Goal: Task Accomplishment & Management: Complete application form

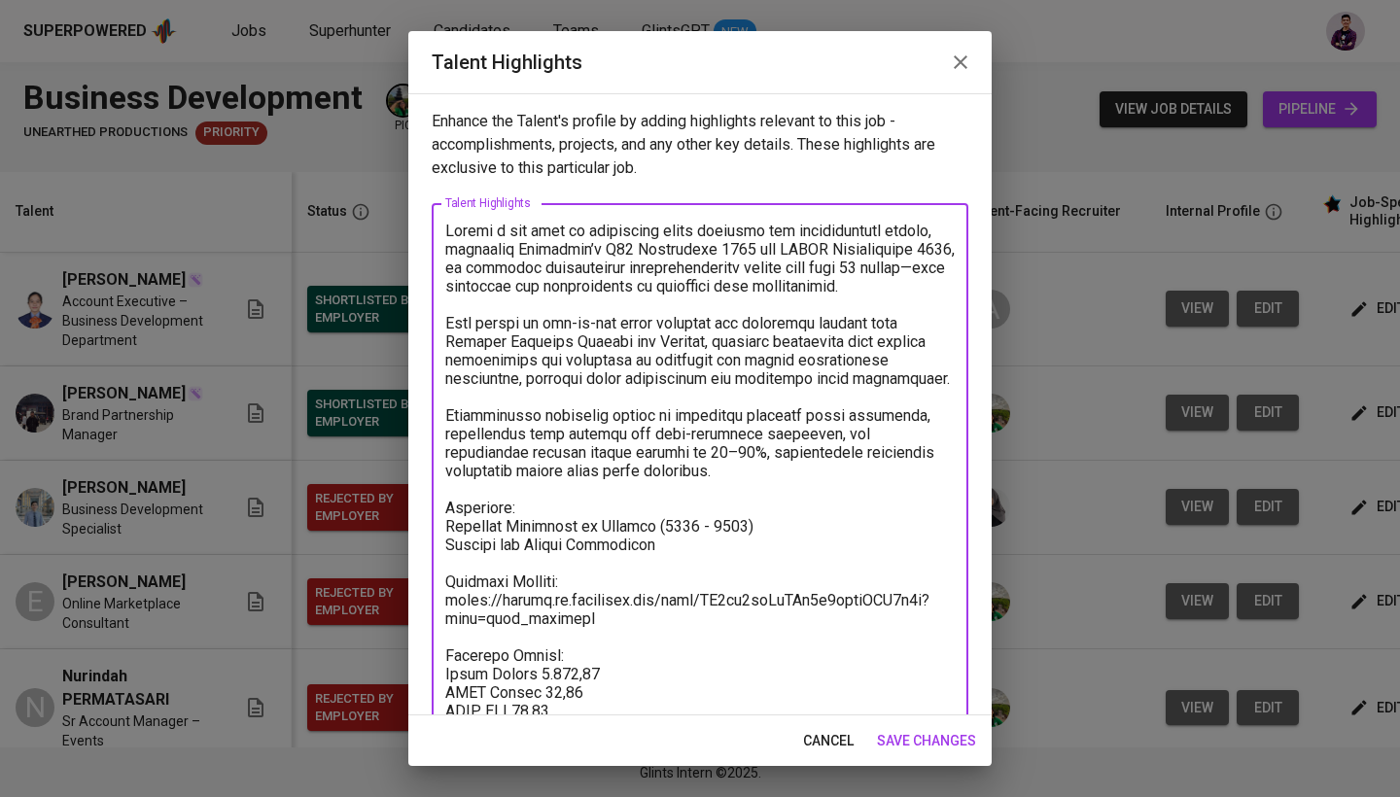
scroll to position [131, 0]
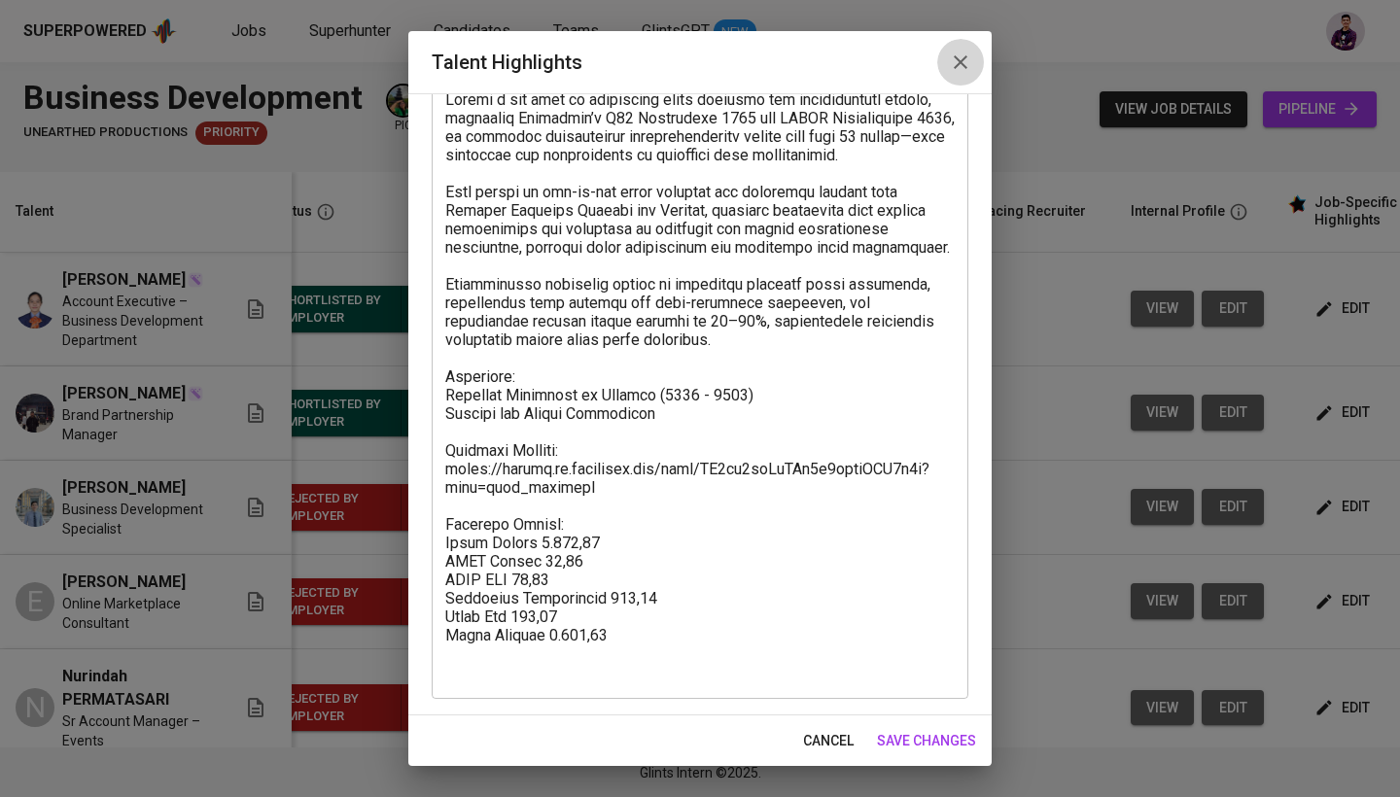
click at [965, 61] on icon "button" at bounding box center [960, 62] width 23 height 23
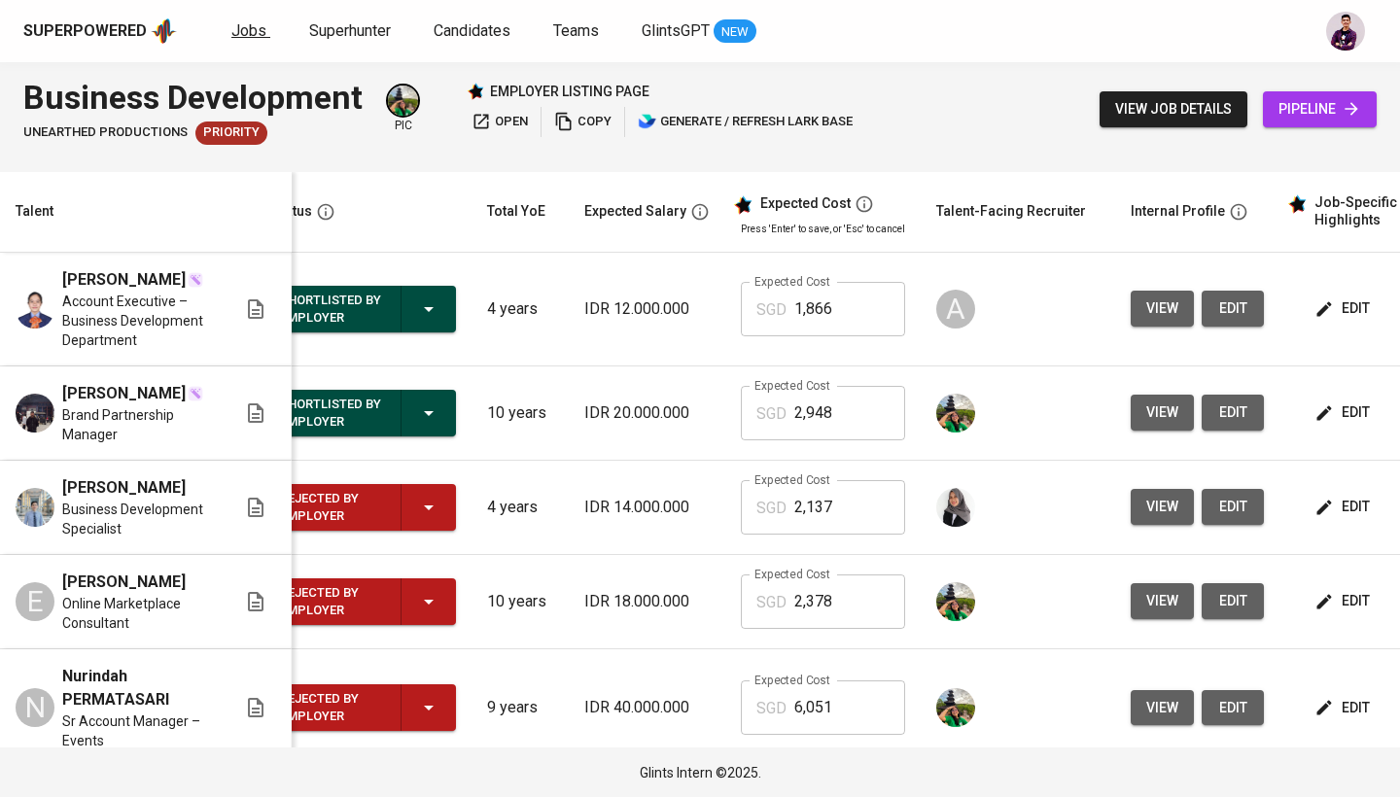
click at [232, 30] on span "Jobs" at bounding box center [248, 30] width 35 height 18
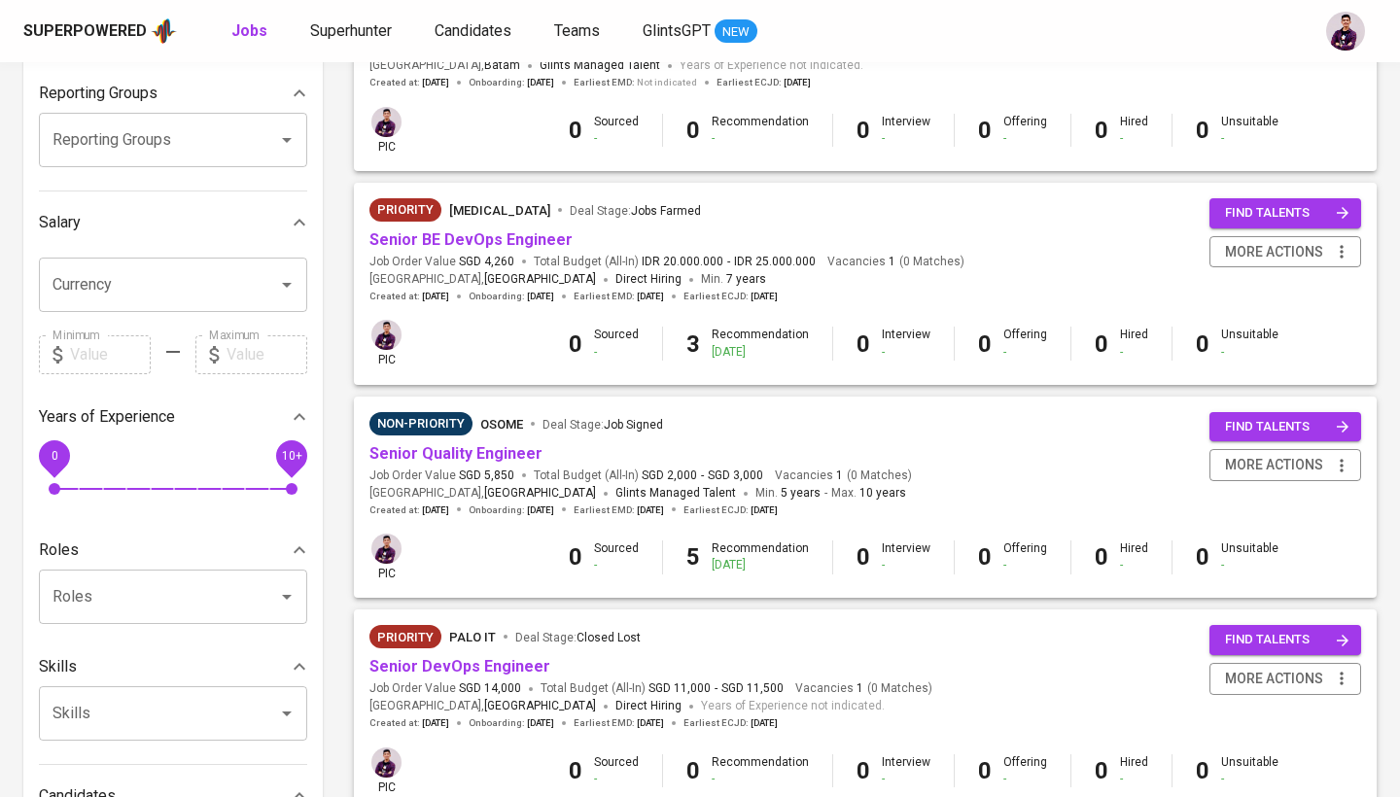
scroll to position [384, 0]
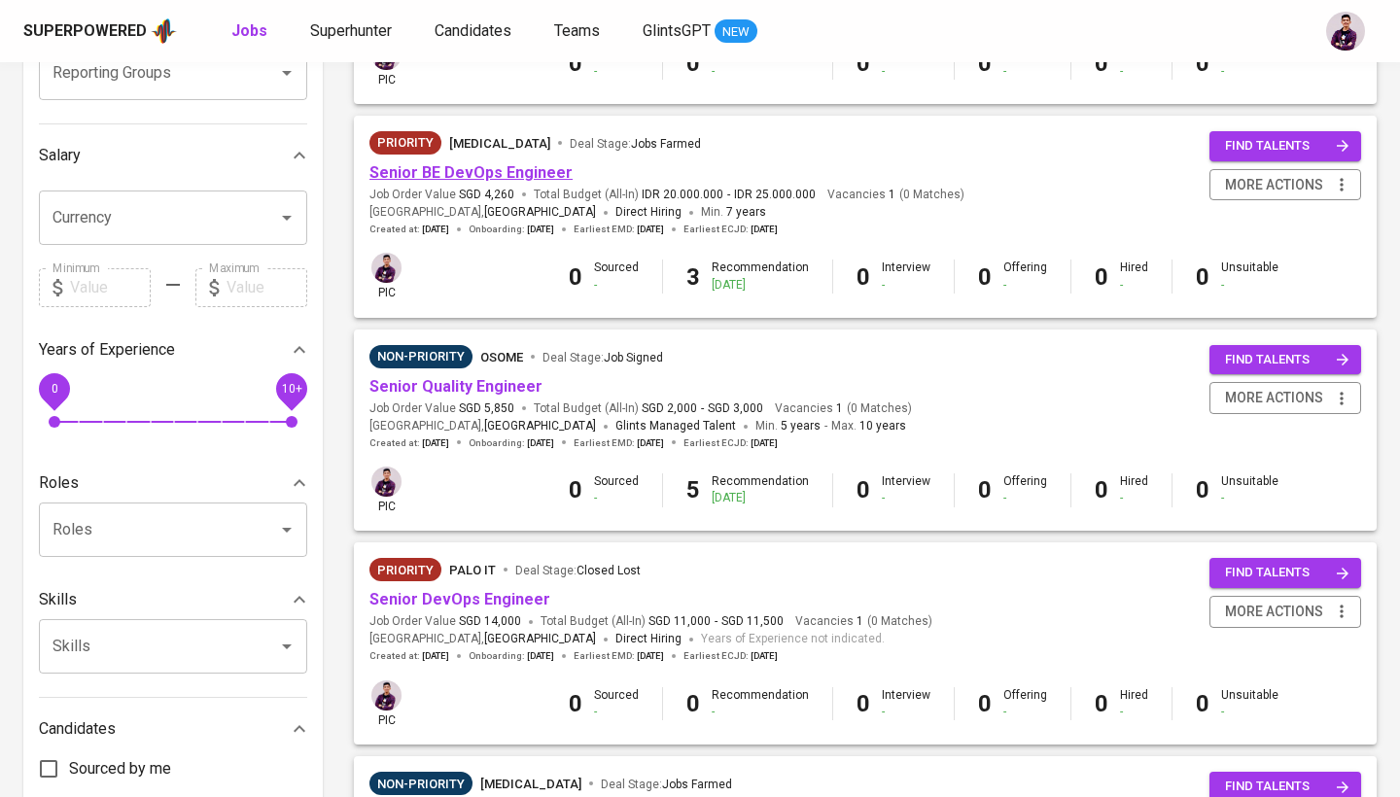
click at [502, 164] on link "Senior BE DevOps Engineer" at bounding box center [470, 172] width 203 height 18
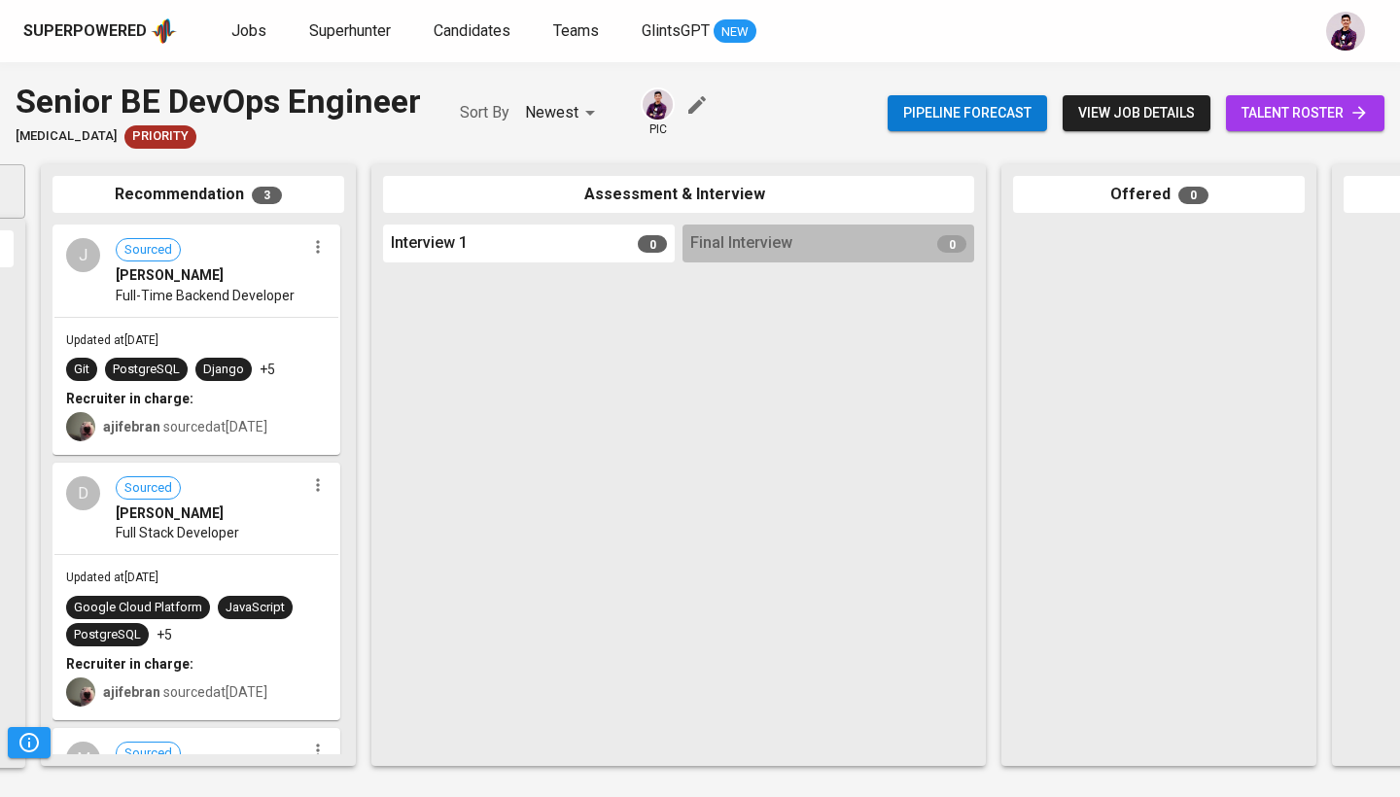
scroll to position [0, 305]
click at [1332, 99] on link "talent roster" at bounding box center [1305, 113] width 158 height 36
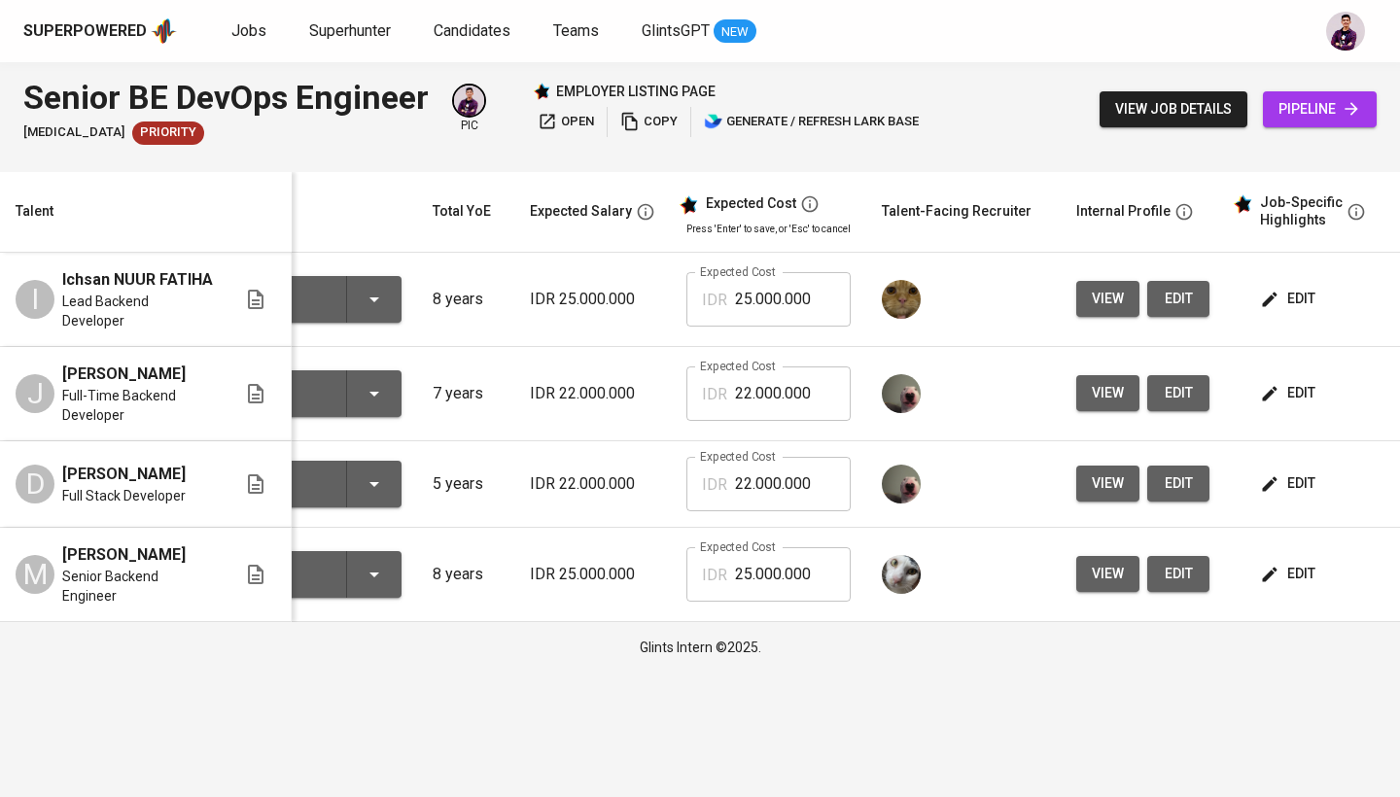
scroll to position [0, 89]
click at [1302, 296] on span "edit" at bounding box center [1289, 299] width 52 height 24
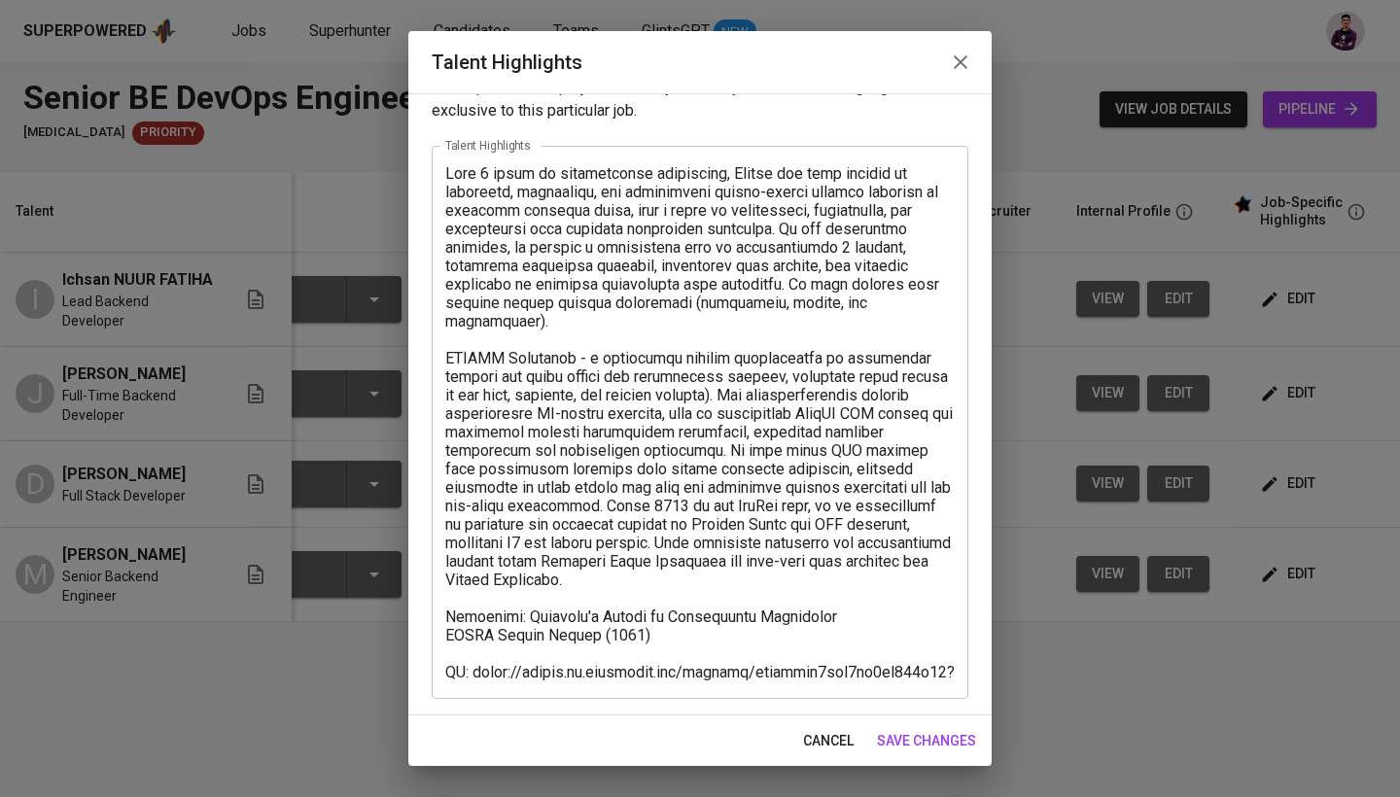
scroll to position [57, 0]
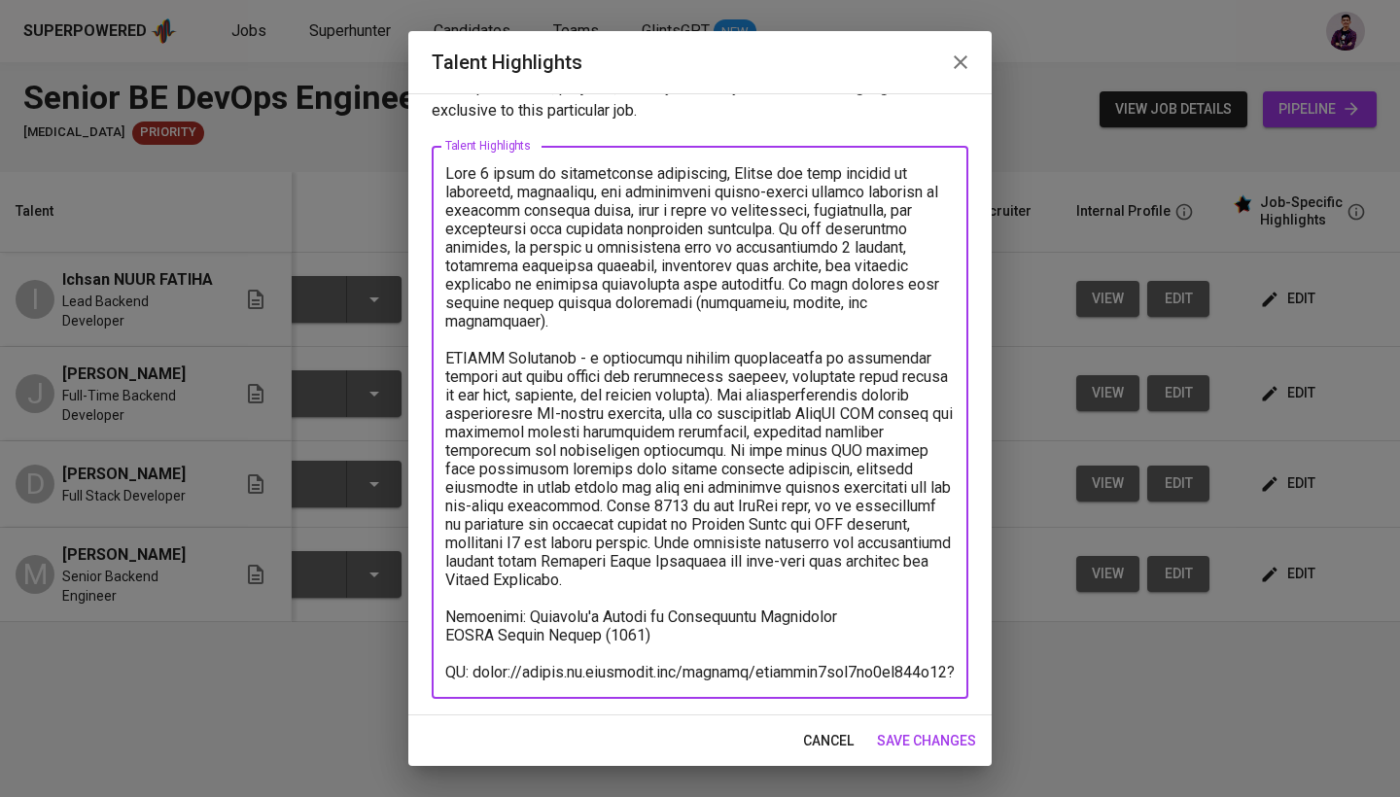
drag, startPoint x: 594, startPoint y: 675, endPoint x: 474, endPoint y: 654, distance: 121.3
click at [474, 654] on textarea at bounding box center [699, 422] width 509 height 517
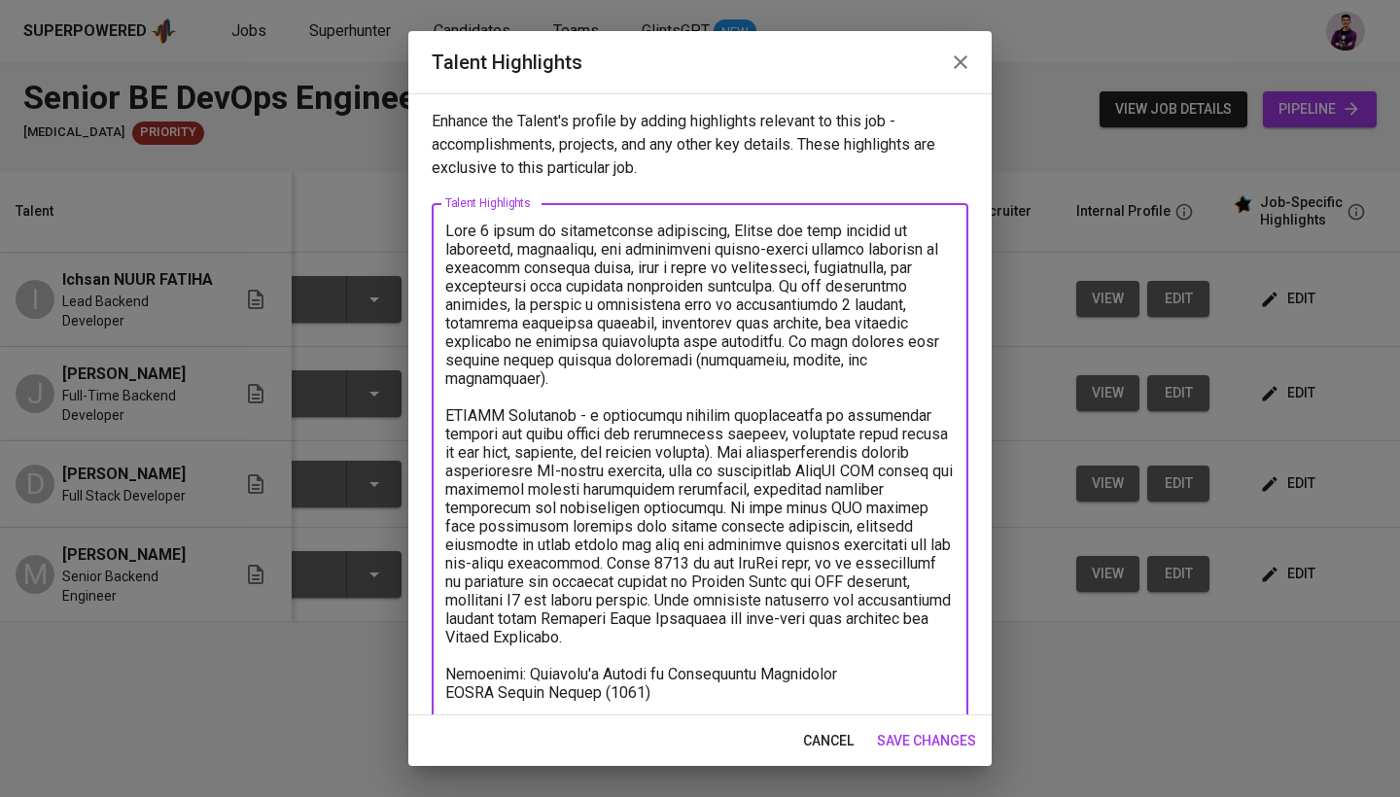
scroll to position [0, 0]
click at [957, 58] on icon "button" at bounding box center [960, 62] width 14 height 14
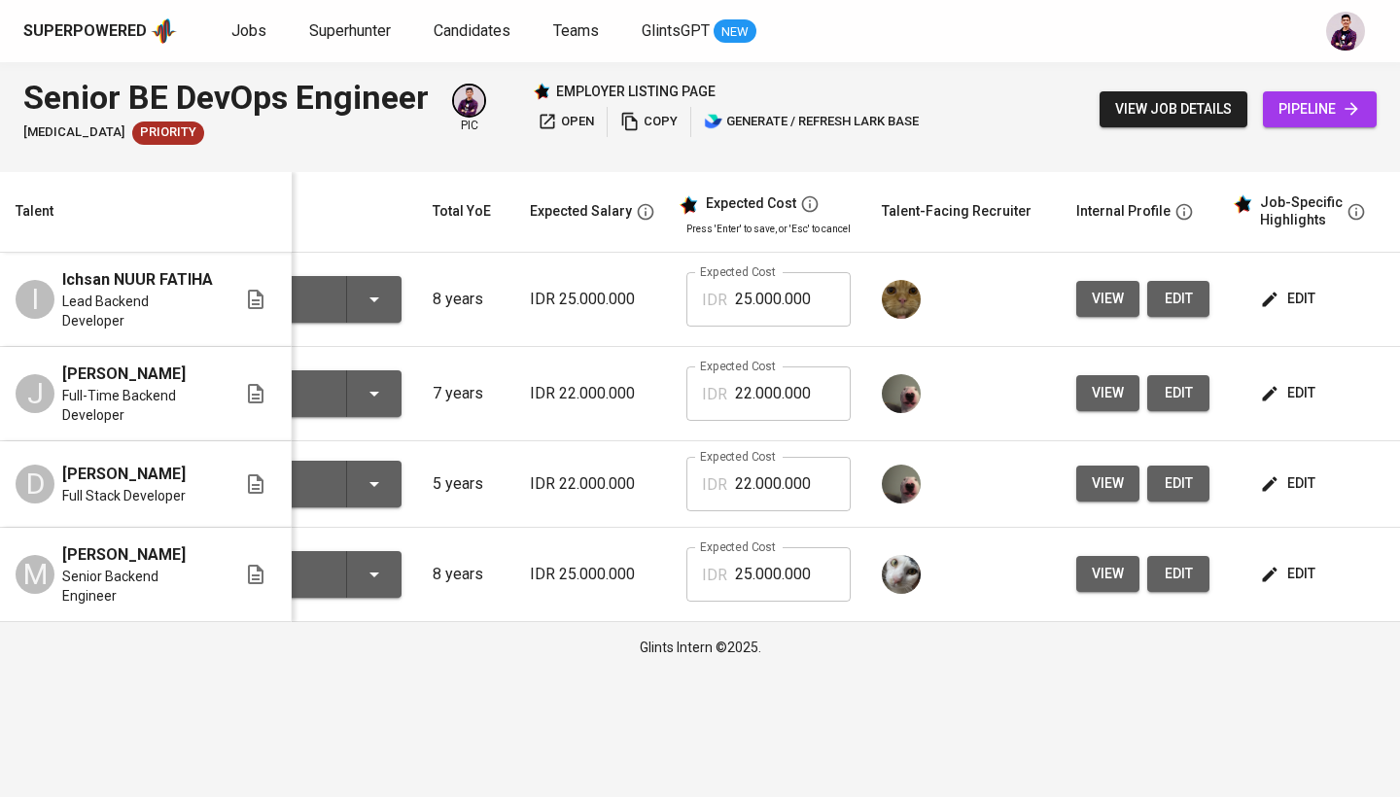
click at [1113, 299] on span "view" at bounding box center [1107, 299] width 32 height 24
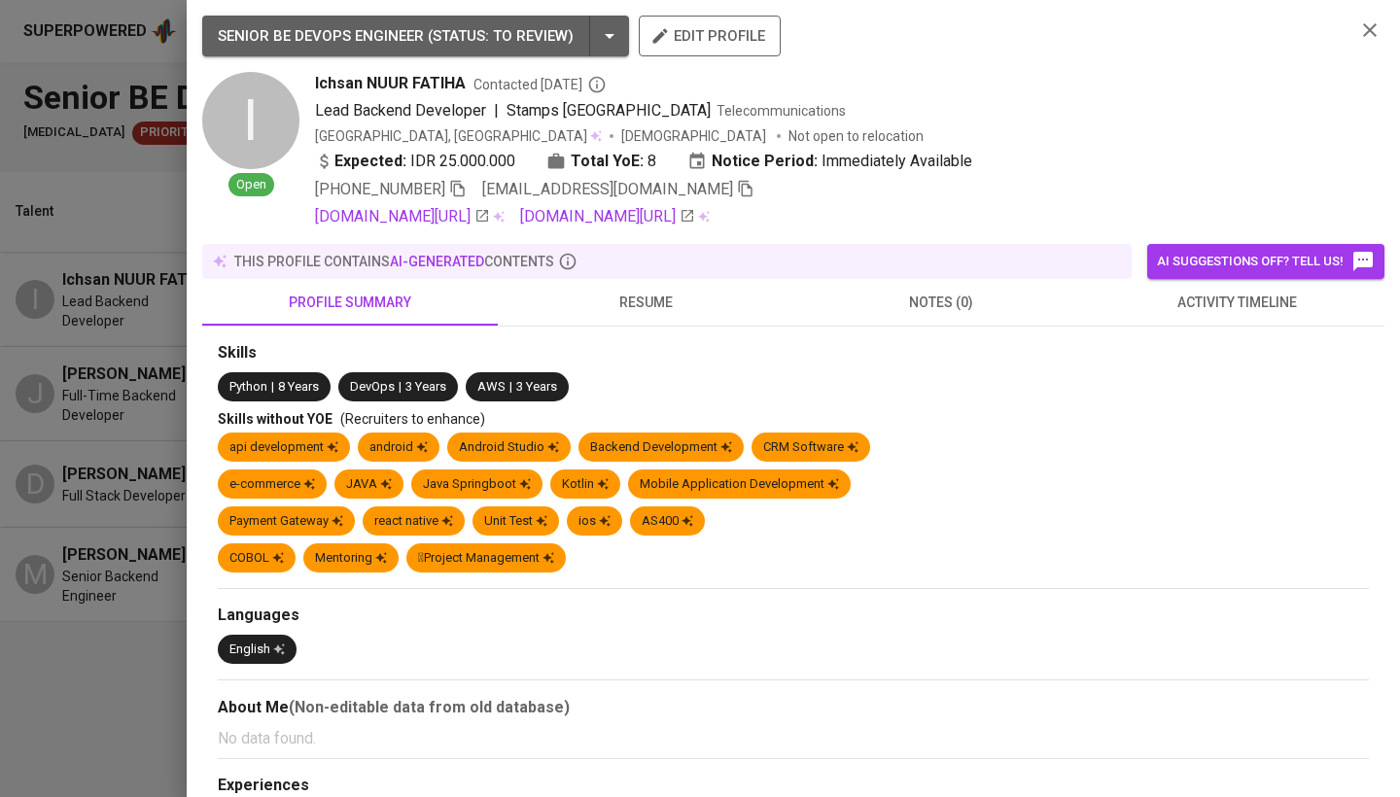
click at [704, 294] on span "resume" at bounding box center [645, 303] width 272 height 24
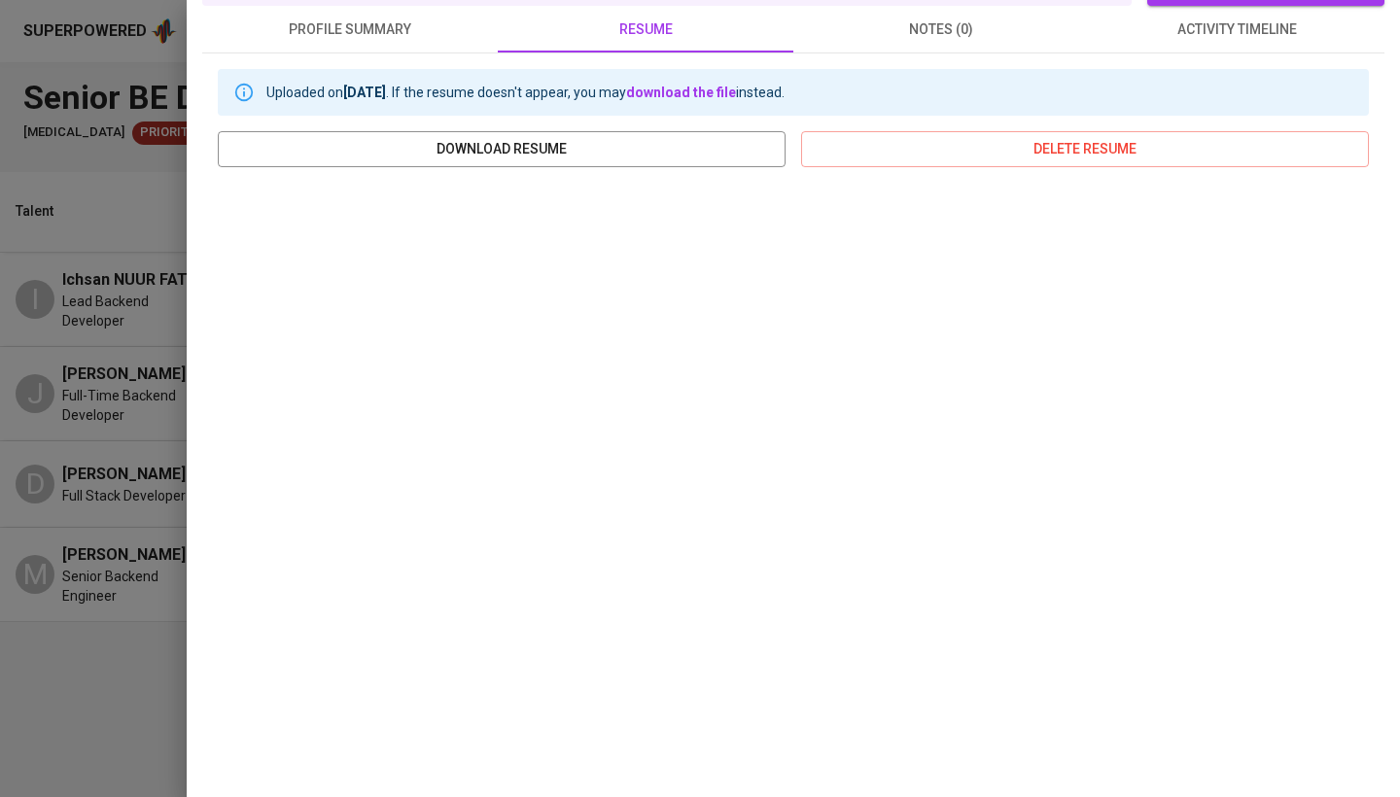
scroll to position [272, 0]
click at [79, 203] on div at bounding box center [700, 398] width 1400 height 797
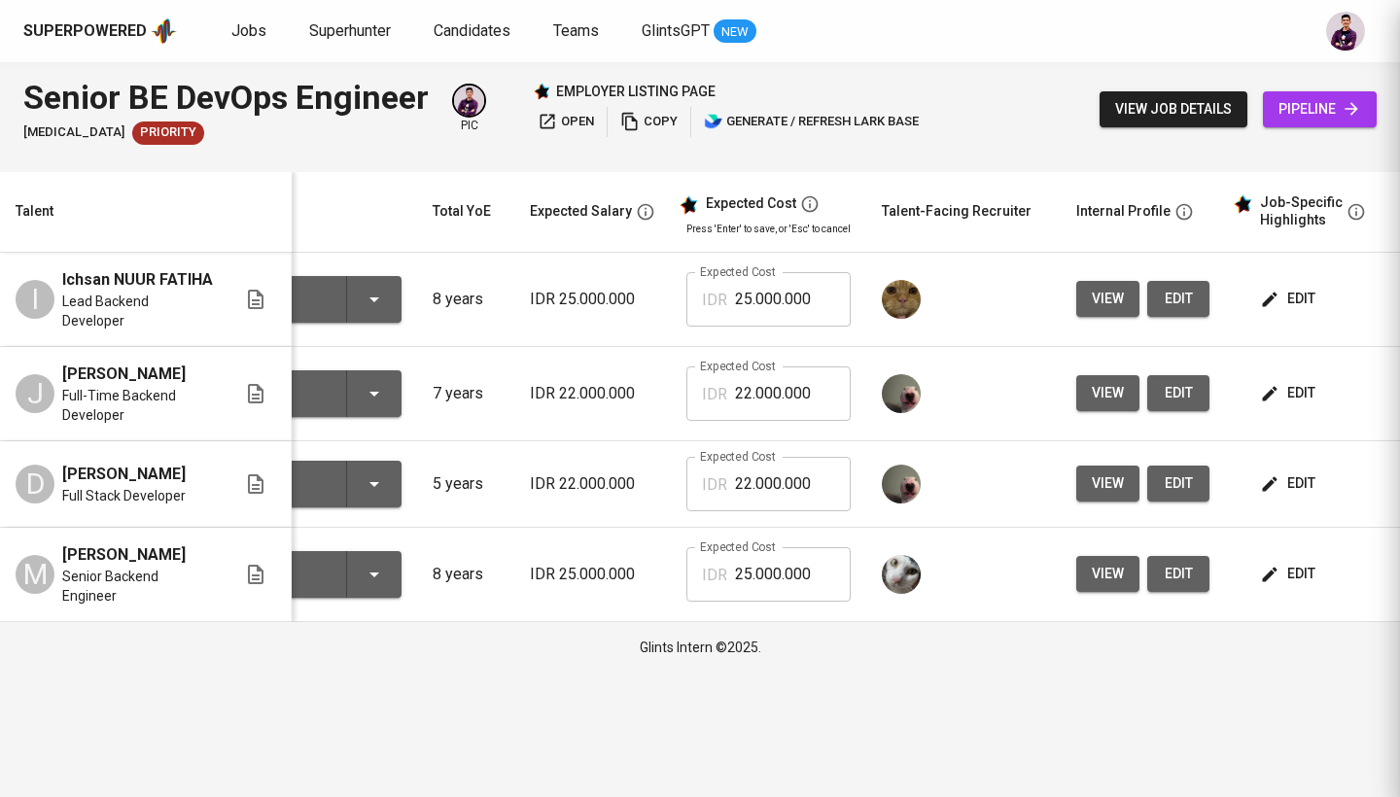
scroll to position [0, 0]
click at [255, 35] on span "Jobs" at bounding box center [248, 30] width 35 height 18
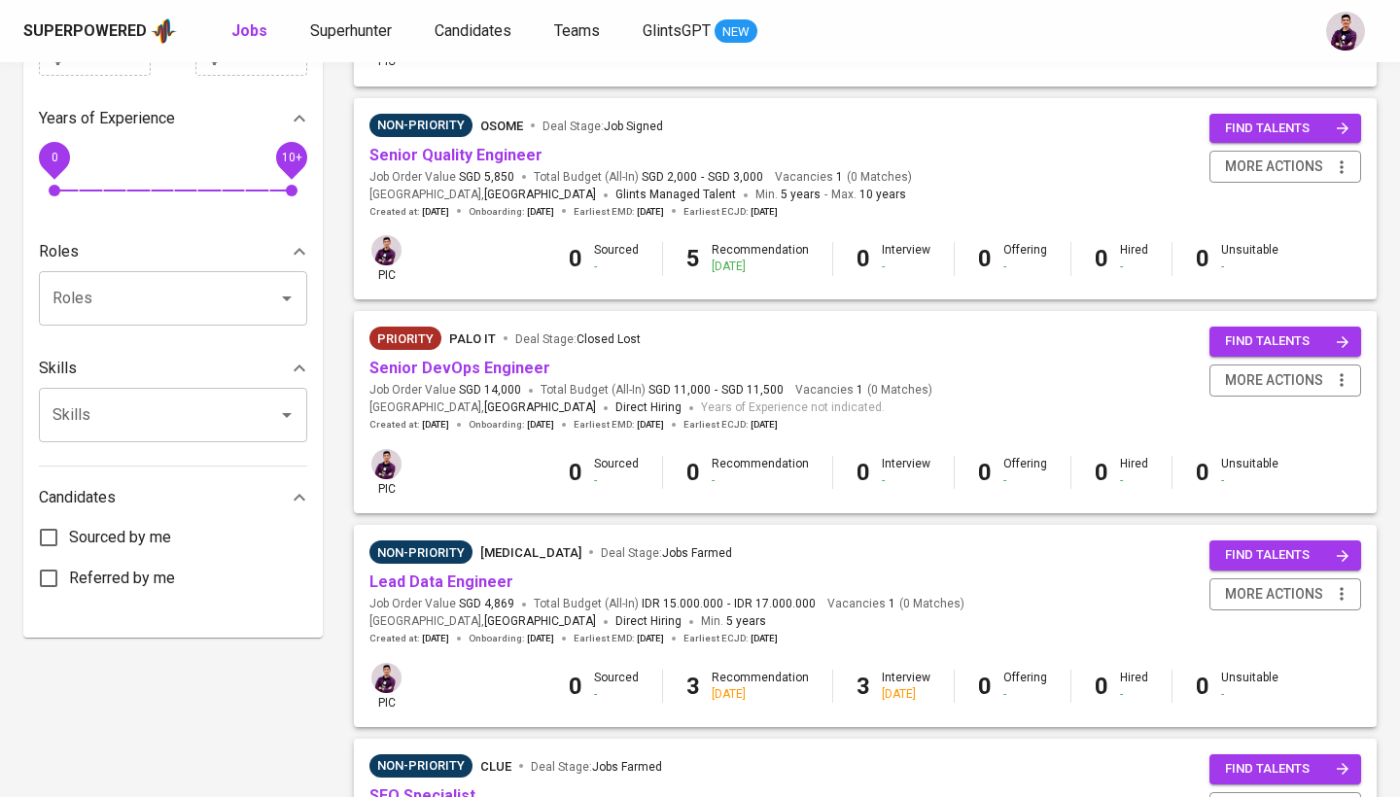
scroll to position [616, 0]
click at [491, 571] on link "Lead Data Engineer" at bounding box center [441, 580] width 144 height 18
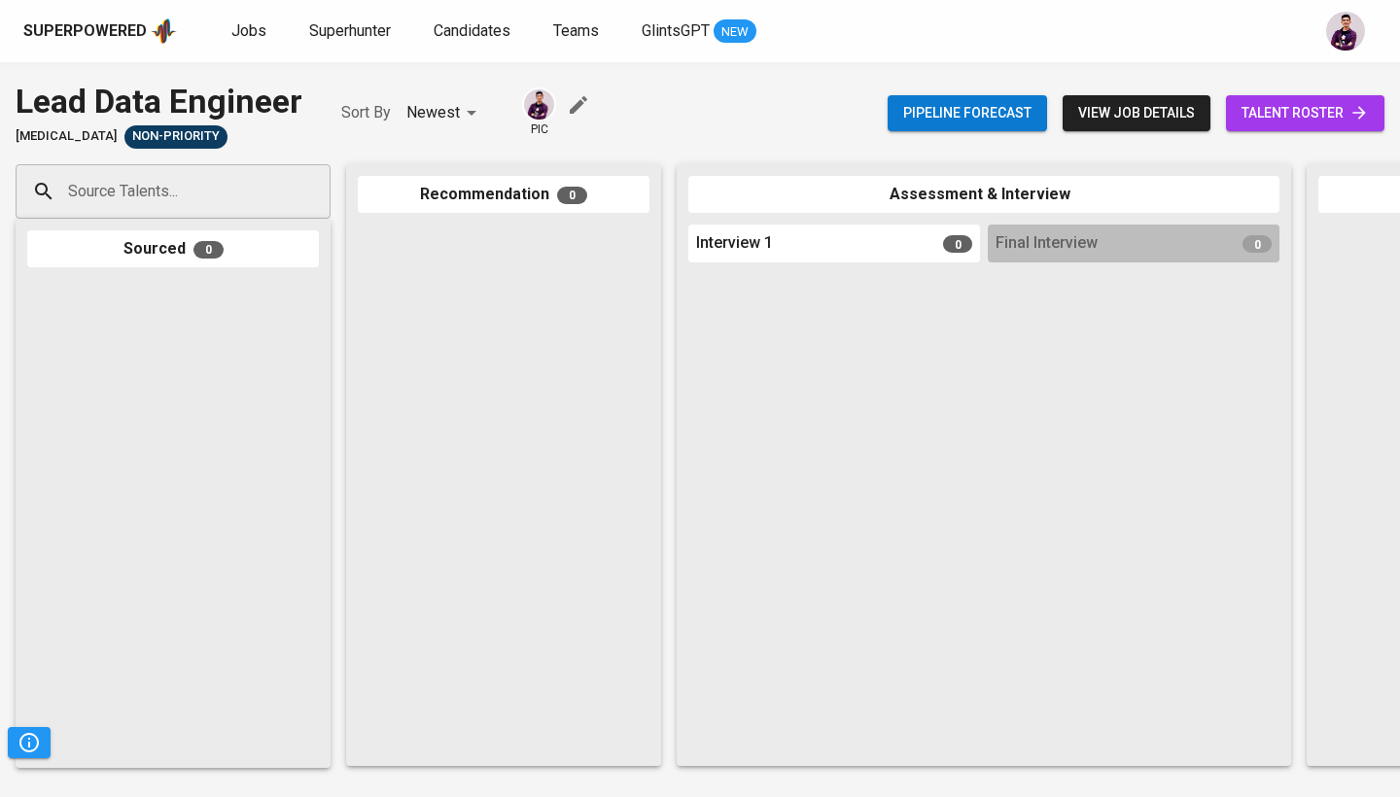
click at [1263, 121] on span "talent roster" at bounding box center [1304, 113] width 127 height 24
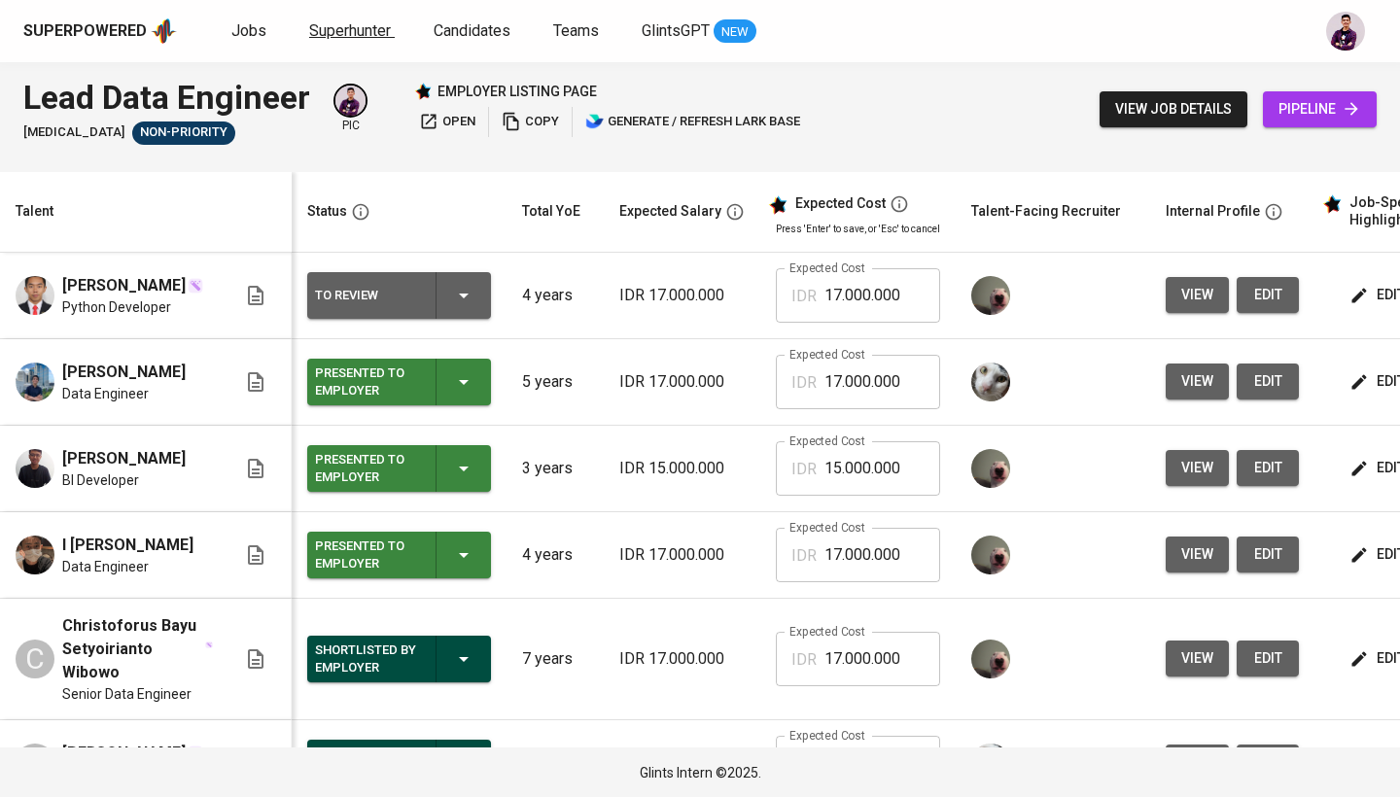
click at [355, 19] on link "Superhunter" at bounding box center [352, 31] width 86 height 24
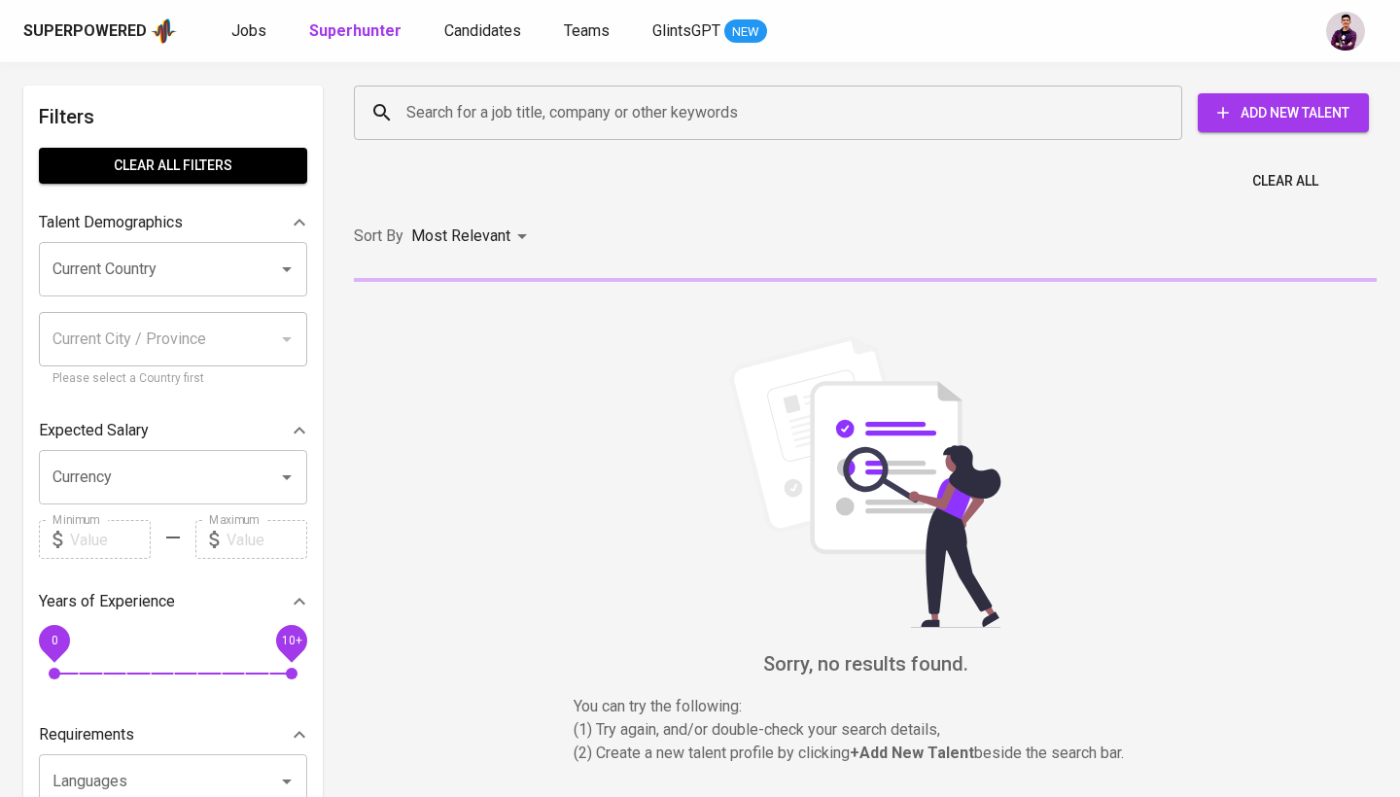
click at [445, 121] on input "Search for a job title, company or other keywords" at bounding box center [772, 112] width 743 height 37
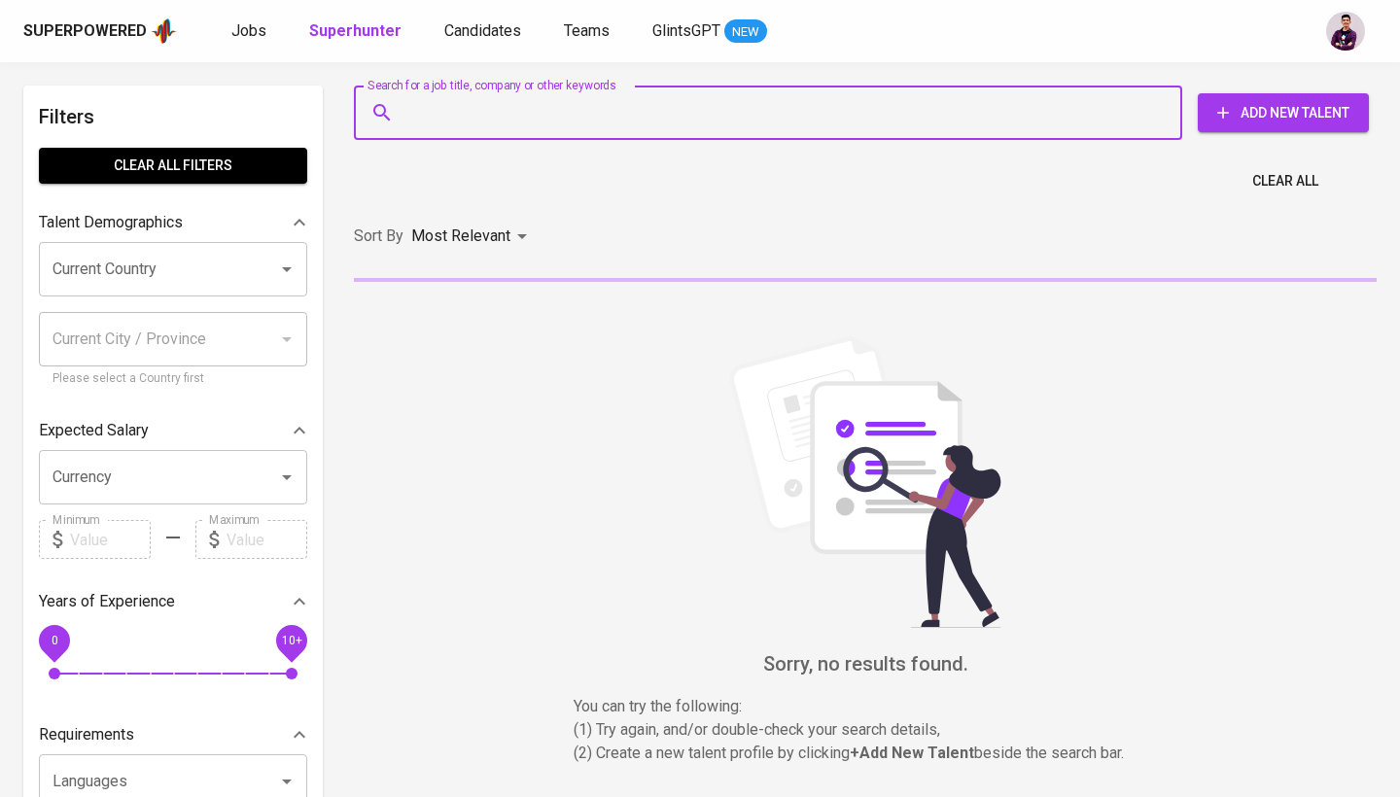
paste input "kelvinalbertus15@gmail.com"
type input "kelvinalbertus15@gmail.com"
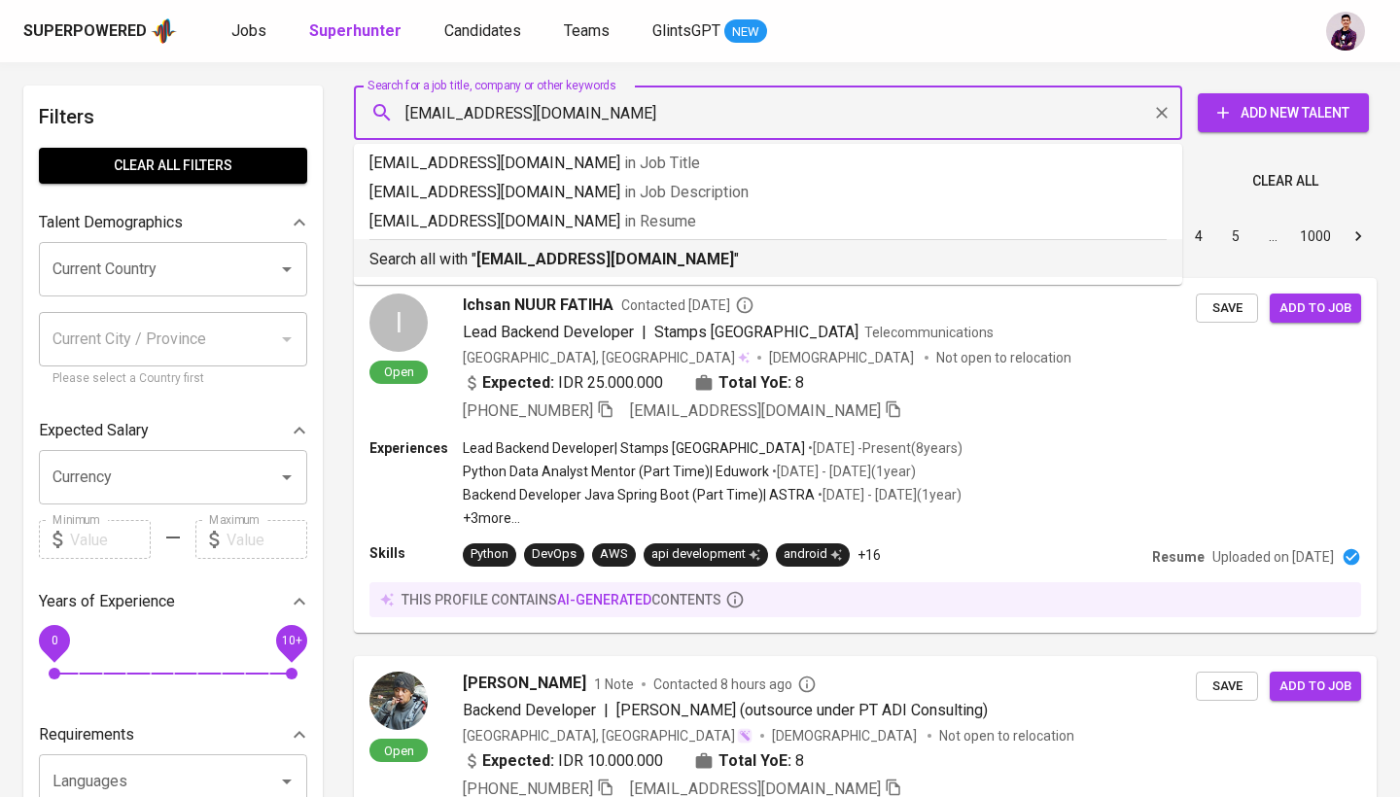
click at [639, 264] on b "kelvinalbertus15@gmail.com" at bounding box center [605, 259] width 258 height 18
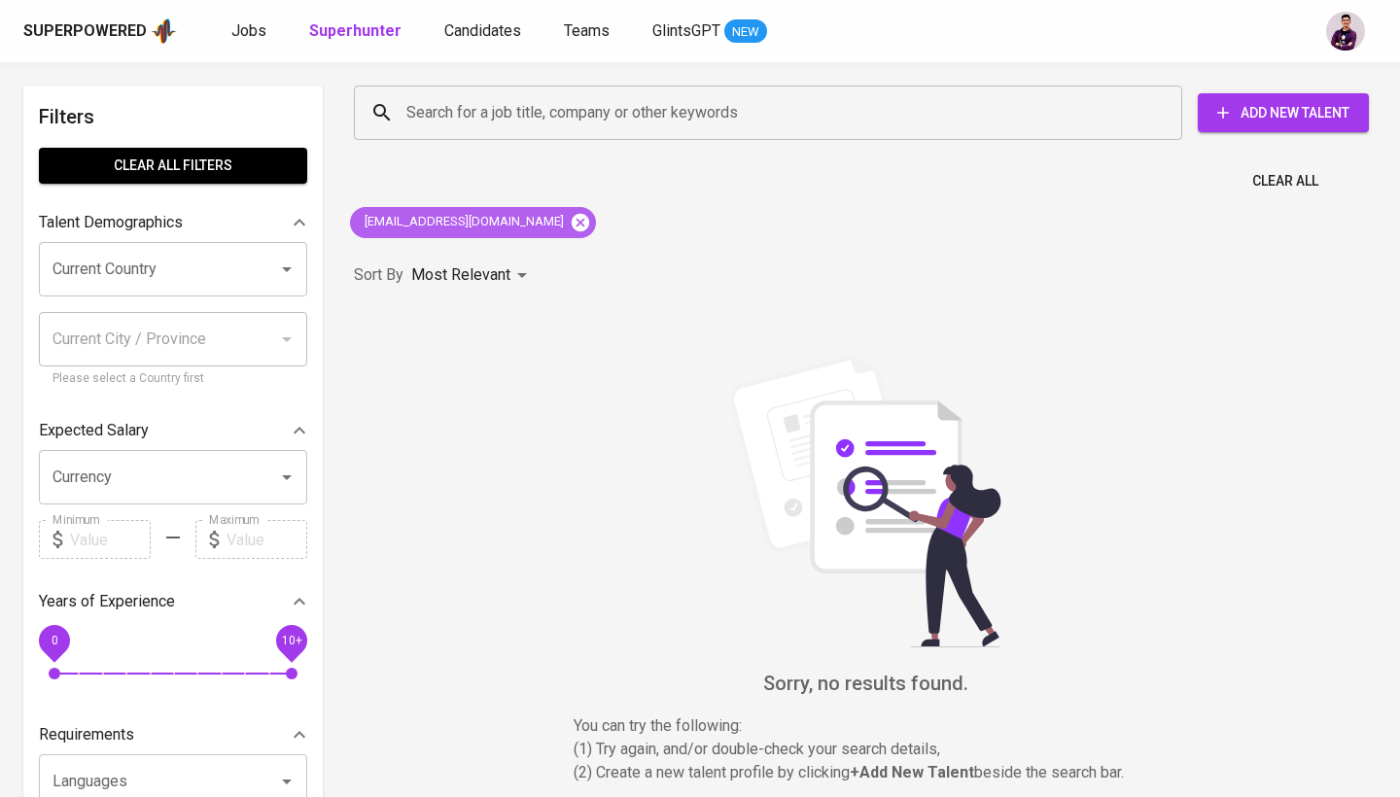
click at [570, 225] on icon at bounding box center [580, 222] width 21 height 21
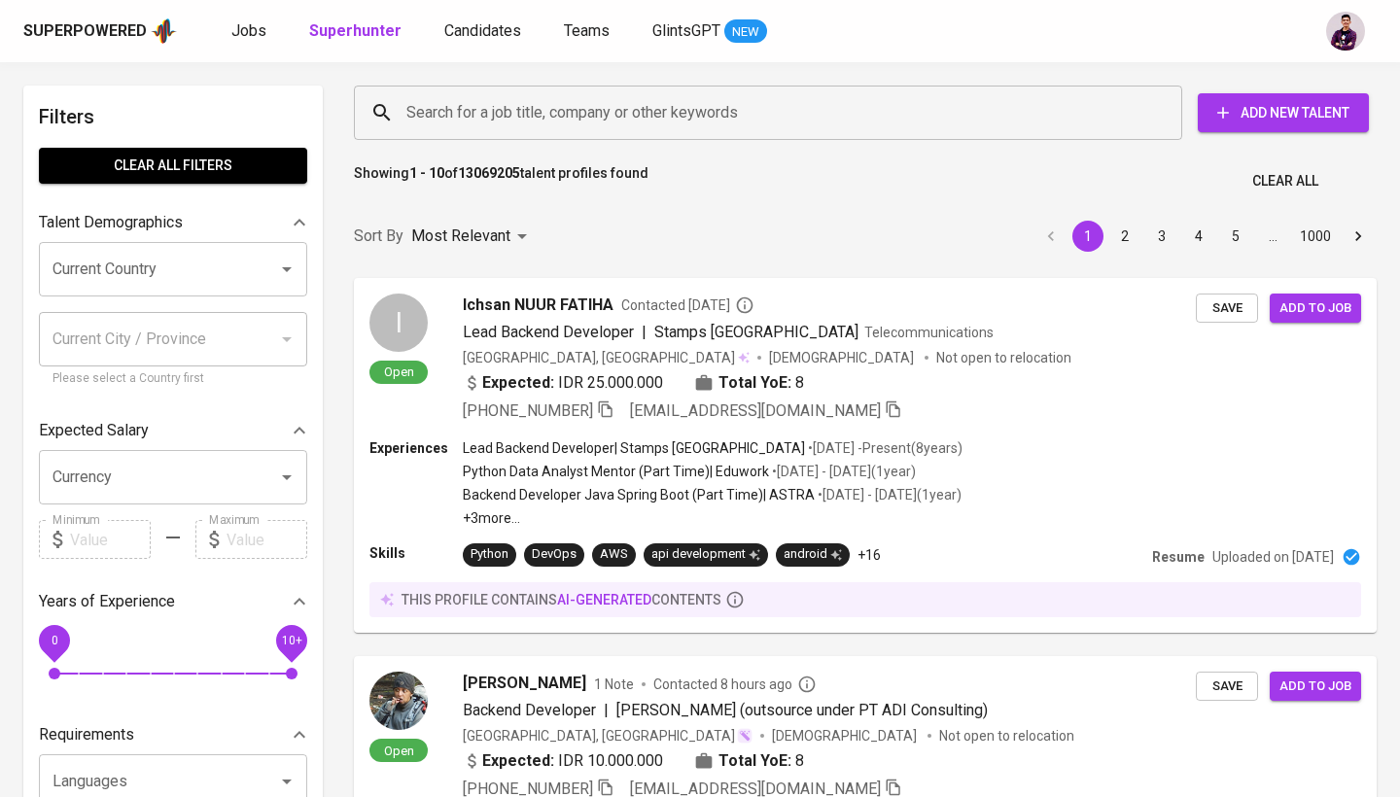
click at [1334, 122] on span "Add New Talent" at bounding box center [1283, 113] width 140 height 24
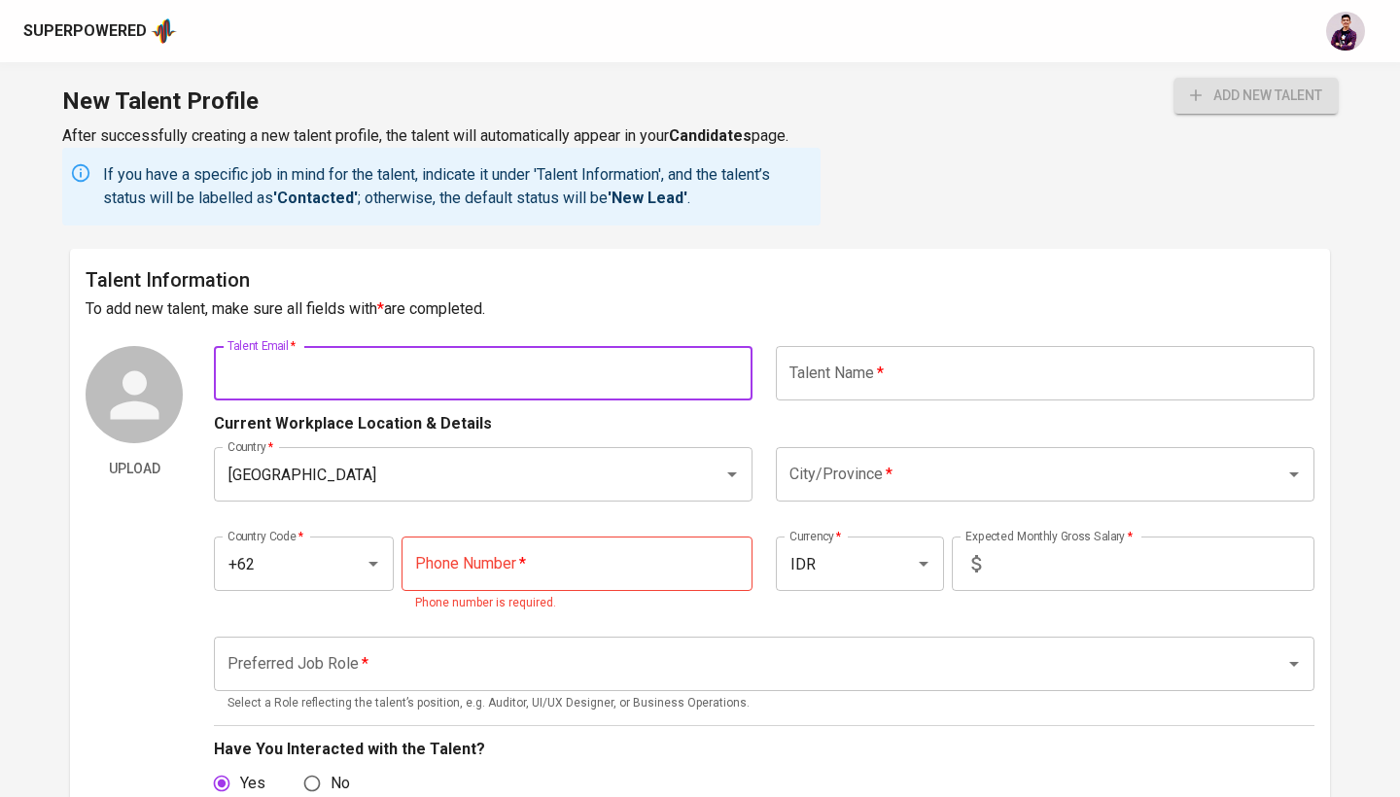
paste input "kelvinalbertus15@gmail.com"
type input "kelvinalbertus15@gmail.com"
click at [579, 322] on h6 "To add new talent, make sure all fields with * are completed." at bounding box center [700, 308] width 1228 height 27
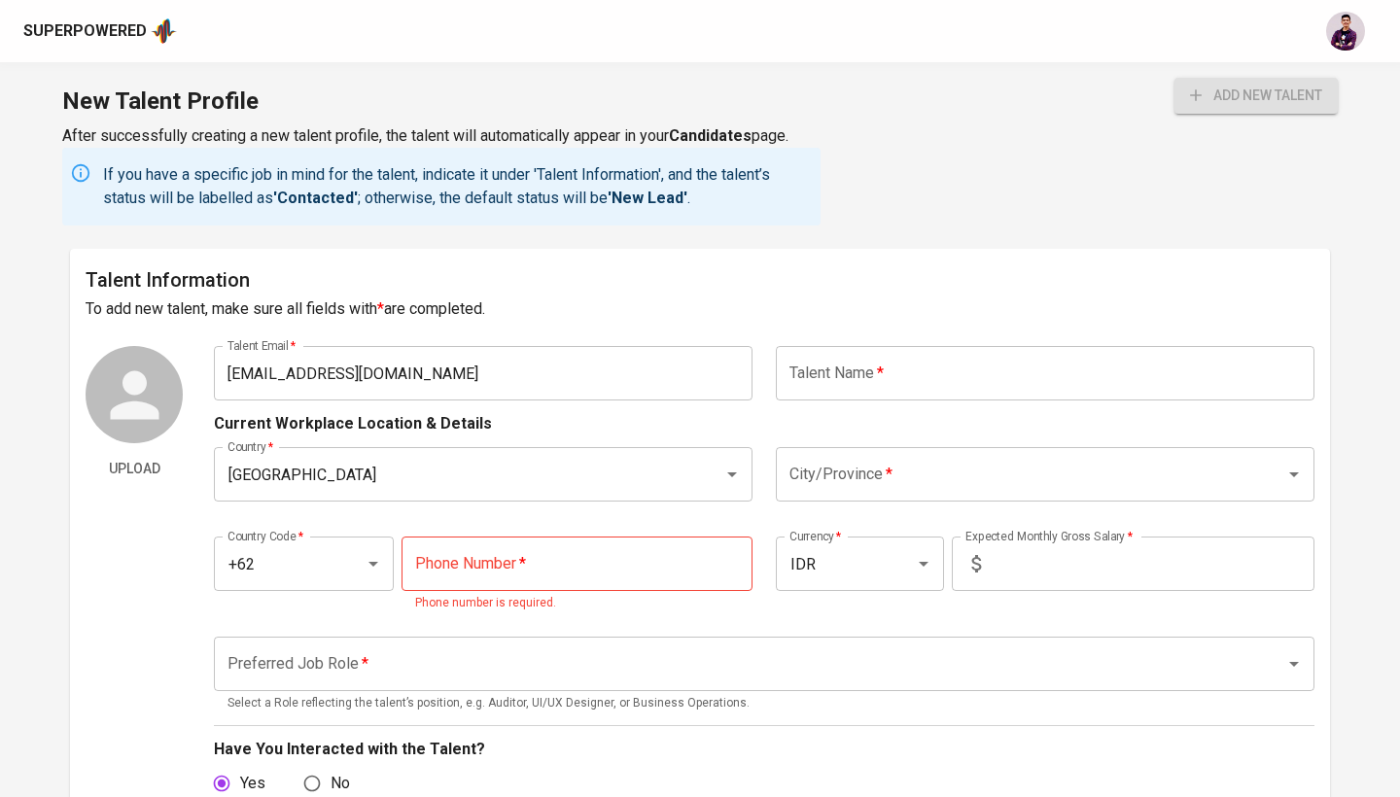
scroll to position [118, 0]
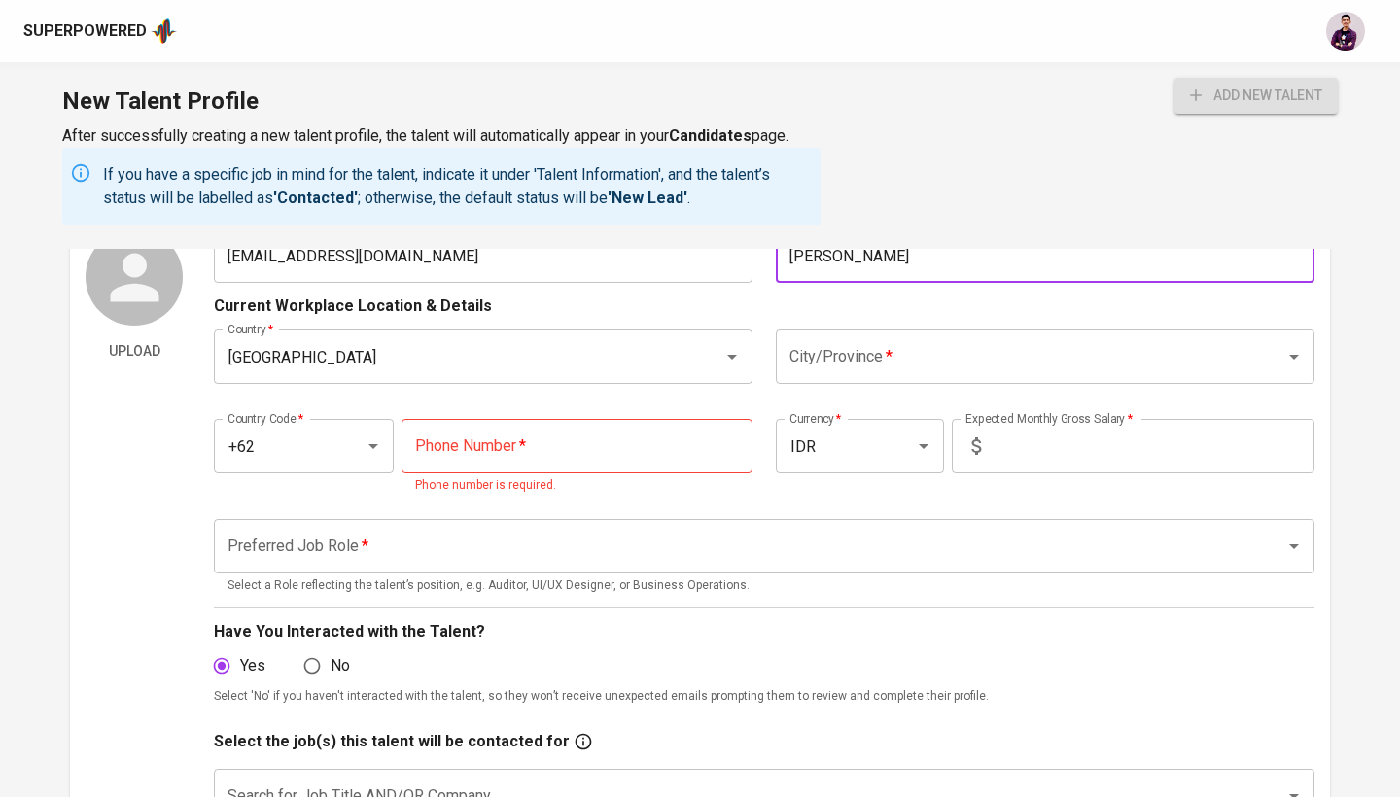
type input "Albertus Kelvin"
click at [610, 322] on div "Country   * Indonesia Country * City/Province   * City/Province *" at bounding box center [764, 357] width 1100 height 78
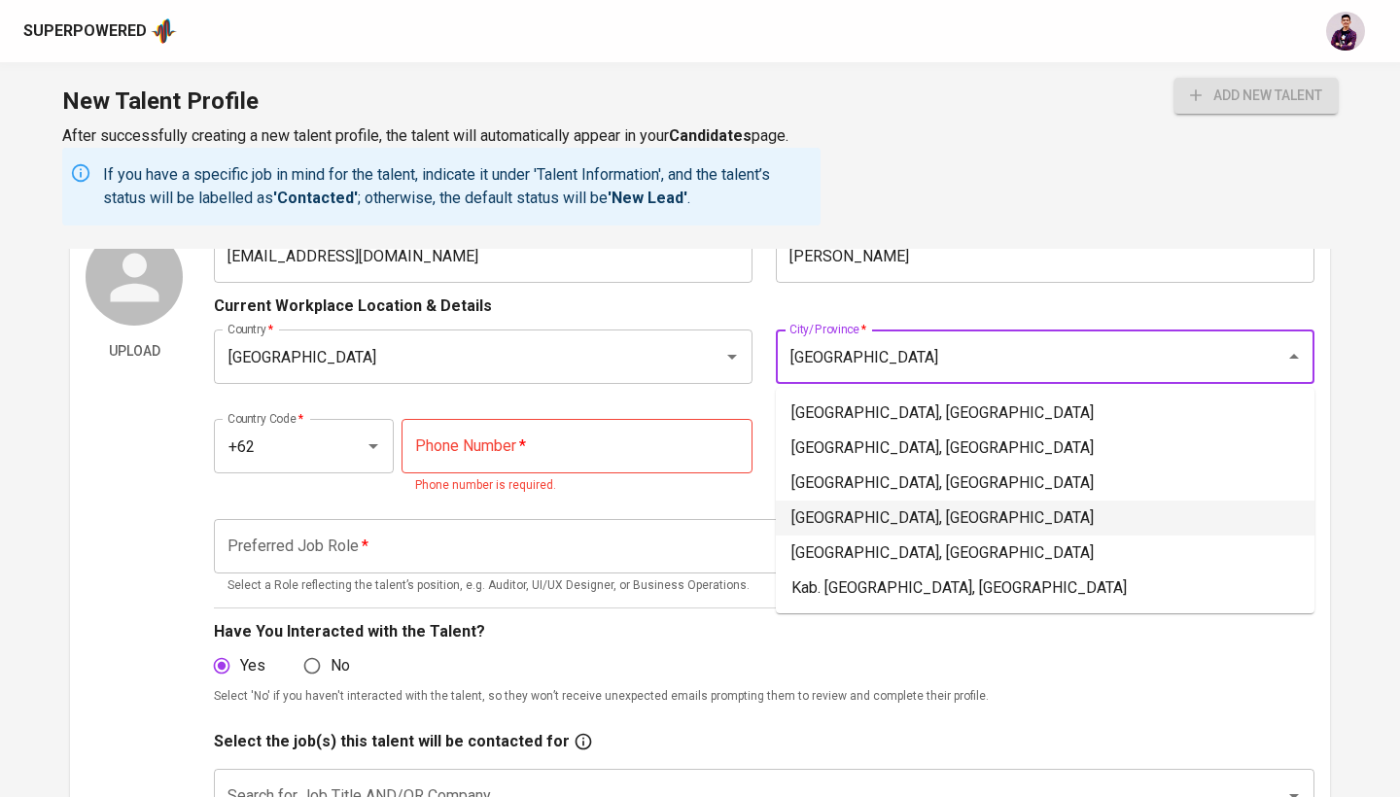
click at [885, 528] on li "Jakarta Pusat, DKI Jakarta" at bounding box center [1045, 518] width 538 height 35
type input "Jakarta Pusat, DKI Jakarta"
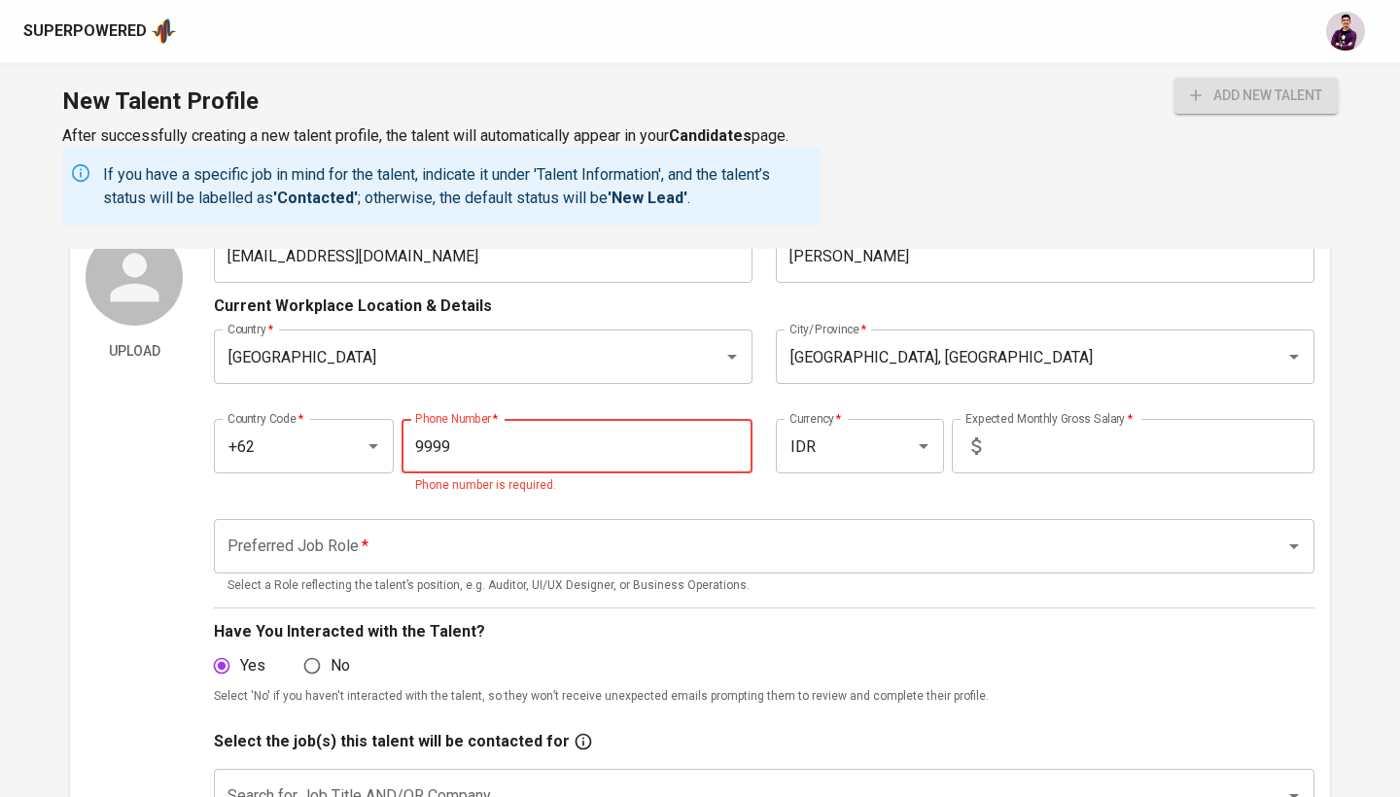
type input "9999"
click at [588, 493] on p "The phone number is invalid" at bounding box center [577, 485] width 324 height 19
click at [632, 431] on input "9999" at bounding box center [576, 446] width 351 height 54
click at [627, 443] on input "9999" at bounding box center [576, 446] width 351 height 54
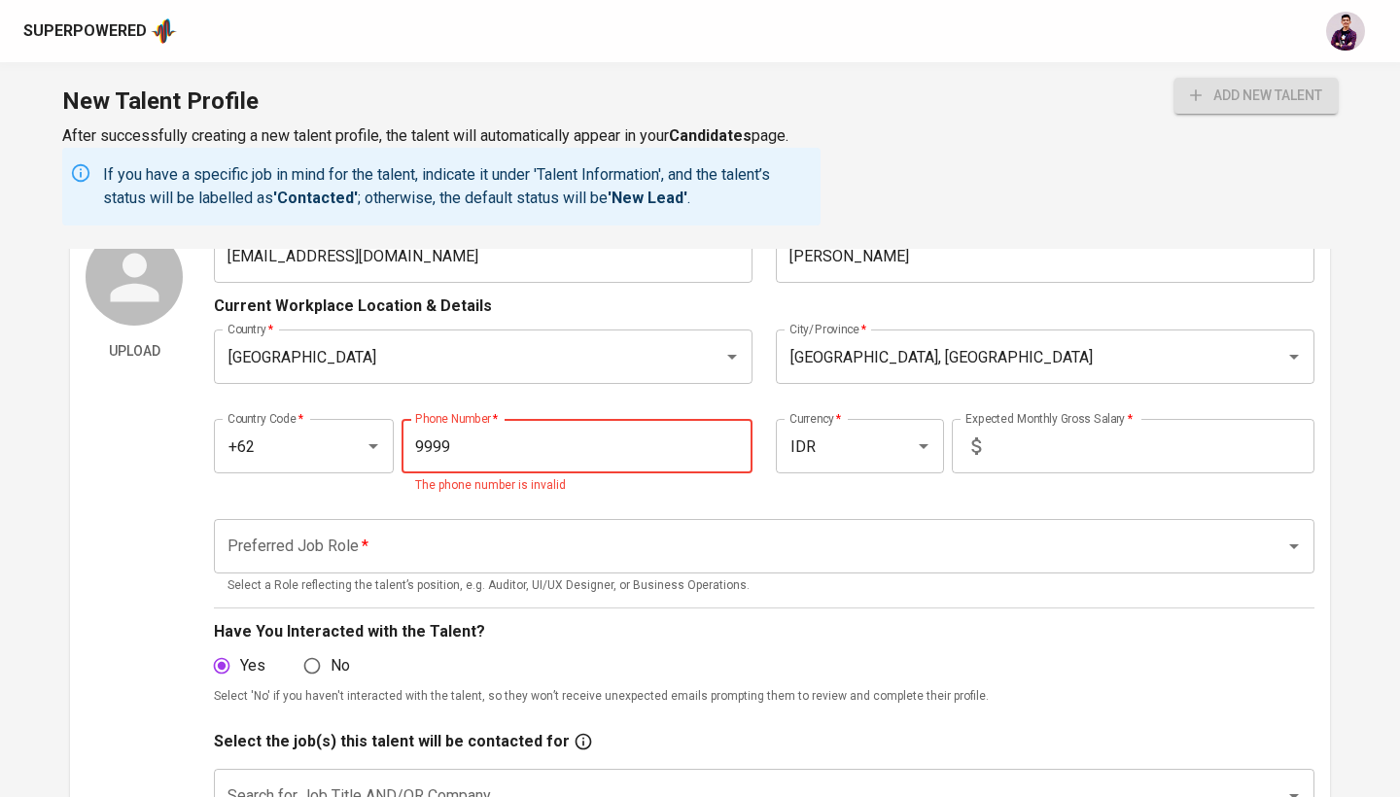
click at [627, 443] on input "9999" at bounding box center [576, 446] width 351 height 54
type input "897-1264-912"
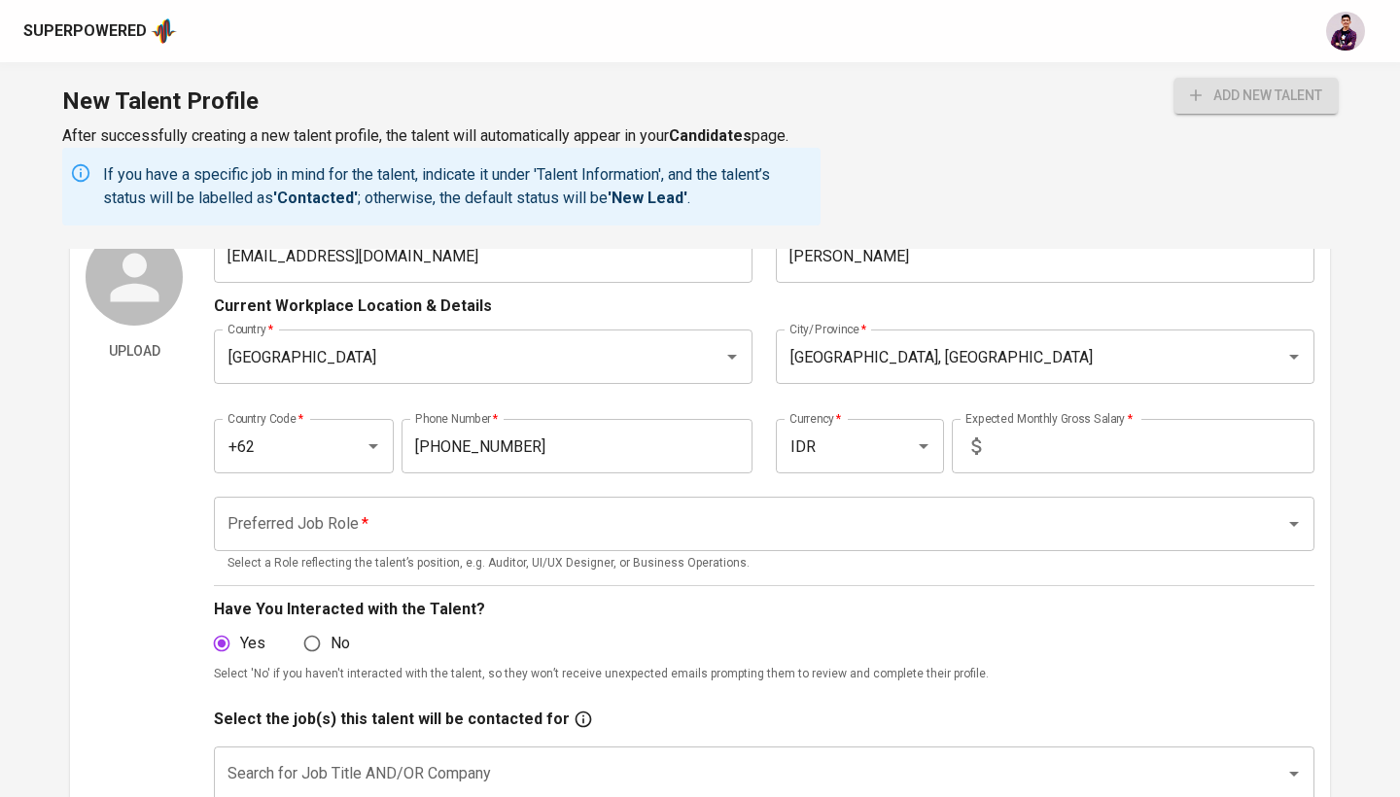
click at [1004, 470] on input "text" at bounding box center [1151, 446] width 326 height 54
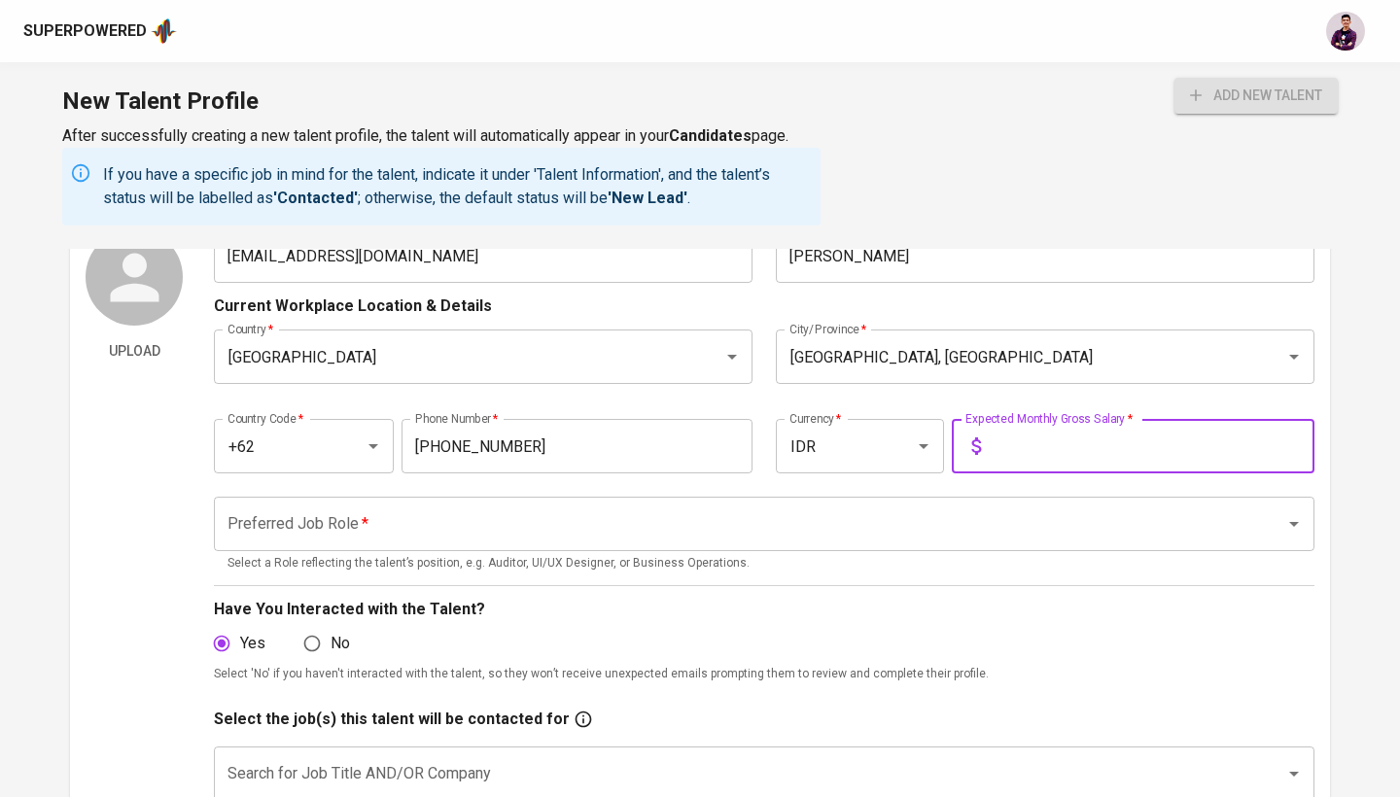
type input "2"
type input "17.000.000"
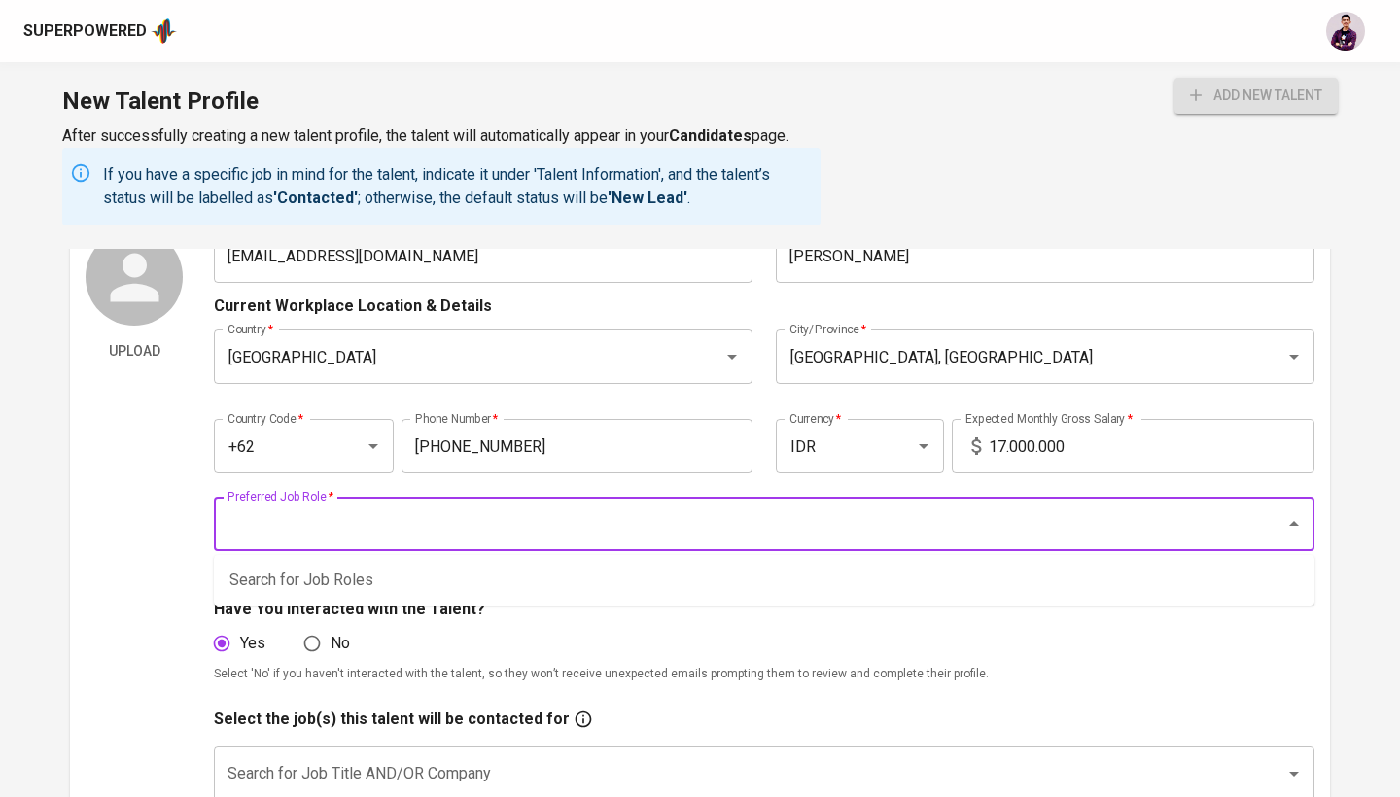
click at [930, 526] on input "Preferred Job Role   *" at bounding box center [737, 523] width 1028 height 37
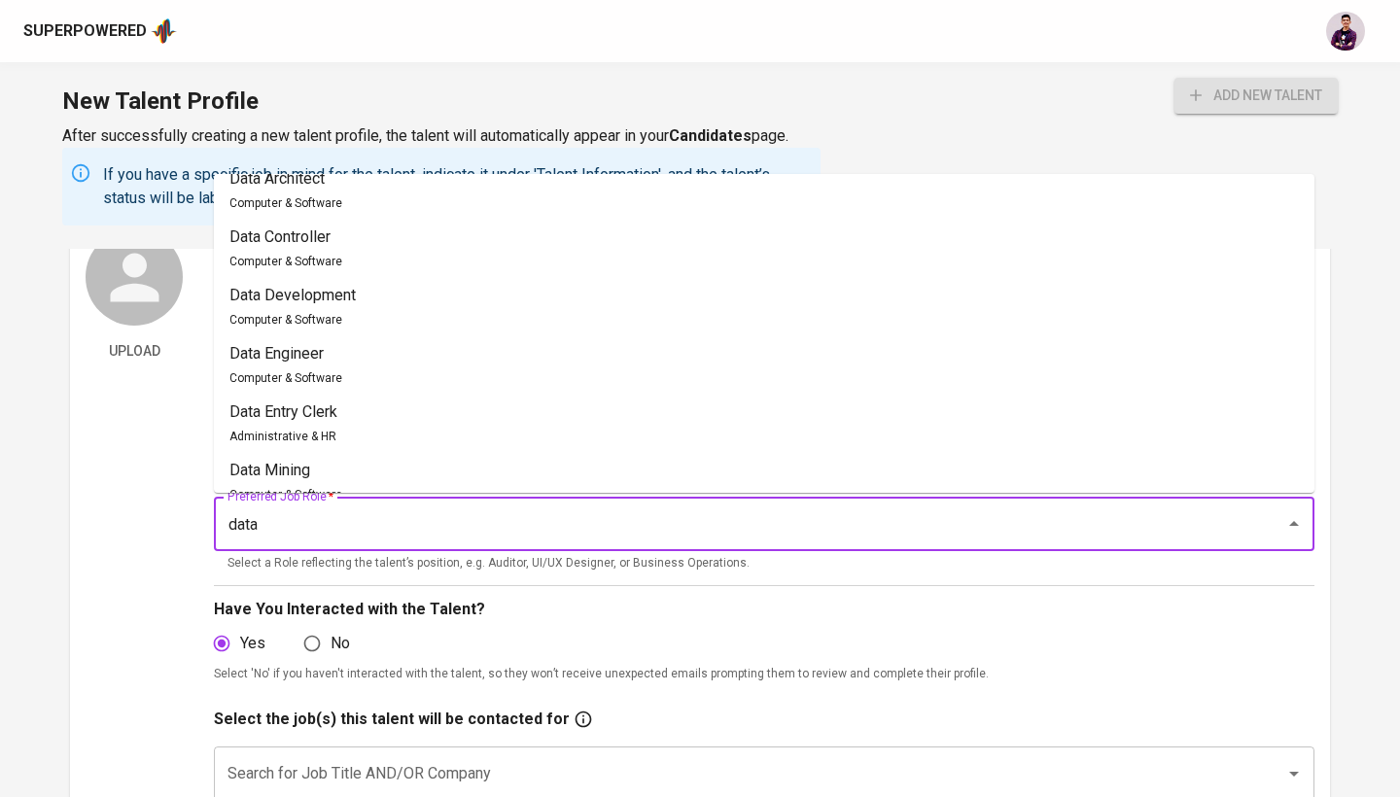
scroll to position [212, 0]
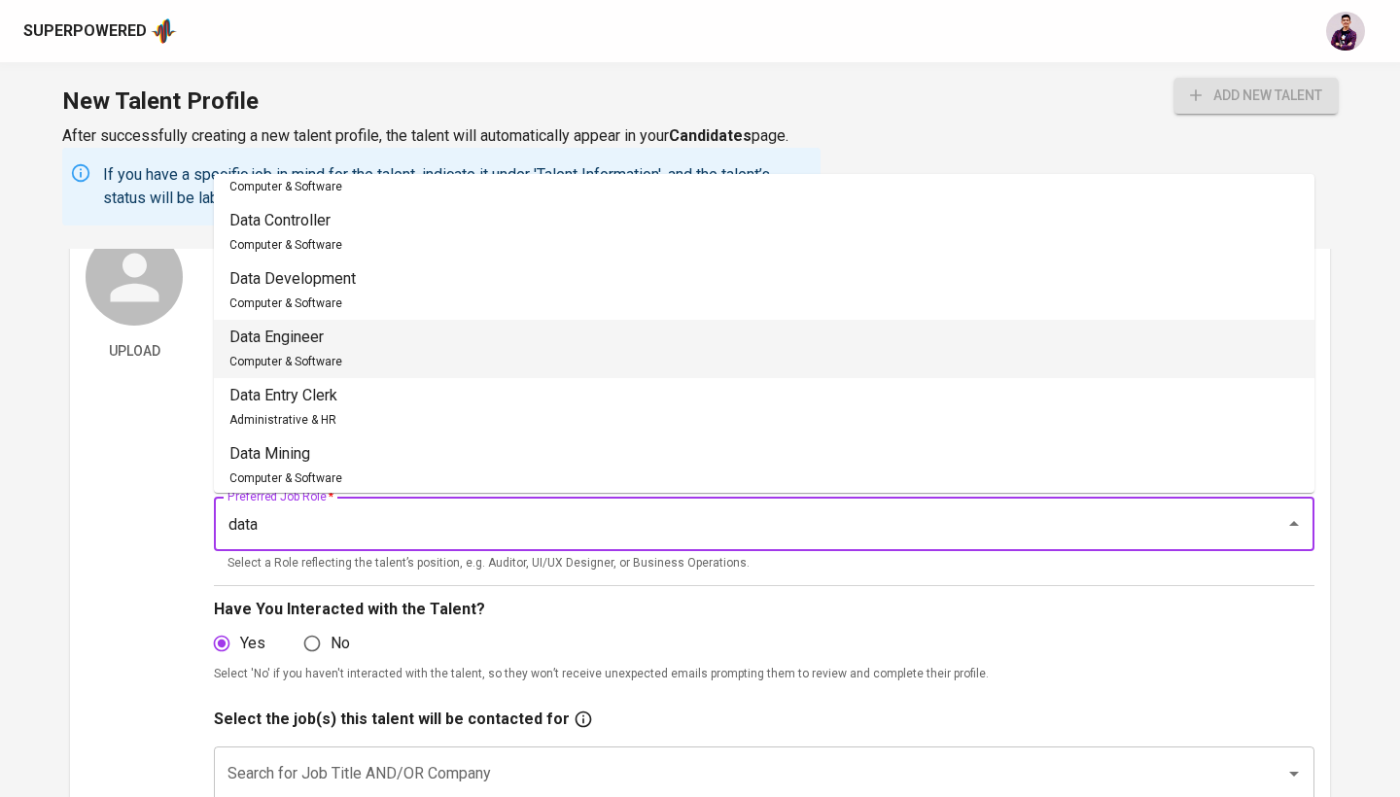
click at [391, 347] on li "Data Engineer Computer & Software" at bounding box center [764, 349] width 1100 height 58
type input "Data Engineer"
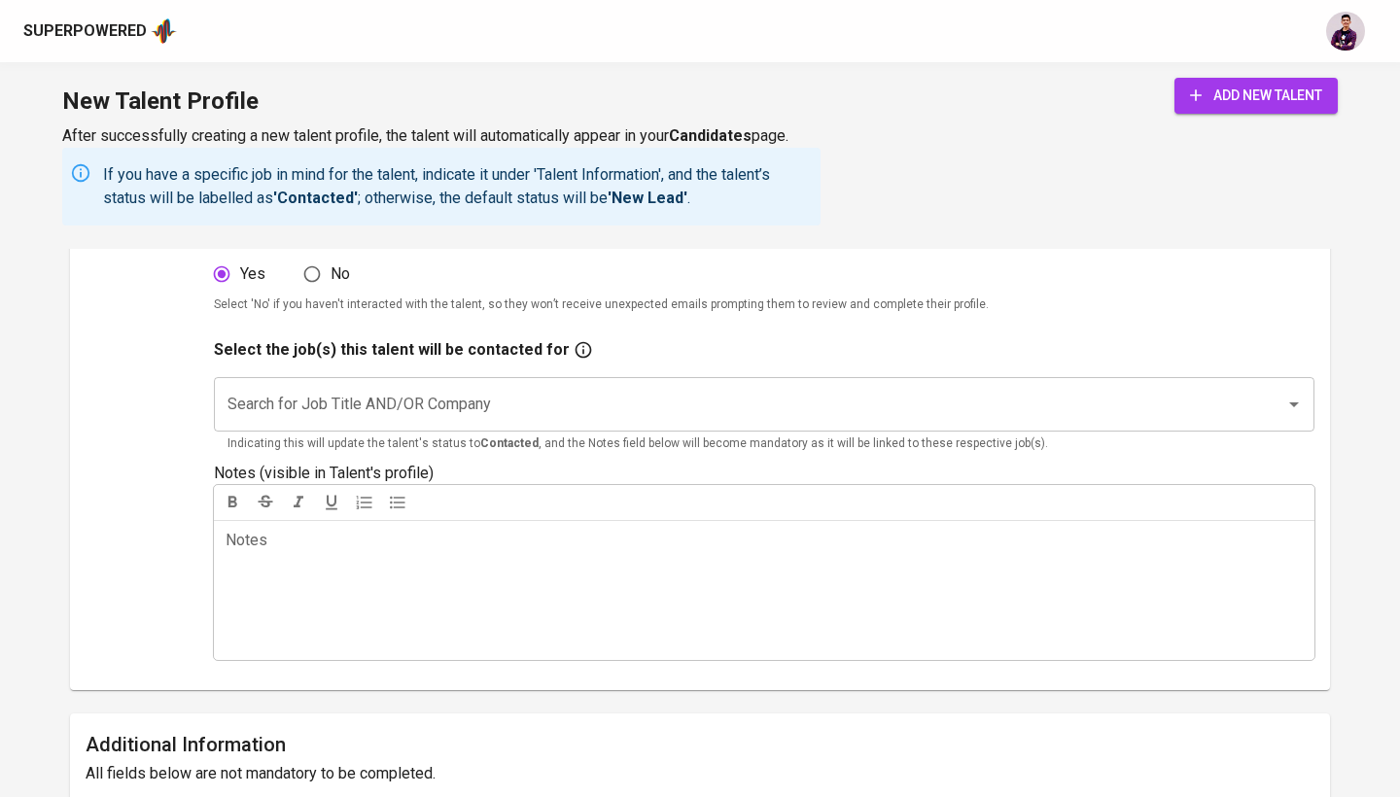
scroll to position [491, 0]
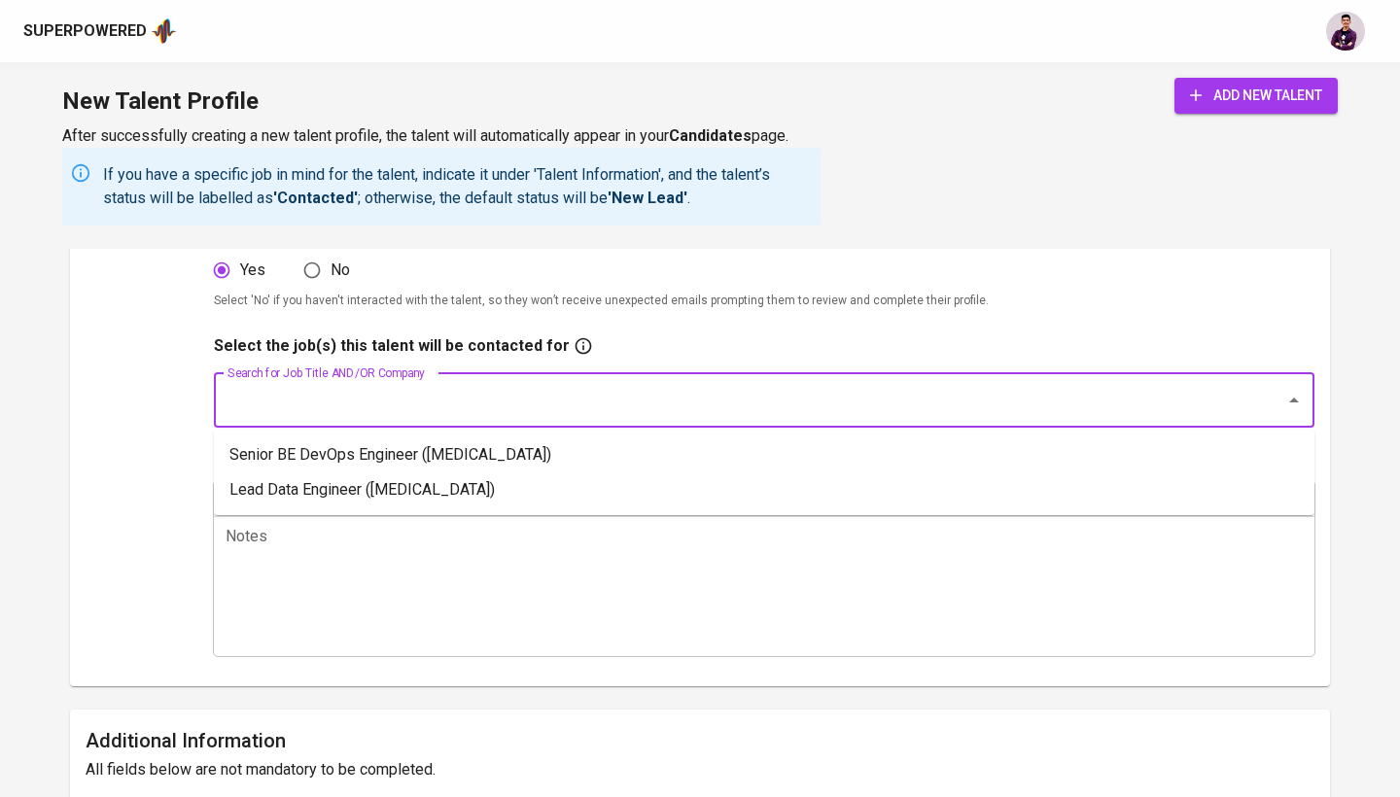
click at [457, 412] on input "Search for Job Title AND/OR Company" at bounding box center [737, 400] width 1028 height 37
click at [444, 402] on input "[MEDICAL_DATA]" at bounding box center [737, 400] width 1028 height 37
click at [654, 362] on div "Search for Job Title AND/OR Company meridia Search for Job Title AND/OR Company…" at bounding box center [764, 408] width 1100 height 100
click at [621, 402] on input "[MEDICAL_DATA]" at bounding box center [737, 400] width 1028 height 37
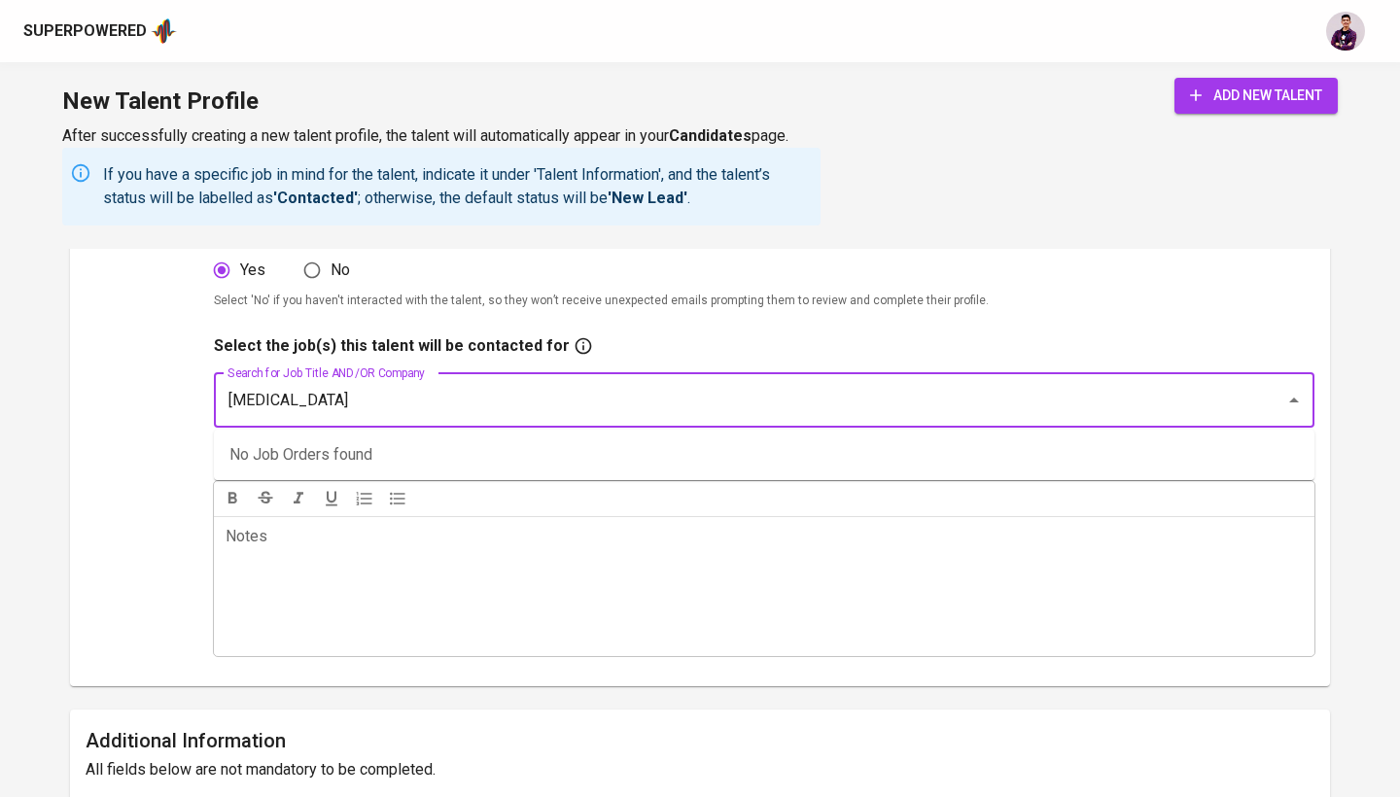
click at [621, 402] on input "[MEDICAL_DATA]" at bounding box center [737, 400] width 1028 height 37
type input "lead"
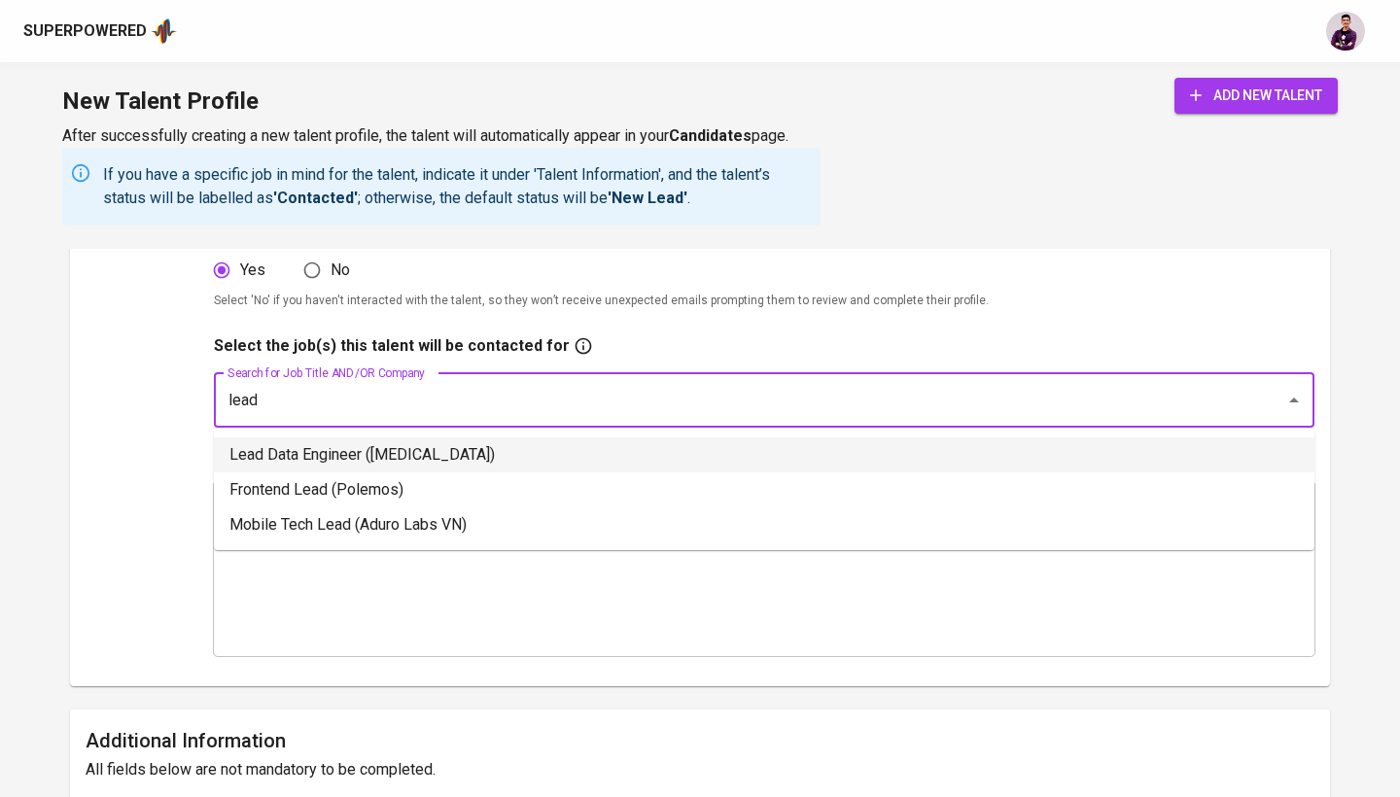
click at [612, 456] on li "Lead Data Engineer (Meridia)" at bounding box center [764, 454] width 1100 height 35
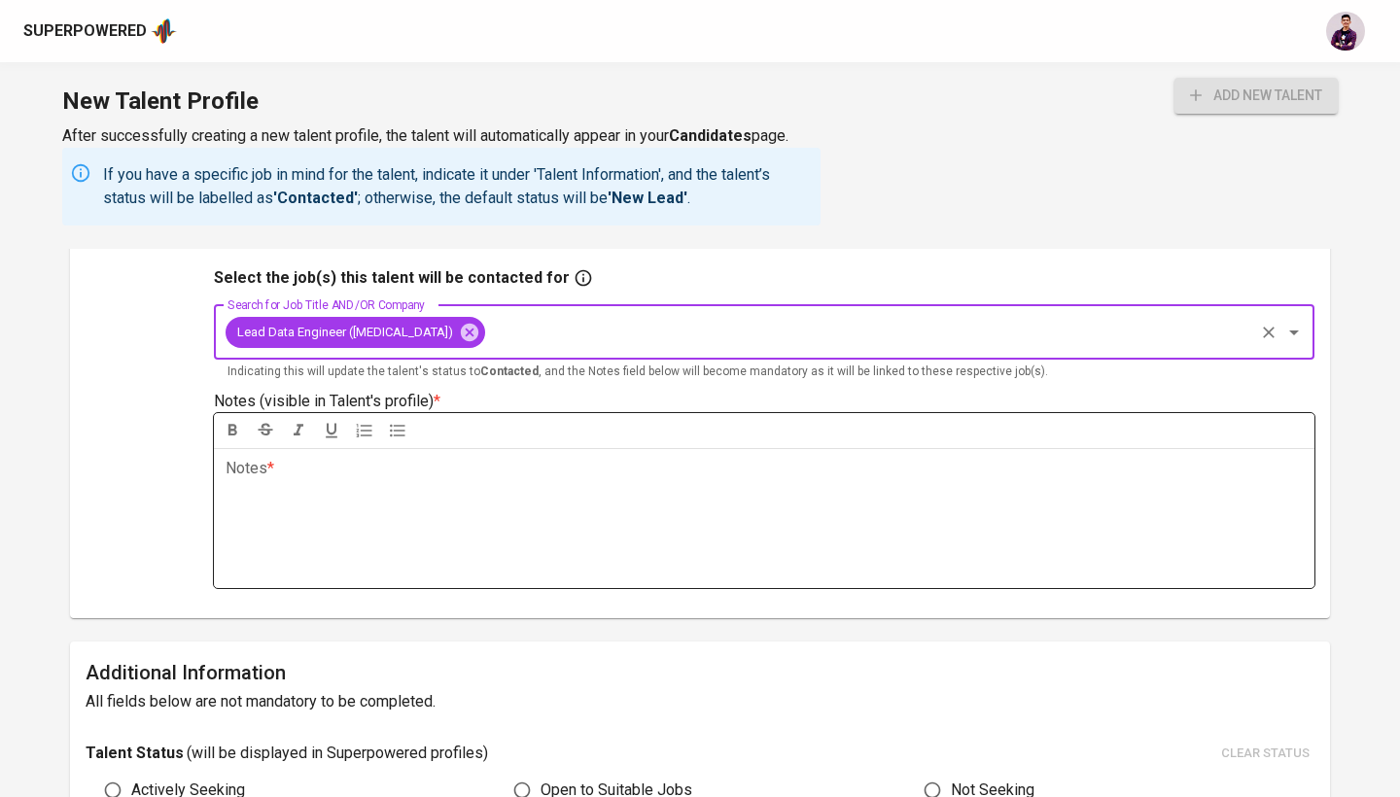
scroll to position [569, 0]
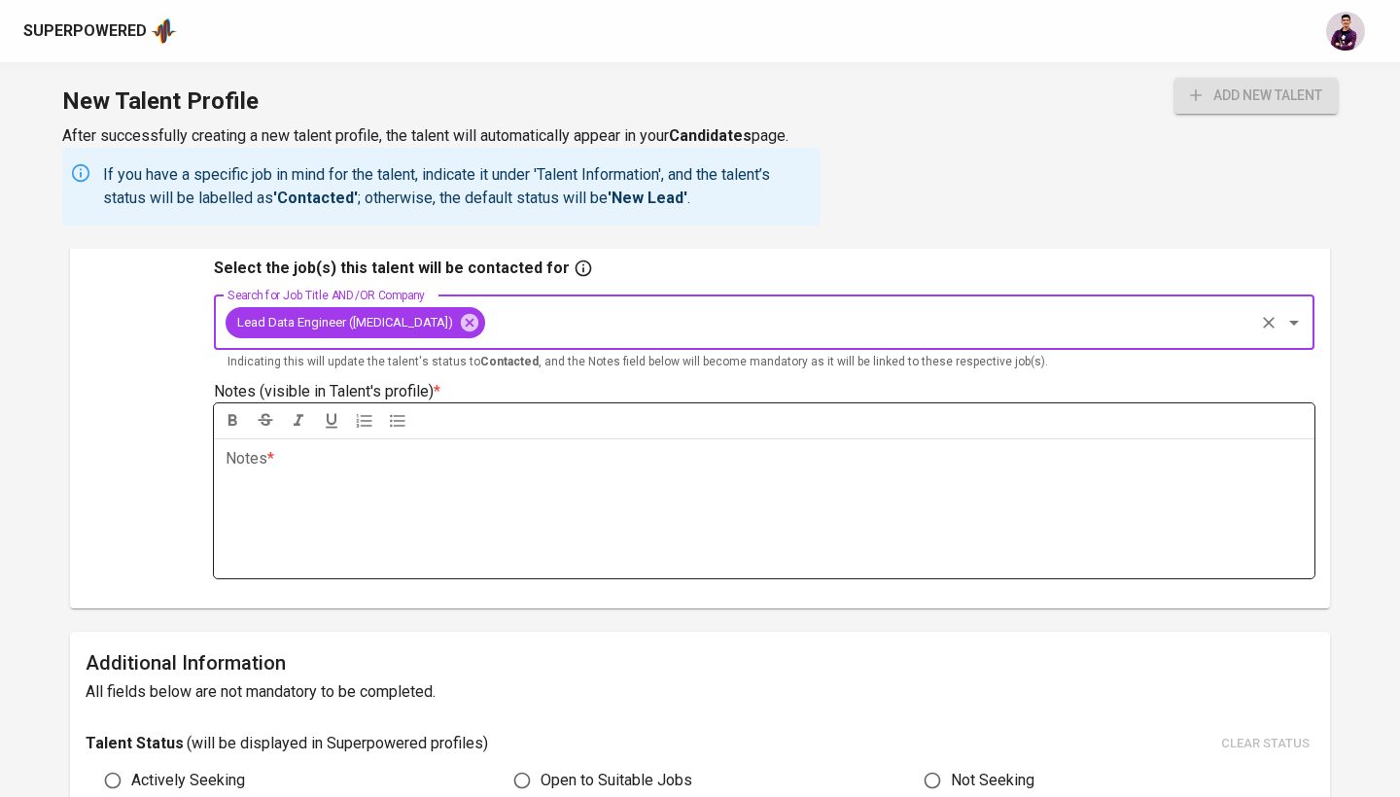
click at [627, 474] on div "Notes * ﻿" at bounding box center [764, 508] width 1100 height 140
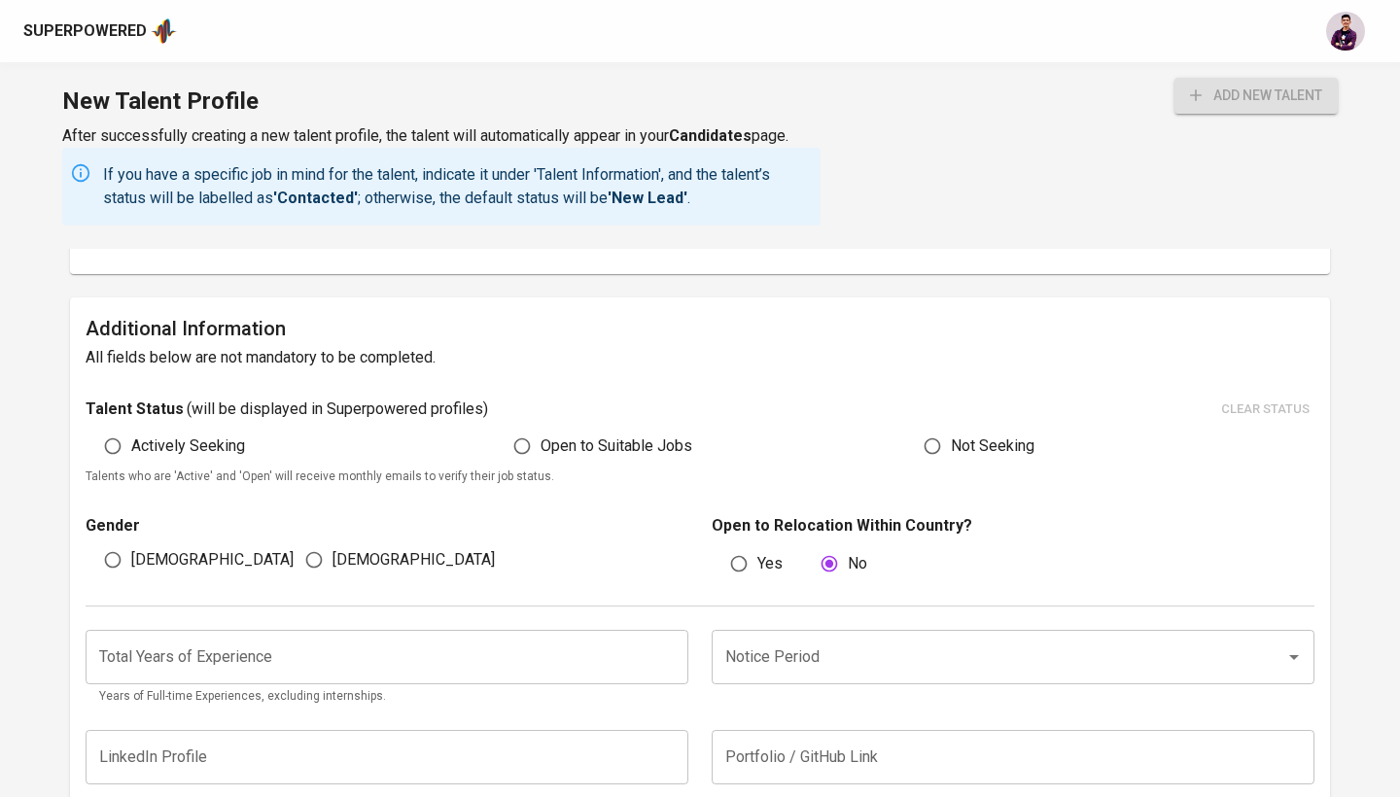
scroll to position [917, 0]
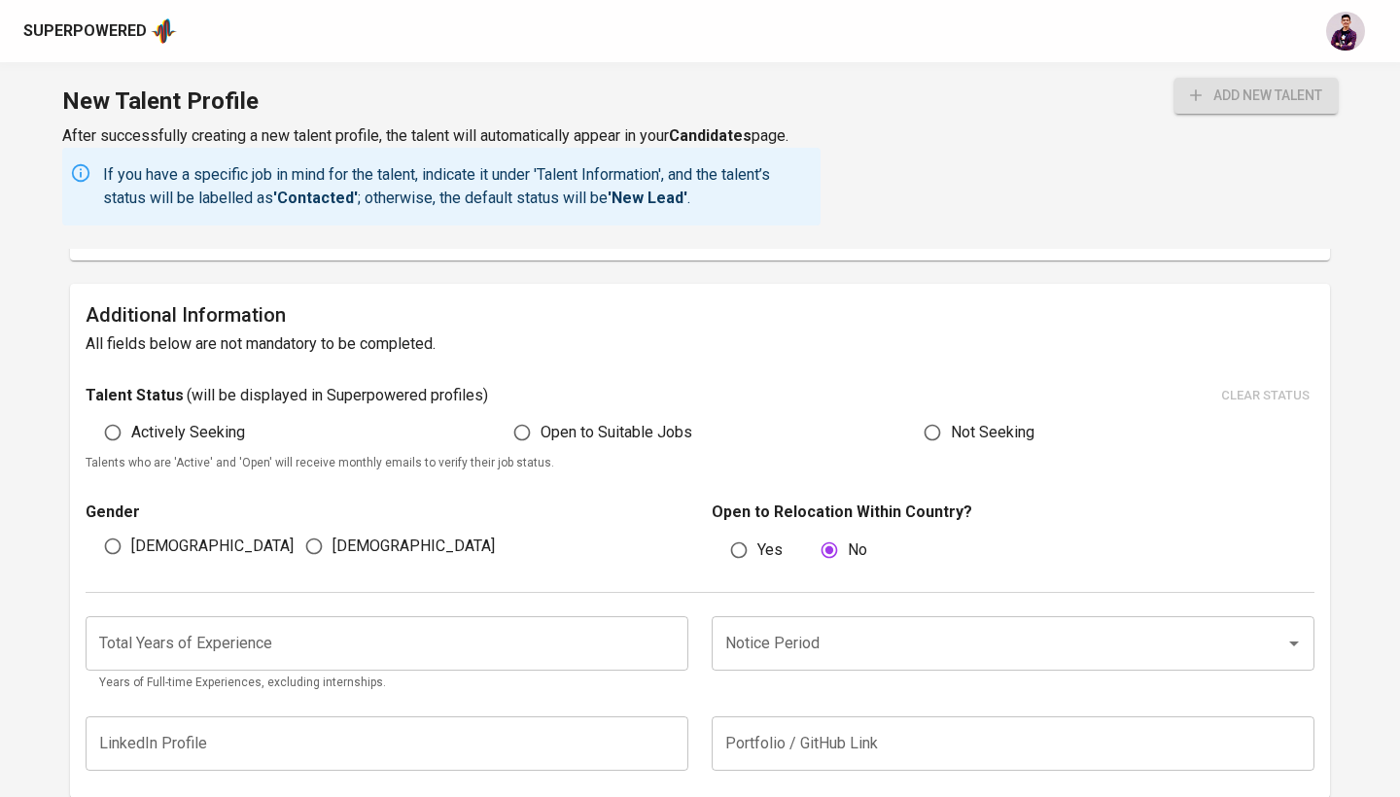
click at [642, 421] on div "Talent Status ( will be displayed in Superpowered profiles ) clear status Activ…" at bounding box center [700, 427] width 1228 height 93
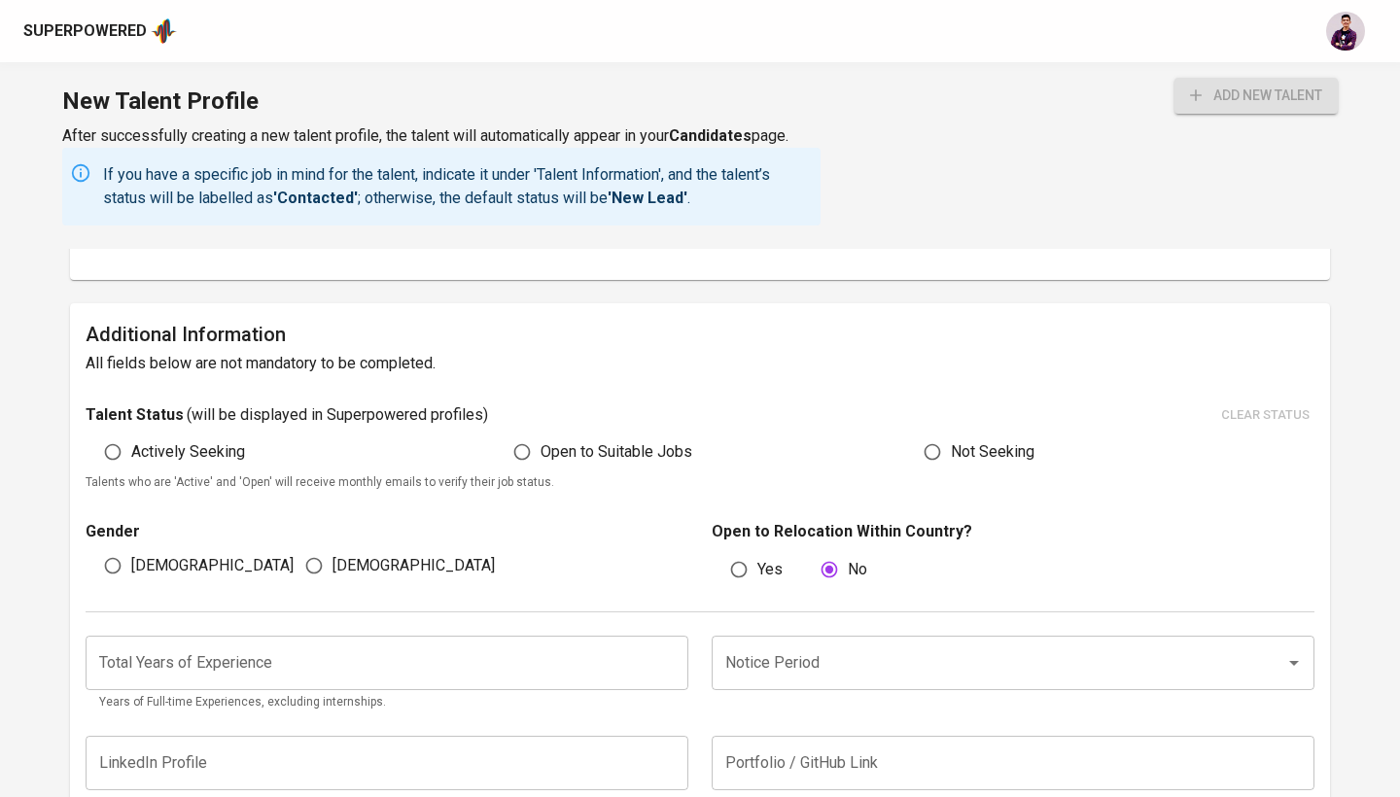
click at [610, 462] on label "Open to Suitable Jobs" at bounding box center [597, 451] width 189 height 37
click at [540, 462] on input "Open to Suitable Jobs" at bounding box center [521, 451] width 37 height 37
radio input "true"
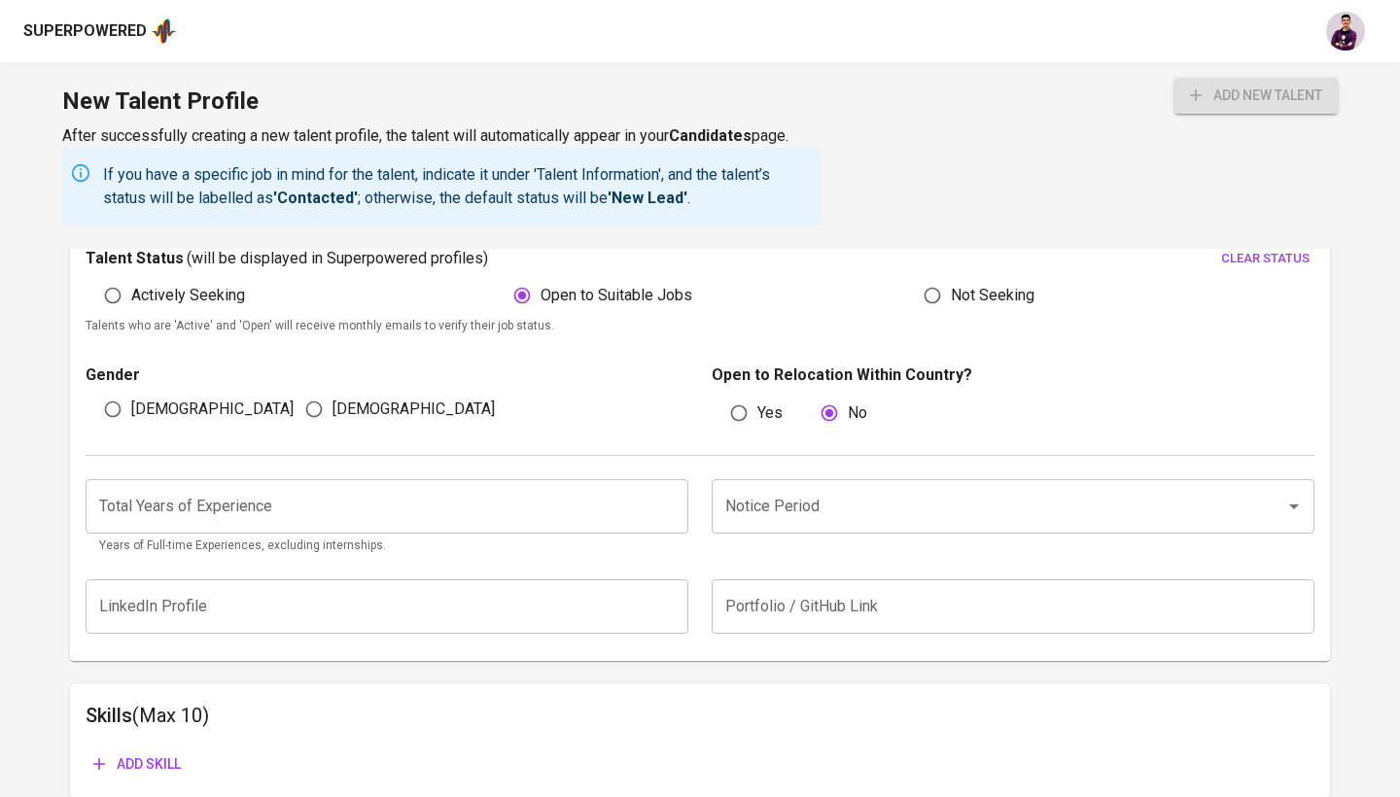
scroll to position [1123, 0]
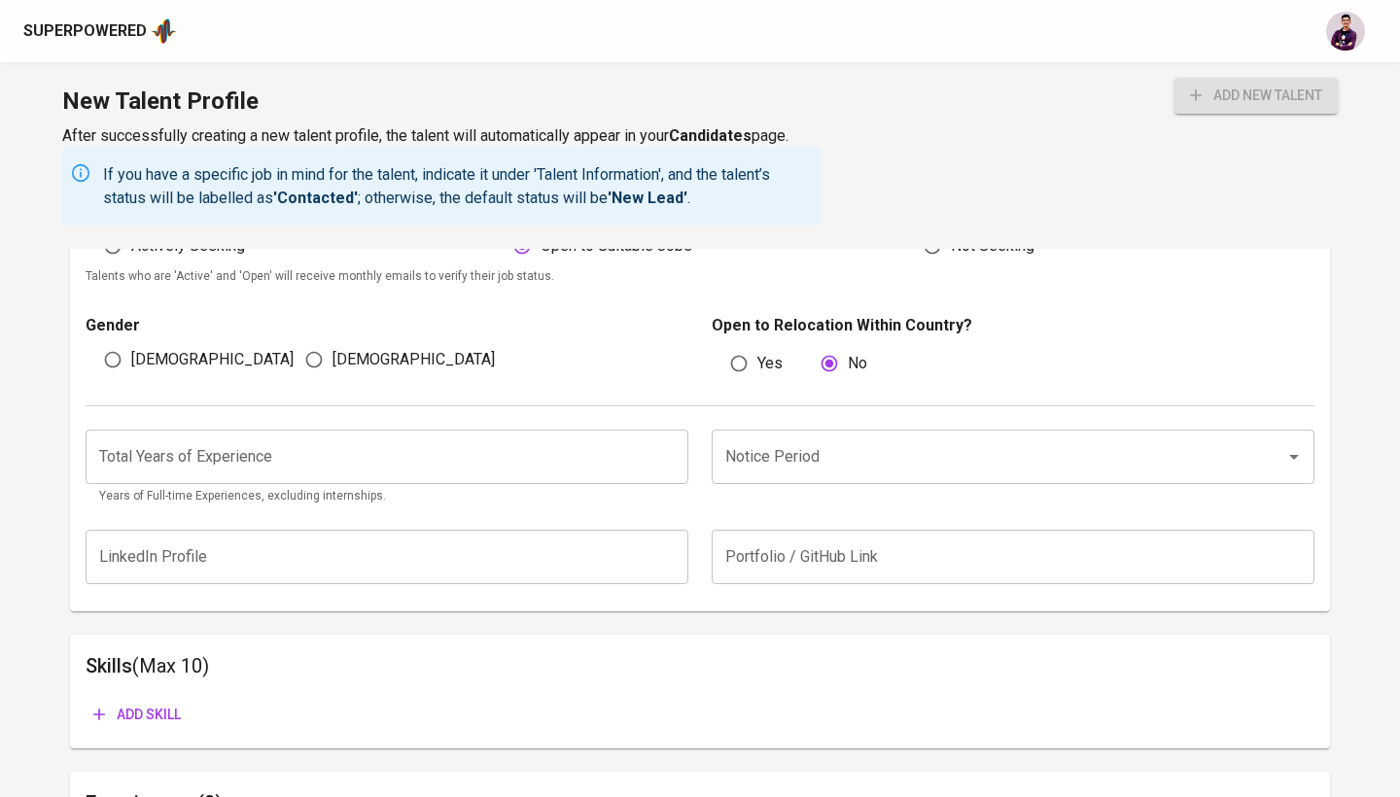
click at [760, 352] on span "Yes" at bounding box center [769, 363] width 25 height 23
click at [757, 351] on input "Yes" at bounding box center [738, 363] width 37 height 37
radio input "true"
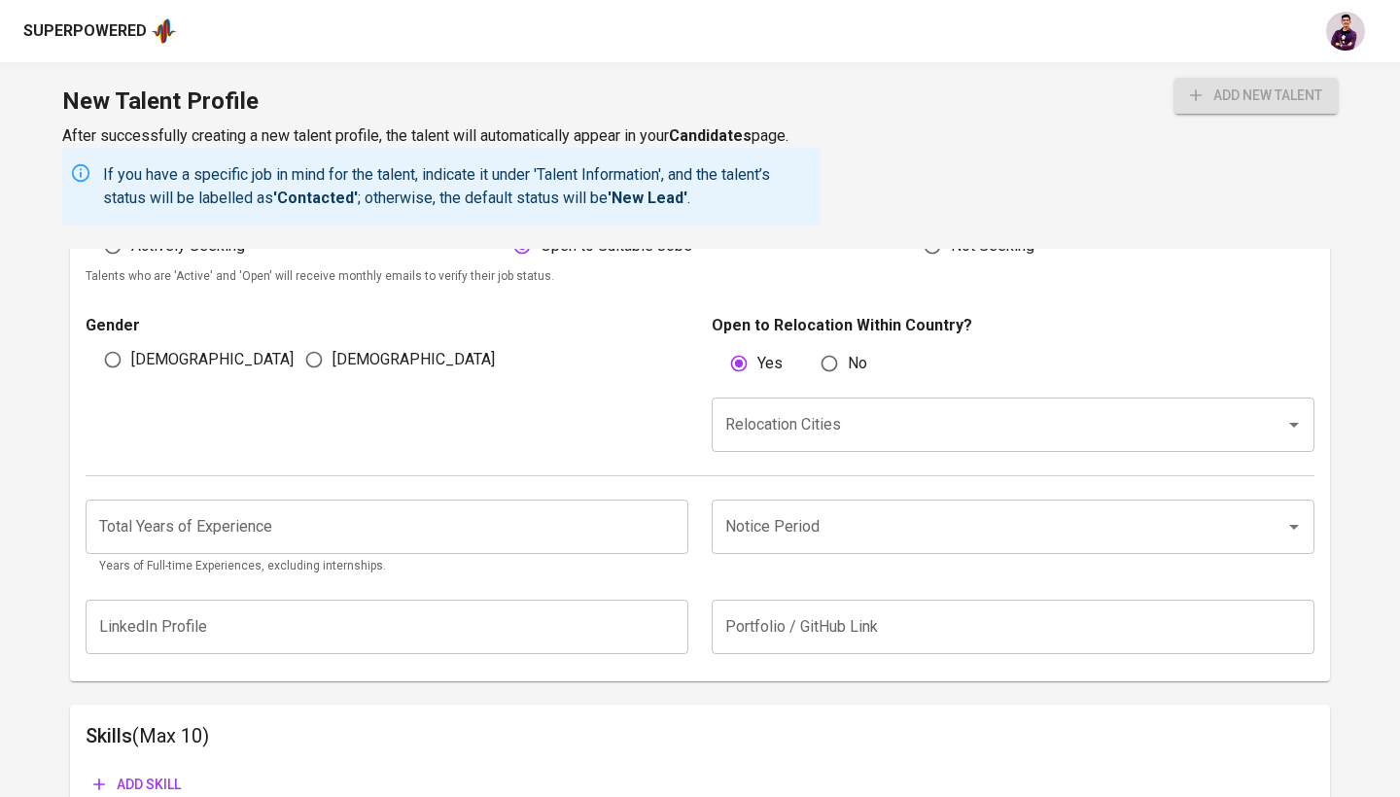
click at [206, 365] on div "[DEMOGRAPHIC_DATA]" at bounding box center [186, 359] width 201 height 37
click at [140, 354] on span "[DEMOGRAPHIC_DATA]" at bounding box center [212, 359] width 162 height 23
click at [131, 354] on input "[DEMOGRAPHIC_DATA]" at bounding box center [112, 359] width 37 height 37
radio input "true"
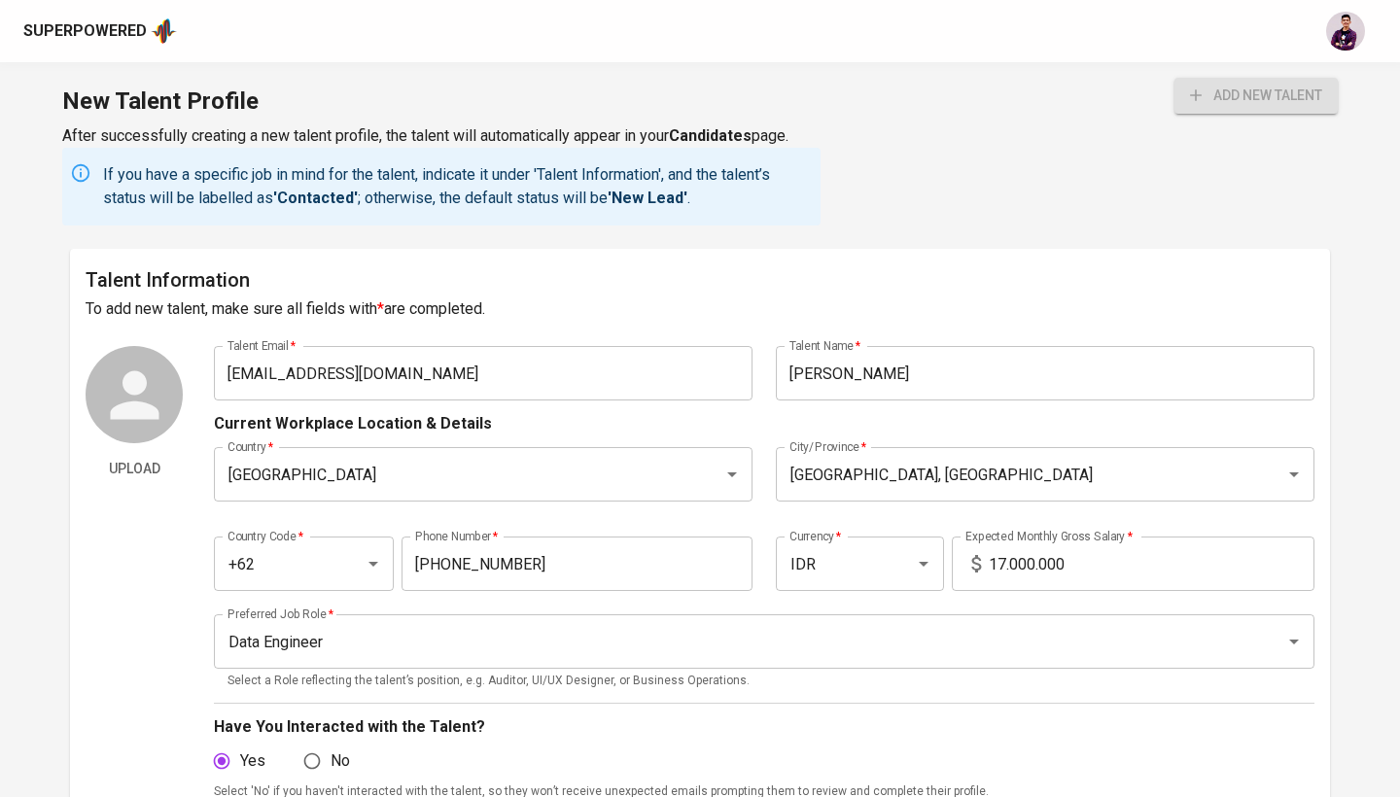
scroll to position [491, 0]
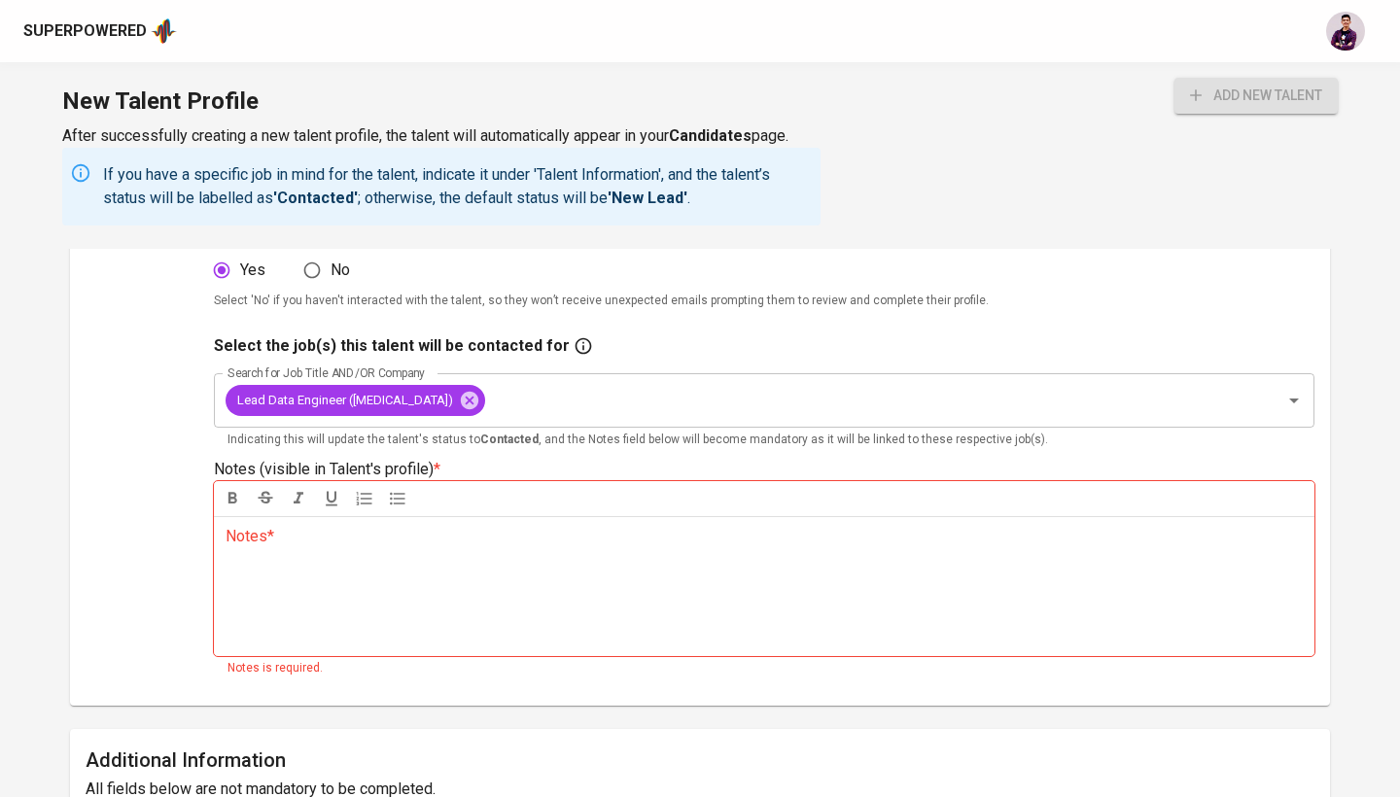
click at [619, 558] on div "Notes * ﻿" at bounding box center [764, 586] width 1100 height 140
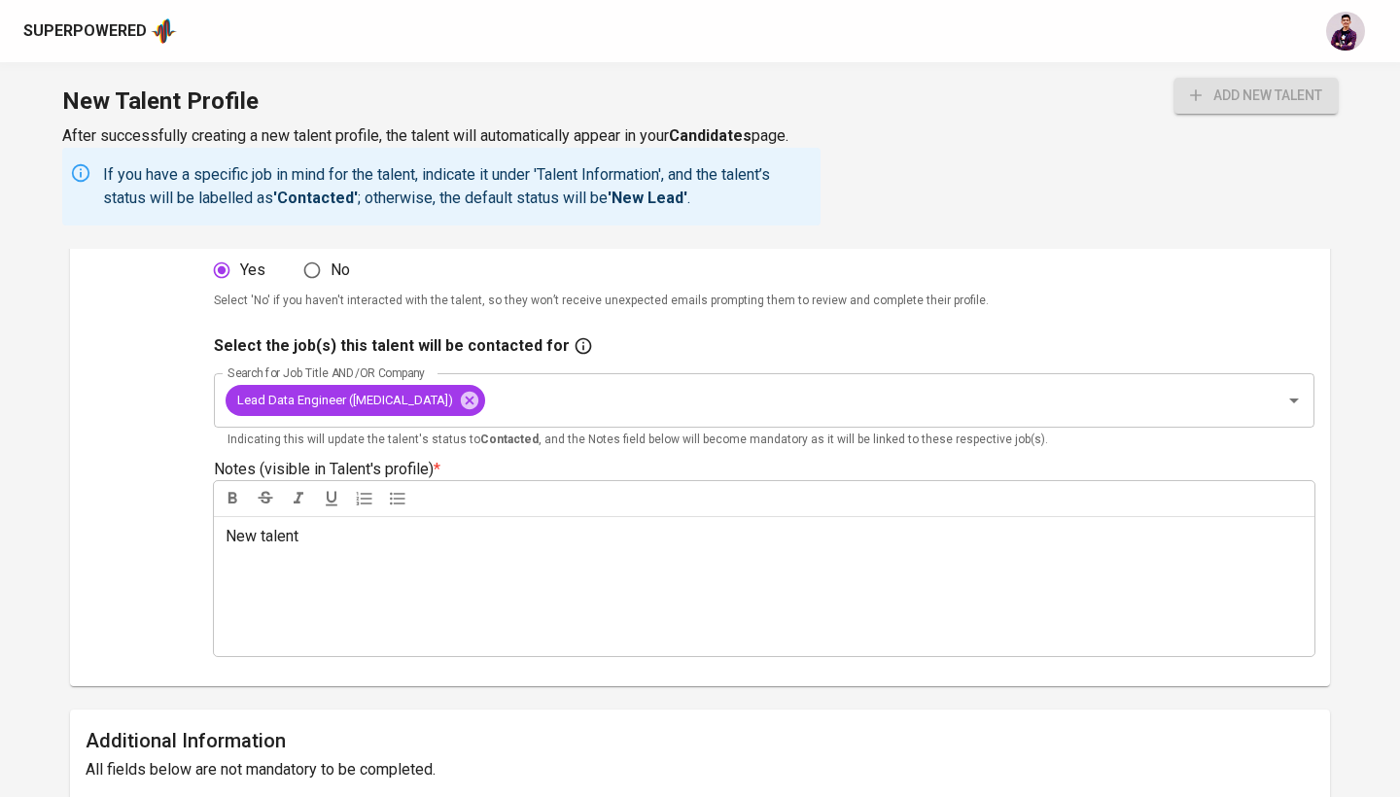
click at [124, 543] on div "Upload" at bounding box center [134, 262] width 97 height 815
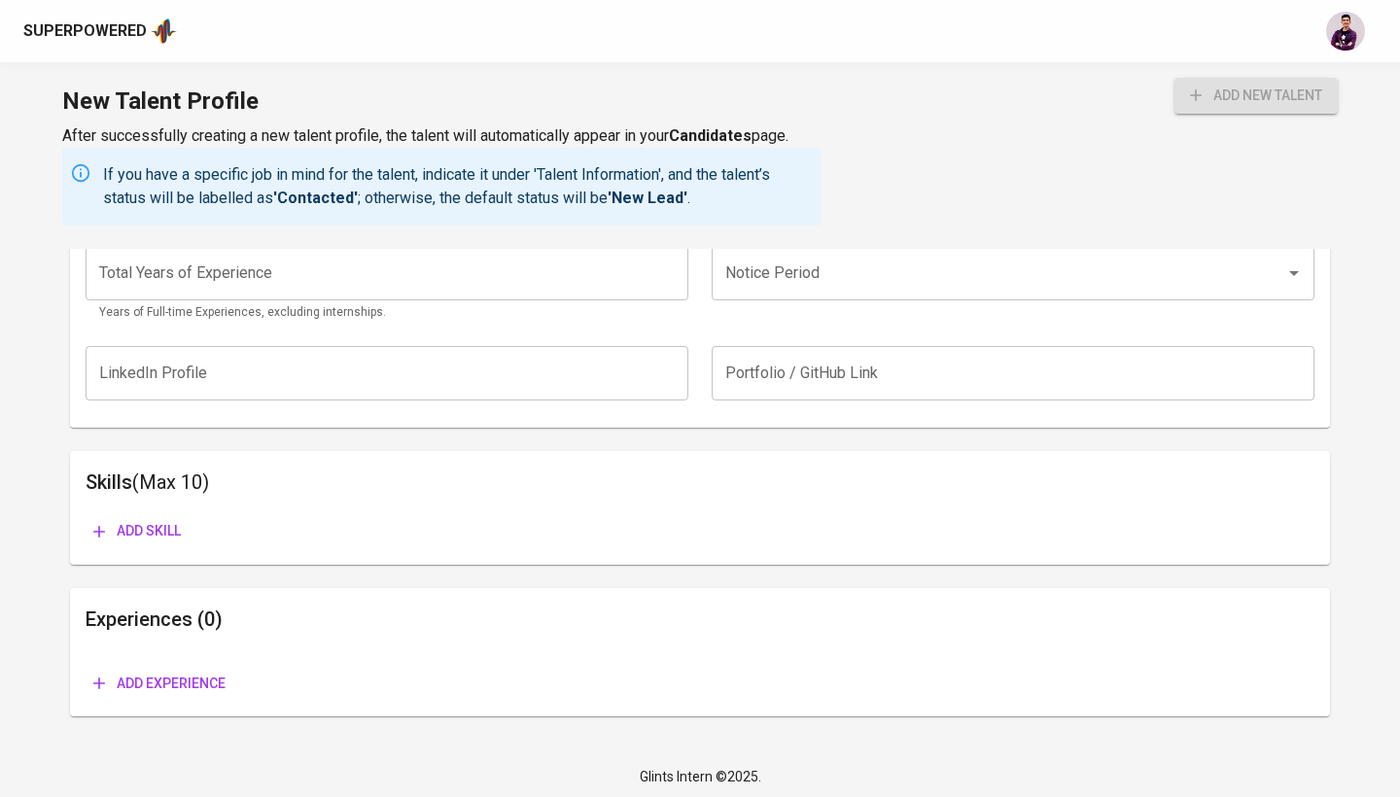
scroll to position [1356, 0]
click at [129, 533] on span "Add skill" at bounding box center [136, 532] width 87 height 24
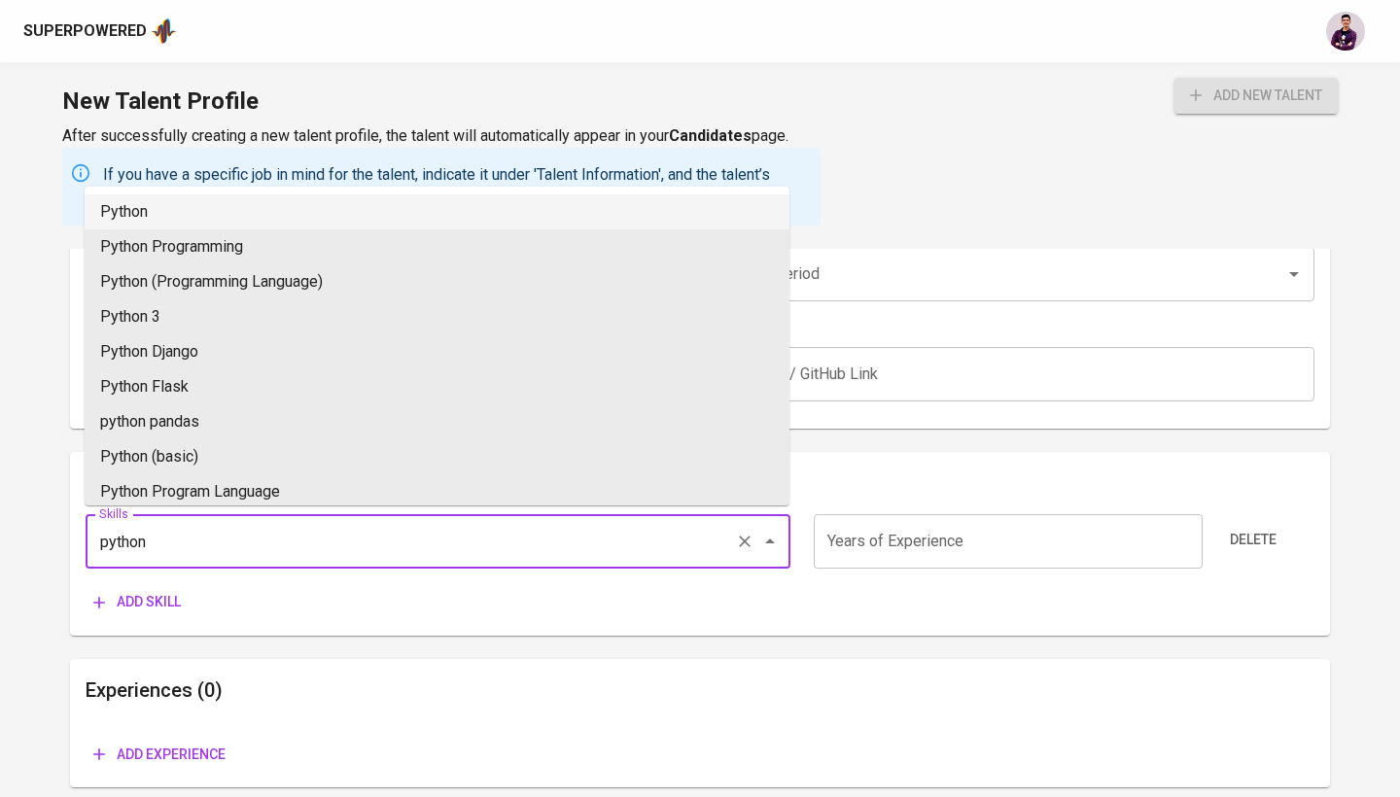
click at [239, 214] on li "Python" at bounding box center [437, 211] width 705 height 35
type input "Python"
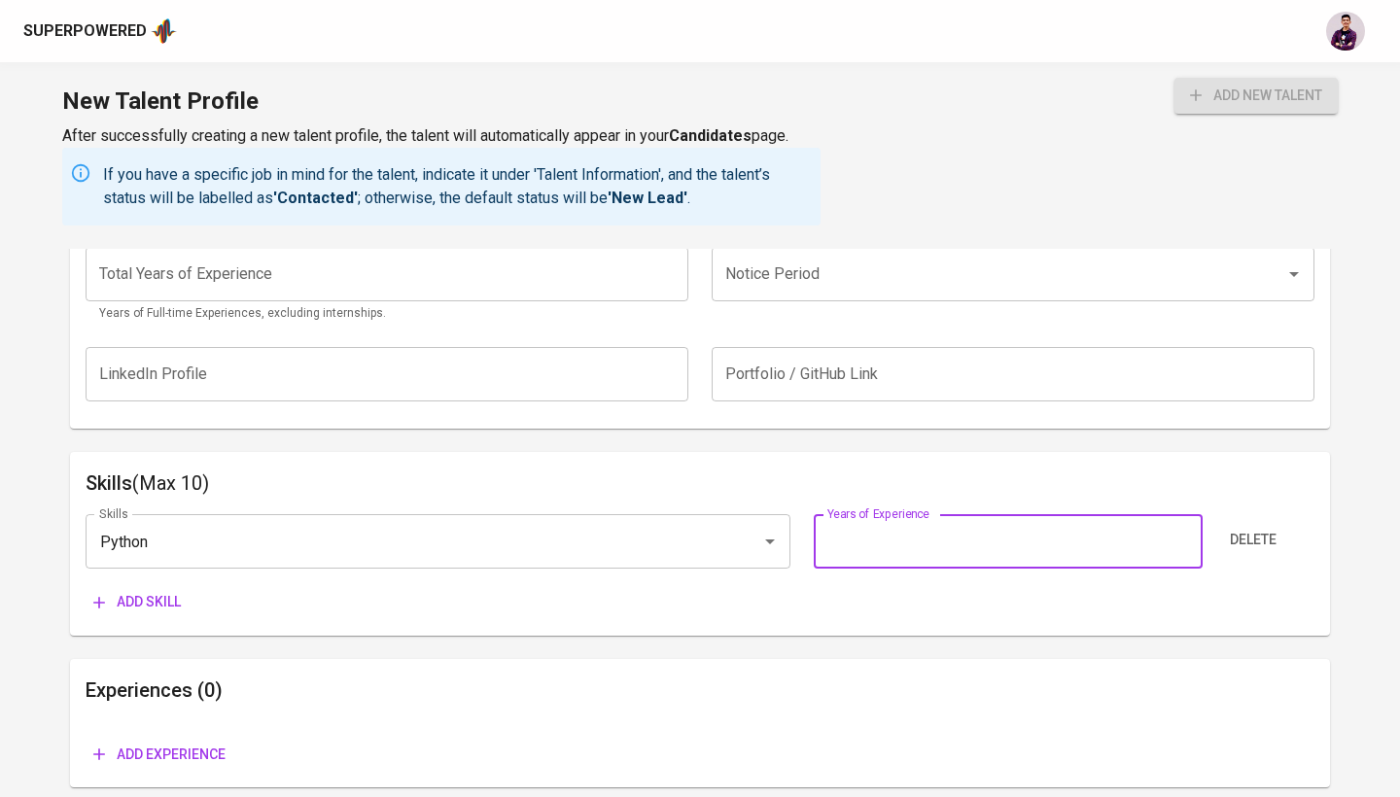
click at [936, 548] on input "number" at bounding box center [1007, 541] width 388 height 54
type input "7"
click at [853, 595] on div "Add skill" at bounding box center [700, 602] width 1228 height 36
click at [164, 576] on div "Skills Python Skills Years of Experience 7 Years of Experience Delete Add skill" at bounding box center [700, 559] width 1228 height 121
click at [164, 598] on span "Add skill" at bounding box center [136, 602] width 87 height 24
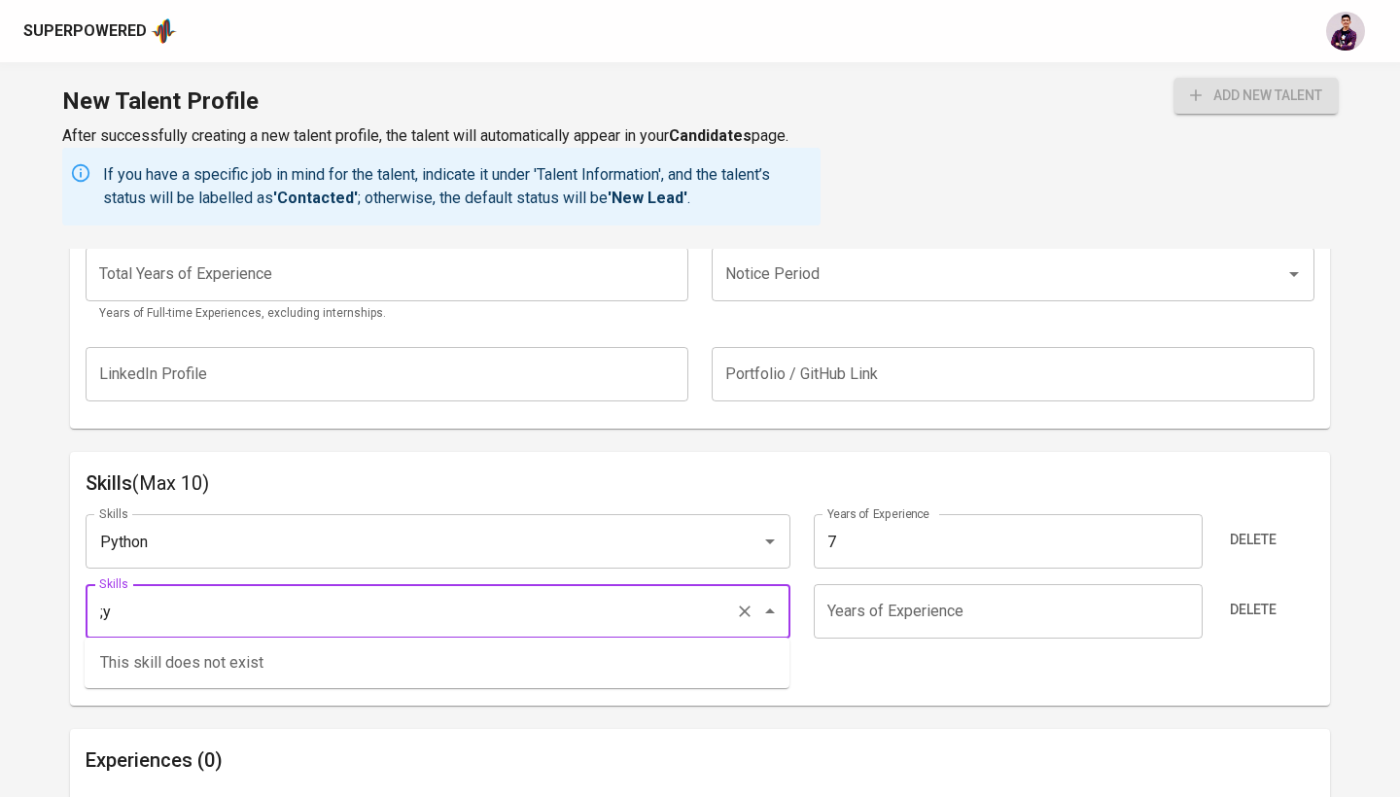
type input ";"
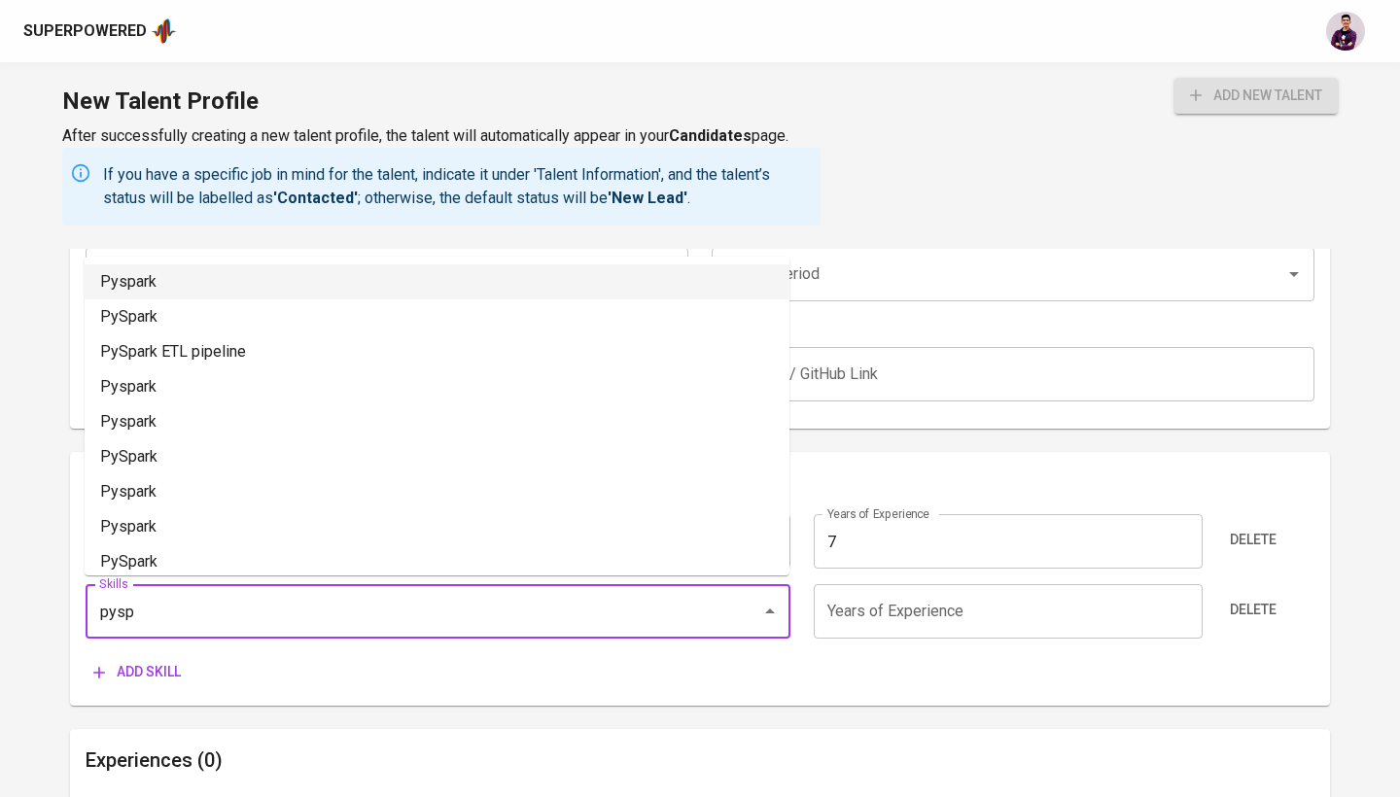
click at [306, 292] on li "Pyspark" at bounding box center [437, 281] width 705 height 35
type input "Pyspark"
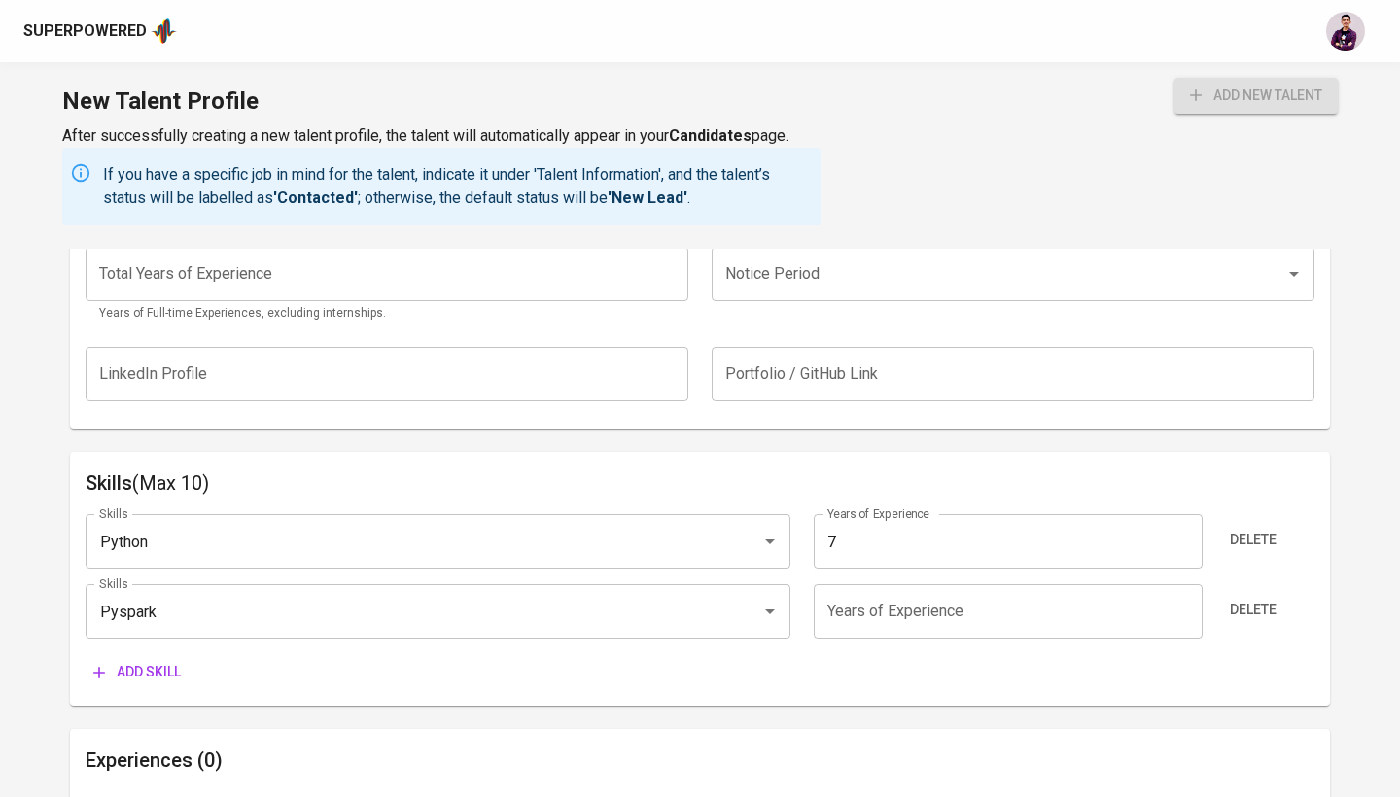
scroll to position [1437, 0]
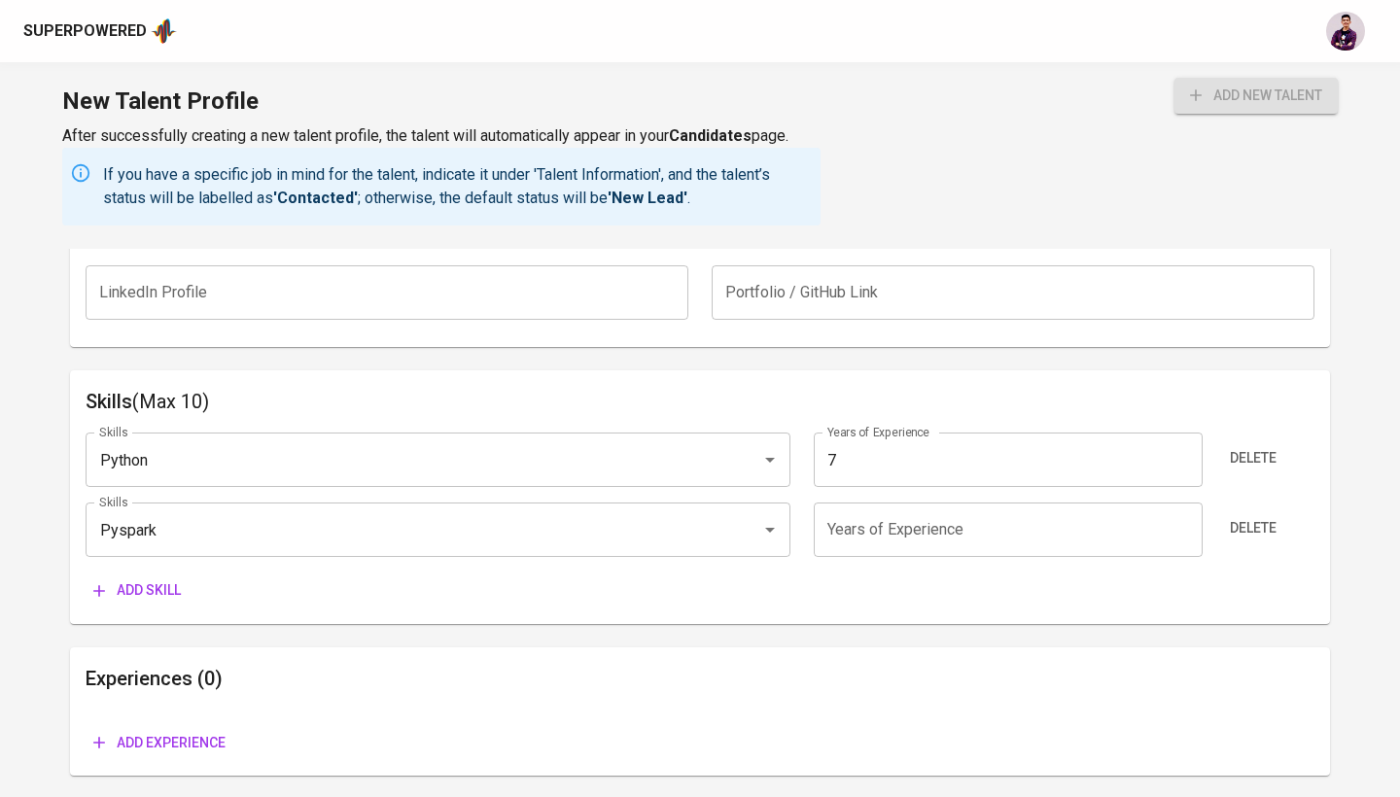
click at [156, 589] on span "Add skill" at bounding box center [136, 590] width 87 height 24
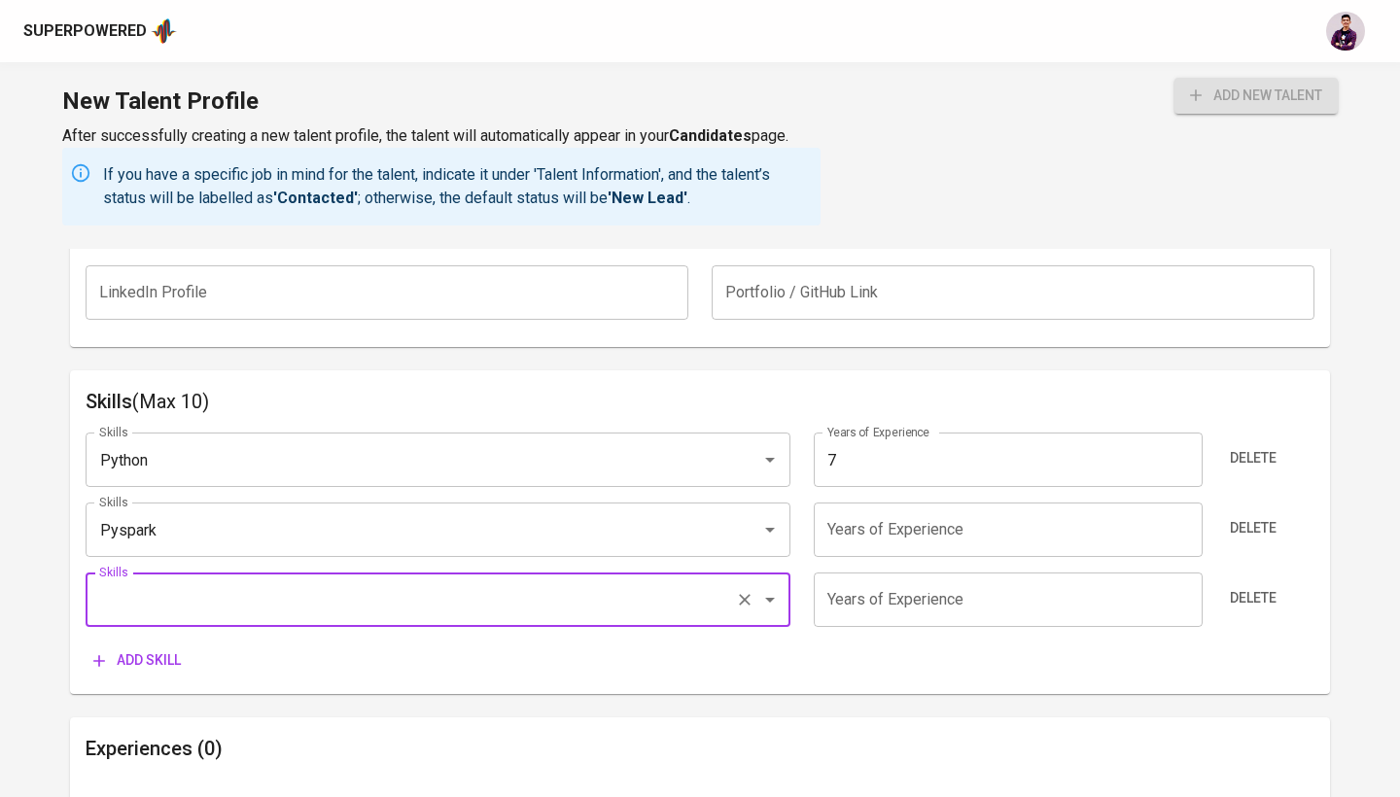
scroll to position [1565, 0]
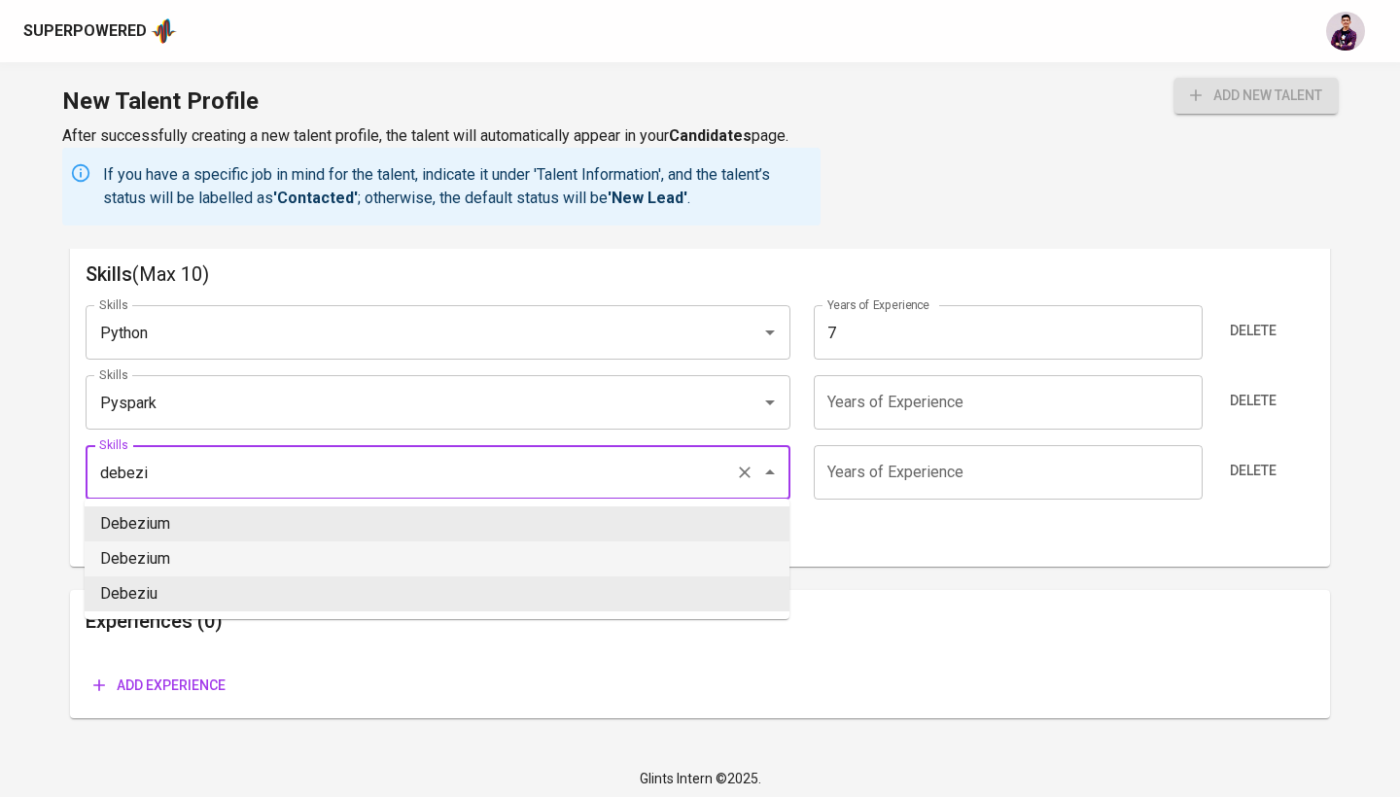
click at [379, 545] on li "Debezium" at bounding box center [437, 558] width 705 height 35
type input "Debezium"
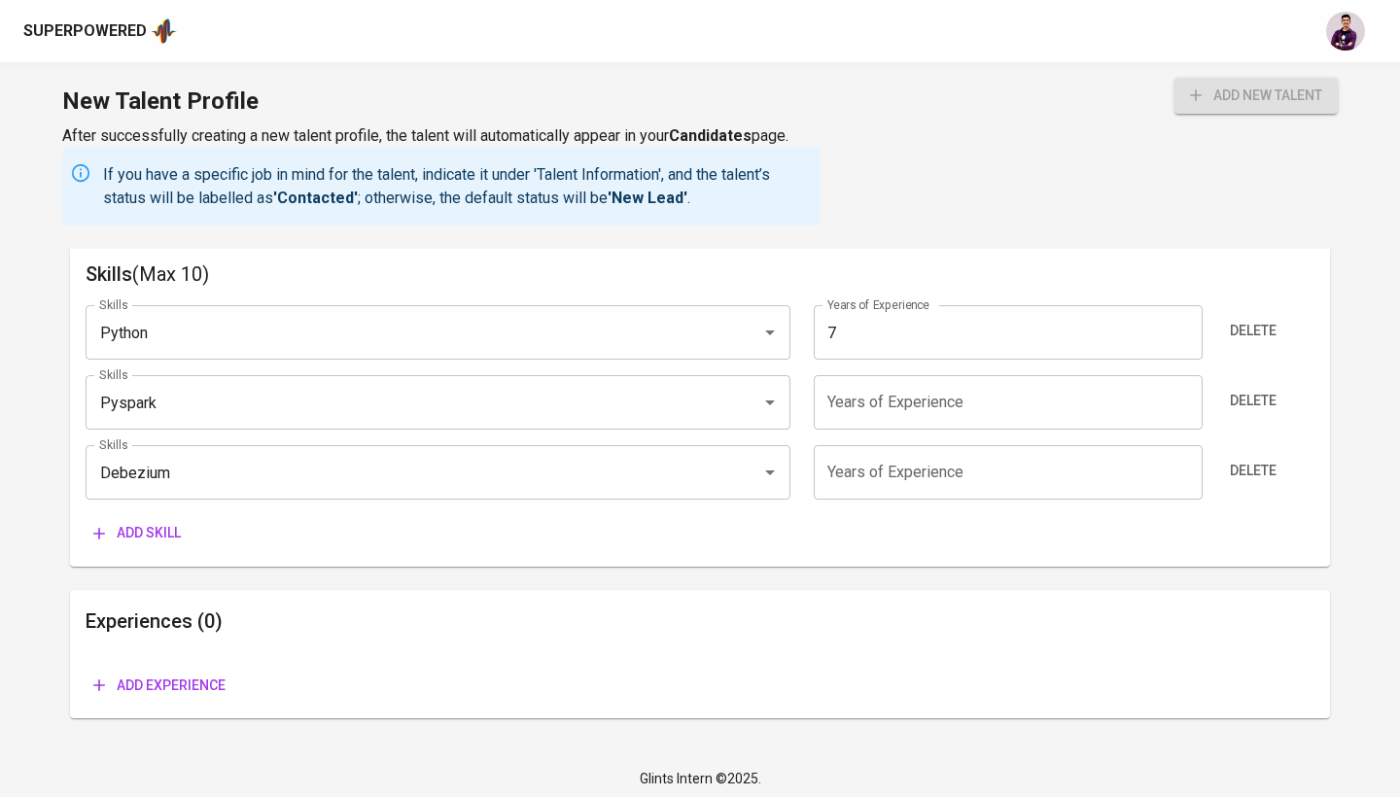
click at [167, 534] on span "Add skill" at bounding box center [136, 533] width 87 height 24
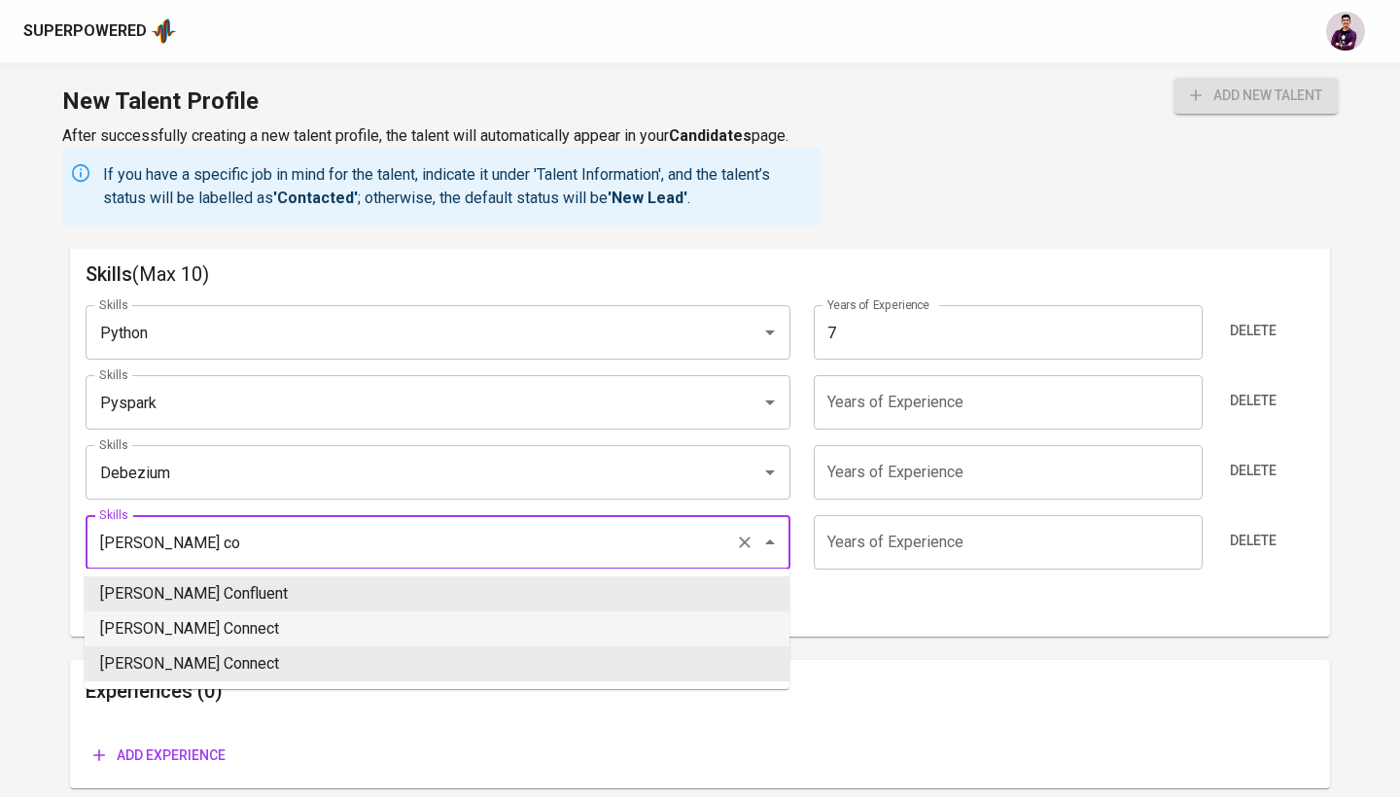
click at [229, 615] on li "Kafka Connect" at bounding box center [437, 628] width 705 height 35
type input "Kafka Connect"
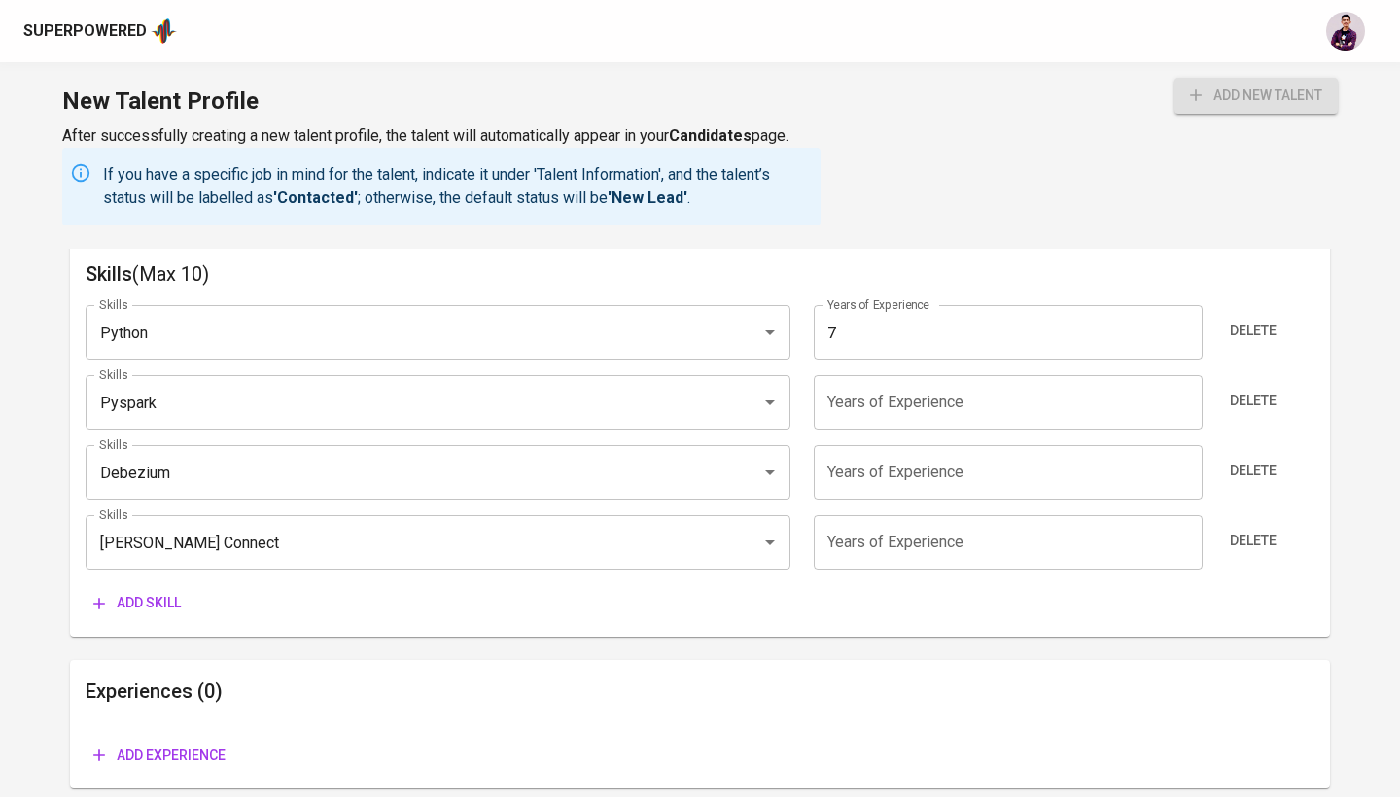
click at [167, 585] on button "Add skill" at bounding box center [137, 603] width 103 height 36
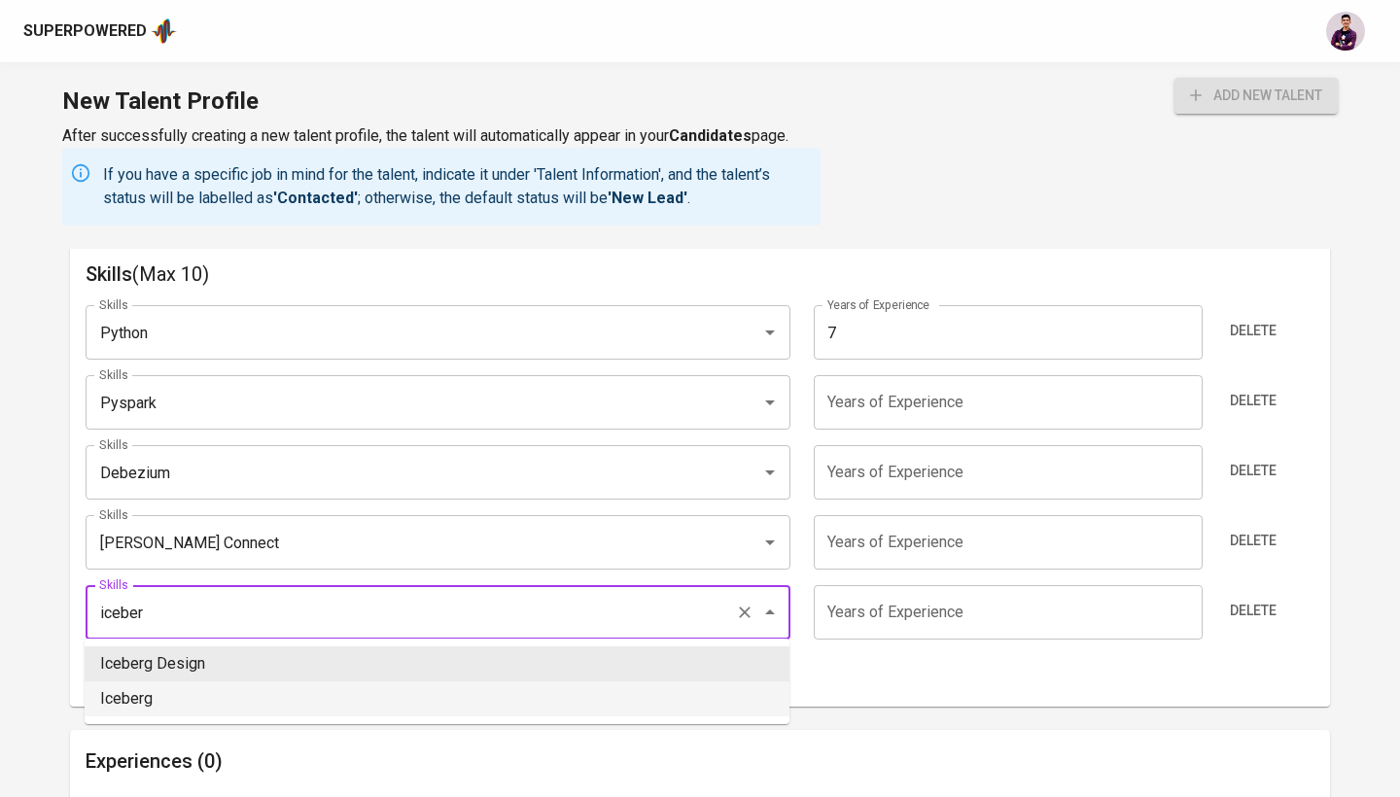
click at [164, 697] on li "Iceberg" at bounding box center [437, 698] width 705 height 35
type input "Iceberg"
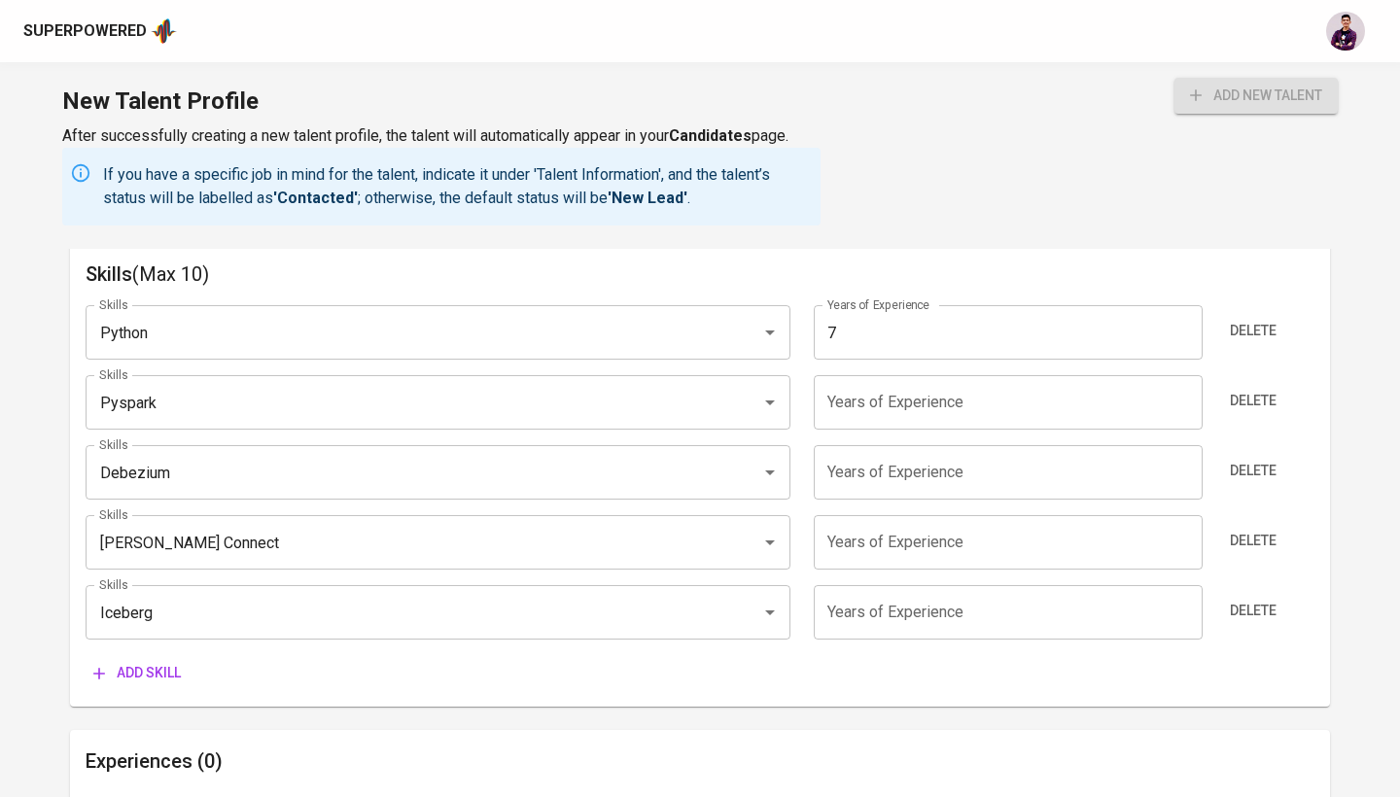
click at [155, 661] on span "Add skill" at bounding box center [136, 673] width 87 height 24
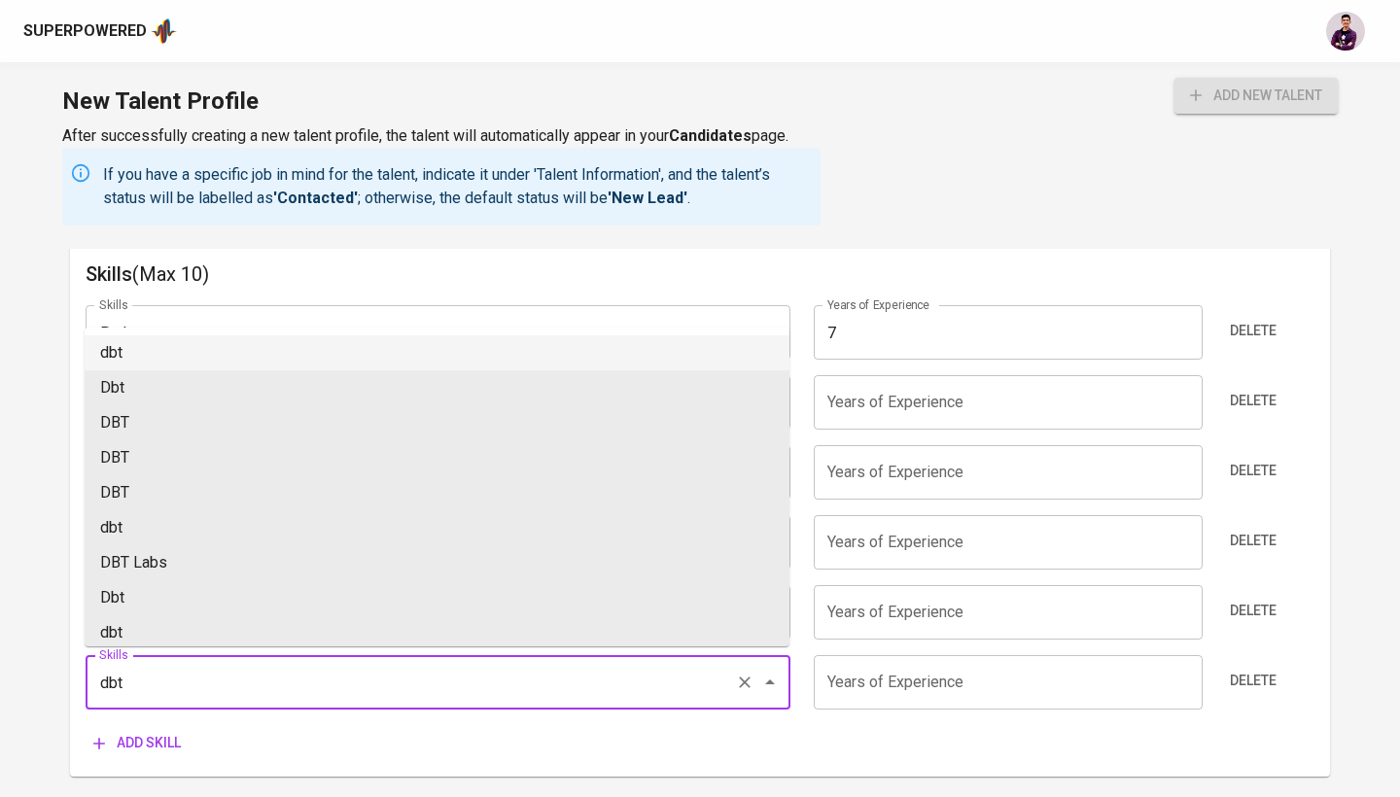
click at [169, 353] on li "dbt" at bounding box center [437, 352] width 705 height 35
type input "dbt"
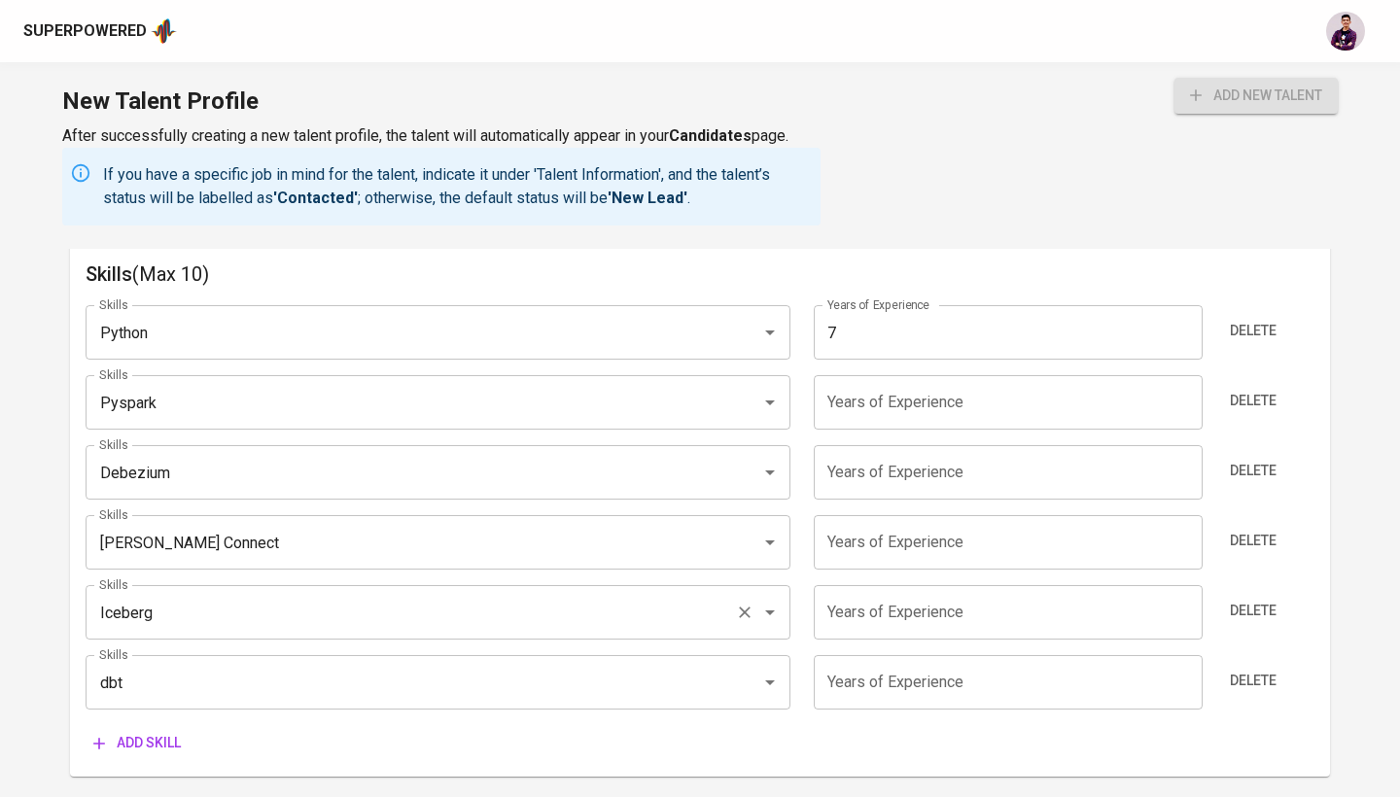
scroll to position [1641, 0]
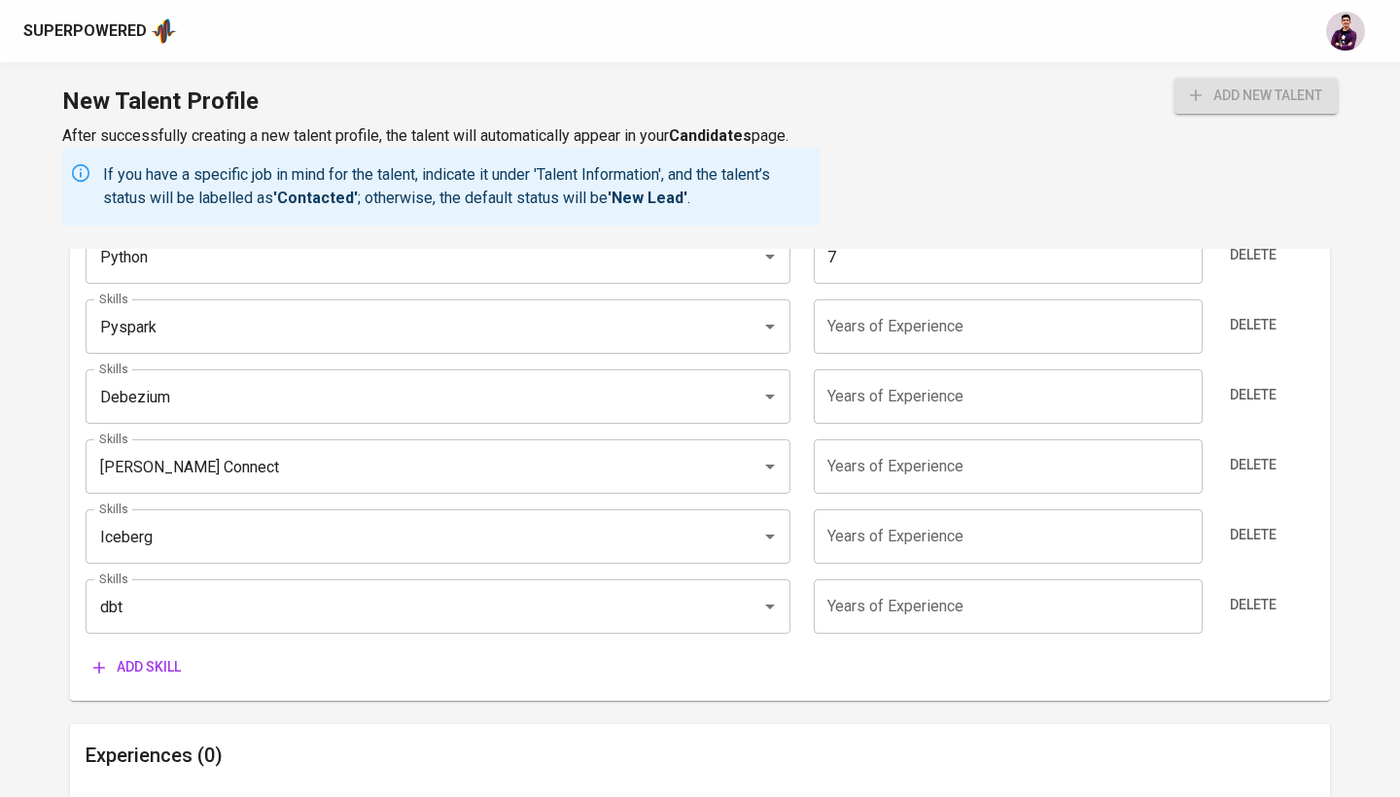
click at [172, 663] on span "Add skill" at bounding box center [136, 667] width 87 height 24
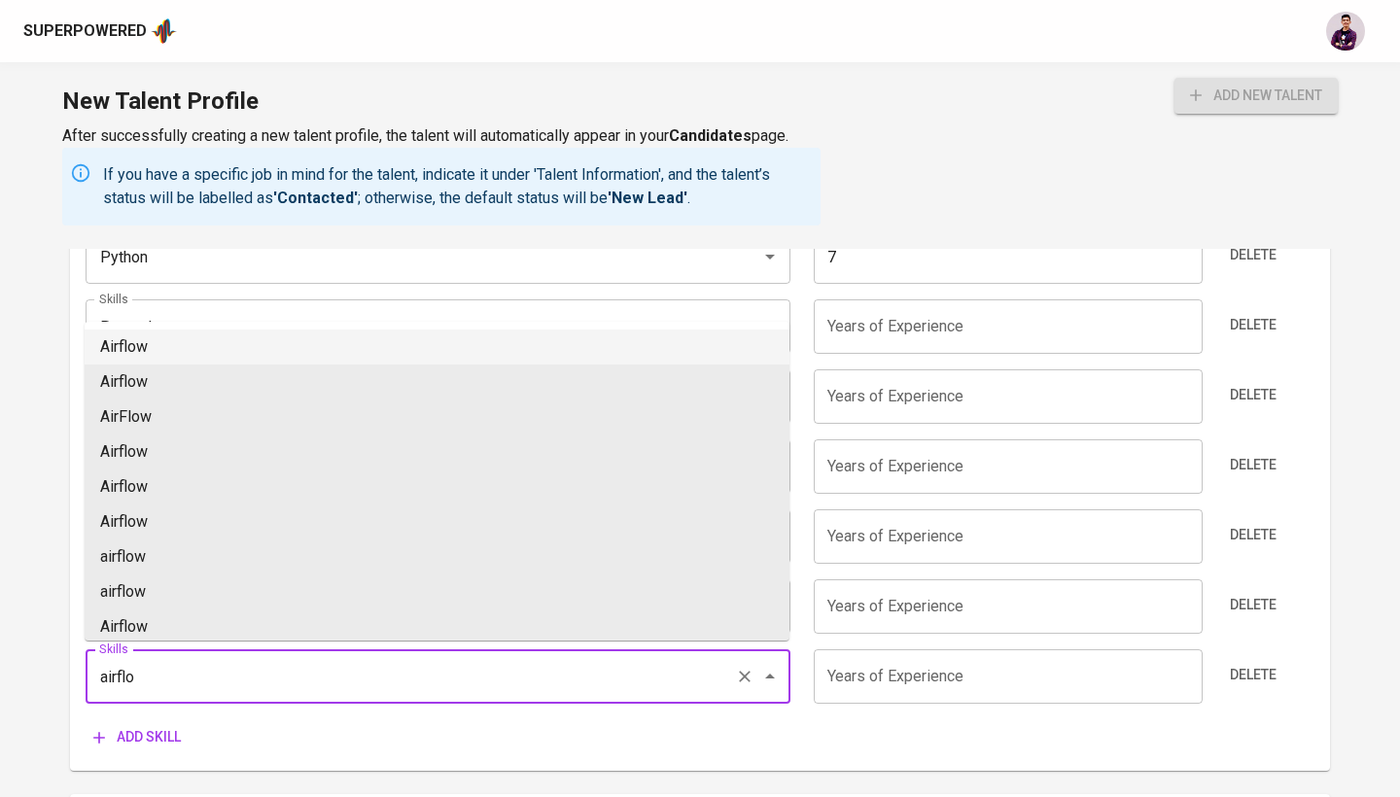
click at [151, 342] on li "Airflow" at bounding box center [437, 346] width 705 height 35
type input "Airflow"
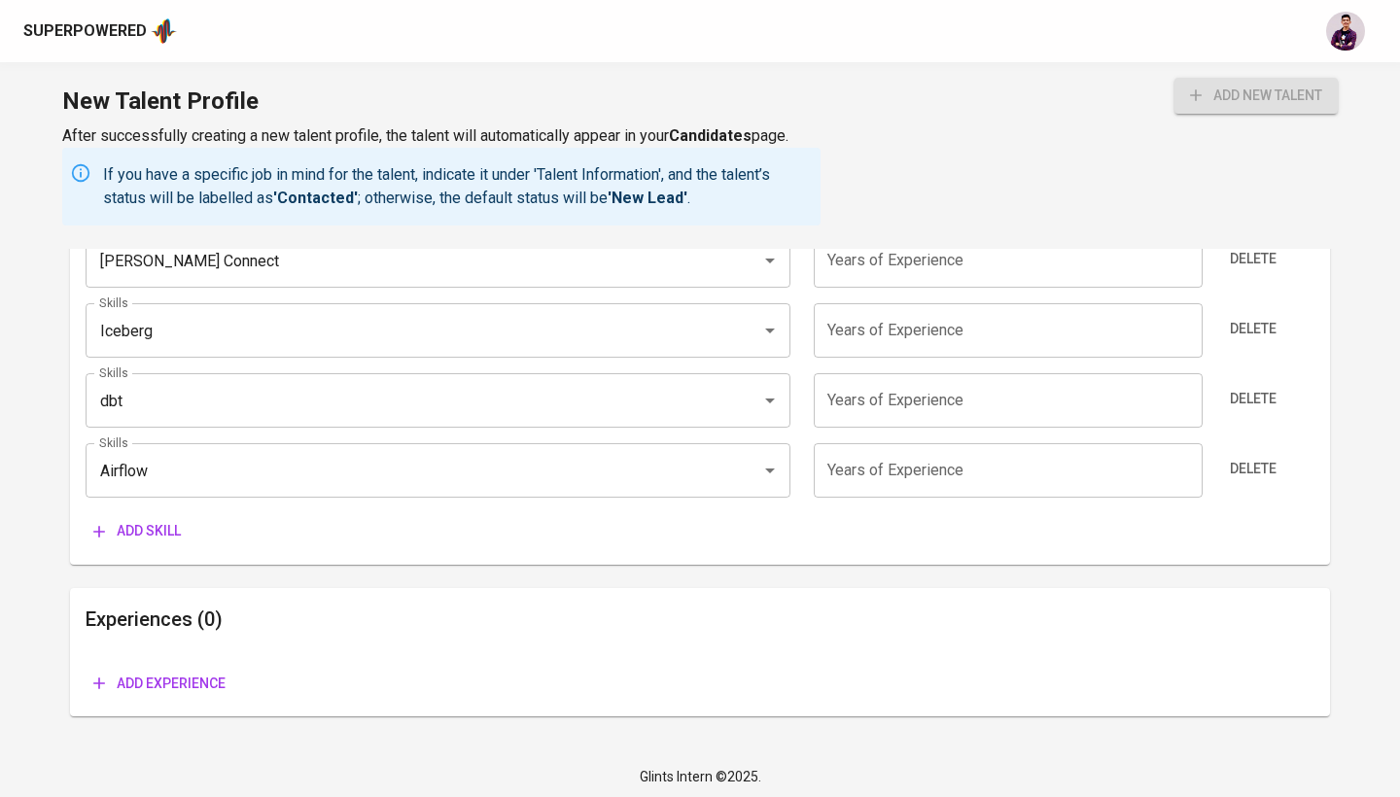
scroll to position [1846, 0]
click at [106, 526] on icon "button" at bounding box center [98, 532] width 19 height 19
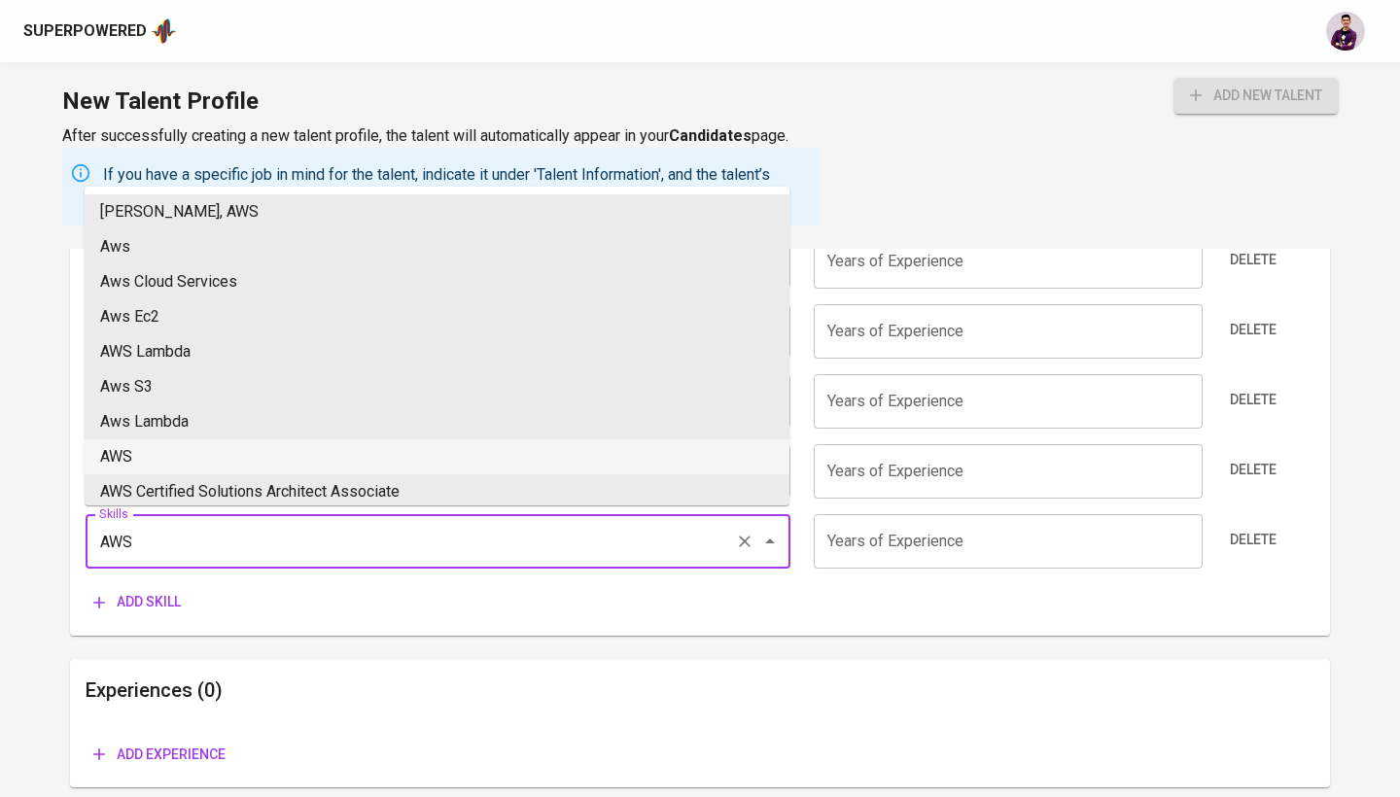
click at [180, 465] on li "AWS" at bounding box center [437, 456] width 705 height 35
type input "AWS"
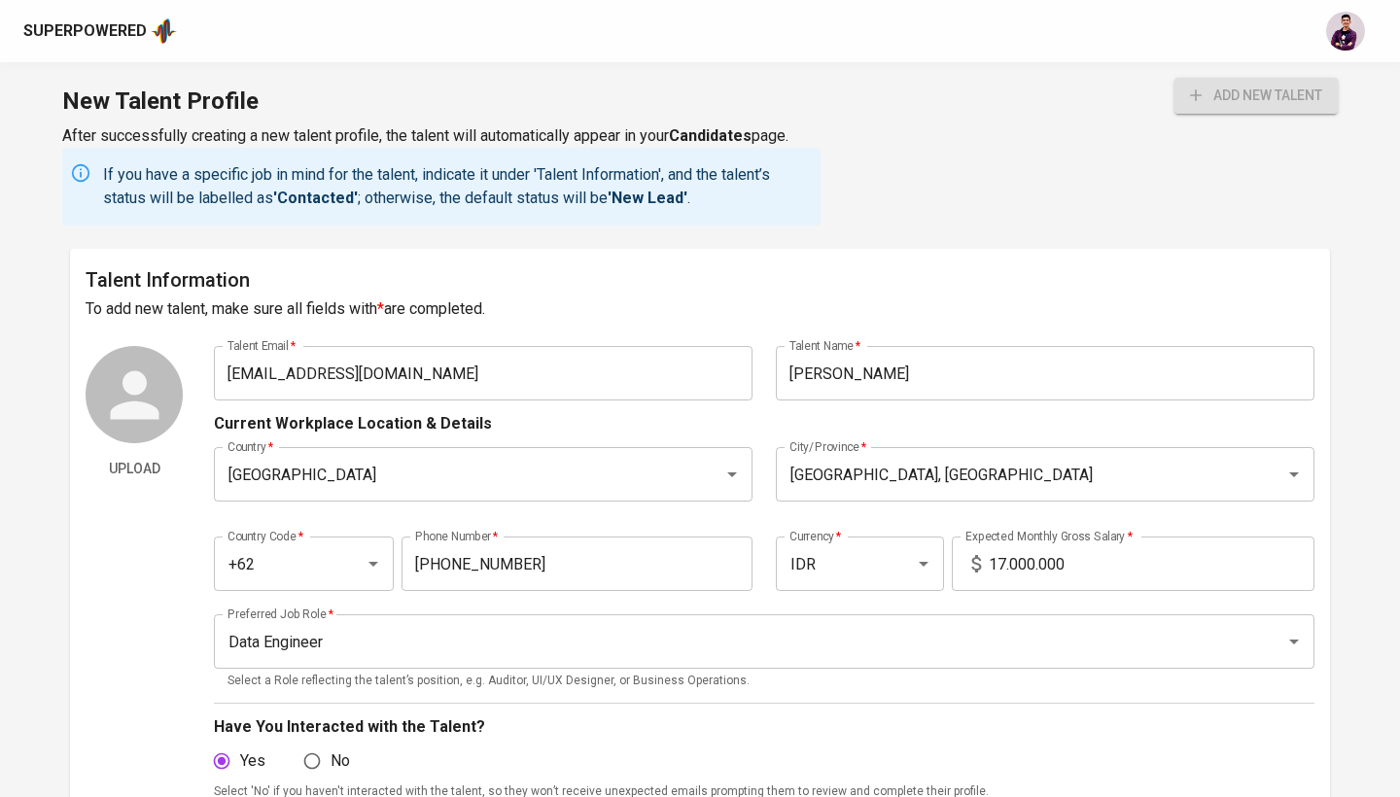
scroll to position [1846, 0]
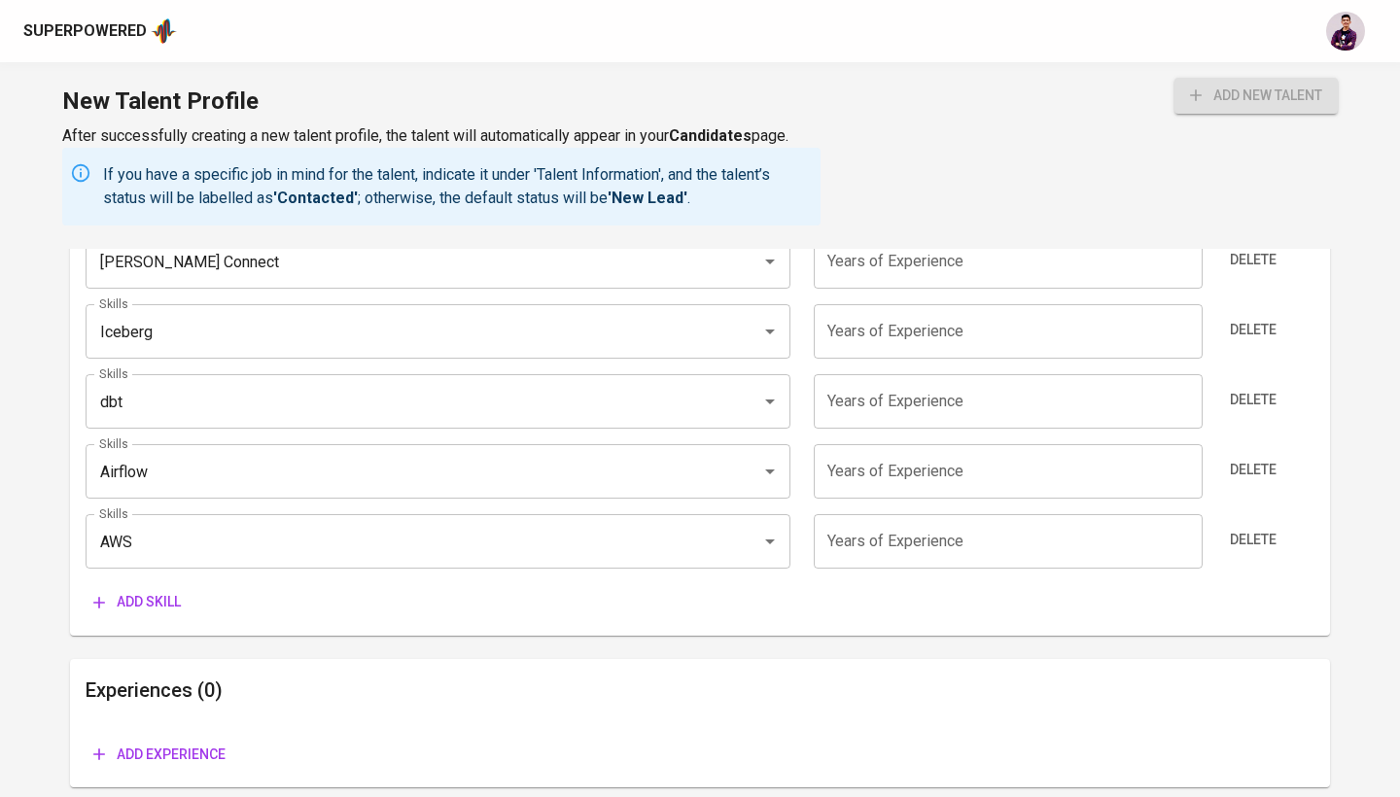
click at [167, 598] on span "Add skill" at bounding box center [136, 602] width 87 height 24
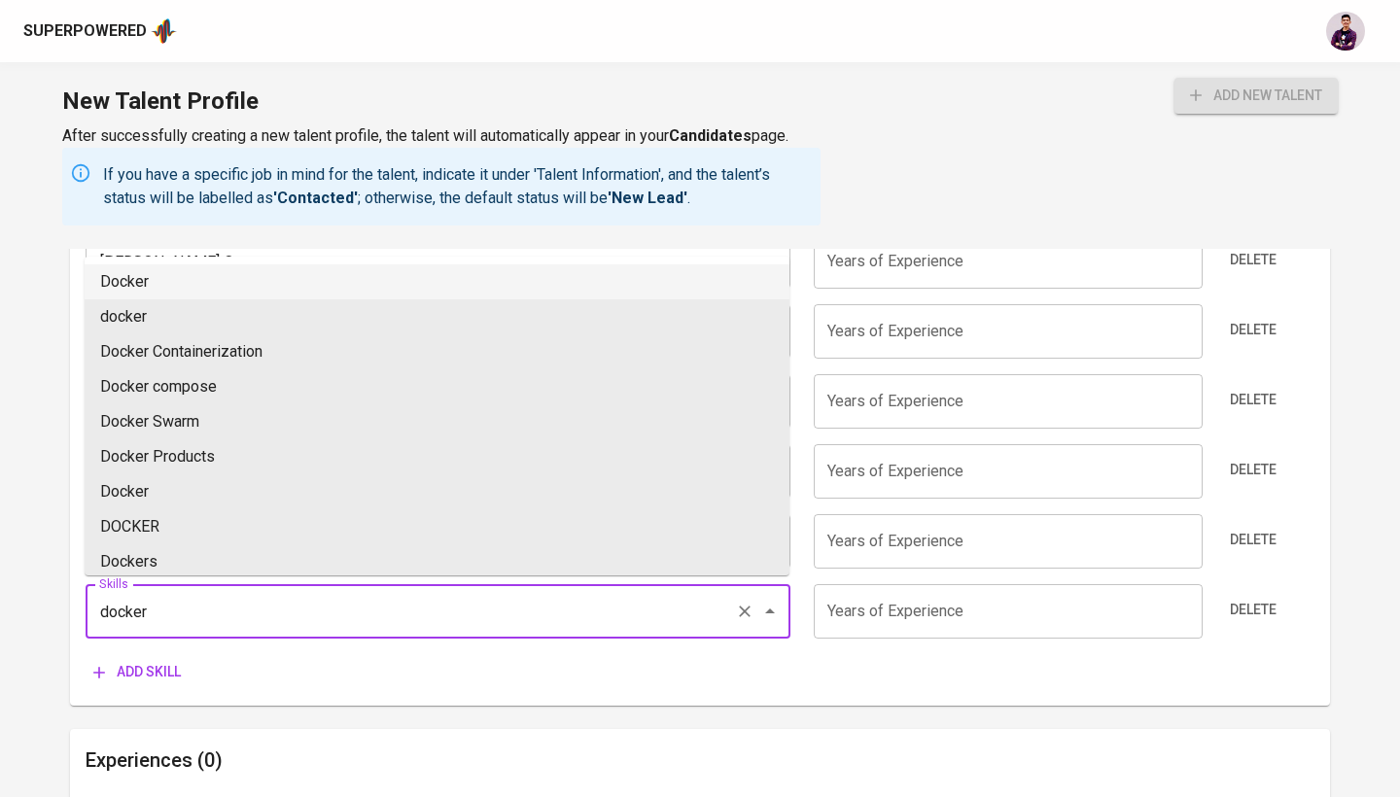
click at [163, 294] on li "Docker" at bounding box center [437, 281] width 705 height 35
type input "Docker"
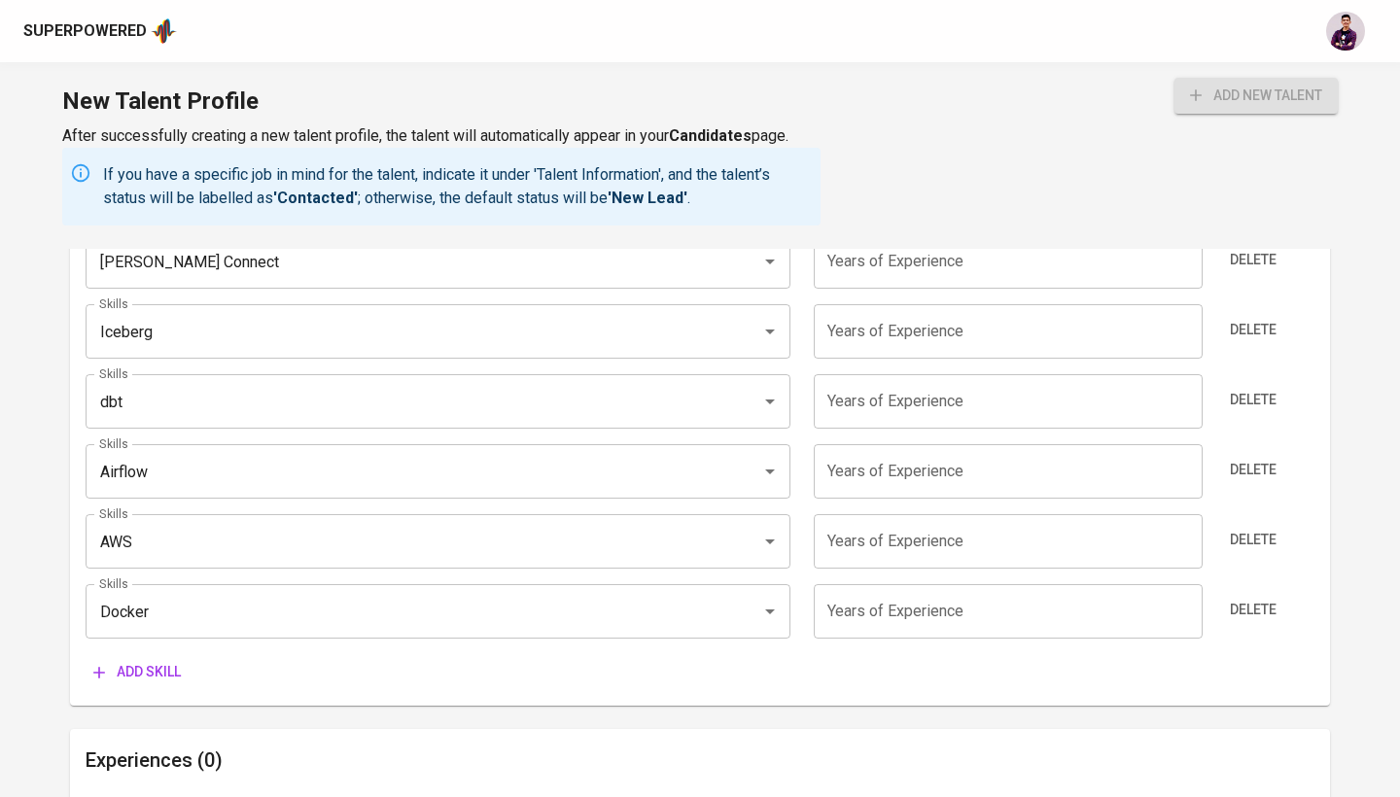
click at [151, 665] on span "Add skill" at bounding box center [136, 672] width 87 height 24
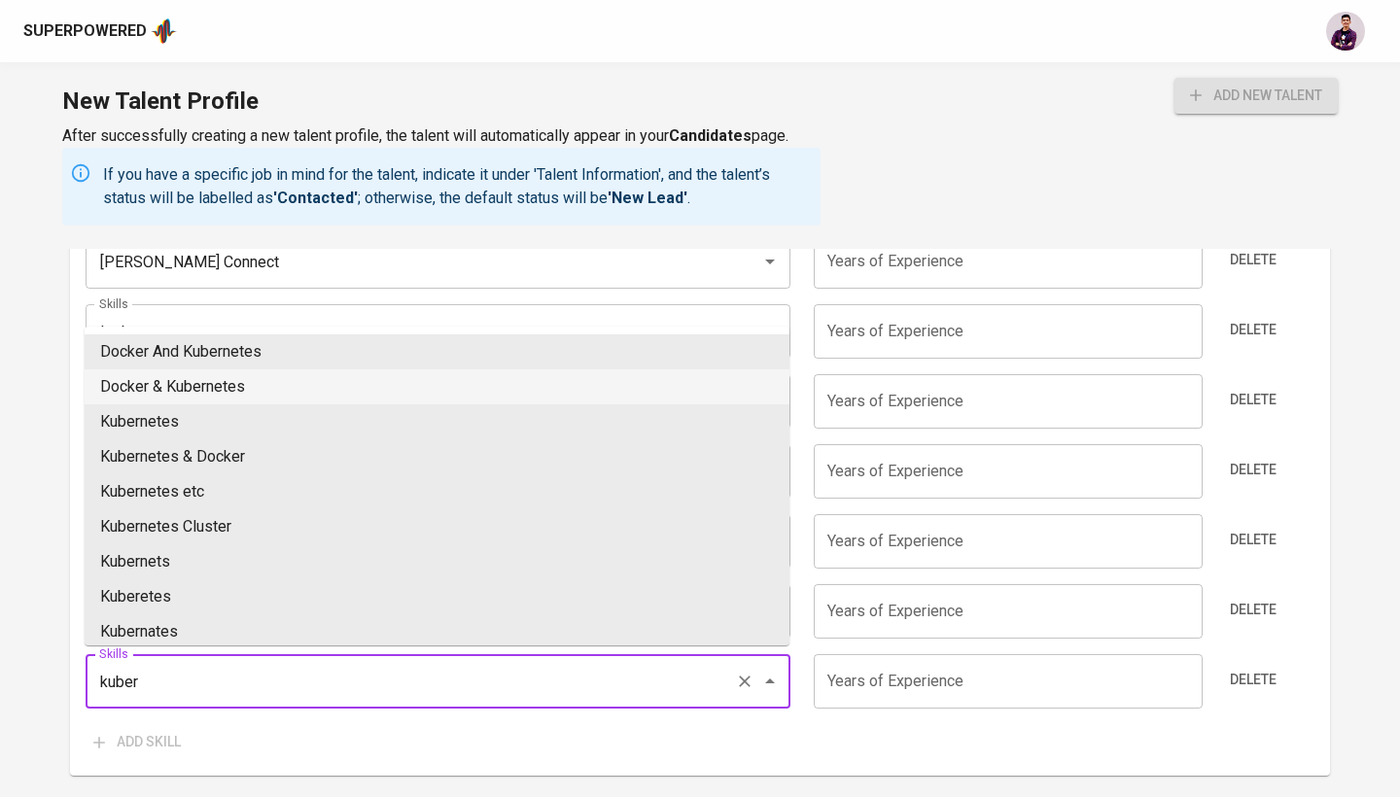
click at [207, 386] on li "Docker & Kubernetes" at bounding box center [437, 386] width 705 height 35
type input "Docker & Kubernetes"
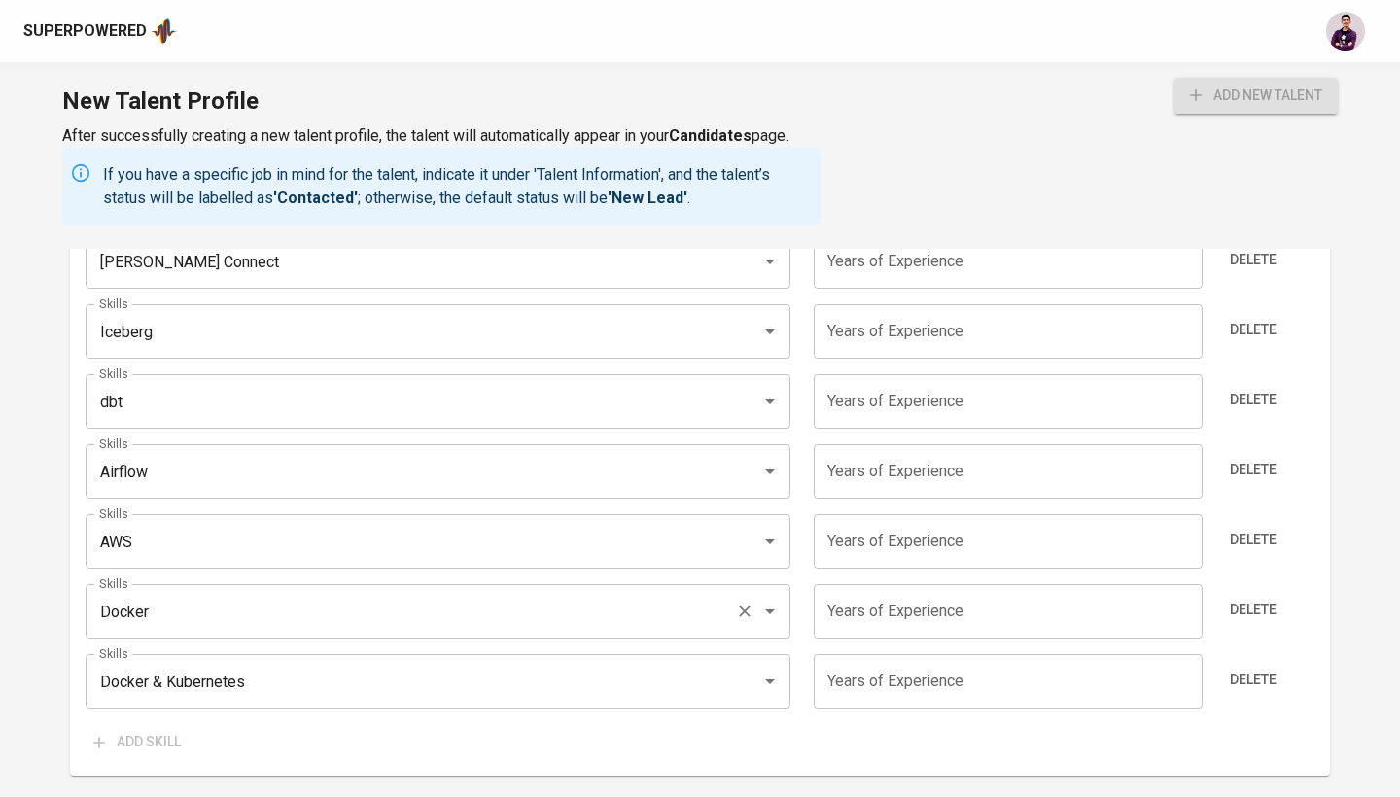
click at [740, 610] on icon "Clear" at bounding box center [744, 611] width 19 height 19
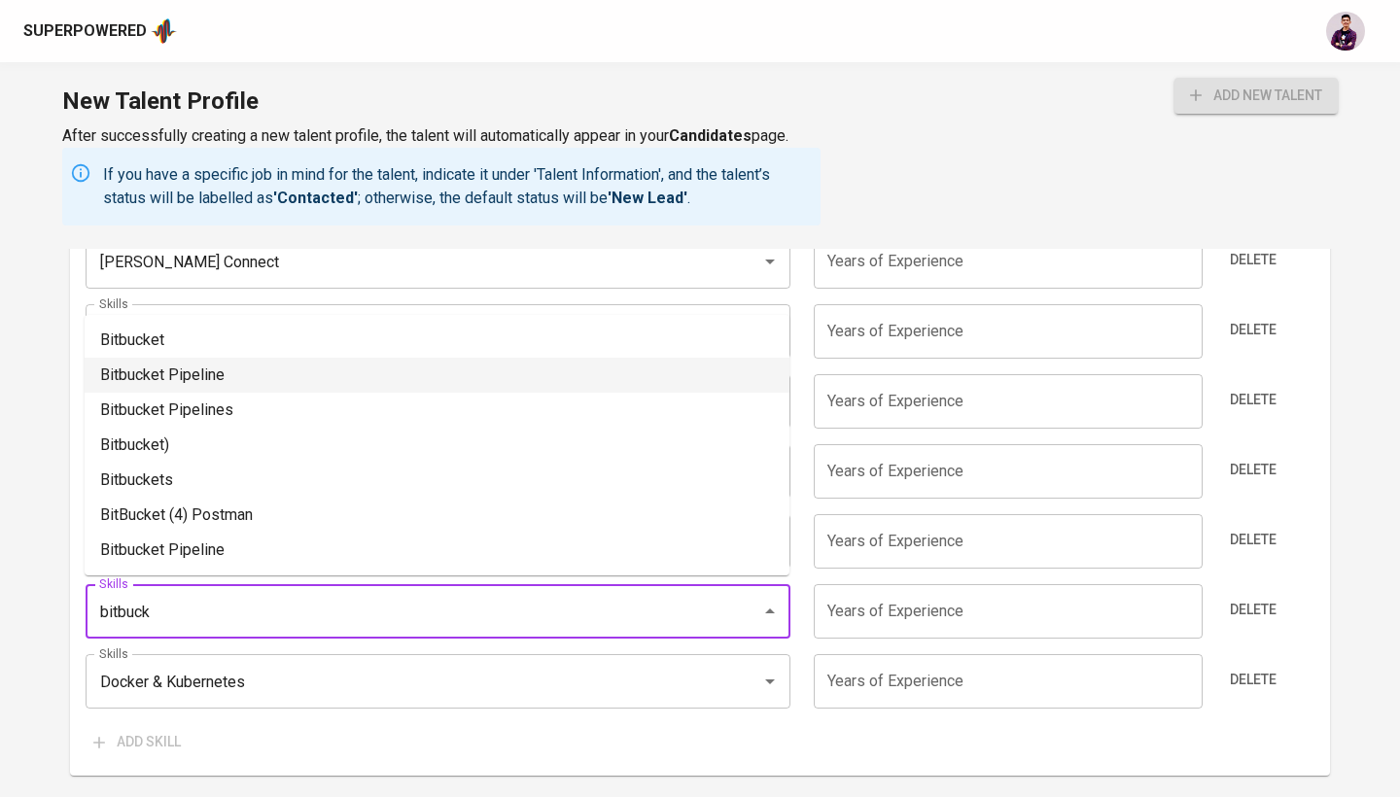
click at [442, 377] on li "Bitbucket Pipeline" at bounding box center [437, 375] width 705 height 35
type input "Bitbucket Pipeline"
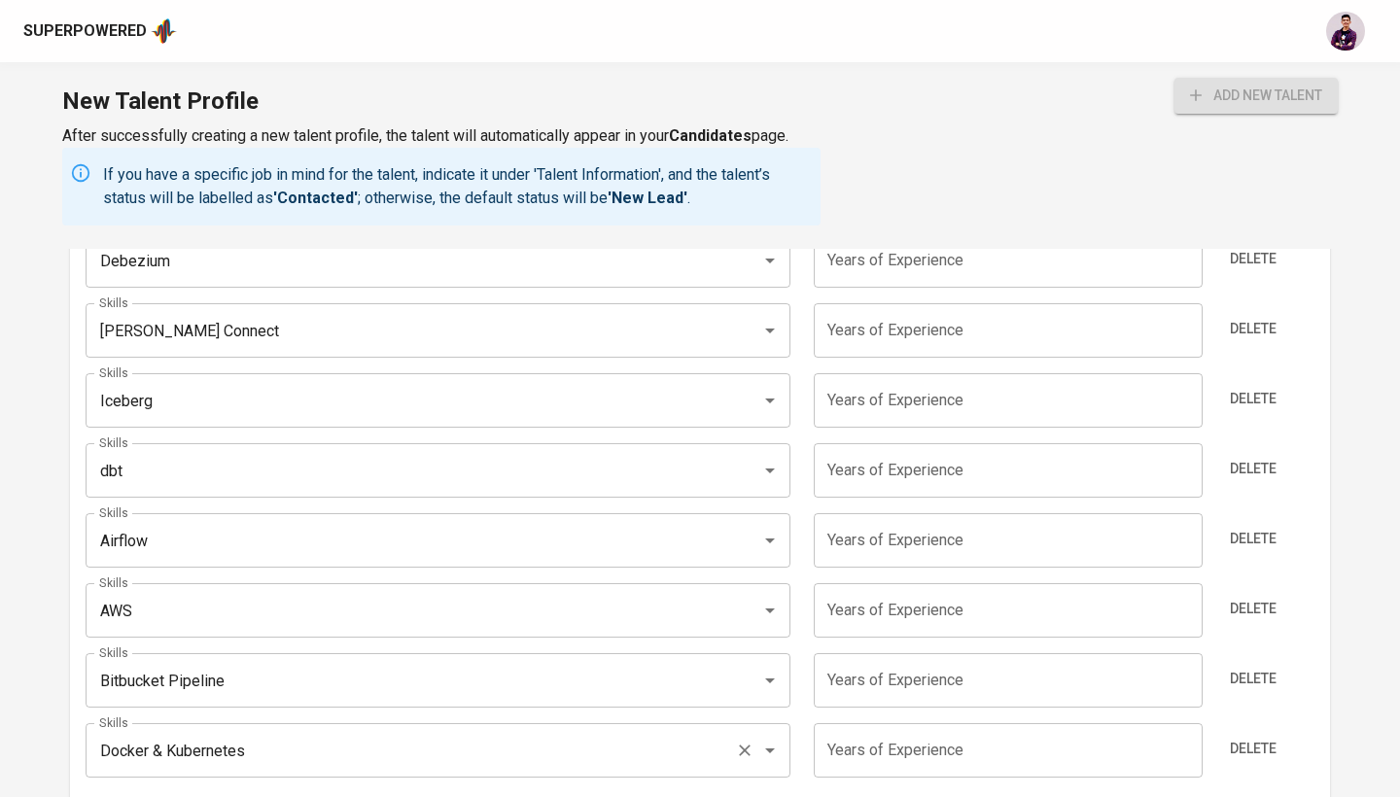
scroll to position [1773, 0]
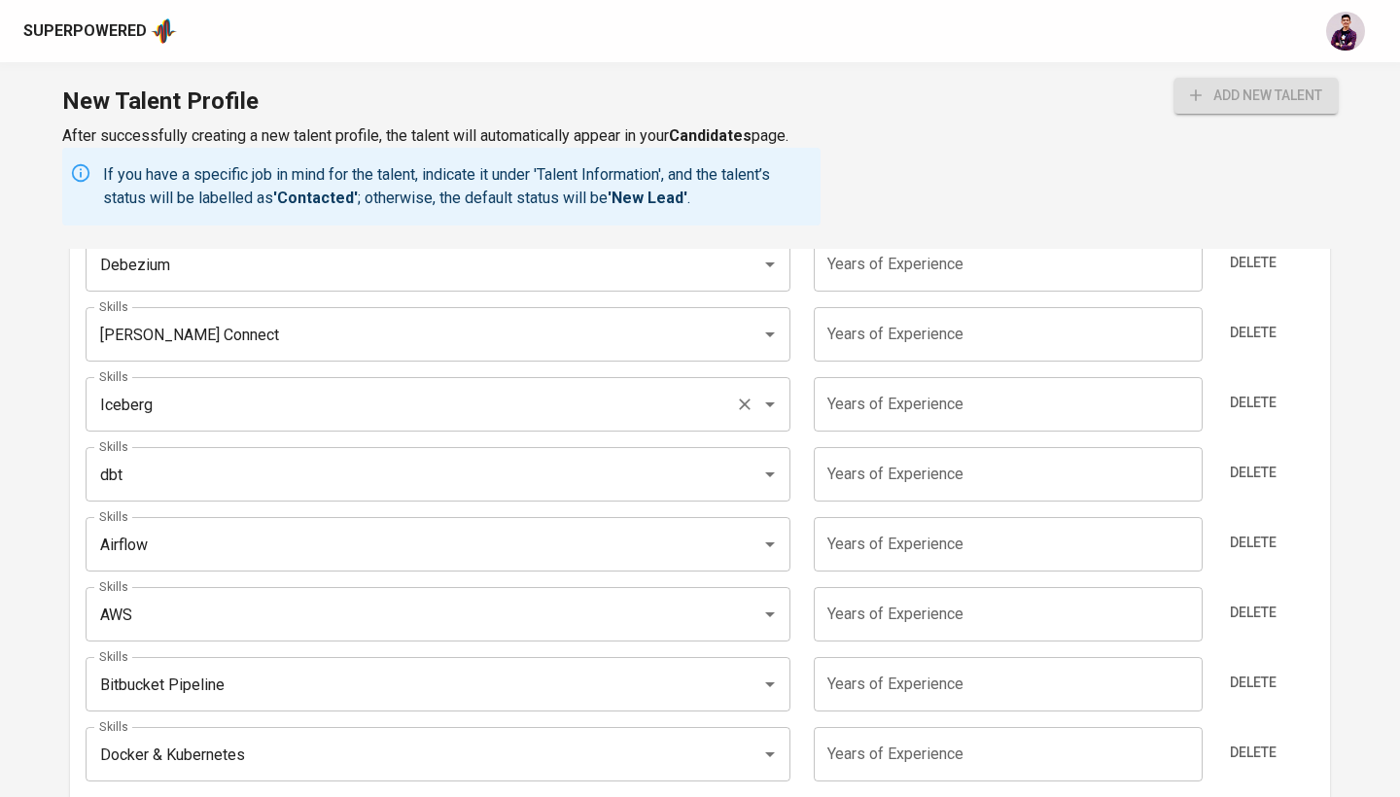
click at [681, 400] on input "Iceberg" at bounding box center [410, 404] width 633 height 37
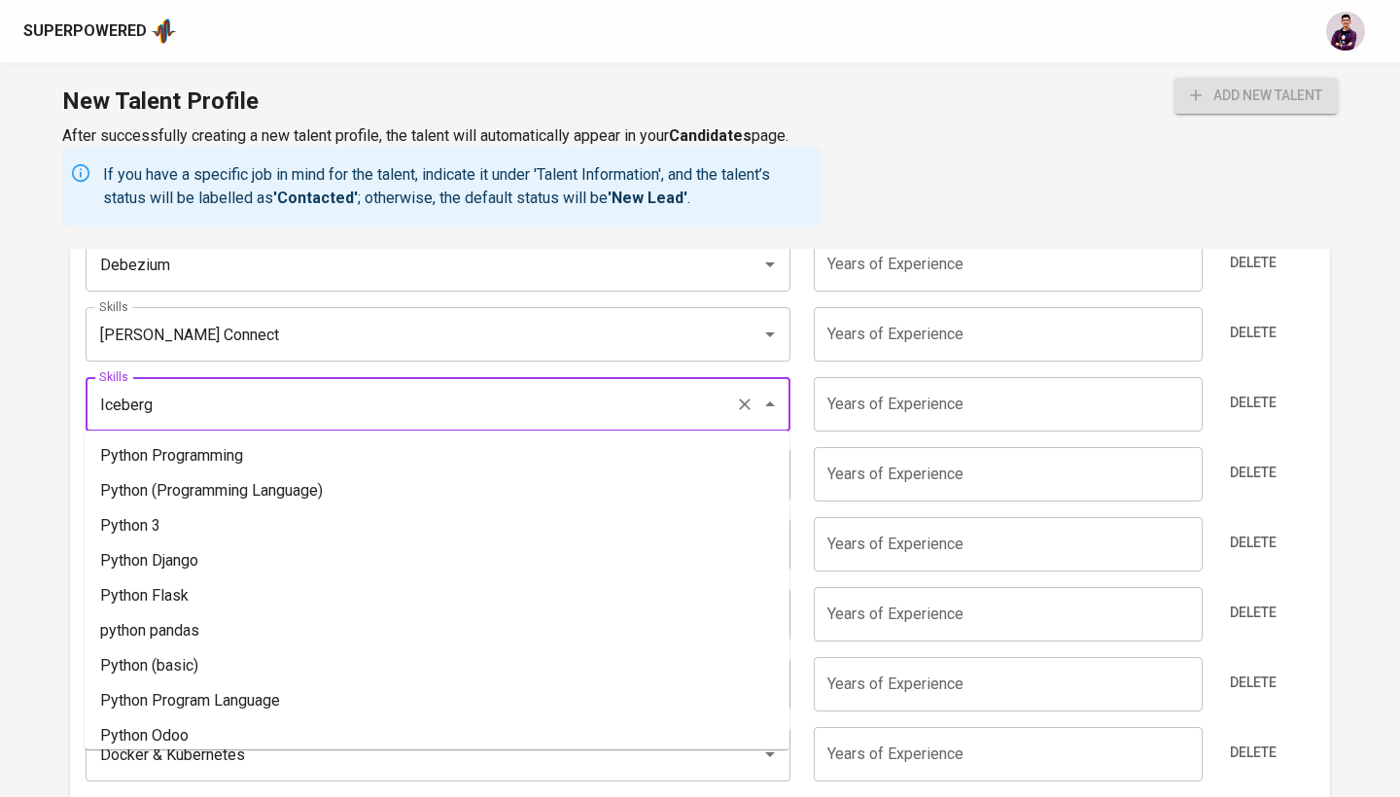
click at [681, 400] on input "Iceberg" at bounding box center [410, 404] width 633 height 37
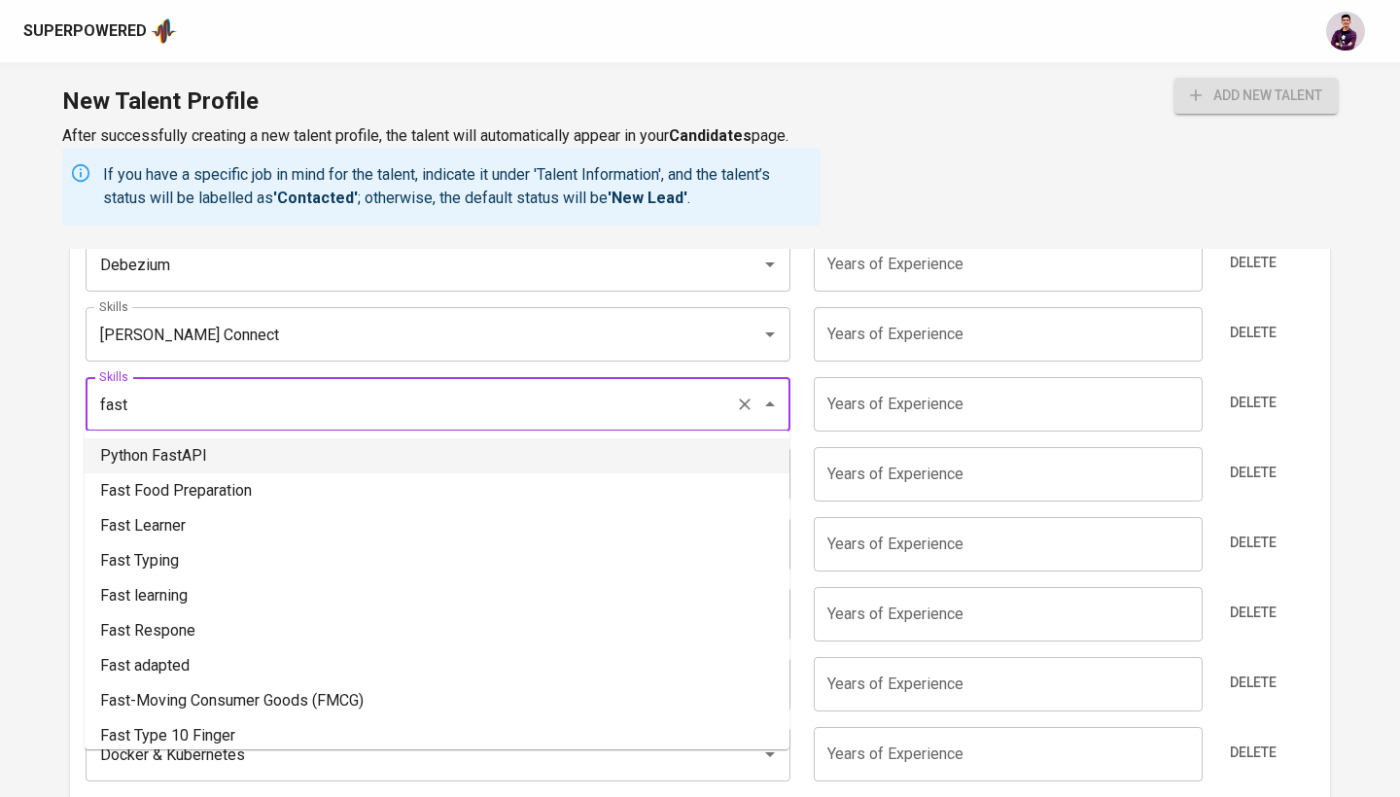
click at [535, 454] on li "Python FastAPI" at bounding box center [437, 455] width 705 height 35
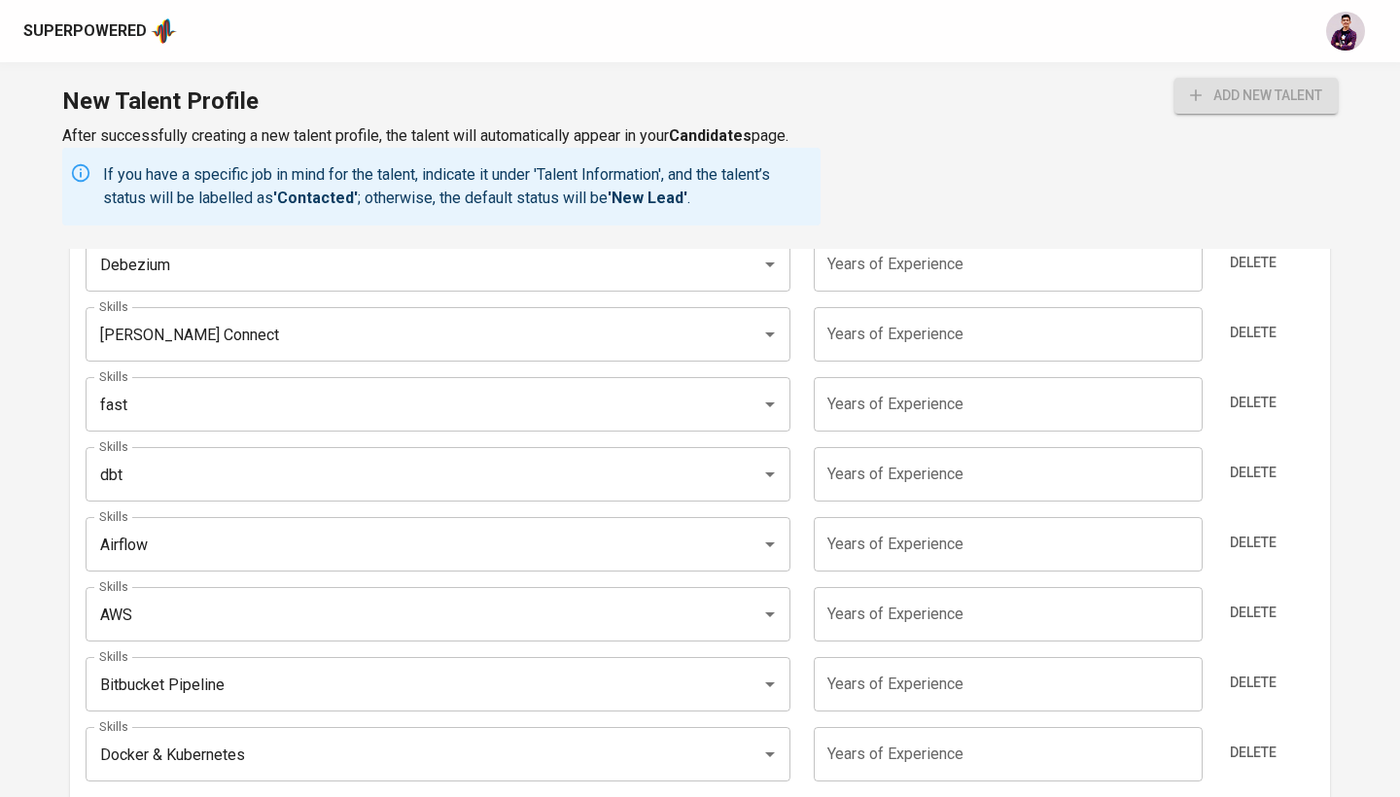
type input "Python FastAPI"
click at [554, 479] on input "dbt" at bounding box center [410, 474] width 633 height 37
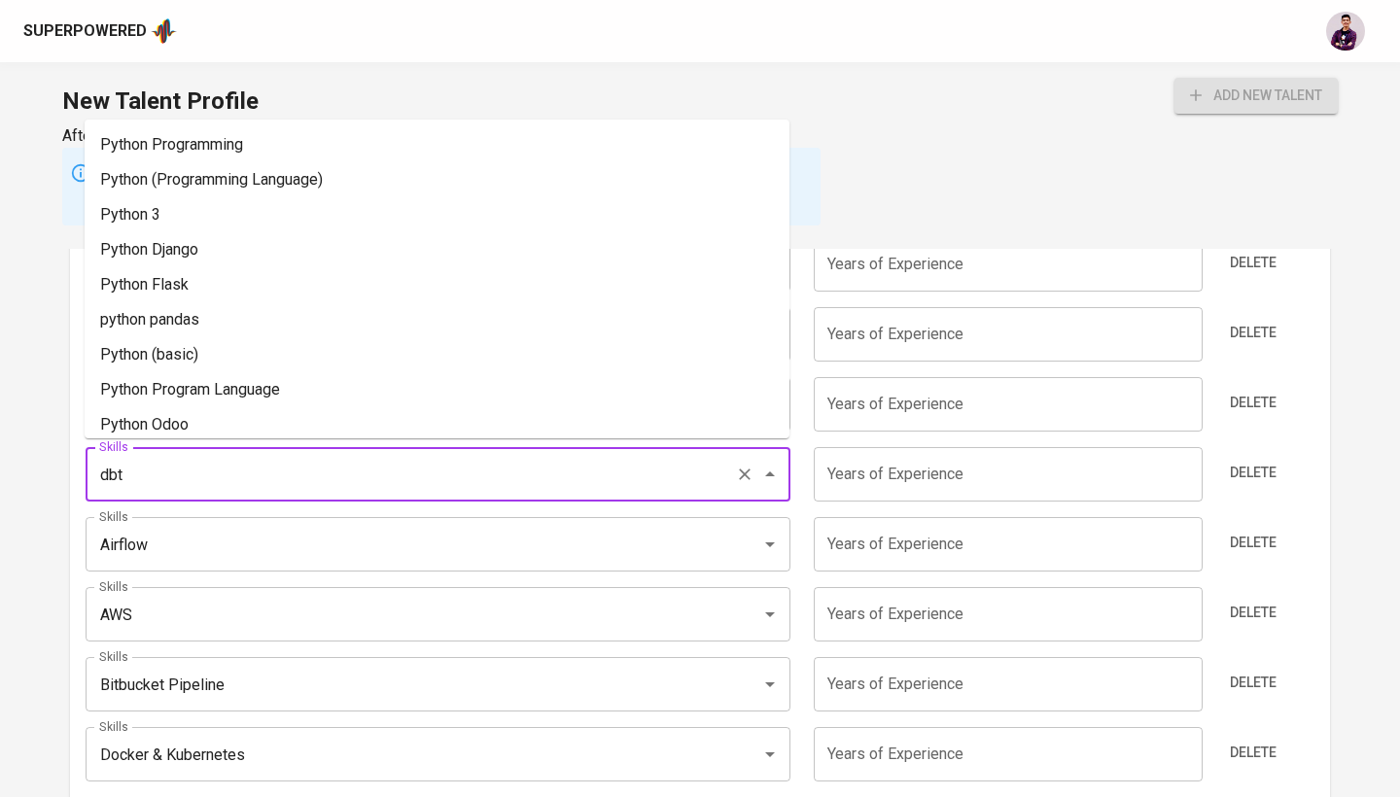
click at [554, 479] on input "dbt" at bounding box center [410, 474] width 633 height 37
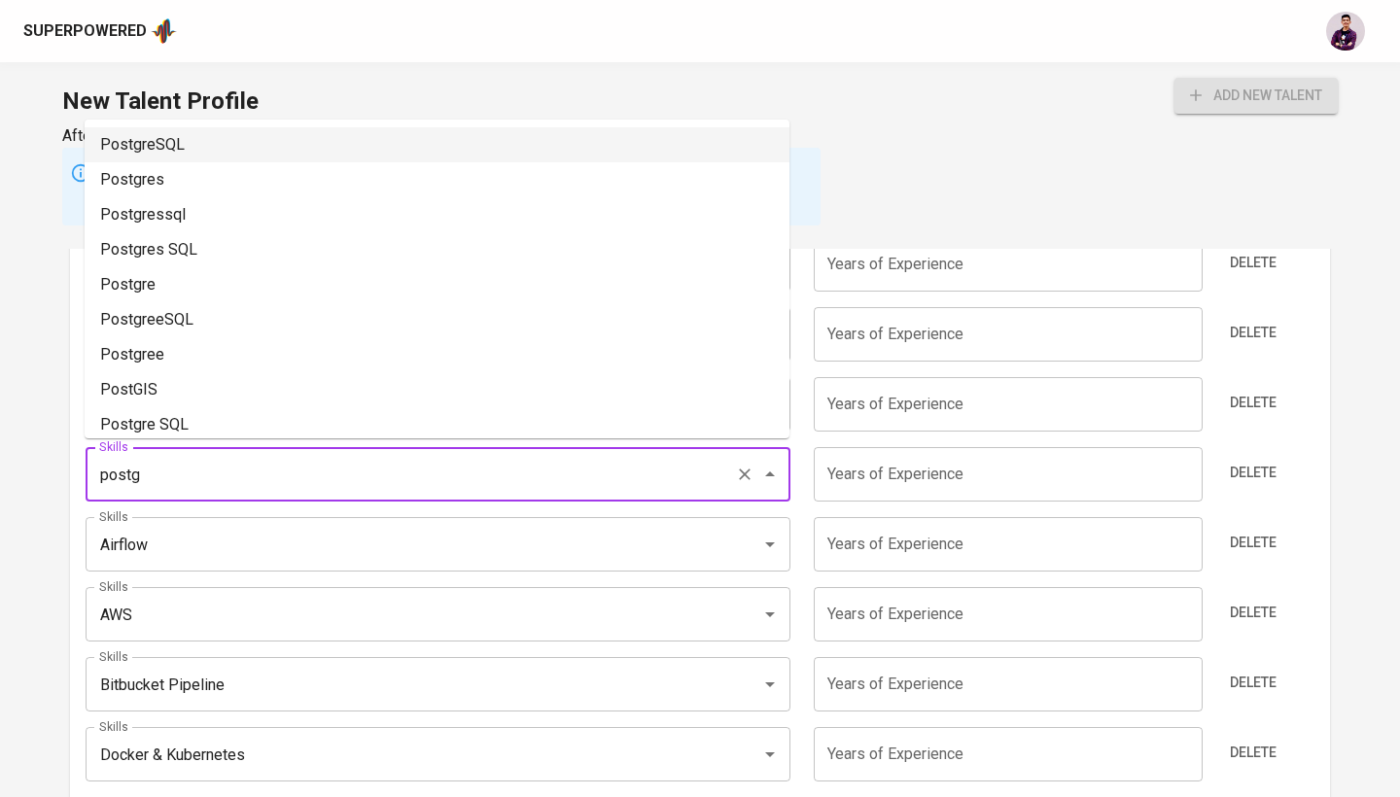
click at [491, 150] on li "PostgreSQL" at bounding box center [437, 144] width 705 height 35
type input "PostgreSQL"
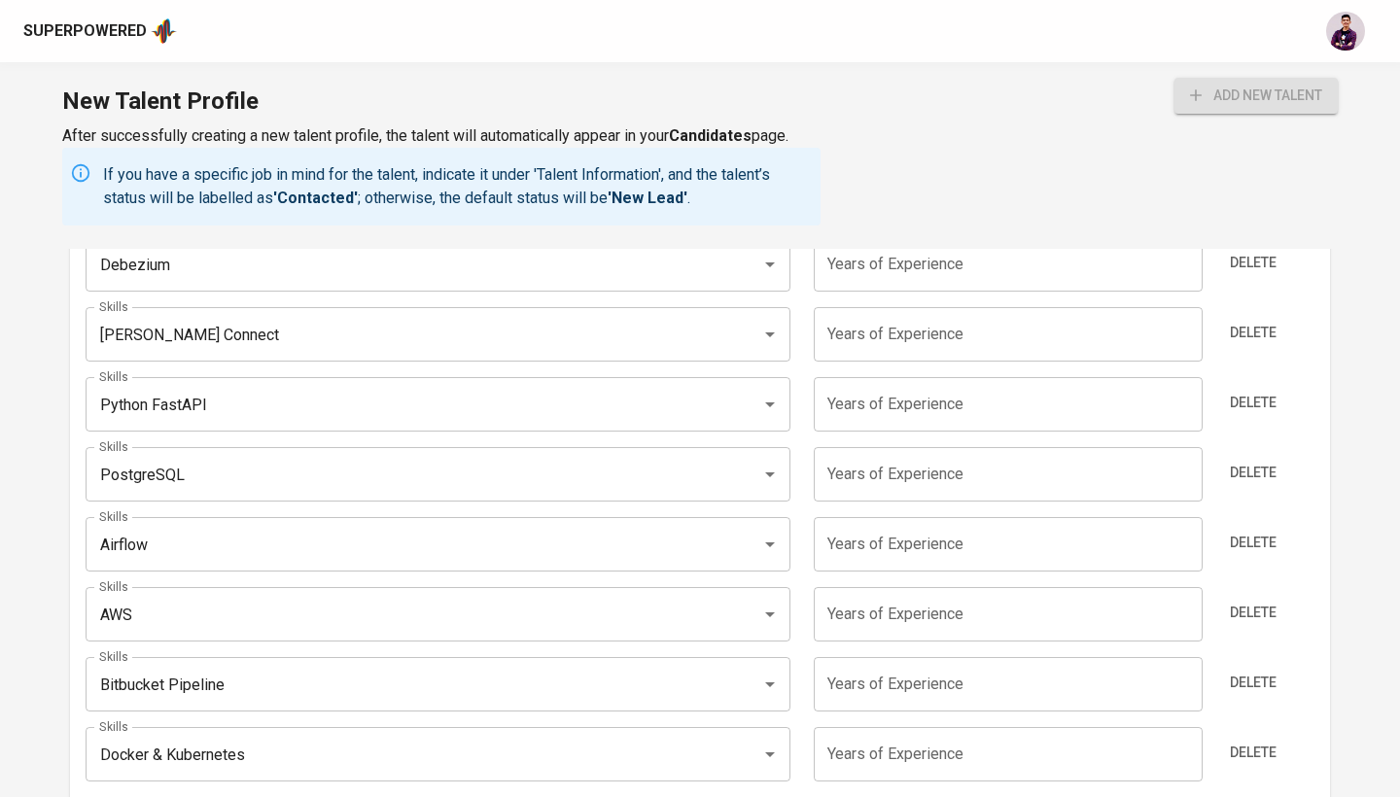
click at [972, 160] on div "New Talent Profile After successfully creating a new talent profile, the talent…" at bounding box center [700, 155] width 1400 height 187
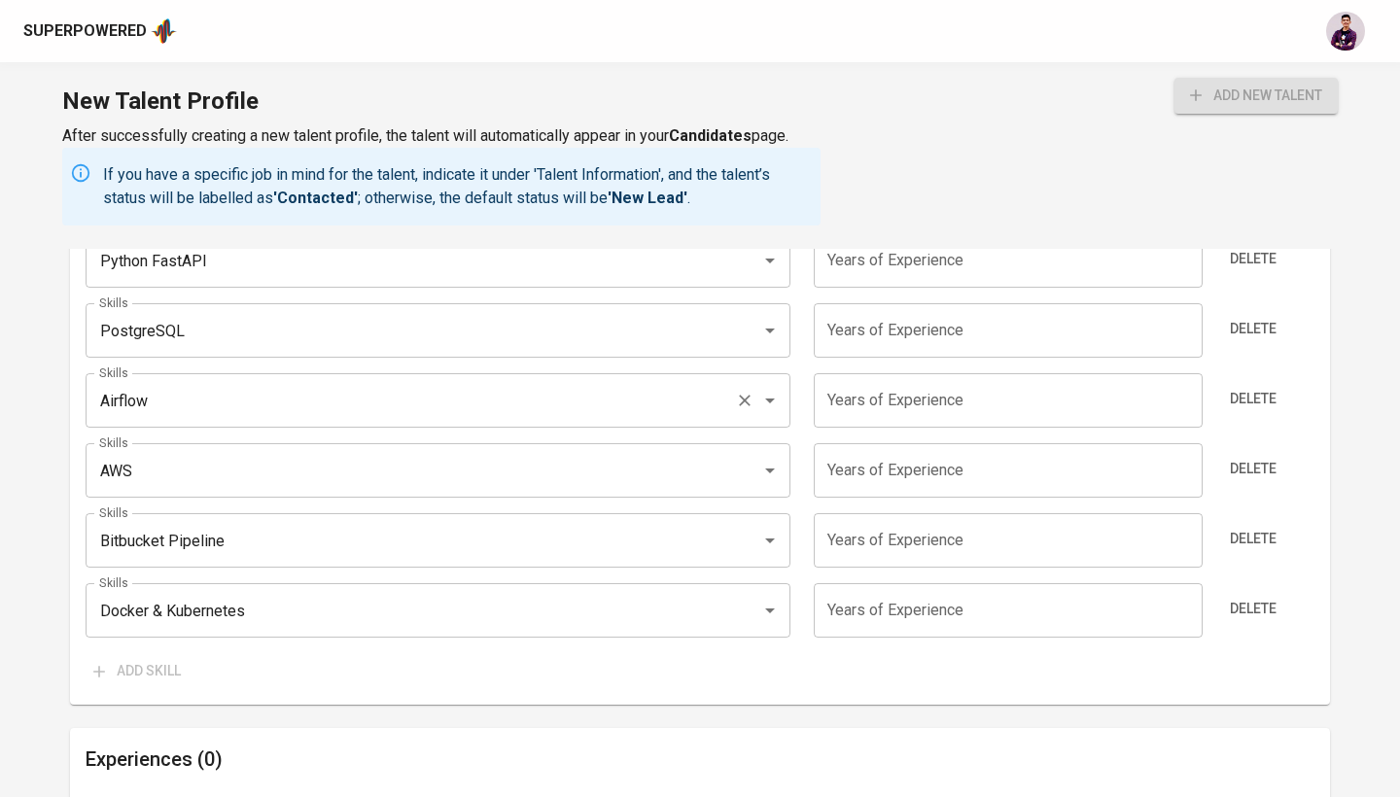
scroll to position [1915, 0]
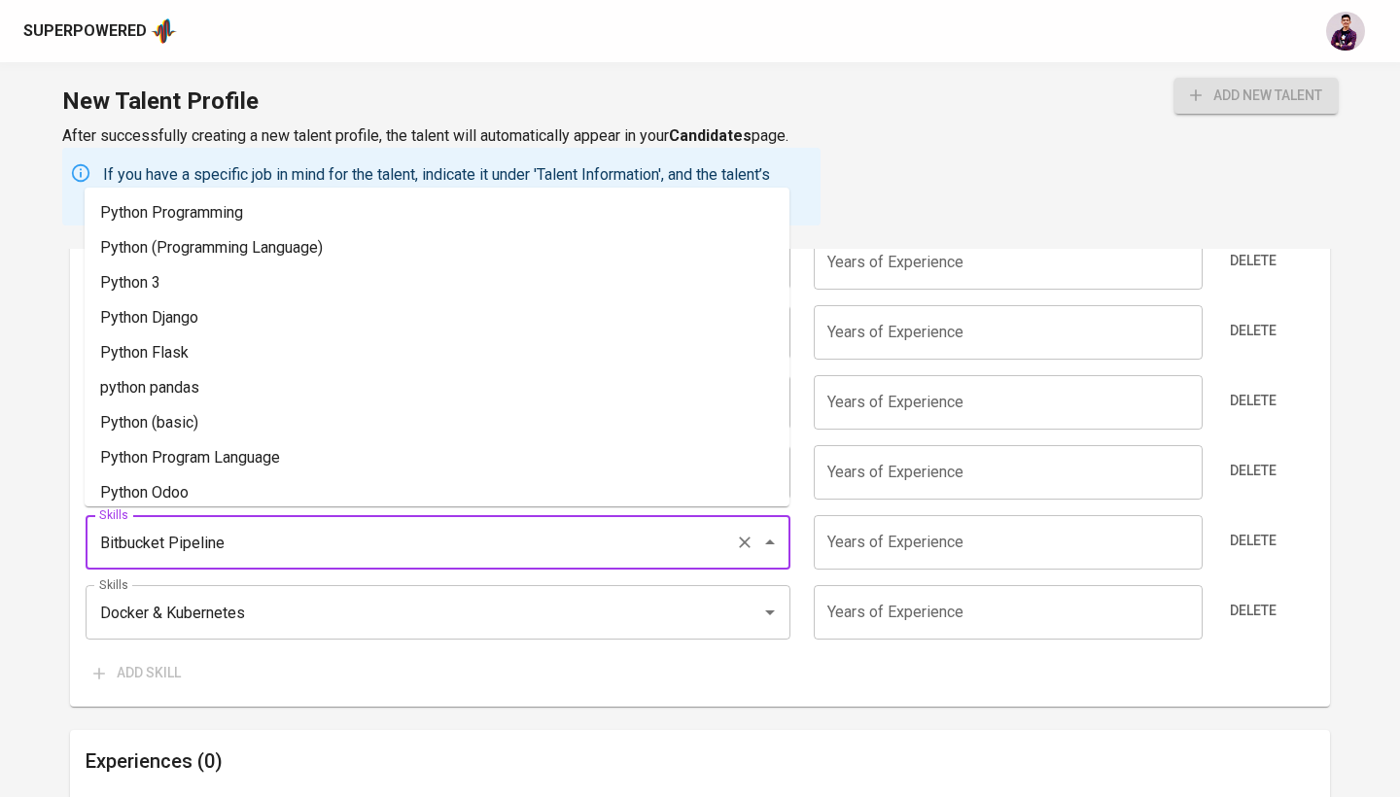
click at [605, 545] on input "Bitbucket Pipeline" at bounding box center [410, 542] width 633 height 37
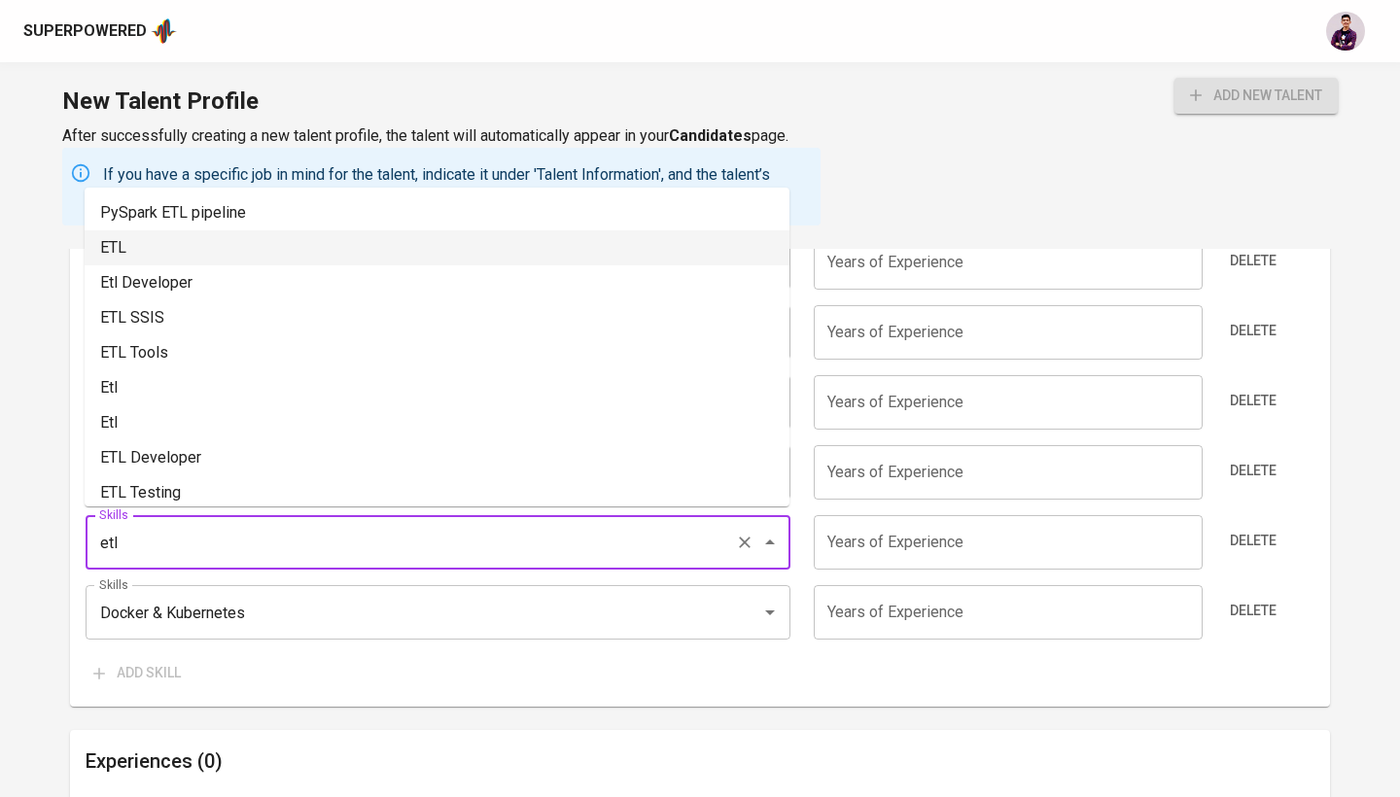
click at [452, 235] on li "ETL" at bounding box center [437, 247] width 705 height 35
type input "ETL"
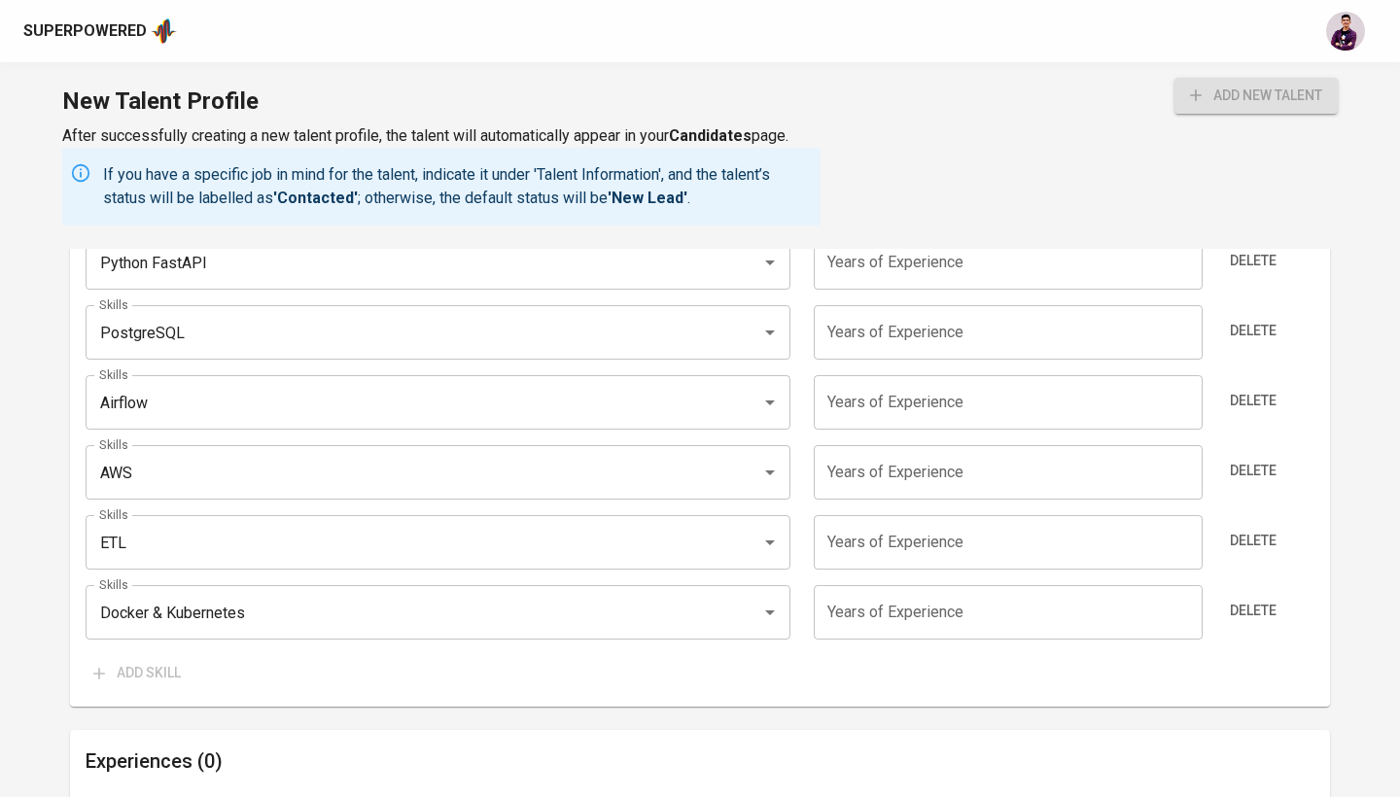
click at [1128, 548] on input "number" at bounding box center [1007, 542] width 388 height 54
click at [1322, 550] on div "Skills (Max 10) Skills Python Skills Years of Experience 7 Years of Experience …" at bounding box center [700, 299] width 1260 height 813
click at [914, 547] on input "7" at bounding box center [1007, 542] width 388 height 54
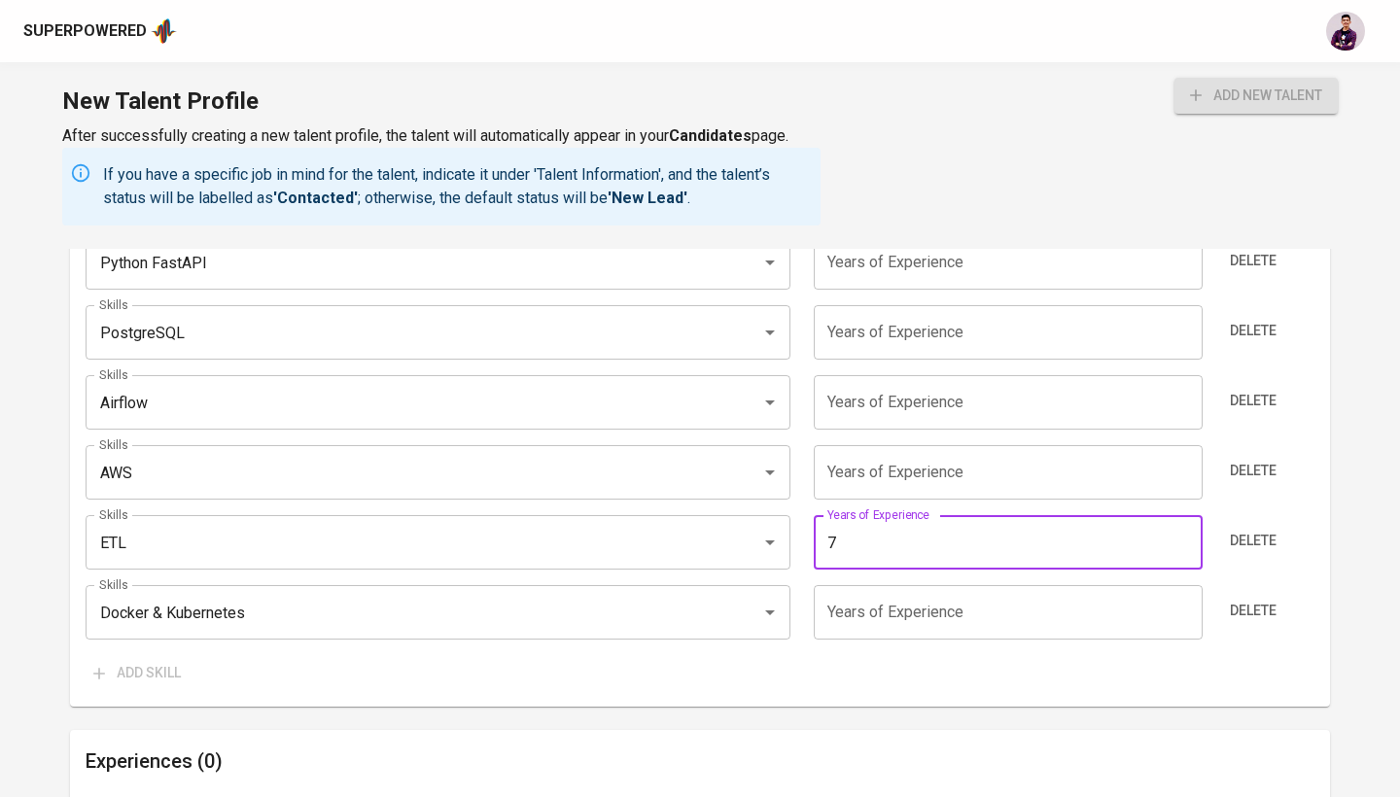
click at [914, 547] on input "7" at bounding box center [1007, 542] width 388 height 54
type input "5"
click at [1209, 667] on div "Add skill" at bounding box center [700, 673] width 1228 height 36
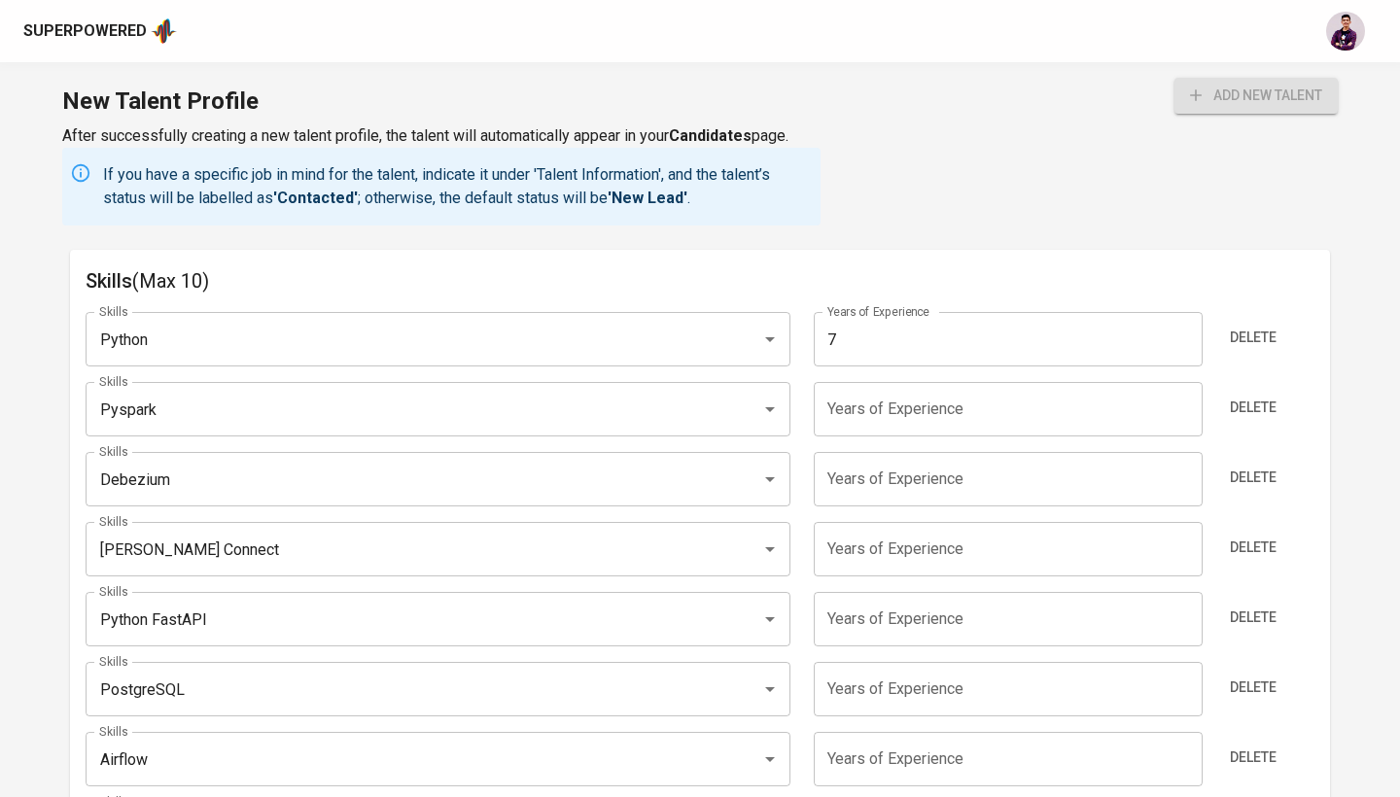
scroll to position [1550, 0]
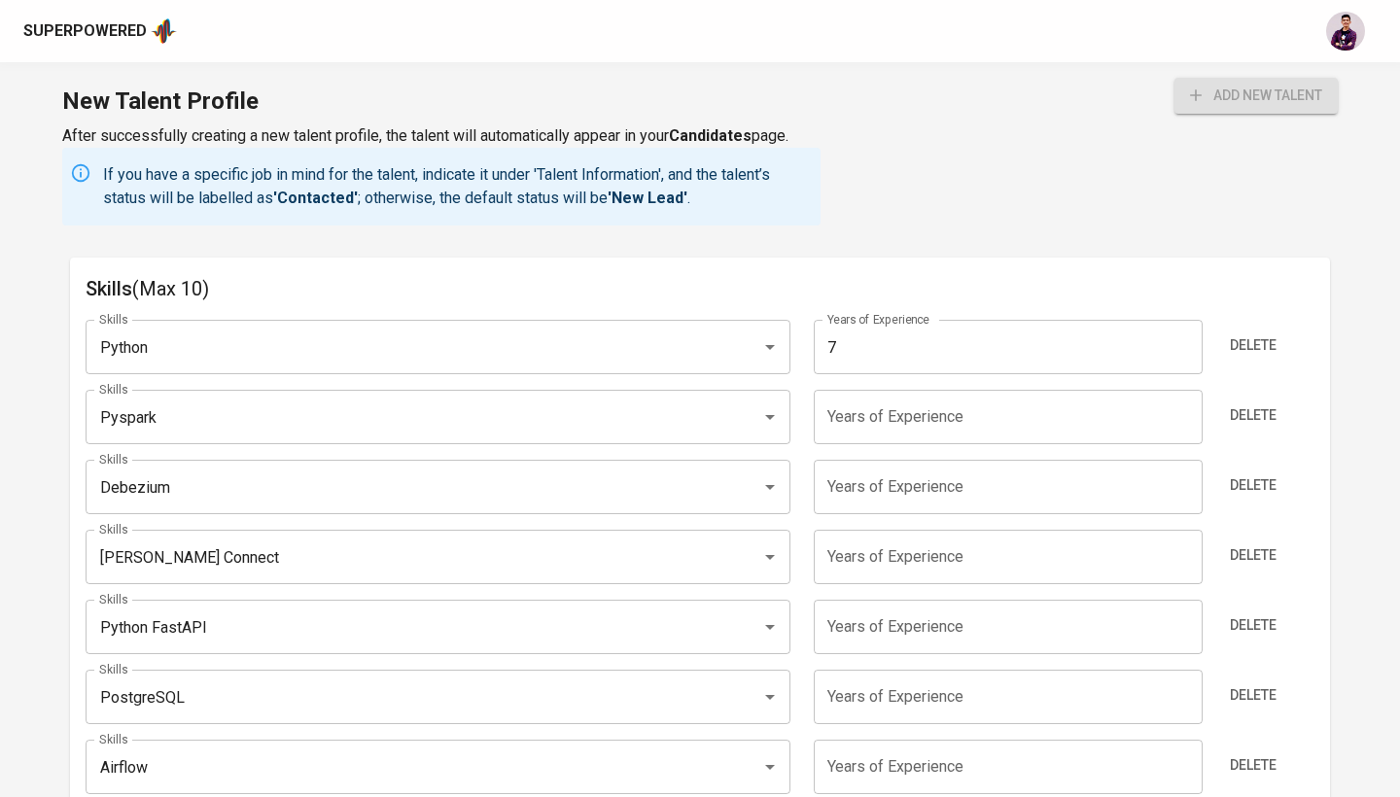
click at [996, 344] on input "7" at bounding box center [1007, 347] width 388 height 54
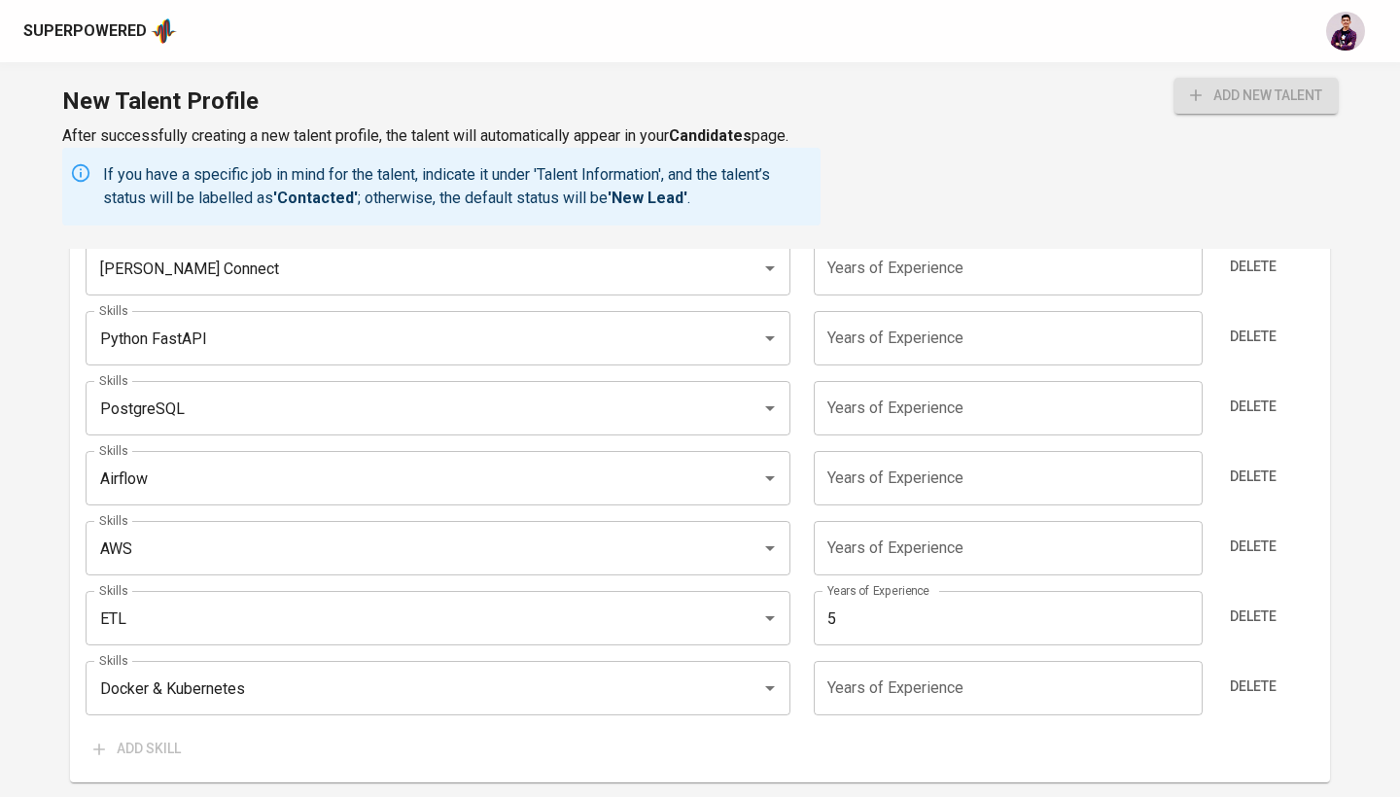
scroll to position [1838, 0]
type input "5"
click at [929, 416] on input "number" at bounding box center [1007, 409] width 388 height 54
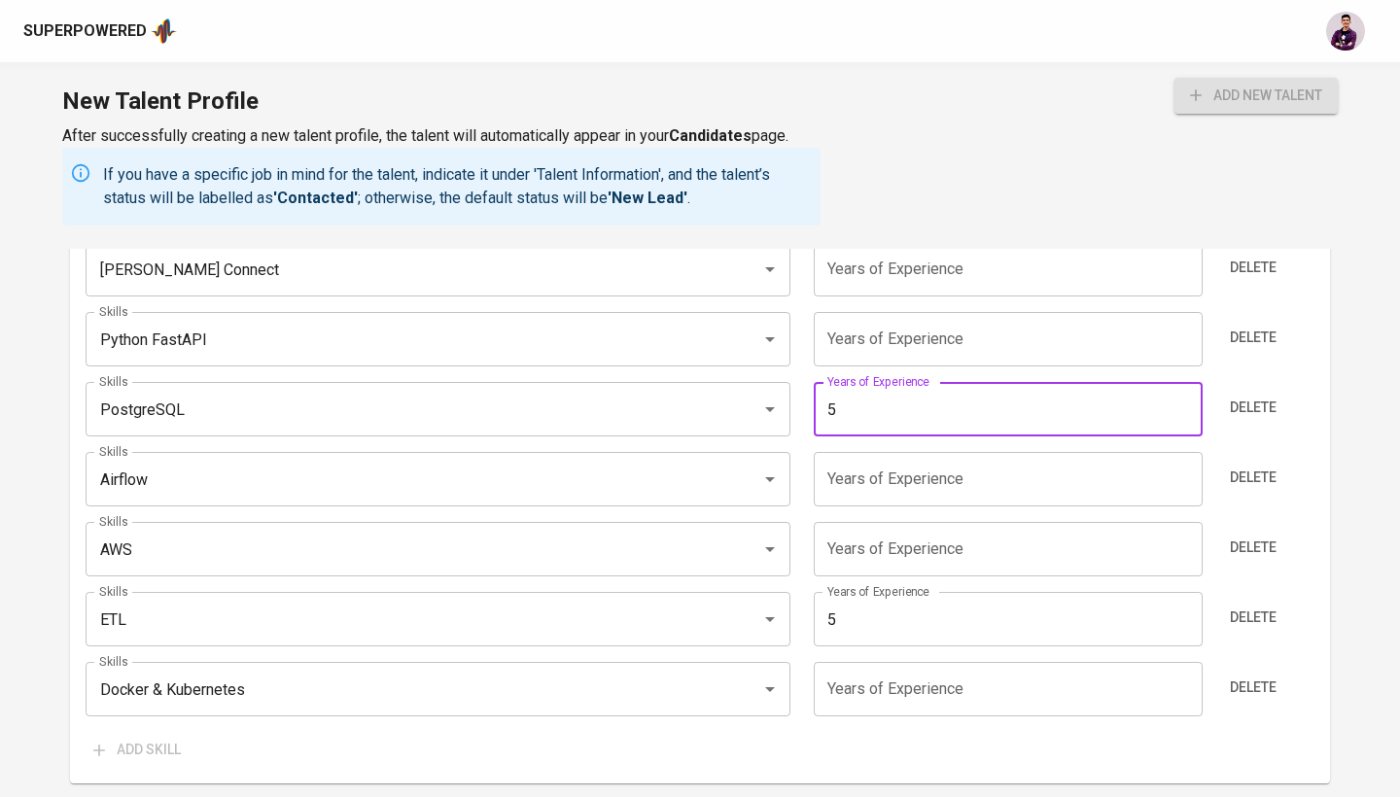
type input "5"
click at [958, 440] on div "Skills Python Skills Years of Experience 5 Years of Experience Delete Skills Py…" at bounding box center [700, 392] width 1228 height 751
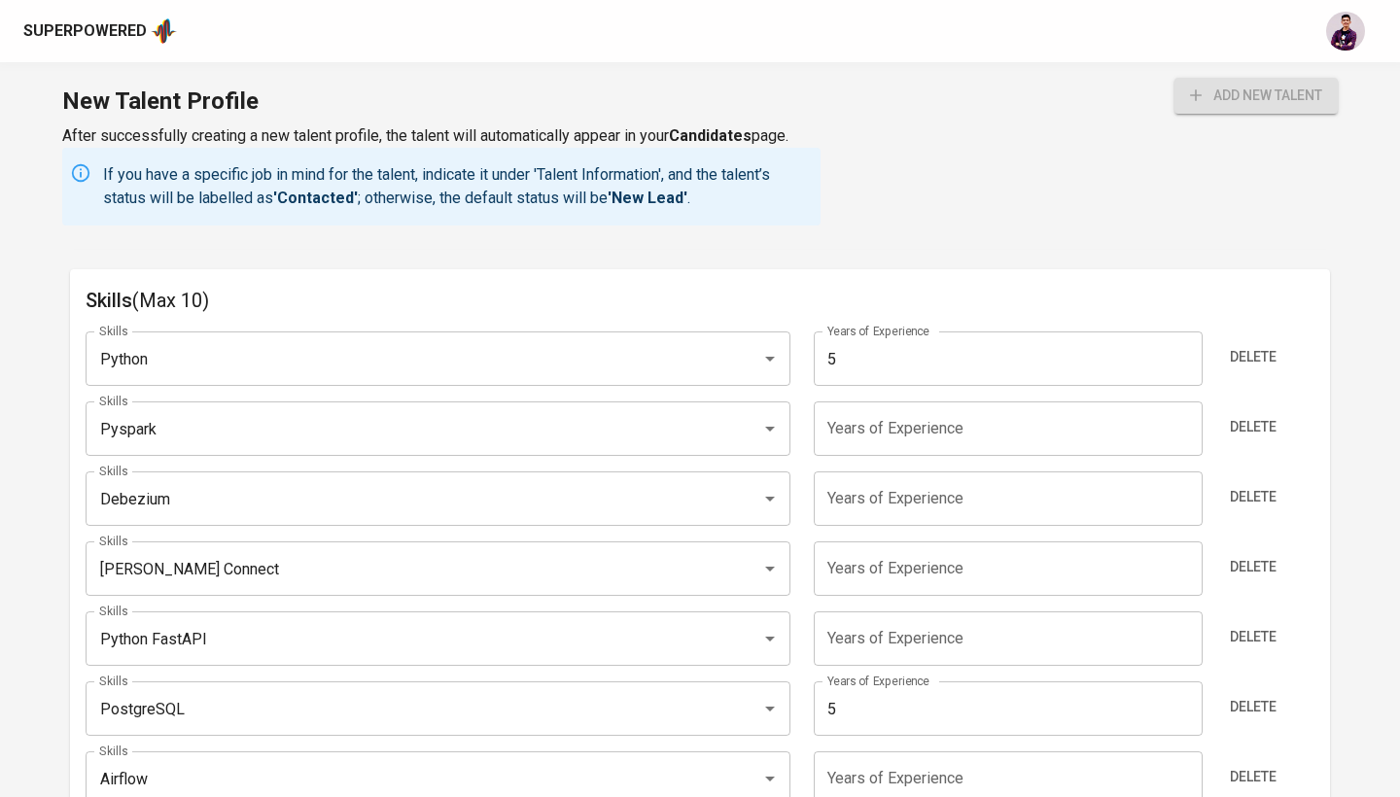
scroll to position [1538, 0]
click at [954, 440] on input "number" at bounding box center [1007, 429] width 388 height 54
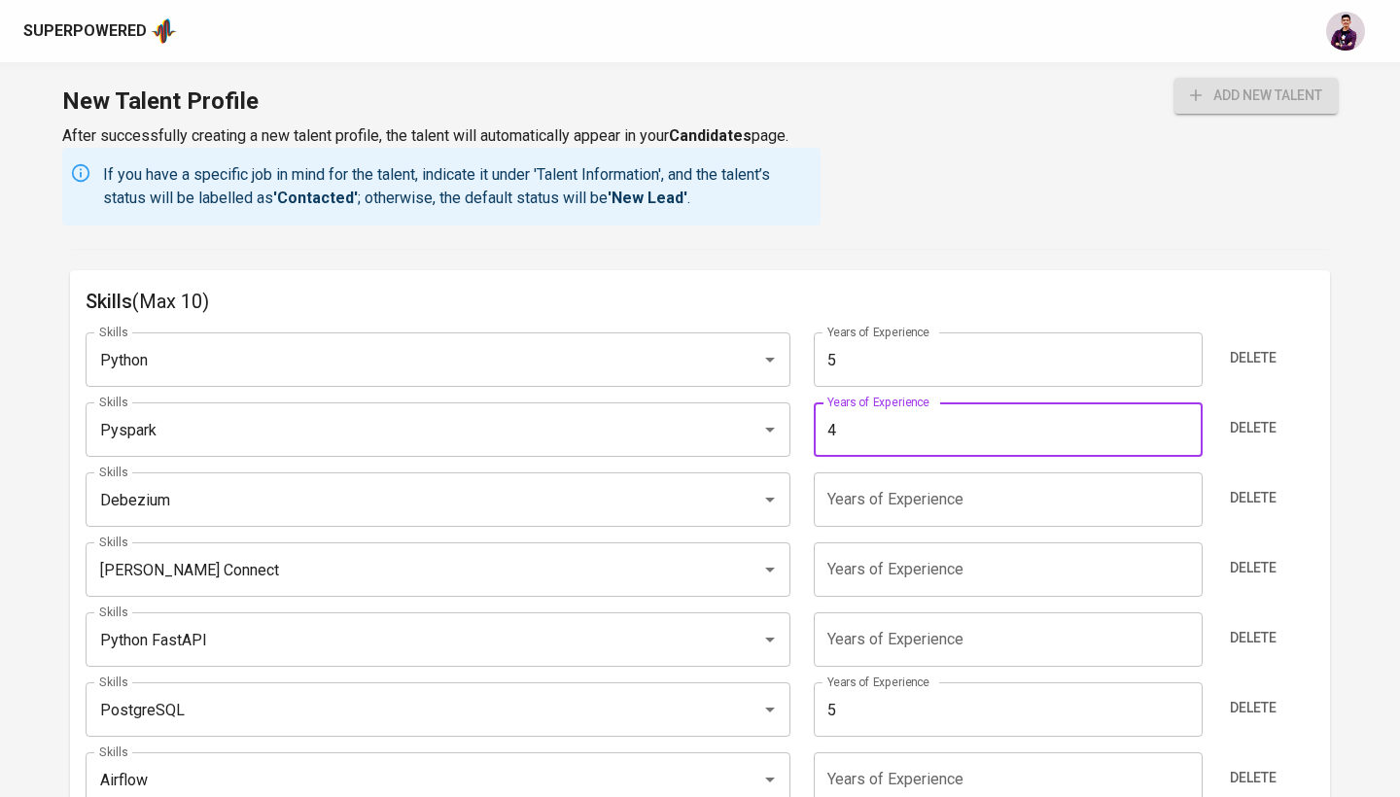
type input "4"
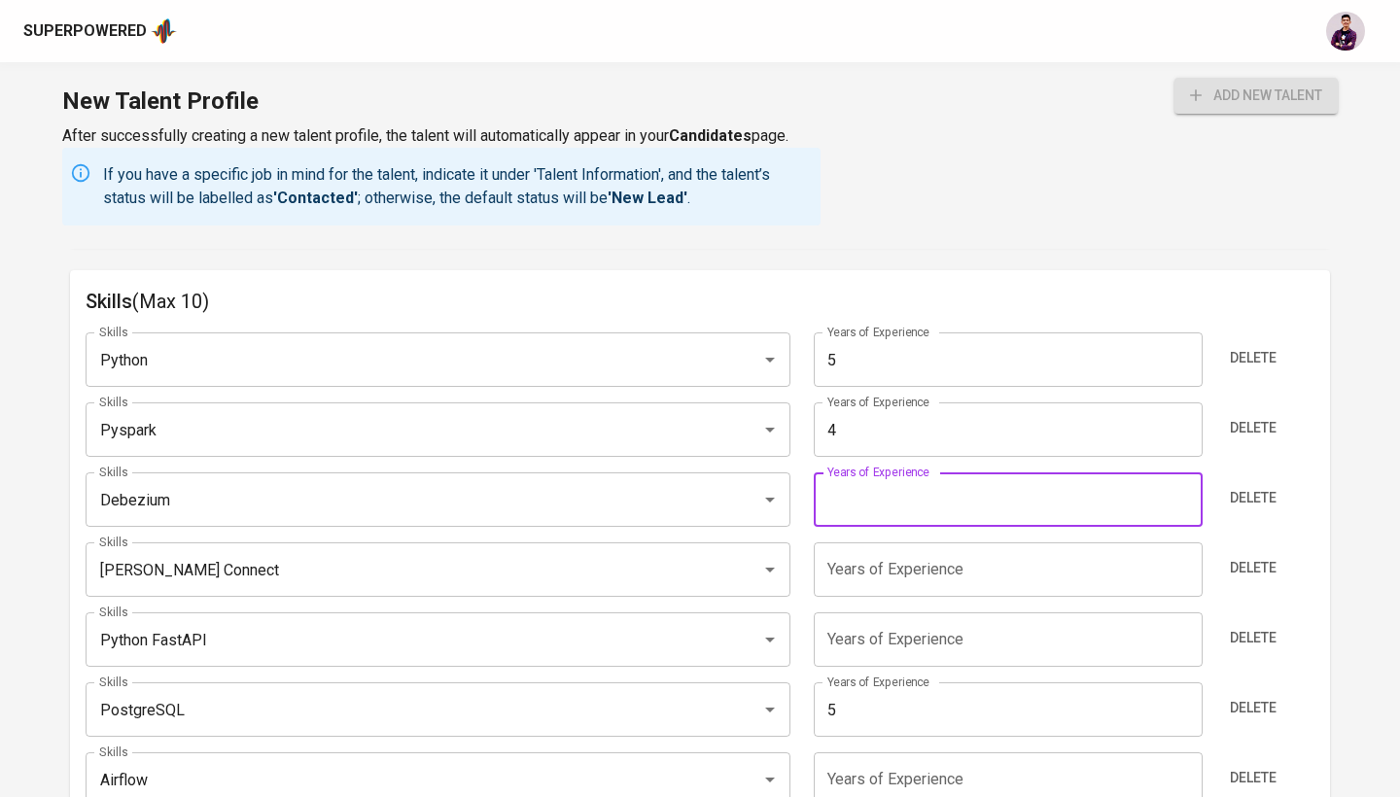
click at [962, 489] on input "number" at bounding box center [1007, 499] width 388 height 54
type input "4"
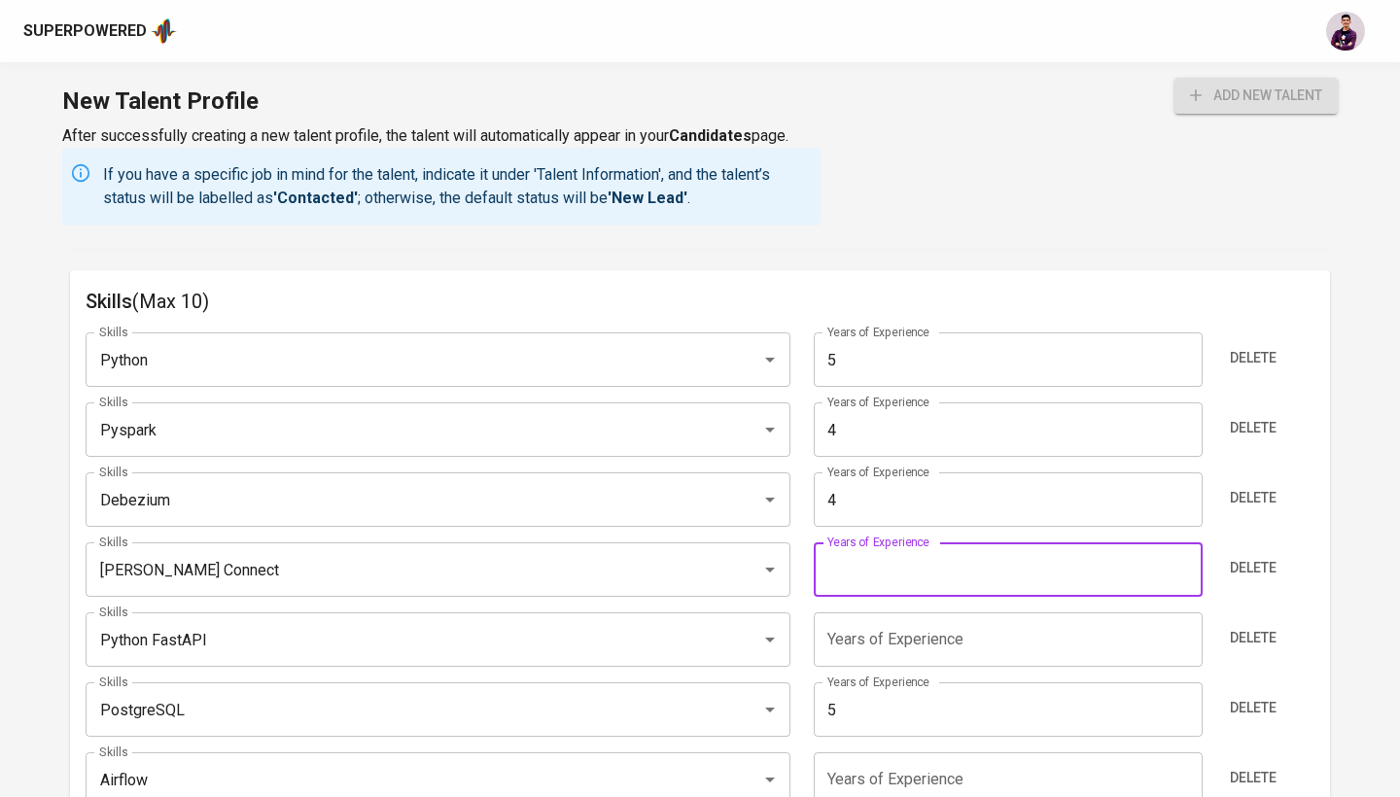
click at [969, 575] on input "number" at bounding box center [1007, 569] width 388 height 54
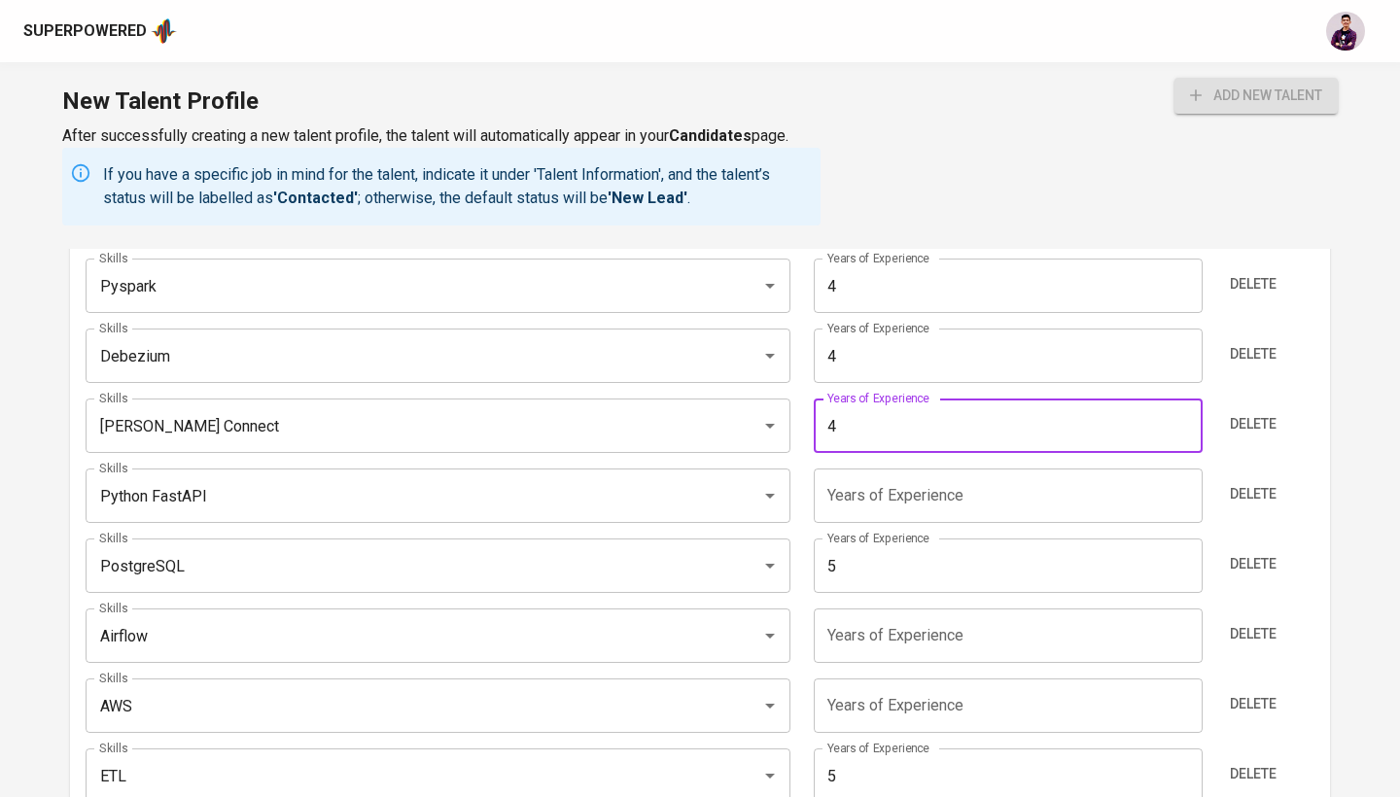
scroll to position [1761, 0]
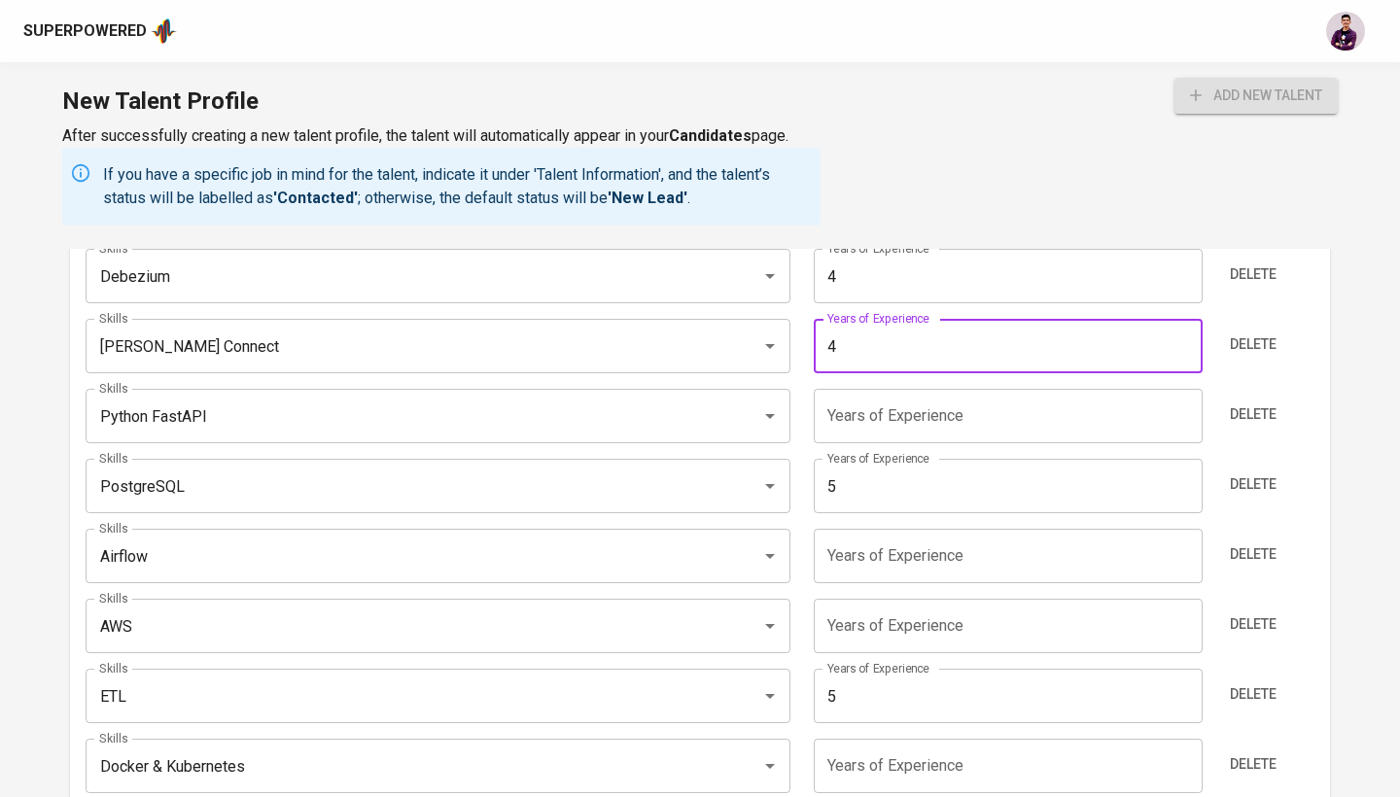
type input "4"
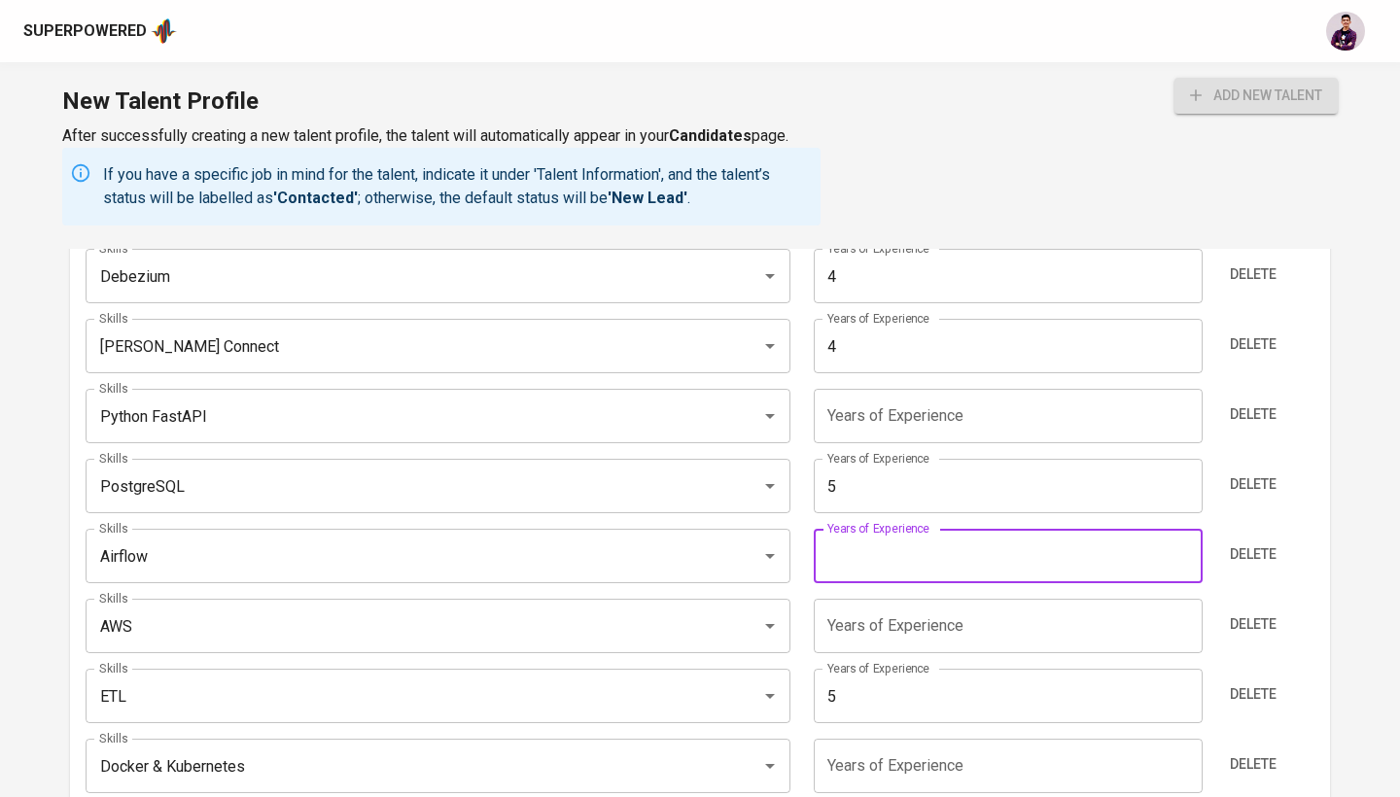
click at [951, 548] on input "number" at bounding box center [1007, 556] width 388 height 54
click at [939, 631] on input "number" at bounding box center [1007, 626] width 388 height 54
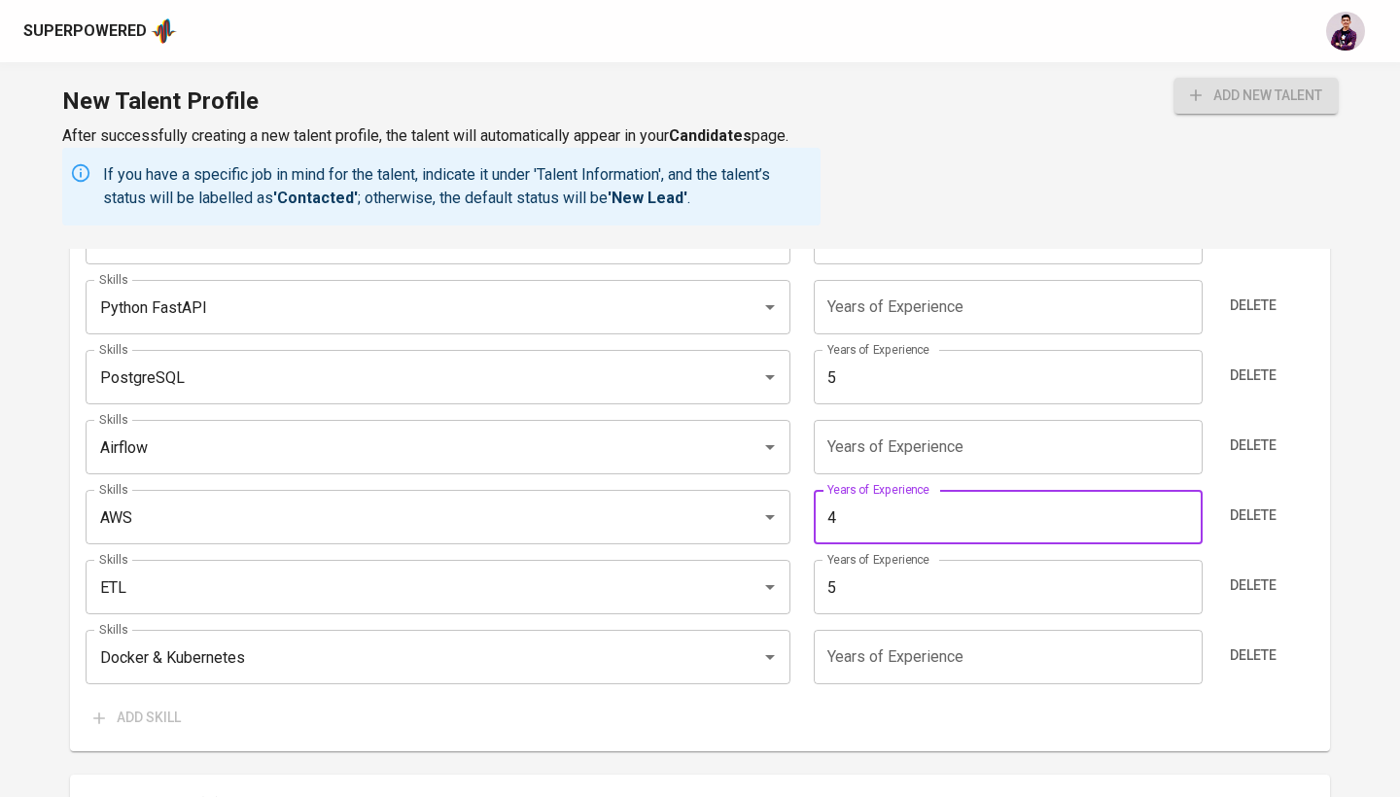
scroll to position [1878, 0]
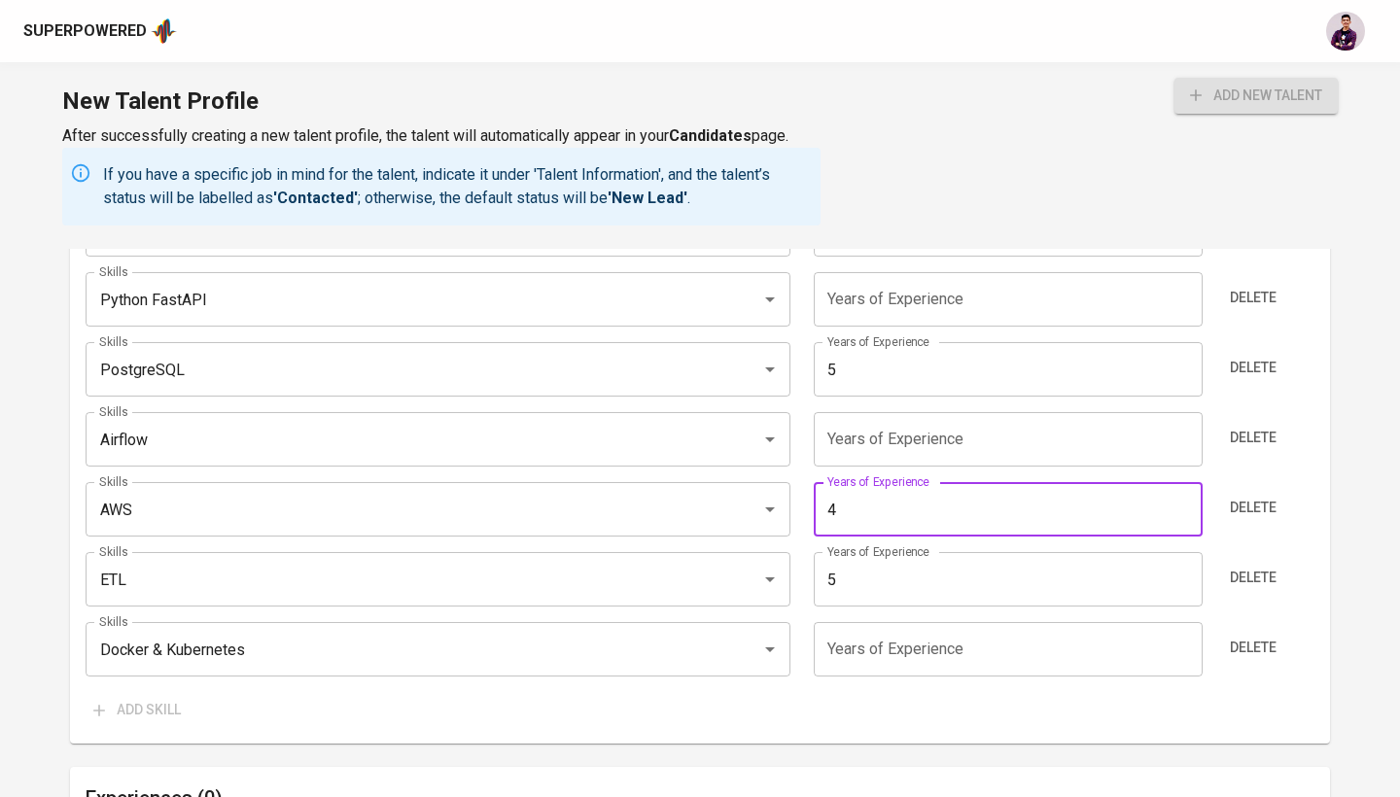
type input "4"
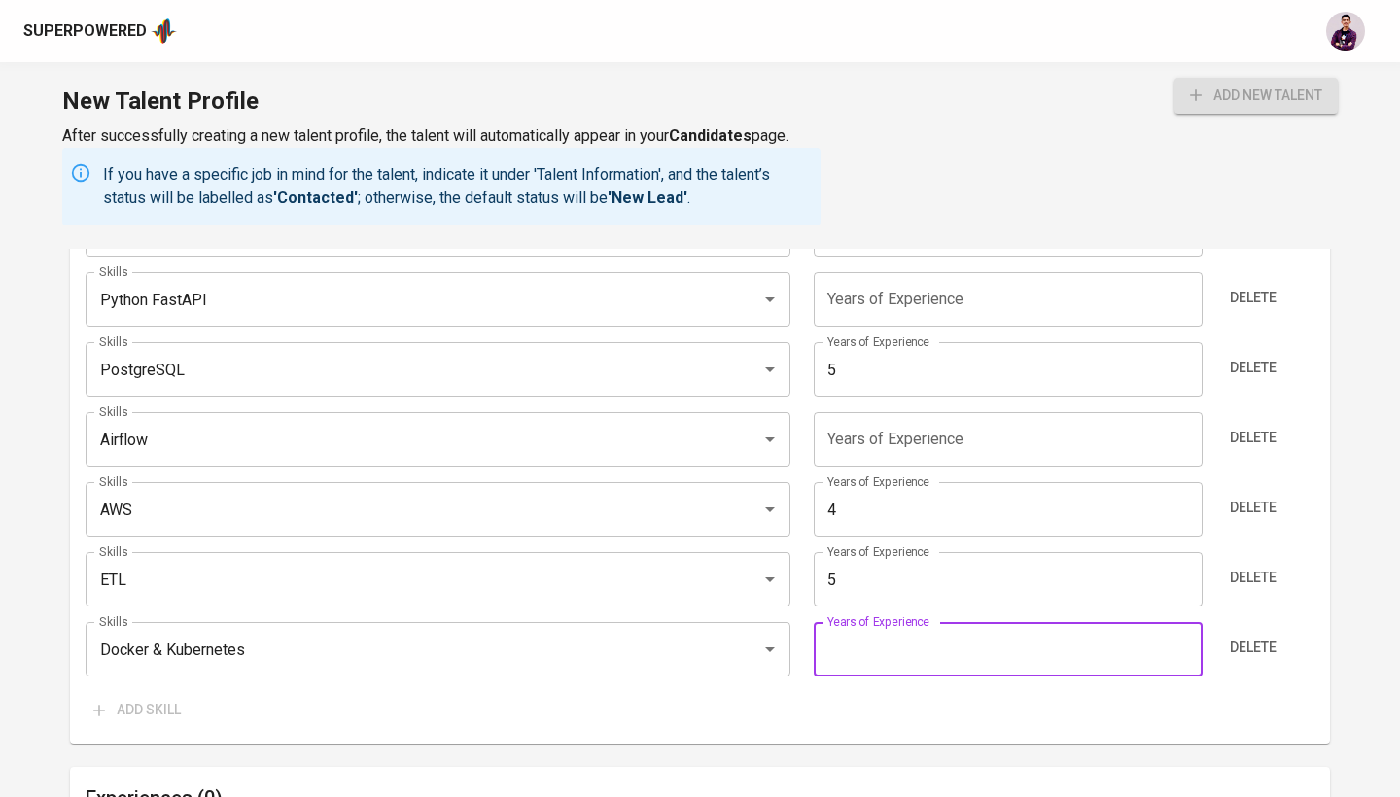
click at [939, 658] on input "number" at bounding box center [1007, 649] width 388 height 54
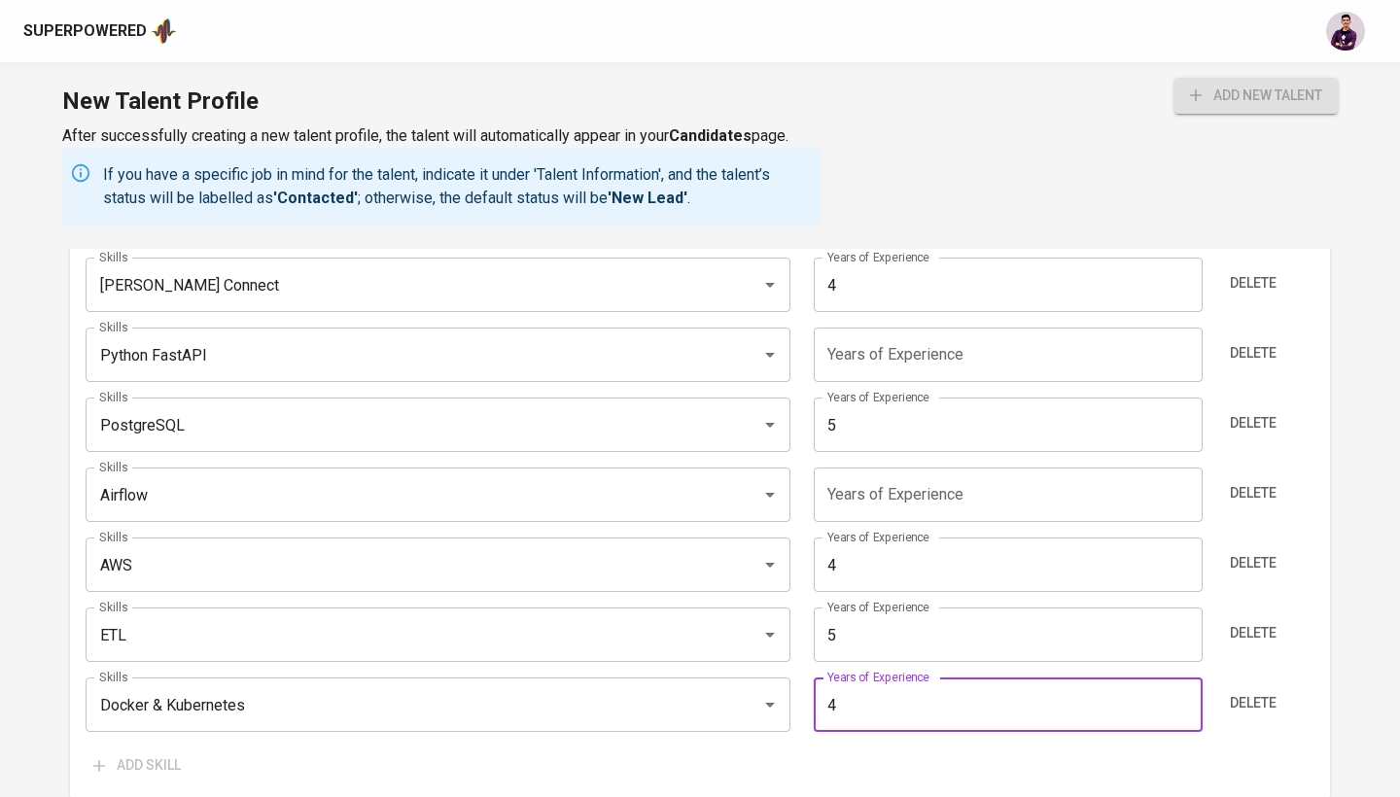
scroll to position [1824, 0]
type input "4"
click at [919, 355] on input "number" at bounding box center [1007, 353] width 388 height 54
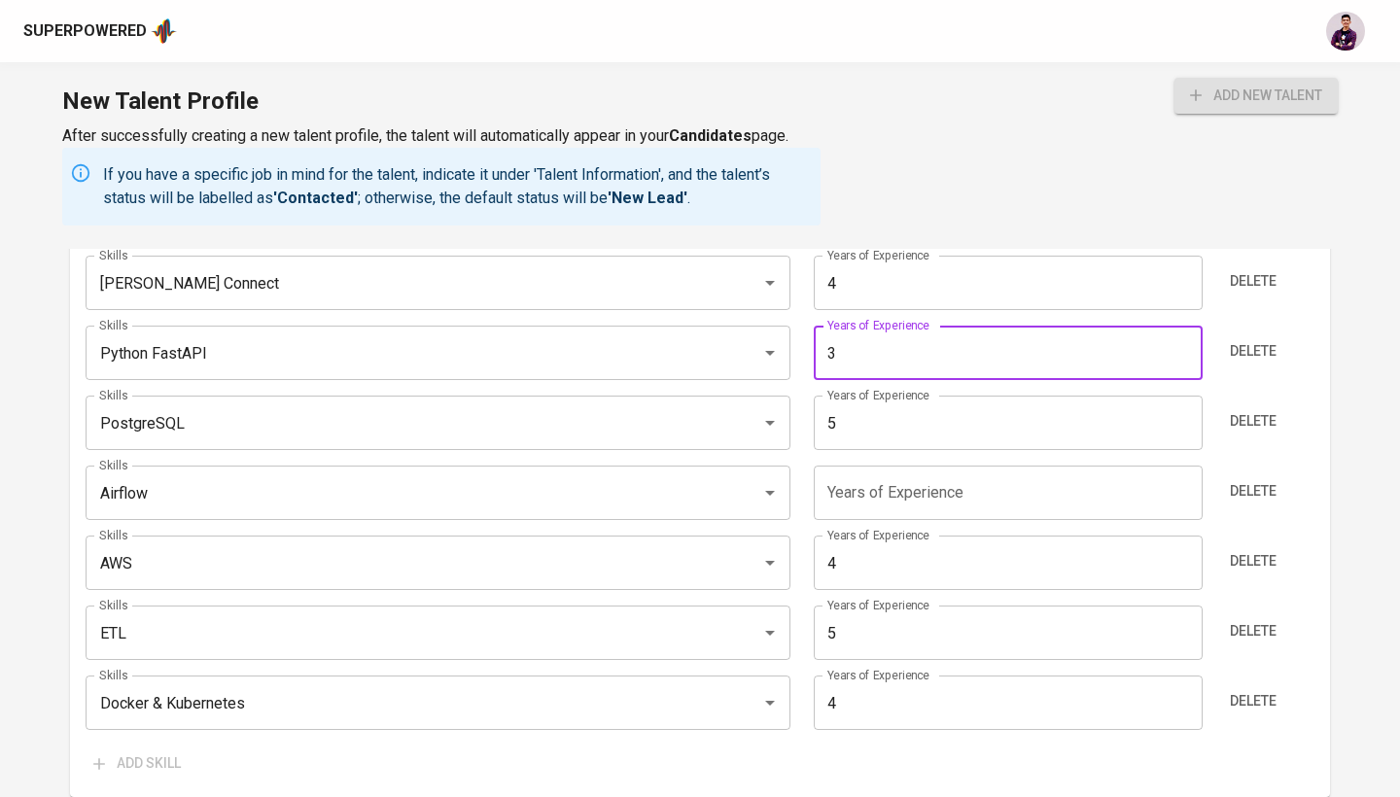
type input "3"
click at [927, 634] on input "5" at bounding box center [1007, 632] width 388 height 54
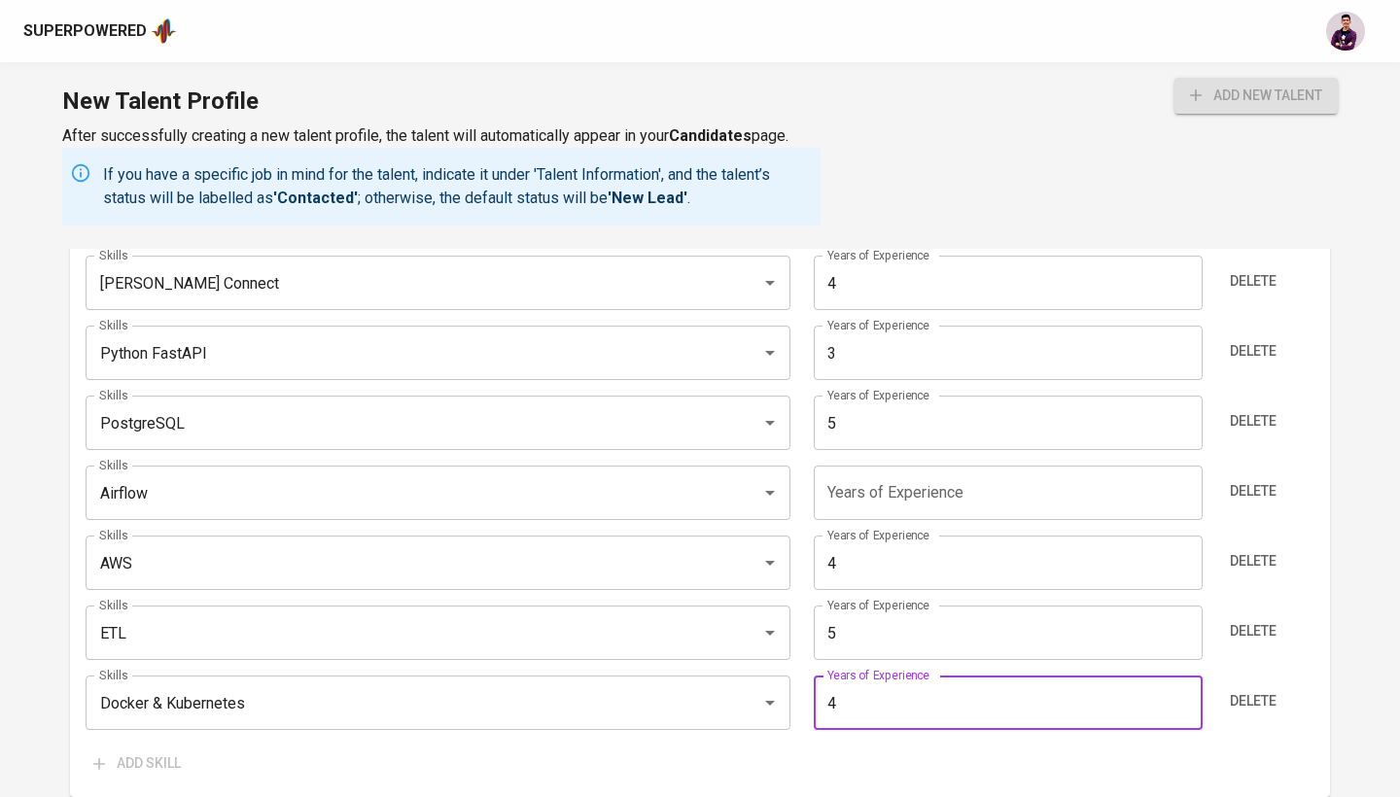
click at [929, 698] on input "4" at bounding box center [1007, 702] width 388 height 54
click at [924, 627] on input "5" at bounding box center [1007, 632] width 388 height 54
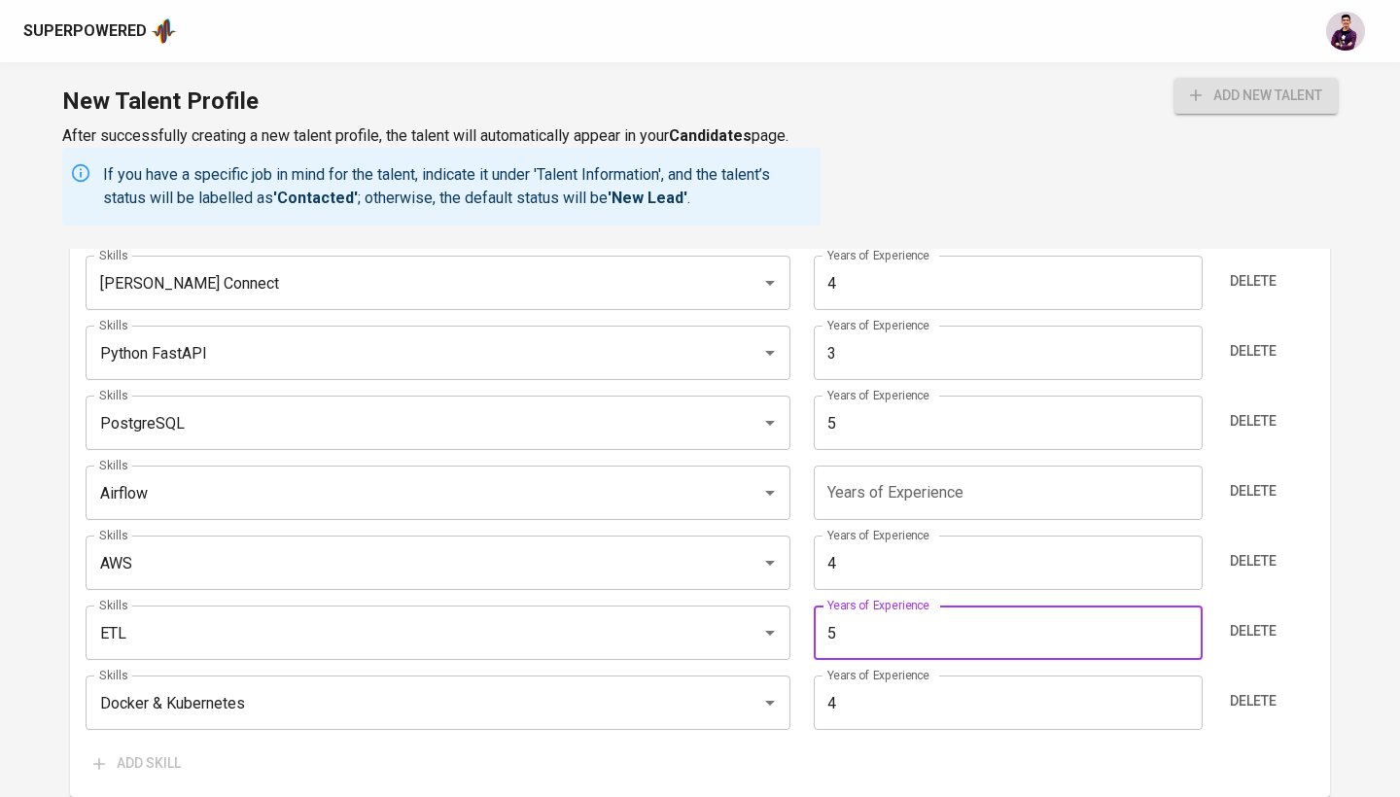
click at [924, 627] on input "5" at bounding box center [1007, 632] width 388 height 54
click at [924, 582] on input "4" at bounding box center [1007, 563] width 388 height 54
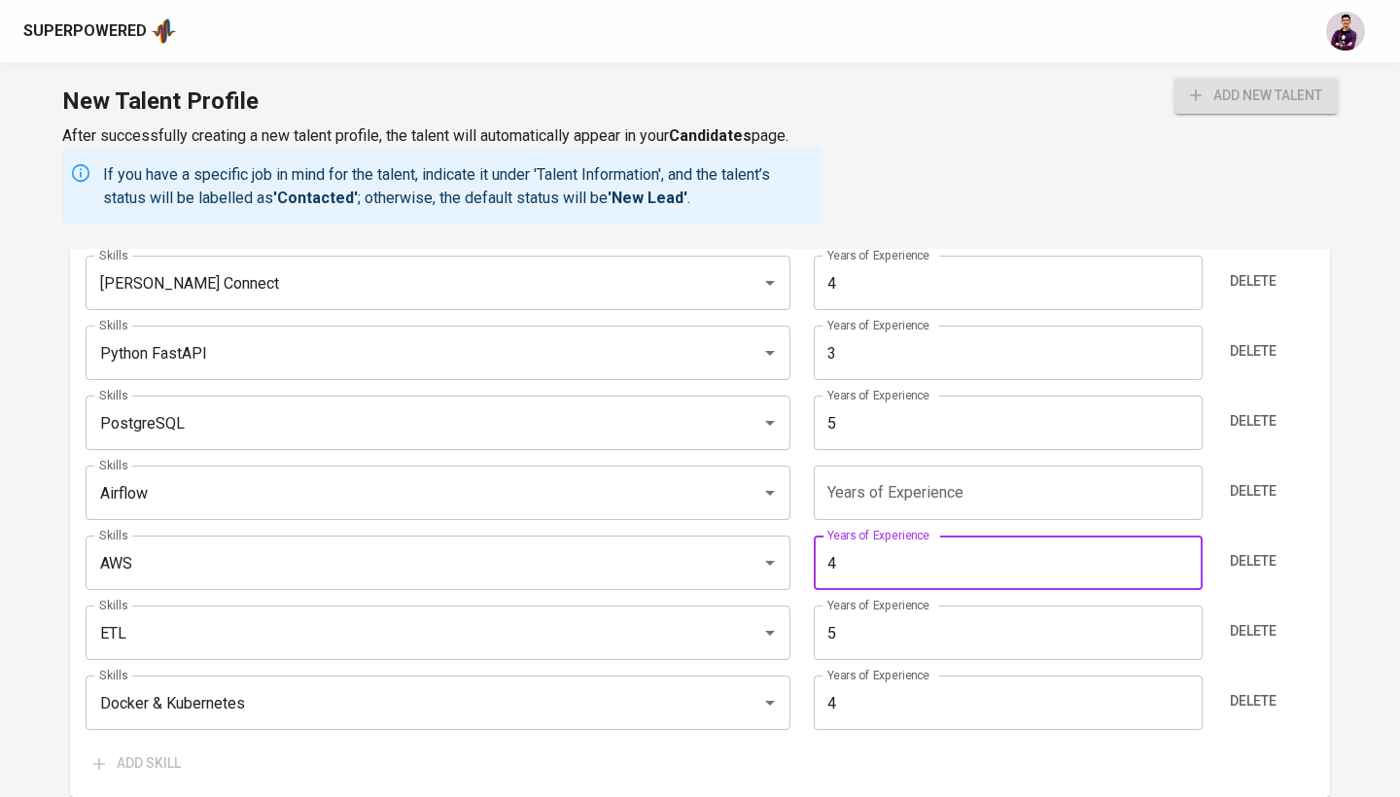
click at [924, 582] on input "4" at bounding box center [1007, 563] width 388 height 54
type input "3"
click at [923, 507] on input "number" at bounding box center [1007, 493] width 388 height 54
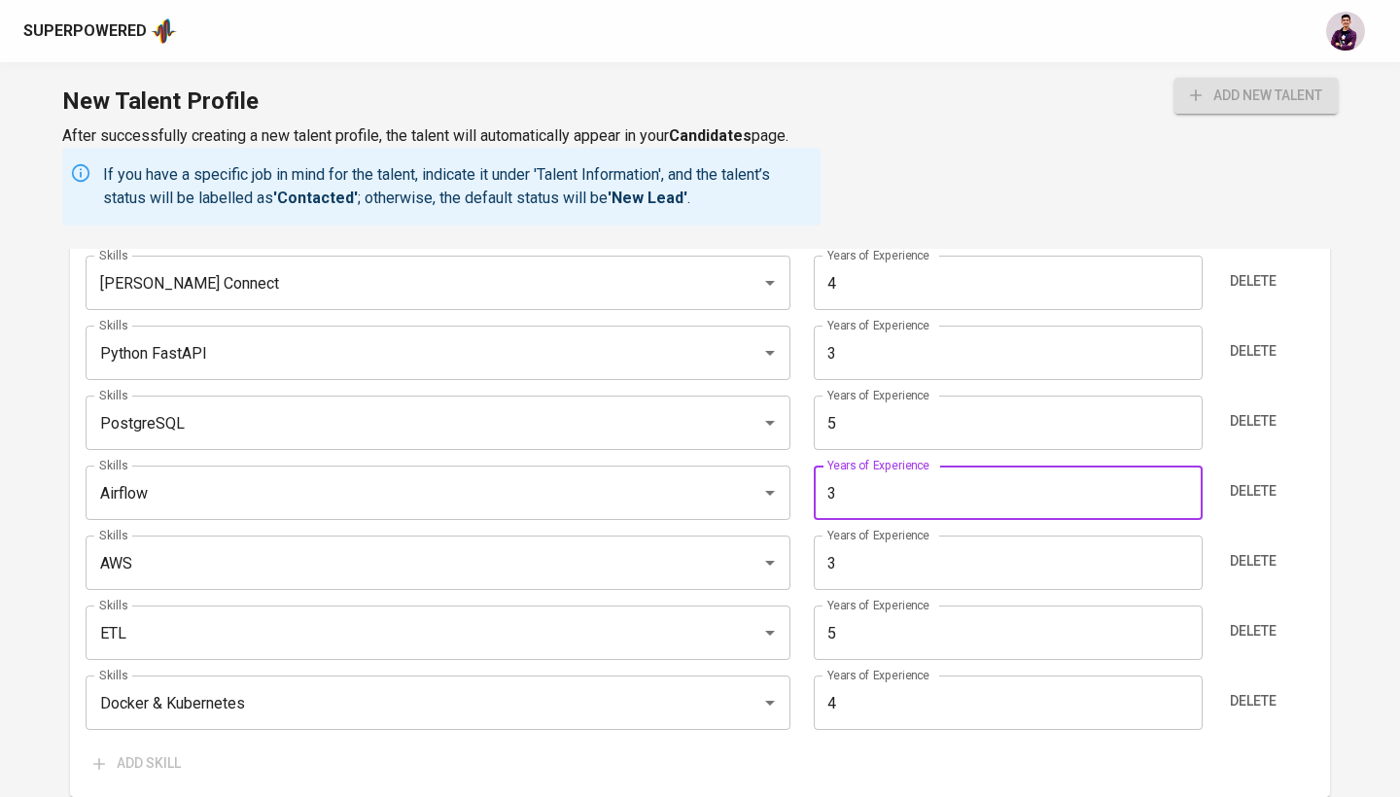
type input "3"
click at [983, 712] on input "4" at bounding box center [1007, 702] width 388 height 54
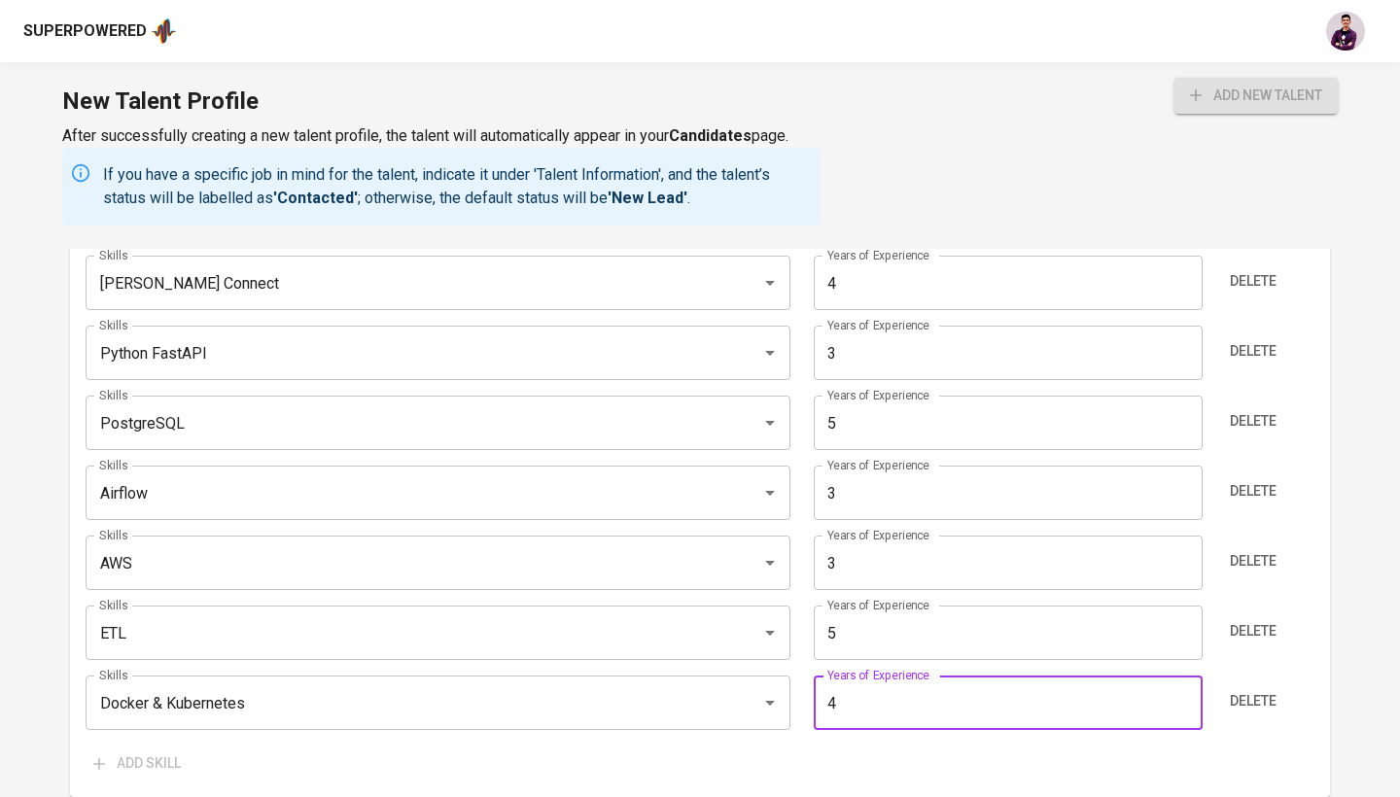
click at [997, 746] on div "Add skill" at bounding box center [700, 763] width 1228 height 36
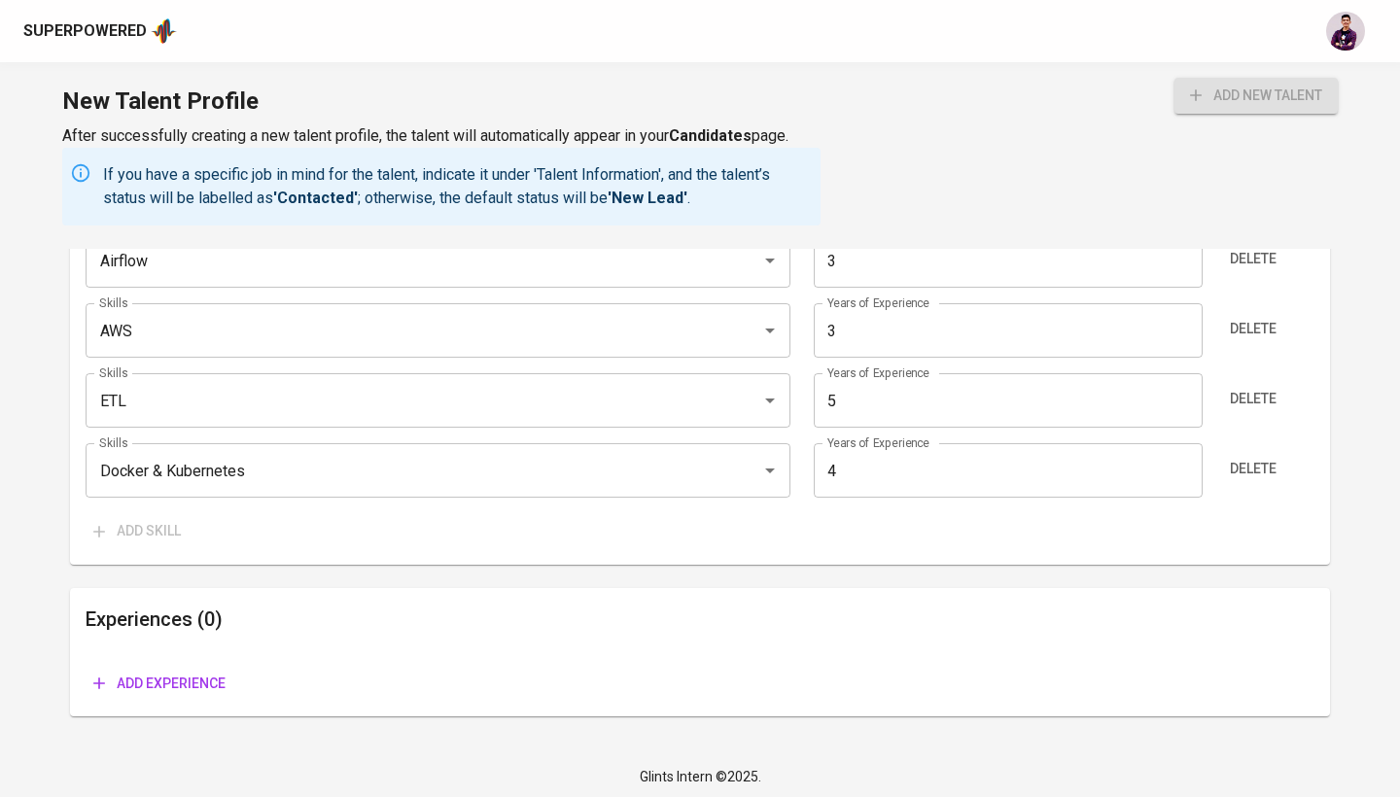
scroll to position [2056, 0]
click at [176, 682] on span "Add experience" at bounding box center [159, 685] width 132 height 24
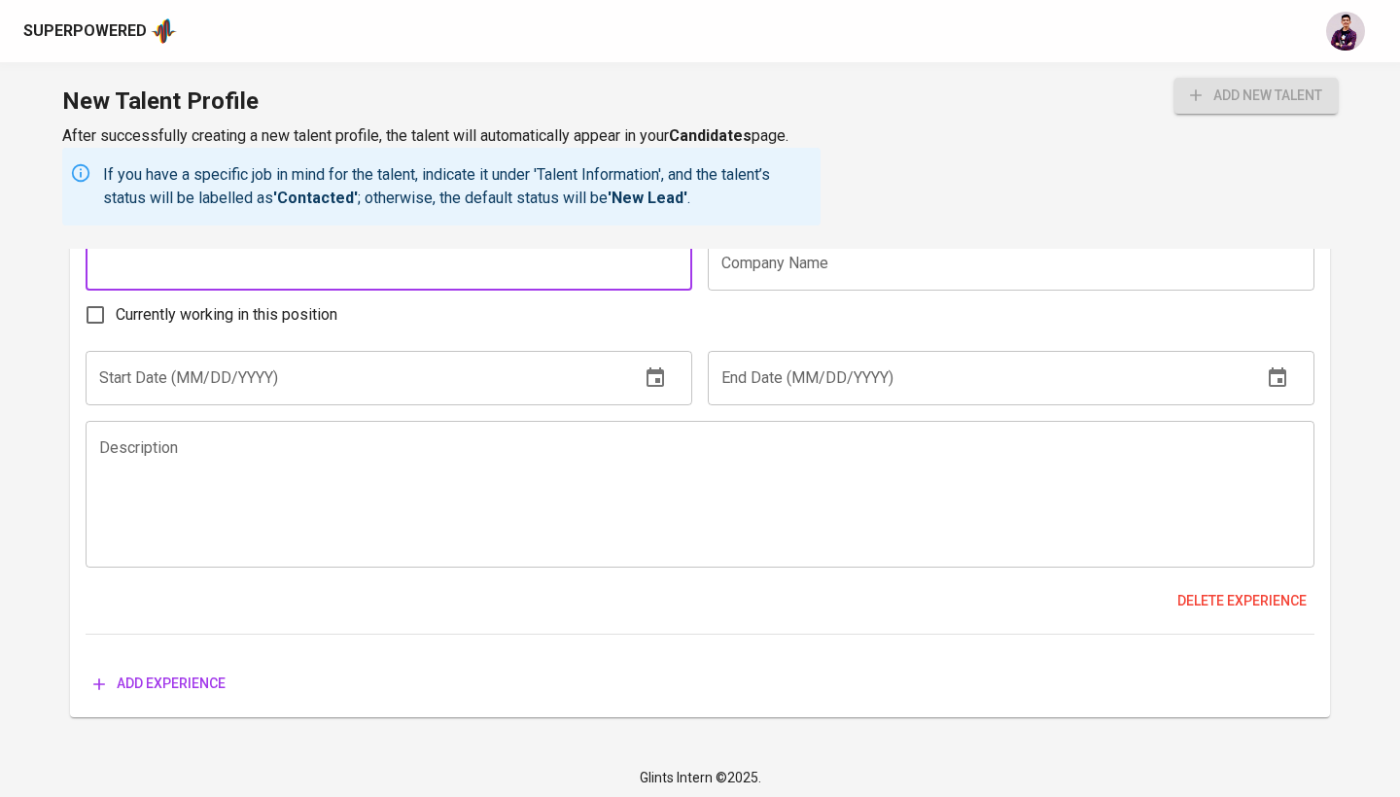
scroll to position [2520, 0]
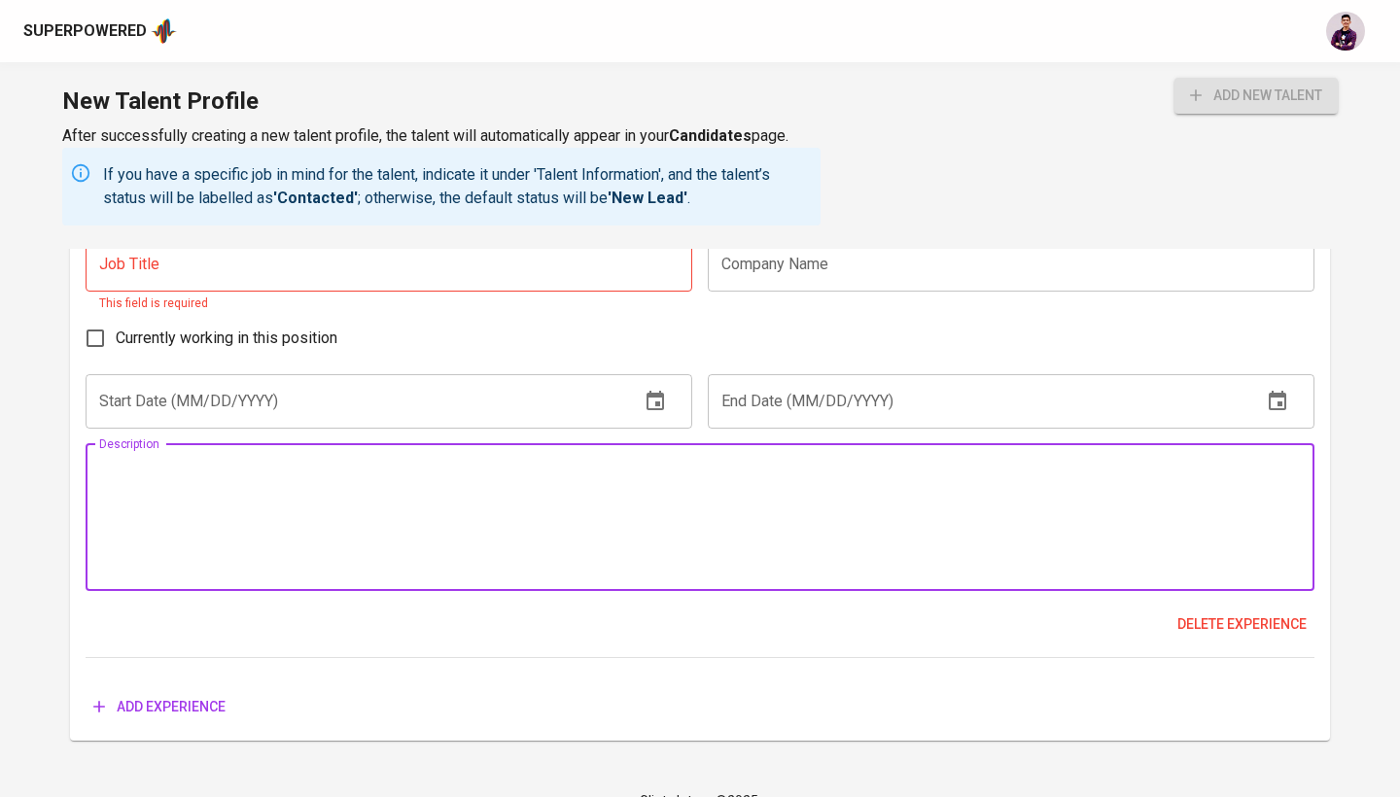
click at [548, 445] on div "Description" at bounding box center [700, 517] width 1228 height 147
paste textarea "Led and implemented cloud migration from AWS to Alicloud for AI/ML and Reportin…"
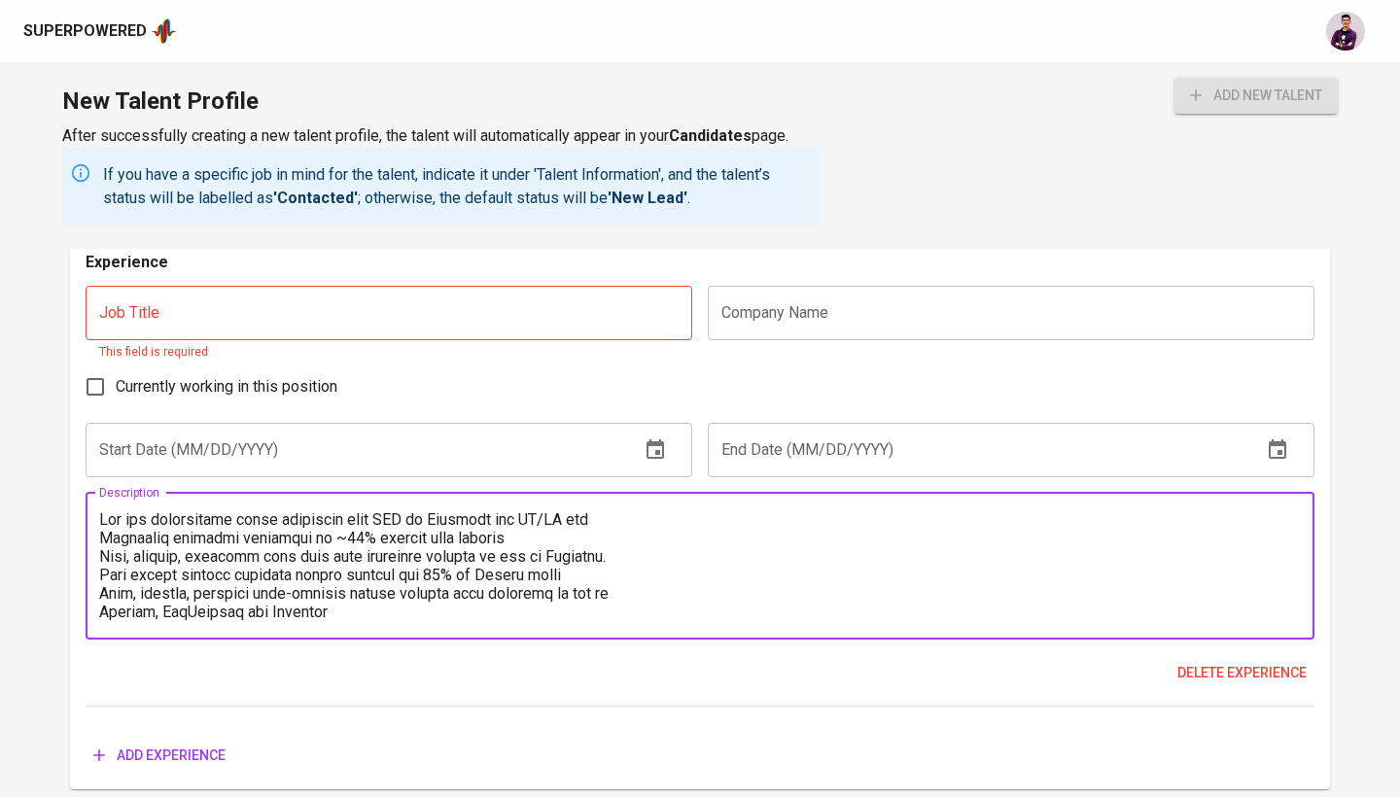
scroll to position [2474, 0]
type textarea "Led and implemented cloud migration from AWS to Alicloud for AI/ML and Reportin…"
click at [398, 292] on input "text" at bounding box center [389, 311] width 606 height 54
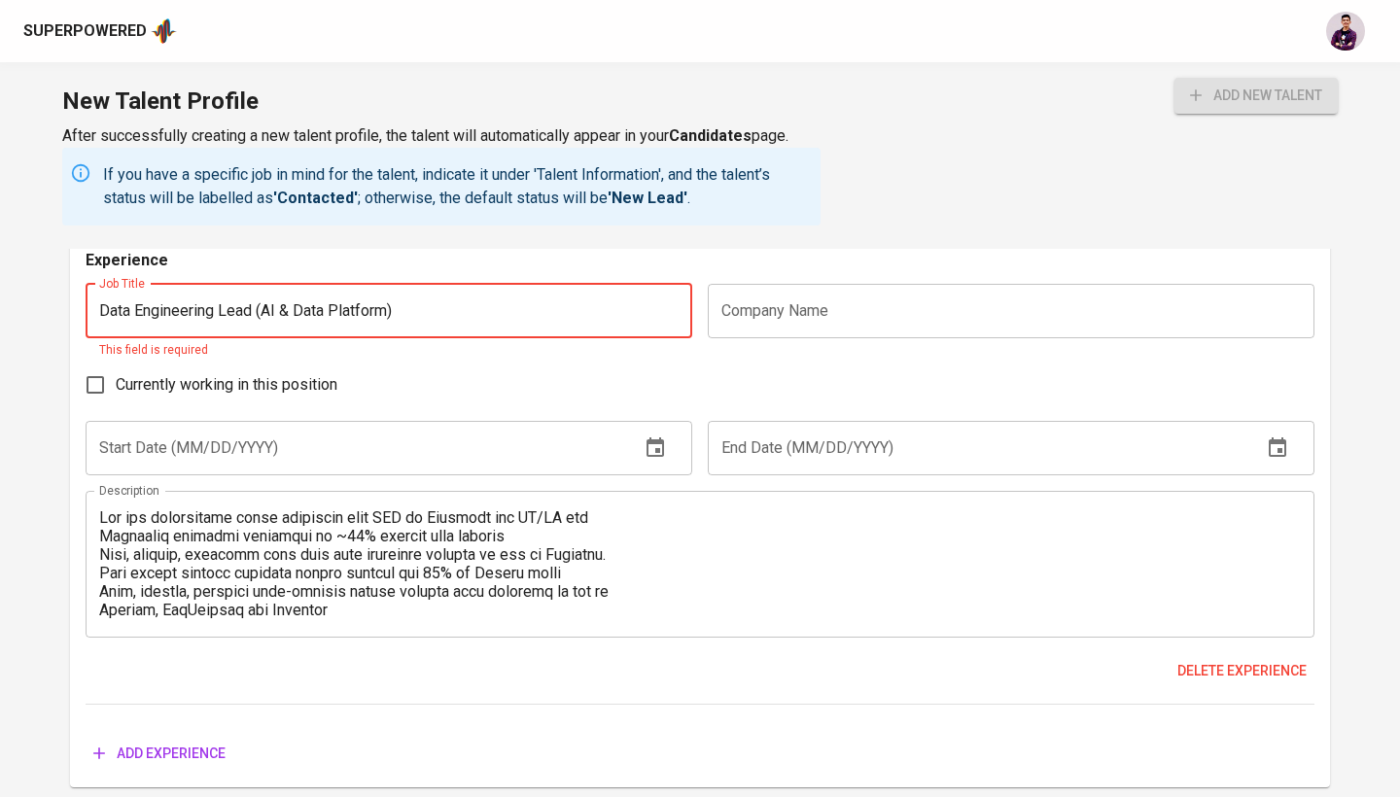
type input "Data Engineering Lead (AI & Data Platform)"
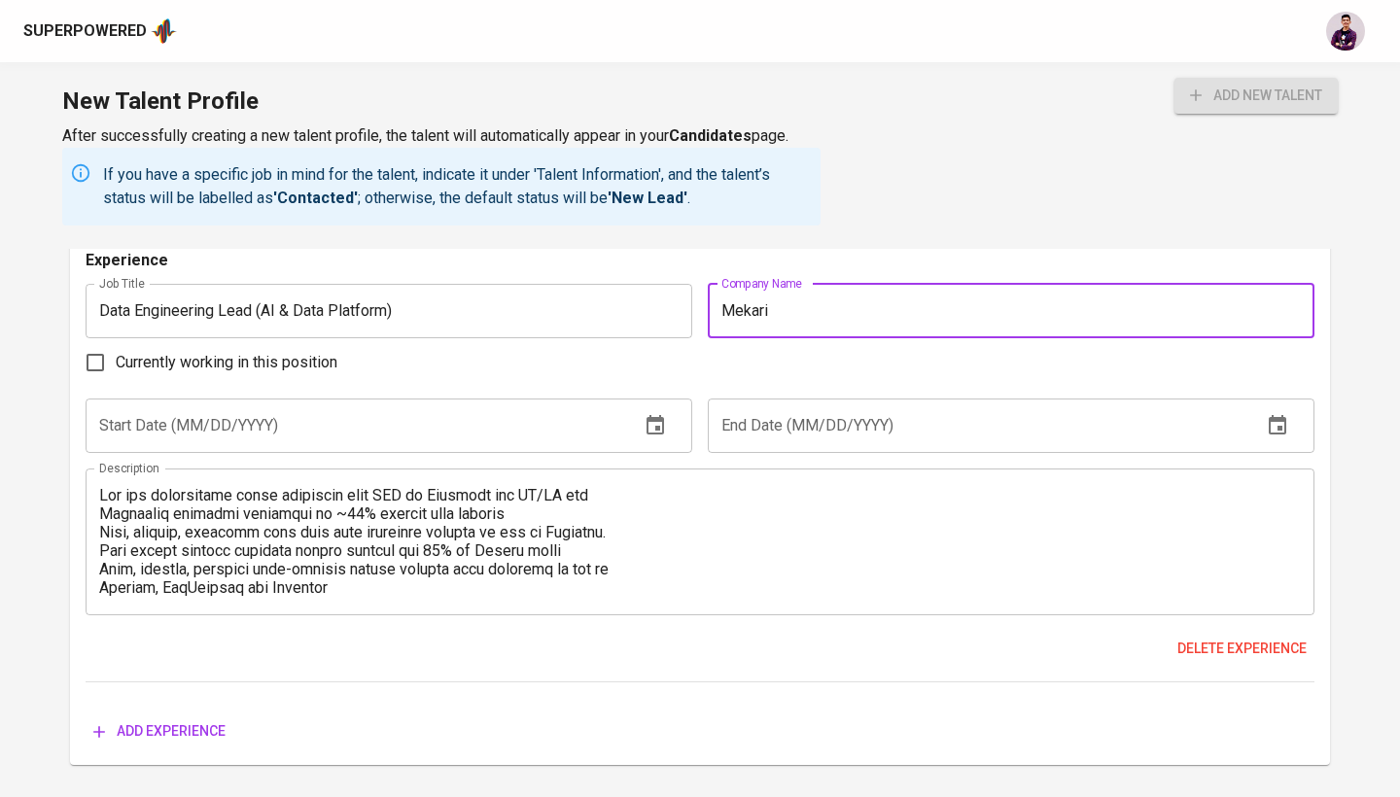
type input "Mekari"
click at [629, 373] on div "Currently working in this position" at bounding box center [700, 362] width 1228 height 41
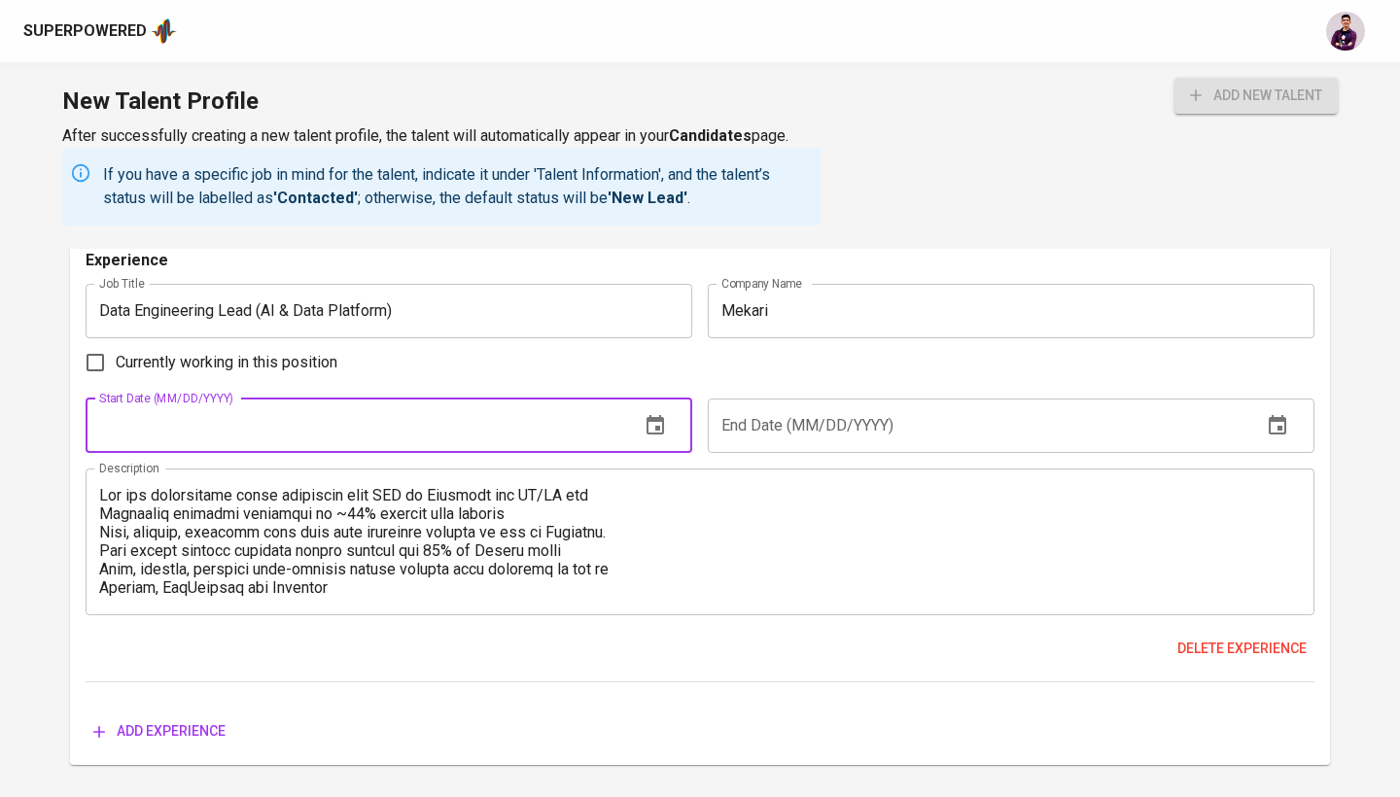
click at [587, 420] on input "text" at bounding box center [355, 425] width 538 height 54
click at [280, 374] on label "Currently working in this position" at bounding box center [206, 362] width 262 height 41
click at [116, 374] on input "Currently working in this position" at bounding box center [95, 362] width 41 height 41
checkbox input "true"
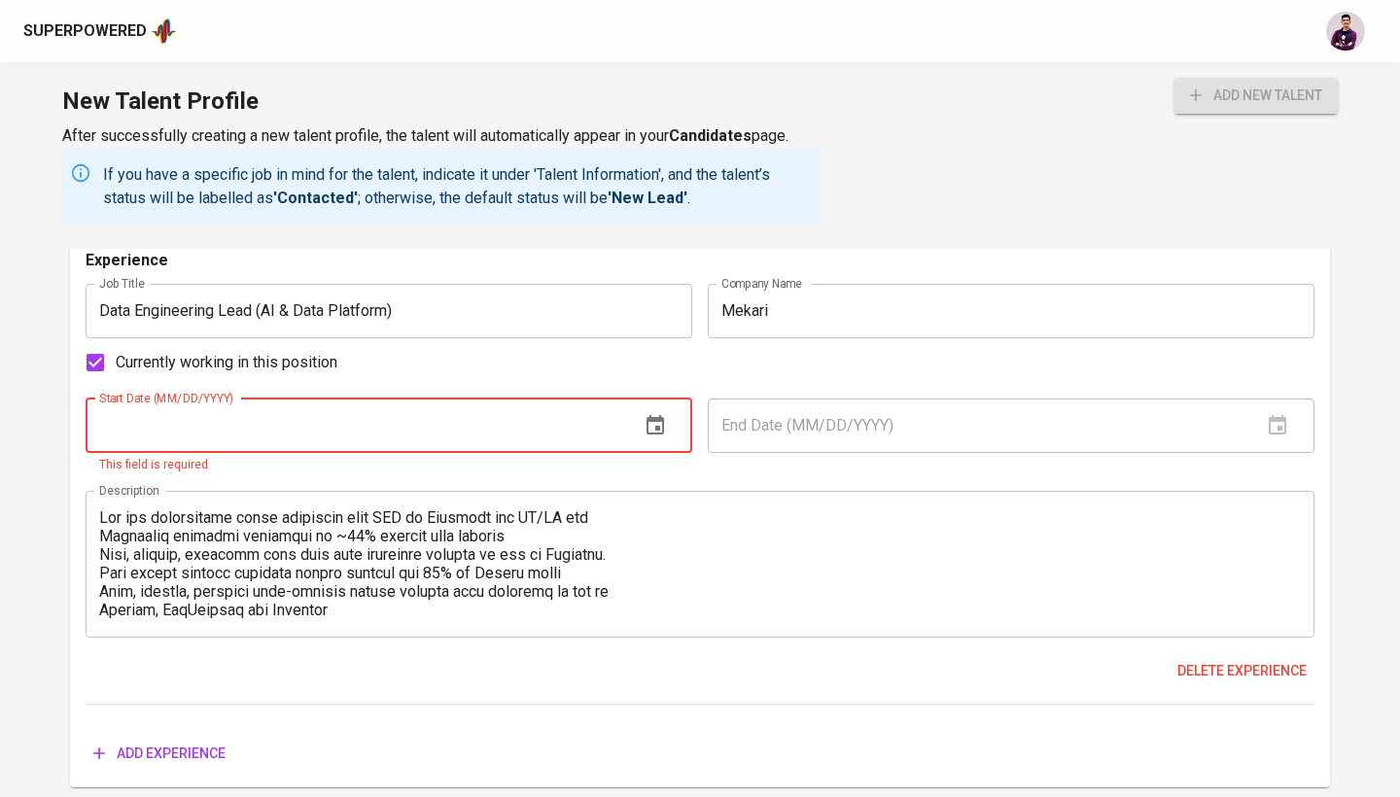
click at [318, 419] on input "text" at bounding box center [355, 425] width 538 height 54
type input "06/01/2024"
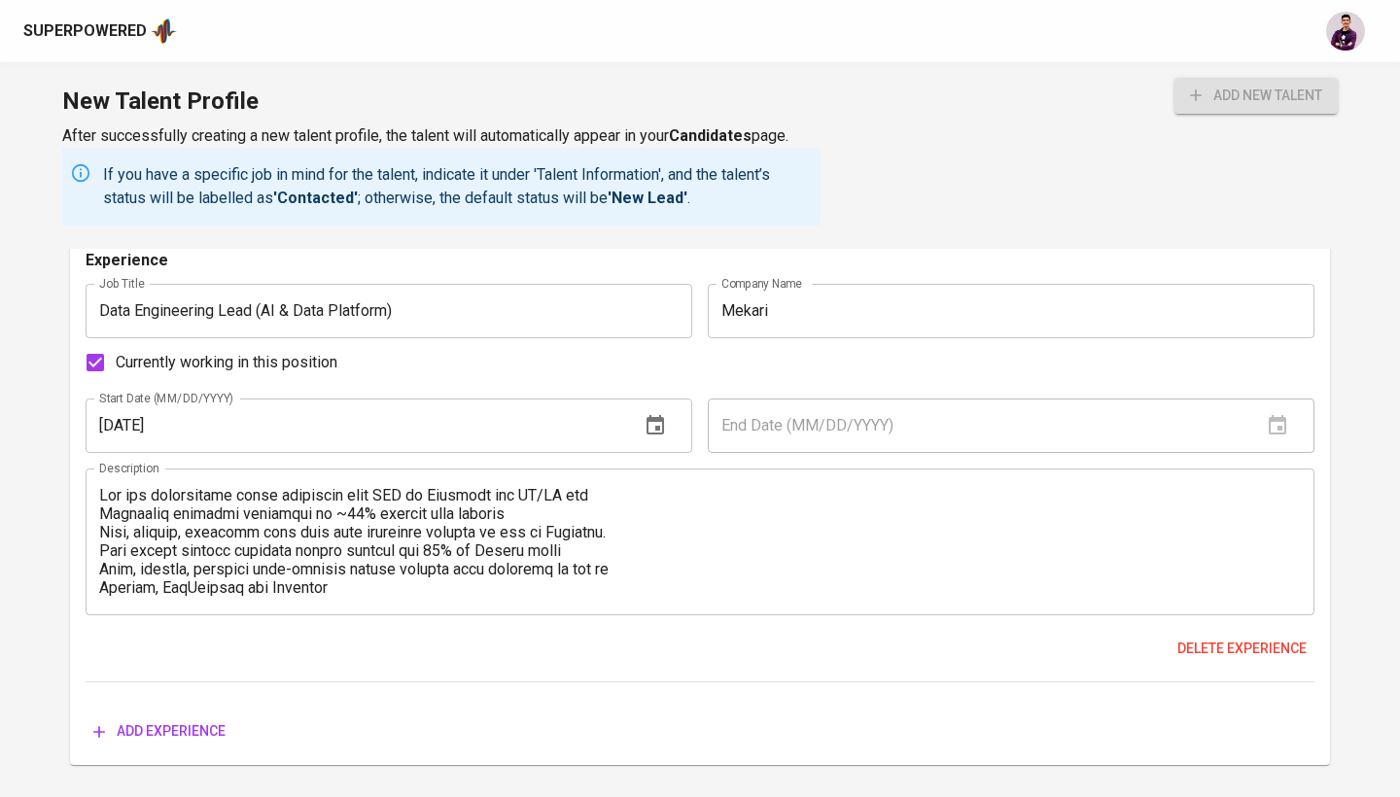
click at [708, 447] on div "Experience Job Title Data Engineering Lead (AI & Data Platform) Job Title Compa…" at bounding box center [700, 466] width 1228 height 434
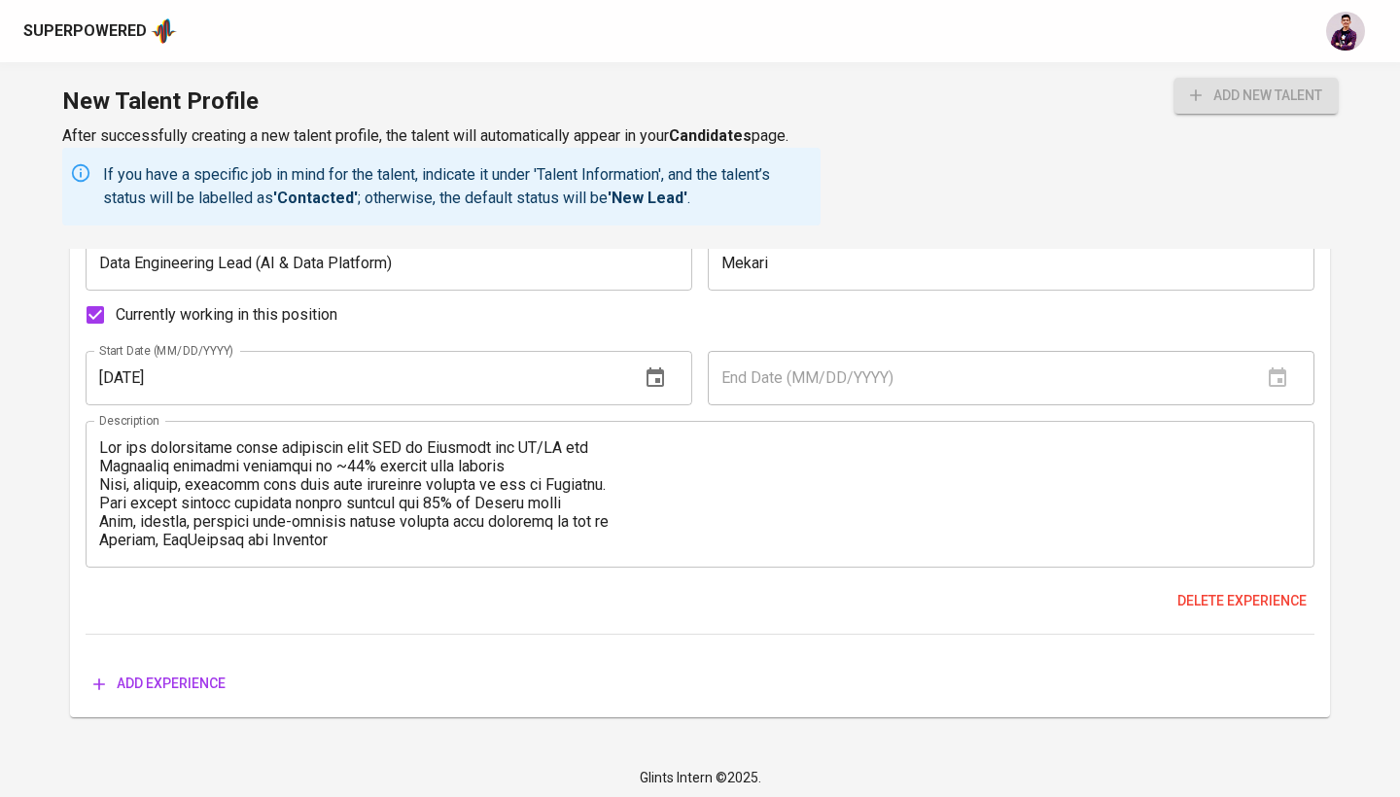
scroll to position [2520, 0]
click at [158, 673] on span "Add experience" at bounding box center [159, 685] width 132 height 24
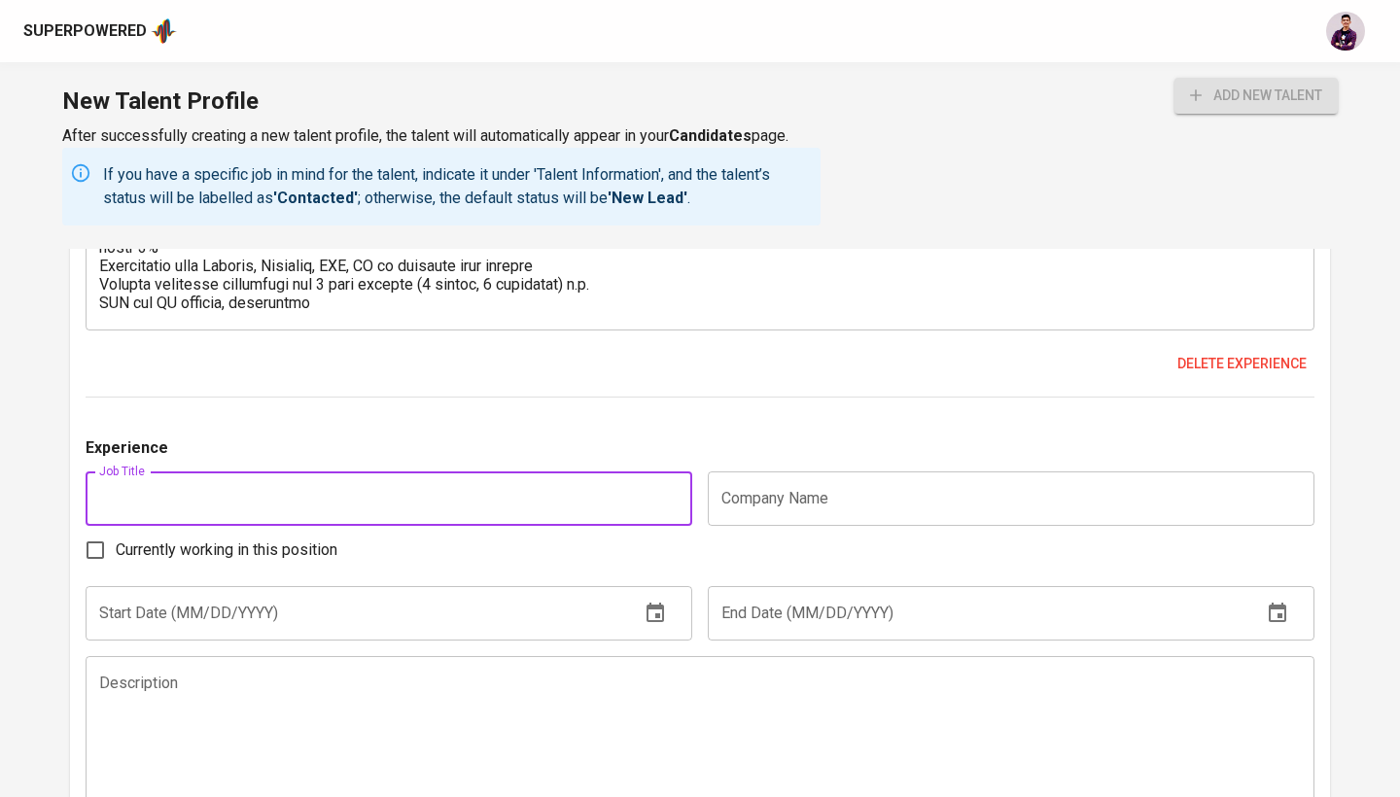
scroll to position [2829, 0]
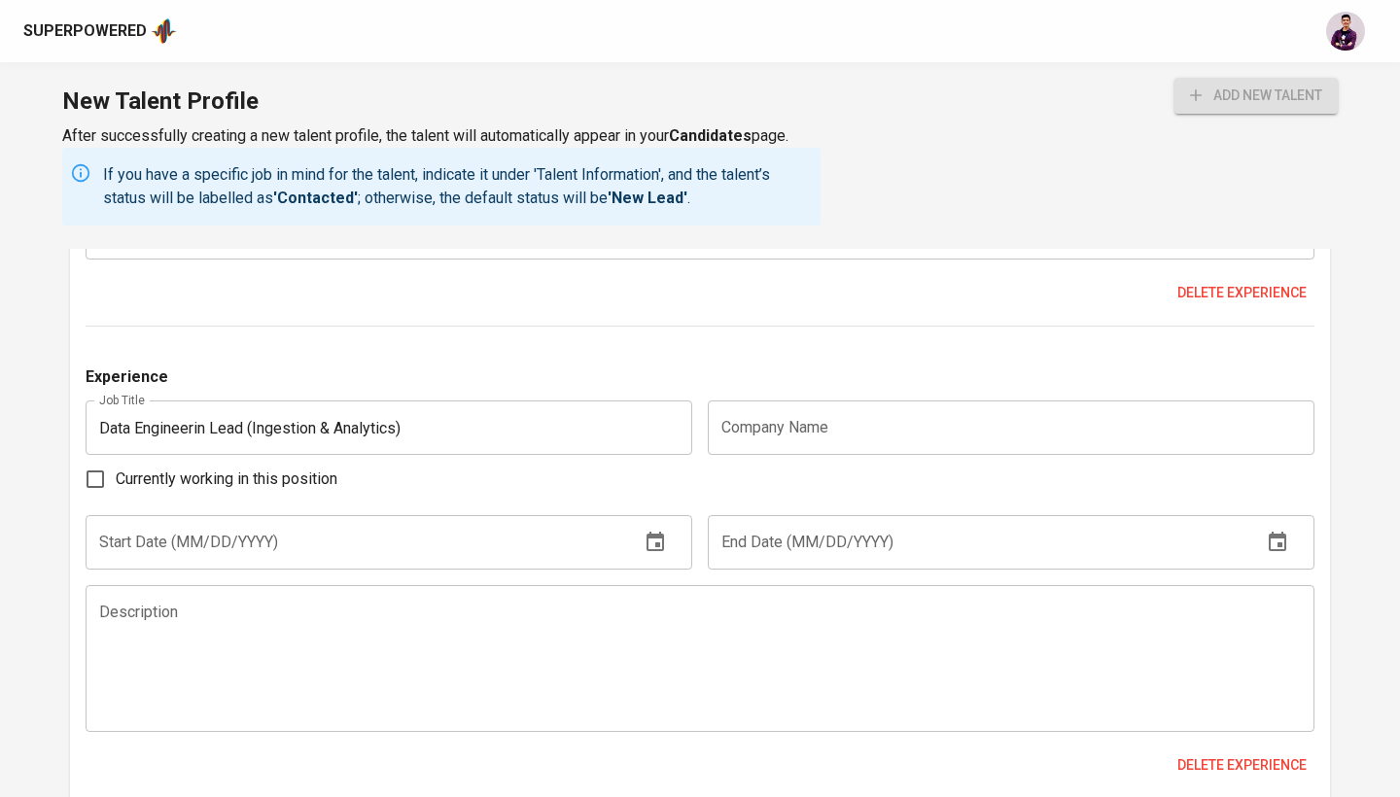
click at [525, 331] on div "Experience Job Title Data Engineering Lead (AI & Data Platform) Job Title Compa…" at bounding box center [700, 380] width 1228 height 974
click at [206, 422] on input "Data Engineerin Lead (Ingestion & Analytics)" at bounding box center [389, 427] width 606 height 54
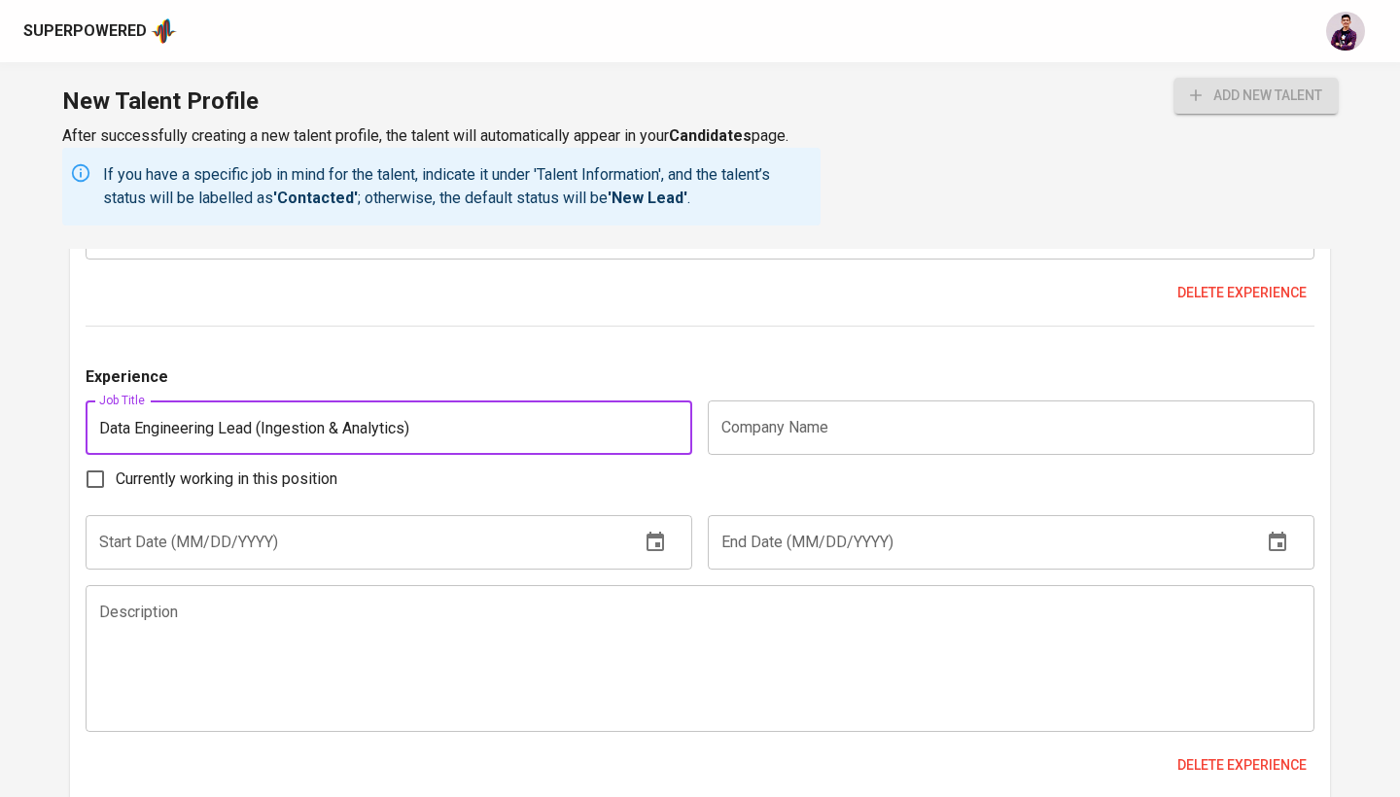
type input "Data Engineering Lead (Ingestion & Analytics)"
click at [468, 365] on div "Experience" at bounding box center [700, 382] width 1228 height 35
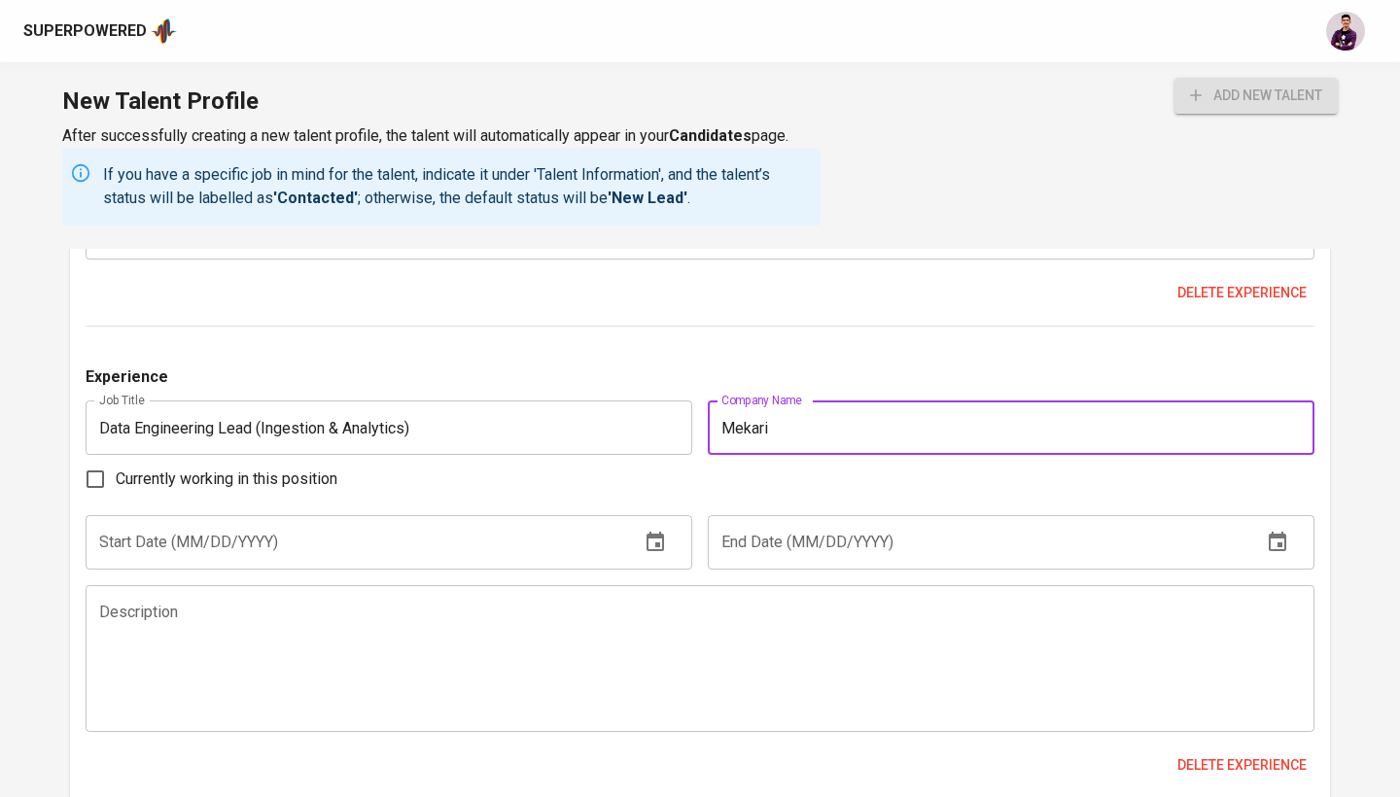
type input "Mekari"
click at [500, 475] on div "Currently working in this position" at bounding box center [700, 479] width 1228 height 41
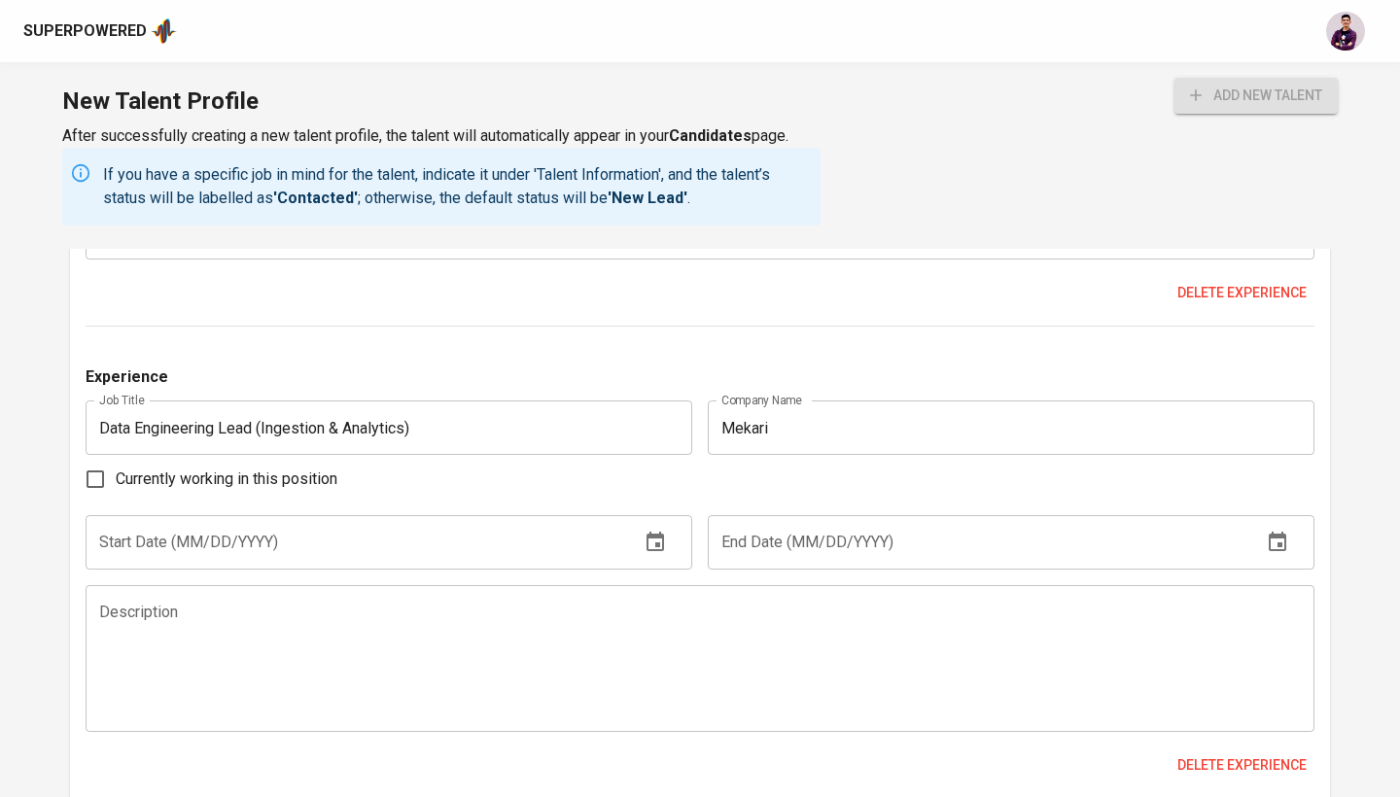
click at [511, 540] on input "text" at bounding box center [355, 542] width 538 height 54
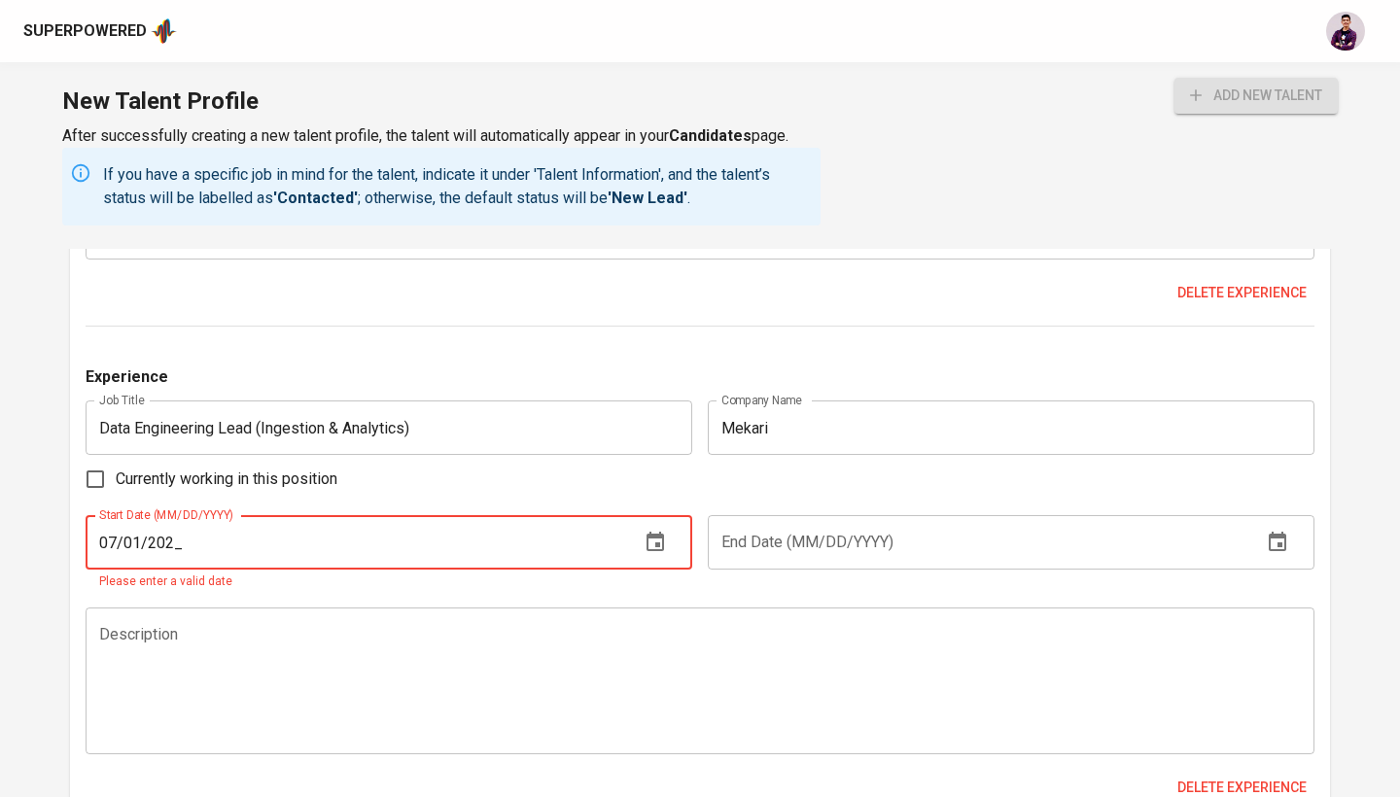
type input "07/01/2022"
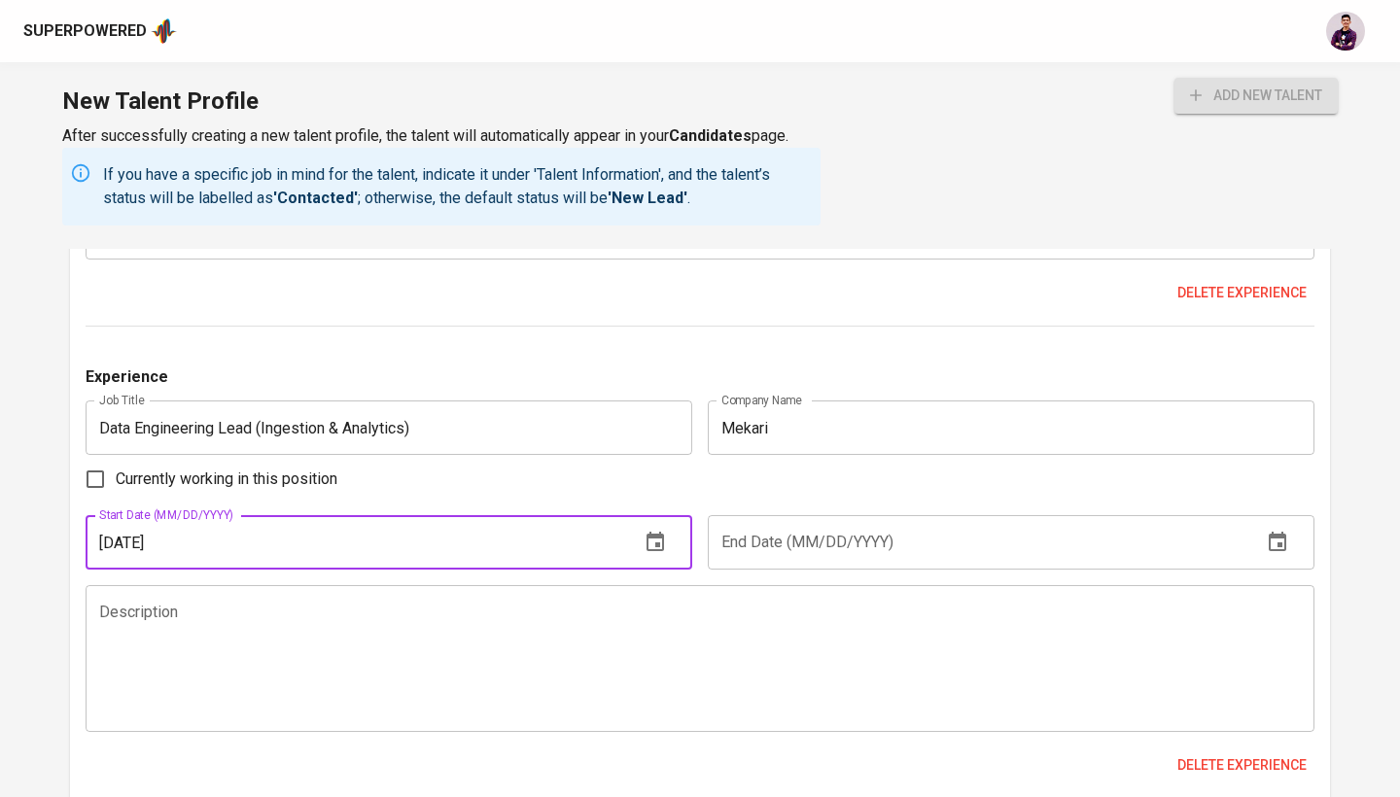
click at [889, 515] on input "text" at bounding box center [977, 542] width 538 height 54
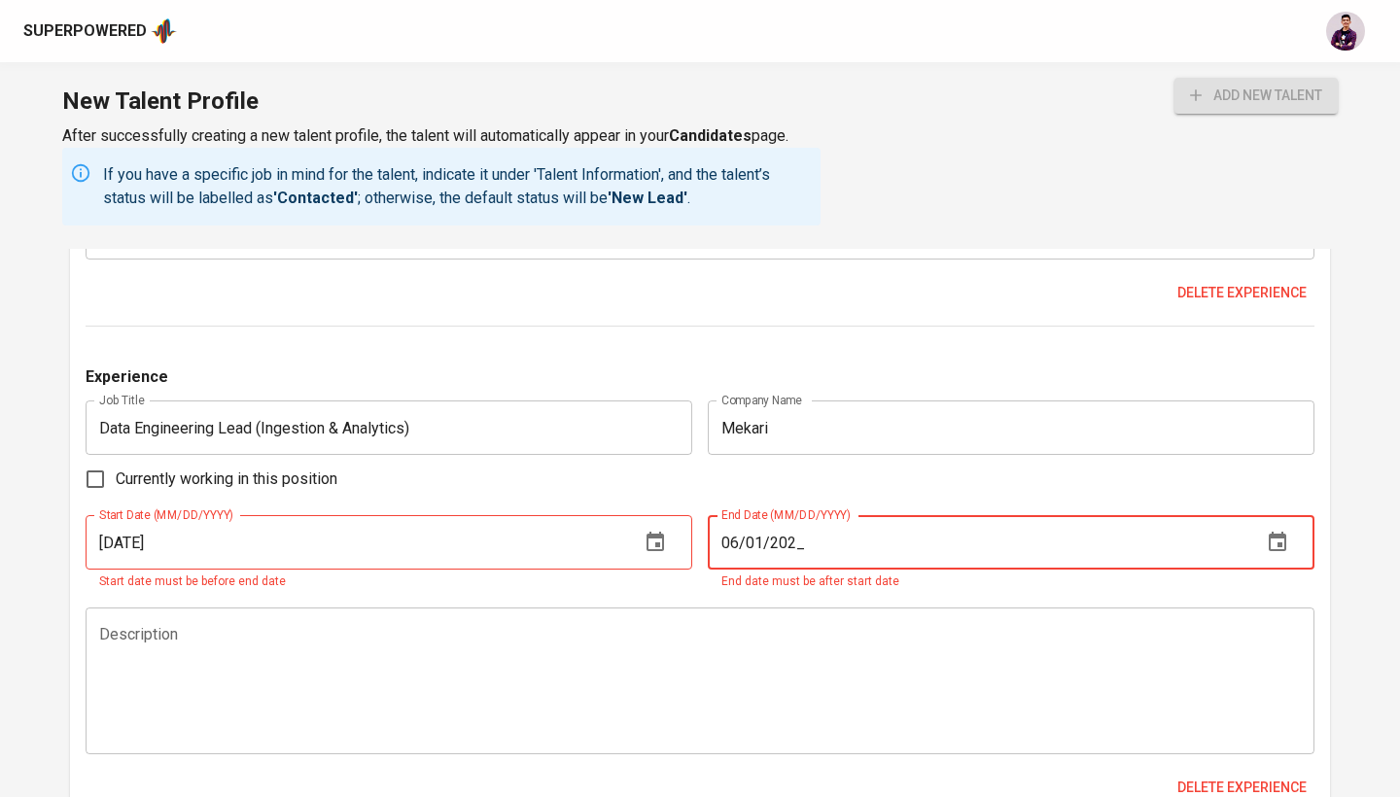
type input "06/01/2024"
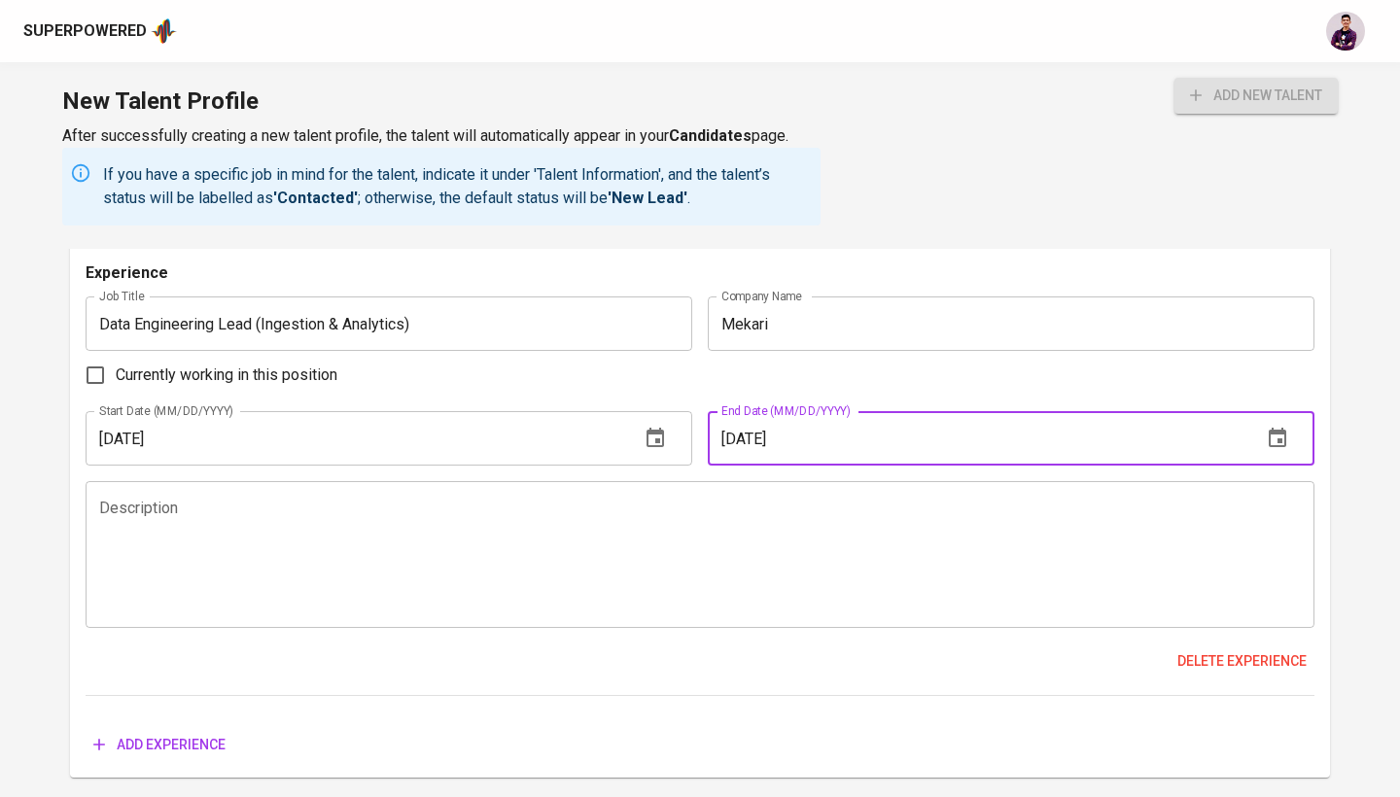
scroll to position [2954, 0]
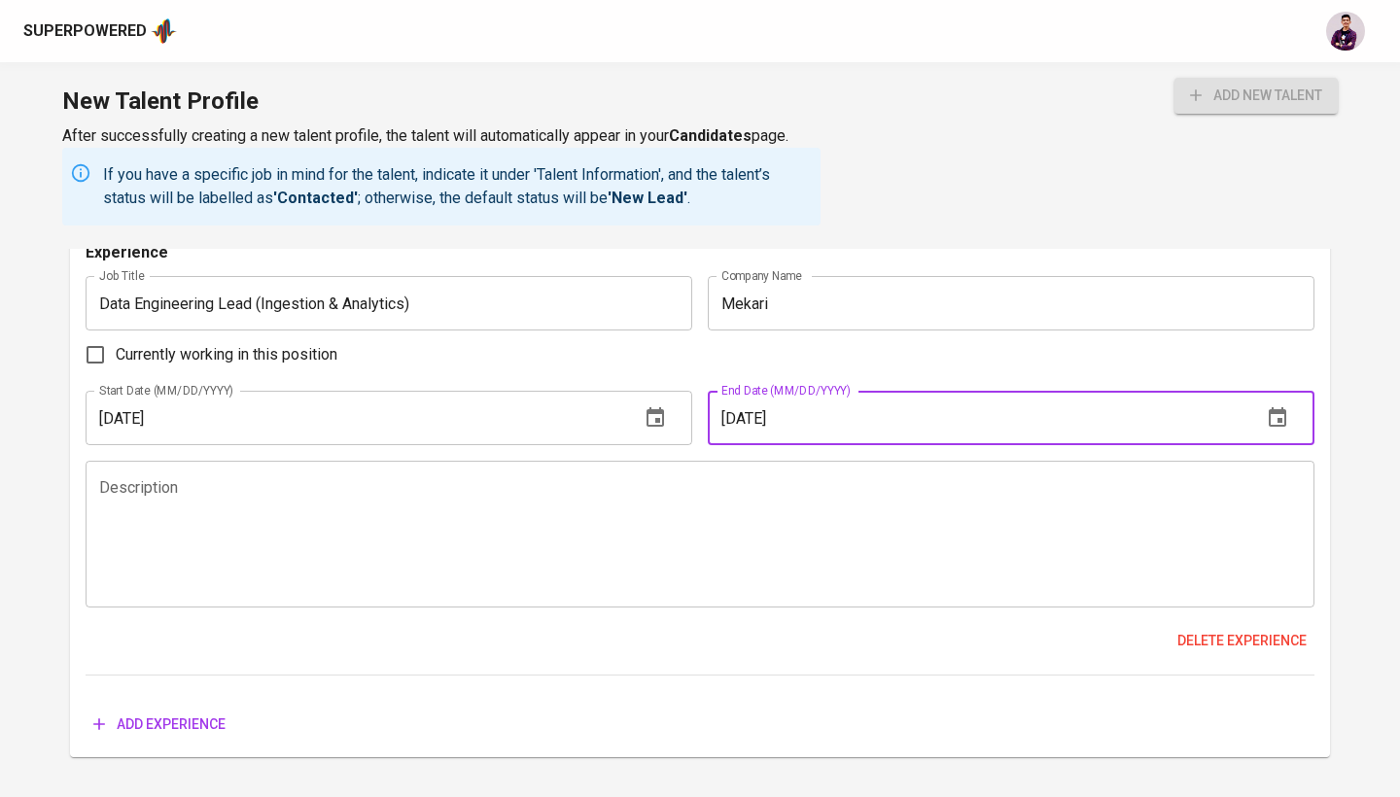
click at [807, 531] on textarea at bounding box center [699, 534] width 1201 height 111
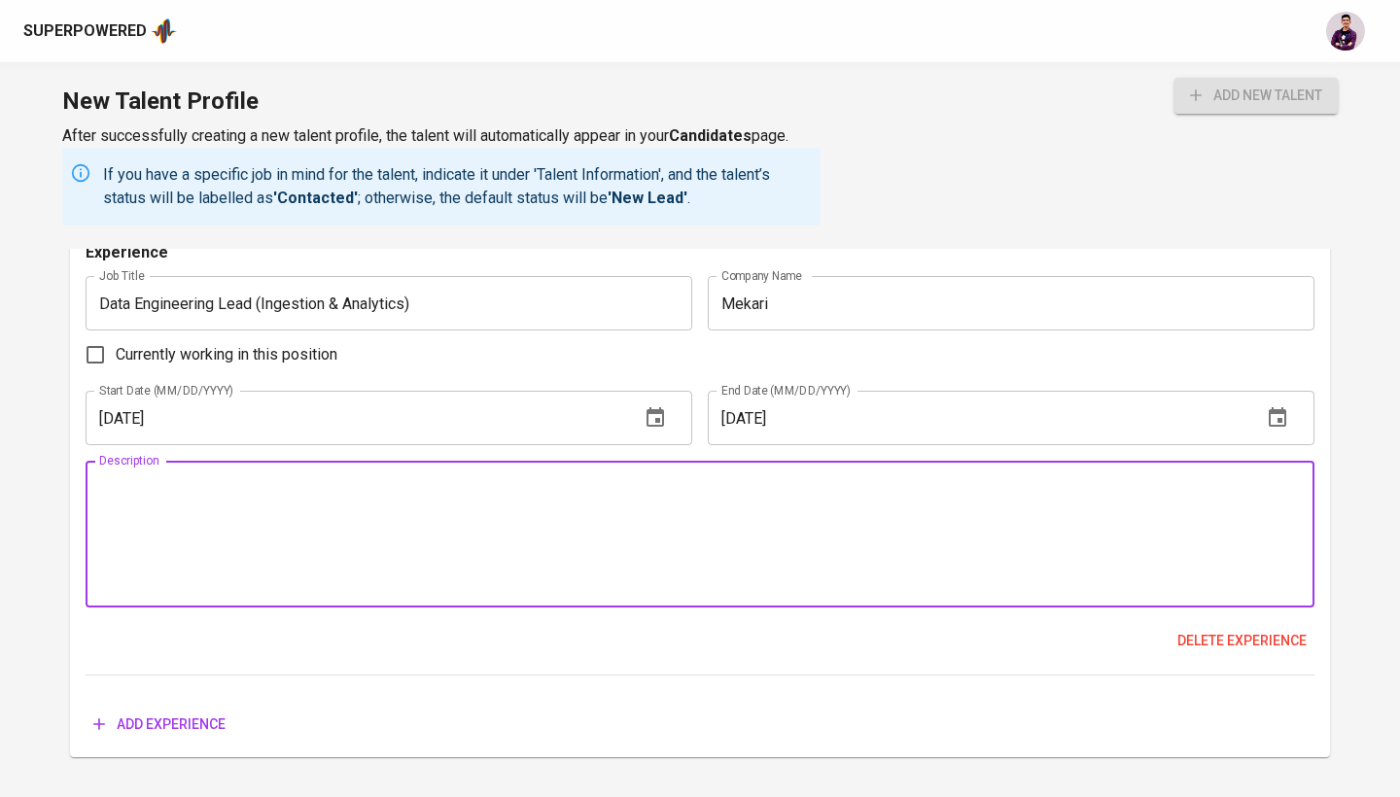
click at [482, 536] on textarea at bounding box center [699, 534] width 1201 height 111
paste textarea "Developed, maintained CDC ingestion from > 10 databases (MySQL & PostgreSQL) on…"
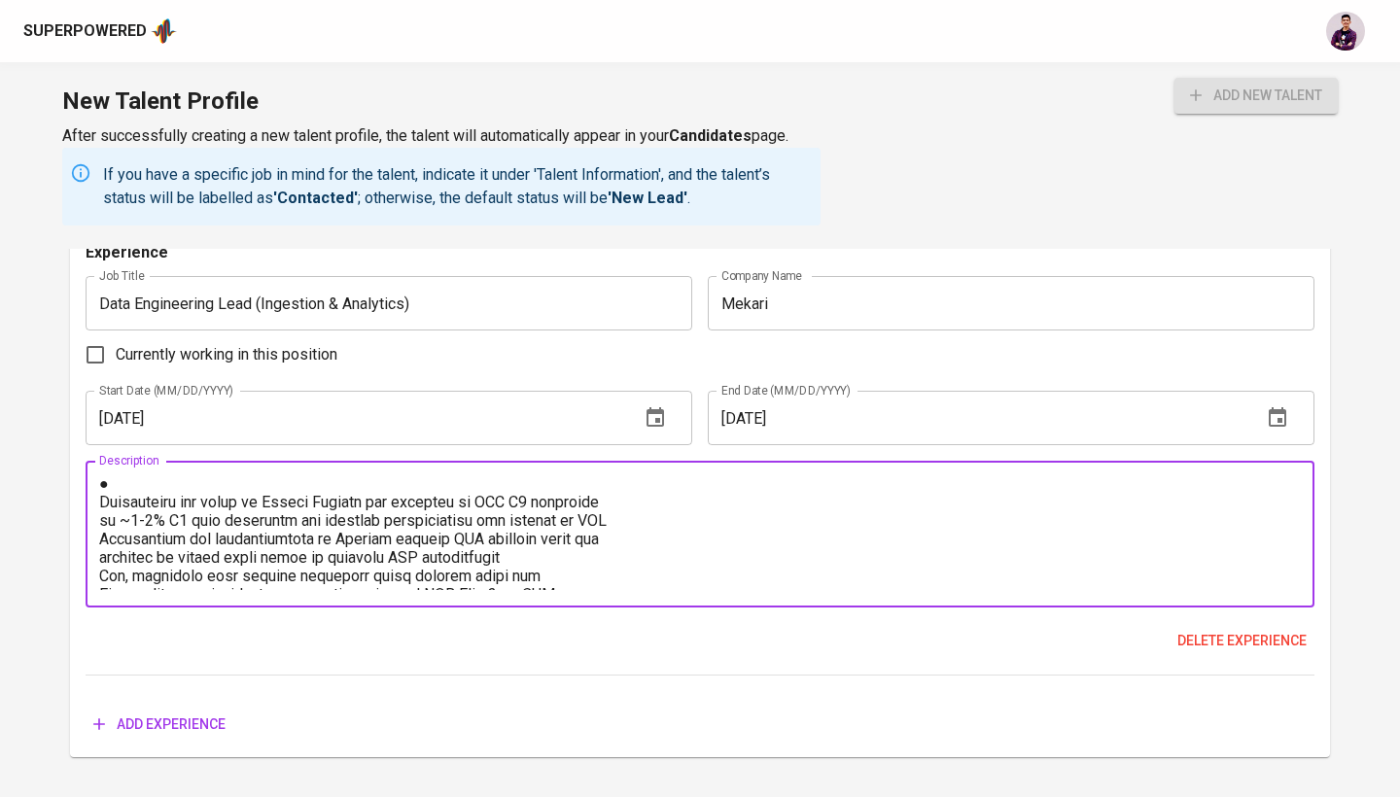
scroll to position [175, 0]
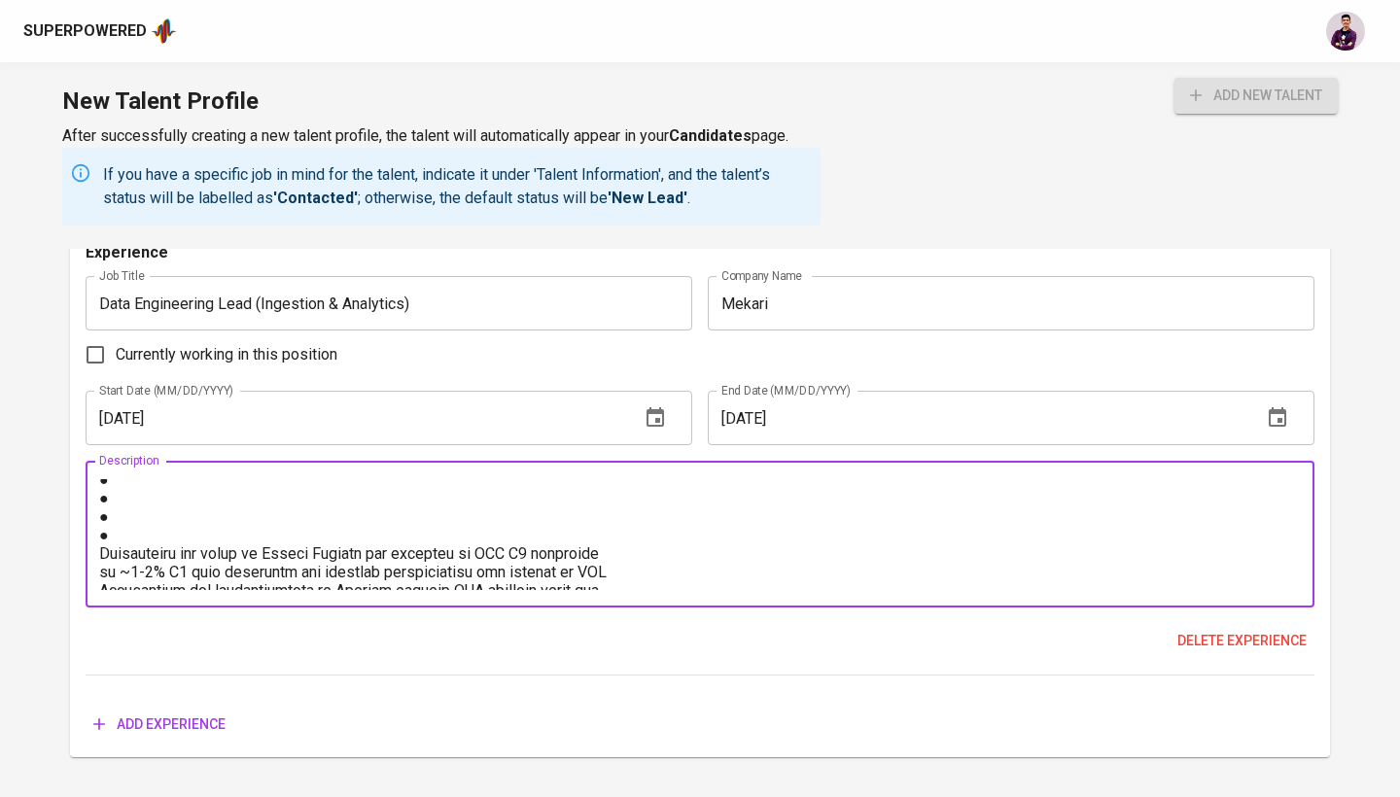
click at [156, 530] on textarea at bounding box center [699, 534] width 1201 height 111
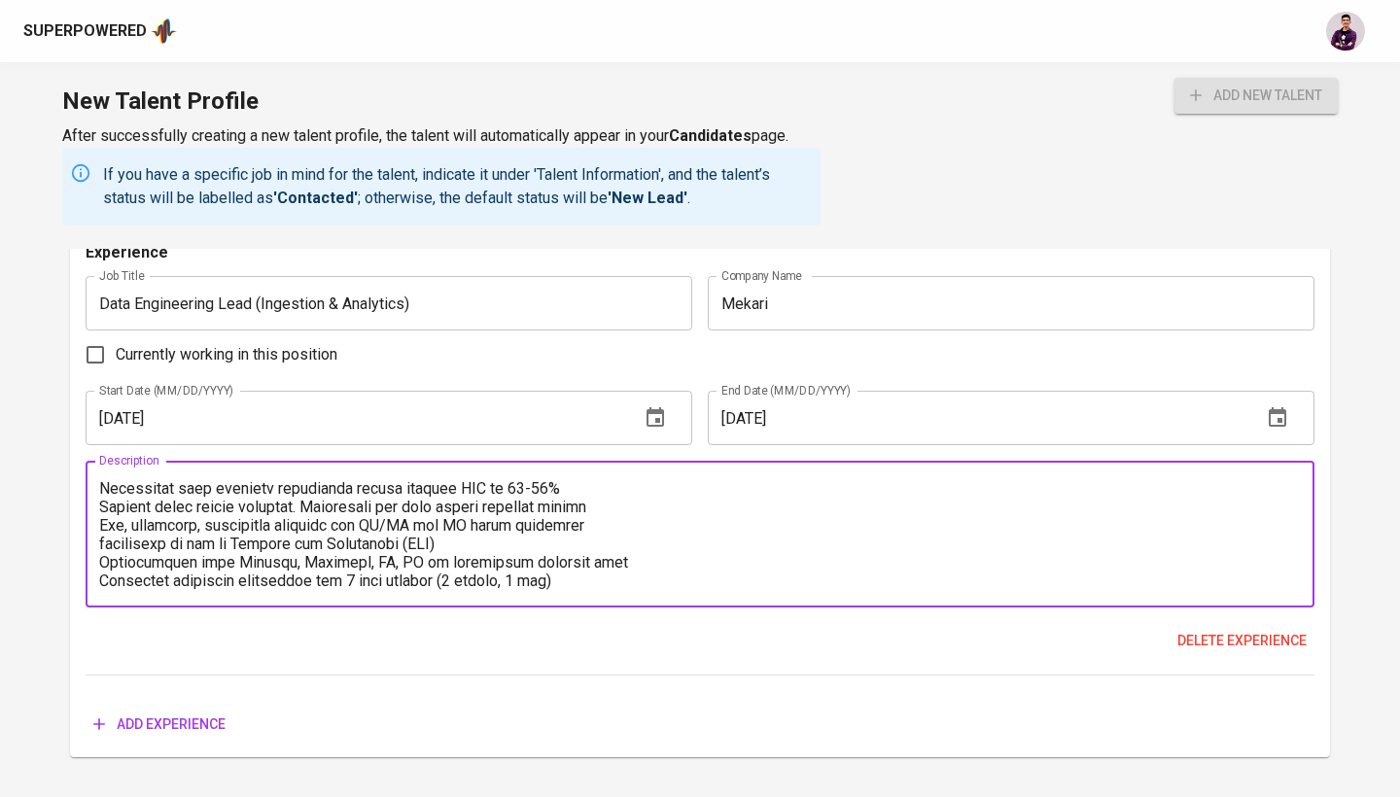
scroll to position [369, 0]
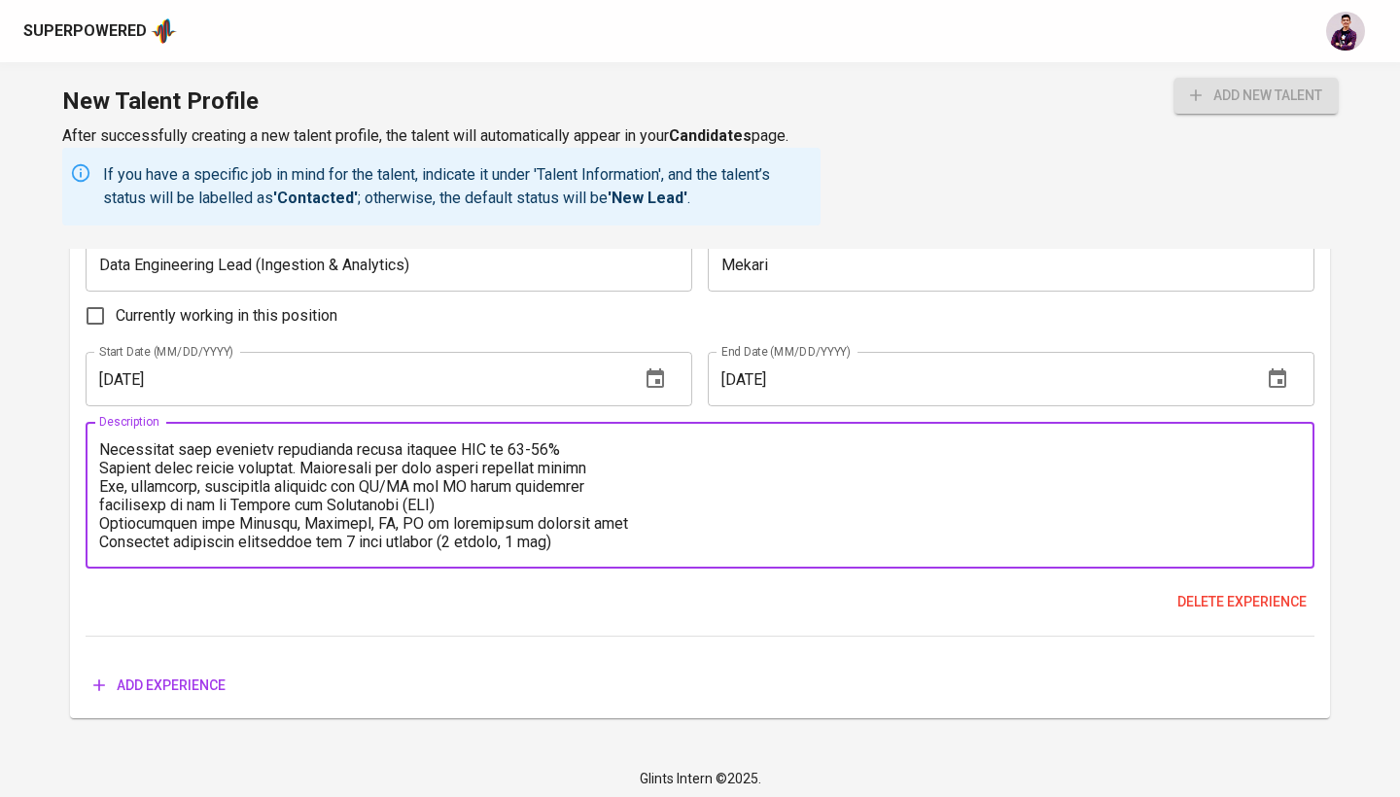
type textarea "Developed, maintained CDC ingestion from > 10 databases (MySQL & PostgreSQL) on…"
click at [206, 668] on button "Add experience" at bounding box center [160, 686] width 148 height 36
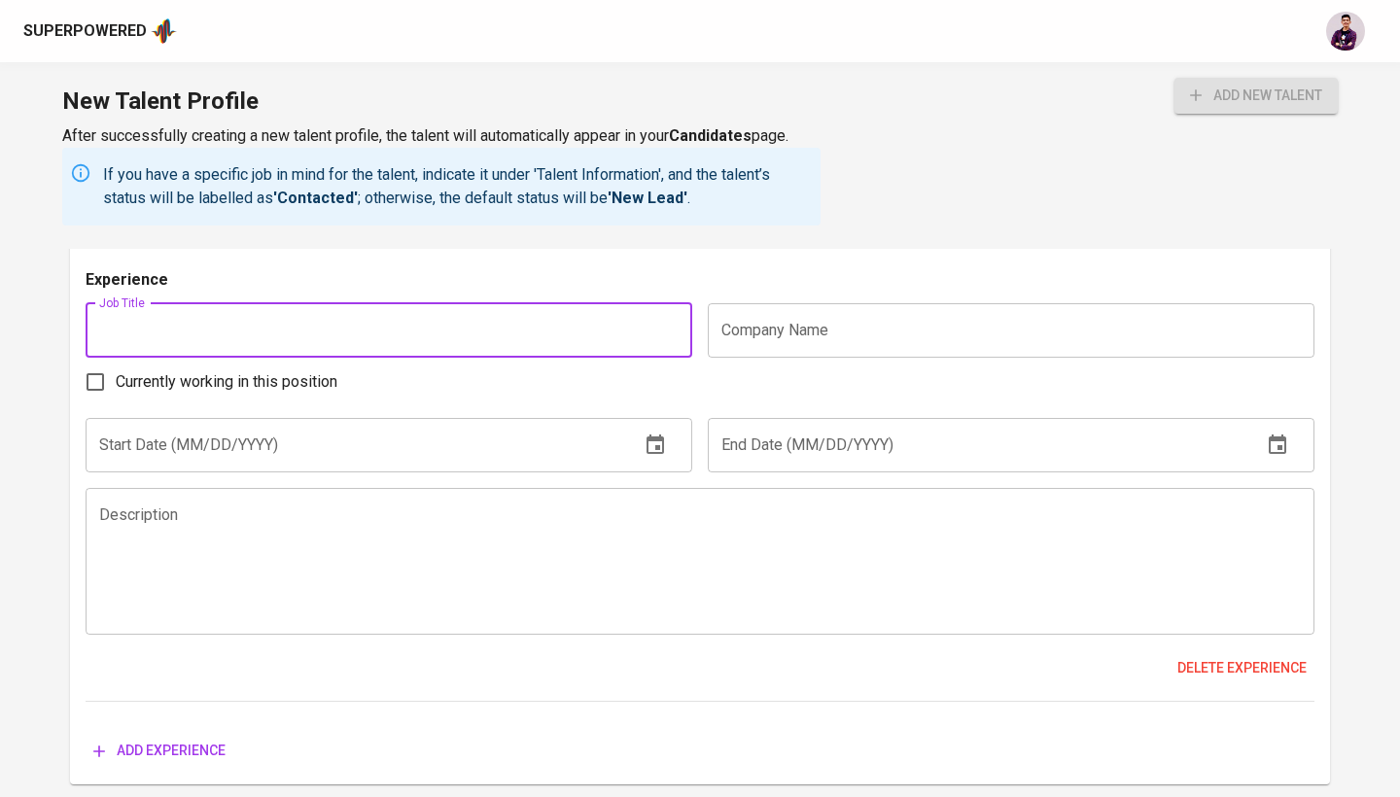
scroll to position [3400, 0]
paste input "Data Engineer"
type input "Data Engineer"
click at [813, 260] on div "Experience Job Title Data Engineering Lead (AI & Data Platform) Job Title Compa…" at bounding box center [700, 46] width 1228 height 1446
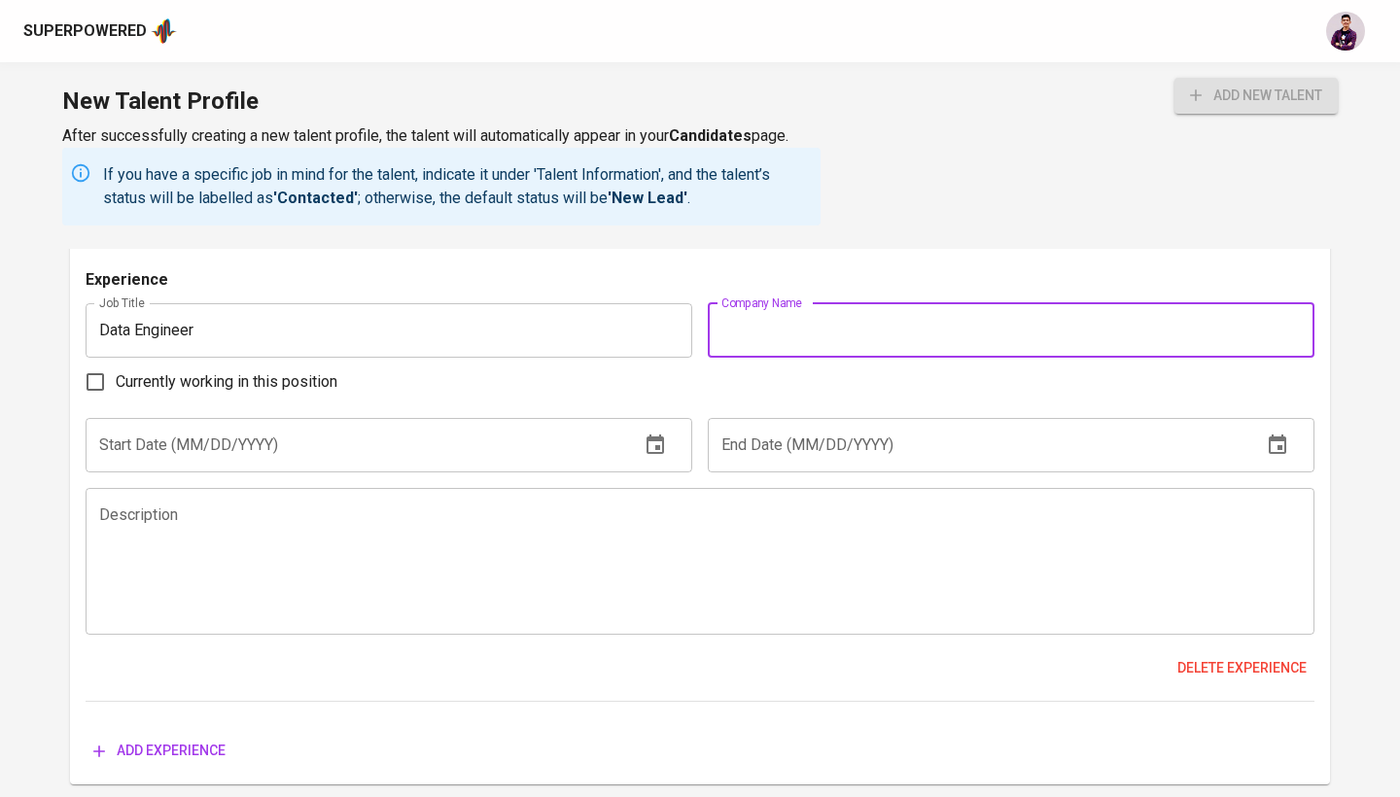
type input "e"
type input "Mekari"
click at [423, 420] on input "text" at bounding box center [355, 445] width 538 height 54
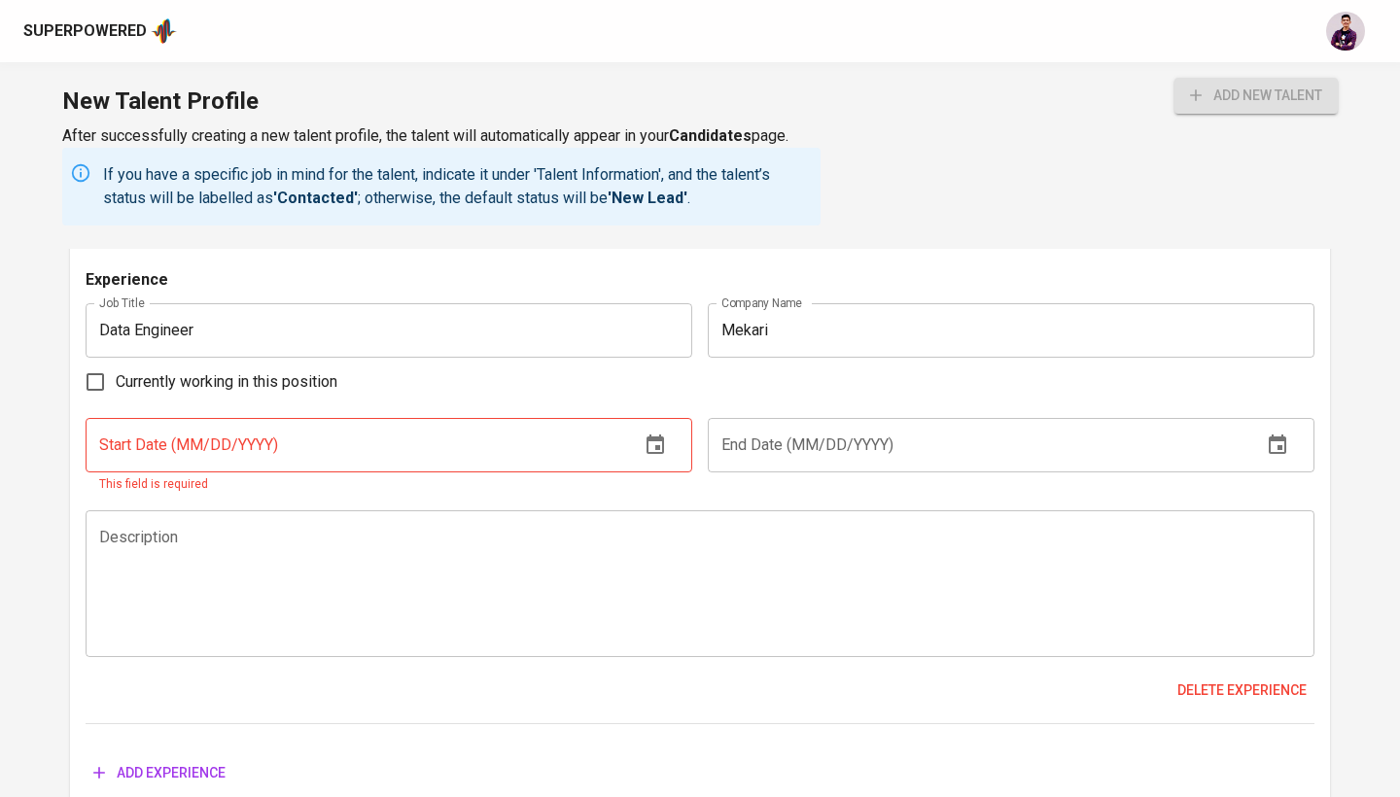
click at [653, 446] on icon "button" at bounding box center [654, 443] width 17 height 19
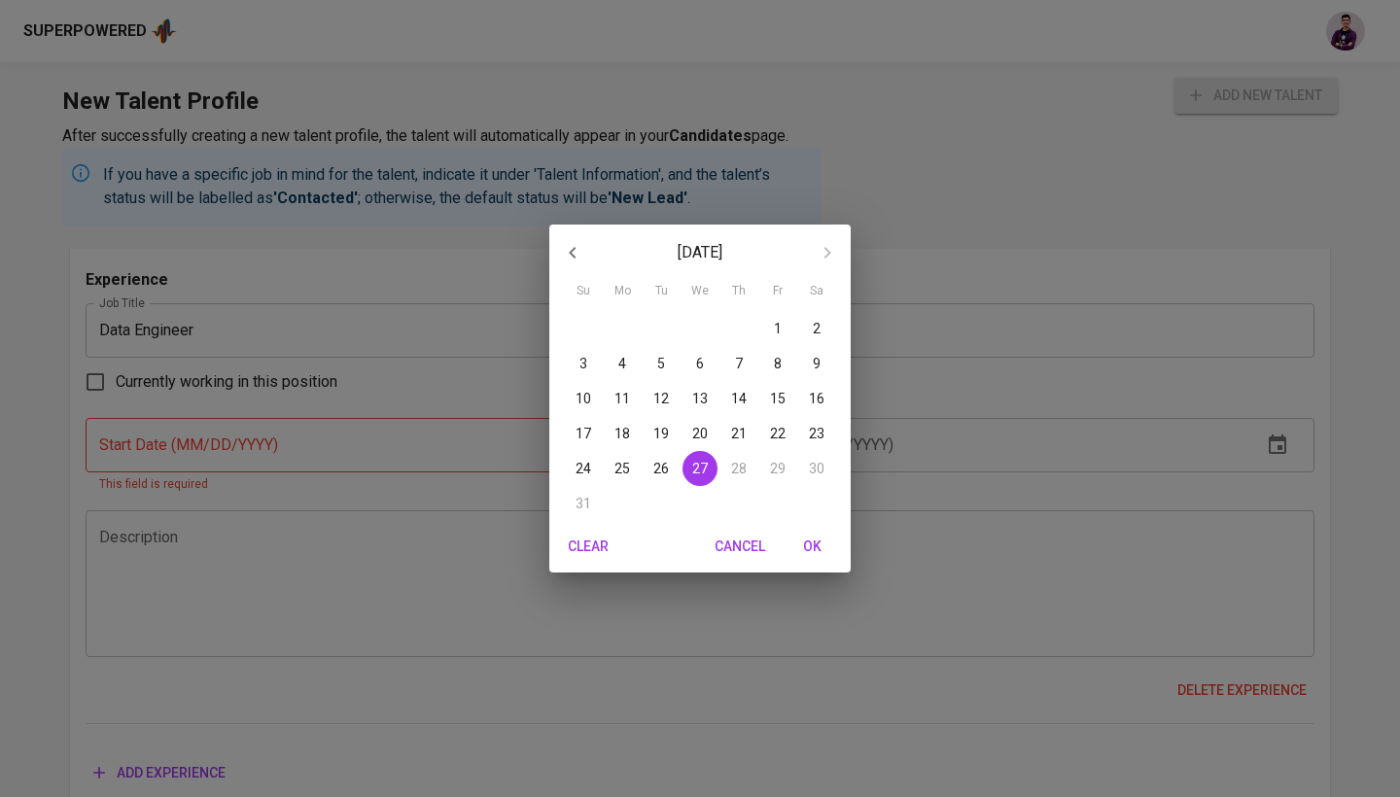
click at [572, 252] on icon "button" at bounding box center [572, 252] width 23 height 23
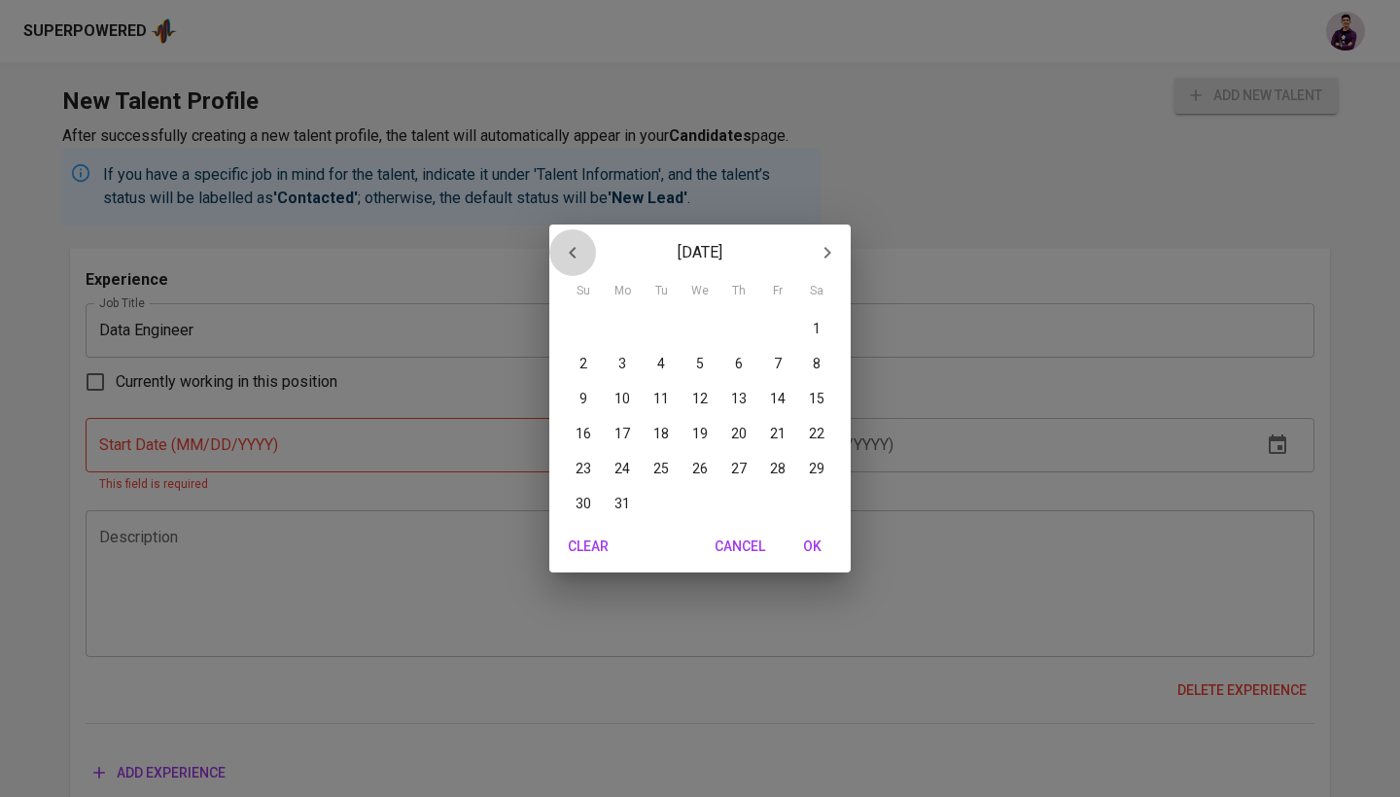
click at [572, 252] on icon "button" at bounding box center [572, 252] width 23 height 23
click at [406, 429] on div "December 2024 January 2025 February 2025 Su Mo Tu We Th Fr Sa 1 2 3 4 5 6 7 8 9…" at bounding box center [700, 398] width 1400 height 797
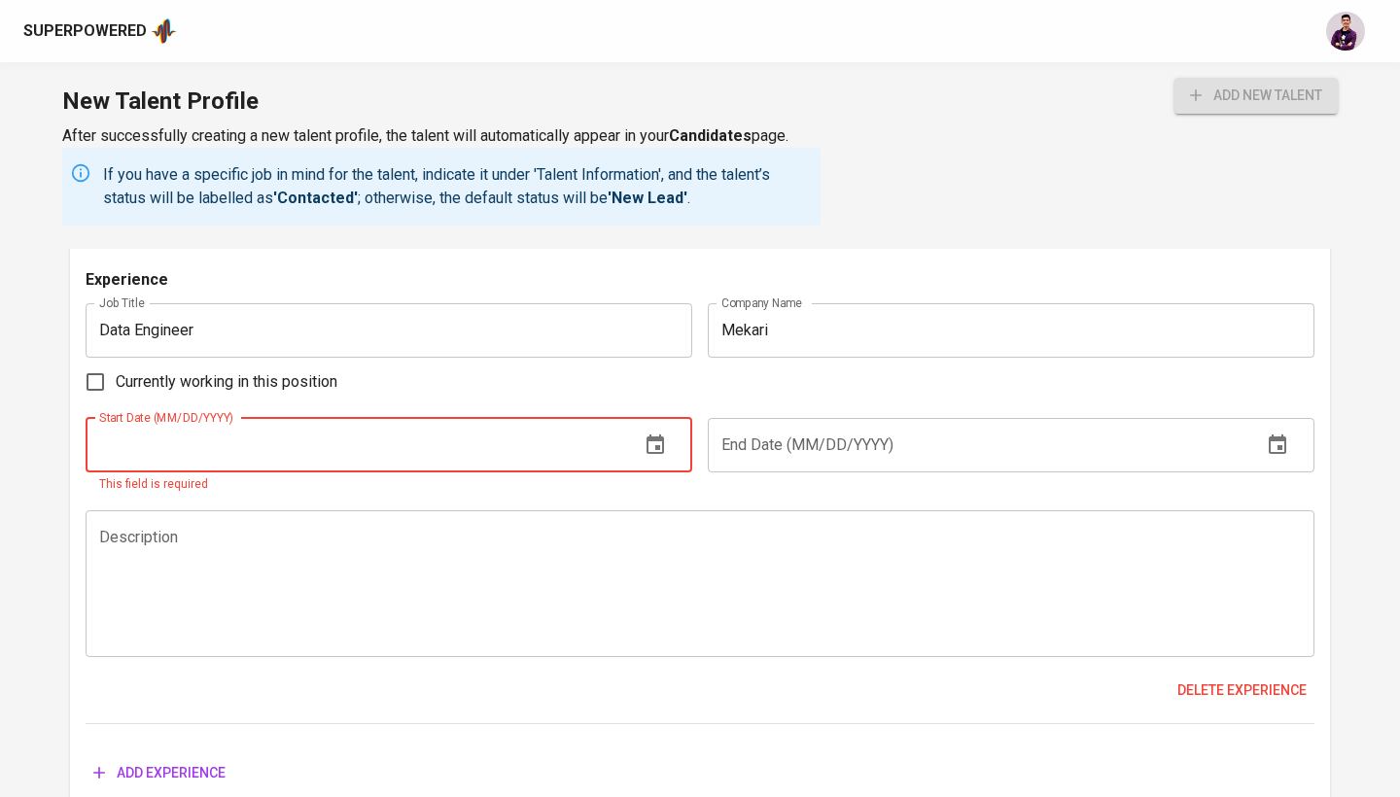
click at [414, 440] on input "text" at bounding box center [355, 445] width 538 height 54
type input "04/01/2021"
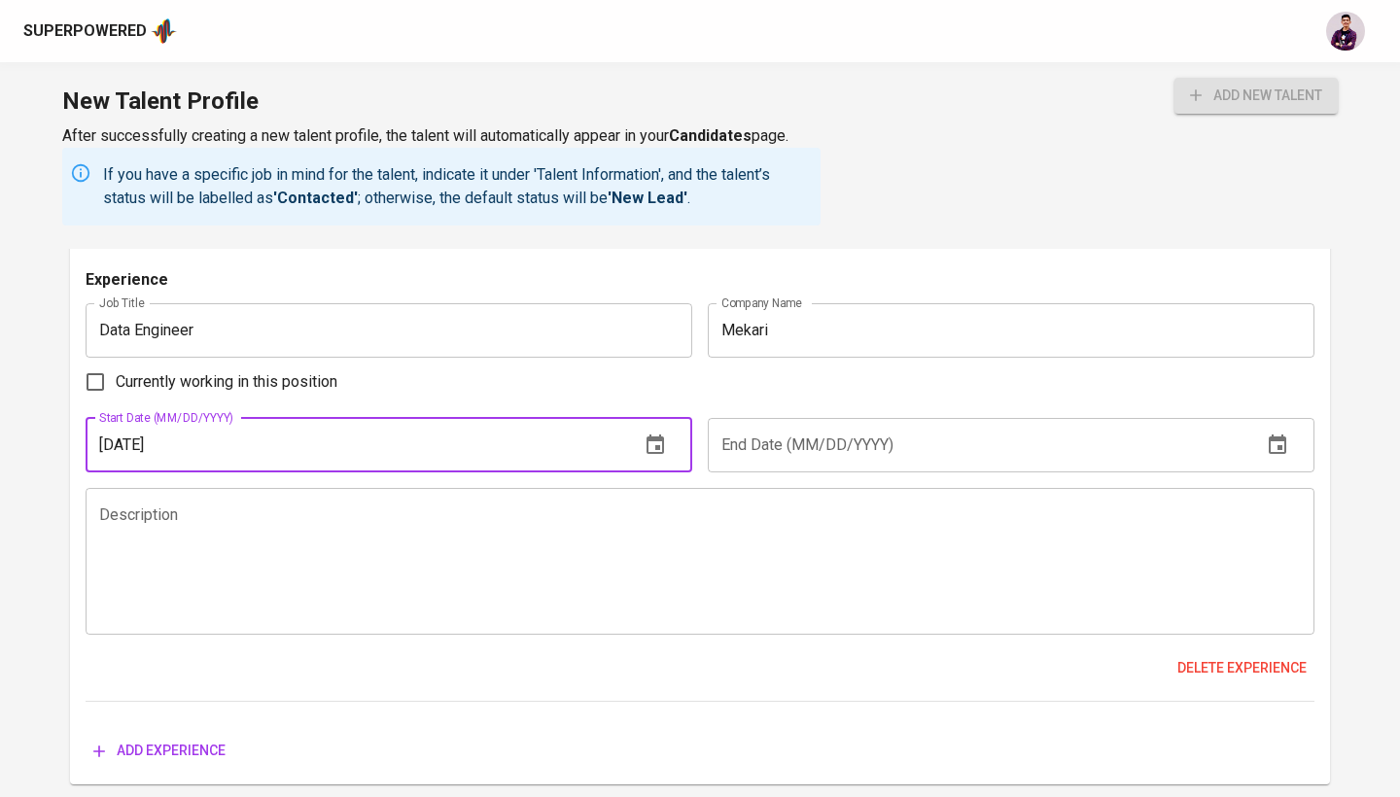
click at [1254, 95] on button "add new talent" at bounding box center [1255, 96] width 163 height 36
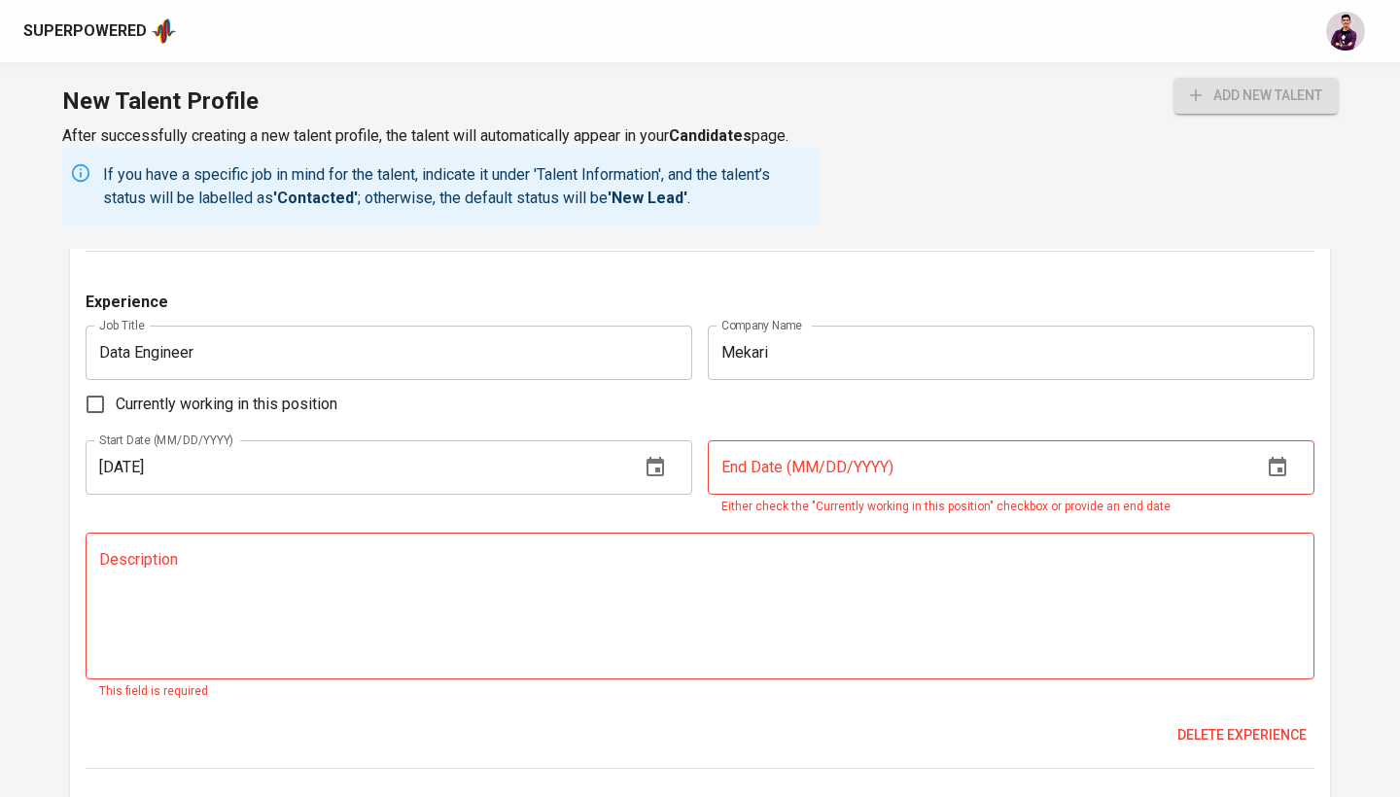
scroll to position [1125, 0]
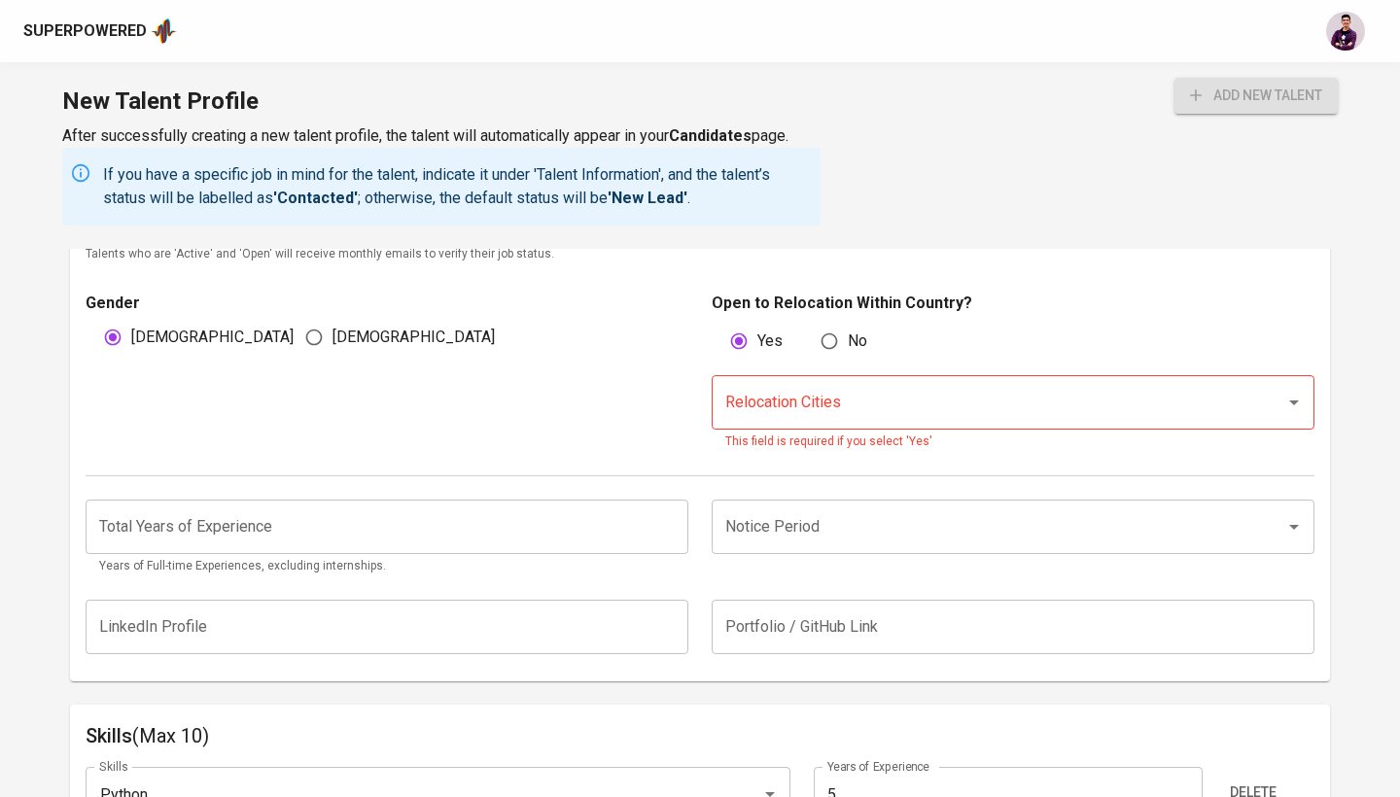
click at [605, 417] on div "Gender Male Female" at bounding box center [393, 372] width 614 height 160
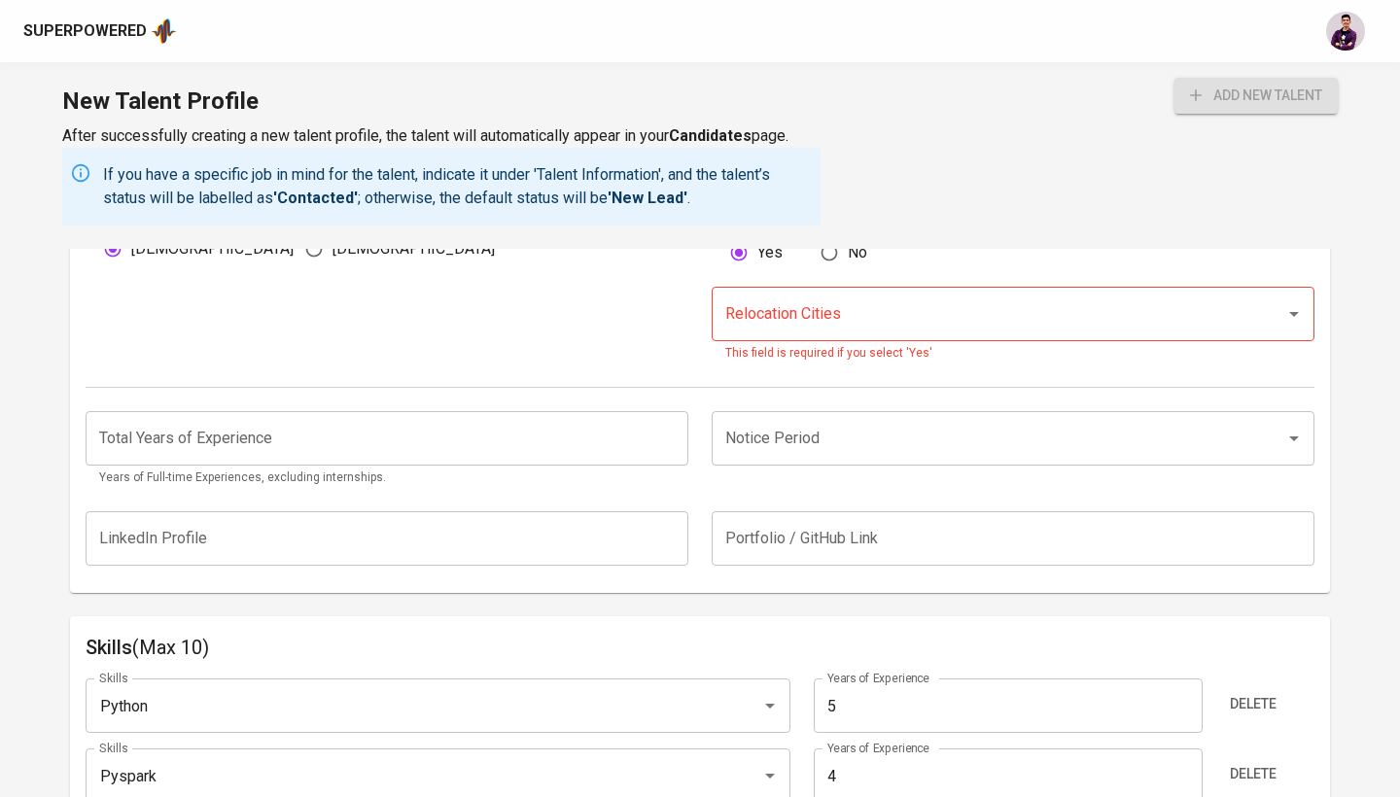
scroll to position [1218, 0]
click at [990, 389] on div "Total Years of Experience Total Years of Experience Years of Full-time Experien…" at bounding box center [700, 440] width 1228 height 112
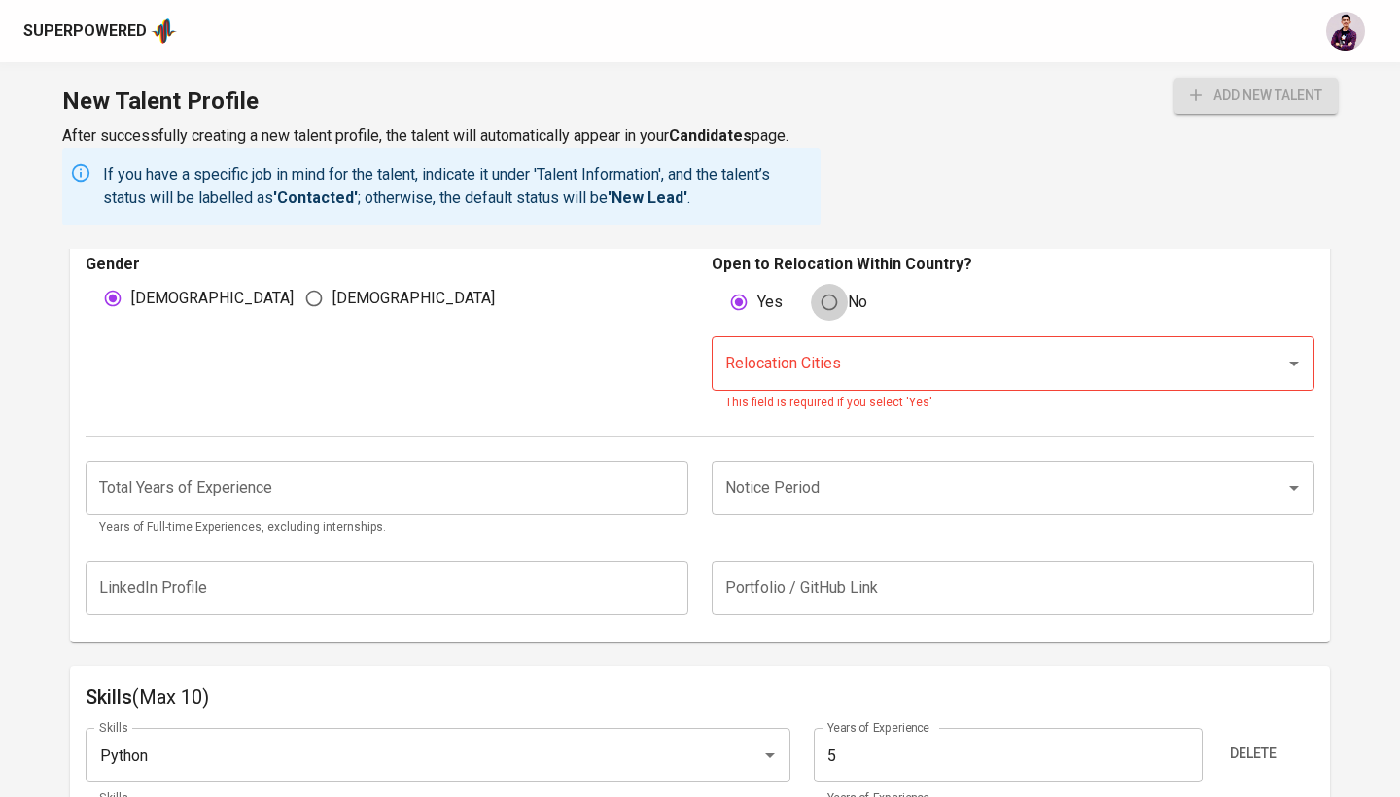
click at [830, 301] on input "No" at bounding box center [829, 302] width 37 height 37
radio input "true"
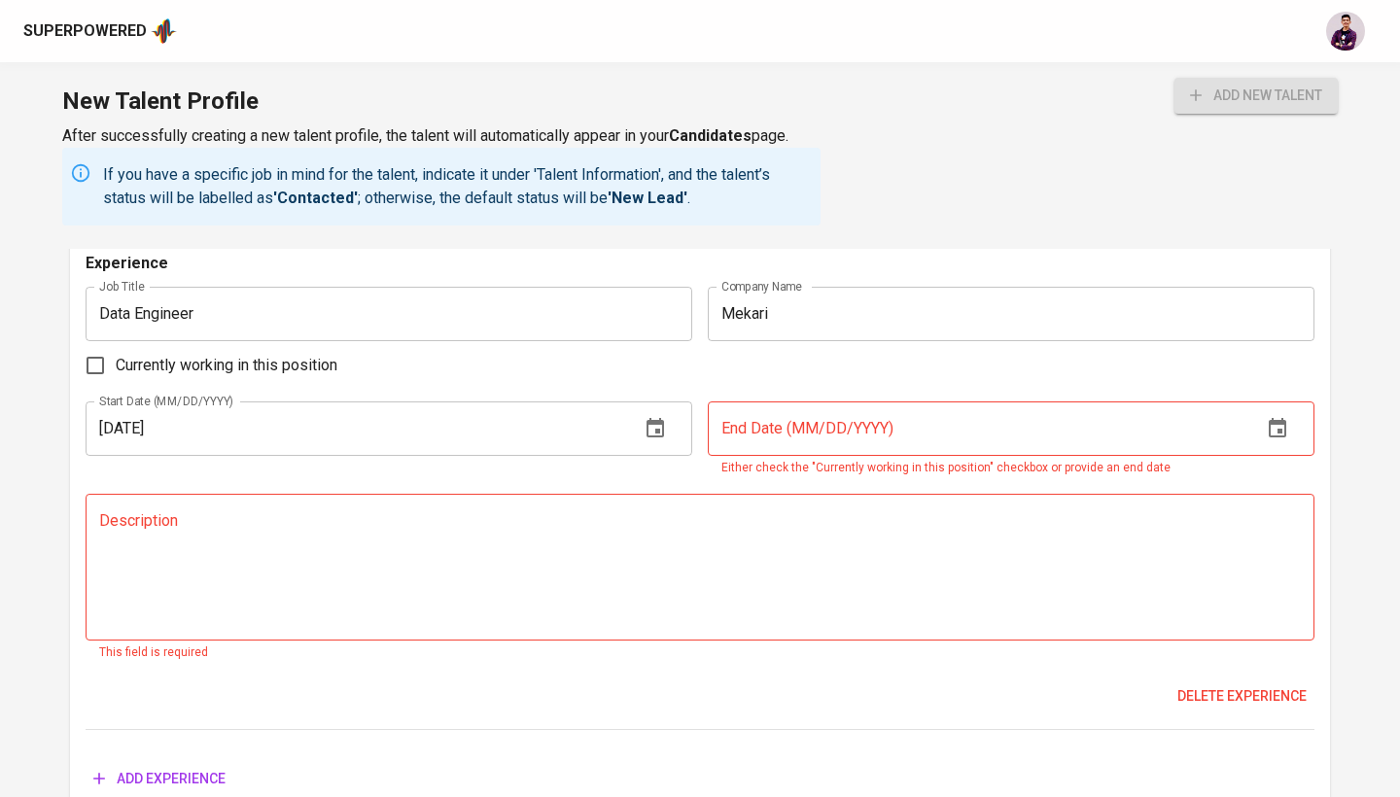
scroll to position [3348, 0]
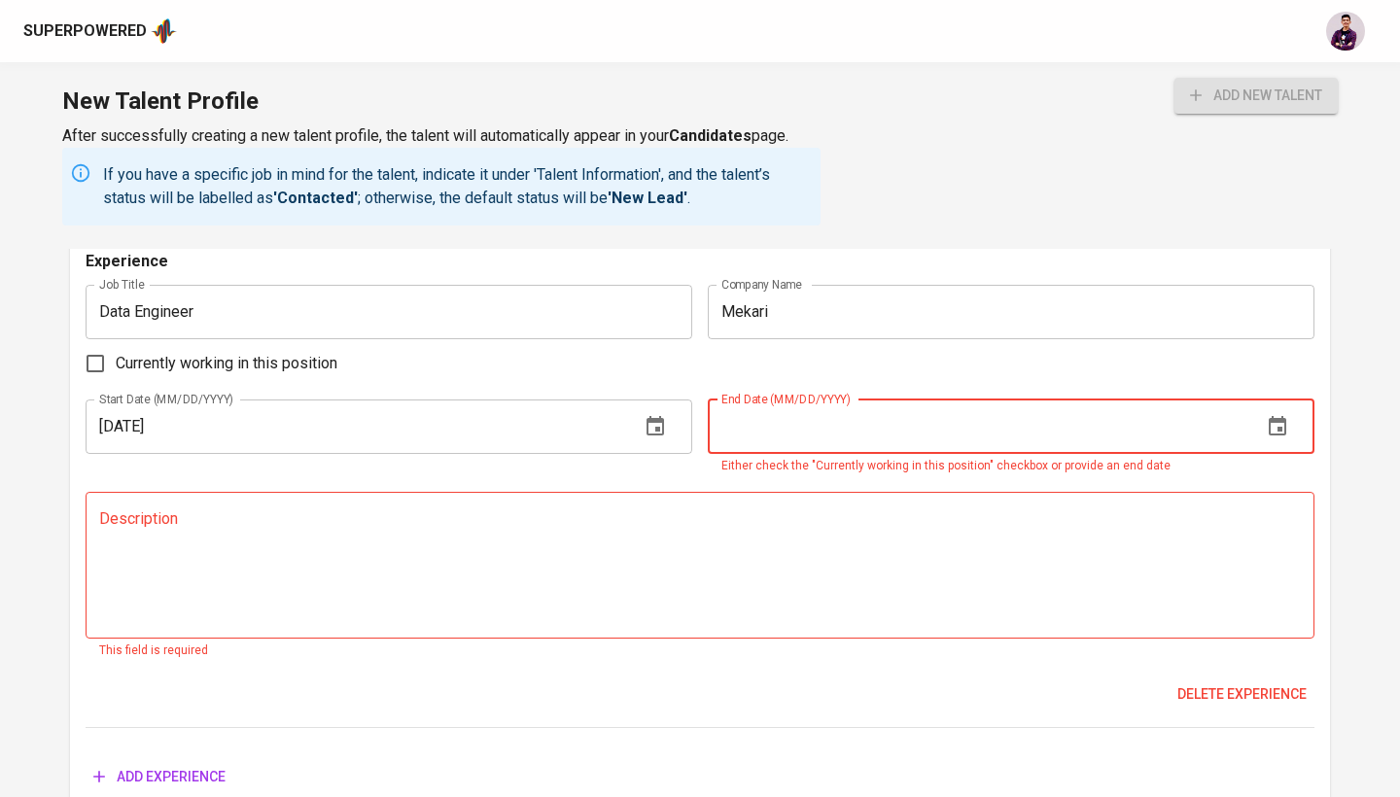
click at [835, 420] on input "text" at bounding box center [977, 426] width 538 height 54
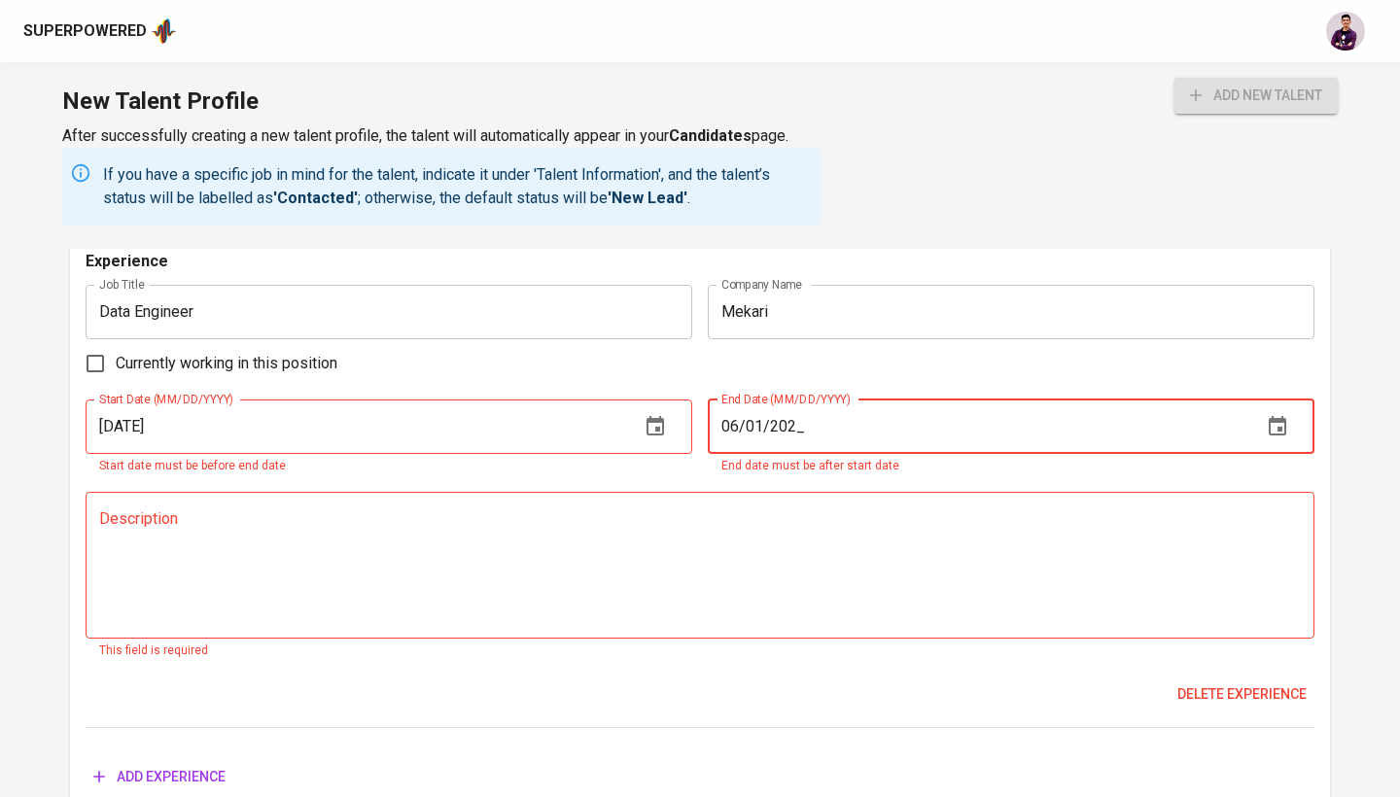
type input "06/01/2022"
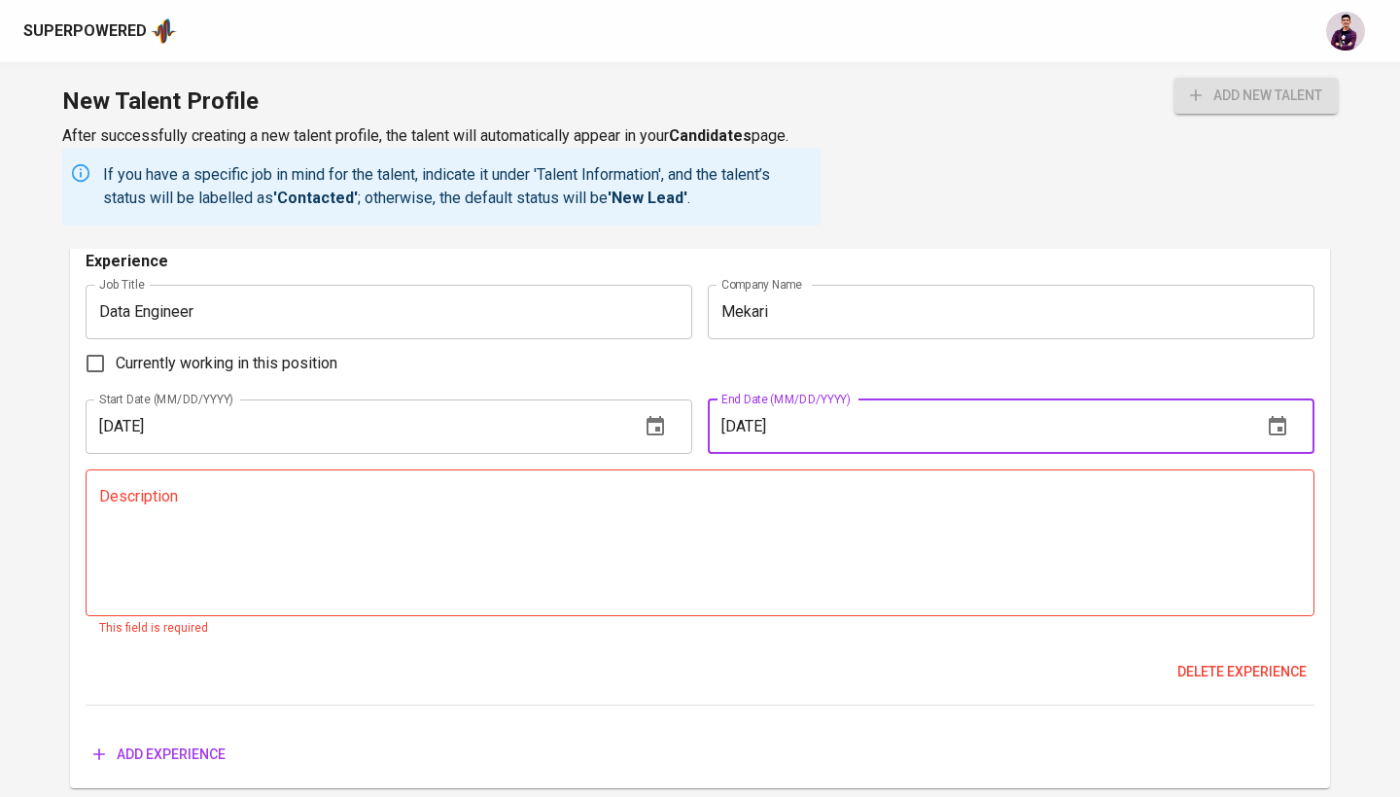
click at [1254, 95] on button "add new talent" at bounding box center [1255, 96] width 163 height 36
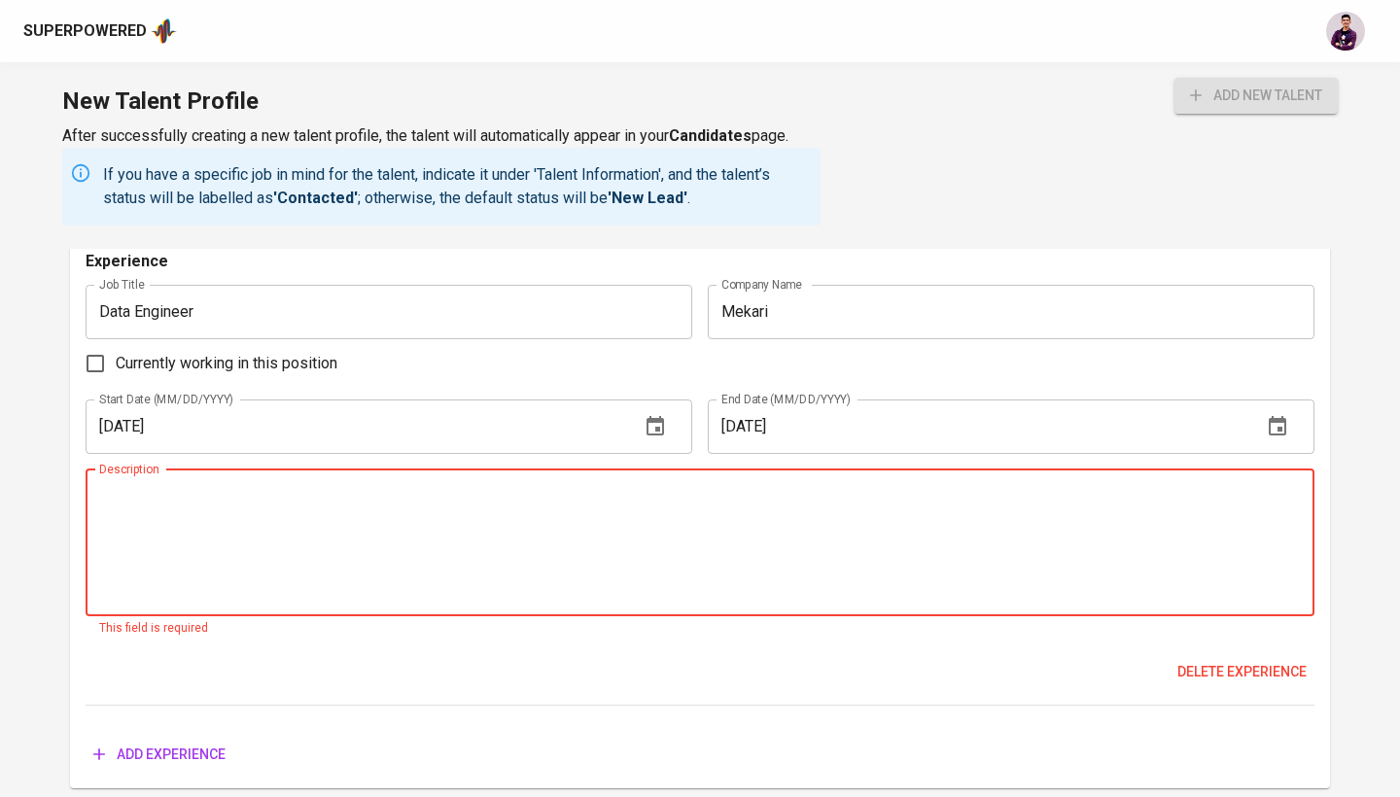
click at [525, 491] on textarea at bounding box center [699, 542] width 1201 height 111
paste textarea "Developed, maintained batch ingestion pipelines from various sources e.g. SQL D…"
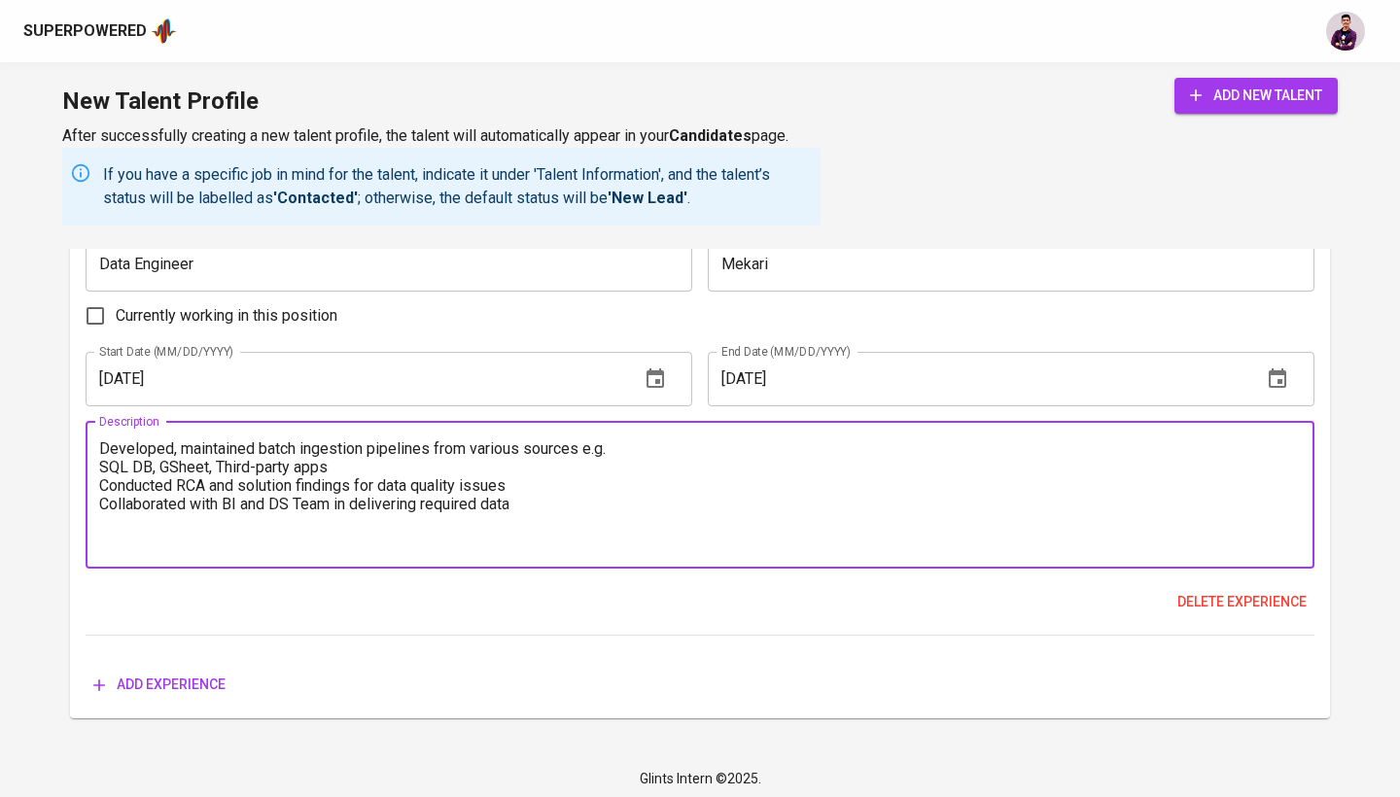
scroll to position [3395, 0]
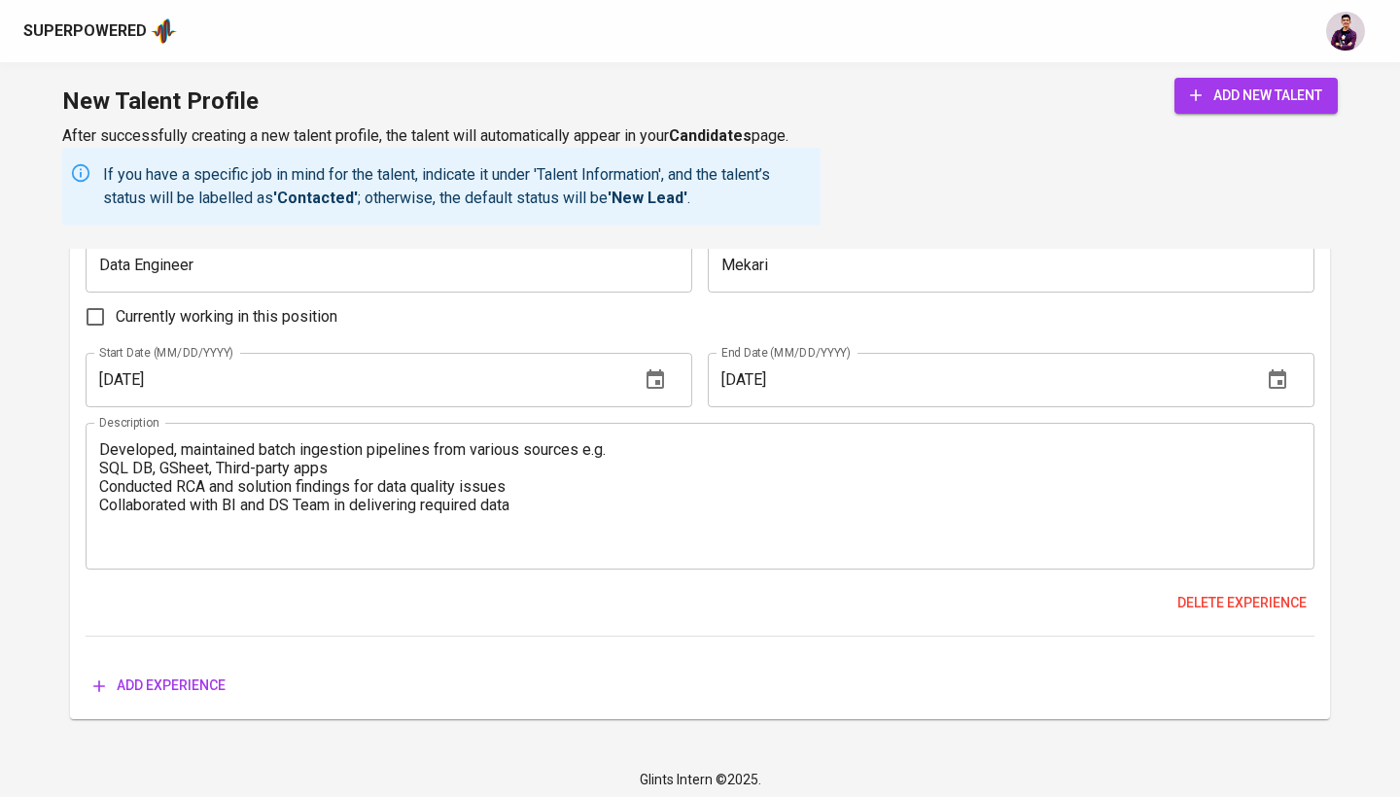
click at [95, 433] on div "Developed, maintained batch ingestion pipelines from various sources e.g. SQL D…" at bounding box center [700, 496] width 1228 height 147
click at [98, 435] on div "Developed, maintained batch ingestion pipelines from various sources e.g. SQL D…" at bounding box center [700, 496] width 1228 height 147
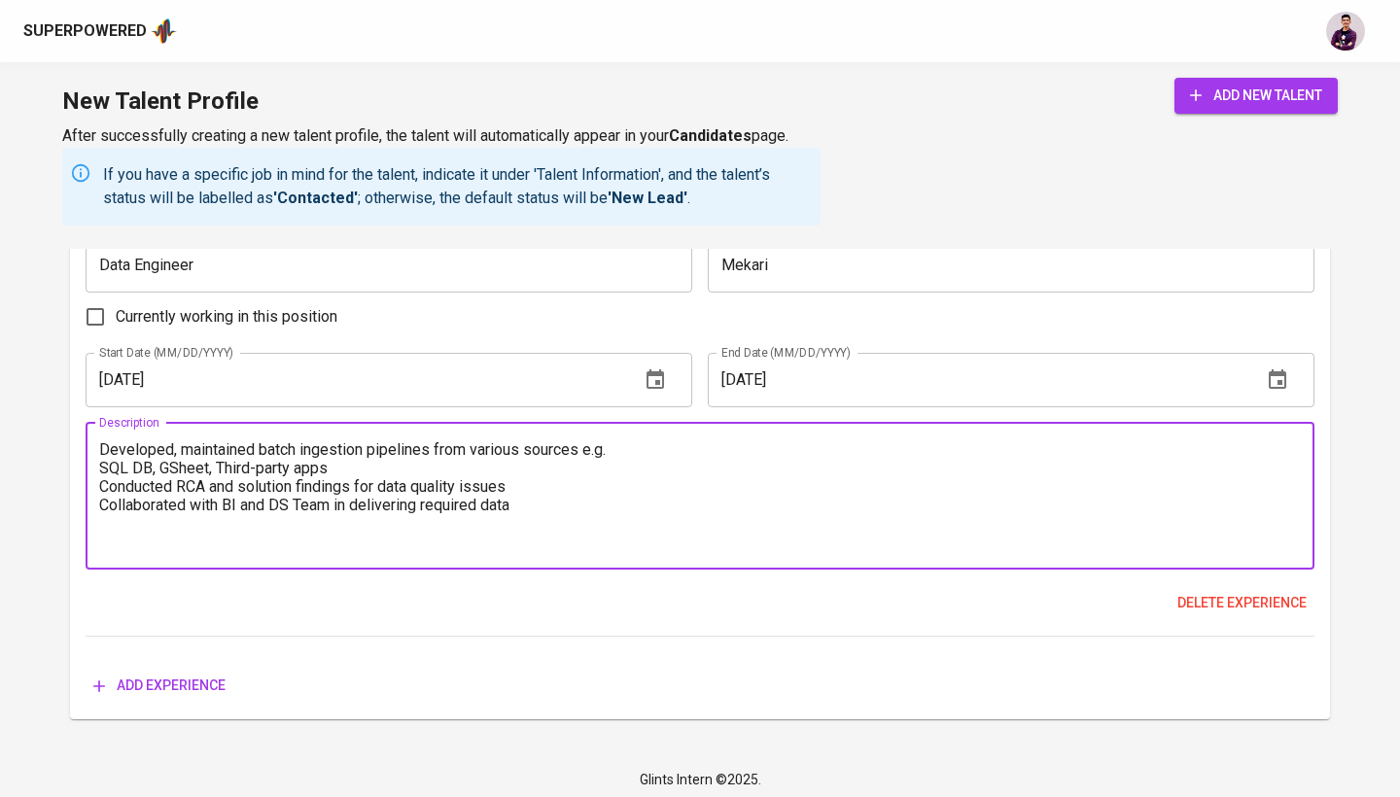
click at [98, 435] on div "Developed, maintained batch ingestion pipelines from various sources e.g. SQL D…" at bounding box center [700, 496] width 1228 height 147
click at [106, 440] on textarea "Developed, maintained batch ingestion pipelines from various sources e.g. SQL D…" at bounding box center [699, 495] width 1201 height 111
click at [99, 441] on textarea "Developed, maintained batch ingestion pipelines from various sources e.g. SQL D…" at bounding box center [699, 495] width 1201 height 111
click at [117, 450] on textarea "- Developed, maintained batch ingestion pipelines from various sources e.g. SQL…" at bounding box center [699, 495] width 1201 height 111
click at [100, 456] on textarea "- Developed, maintained batch ingestion pipelines from various sources e.g. SQL…" at bounding box center [699, 495] width 1201 height 111
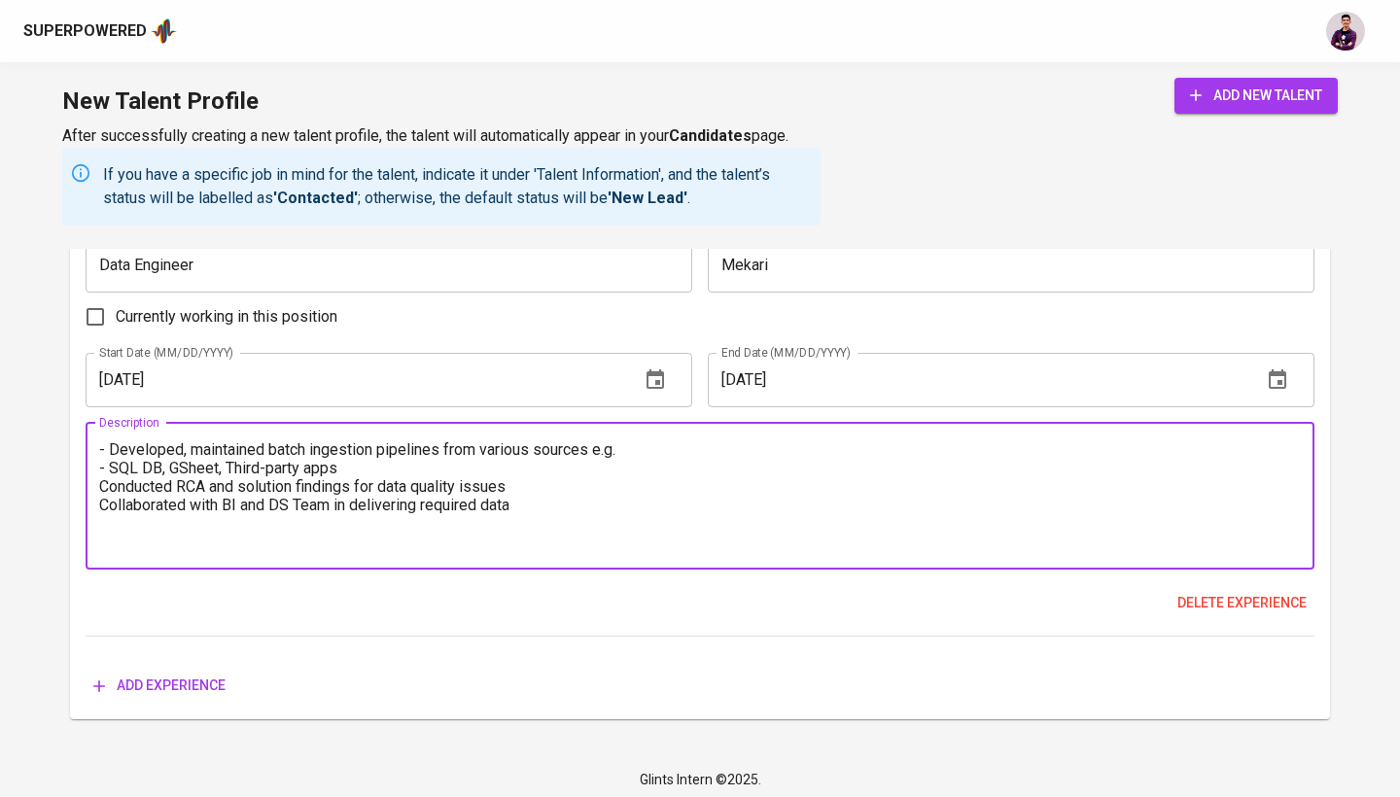
click at [101, 473] on textarea "- Developed, maintained batch ingestion pipelines from various sources e.g. - S…" at bounding box center [699, 495] width 1201 height 111
click at [98, 501] on div "- Developed, maintained batch ingestion pipelines from various sources e.g. - S…" at bounding box center [700, 496] width 1228 height 147
click at [115, 502] on textarea "- Developed, maintained batch ingestion pipelines from various sources e.g. - S…" at bounding box center [699, 495] width 1201 height 111
click at [98, 500] on div "- Developed, maintained batch ingestion pipelines from various sources e.g. - S…" at bounding box center [700, 496] width 1228 height 147
click at [104, 496] on textarea "- Developed, maintained batch ingestion pipelines from various sources e.g. - S…" at bounding box center [699, 495] width 1201 height 111
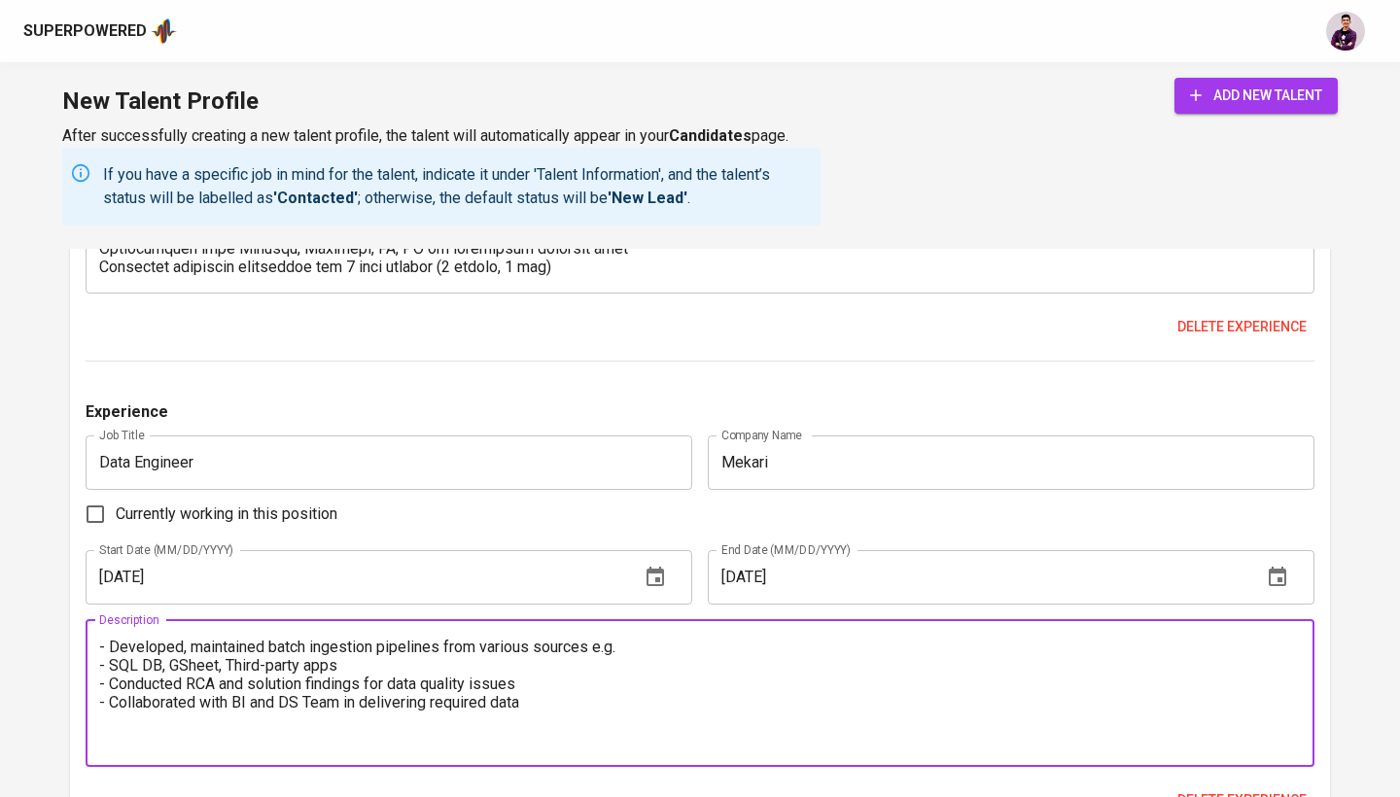
scroll to position [3179, 0]
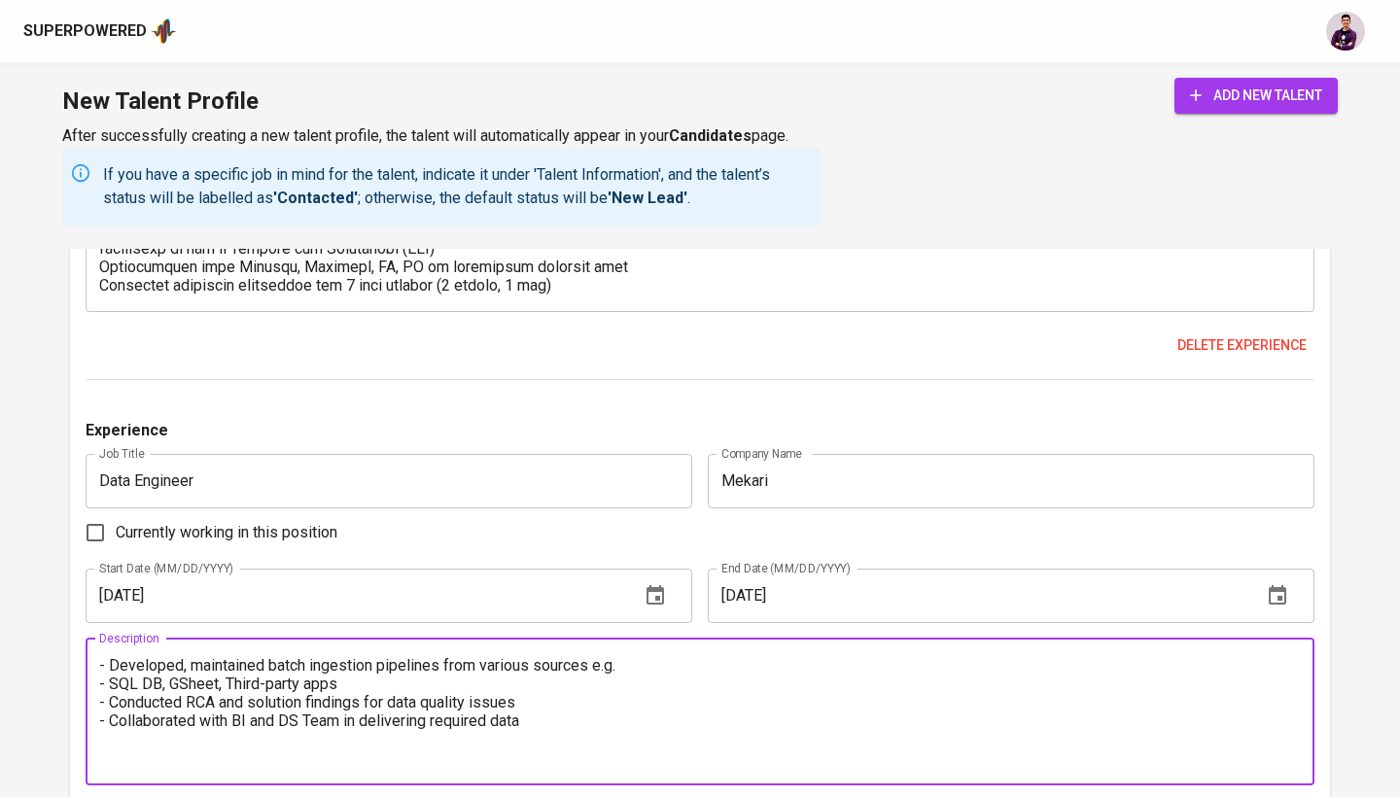
type textarea "- Developed, maintained batch ingestion pipelines from various sources e.g. - S…"
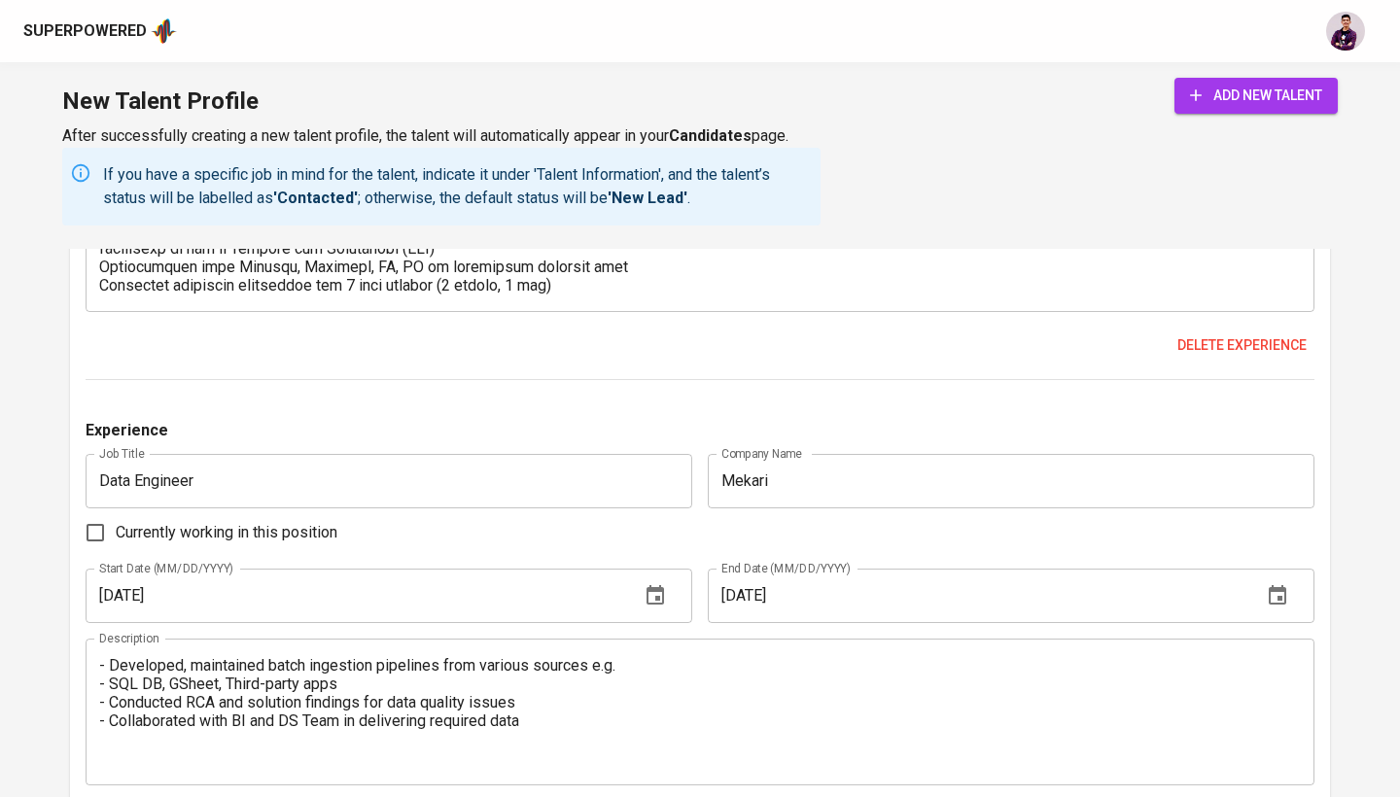
click at [246, 386] on div "Experience Job Title Data Engineering Lead (AI & Data Platform) Job Title Compa…" at bounding box center [700, 196] width 1228 height 1446
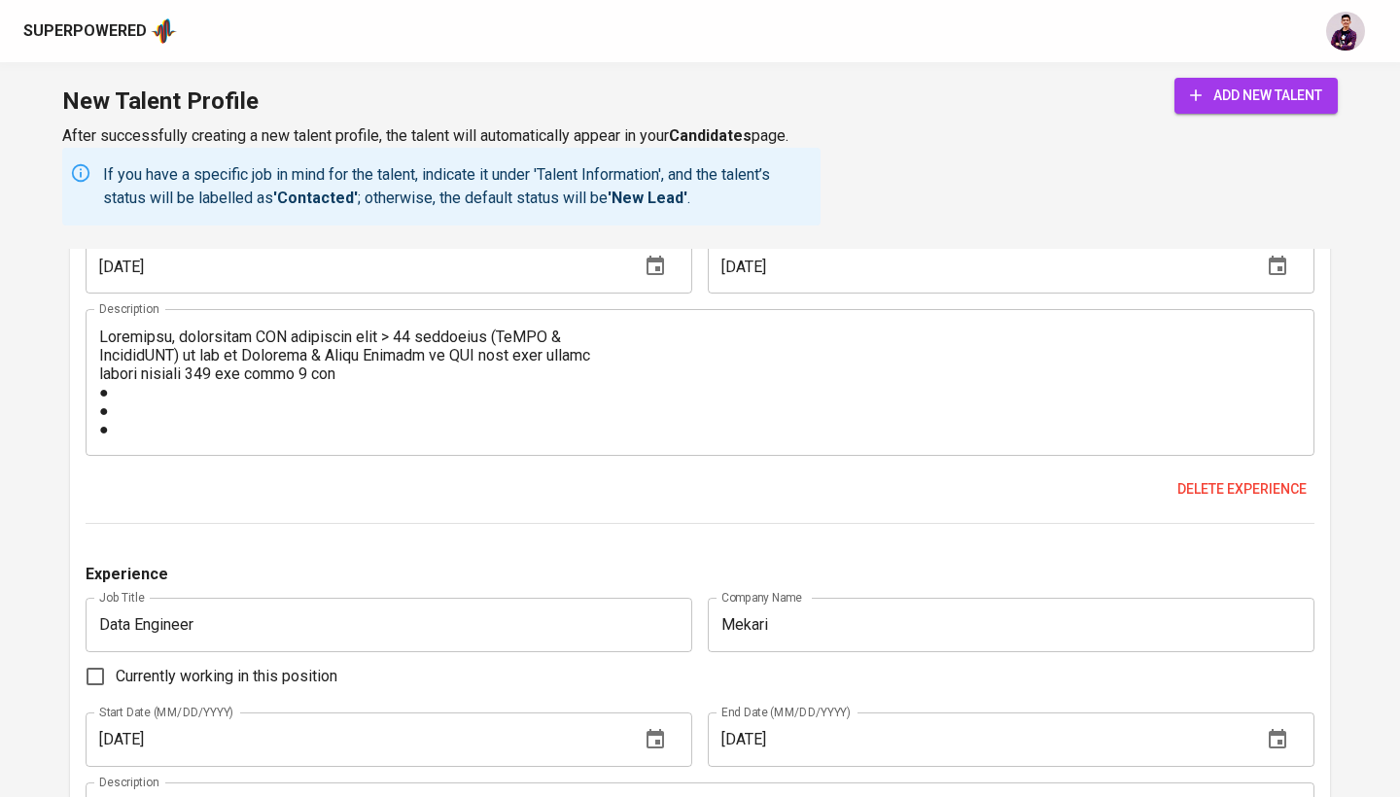
scroll to position [0, 0]
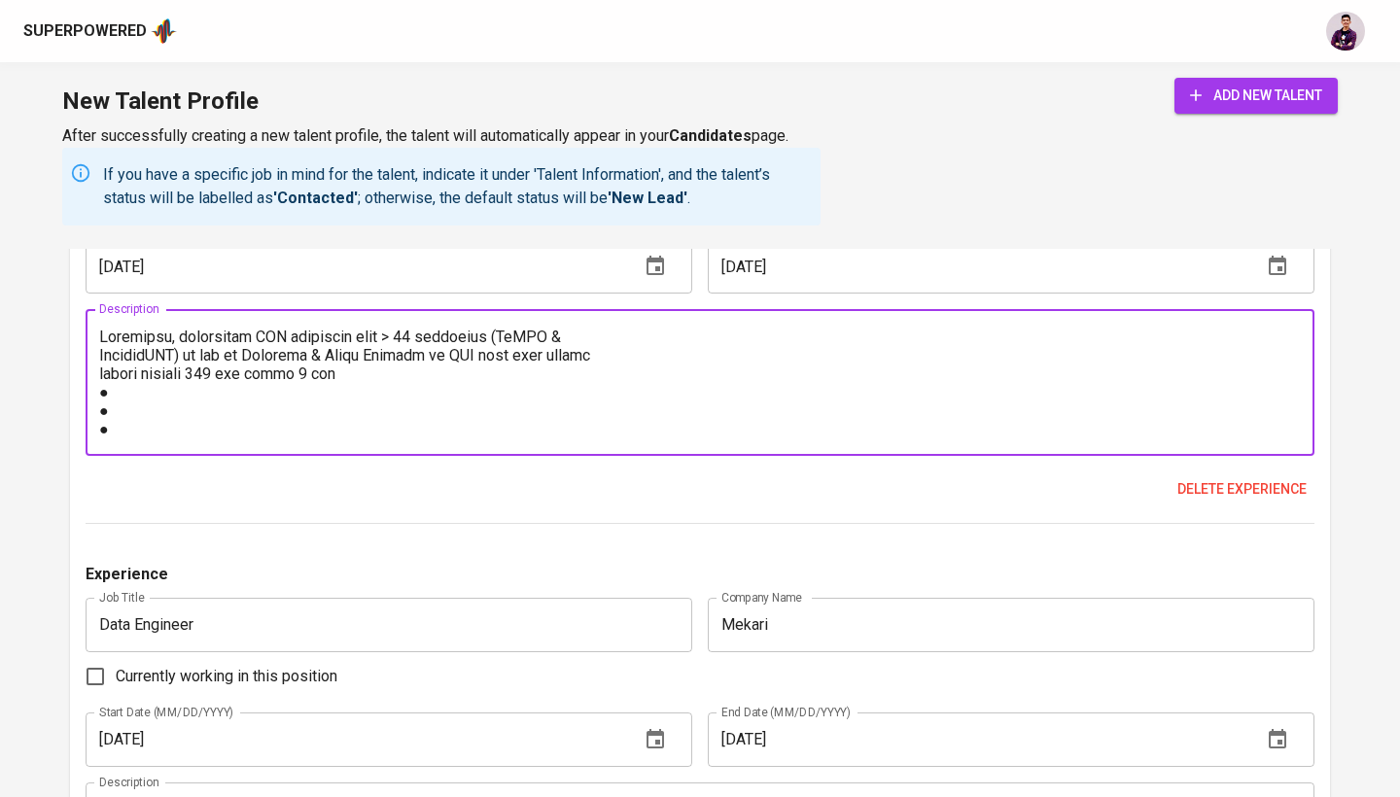
click at [101, 333] on textarea at bounding box center [699, 383] width 1201 height 111
click at [98, 351] on div "Description" at bounding box center [700, 382] width 1228 height 147
click at [100, 351] on textarea at bounding box center [699, 383] width 1201 height 111
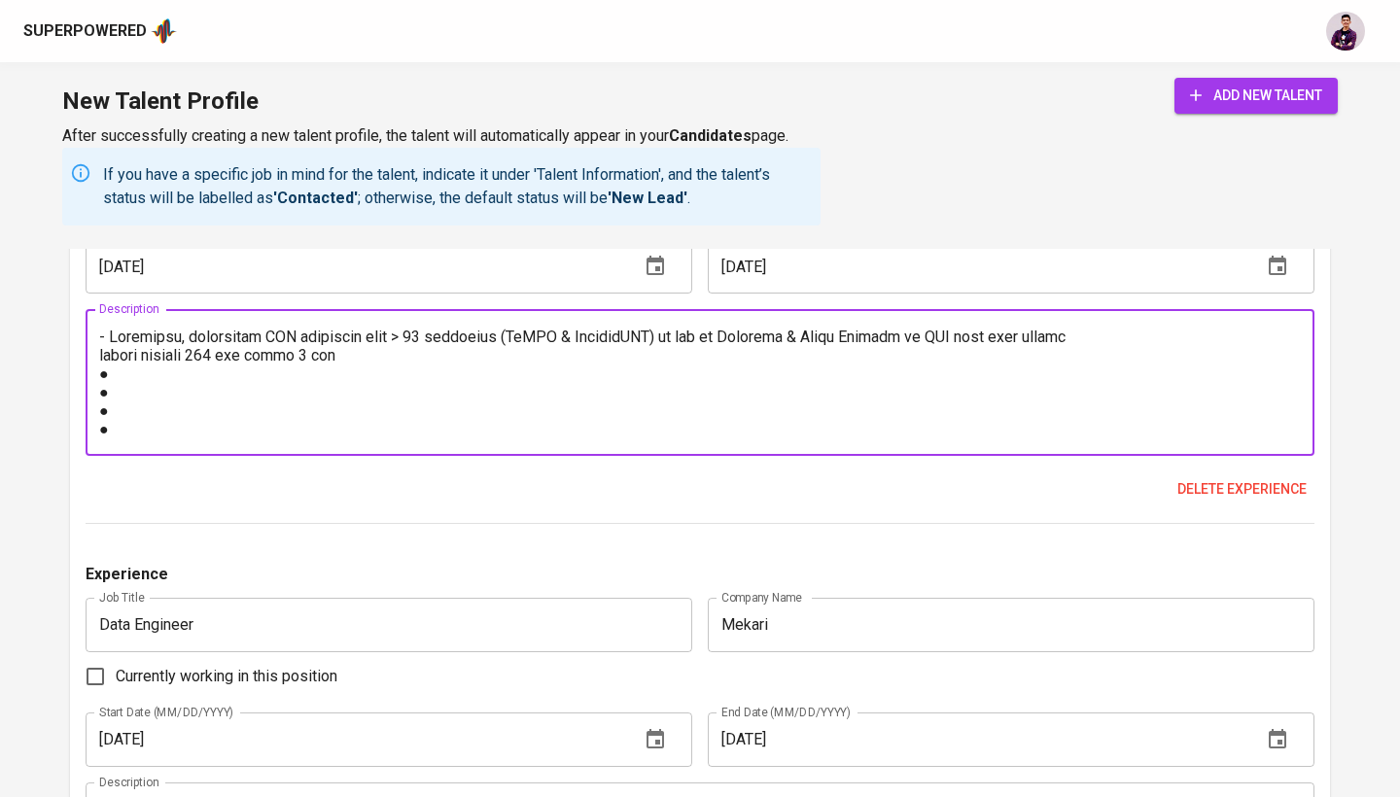
click at [102, 354] on textarea at bounding box center [699, 383] width 1201 height 111
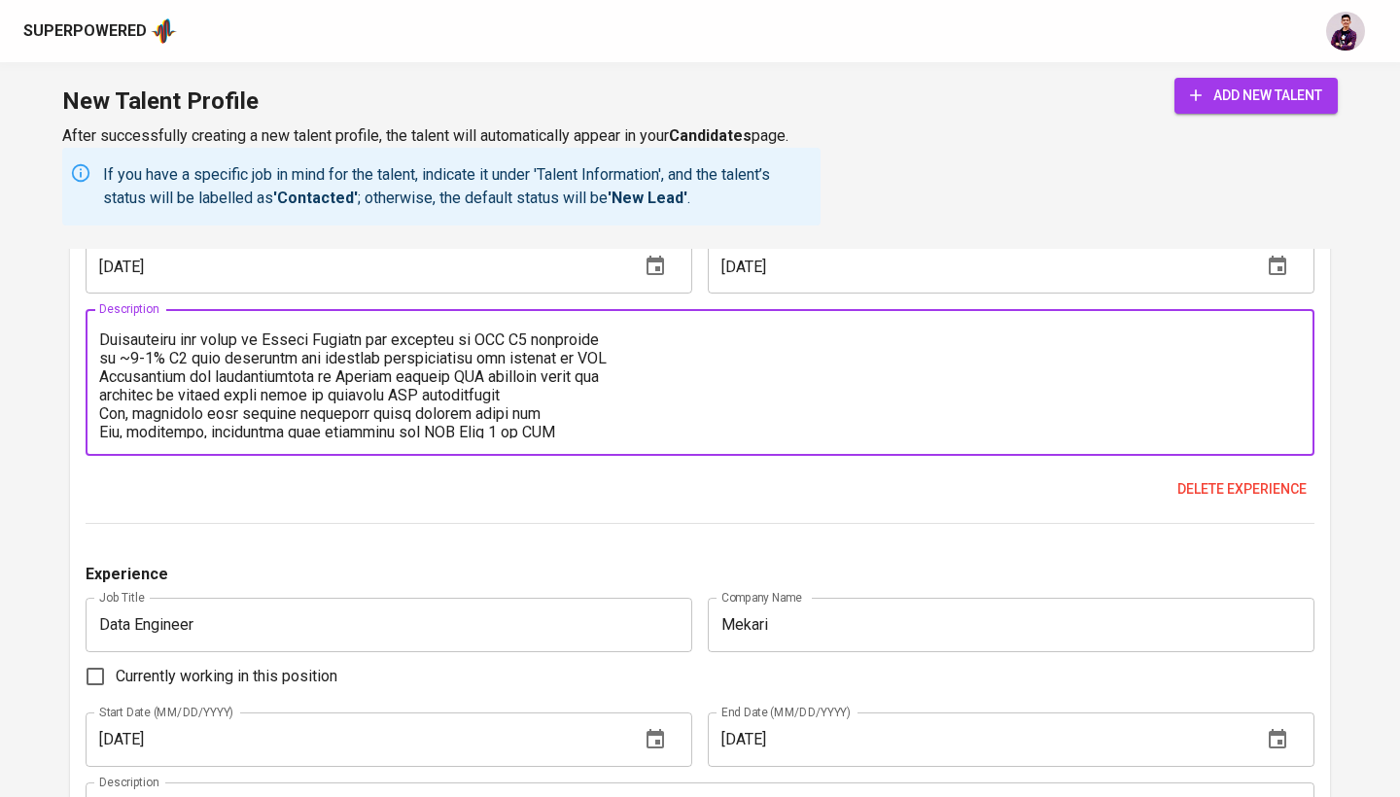
scroll to position [151, 0]
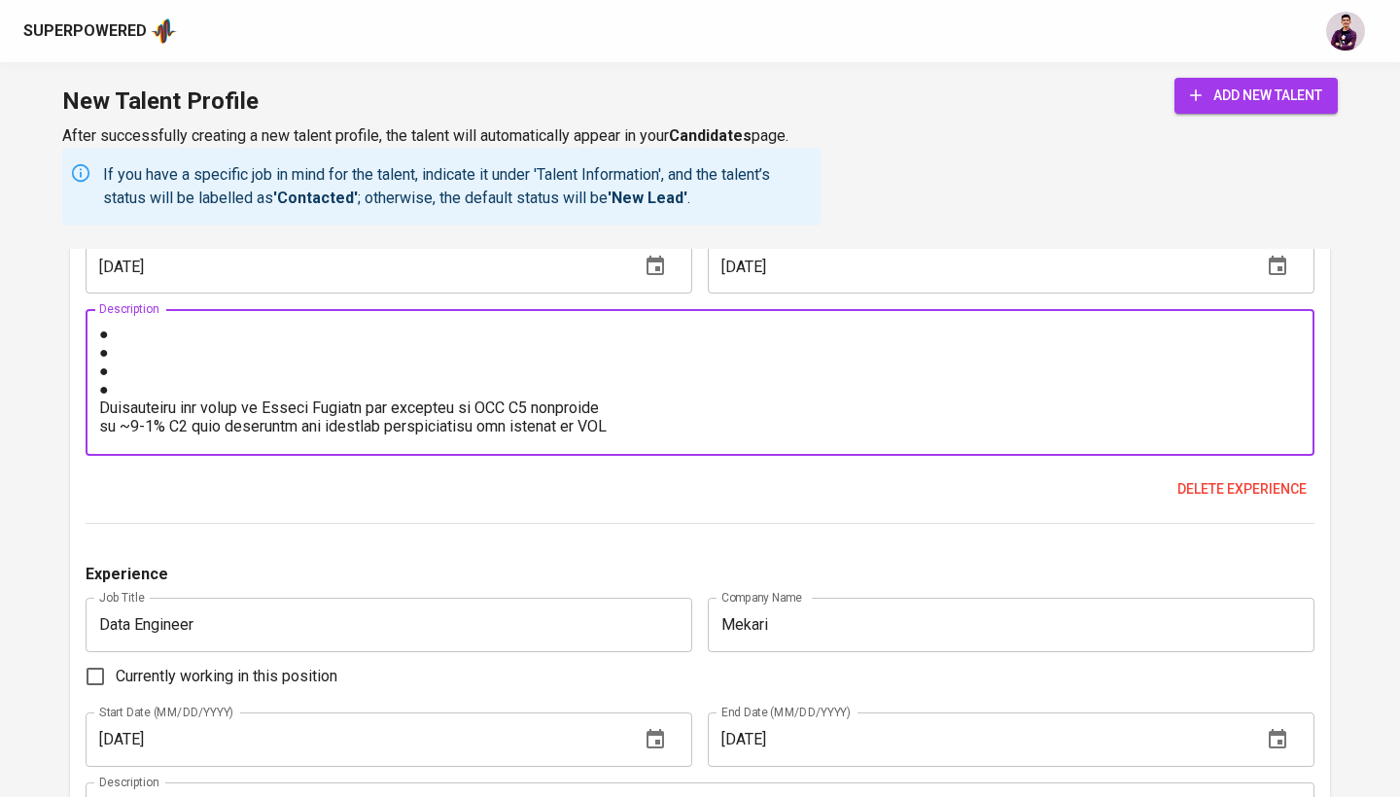
click at [98, 403] on div "Description" at bounding box center [700, 382] width 1228 height 147
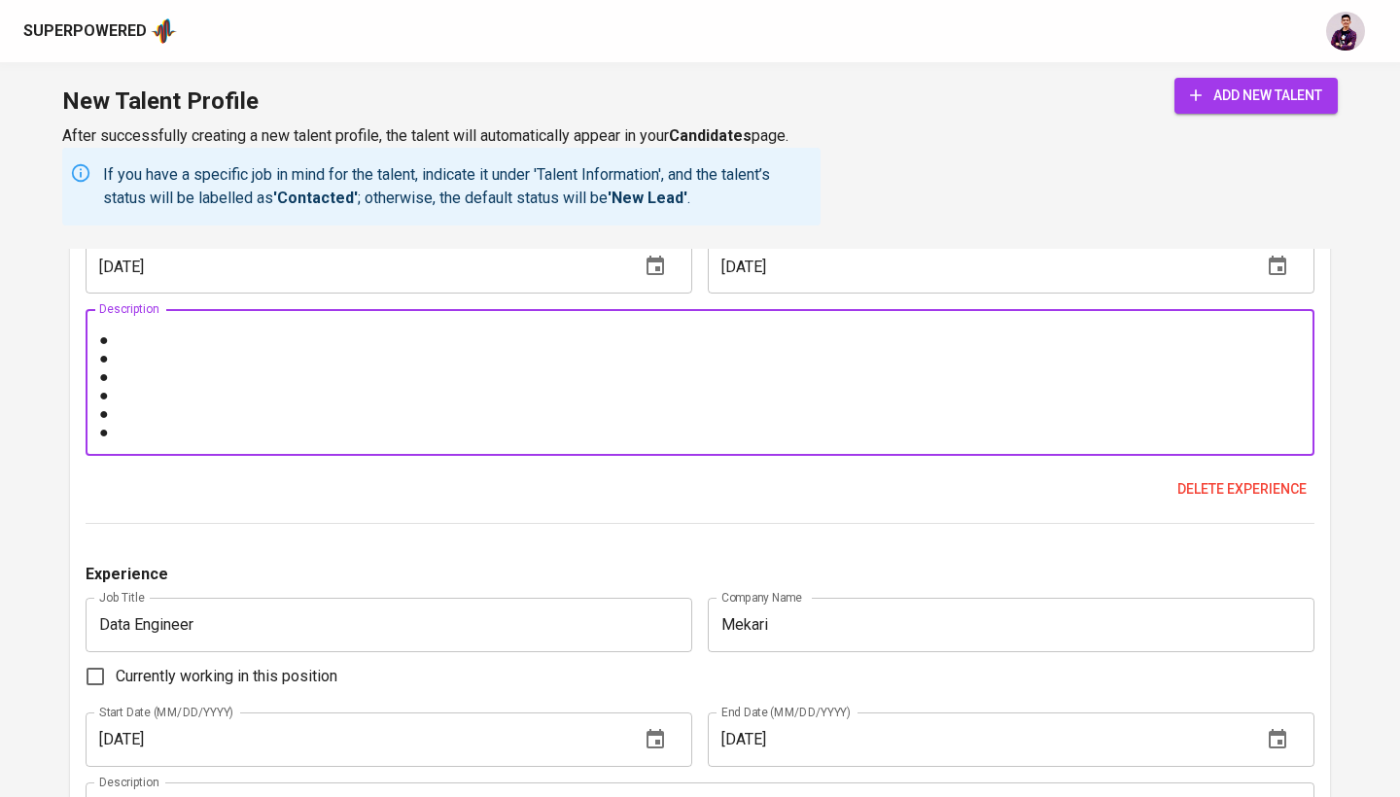
click at [102, 401] on textarea at bounding box center [699, 383] width 1201 height 111
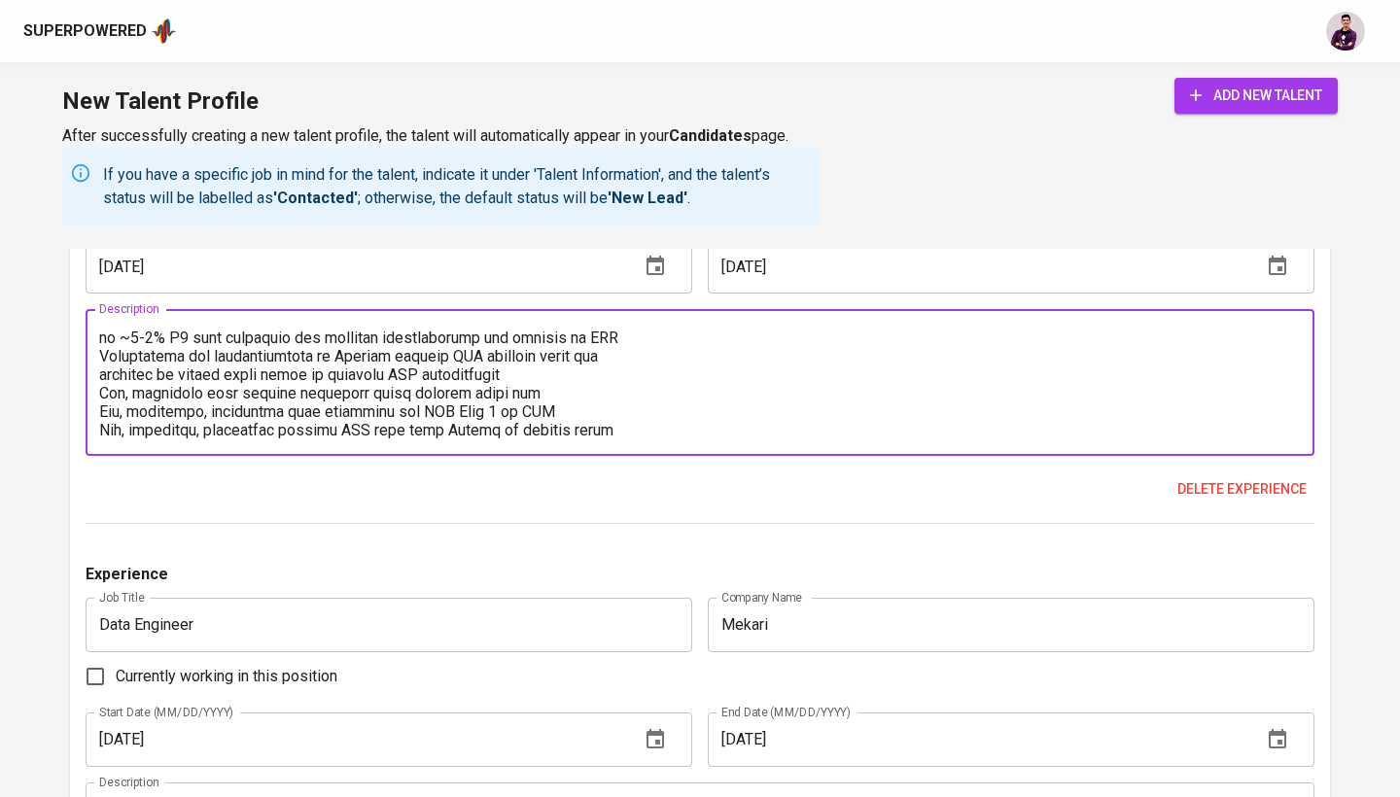
scroll to position [17, 0]
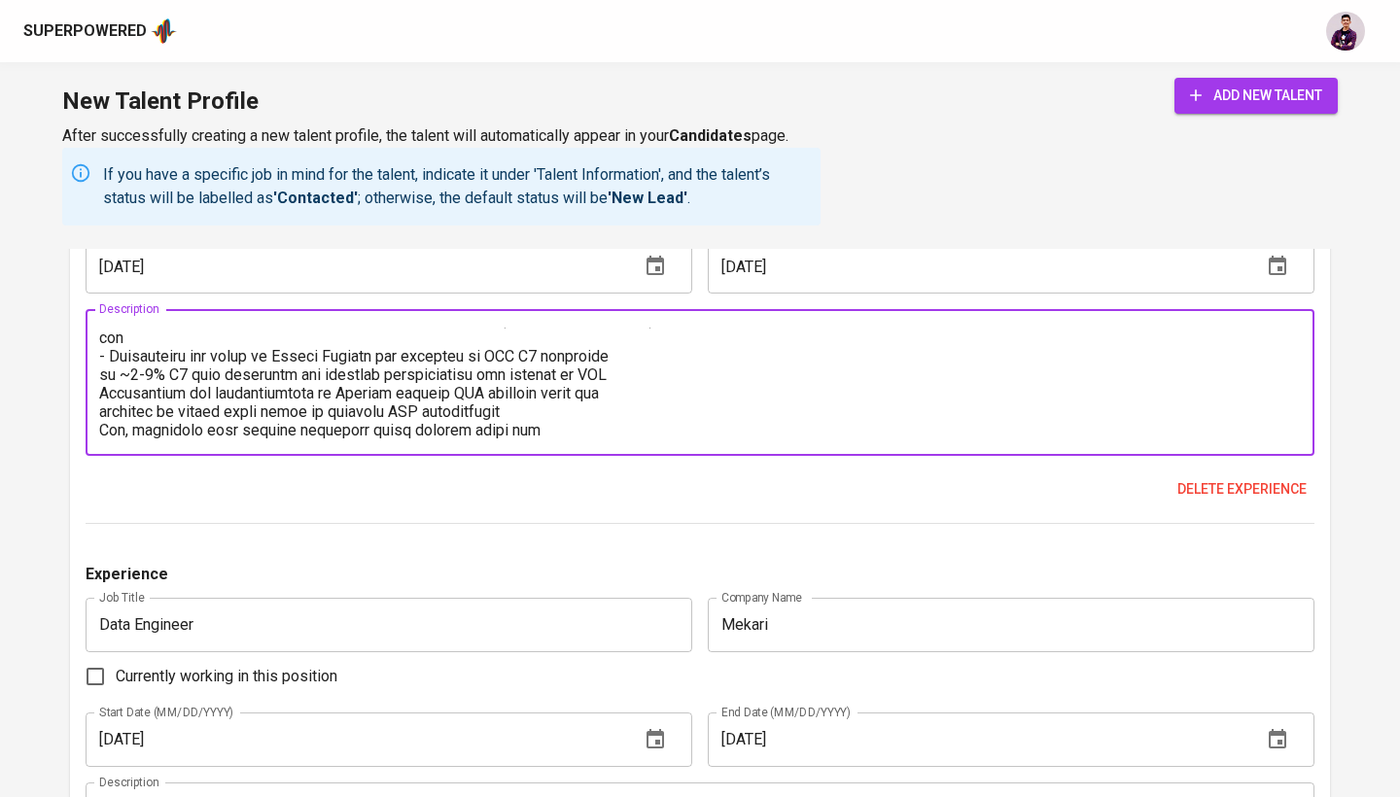
click at [99, 368] on textarea at bounding box center [699, 383] width 1201 height 111
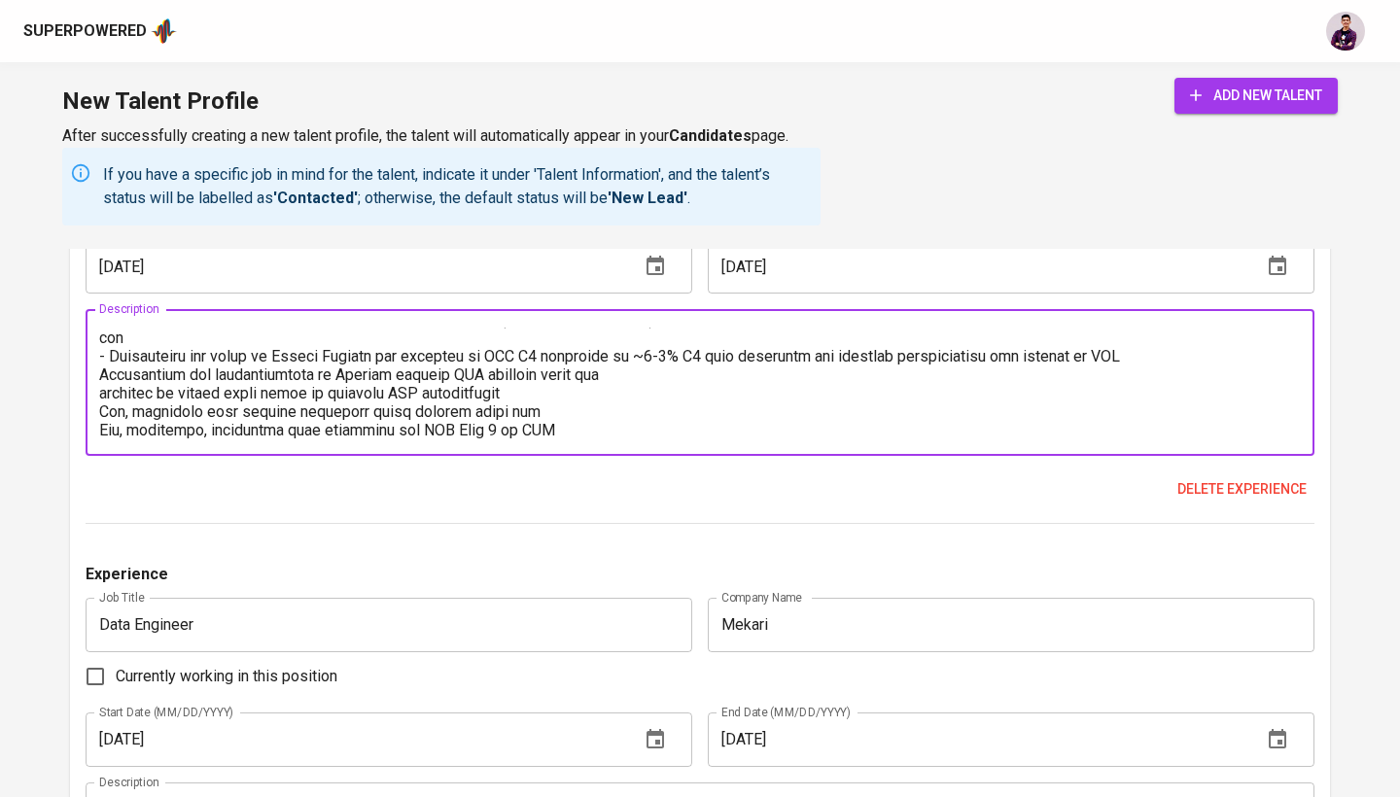
click at [100, 369] on textarea at bounding box center [699, 383] width 1201 height 111
click at [102, 386] on textarea at bounding box center [699, 383] width 1201 height 111
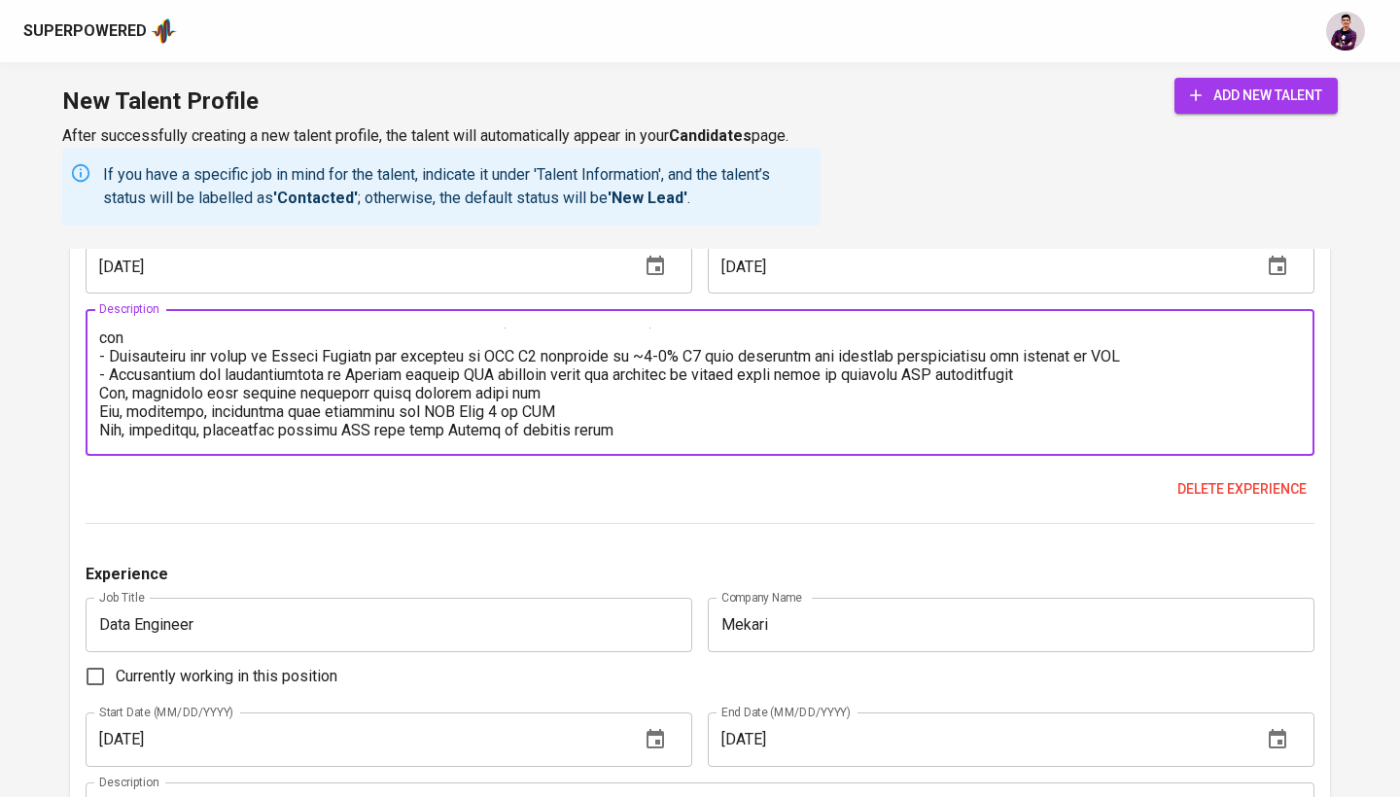
click at [101, 391] on textarea at bounding box center [699, 383] width 1201 height 111
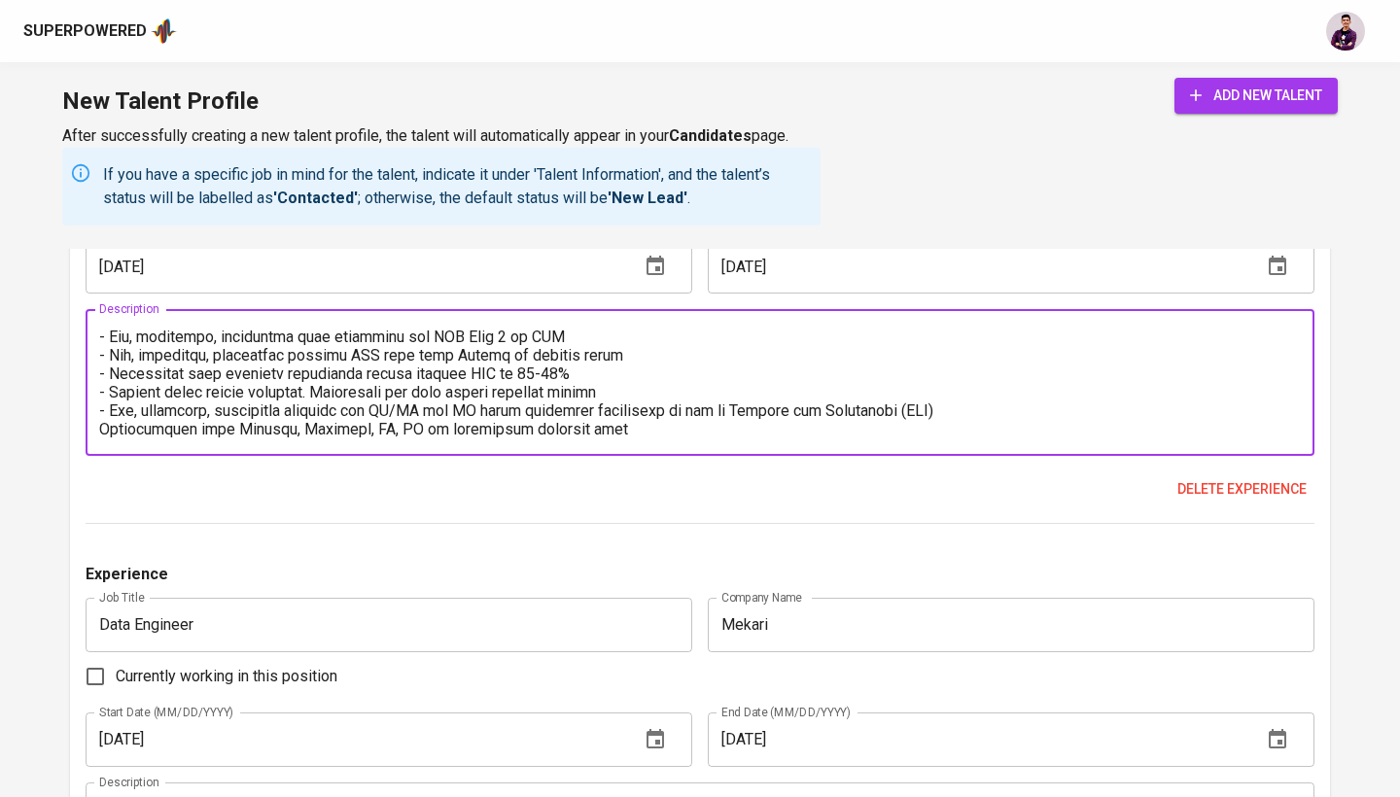
scroll to position [111, 0]
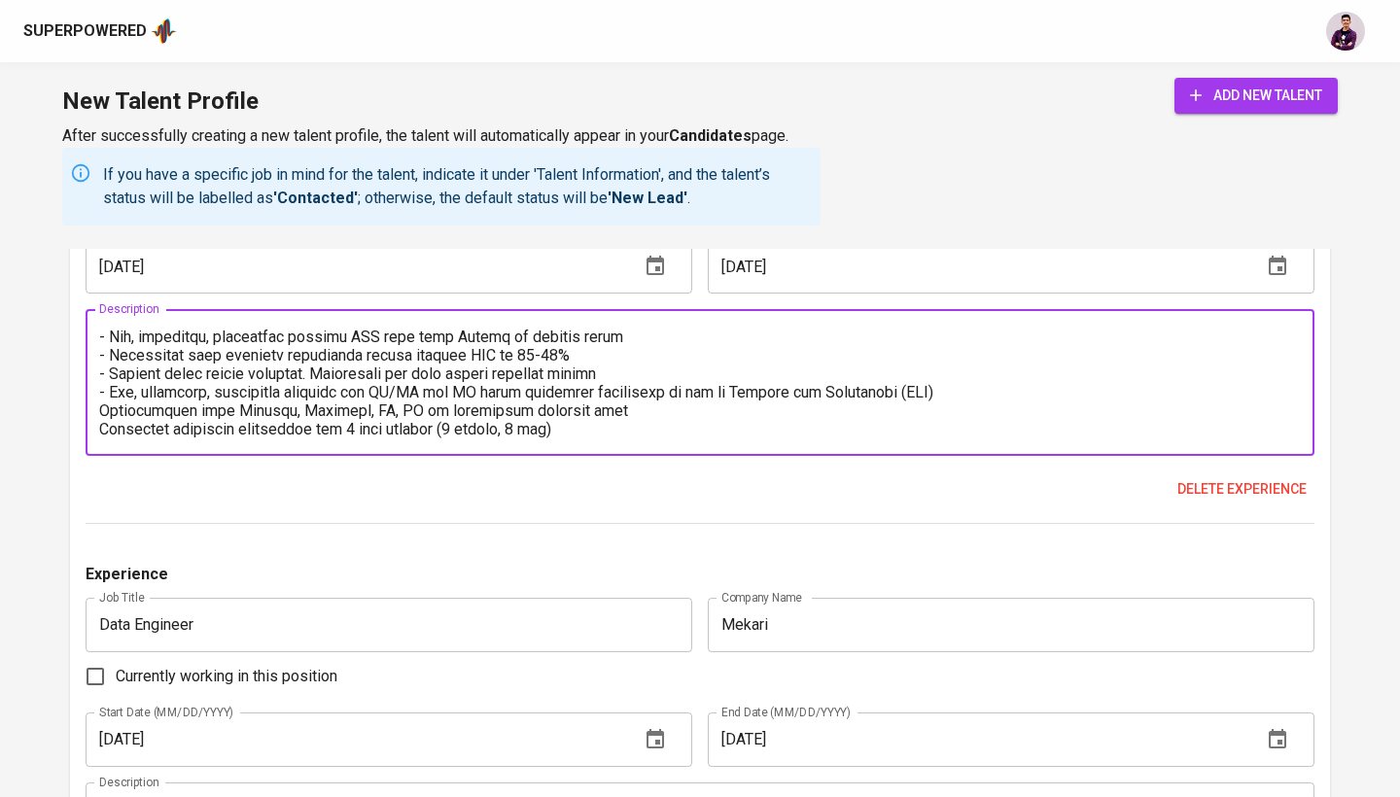
click at [103, 408] on textarea at bounding box center [699, 383] width 1201 height 111
type textarea "- Developed, maintained CDC ingestion from > 10 databases (MySQL & PostgreSQL) …"
click at [361, 504] on div "Experience Job Title Data Engineering Lead (Ingestion & Analytics) Job Title Co…" at bounding box center [700, 306] width 1228 height 434
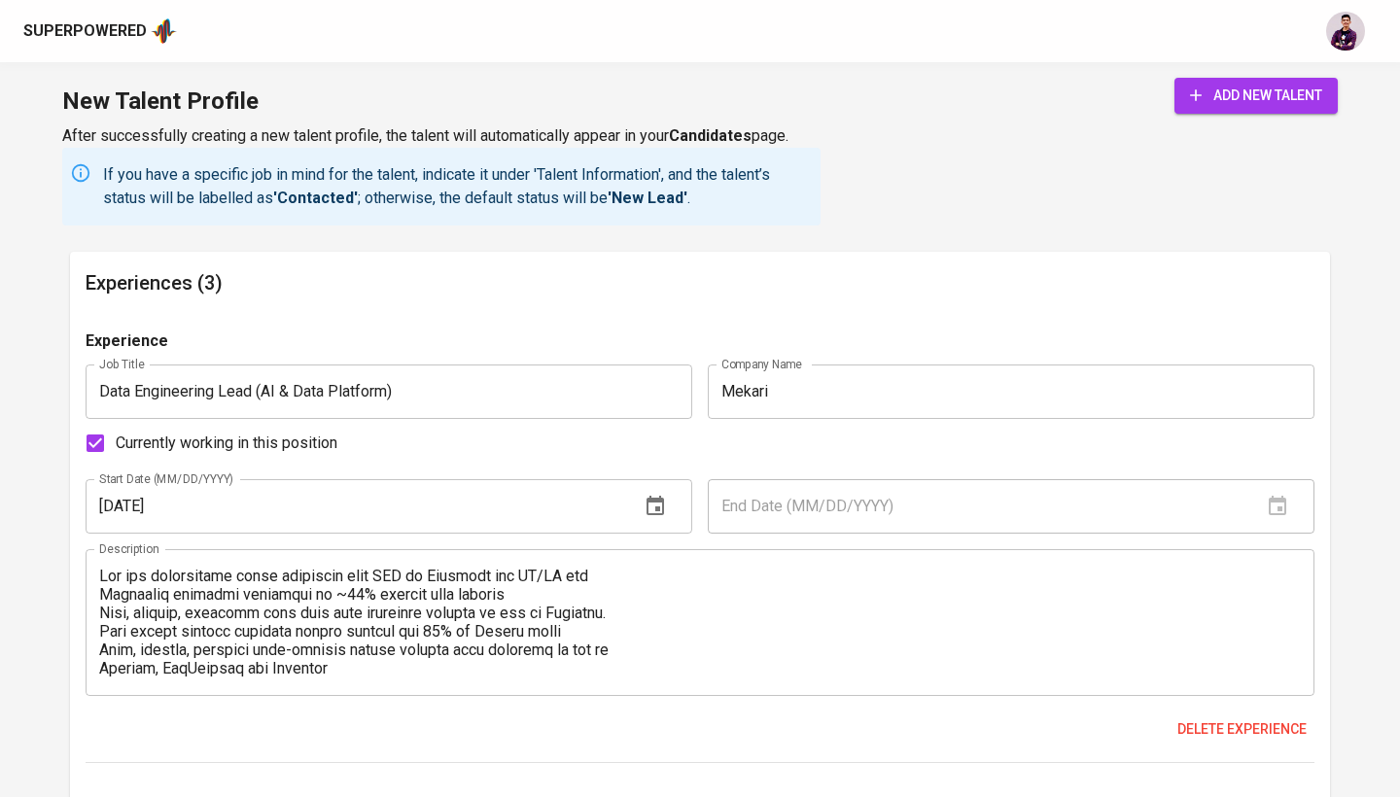
scroll to position [0, 0]
click at [101, 574] on textarea at bounding box center [699, 622] width 1201 height 111
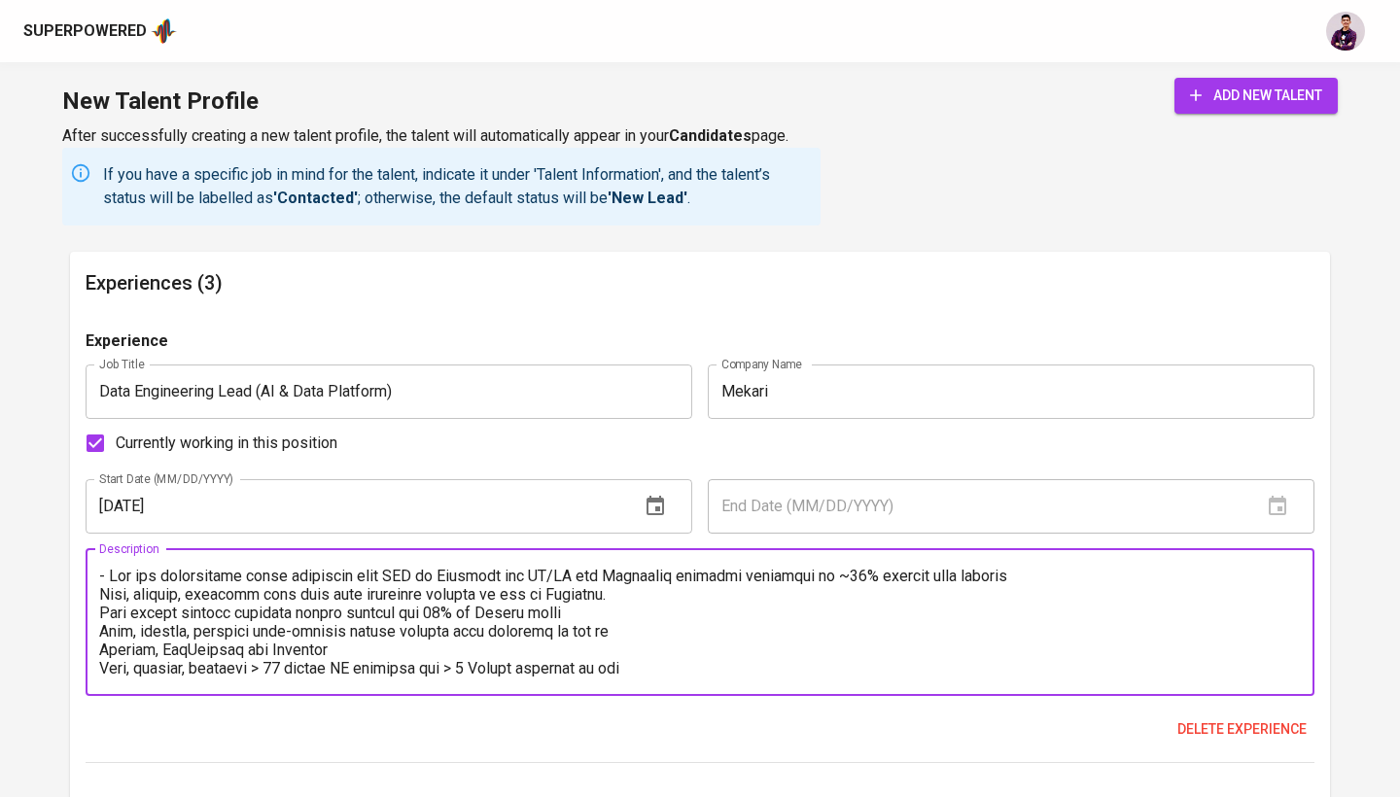
click at [101, 590] on textarea at bounding box center [699, 622] width 1201 height 111
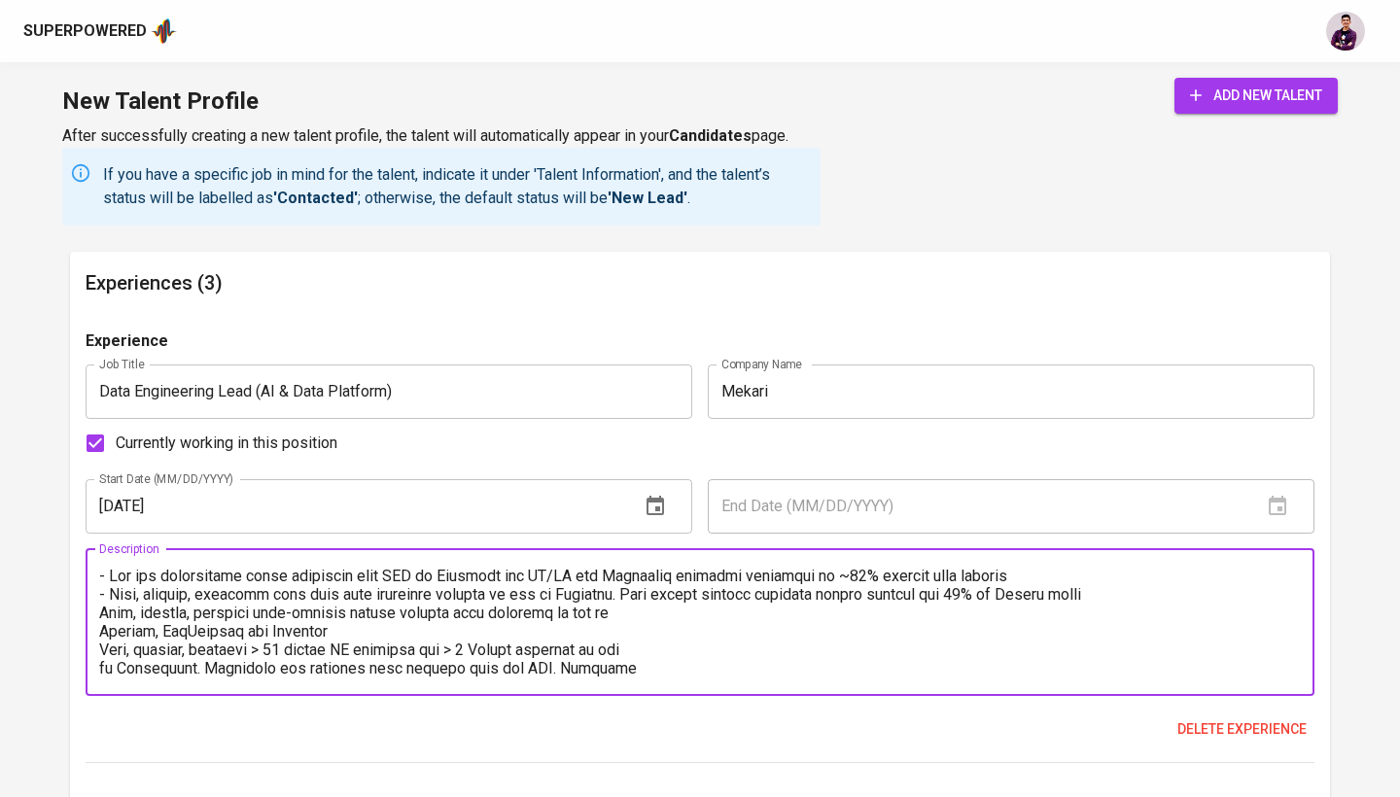
click at [99, 607] on textarea at bounding box center [699, 622] width 1201 height 111
click at [101, 628] on textarea at bounding box center [699, 622] width 1201 height 111
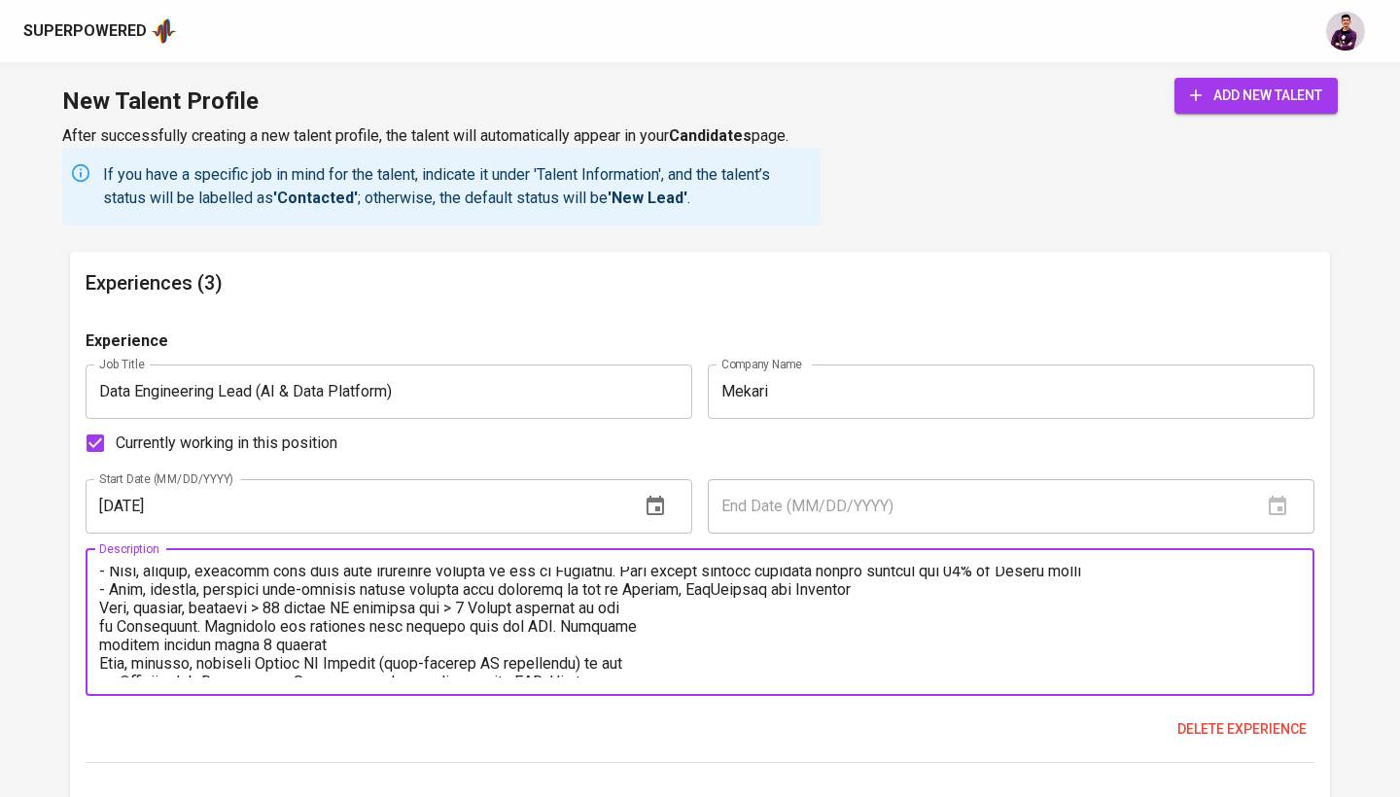
scroll to position [24, 0]
click at [100, 603] on textarea at bounding box center [699, 622] width 1201 height 111
click at [97, 625] on div "Description" at bounding box center [700, 622] width 1228 height 147
click at [105, 624] on textarea at bounding box center [699, 622] width 1201 height 111
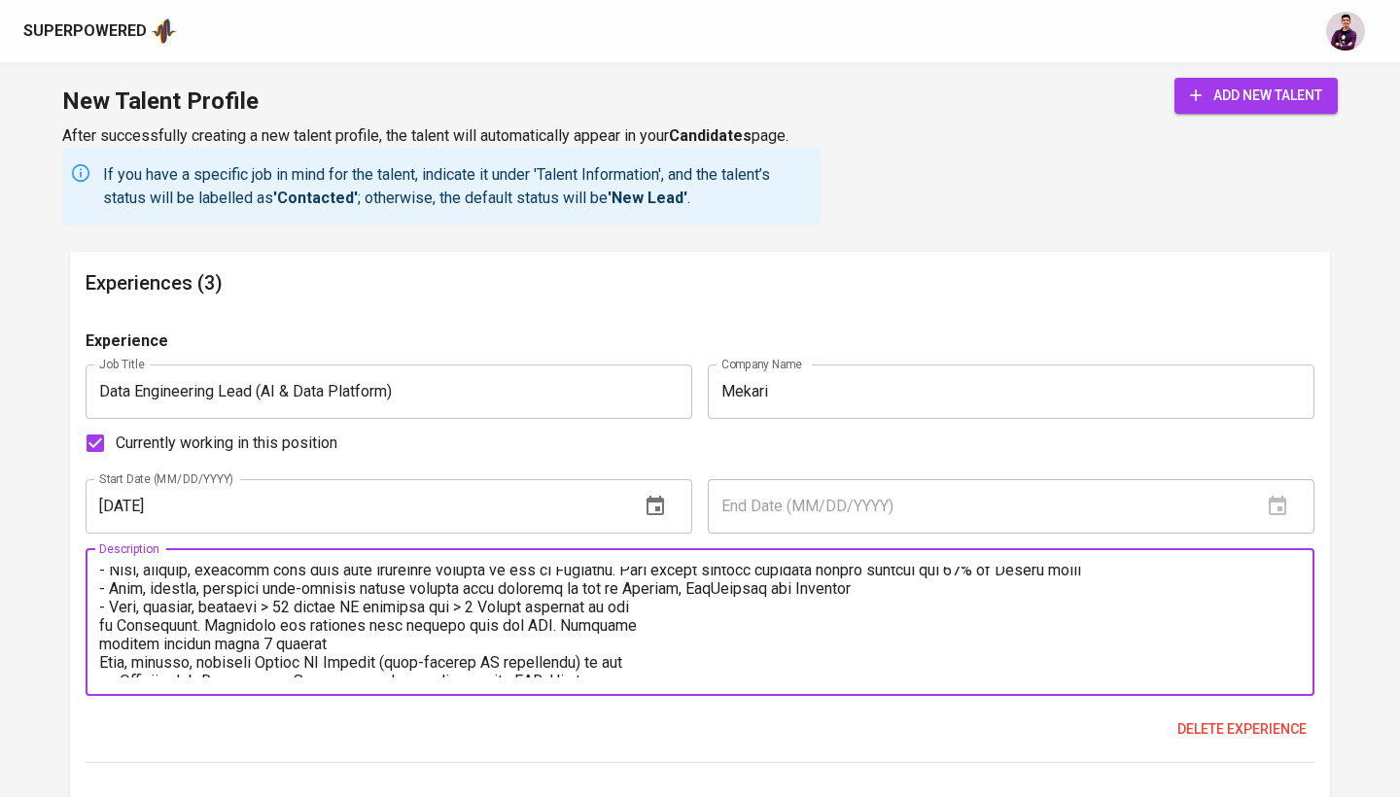
click at [101, 622] on textarea at bounding box center [699, 622] width 1201 height 111
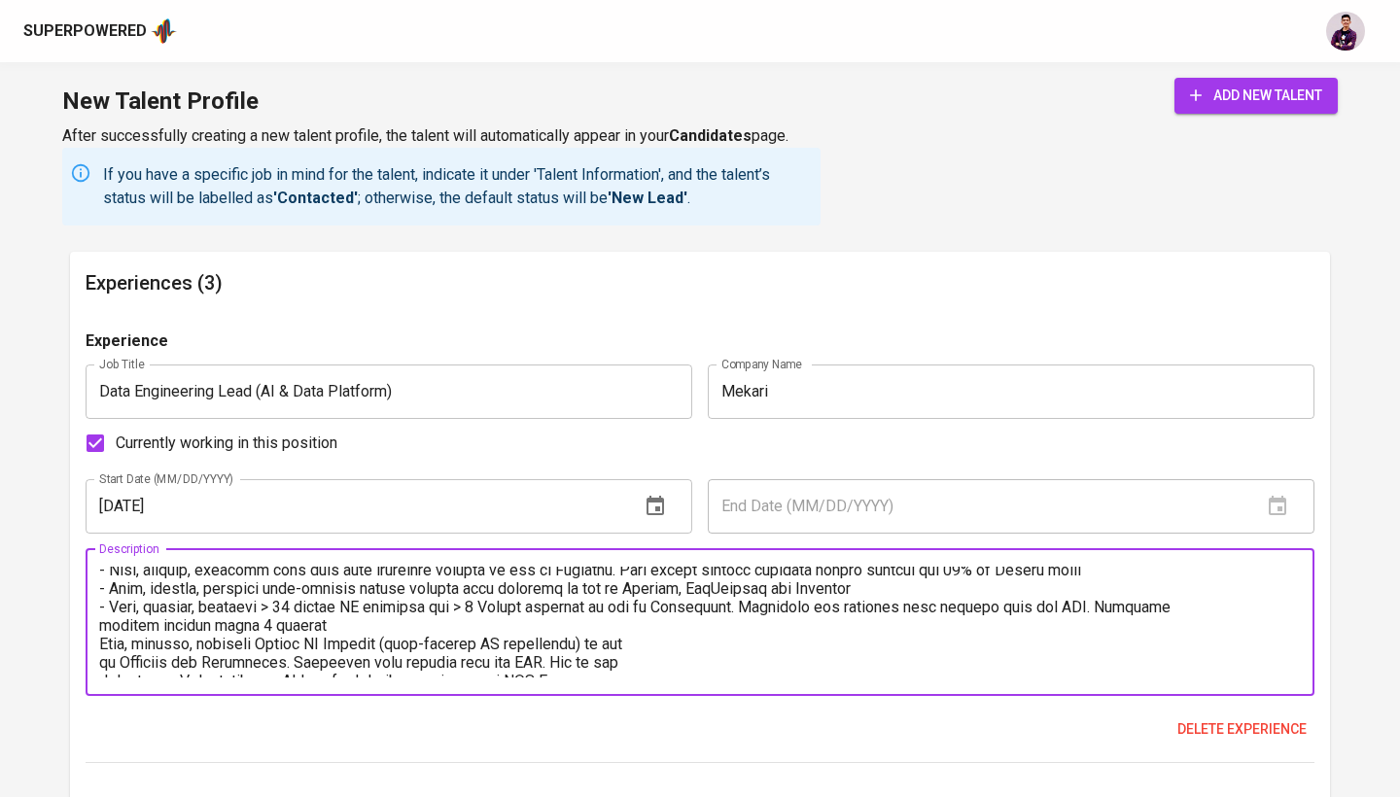
click at [96, 624] on div "Description" at bounding box center [700, 622] width 1228 height 147
click at [98, 624] on div "Description" at bounding box center [700, 622] width 1228 height 147
click at [100, 624] on textarea at bounding box center [699, 622] width 1201 height 111
click at [101, 635] on textarea at bounding box center [699, 622] width 1201 height 111
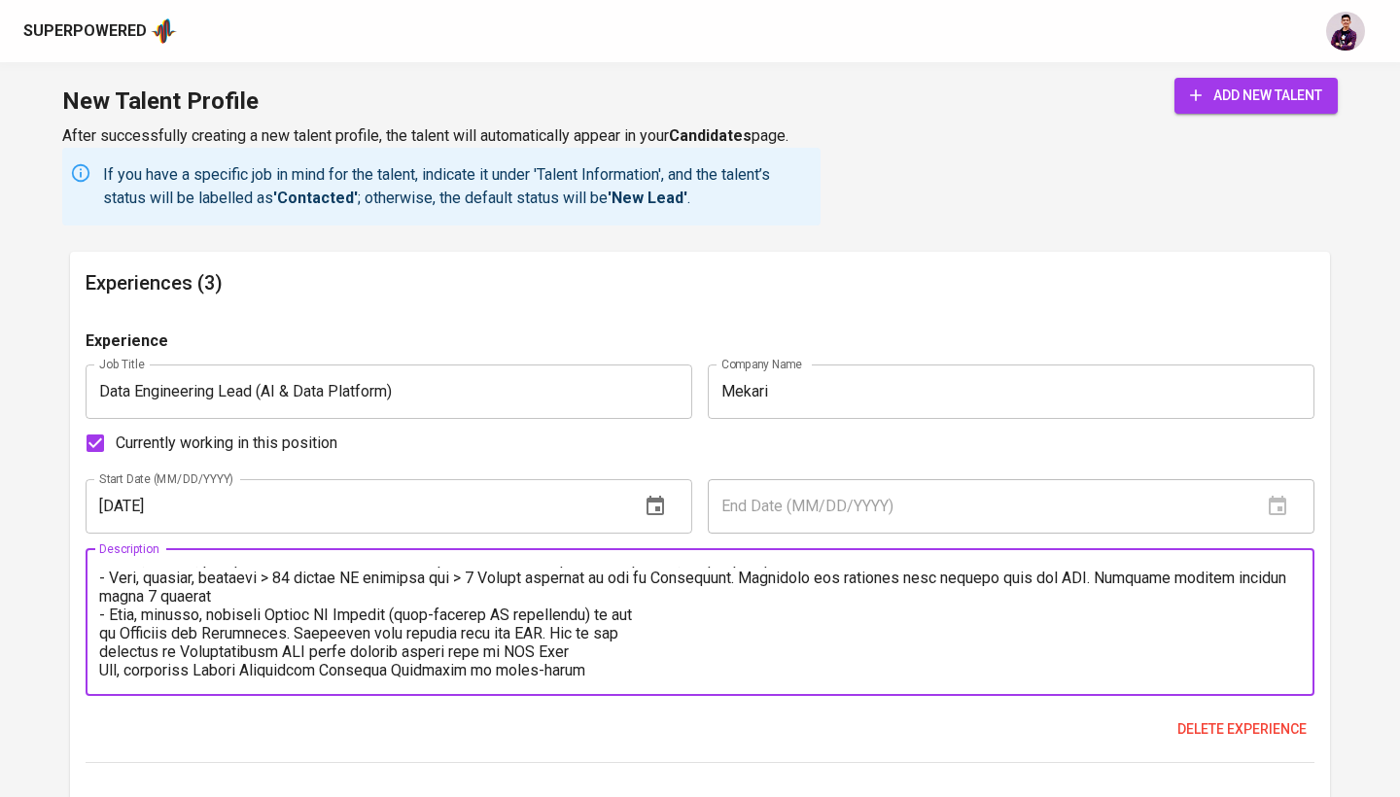
scroll to position [71, 0]
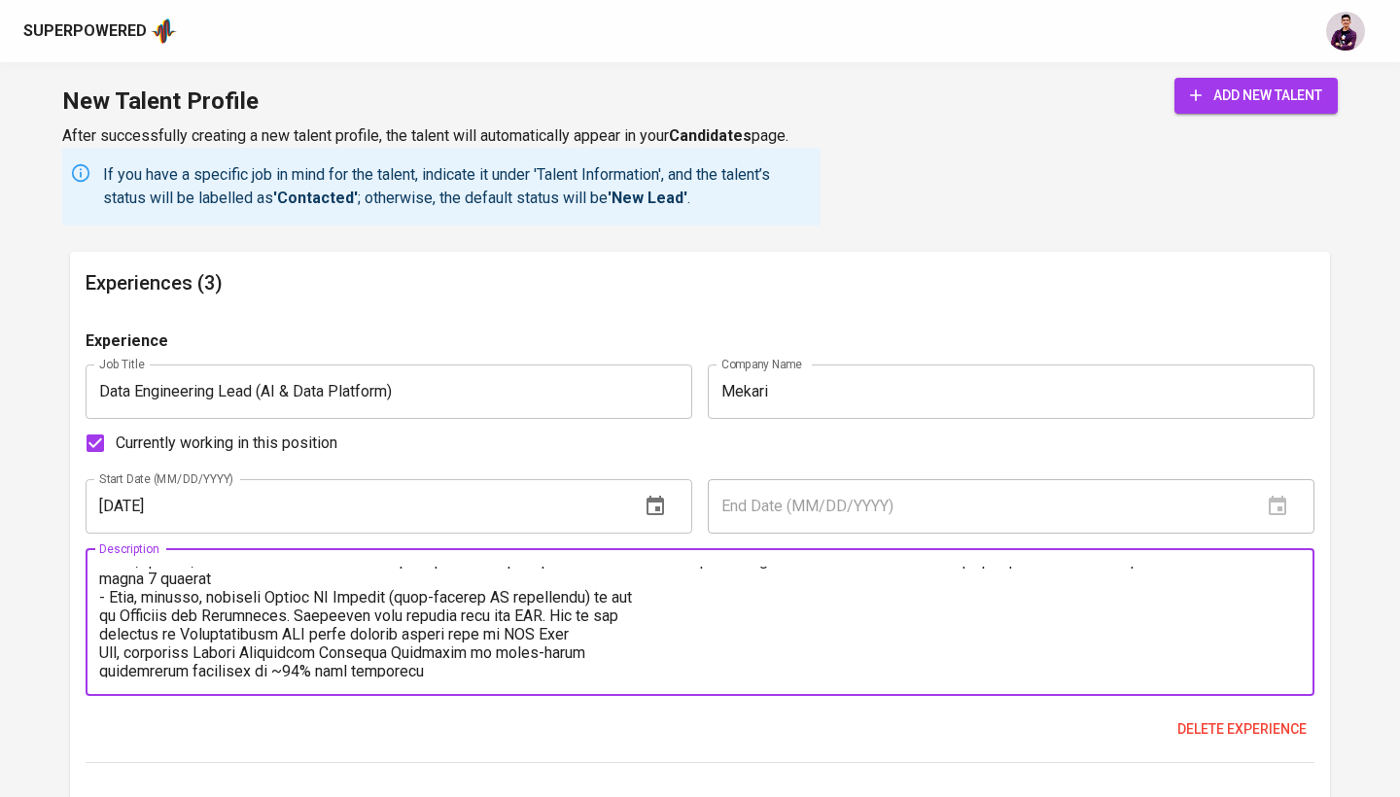
click at [100, 610] on textarea at bounding box center [699, 622] width 1201 height 111
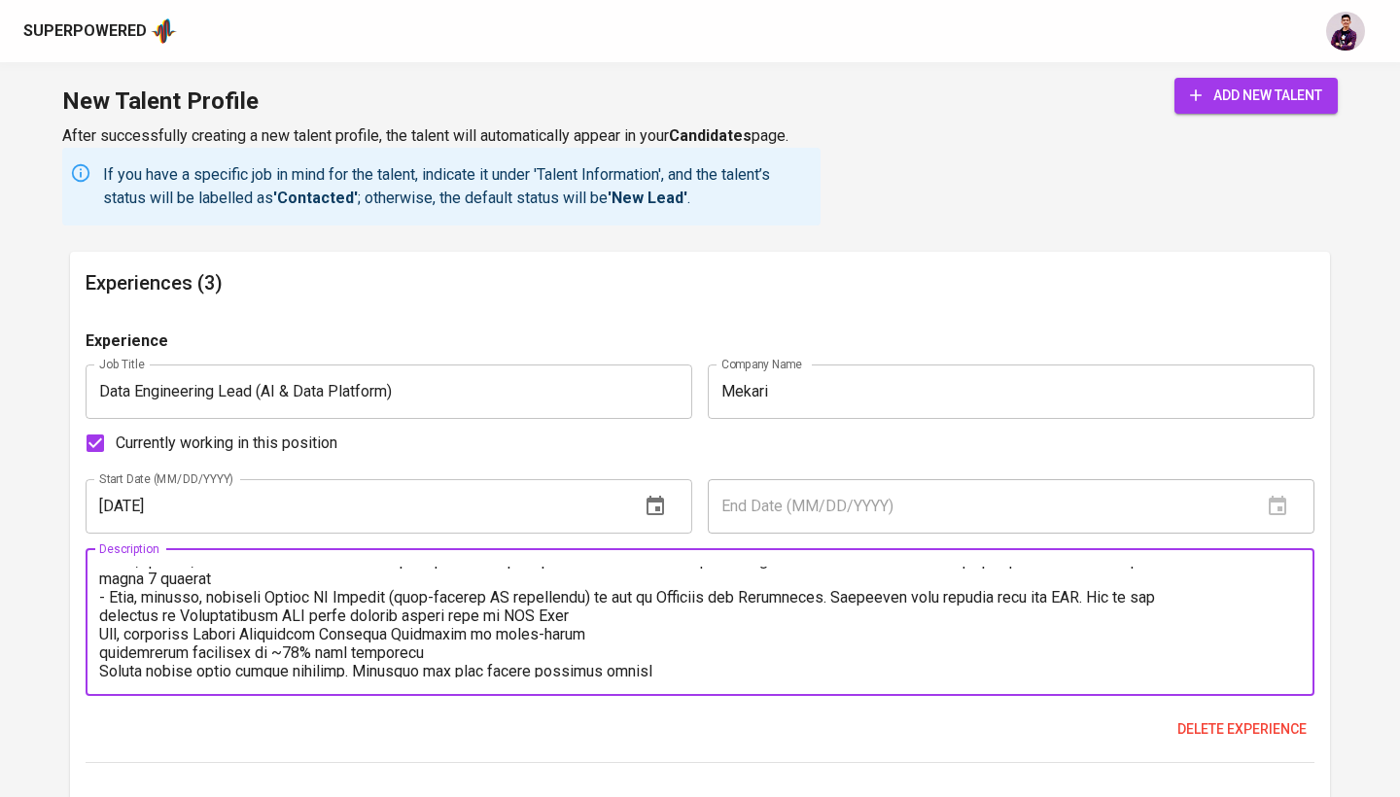
click at [98, 614] on div "Description" at bounding box center [700, 622] width 1228 height 147
click at [100, 611] on textarea at bounding box center [699, 622] width 1201 height 111
click at [99, 613] on textarea at bounding box center [699, 622] width 1201 height 111
click at [102, 631] on textarea at bounding box center [699, 622] width 1201 height 111
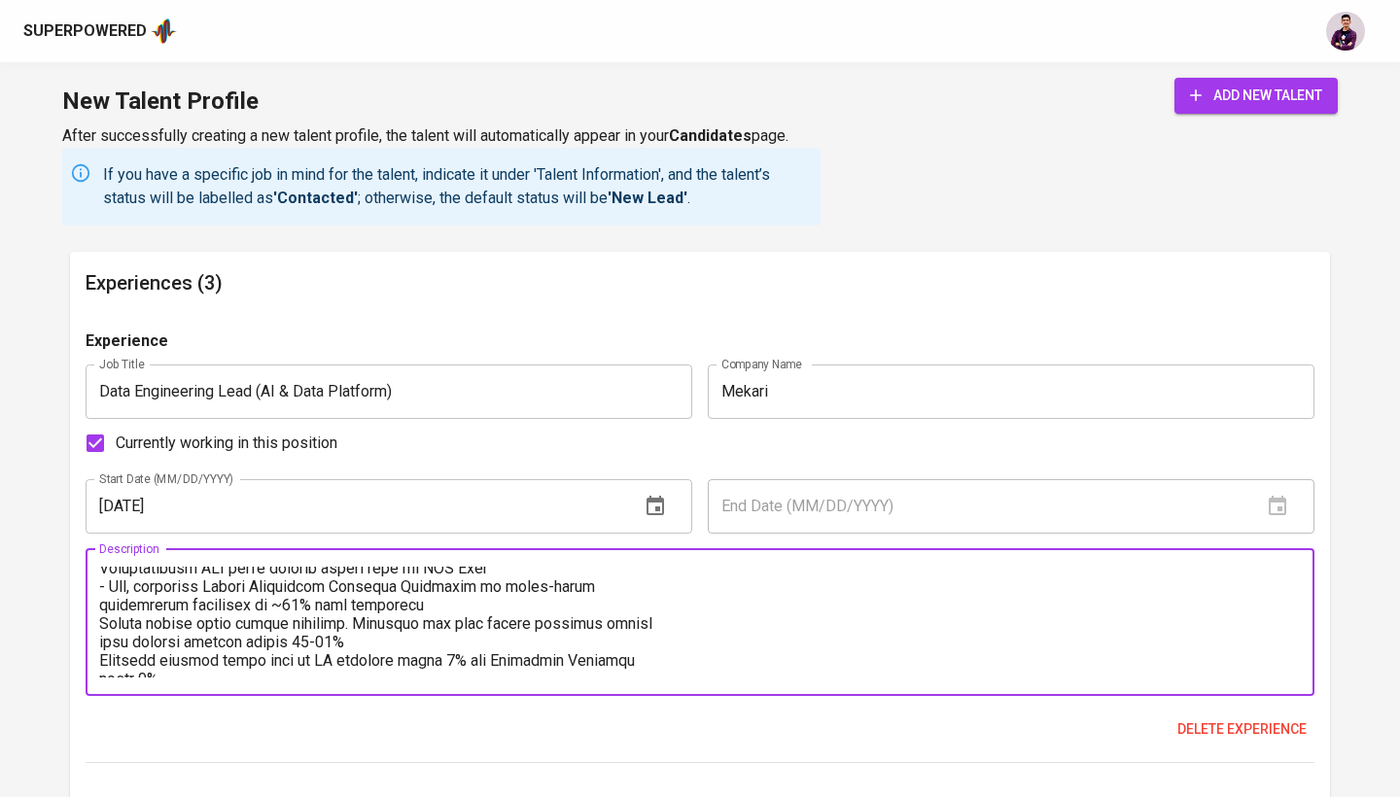
click at [100, 604] on textarea at bounding box center [699, 622] width 1201 height 111
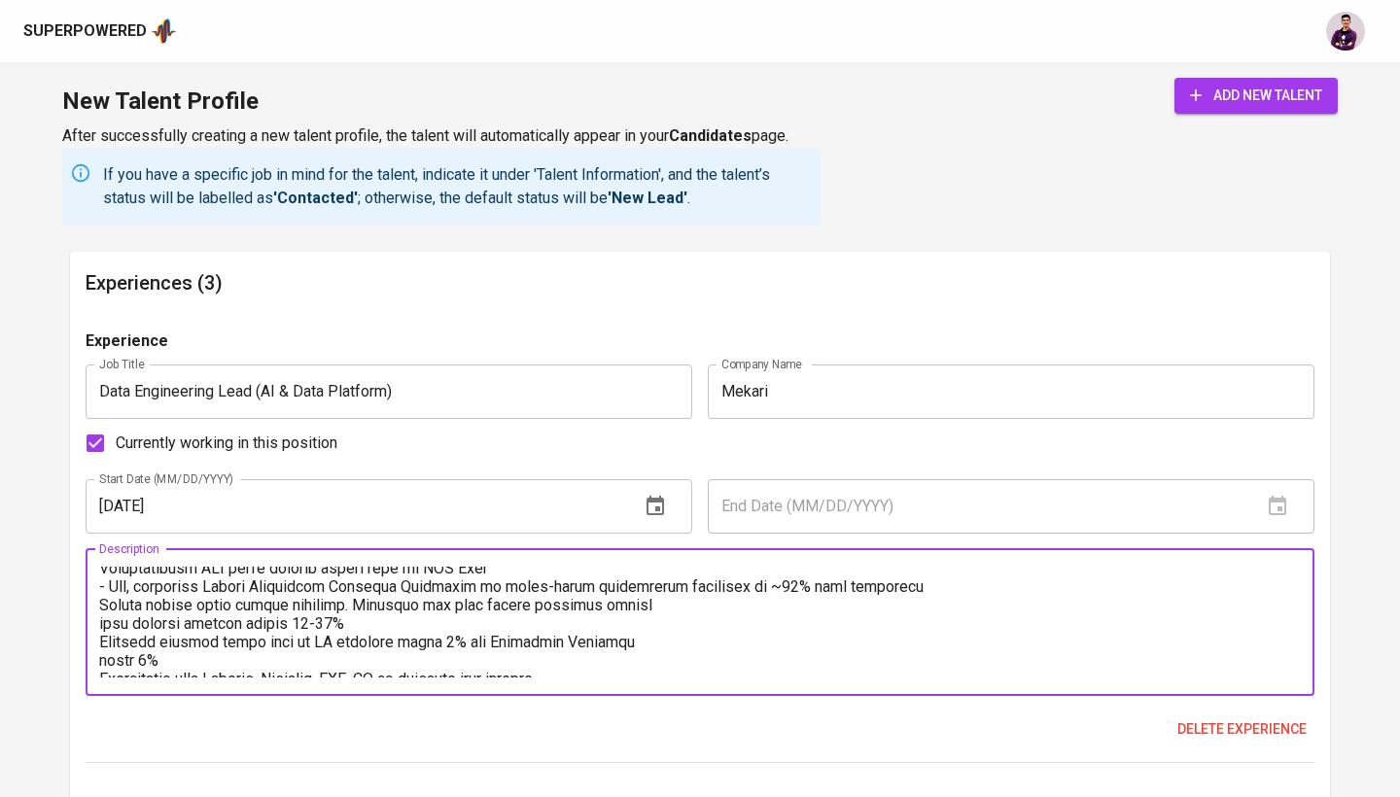
click at [99, 597] on textarea at bounding box center [699, 622] width 1201 height 111
click at [101, 620] on textarea at bounding box center [699, 622] width 1201 height 111
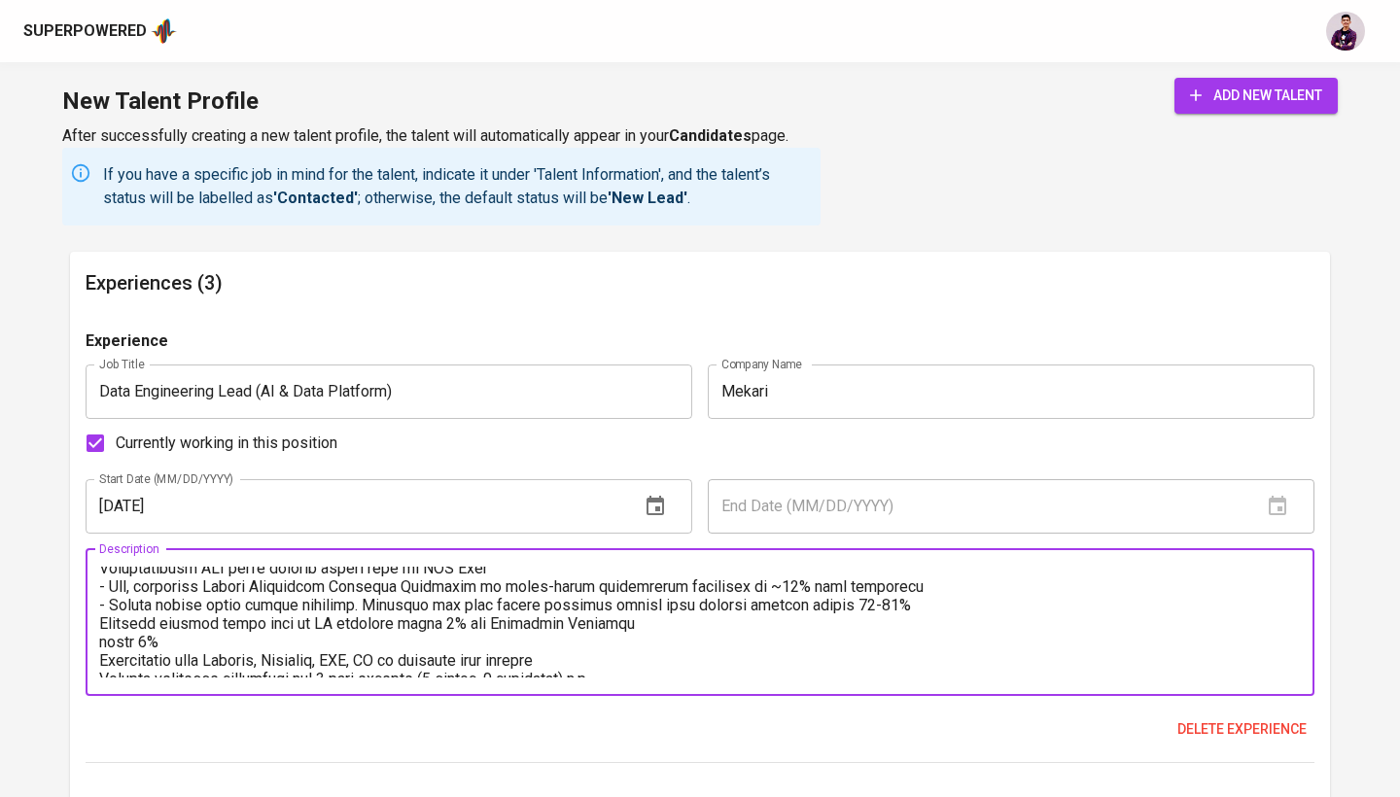
click at [99, 622] on textarea at bounding box center [699, 622] width 1201 height 111
click at [101, 635] on textarea at bounding box center [699, 622] width 1201 height 111
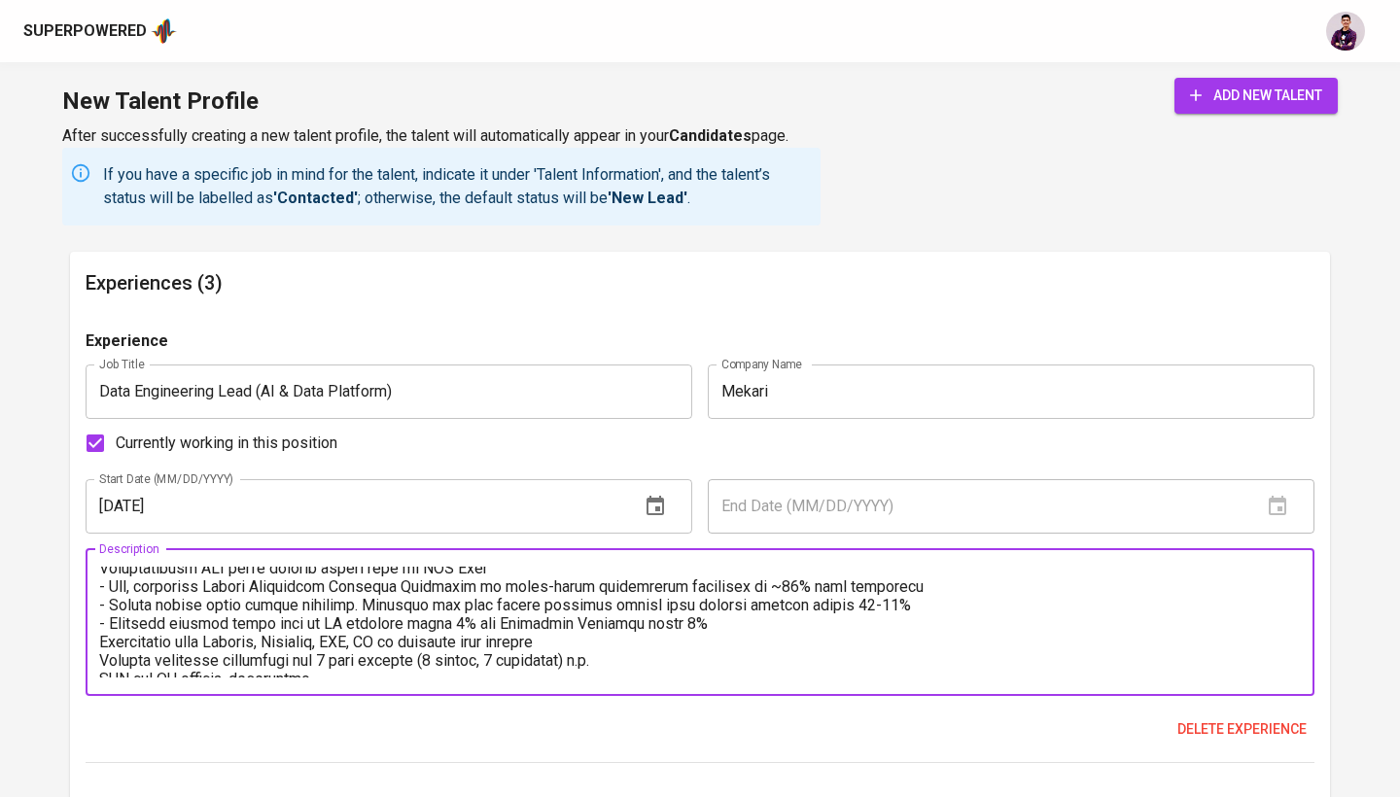
click at [99, 639] on textarea at bounding box center [699, 622] width 1201 height 111
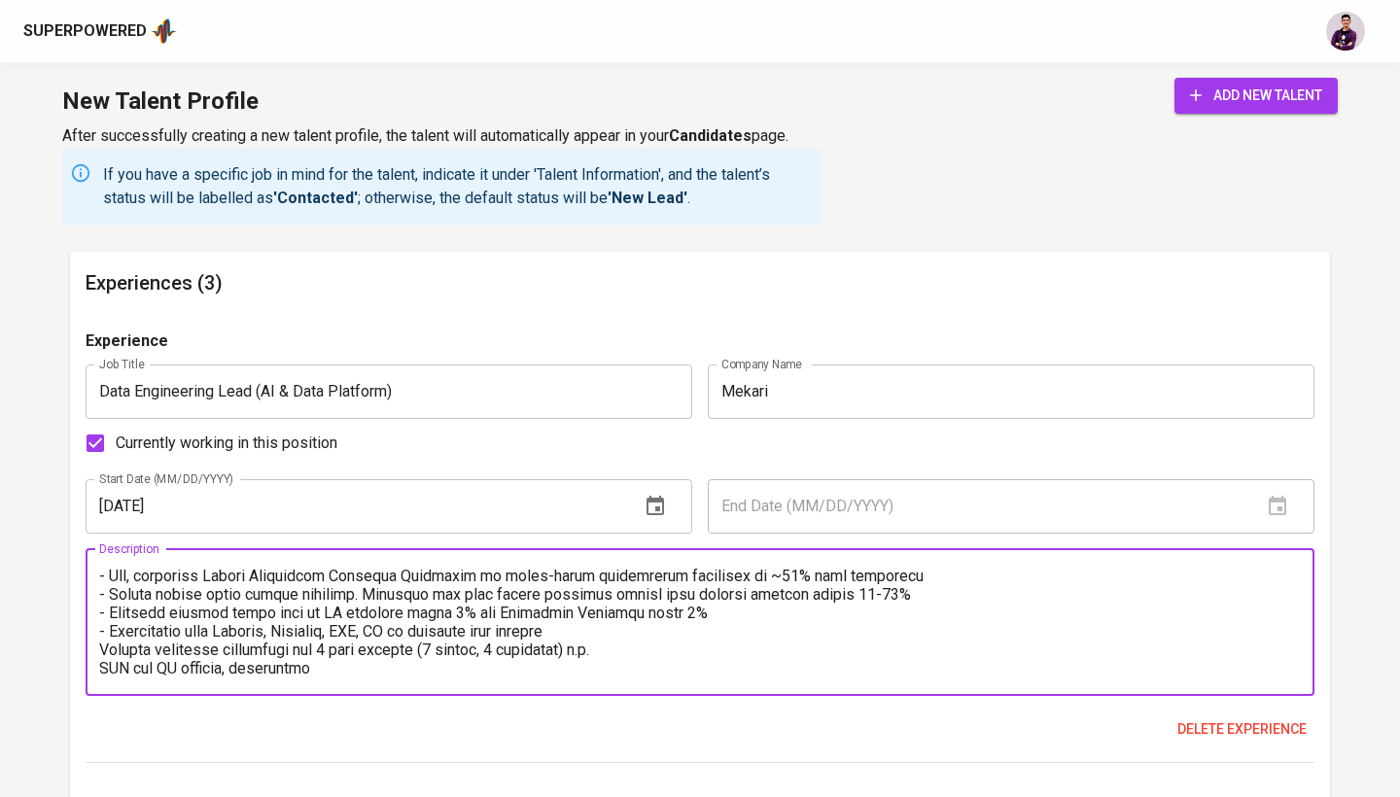
scroll to position [129, 0]
click at [100, 639] on textarea at bounding box center [699, 622] width 1201 height 111
click at [101, 665] on textarea at bounding box center [699, 622] width 1201 height 111
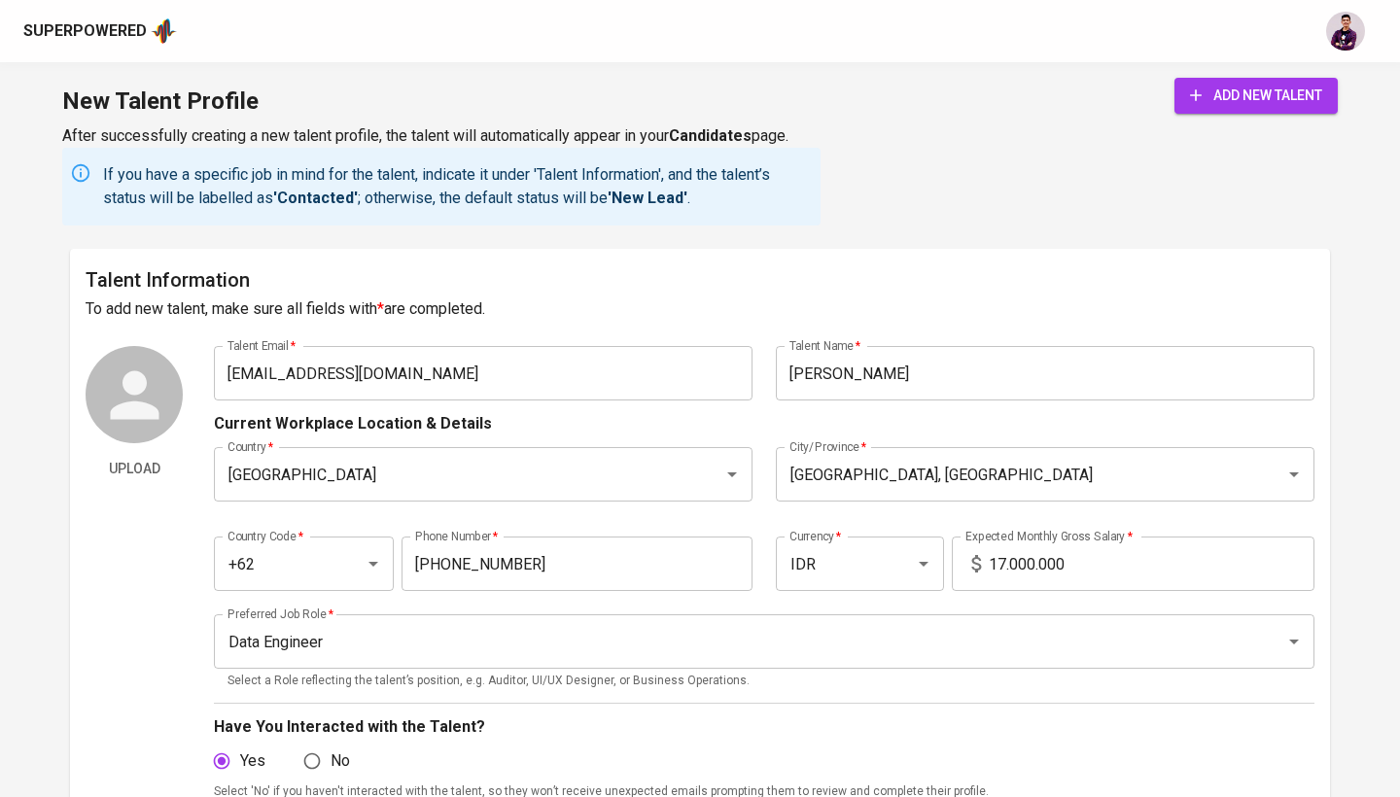
scroll to position [0, 0]
type textarea "- Led and implemented cloud migration from AWS to Alicloud for AI/ML and Report…"
click at [1233, 90] on span "add new talent" at bounding box center [1256, 96] width 132 height 24
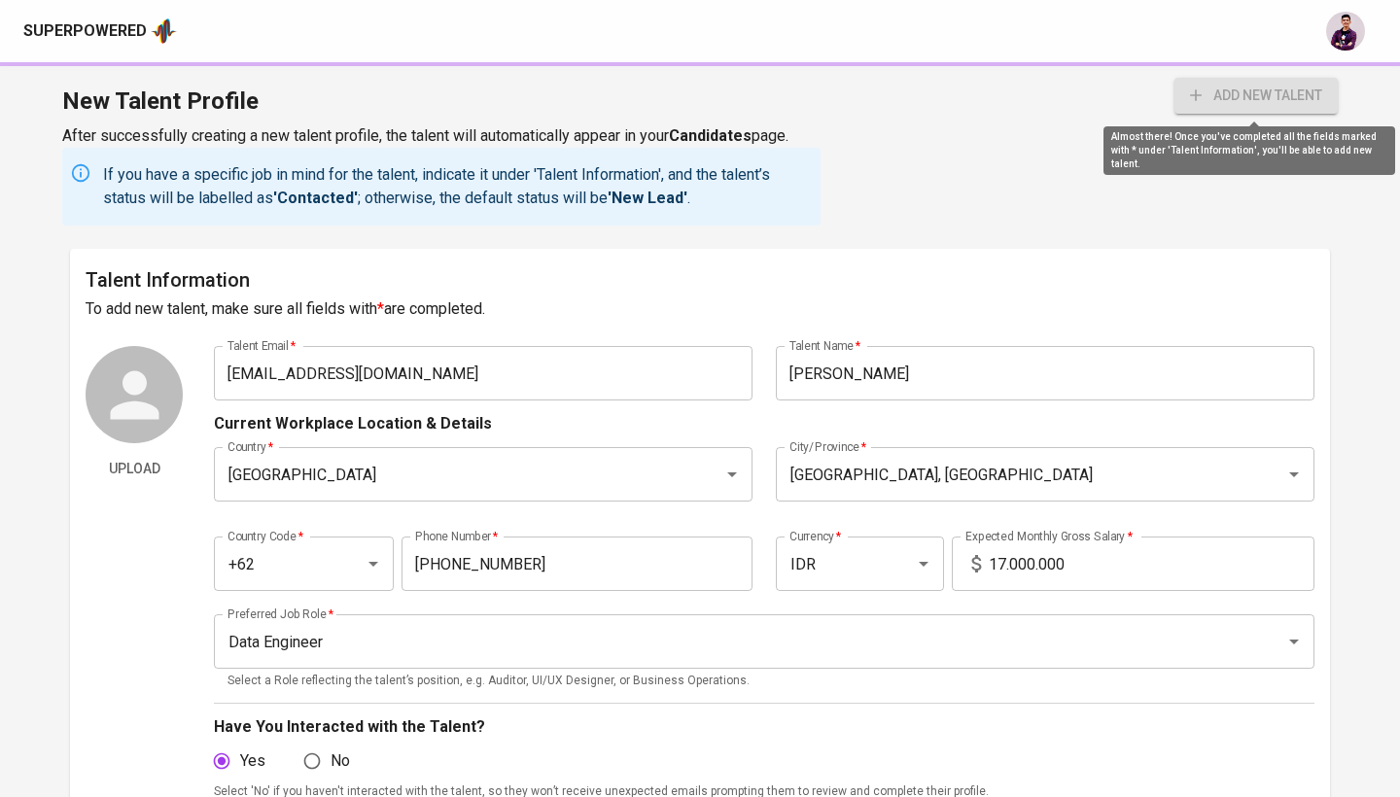
type input "PostgreSQL"
type input "Extract, Transform, Load (ETL)"
type input "5"
type input "Python"
type input "5"
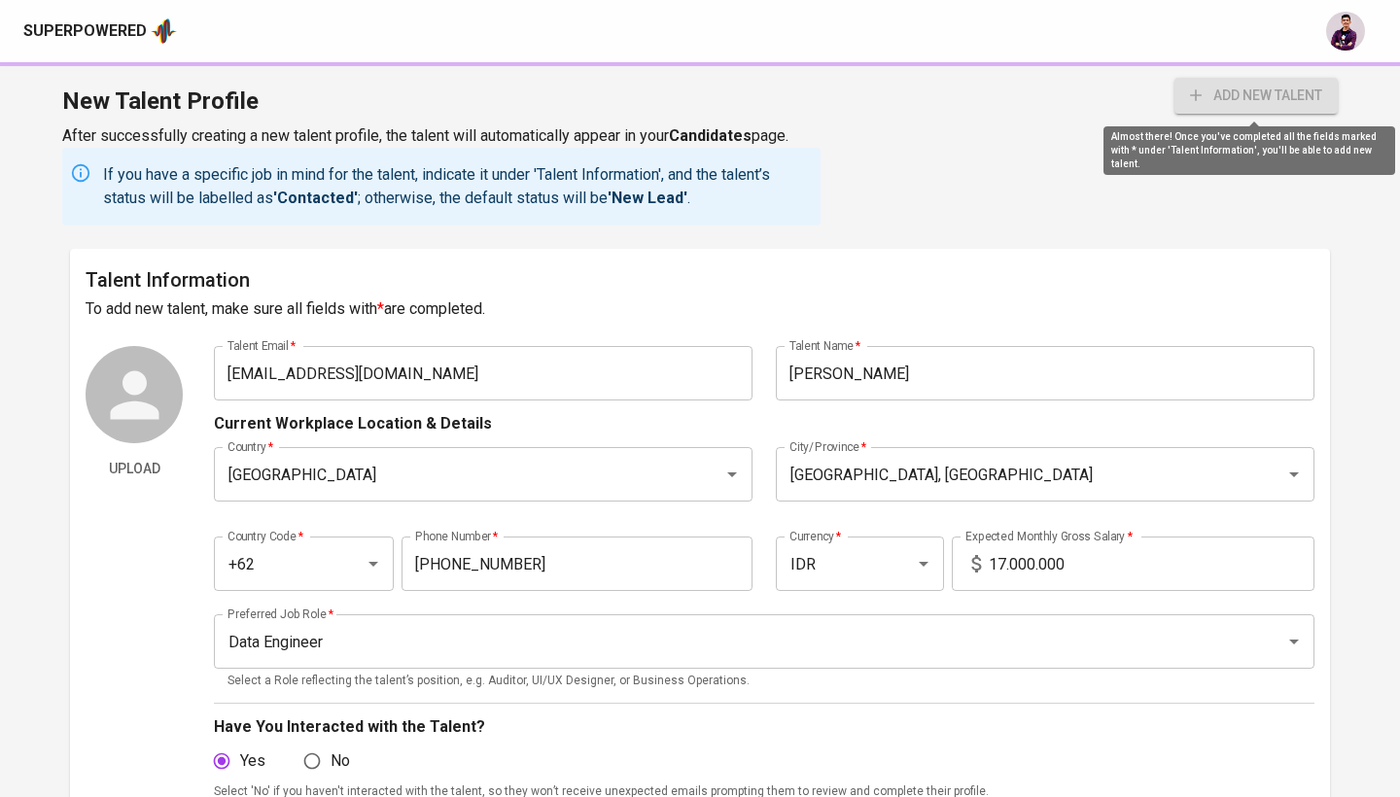
type input "Docker & Kubernetes"
type input "Kafka Connect"
type input "4"
type input "Debezium"
type input "4"
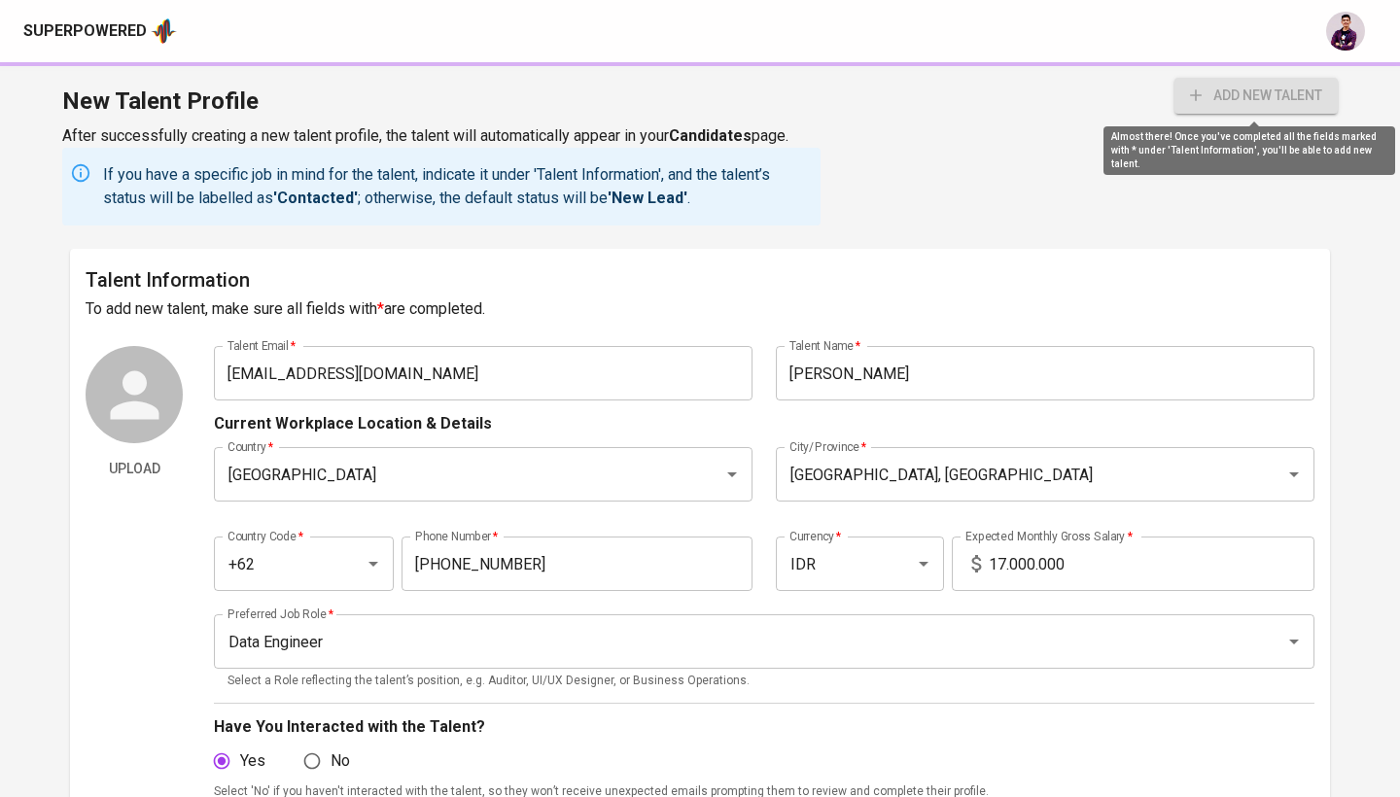
type input "PySpark"
type input "4"
type input "Apache Airflow"
type input "Python FastAPI"
type input "3"
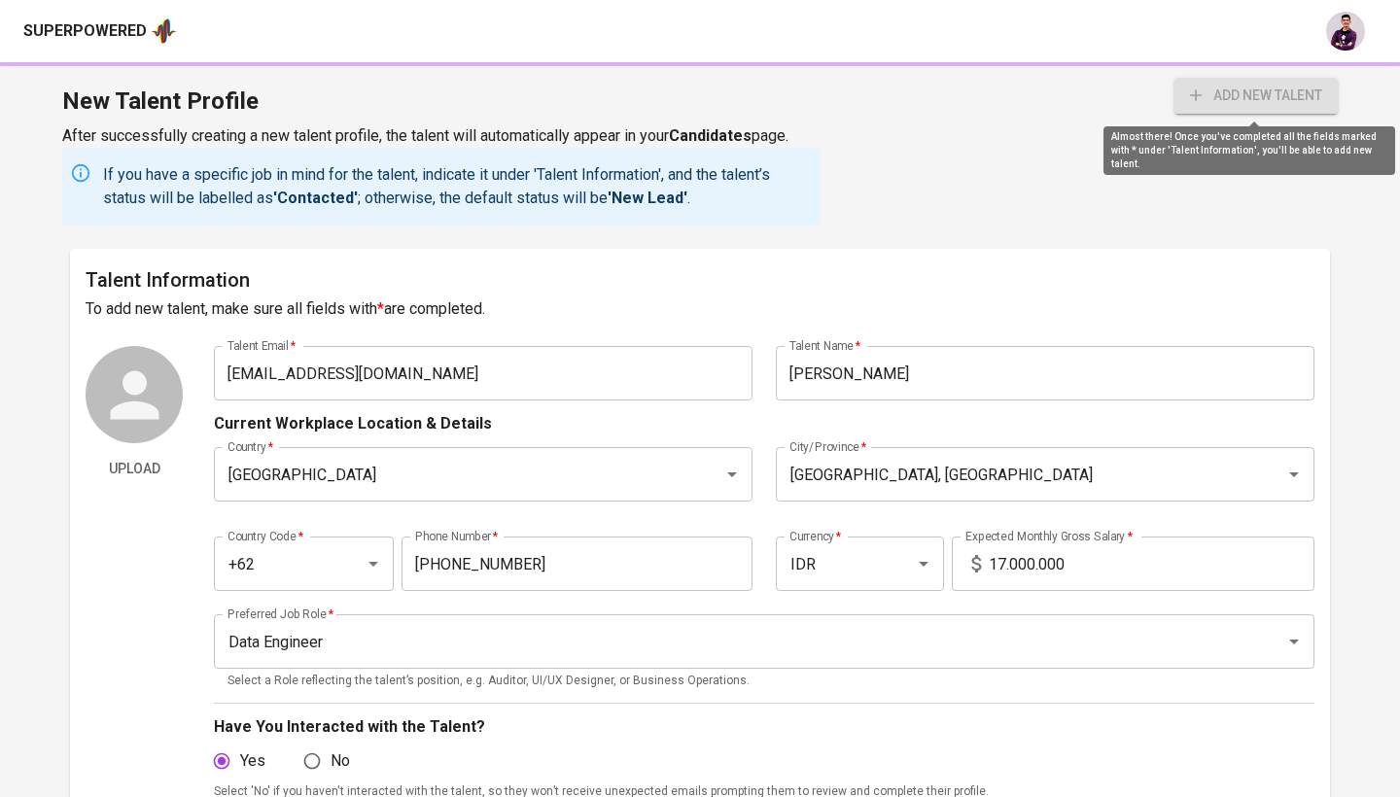
type input "AWS"
type input "3"
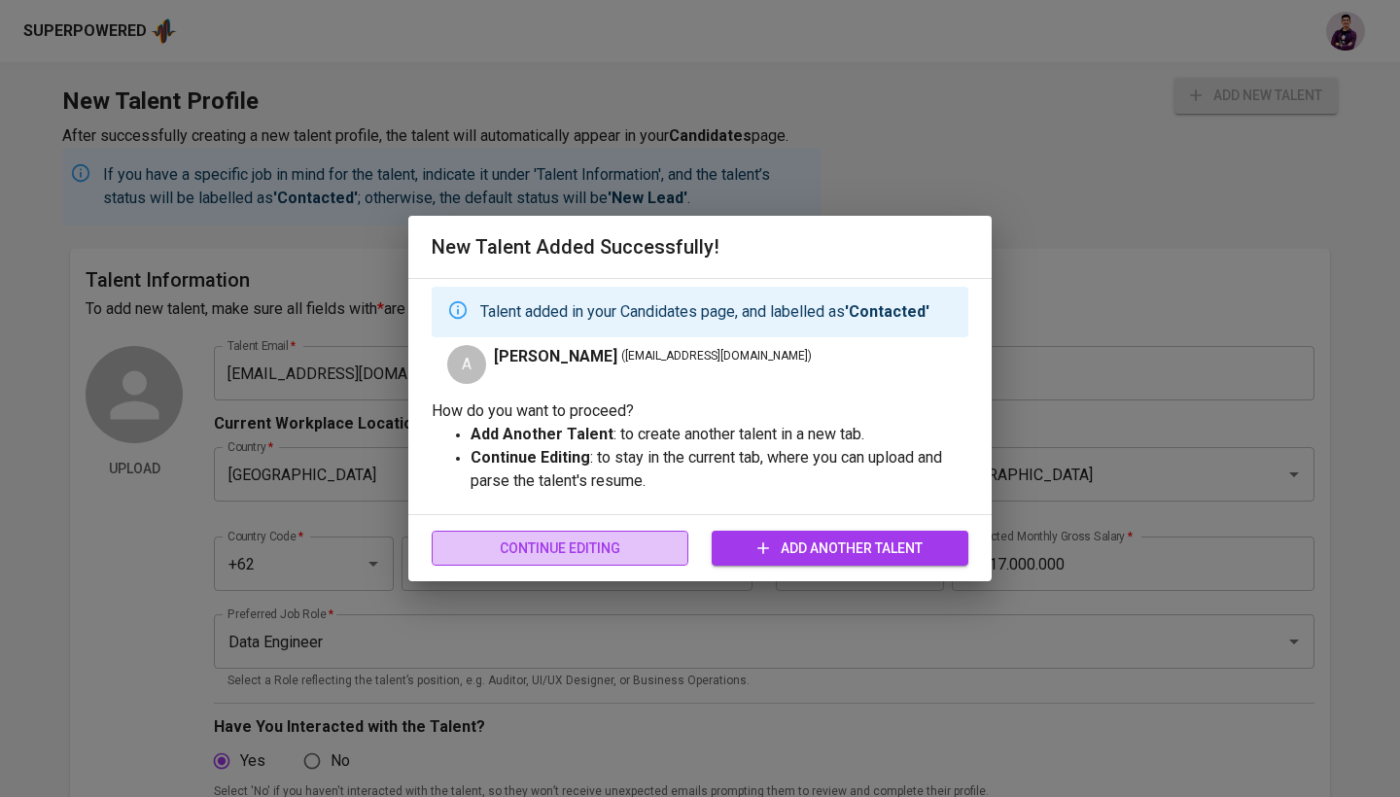
click at [657, 538] on span "Continue Editing" at bounding box center [559, 548] width 225 height 24
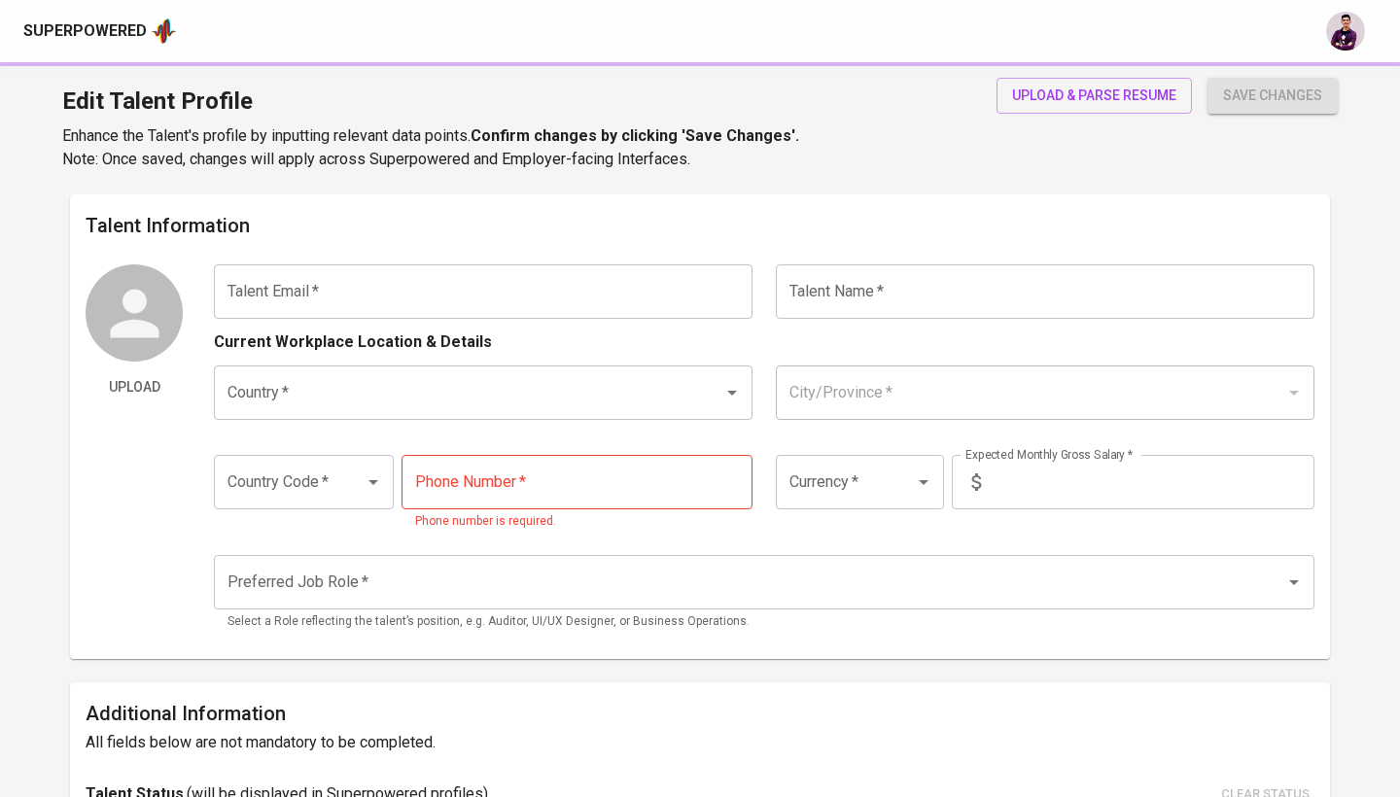
type input "kelvinalbertus15@gmail.com"
type input "Albertus Kelvin"
type input "[GEOGRAPHIC_DATA]"
type input "Jakarta Pusat, DKI Jakarta"
type input "+62"
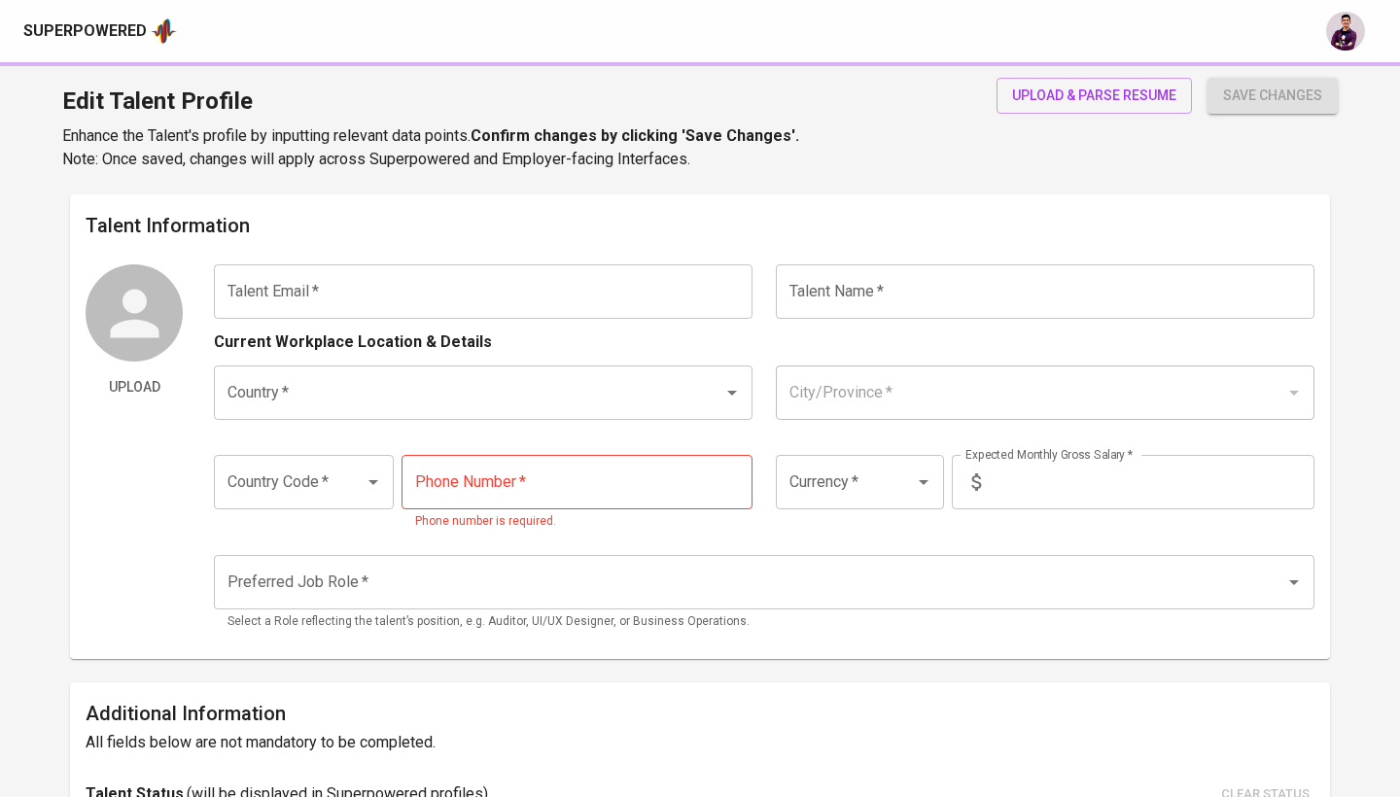
type input "897-1264-912"
type input "IDR"
type input "Data Engineer"
radio input "true"
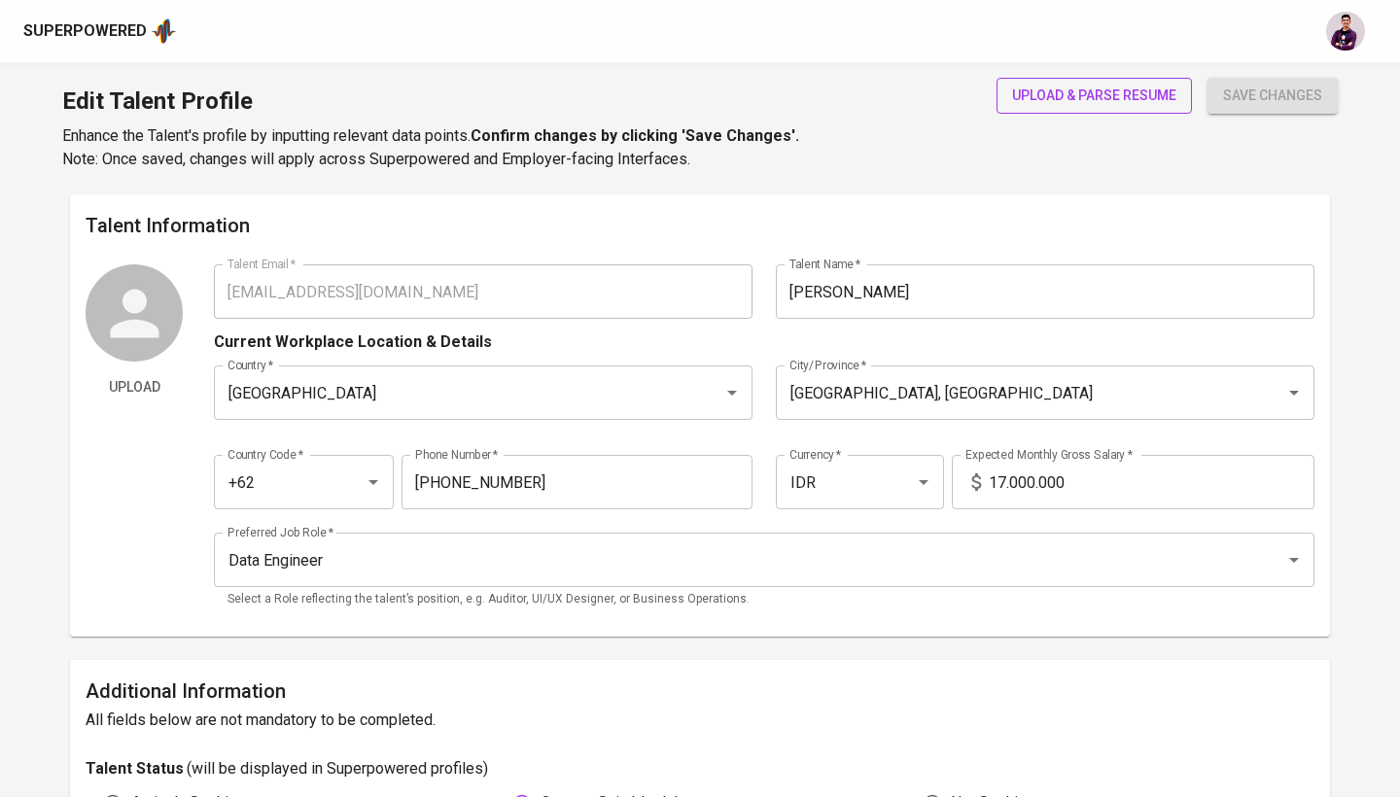
click at [1119, 99] on span "upload & parse resume" at bounding box center [1094, 96] width 164 height 24
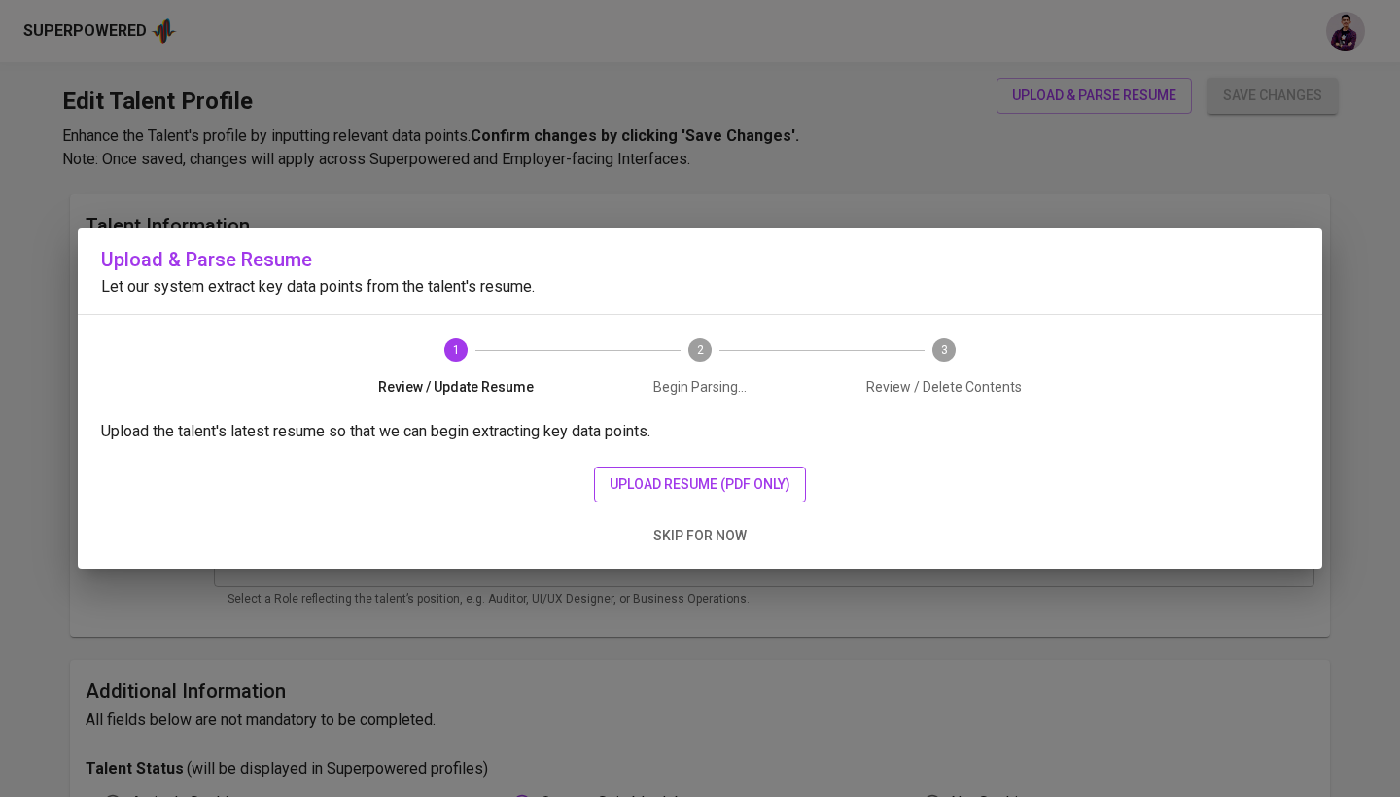
click at [649, 485] on span "upload resume (pdf only)" at bounding box center [699, 484] width 181 height 24
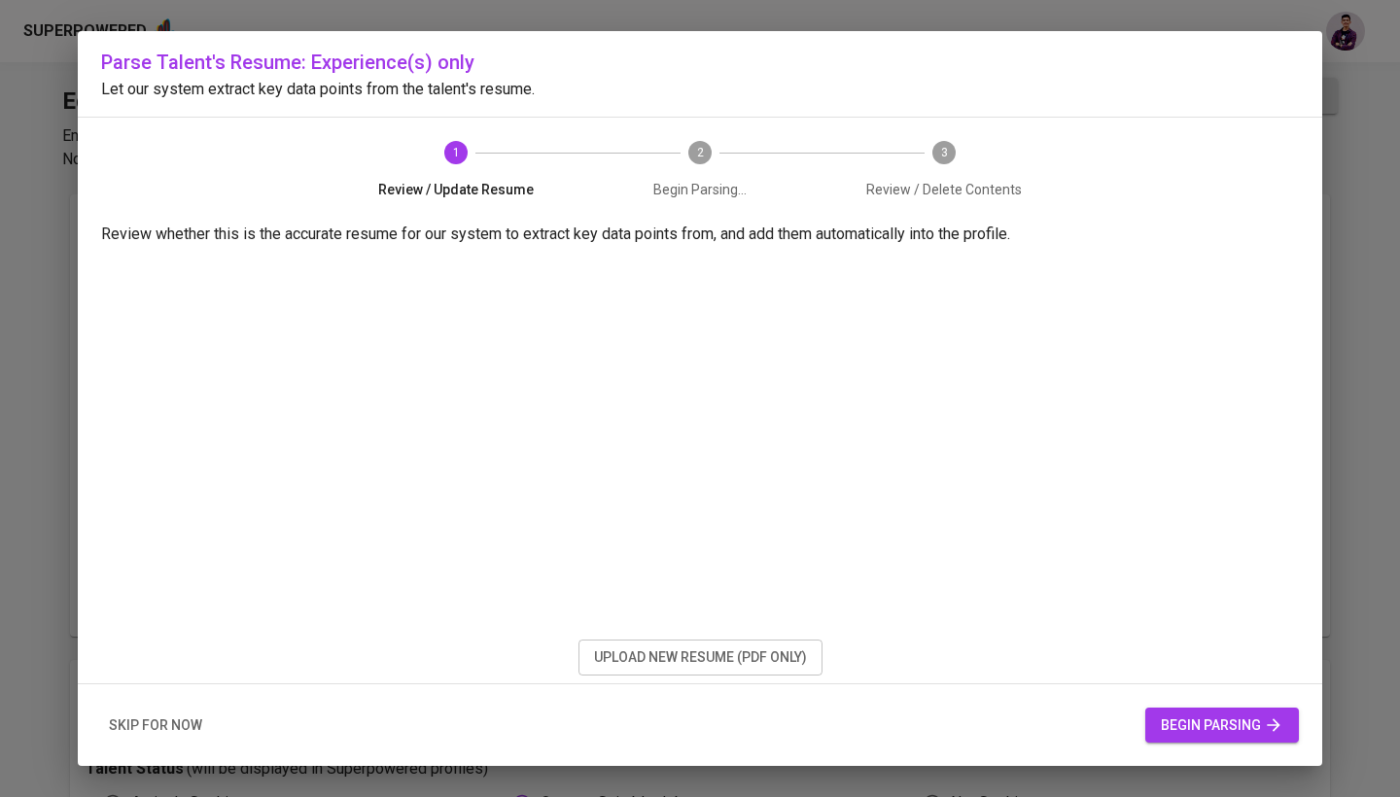
click at [1263, 733] on icon "button" at bounding box center [1272, 724] width 19 height 19
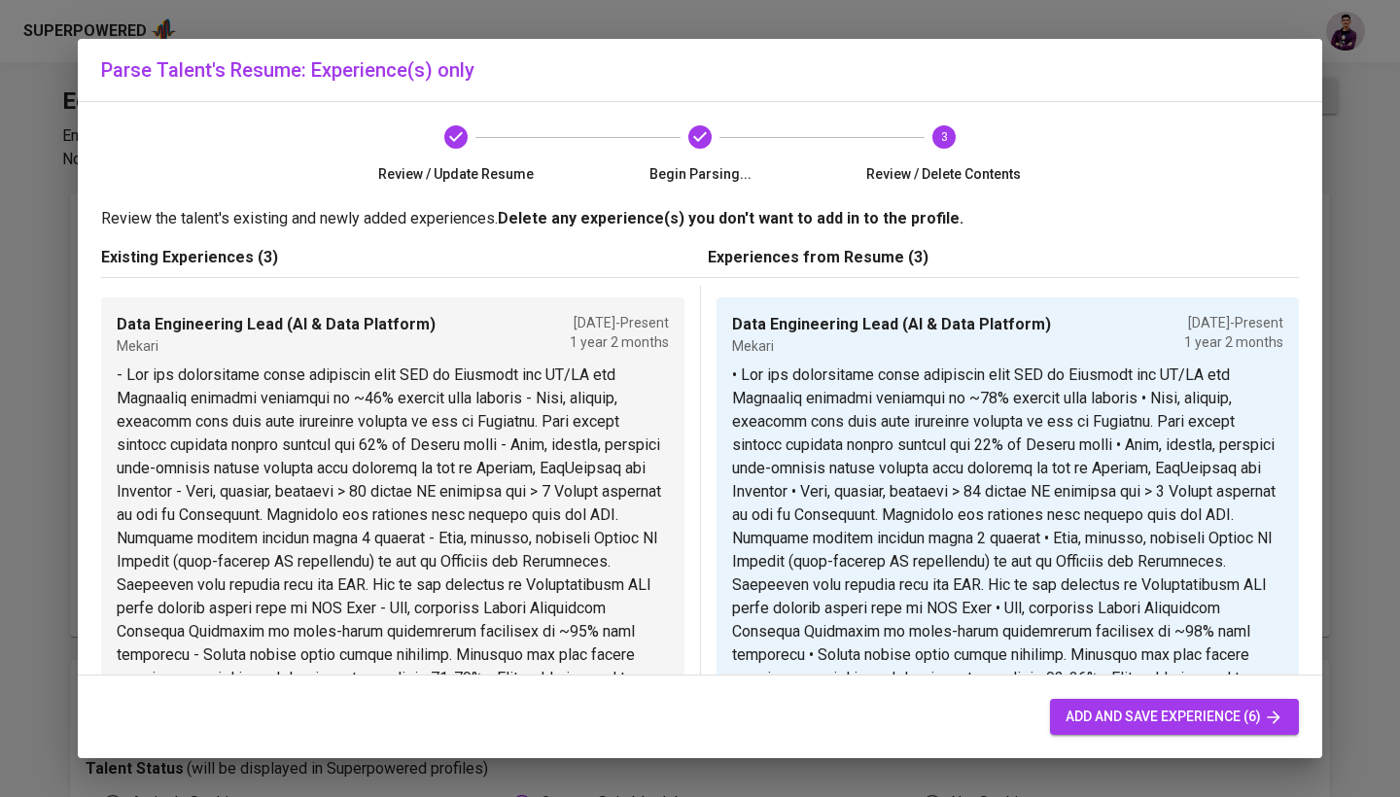
click at [1180, 706] on span "add and save experience (6)" at bounding box center [1174, 717] width 218 height 24
type textarea "• Led and implemented cloud migration from AWS to Alicloud for AI/ML and Report…"
type input "Data Engineering Lead (AI & Data Platform)"
checkbox input "true"
type input "06/01/2024"
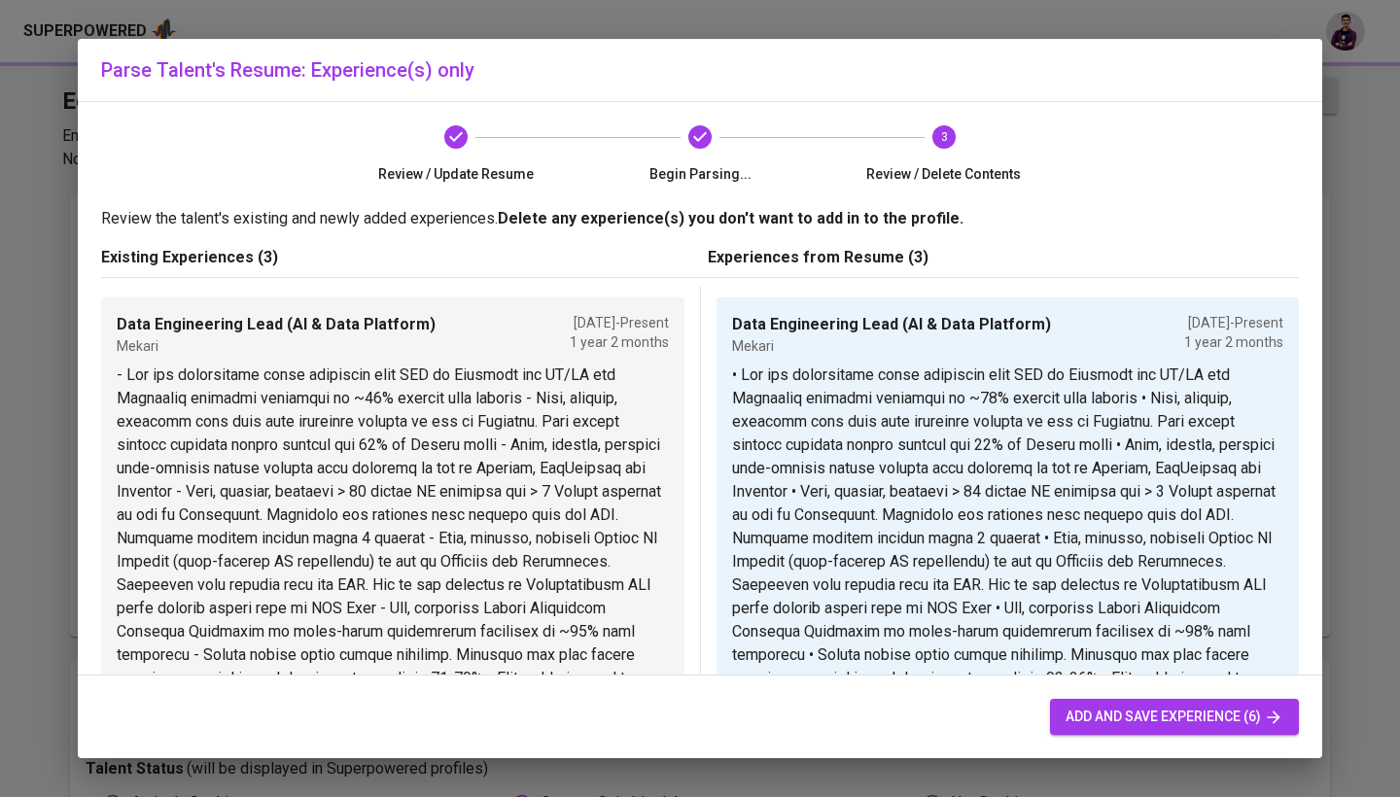
type textarea "- Led and implemented cloud migration from AWS to Alicloud for AI/ML and Report…"
type input "Data Engineering Lead (Ingestion & Analytics)"
type input "07/01/2022"
type input "06/01/2024"
type textarea "- Developed, maintained CDC ingestion from > 10 databases (MySQL & PostgreSQL) …"
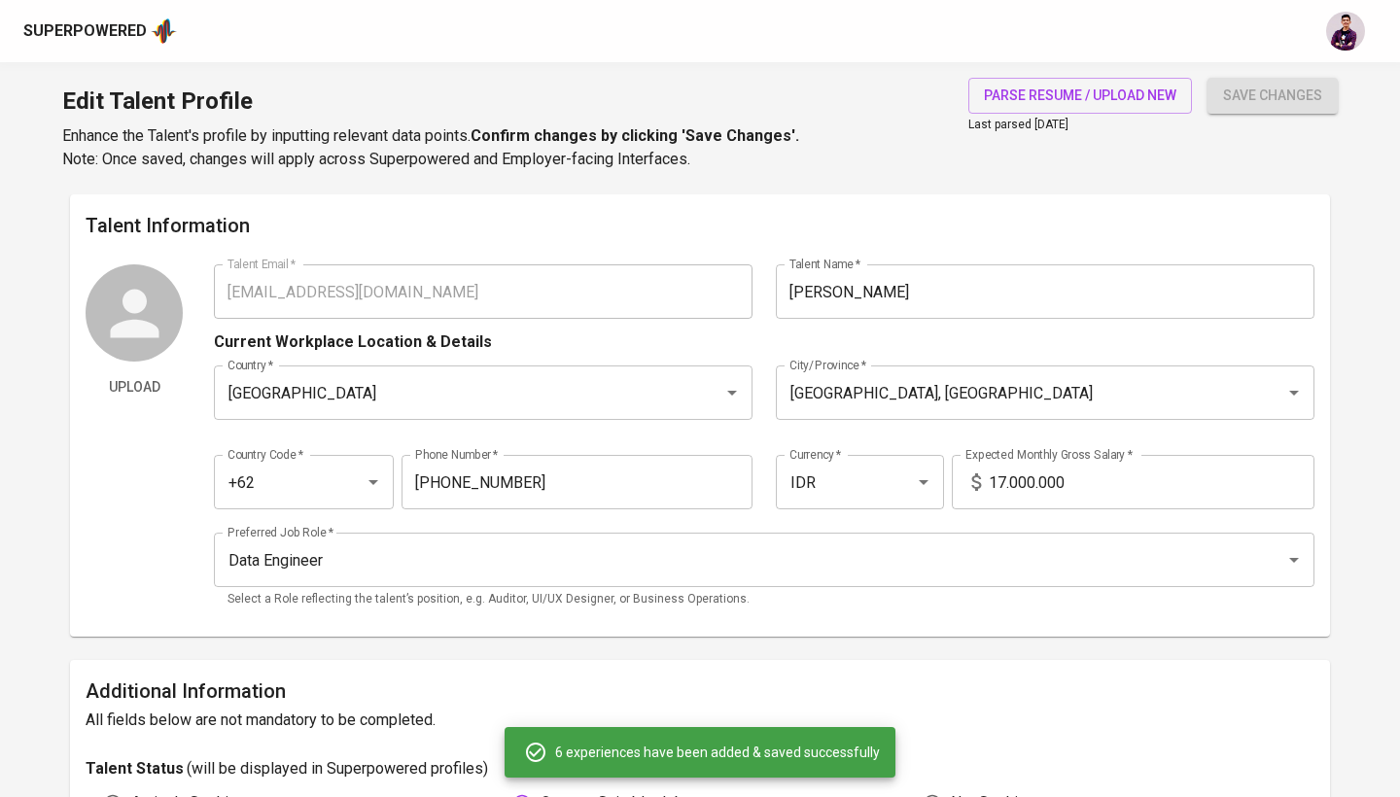
scroll to position [1892, 0]
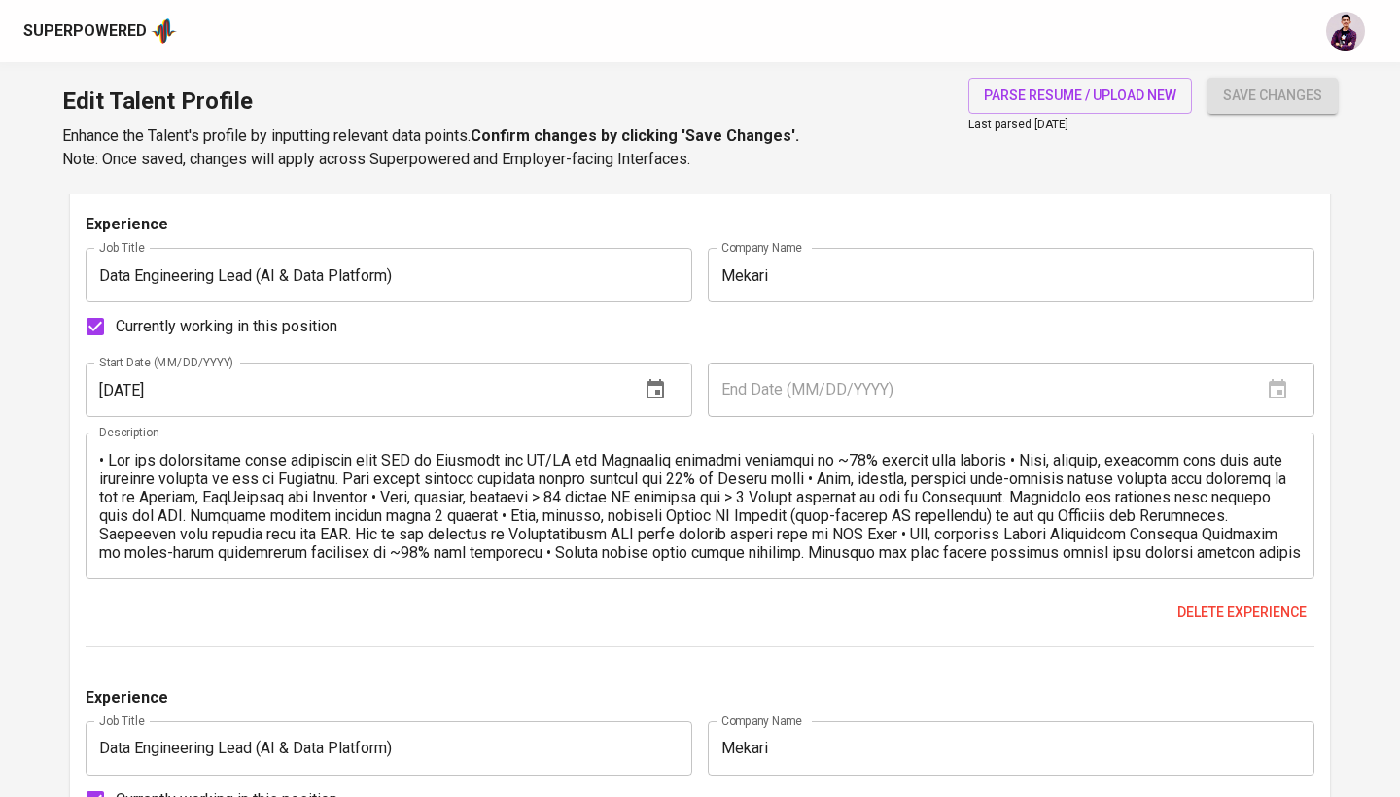
click at [1030, 461] on textarea at bounding box center [699, 506] width 1201 height 111
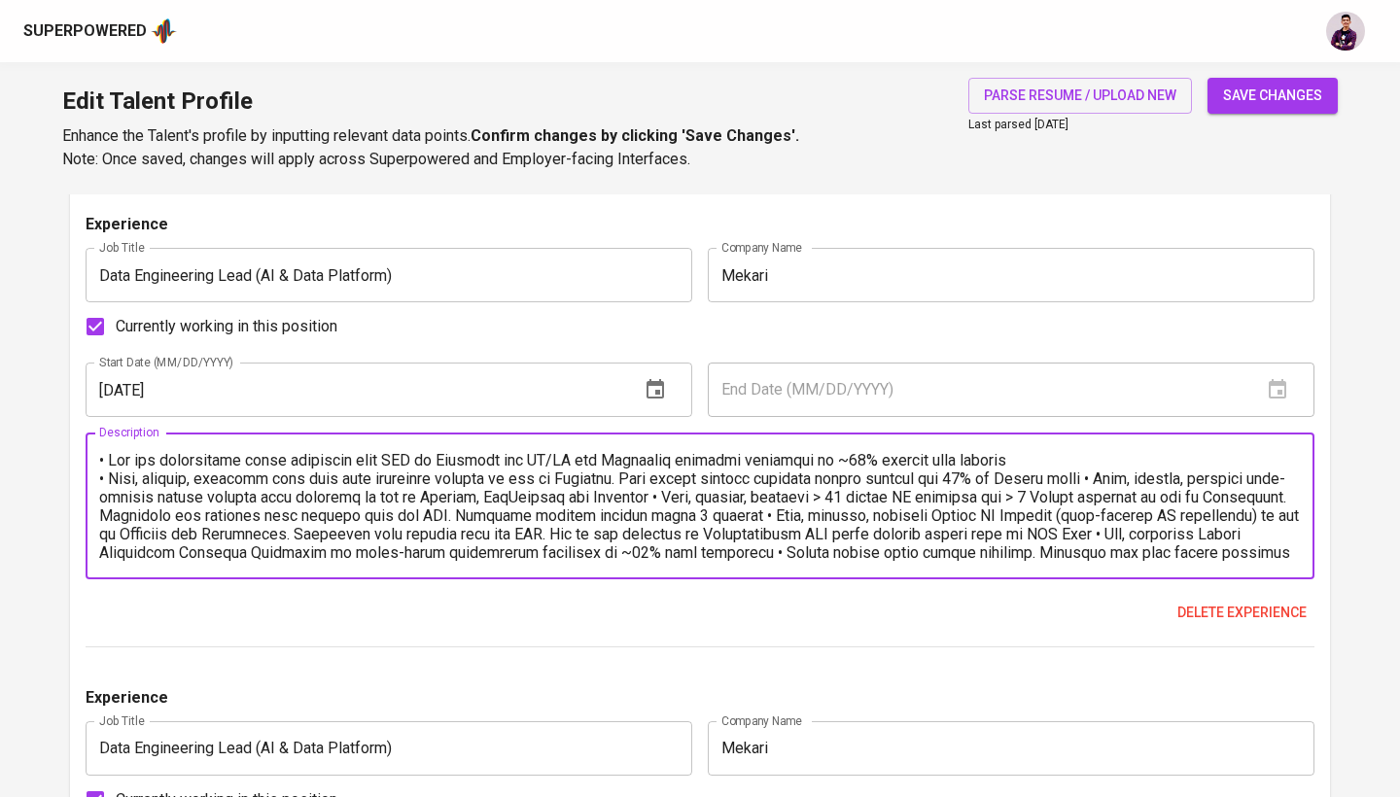
click at [684, 495] on textarea at bounding box center [699, 506] width 1201 height 111
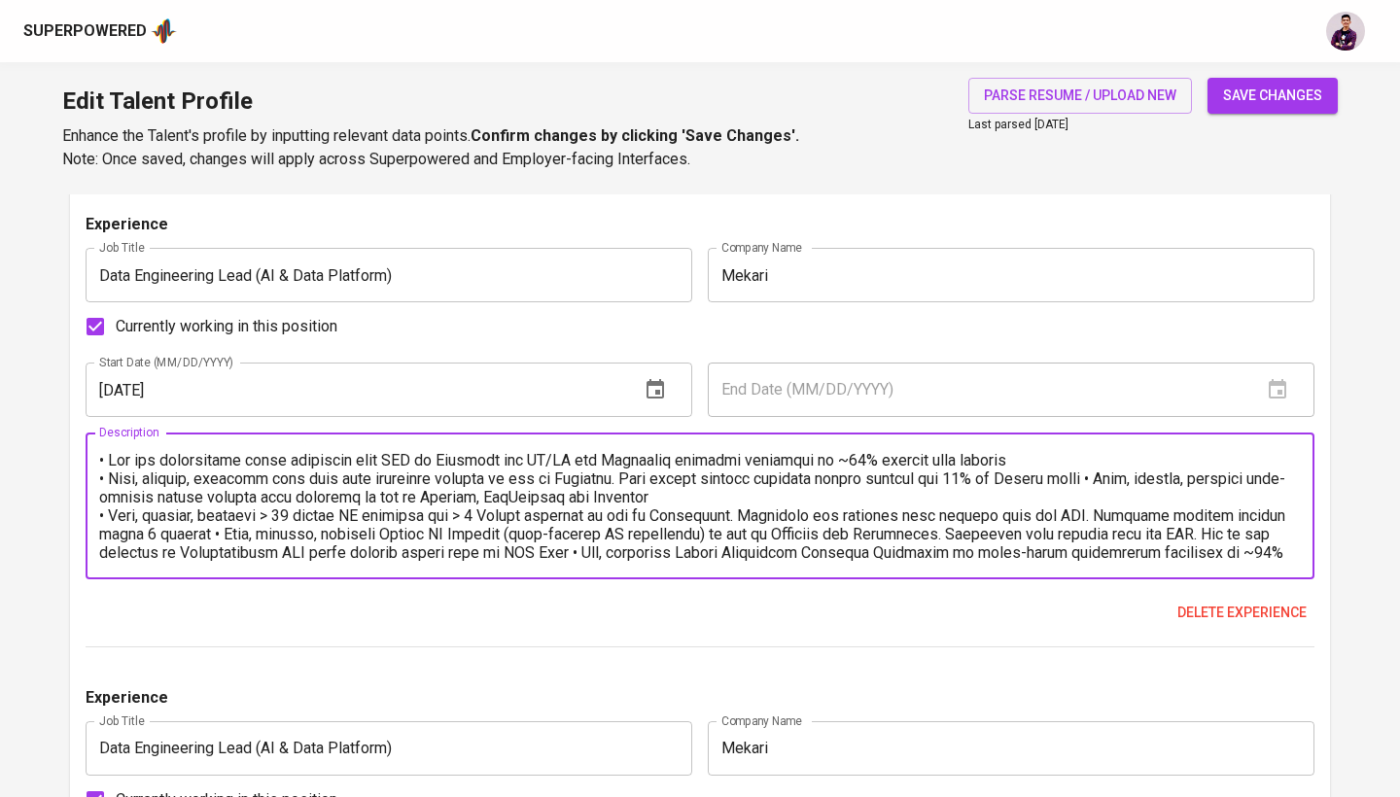
click at [1122, 470] on textarea at bounding box center [699, 506] width 1201 height 111
click at [215, 530] on textarea at bounding box center [699, 506] width 1201 height 111
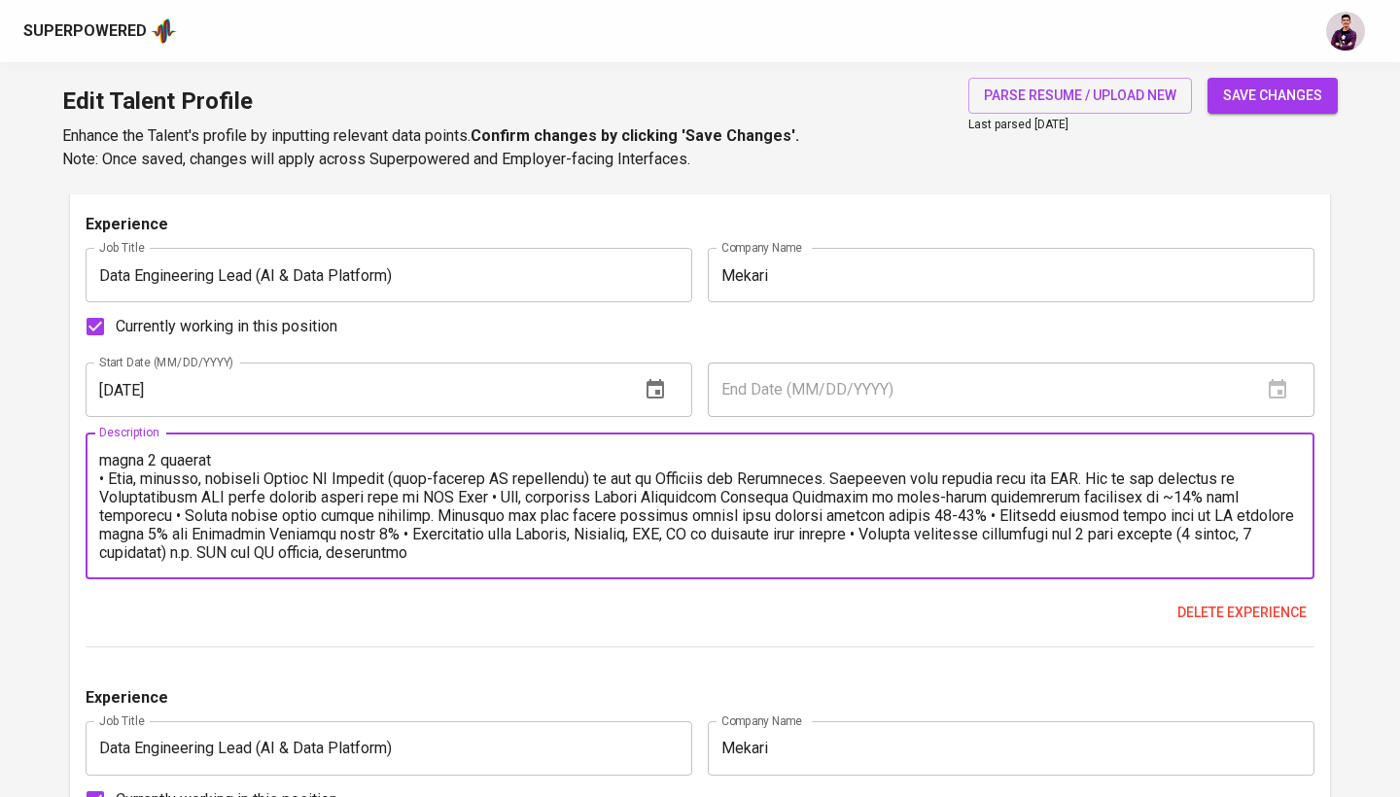
scroll to position [74, 0]
click at [537, 490] on textarea at bounding box center [699, 506] width 1201 height 111
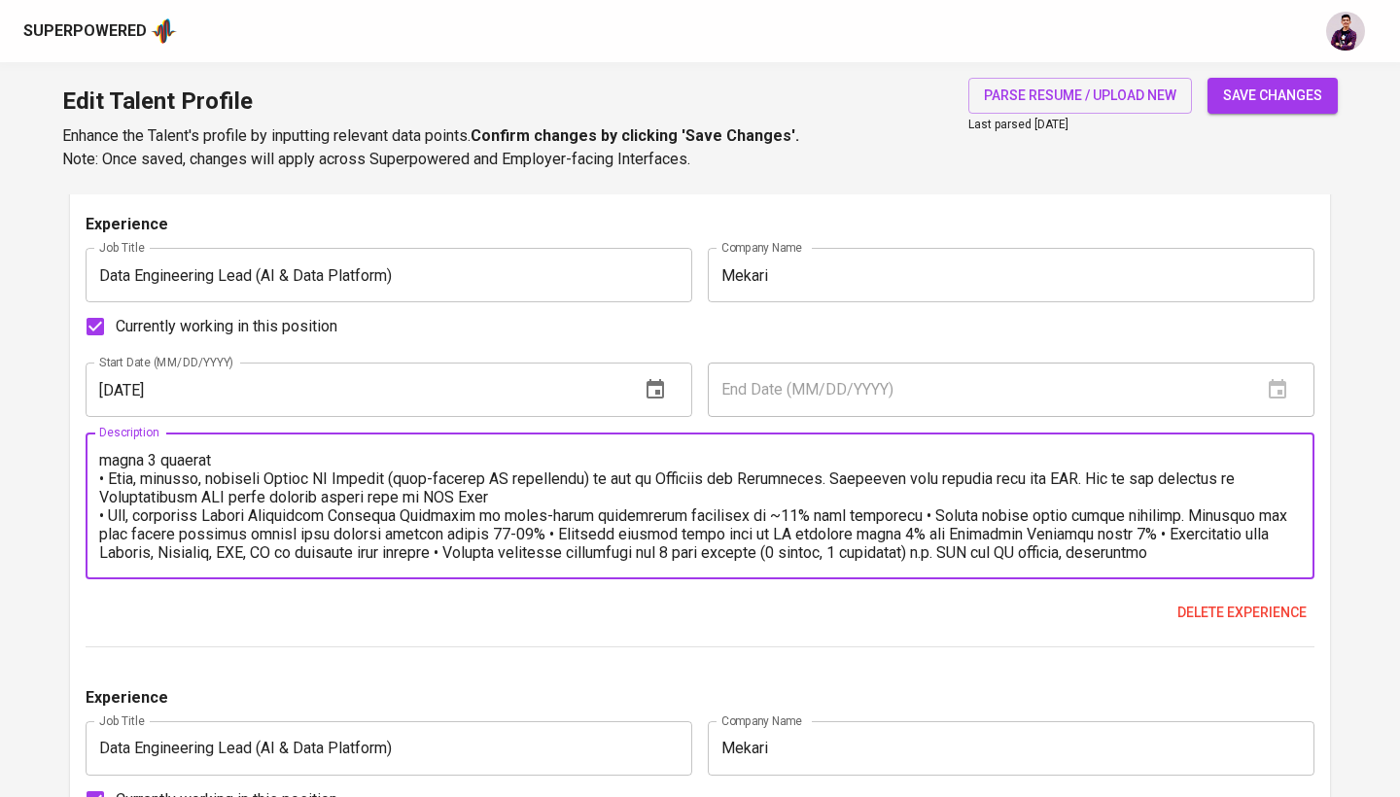
click at [894, 514] on textarea at bounding box center [699, 506] width 1201 height 111
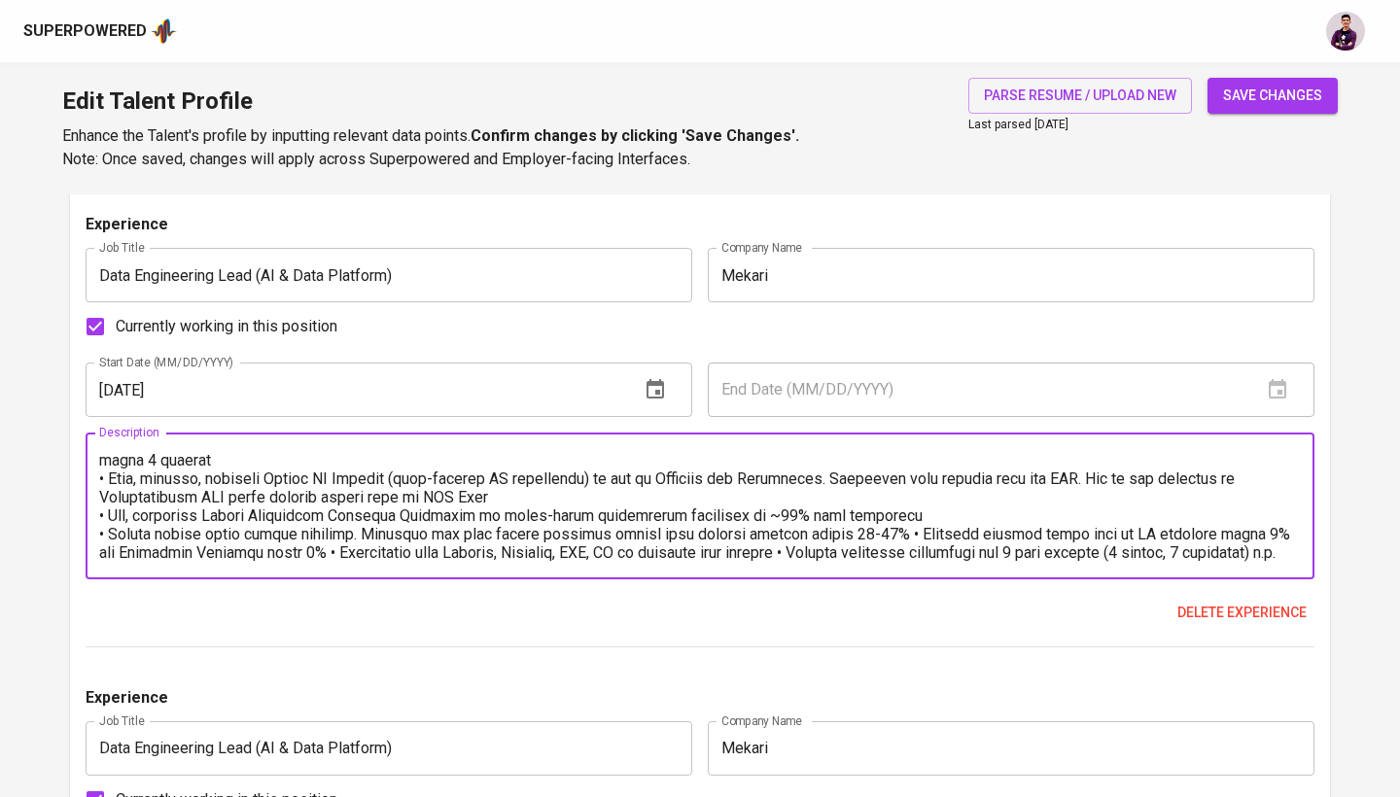
click at [903, 530] on textarea at bounding box center [699, 506] width 1201 height 111
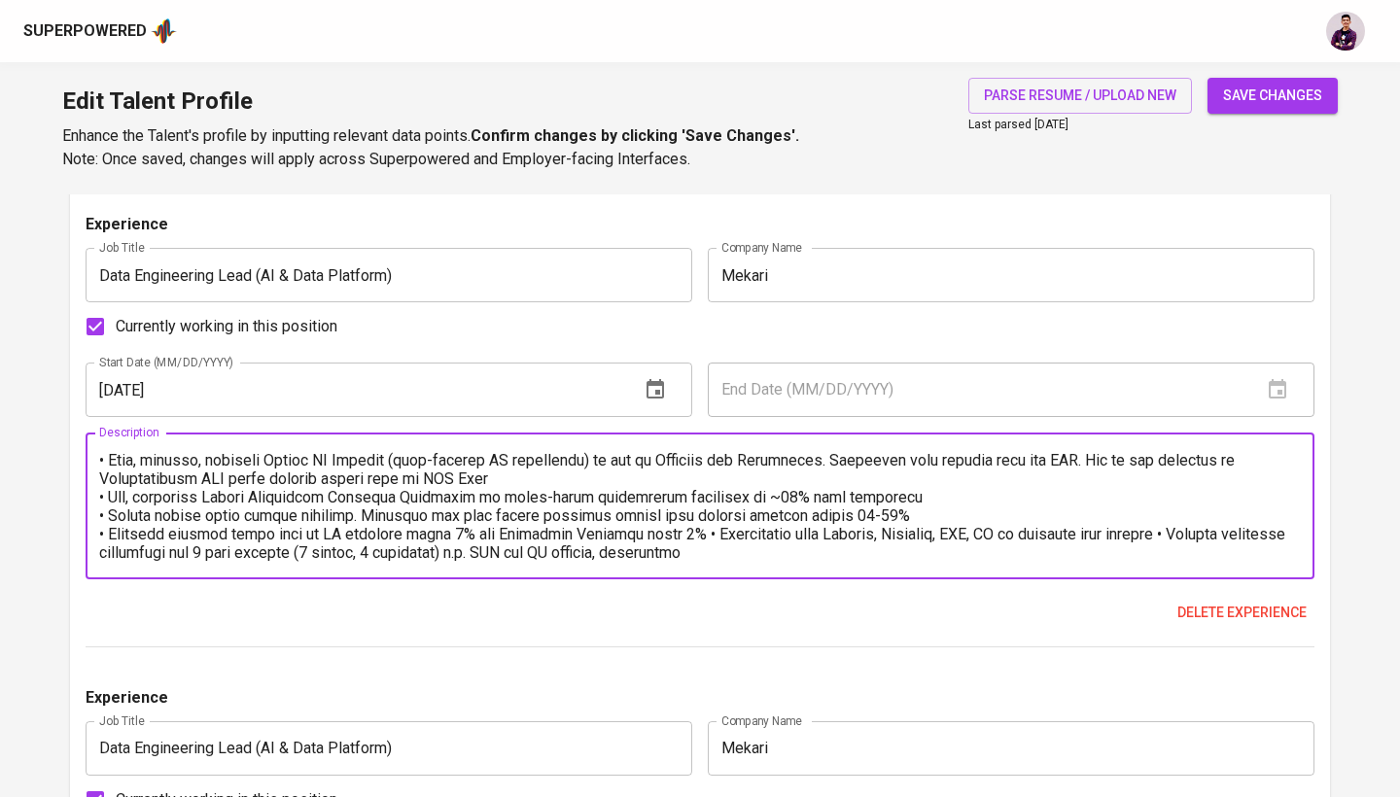
scroll to position [92, 0]
click at [697, 531] on textarea at bounding box center [699, 506] width 1201 height 111
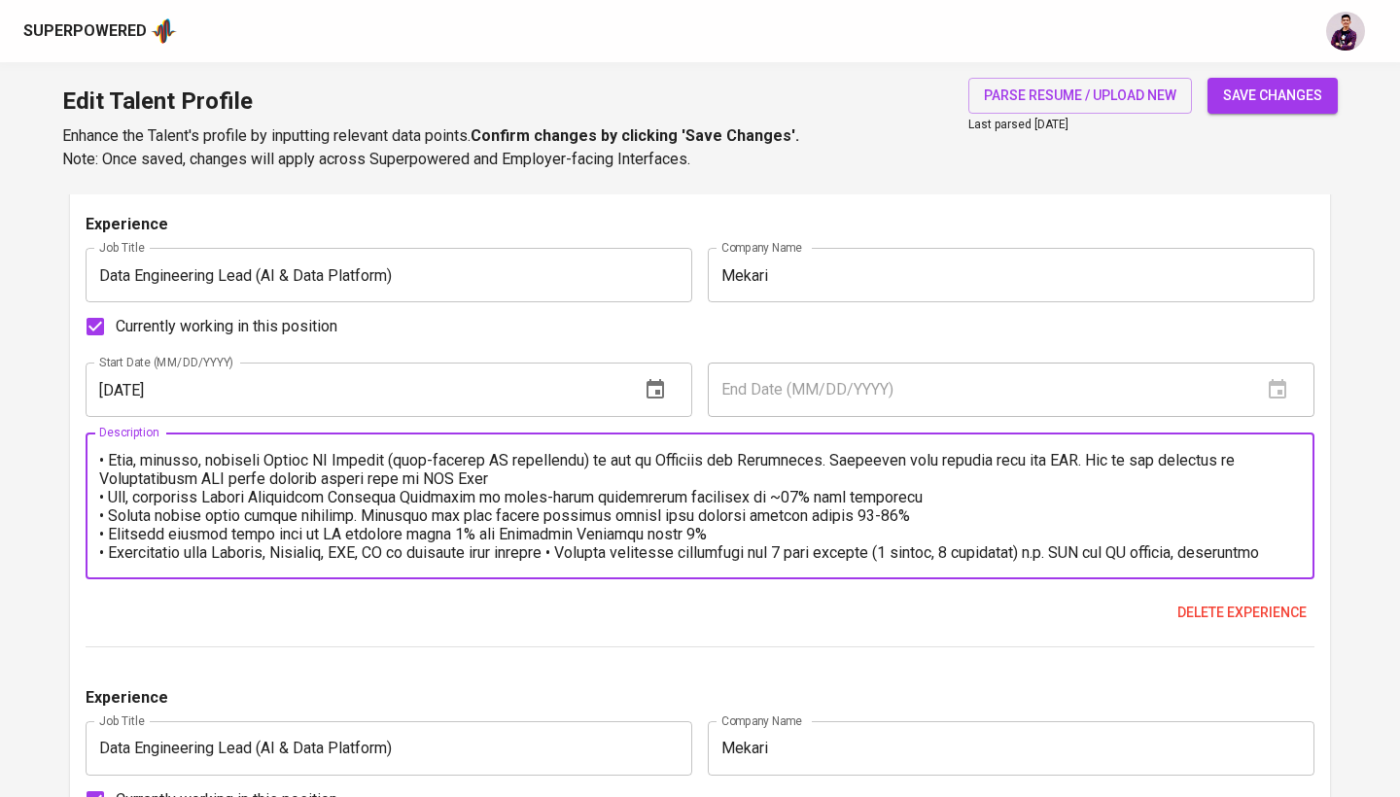
scroll to position [111, 0]
click at [574, 526] on textarea at bounding box center [699, 506] width 1201 height 111
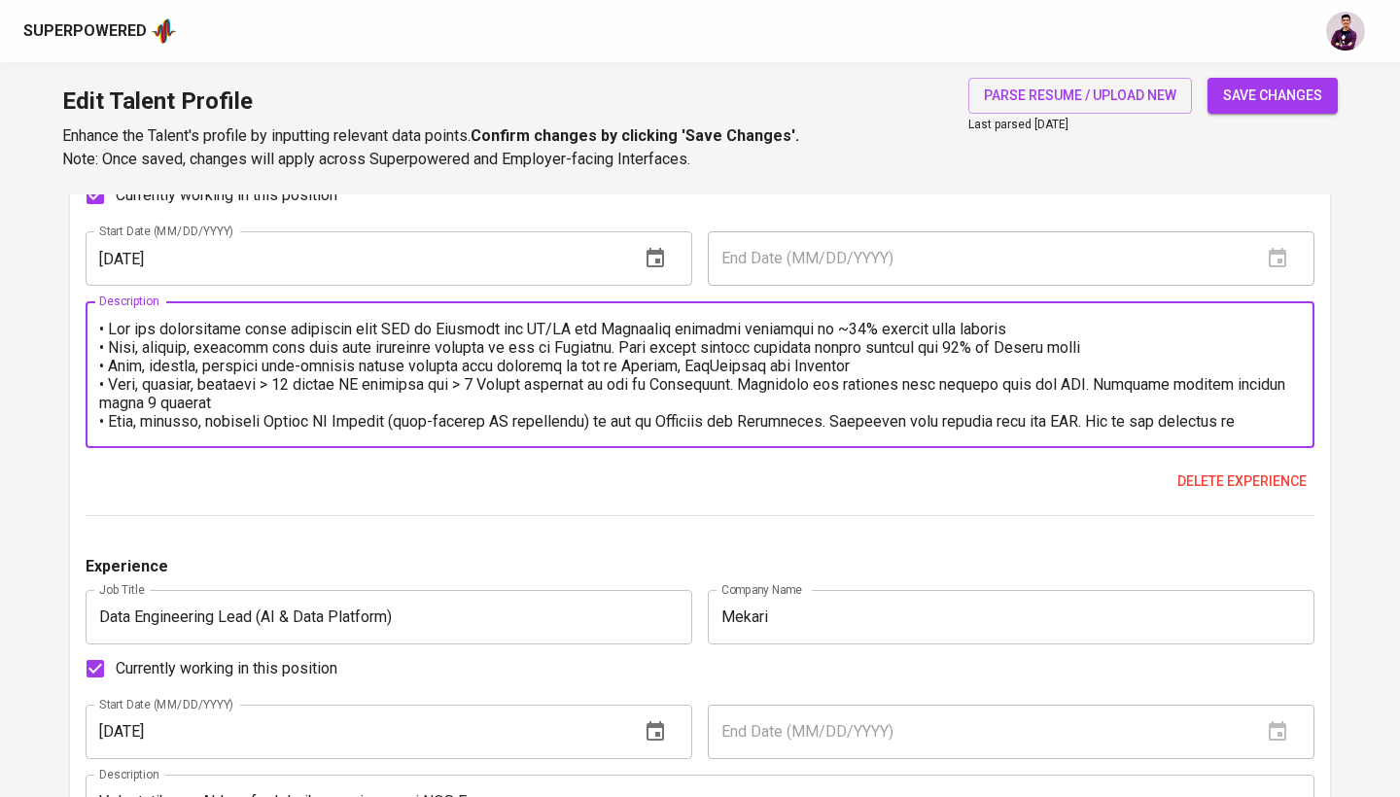
scroll to position [2015, 0]
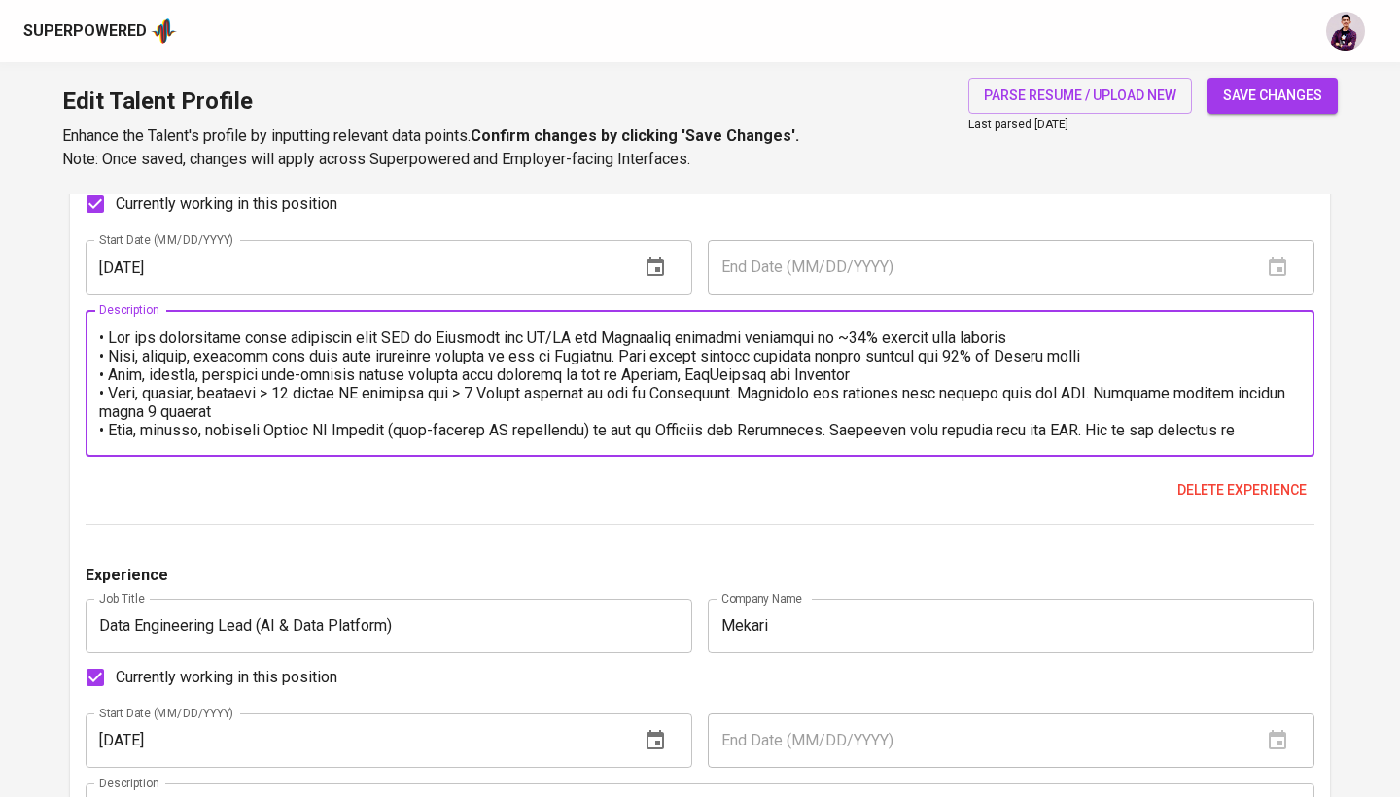
type textarea "• Led and implemented cloud migration from AWS to Alicloud for AI/ML and Report…"
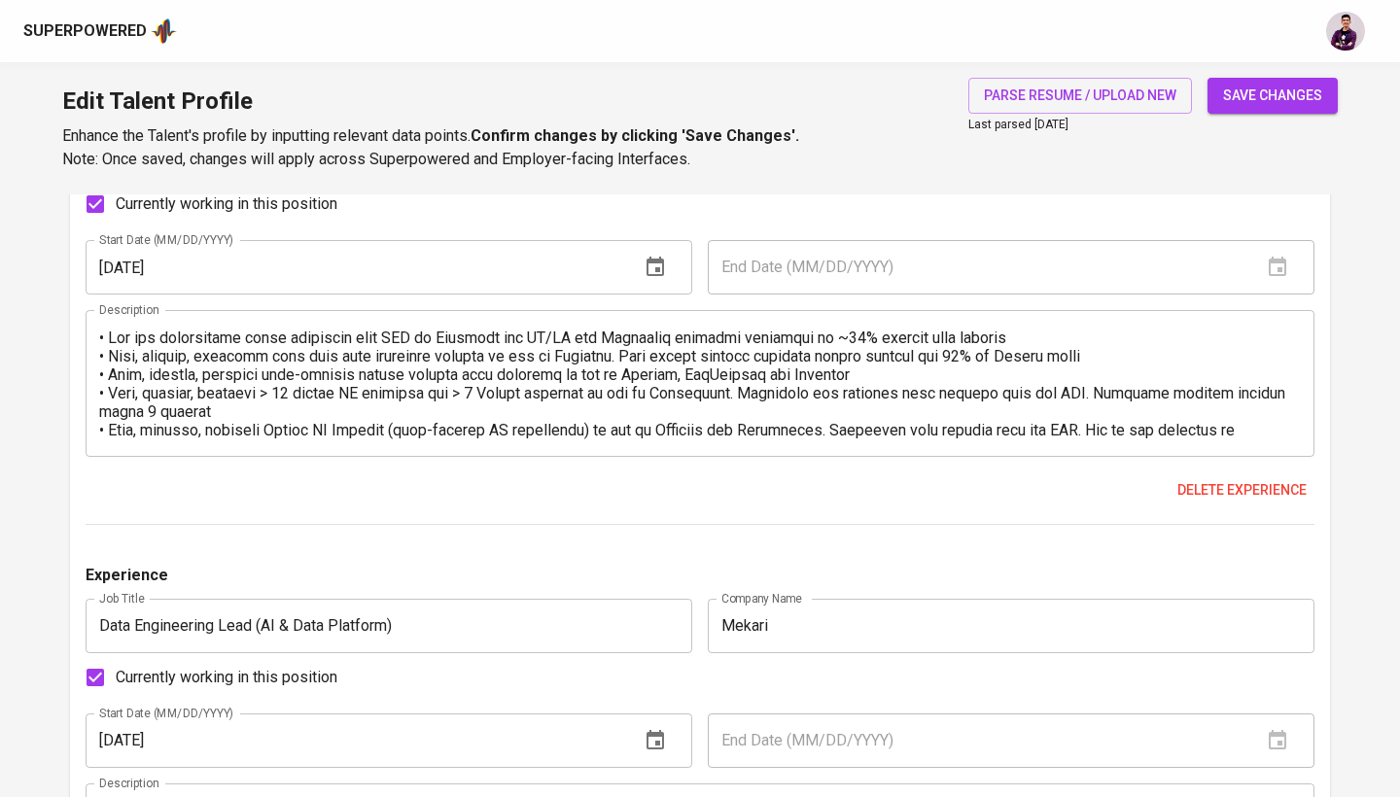
click at [671, 491] on div "Delete experience" at bounding box center [700, 490] width 1228 height 36
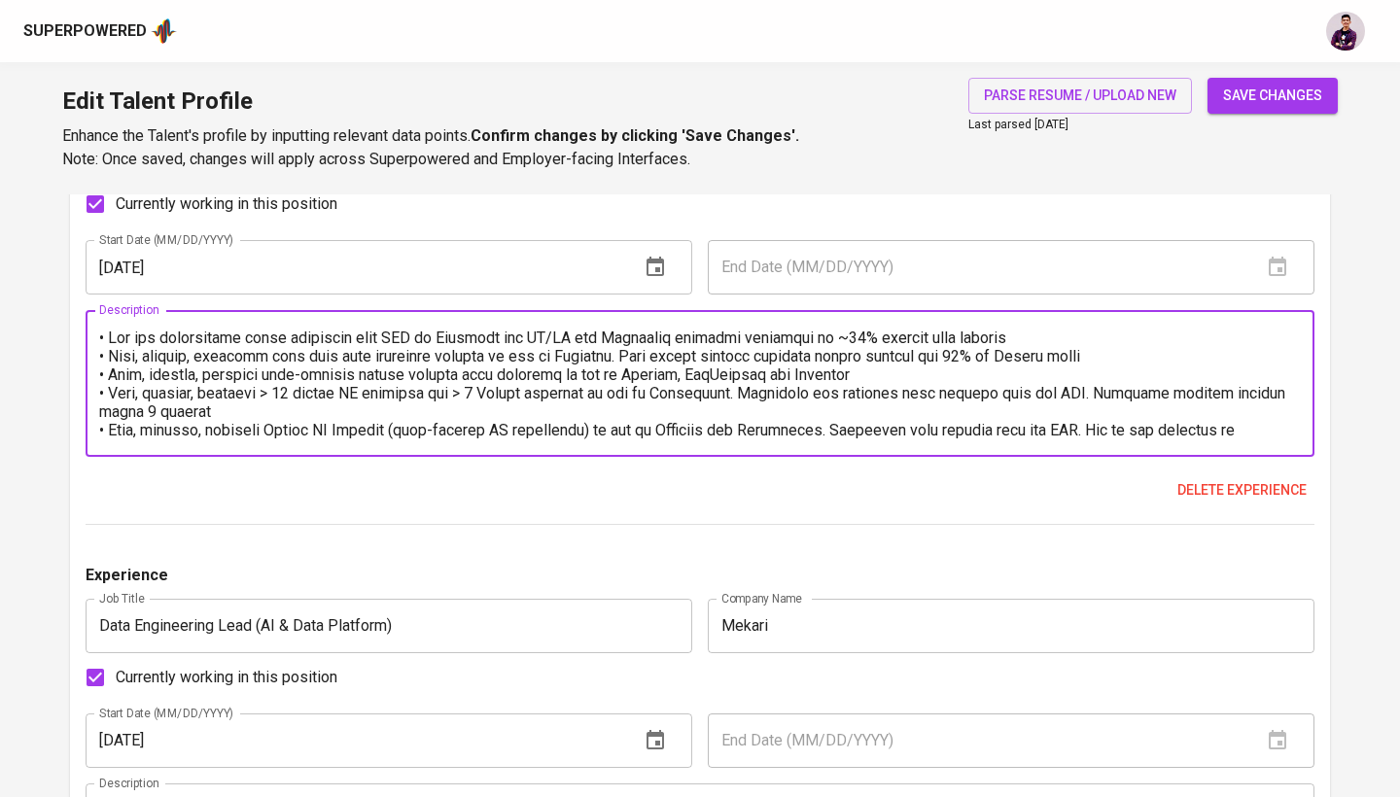
click at [97, 373] on div "Description" at bounding box center [700, 383] width 1228 height 147
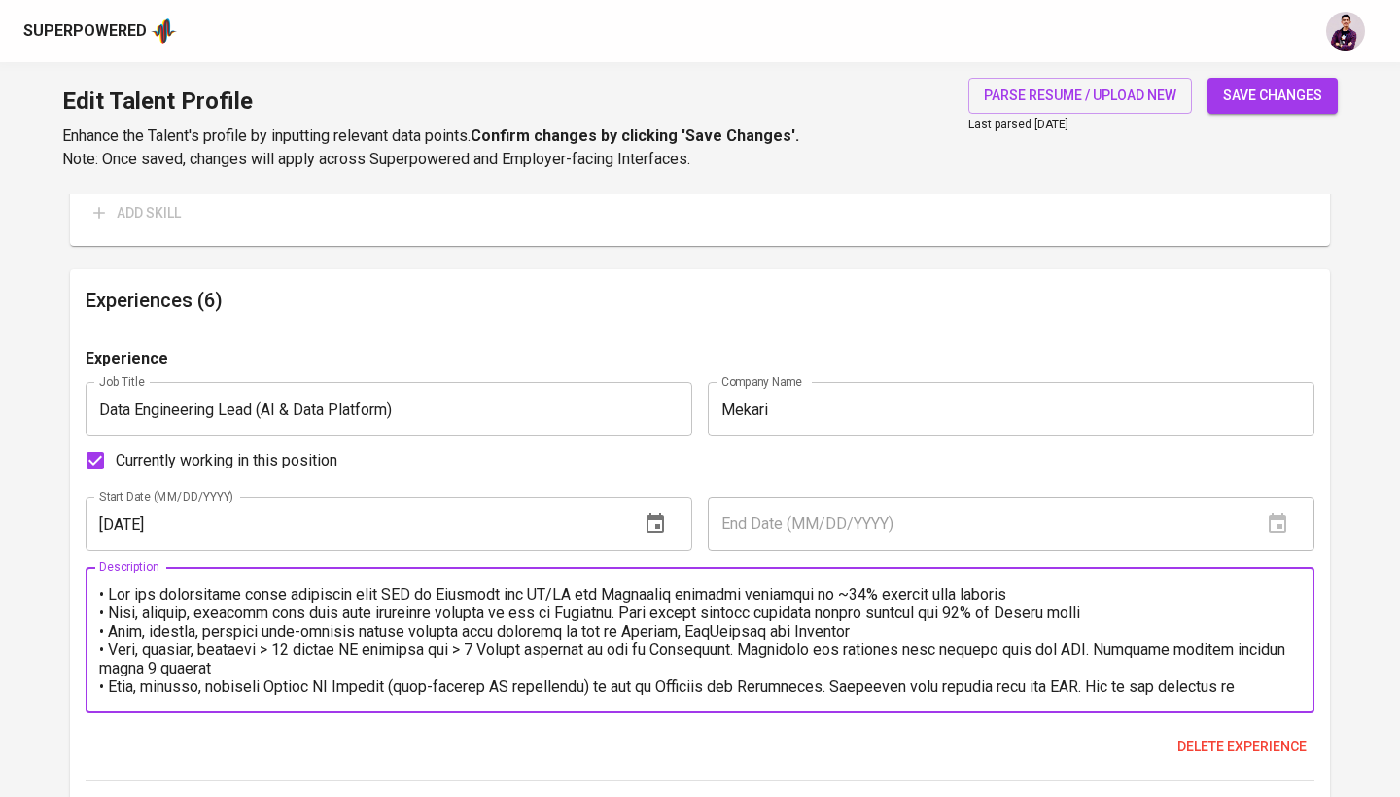
scroll to position [1747, 0]
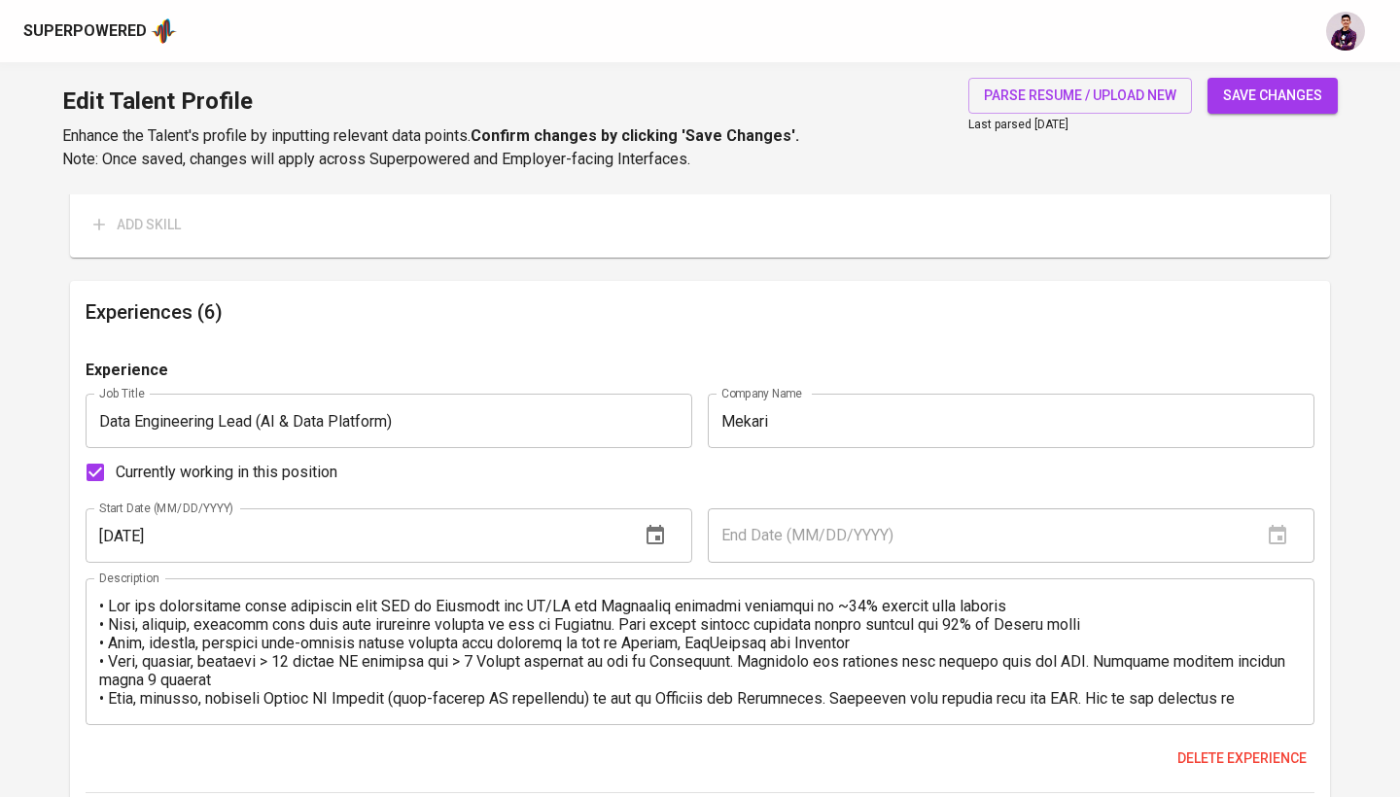
click at [428, 475] on div "Currently working in this position" at bounding box center [700, 472] width 1228 height 41
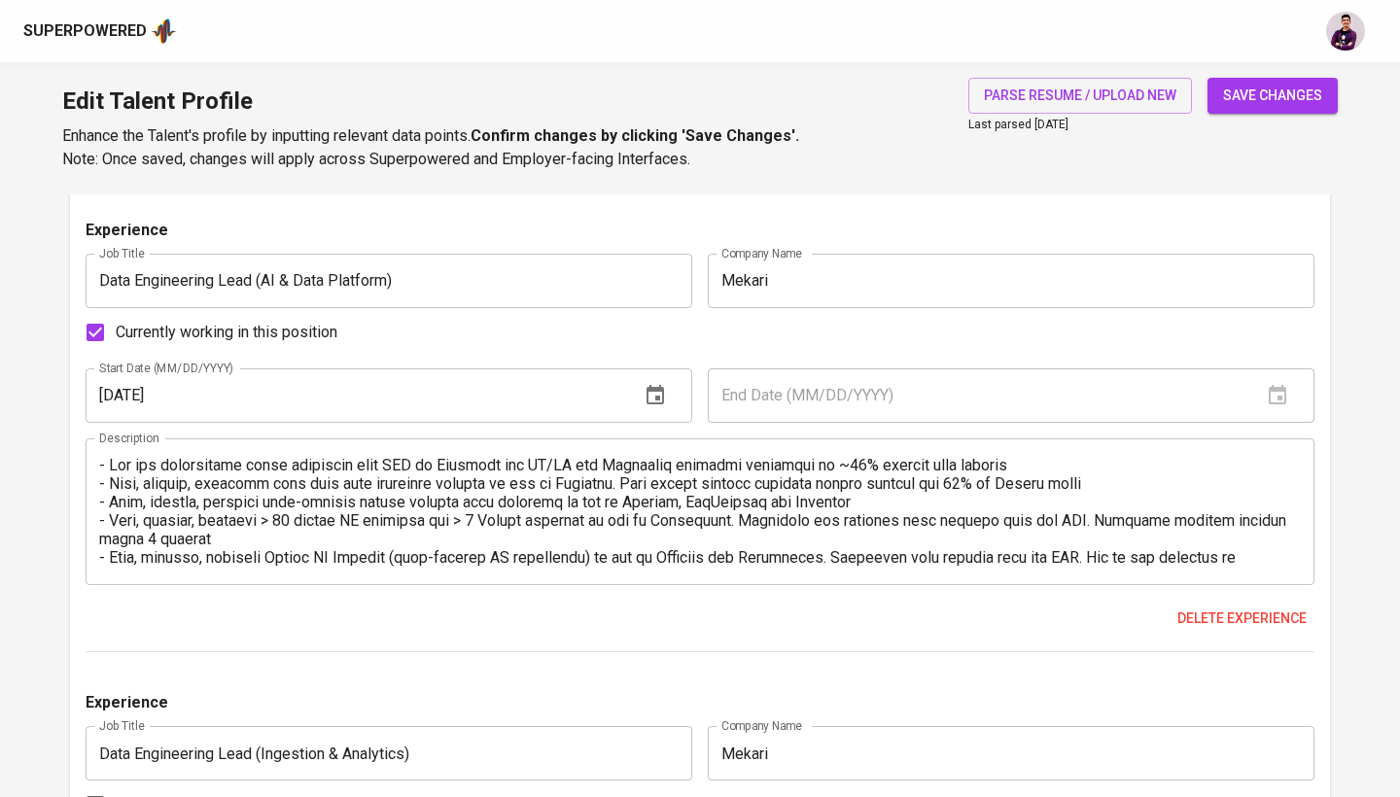
scroll to position [2357, 0]
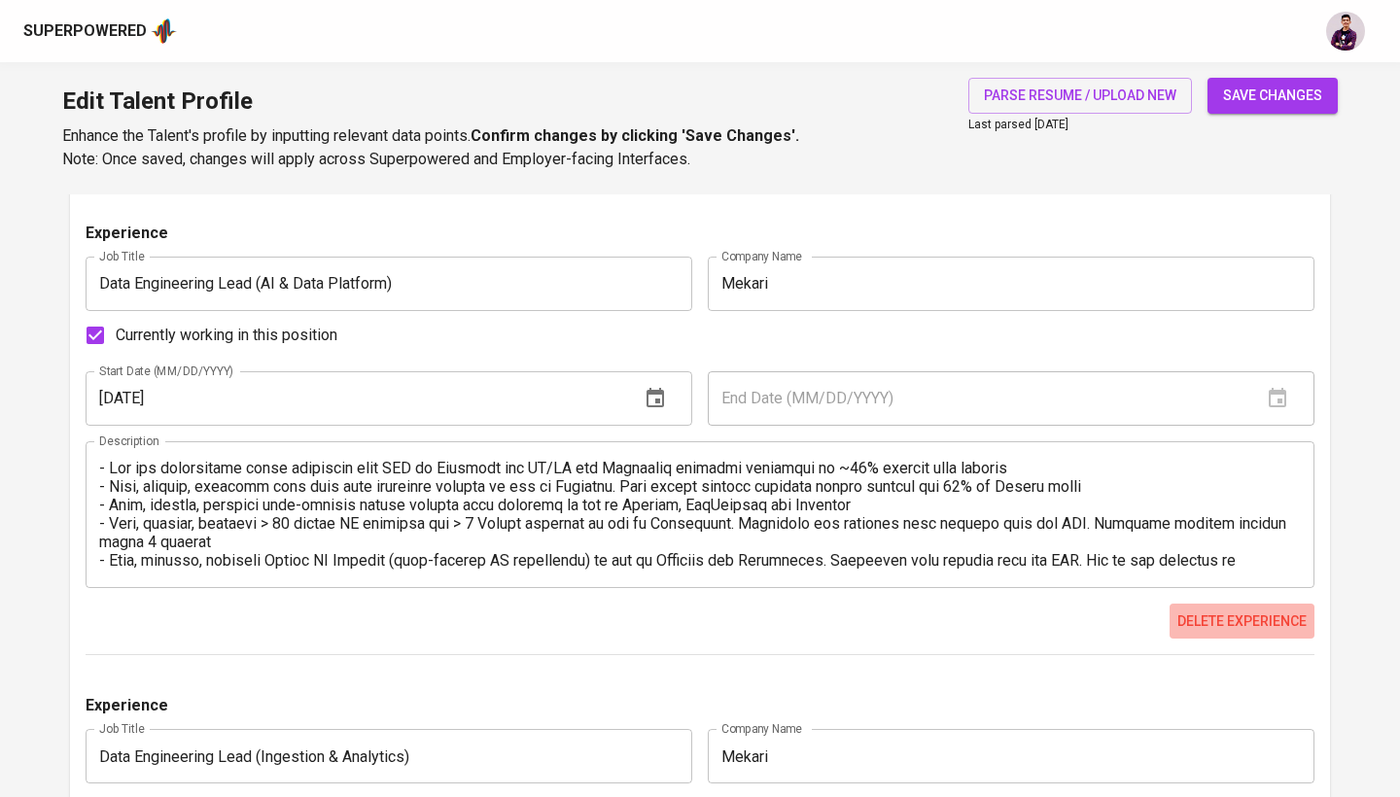
click at [1241, 615] on span "Delete experience" at bounding box center [1241, 621] width 129 height 24
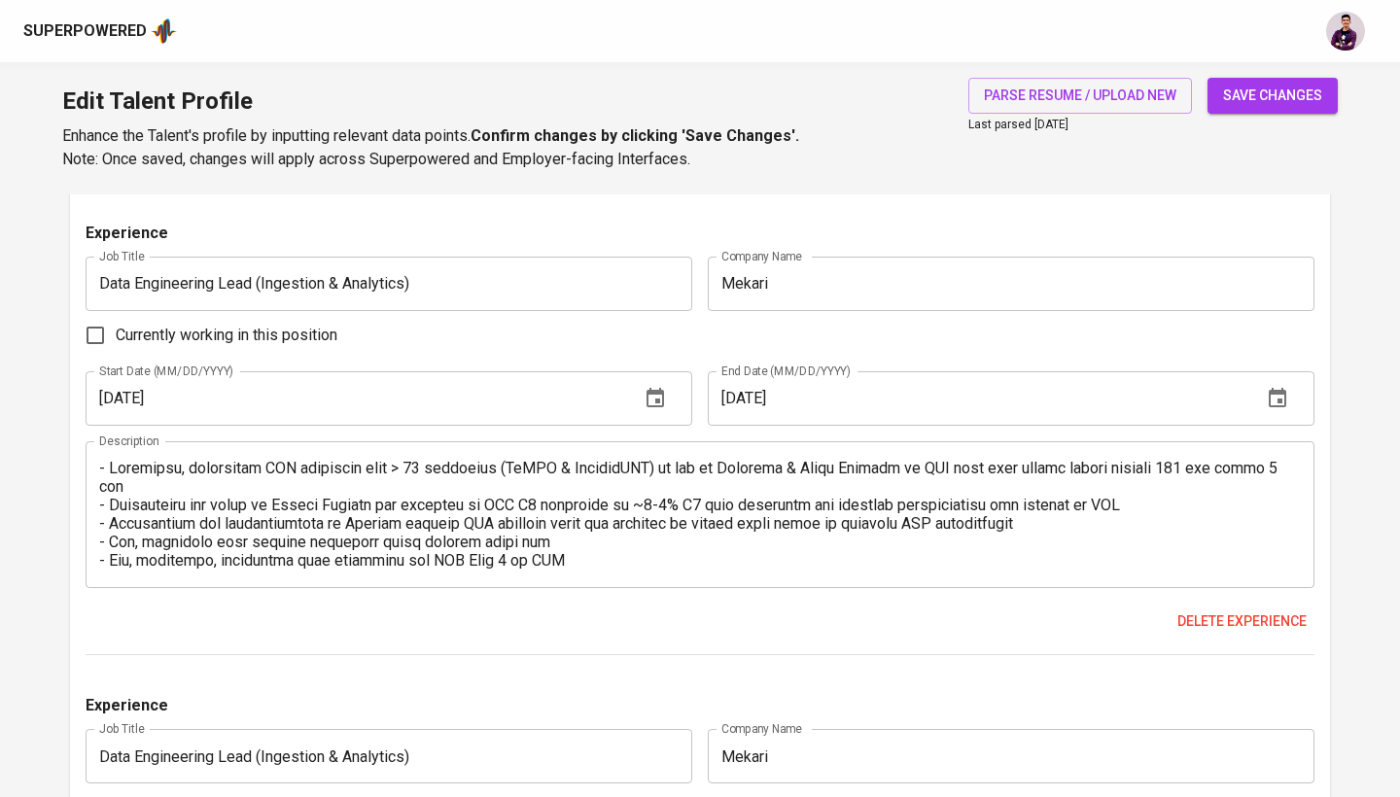
click at [103, 467] on textarea at bounding box center [699, 514] width 1201 height 111
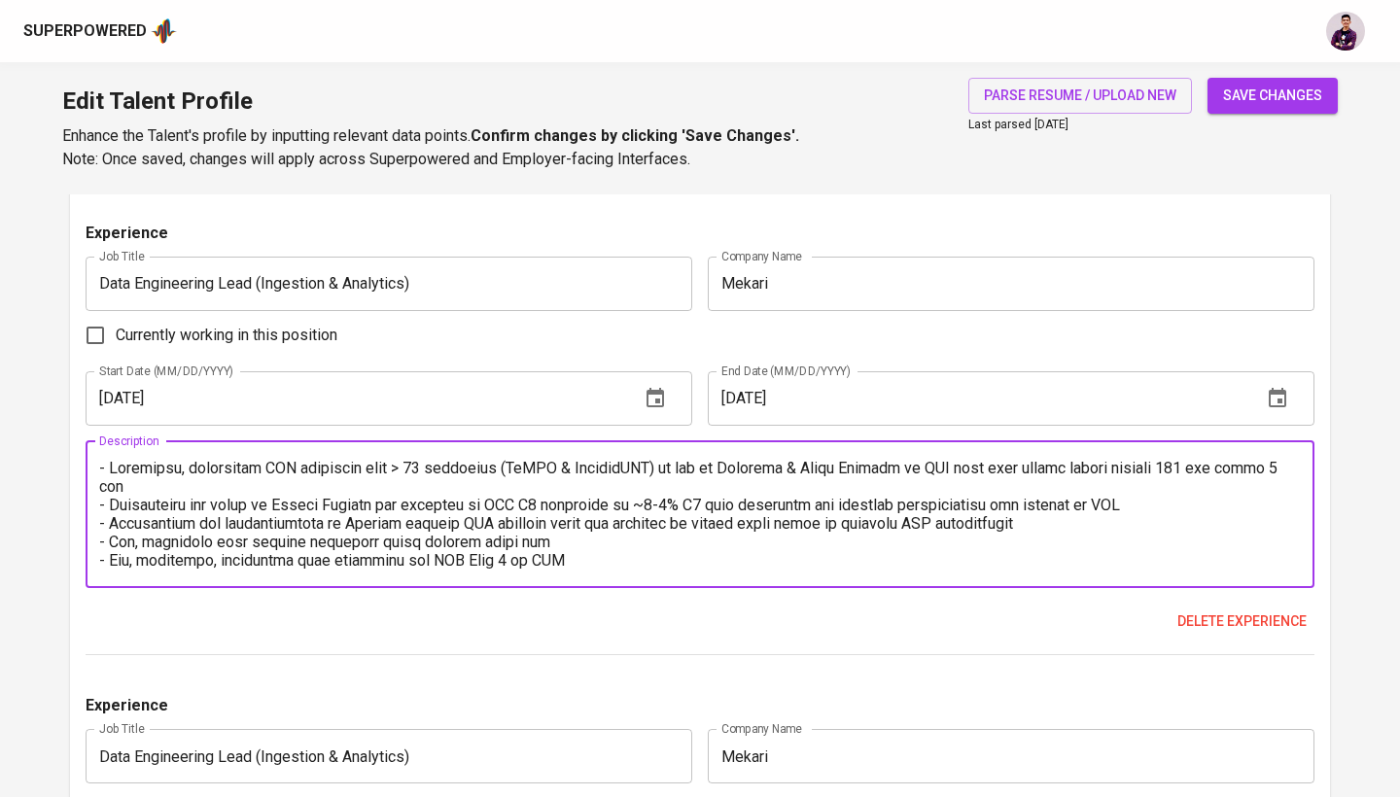
paste textarea "•"
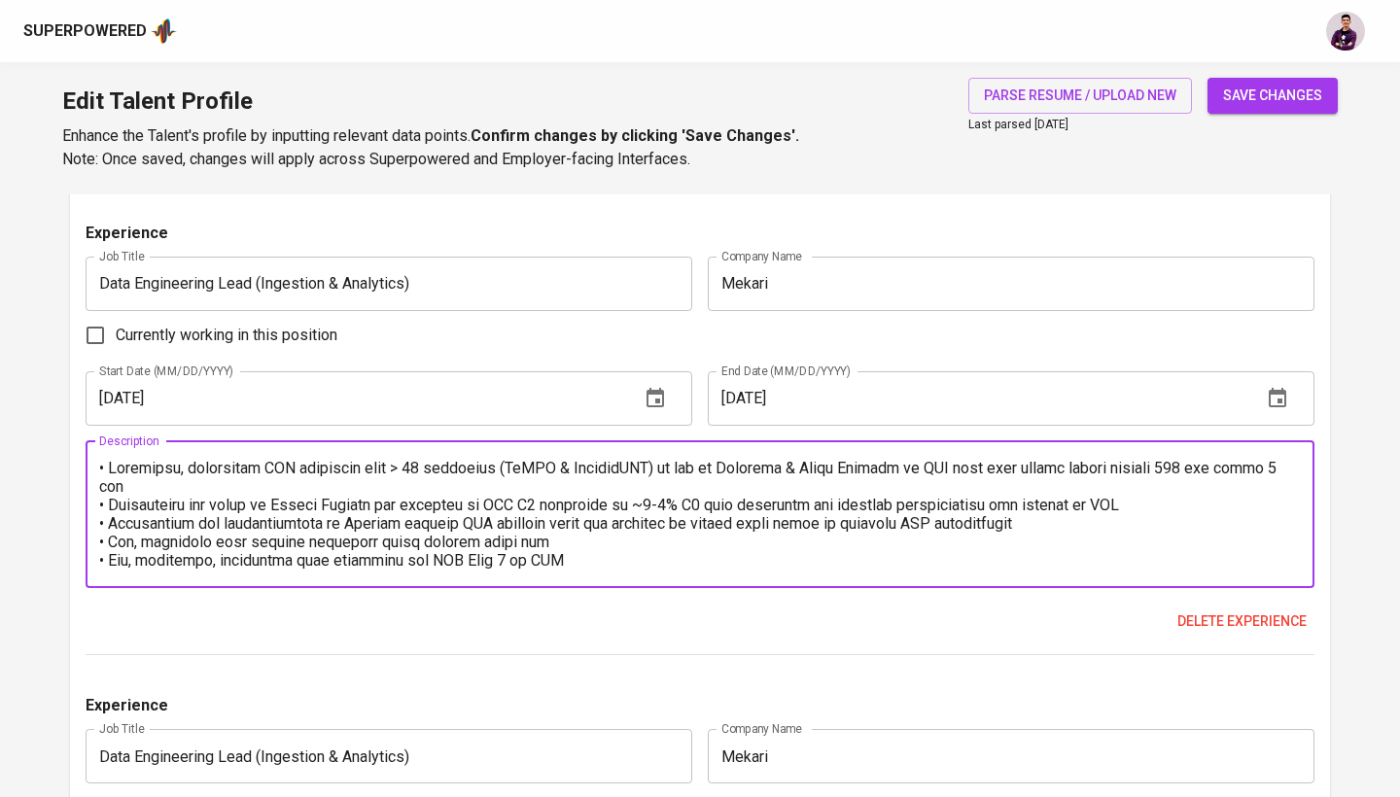
scroll to position [18, 0]
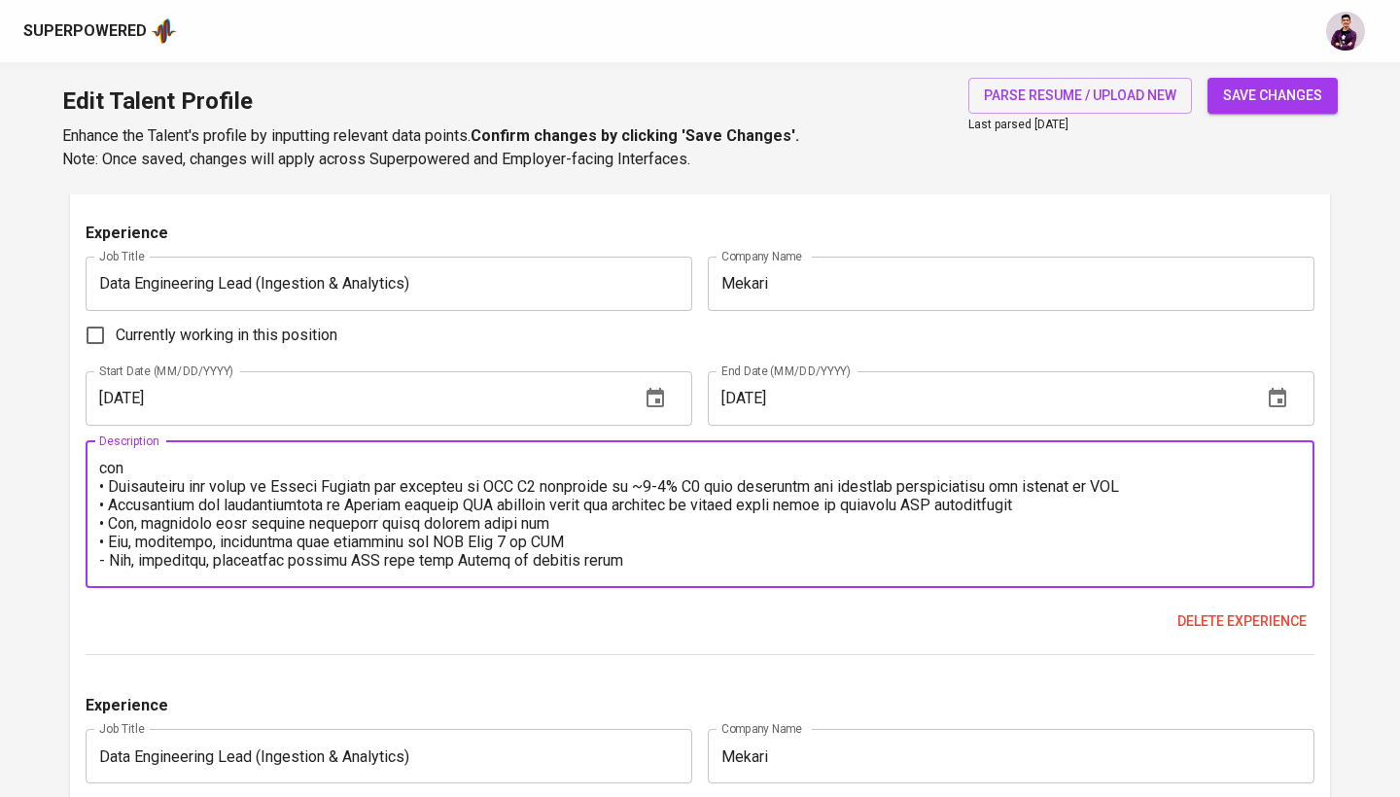
paste textarea "•"
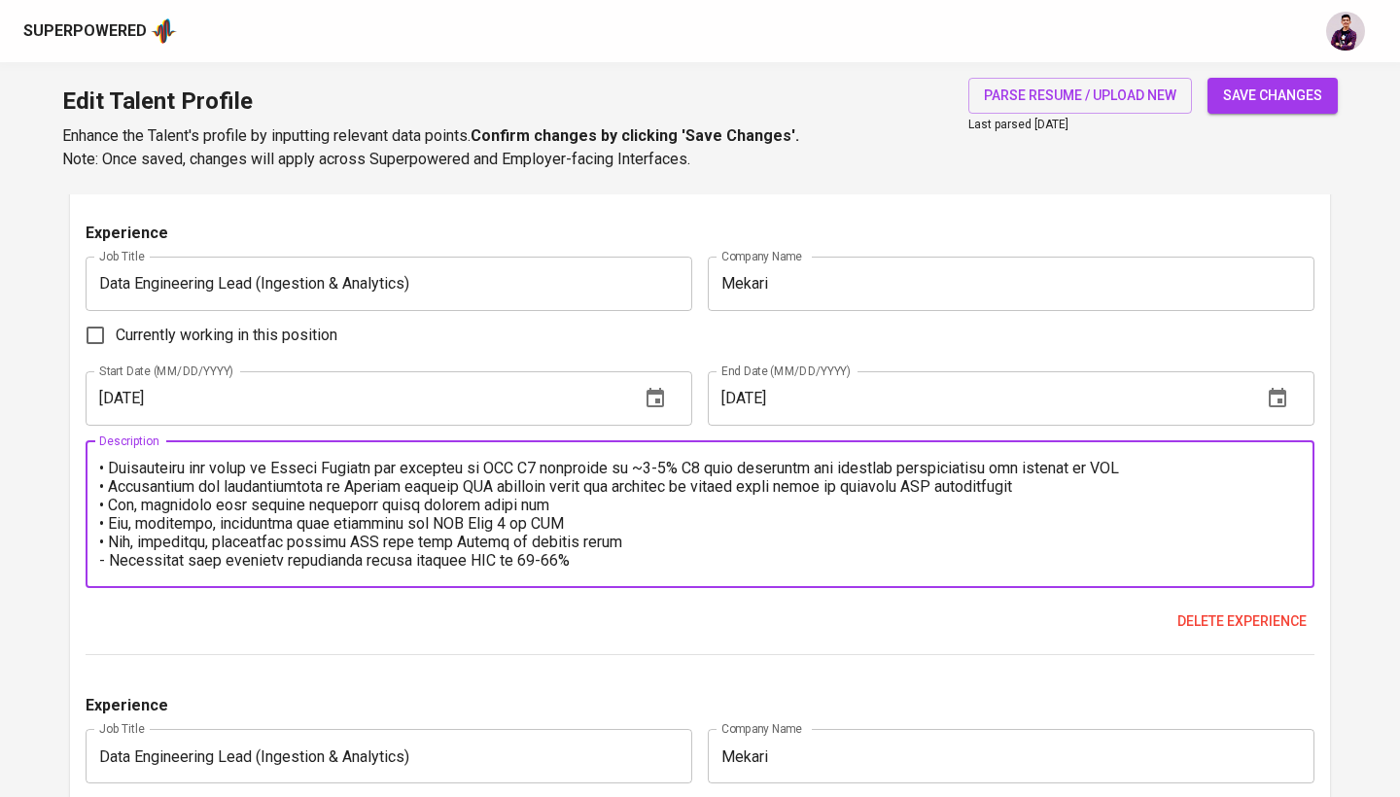
paste textarea "•"
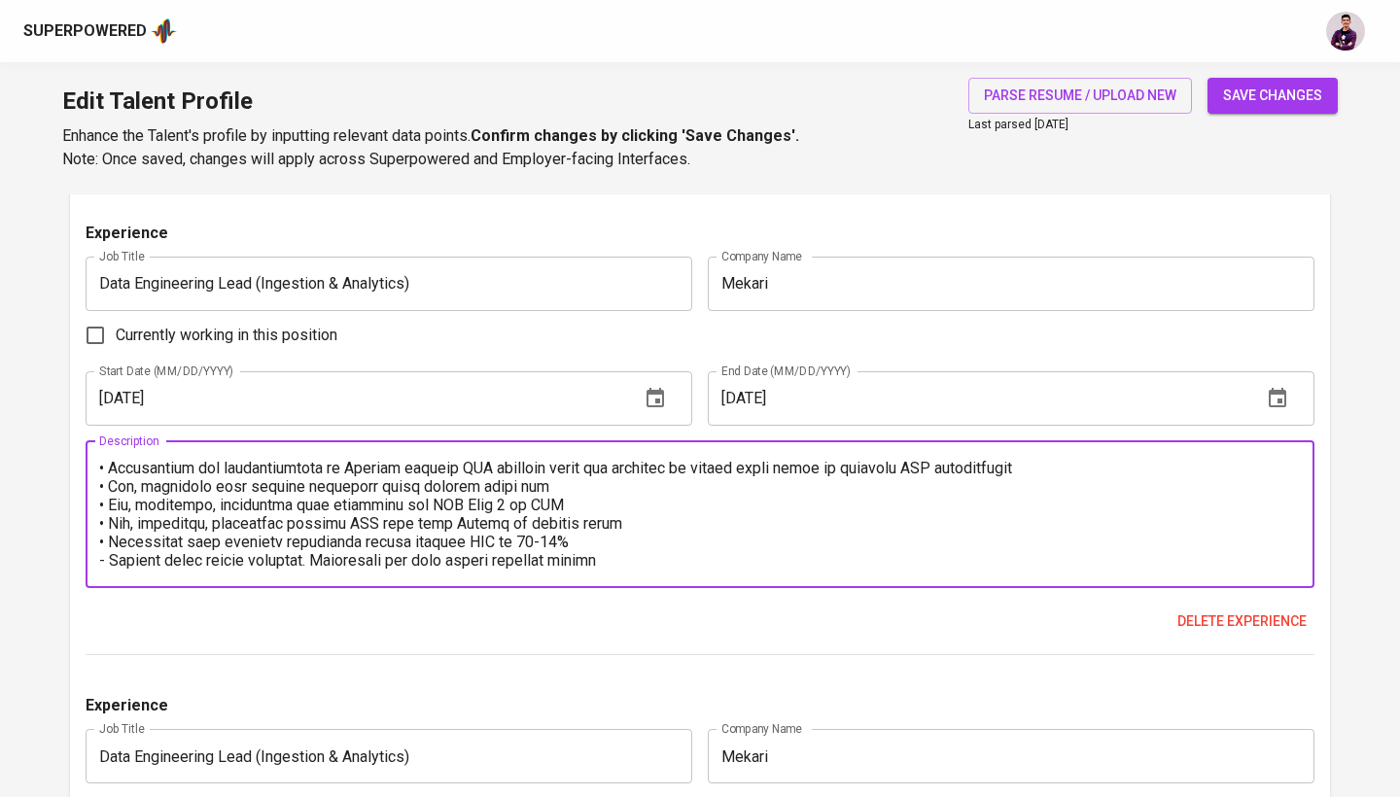
paste textarea "•"
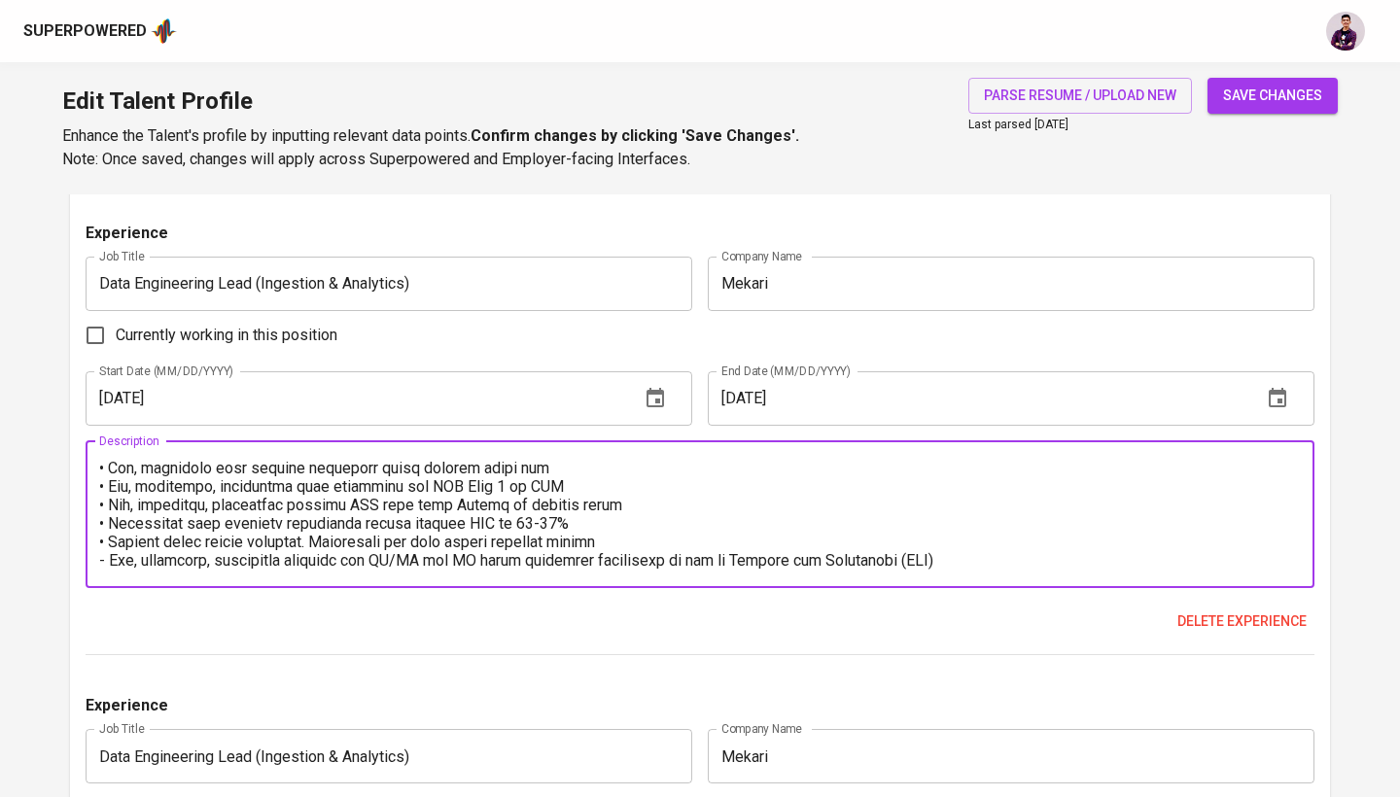
paste textarea "•"
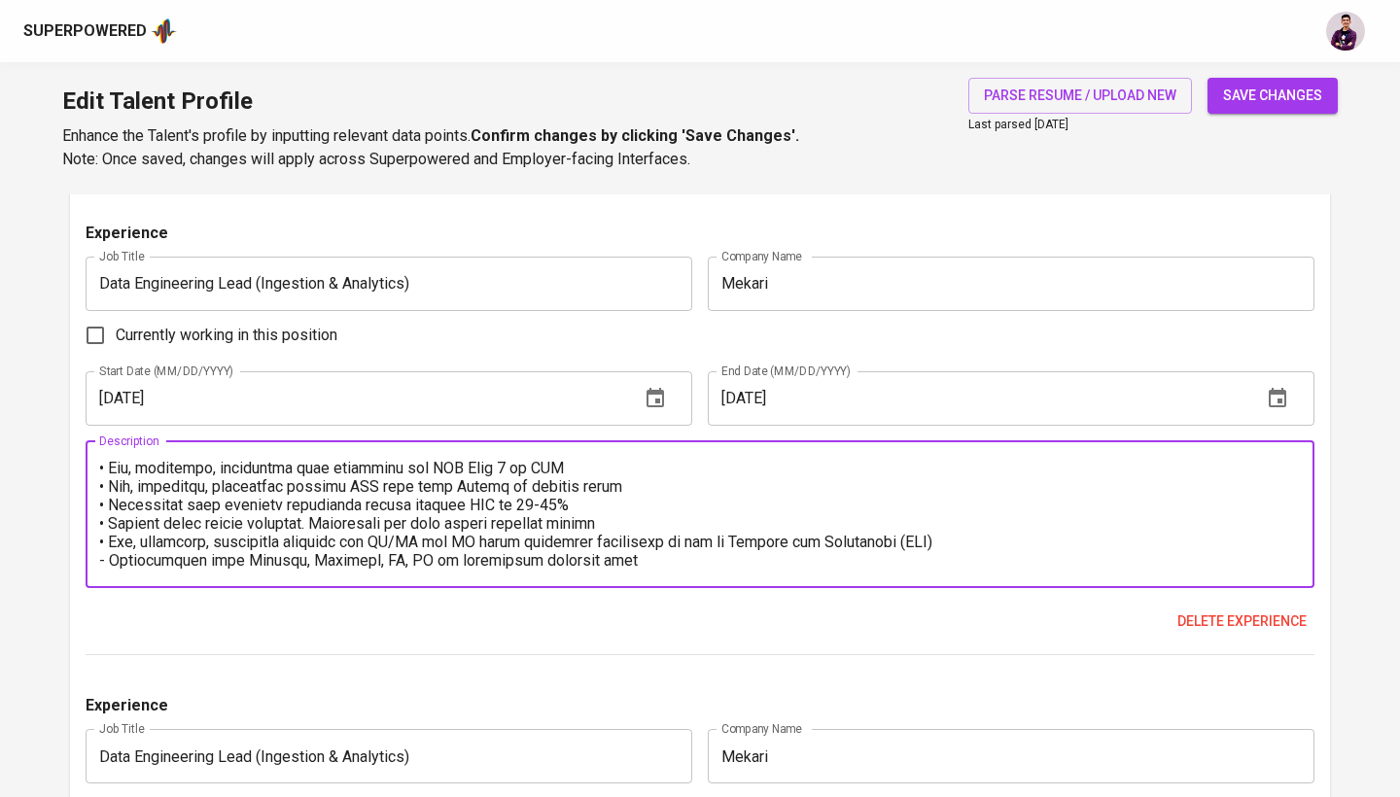
paste textarea "•"
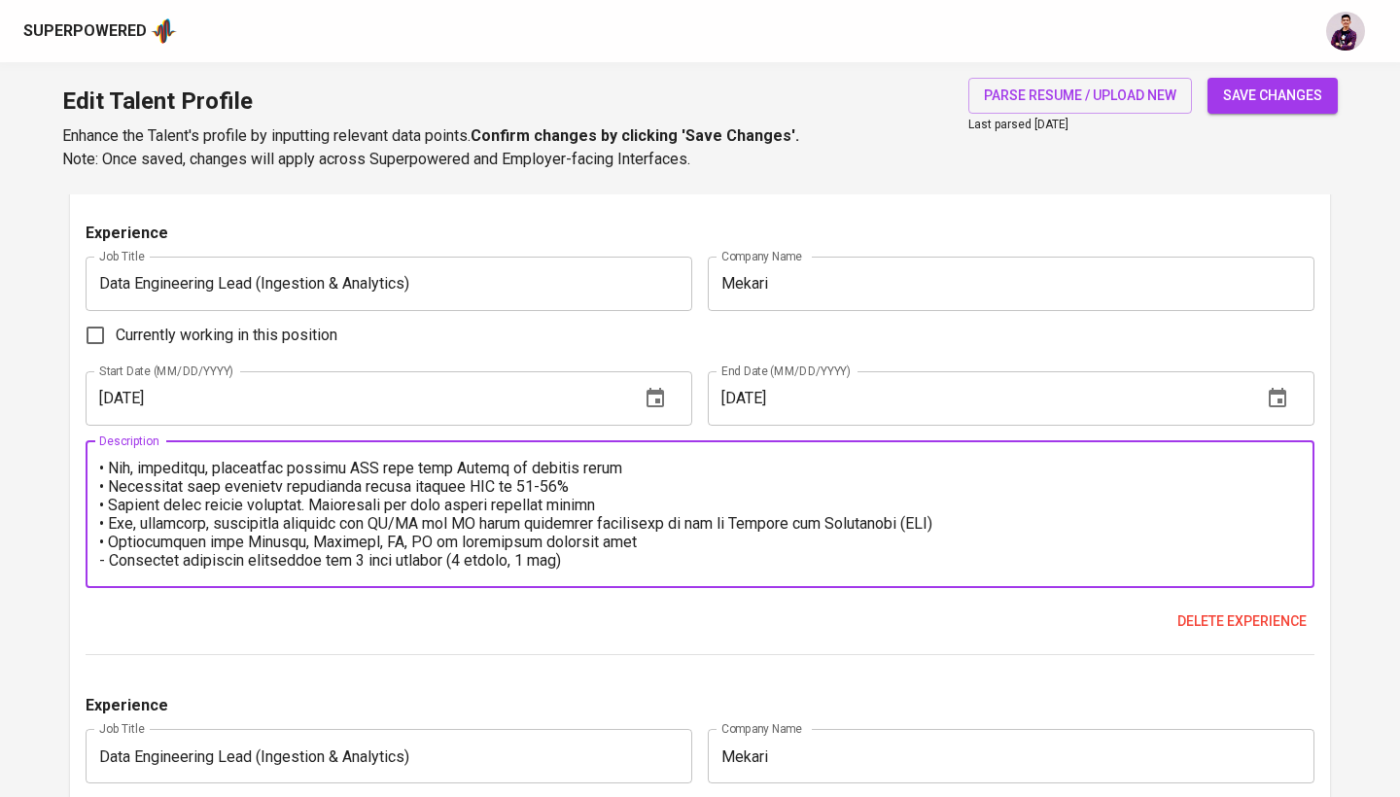
paste textarea "•"
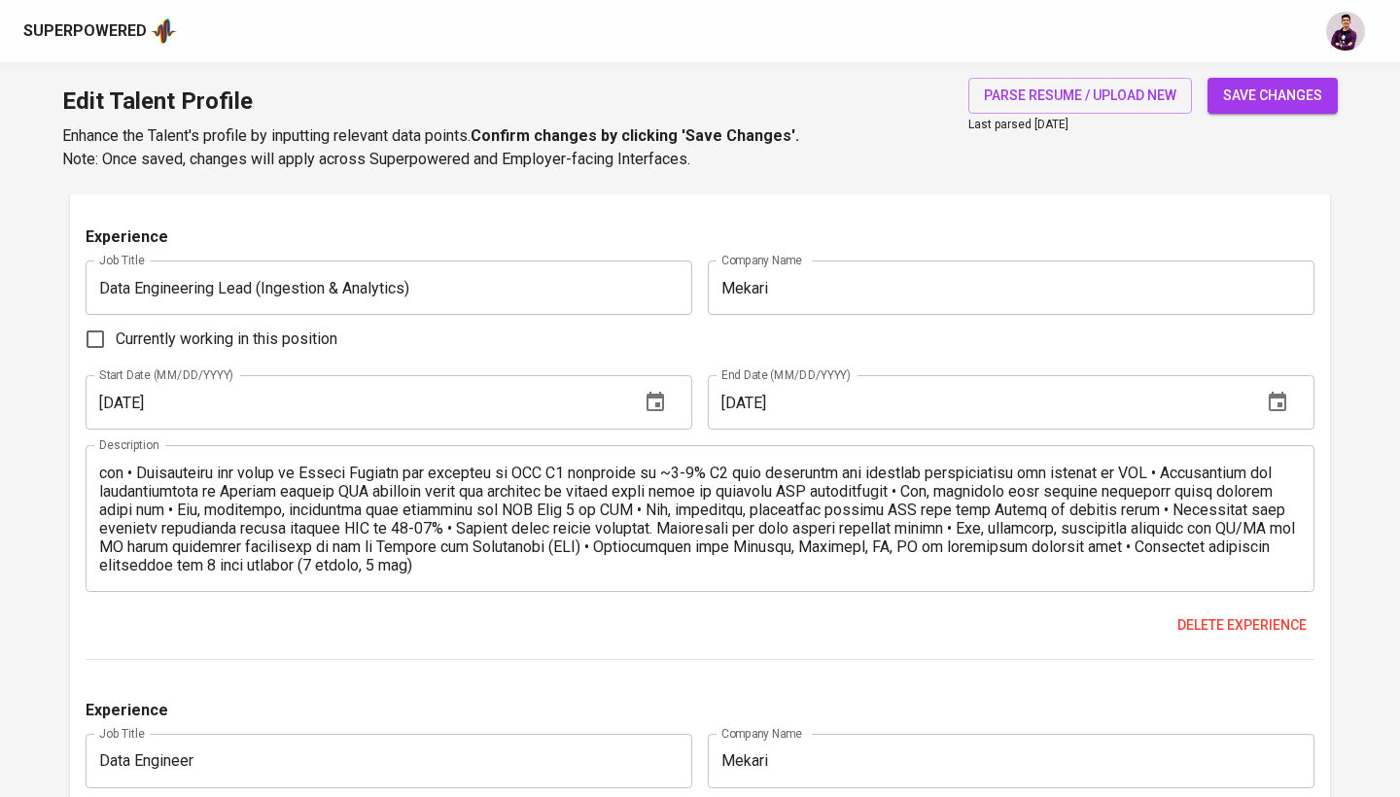
scroll to position [18, 0]
type textarea "• Developed, maintained CDC ingestion from > 10 databases (MySQL & PostgreSQL) …"
click at [1231, 635] on button "Delete experience" at bounding box center [1241, 625] width 145 height 36
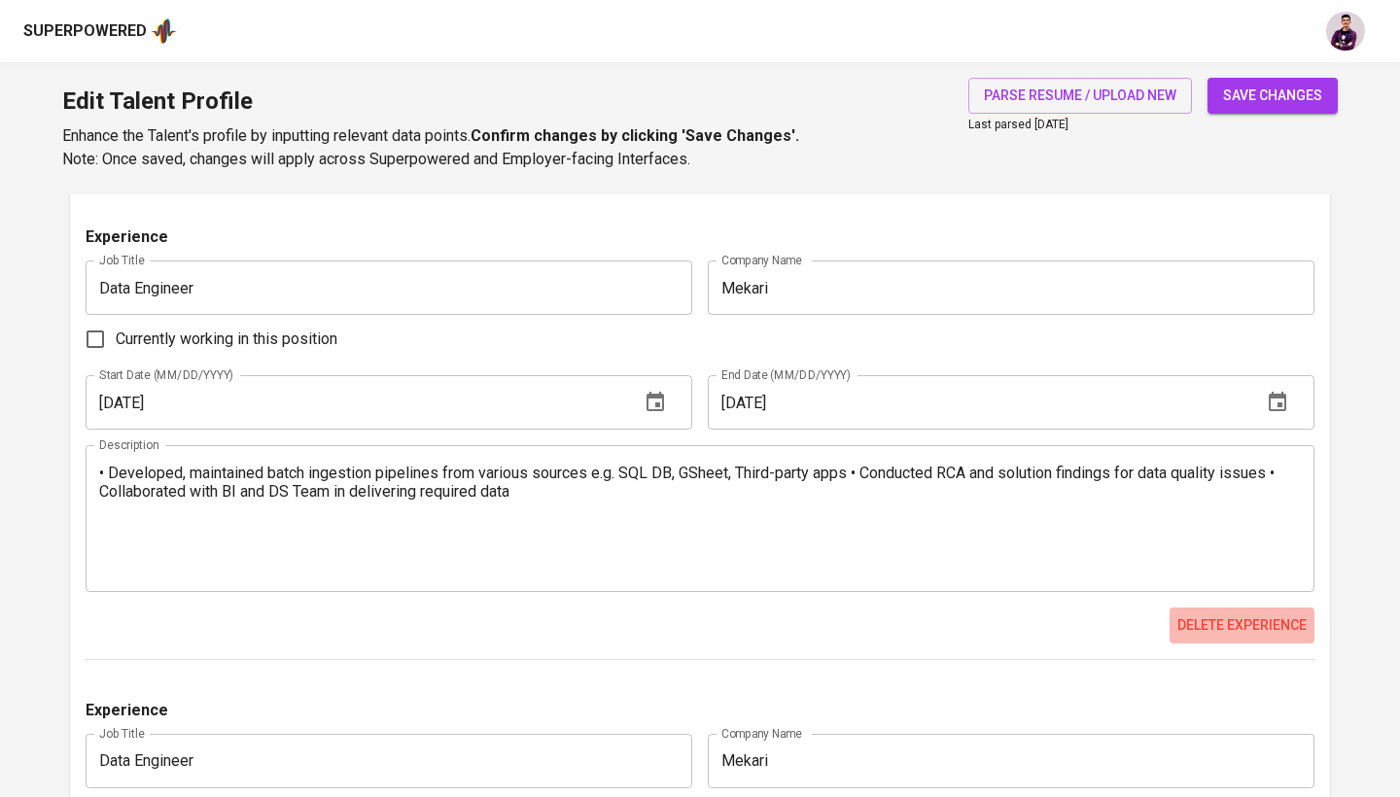
click at [1218, 624] on span "Delete experience" at bounding box center [1241, 625] width 129 height 24
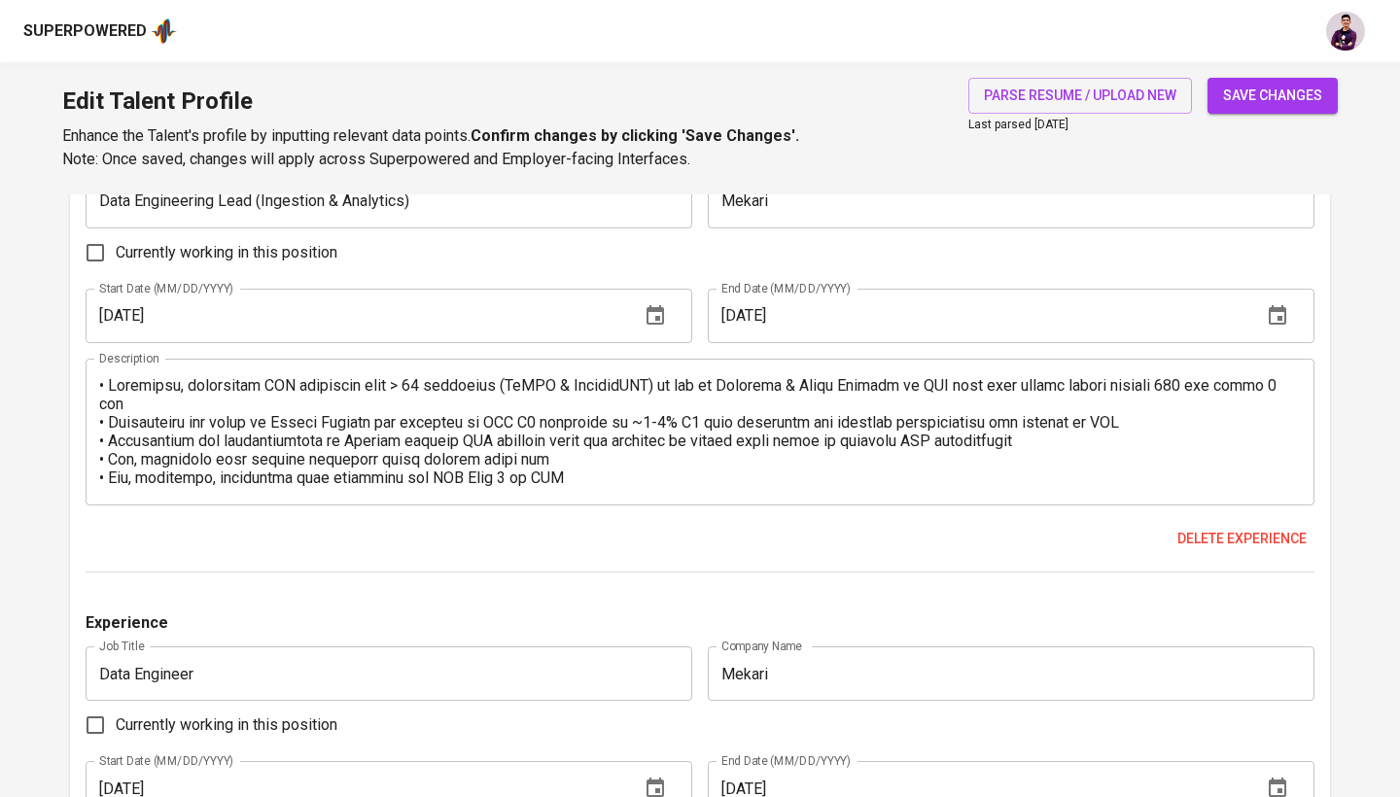
scroll to position [0, 0]
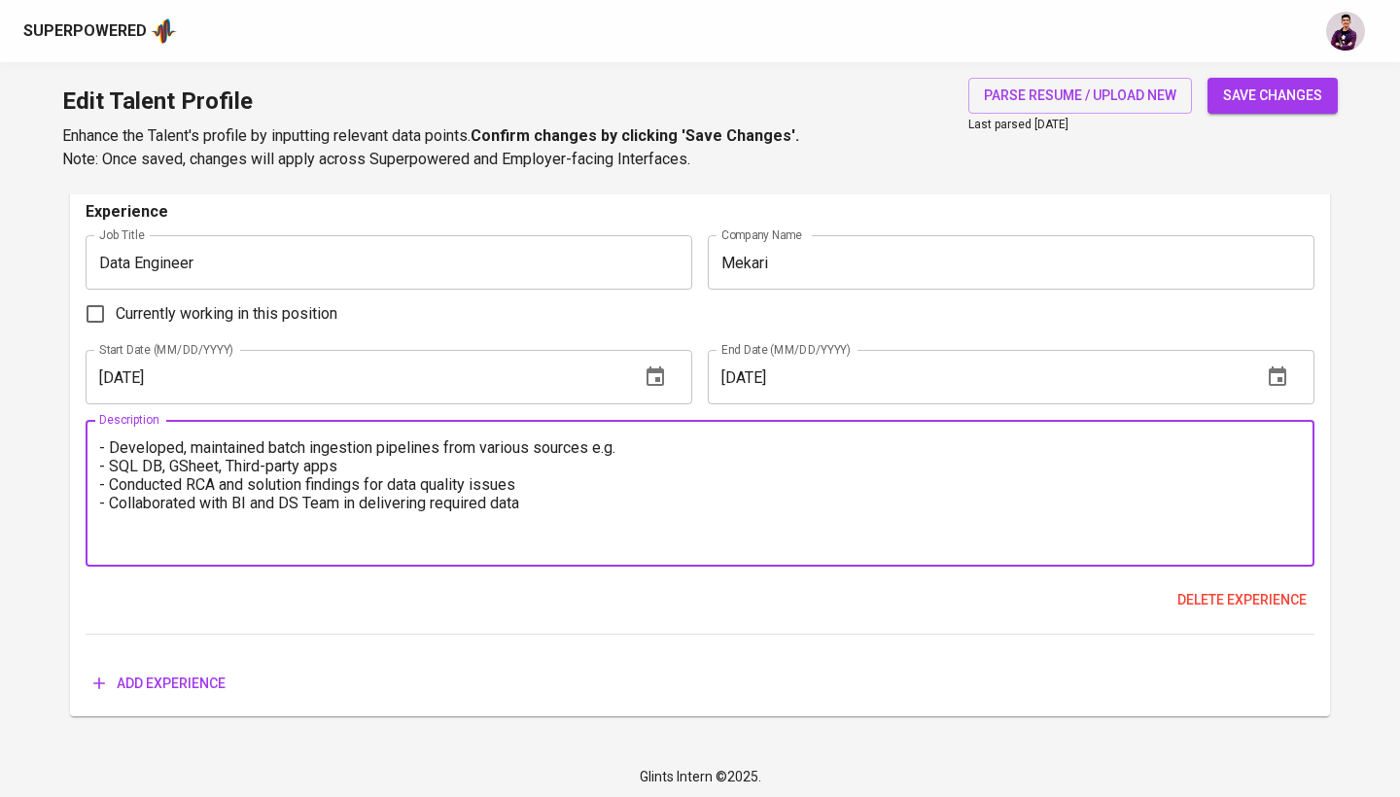
click at [101, 439] on textarea "- Developed, maintained batch ingestion pipelines from various sources e.g. - S…" at bounding box center [699, 493] width 1201 height 111
paste textarea "•"
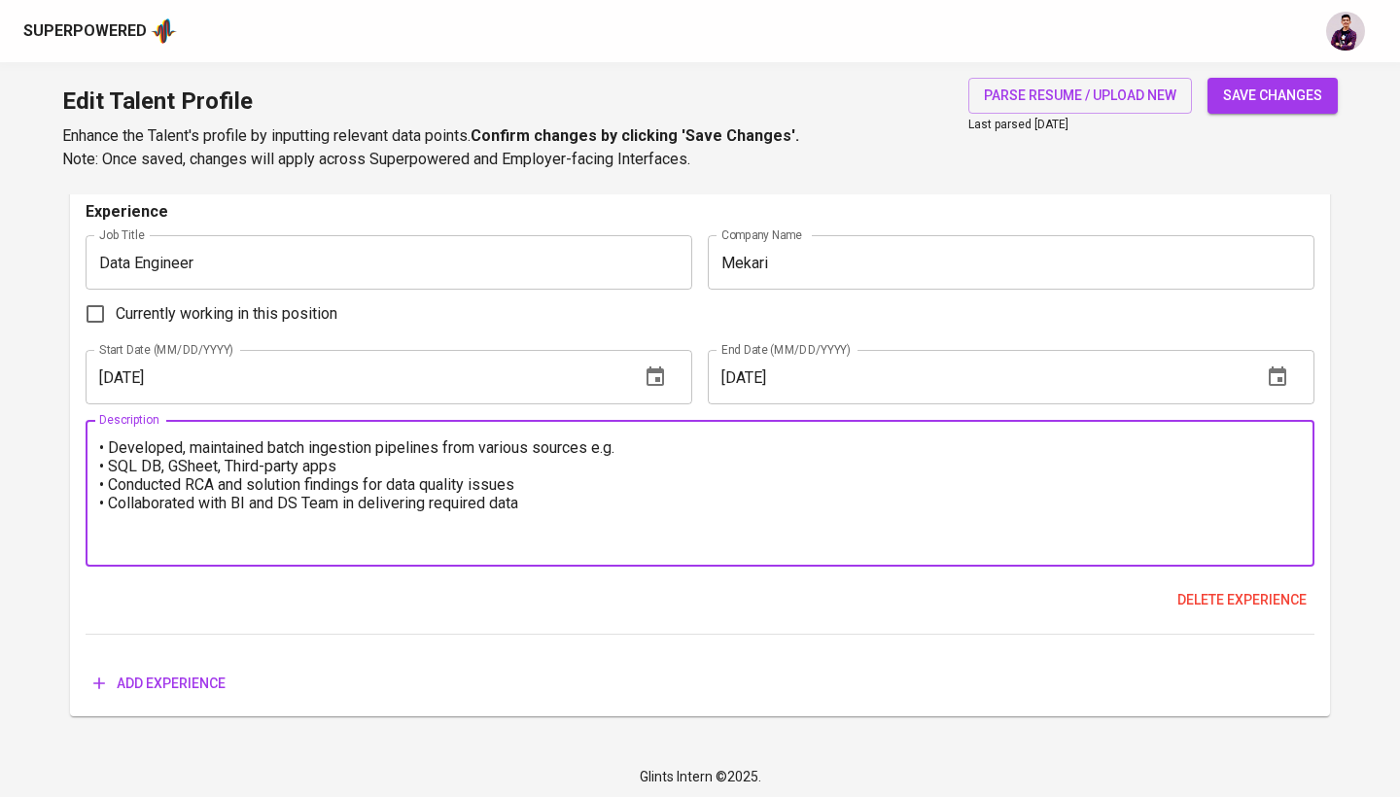
type textarea "• Developed, maintained batch ingestion pipelines from various sources e.g. • S…"
click at [645, 617] on div "Experience Job Title Data Engineer Job Title Company Name Mekari Company Name C…" at bounding box center [700, 417] width 1228 height 434
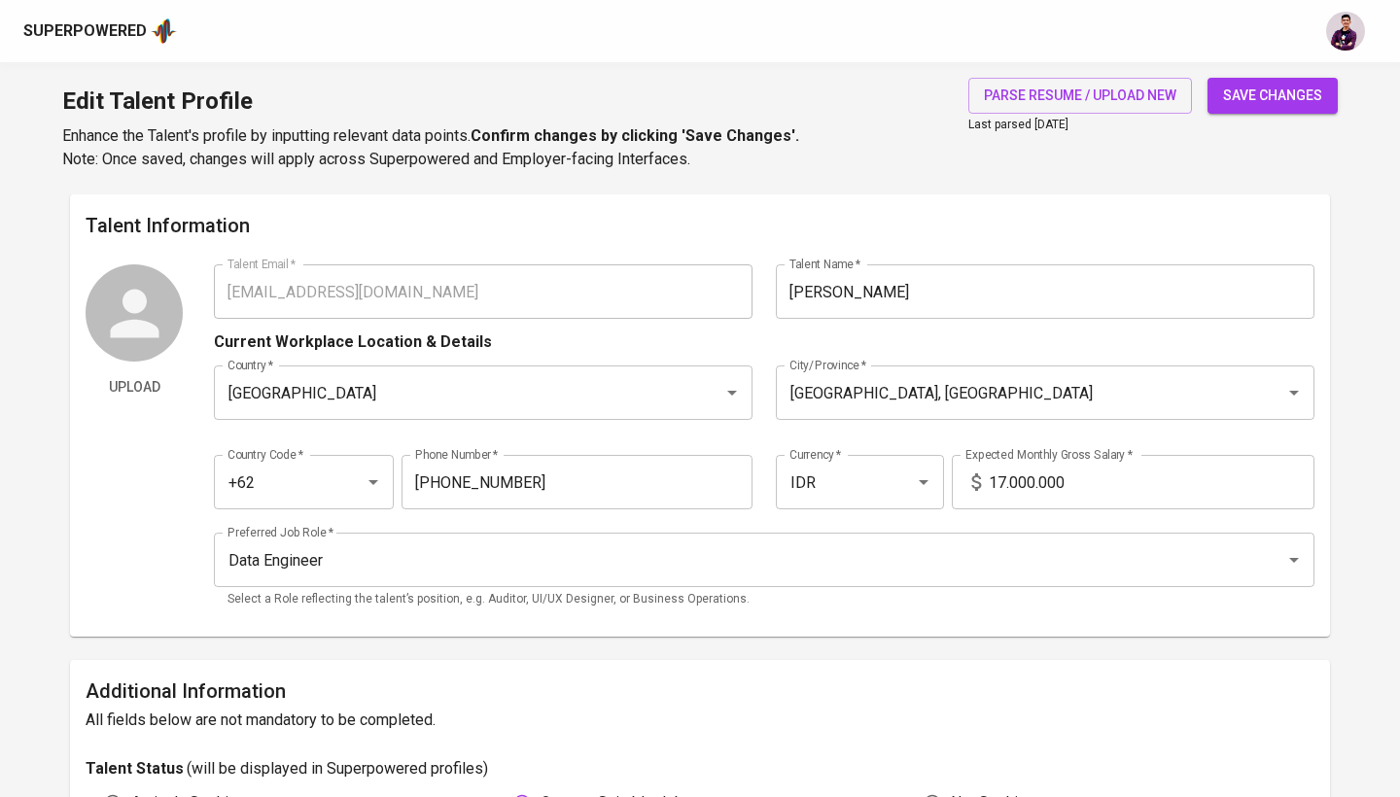
click at [1232, 90] on span "save changes" at bounding box center [1272, 96] width 99 height 24
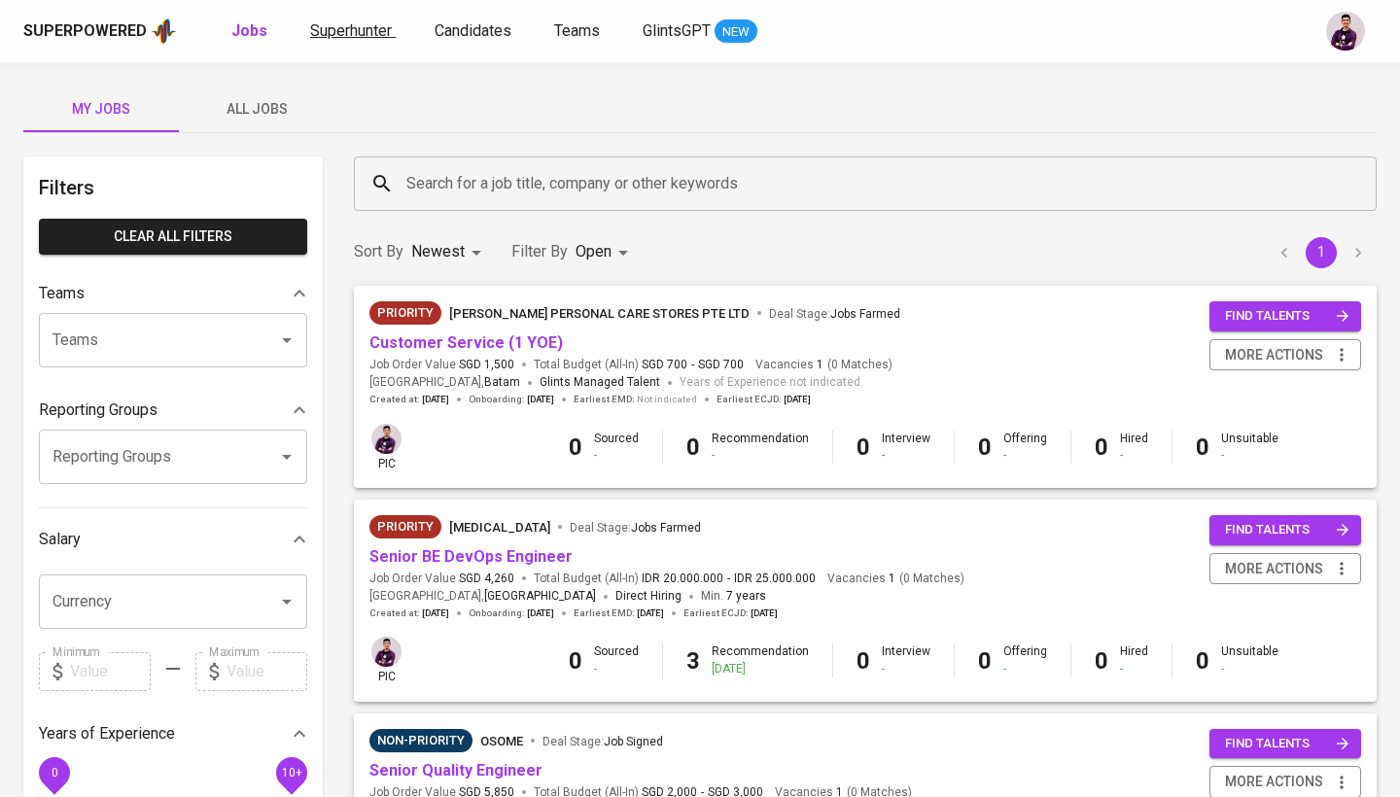
click at [338, 30] on span "Superhunter" at bounding box center [351, 30] width 82 height 18
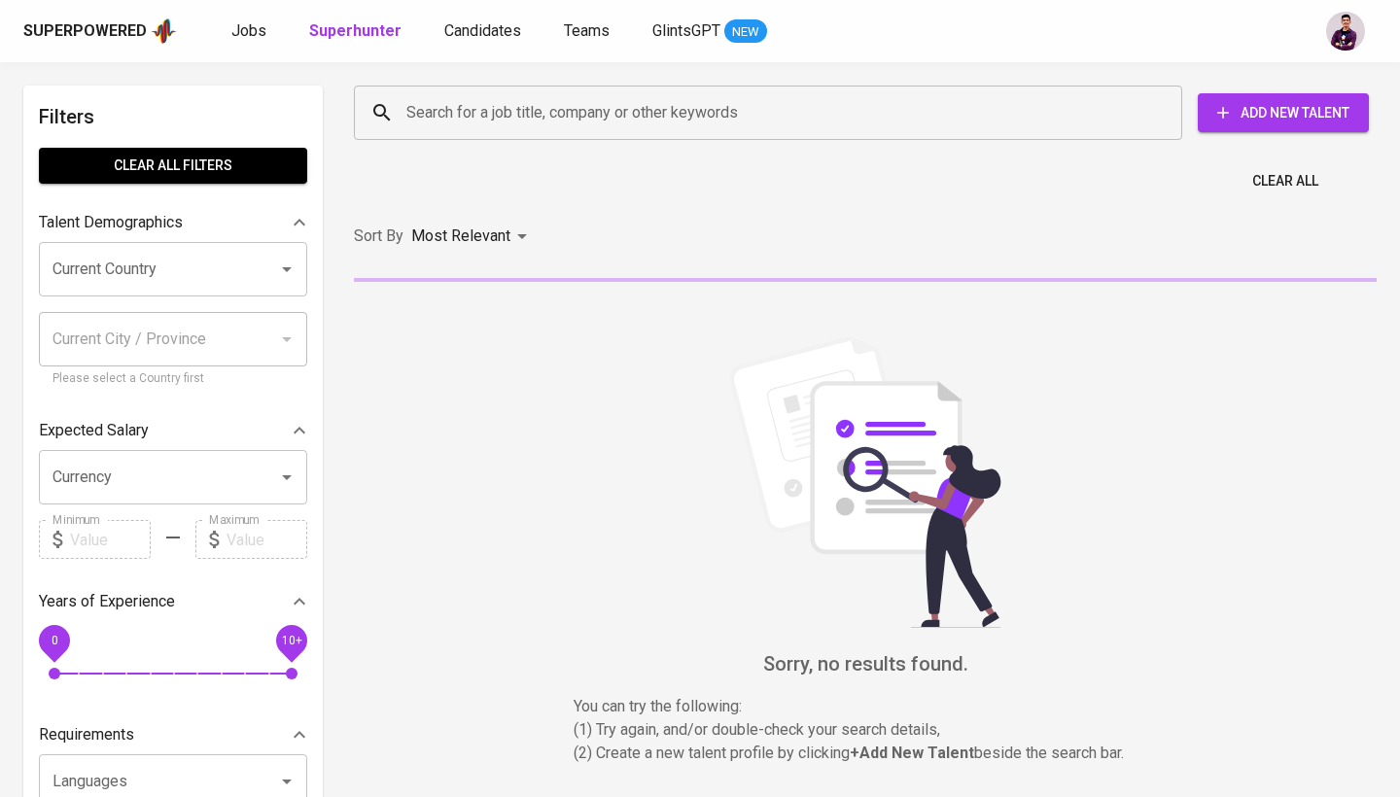
click at [553, 118] on input "Search for a job title, company or other keywords" at bounding box center [772, 112] width 743 height 37
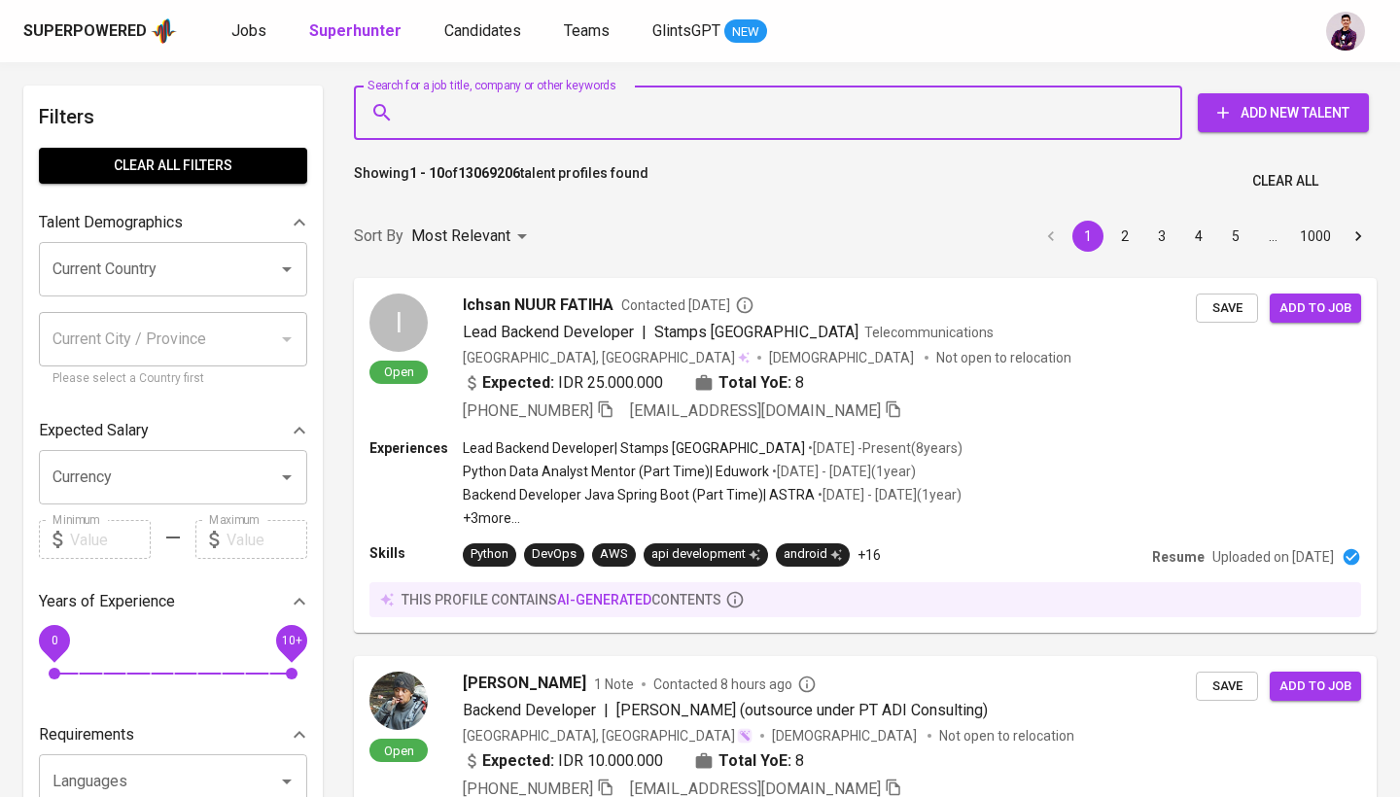
paste input "[EMAIL_ADDRESS][DOMAIN_NAME]"
type input "[EMAIL_ADDRESS][DOMAIN_NAME]"
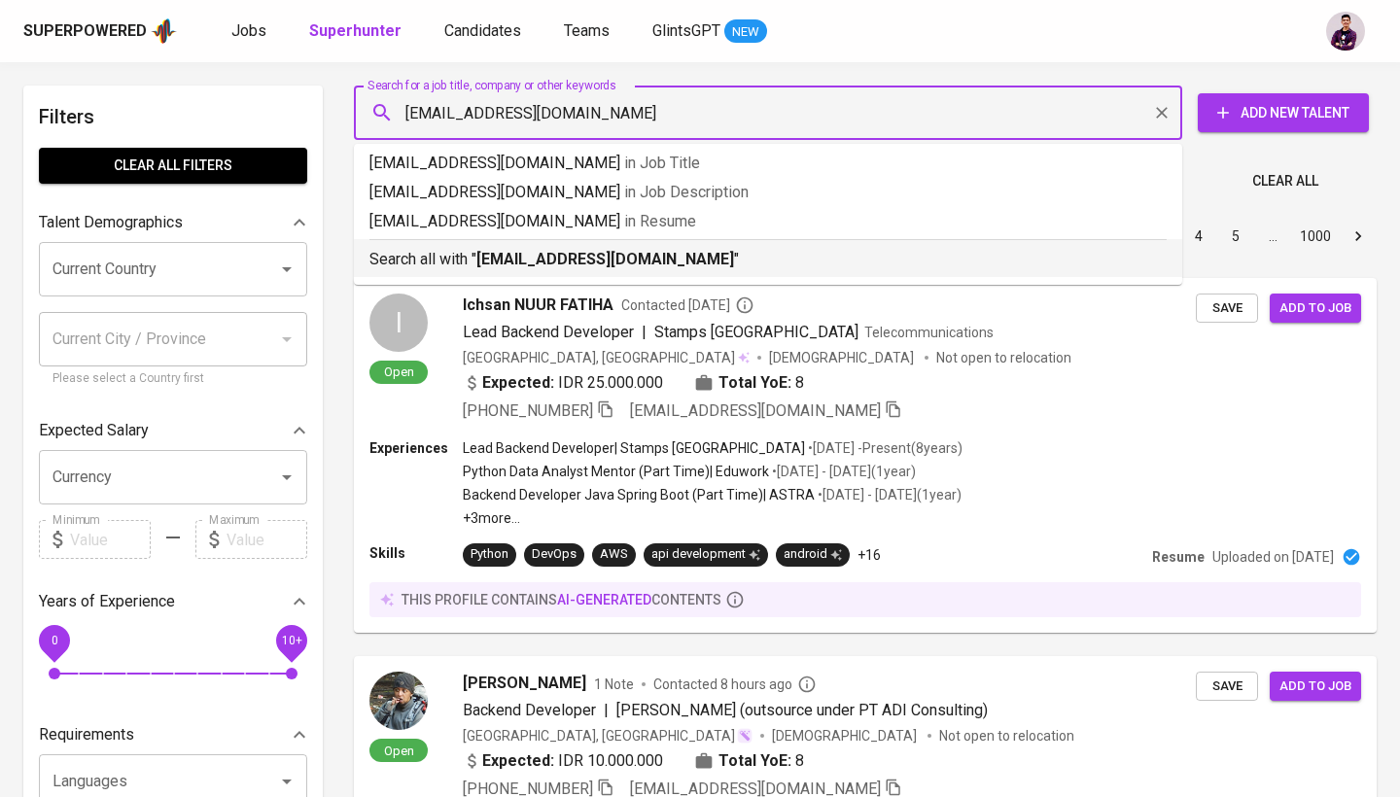
click at [590, 259] on b "[EMAIL_ADDRESS][DOMAIN_NAME]" at bounding box center [605, 259] width 258 height 18
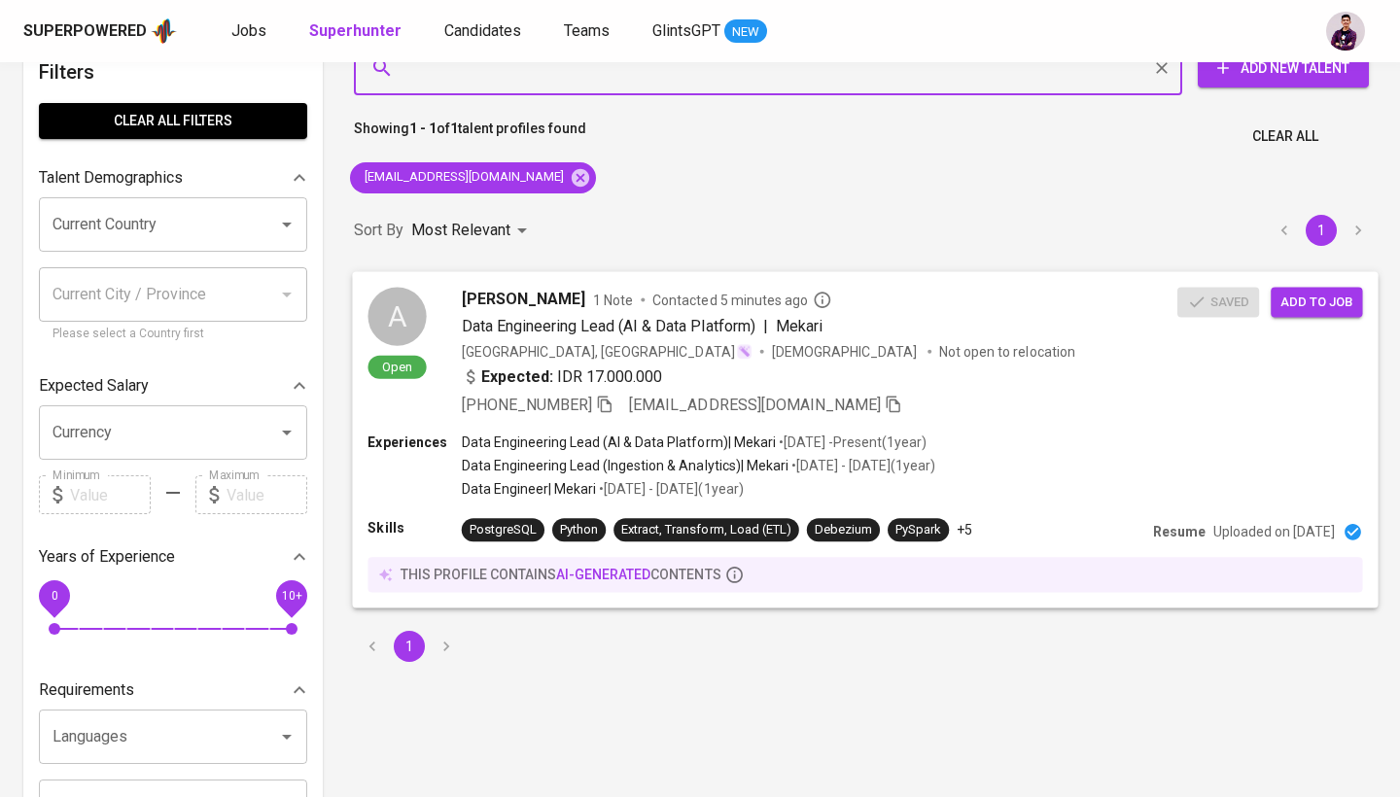
scroll to position [48, 0]
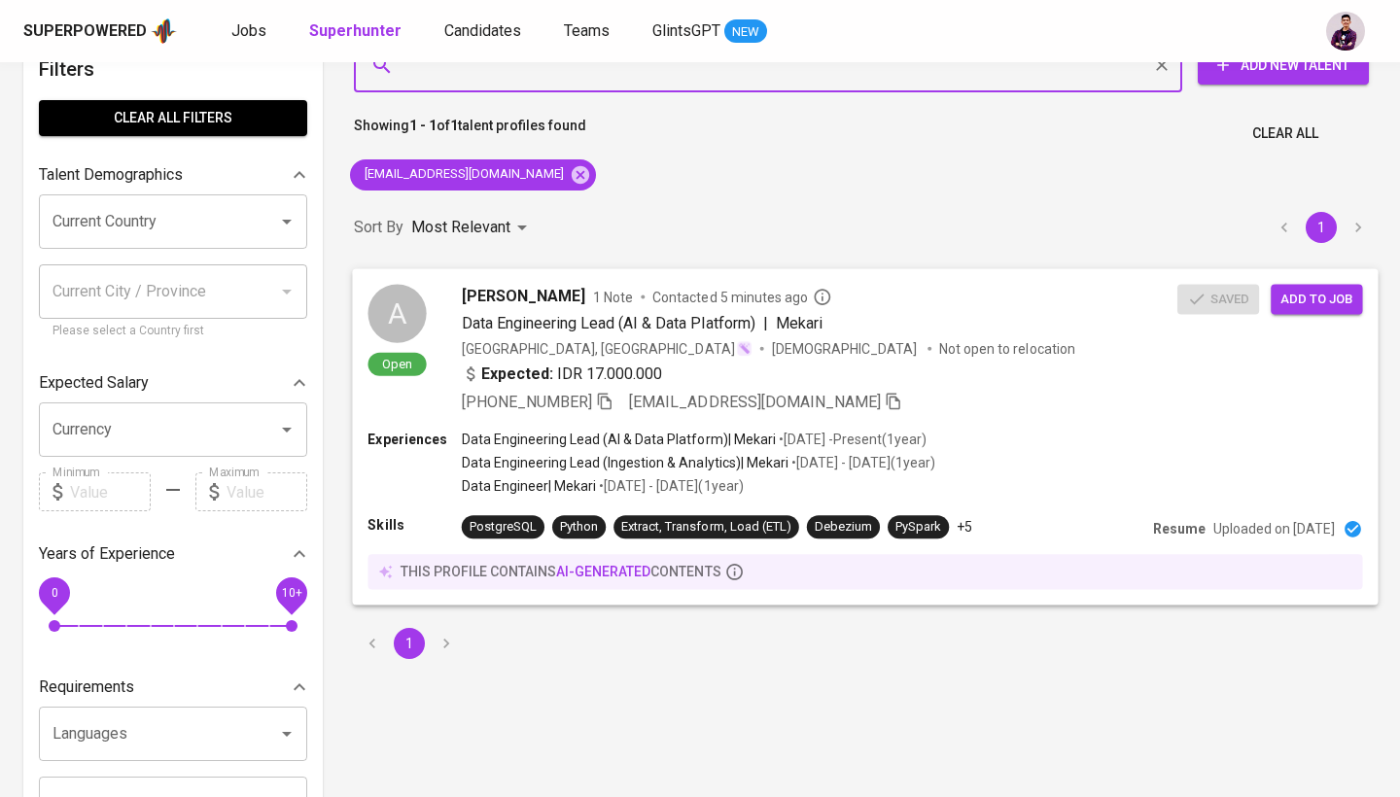
click at [1304, 306] on span "Add to job" at bounding box center [1316, 299] width 72 height 22
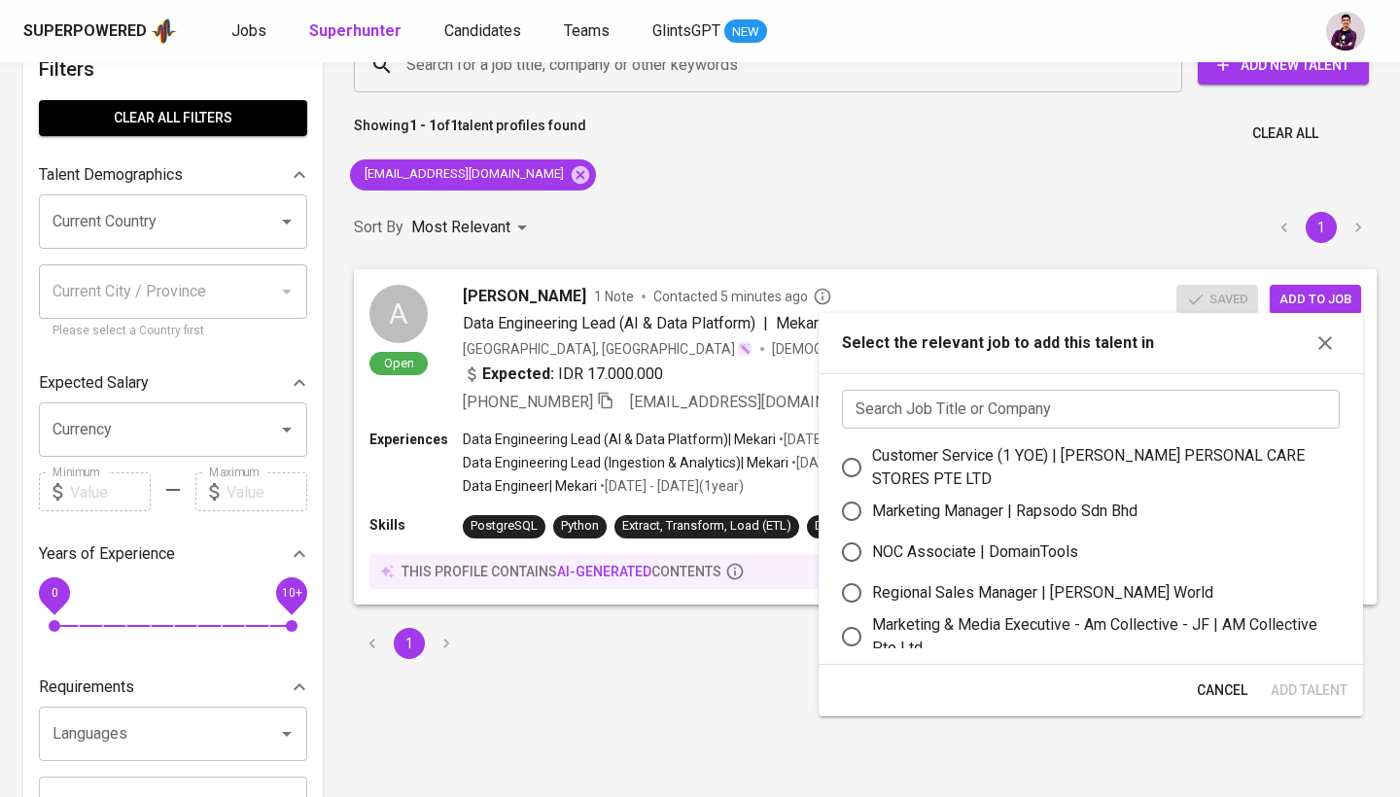
click at [1004, 420] on input "text" at bounding box center [1091, 409] width 498 height 39
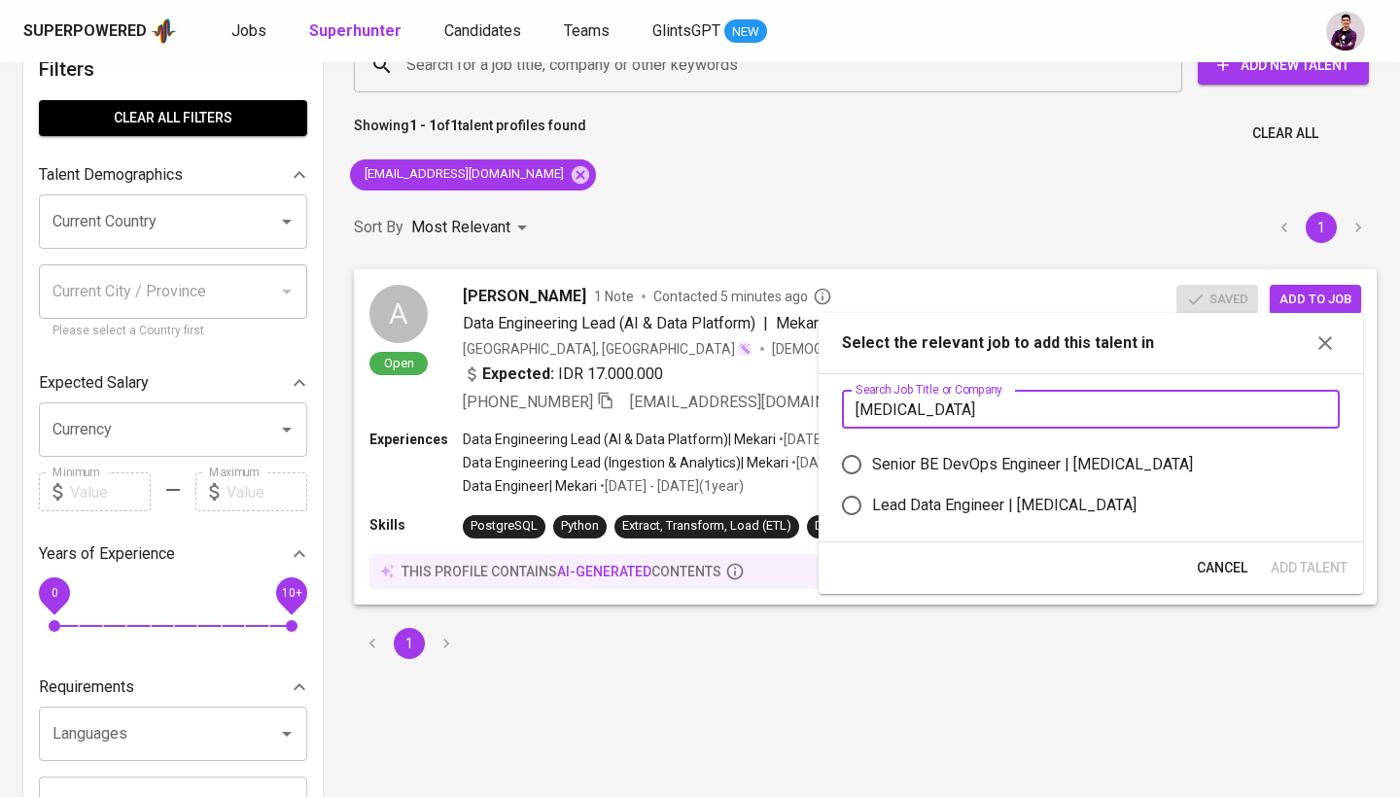
type input "[MEDICAL_DATA]"
click at [1016, 501] on div "Lead Data Engineer | Meridia" at bounding box center [1004, 505] width 264 height 23
click at [872, 501] on input "Lead Data Engineer | Meridia" at bounding box center [851, 505] width 41 height 41
radio input "true"
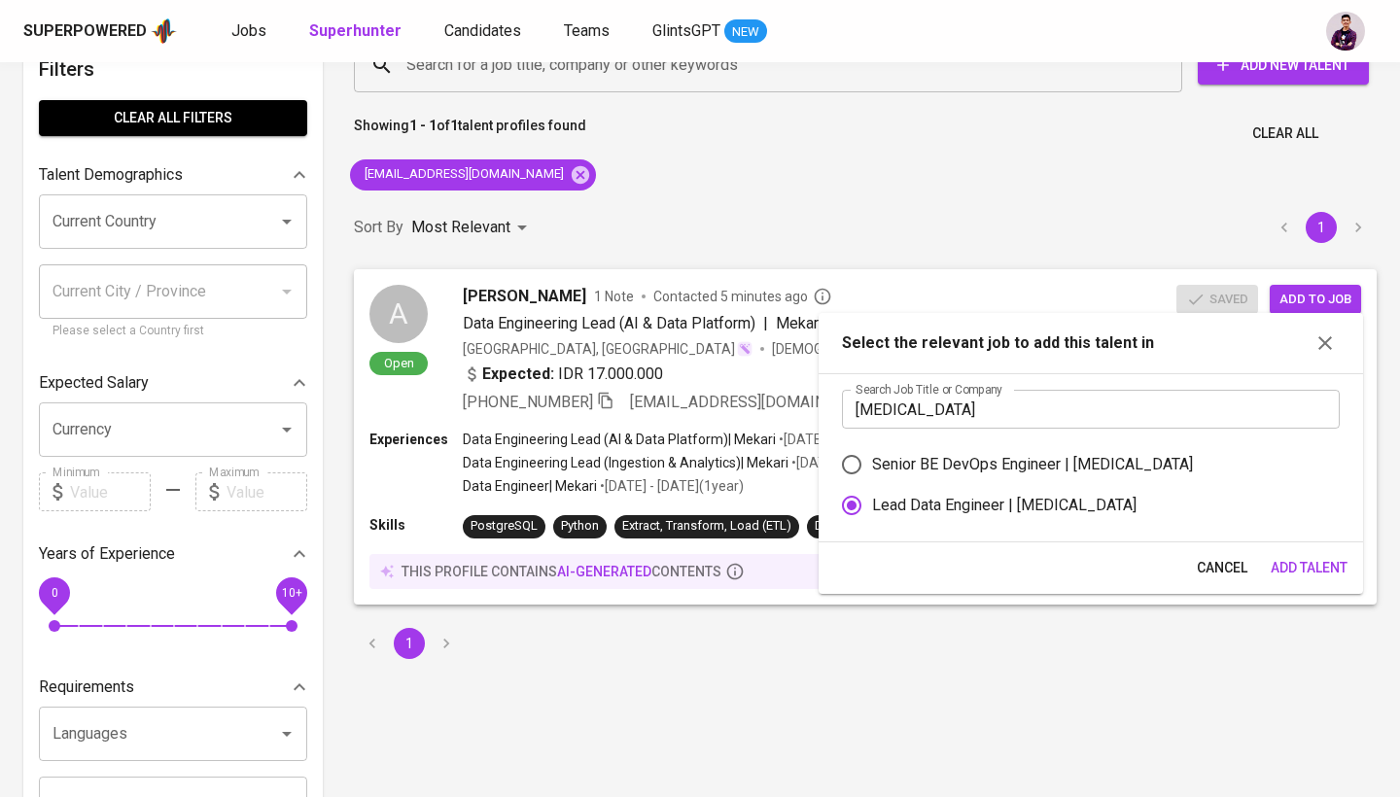
click at [1278, 575] on span "Add Talent" at bounding box center [1308, 568] width 77 height 24
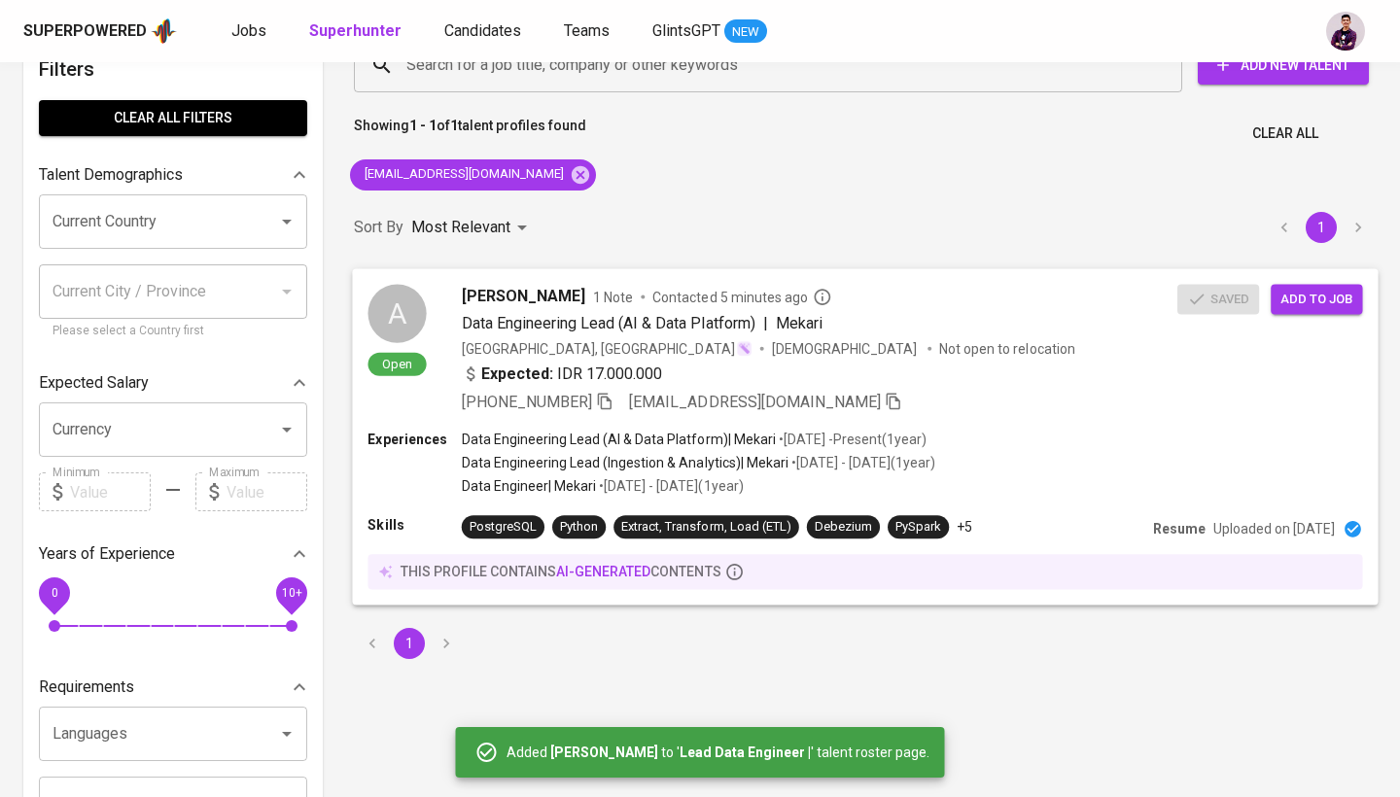
click at [557, 293] on span "[PERSON_NAME]" at bounding box center [523, 295] width 123 height 23
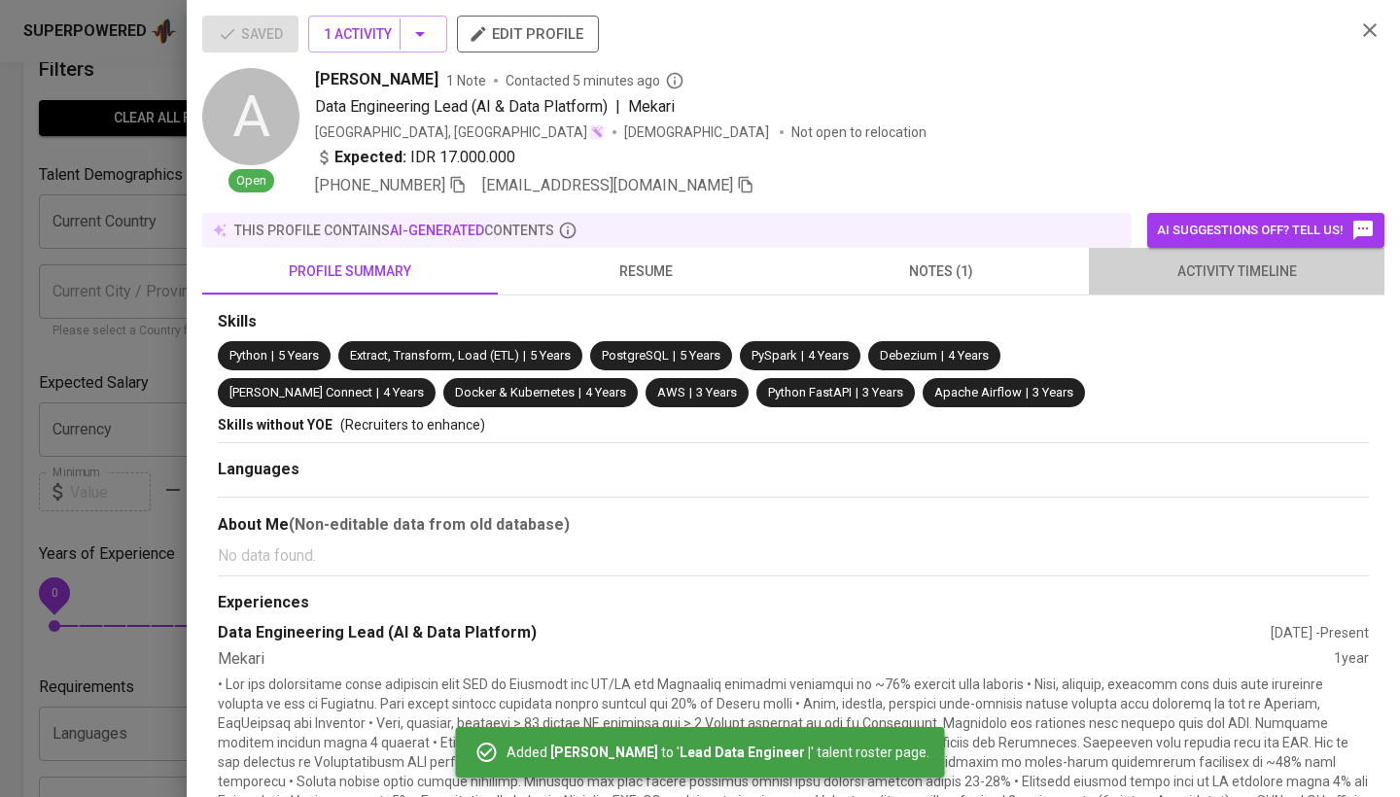
click at [1217, 257] on button "activity timeline" at bounding box center [1236, 271] width 295 height 47
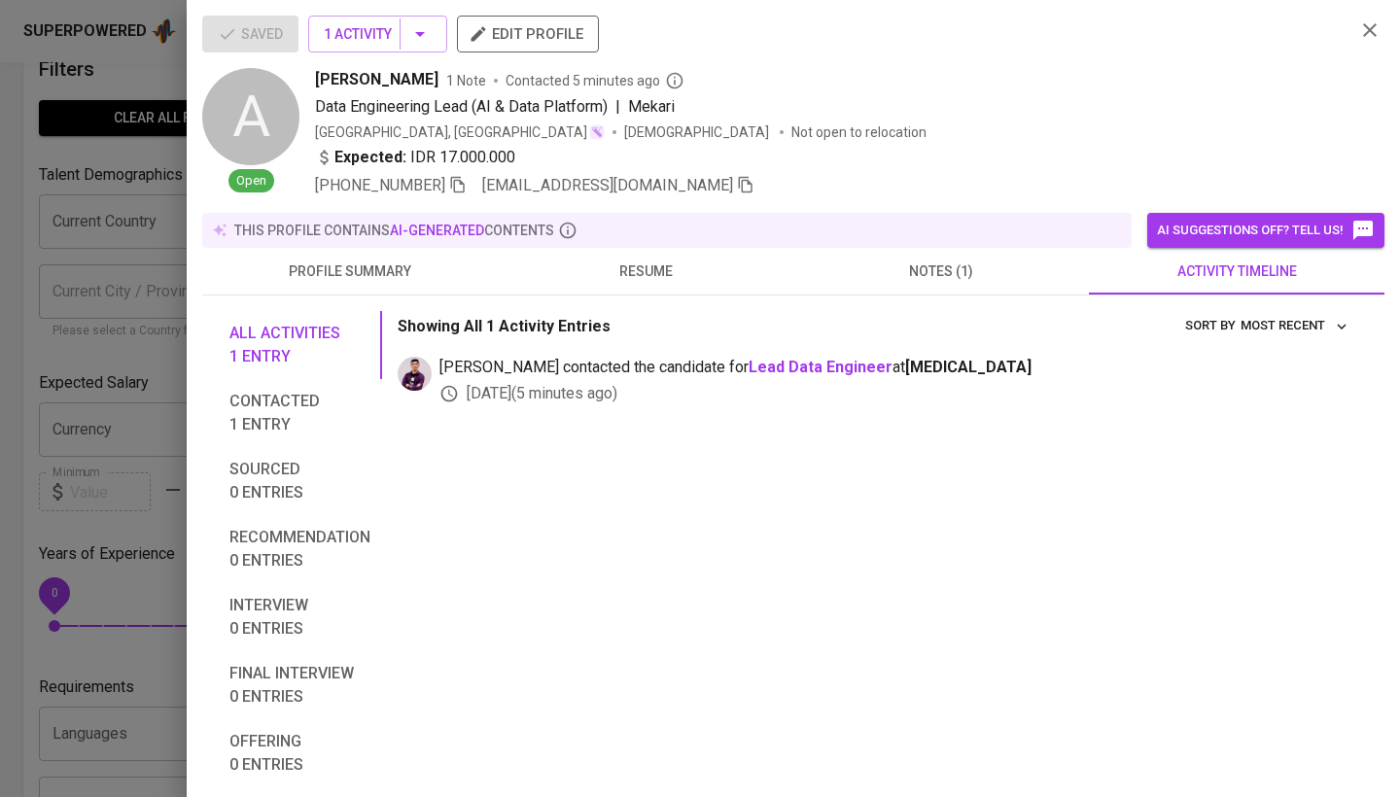
scroll to position [0, 0]
click at [1369, 36] on icon "button" at bounding box center [1369, 29] width 23 height 23
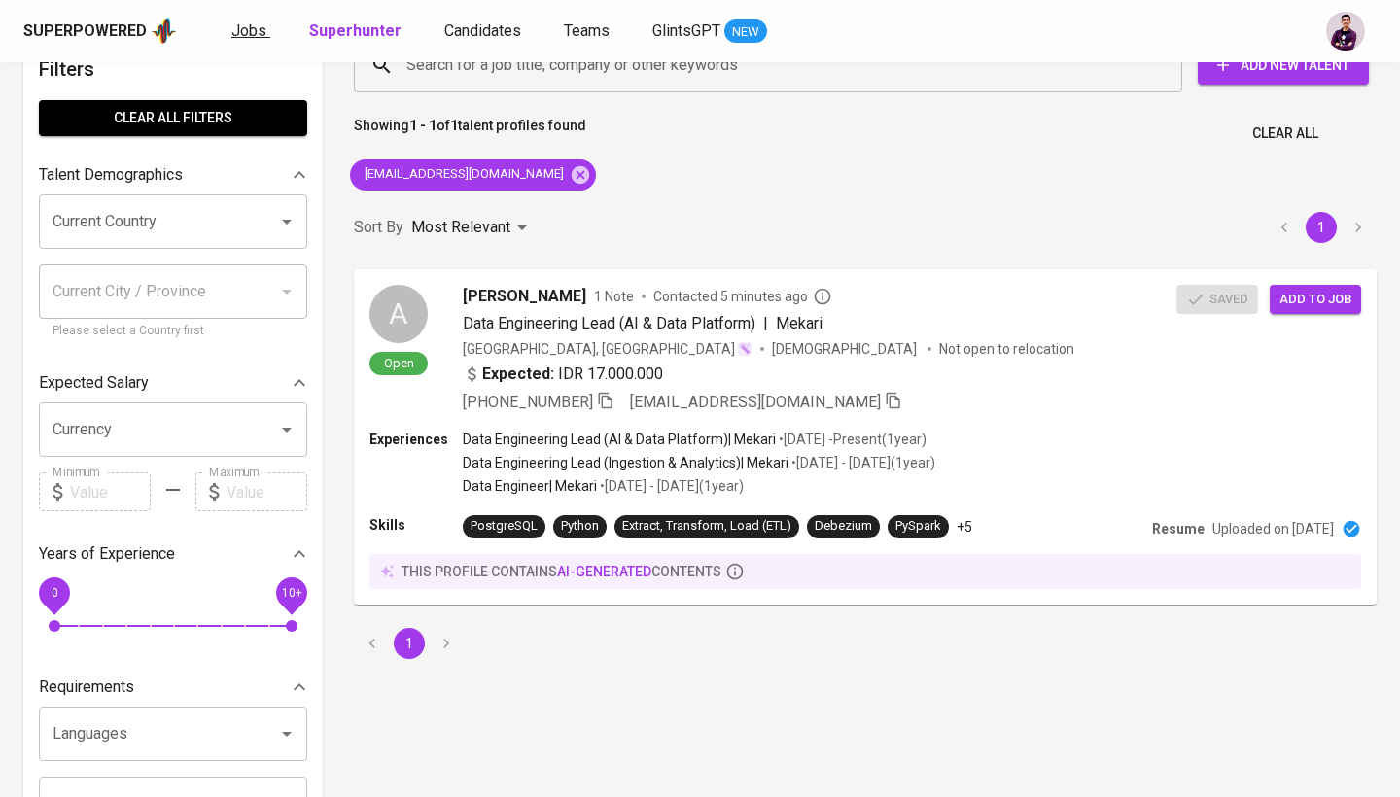
click at [258, 27] on span "Jobs" at bounding box center [248, 30] width 35 height 18
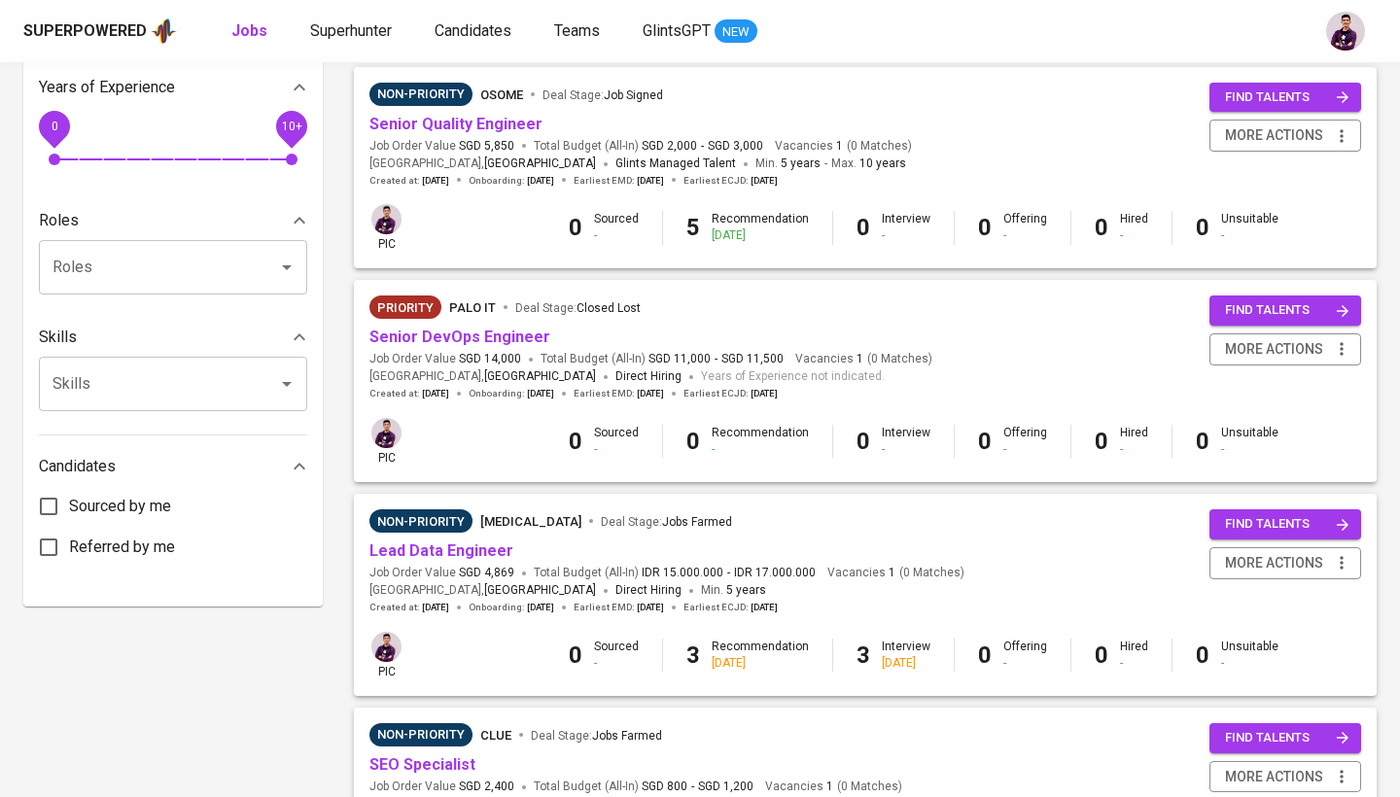
scroll to position [705, 0]
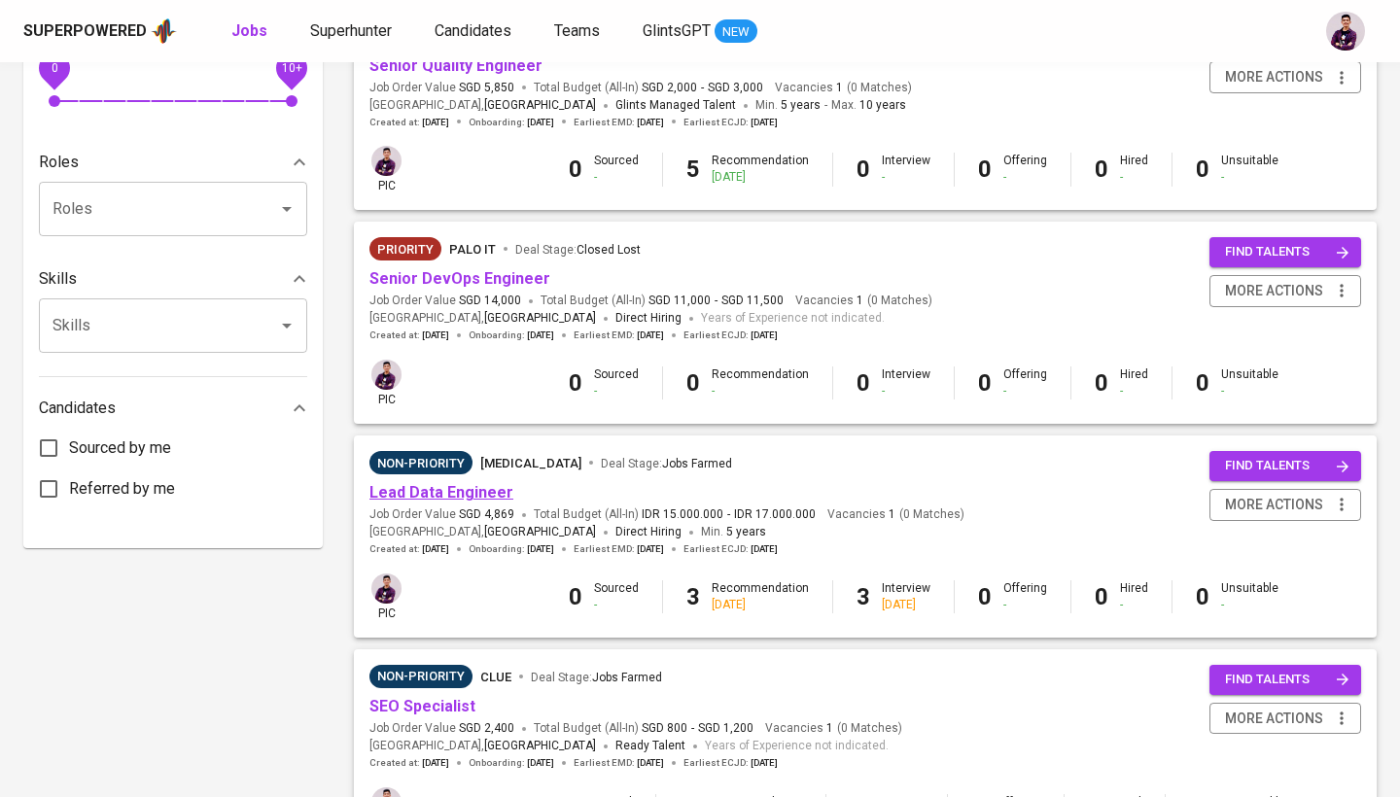
click at [469, 483] on link "Lead Data Engineer" at bounding box center [441, 492] width 144 height 18
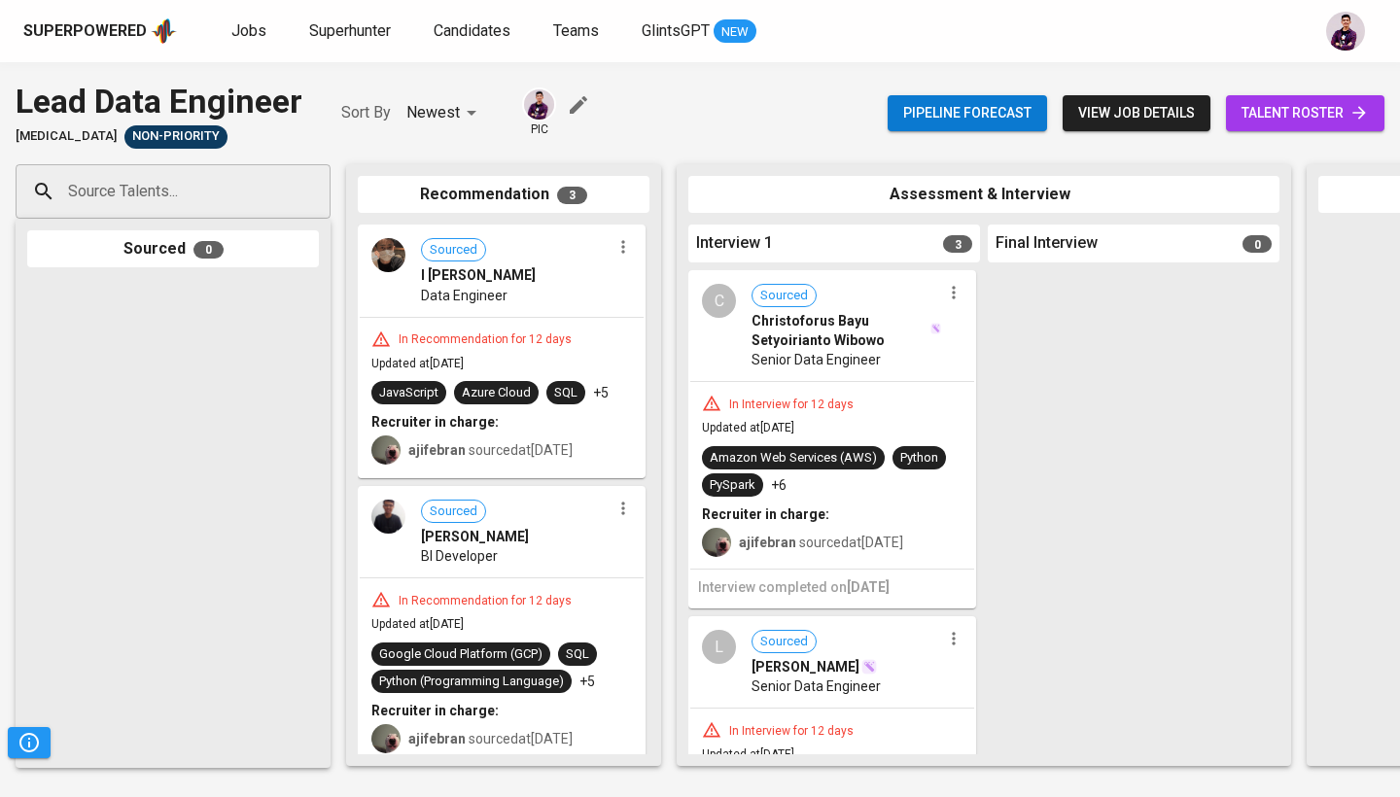
click at [1311, 115] on span "talent roster" at bounding box center [1304, 113] width 127 height 24
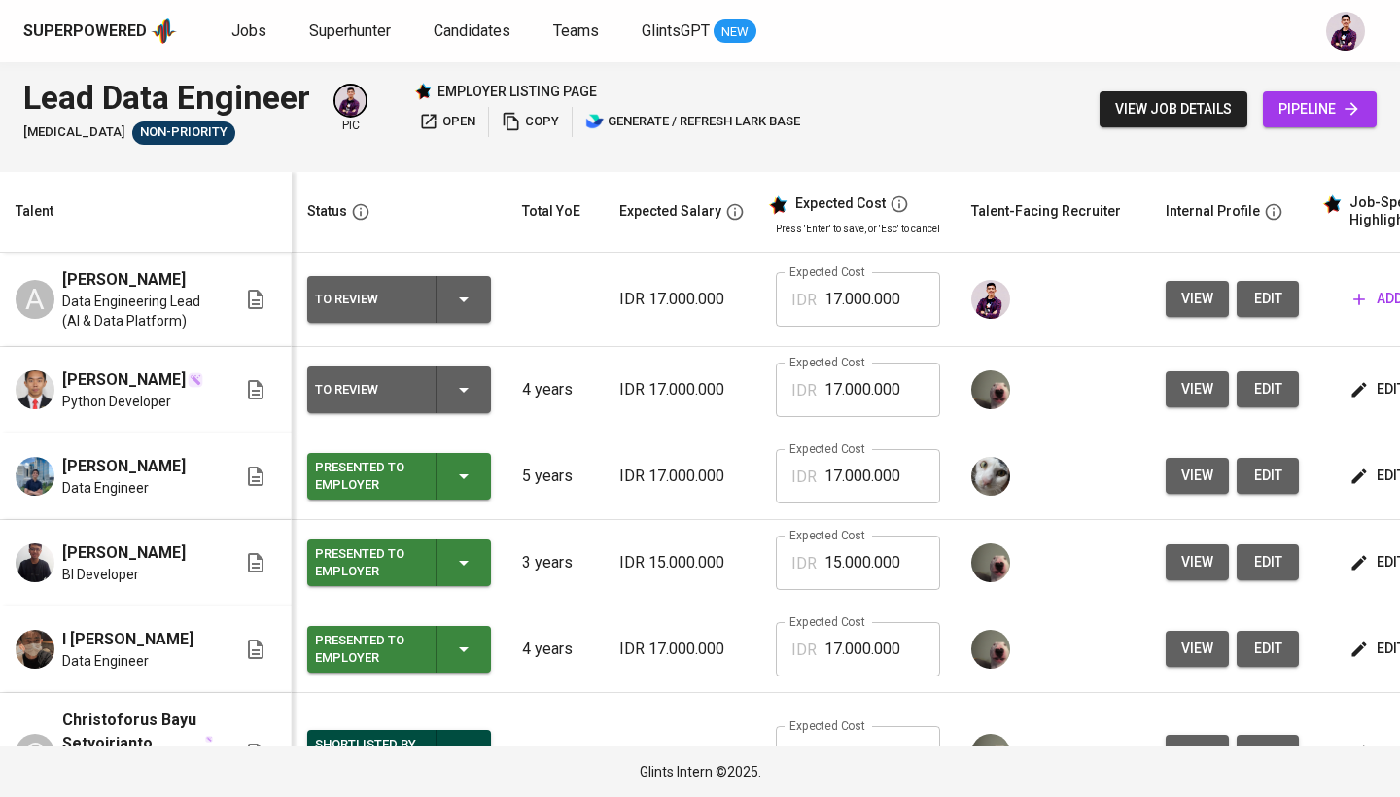
click at [556, 328] on td at bounding box center [554, 300] width 97 height 94
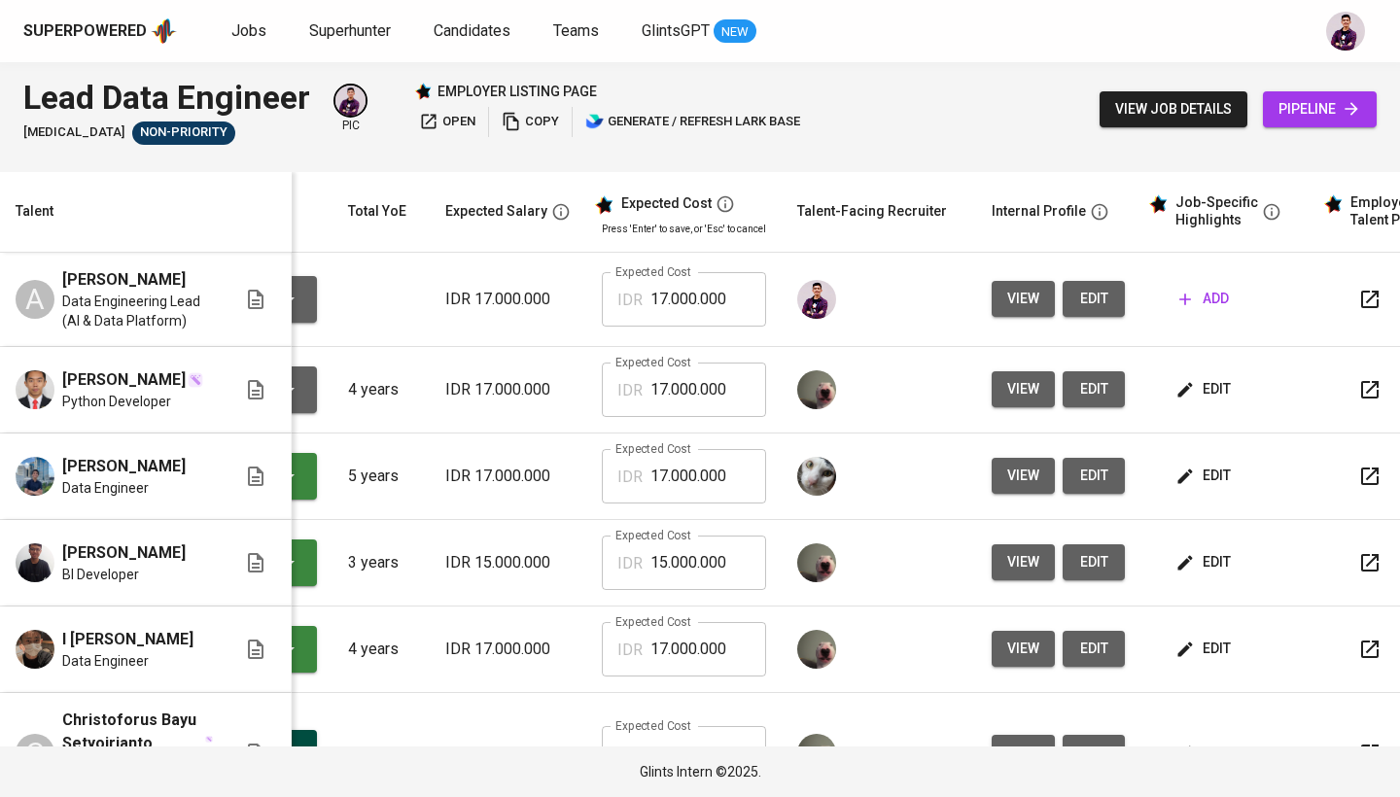
scroll to position [0, 196]
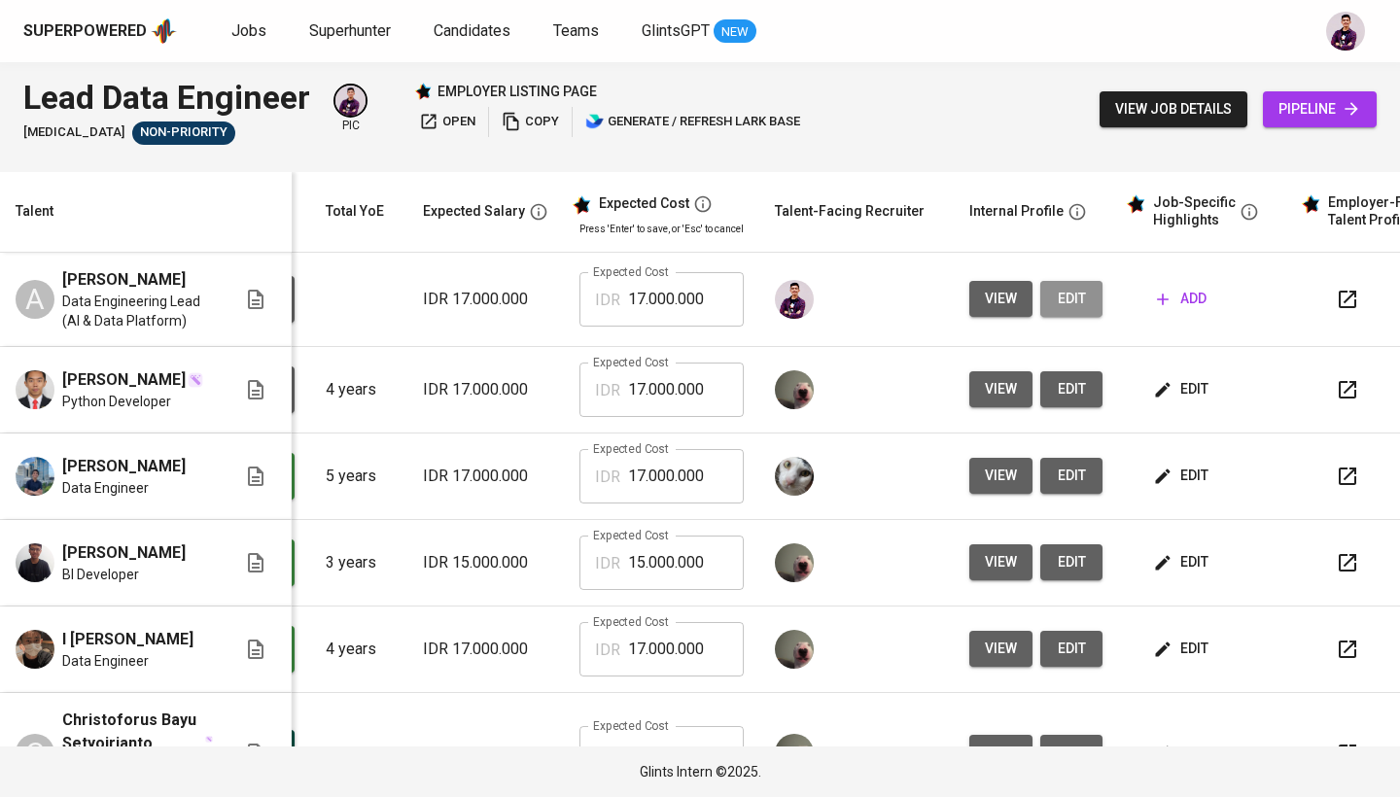
click at [1055, 292] on span "edit" at bounding box center [1070, 299] width 31 height 24
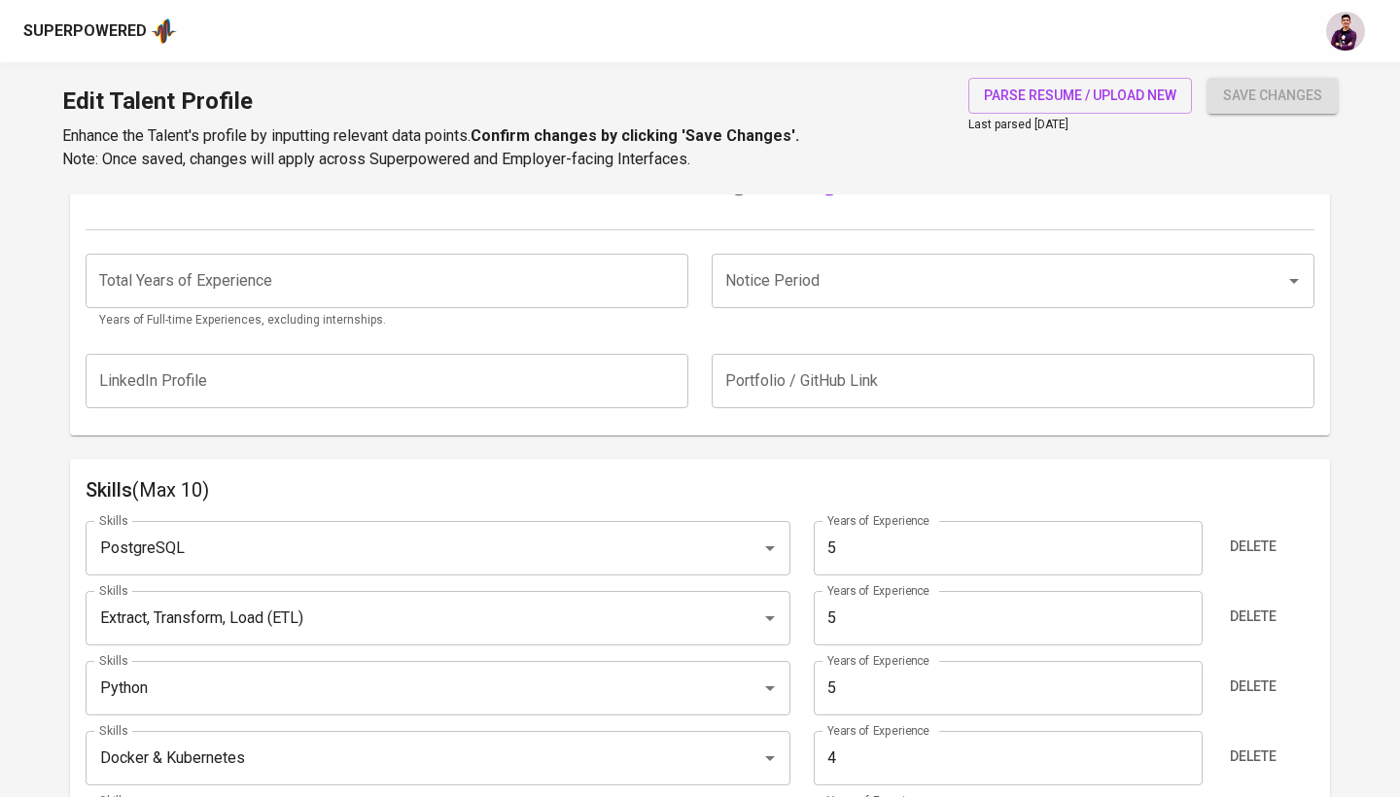
scroll to position [622, 0]
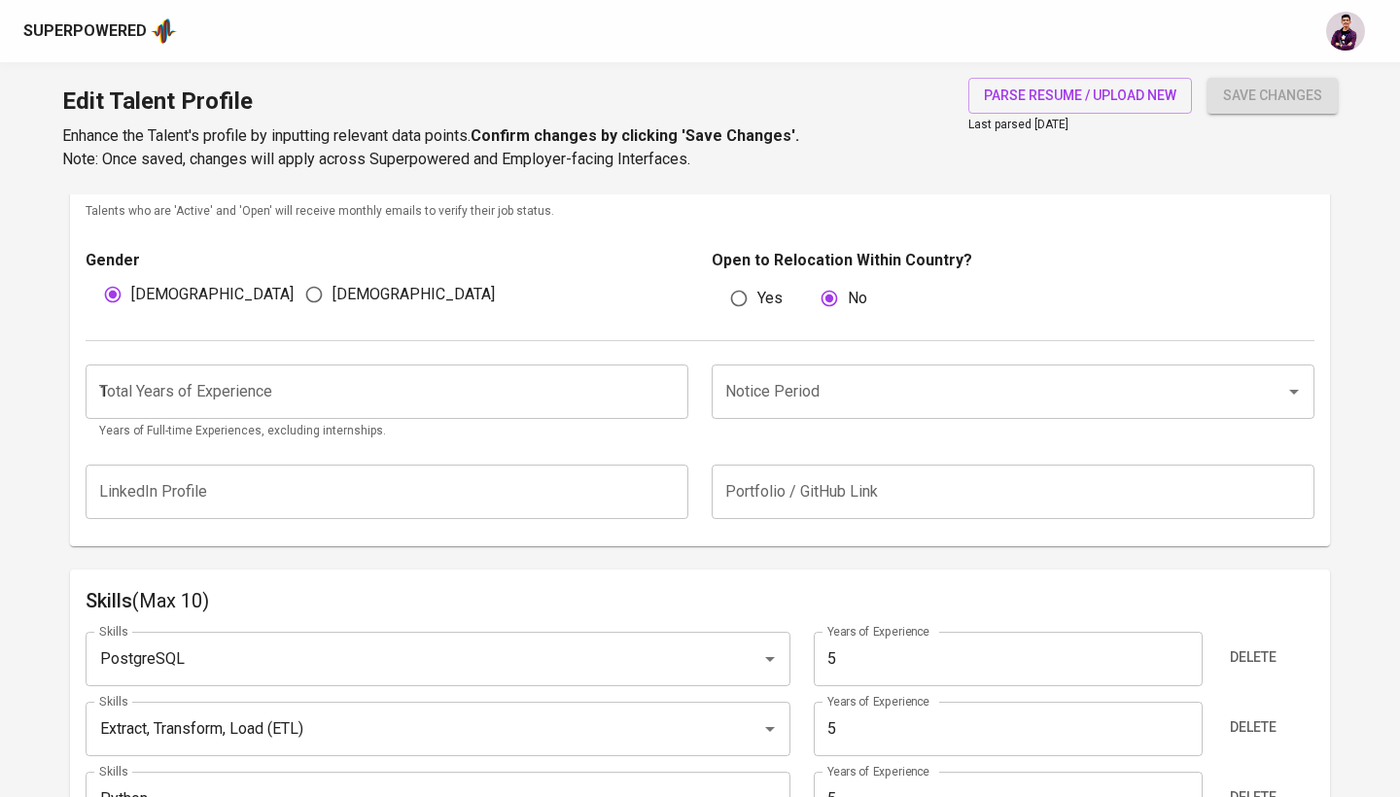
click at [669, 385] on input "1" at bounding box center [387, 391] width 603 height 54
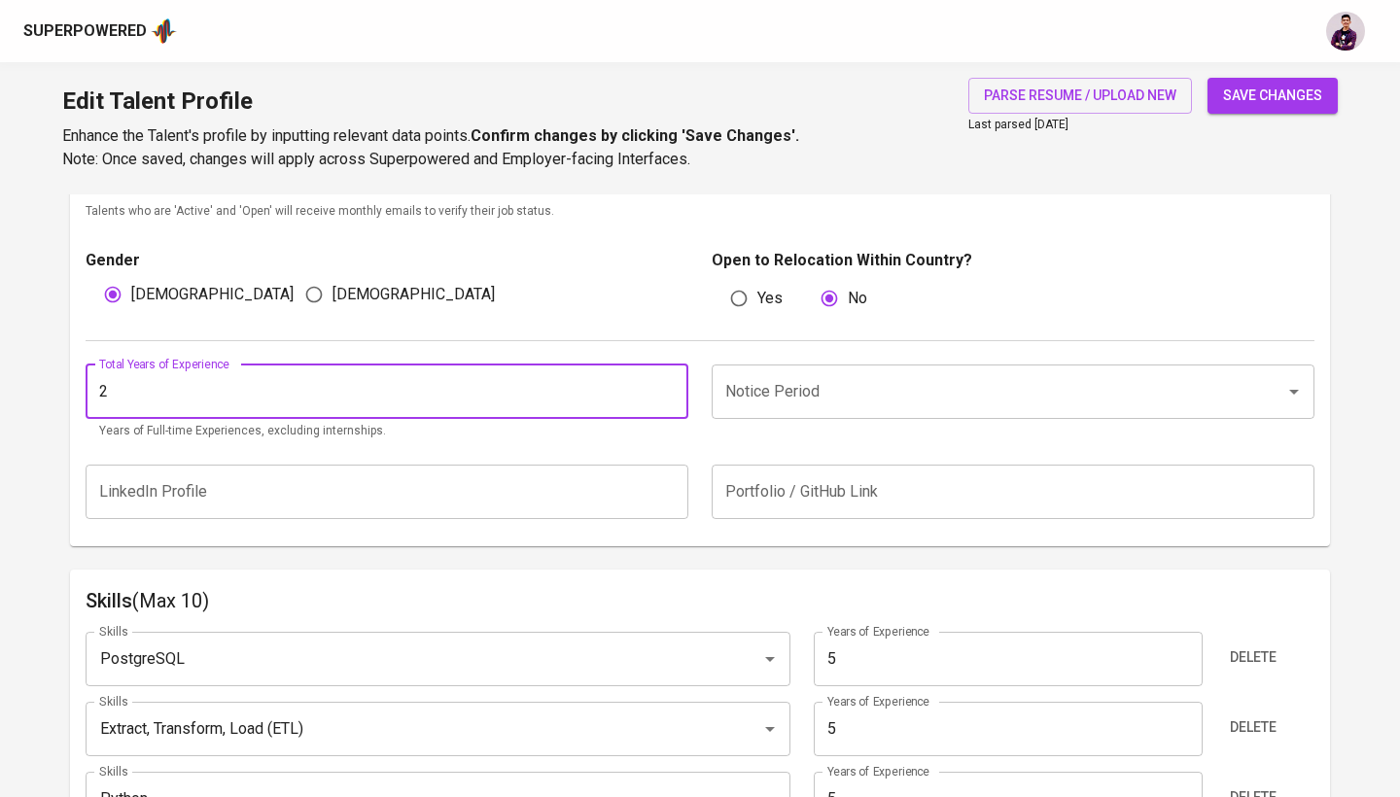
click at [669, 385] on input "2" at bounding box center [387, 391] width 603 height 54
click at [669, 385] on input "3" at bounding box center [387, 391] width 603 height 54
click at [669, 385] on input "4" at bounding box center [387, 391] width 603 height 54
type input "5"
click at [669, 385] on input "5" at bounding box center [387, 391] width 603 height 54
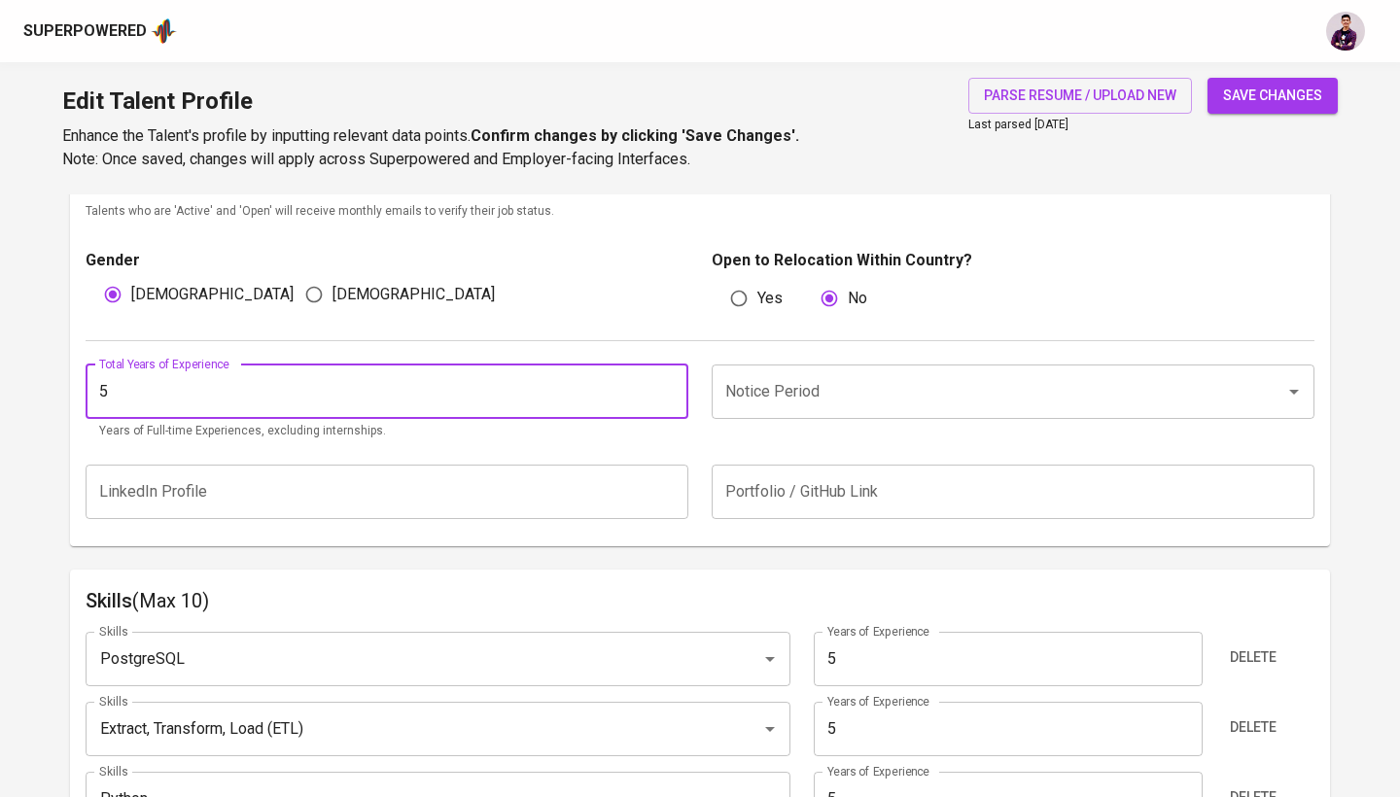
click at [577, 312] on div "Gender Male Female" at bounding box center [393, 283] width 614 height 68
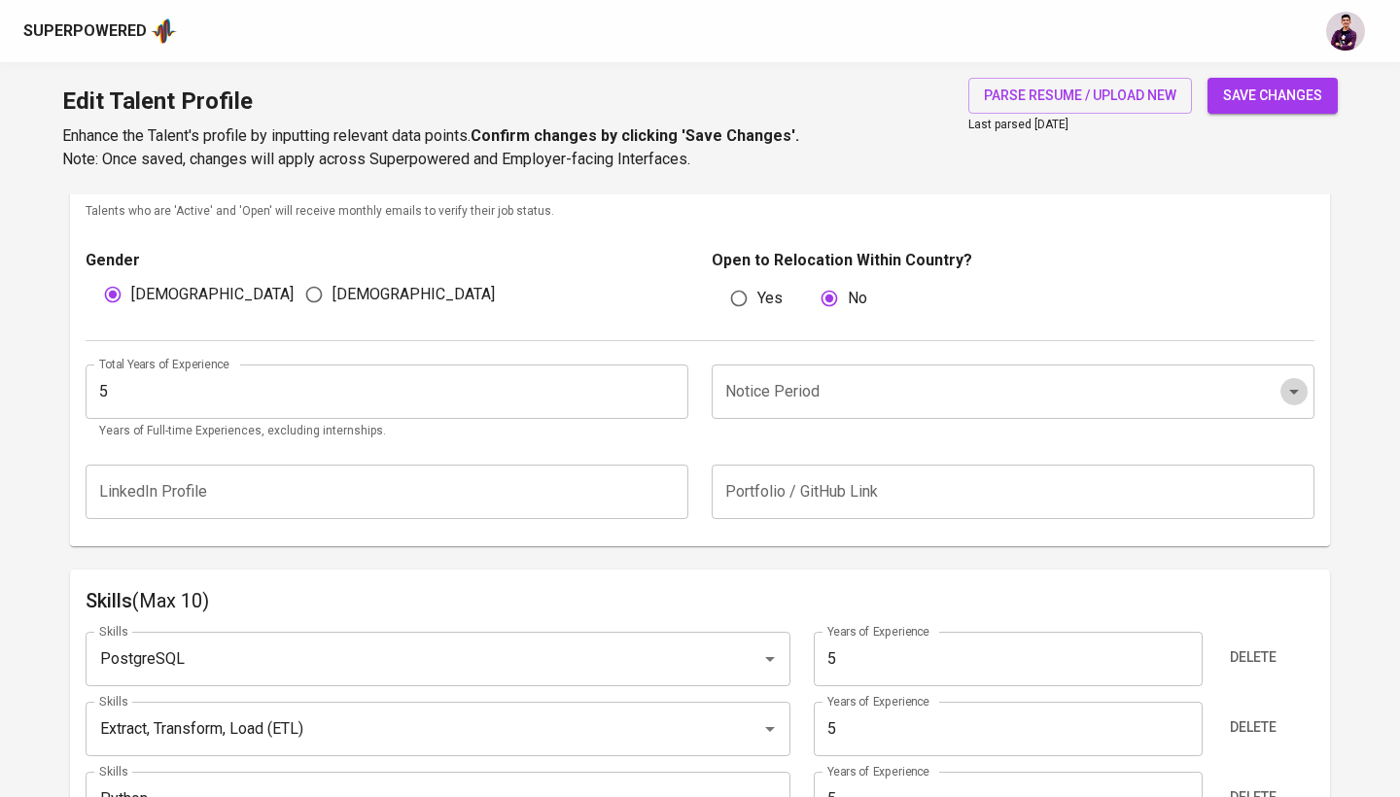
click at [1286, 395] on icon "Open" at bounding box center [1293, 391] width 23 height 23
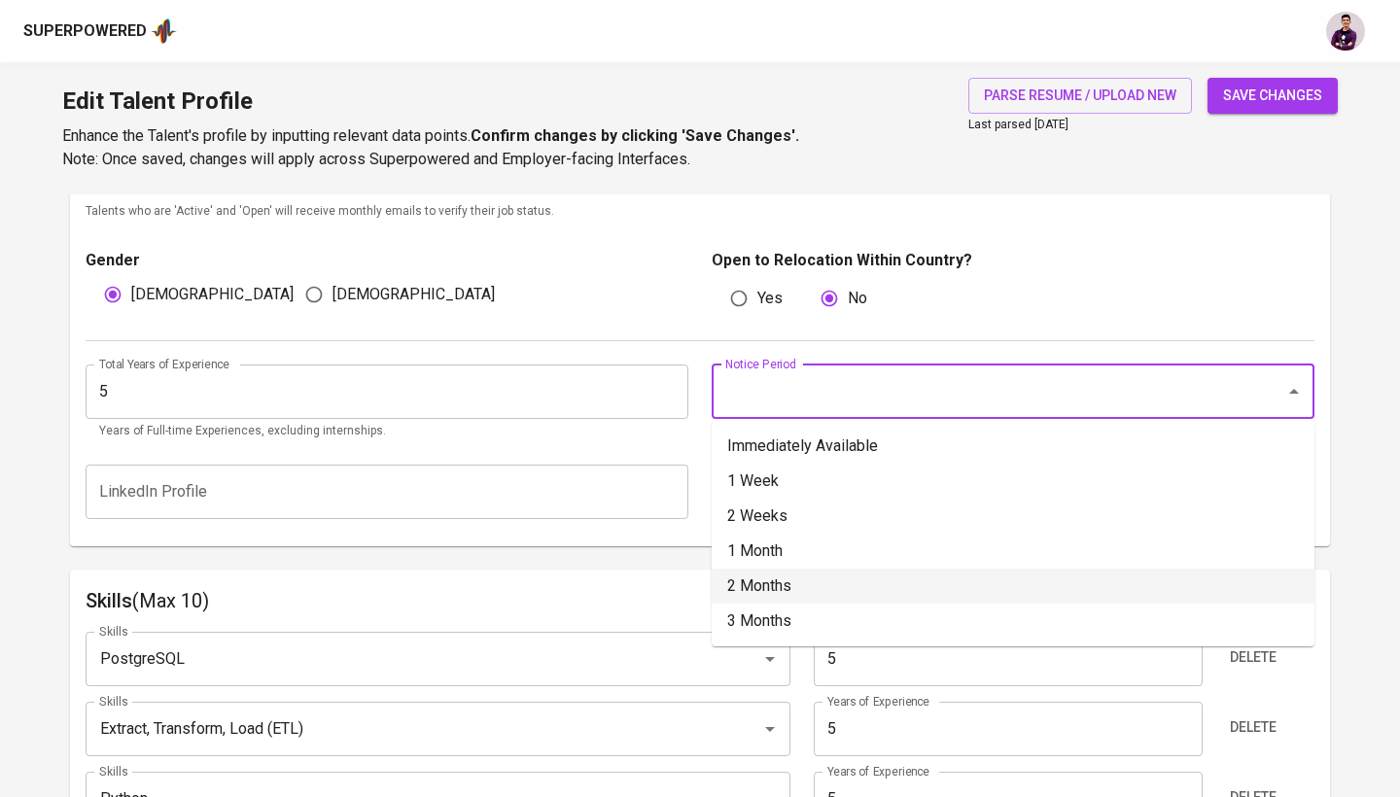
click at [937, 569] on li "2 Months" at bounding box center [1012, 586] width 603 height 35
type input "2 Months"
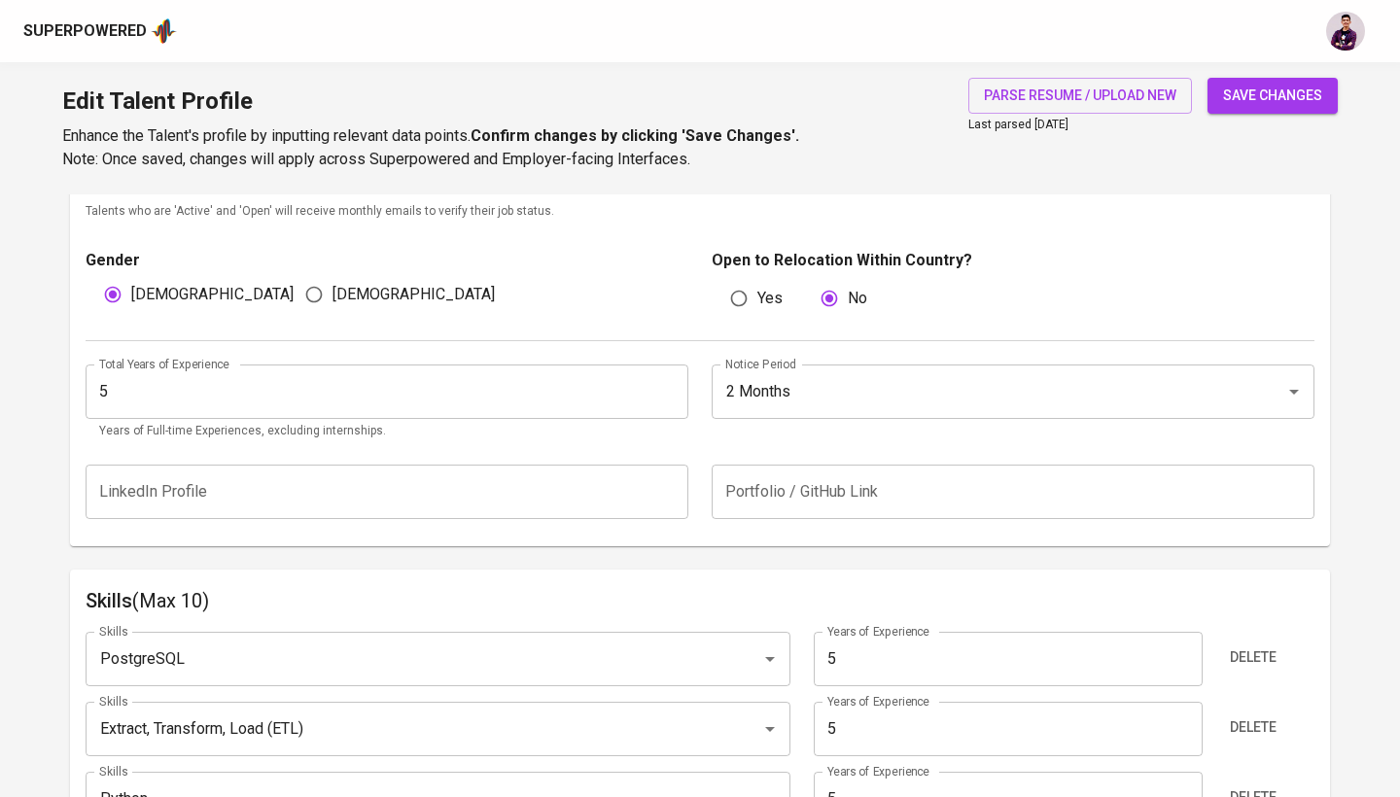
click at [1291, 83] on button "save changes" at bounding box center [1272, 96] width 130 height 36
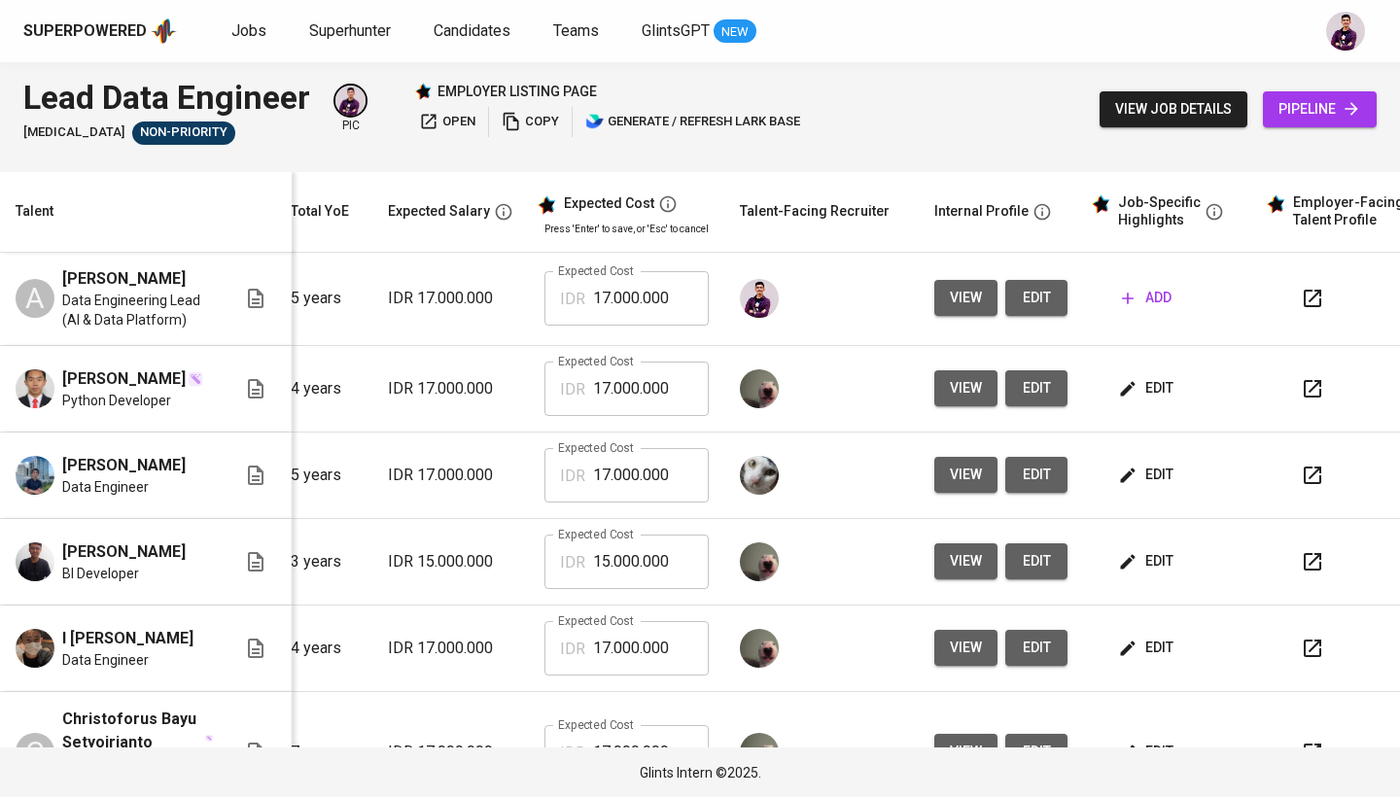
scroll to position [1, 264]
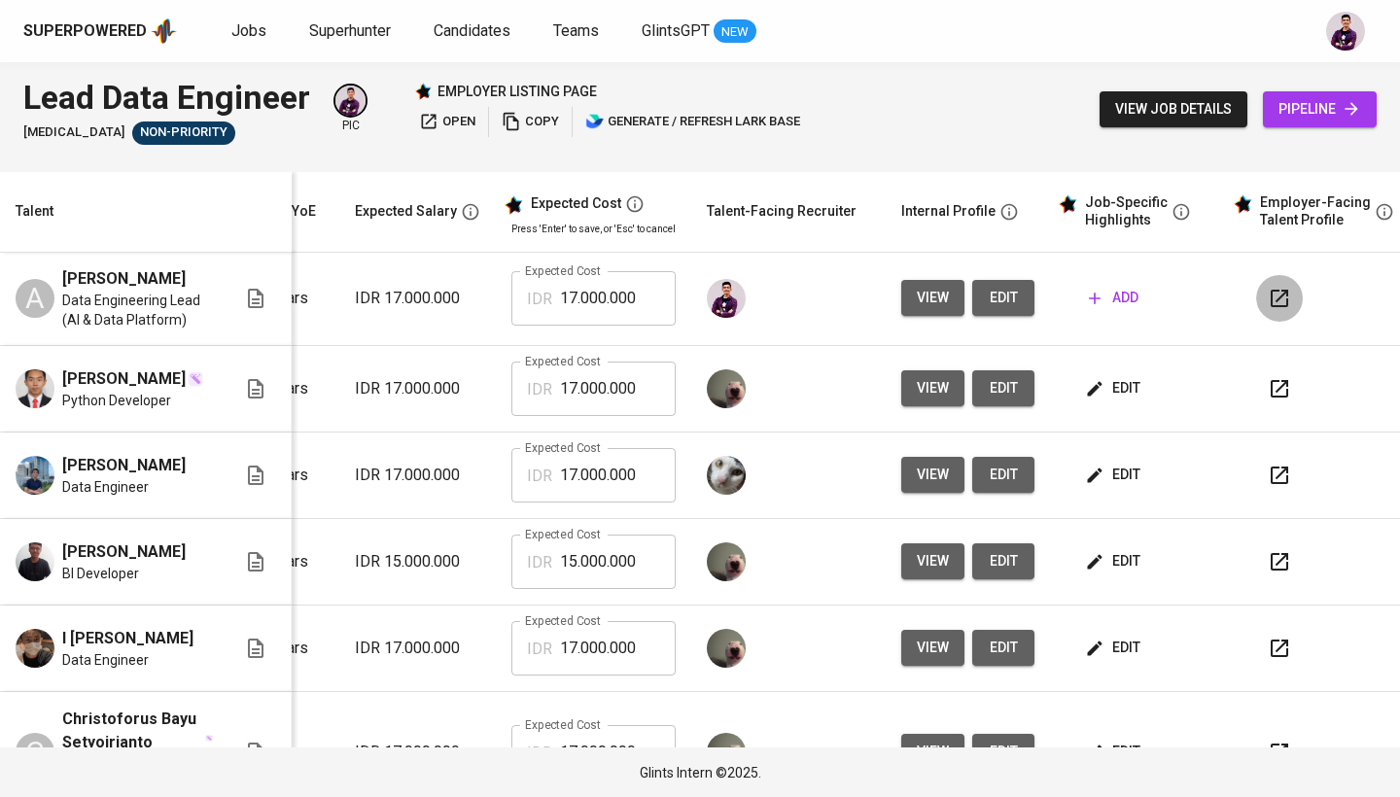
click at [1275, 290] on icon "button" at bounding box center [1278, 298] width 23 height 23
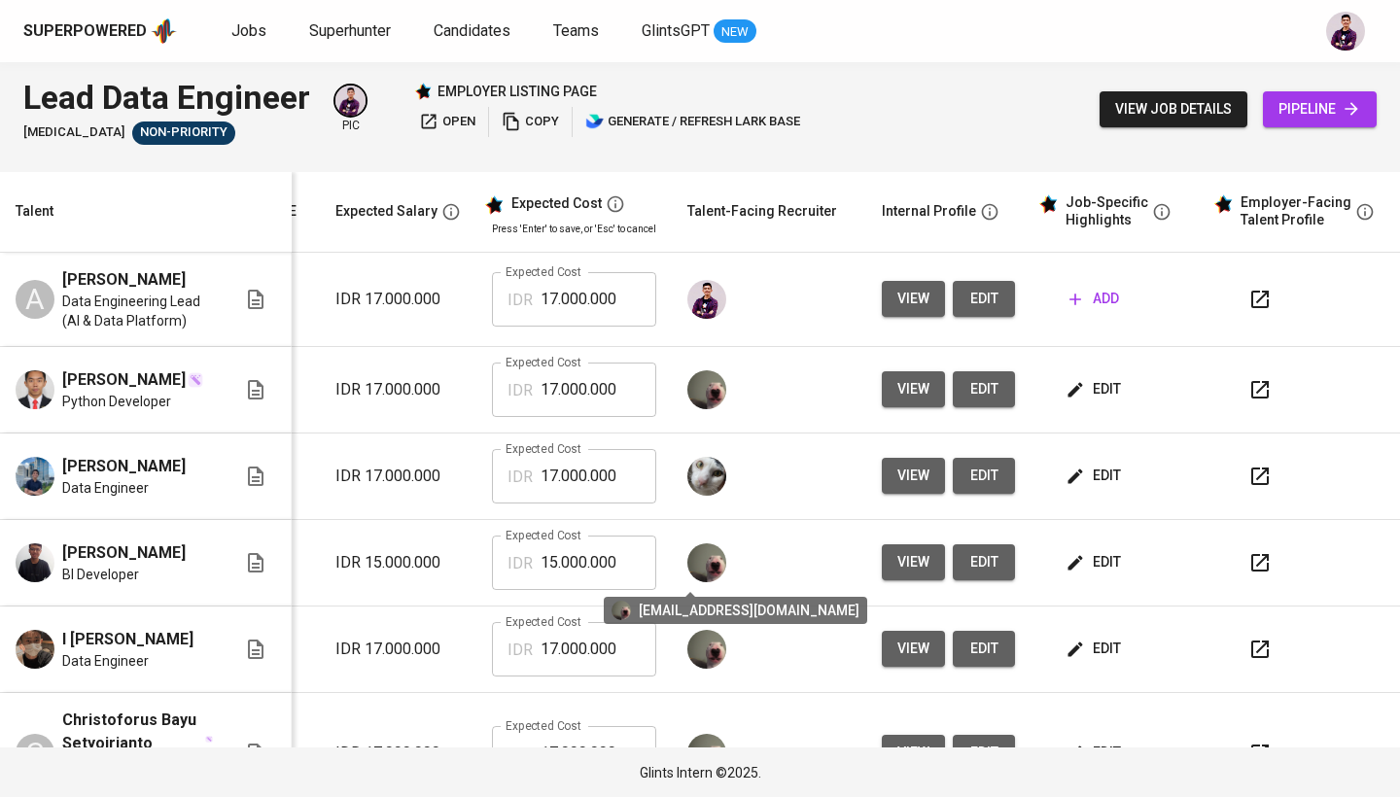
scroll to position [0, 294]
click at [1102, 311] on button "add" at bounding box center [1093, 299] width 65 height 36
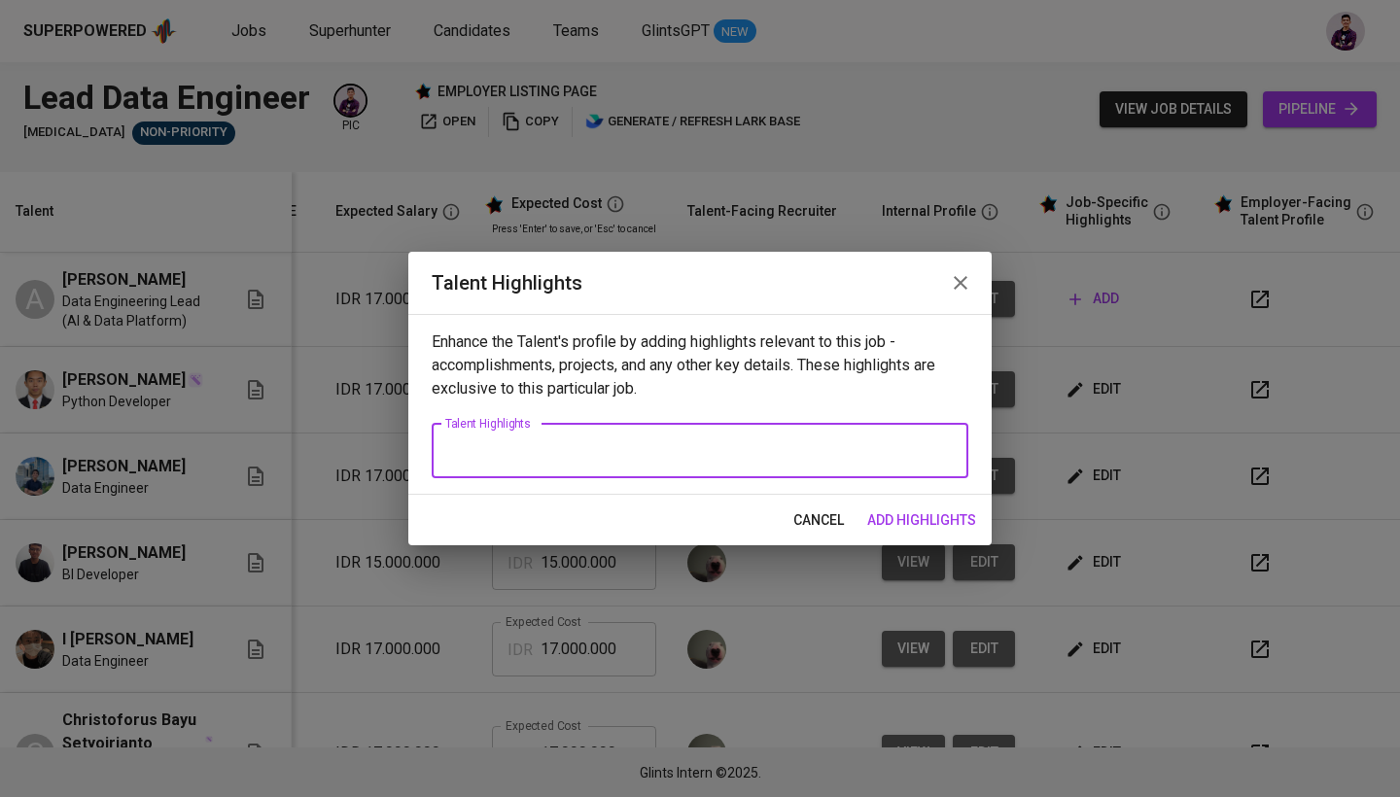
click at [668, 455] on textarea at bounding box center [699, 450] width 509 height 18
paste textarea "ETL & Data Pipelines – Designed, developed, and maintained large-scale ETL work…"
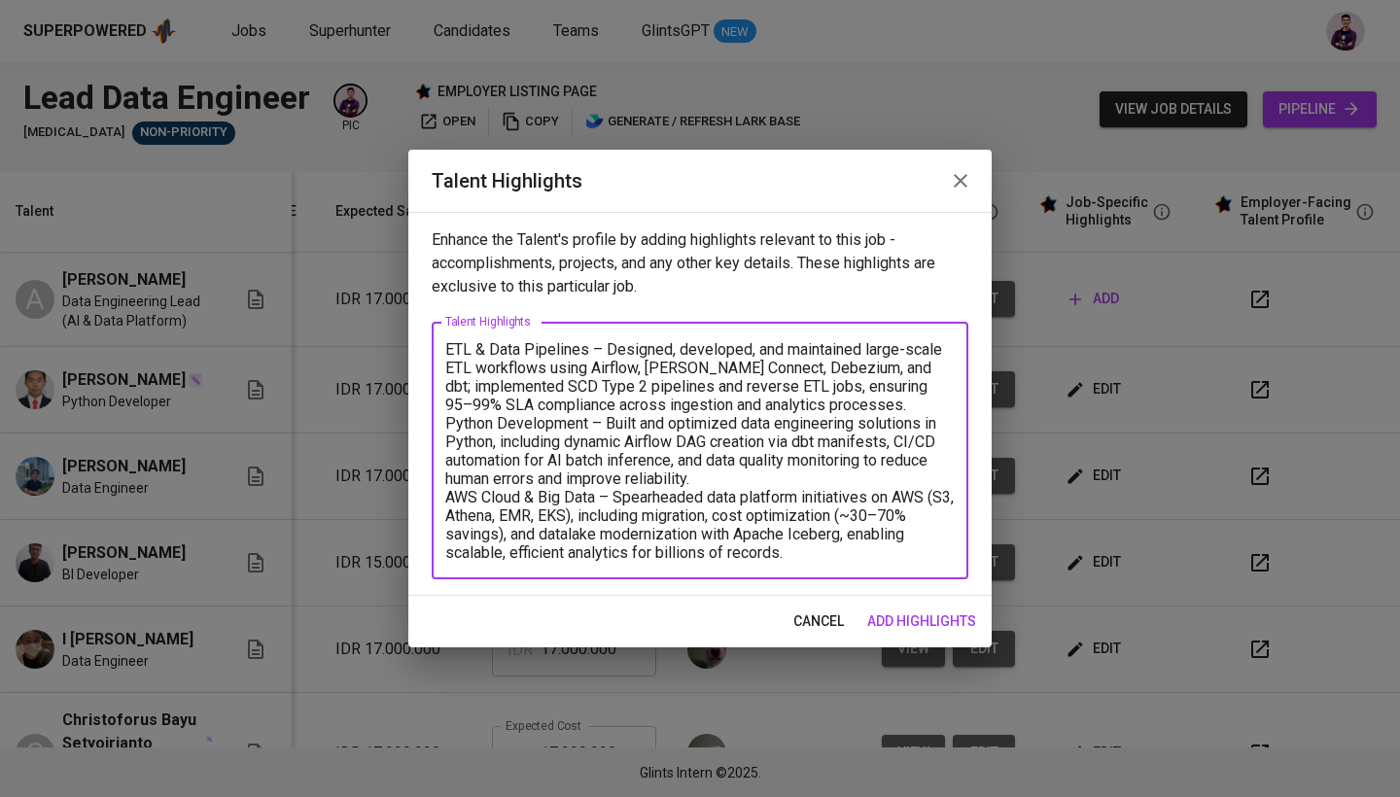
drag, startPoint x: 587, startPoint y: 354, endPoint x: 435, endPoint y: 348, distance: 151.7
click at [435, 348] on div "ETL & Data Pipelines – Designed, developed, and maintained large-scale ETL work…" at bounding box center [700, 451] width 536 height 258
click at [471, 360] on textarea "ETL & Data Pipelines – Designed, developed, and maintained large-scale ETL work…" at bounding box center [699, 451] width 509 height 222
click at [606, 381] on textarea "ETL & Data Pipelines – Designed, developed, and maintained large-scale ETL work…" at bounding box center [699, 451] width 509 height 222
click at [445, 346] on textarea "ETL & Data Pipelines – Designed, developed, and maintained large-scale ETL work…" at bounding box center [699, 451] width 509 height 222
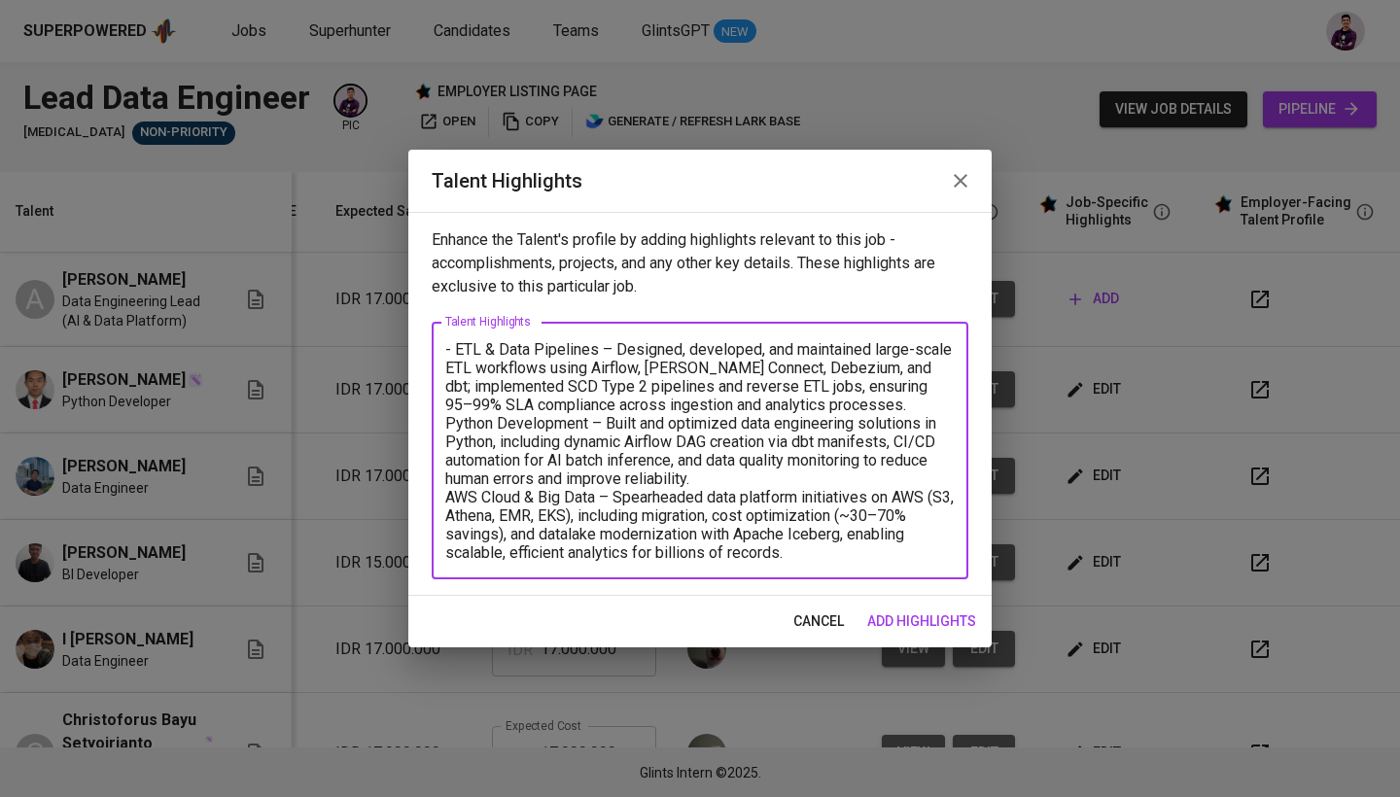
click at [912, 397] on textarea "- ETL & Data Pipelines – Designed, developed, and maintained large-scale ETL wo…" at bounding box center [699, 451] width 509 height 222
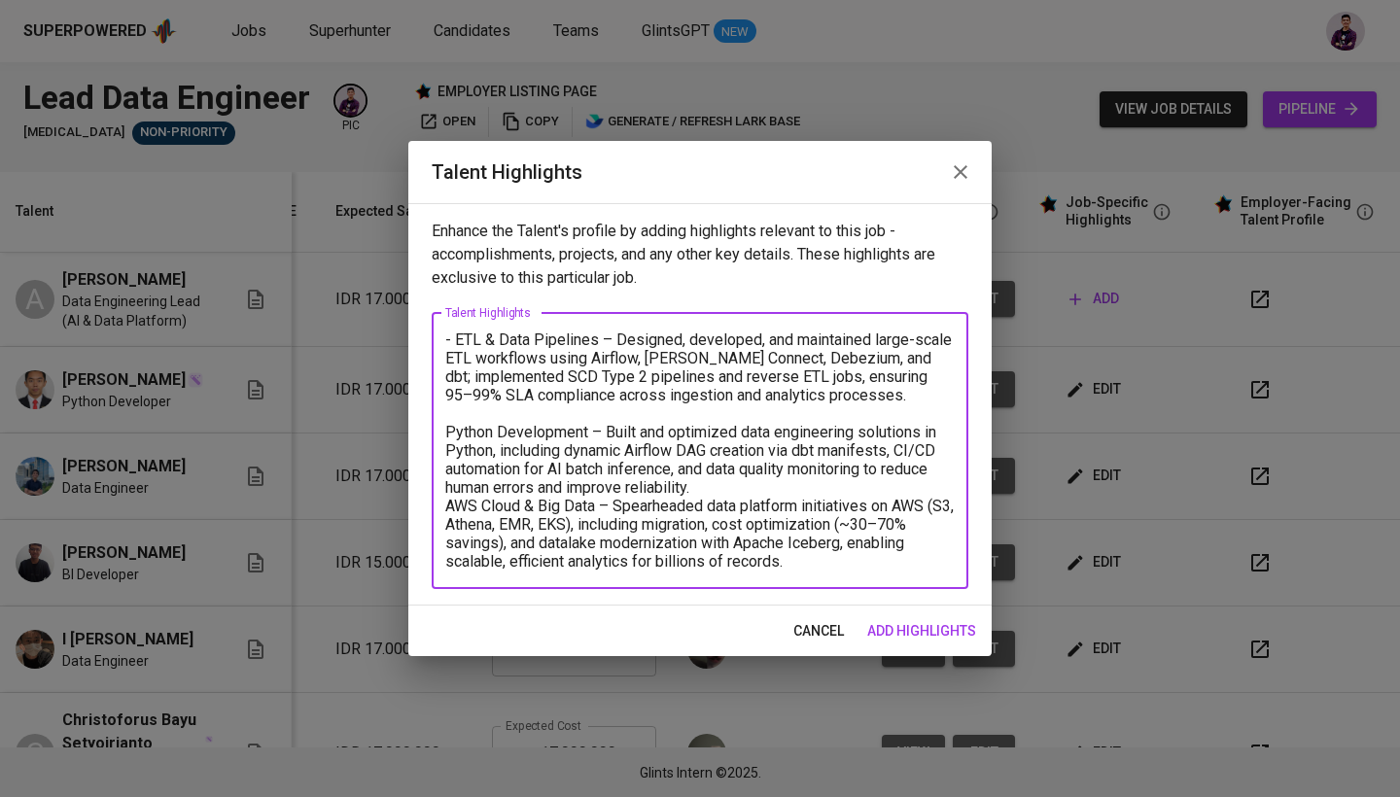
click at [589, 436] on textarea "- ETL & Data Pipelines – Designed, developed, and maintained large-scale ETL wo…" at bounding box center [699, 450] width 509 height 240
click at [448, 430] on textarea "- ETL & Data Pipelines – Designed, developed, and maintained large-scale ETL wo…" at bounding box center [699, 450] width 509 height 240
click at [807, 501] on textarea "- ETL & Data Pipelines – Designed, developed, and maintained large-scale ETL wo…" at bounding box center [699, 450] width 509 height 240
click at [807, 493] on textarea "- ETL & Data Pipelines – Designed, developed, and maintained large-scale ETL wo…" at bounding box center [699, 450] width 509 height 240
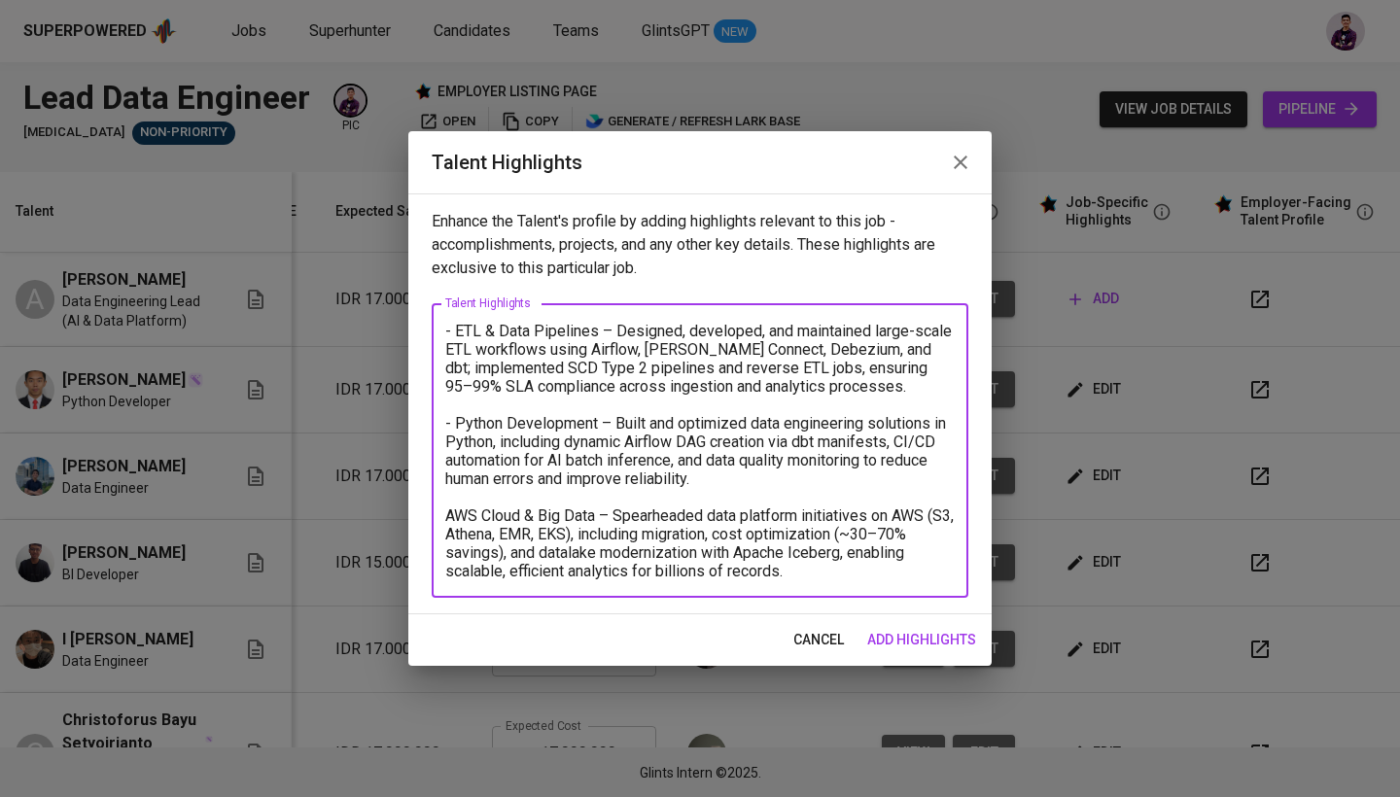
click at [447, 512] on textarea "- ETL & Data Pipelines – Designed, developed, and maintained large-scale ETL wo…" at bounding box center [699, 451] width 509 height 259
click at [824, 590] on div "- ETL & Data Pipelines – Designed, developed, and maintained large-scale ETL wo…" at bounding box center [700, 450] width 536 height 294
click at [824, 575] on textarea "- ETL & Data Pipelines – Designed, developed, and maintained large-scale ETL wo…" at bounding box center [699, 451] width 509 height 259
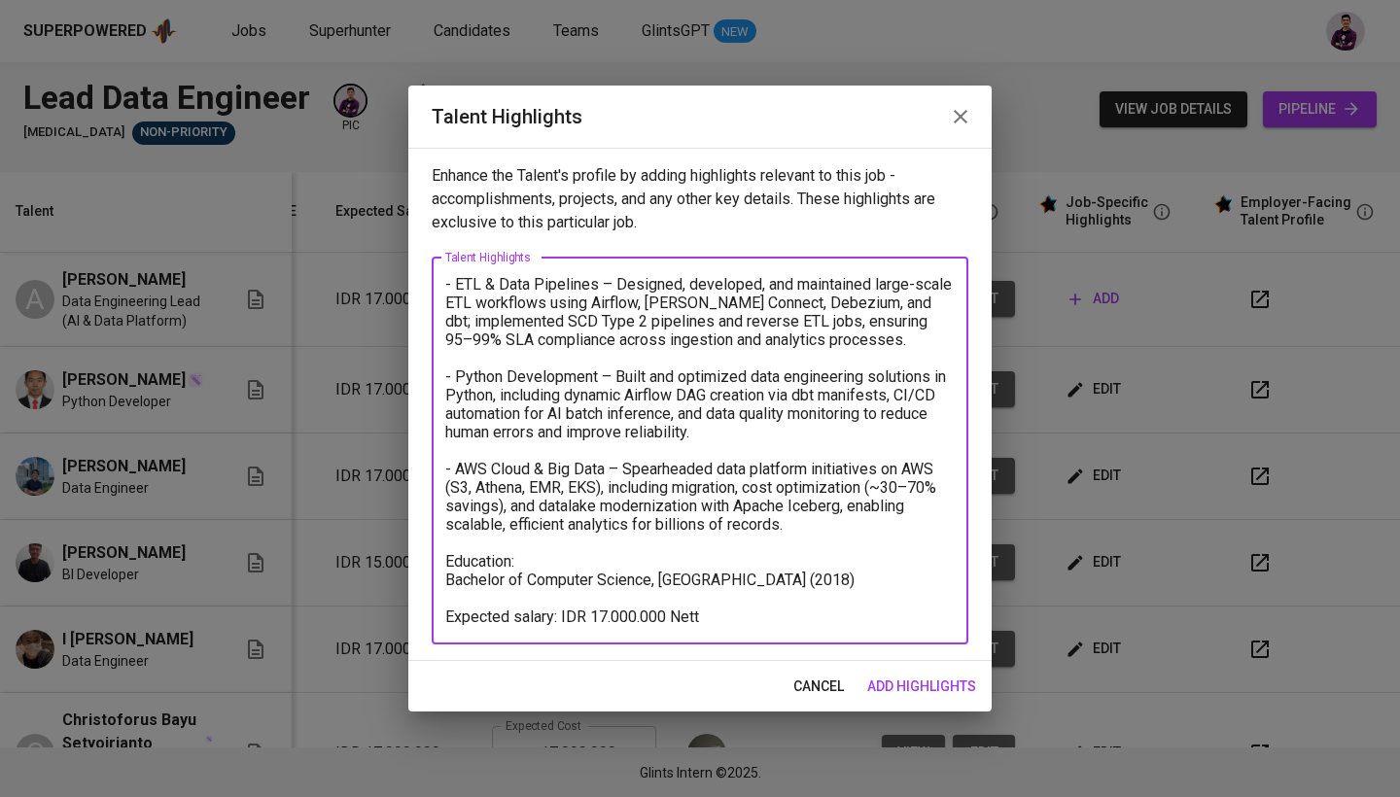
type textarea "- ETL & Data Pipelines – Designed, developed, and maintained large-scale ETL wo…"
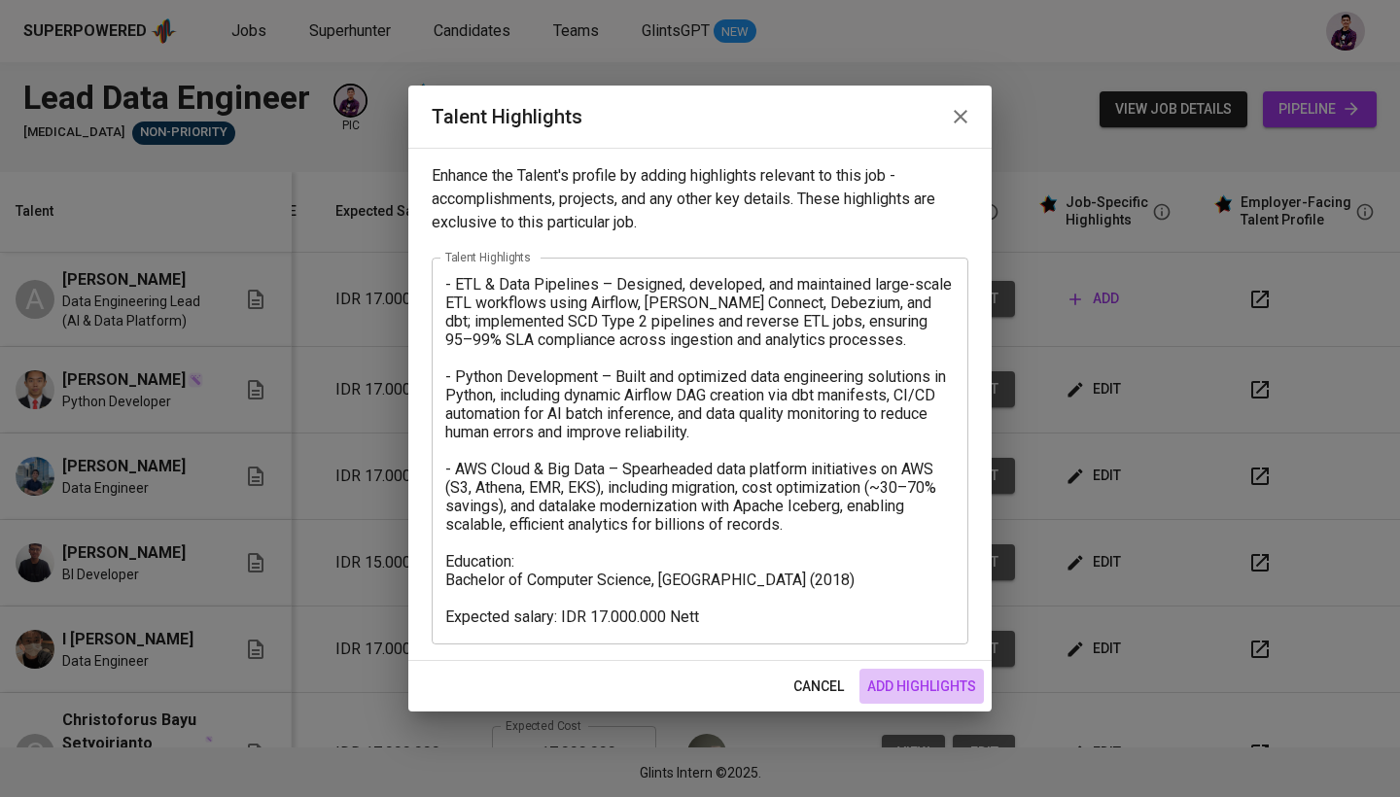
click at [960, 678] on span "add highlights" at bounding box center [921, 687] width 109 height 24
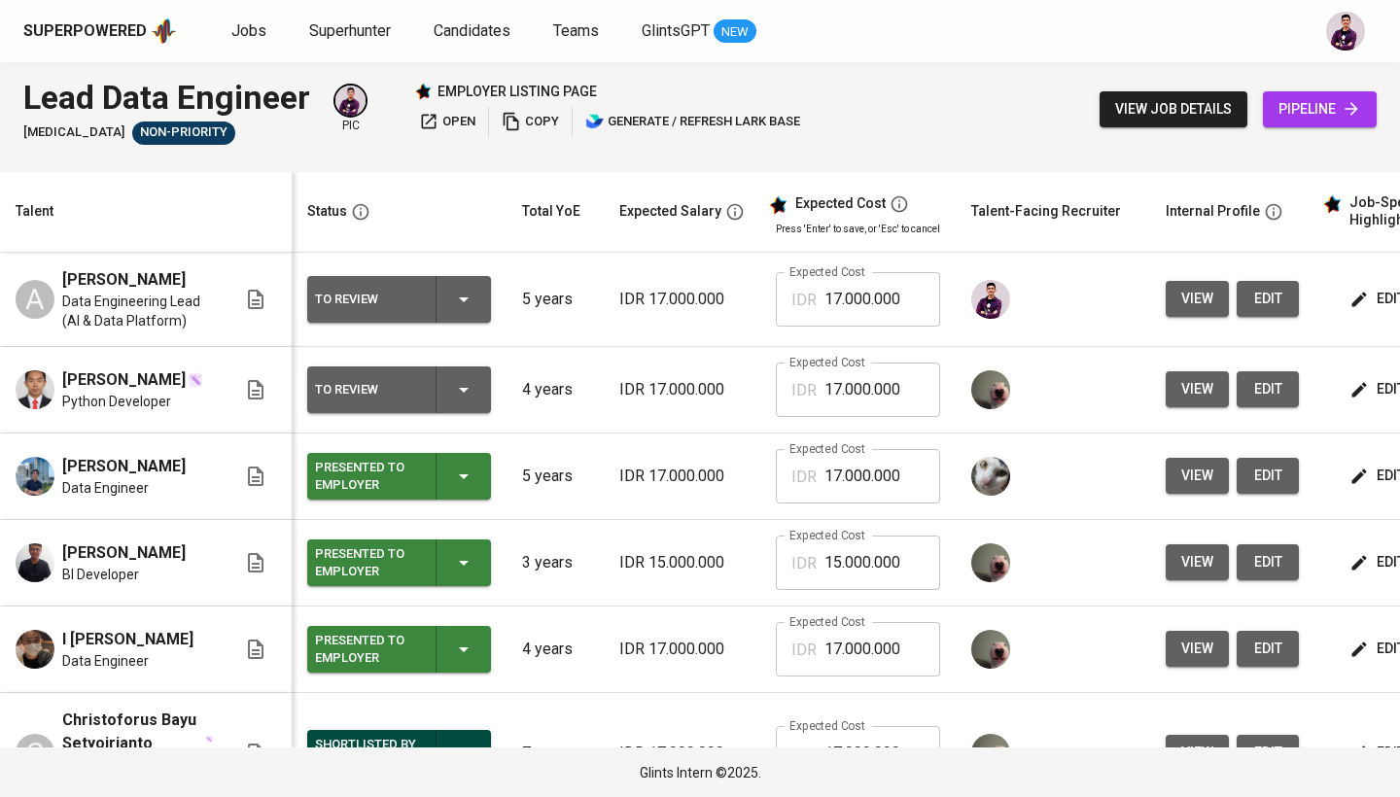
scroll to position [0, 0]
click at [466, 289] on icon "button" at bounding box center [463, 299] width 23 height 23
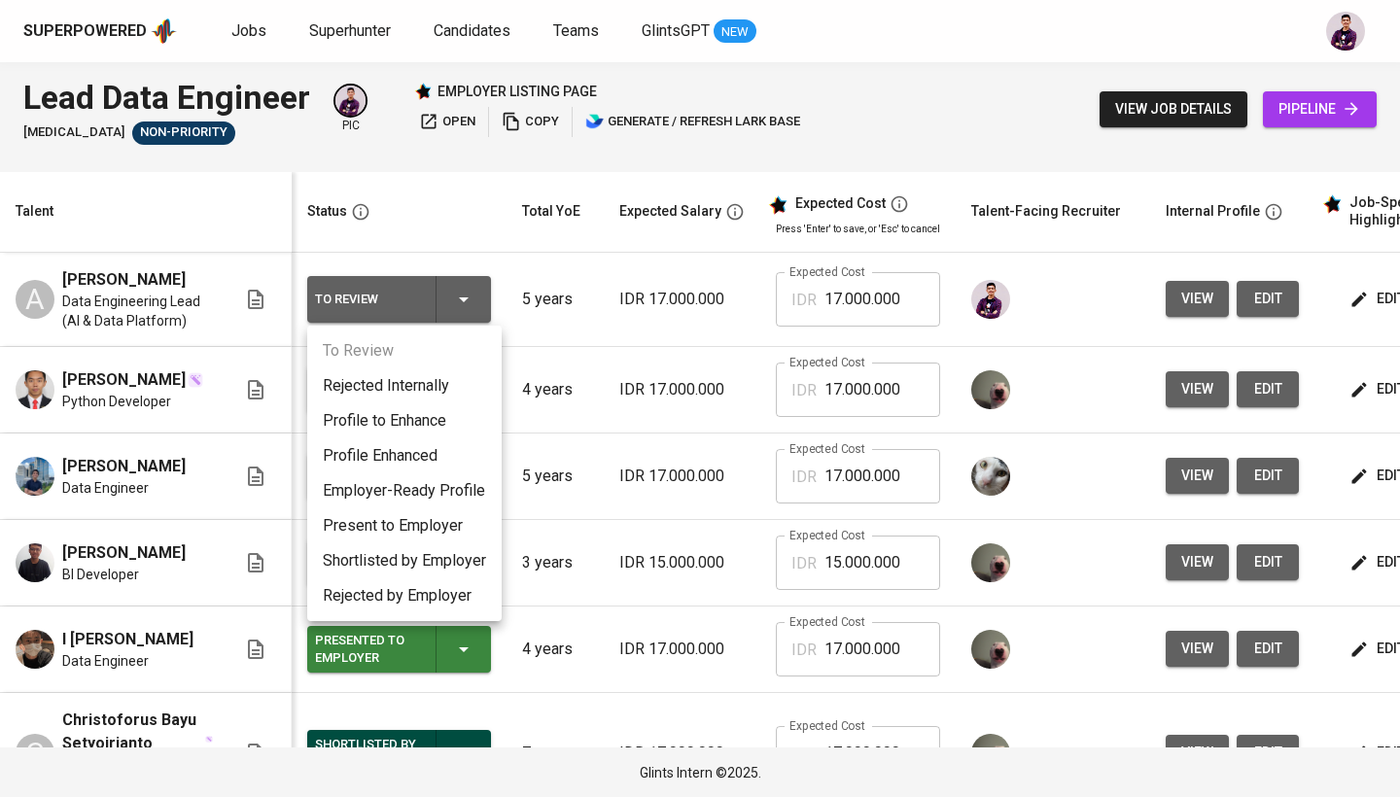
click at [440, 518] on li "Present to Employer" at bounding box center [404, 525] width 194 height 35
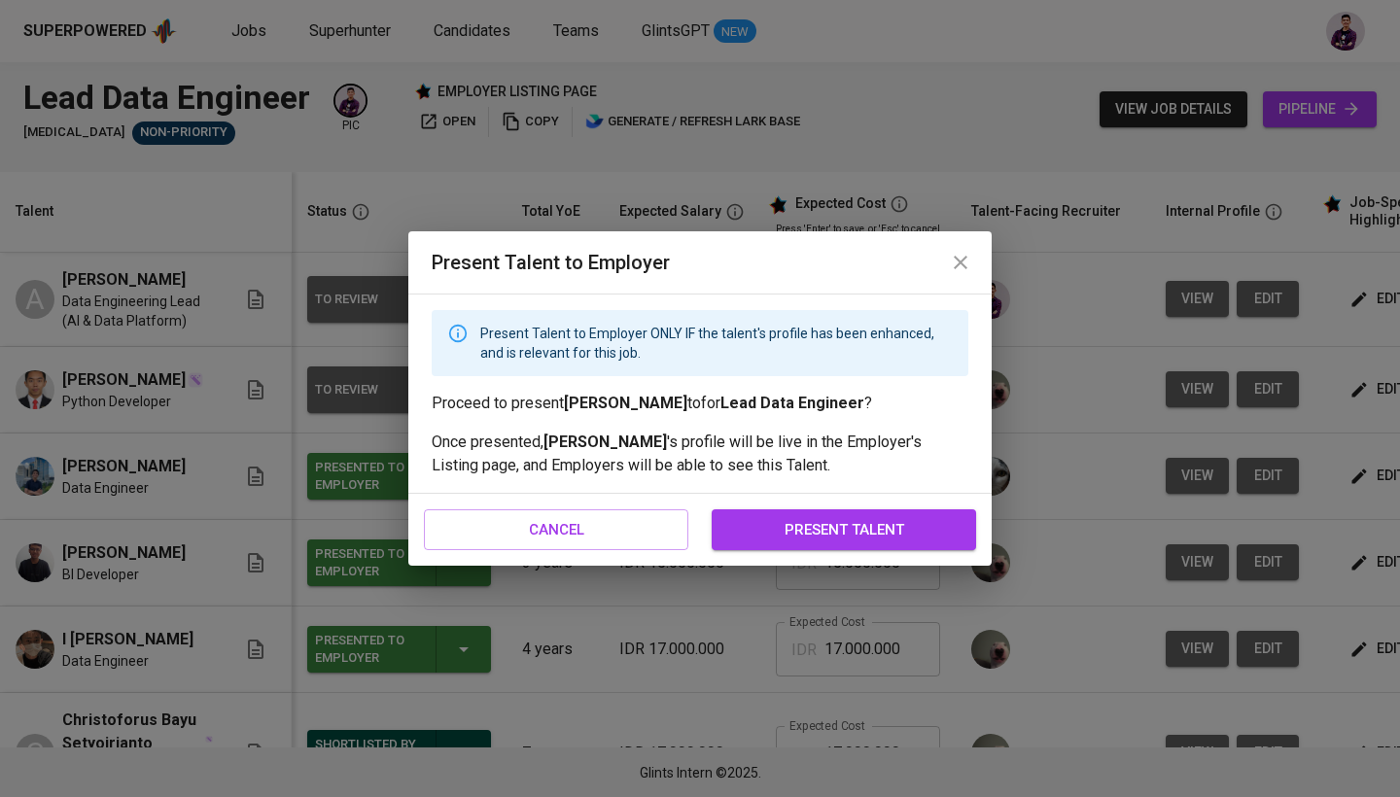
click at [859, 536] on span "present talent" at bounding box center [844, 529] width 222 height 25
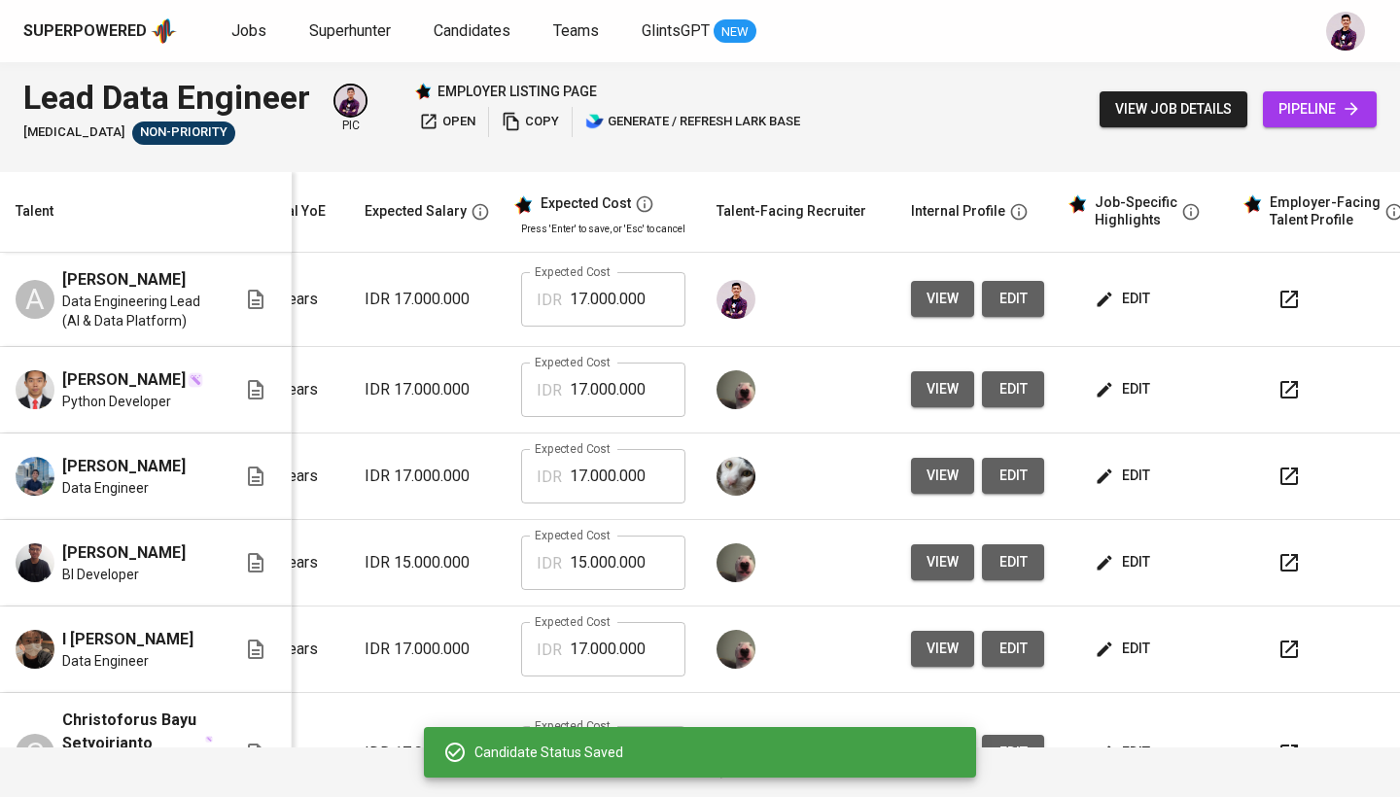
scroll to position [0, 255]
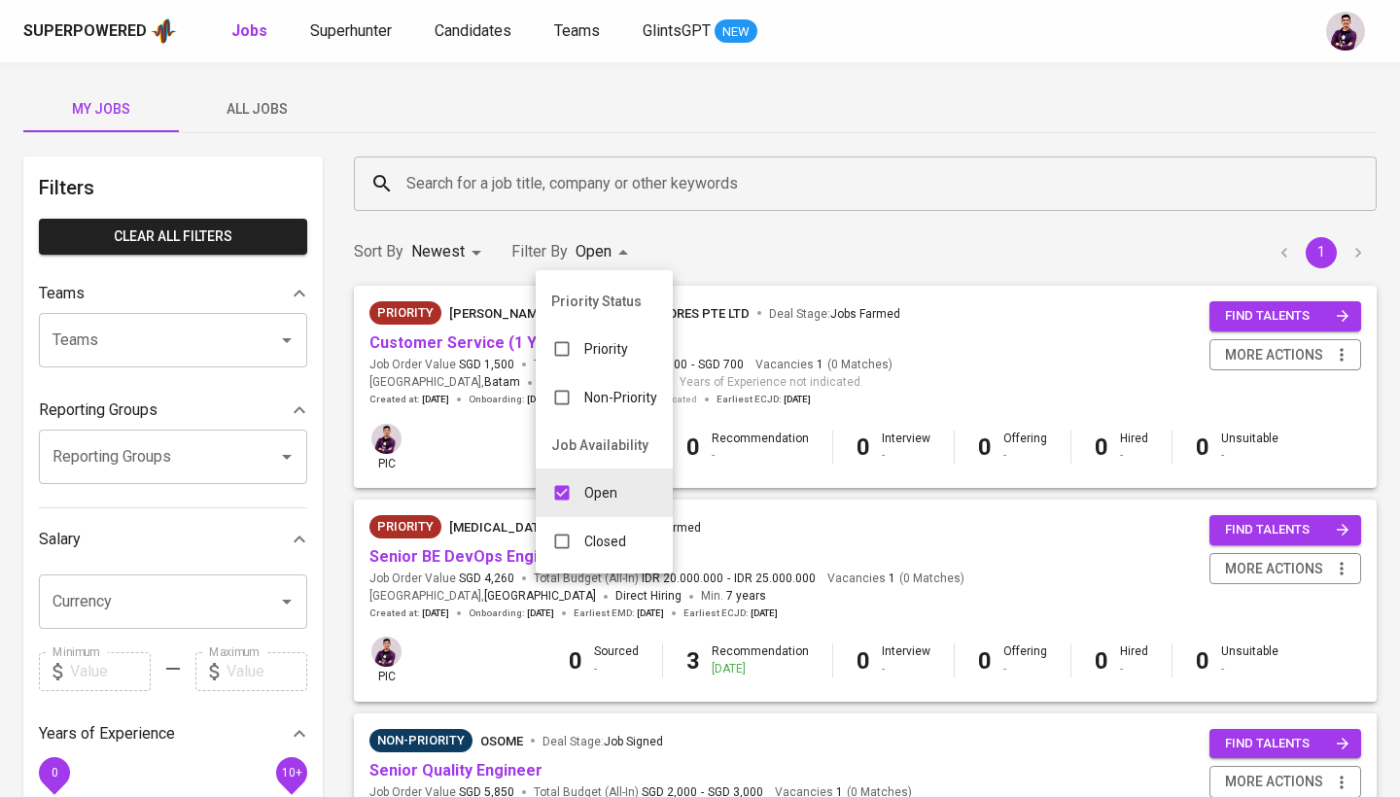
click at [783, 274] on div at bounding box center [700, 398] width 1400 height 797
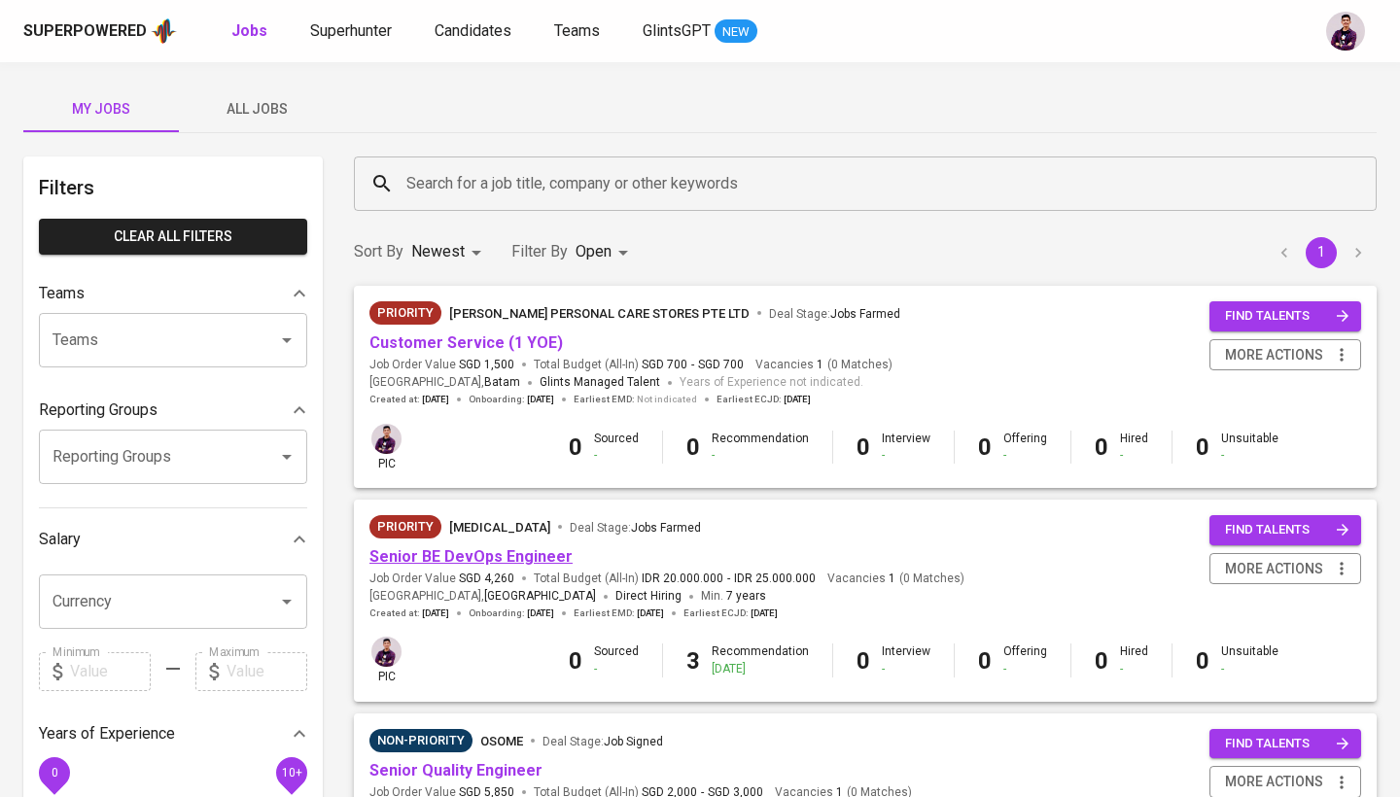
click at [506, 549] on link "Senior BE DevOps Engineer" at bounding box center [470, 556] width 203 height 18
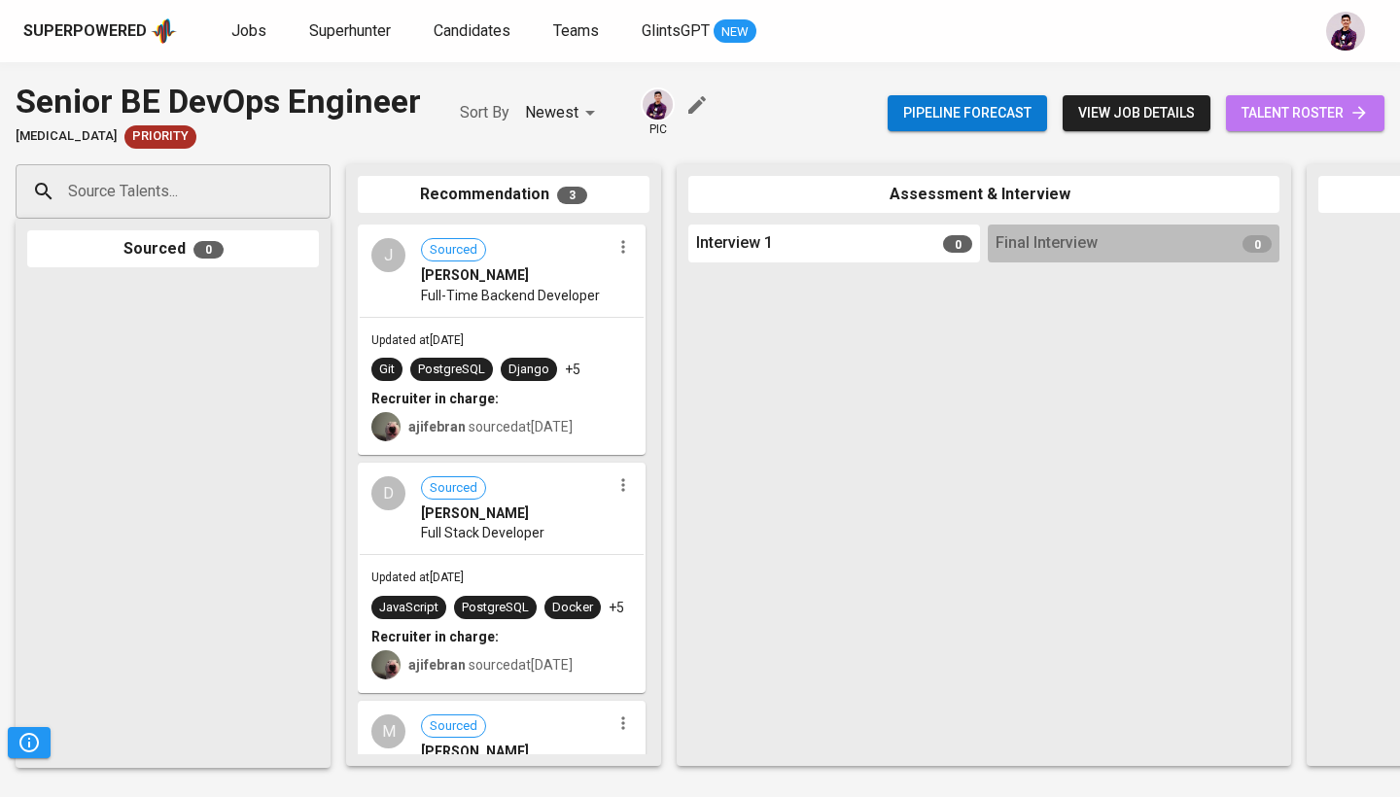
click at [1331, 103] on span "talent roster" at bounding box center [1304, 113] width 127 height 24
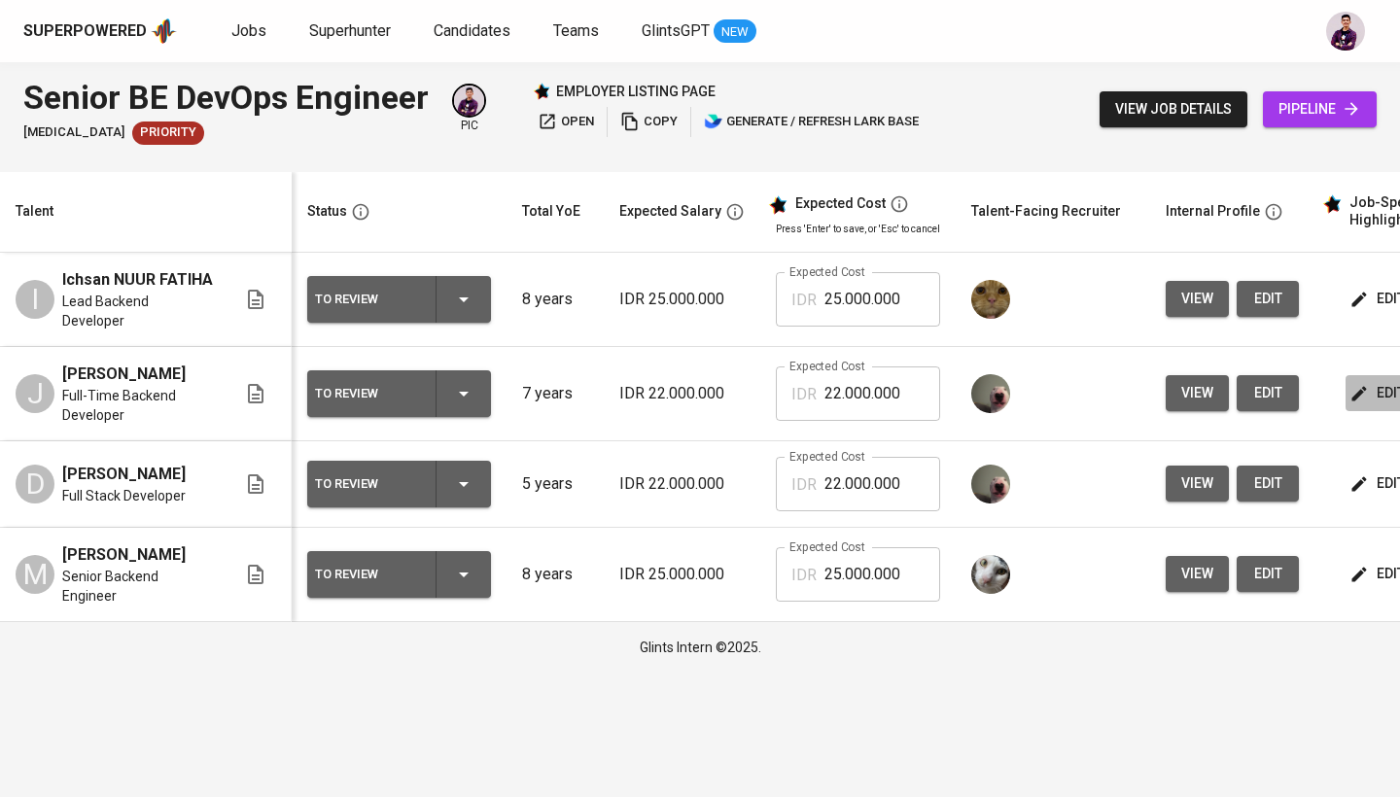
click at [1367, 381] on span "edit" at bounding box center [1379, 393] width 52 height 24
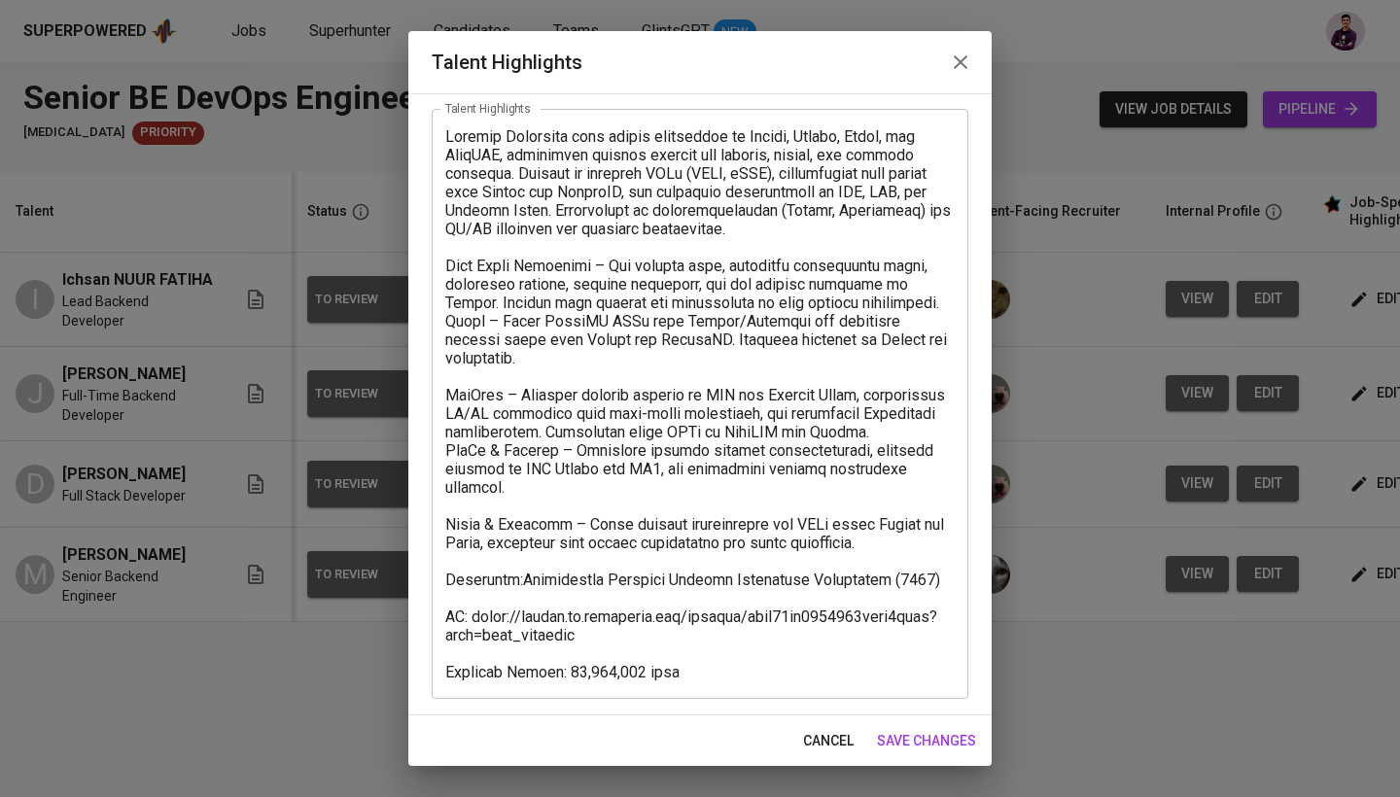
scroll to position [94, 0]
click at [943, 745] on span "save changes" at bounding box center [926, 741] width 99 height 24
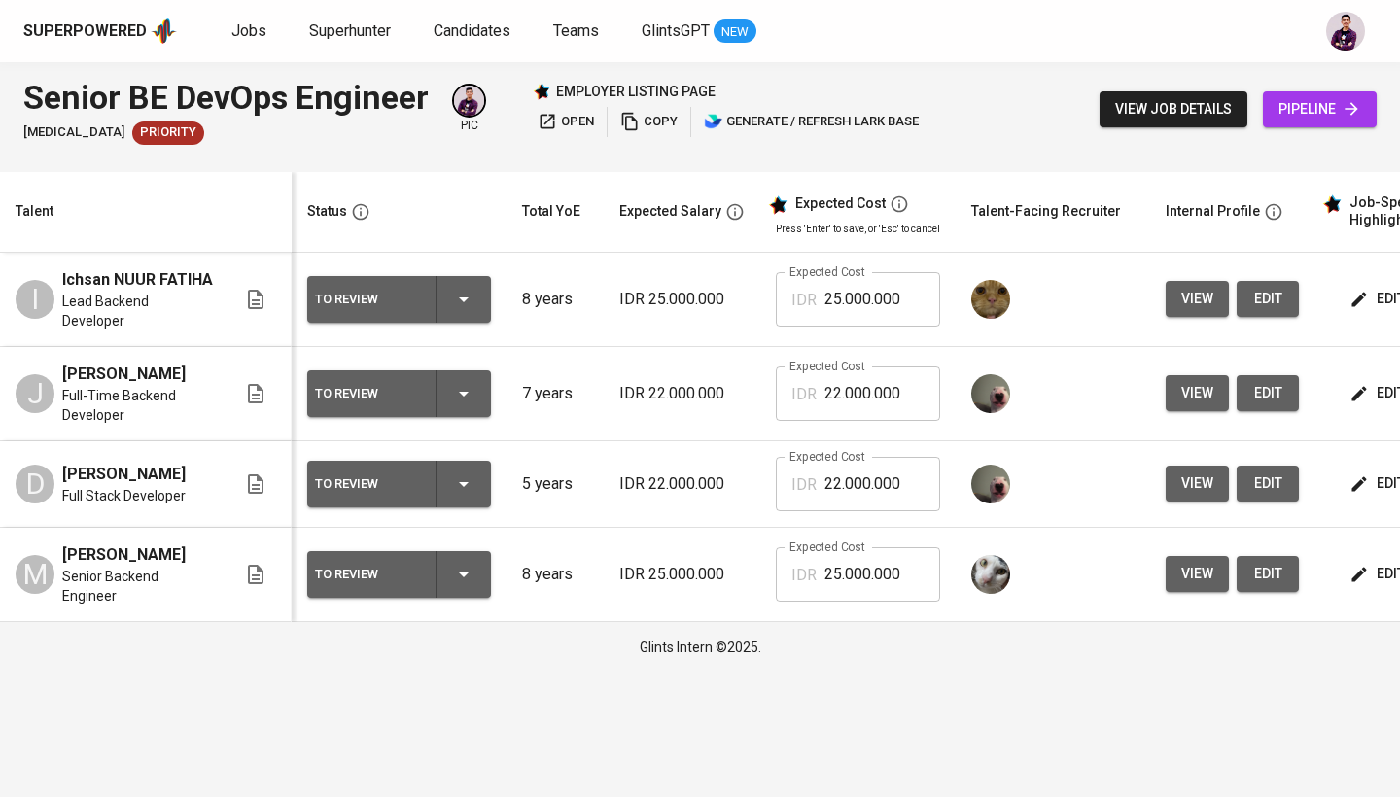
scroll to position [0, 0]
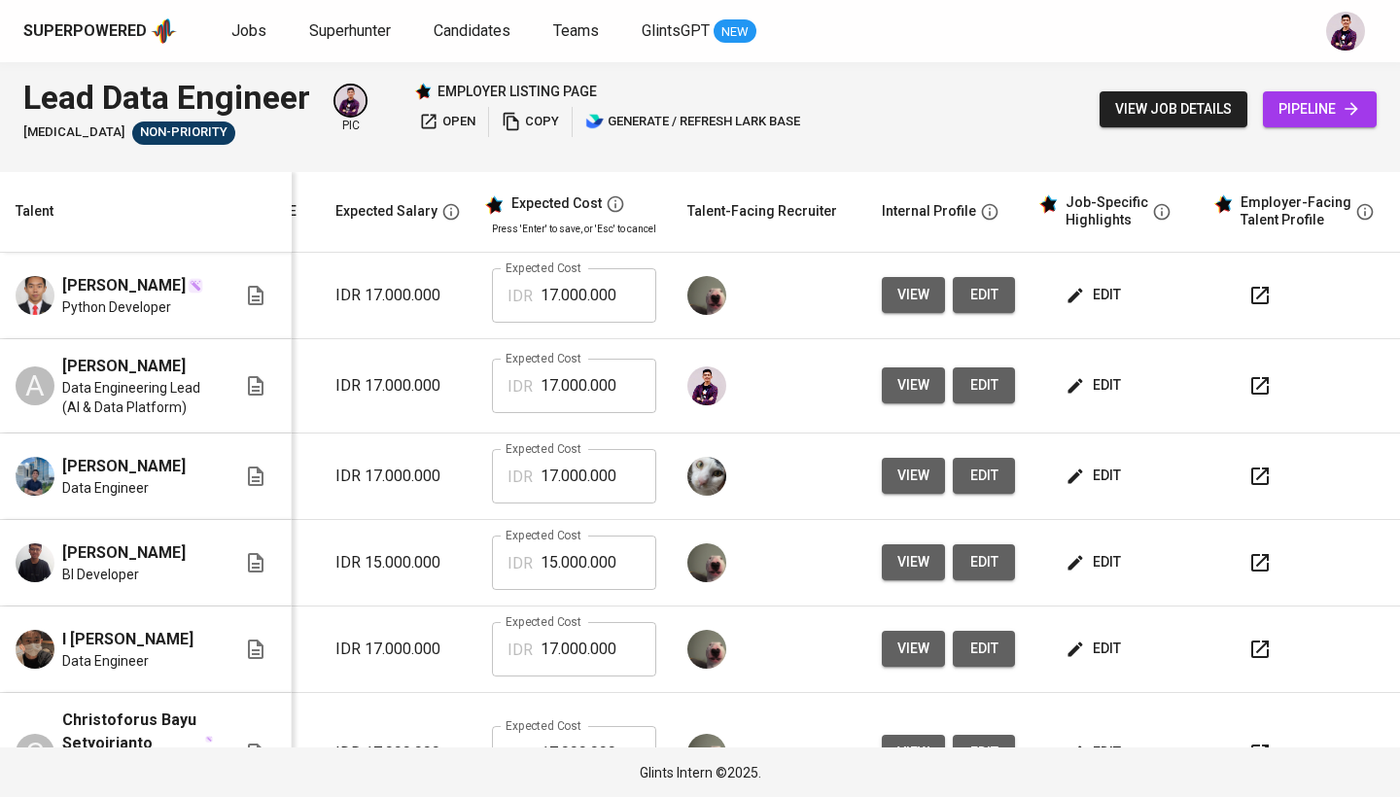
scroll to position [0, 264]
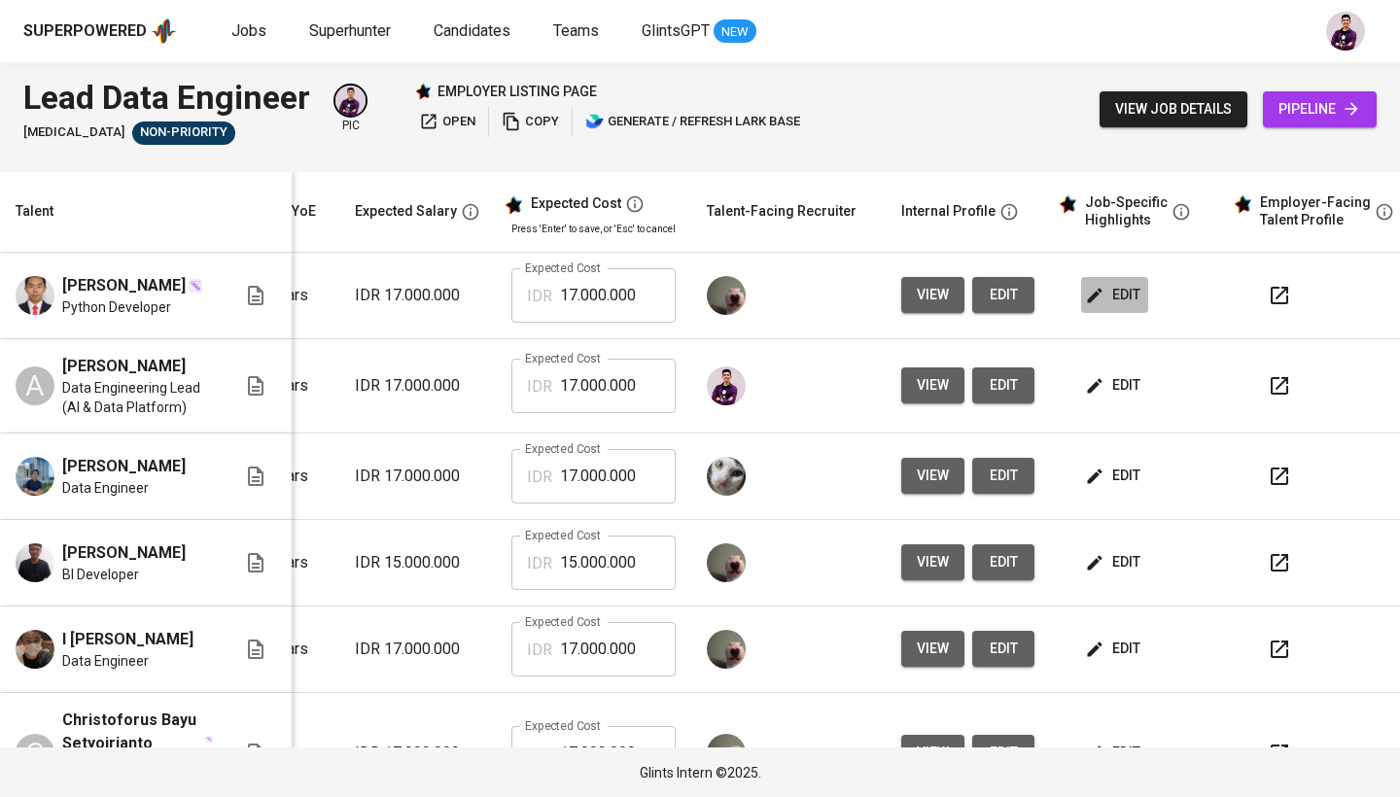
click at [1101, 294] on span "edit" at bounding box center [1115, 295] width 52 height 24
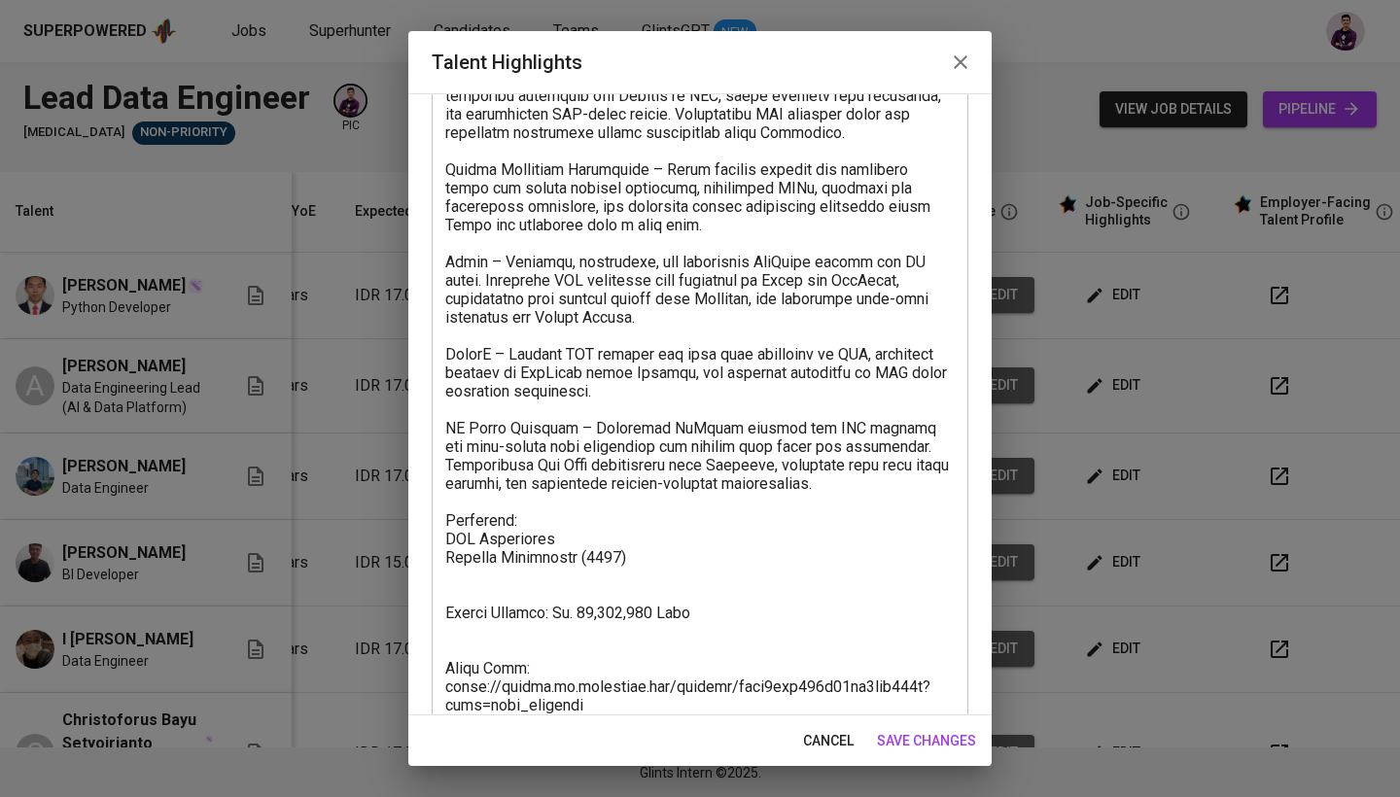
scroll to position [327, 0]
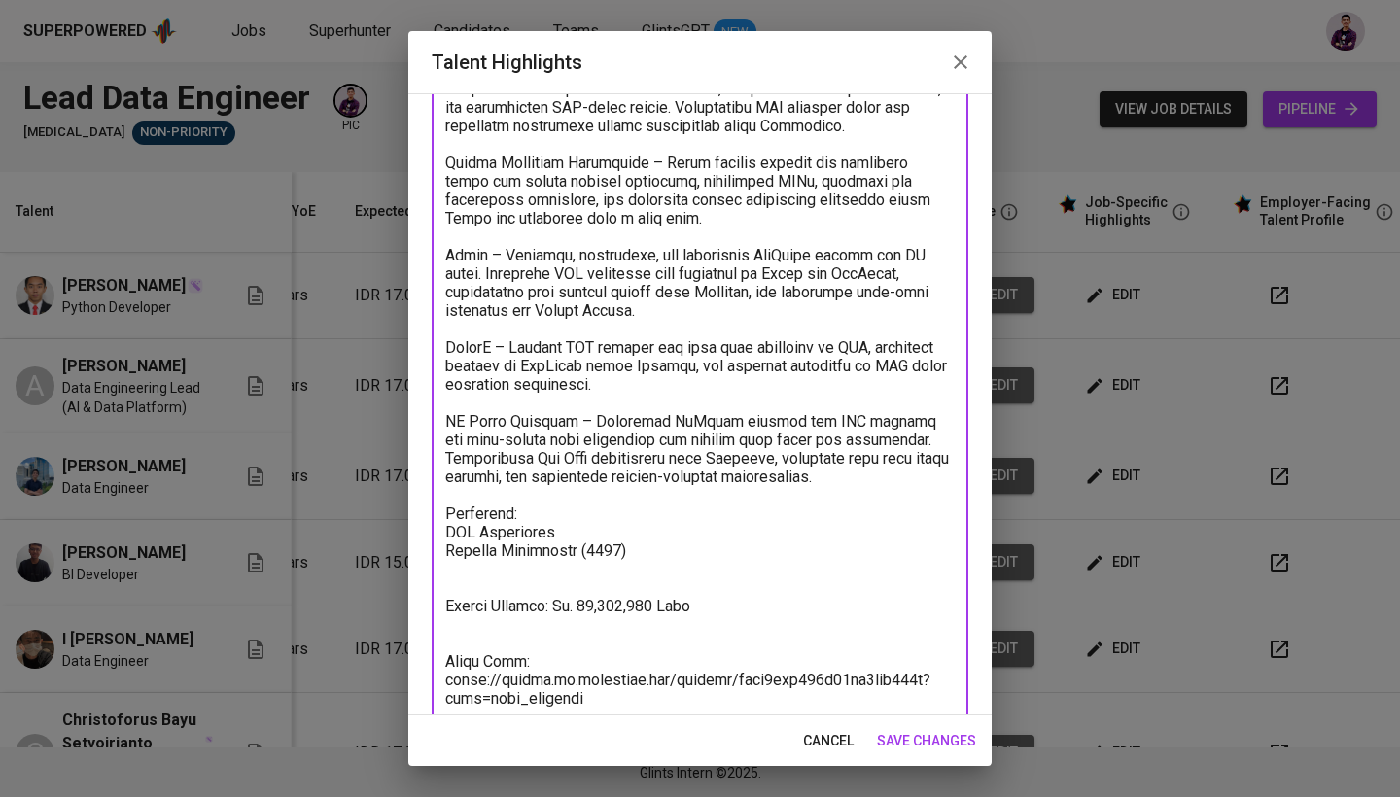
drag, startPoint x: 878, startPoint y: 480, endPoint x: 429, endPoint y: 251, distance: 504.2
click at [429, 252] on div "Enhance the Talent's profile by adding highlights relevant to this job - accomp…" at bounding box center [699, 404] width 583 height 622
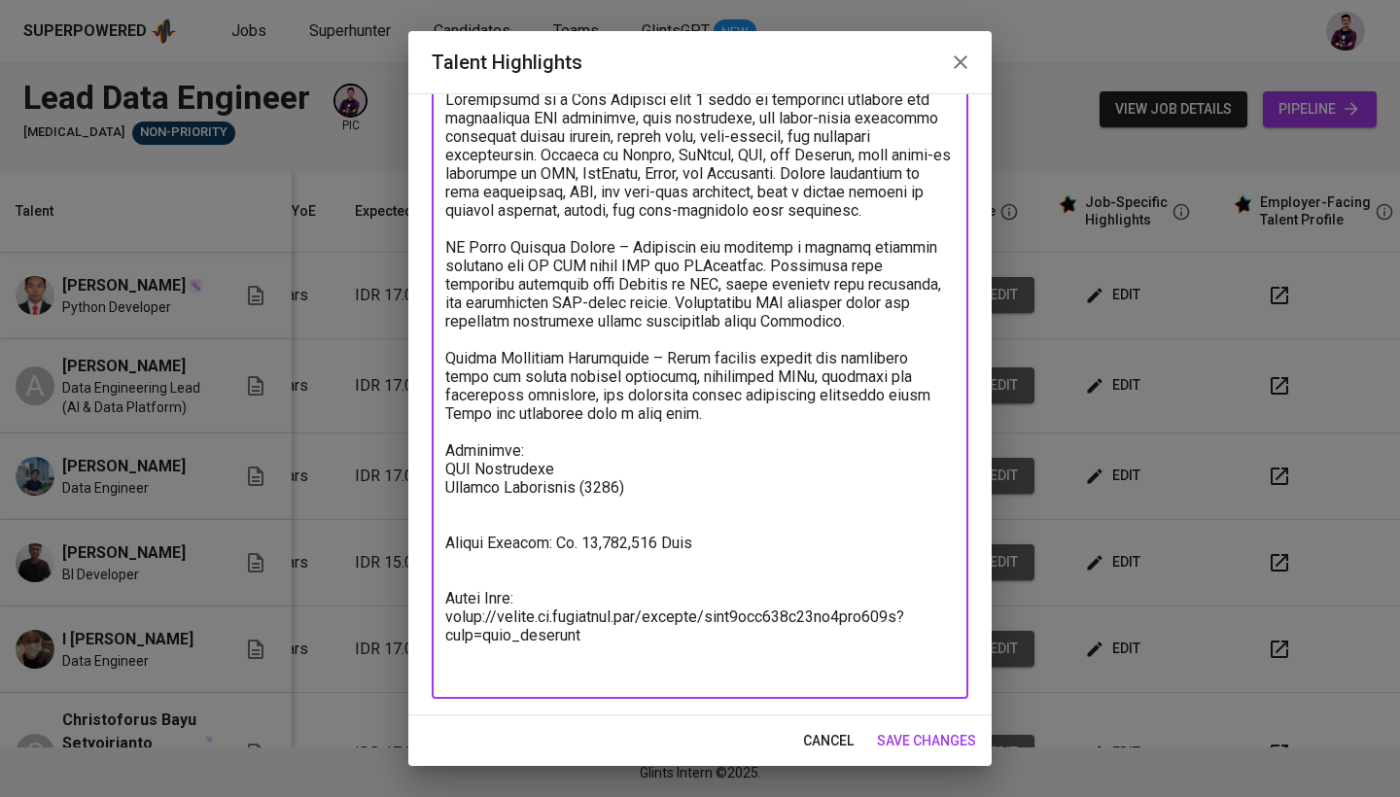
scroll to position [131, 0]
click at [447, 467] on textarea at bounding box center [699, 385] width 509 height 591
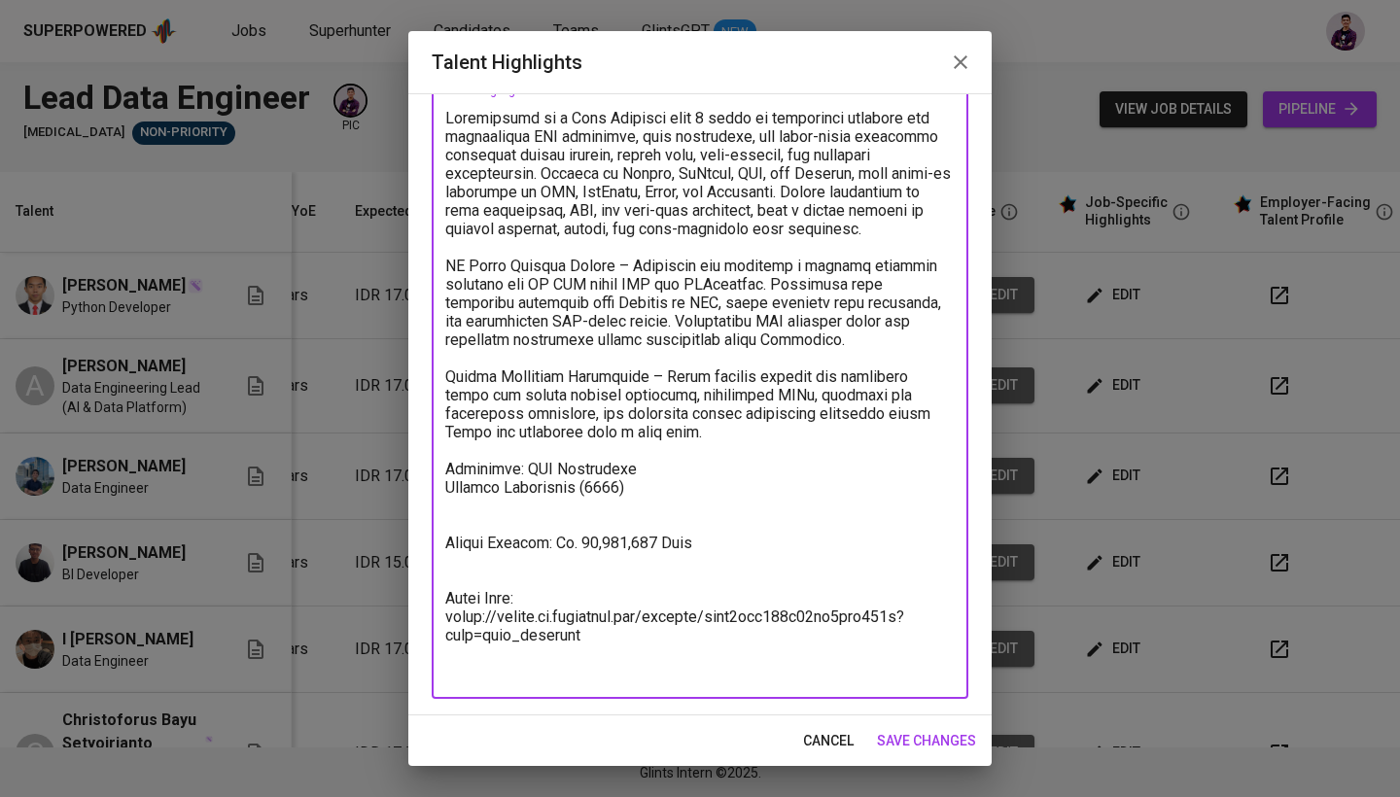
scroll to position [113, 0]
drag, startPoint x: 583, startPoint y: 488, endPoint x: 449, endPoint y: 483, distance: 134.2
click at [449, 483] on textarea at bounding box center [699, 395] width 509 height 572
click at [513, 467] on textarea at bounding box center [699, 395] width 509 height 572
paste textarea "Physics Department"
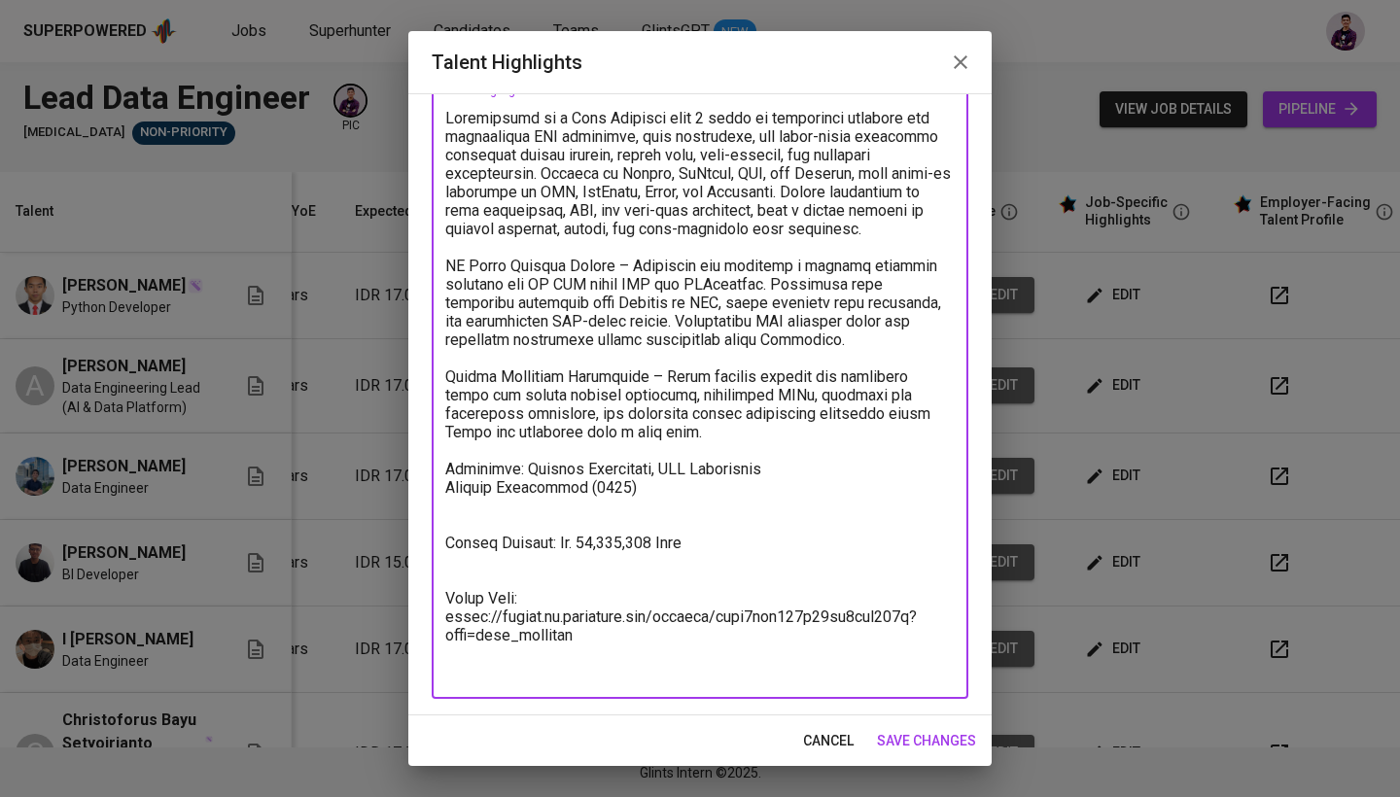
drag, startPoint x: 638, startPoint y: 485, endPoint x: 589, endPoint y: 485, distance: 48.6
click at [589, 485] on textarea at bounding box center [699, 395] width 509 height 572
click at [869, 449] on textarea at bounding box center [699, 395] width 509 height 572
click at [869, 476] on textarea at bounding box center [699, 395] width 509 height 572
paste textarea "(2019)"
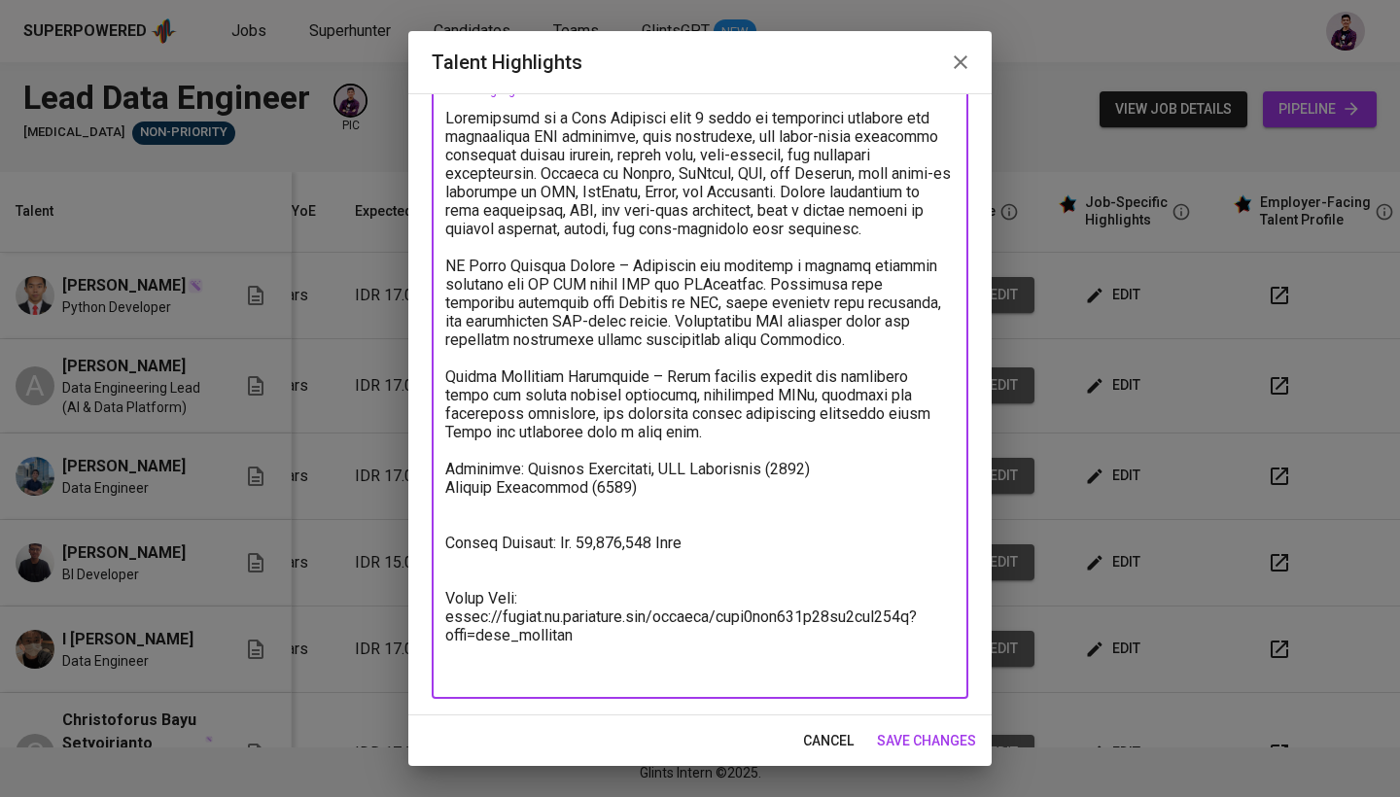
drag, startPoint x: 631, startPoint y: 487, endPoint x: 373, endPoint y: 479, distance: 257.7
click at [373, 479] on div "Talent Highlights Enhance the Talent's profile by adding highlights relevant to…" at bounding box center [700, 398] width 1400 height 797
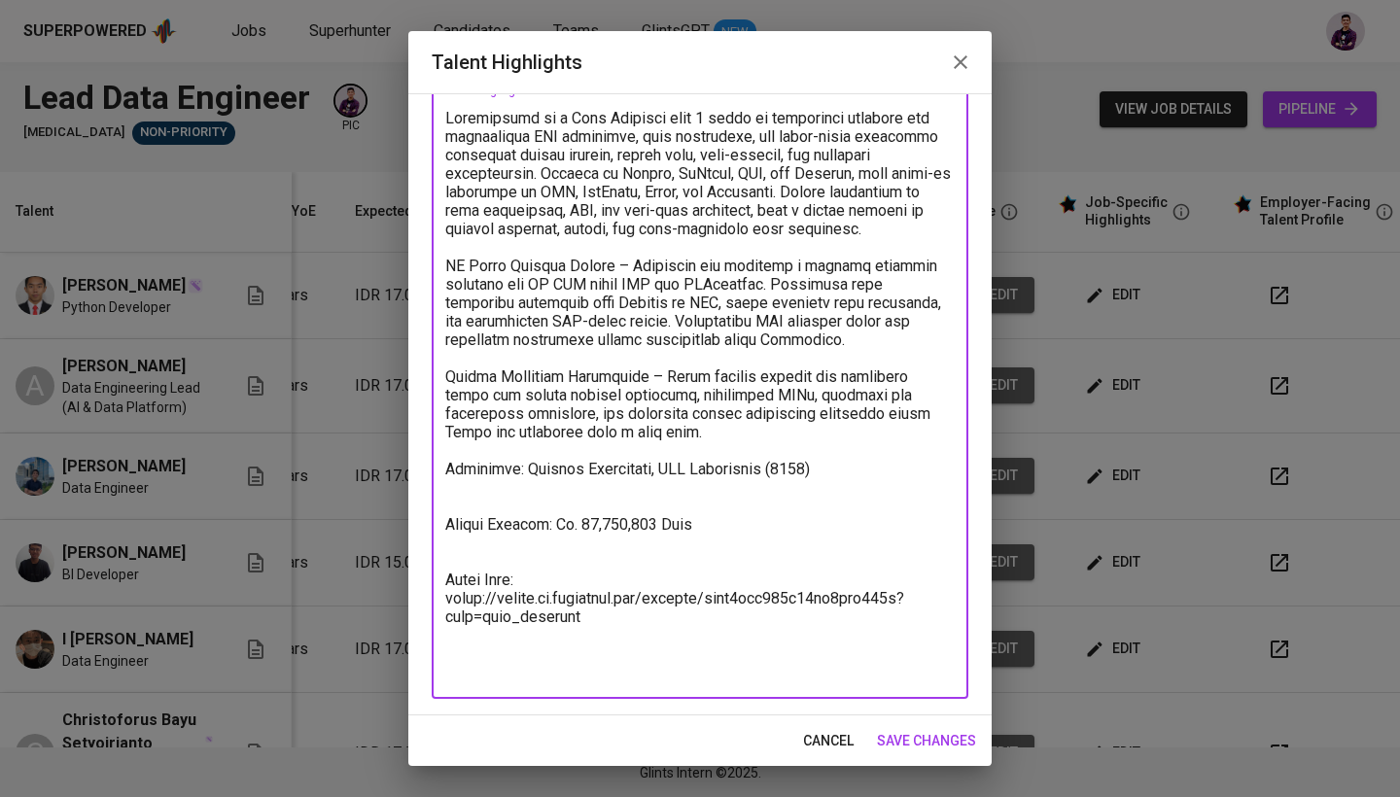
scroll to position [94, 0]
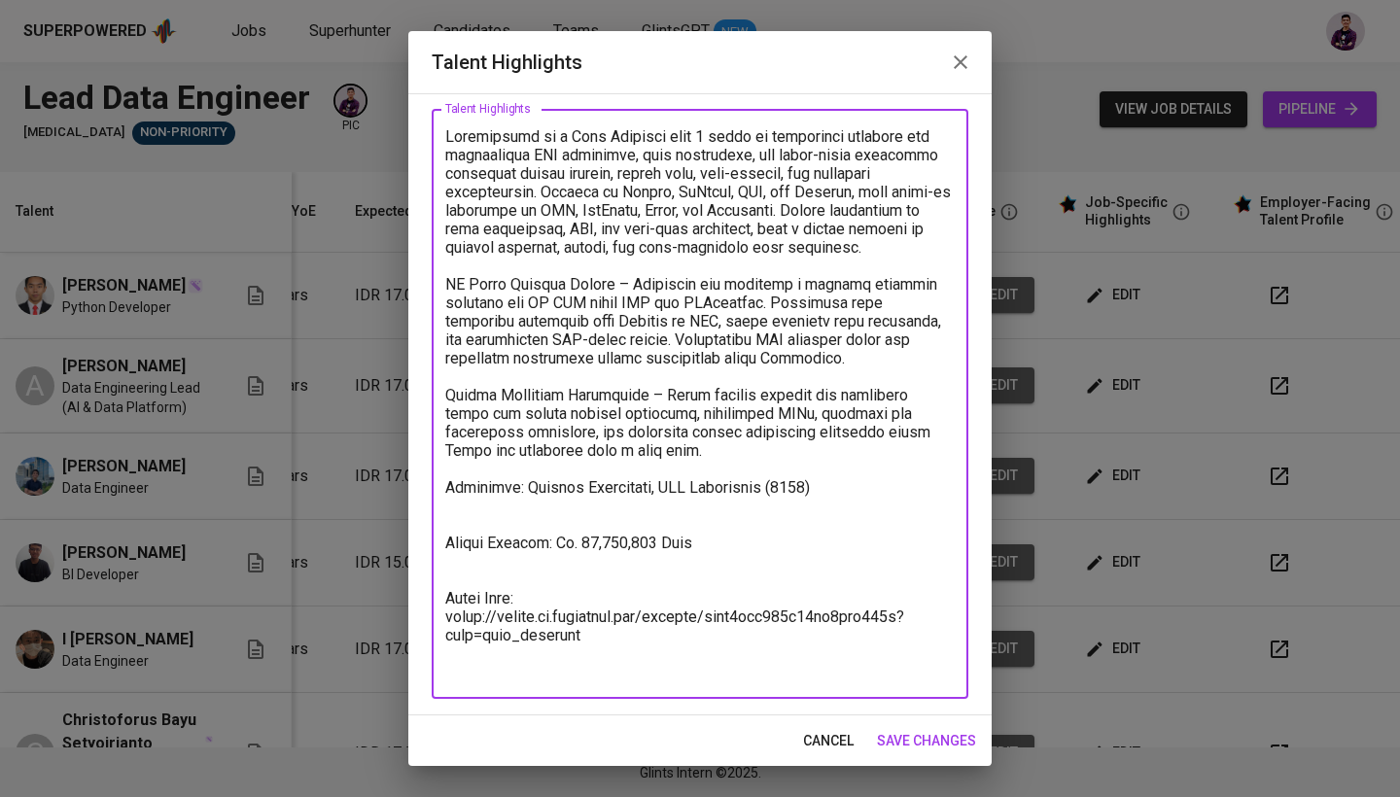
click at [483, 500] on textarea at bounding box center [699, 404] width 509 height 554
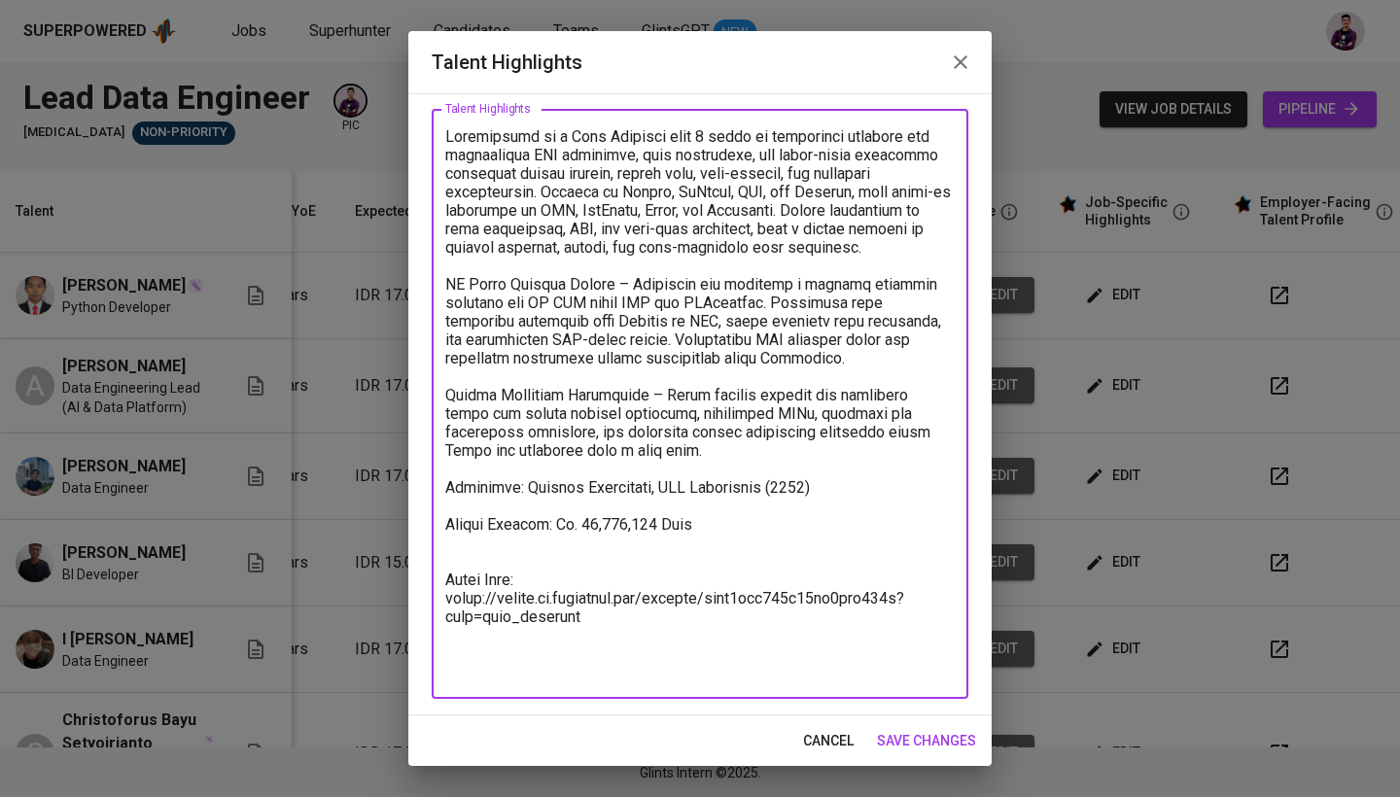
scroll to position [76, 0]
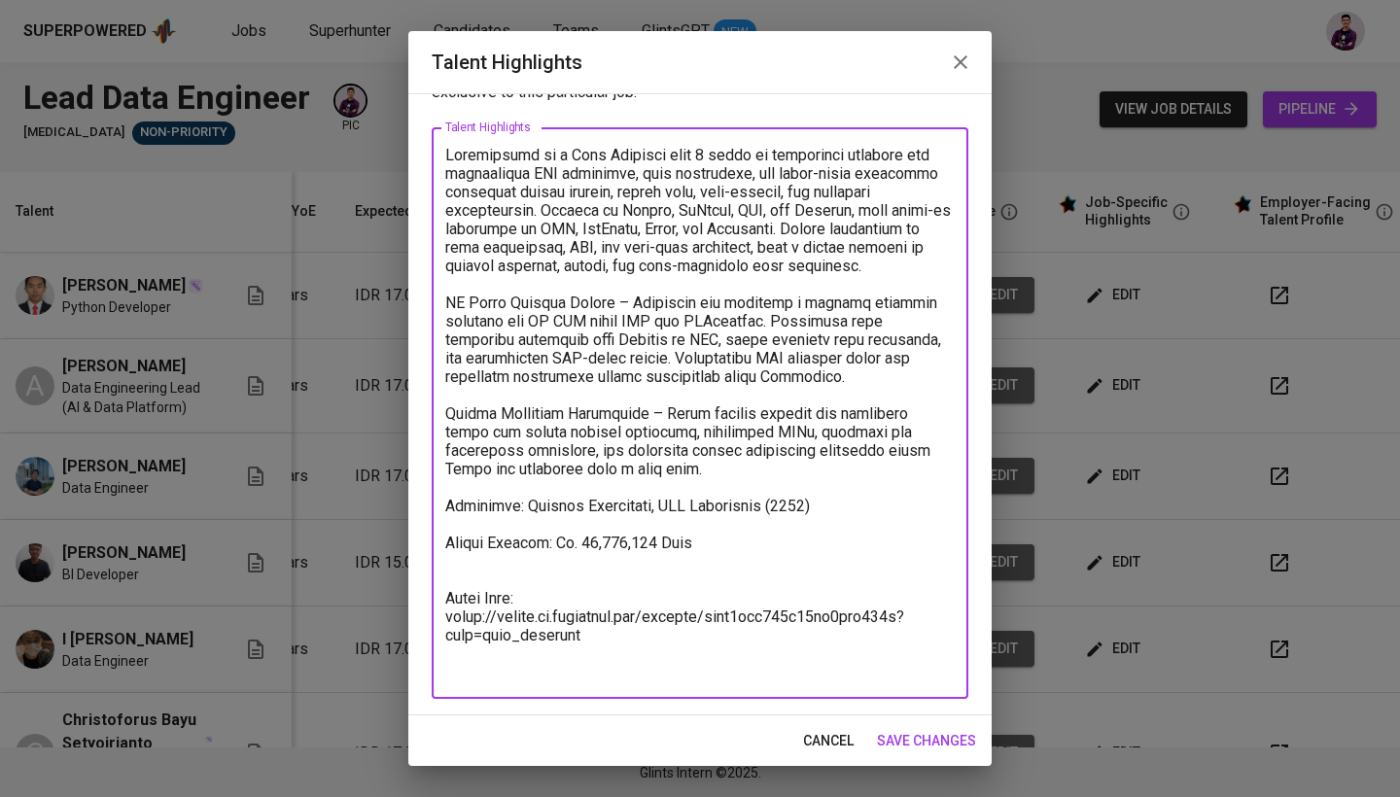
drag, startPoint x: 700, startPoint y: 547, endPoint x: 432, endPoint y: 548, distance: 268.2
click at [432, 548] on div "x Talent Highlights" at bounding box center [700, 412] width 536 height 571
click at [576, 668] on textarea at bounding box center [699, 414] width 509 height 536
drag, startPoint x: 465, startPoint y: 671, endPoint x: 421, endPoint y: 587, distance: 94.3
click at [421, 587] on div "Enhance the Talent's profile by adding highlights relevant to this job - accomp…" at bounding box center [699, 404] width 583 height 622
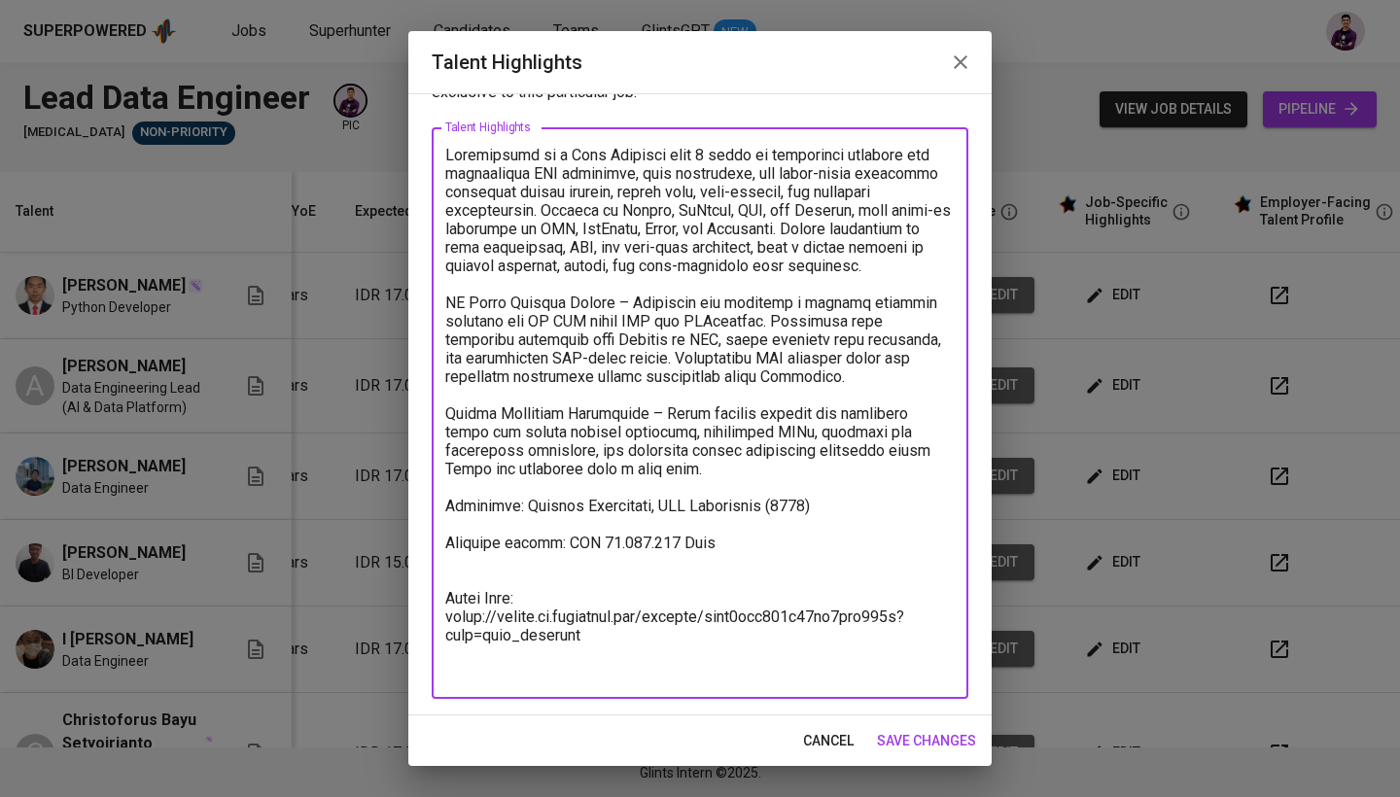
click at [537, 620] on textarea at bounding box center [699, 414] width 509 height 536
drag, startPoint x: 593, startPoint y: 630, endPoint x: 439, endPoint y: 616, distance: 154.2
click at [438, 616] on div "x Talent Highlights" at bounding box center [700, 412] width 536 height 571
click at [623, 630] on textarea at bounding box center [699, 414] width 509 height 536
drag, startPoint x: 584, startPoint y: 646, endPoint x: 430, endPoint y: 581, distance: 167.7
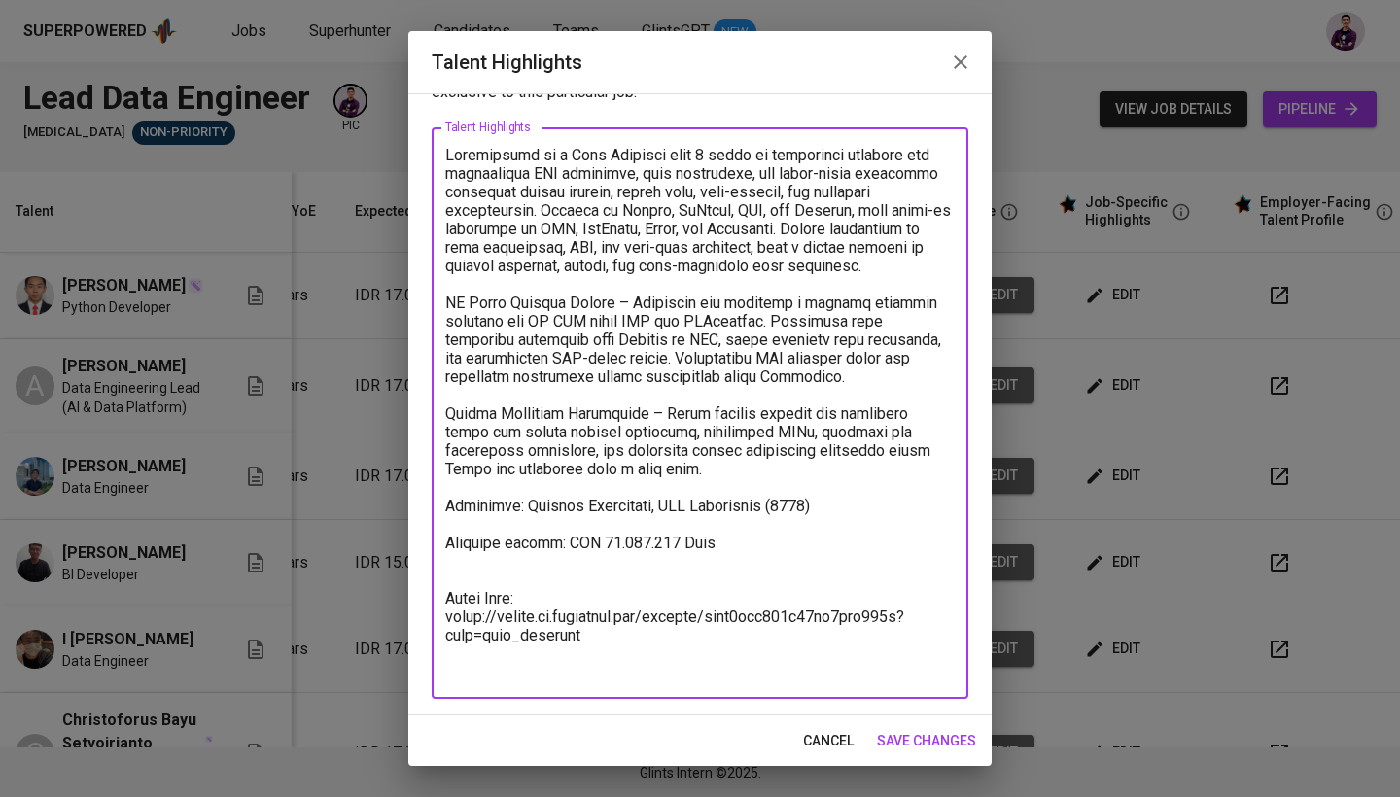
click at [430, 581] on div "Enhance the Talent's profile by adding highlights relevant to this job - accomp…" at bounding box center [699, 404] width 583 height 622
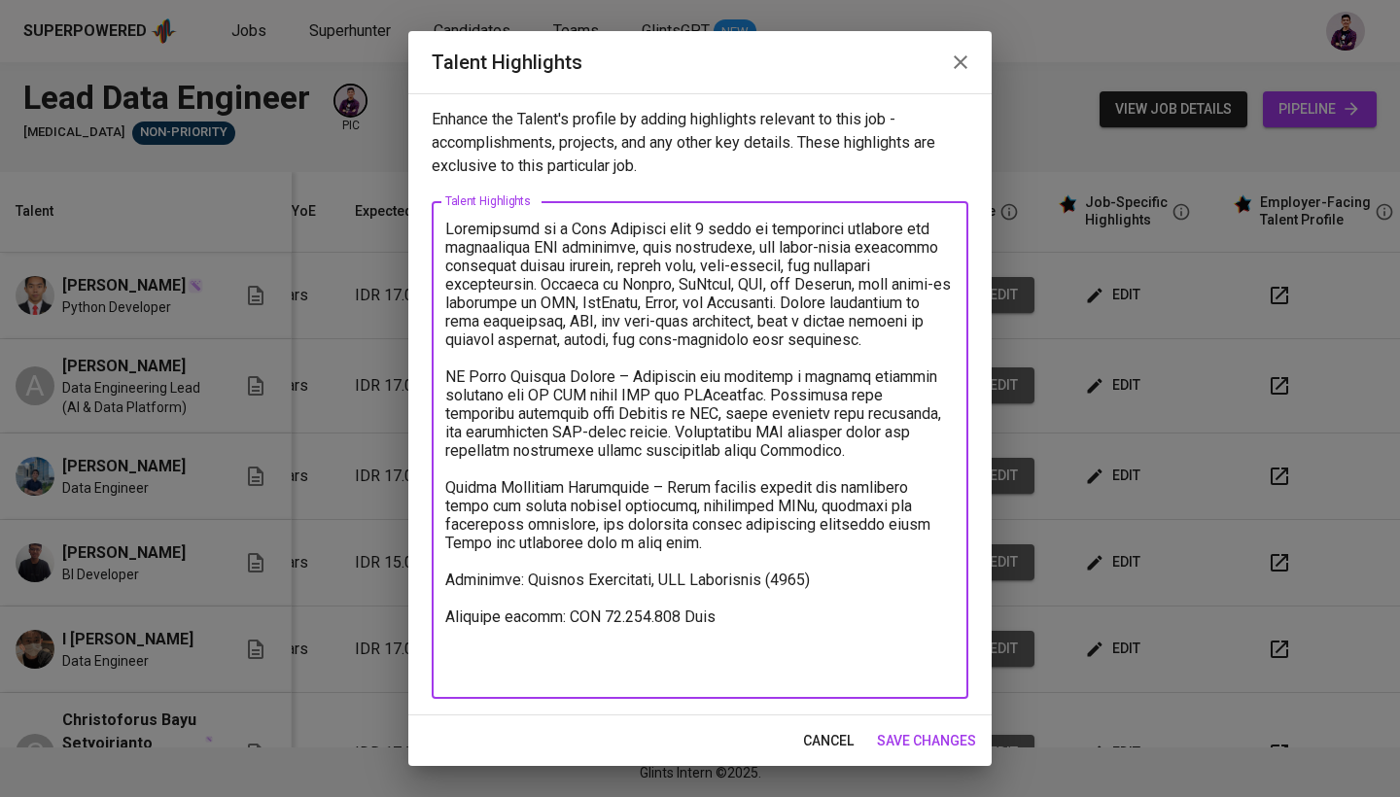
scroll to position [0, 0]
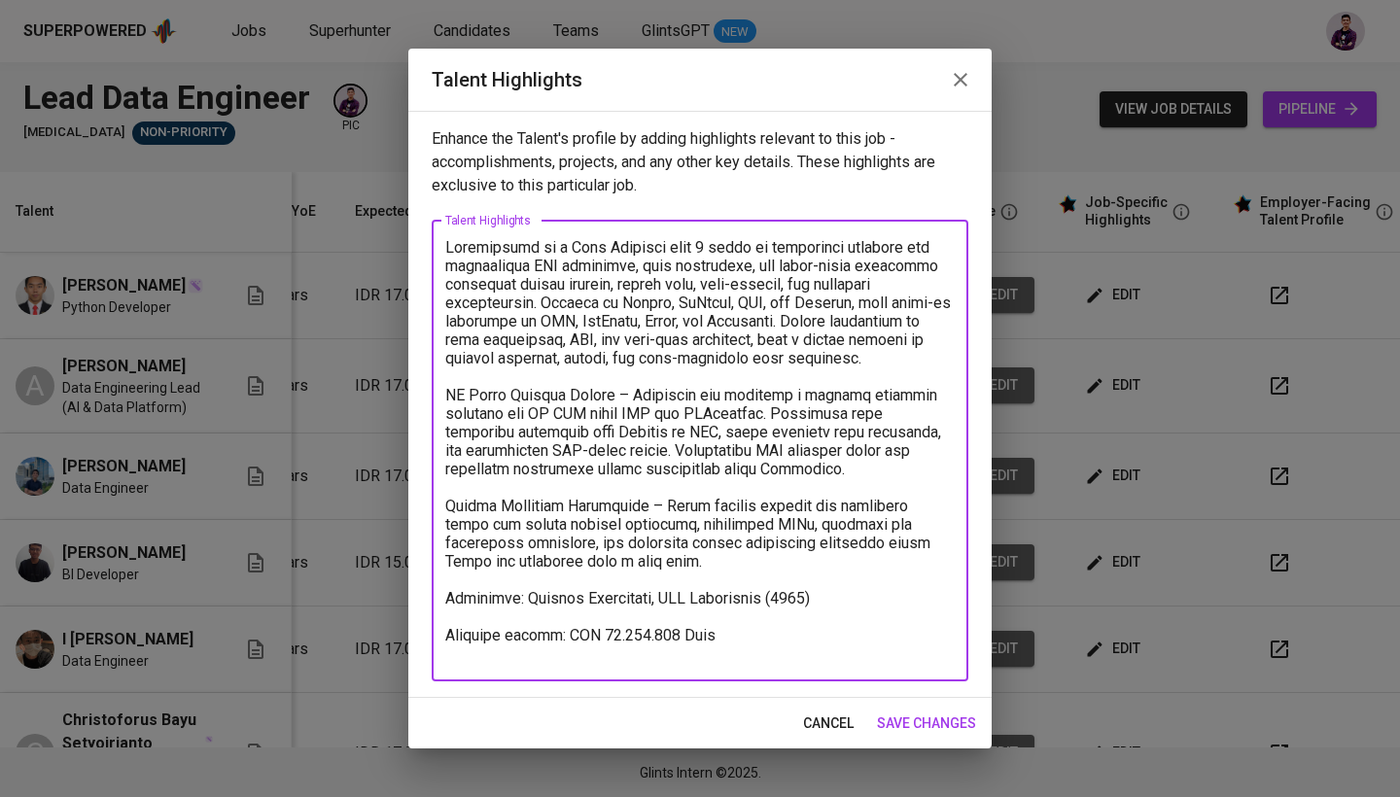
click at [468, 647] on textarea at bounding box center [699, 450] width 509 height 425
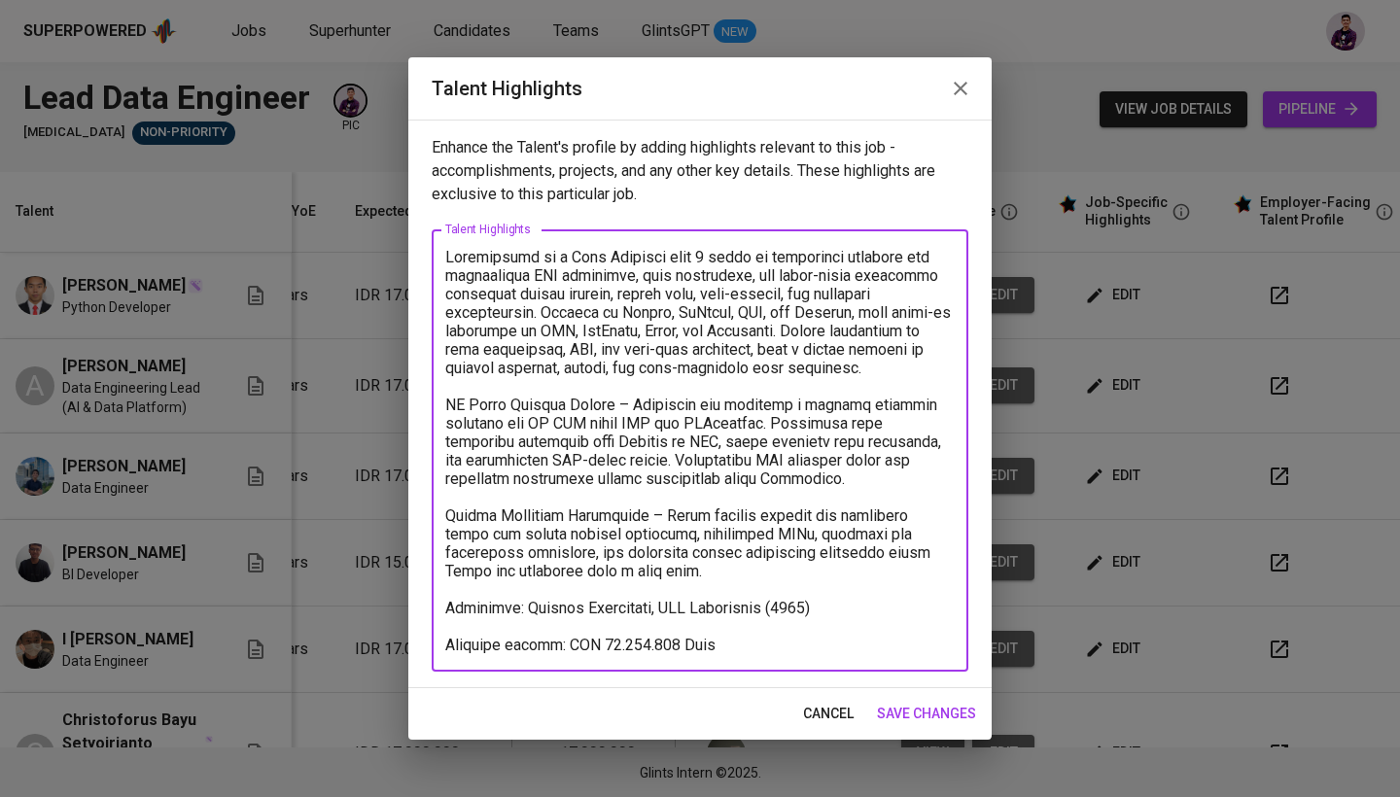
type textarea "Nurdiansyah is a Data Engineer with 4 years of experience building and maintain…"
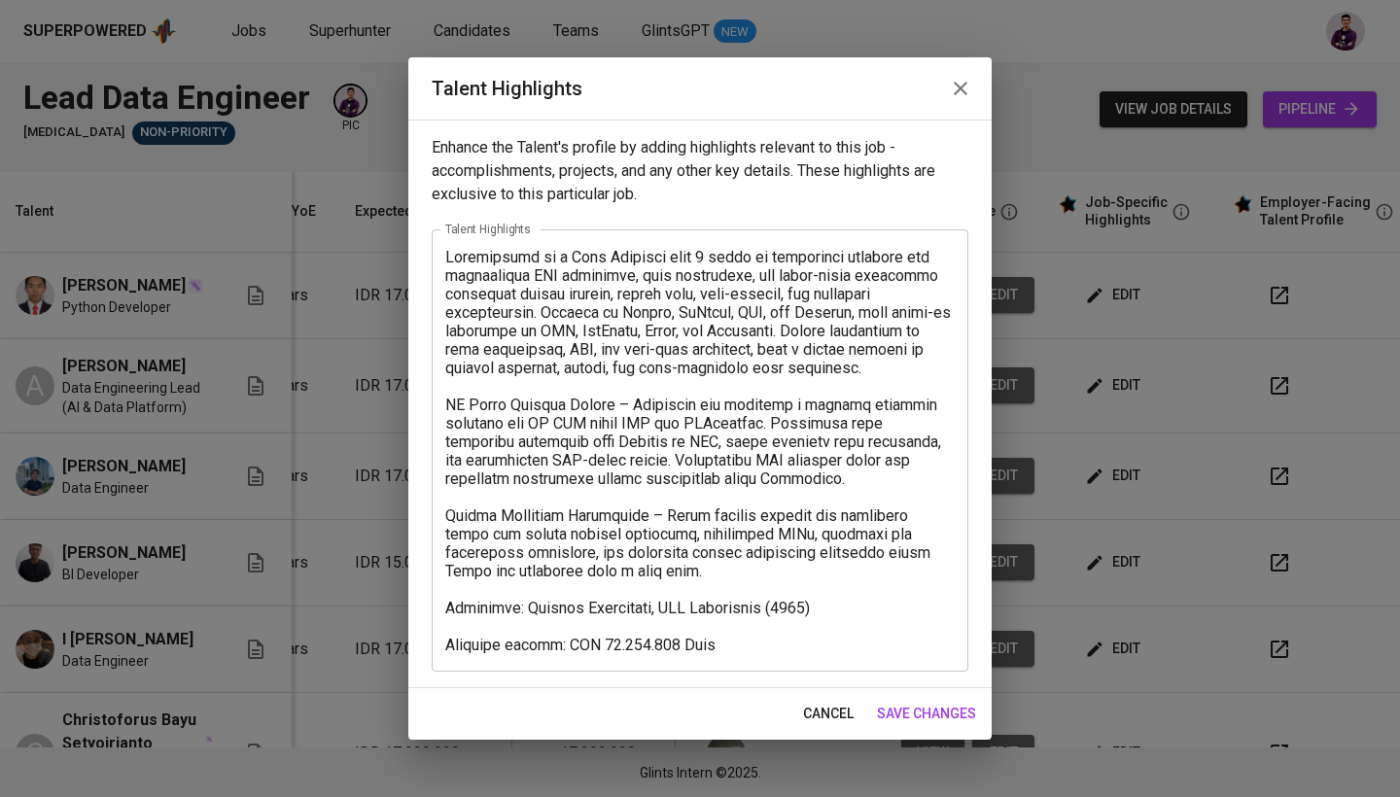
click at [952, 735] on div "cancel save changes" at bounding box center [699, 714] width 583 height 52
click at [944, 710] on span "save changes" at bounding box center [926, 714] width 99 height 24
click at [920, 727] on button "save changes" at bounding box center [926, 714] width 115 height 36
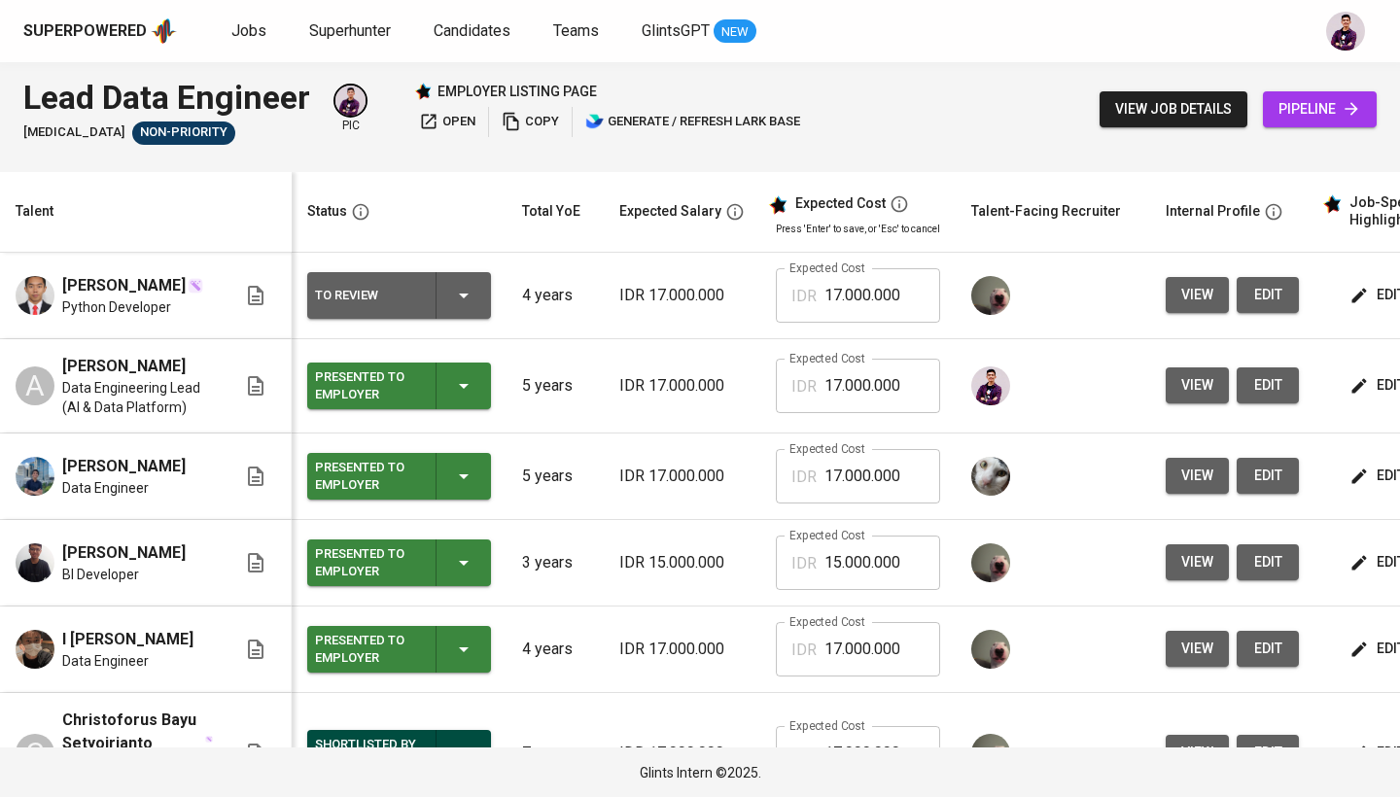
click at [480, 301] on div "To Review" at bounding box center [399, 295] width 168 height 47
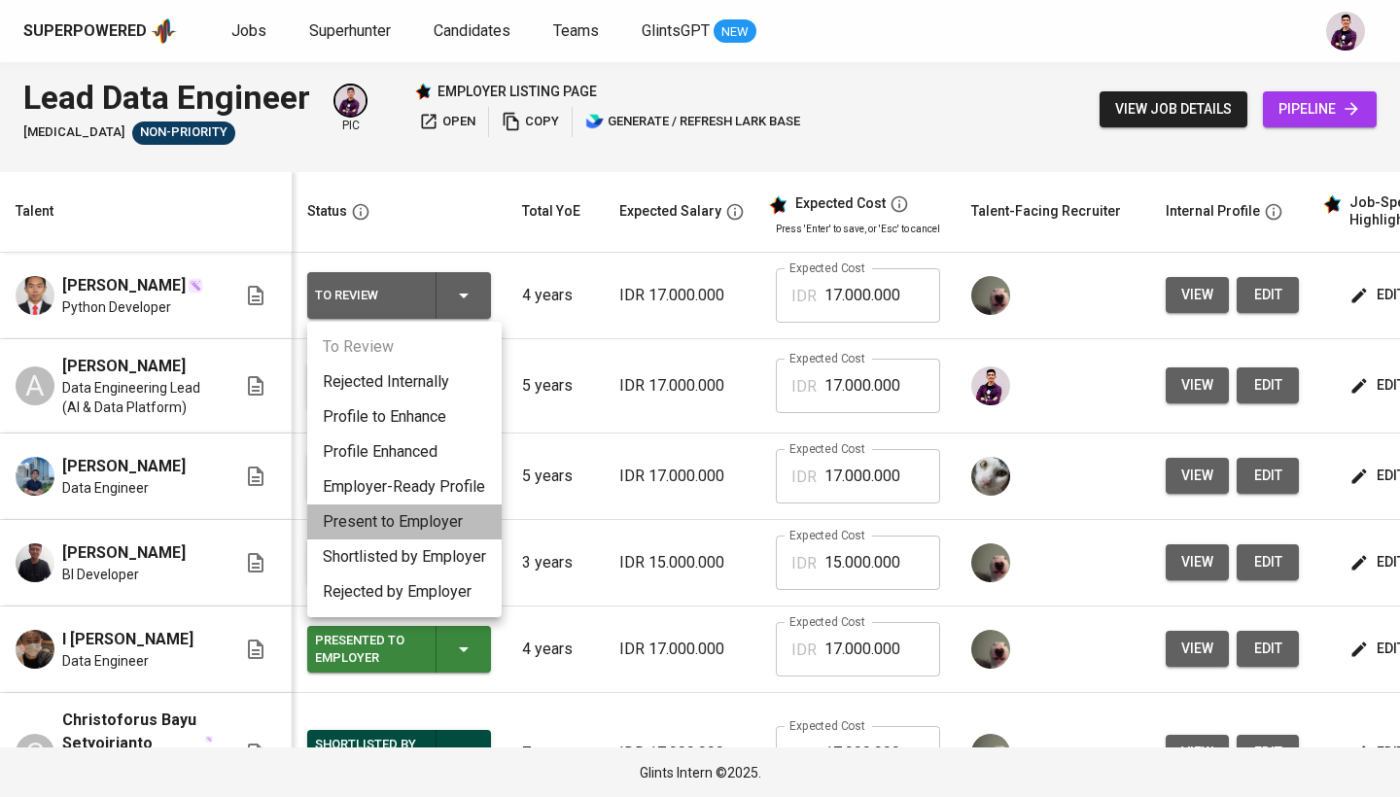
click at [438, 526] on li "Present to Employer" at bounding box center [404, 521] width 194 height 35
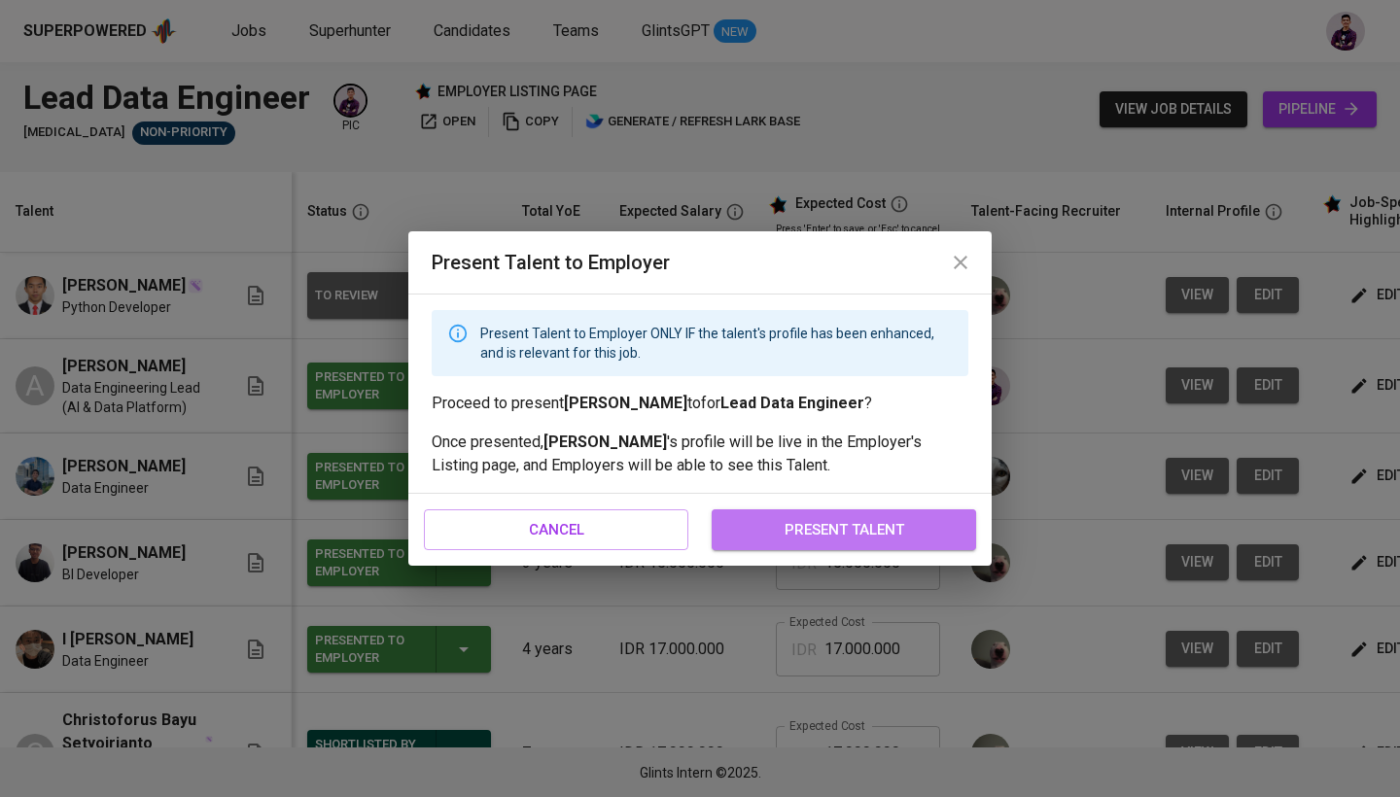
click at [823, 536] on span "present talent" at bounding box center [844, 529] width 222 height 25
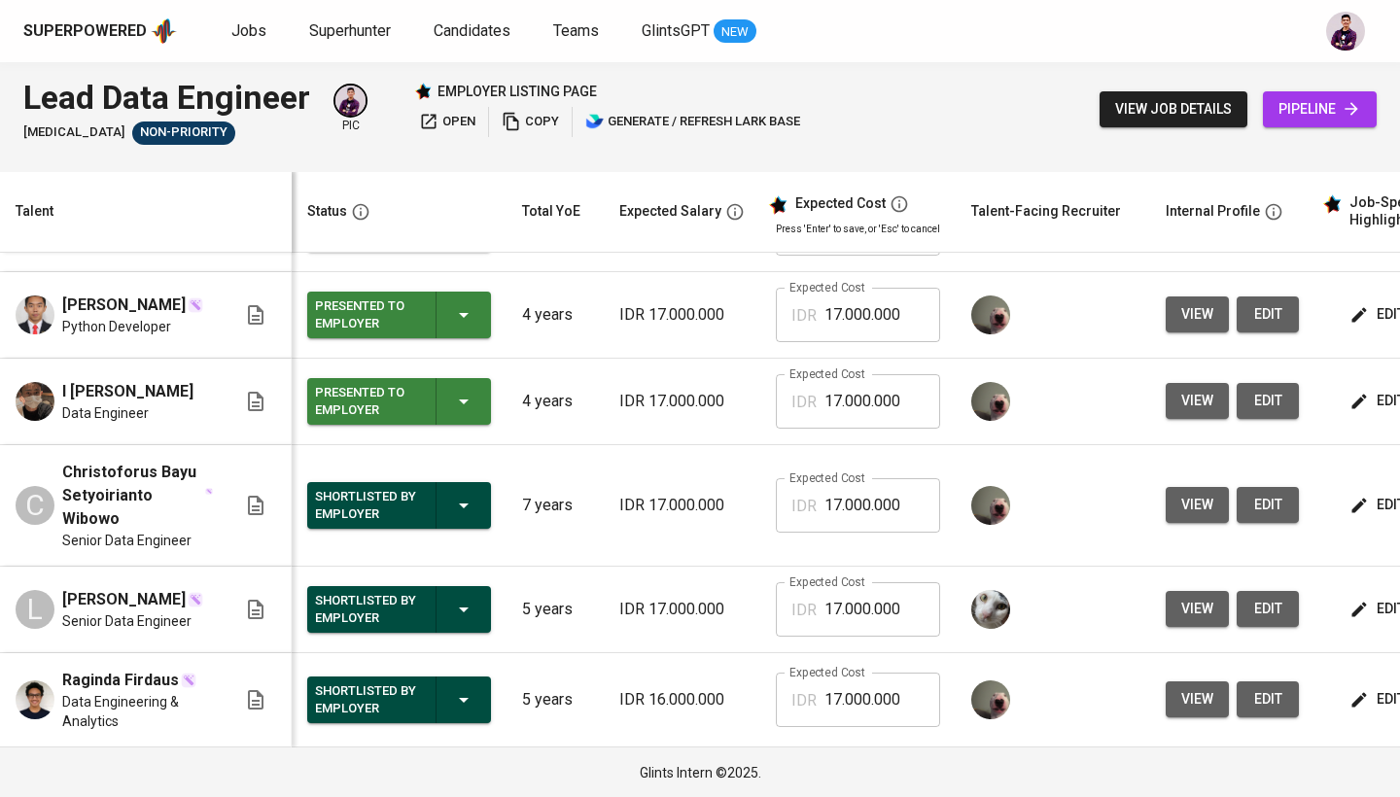
click at [467, 508] on icon "button" at bounding box center [463, 505] width 23 height 23
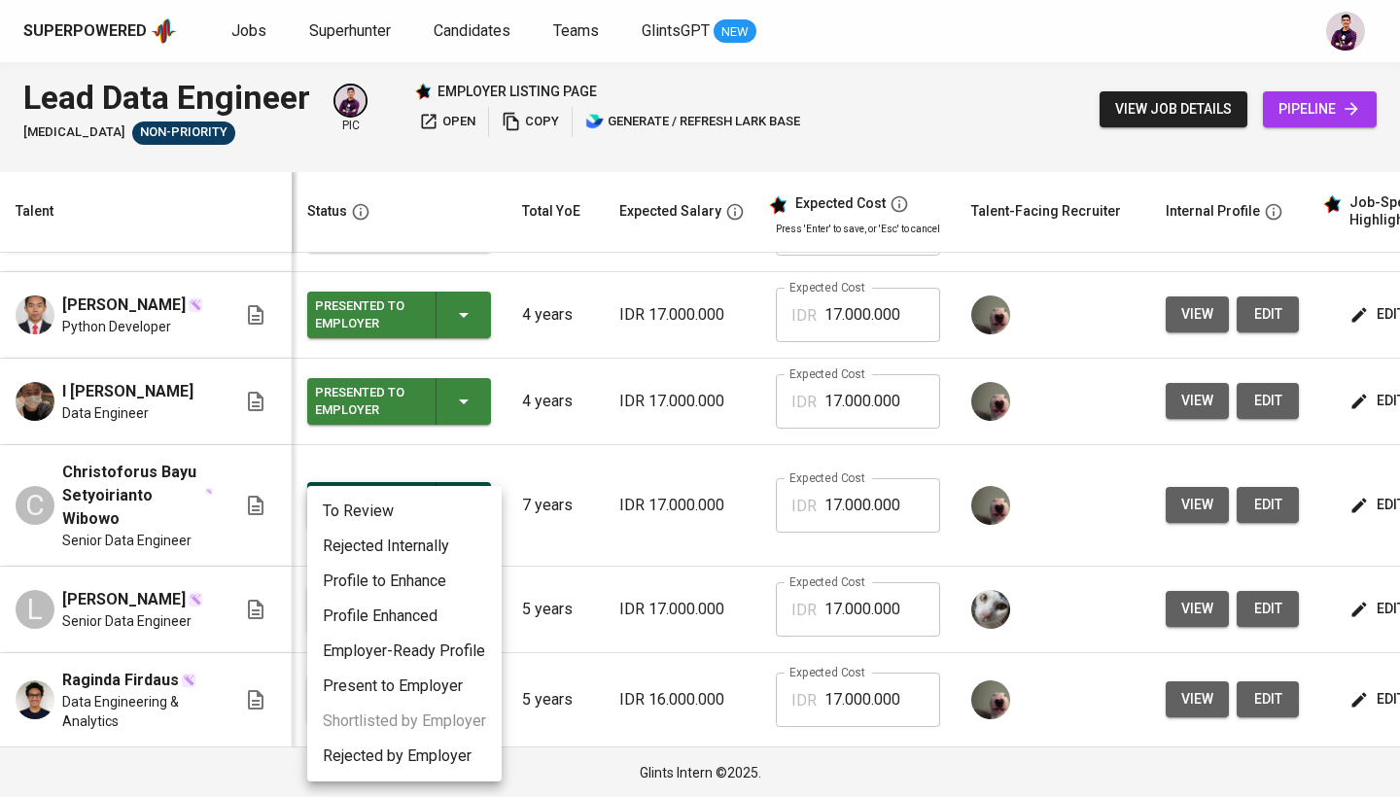
click at [439, 549] on li "Rejected Internally" at bounding box center [404, 546] width 194 height 35
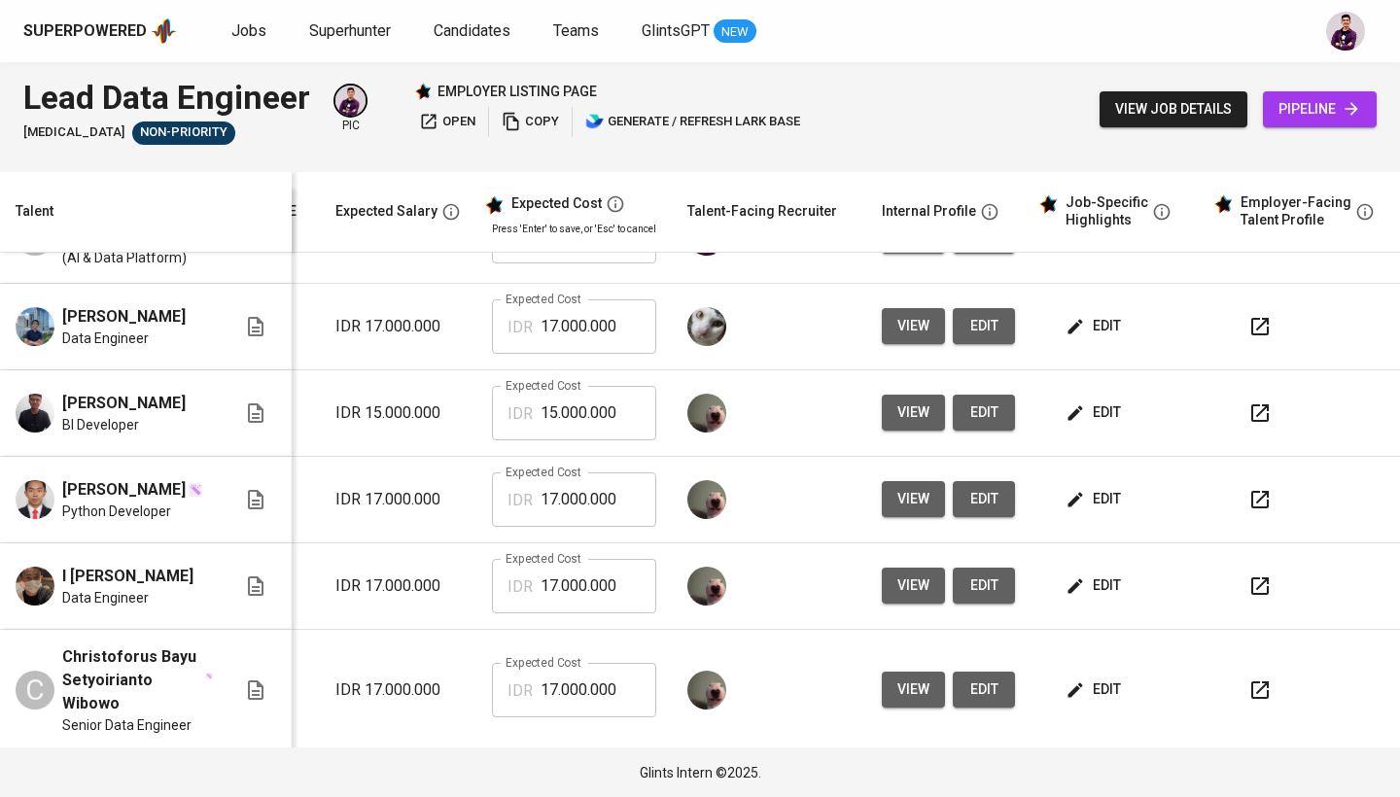
scroll to position [86, 294]
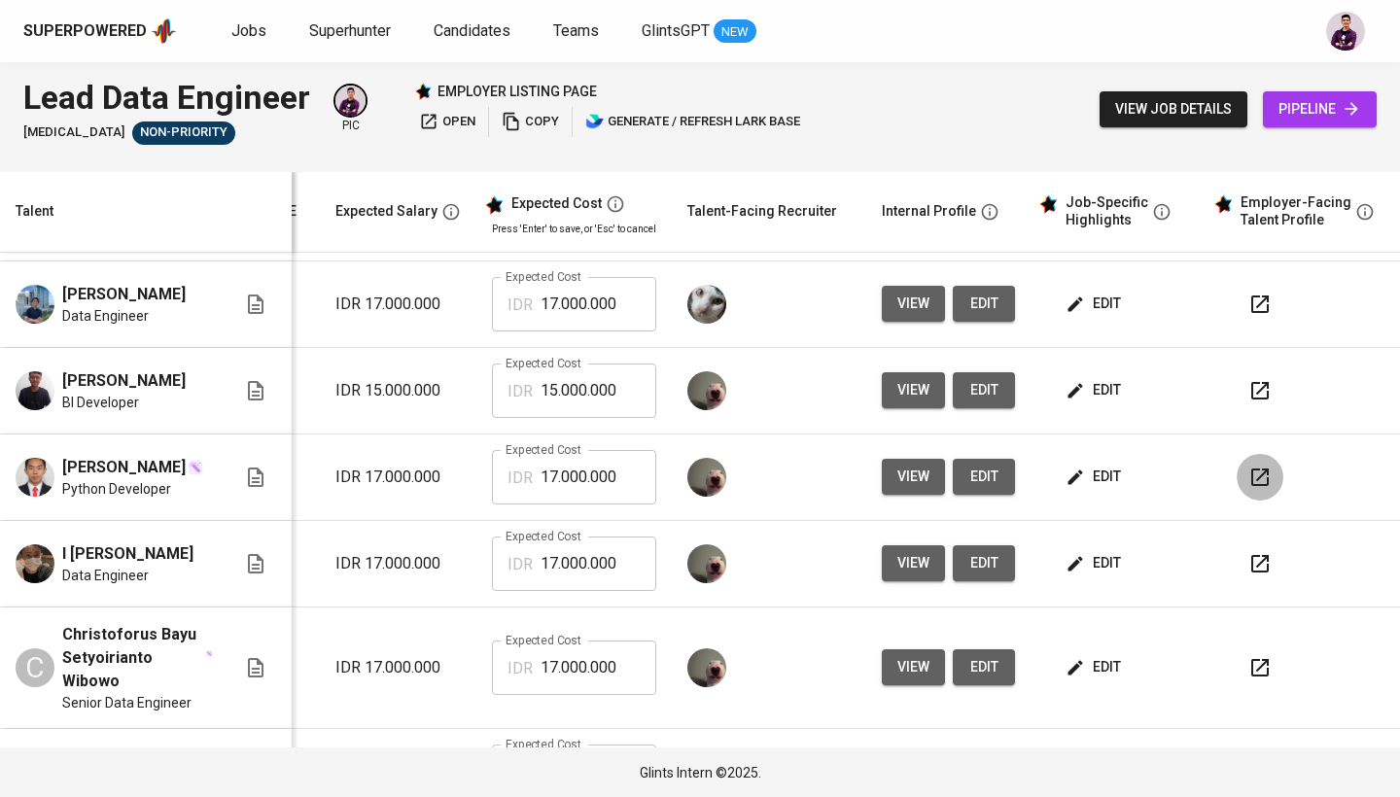
click at [1248, 489] on icon "button" at bounding box center [1259, 477] width 23 height 23
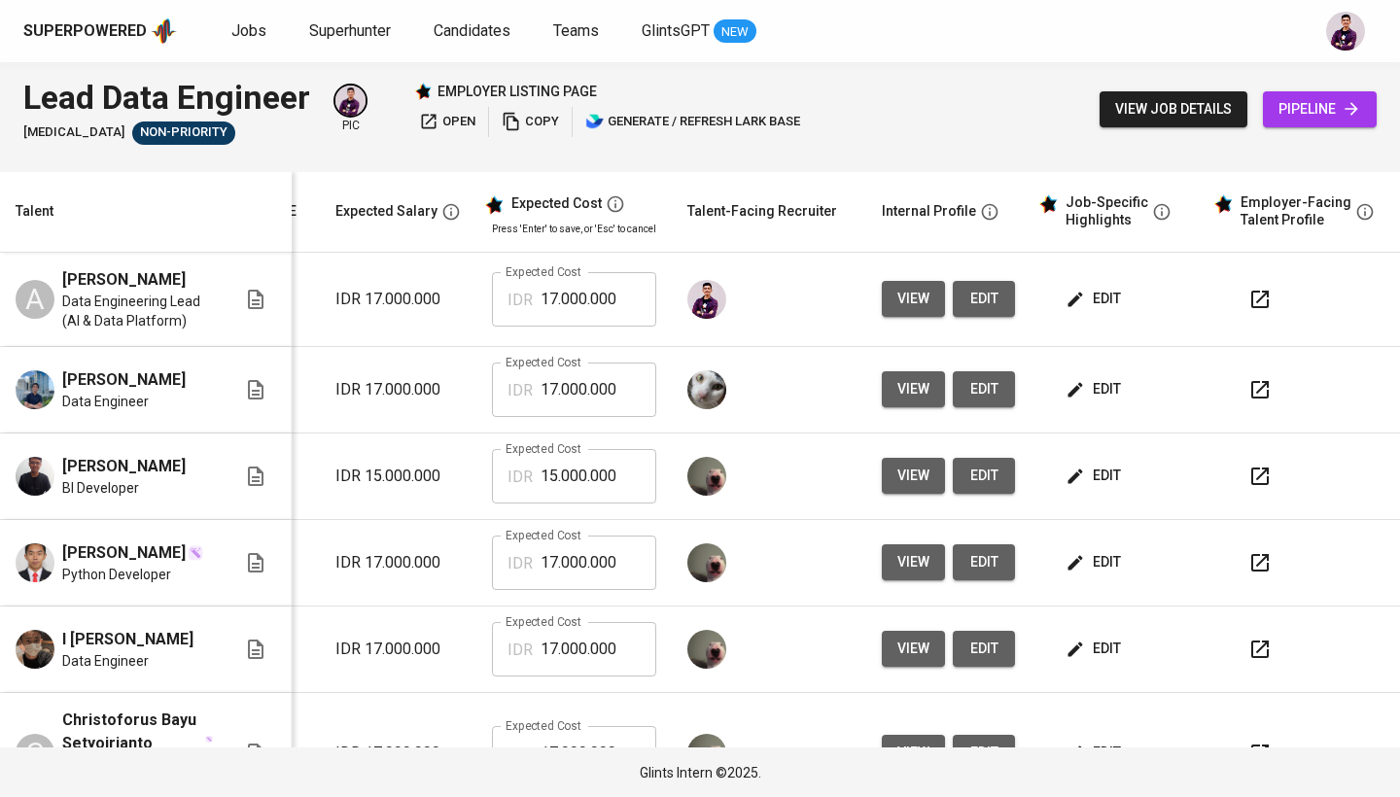
scroll to position [0, 294]
click at [446, 115] on span "open" at bounding box center [447, 122] width 56 height 22
click at [261, 22] on span "Jobs" at bounding box center [248, 30] width 35 height 18
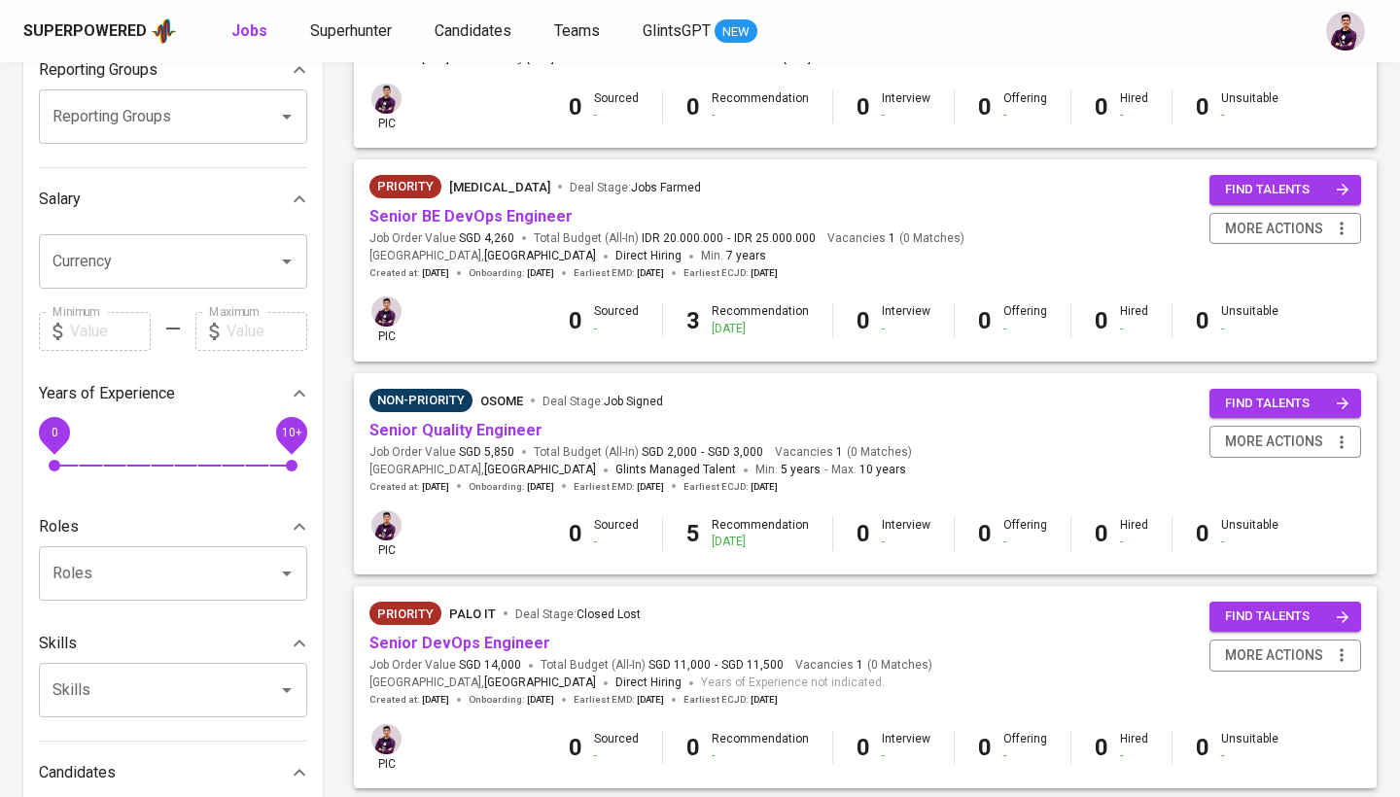
scroll to position [340, 0]
click at [488, 216] on link "Senior BE DevOps Engineer" at bounding box center [470, 216] width 203 height 18
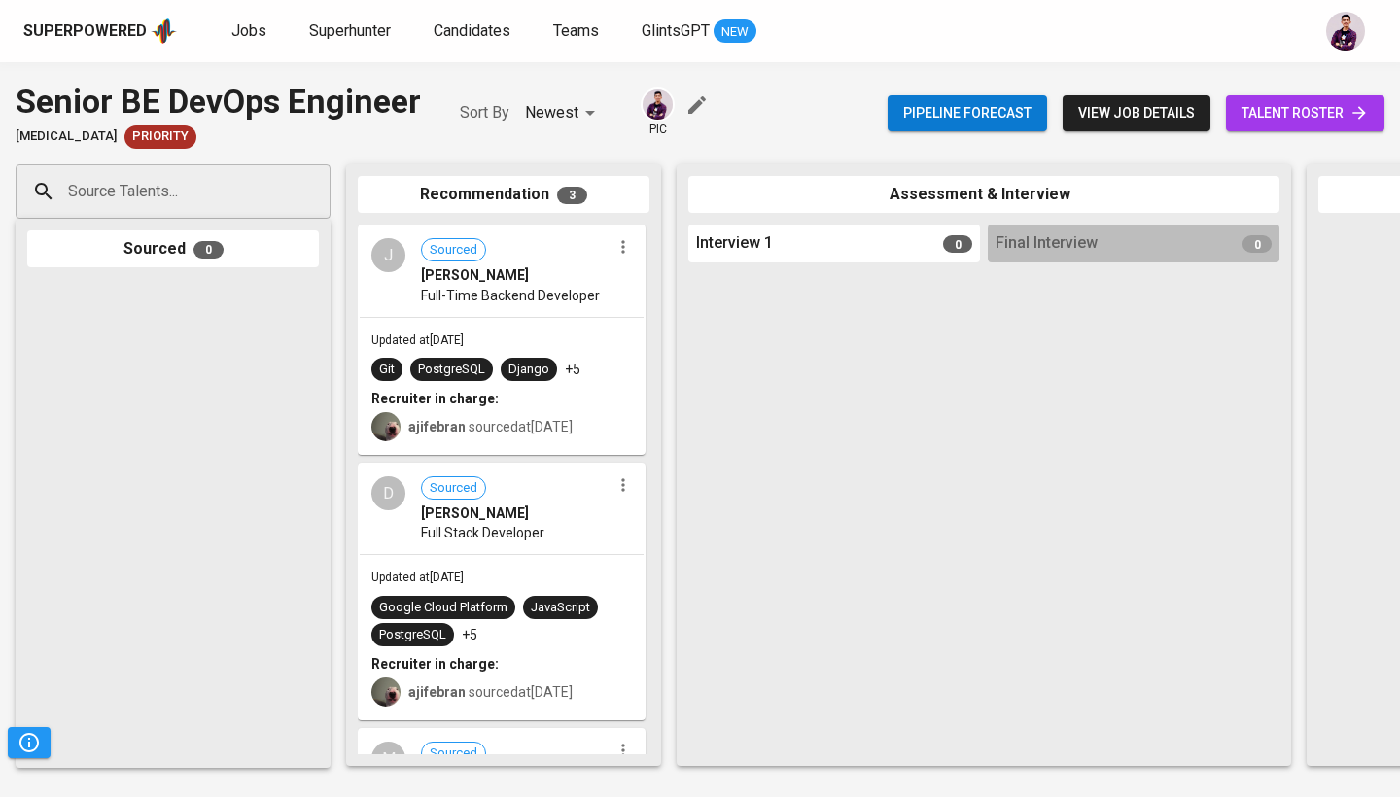
click at [1244, 115] on span "talent roster" at bounding box center [1304, 113] width 127 height 24
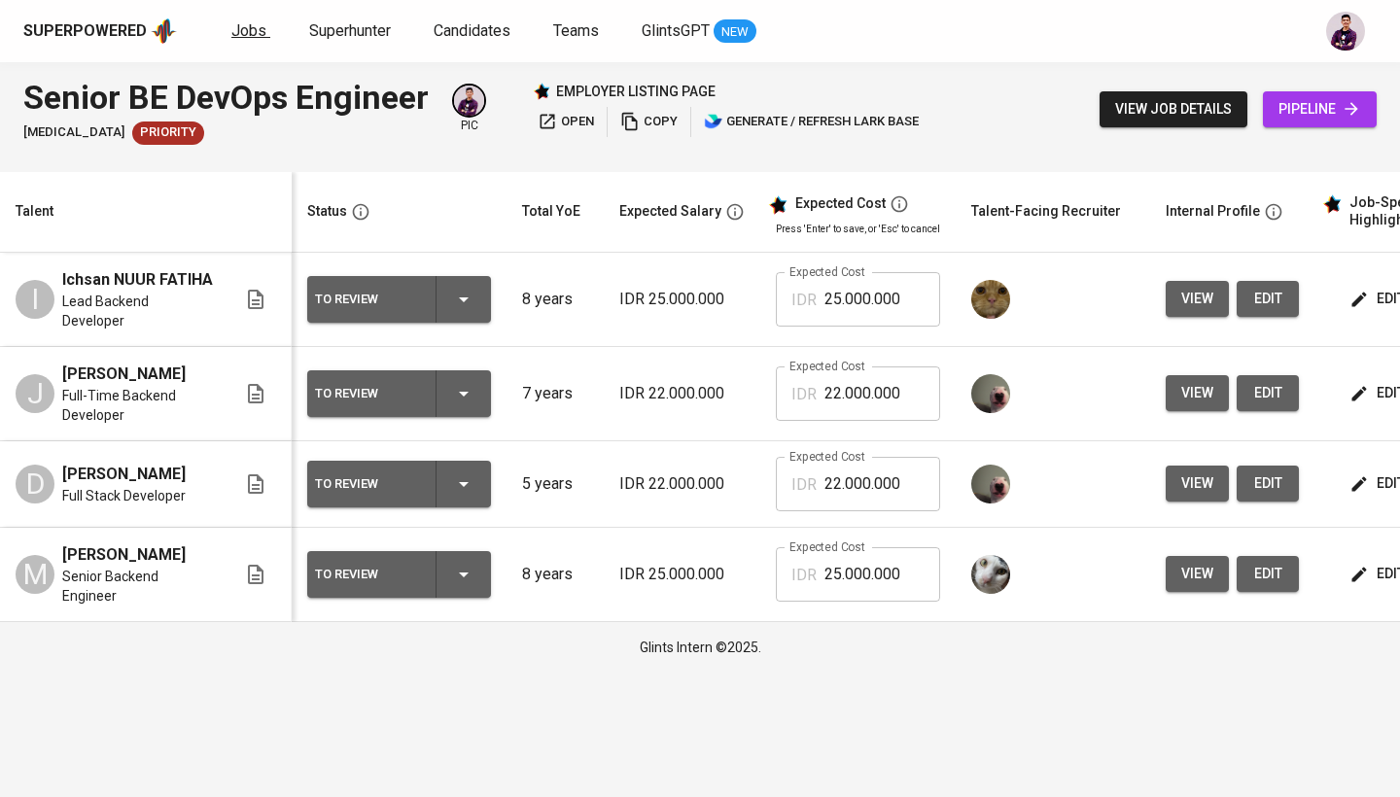
click at [234, 26] on span "Jobs" at bounding box center [248, 30] width 35 height 18
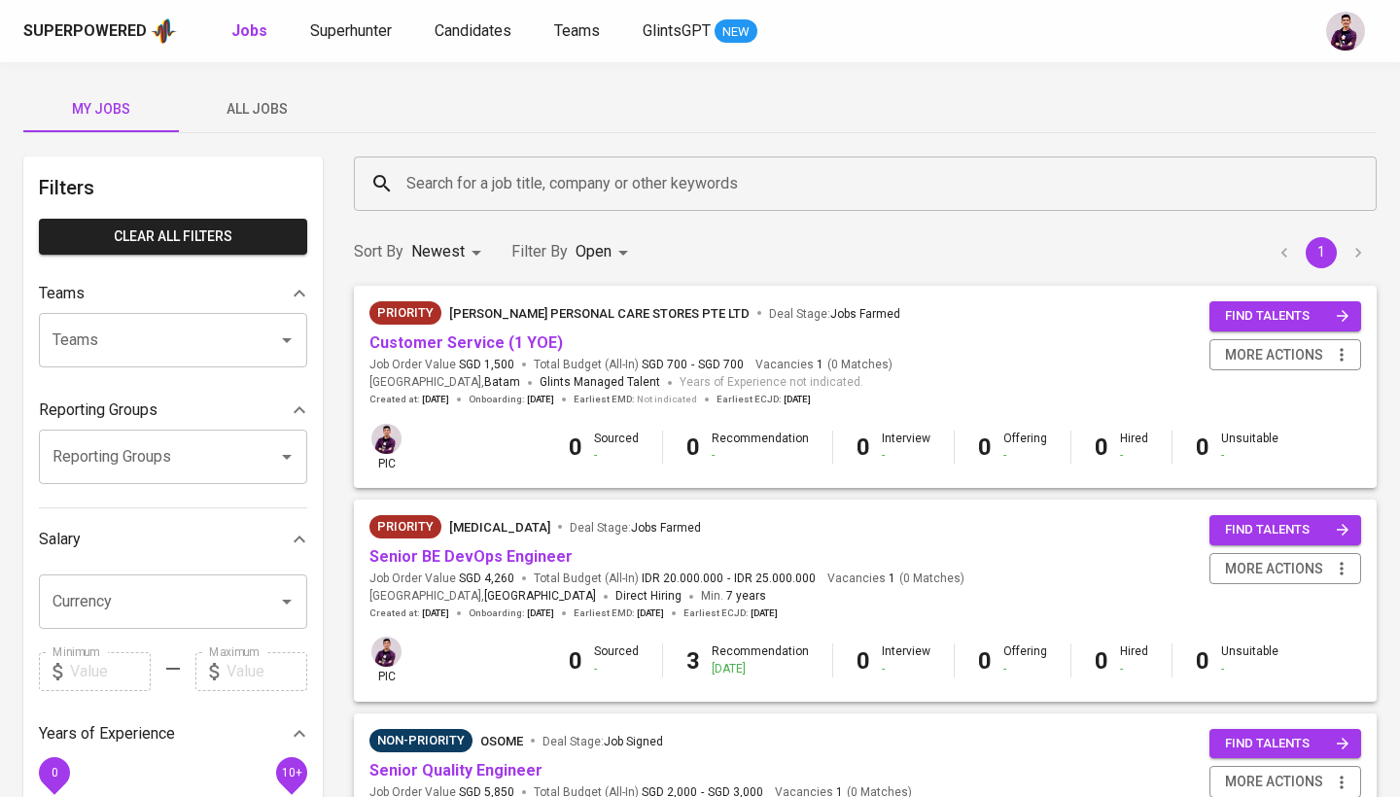
click at [678, 204] on div "Search for a job title, company or other keywords" at bounding box center [865, 183] width 1022 height 54
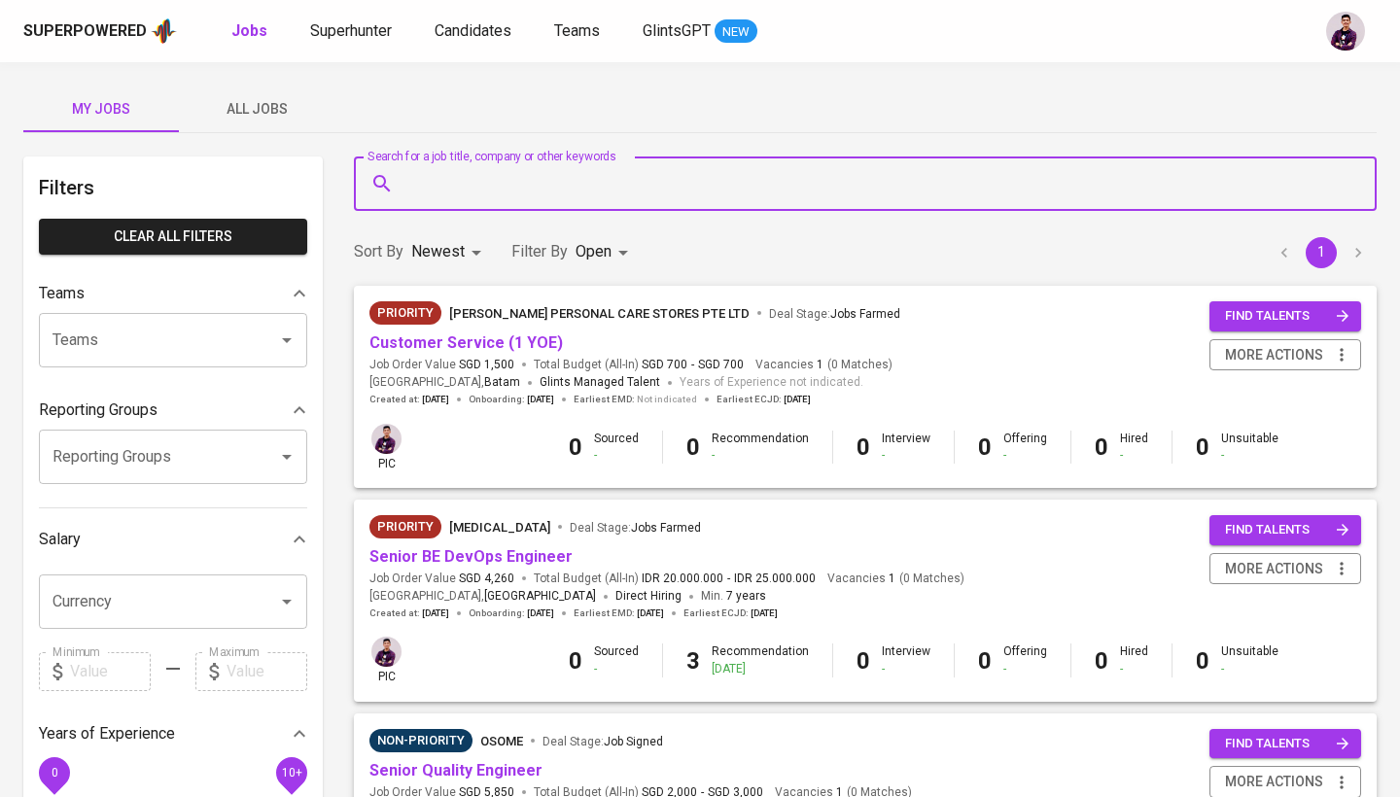
paste input "[EMAIL_ADDRESS][DOMAIN_NAME]"
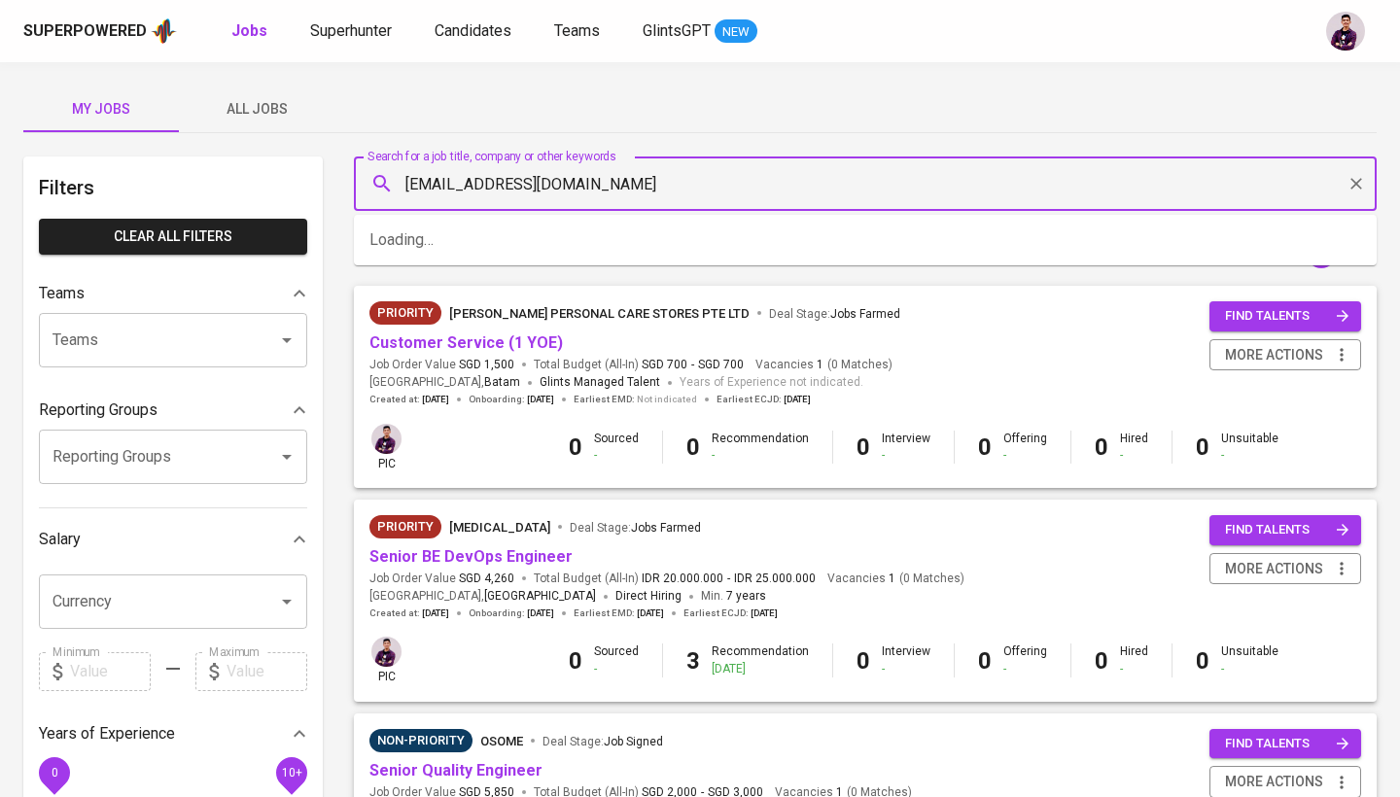
type input "[EMAIL_ADDRESS][DOMAIN_NAME]"
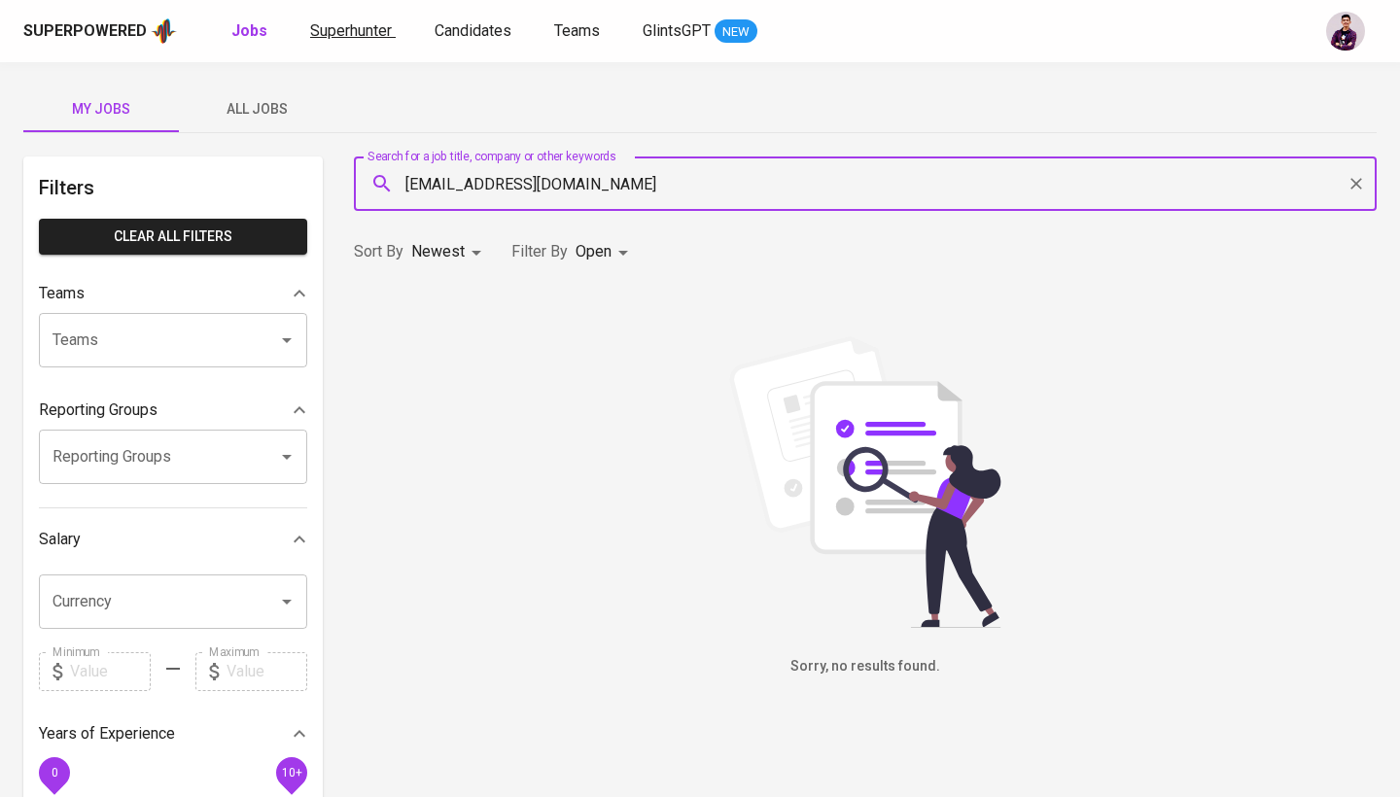
click at [356, 31] on span "Superhunter" at bounding box center [351, 30] width 82 height 18
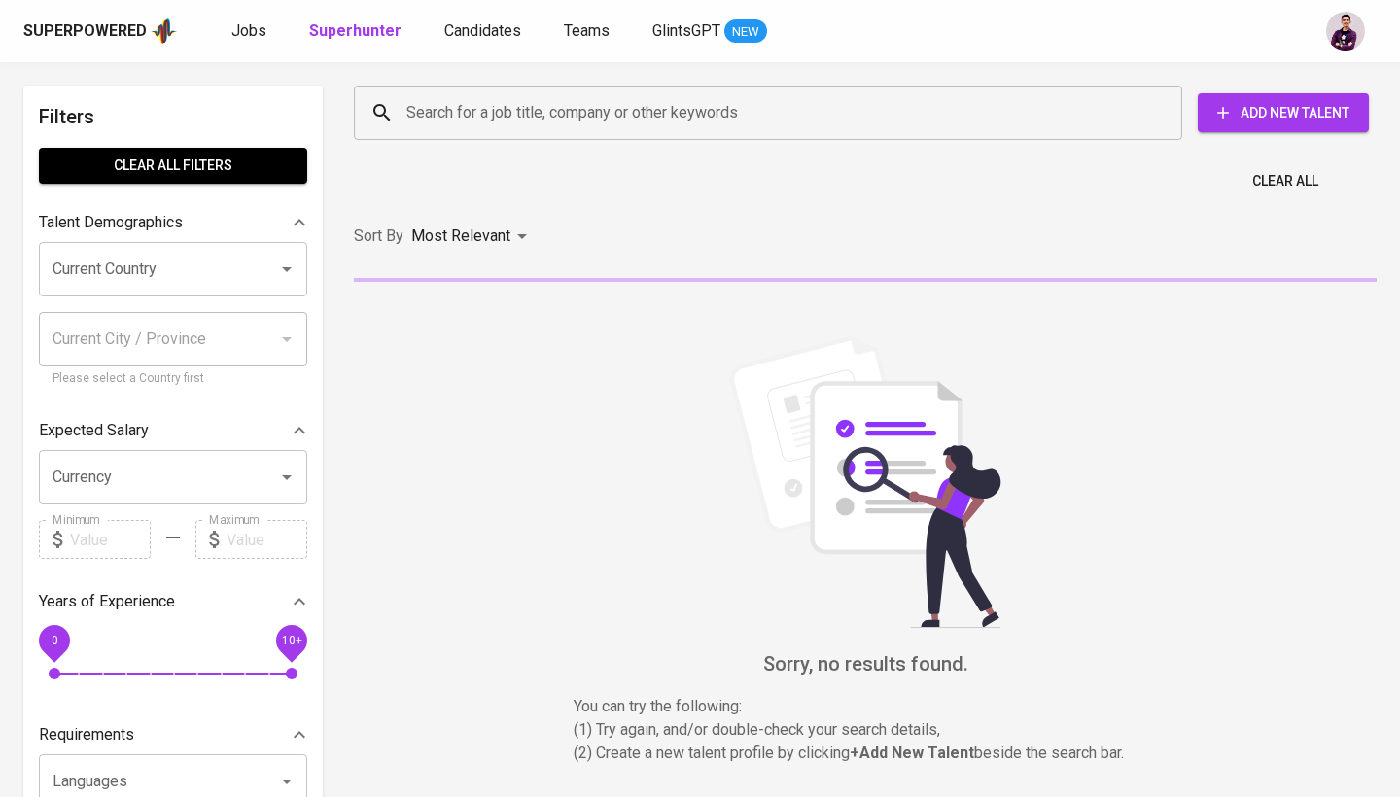
click at [593, 121] on input "Search for a job title, company or other keywords" at bounding box center [772, 112] width 743 height 37
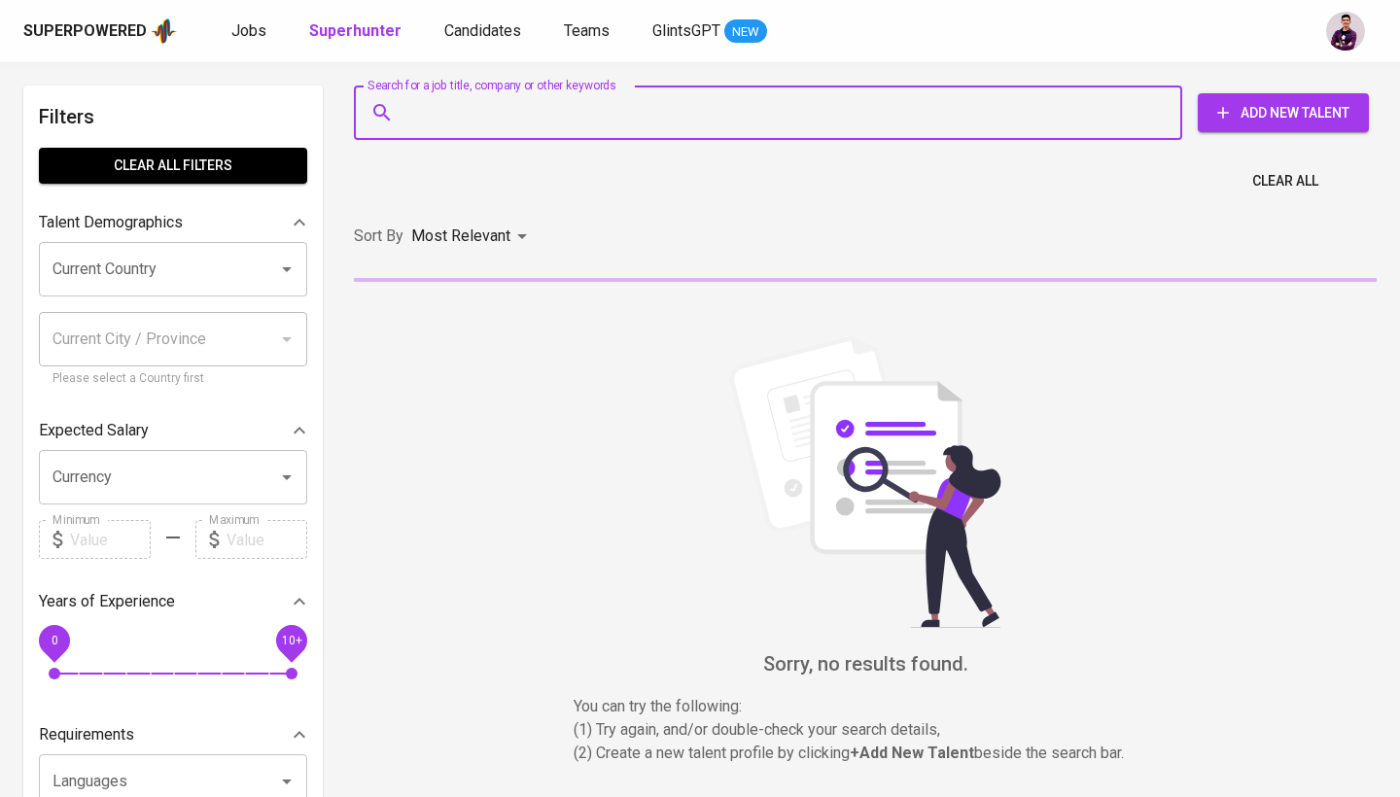
paste input "[EMAIL_ADDRESS][DOMAIN_NAME]"
type input "[EMAIL_ADDRESS][DOMAIN_NAME]"
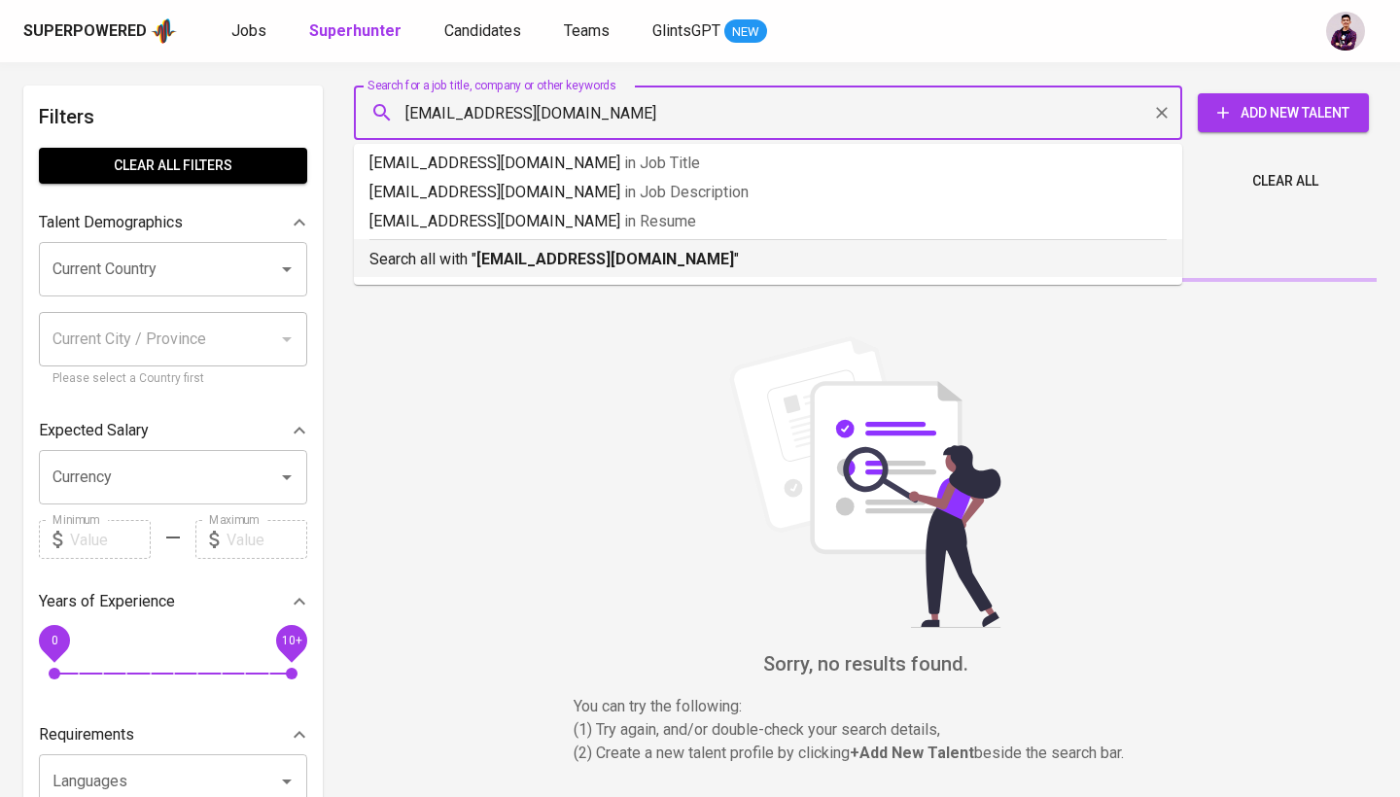
click at [617, 259] on b "[EMAIL_ADDRESS][DOMAIN_NAME]" at bounding box center [605, 259] width 258 height 18
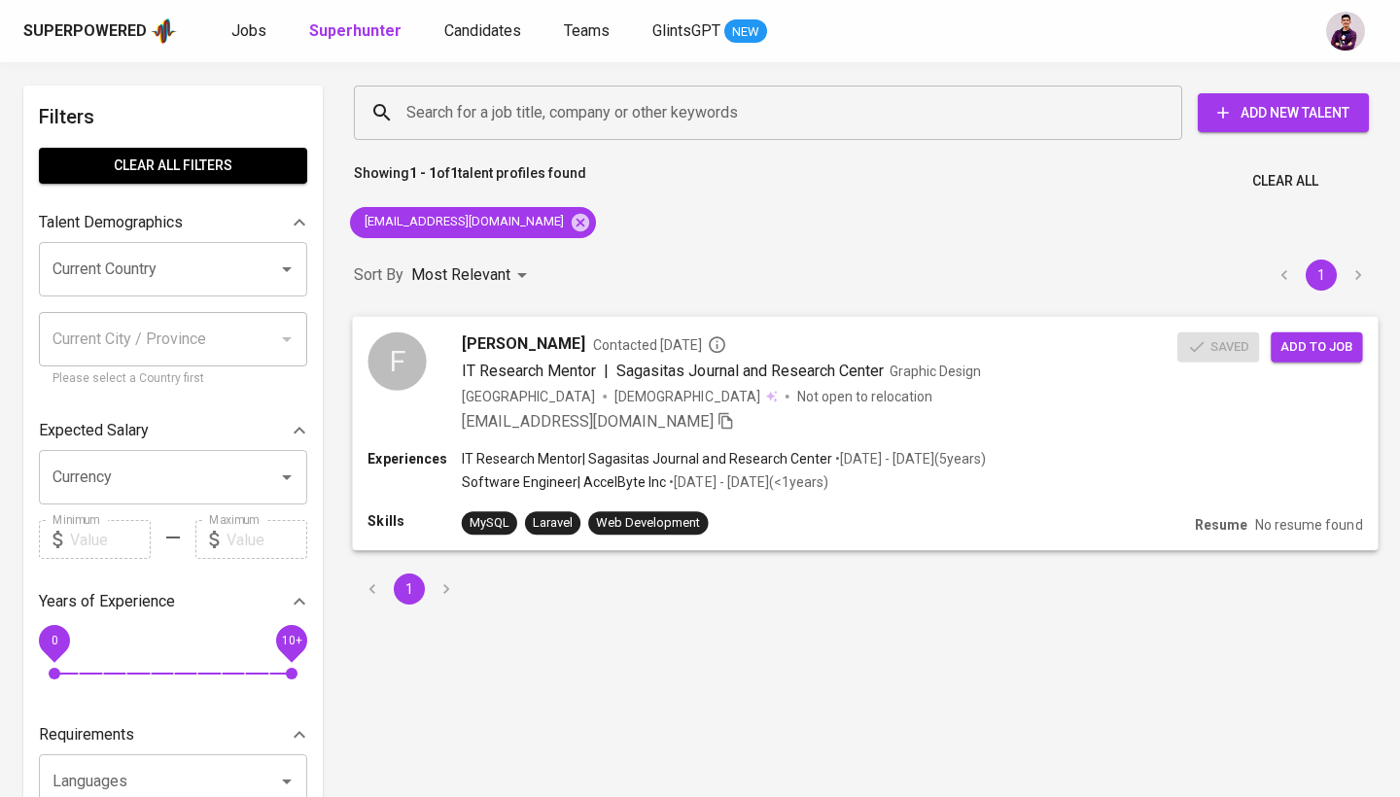
click at [395, 363] on div "F" at bounding box center [396, 360] width 58 height 58
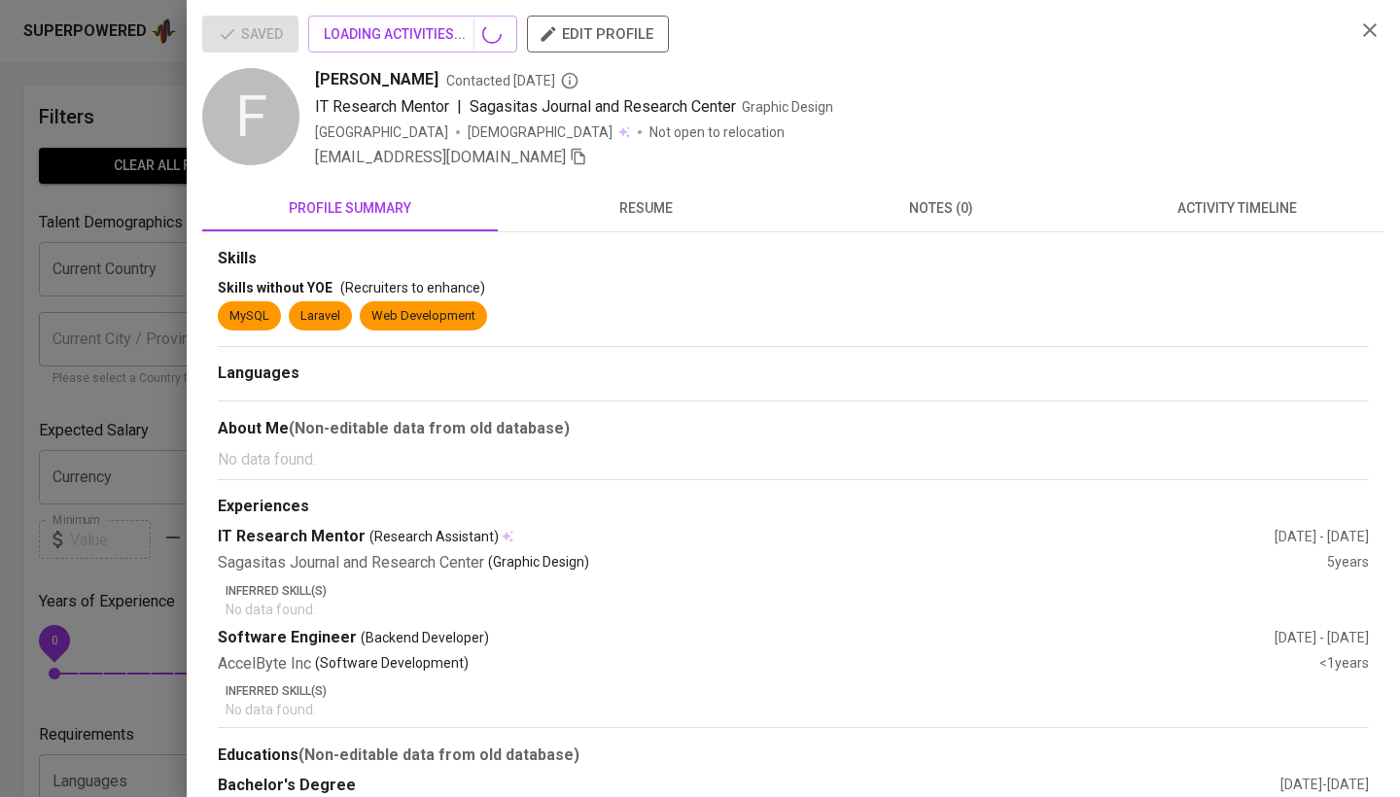
click at [1378, 31] on icon "button" at bounding box center [1369, 29] width 23 height 23
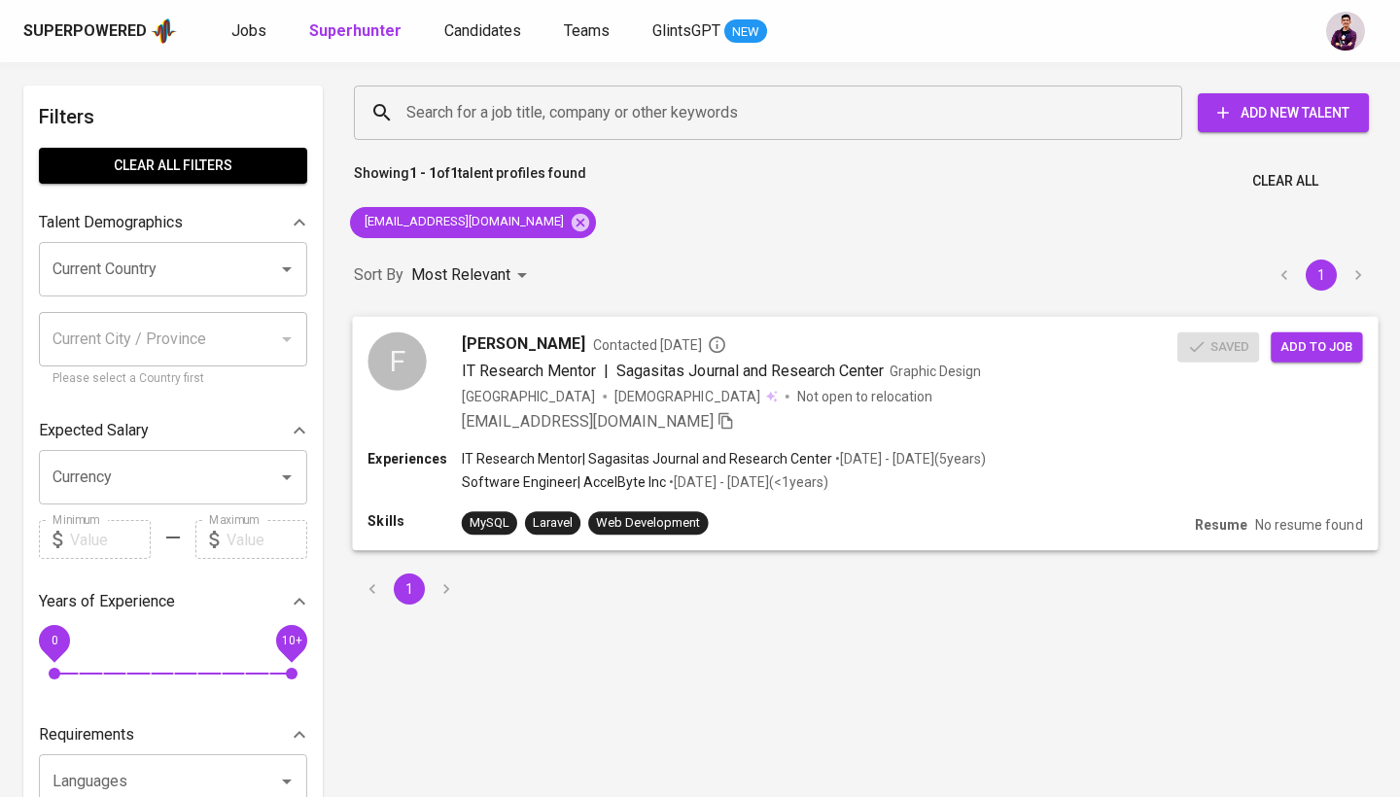
click at [1349, 329] on div "Saved Add to job" at bounding box center [1273, 343] width 193 height 38
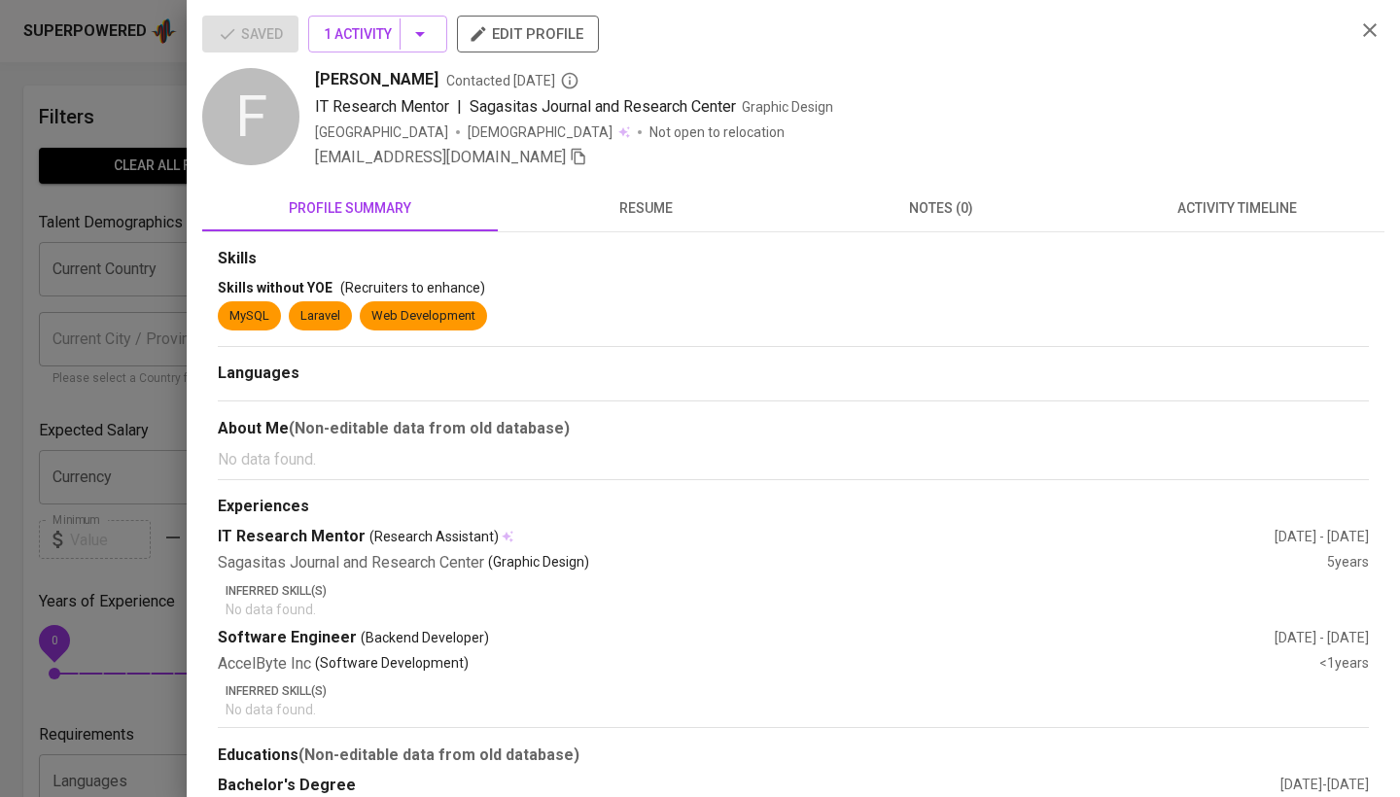
click at [1368, 47] on div "Saved 1 Activity edit profile F Farid RIDWANTO Contacted 1 day ago IT Research …" at bounding box center [793, 93] width 1182 height 154
click at [1363, 17] on button "button" at bounding box center [1369, 30] width 29 height 29
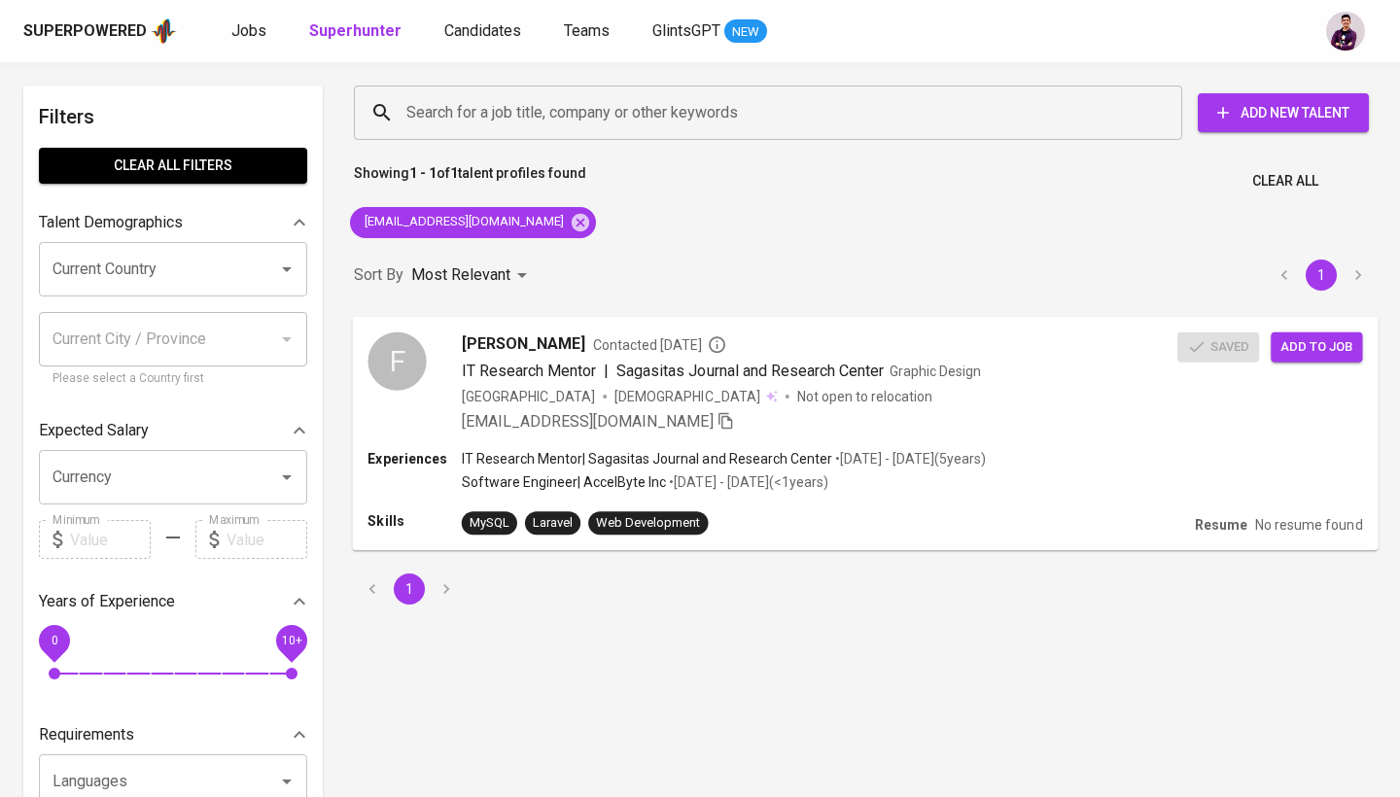
click at [1311, 357] on button "Add to job" at bounding box center [1315, 346] width 91 height 30
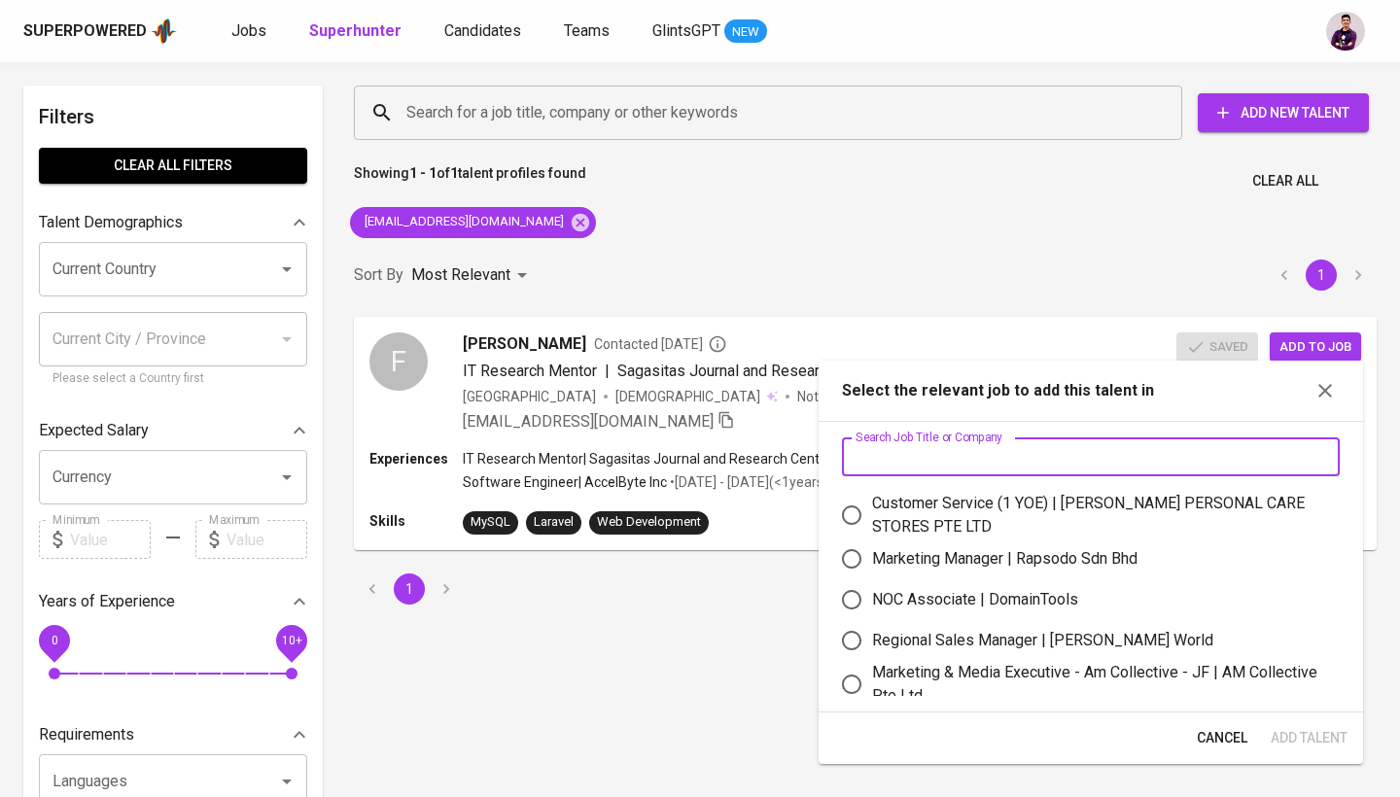
click at [1100, 445] on input "text" at bounding box center [1091, 456] width 498 height 39
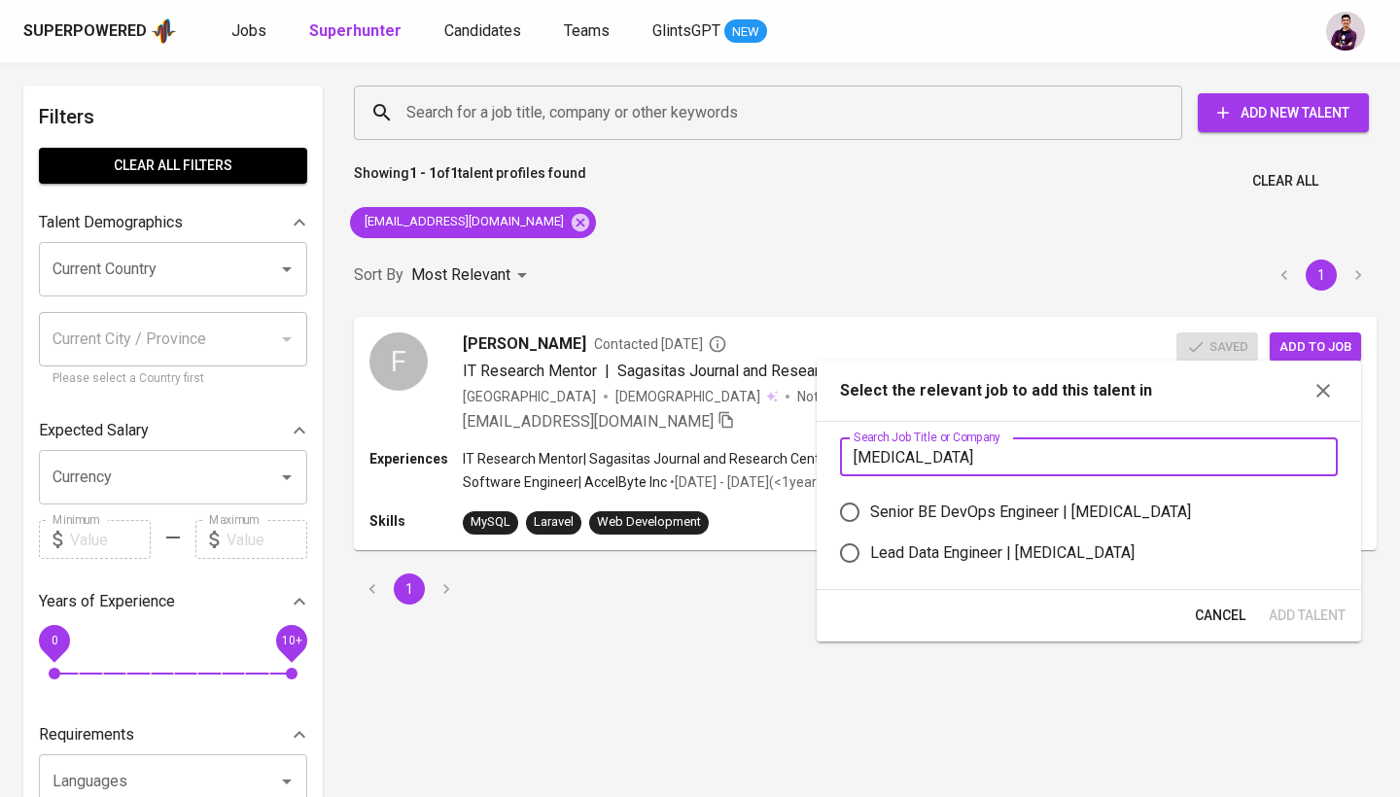
type input "meridia"
click at [1079, 514] on div "Senior BE DevOps Engineer | Meridia" at bounding box center [1030, 512] width 321 height 23
click at [870, 514] on input "Senior BE DevOps Engineer | Meridia" at bounding box center [849, 512] width 41 height 41
radio input "true"
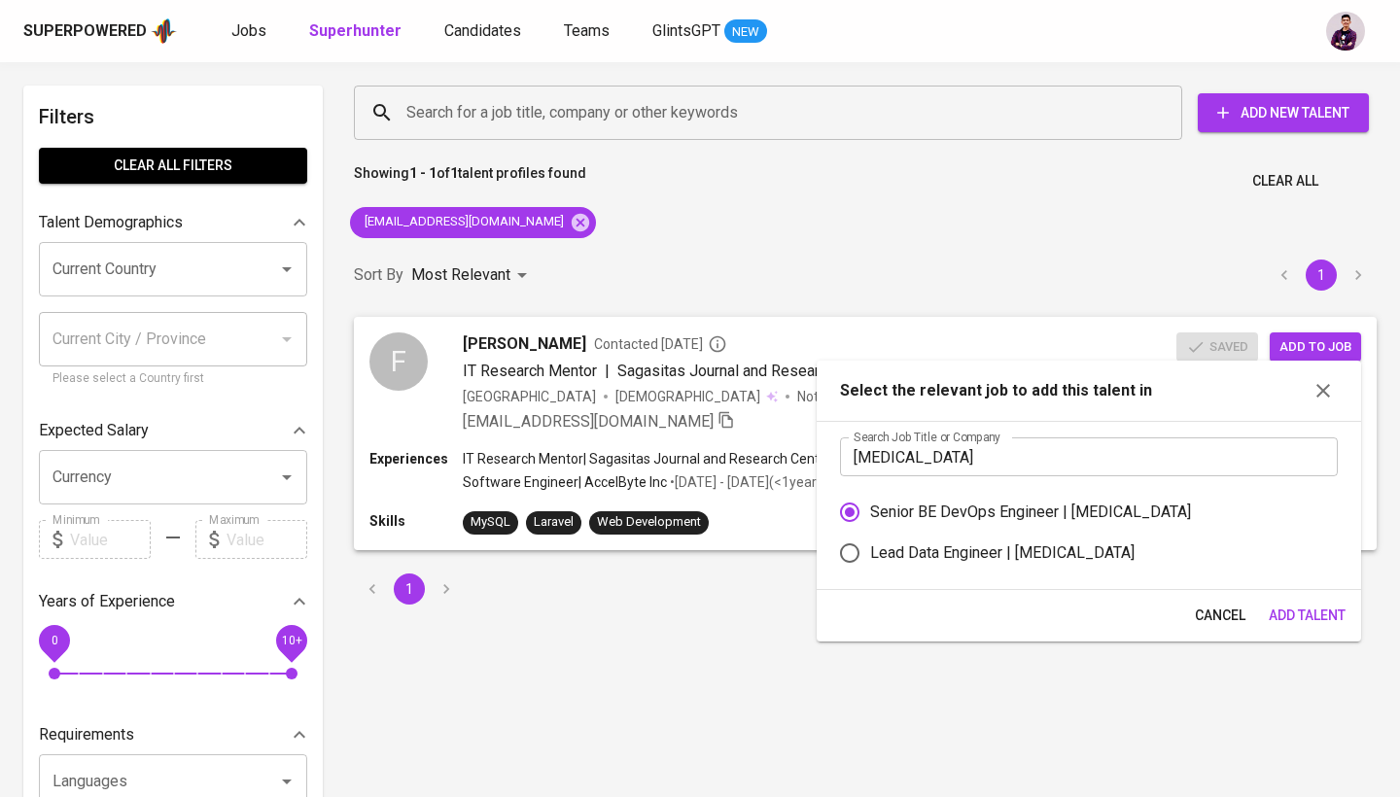
click at [1290, 611] on span "Add Talent" at bounding box center [1306, 616] width 77 height 24
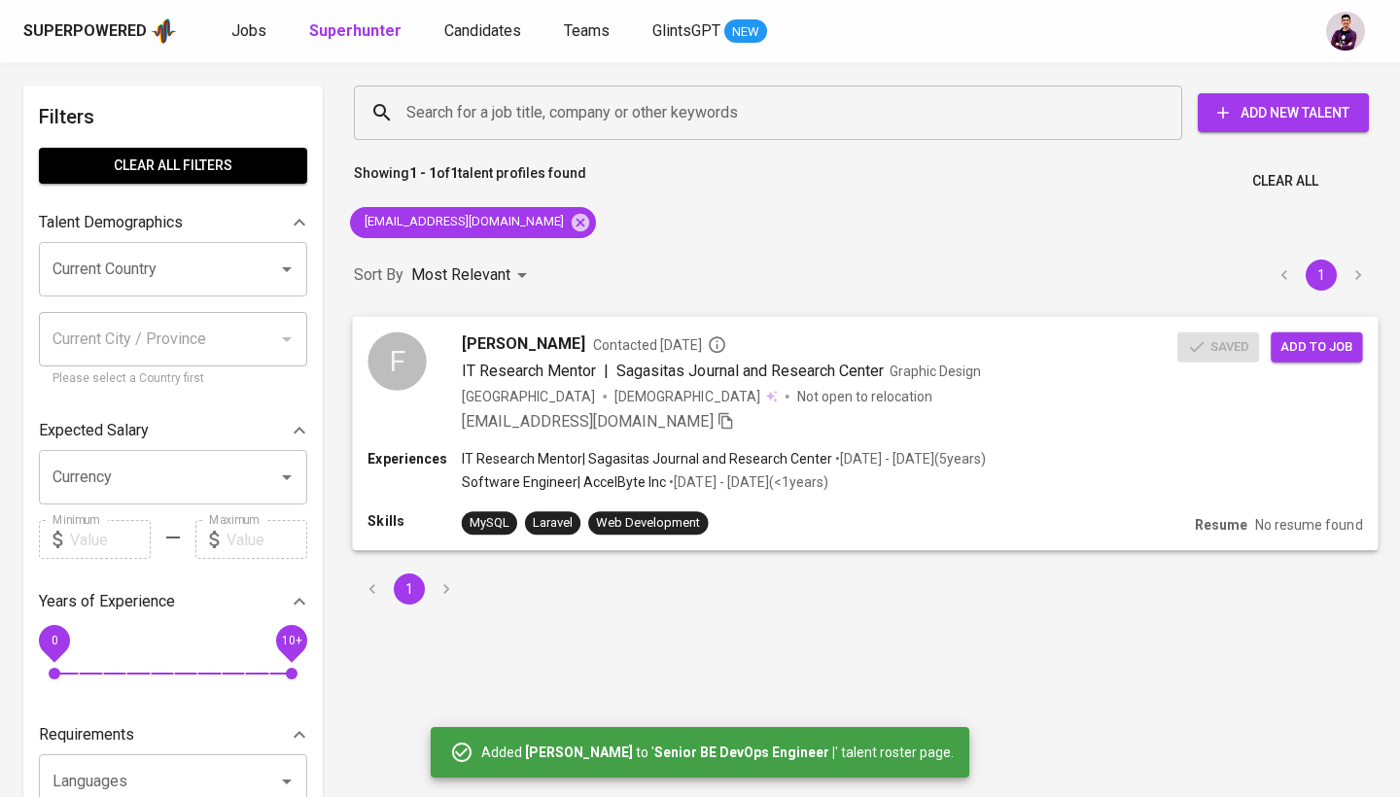
click at [543, 335] on span "[PERSON_NAME]" at bounding box center [523, 342] width 123 height 23
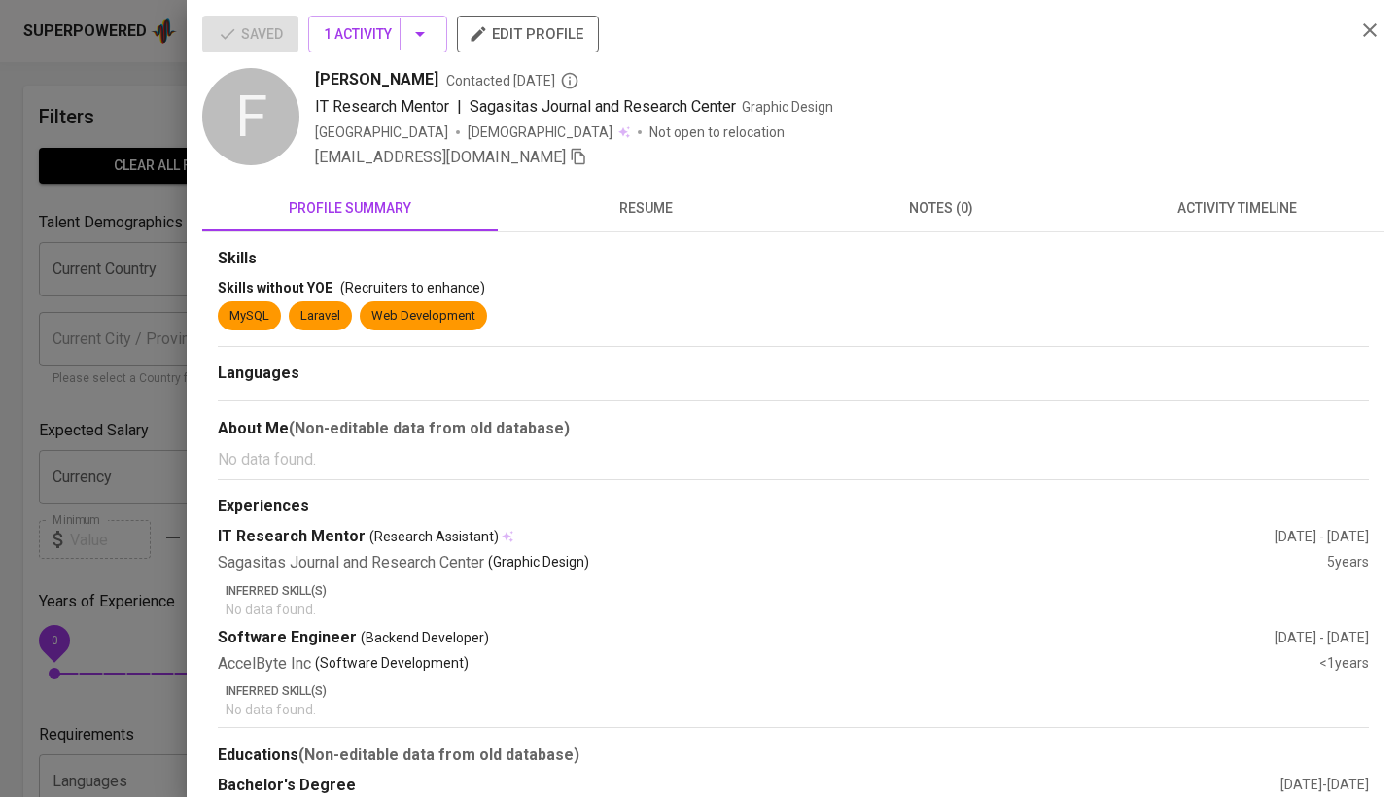
click at [555, 28] on span "edit profile" at bounding box center [527, 33] width 111 height 25
click at [74, 347] on div at bounding box center [700, 398] width 1400 height 797
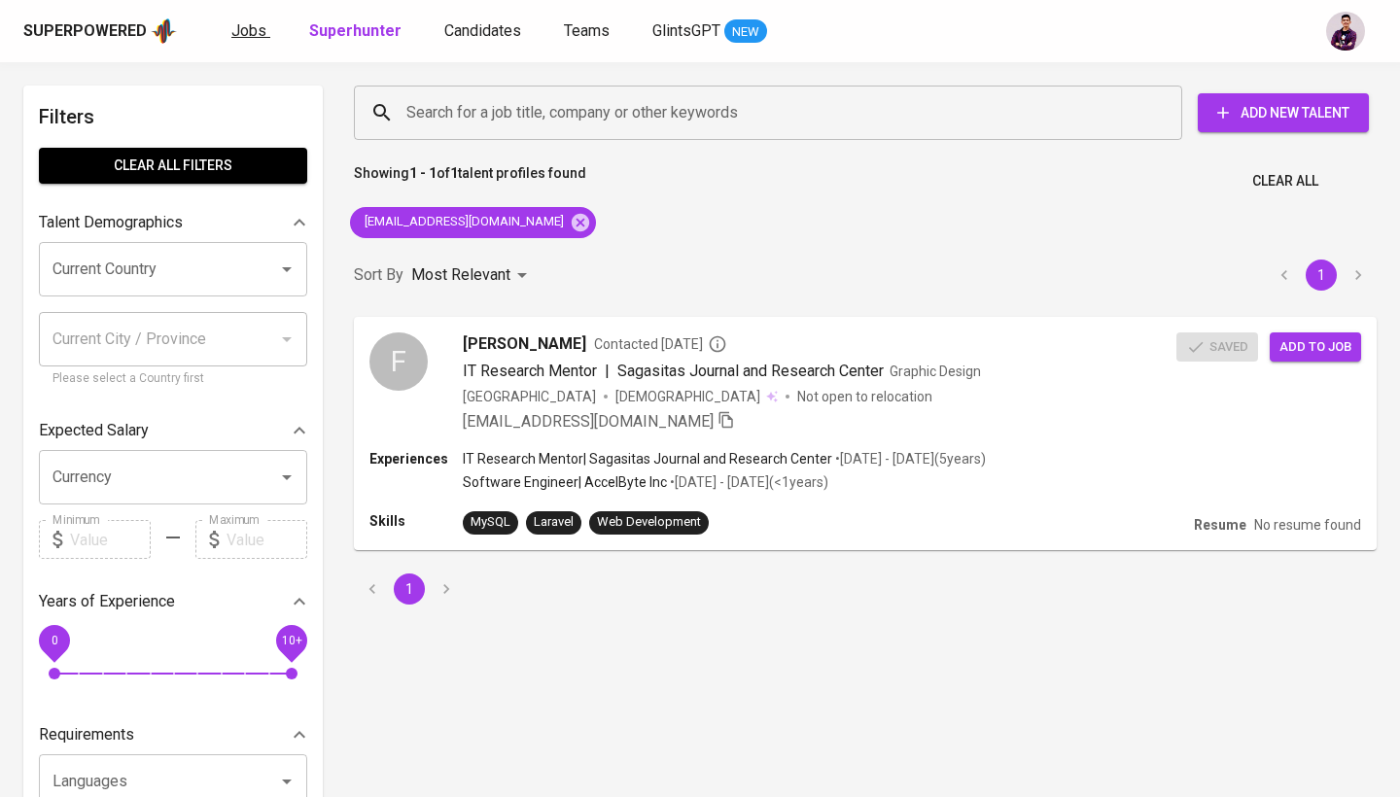
click at [262, 32] on link "Jobs" at bounding box center [250, 31] width 39 height 24
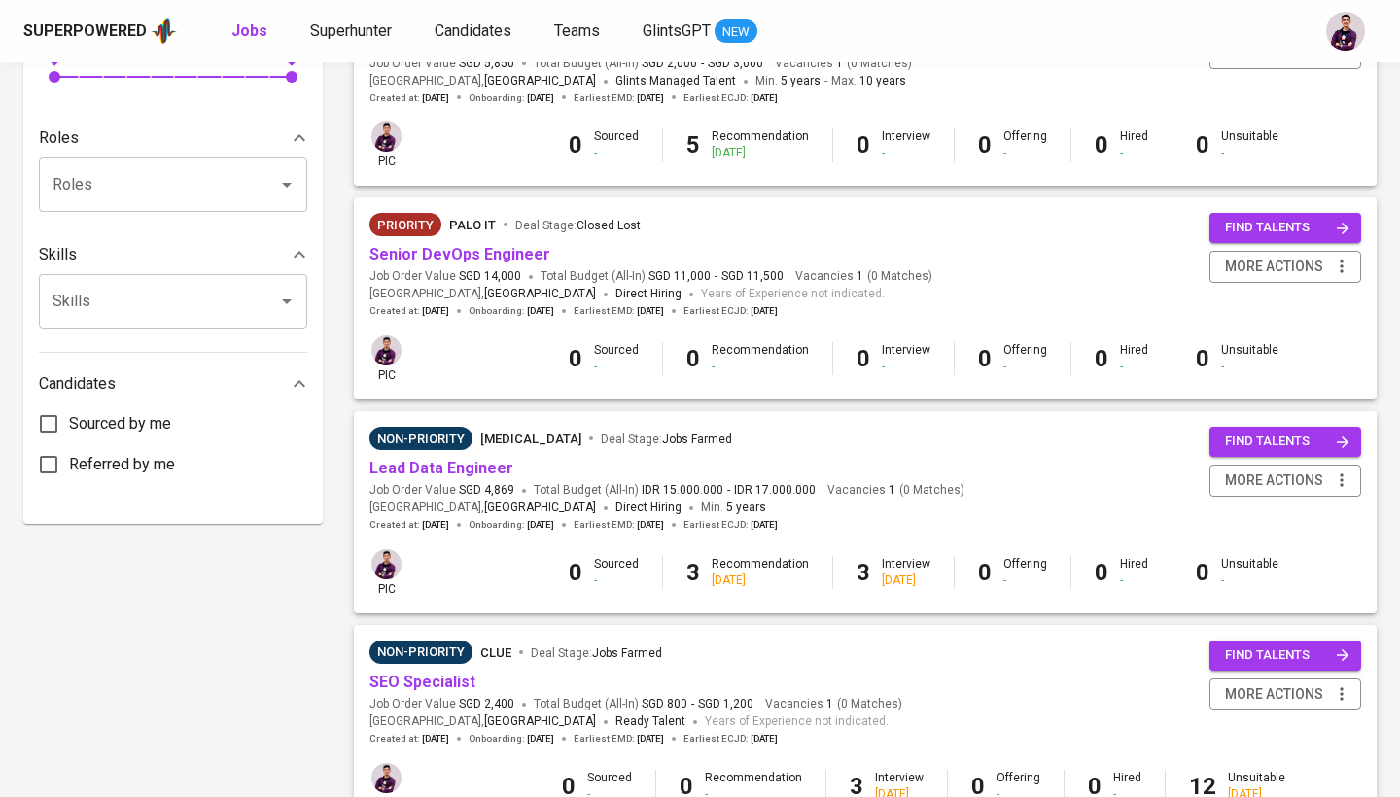
scroll to position [730, 0]
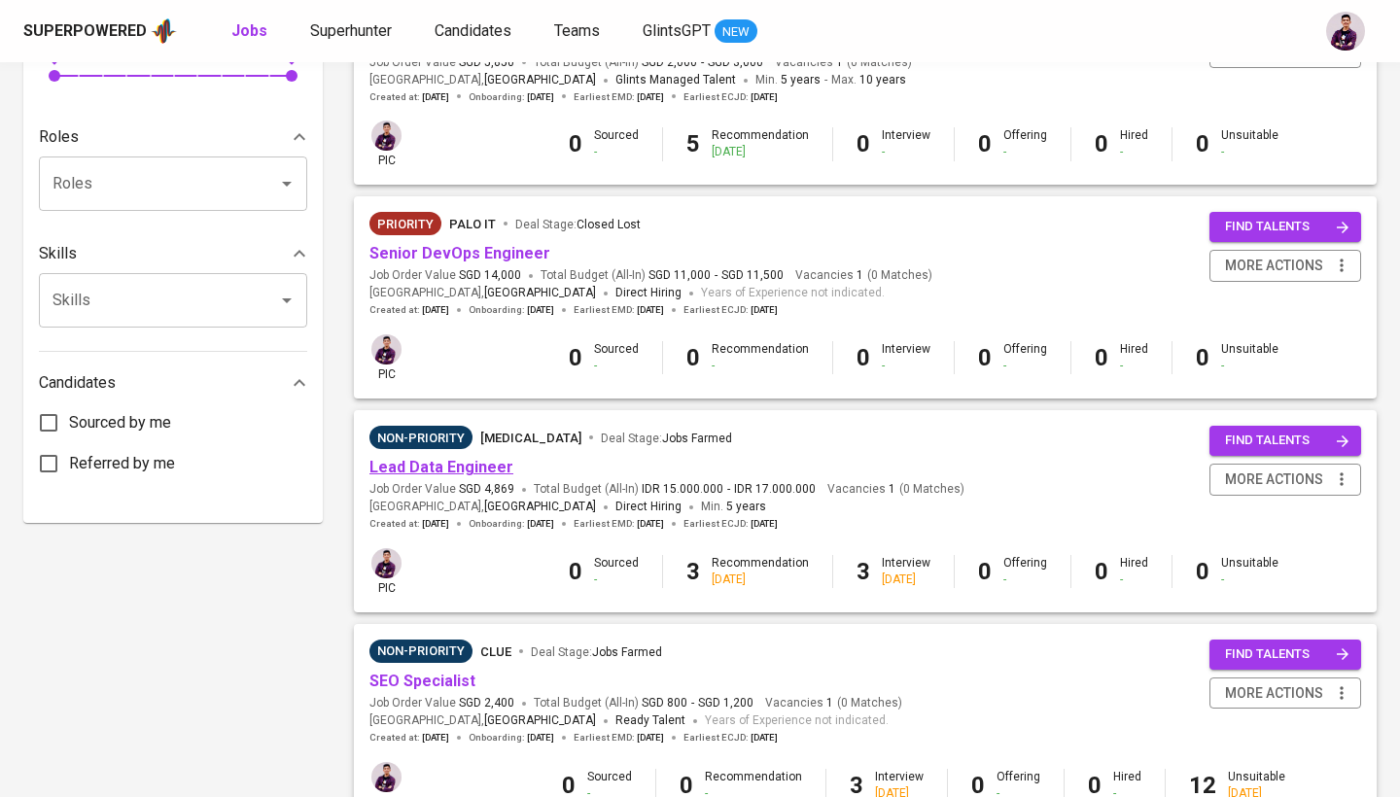
click at [486, 458] on link "Lead Data Engineer" at bounding box center [441, 467] width 144 height 18
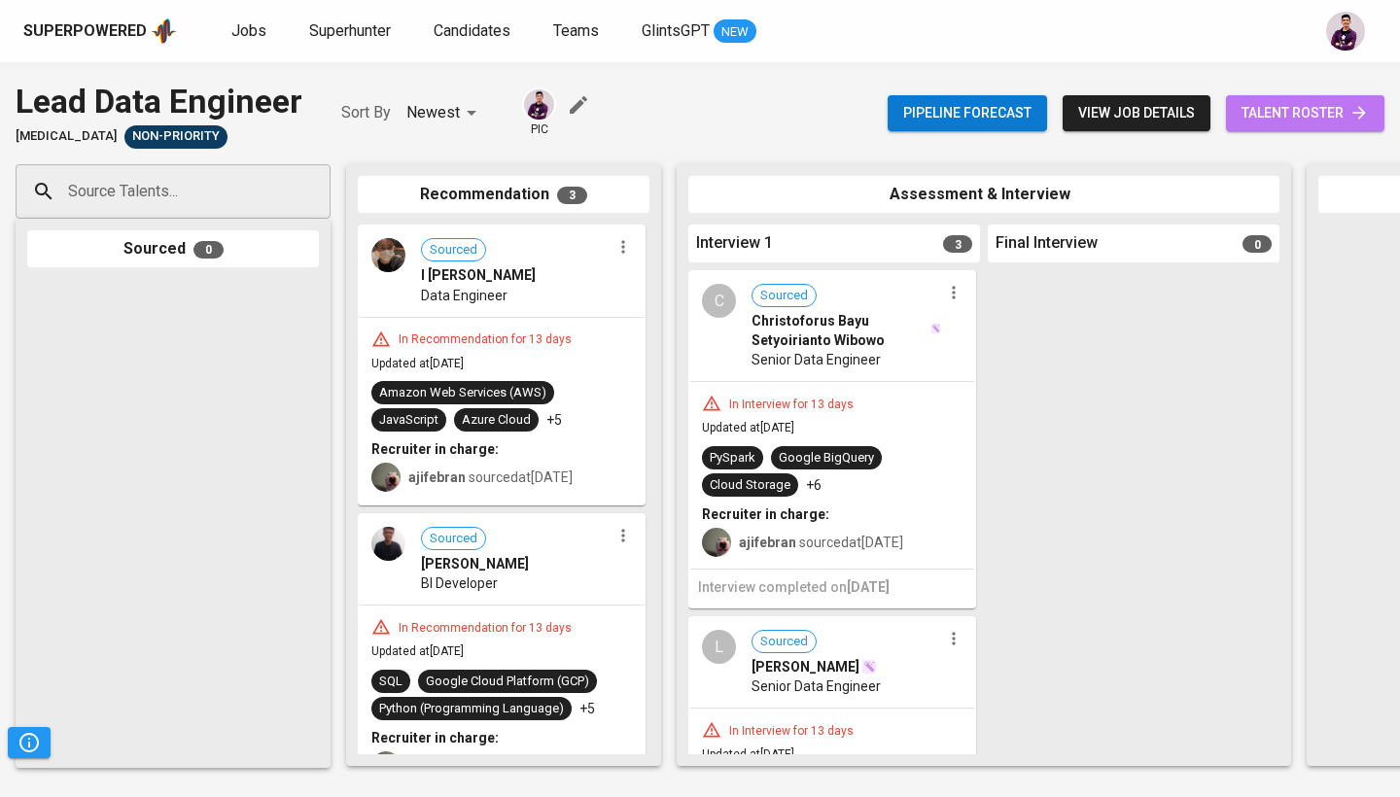
click at [1315, 98] on link "talent roster" at bounding box center [1305, 113] width 158 height 36
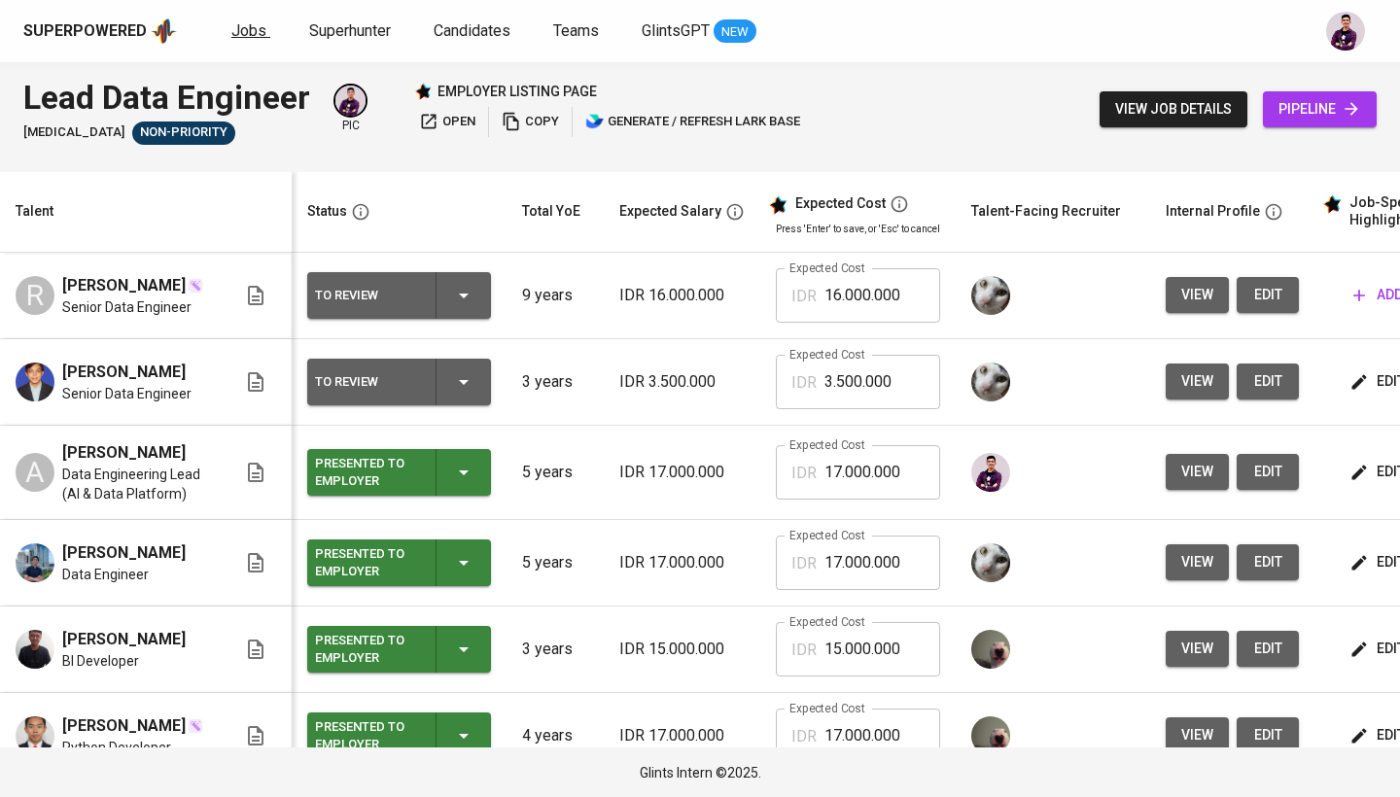
click at [246, 36] on span "Jobs" at bounding box center [248, 30] width 35 height 18
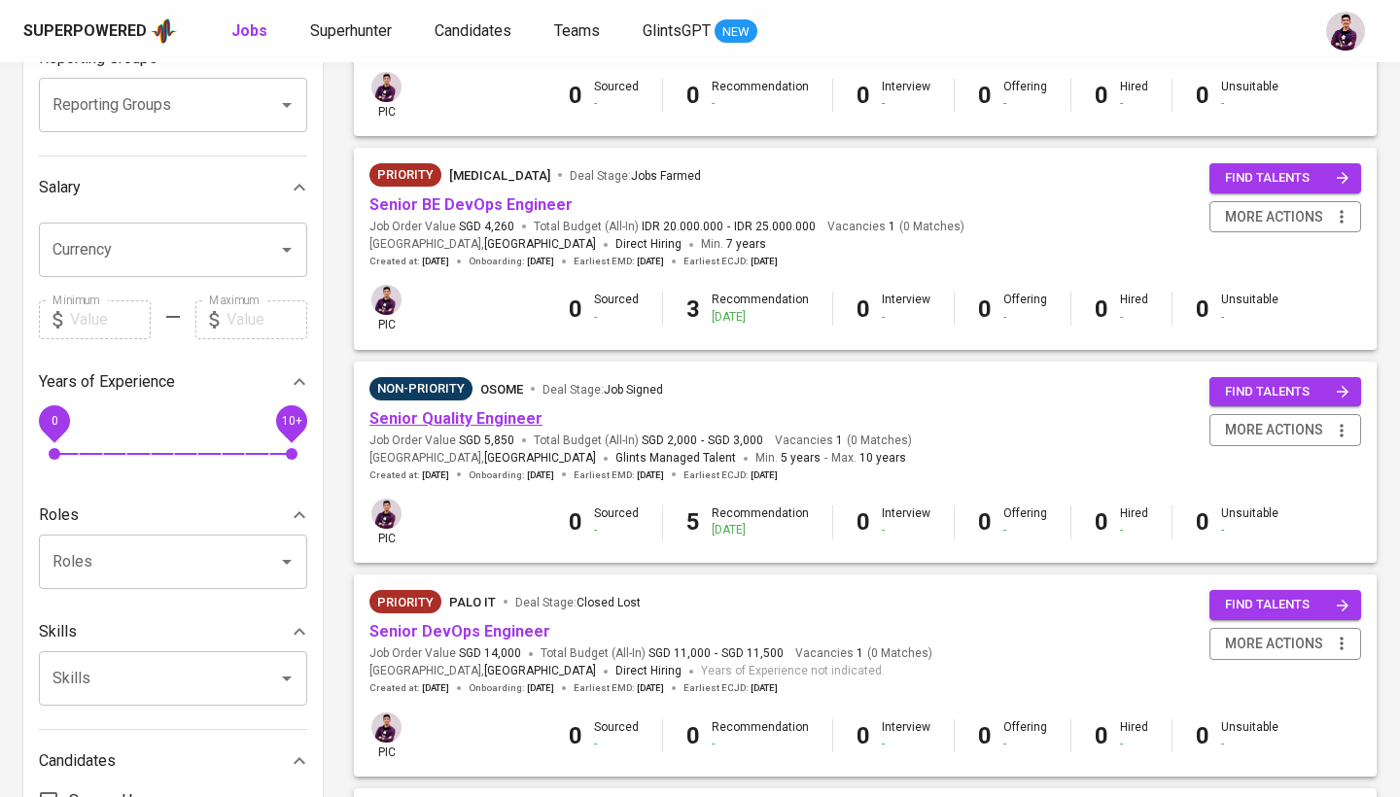
scroll to position [342, 0]
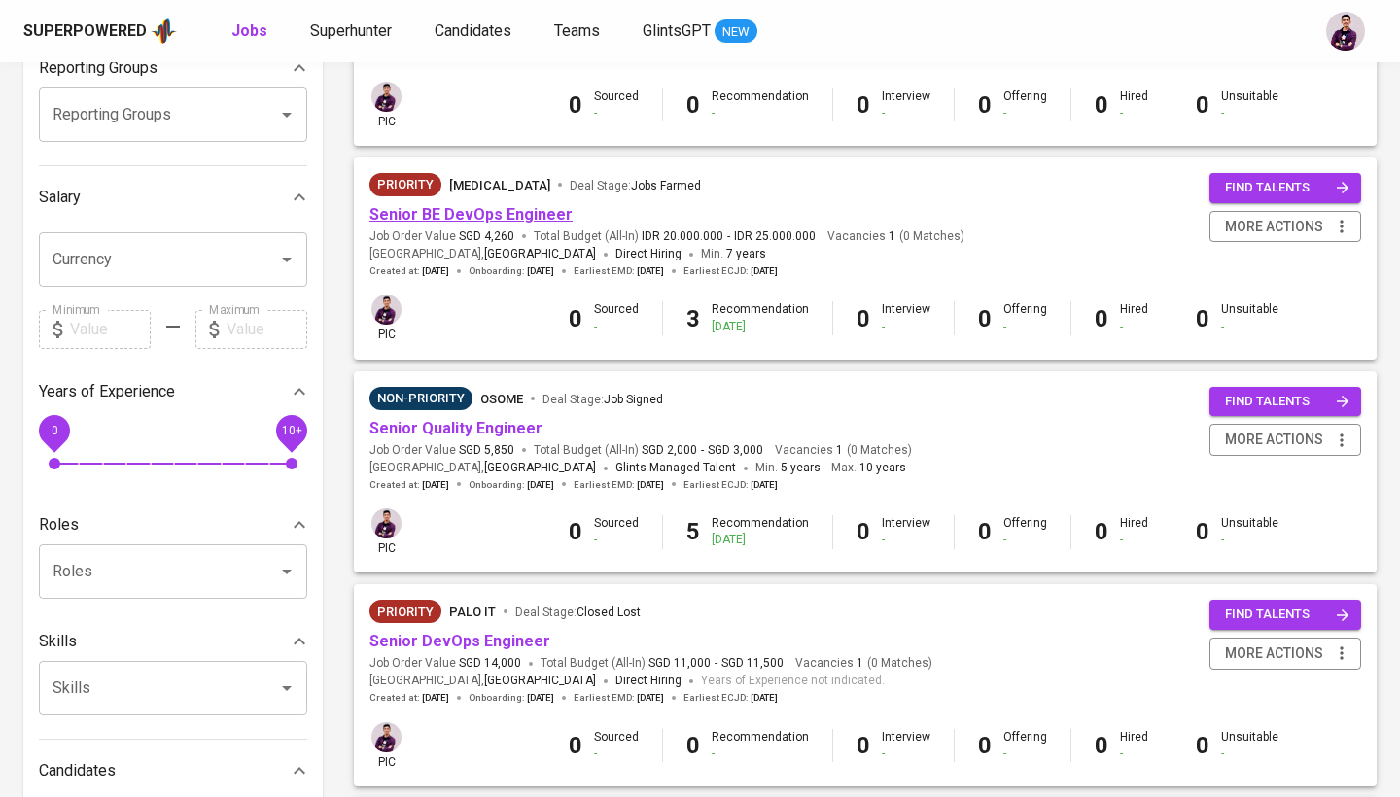
click at [472, 210] on link "Senior BE DevOps Engineer" at bounding box center [470, 214] width 203 height 18
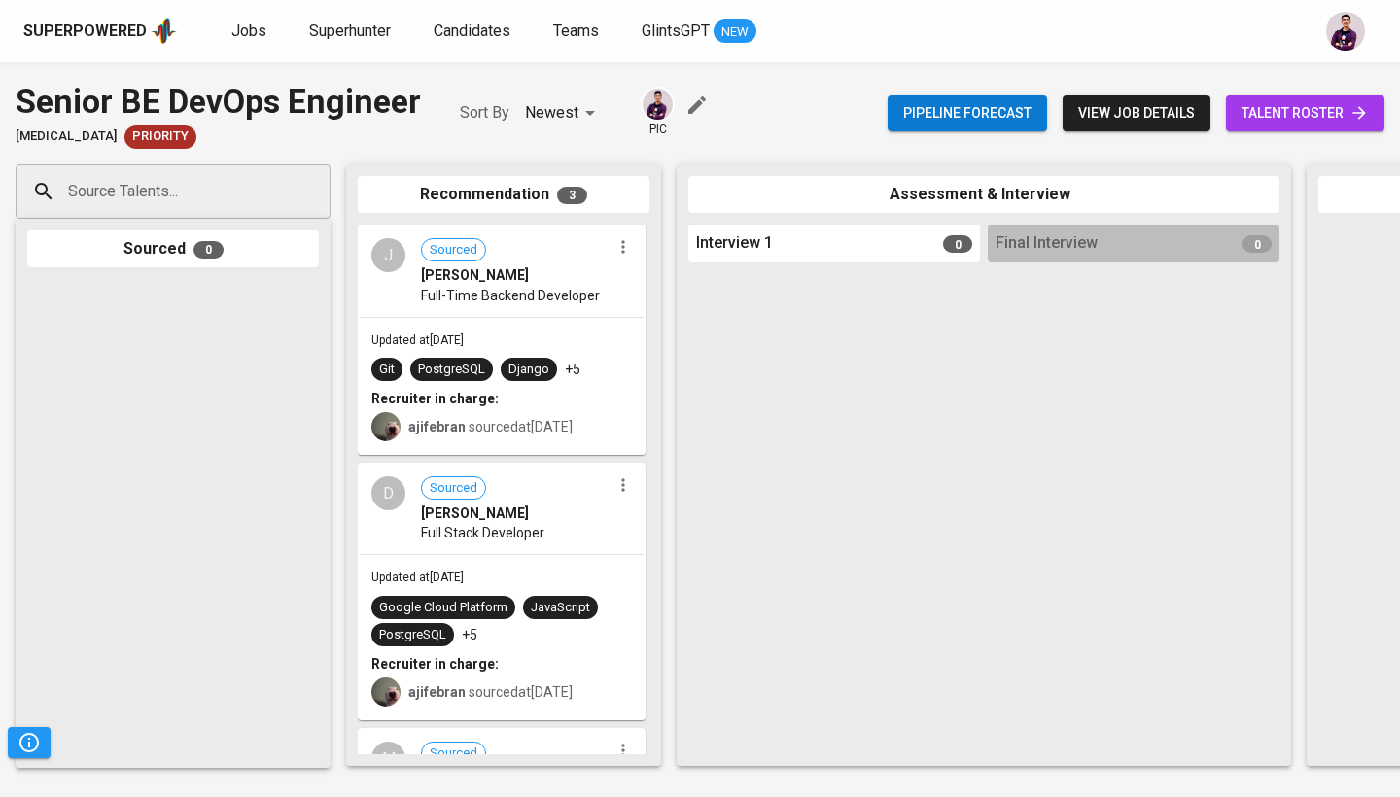
click at [1296, 112] on span "talent roster" at bounding box center [1304, 113] width 127 height 24
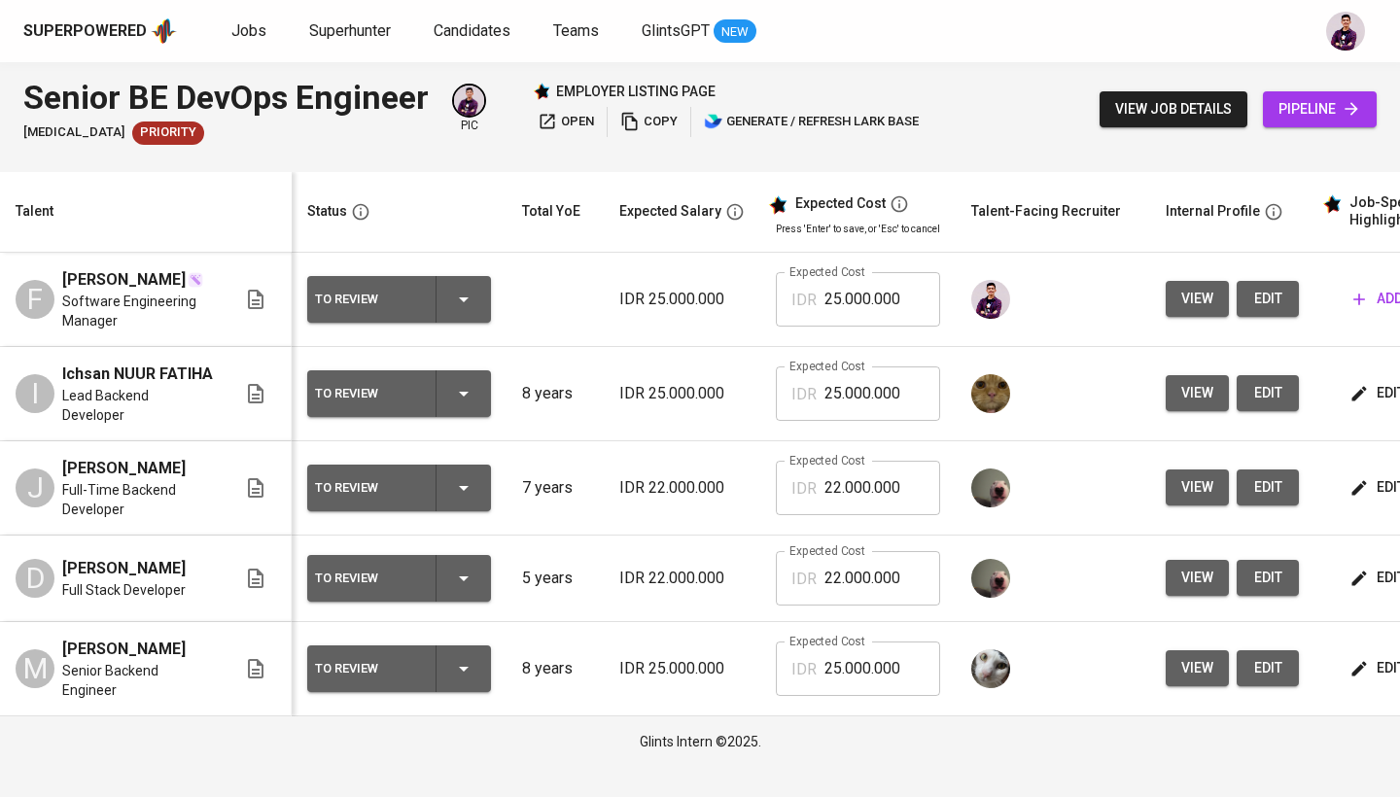
scroll to position [0, 97]
click at [1271, 292] on span "edit" at bounding box center [1267, 299] width 31 height 24
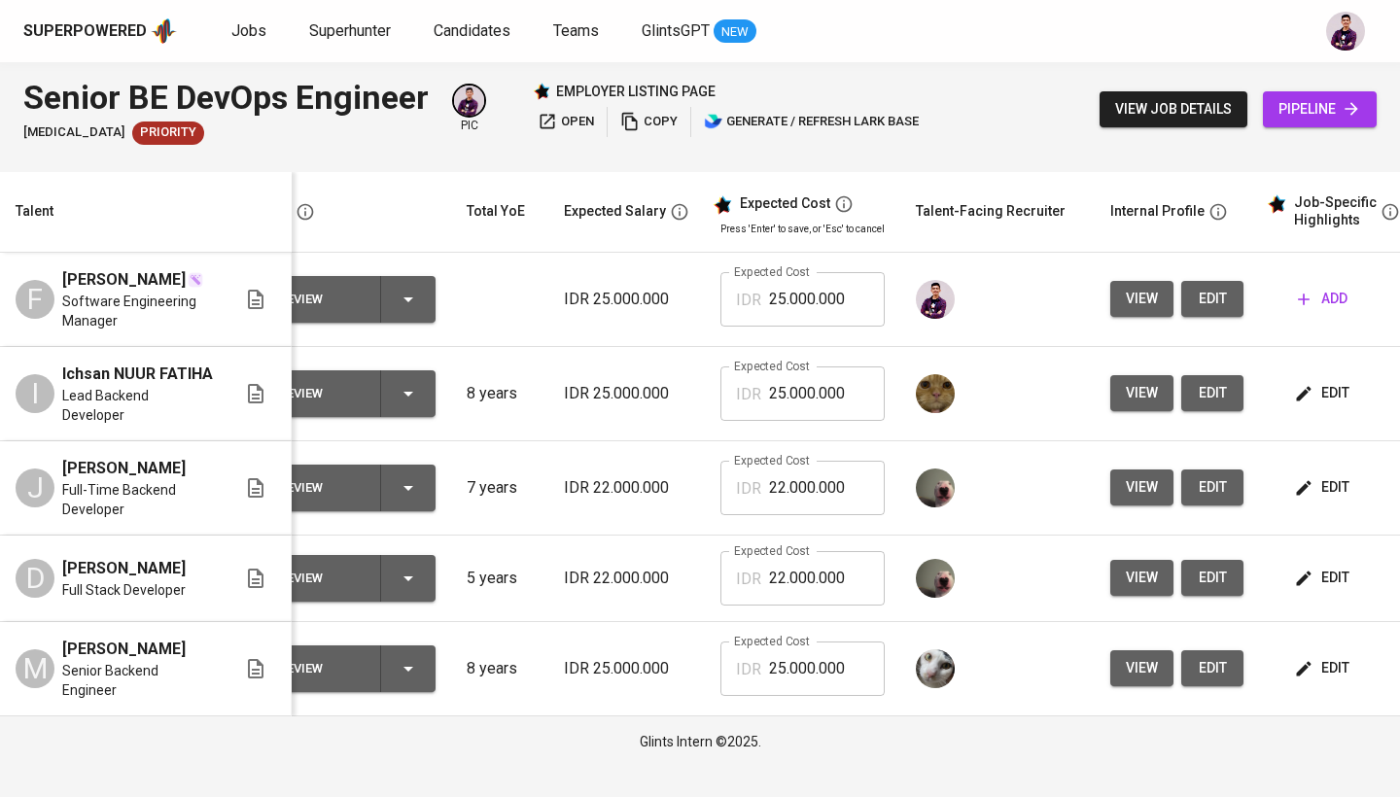
scroll to position [0, 55]
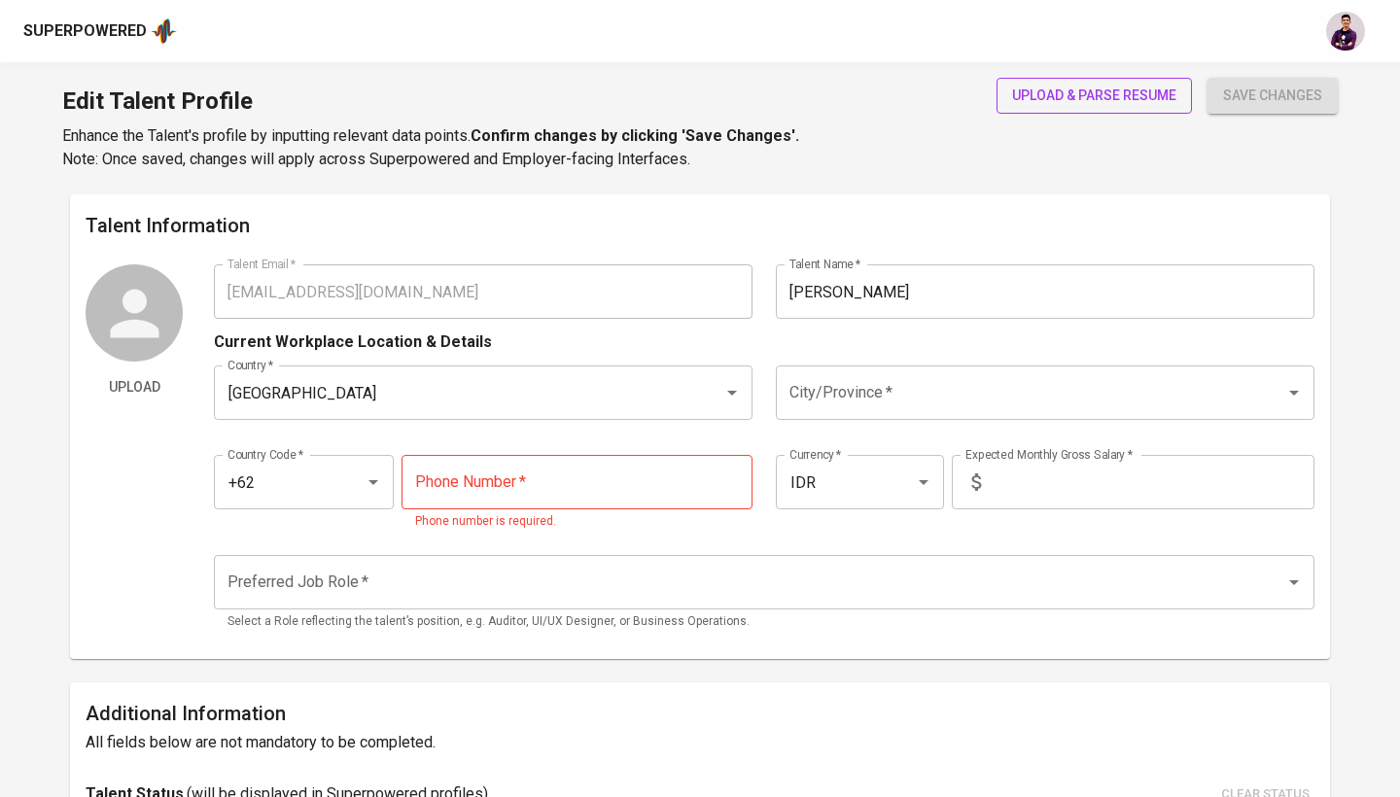
click at [1026, 98] on span "upload & parse resume" at bounding box center [1094, 96] width 164 height 24
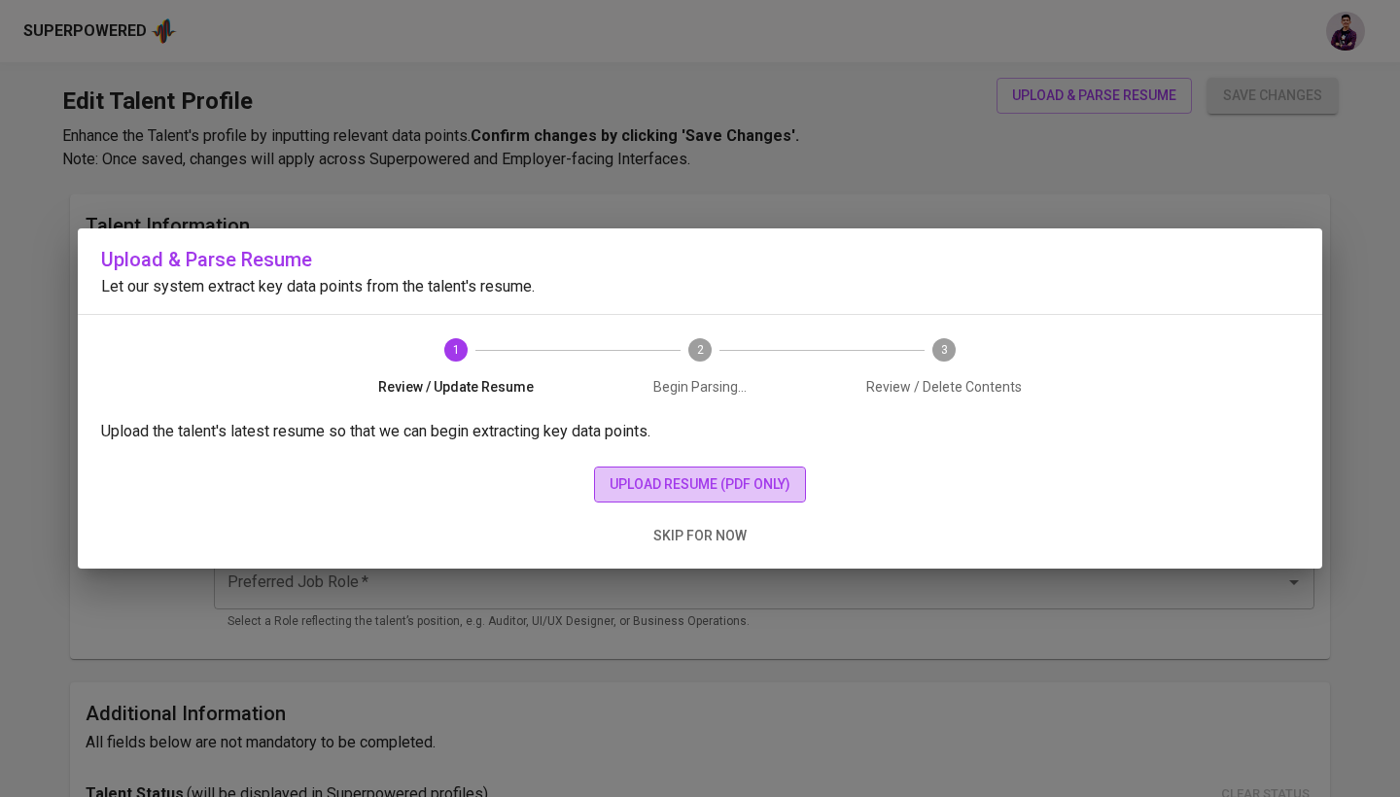
click at [622, 487] on span "upload resume (pdf only)" at bounding box center [699, 484] width 181 height 24
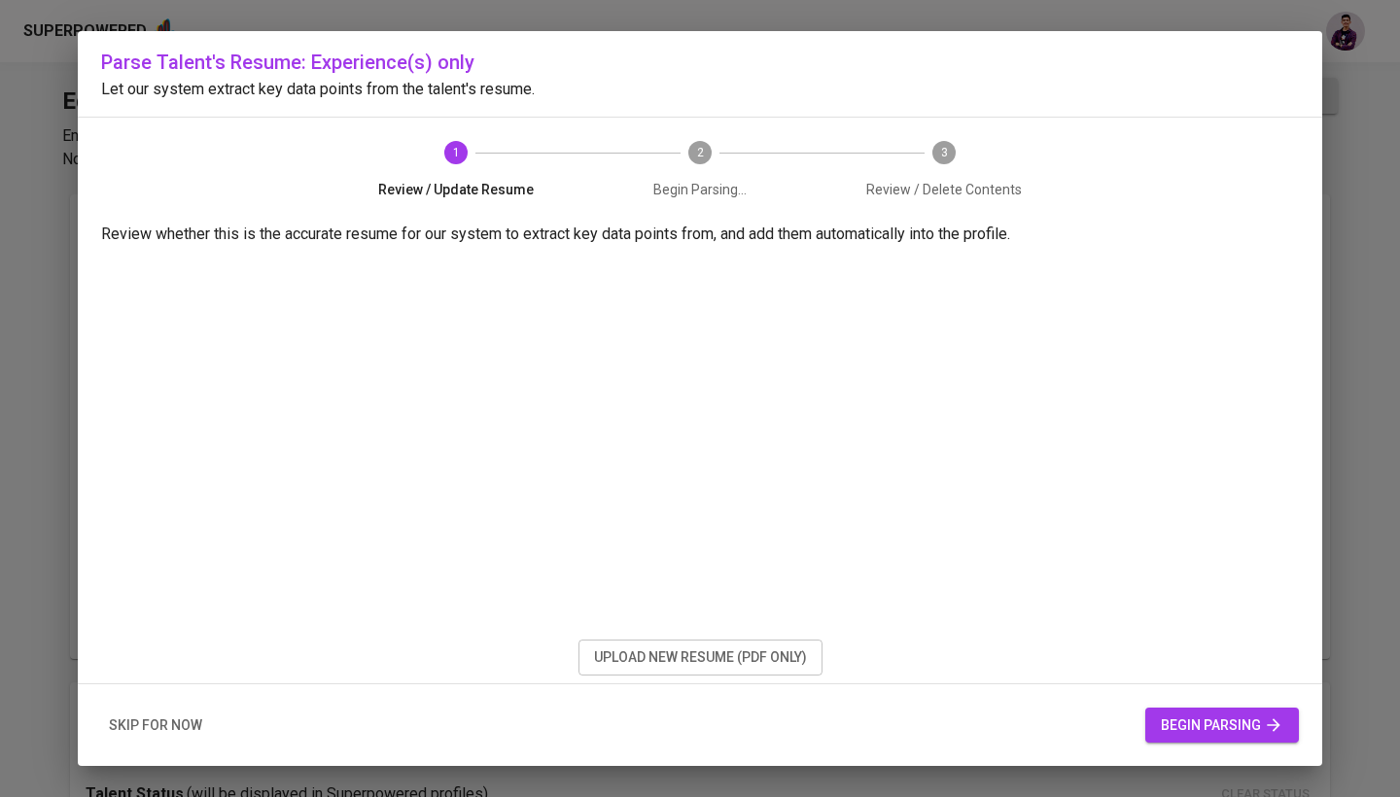
click at [1184, 735] on span "begin parsing" at bounding box center [1221, 725] width 122 height 24
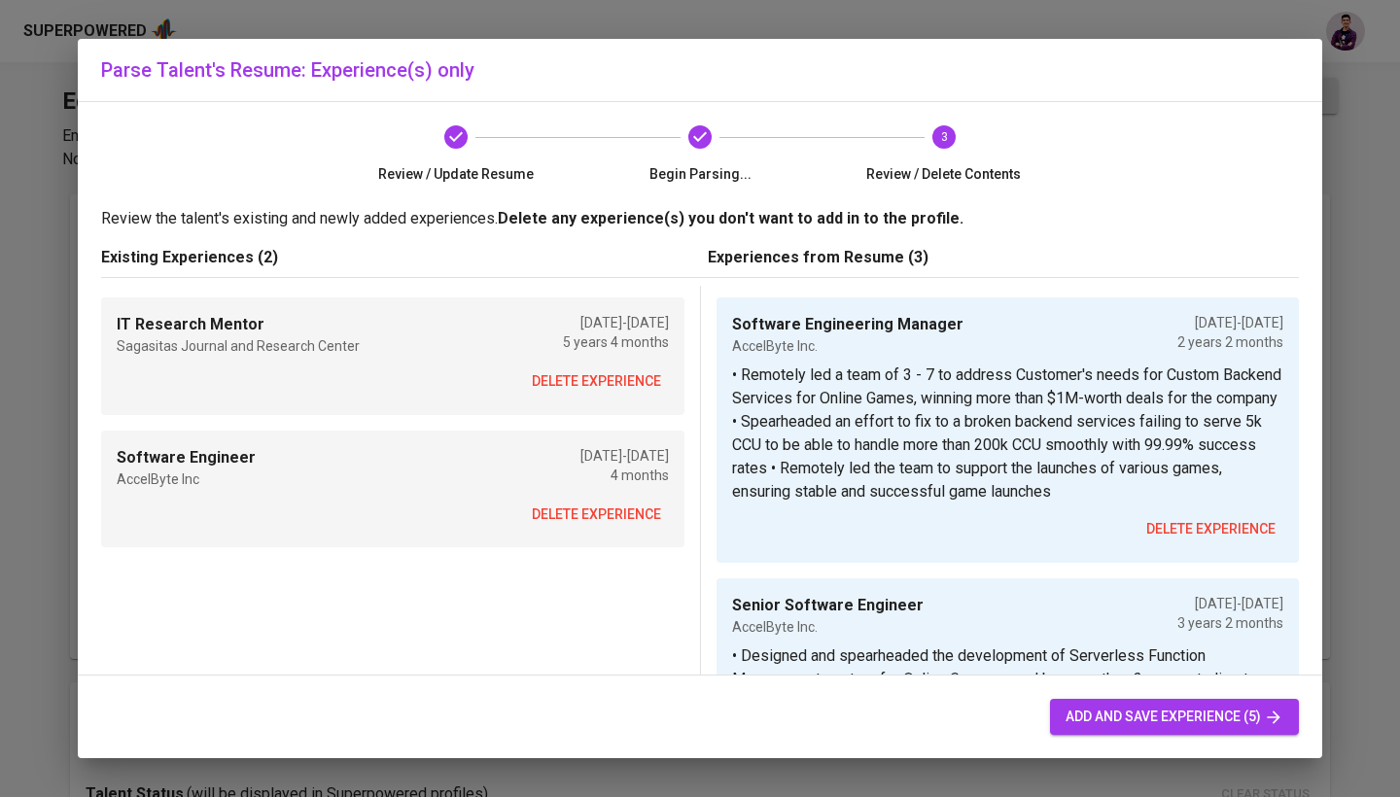
click at [636, 377] on span "delete experience" at bounding box center [596, 381] width 129 height 24
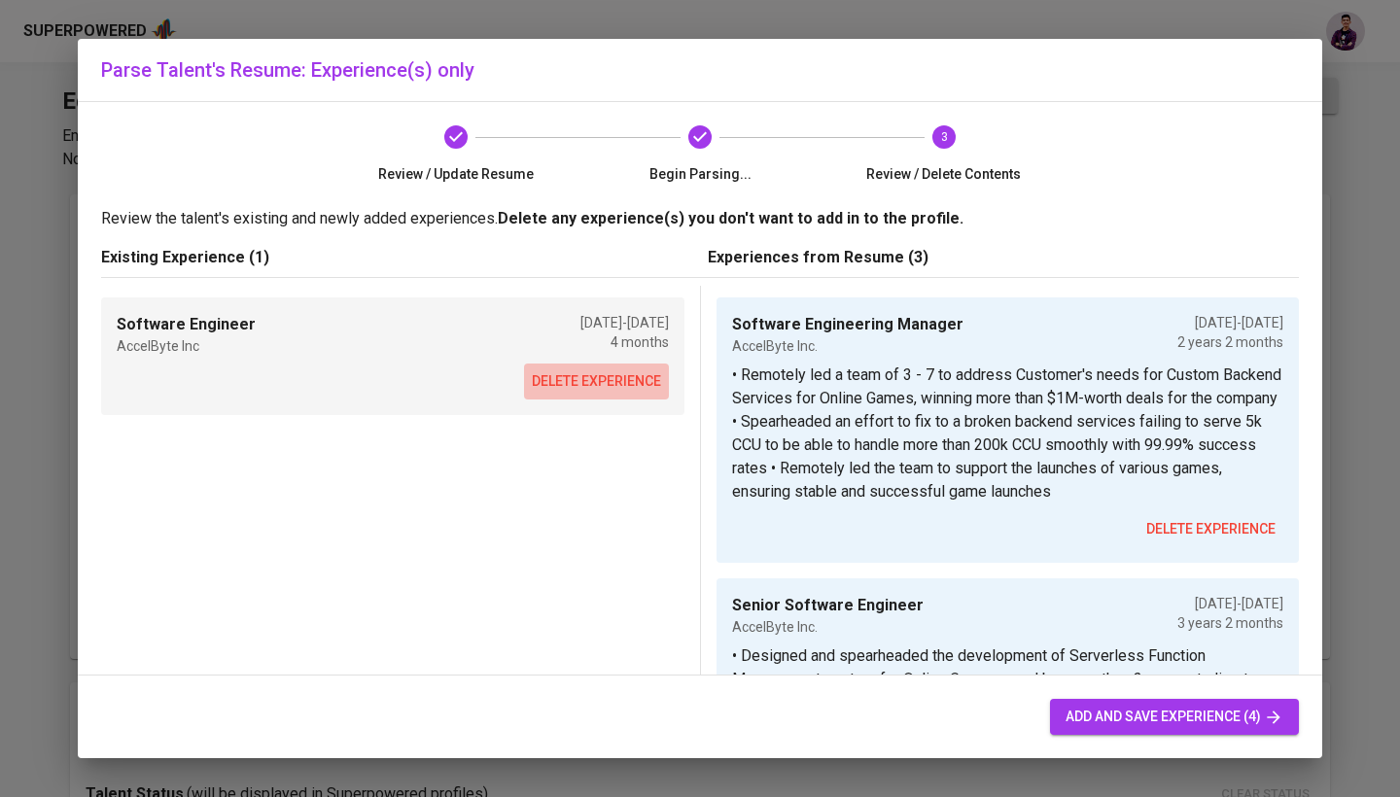
click at [621, 373] on span "delete experience" at bounding box center [596, 381] width 129 height 24
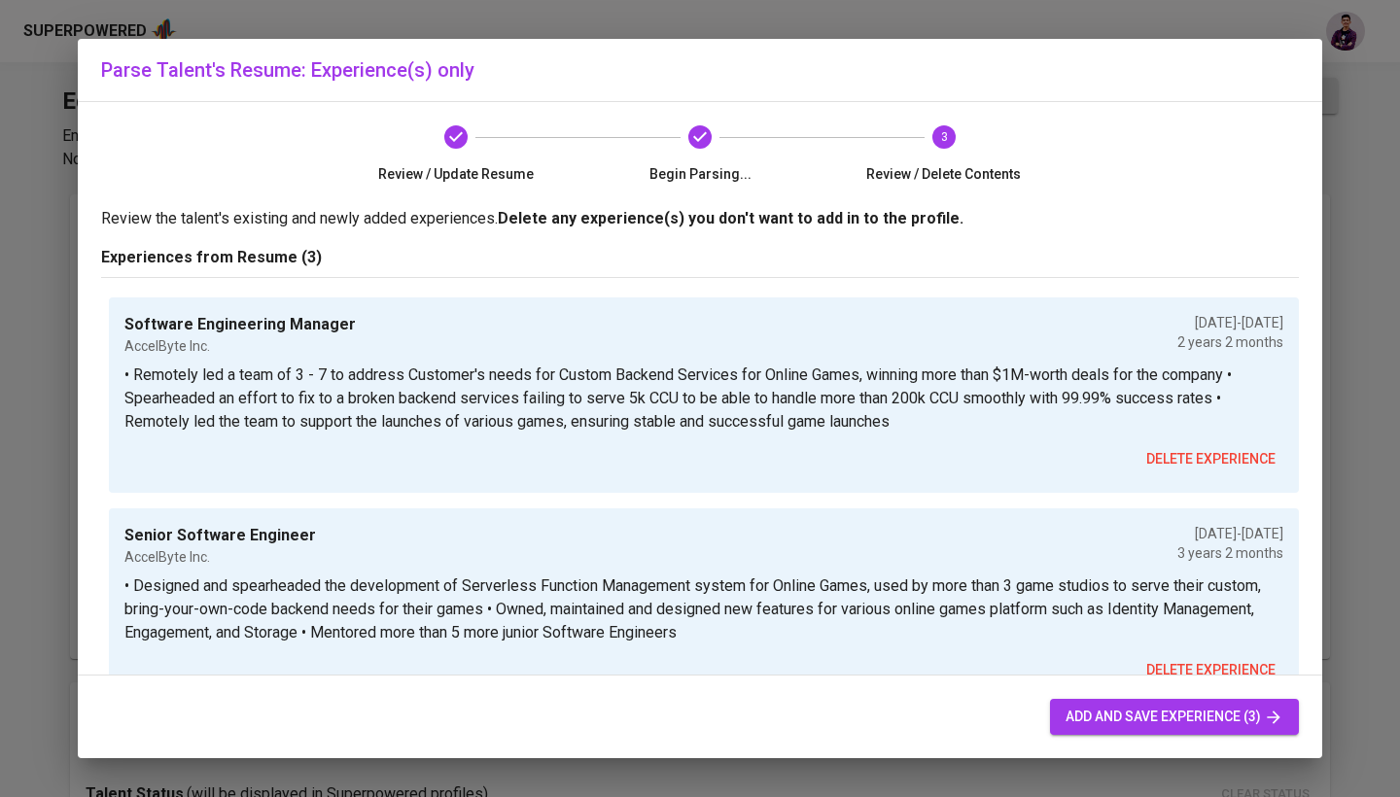
click at [916, 385] on p "• Remotely led a team of 3 - 7 to address Customer's needs for Custom Backend S…" at bounding box center [703, 398] width 1159 height 70
click at [1236, 371] on p "• Remotely led a team of 3 - 7 to address Customer's needs for Custom Backend S…" at bounding box center [703, 398] width 1159 height 70
click at [1237, 372] on p "• Remotely led a team of 3 - 7 to address Customer's needs for Custom Backend S…" at bounding box center [703, 398] width 1159 height 70
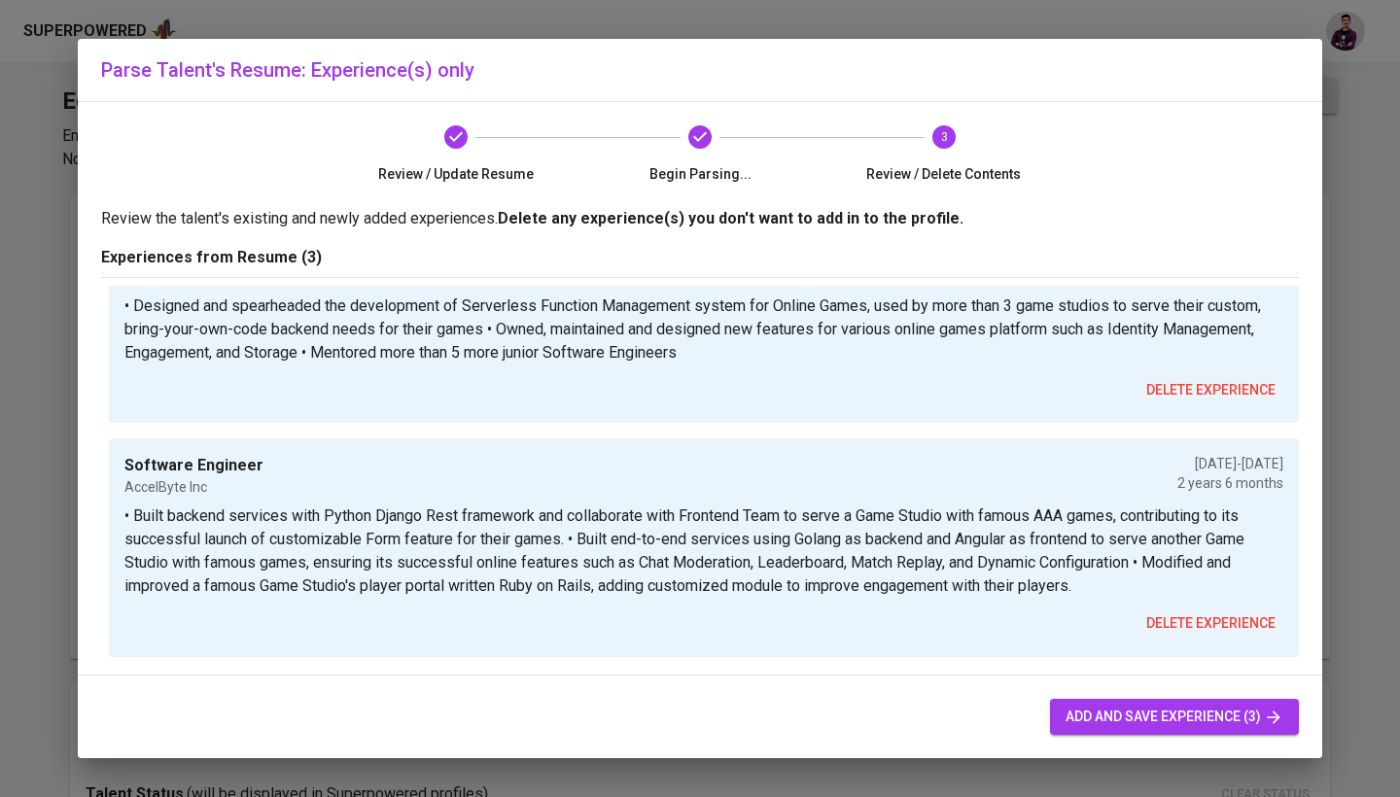
scroll to position [284, 0]
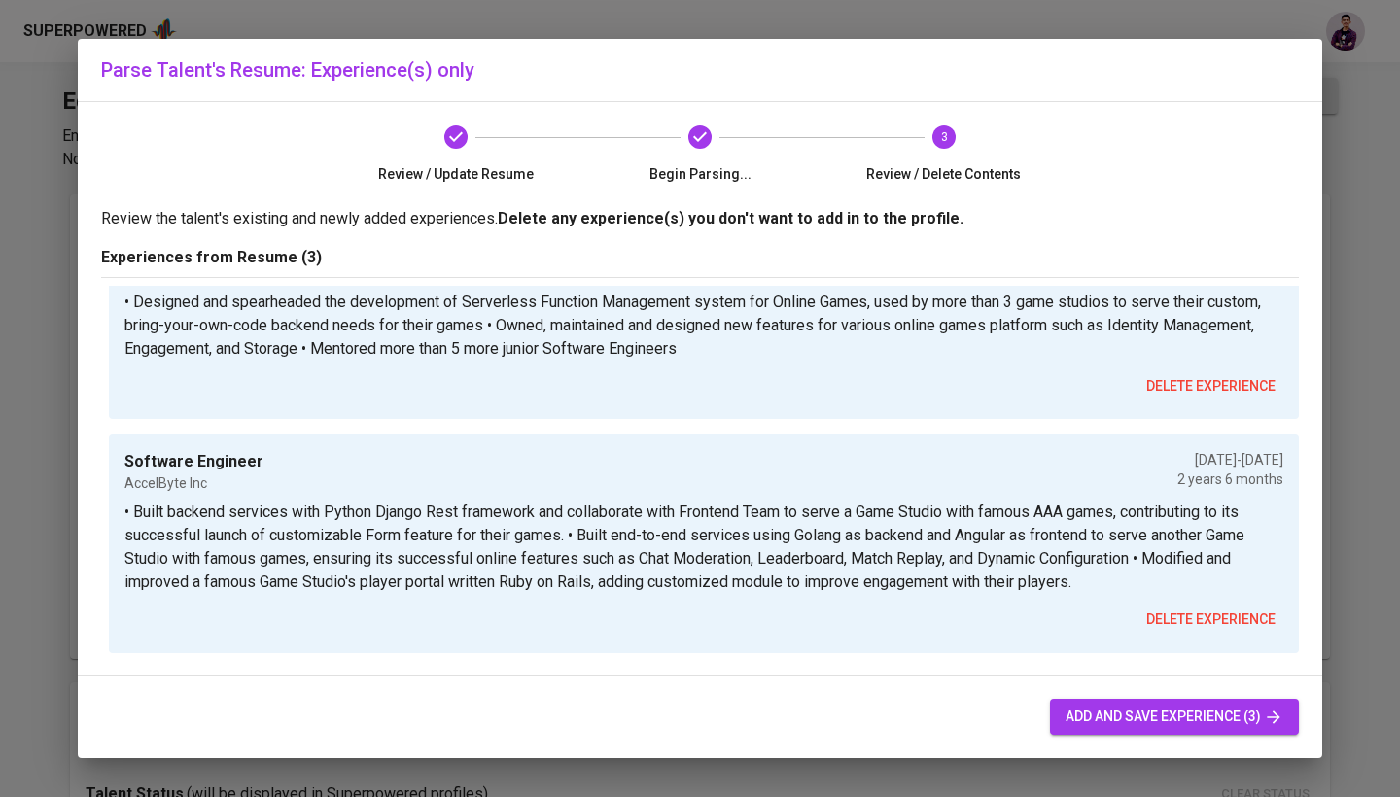
click at [1166, 719] on span "add and save experience (3)" at bounding box center [1174, 717] width 218 height 24
type input "+62"
type input "Software Engineering Manager"
type input "AccelByte Inc."
type input "[DATE]"
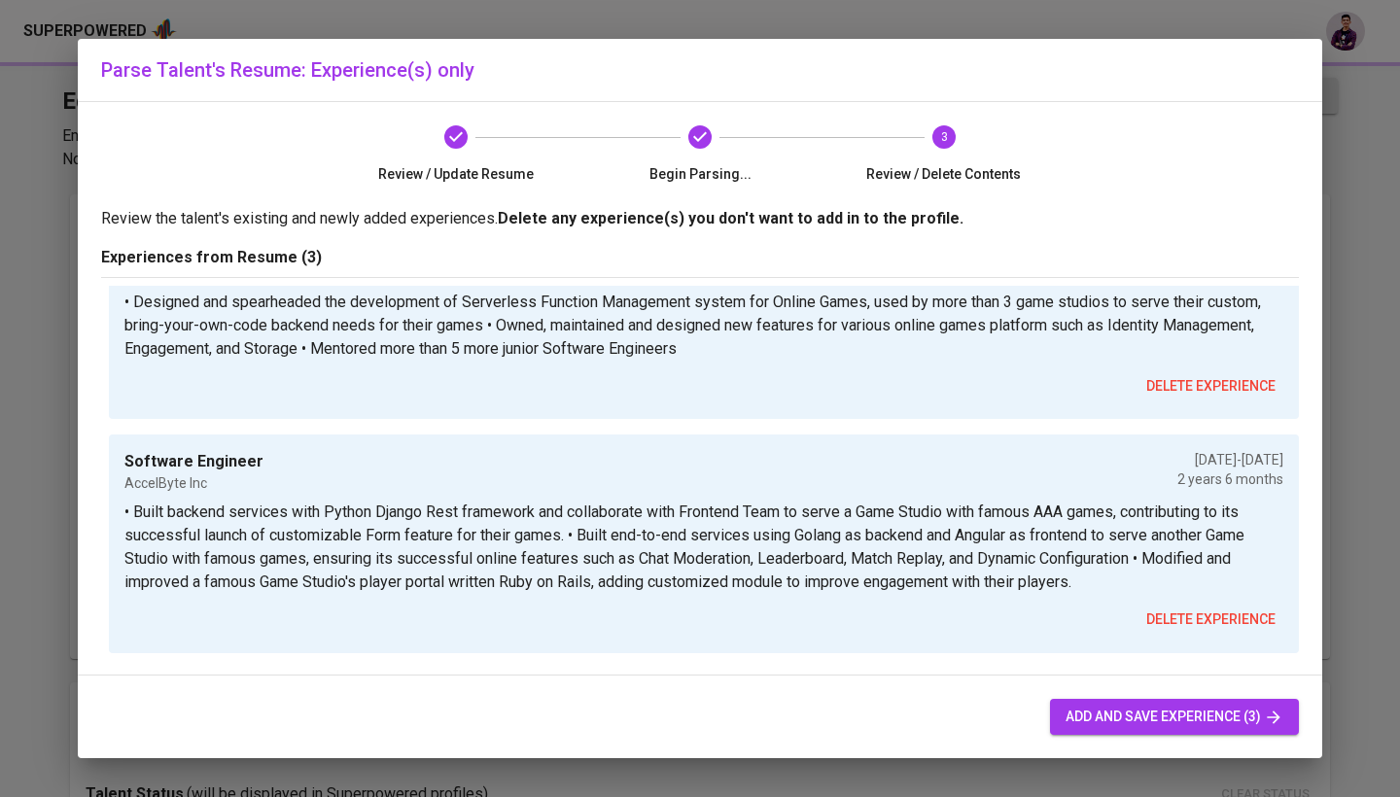
type input "[DATE]"
type input "Senior Software Engineer"
type input "AccelByte Inc."
type input "[DATE]"
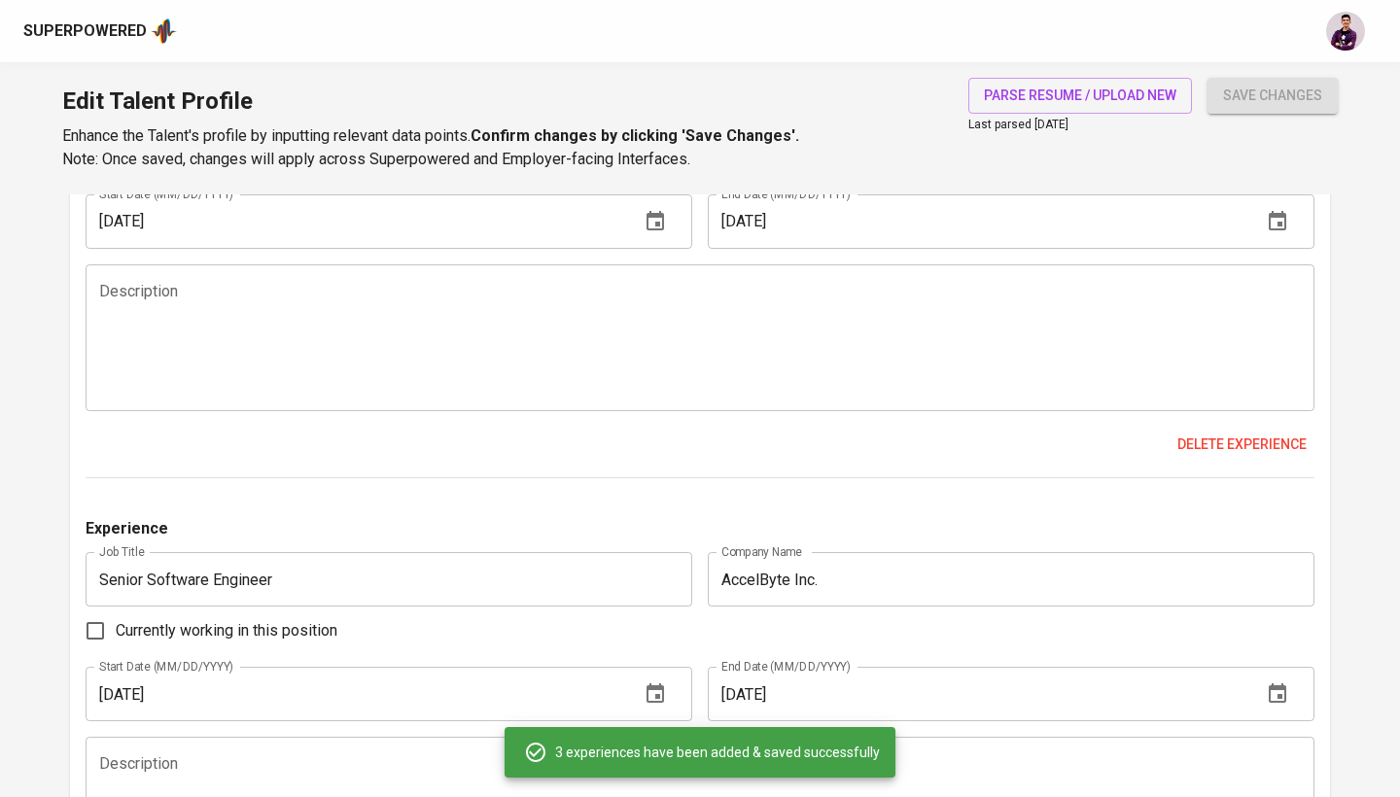
scroll to position [1598, 0]
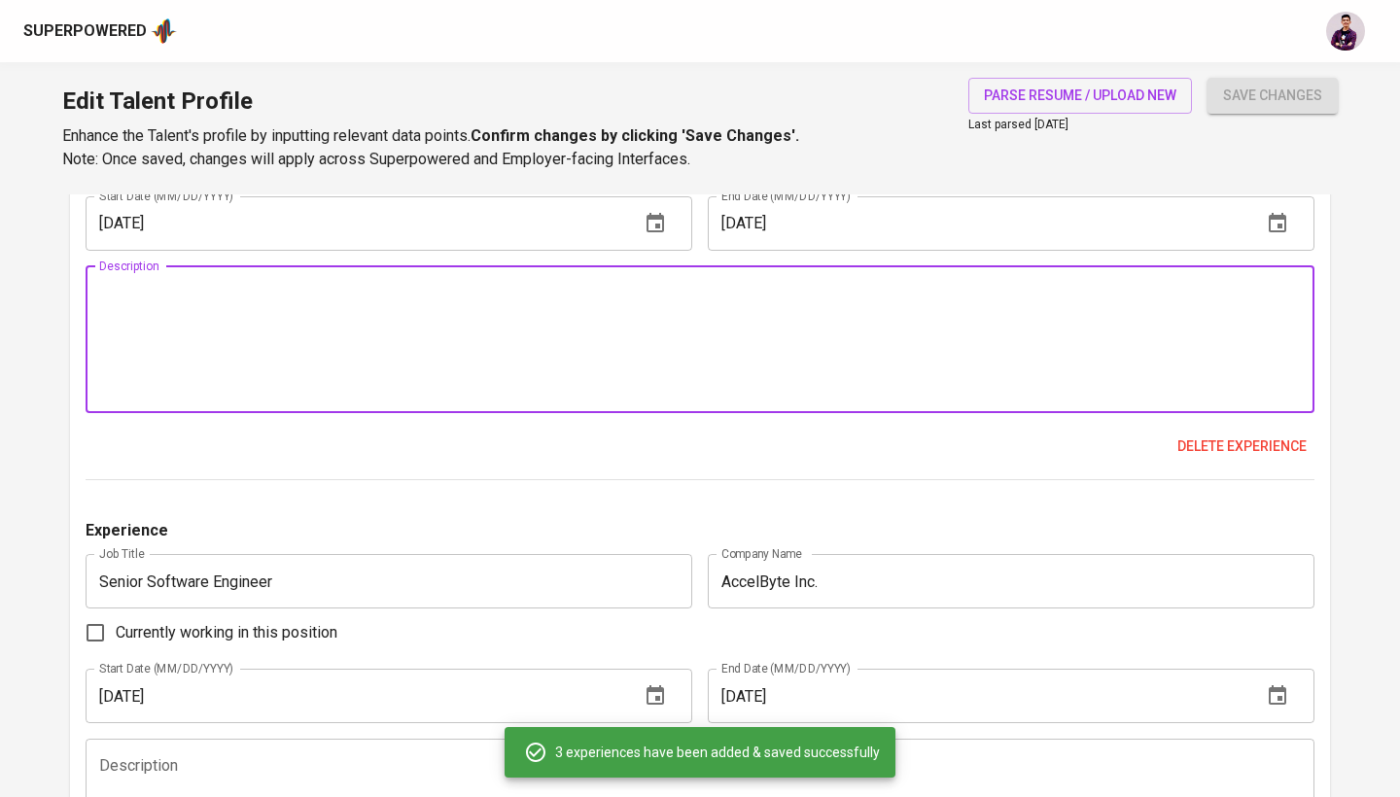
click at [600, 350] on textarea at bounding box center [699, 339] width 1201 height 111
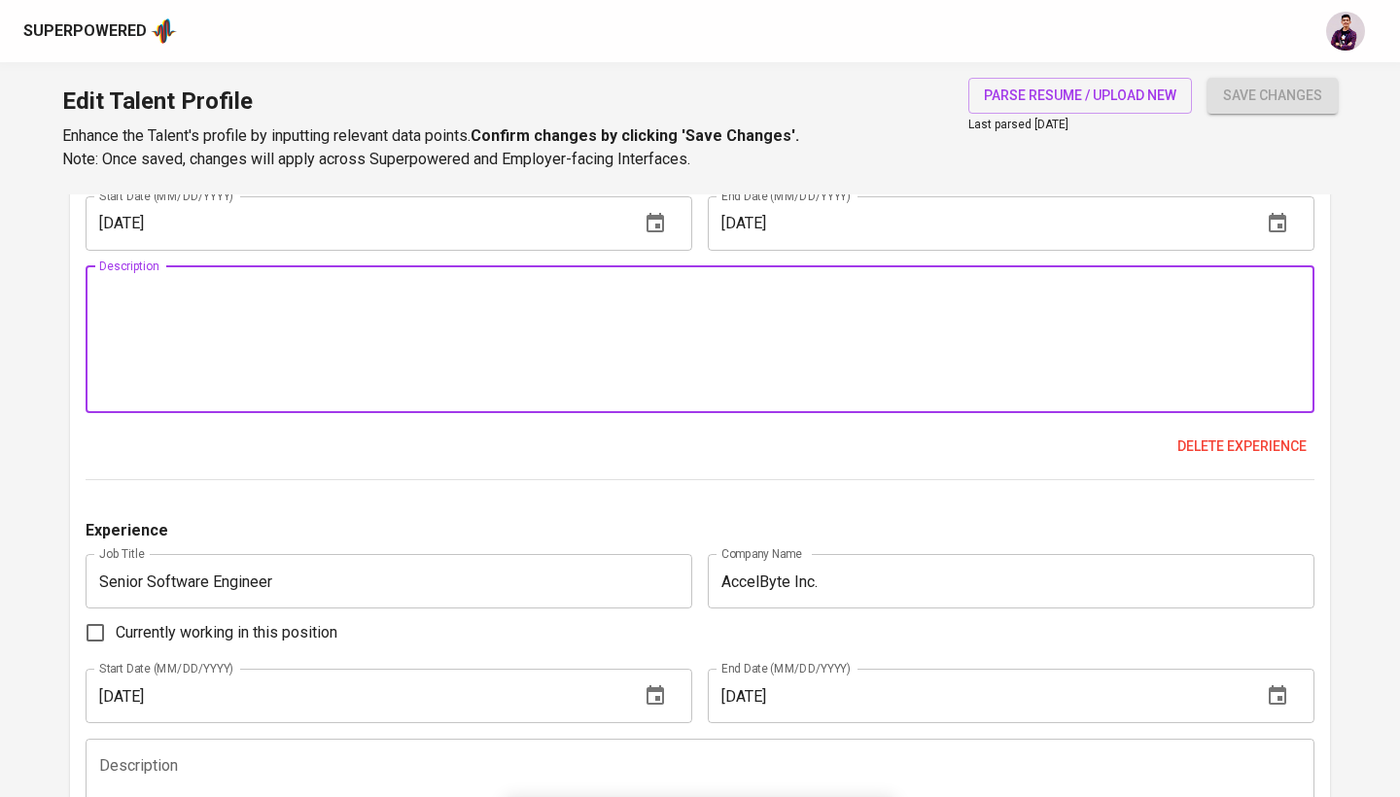
click at [543, 304] on textarea at bounding box center [699, 339] width 1201 height 111
click at [437, 313] on textarea at bounding box center [699, 339] width 1201 height 111
click at [97, 302] on div "Description" at bounding box center [700, 339] width 1228 height 147
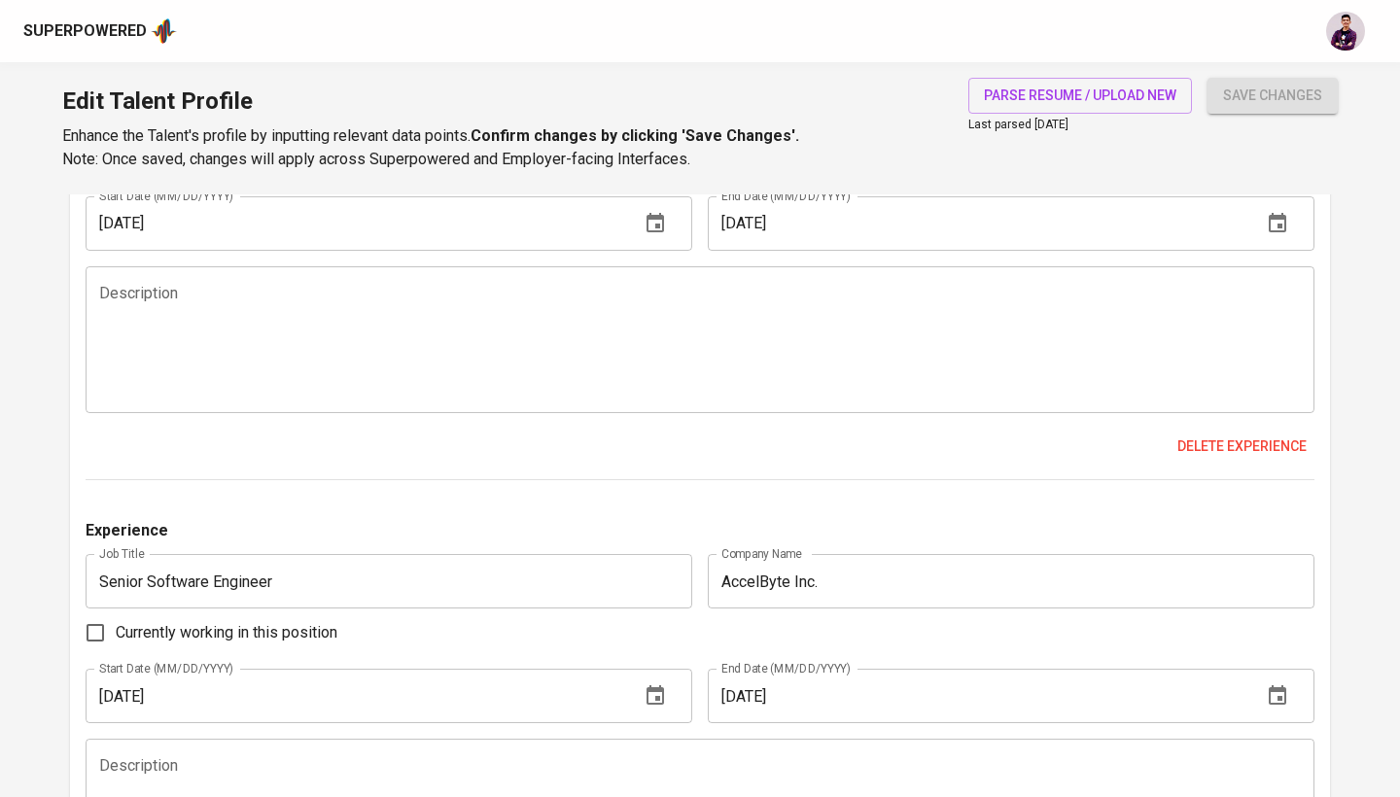
click at [98, 307] on div "Description" at bounding box center [700, 339] width 1228 height 147
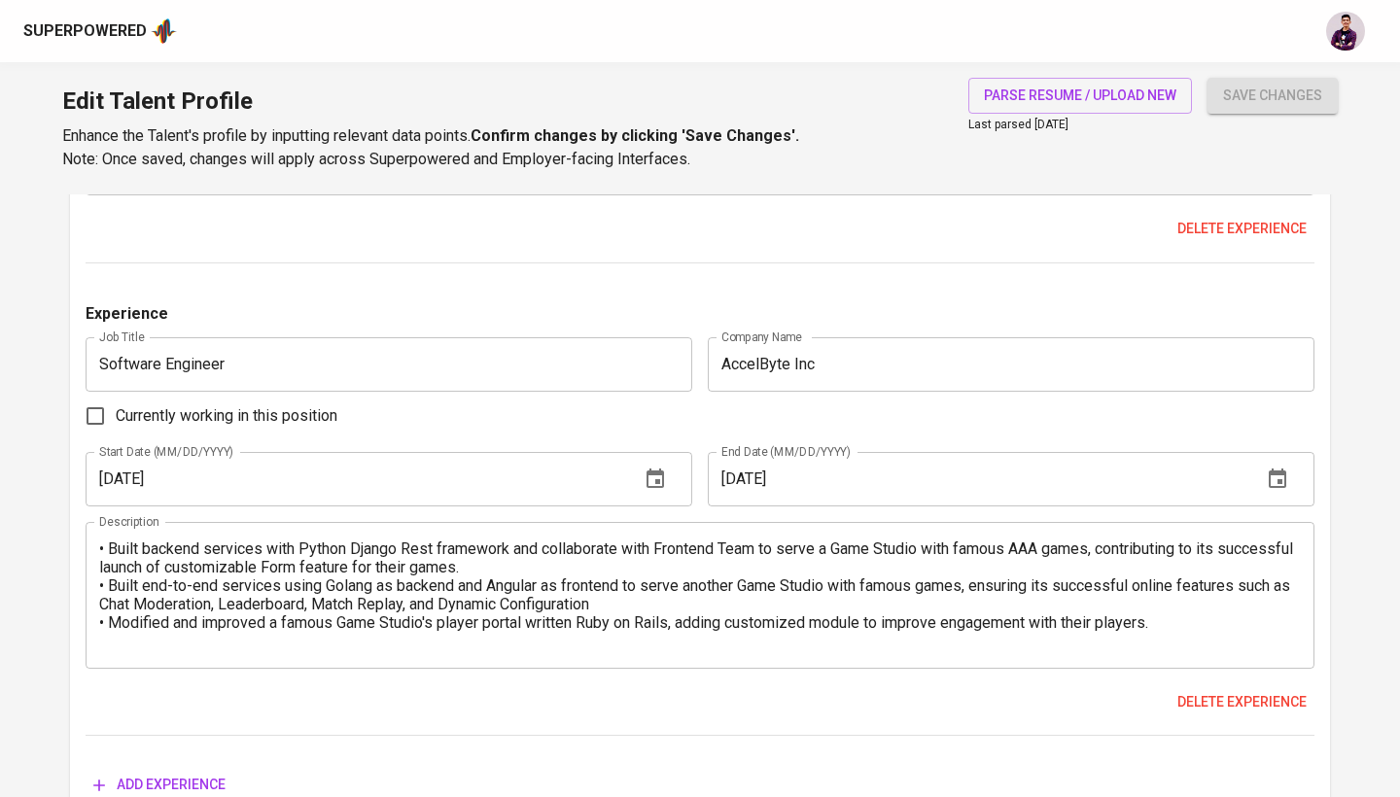
scroll to position [2043, 0]
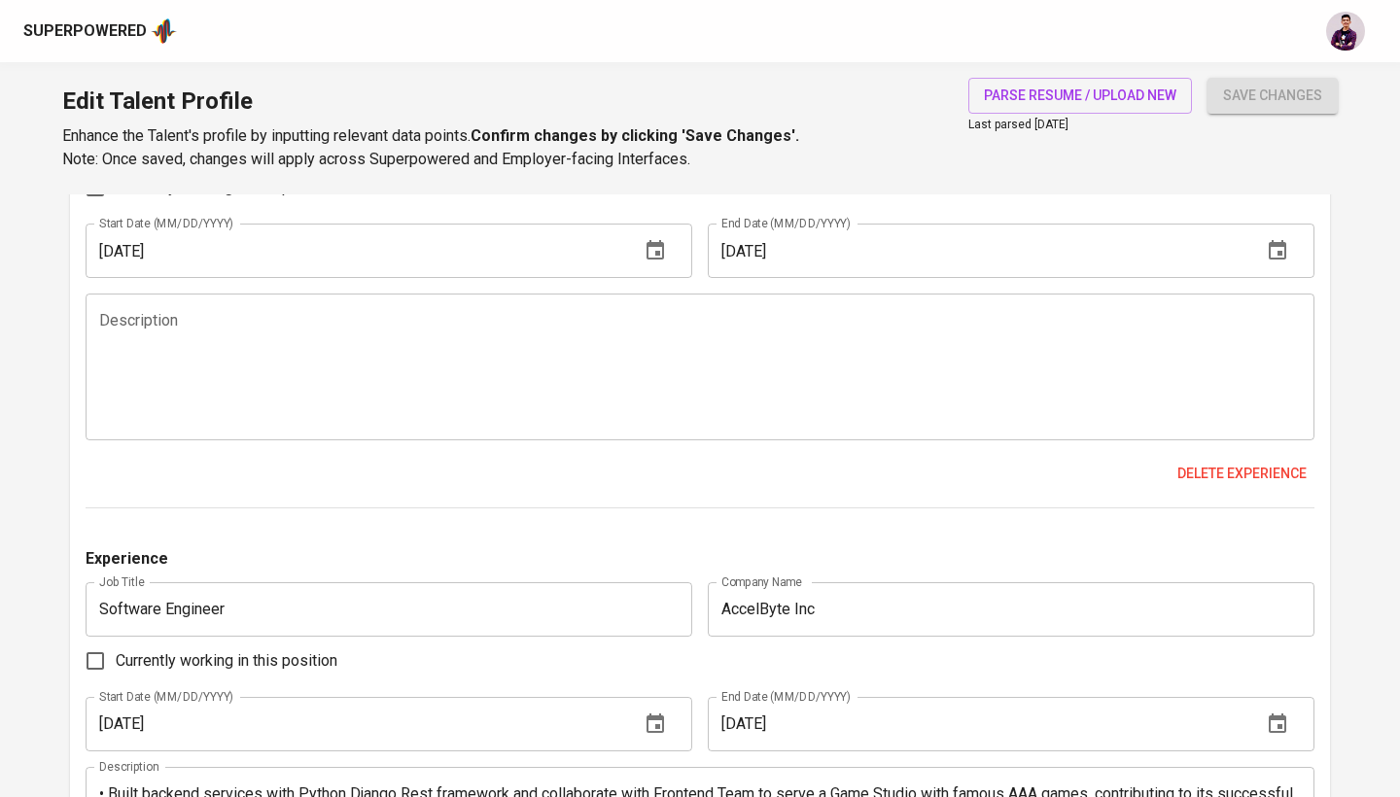
drag, startPoint x: 329, startPoint y: 353, endPoint x: 318, endPoint y: 353, distance: 11.7
click at [329, 353] on textarea at bounding box center [699, 367] width 1201 height 111
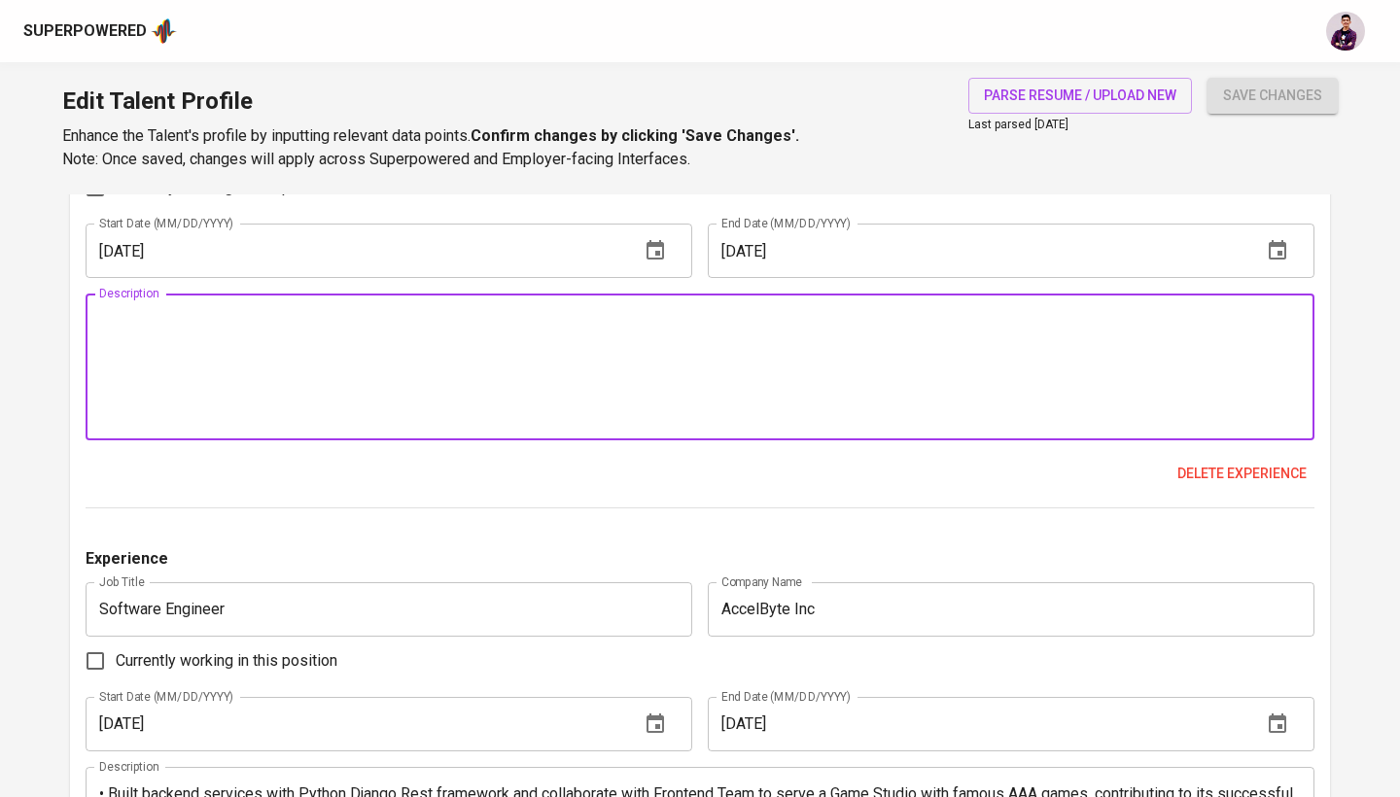
click at [492, 364] on textarea at bounding box center [699, 367] width 1201 height 111
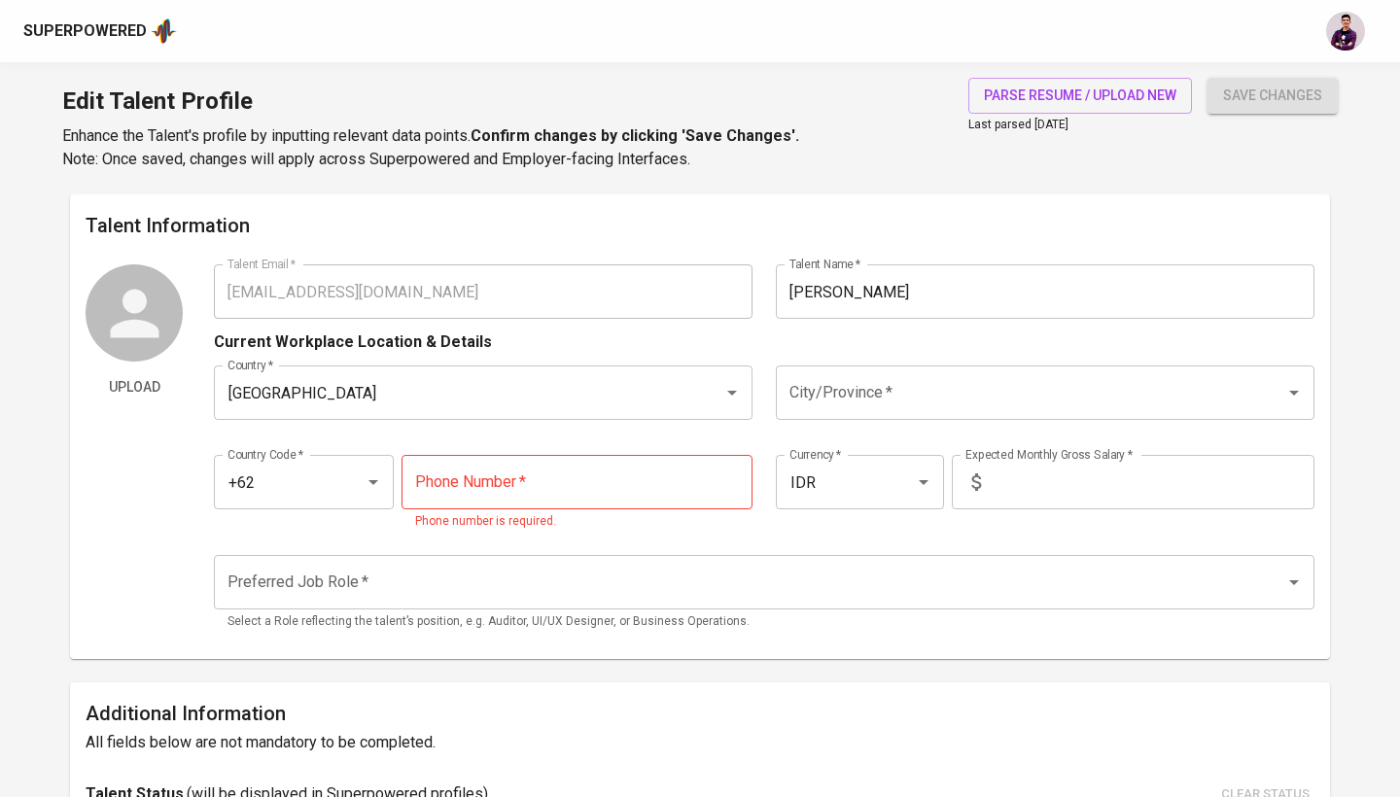
scroll to position [0, 0]
click at [450, 484] on input "139234" at bounding box center [576, 482] width 351 height 54
click at [556, 484] on input "1392534" at bounding box center [576, 482] width 351 height 54
type input "139-2534092"
click at [745, 541] on div "Talent Email   * faridridwanto@gmail.com Talent Email * Talent Name   * Farid R…" at bounding box center [764, 453] width 1100 height 379
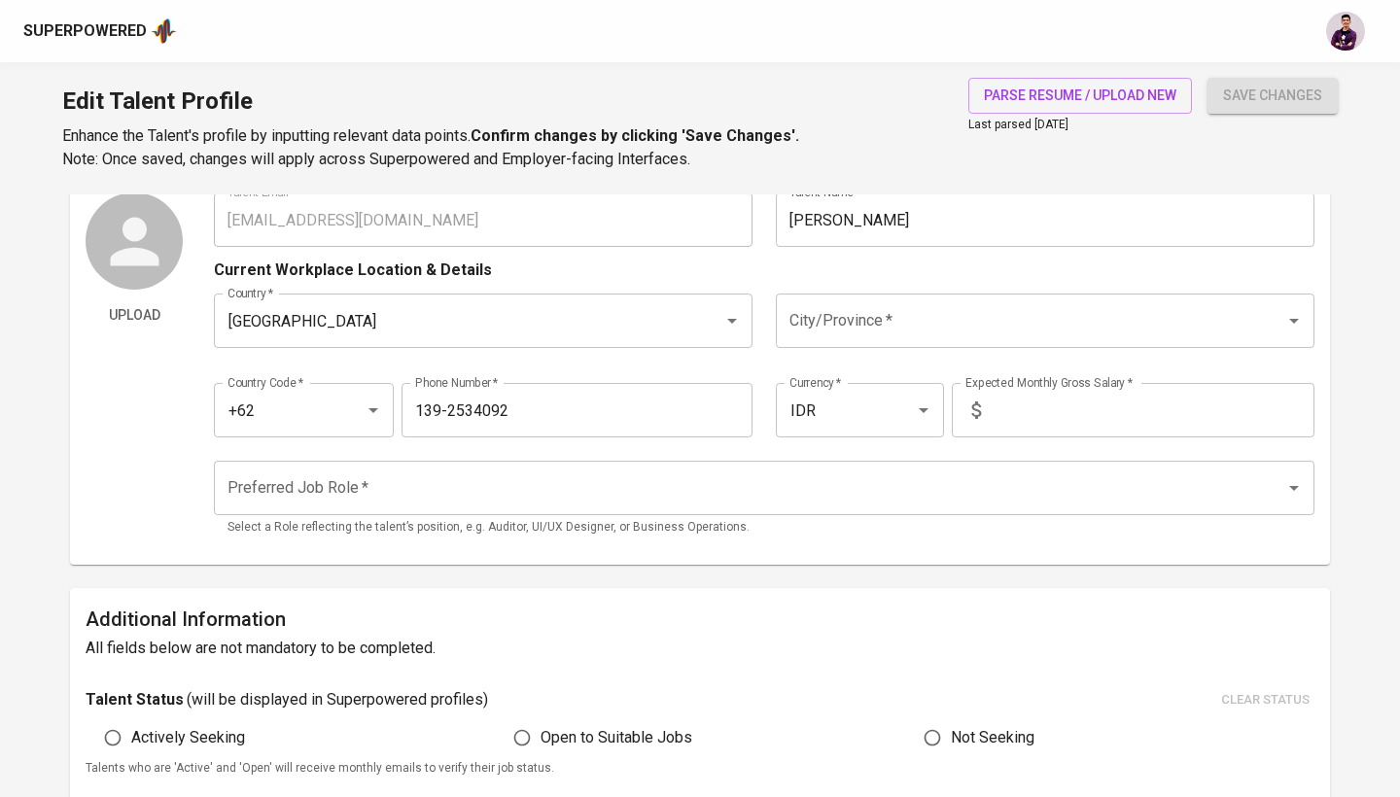
scroll to position [72, 0]
click at [1017, 413] on input "text" at bounding box center [1151, 410] width 326 height 54
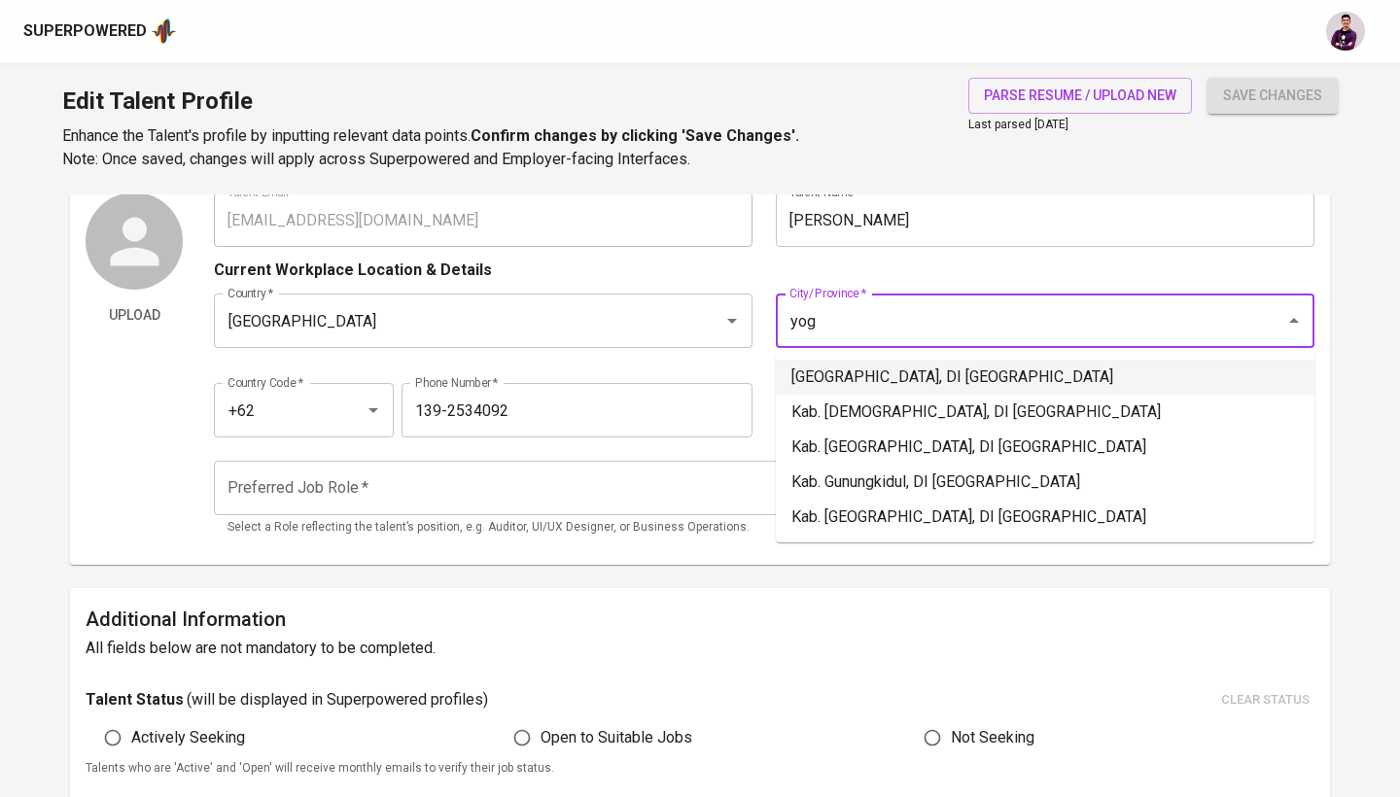
click at [953, 380] on li "[GEOGRAPHIC_DATA], DI [GEOGRAPHIC_DATA]" at bounding box center [1045, 377] width 538 height 35
type input "[GEOGRAPHIC_DATA], DI [GEOGRAPHIC_DATA]"
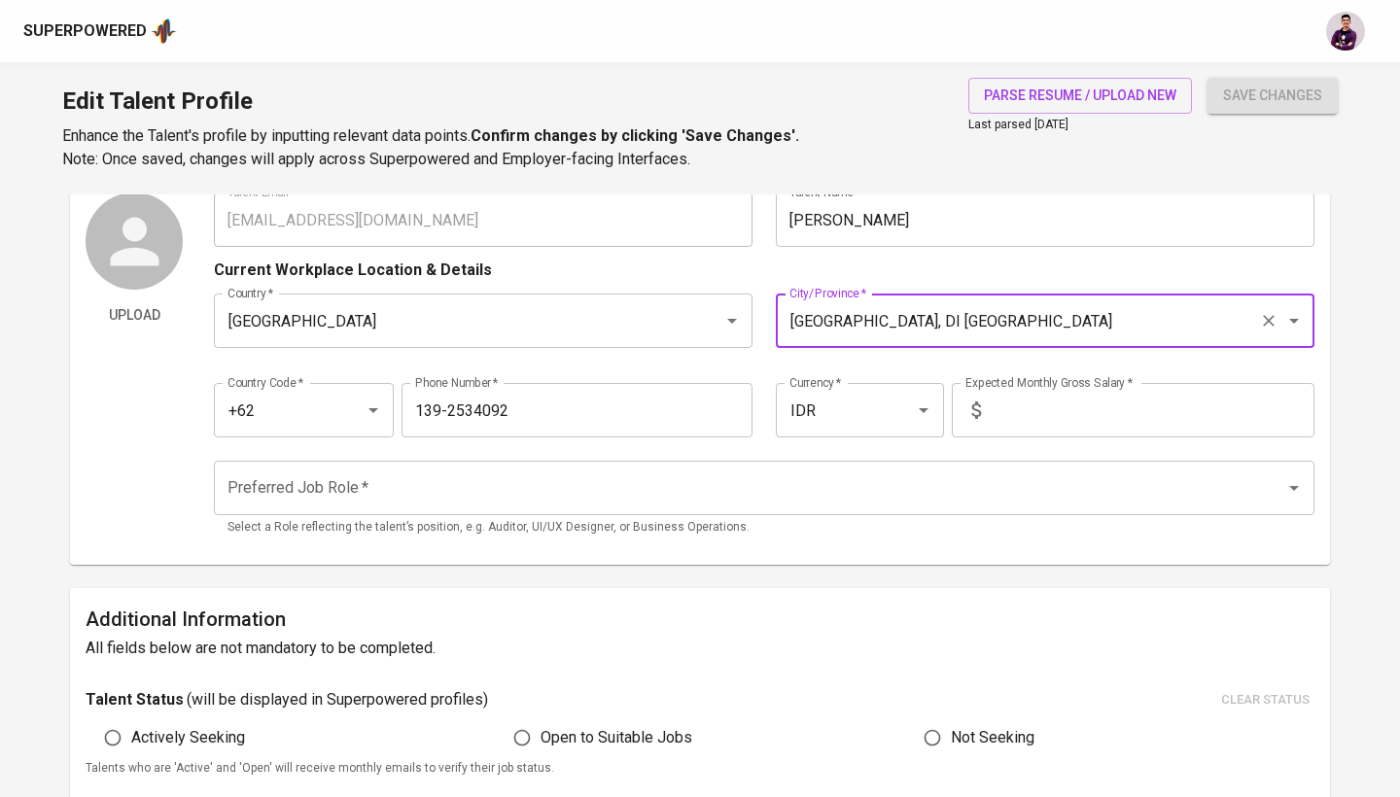
click at [1037, 410] on input "text" at bounding box center [1151, 410] width 326 height 54
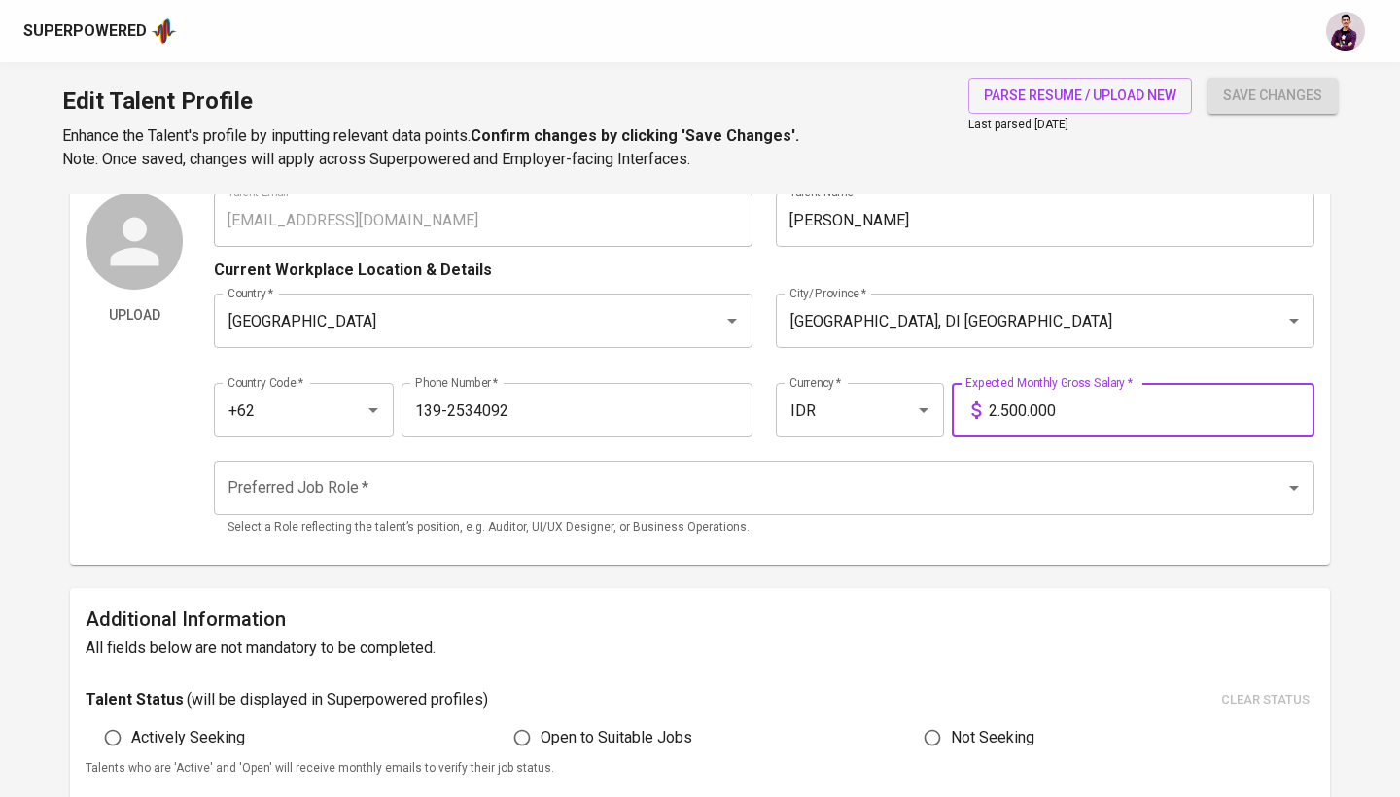
type input "25.000.000"
click at [1042, 530] on p "Select a Role reflecting the talent’s position, e.g. Auditor, UI/UX Designer, o…" at bounding box center [763, 527] width 1073 height 19
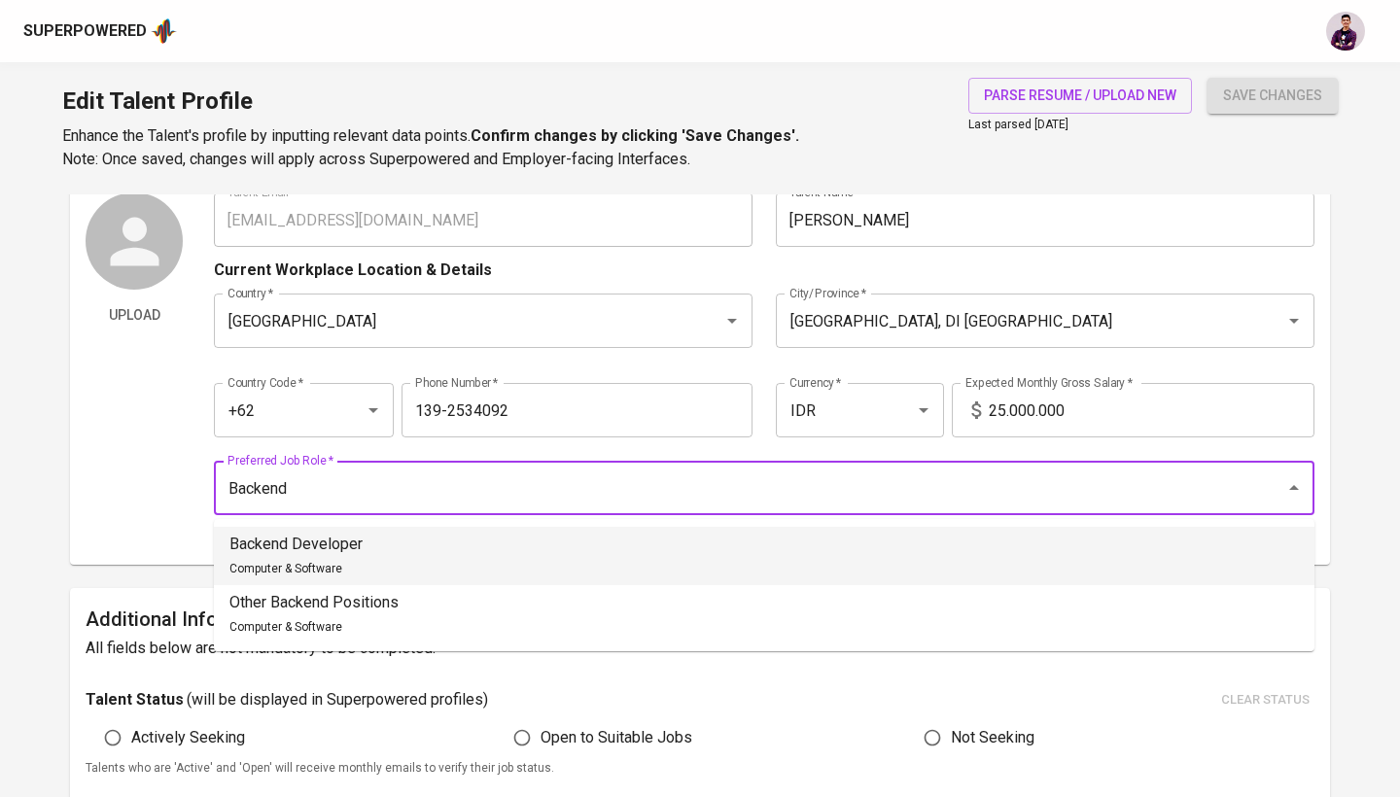
click at [686, 547] on li "Backend Developer Computer & Software" at bounding box center [764, 556] width 1100 height 58
type input "Backend Developer"
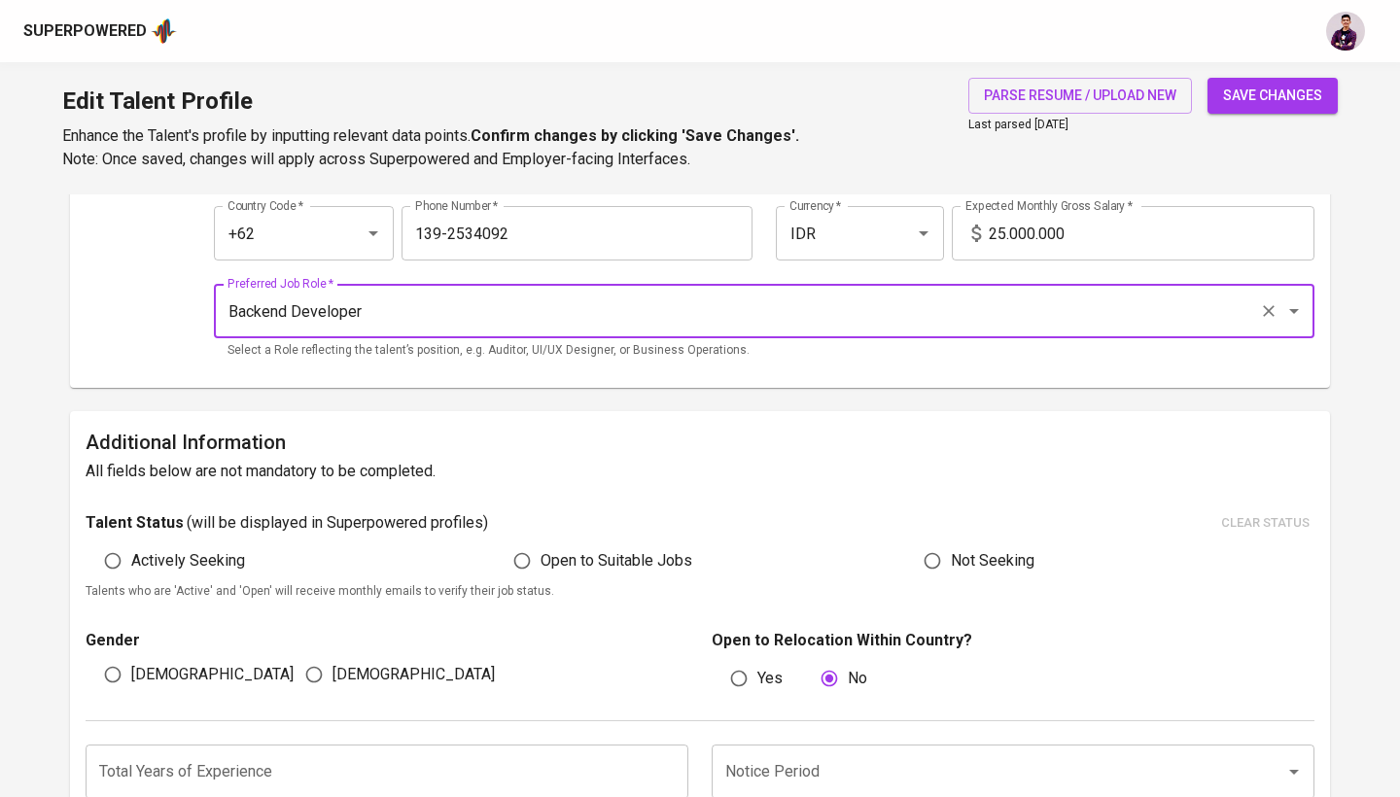
scroll to position [251, 0]
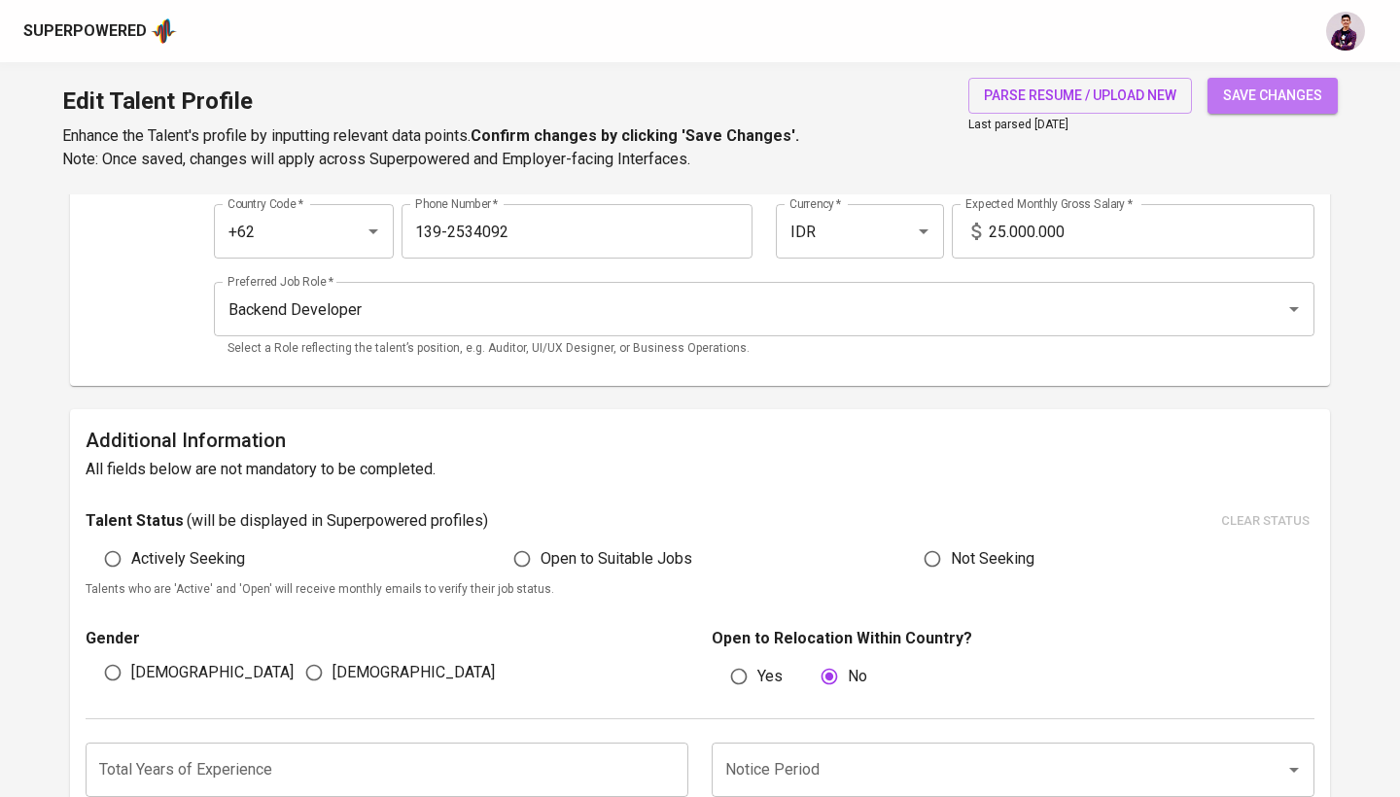
click at [1255, 86] on span "save changes" at bounding box center [1272, 96] width 99 height 24
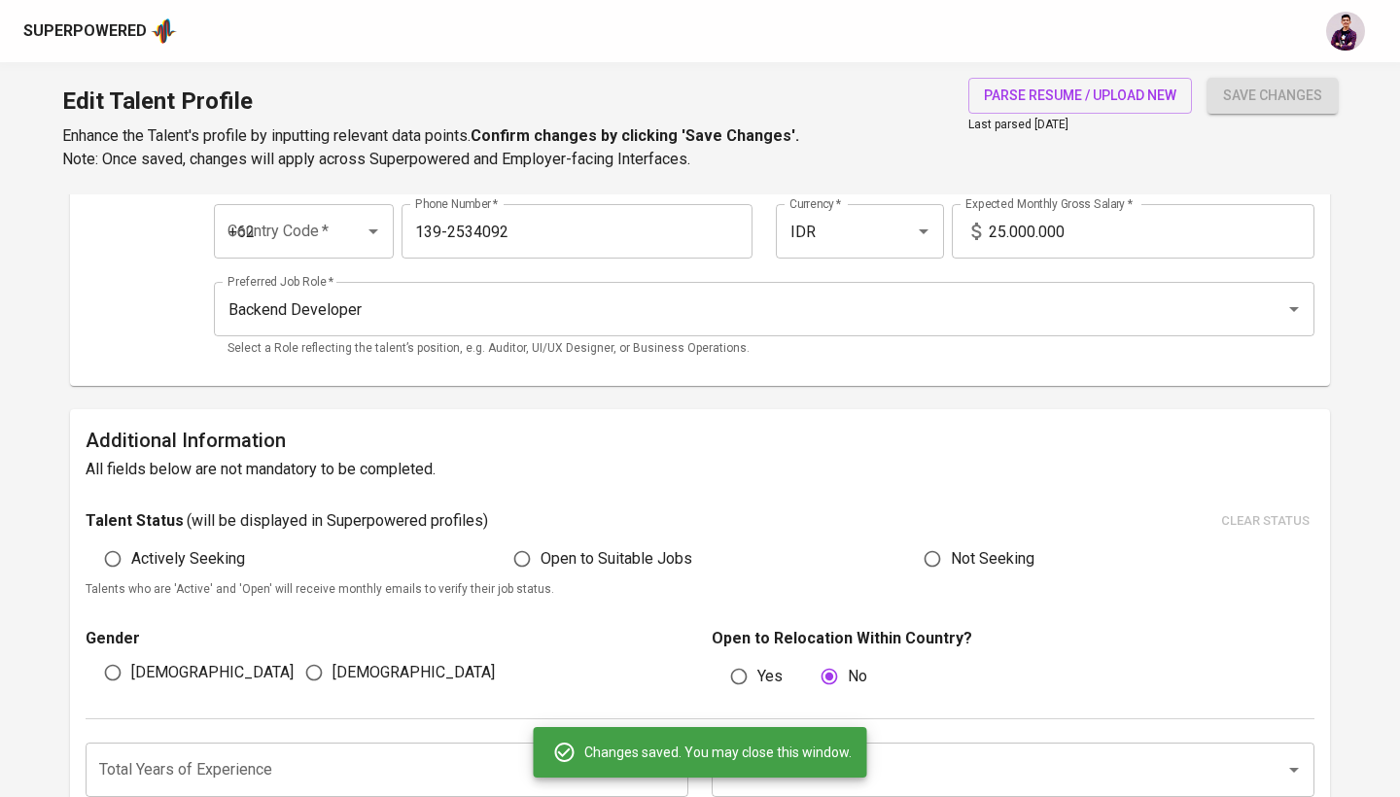
type input "1392534092"
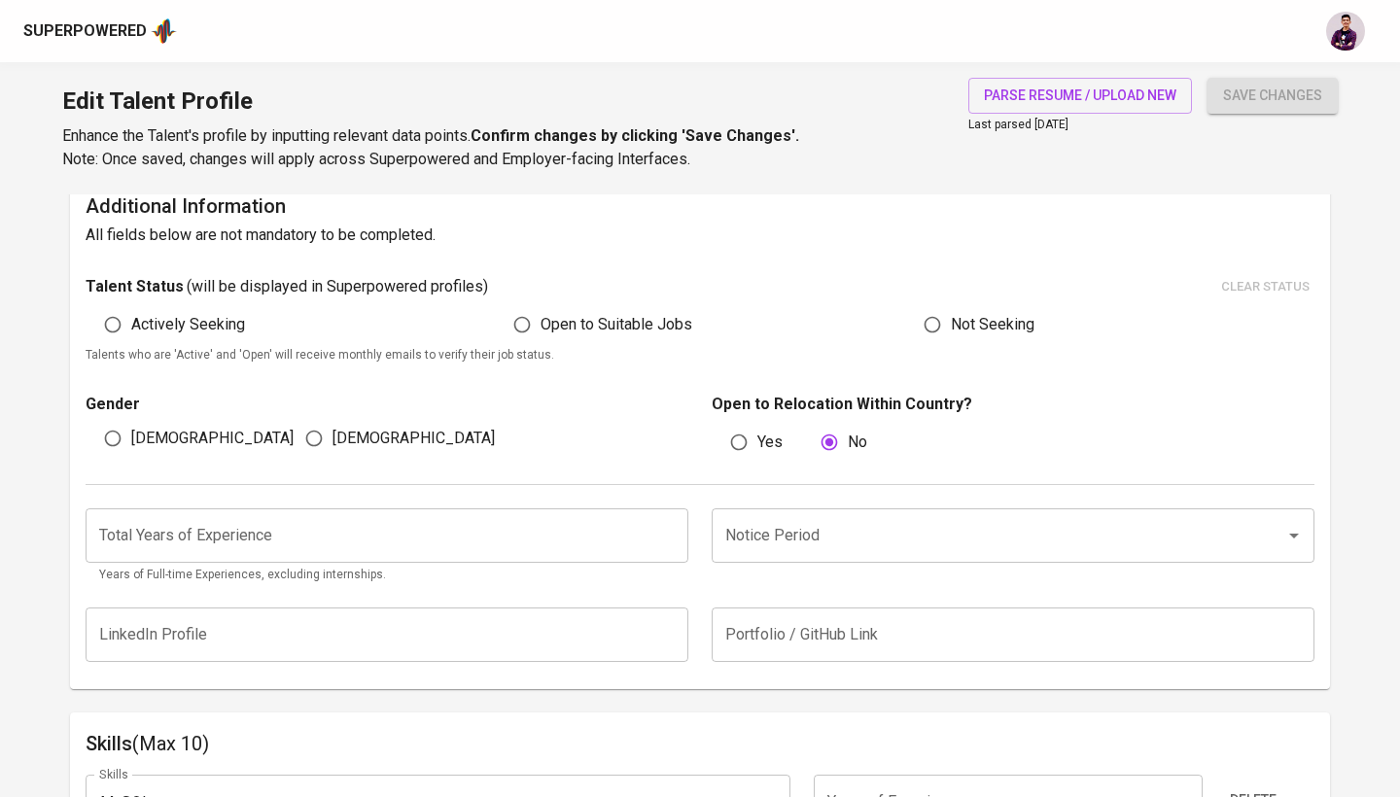
scroll to position [485, 0]
click at [343, 529] on input "number" at bounding box center [387, 535] width 603 height 54
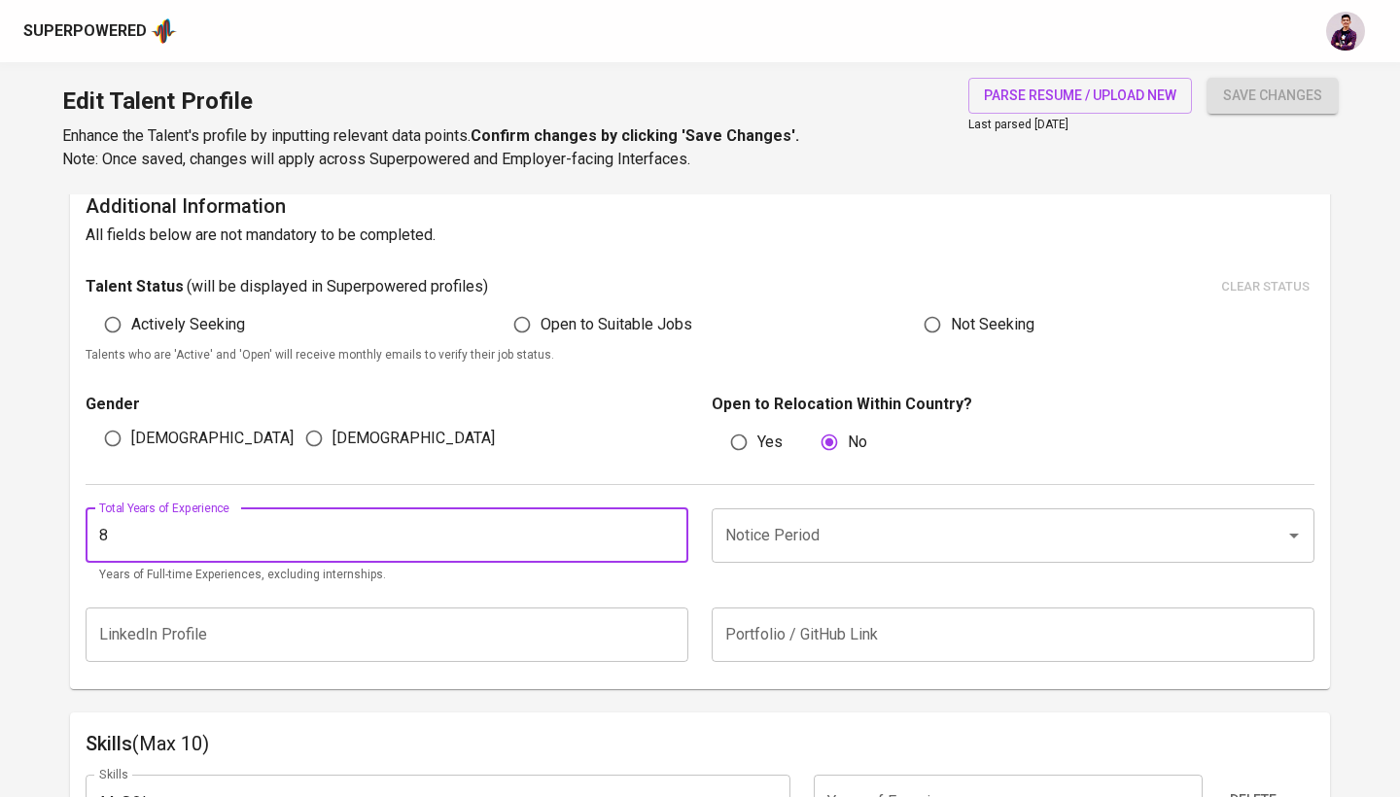
type input "8"
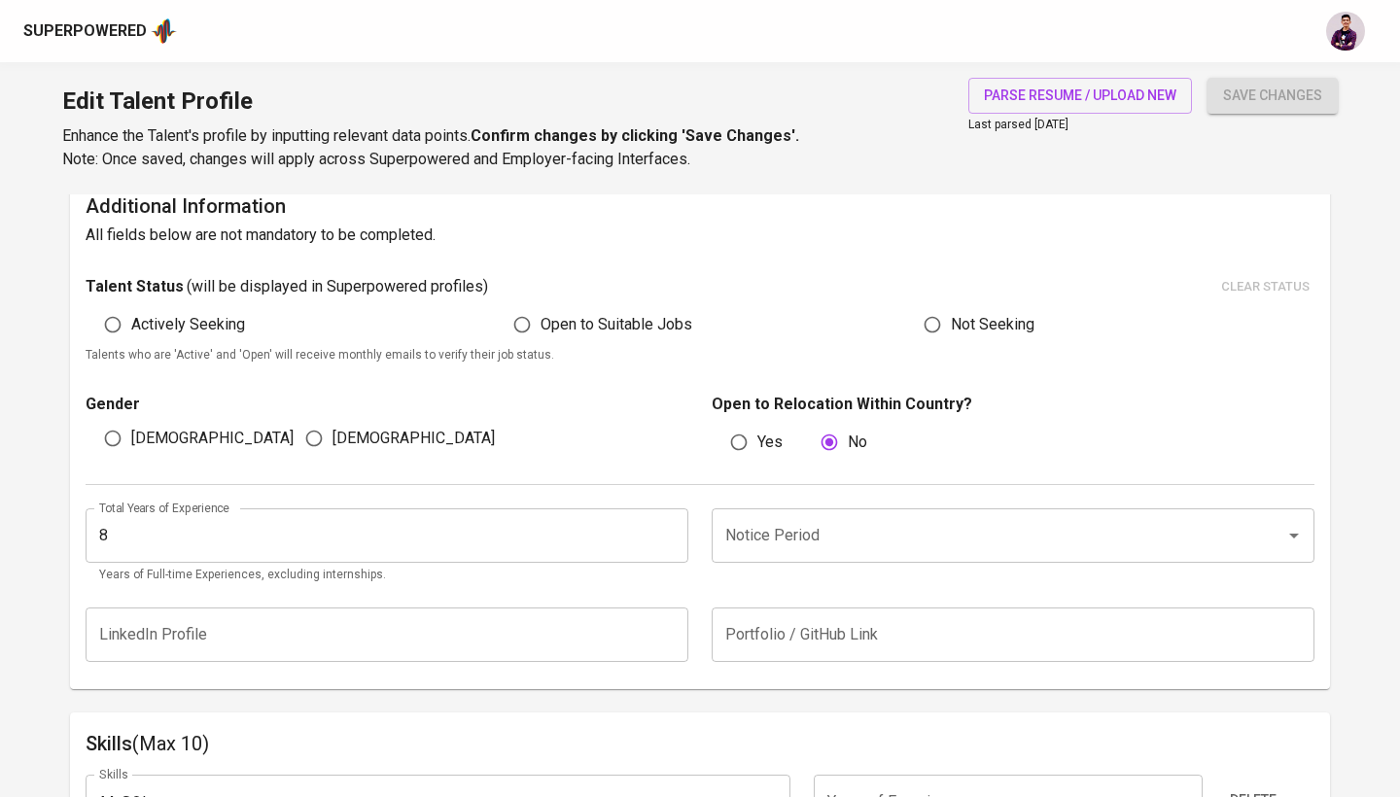
click at [595, 582] on div "Total Years of Experience 8 Total Years of Experience Years of Full-time Experi…" at bounding box center [700, 541] width 1228 height 112
click at [773, 534] on input "Notice Period" at bounding box center [985, 535] width 531 height 37
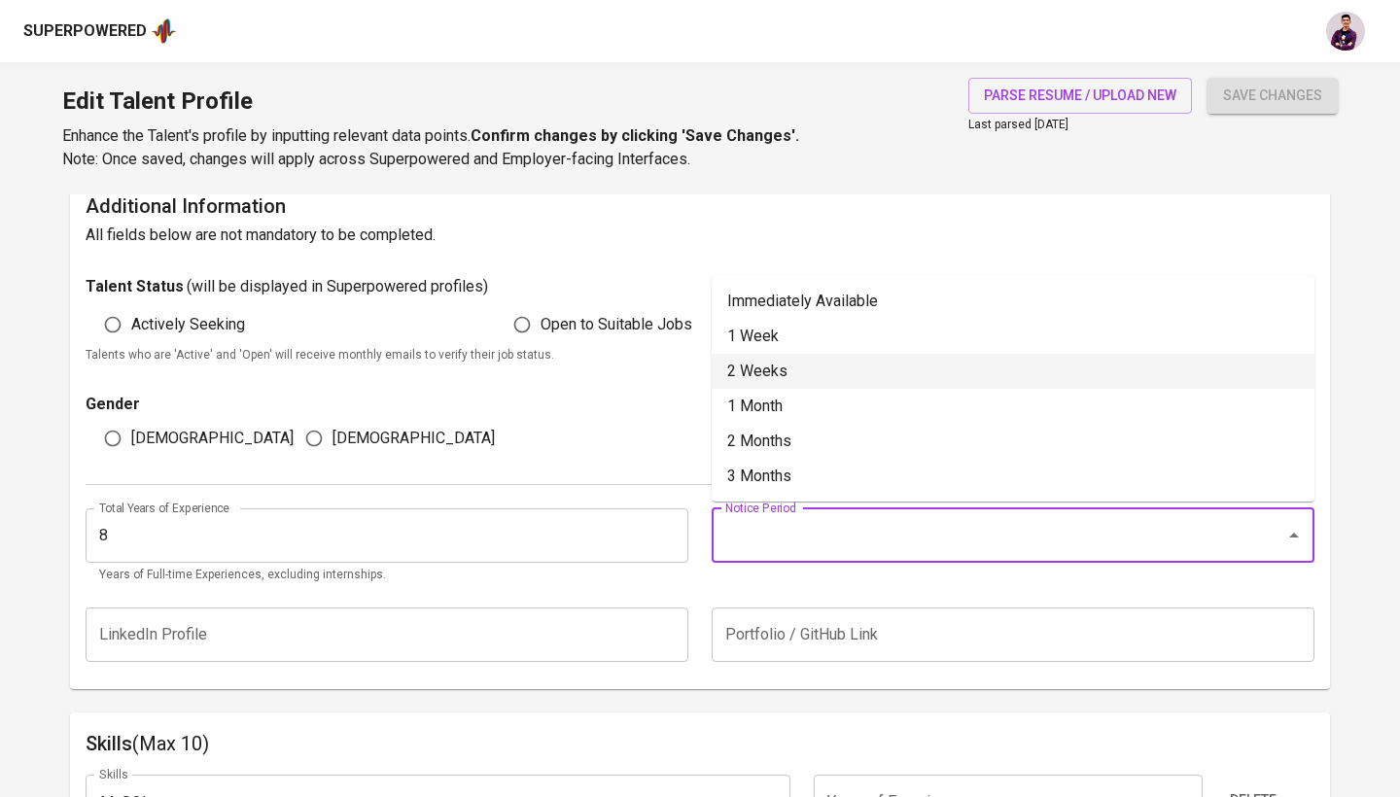
click at [789, 375] on li "2 Weeks" at bounding box center [1012, 371] width 603 height 35
type input "2 Weeks"
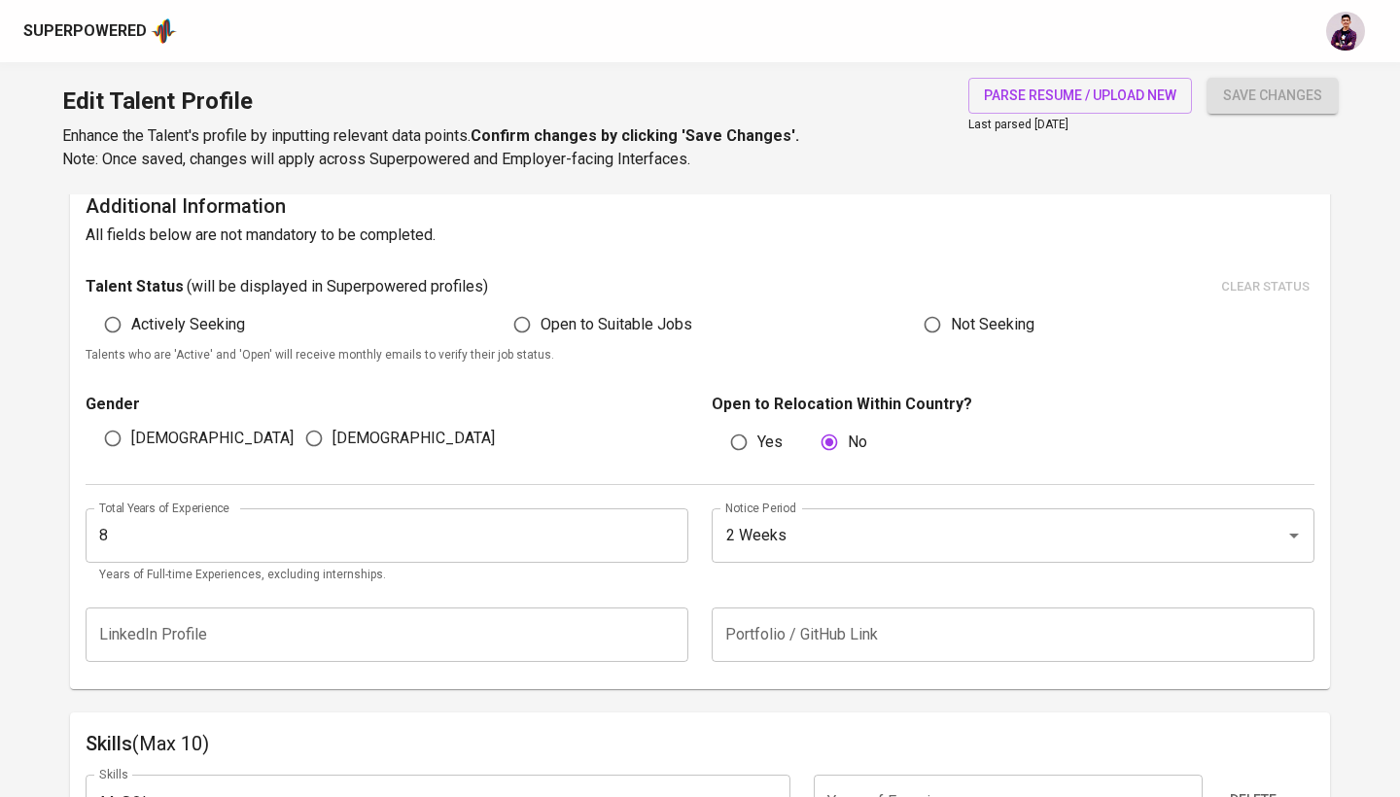
click at [640, 550] on input "8" at bounding box center [387, 535] width 603 height 54
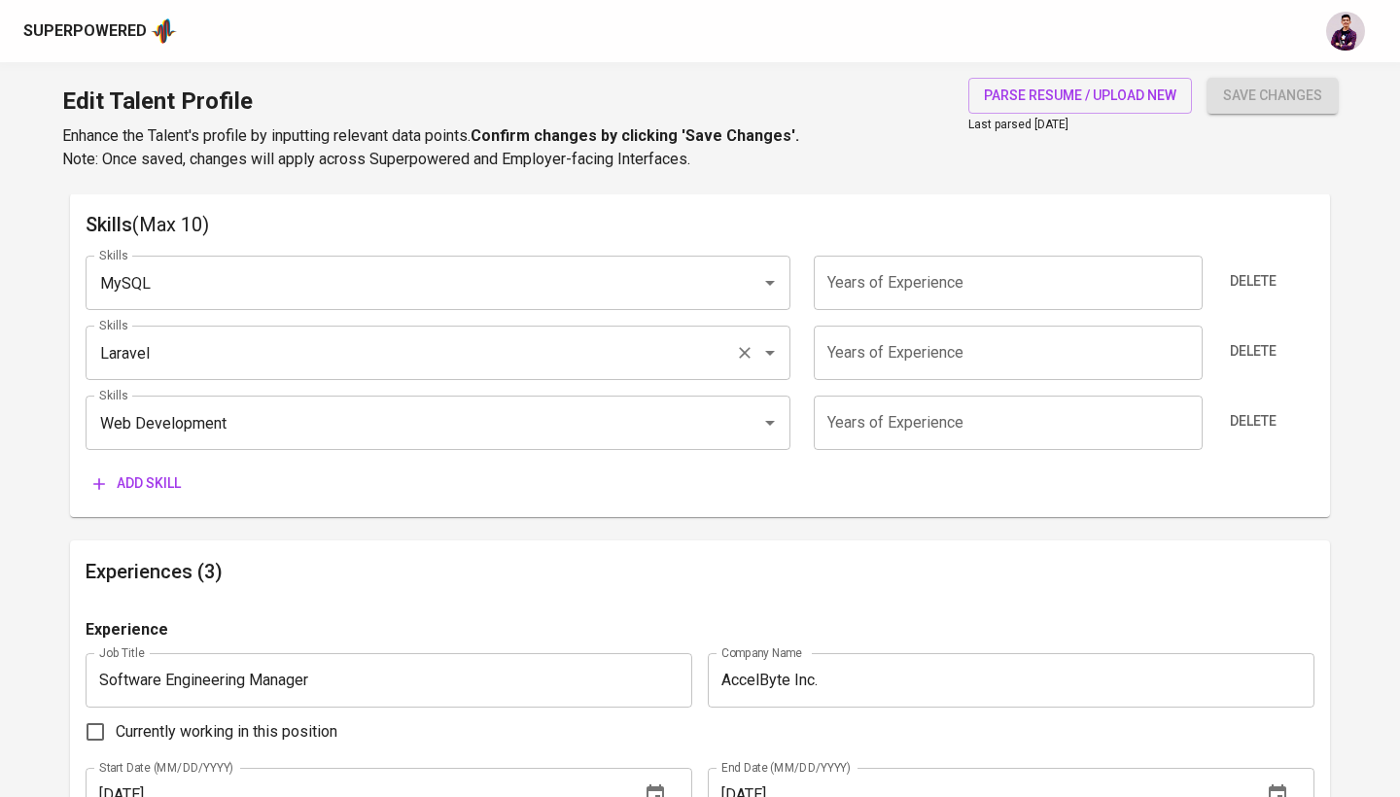
scroll to position [1023, 0]
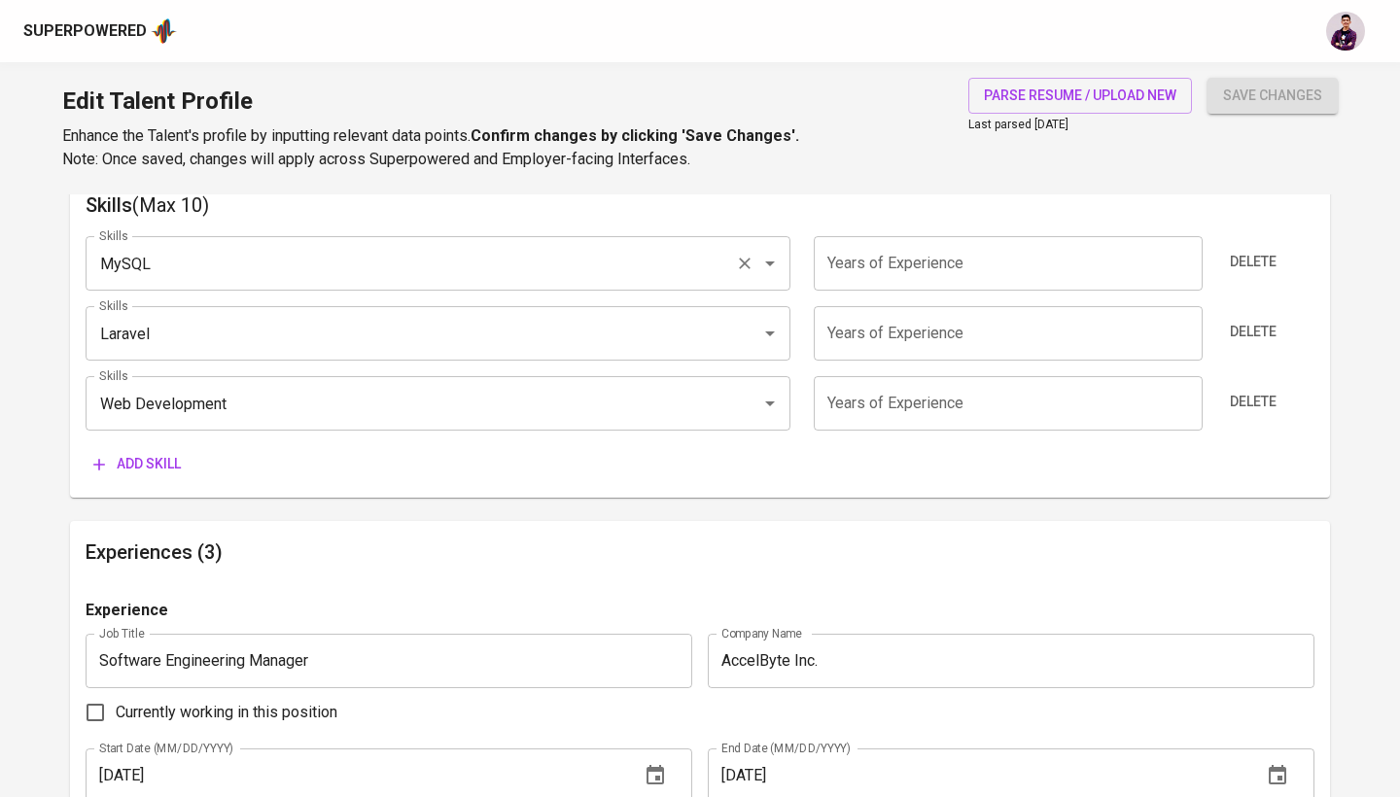
click at [555, 266] on input "MySQL" at bounding box center [410, 263] width 633 height 37
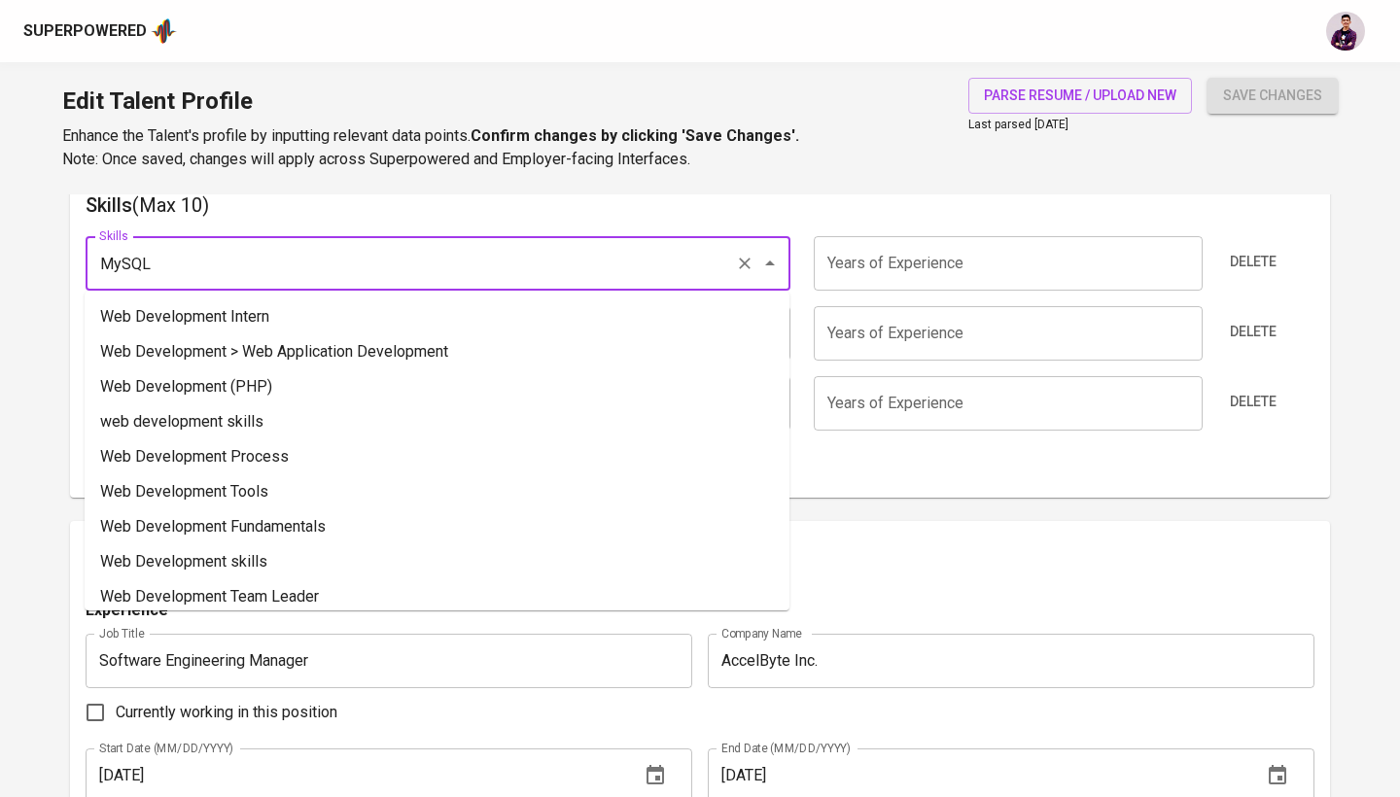
click at [555, 266] on input "MySQL" at bounding box center [410, 263] width 633 height 37
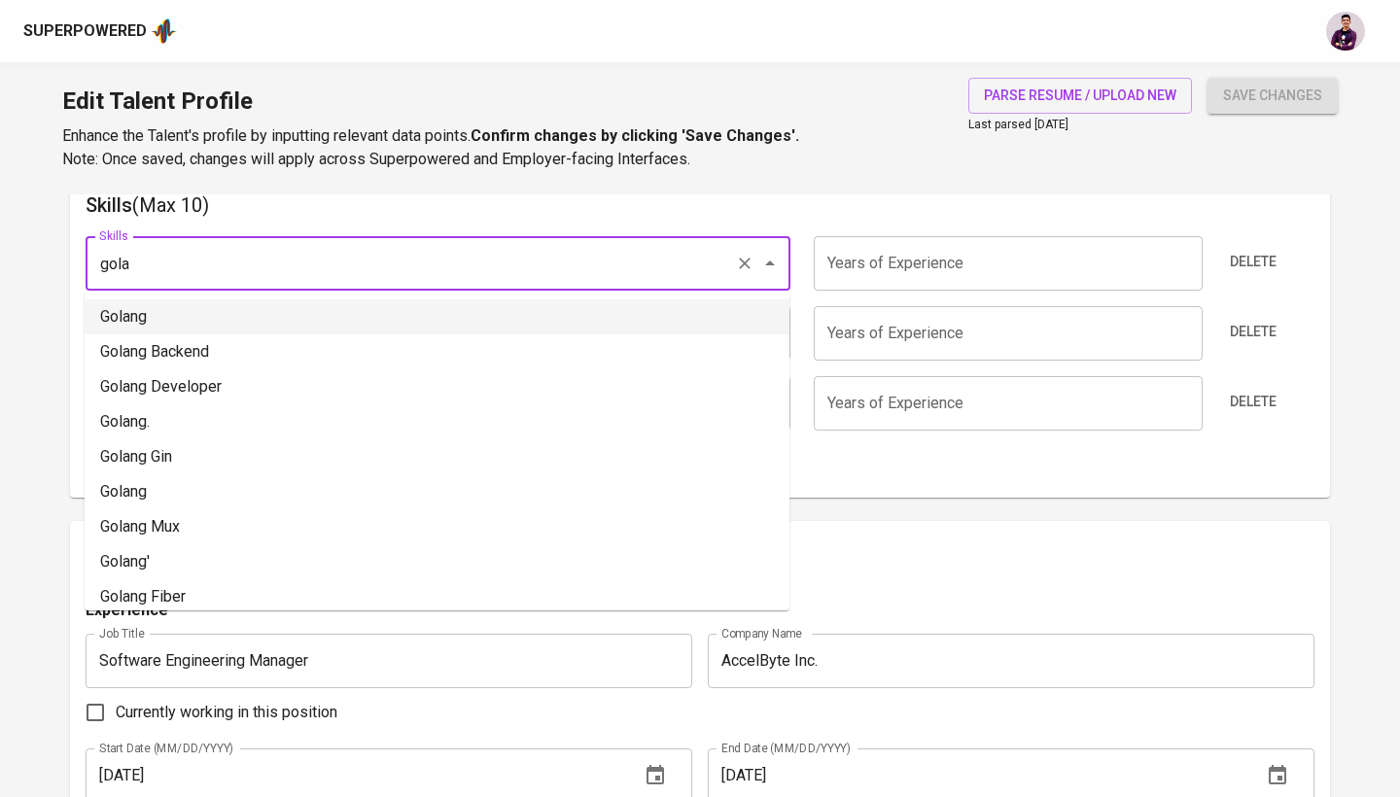
click at [410, 327] on li "Golang" at bounding box center [437, 316] width 705 height 35
type input "Golang"
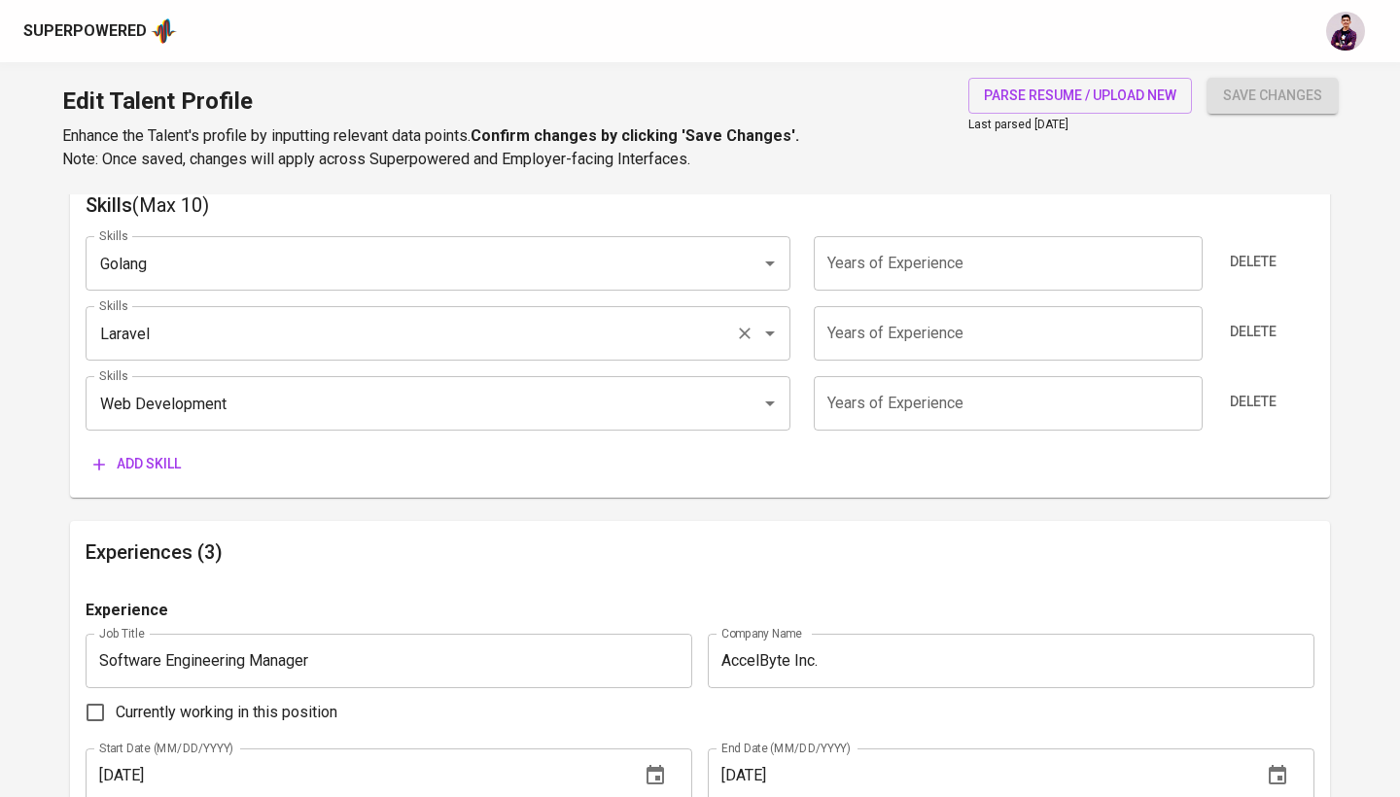
click at [411, 318] on input "Laravel" at bounding box center [410, 333] width 633 height 37
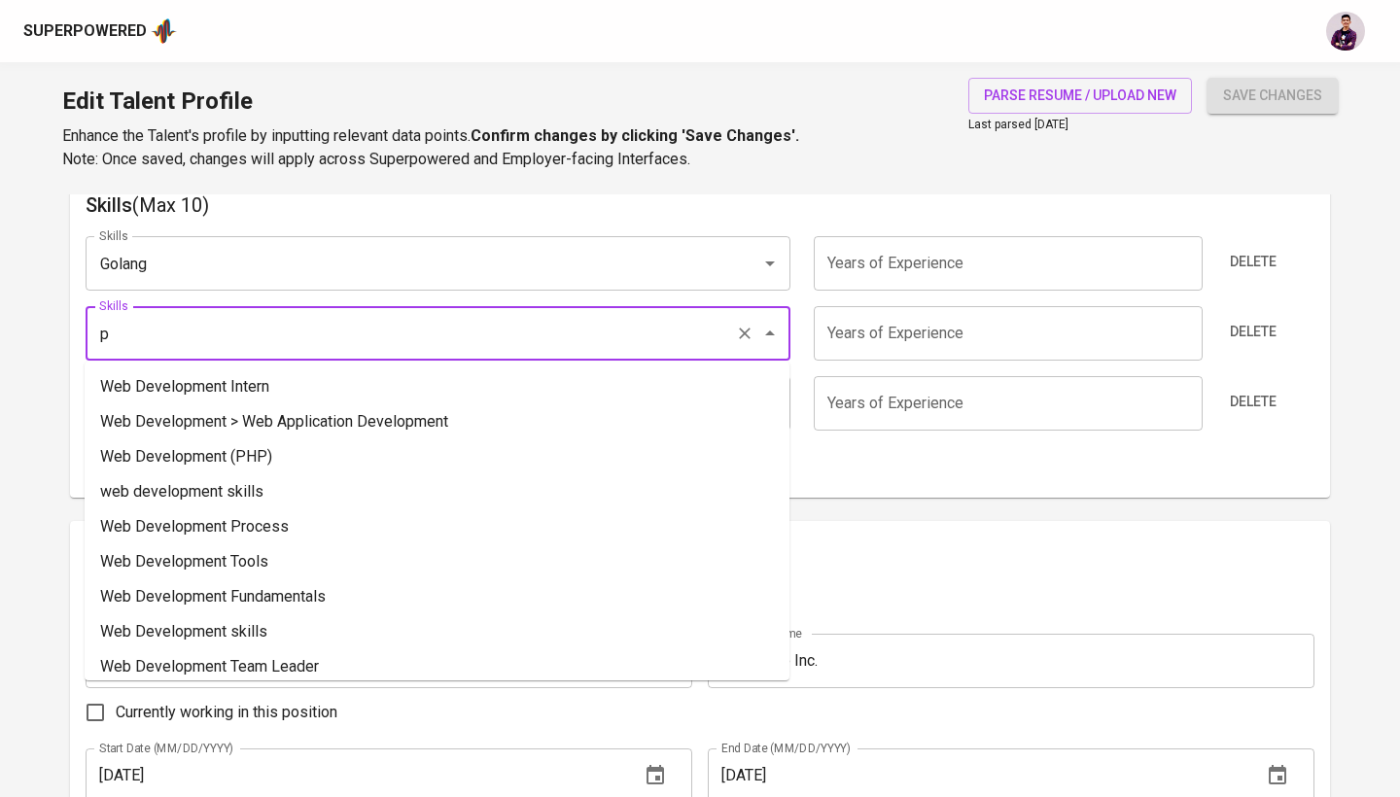
click at [411, 318] on input "p" at bounding box center [410, 333] width 633 height 37
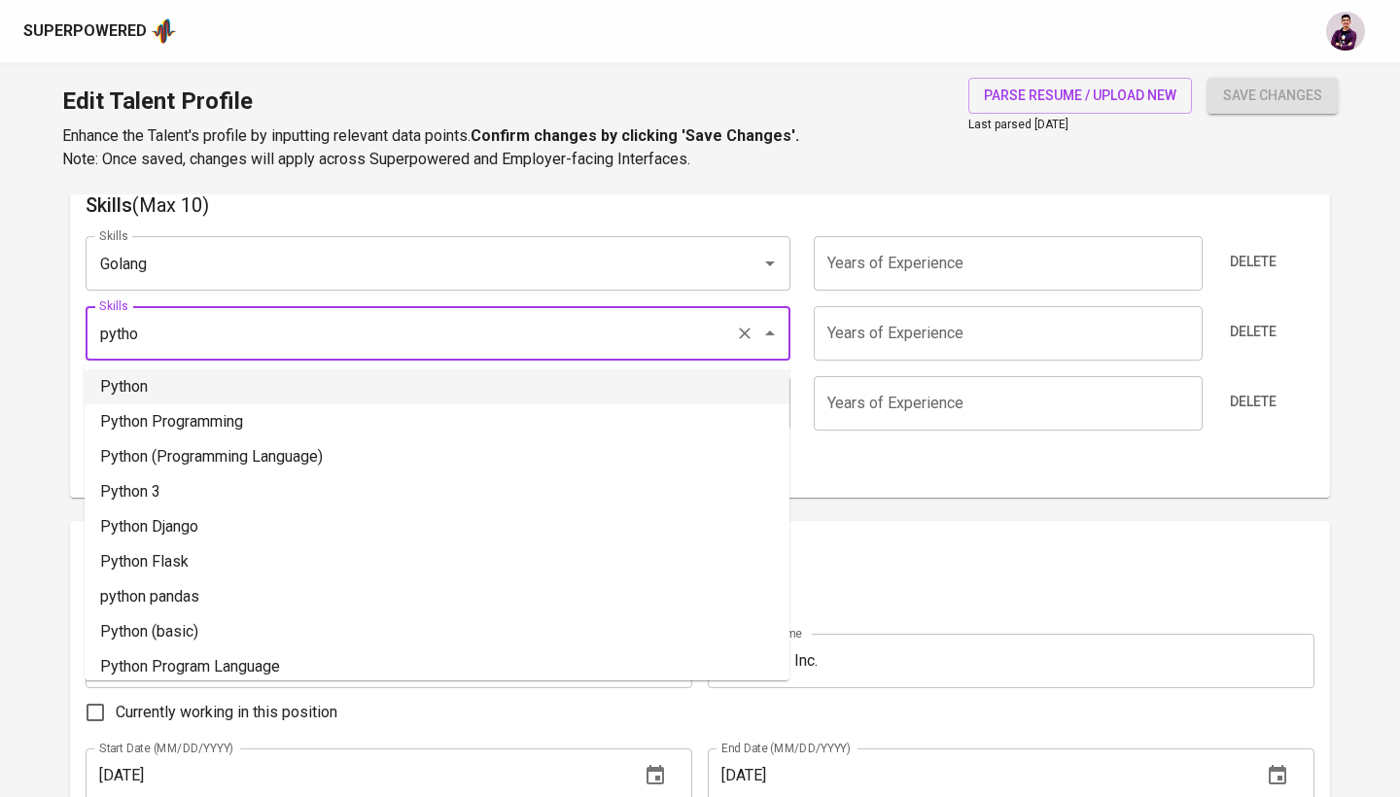
click at [418, 383] on li "Python" at bounding box center [437, 386] width 705 height 35
type input "Python"
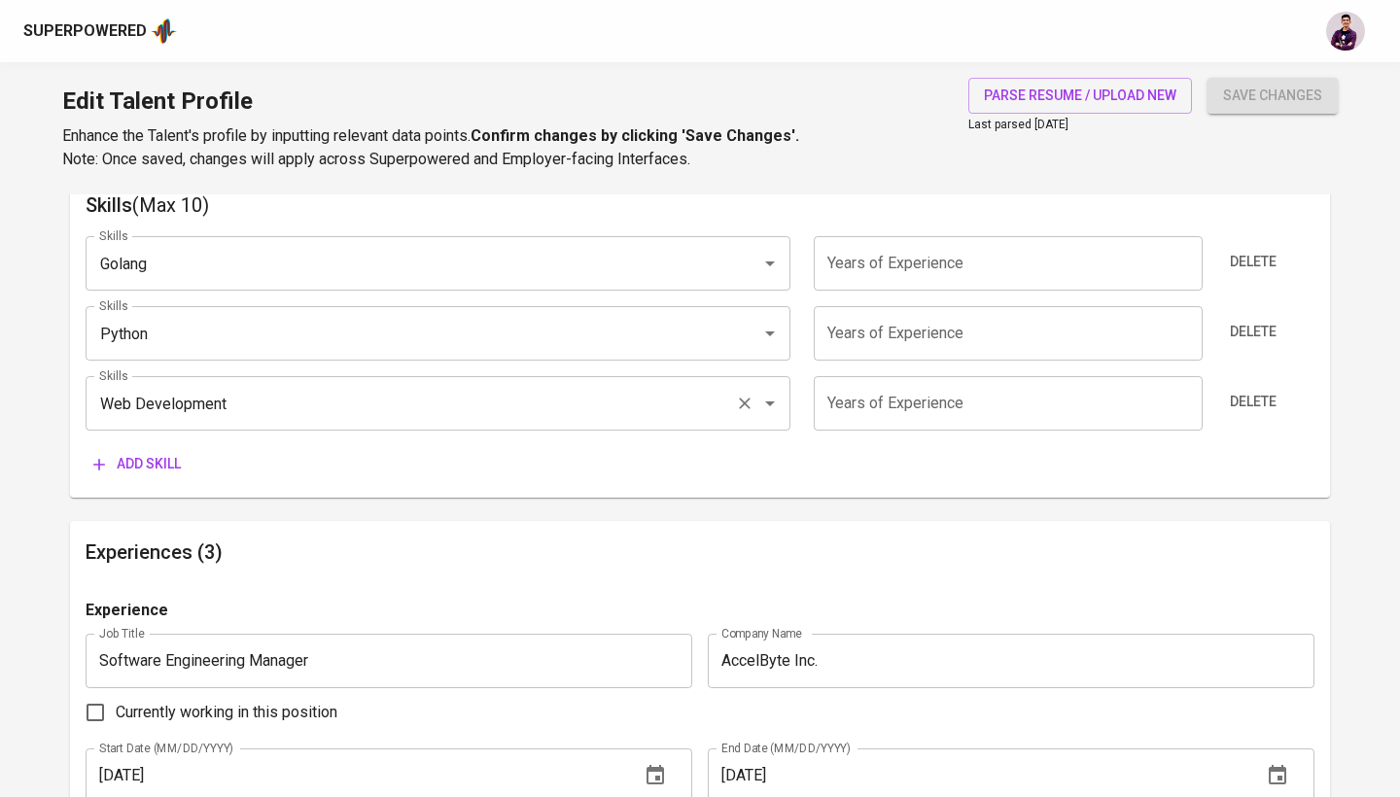
click at [424, 404] on input "Web Development" at bounding box center [410, 403] width 633 height 37
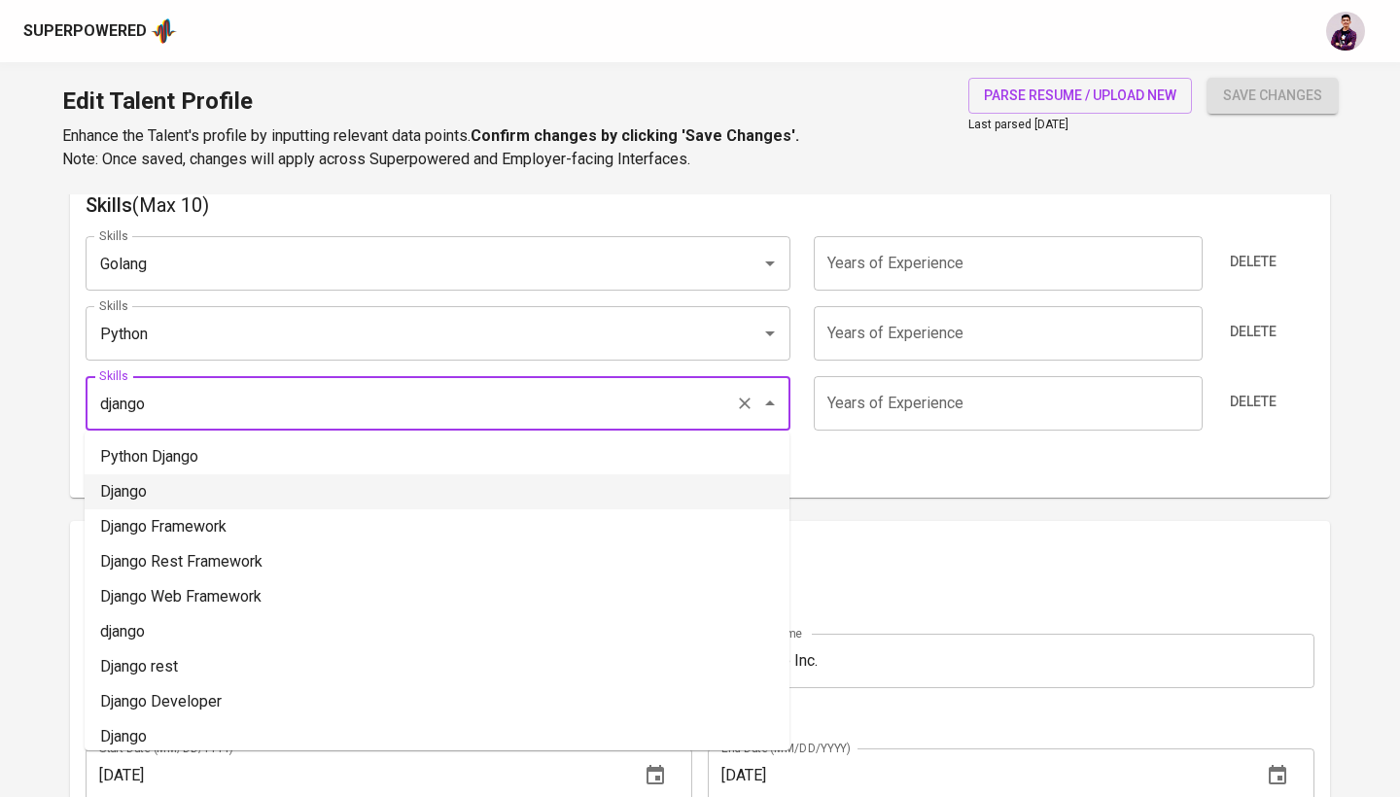
click at [453, 502] on li "Django" at bounding box center [437, 491] width 705 height 35
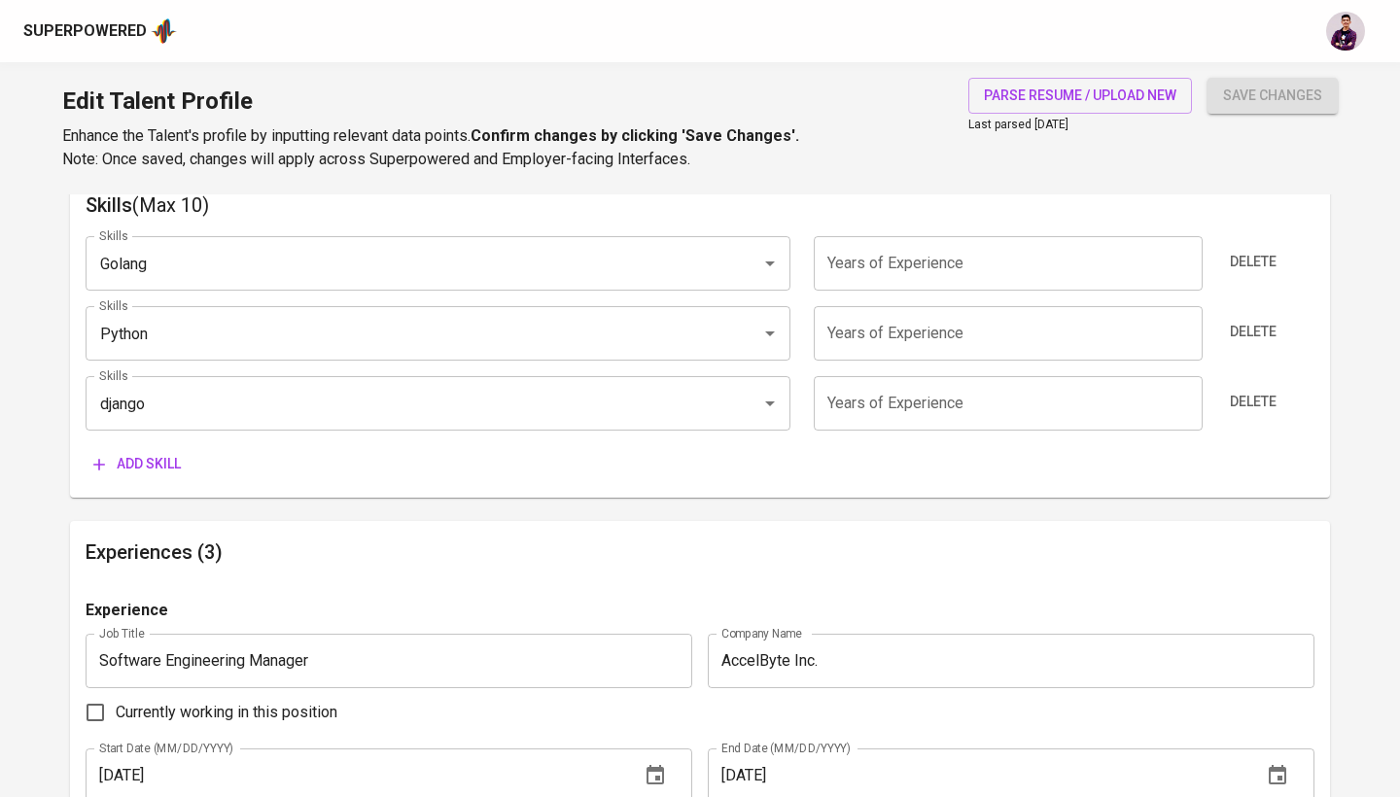
type input "Django"
click at [436, 472] on div "Add skill" at bounding box center [700, 464] width 1228 height 36
click at [137, 453] on span "Add skill" at bounding box center [136, 464] width 87 height 24
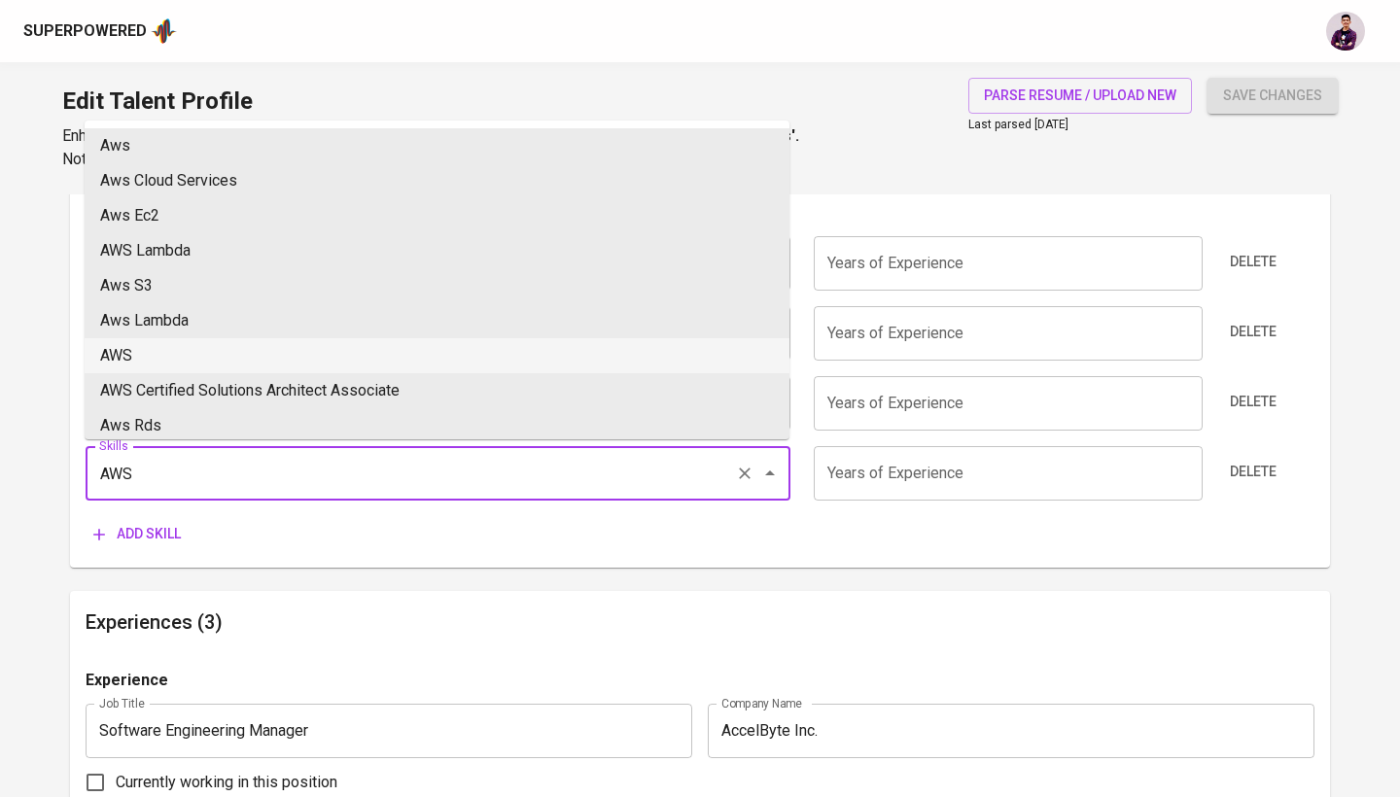
click at [291, 358] on li "AWS" at bounding box center [437, 355] width 705 height 35
type input "AWS"
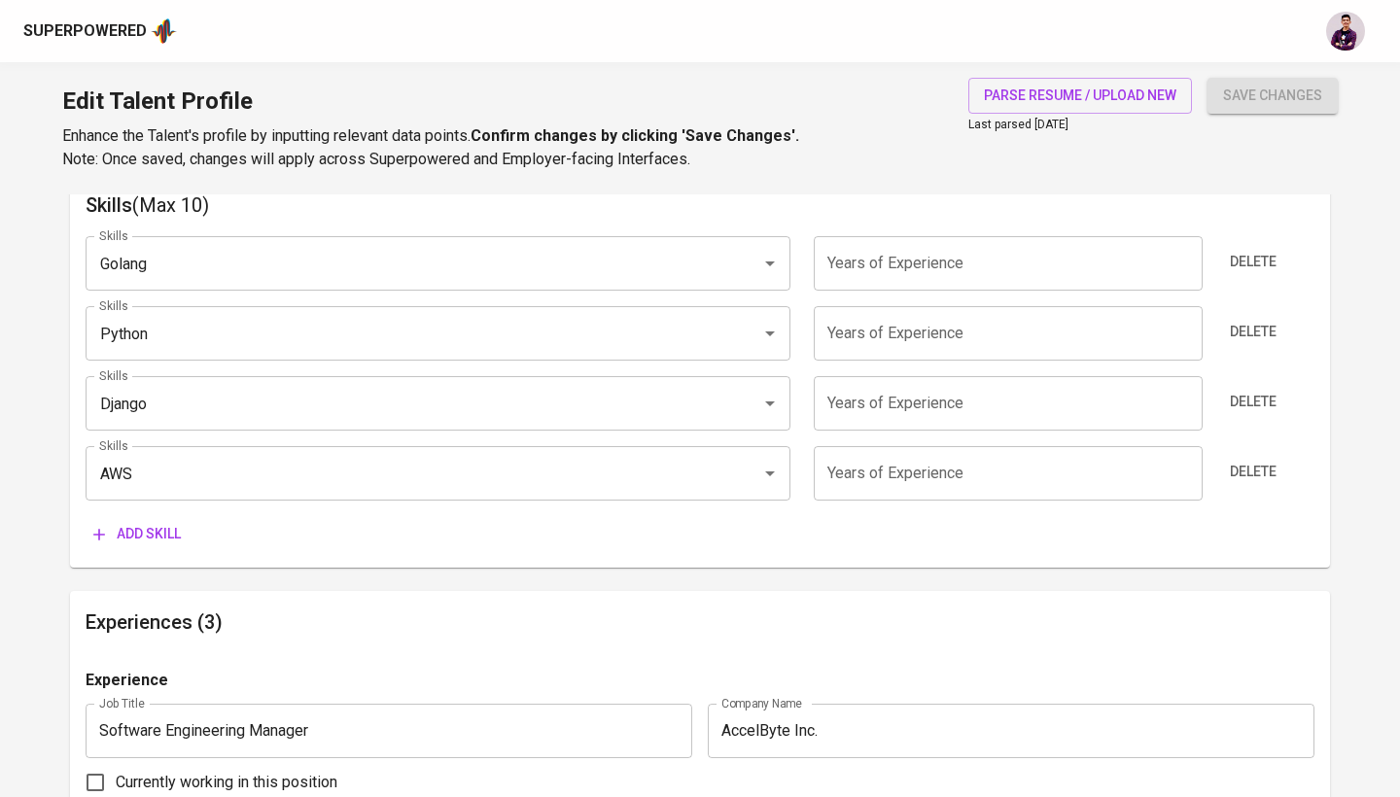
click at [158, 532] on span "Add skill" at bounding box center [136, 534] width 87 height 24
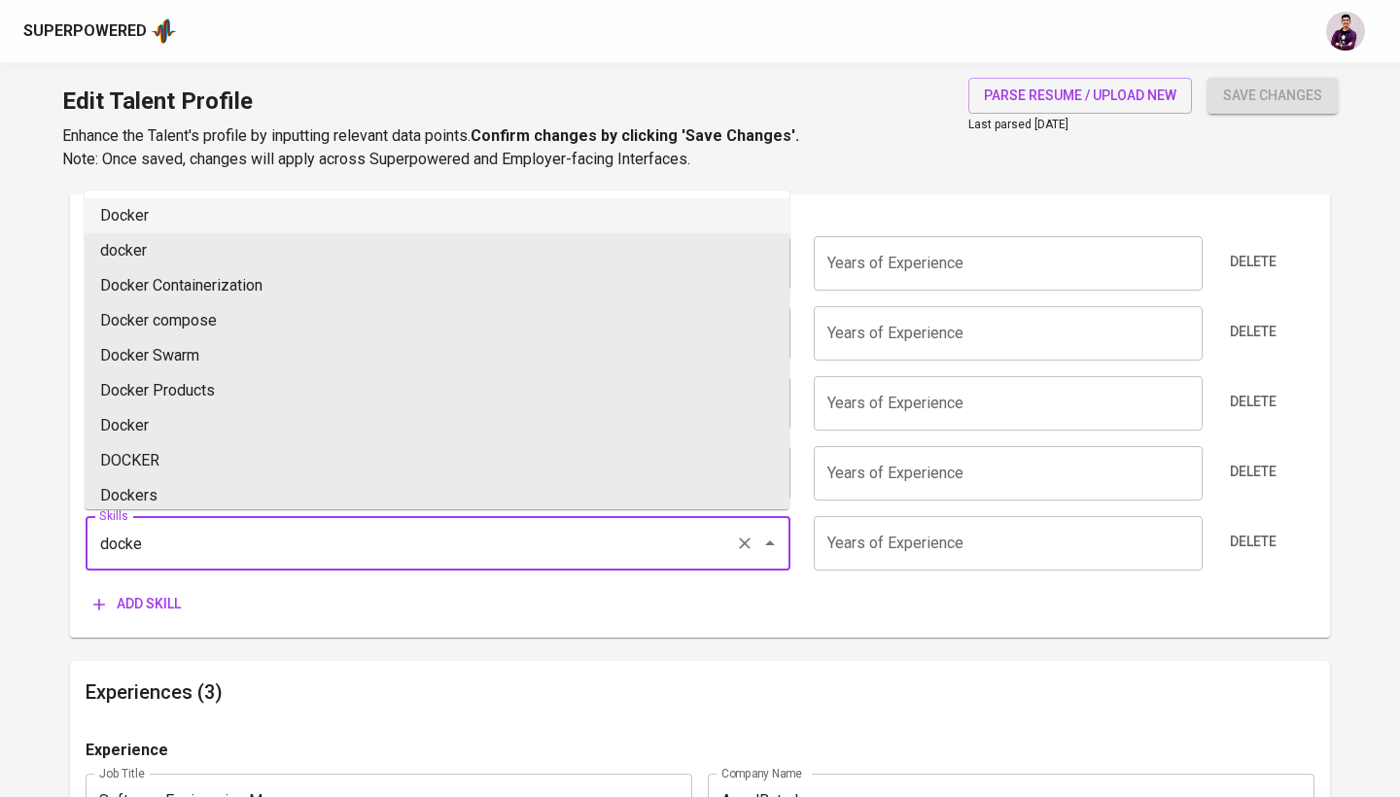
click at [221, 209] on li "Docker" at bounding box center [437, 215] width 705 height 35
type input "Docker"
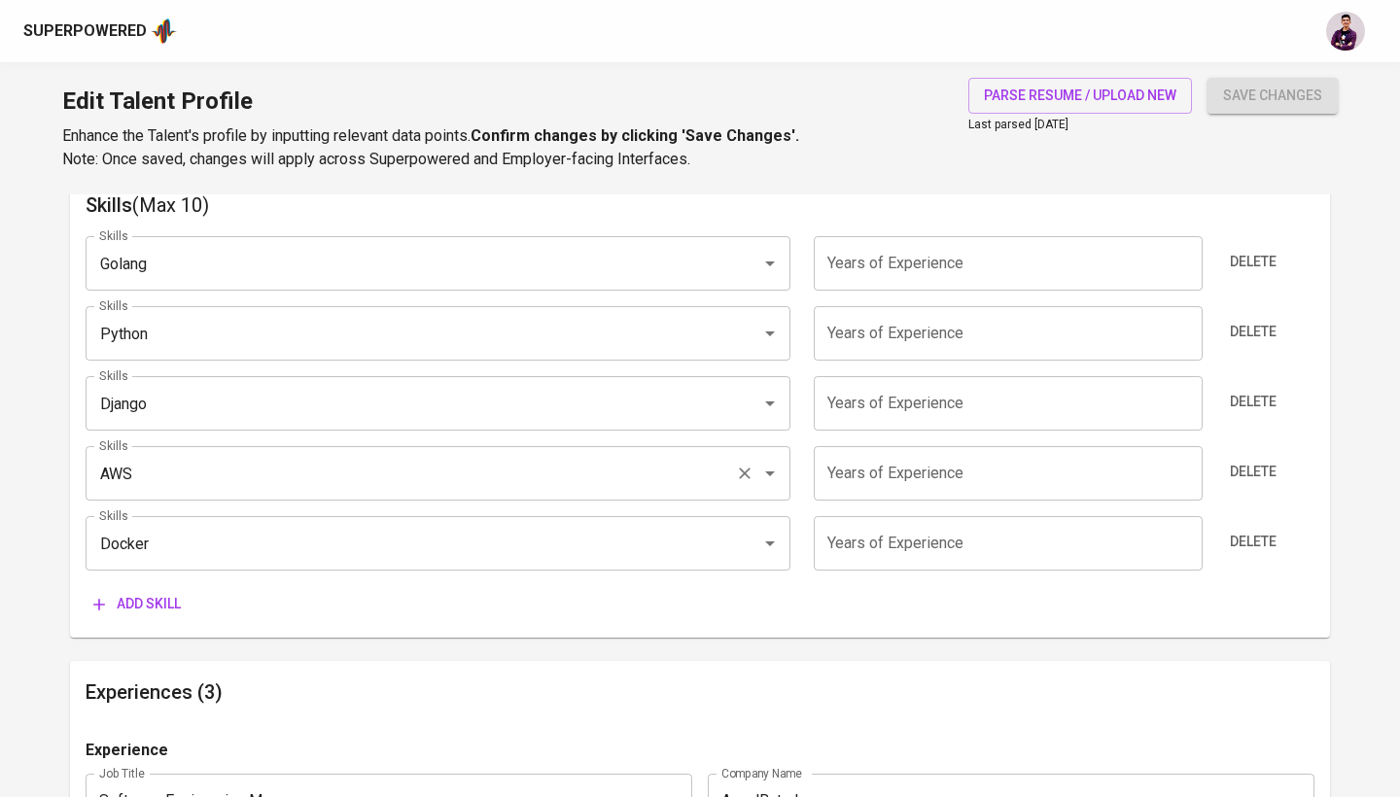
click at [344, 482] on input "AWS" at bounding box center [410, 473] width 633 height 37
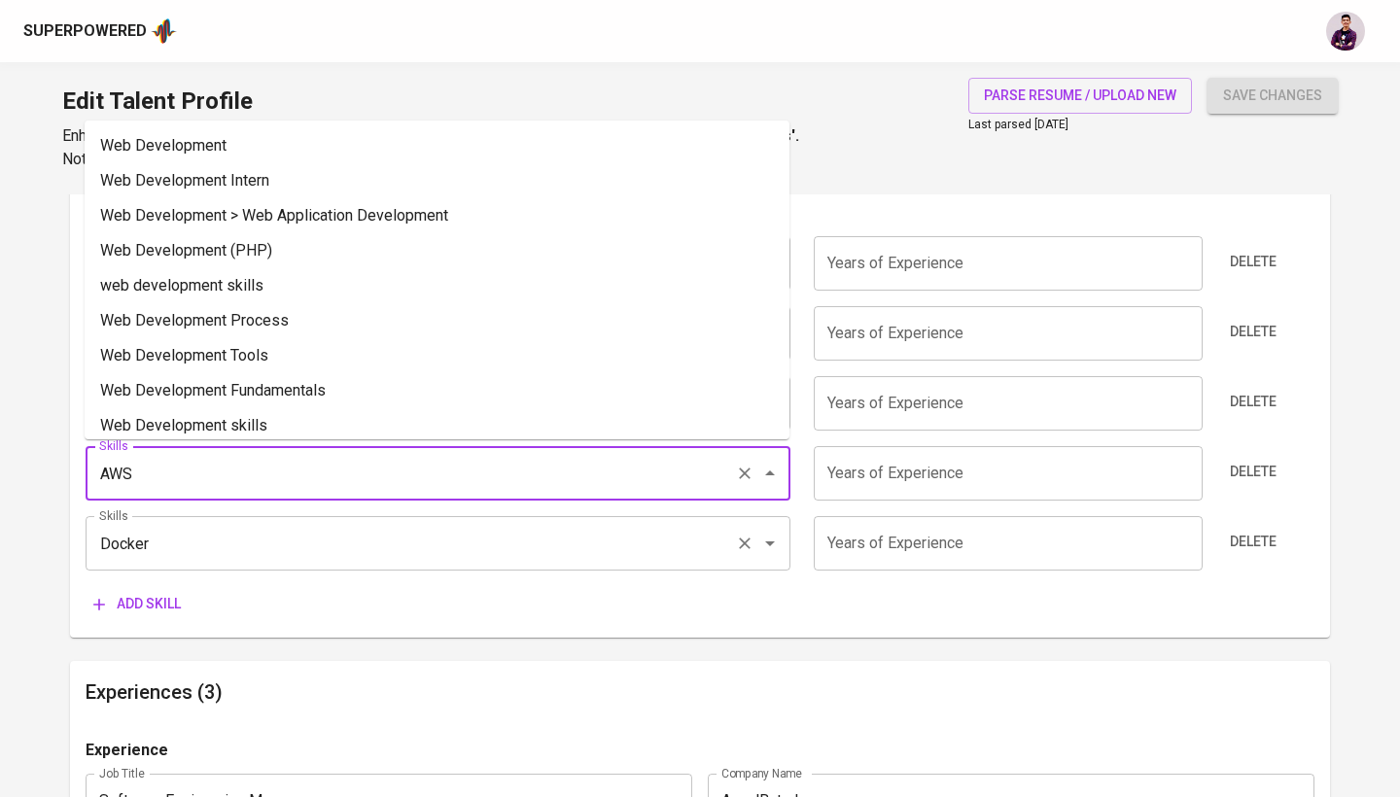
click at [344, 541] on input "Docker" at bounding box center [410, 543] width 633 height 37
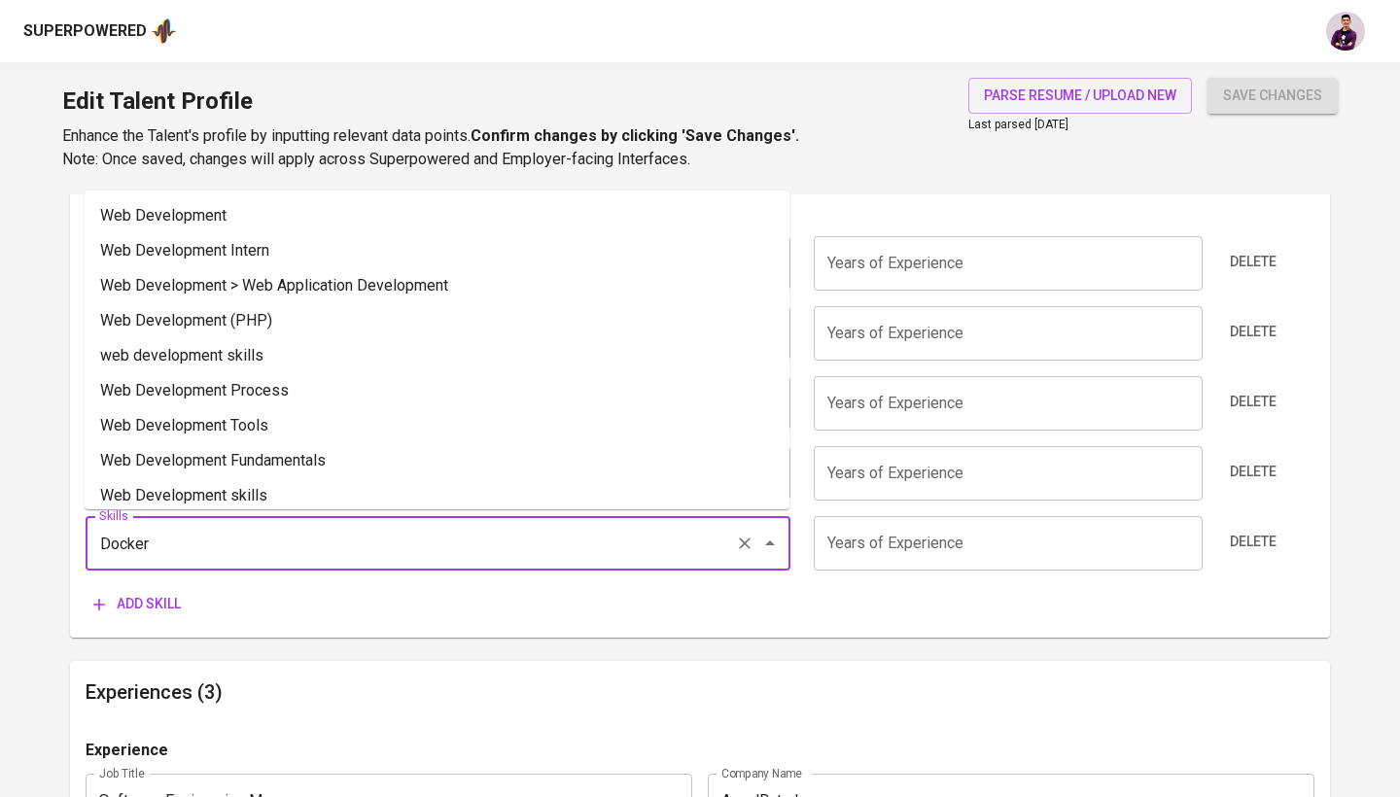
click at [179, 595] on span "Add skill" at bounding box center [136, 604] width 87 height 24
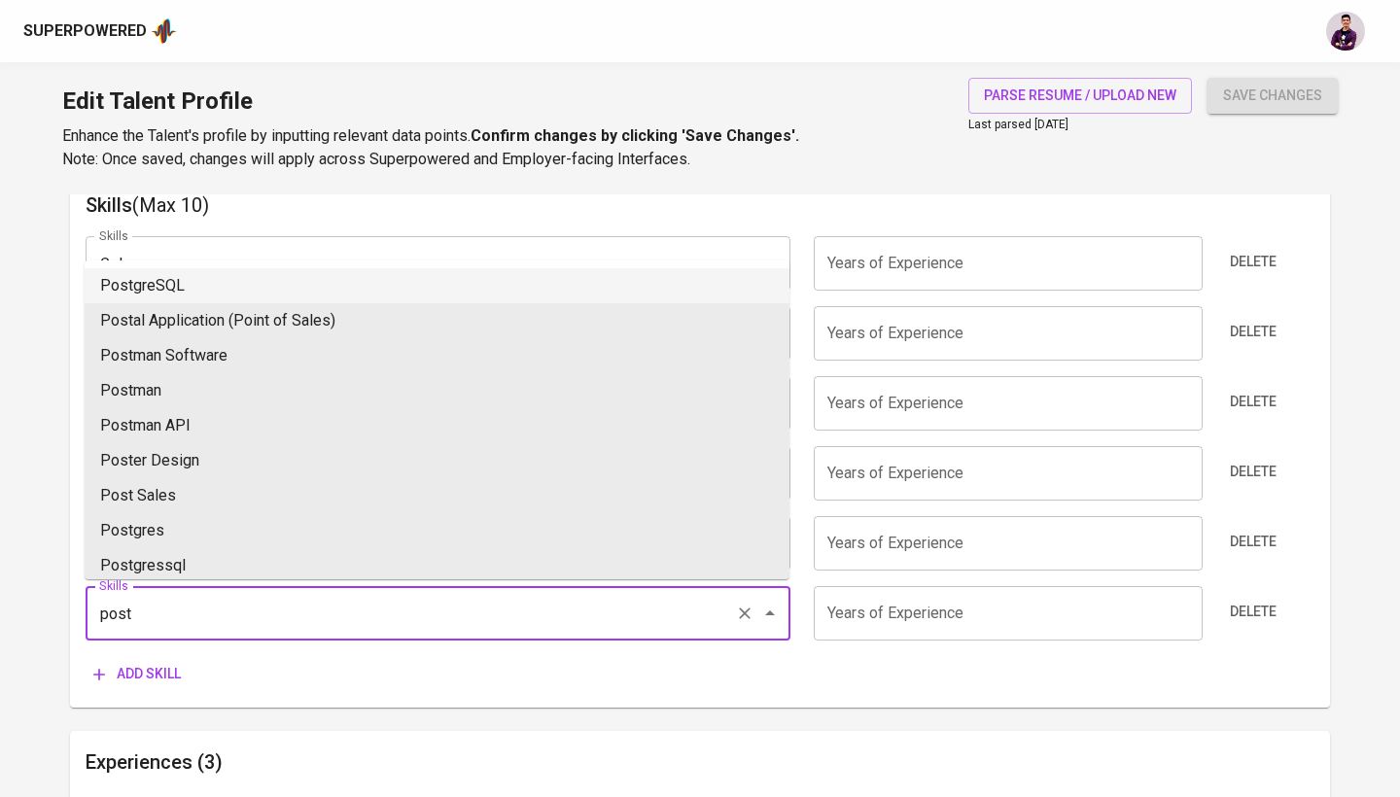
click at [219, 284] on li "PostgreSQL" at bounding box center [437, 285] width 705 height 35
type input "PostgreSQL"
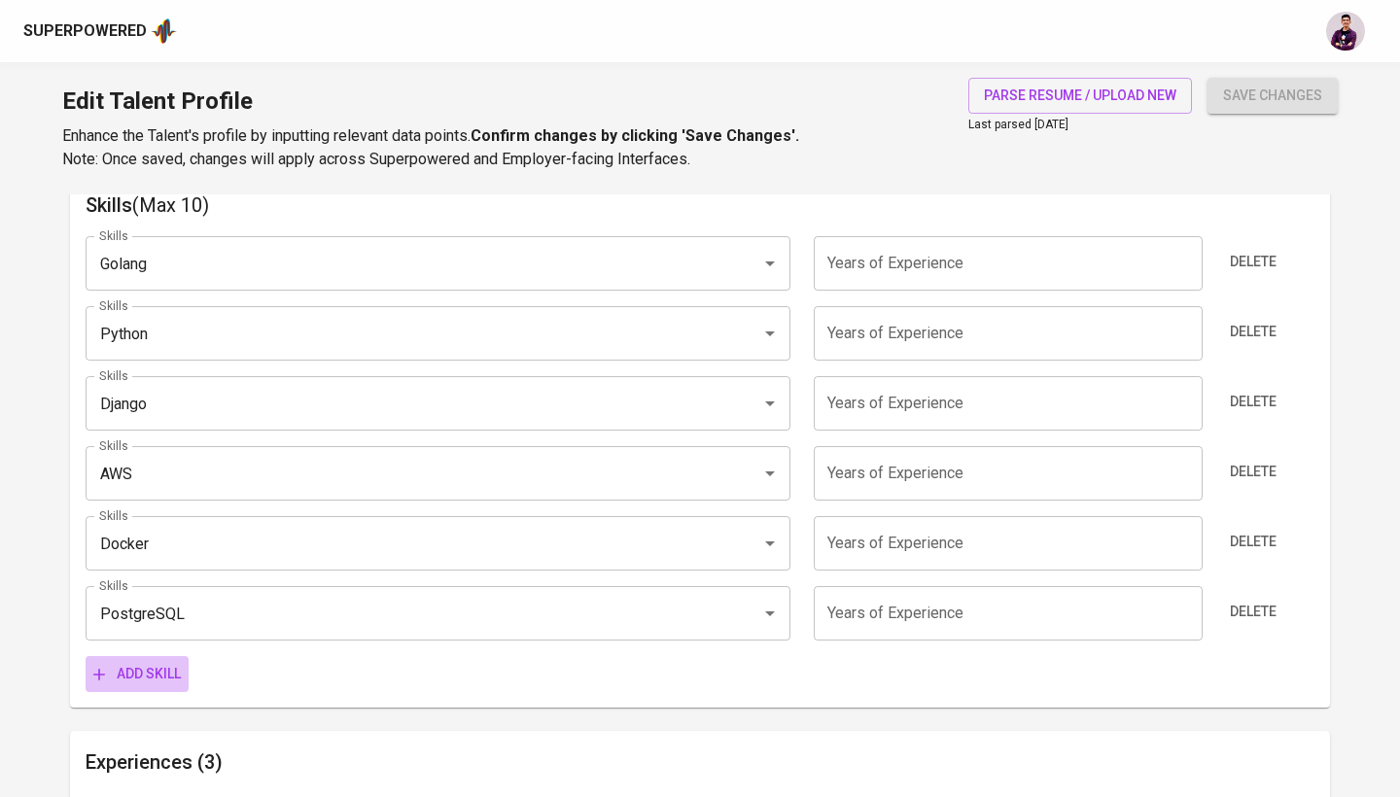
click at [170, 674] on span "Add skill" at bounding box center [136, 674] width 87 height 24
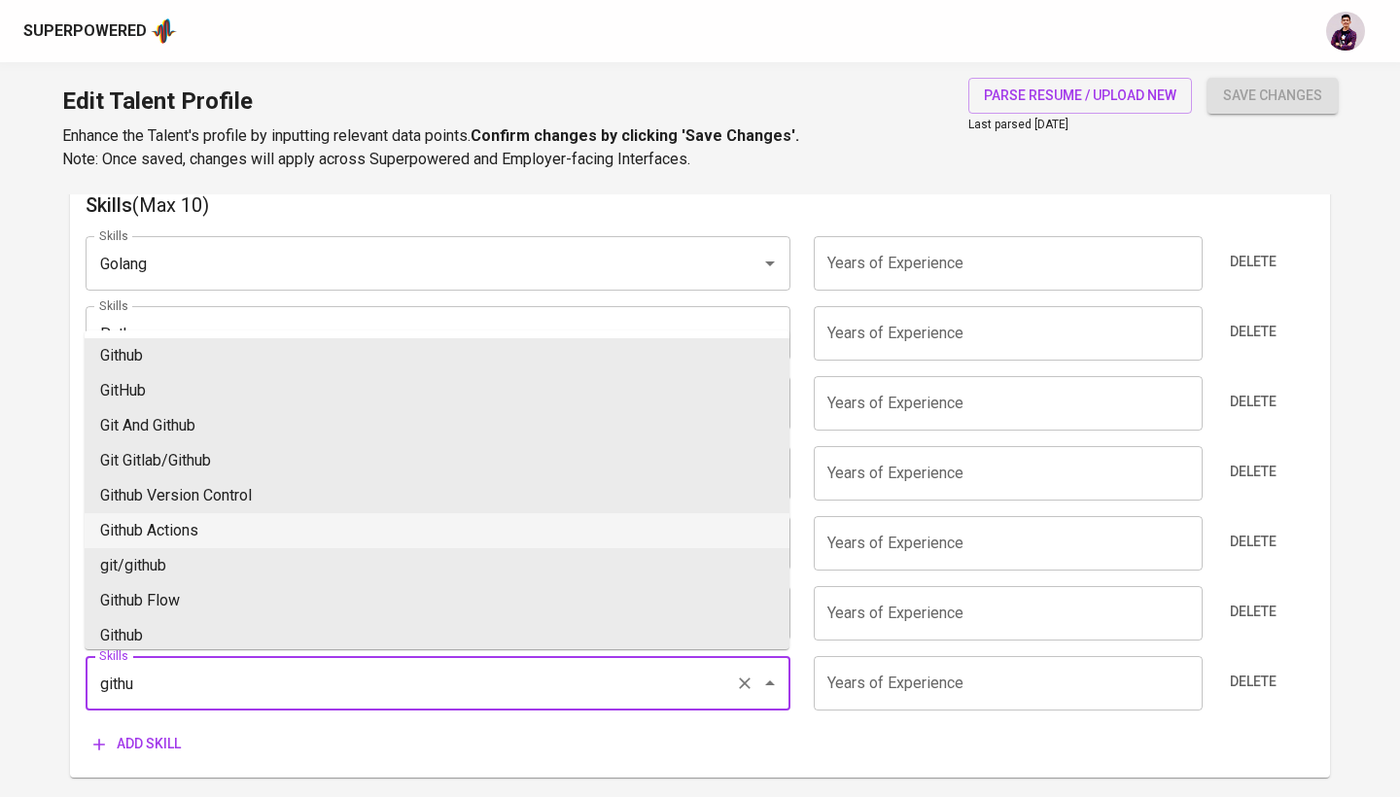
scroll to position [0, 0]
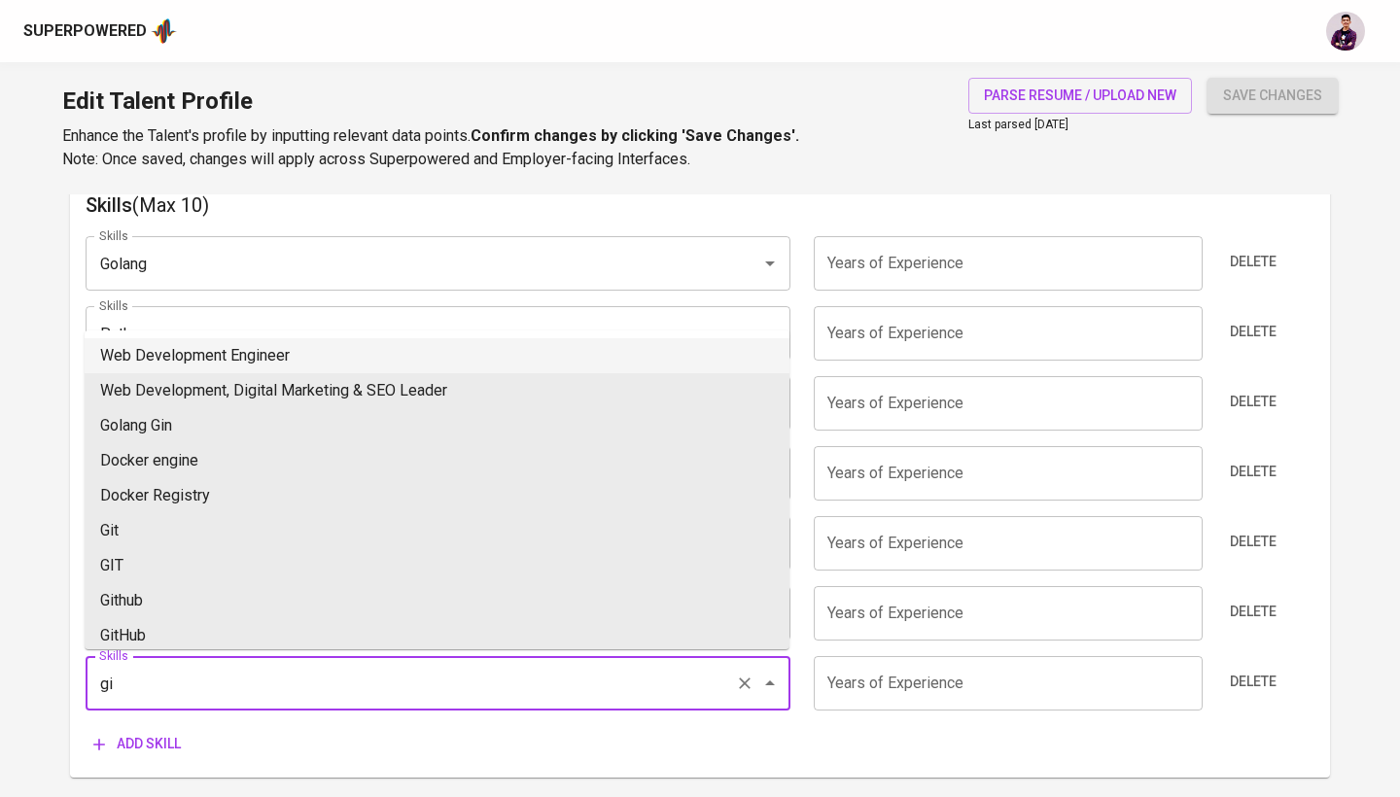
type input "g"
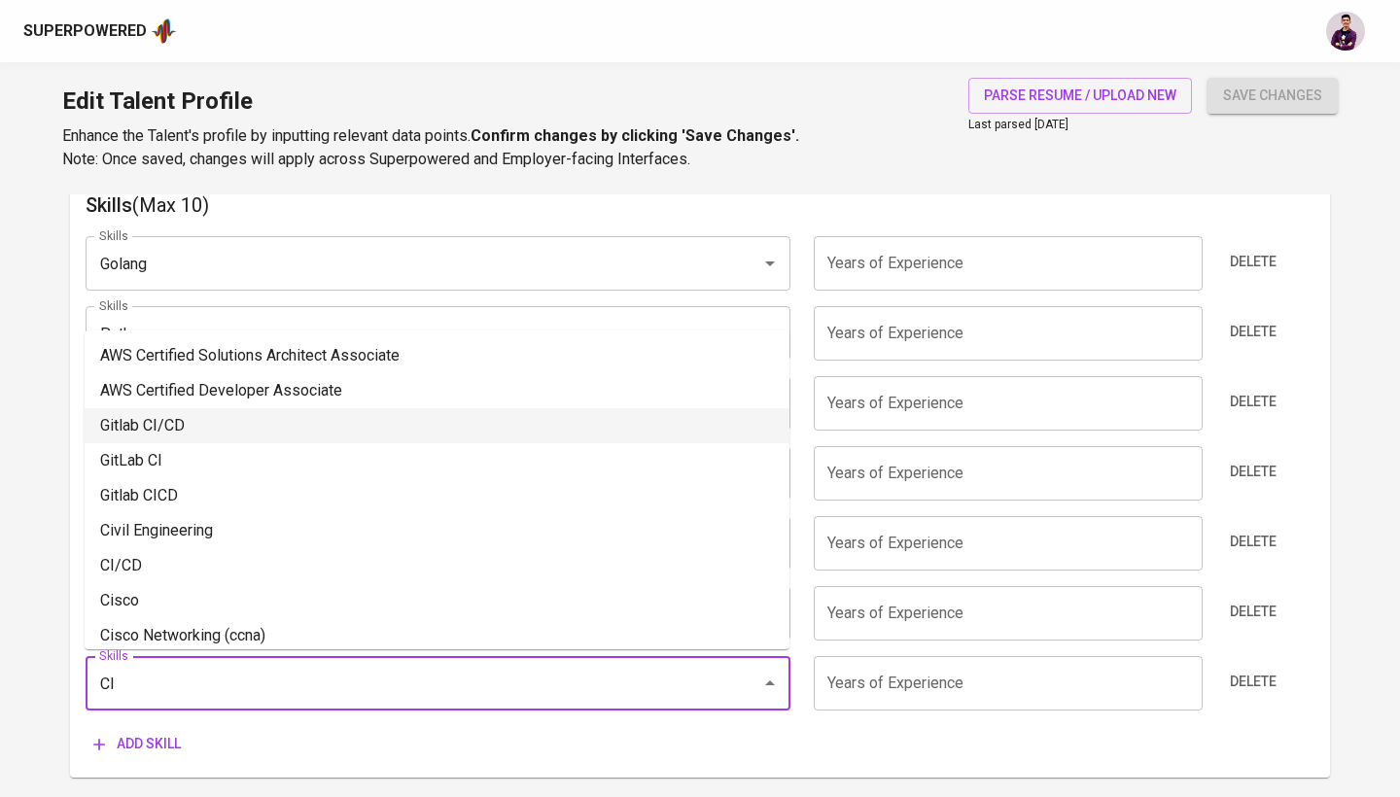
click at [206, 424] on li "Gitlab CI/CD" at bounding box center [437, 425] width 705 height 35
type input "Gitlab CI/CD"
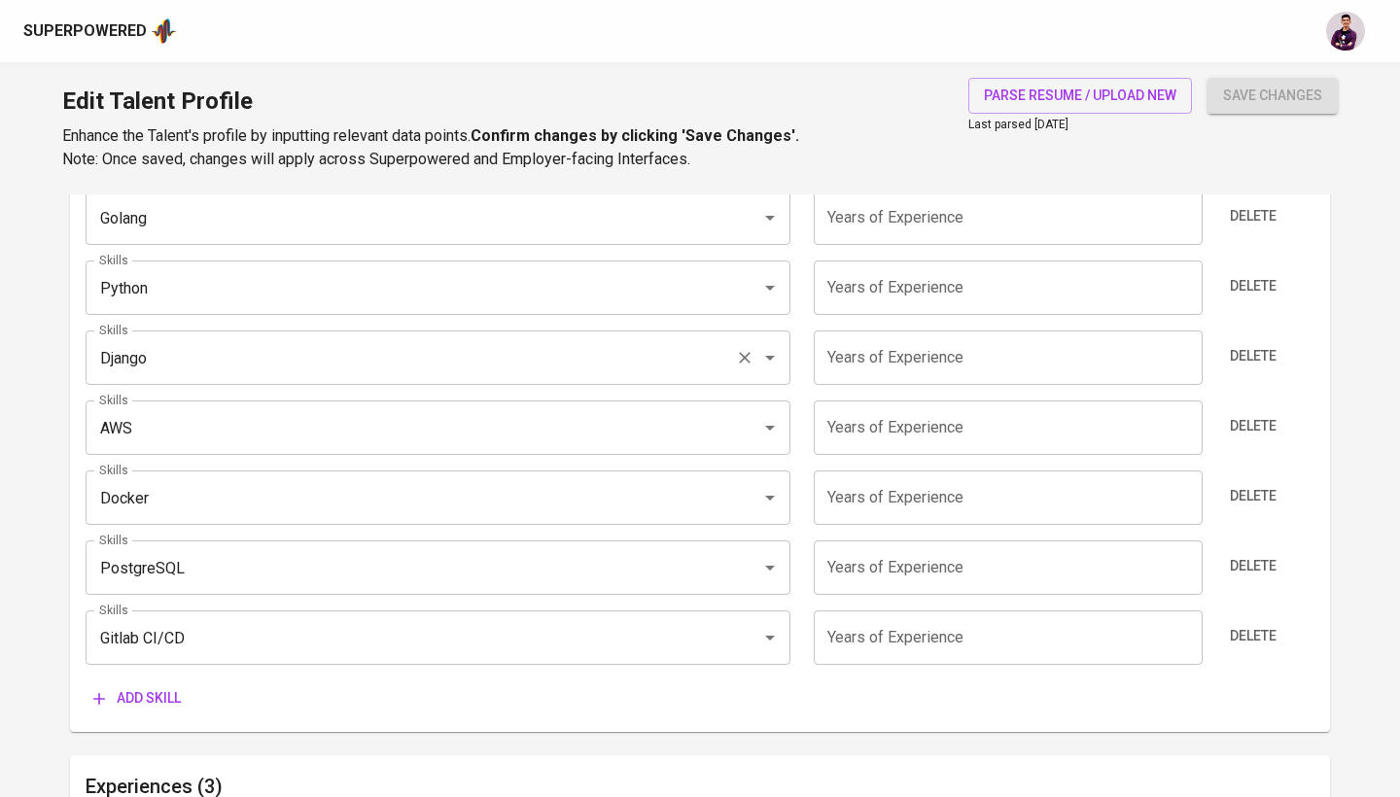
scroll to position [1097, 0]
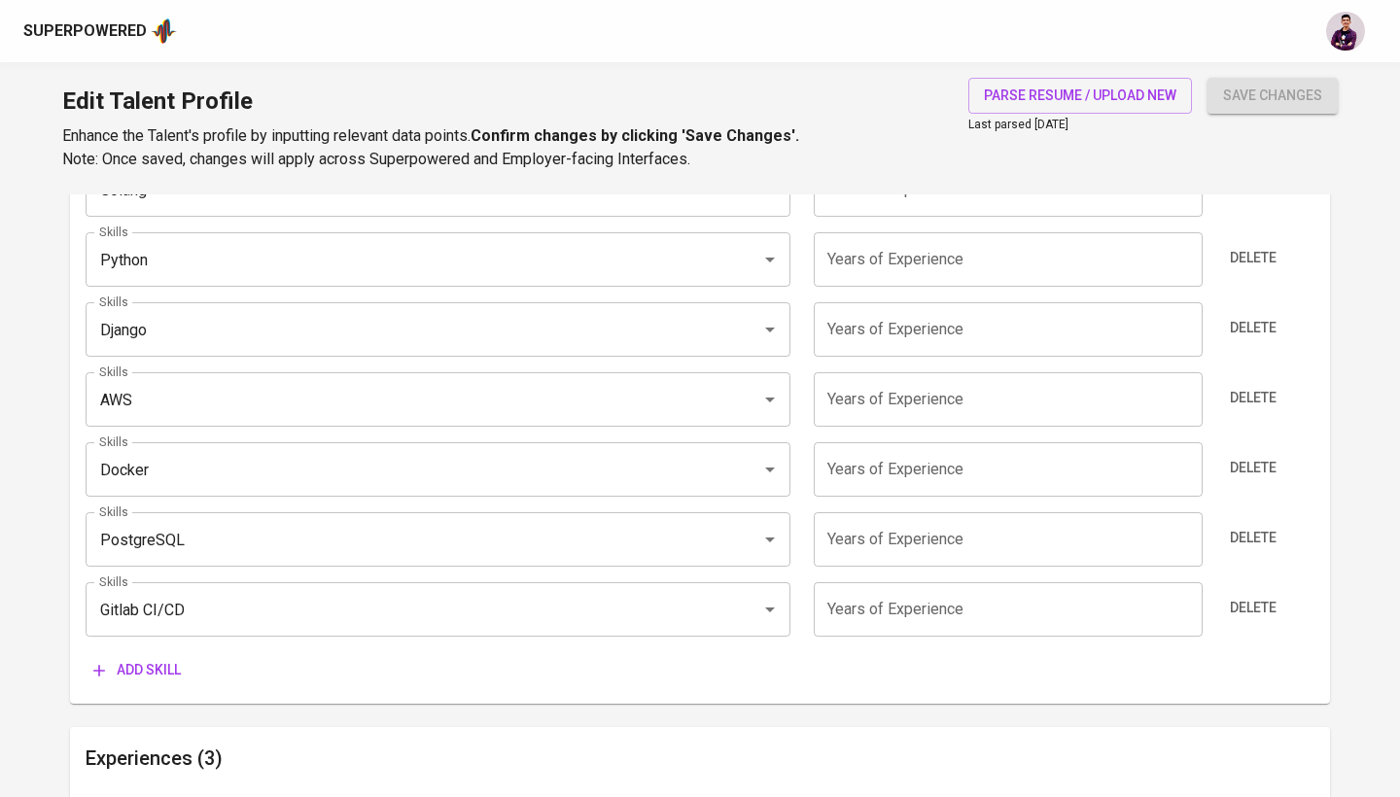
click at [157, 662] on span "Add skill" at bounding box center [136, 670] width 87 height 24
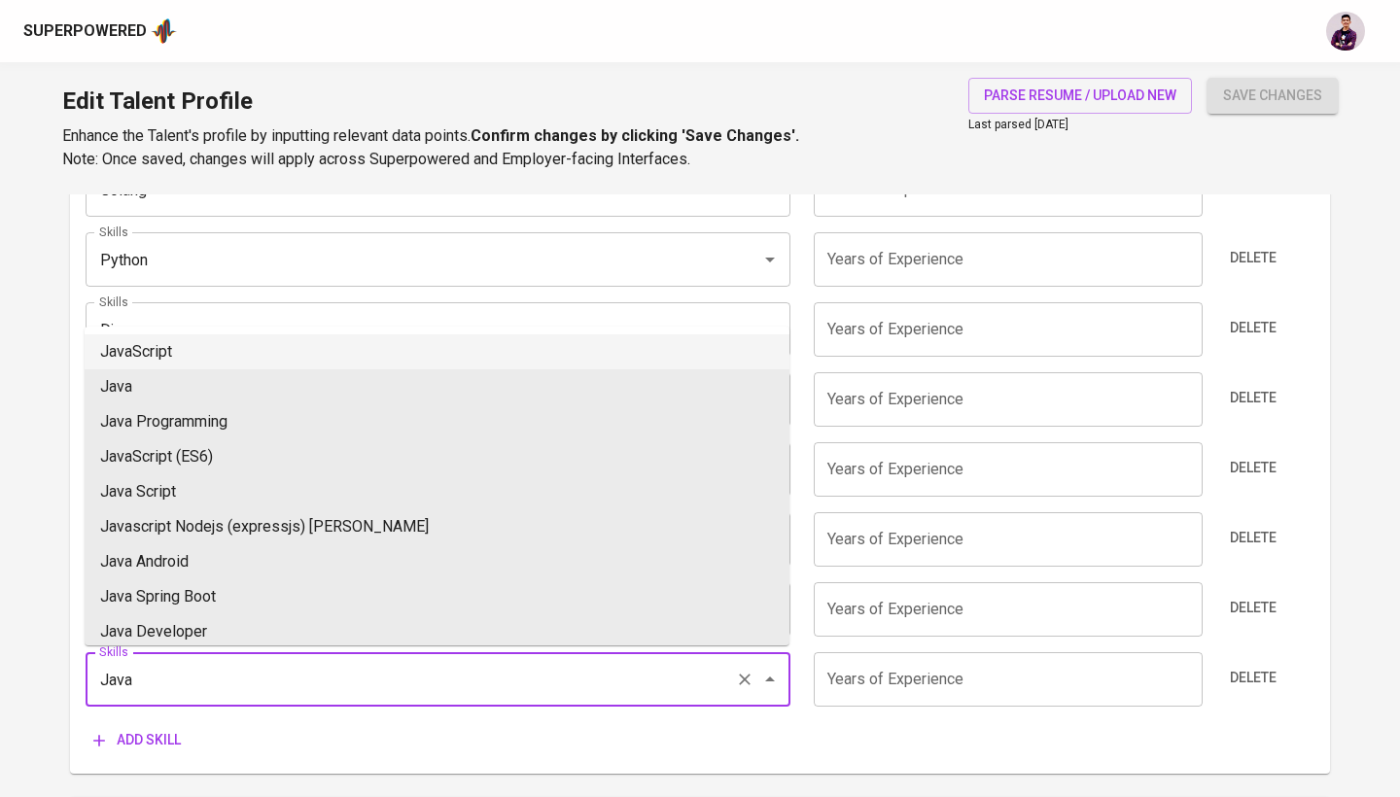
click at [179, 354] on li "JavaScript" at bounding box center [437, 351] width 705 height 35
type input "JavaScript"
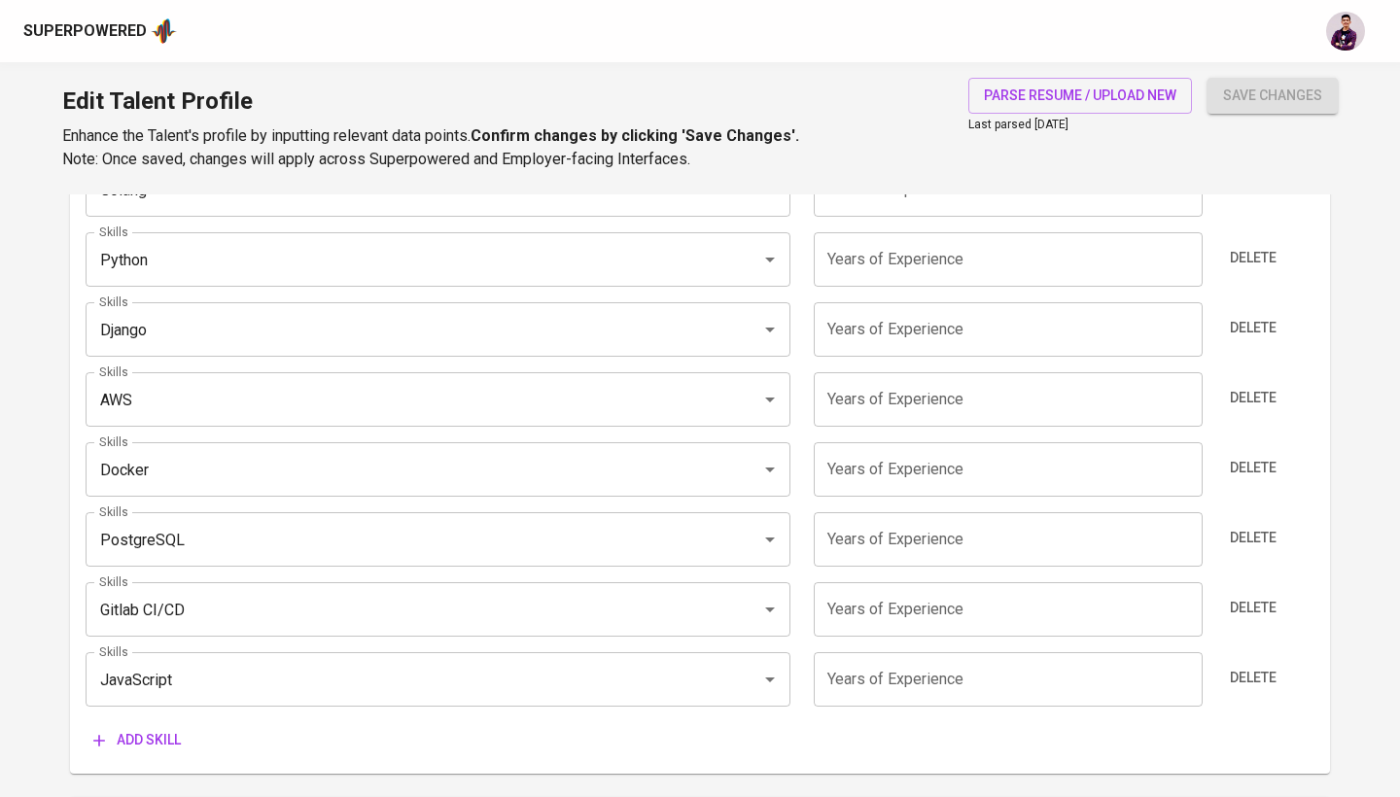
click at [159, 737] on span "Add skill" at bounding box center [136, 740] width 87 height 24
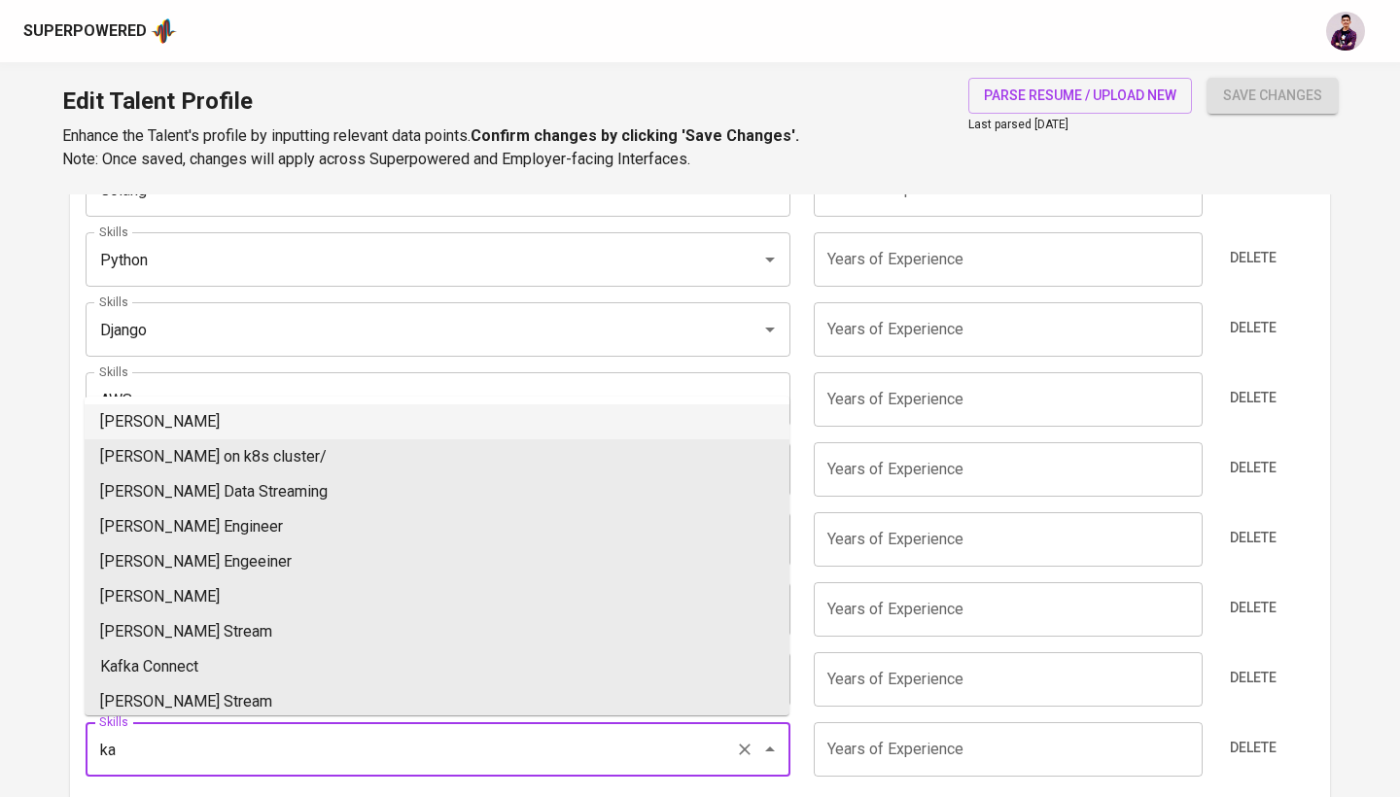
type input "k"
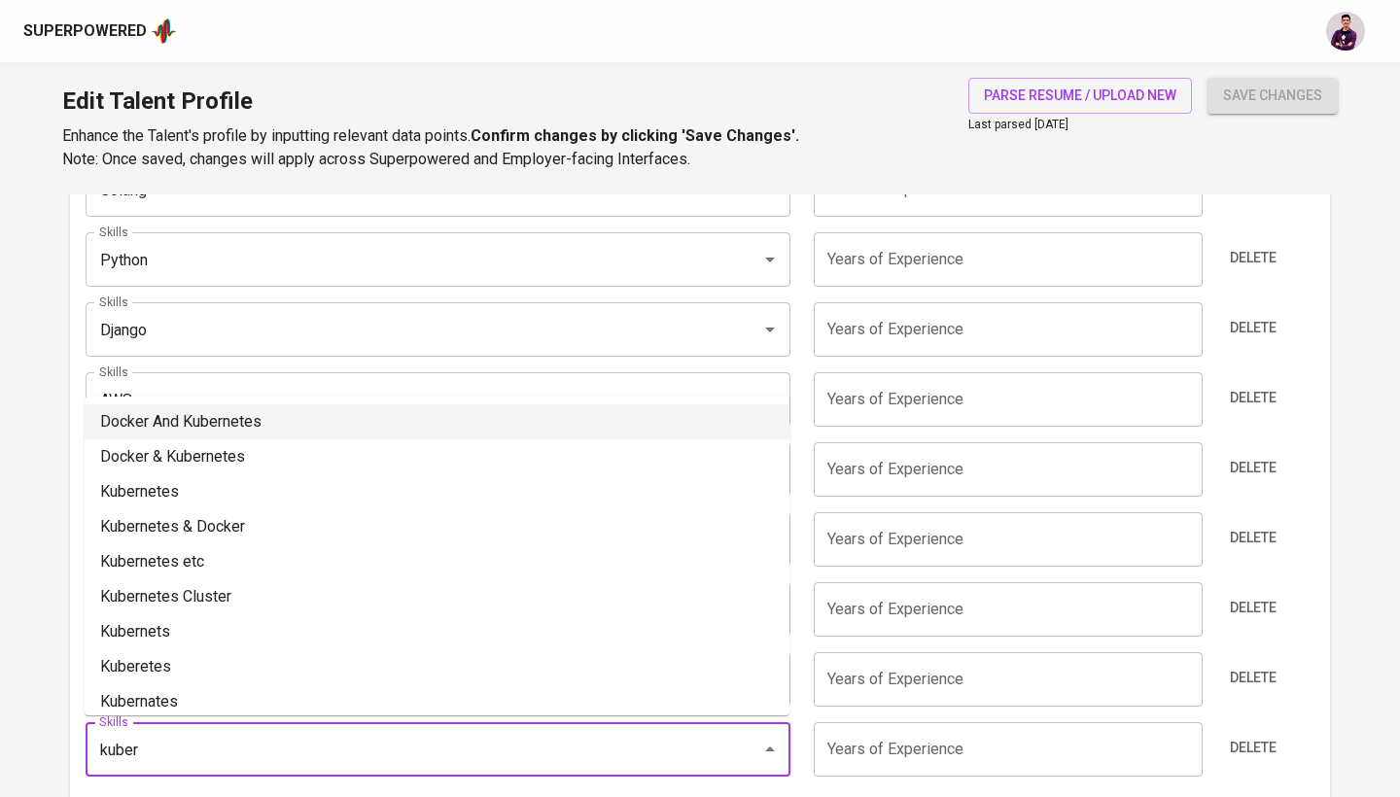
click at [226, 420] on li "Docker And Kubernetes" at bounding box center [437, 421] width 705 height 35
type input "Docker And Kubernetes"
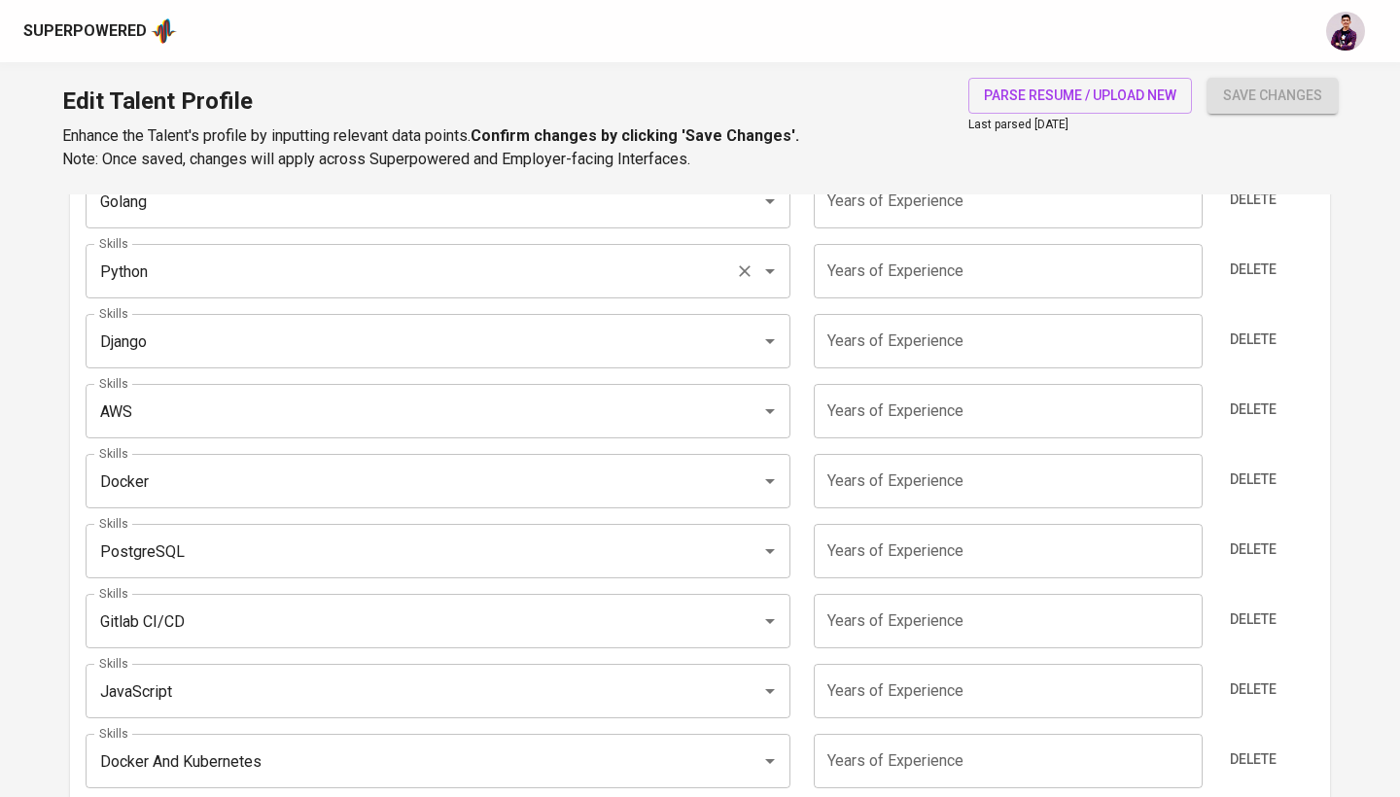
scroll to position [1283, 0]
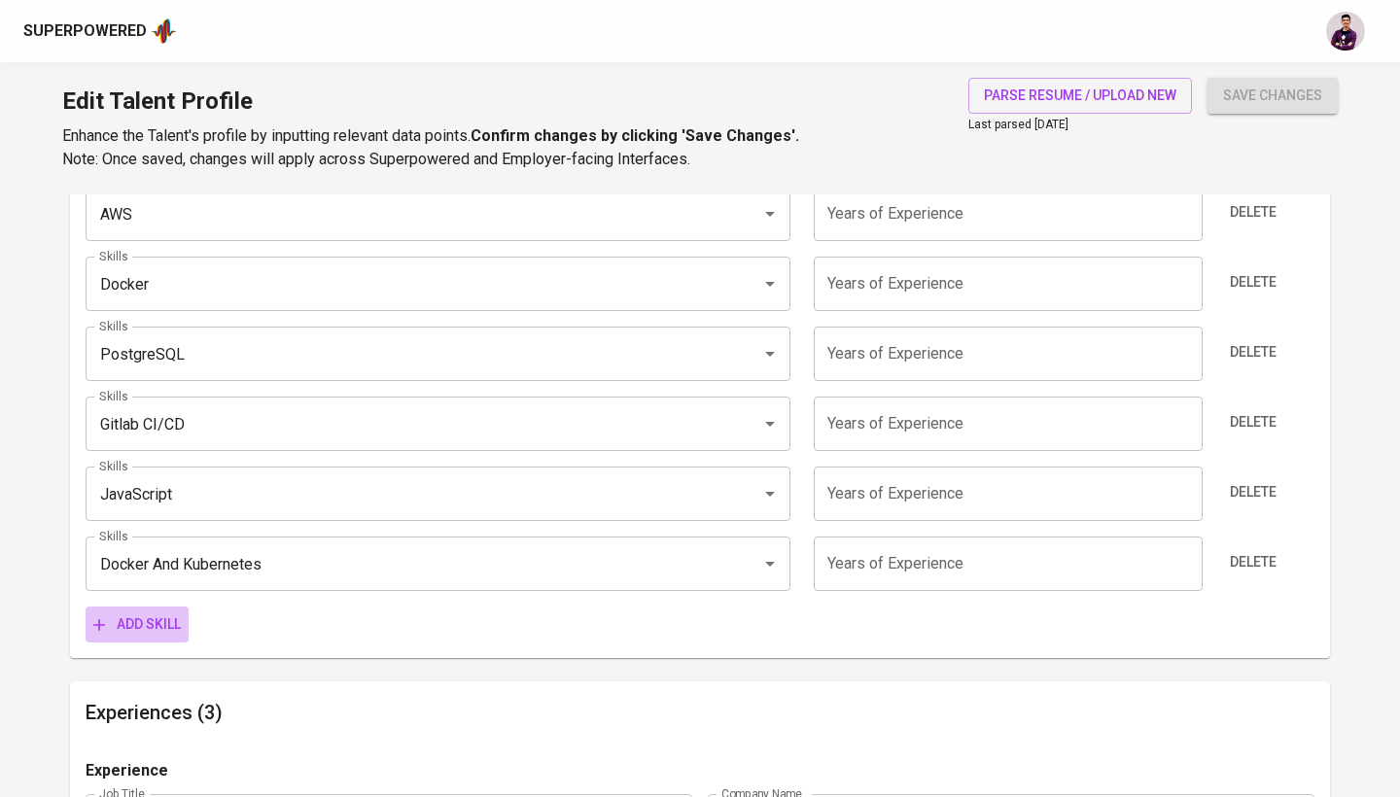
click at [162, 621] on span "Add skill" at bounding box center [136, 624] width 87 height 24
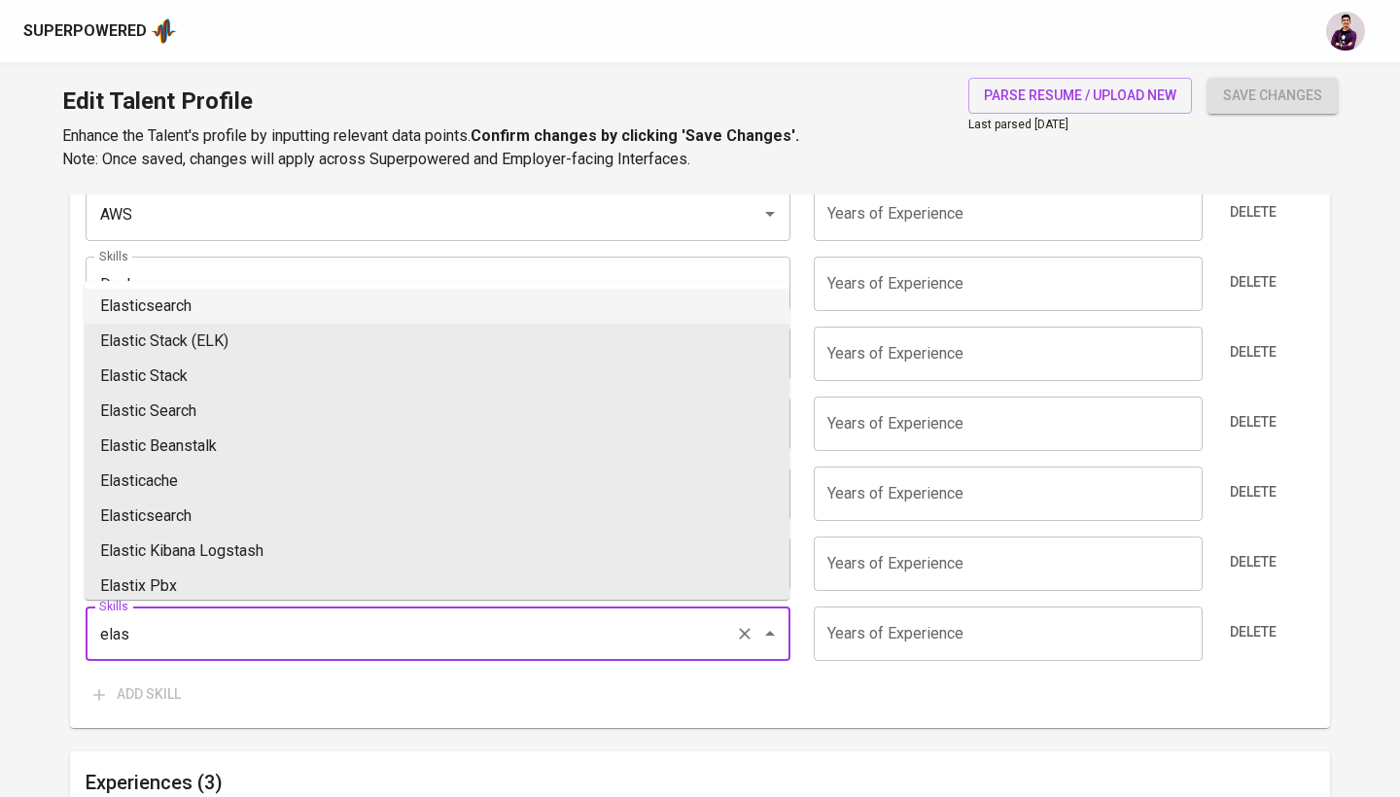
click at [331, 313] on li "Elasticsearch" at bounding box center [437, 306] width 705 height 35
type input "Elasticsearch"
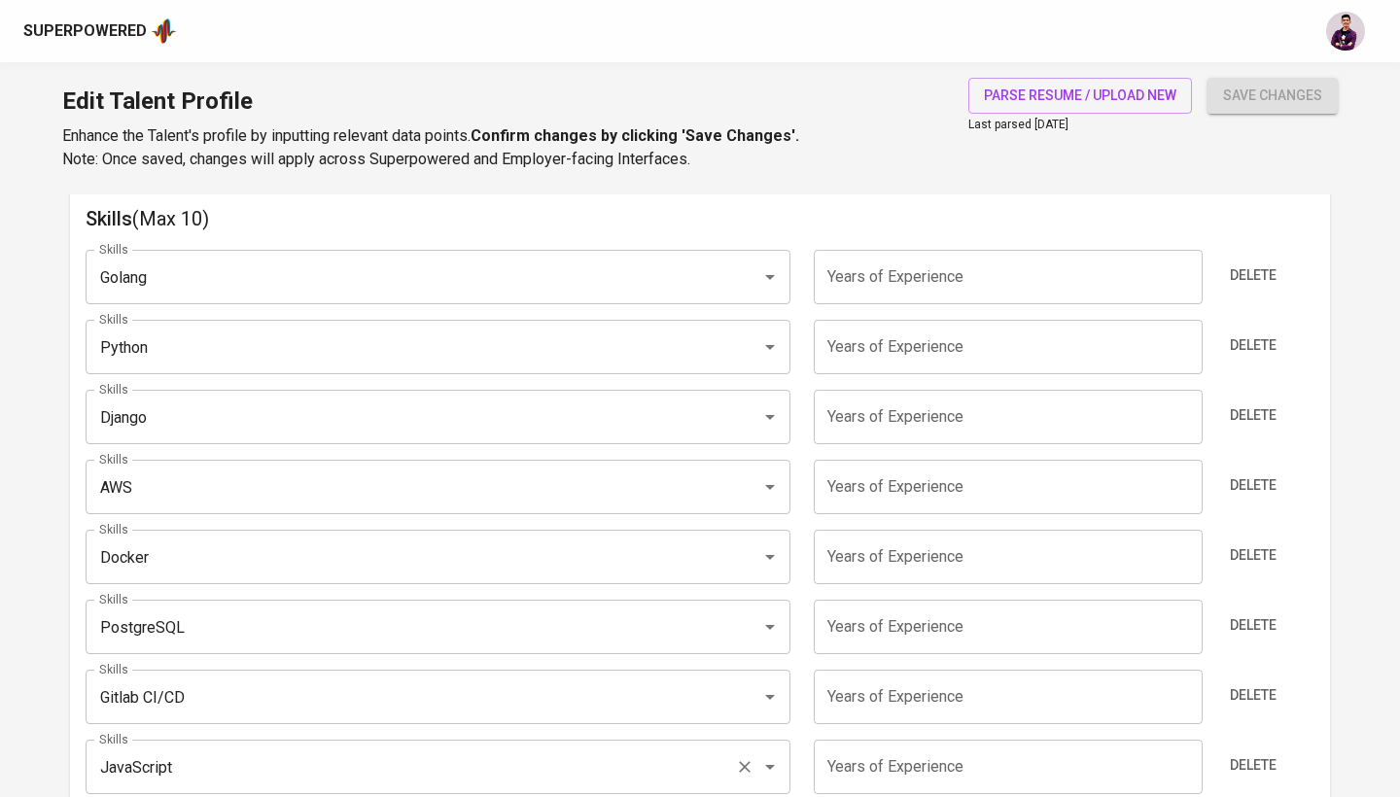
scroll to position [1002, 0]
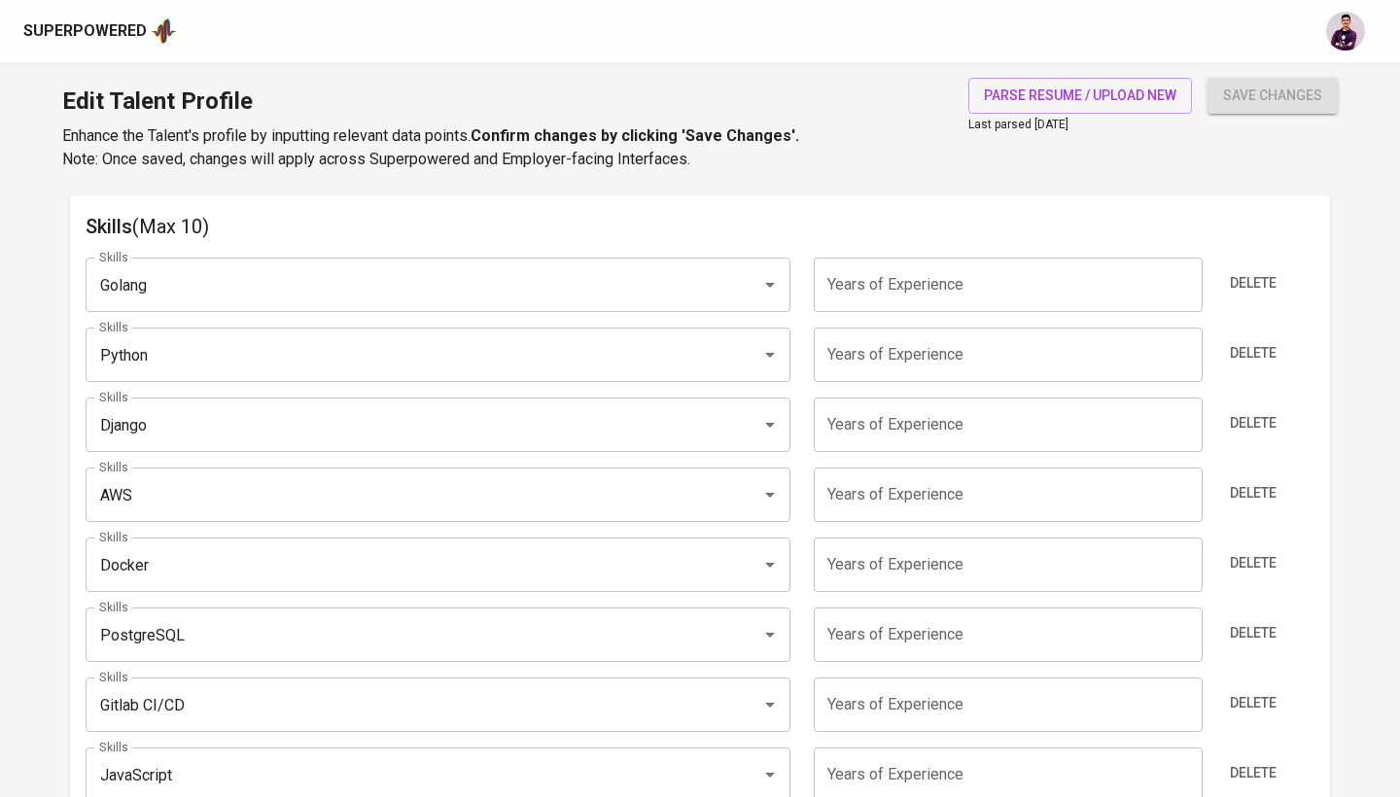
click at [992, 304] on input "number" at bounding box center [1007, 285] width 388 height 54
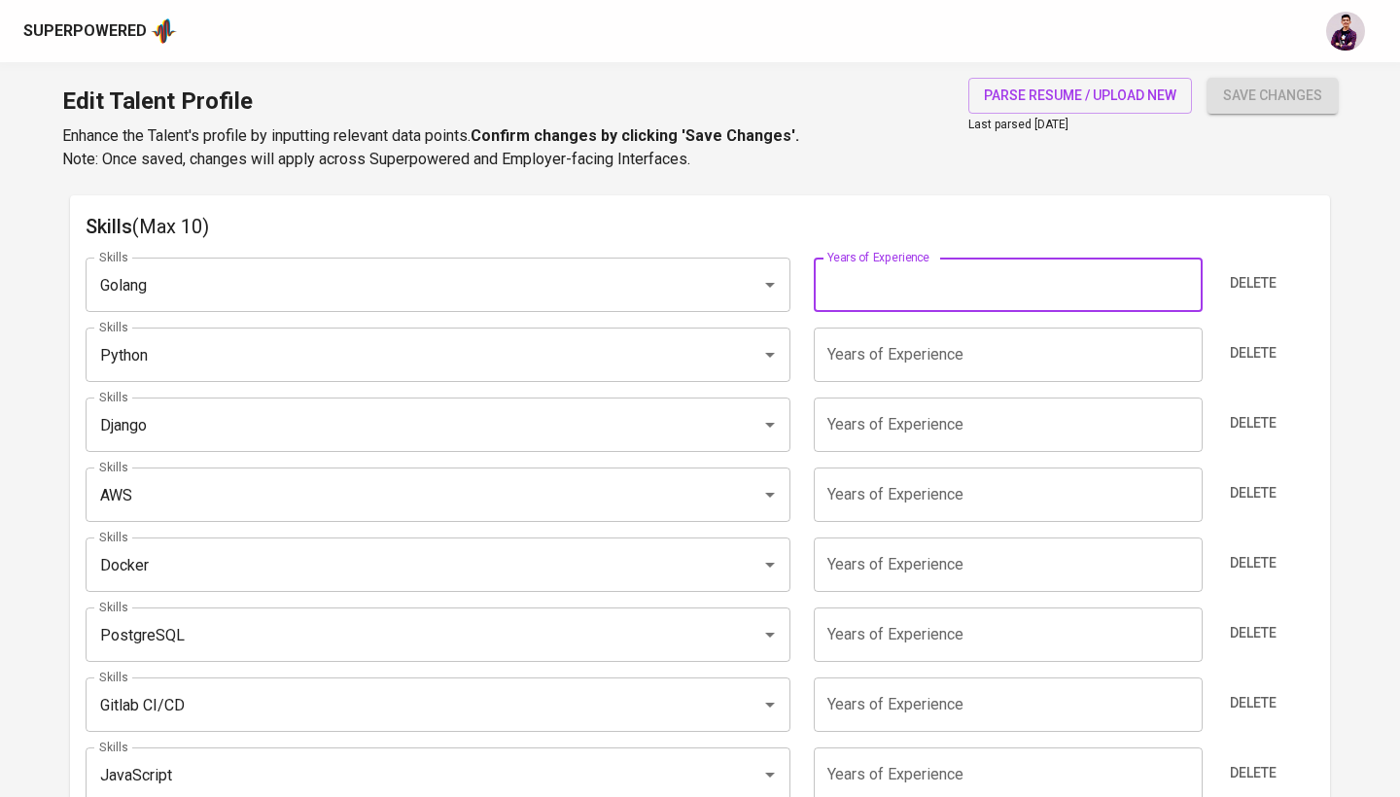
click at [992, 304] on input "number" at bounding box center [1007, 285] width 388 height 54
type input "8"
click at [952, 413] on input "number" at bounding box center [1007, 425] width 388 height 54
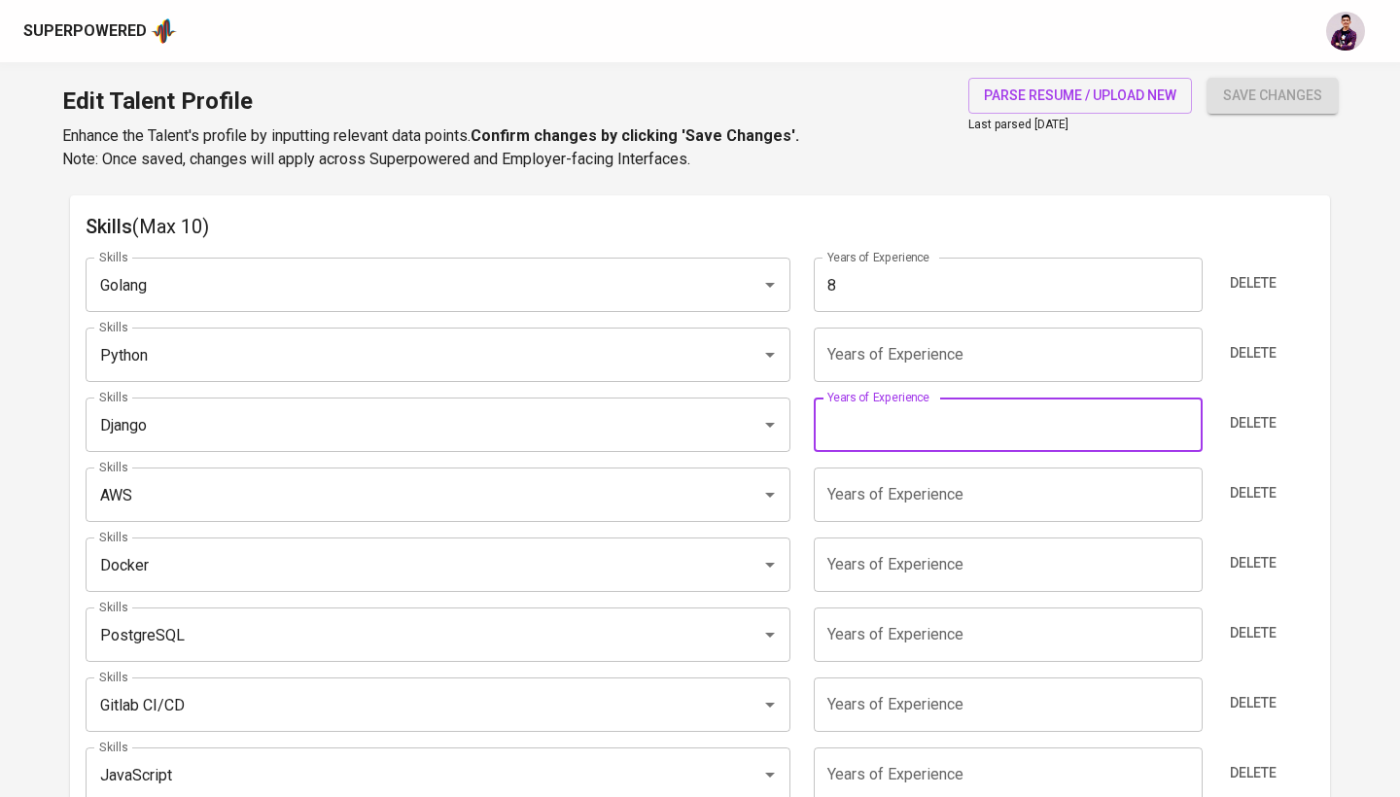
click at [952, 360] on input "number" at bounding box center [1007, 355] width 388 height 54
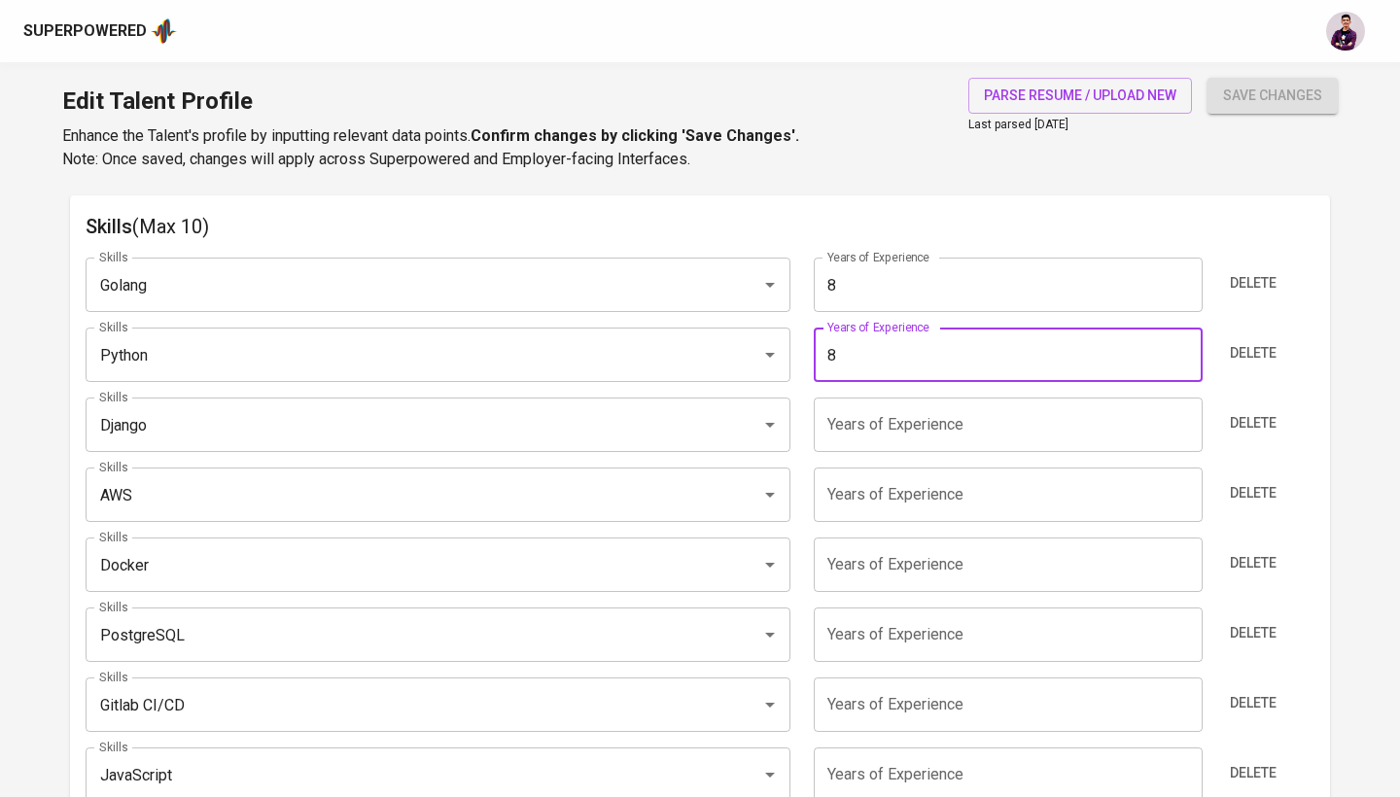
type input "8"
click at [959, 420] on input "number" at bounding box center [1007, 425] width 388 height 54
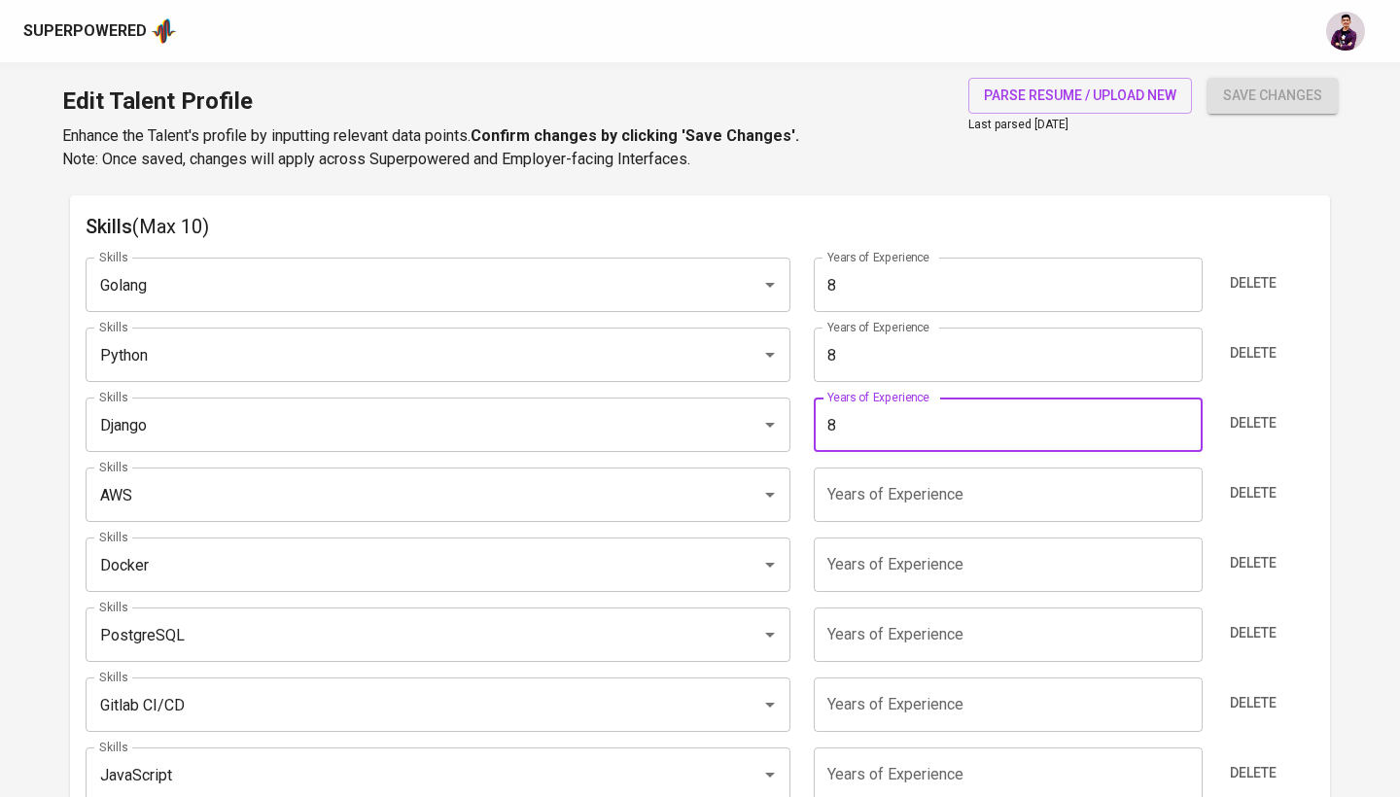
type input "8"
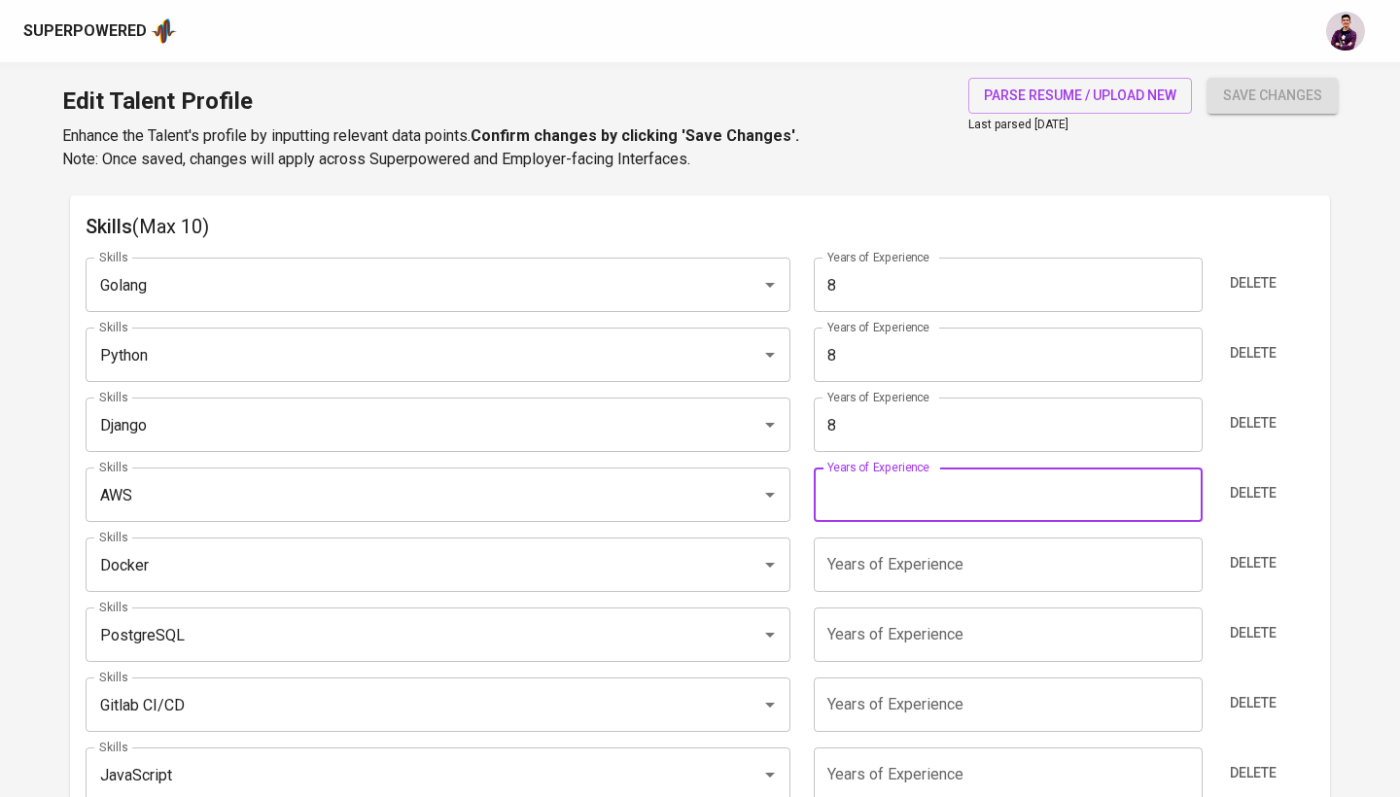
click at [937, 509] on input "number" at bounding box center [1007, 494] width 388 height 54
type input "5"
click at [947, 564] on input "number" at bounding box center [1007, 564] width 388 height 54
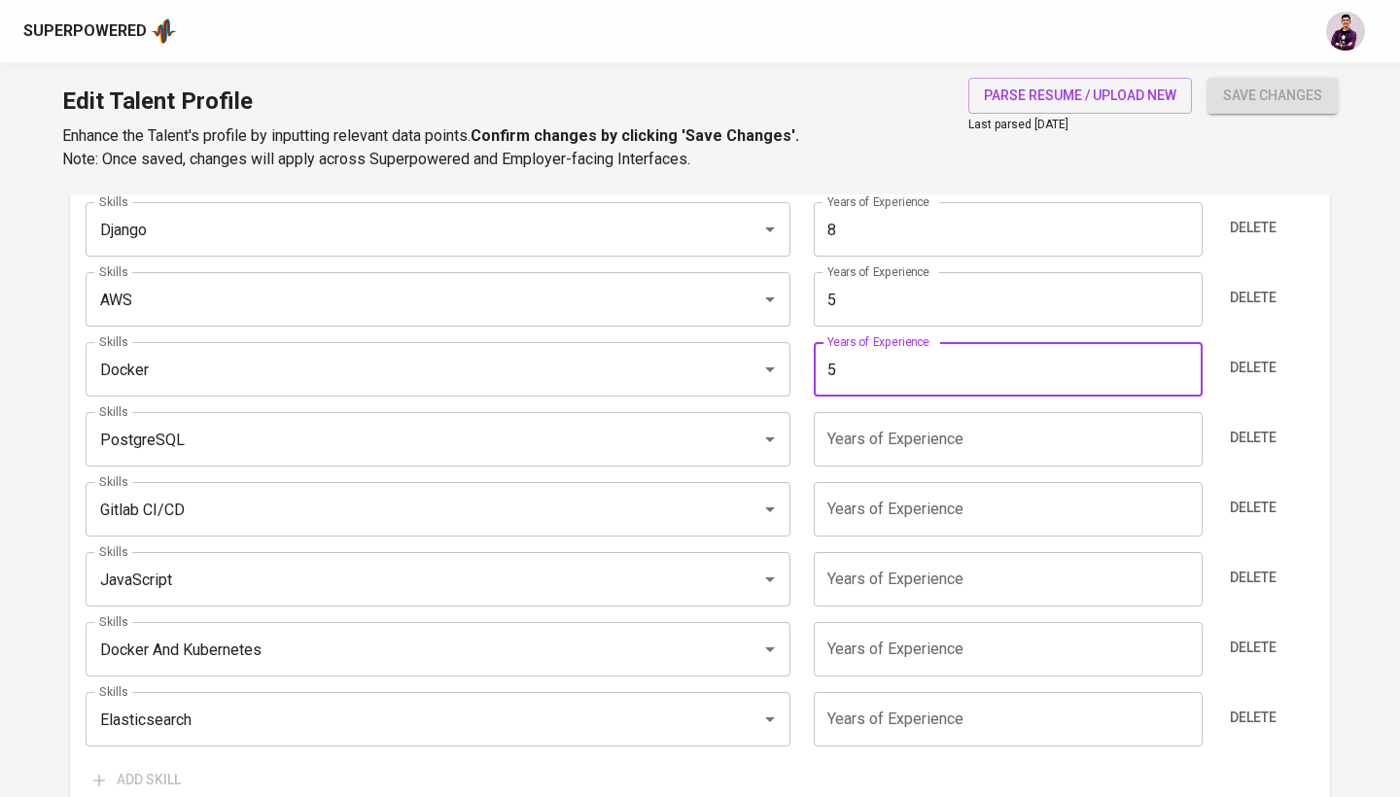
scroll to position [1216, 0]
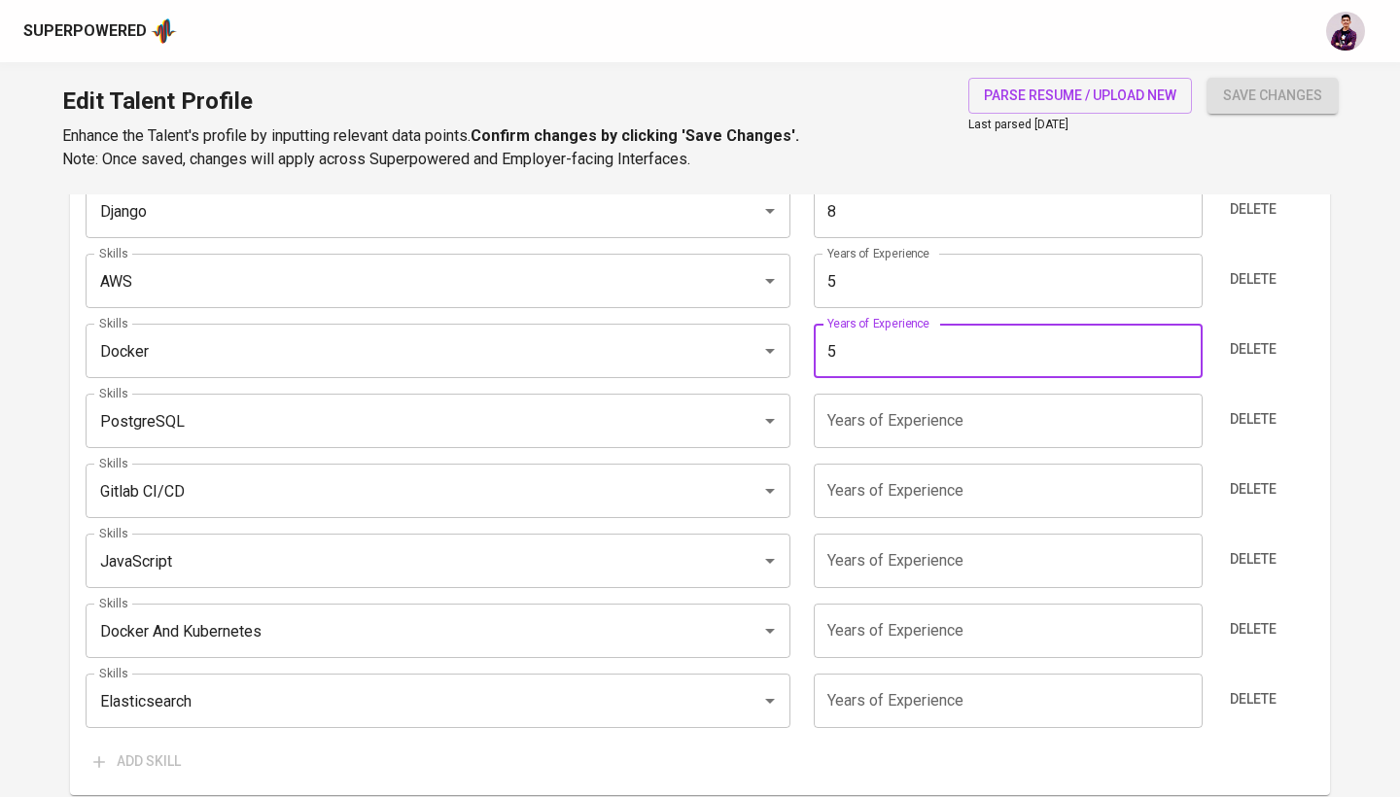
type input "5"
click at [914, 416] on input "number" at bounding box center [1007, 421] width 388 height 54
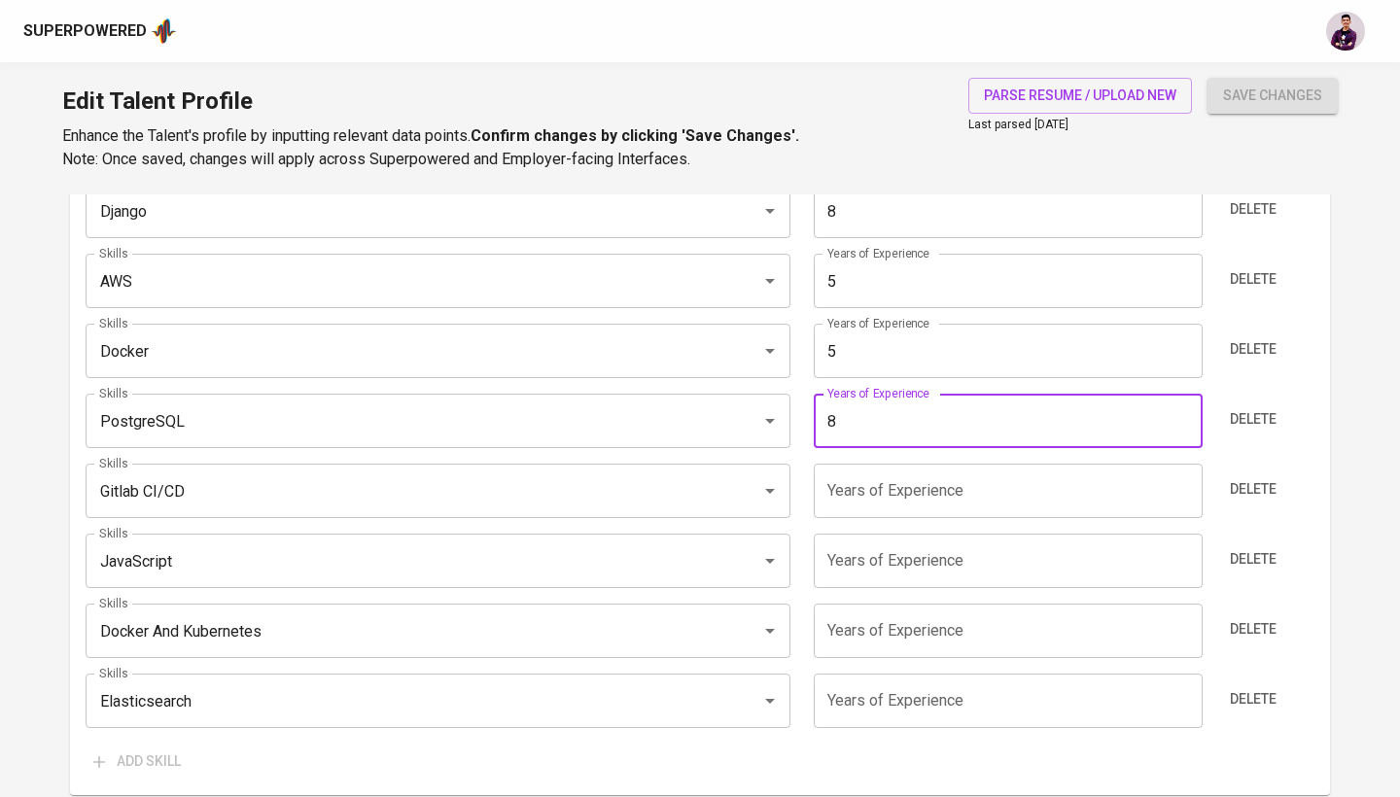
type input "8"
click at [898, 540] on input "number" at bounding box center [1007, 561] width 388 height 54
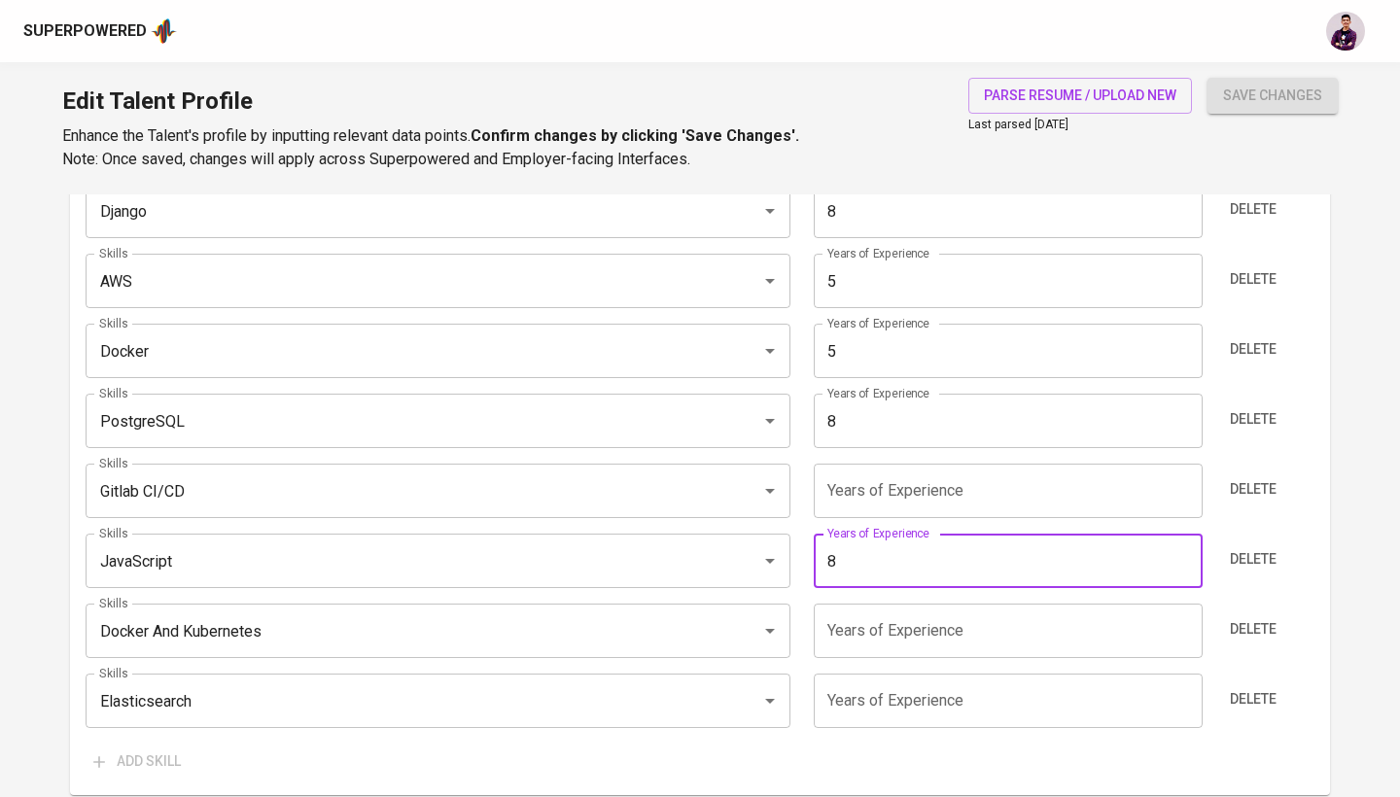
type input "8"
click at [892, 473] on input "number" at bounding box center [1007, 491] width 388 height 54
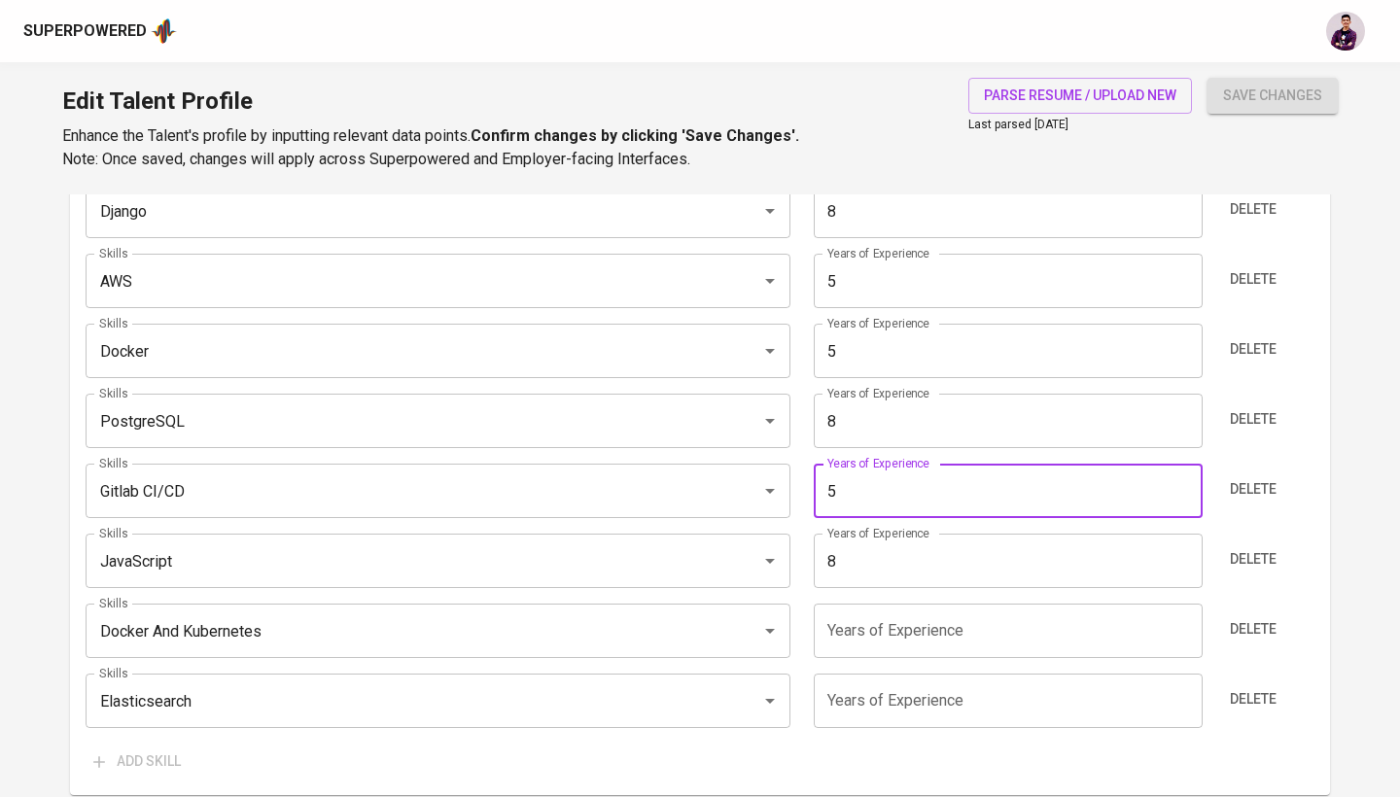
type input "5"
click at [875, 638] on input "number" at bounding box center [1007, 631] width 388 height 54
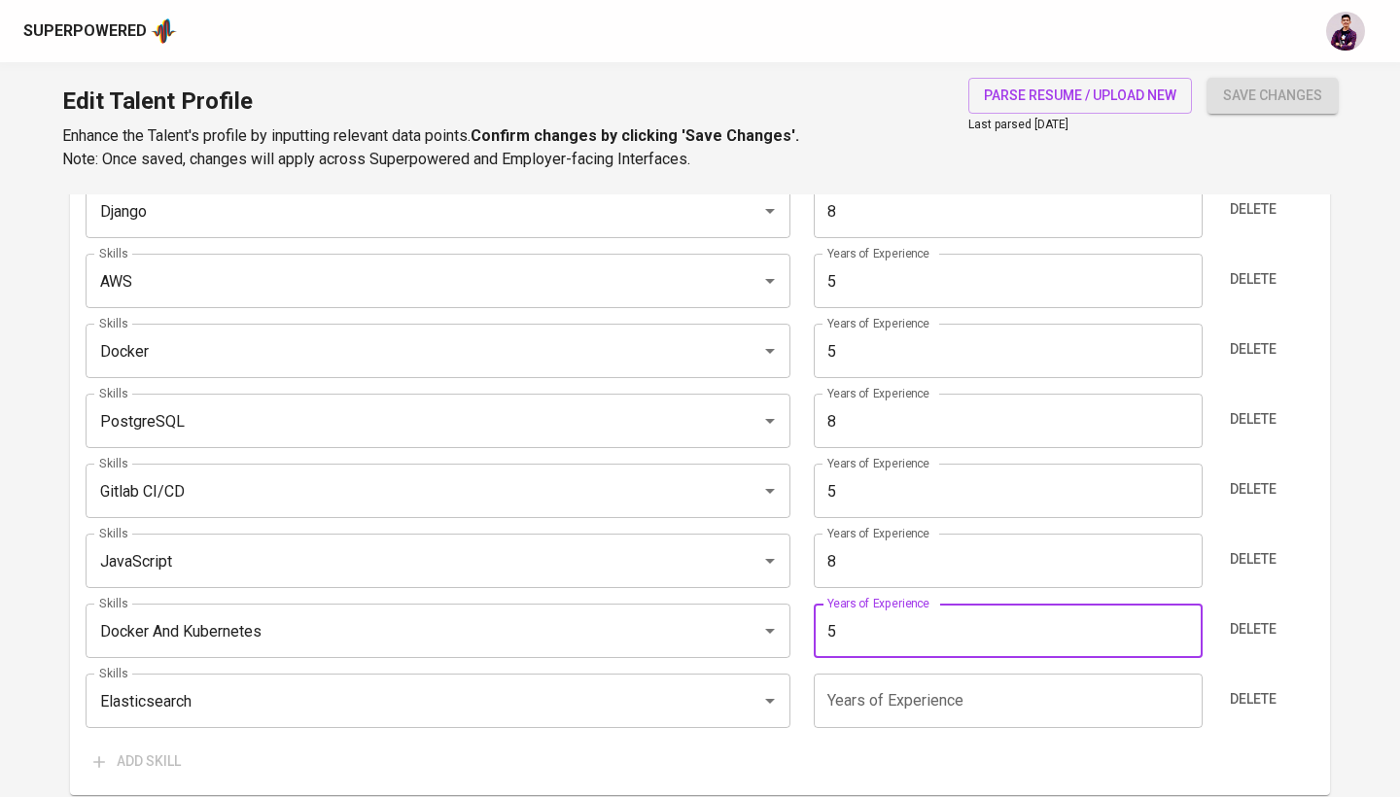
type input "5"
click at [881, 686] on input "number" at bounding box center [1007, 701] width 388 height 54
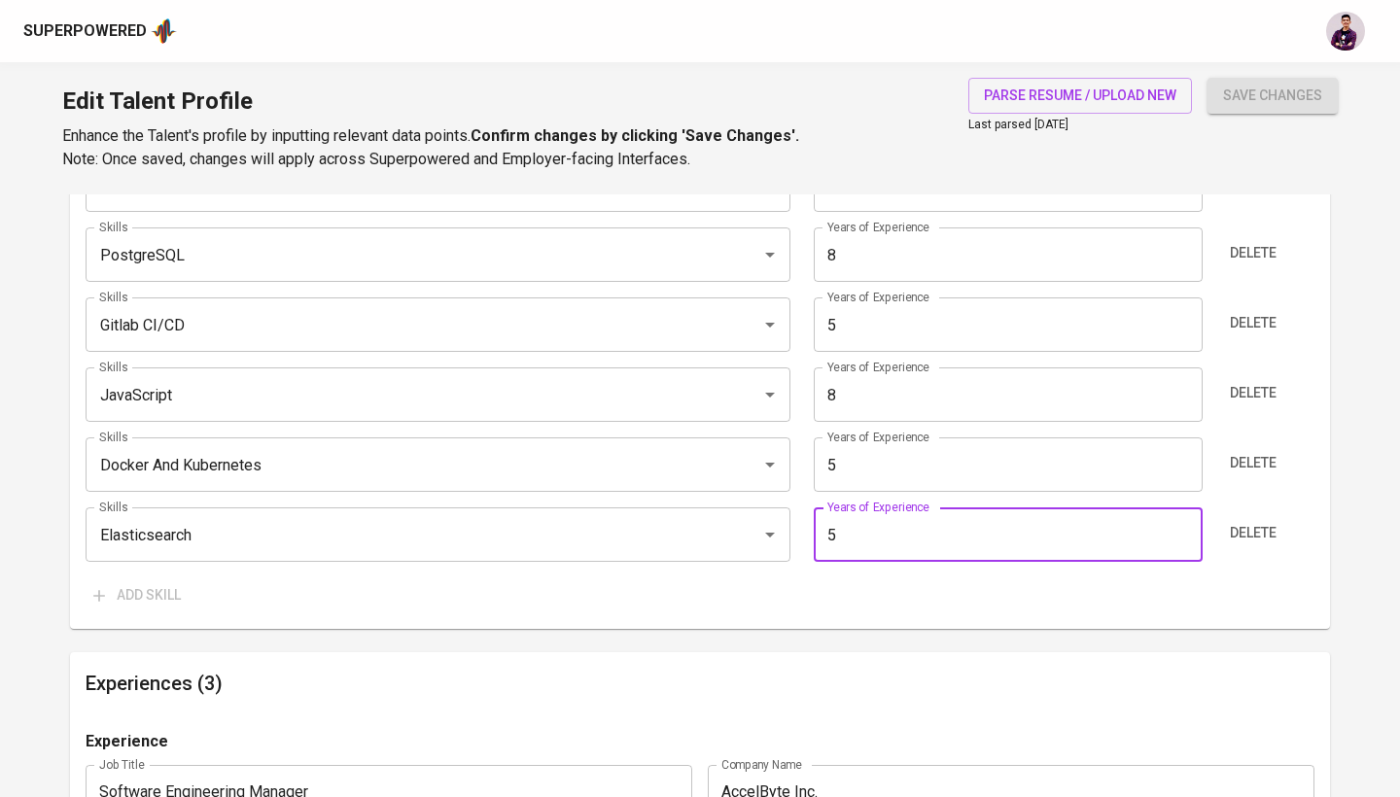
type input "5"
click at [1176, 634] on div "Talent Information Upload Talent Email   * faridridwanto@gmail.com Talent Email…" at bounding box center [700, 501] width 1260 height 3379
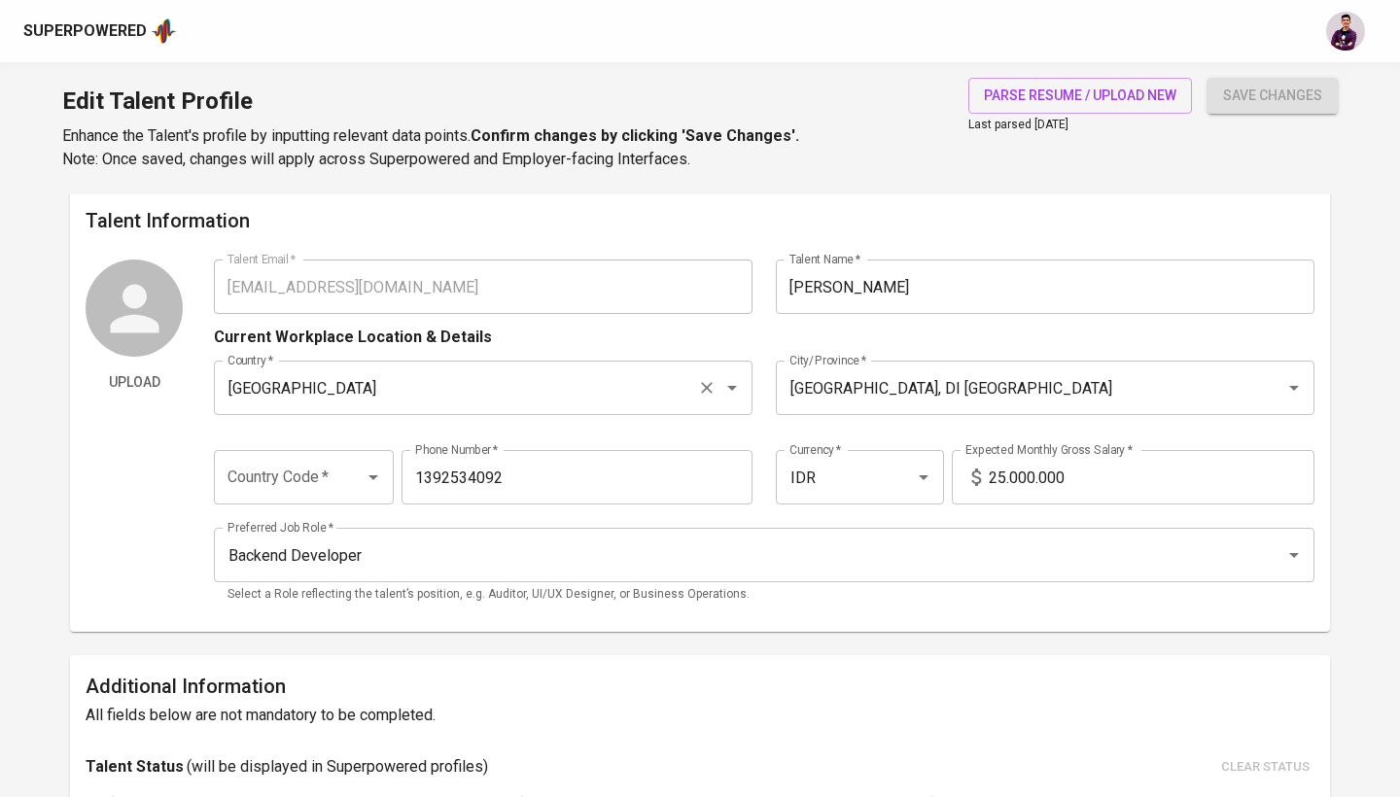
scroll to position [5, 0]
click at [338, 514] on div "Country Code   * Country Code * Phone Number   * 1392534092 Phone Number * Curr…" at bounding box center [764, 471] width 1100 height 89
click at [340, 448] on div "Country Code   * Country Code * Phone Number   * 1392534092 Phone Number * Curr…" at bounding box center [764, 471] width 1100 height 89
click at [342, 467] on div at bounding box center [359, 477] width 51 height 27
type input "i"
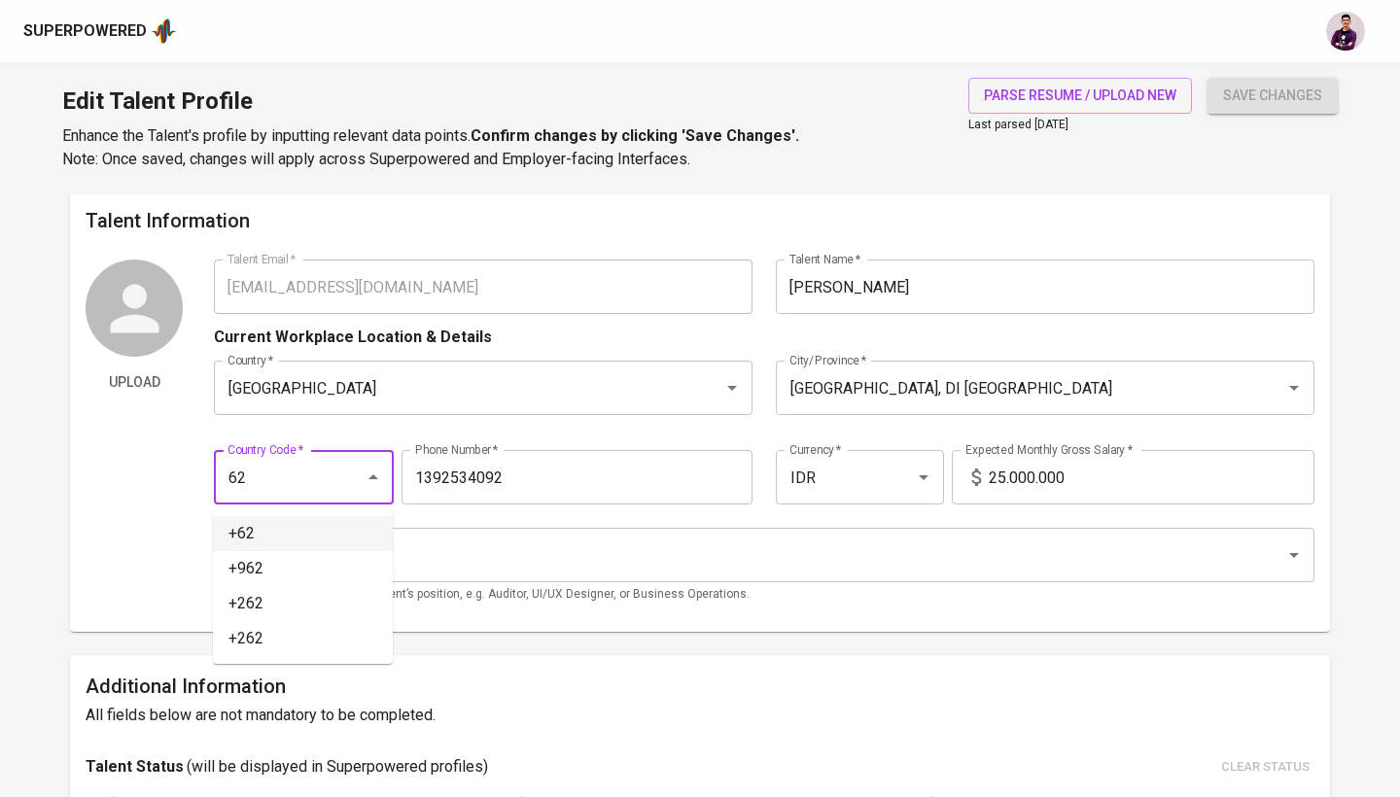
click at [260, 537] on li "+62" at bounding box center [303, 533] width 180 height 35
type input "+62"
type input "139-2534092"
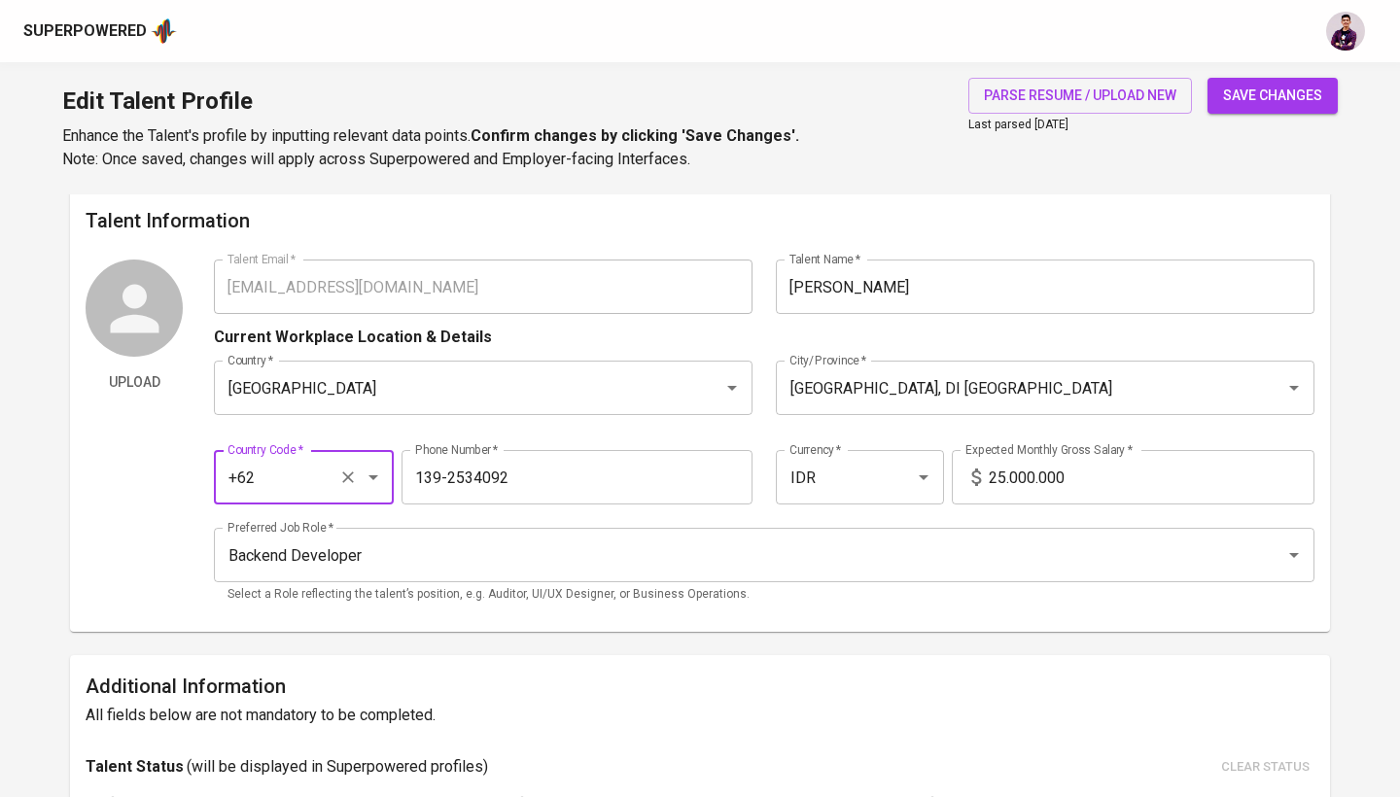
click at [1230, 100] on span "save changes" at bounding box center [1272, 96] width 99 height 24
type input "JavaScript"
type input "PostgreSQL"
type input "Python"
type input "8"
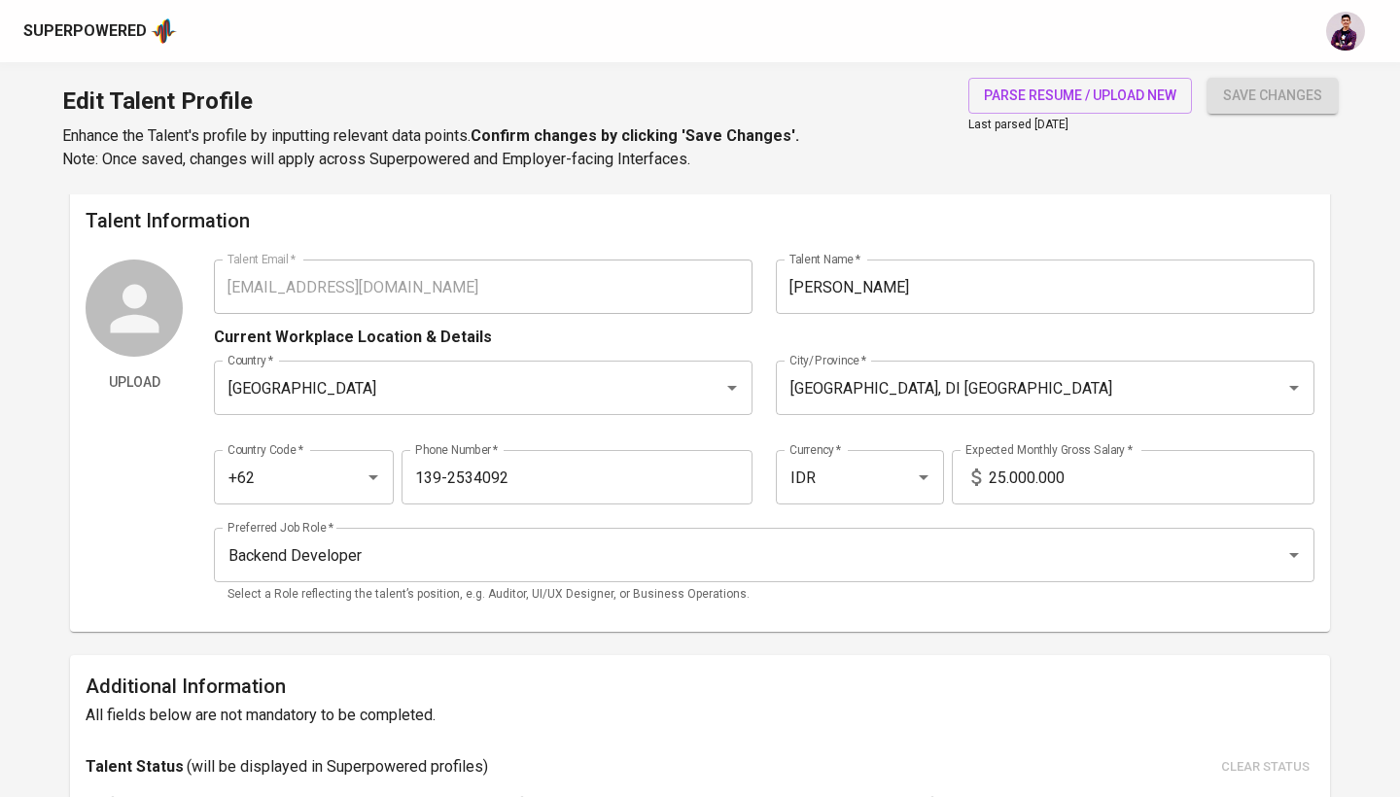
type input "Go"
type input "8"
type input "Docker"
type input "5"
type input "Docker And Kubernetes"
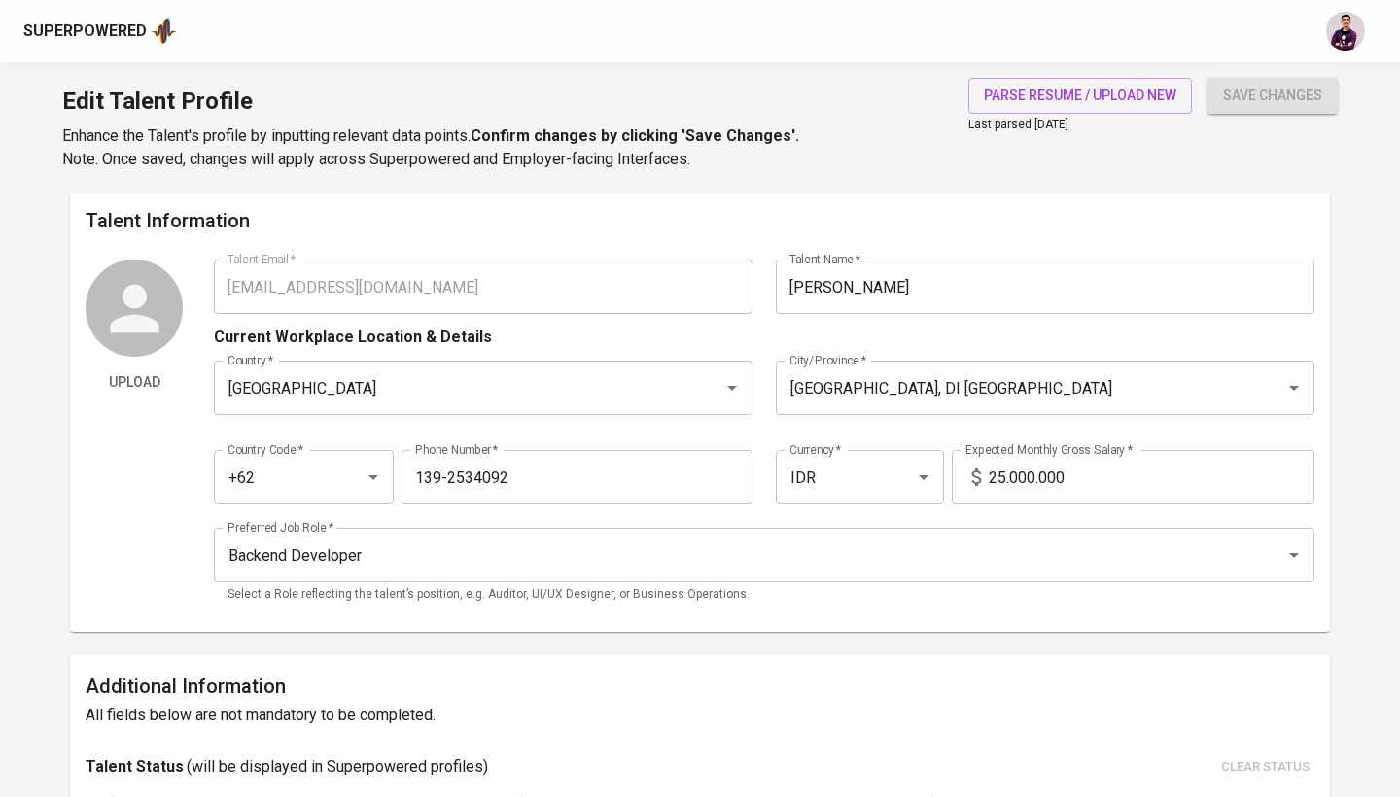
type input "GitLab"
type input "5"
type input "Elasticsearch"
type input "AWS"
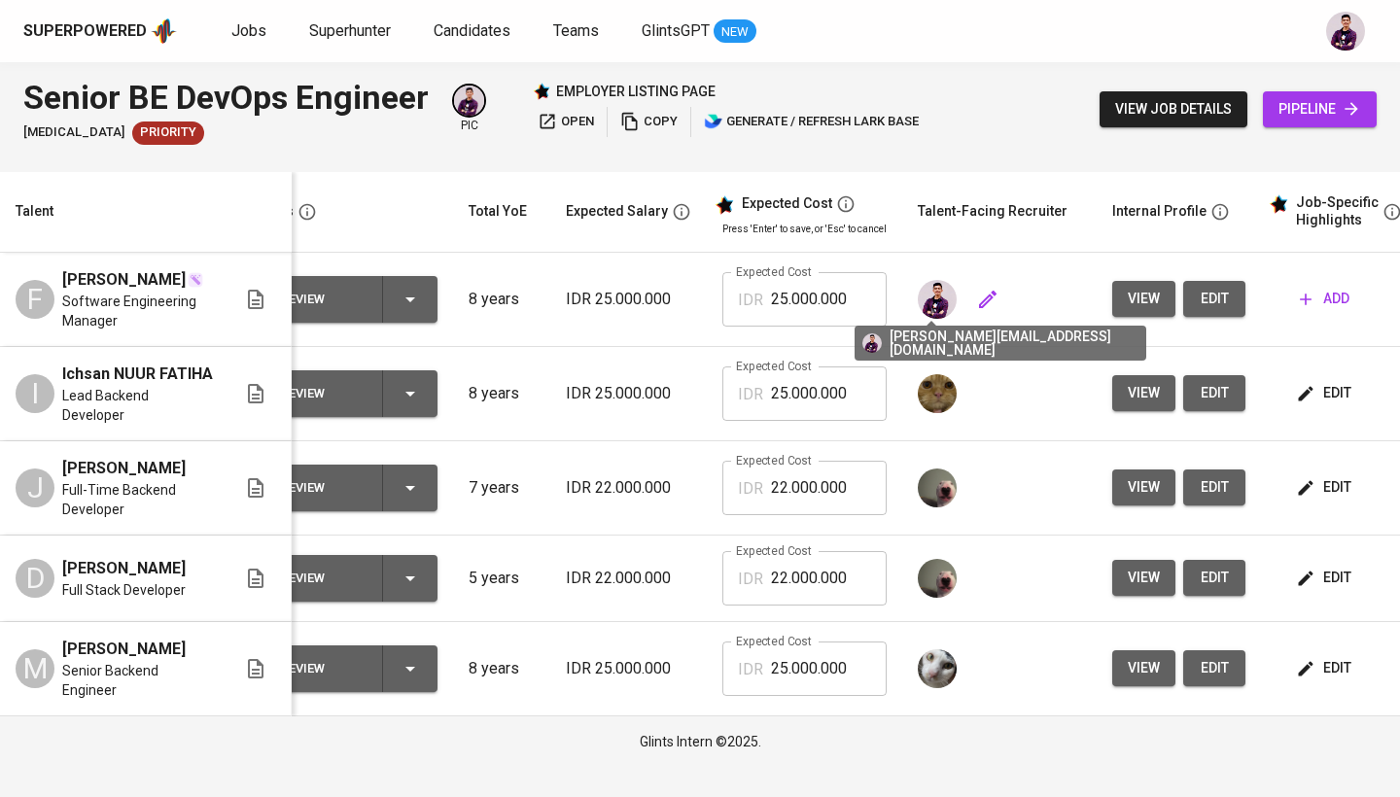
scroll to position [0, 261]
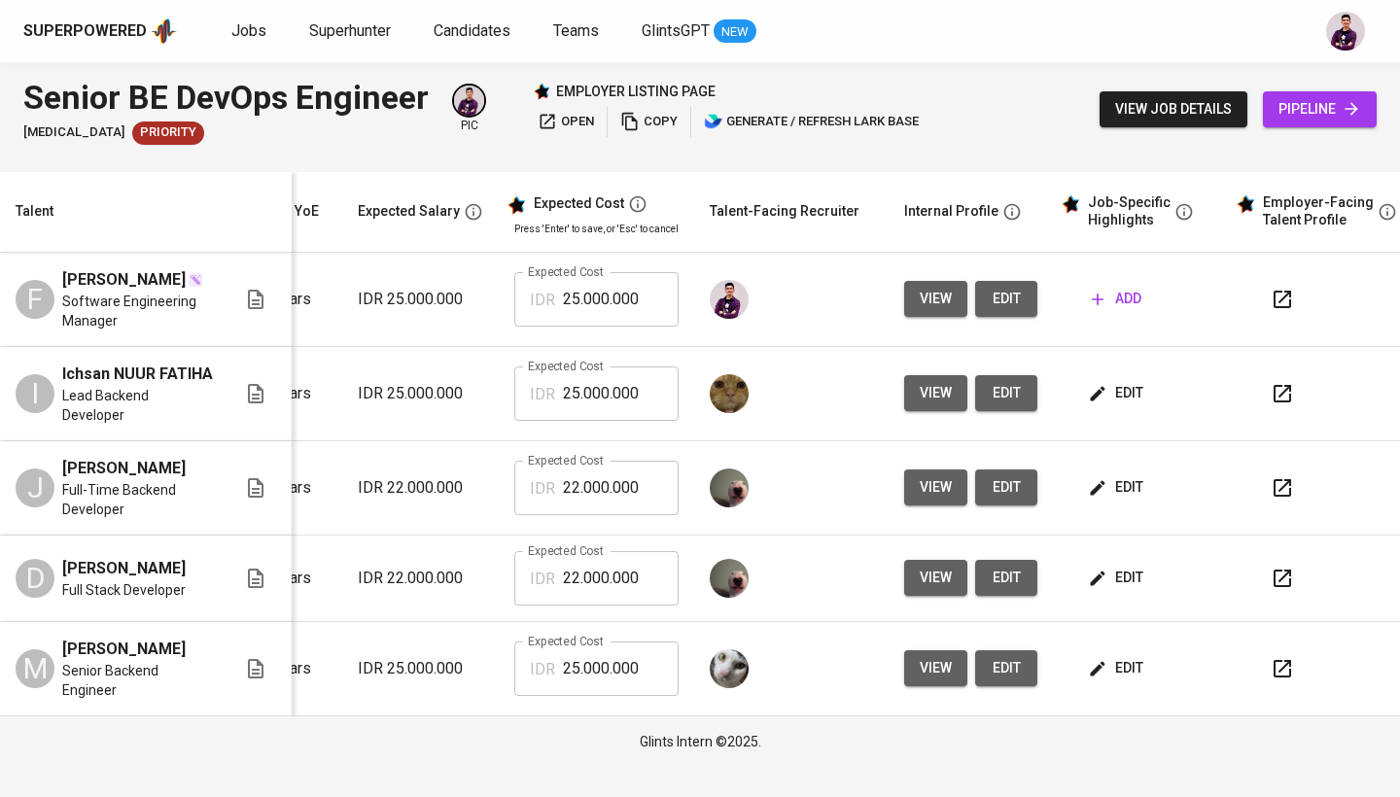
click at [1111, 291] on span "add" at bounding box center [1116, 299] width 50 height 24
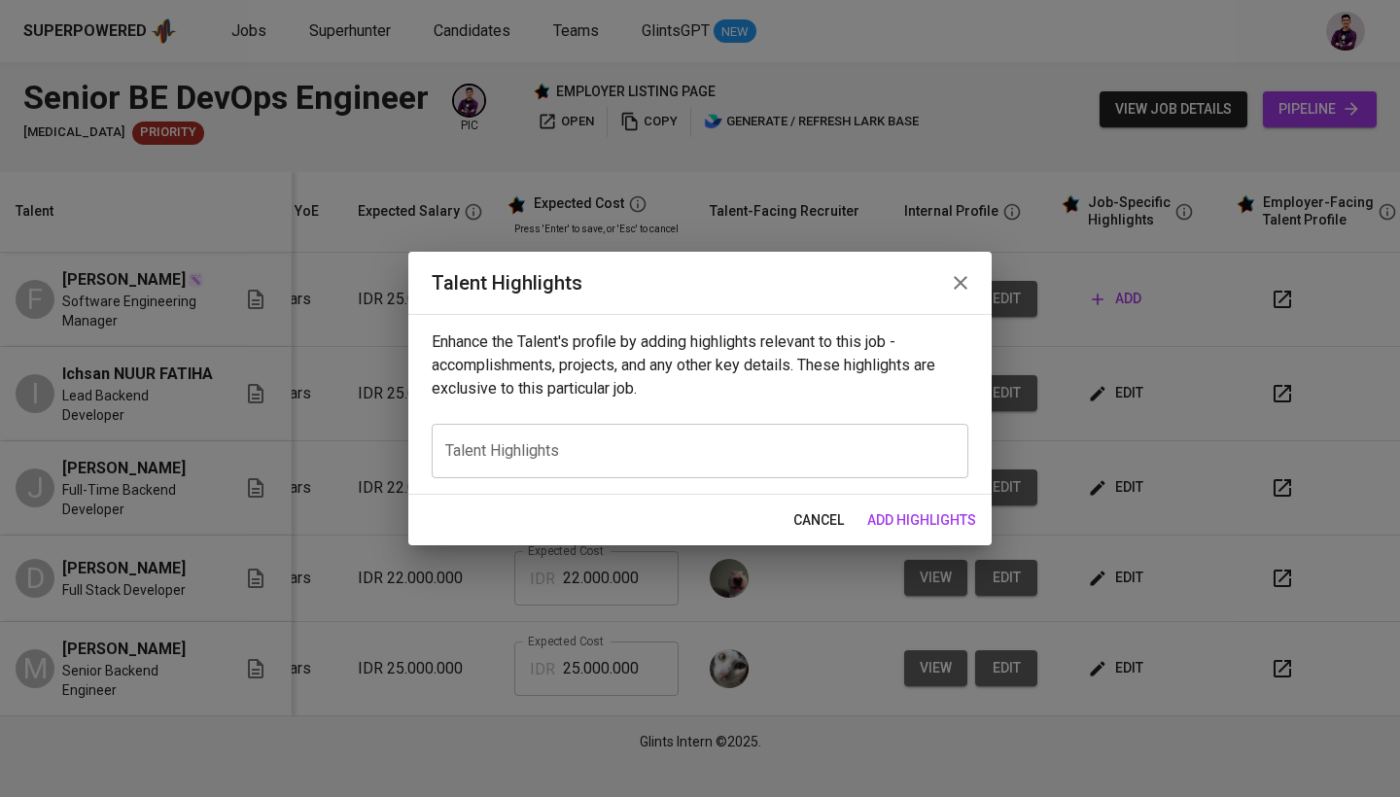
click at [711, 430] on div "x Talent Highlights" at bounding box center [700, 451] width 536 height 54
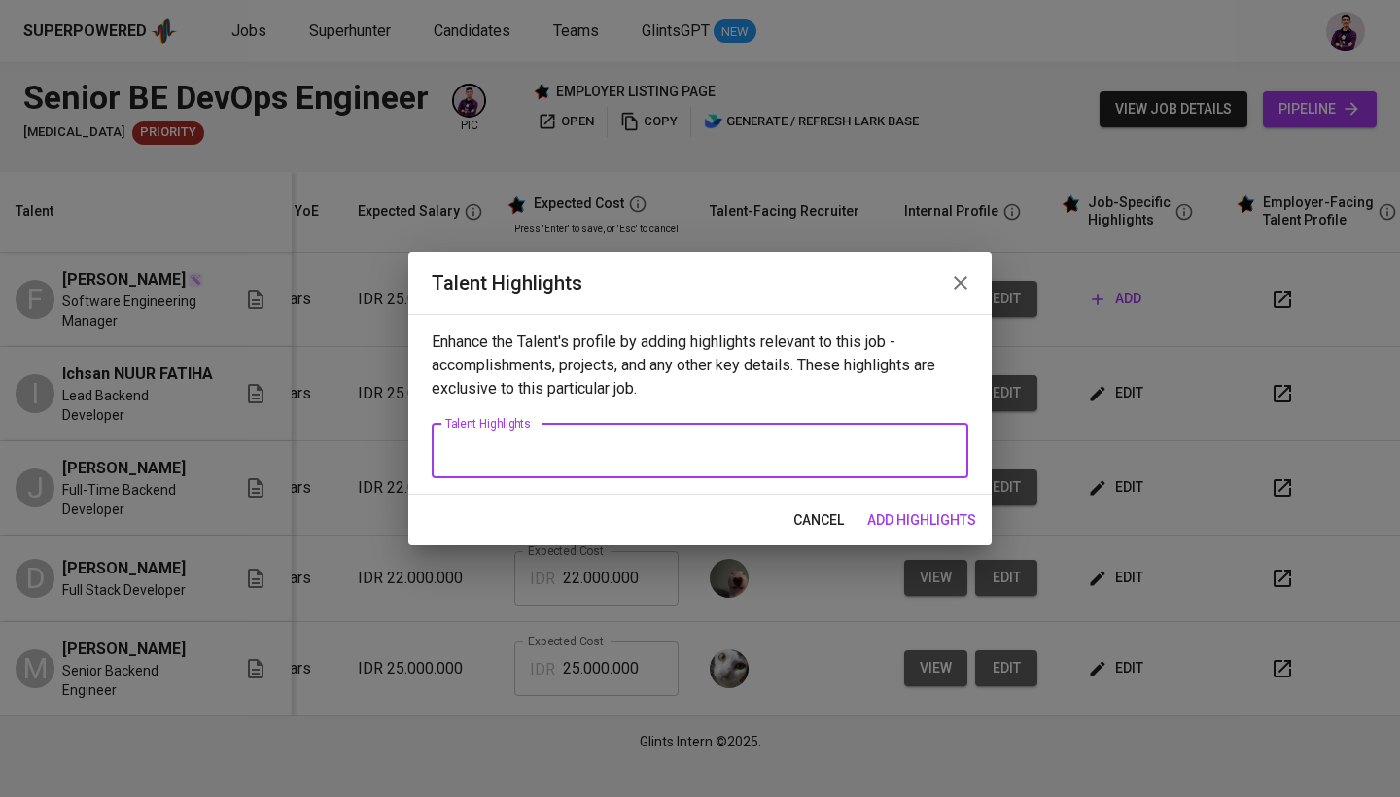
paste textarea "Python Engineering: Developed and scaled backend services with Python (Django R…"
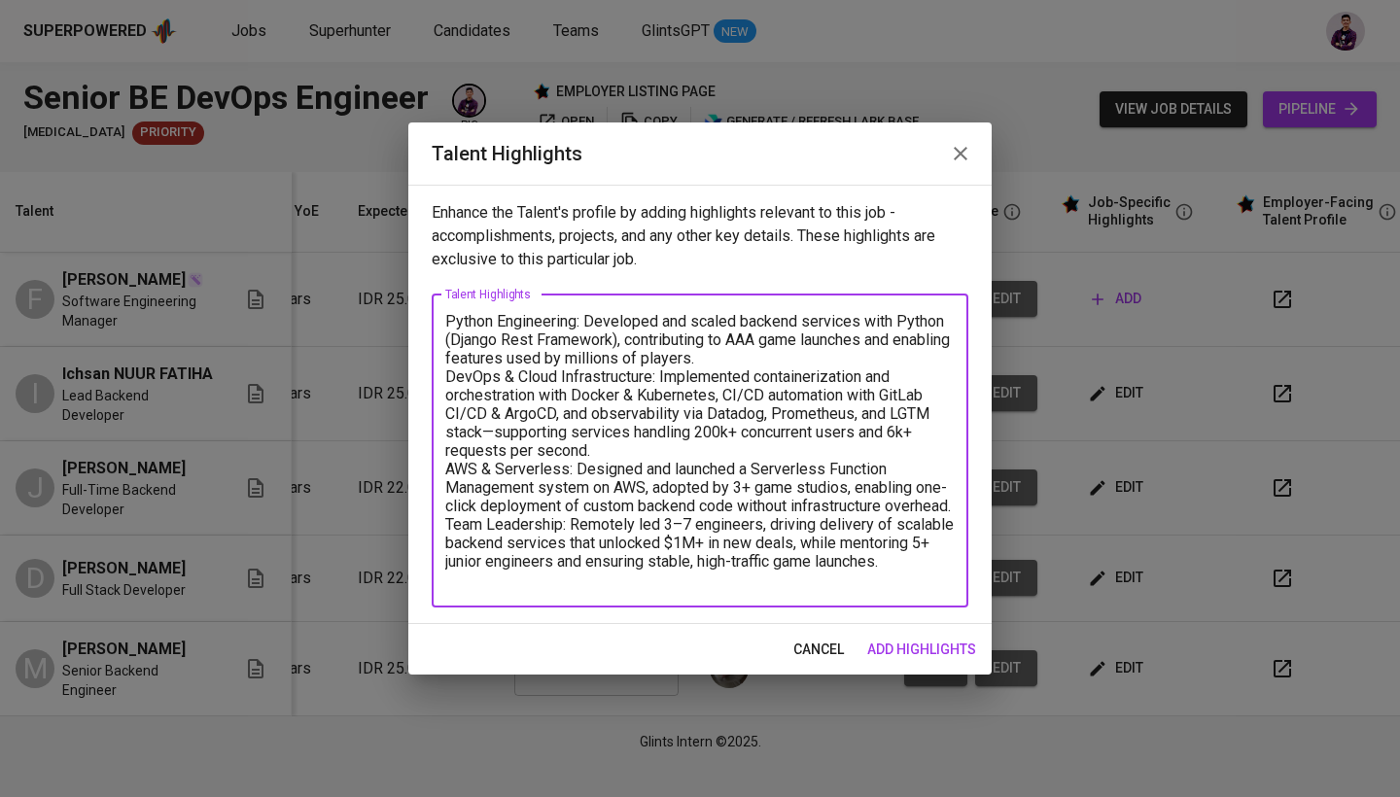
click at [446, 319] on textarea "Python Engineering: Developed and scaled backend services with Python (Django R…" at bounding box center [699, 450] width 509 height 277
click at [778, 369] on textarea "- Python Engineering: Developed and scaled backend services with Python (Django…" at bounding box center [699, 450] width 509 height 277
click at [778, 359] on textarea "- Python Engineering: Developed and scaled backend services with Python (Django…" at bounding box center [699, 450] width 509 height 277
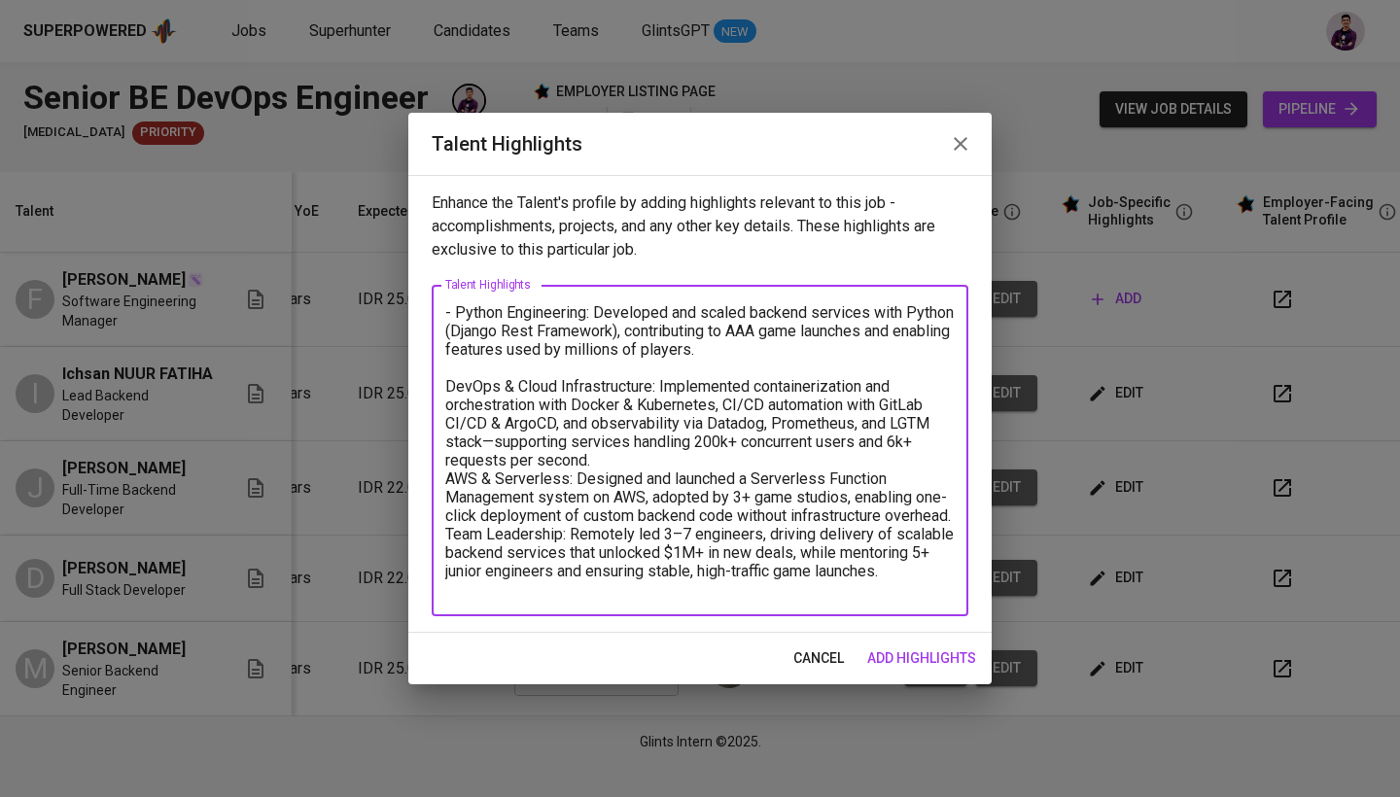
click at [449, 389] on textarea "- Python Engineering: Developed and scaled backend services with Python (Django…" at bounding box center [699, 450] width 509 height 295
click at [689, 454] on textarea "- Python Engineering: Developed and scaled backend services with Python (Django…" at bounding box center [699, 450] width 509 height 295
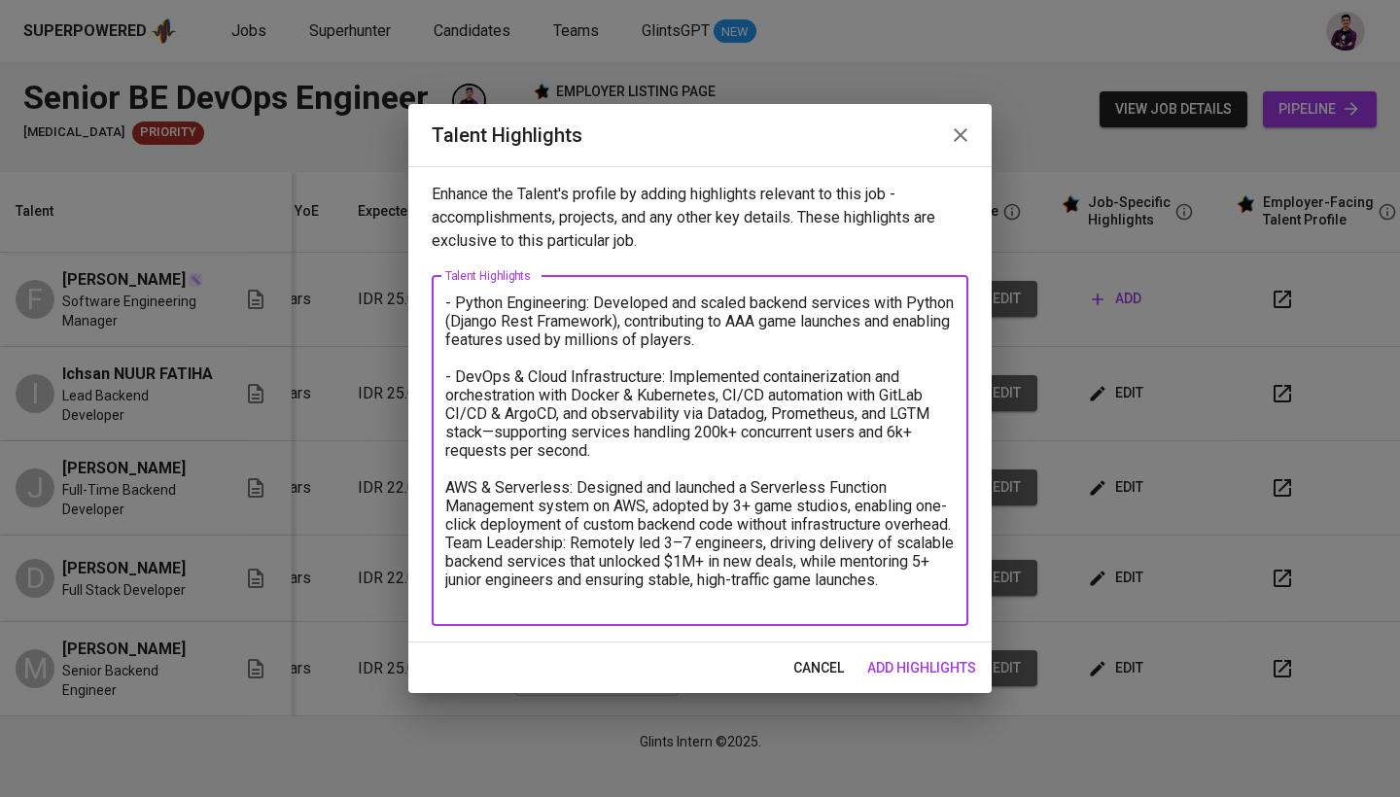
click at [449, 486] on textarea "- Python Engineering: Developed and scaled backend services with Python (Django…" at bounding box center [699, 451] width 509 height 314
click at [608, 544] on textarea "- Python Engineering: Developed and scaled backend services with Python (Django…" at bounding box center [699, 451] width 509 height 314
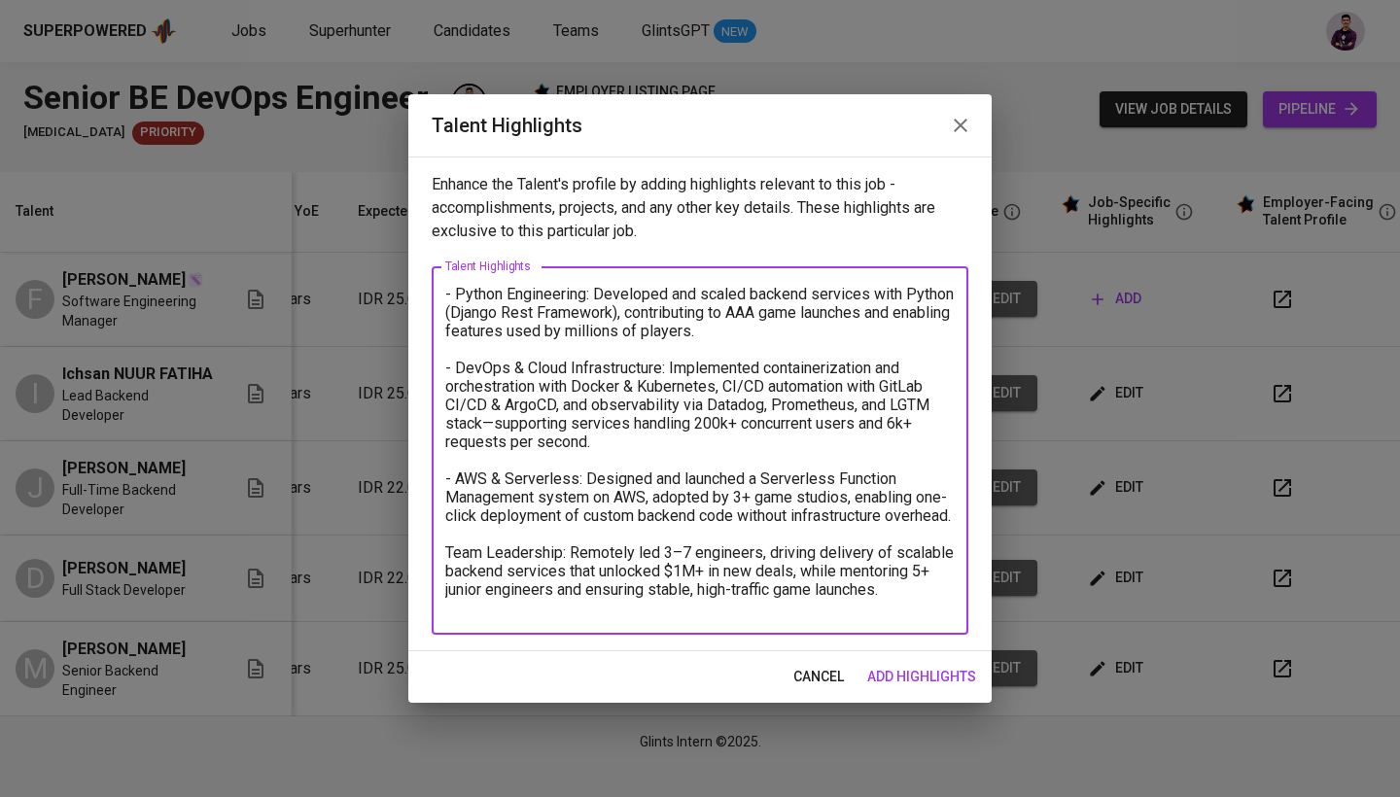
click at [439, 570] on div "- Python Engineering: Developed and scaled backend services with Python (Django…" at bounding box center [700, 450] width 536 height 368
click at [451, 570] on textarea "- Python Engineering: Developed and scaled backend services with Python (Django…" at bounding box center [699, 451] width 509 height 332
click at [448, 570] on textarea "- Python Engineering: Developed and scaled backend services with Python (Django…" at bounding box center [699, 451] width 509 height 332
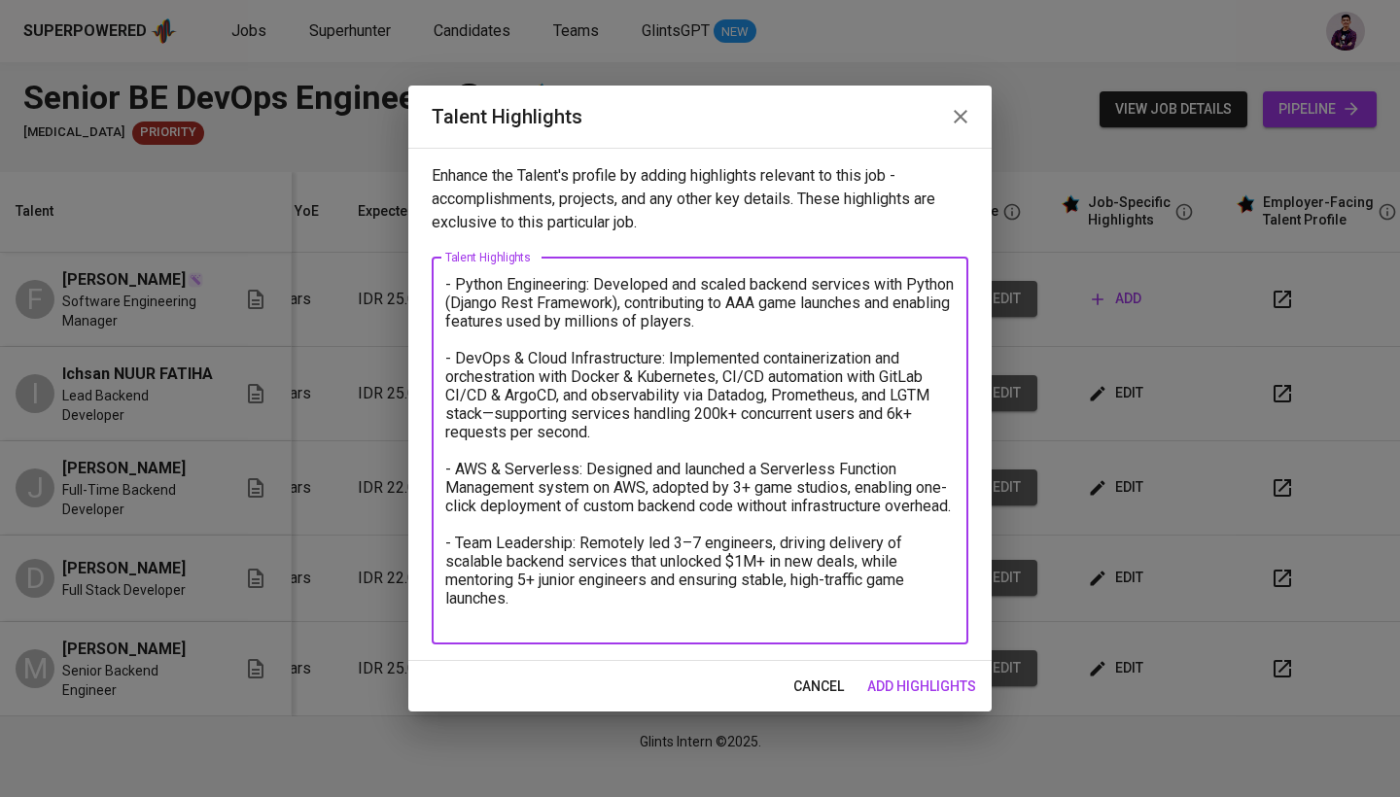
click at [821, 620] on textarea "- Python Engineering: Developed and scaled backend services with Python (Django…" at bounding box center [699, 450] width 509 height 351
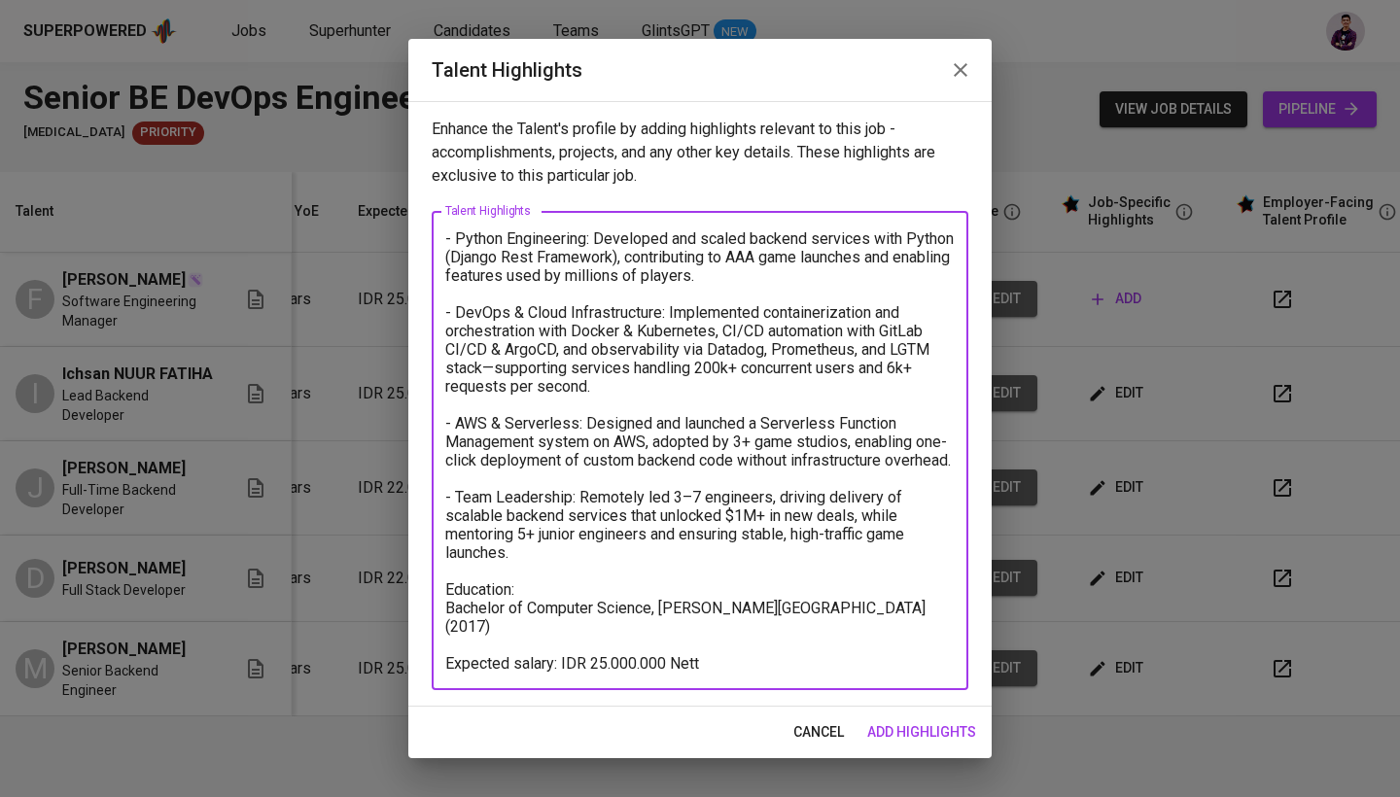
type textarea "- Python Engineering: Developed and scaled backend services with Python (Django…"
click at [912, 738] on span "add highlights" at bounding box center [921, 732] width 109 height 24
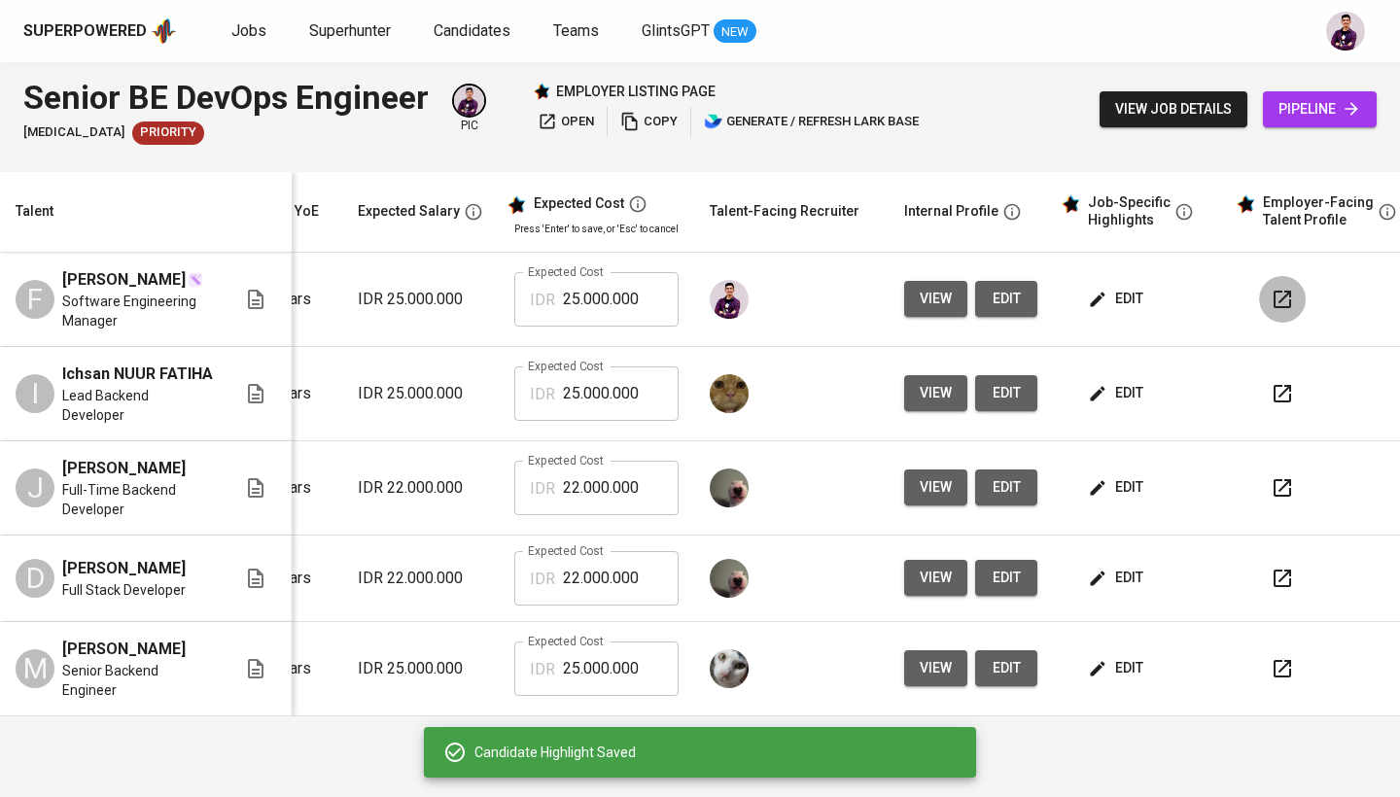
click at [1270, 290] on icon "button" at bounding box center [1281, 299] width 23 height 23
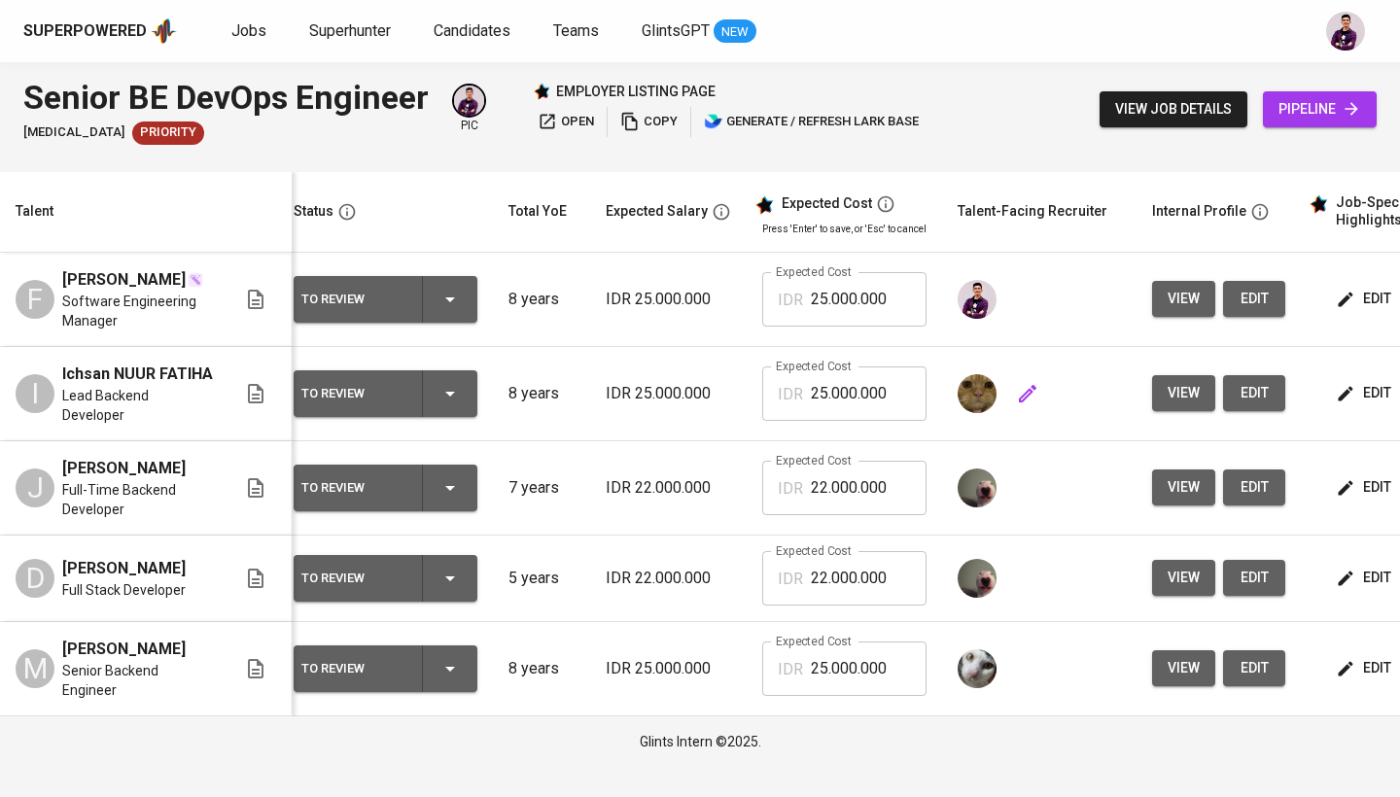
scroll to position [0, 14]
click at [473, 292] on button "To Review" at bounding box center [386, 299] width 184 height 47
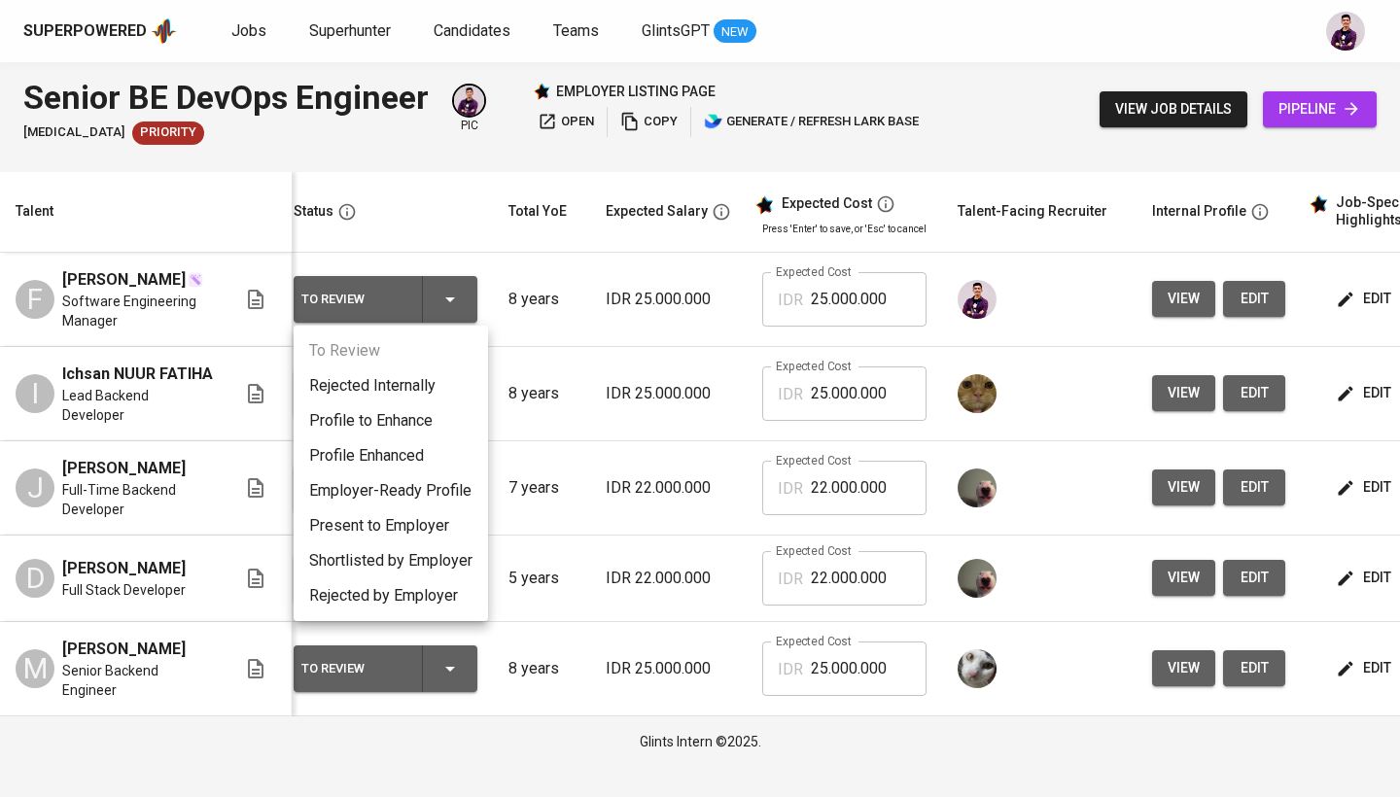
click at [421, 519] on li "Present to Employer" at bounding box center [391, 525] width 194 height 35
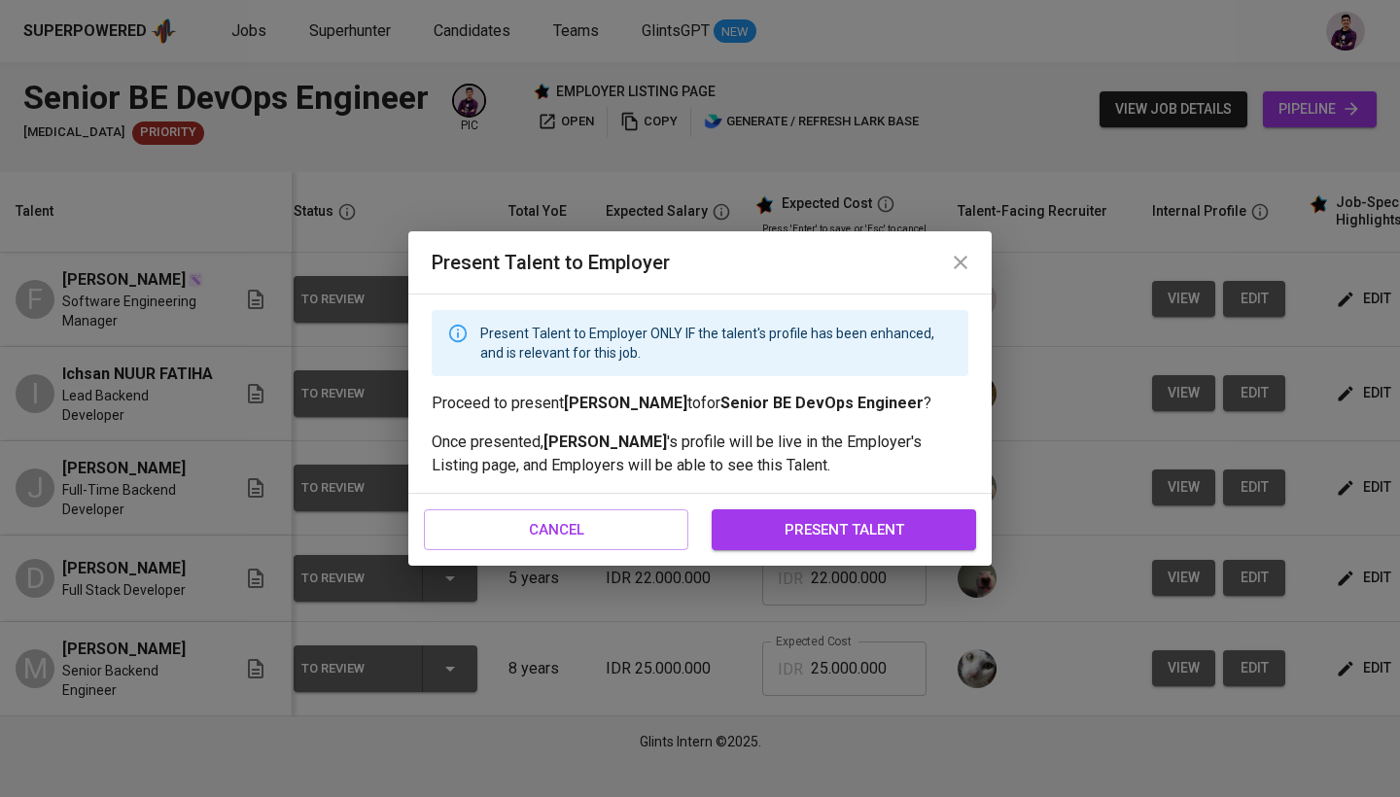
click at [819, 553] on div "cancel present talent" at bounding box center [699, 530] width 583 height 72
click at [613, 509] on button "cancel" at bounding box center [556, 529] width 264 height 41
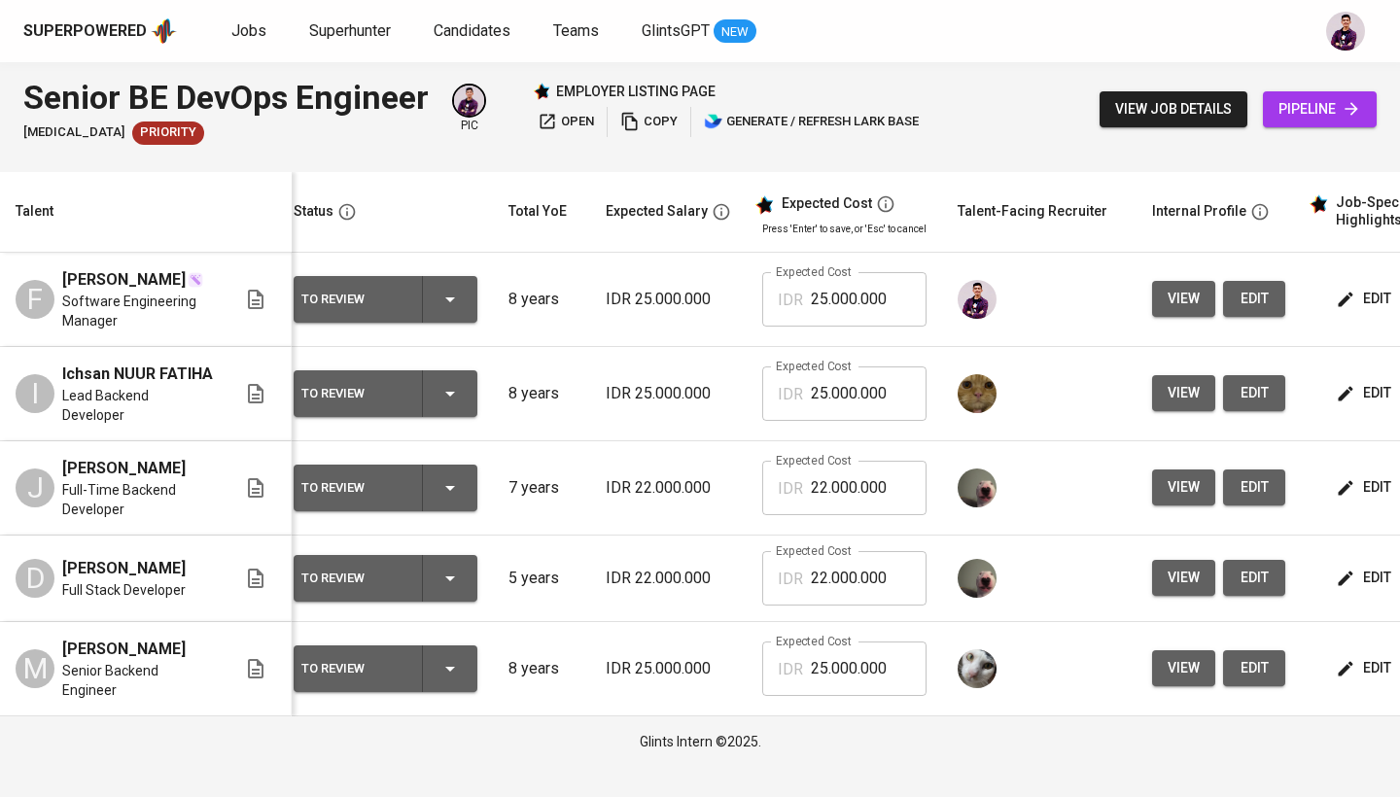
click at [1352, 290] on span "edit" at bounding box center [1365, 299] width 52 height 24
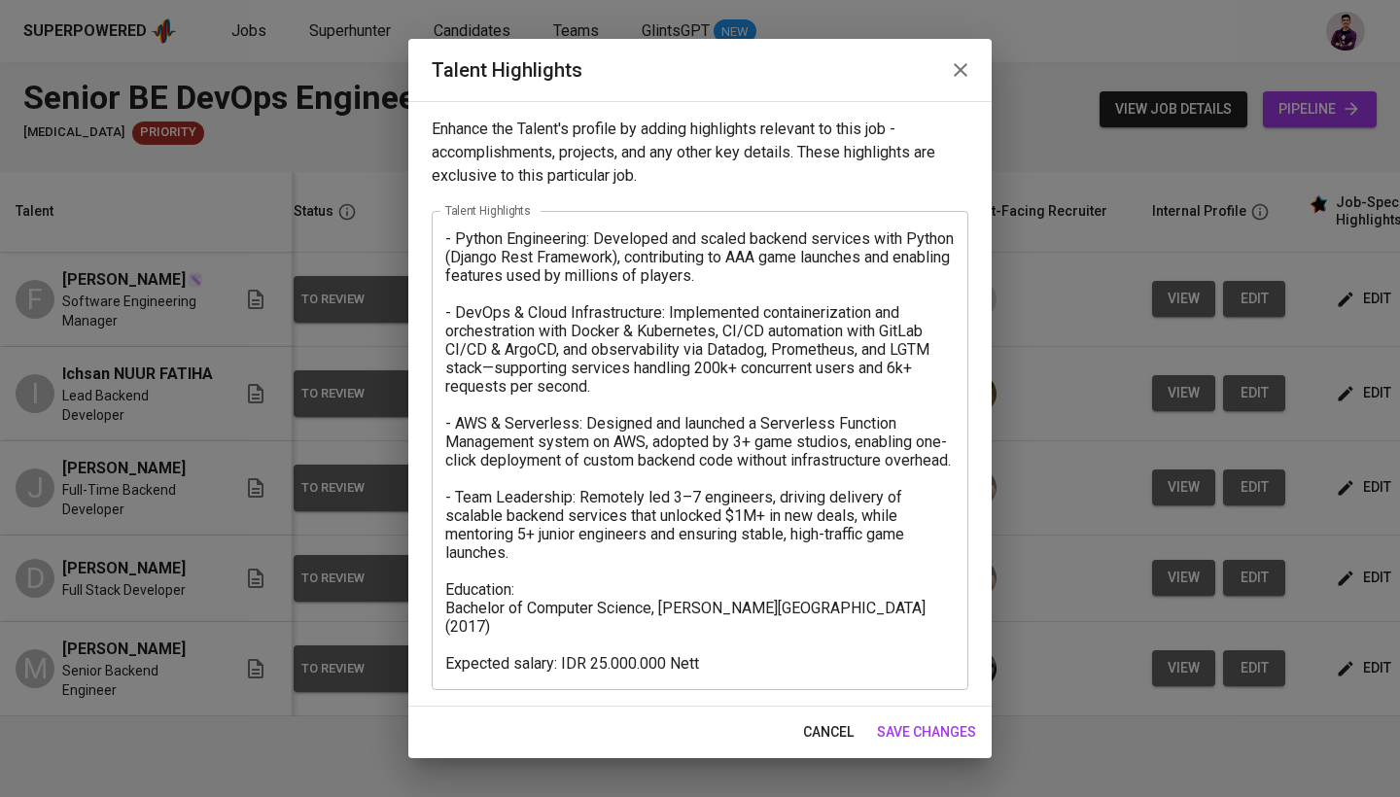
click at [735, 663] on textarea "- Python Engineering: Developed and scaled backend services with Python (Django…" at bounding box center [699, 450] width 509 height 443
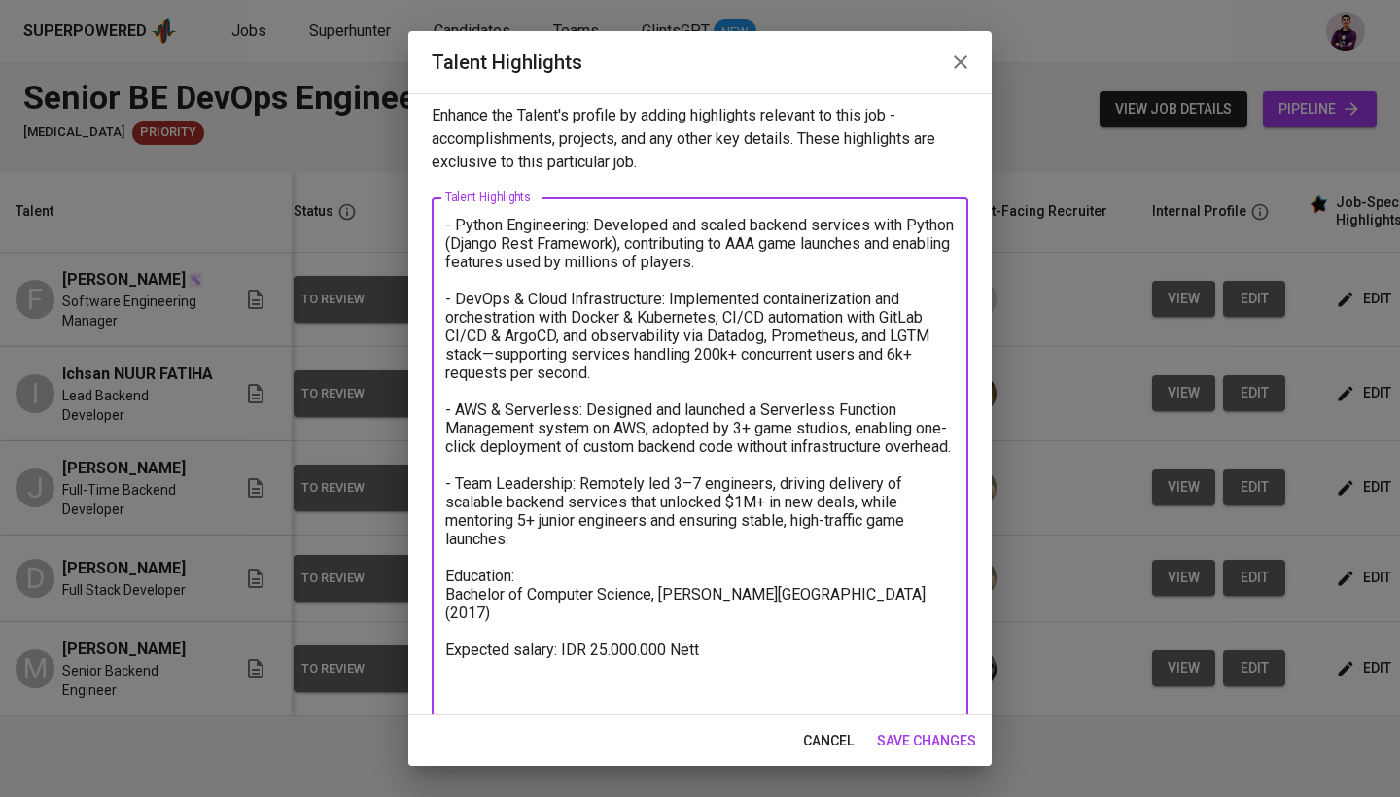
paste textarea "- Technical Experience and Problem-Solving - Backend Process Optimization: Iden…"
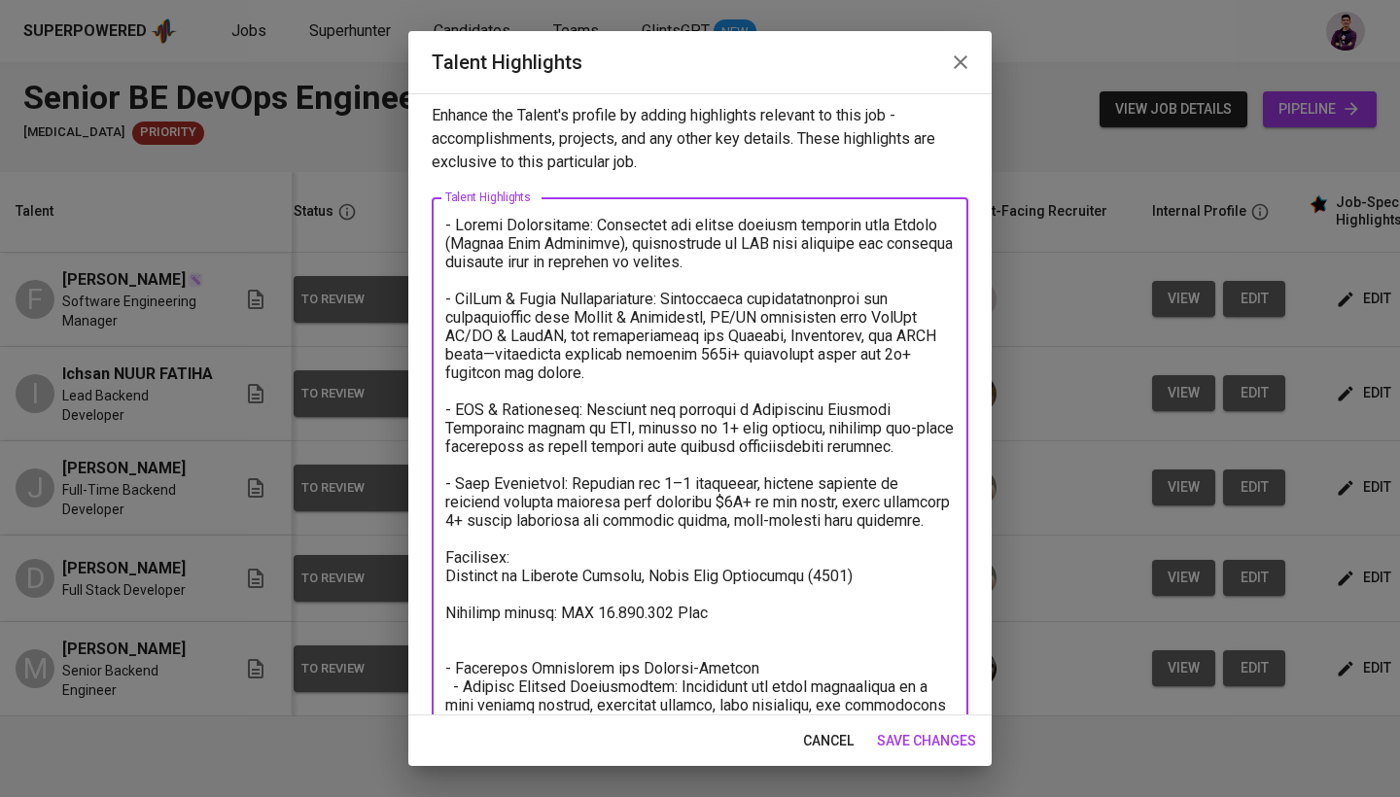
scroll to position [260, 0]
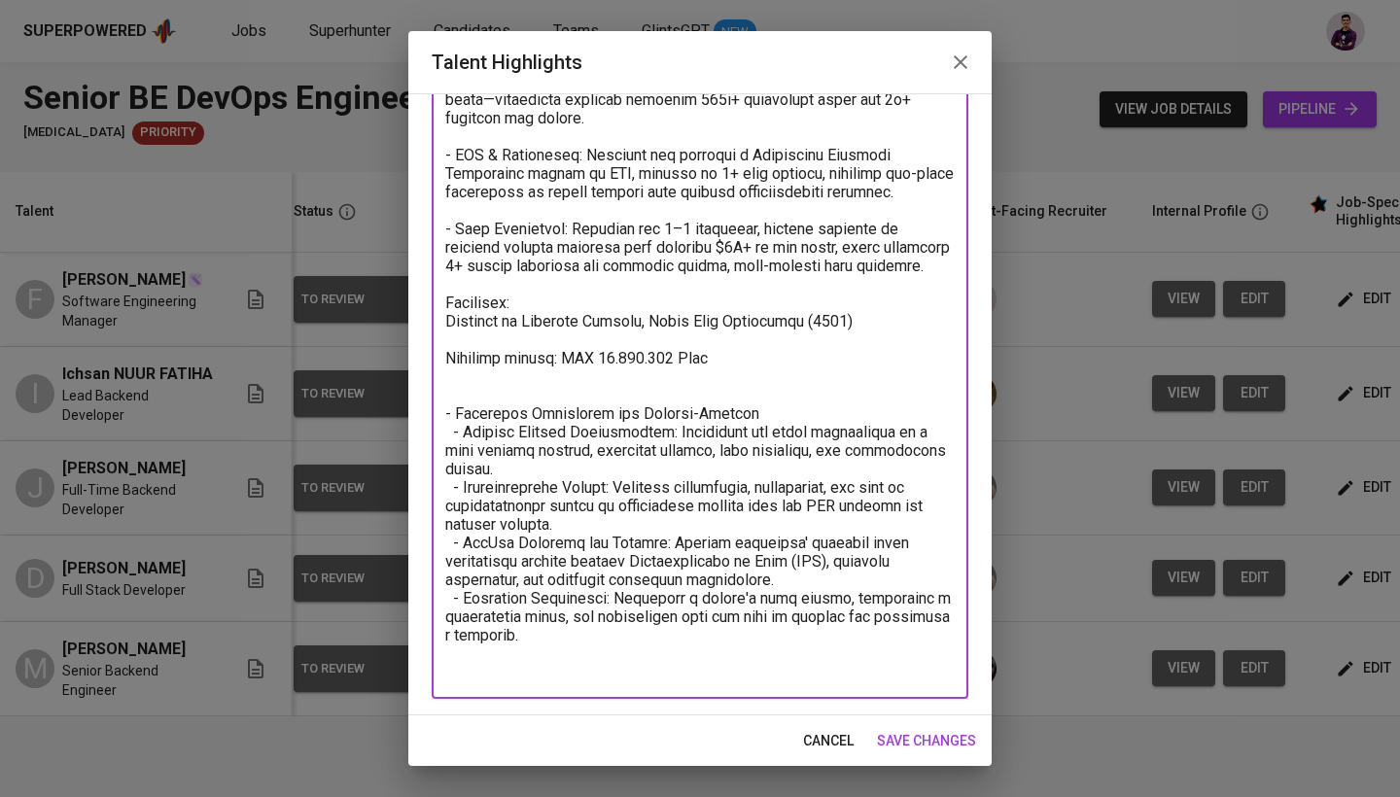
drag, startPoint x: 612, startPoint y: 675, endPoint x: 419, endPoint y: 442, distance: 303.0
click at [419, 442] on div "Enhance the Talent's profile by adding highlights relevant to this job - accomp…" at bounding box center [699, 404] width 583 height 622
click at [467, 426] on textarea at bounding box center [699, 321] width 509 height 720
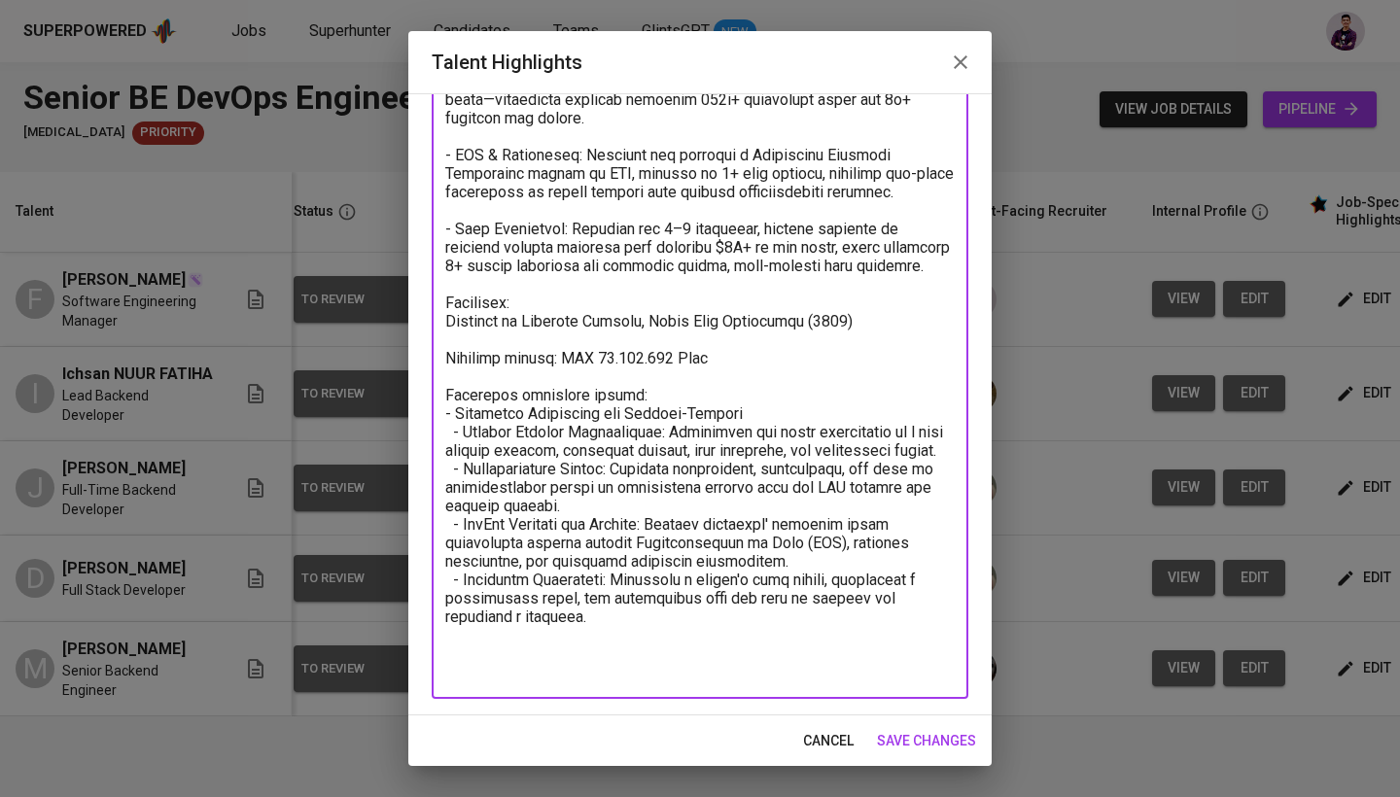
click at [467, 454] on textarea at bounding box center [699, 321] width 509 height 720
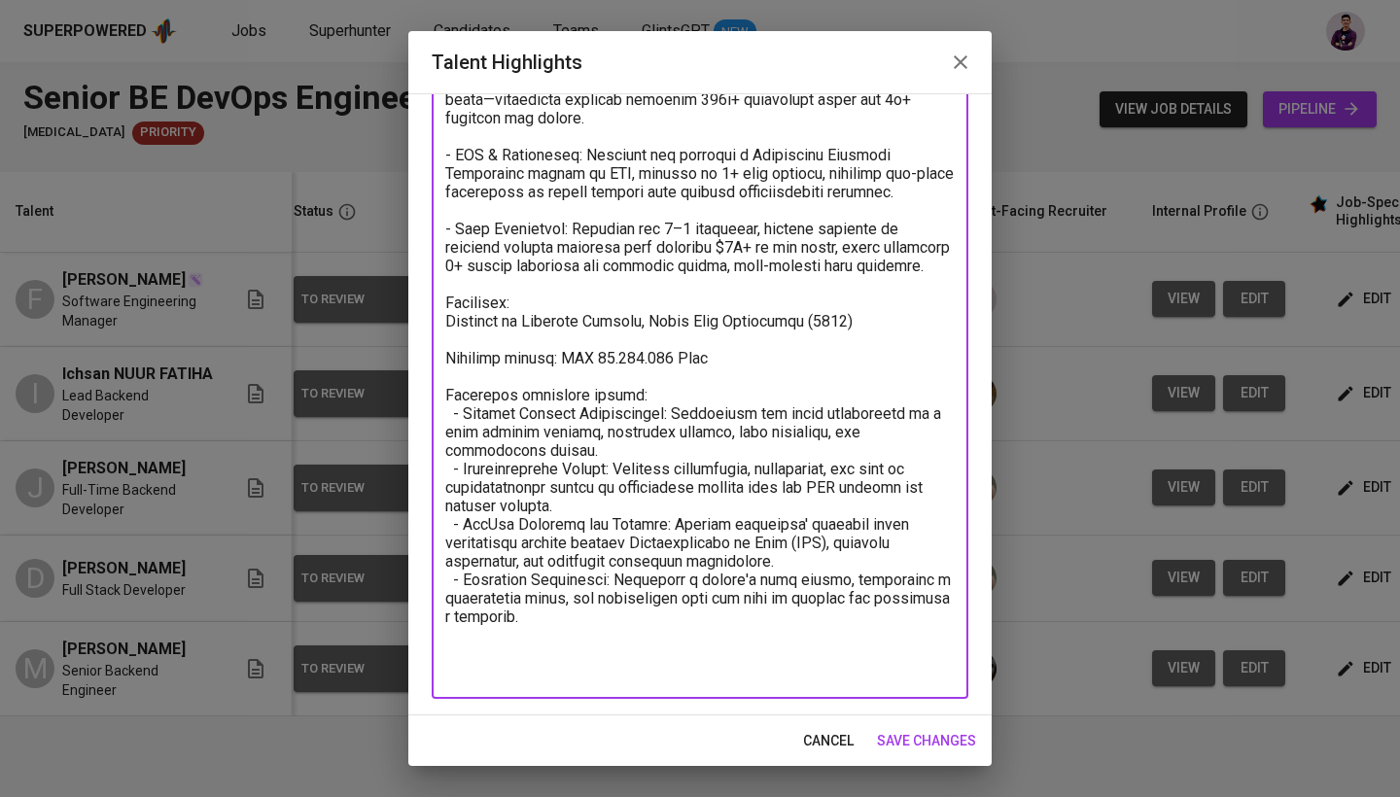
scroll to position [242, 0]
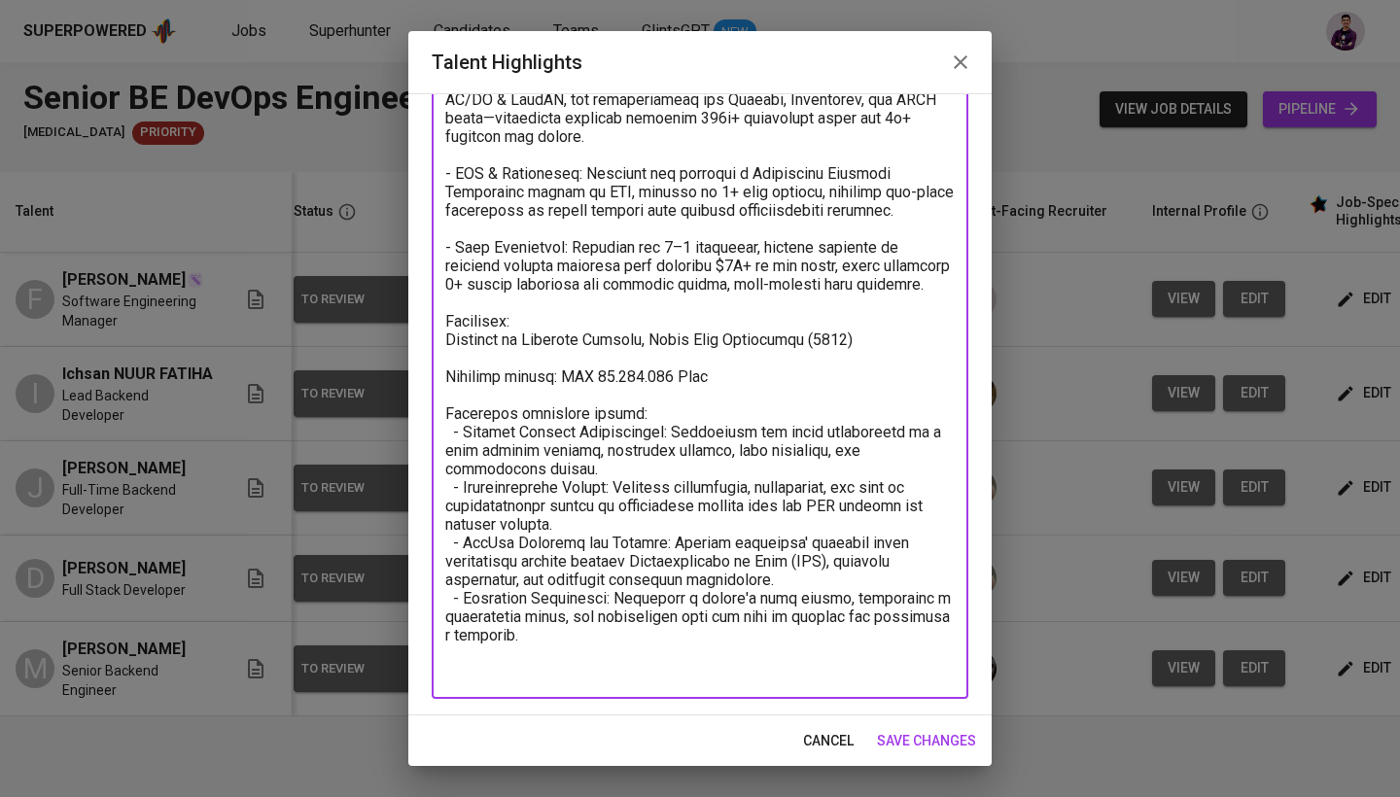
click at [463, 470] on textarea at bounding box center [699, 331] width 509 height 702
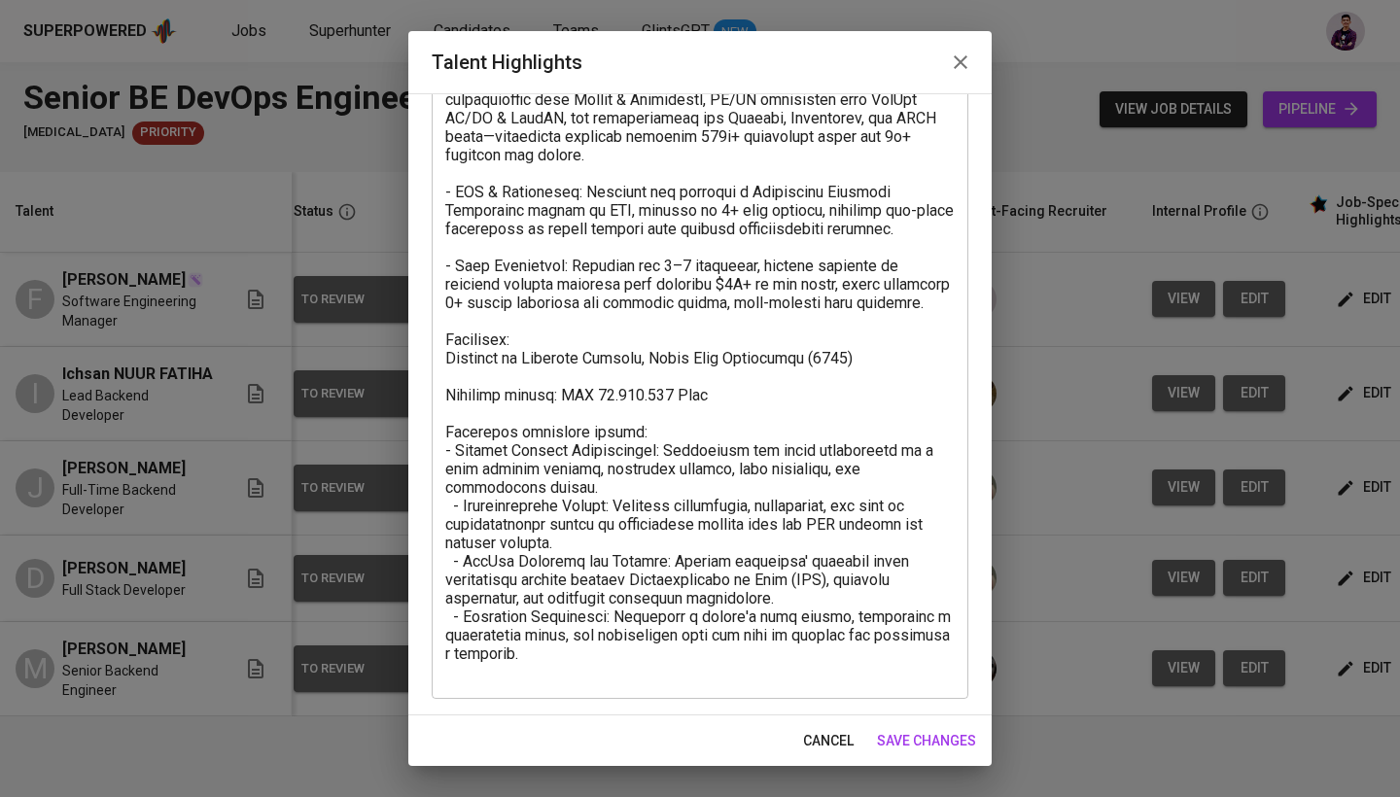
click at [955, 505] on div "x Talent Highlights" at bounding box center [700, 339] width 536 height 719
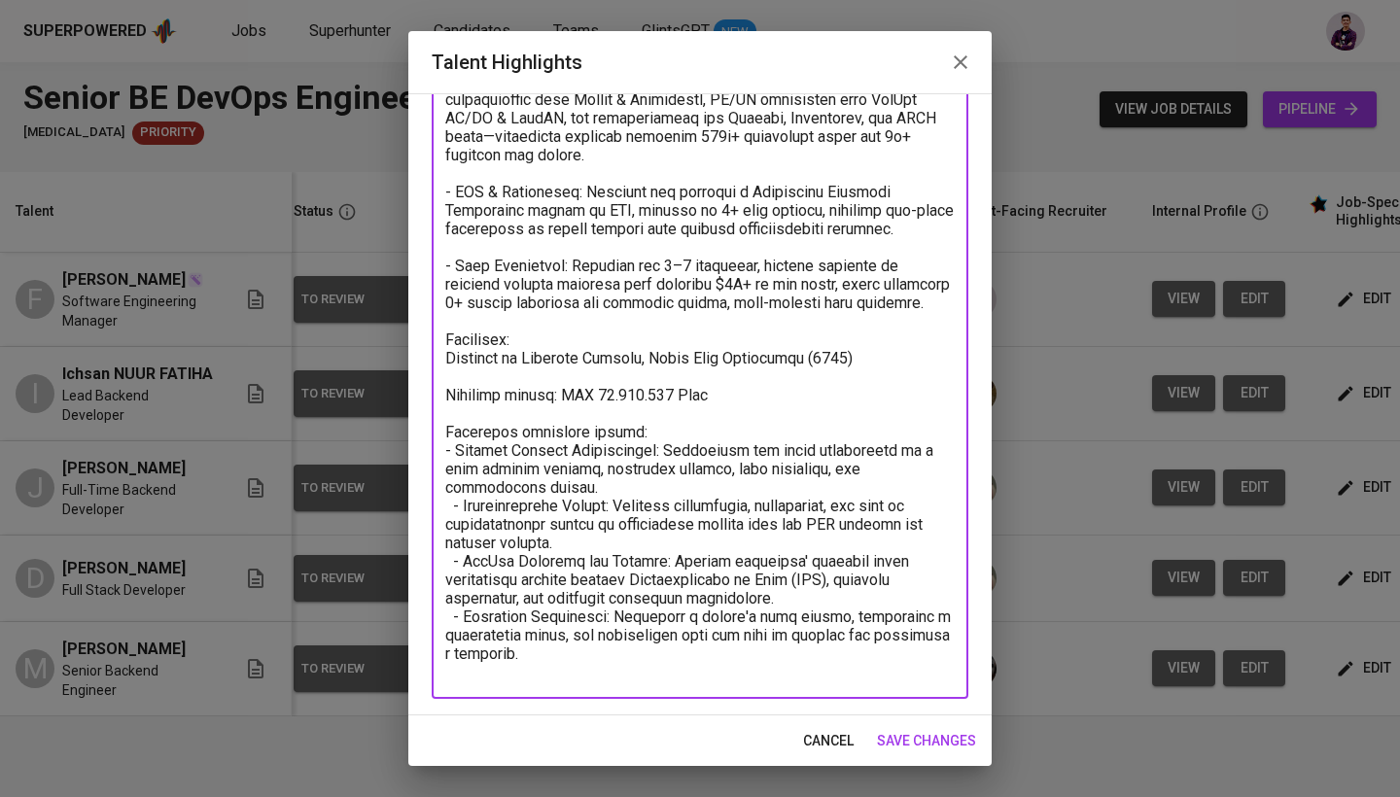
click at [945, 503] on textarea at bounding box center [699, 339] width 509 height 683
click at [952, 508] on textarea at bounding box center [699, 339] width 509 height 683
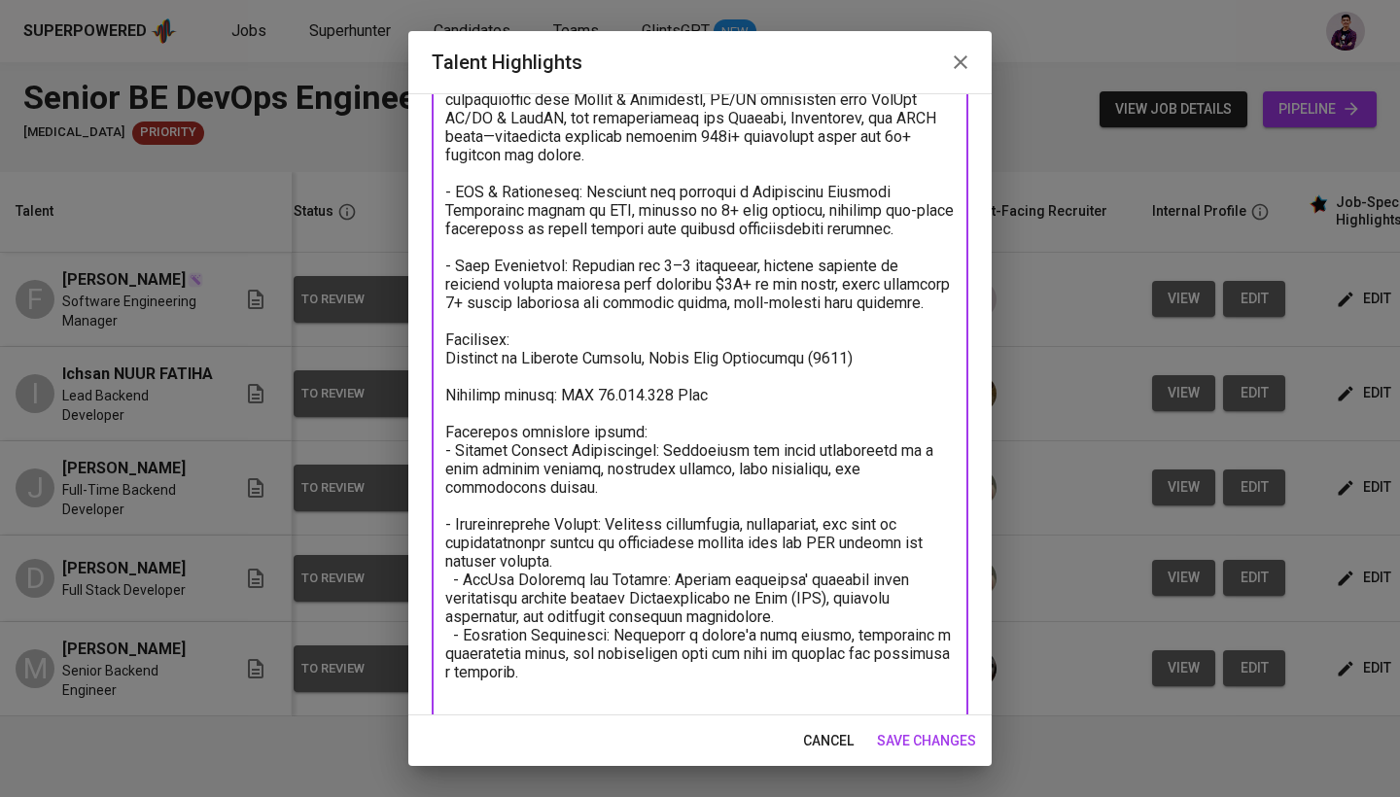
click at [583, 576] on textarea at bounding box center [699, 349] width 509 height 702
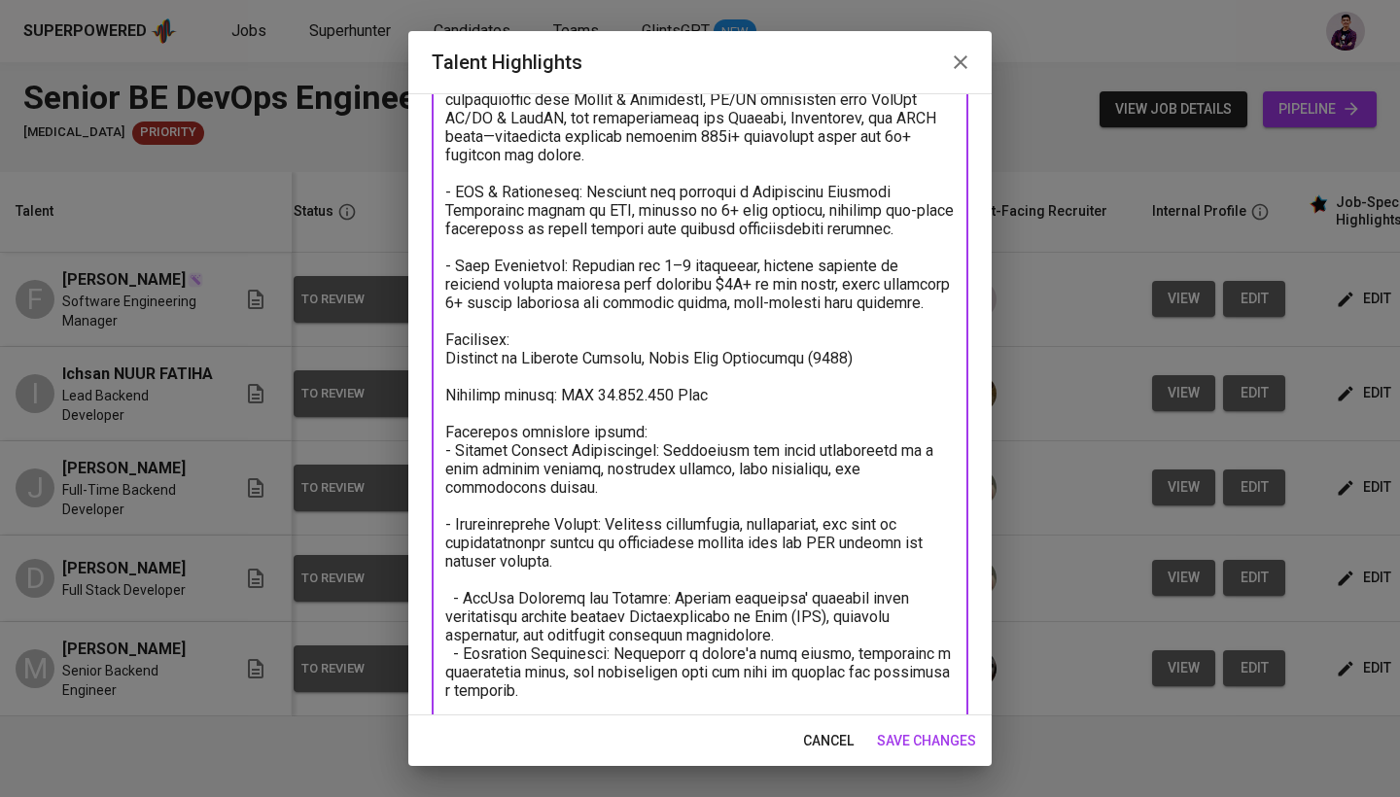
click at [456, 615] on textarea at bounding box center [699, 358] width 509 height 720
click at [828, 653] on textarea at bounding box center [699, 358] width 509 height 720
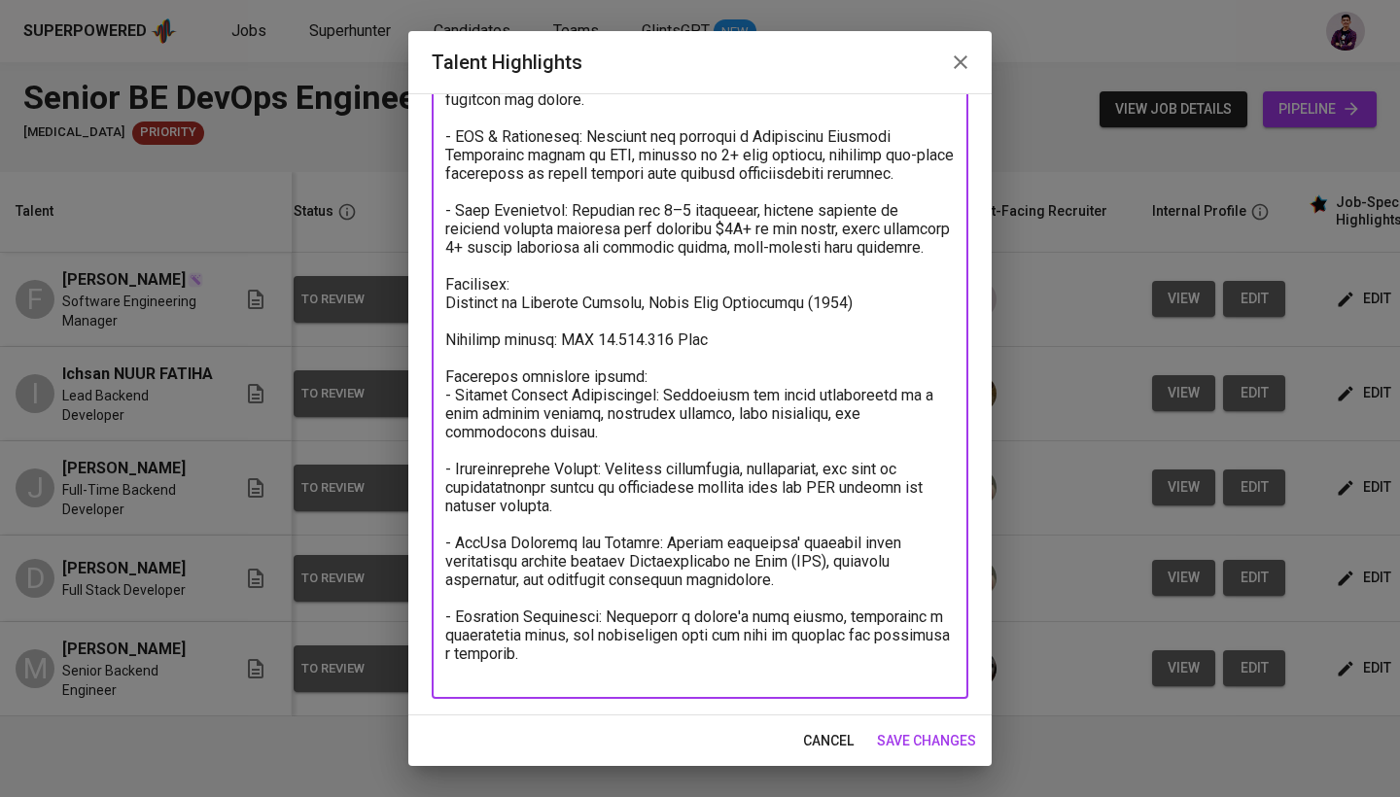
scroll to position [279, 0]
click at [665, 415] on textarea at bounding box center [699, 312] width 509 height 739
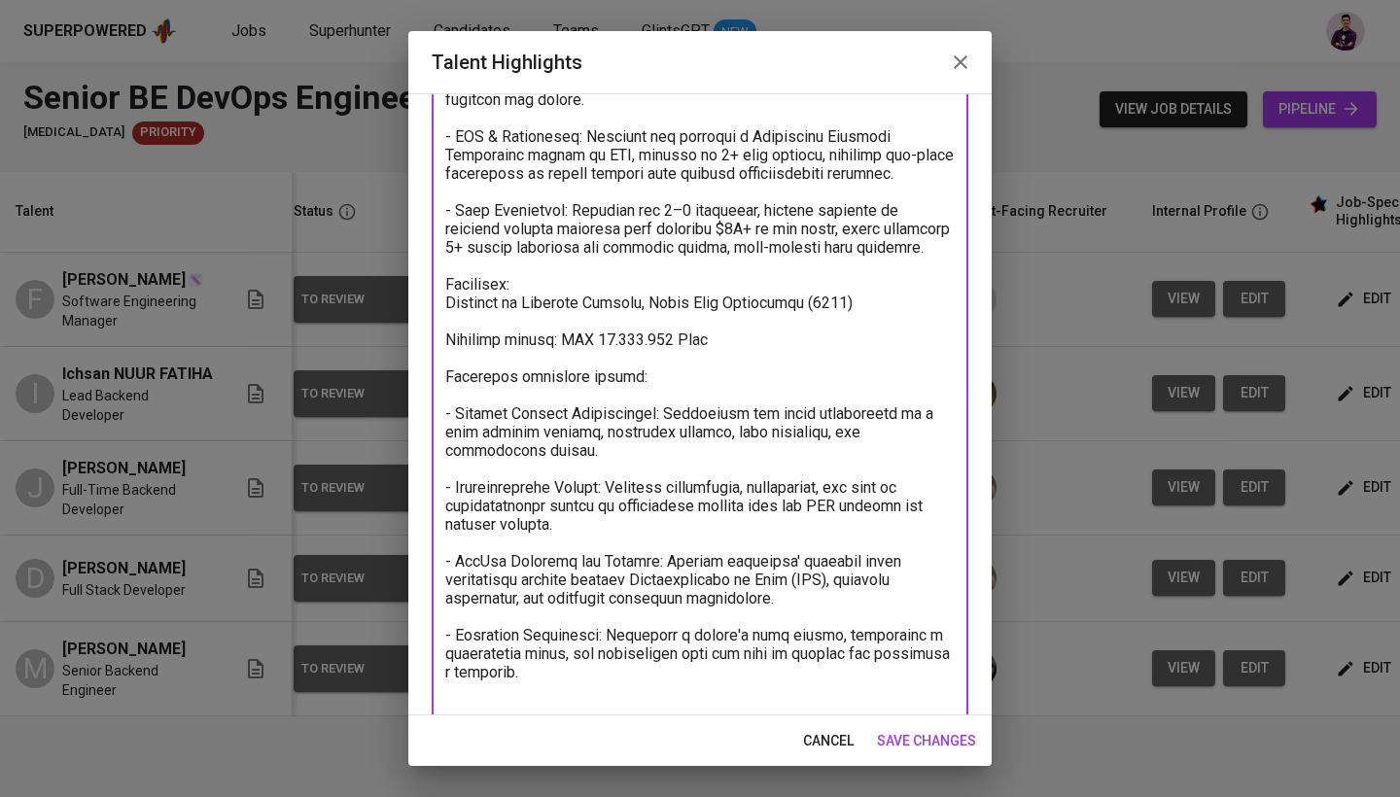
click at [683, 505] on textarea at bounding box center [699, 321] width 509 height 757
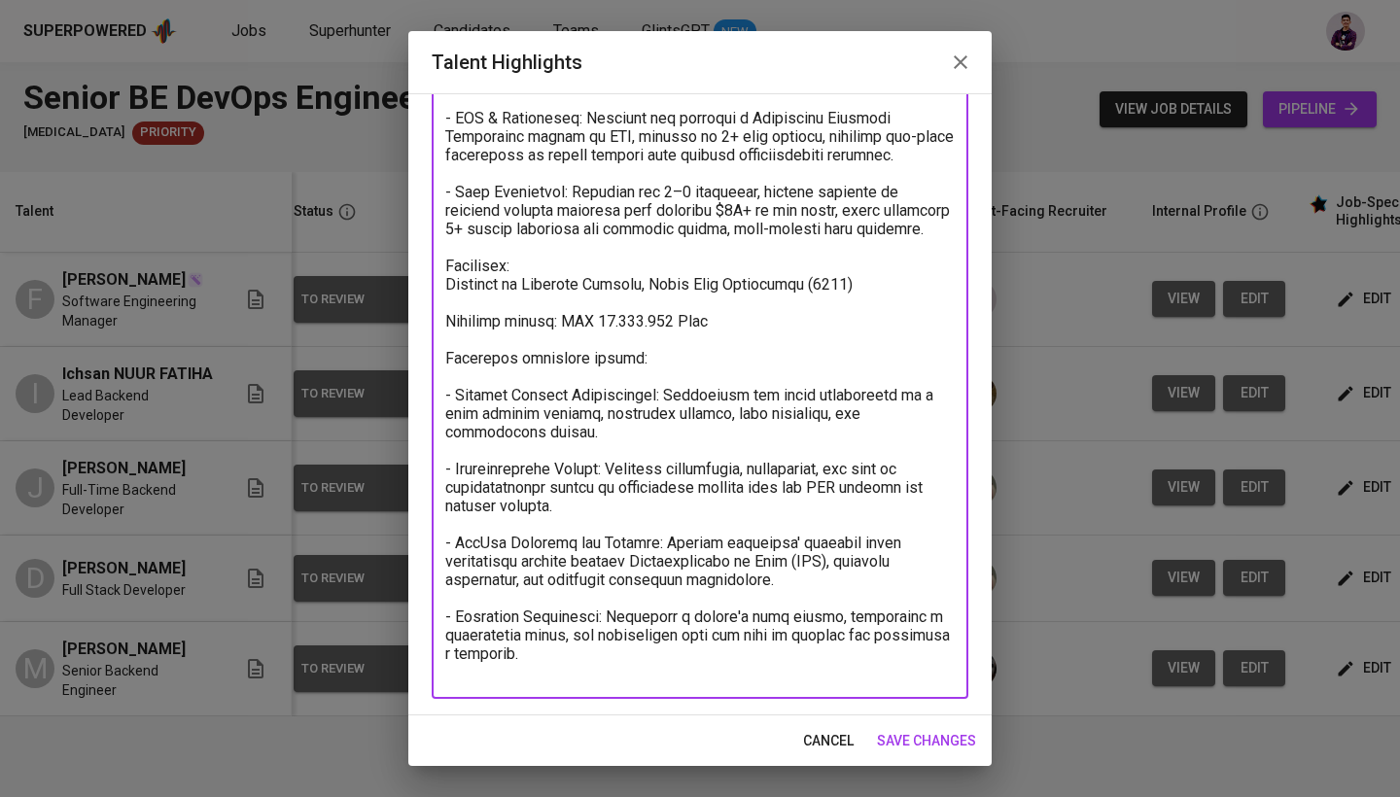
scroll to position [297, 0]
click at [615, 677] on textarea at bounding box center [699, 302] width 509 height 757
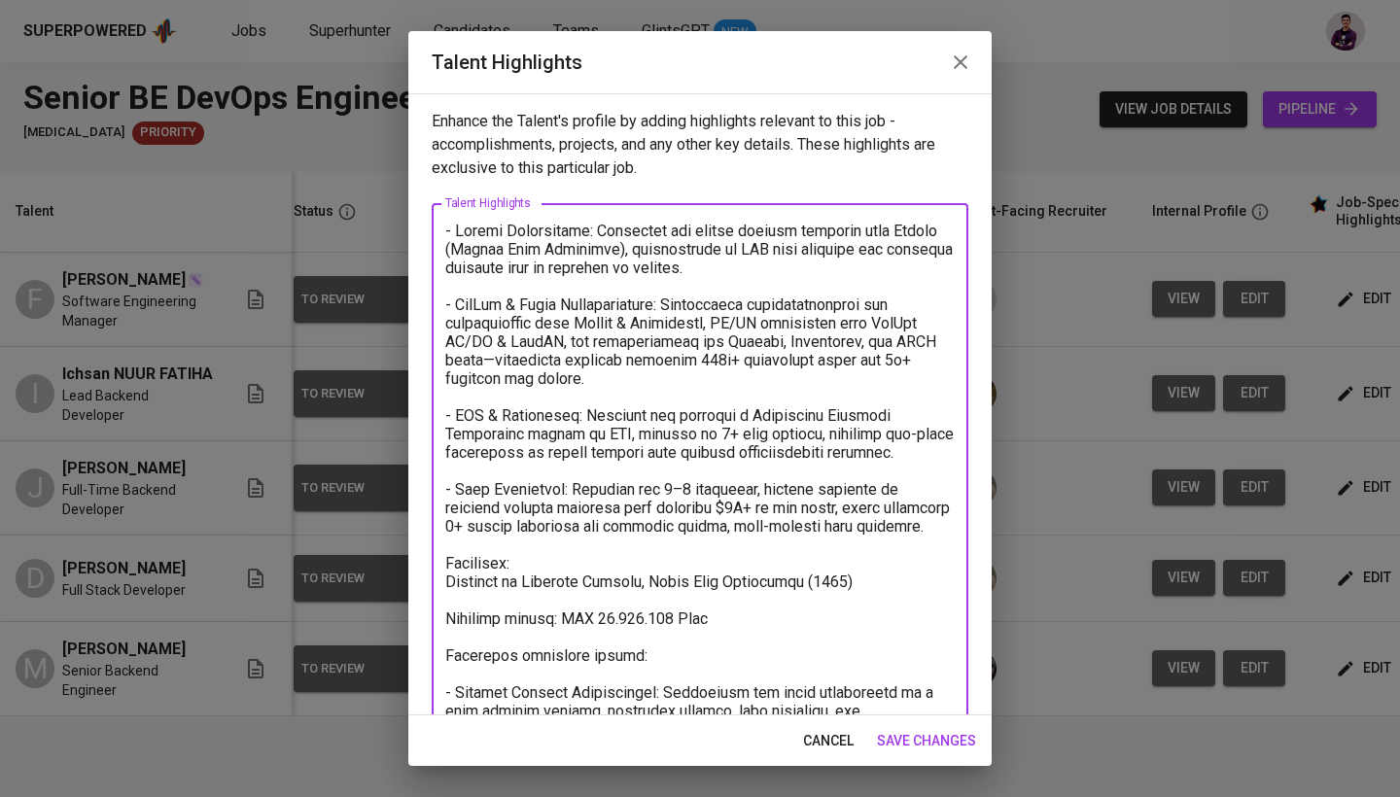
scroll to position [0, 0]
type textarea "- Python Engineering: Developed and scaled backend services with Python (Django…"
click at [944, 739] on span "save changes" at bounding box center [926, 741] width 99 height 24
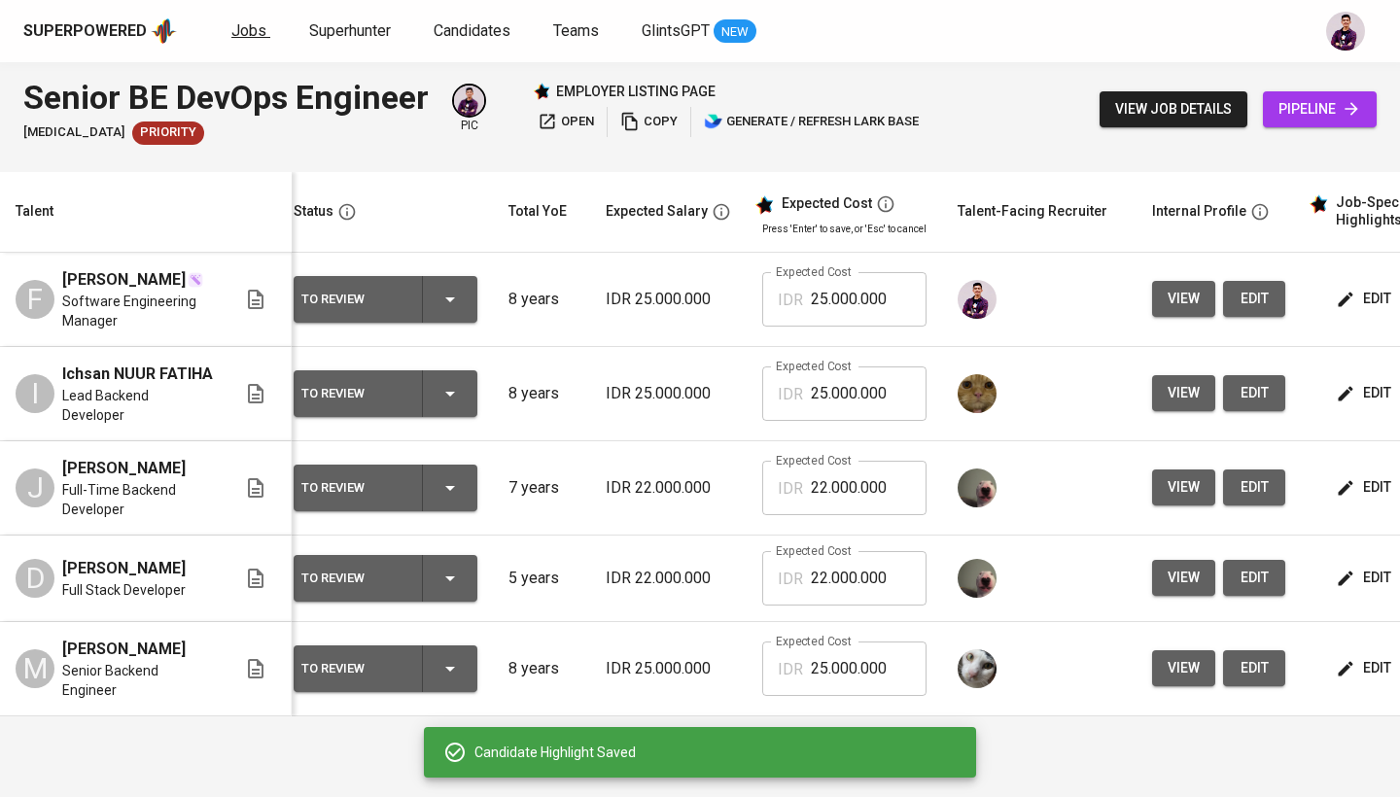
click at [239, 21] on span "Jobs" at bounding box center [248, 30] width 35 height 18
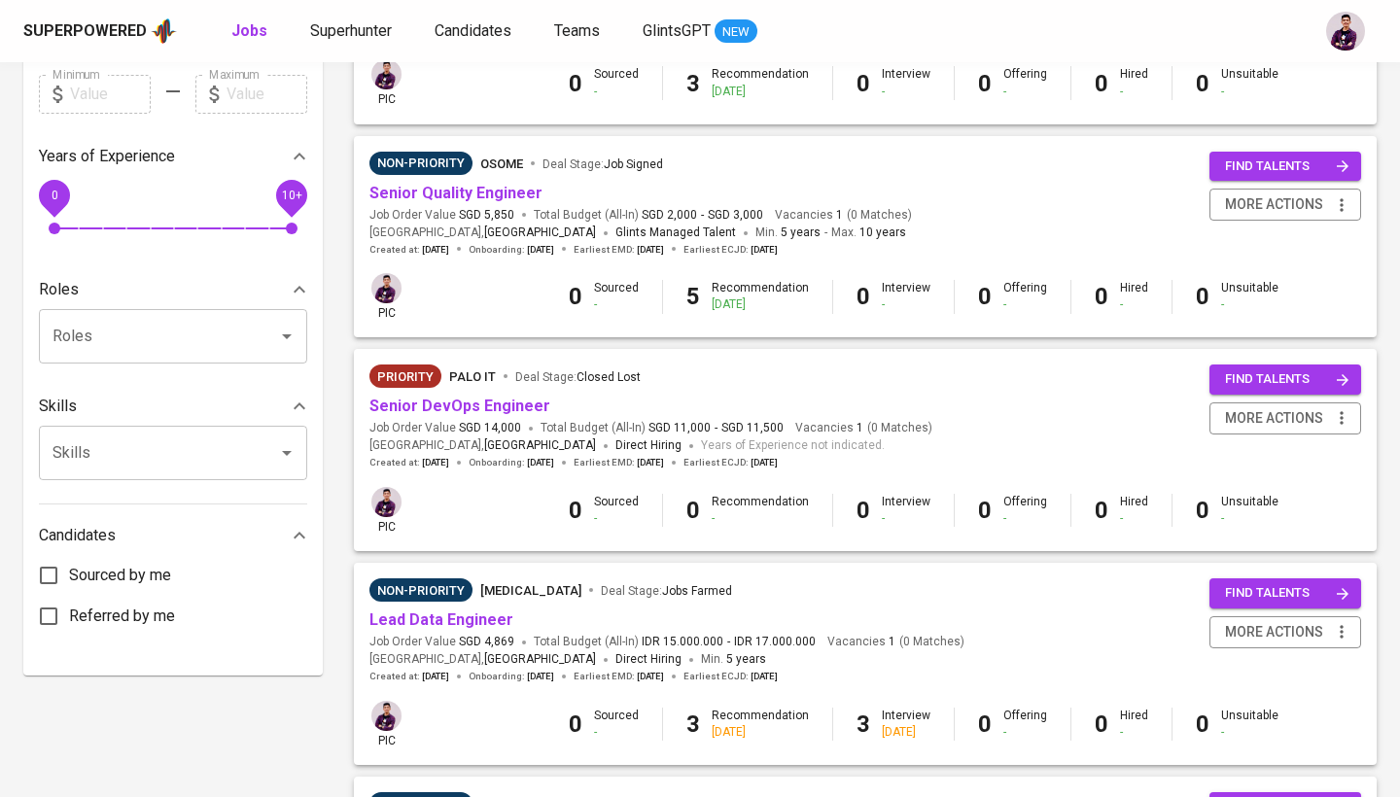
scroll to position [580, 0]
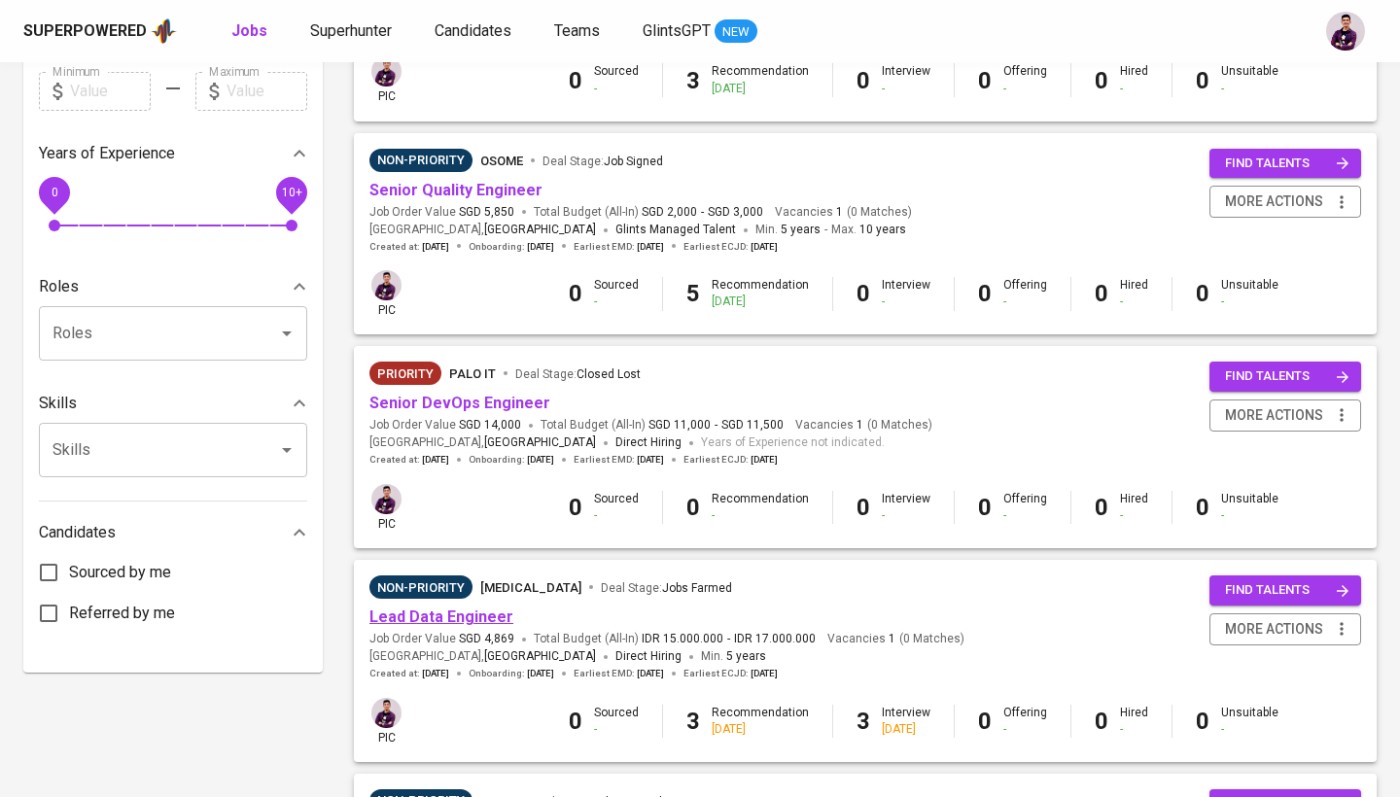
click at [463, 611] on link "Lead Data Engineer" at bounding box center [441, 616] width 144 height 18
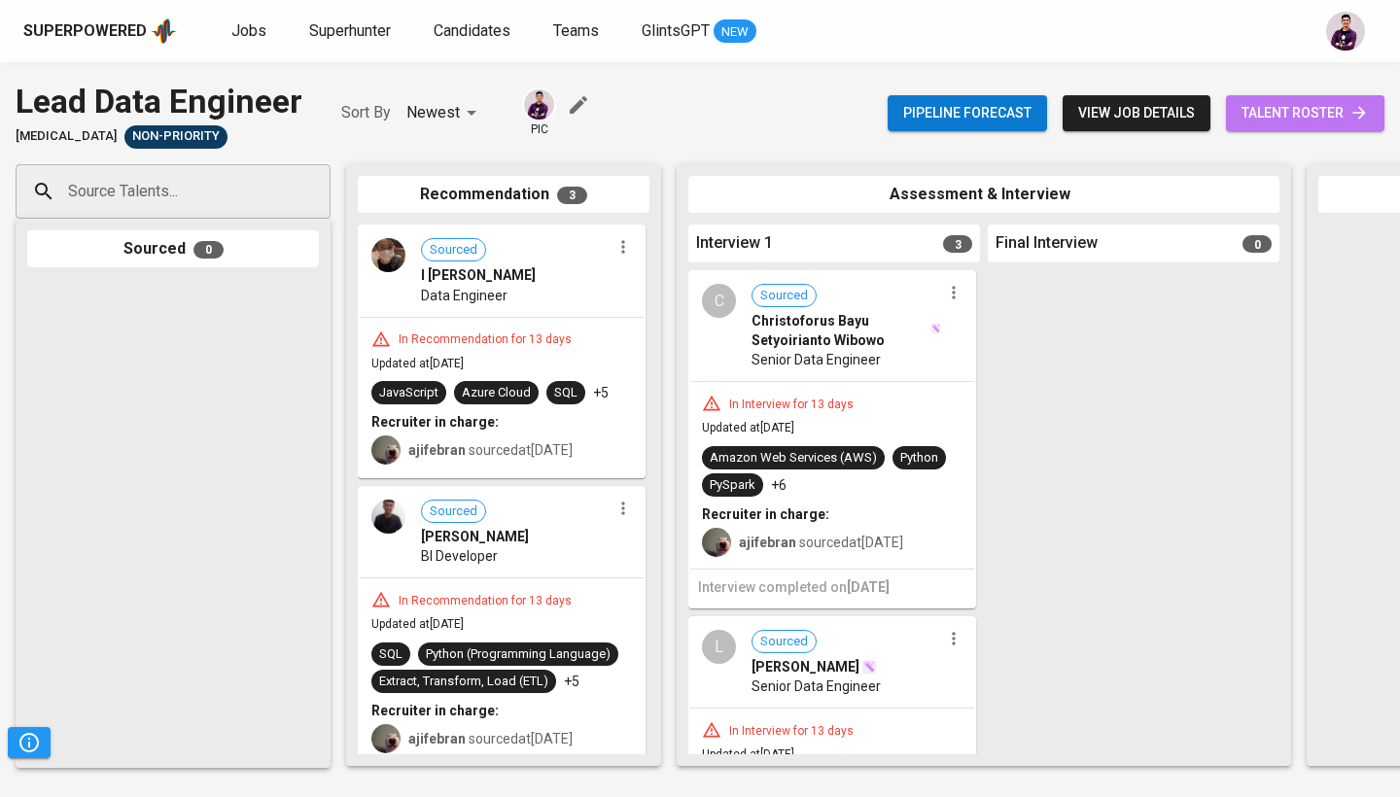
click at [1275, 121] on span "talent roster" at bounding box center [1304, 113] width 127 height 24
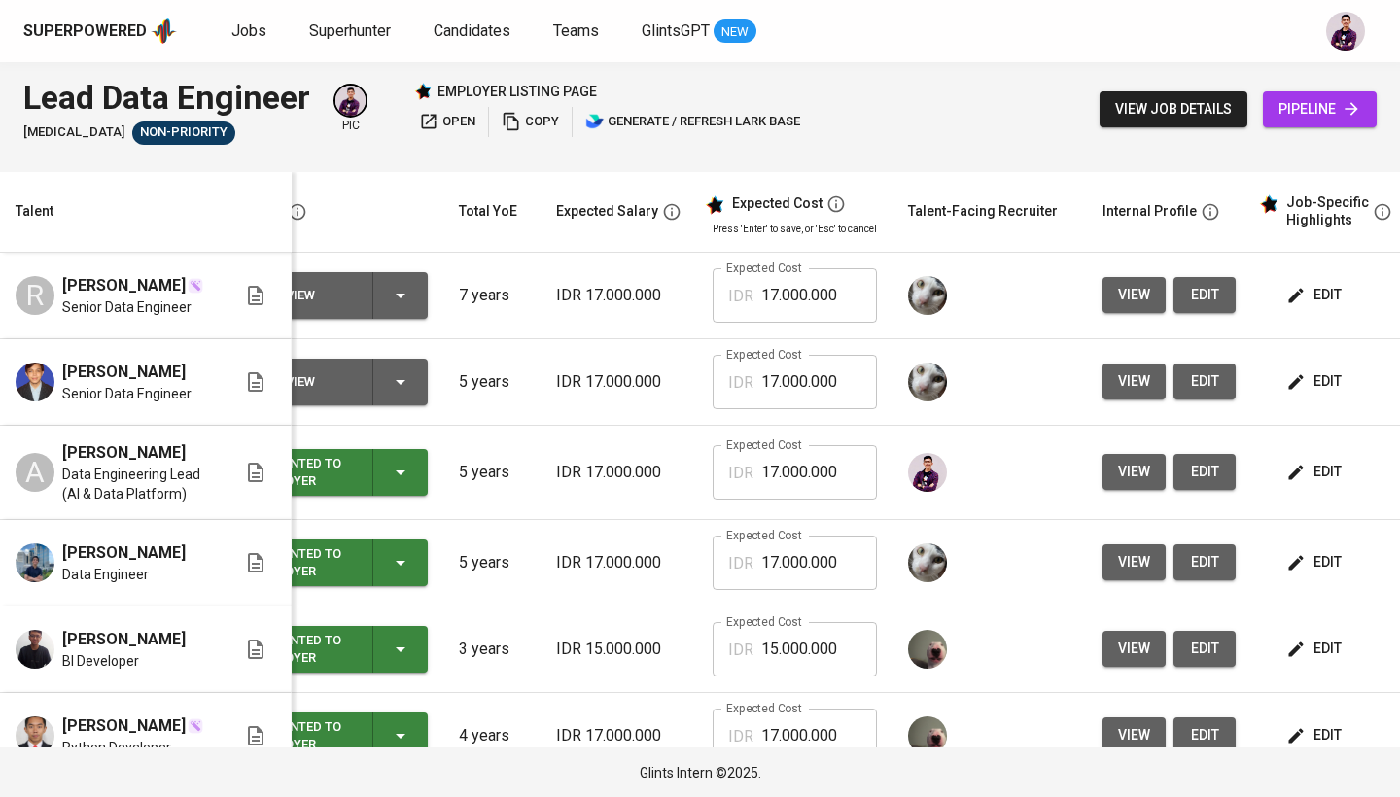
scroll to position [0, 73]
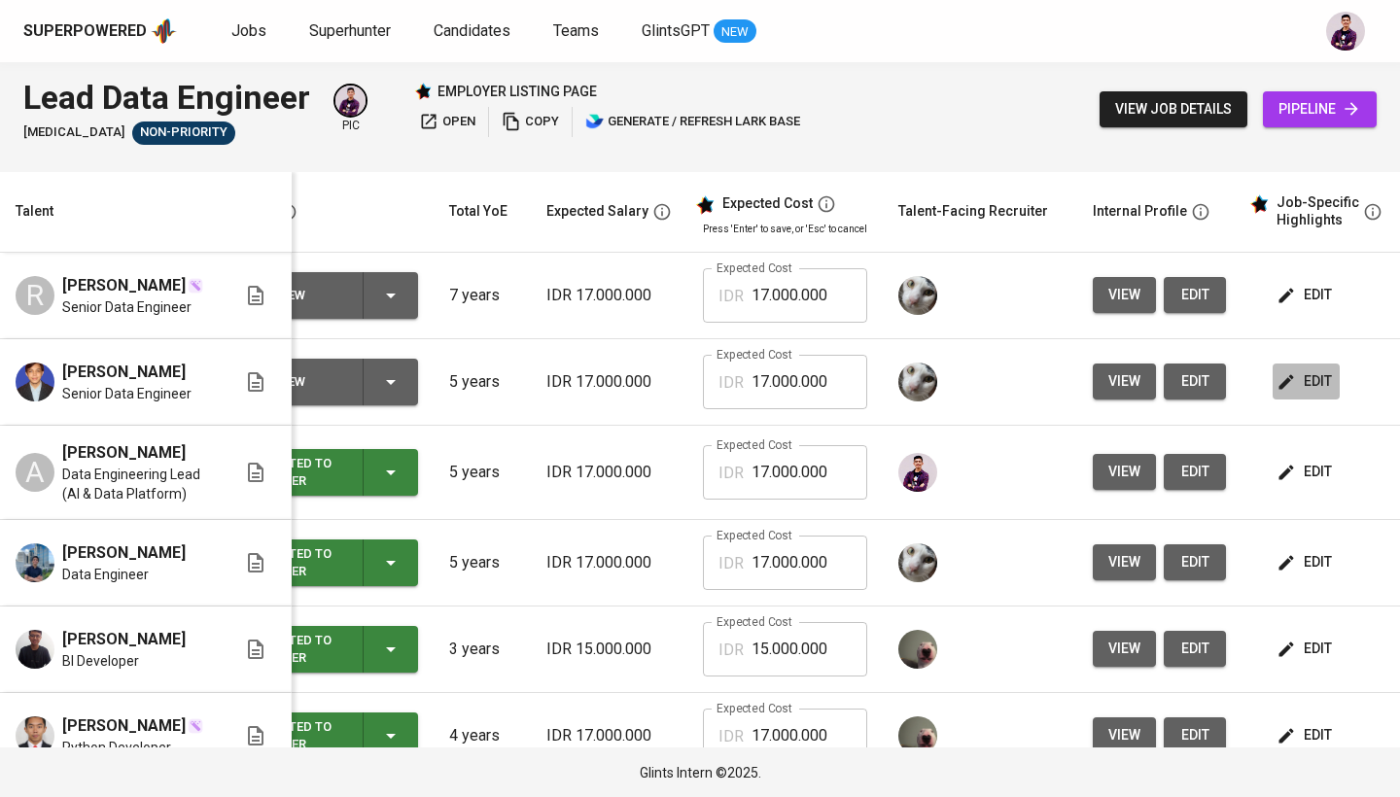
click at [1305, 390] on span "edit" at bounding box center [1306, 381] width 52 height 24
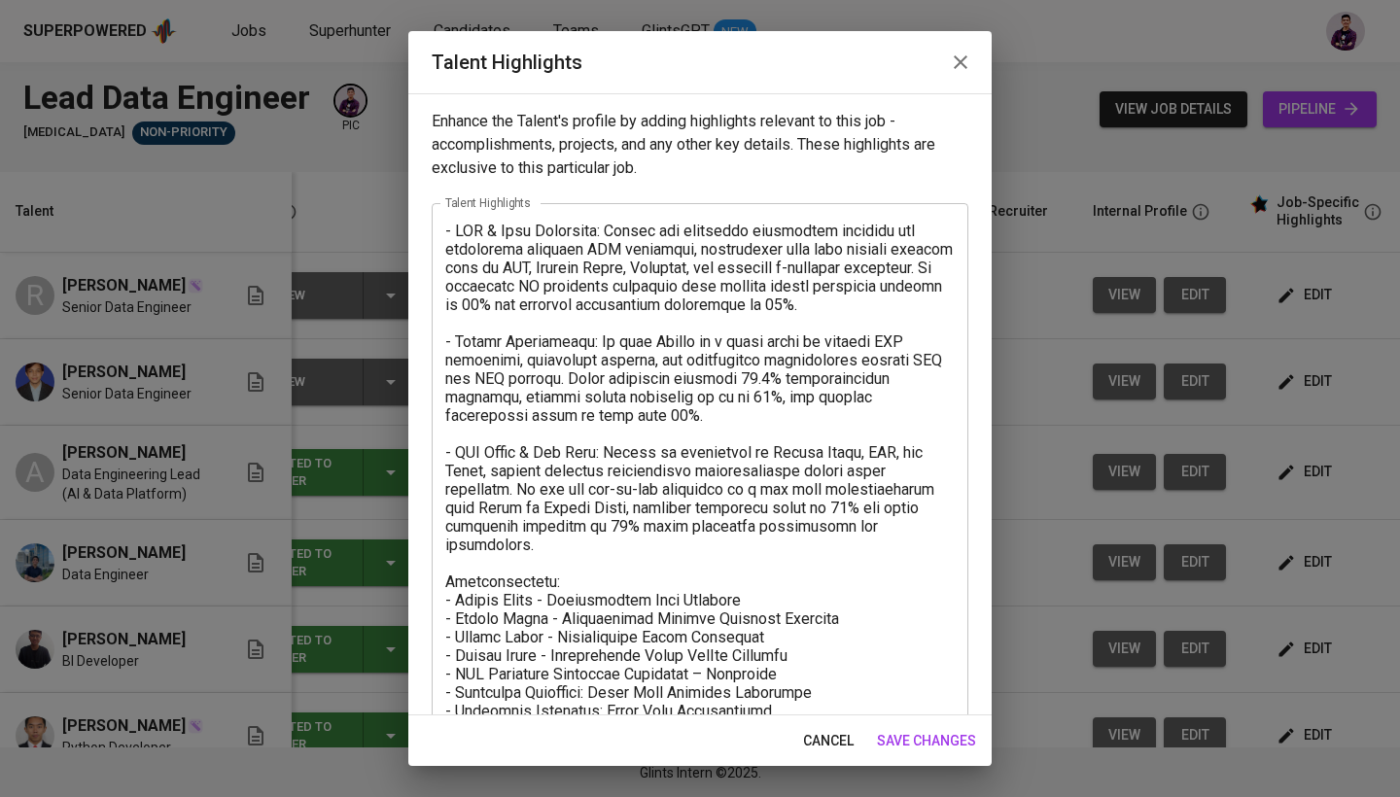
scroll to position [0, 0]
click at [957, 53] on icon "button" at bounding box center [960, 62] width 23 height 23
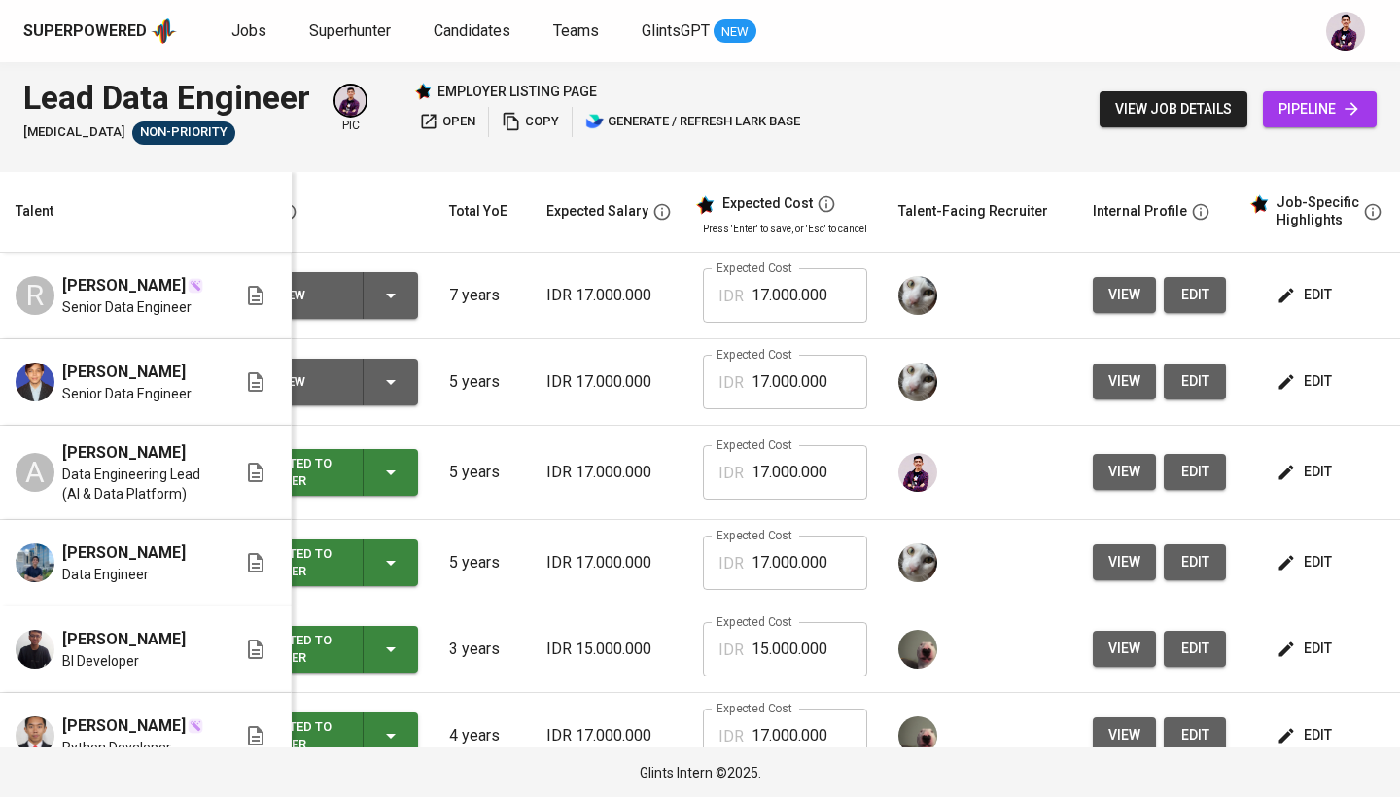
scroll to position [0, 113]
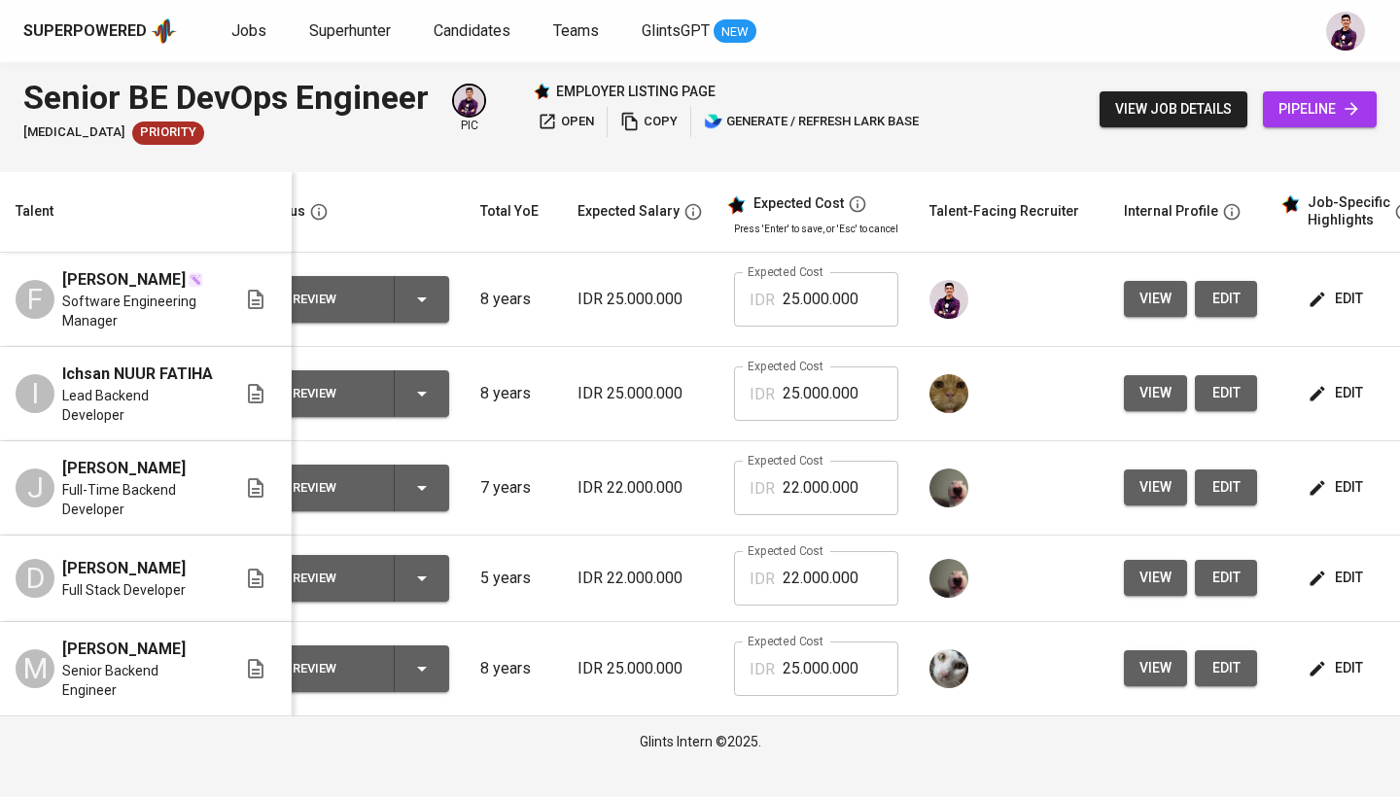
scroll to position [0, 59]
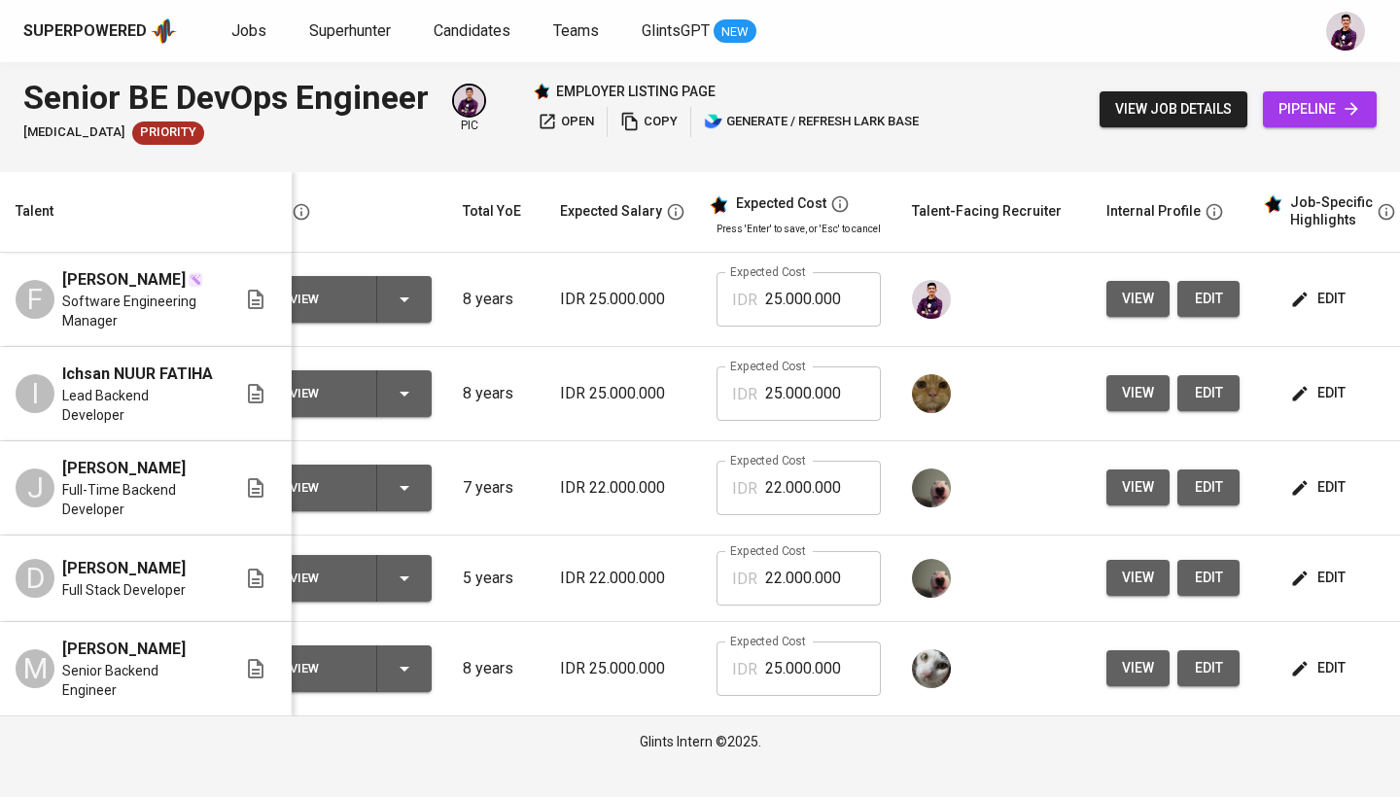
click at [1314, 313] on button "edit" at bounding box center [1319, 299] width 67 height 36
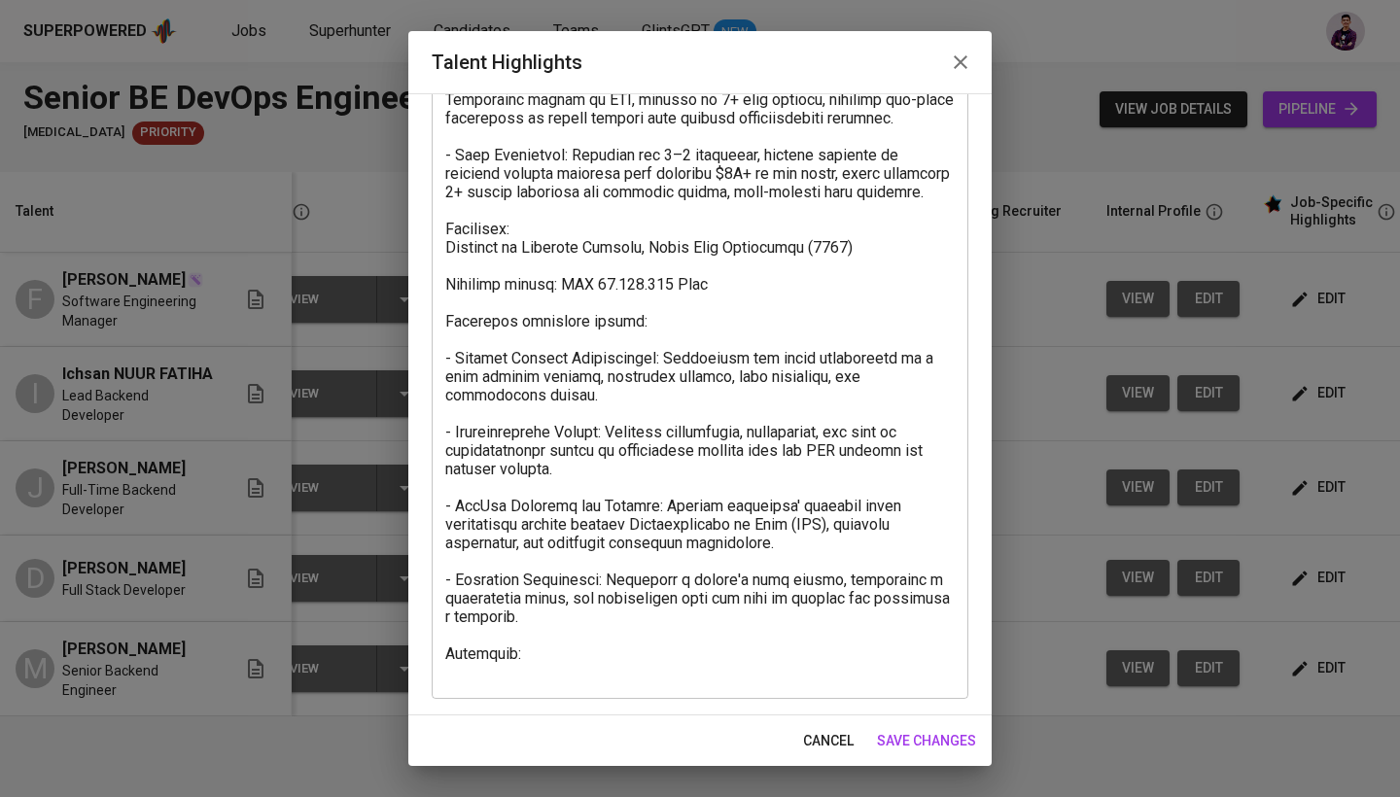
scroll to position [334, 0]
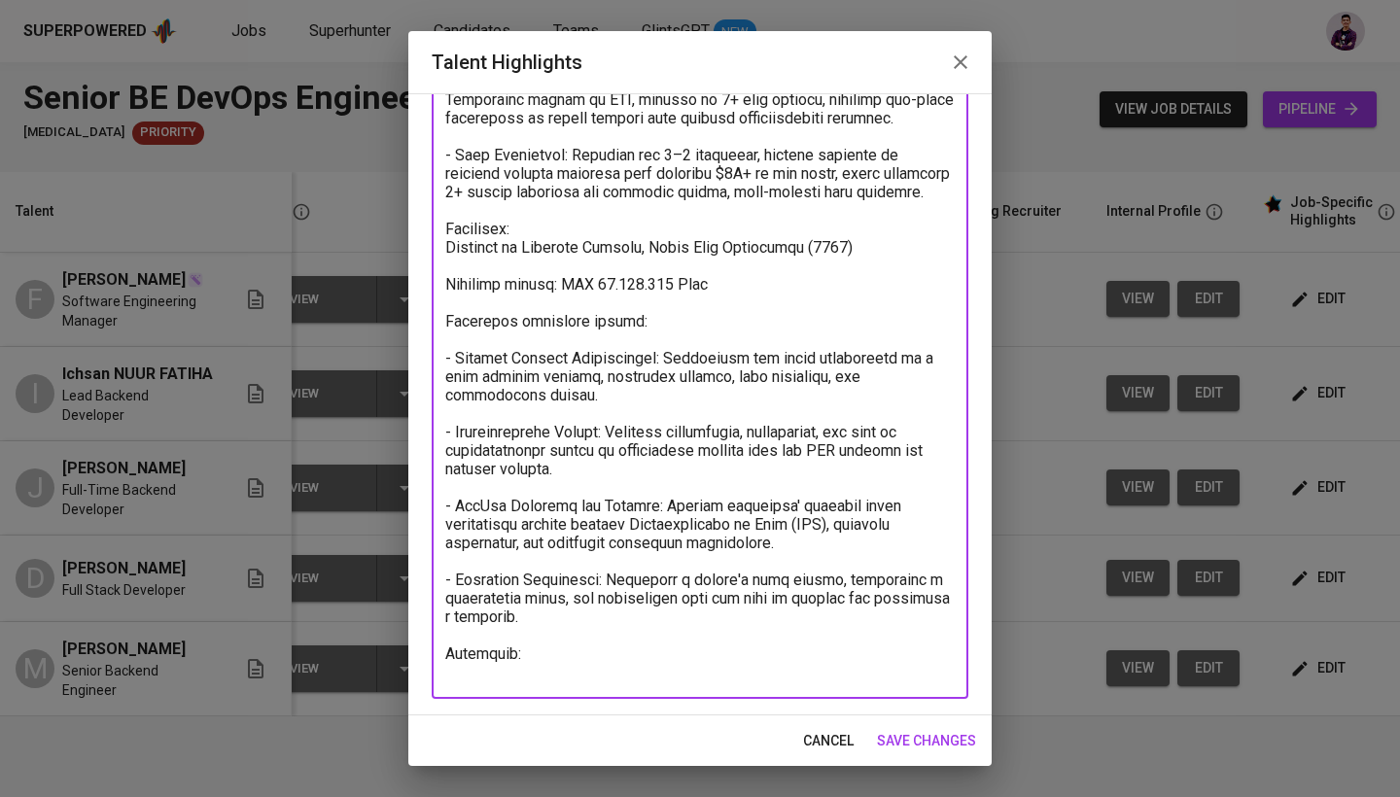
click at [552, 675] on textarea at bounding box center [699, 284] width 509 height 794
paste textarea "[URL][DOMAIN_NAME]"
type textarea "- Loremi Dolorsitame: Consectet adi elitse doeiusm temporin utla Etdolo (Magnaa…"
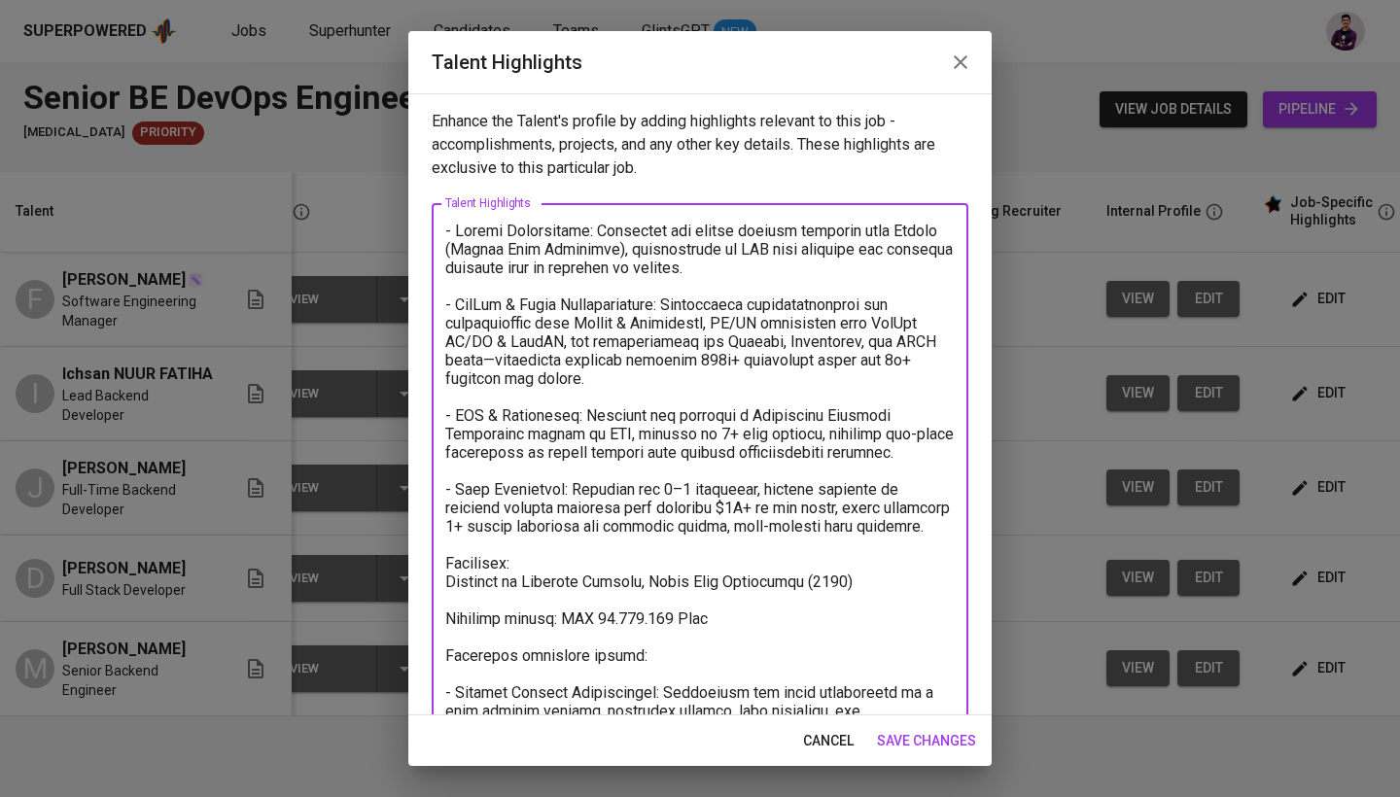
scroll to position [0, 0]
click at [948, 753] on button "save changes" at bounding box center [926, 741] width 115 height 36
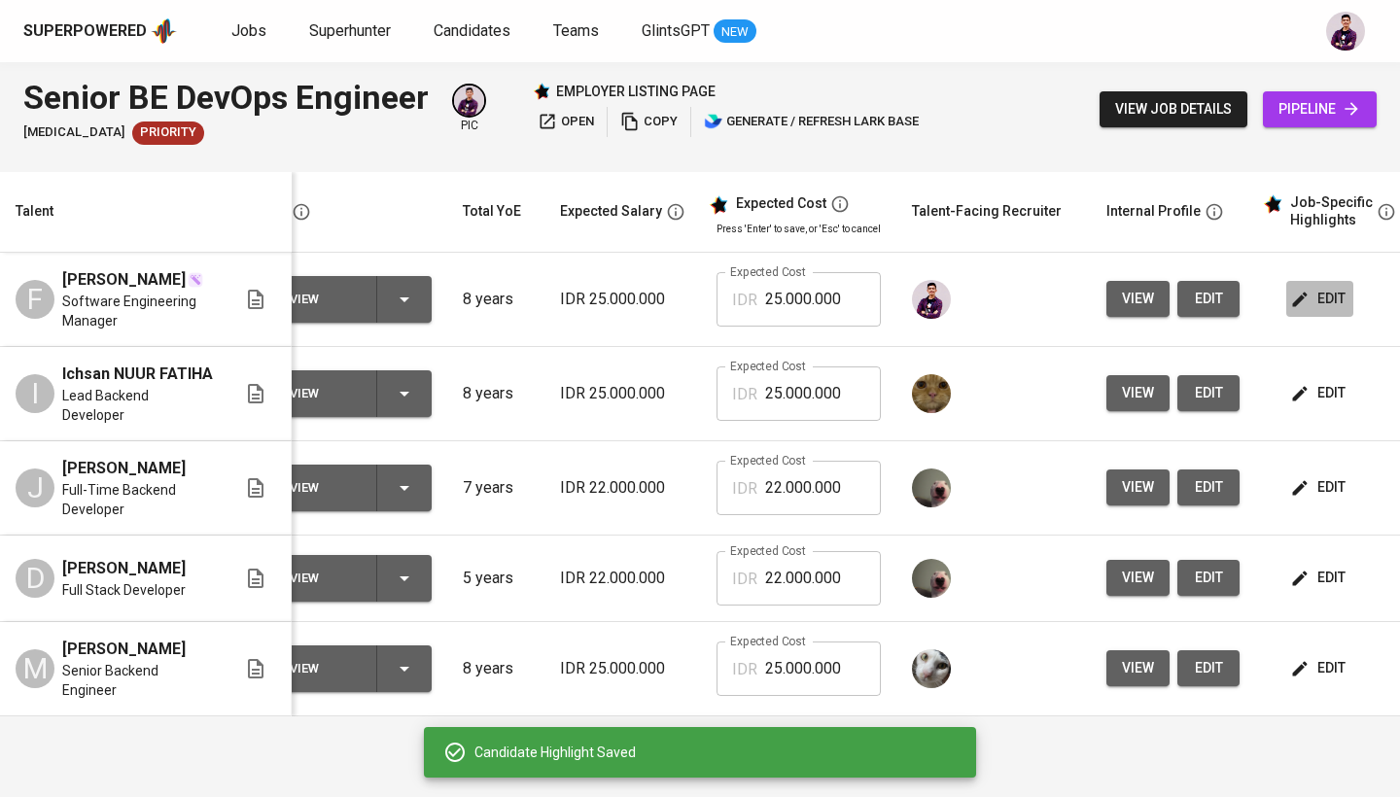
click at [1334, 299] on span "edit" at bounding box center [1320, 299] width 52 height 24
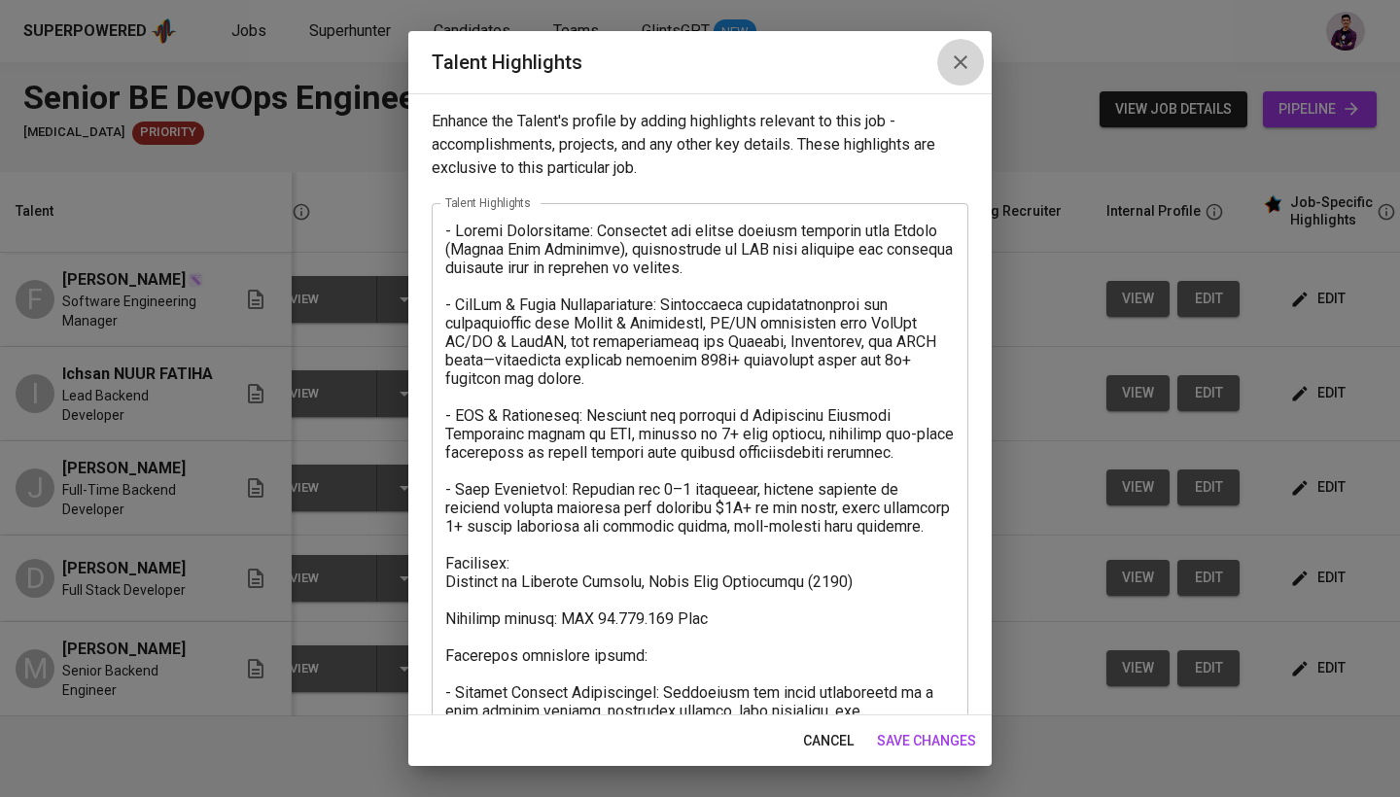
click at [967, 56] on icon "button" at bounding box center [960, 62] width 23 height 23
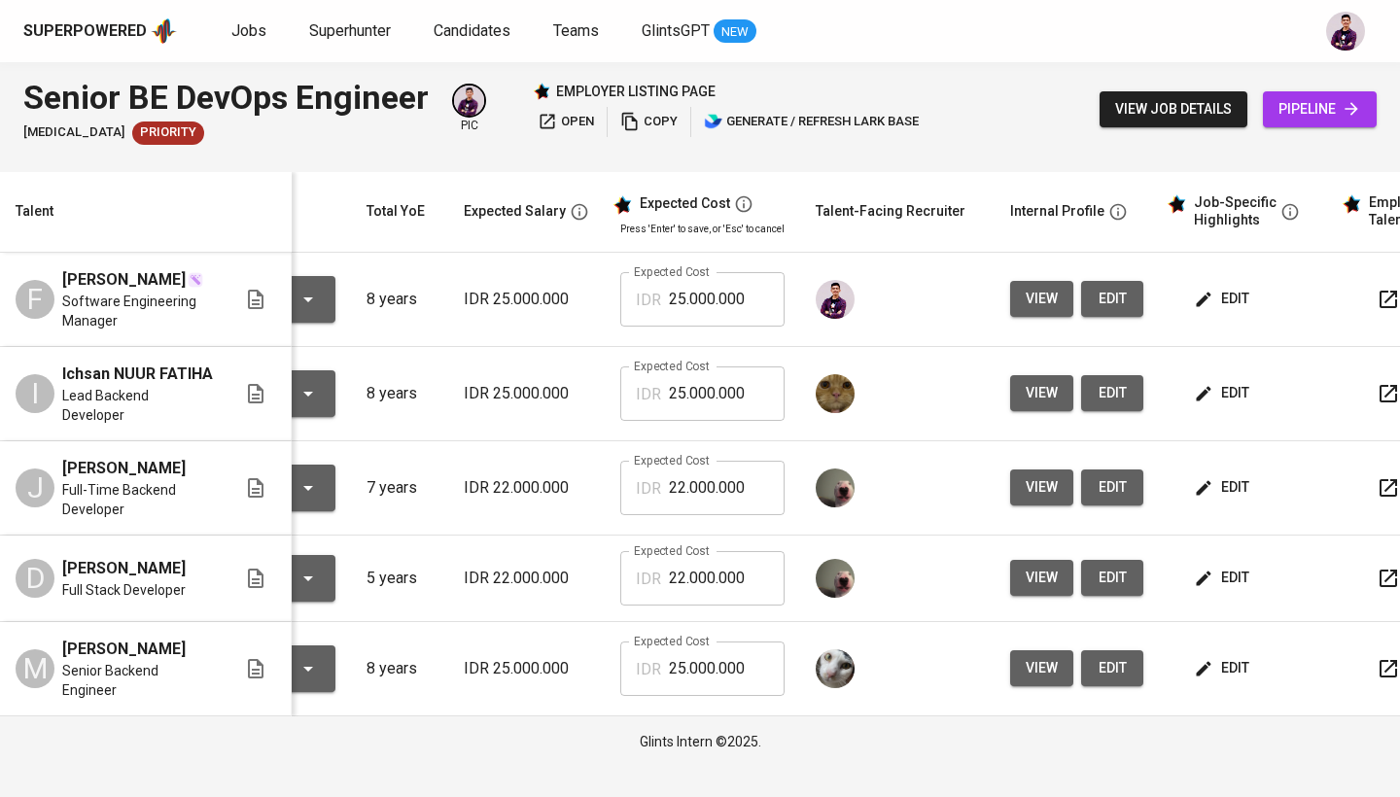
scroll to position [0, 196]
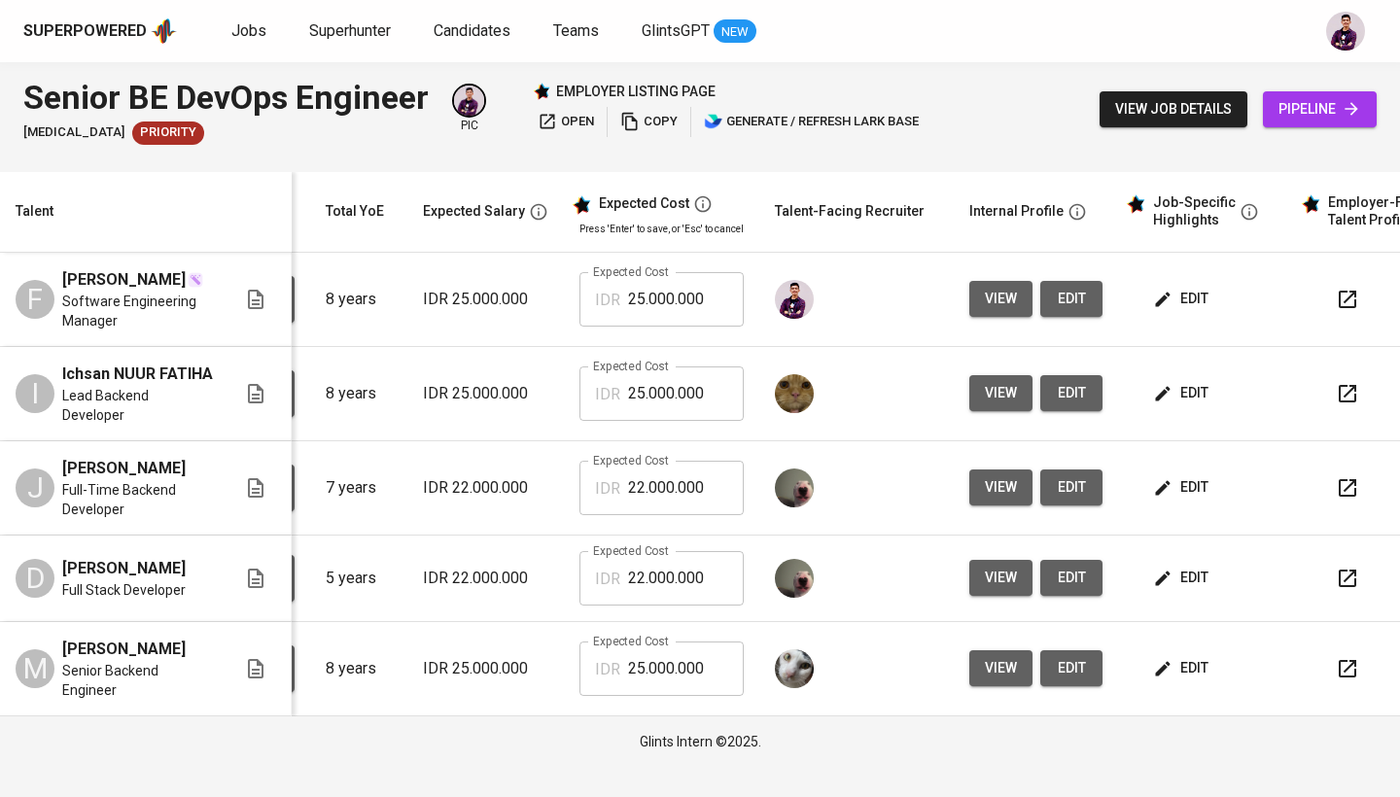
click at [1324, 302] on button "button" at bounding box center [1347, 299] width 47 height 47
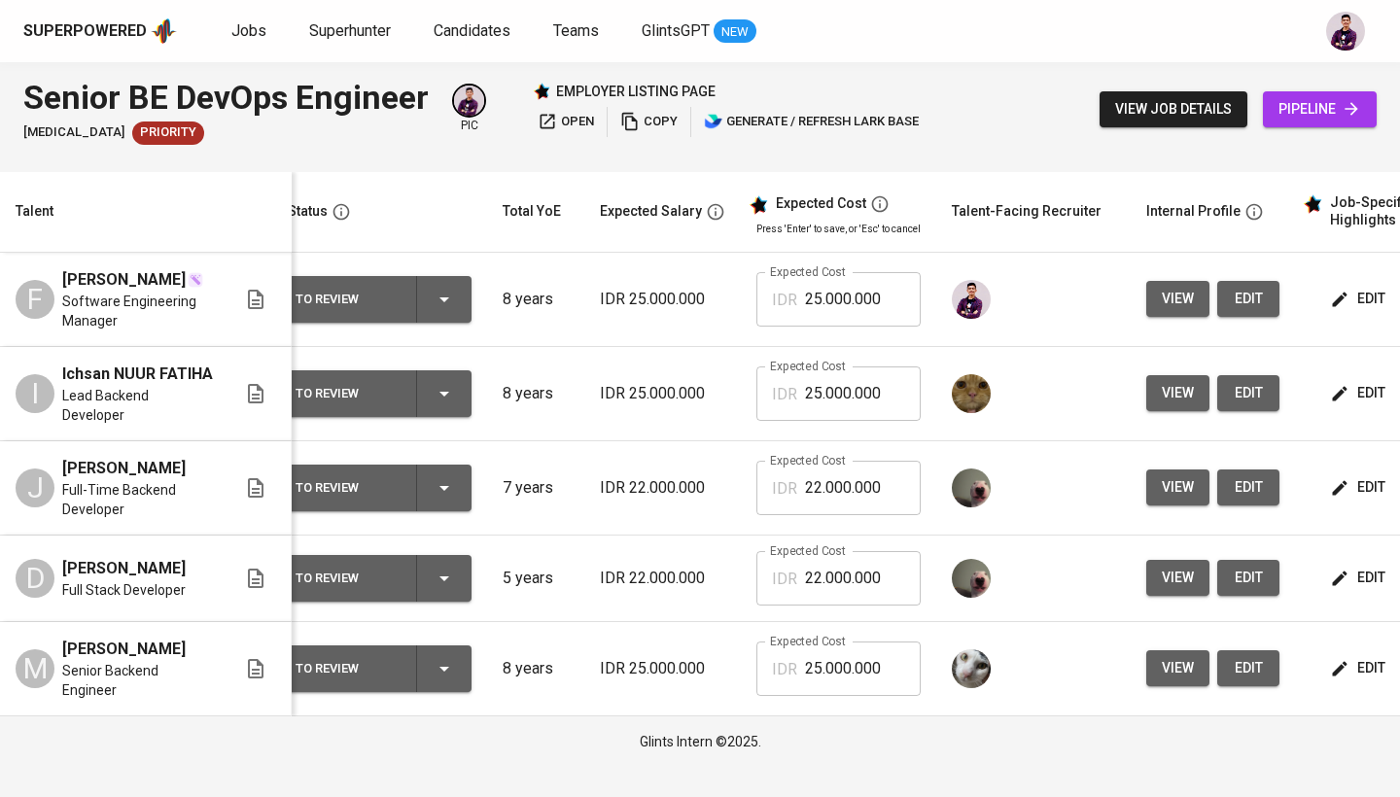
scroll to position [0, 0]
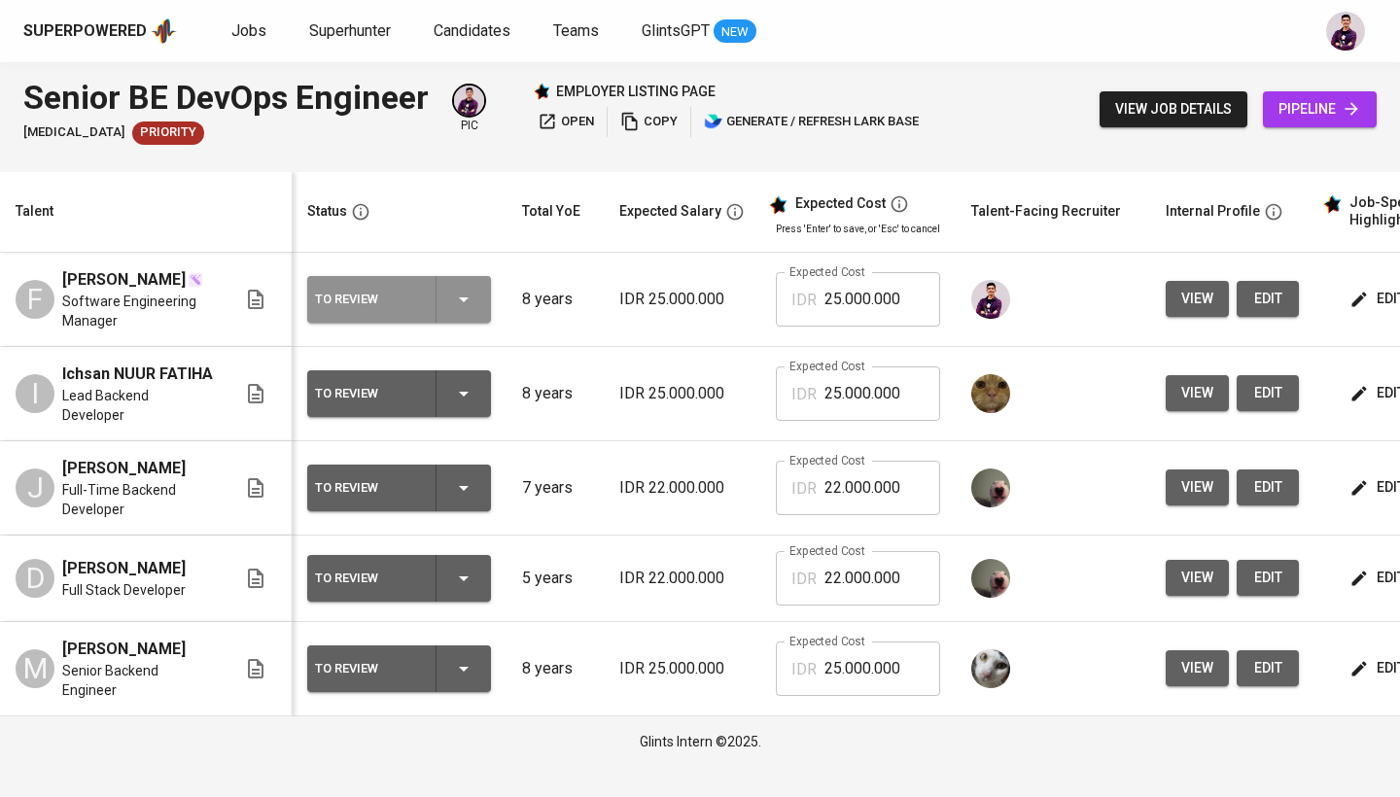
click at [460, 314] on div "To Review" at bounding box center [399, 299] width 168 height 47
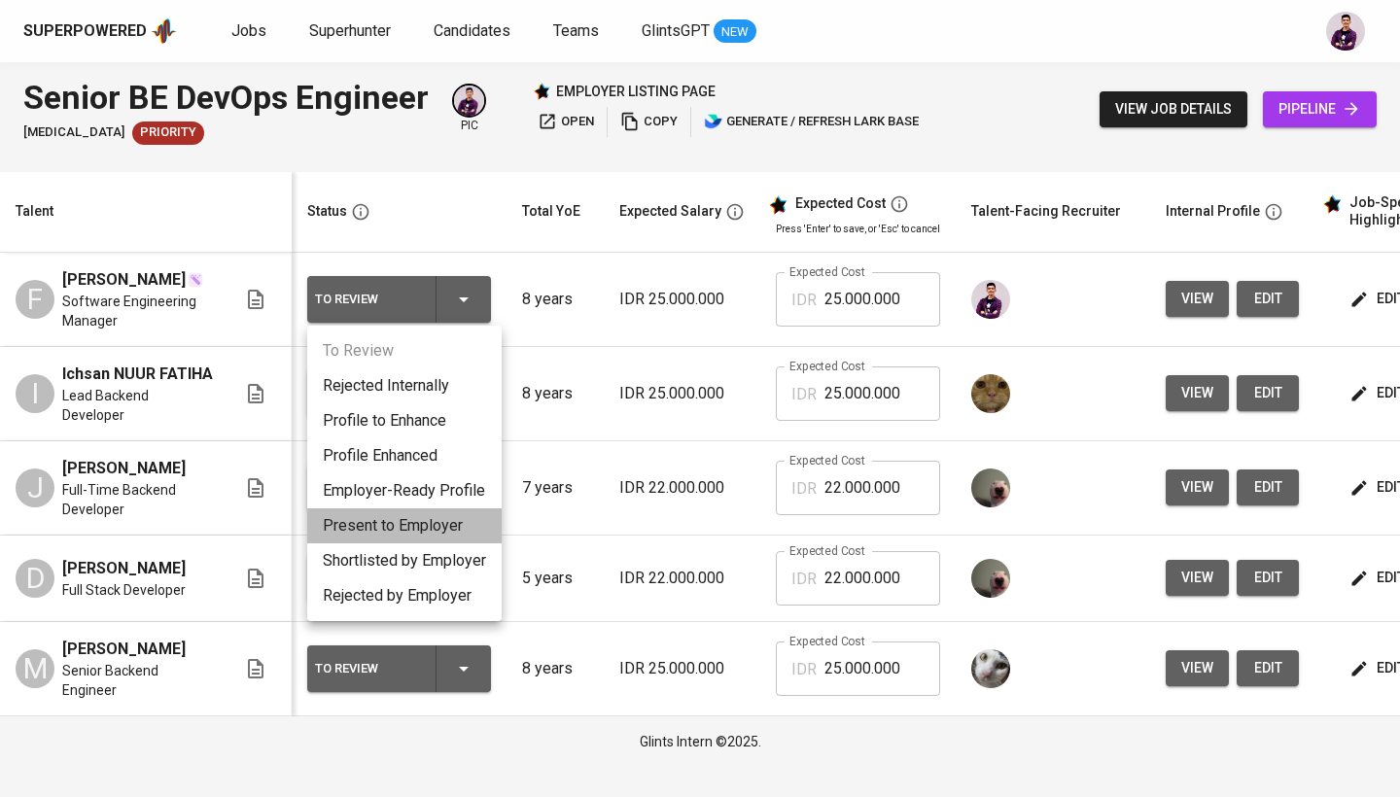
click at [399, 529] on li "Present to Employer" at bounding box center [404, 525] width 194 height 35
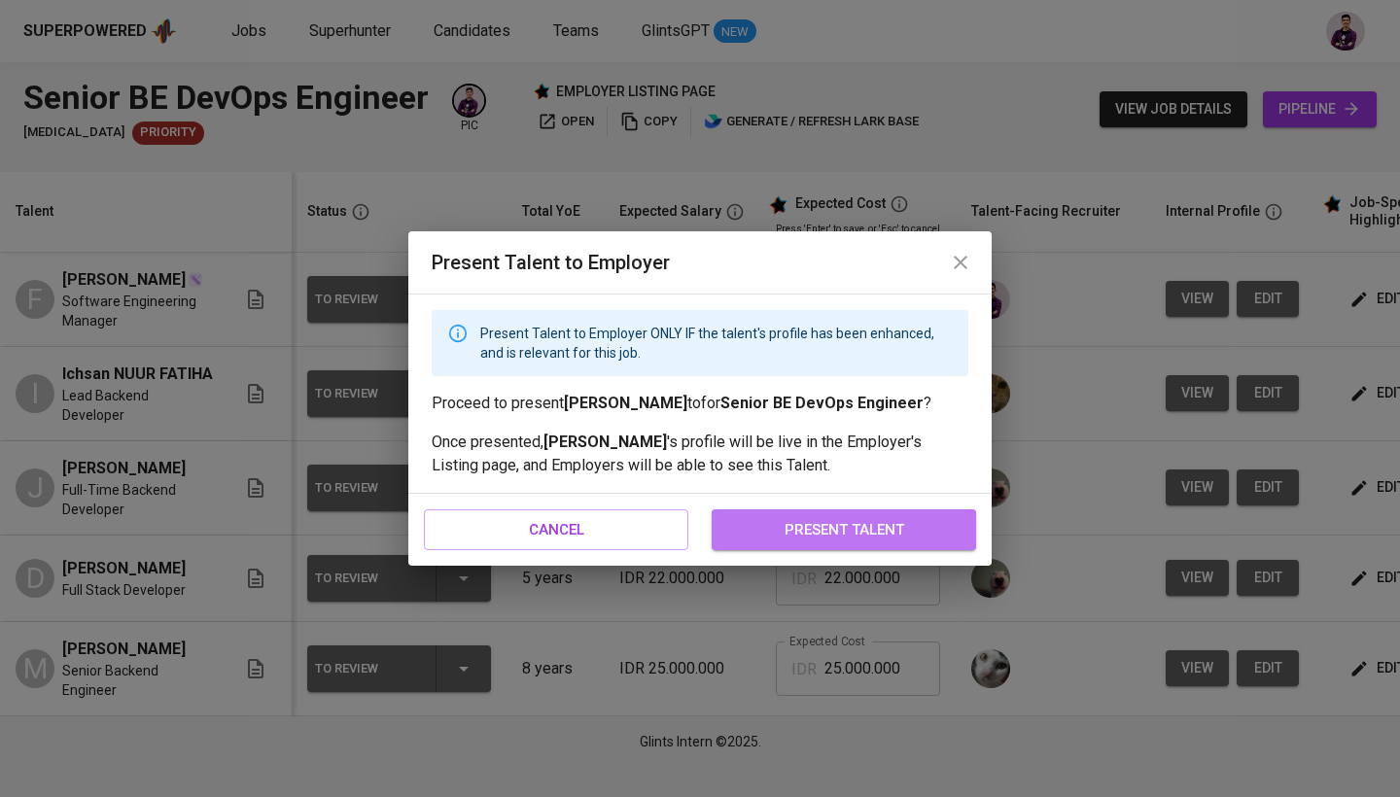
click at [770, 526] on span "present talent" at bounding box center [844, 529] width 222 height 25
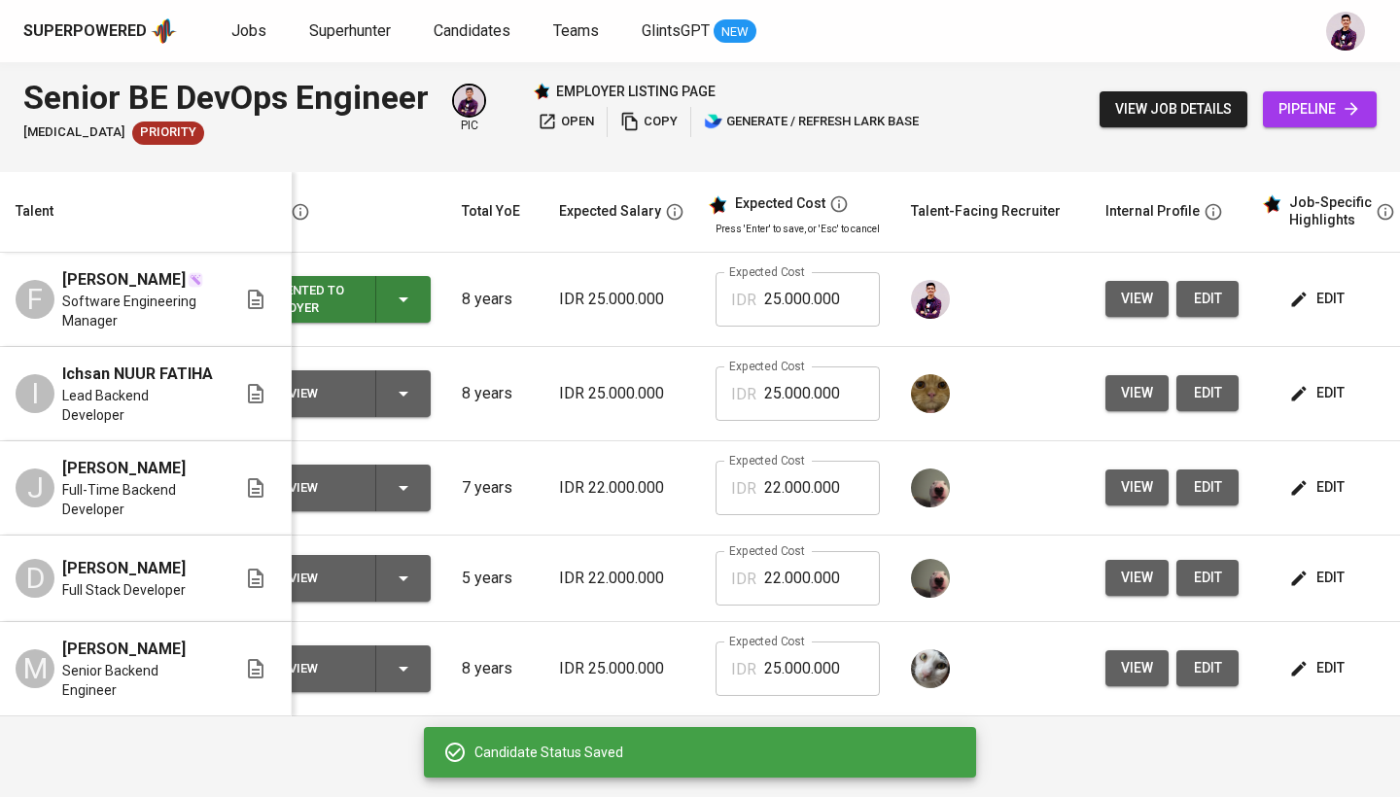
scroll to position [0, 61]
click at [1308, 394] on span "edit" at bounding box center [1318, 393] width 52 height 24
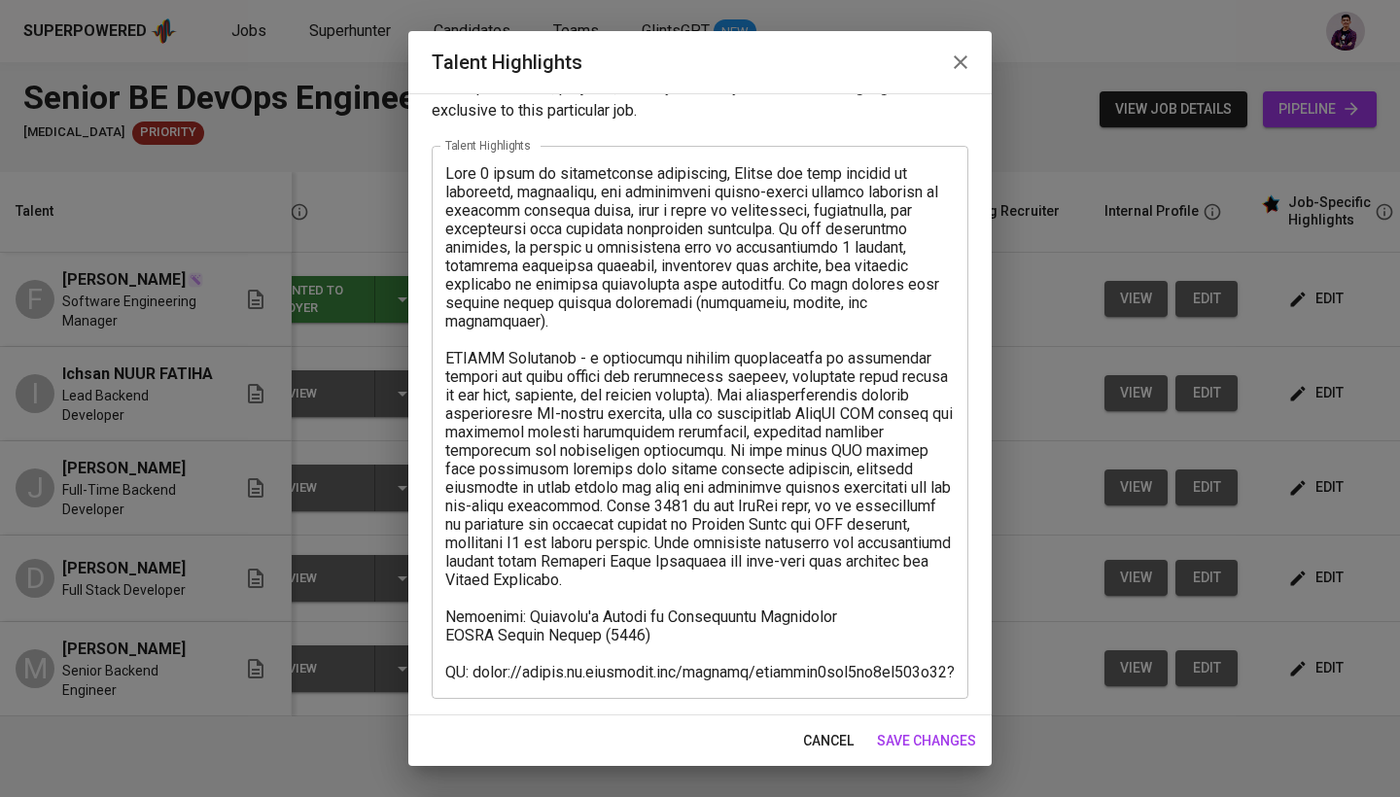
scroll to position [57, 0]
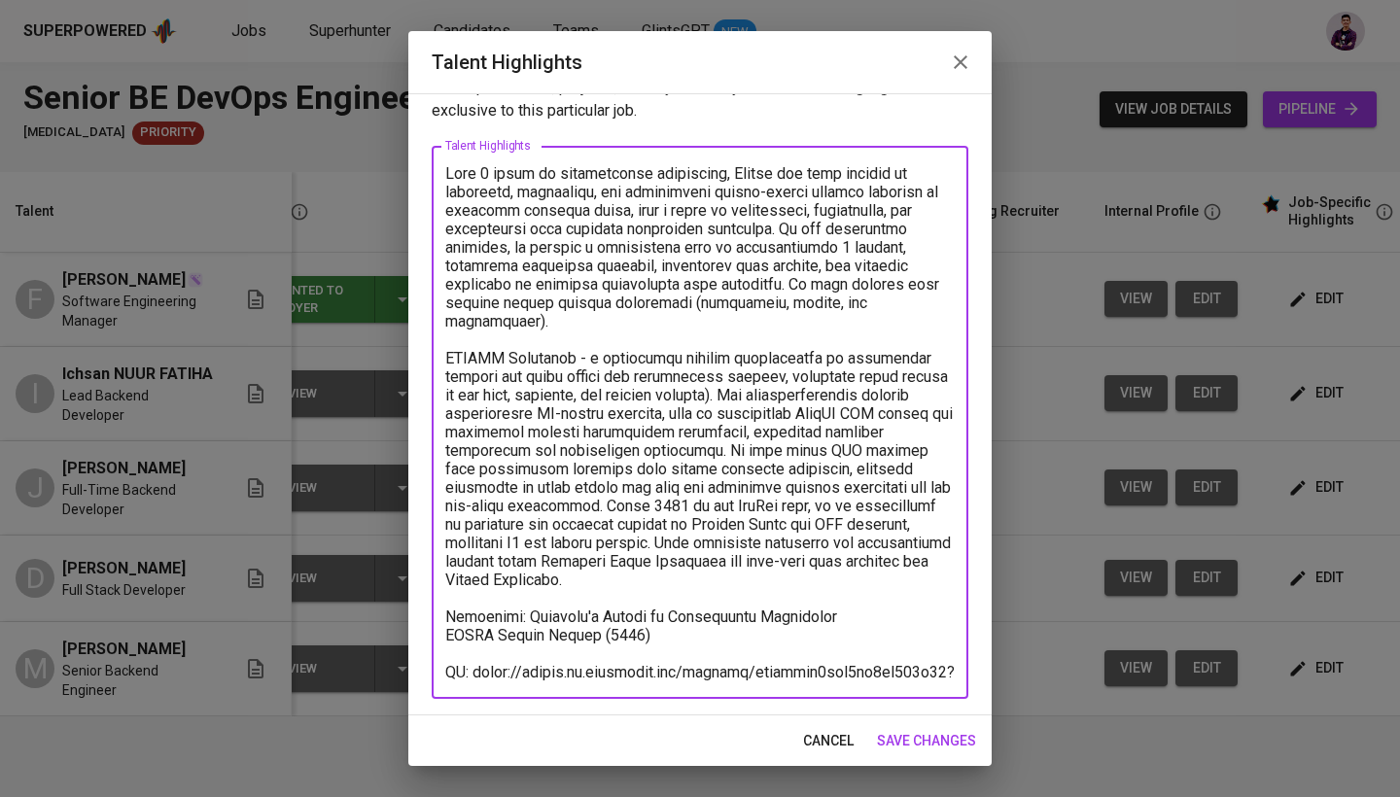
drag, startPoint x: 597, startPoint y: 673, endPoint x: 477, endPoint y: 651, distance: 121.4
click at [477, 651] on textarea at bounding box center [699, 422] width 509 height 517
click at [467, 654] on textarea at bounding box center [699, 422] width 509 height 517
drag, startPoint x: 467, startPoint y: 654, endPoint x: 438, endPoint y: 654, distance: 28.2
click at [438, 654] on div "x Talent Highlights" at bounding box center [700, 422] width 536 height 553
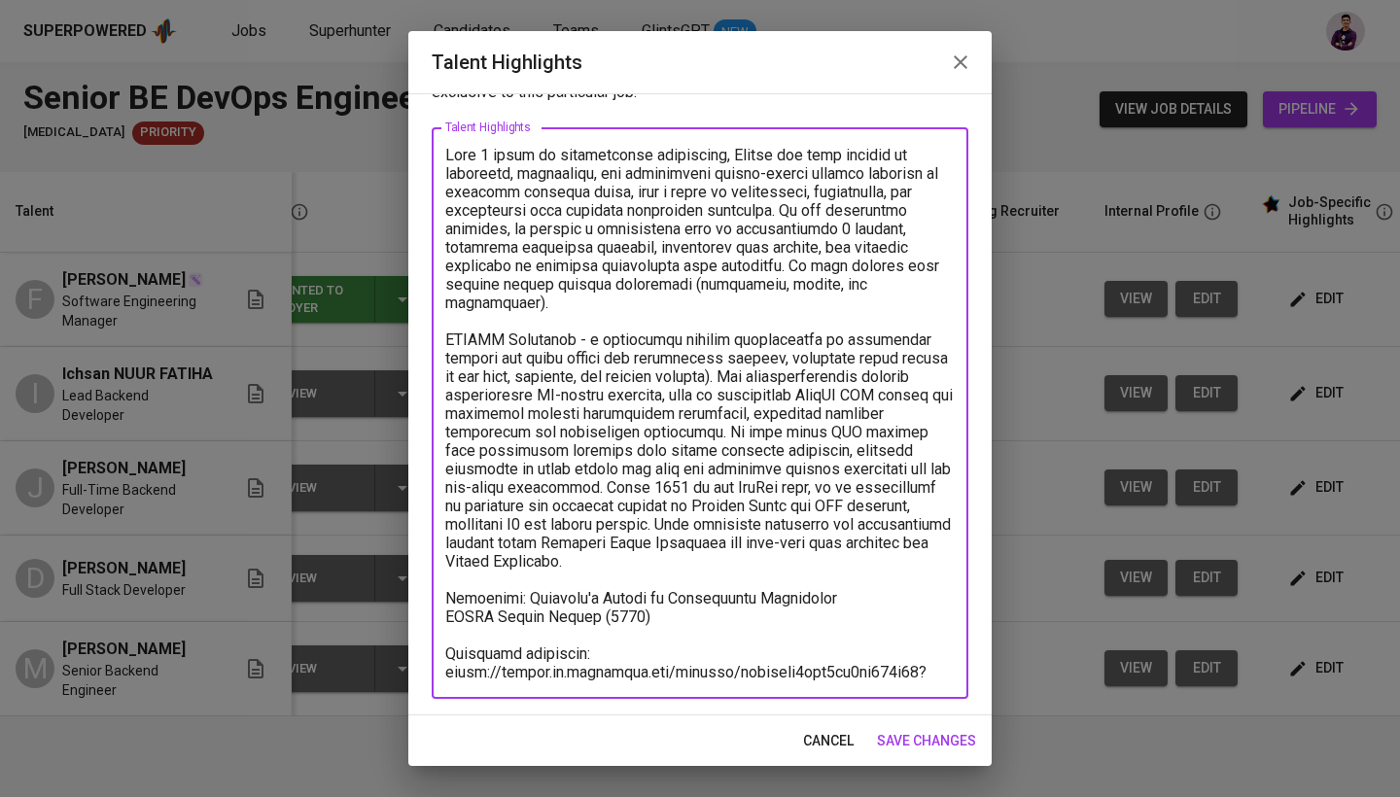
scroll to position [76, 0]
click at [672, 594] on textarea at bounding box center [699, 414] width 509 height 536
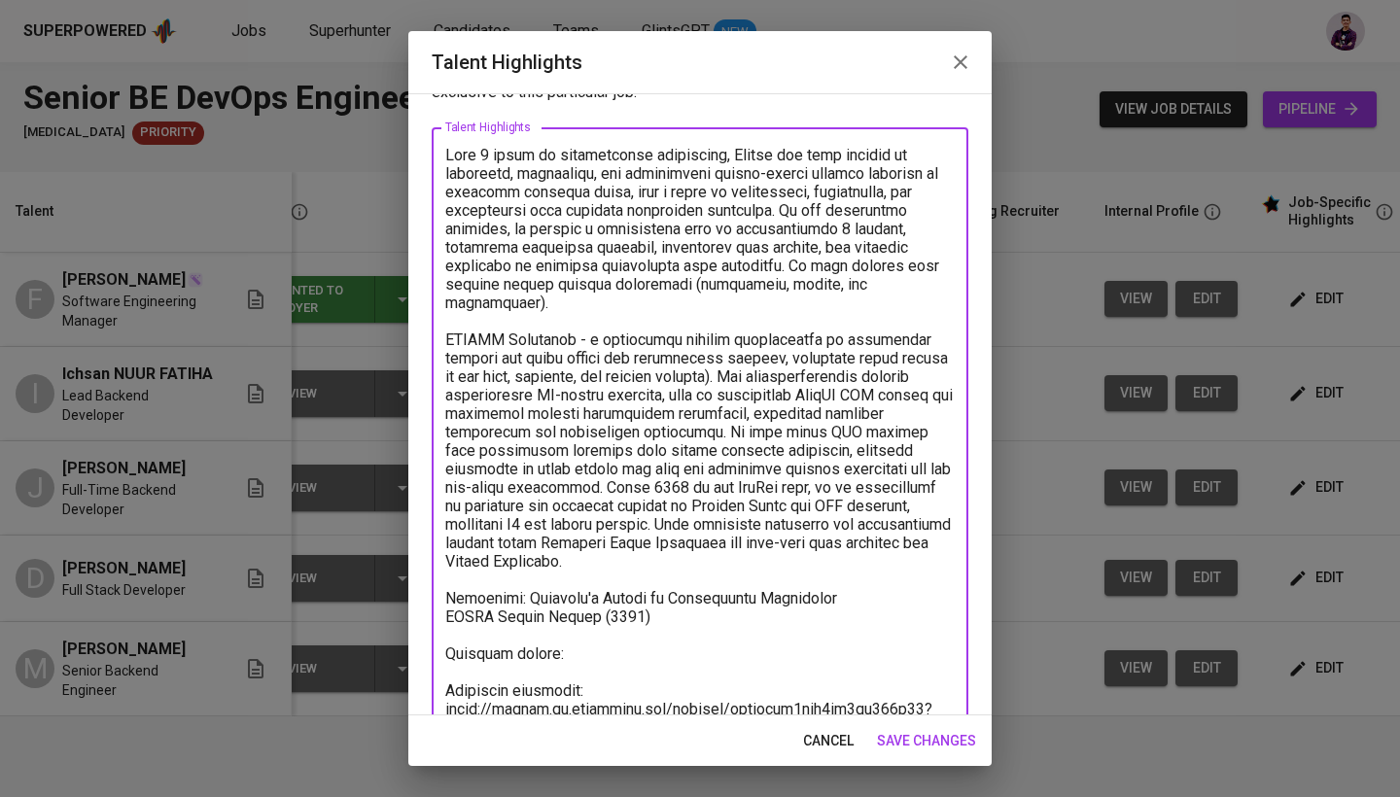
type textarea "With 8 years of professional experience, [PERSON_NAME] has been working in desi…"
click at [943, 725] on button "save changes" at bounding box center [926, 741] width 115 height 36
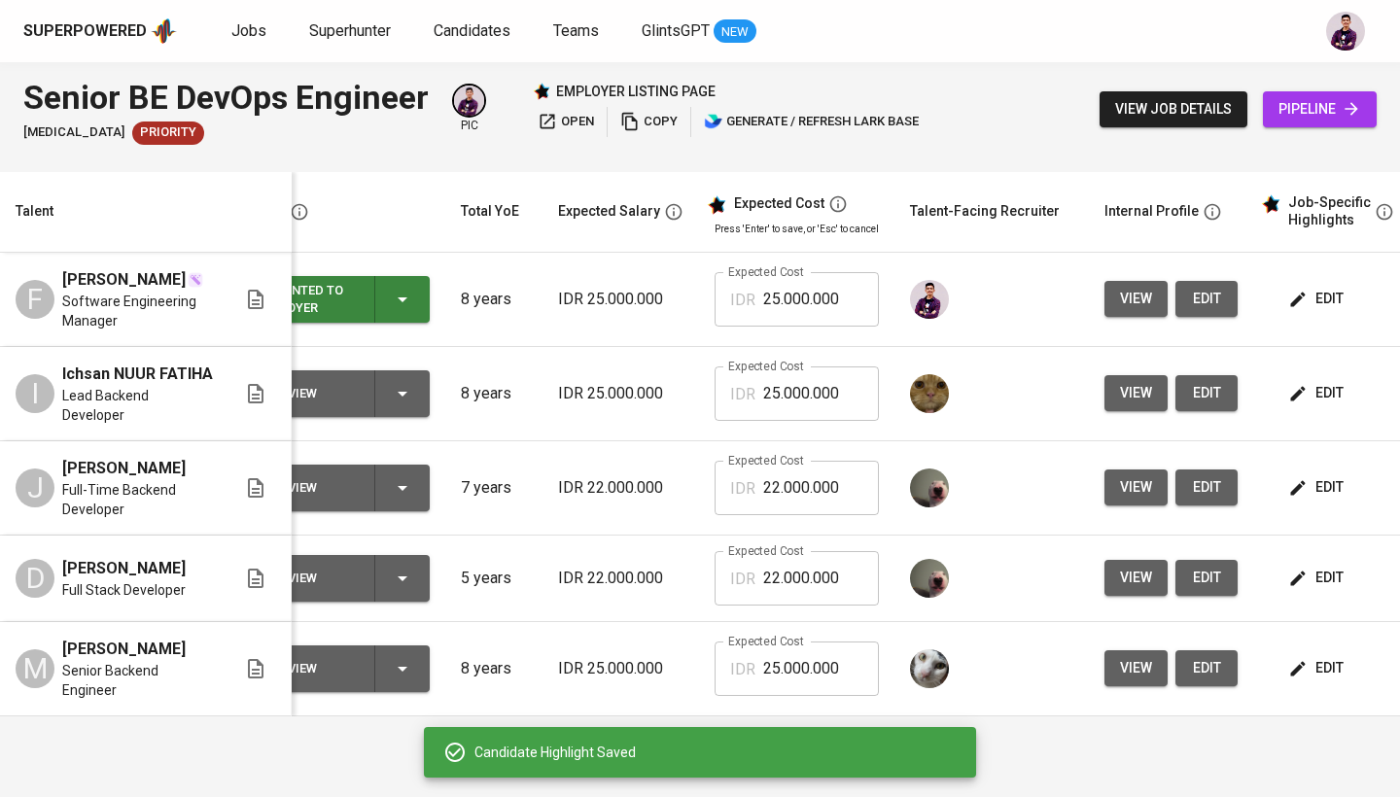
click at [1303, 390] on span "edit" at bounding box center [1318, 393] width 52 height 24
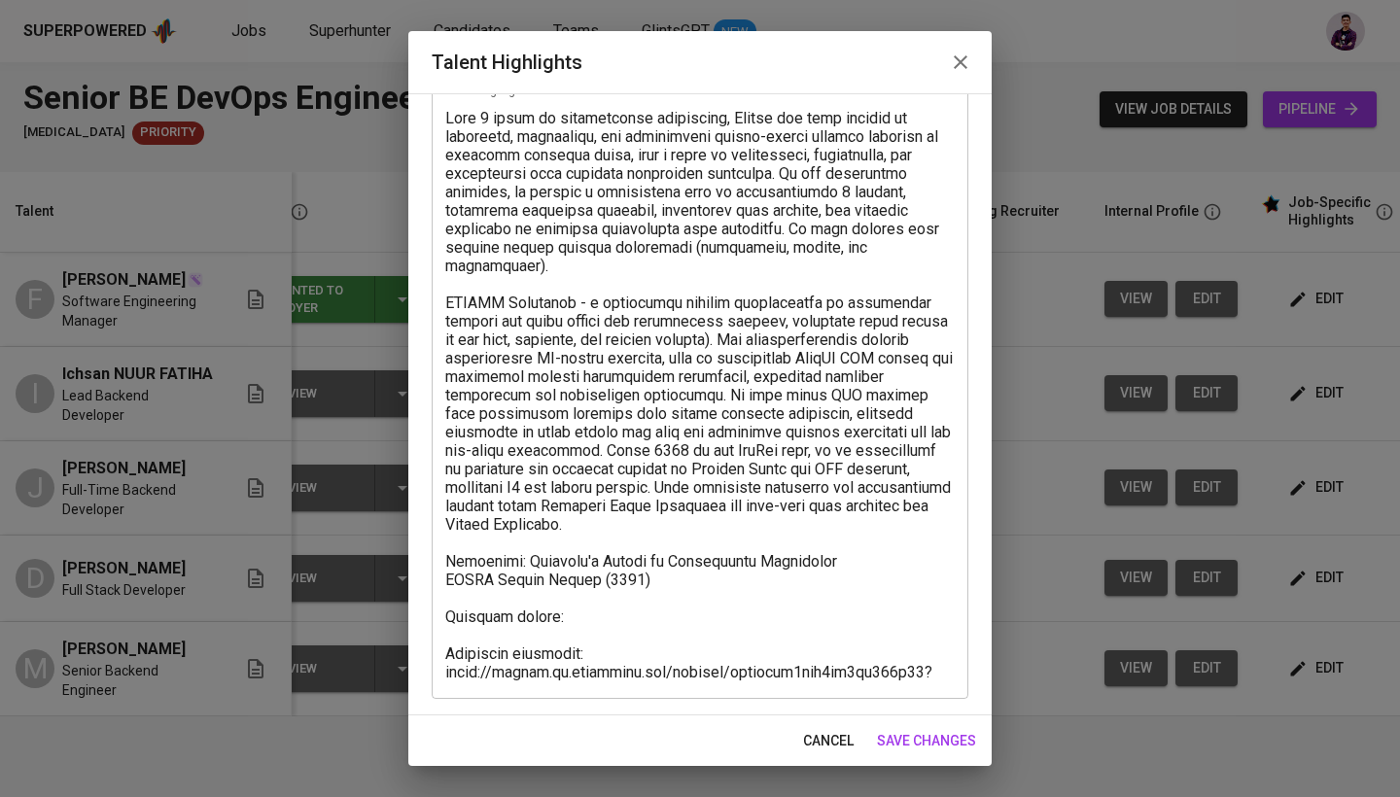
scroll to position [113, 0]
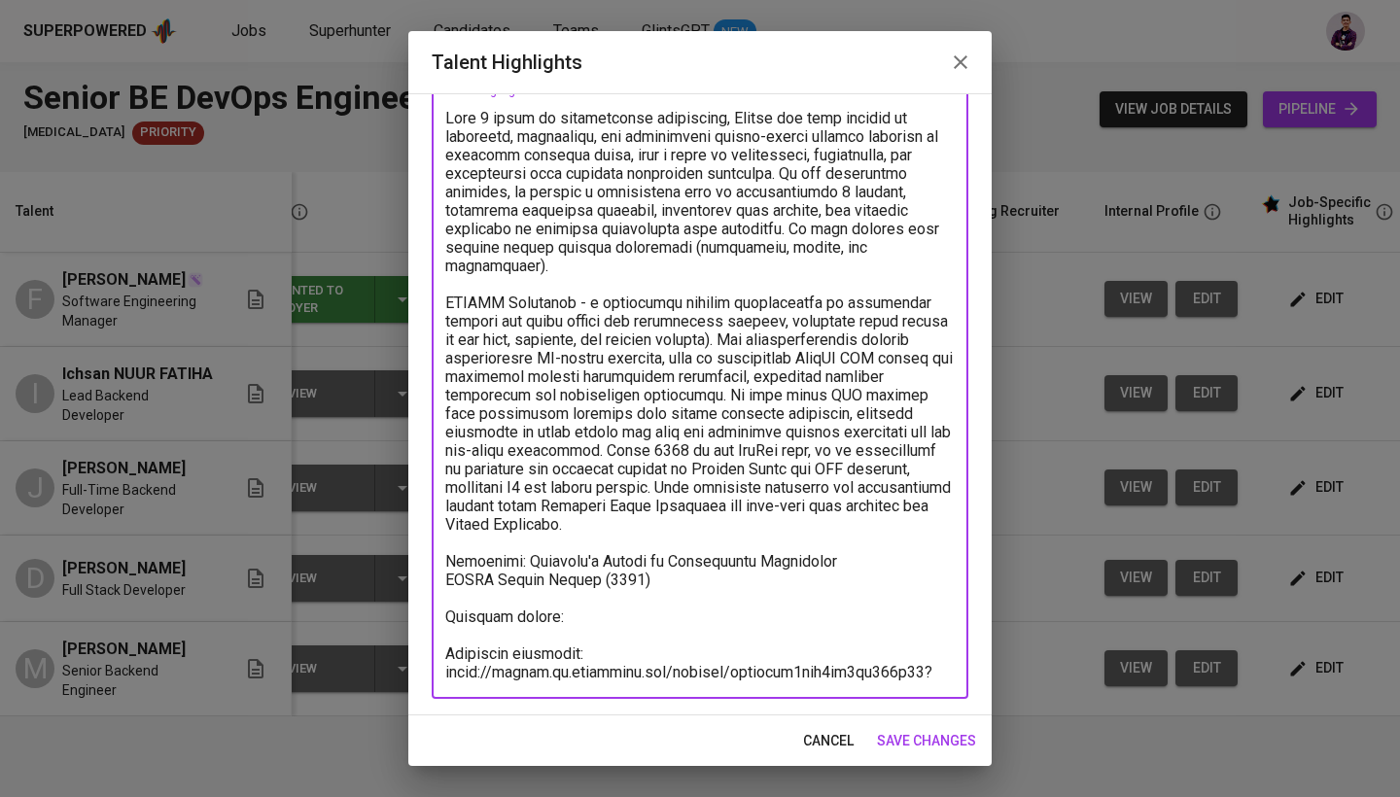
click at [636, 592] on textarea at bounding box center [699, 395] width 509 height 572
type textarea "With 8 years of professional experience, [PERSON_NAME] has been working in desi…"
click at [919, 728] on button "save changes" at bounding box center [926, 741] width 115 height 36
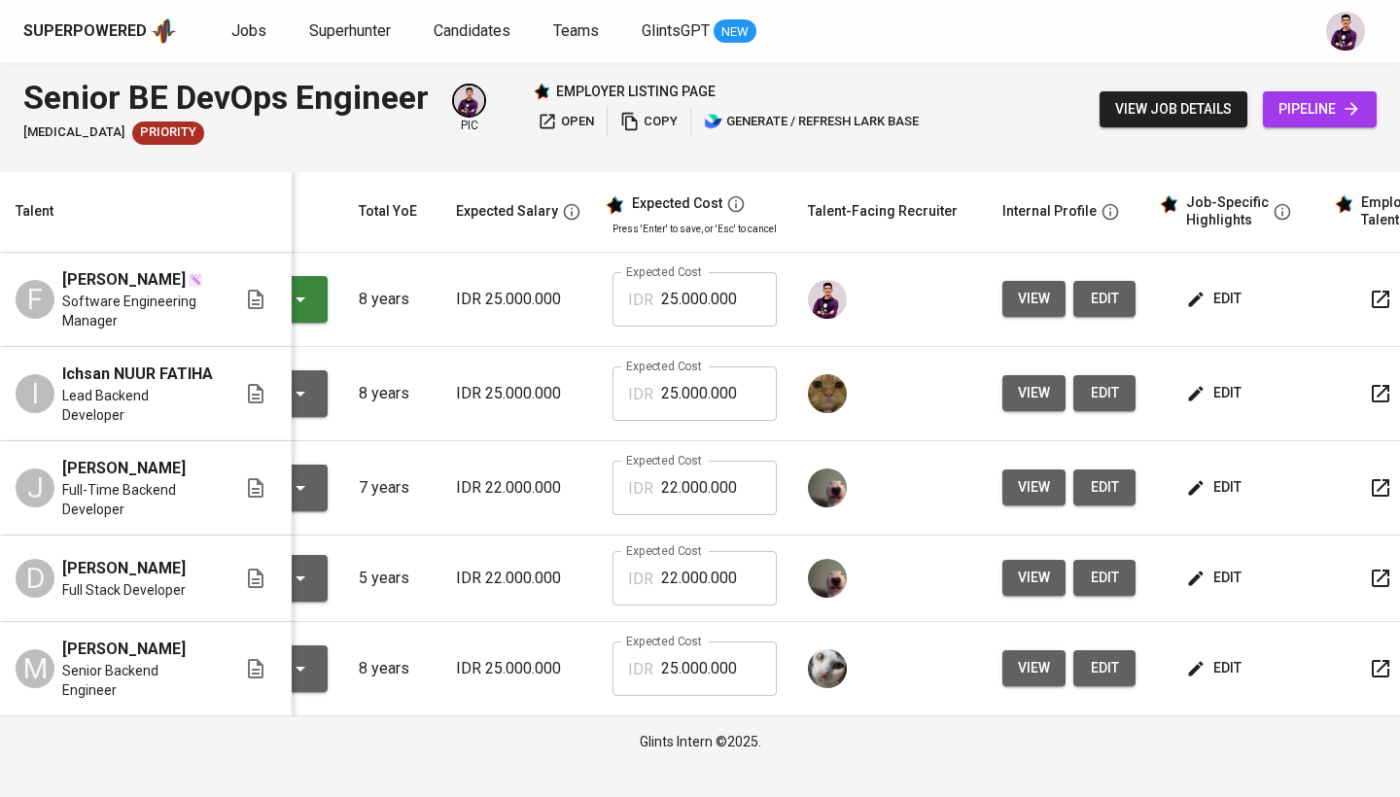
scroll to position [0, 163]
click at [1373, 387] on icon "button" at bounding box center [1379, 393] width 23 height 23
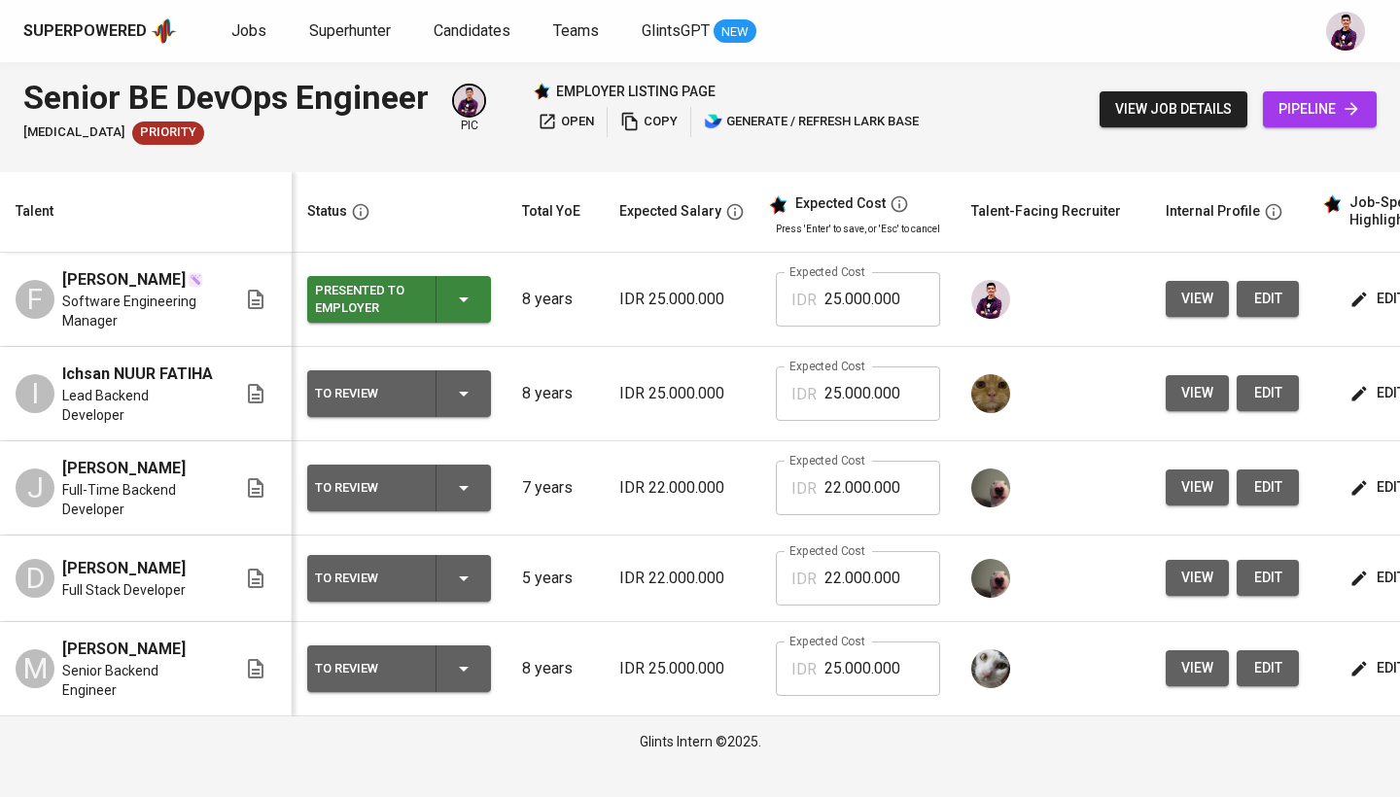
scroll to position [0, 0]
click at [460, 392] on icon "button" at bounding box center [464, 394] width 10 height 5
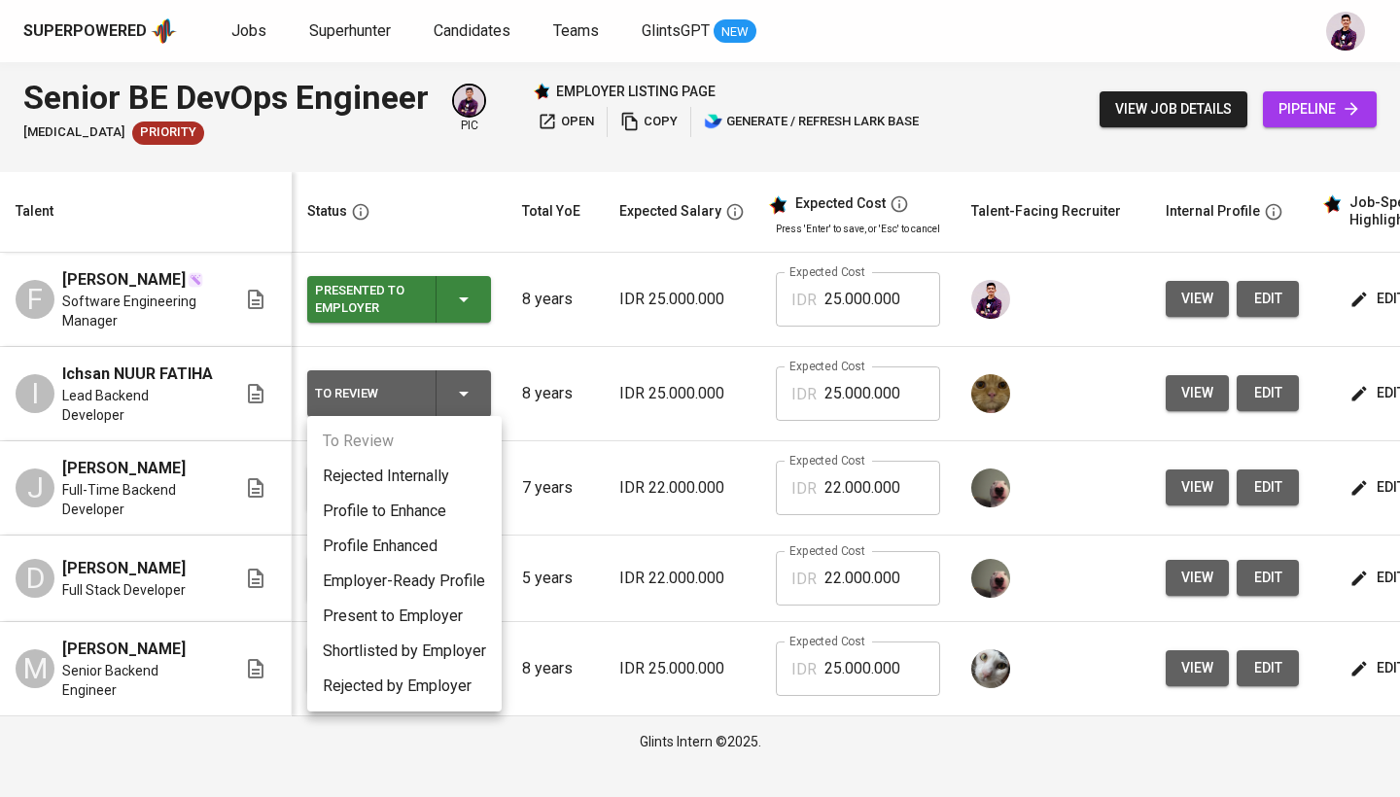
click at [442, 621] on li "Present to Employer" at bounding box center [404, 616] width 194 height 35
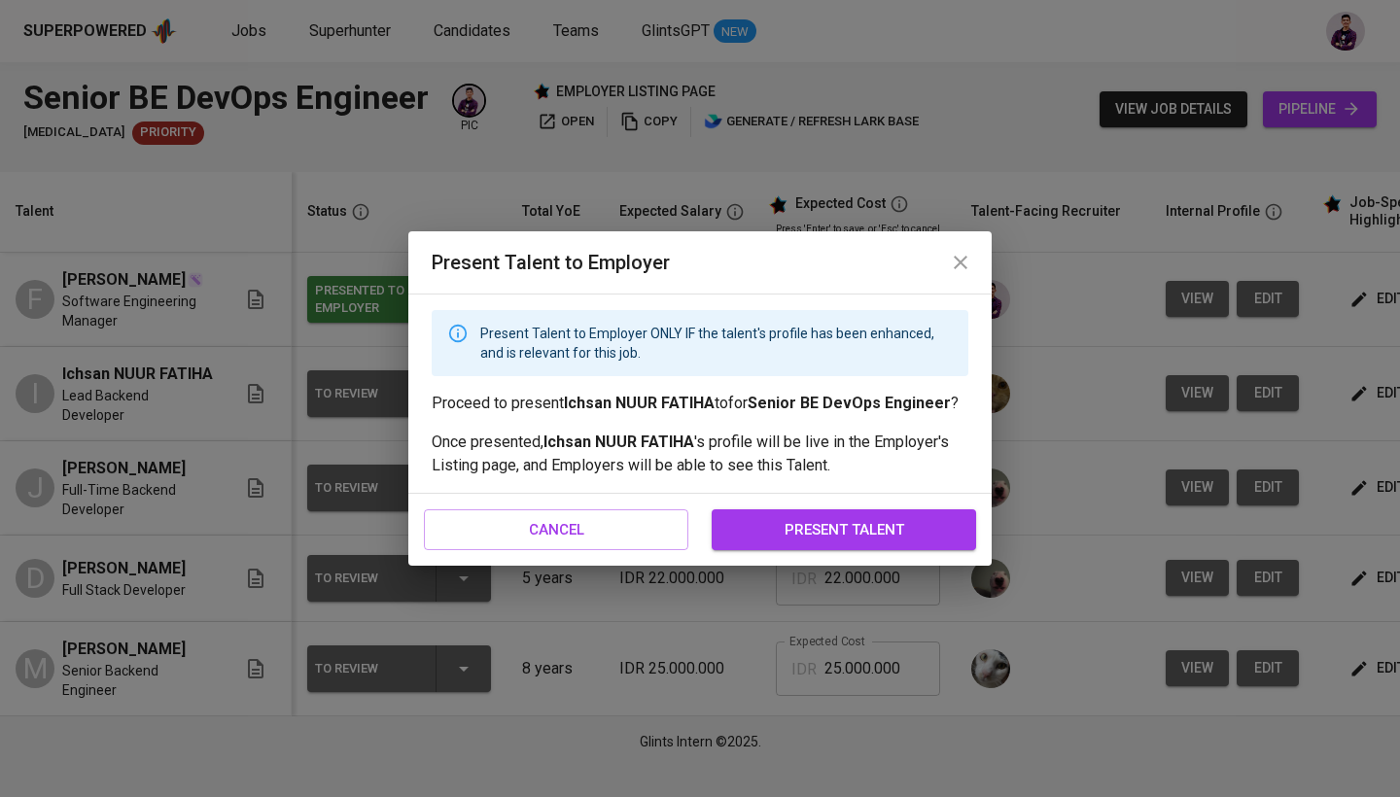
click at [796, 539] on span "present talent" at bounding box center [844, 529] width 222 height 25
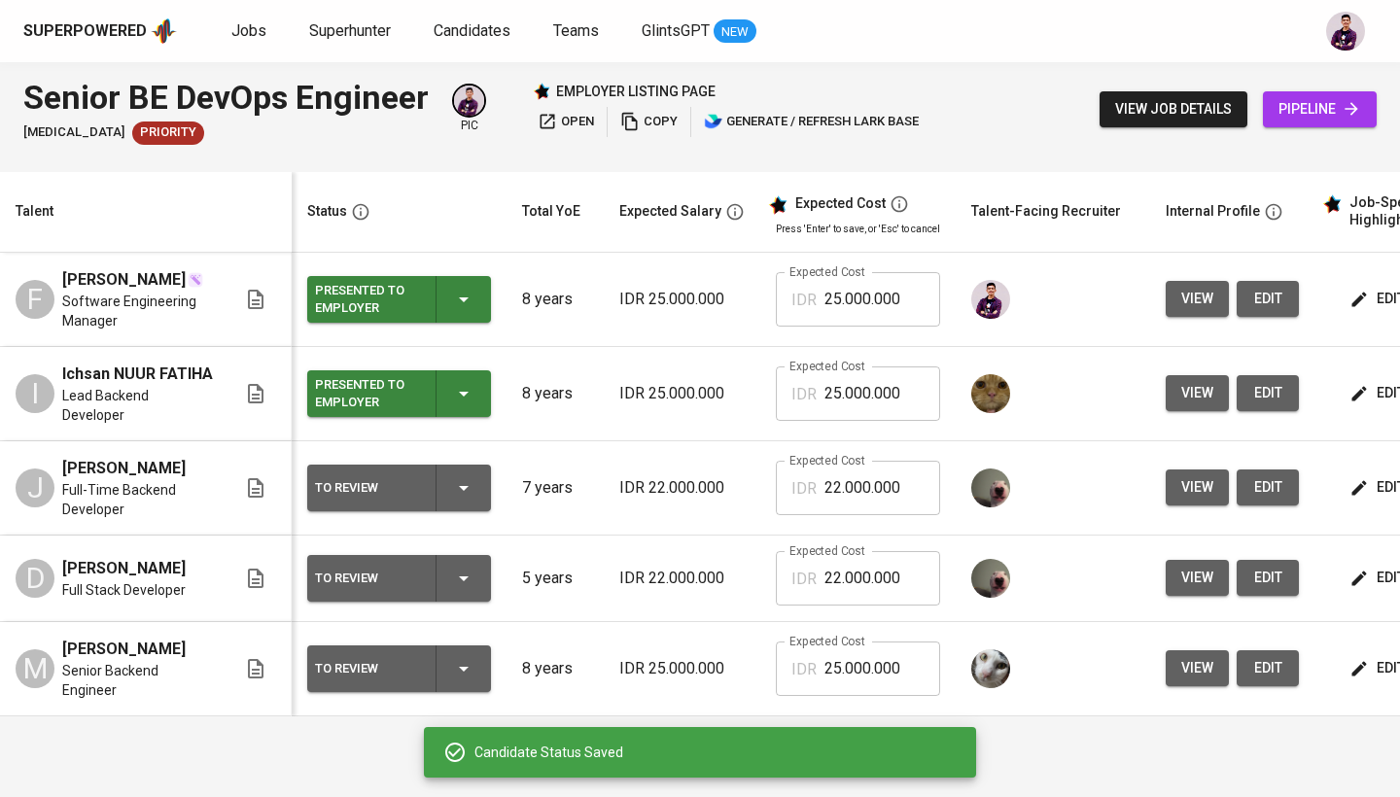
click at [464, 476] on icon "button" at bounding box center [463, 487] width 23 height 23
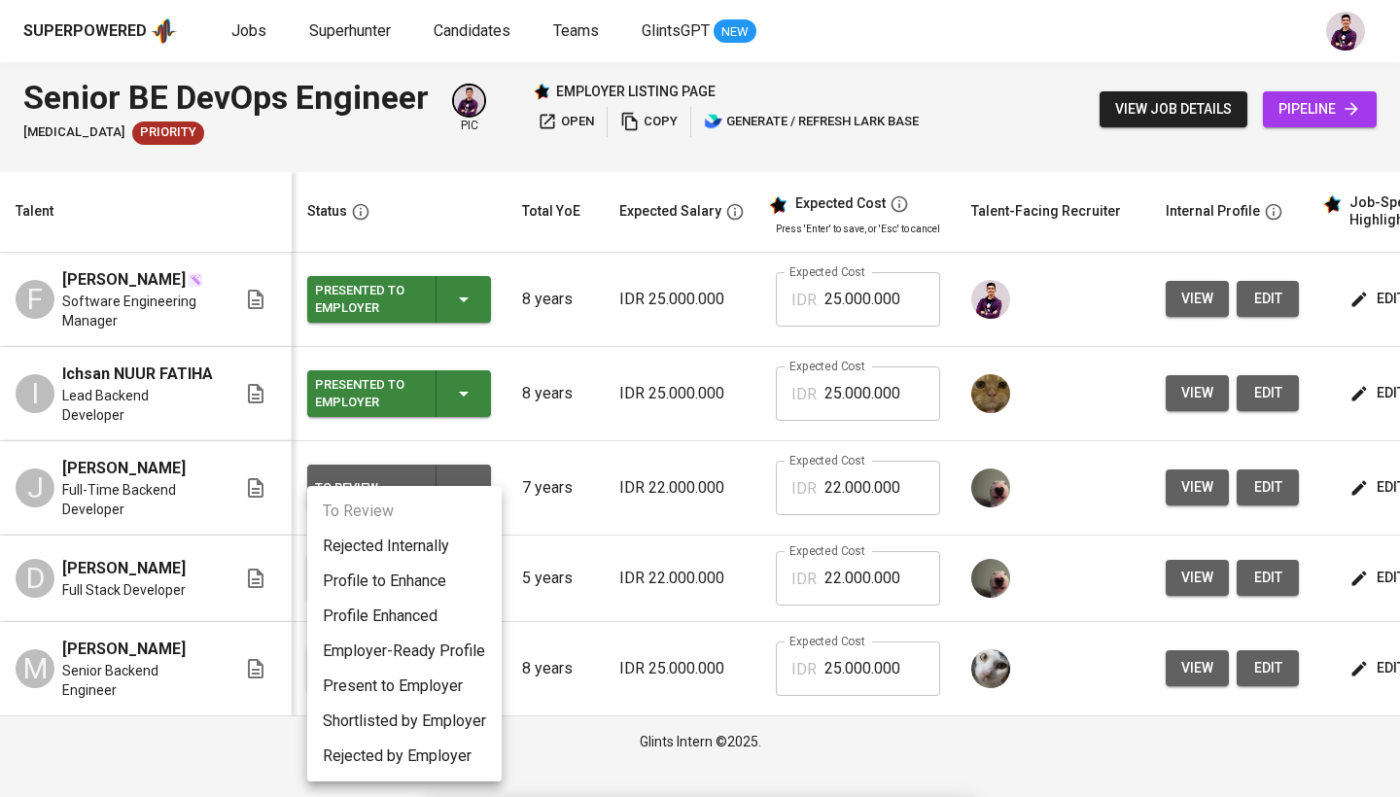
click at [437, 673] on li "Present to Employer" at bounding box center [404, 686] width 194 height 35
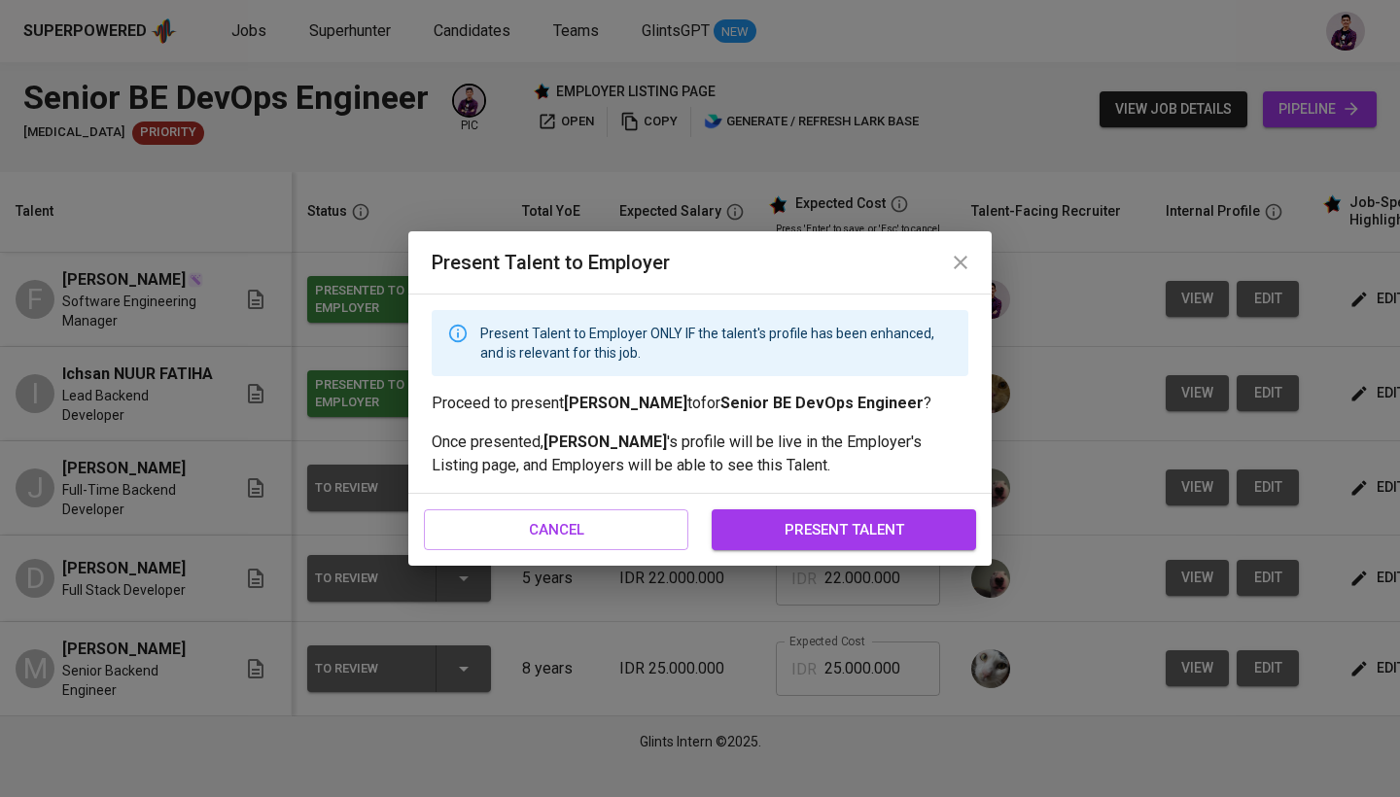
click at [752, 537] on span "present talent" at bounding box center [844, 529] width 222 height 25
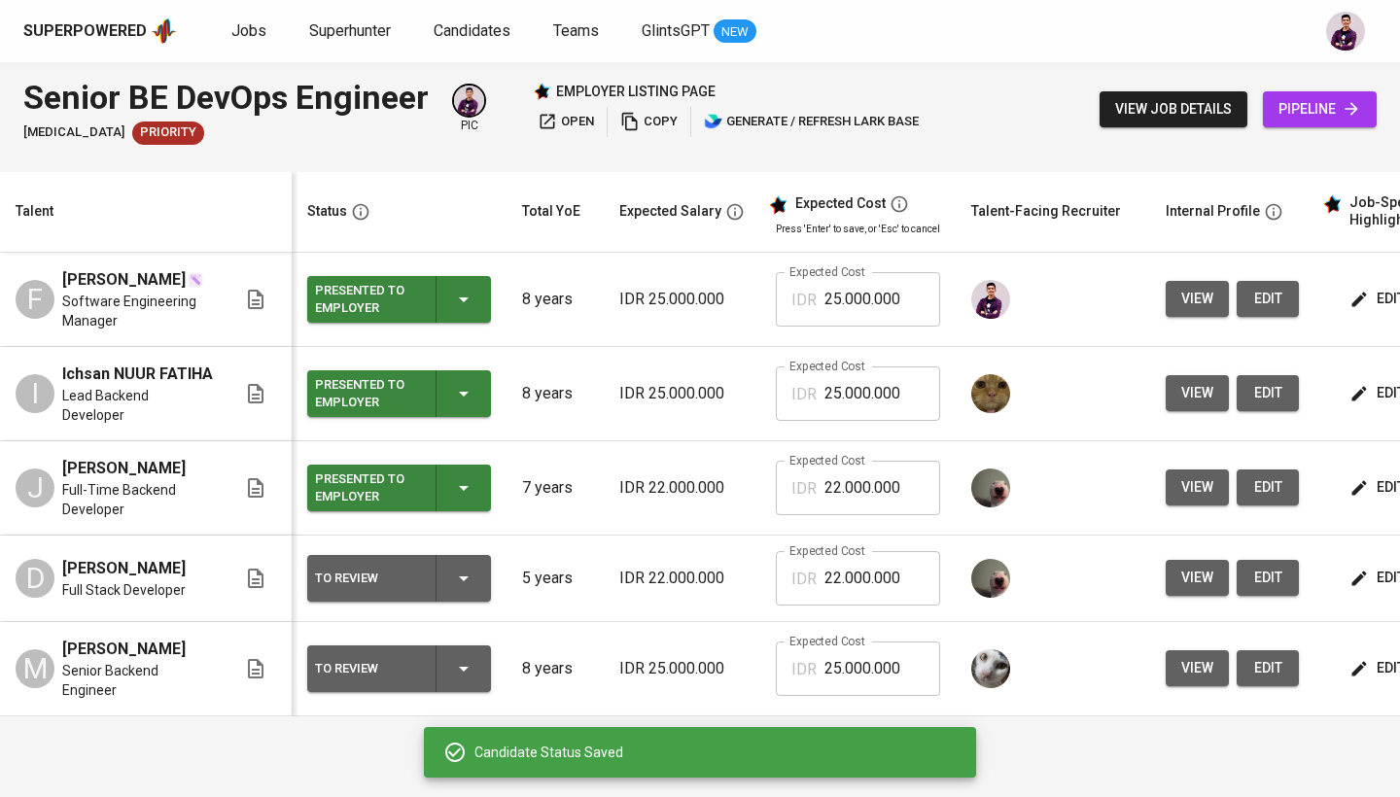
click at [452, 567] on icon "button" at bounding box center [463, 578] width 23 height 23
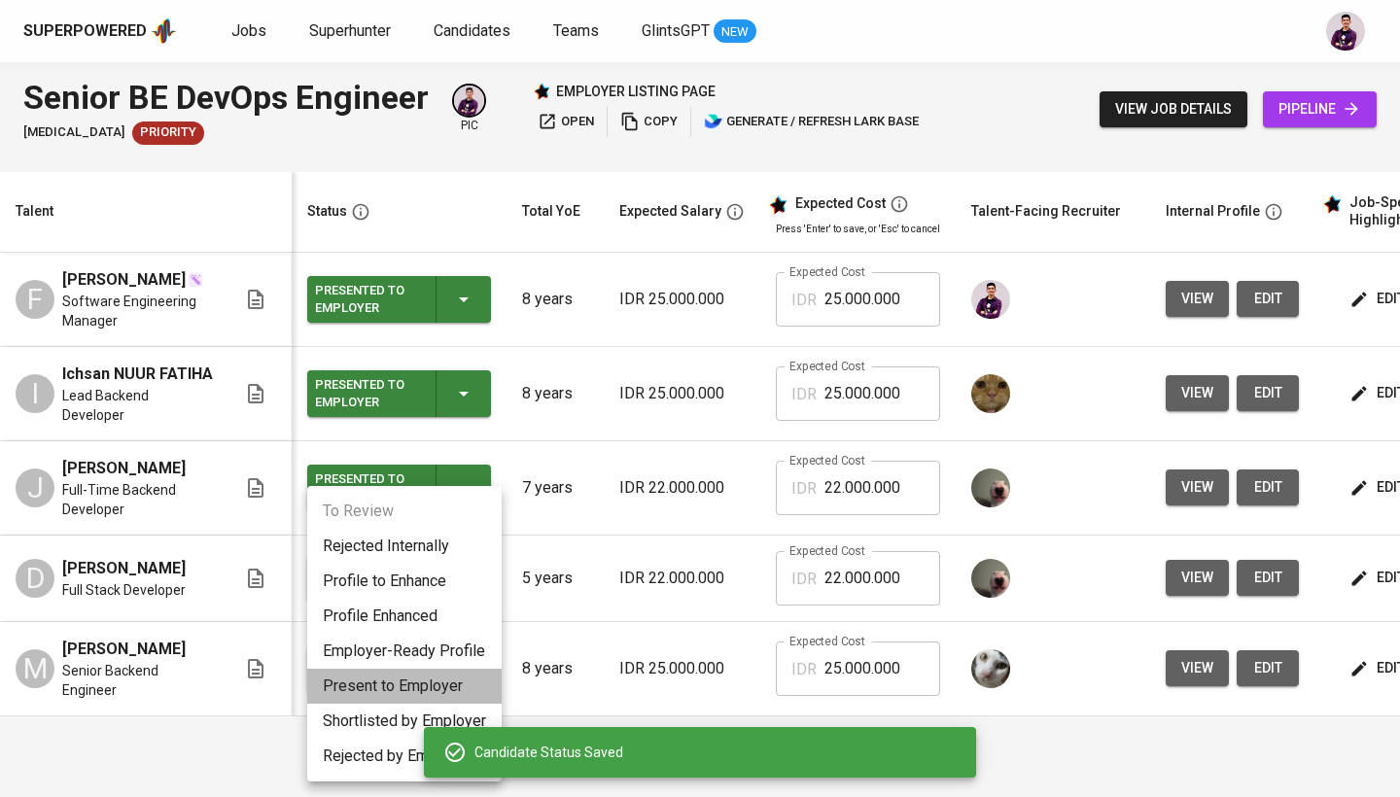
click at [452, 696] on li "Present to Employer" at bounding box center [404, 686] width 194 height 35
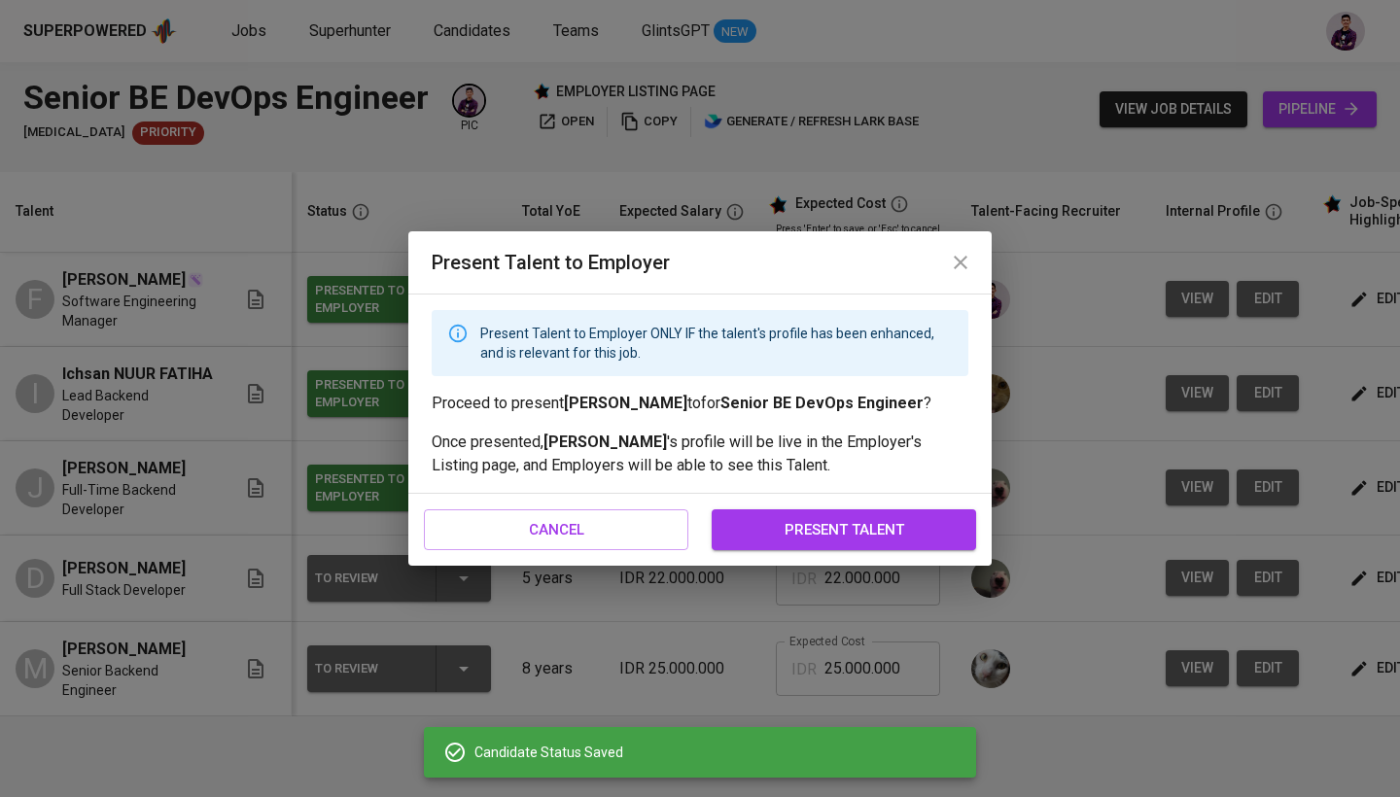
click at [848, 515] on button "present talent" at bounding box center [843, 529] width 264 height 41
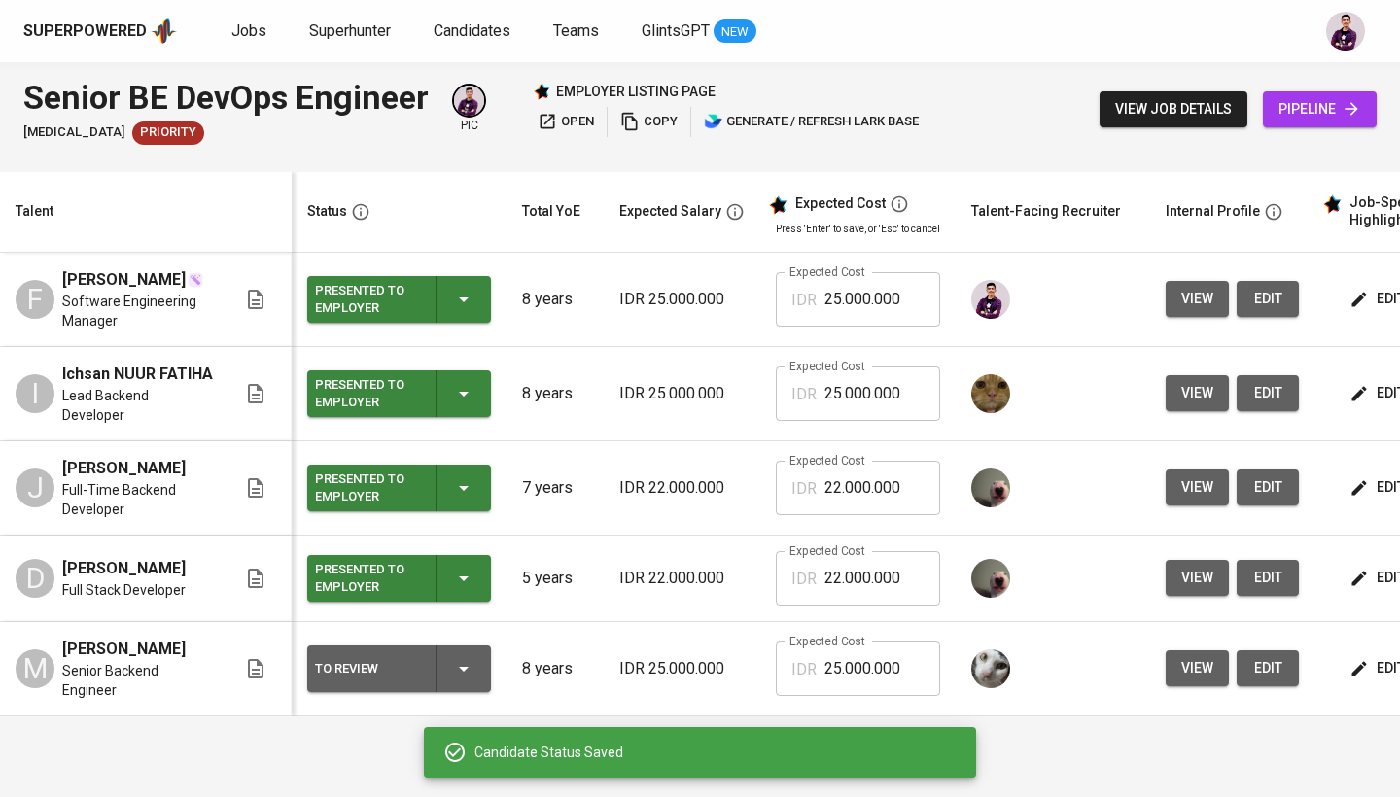
click at [461, 657] on icon "button" at bounding box center [463, 668] width 23 height 23
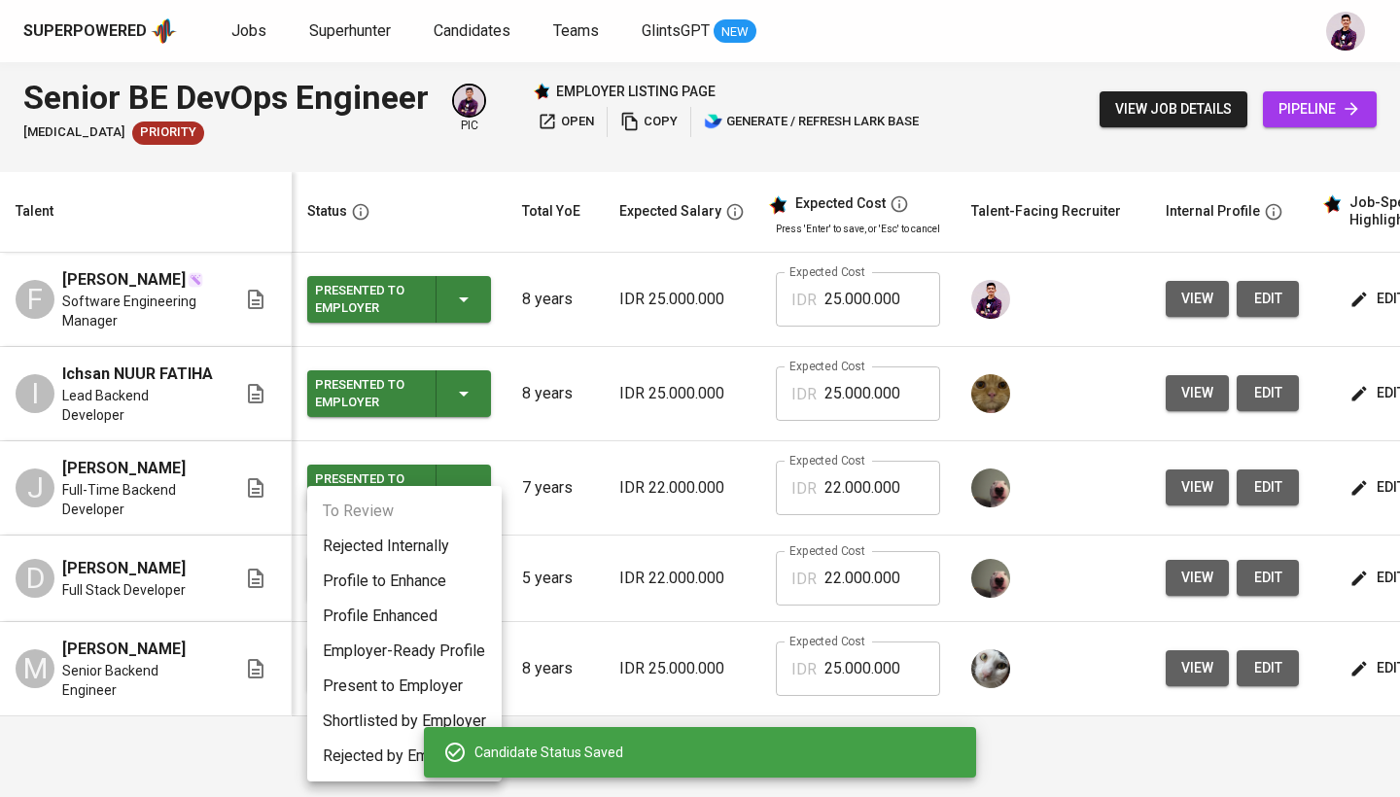
click at [479, 681] on li "Present to Employer" at bounding box center [404, 686] width 194 height 35
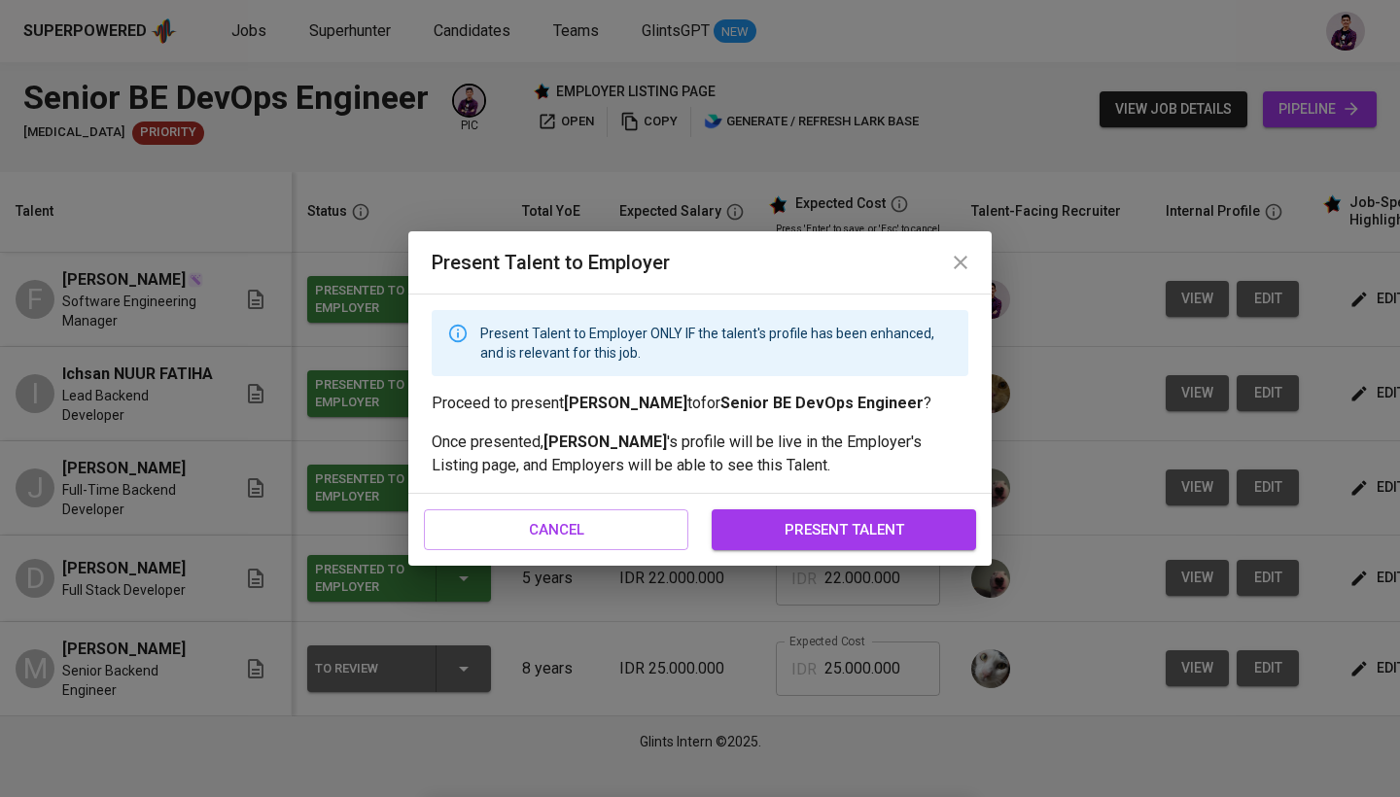
click at [859, 546] on button "present talent" at bounding box center [843, 529] width 264 height 41
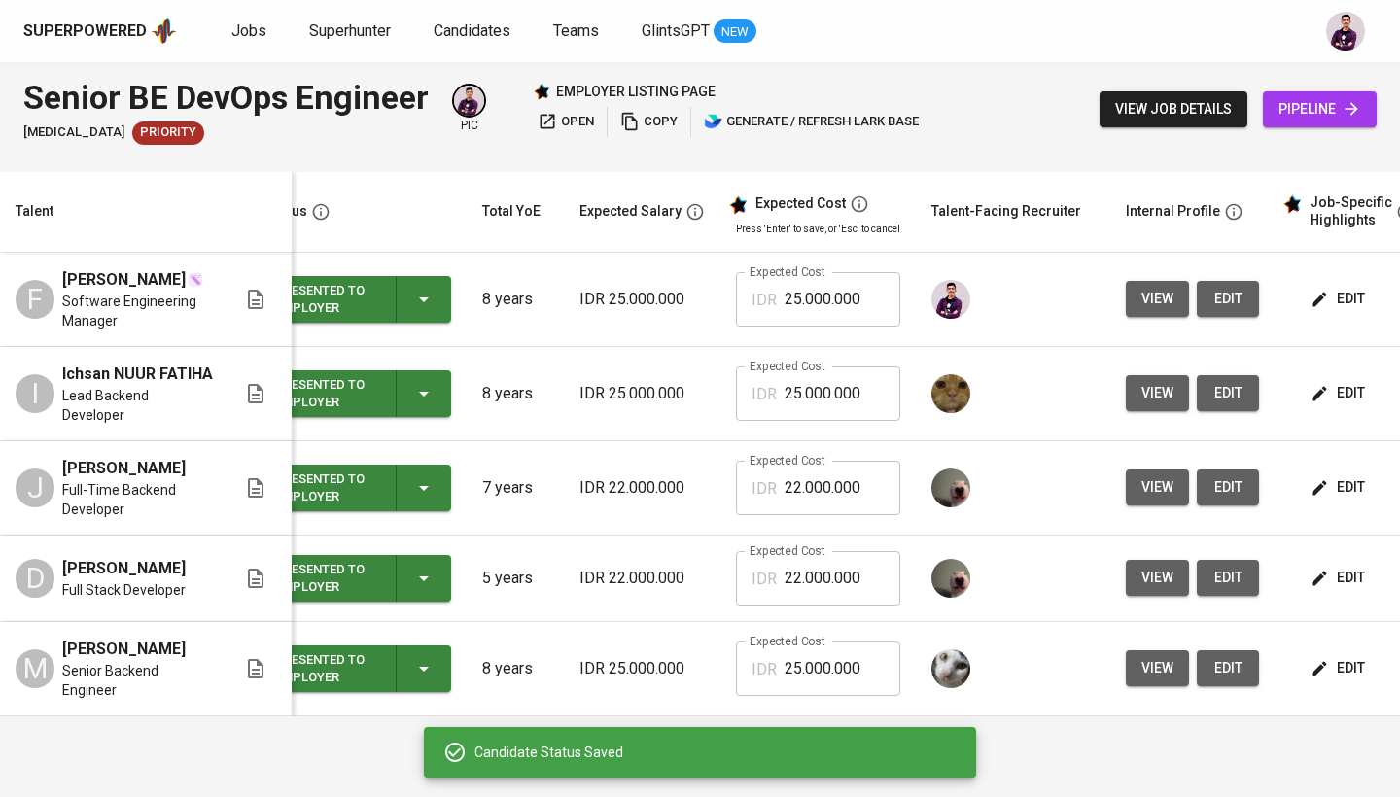
scroll to position [0, 40]
click at [1342, 475] on span "edit" at bounding box center [1339, 487] width 52 height 24
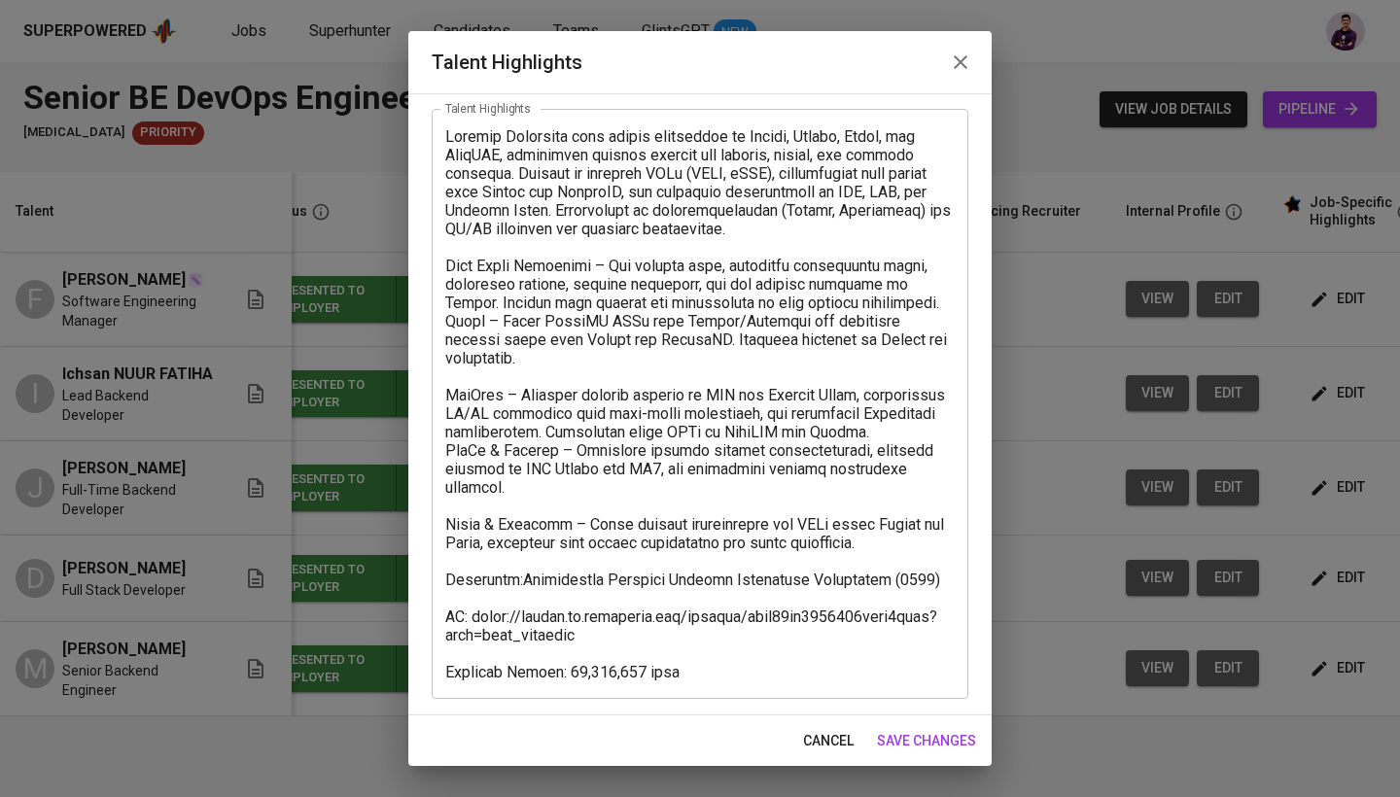
scroll to position [94, 0]
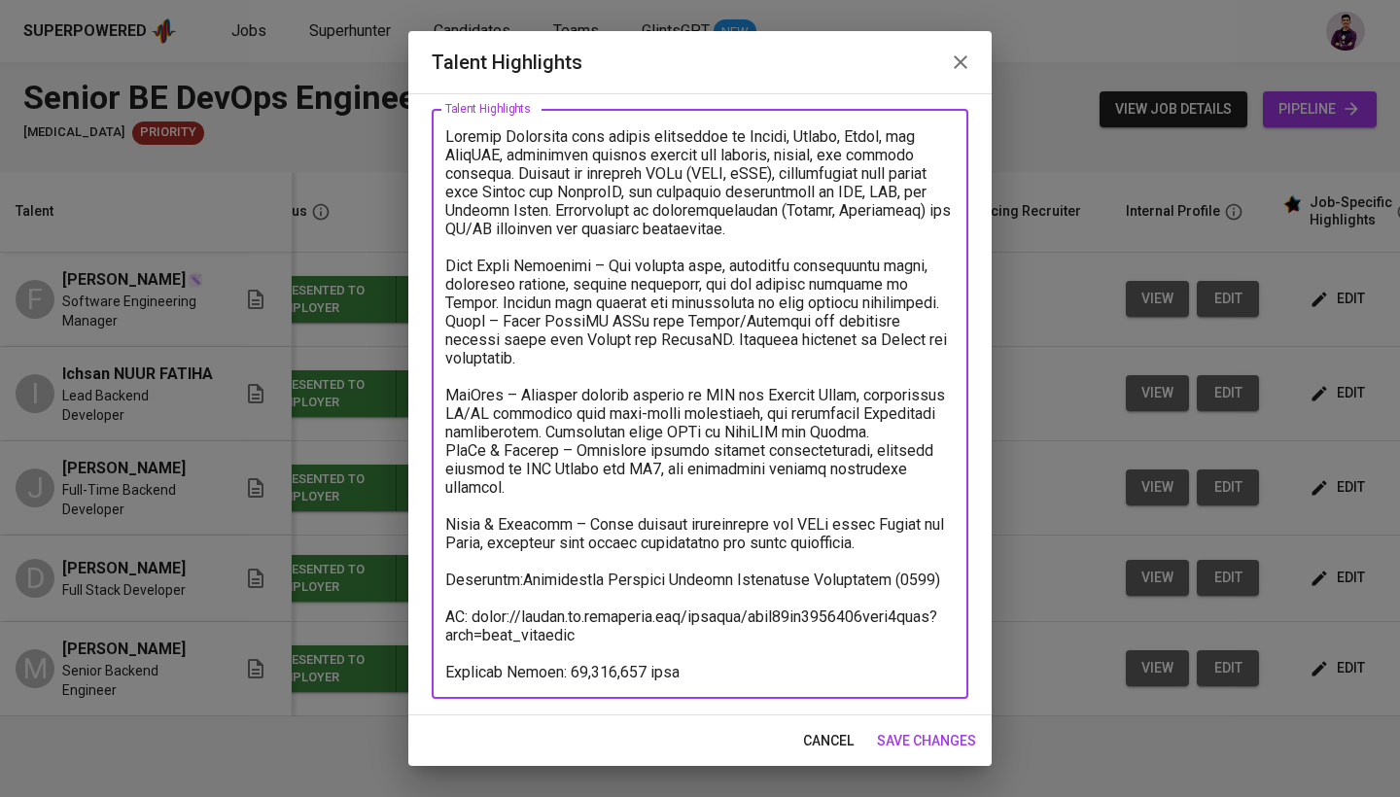
drag, startPoint x: 586, startPoint y: 640, endPoint x: 476, endPoint y: 618, distance: 111.9
click at [476, 618] on textarea at bounding box center [699, 404] width 509 height 554
click at [467, 613] on textarea at bounding box center [699, 404] width 509 height 554
drag, startPoint x: 466, startPoint y: 619, endPoint x: 428, endPoint y: 620, distance: 37.9
click at [428, 620] on div "Enhance the Talent's profile by adding highlights relevant to this job - accomp…" at bounding box center [699, 404] width 583 height 622
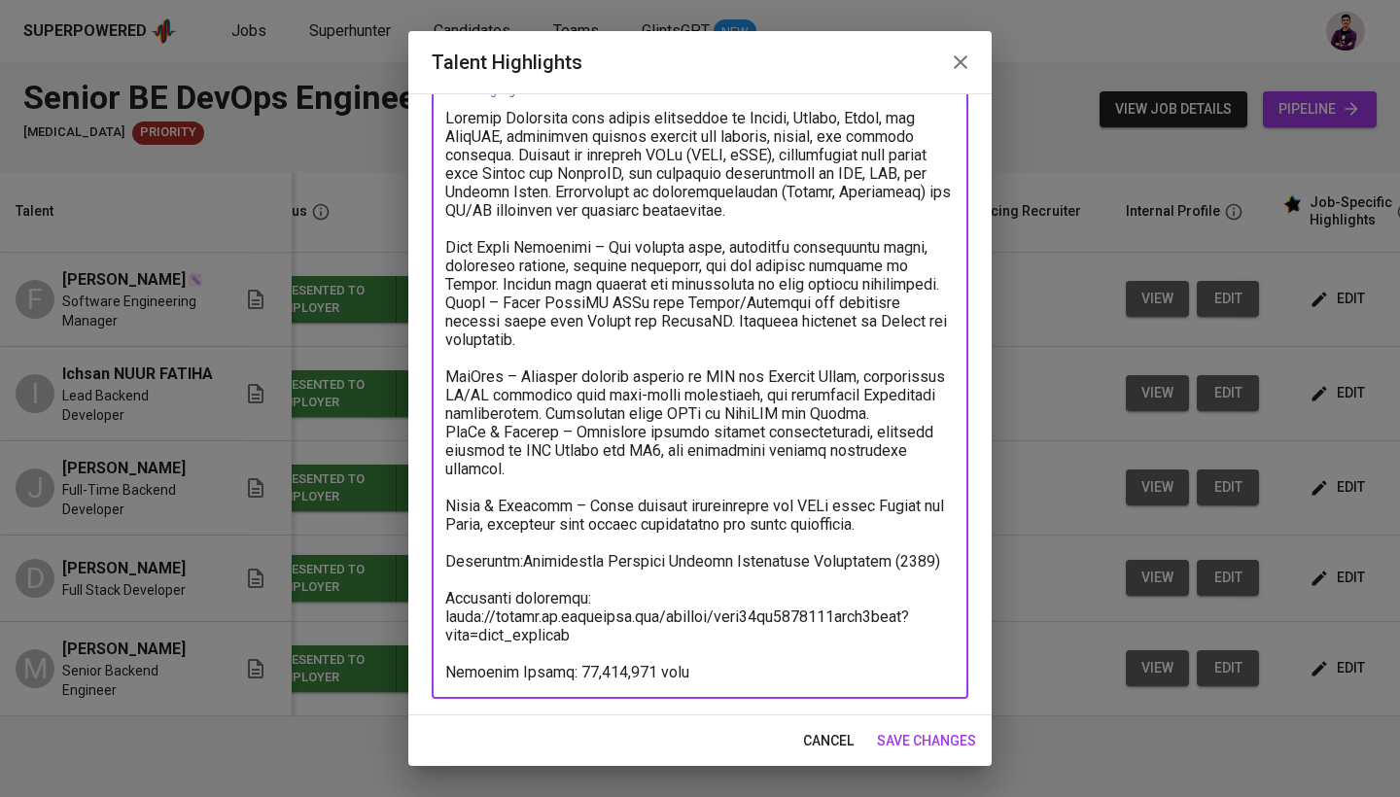
scroll to position [113, 0]
click at [563, 666] on textarea at bounding box center [699, 395] width 509 height 572
type textarea "Backend Developer with strong experience in Python, Django, Flask, and FastAPI,…"
click at [931, 729] on span "save changes" at bounding box center [926, 741] width 99 height 24
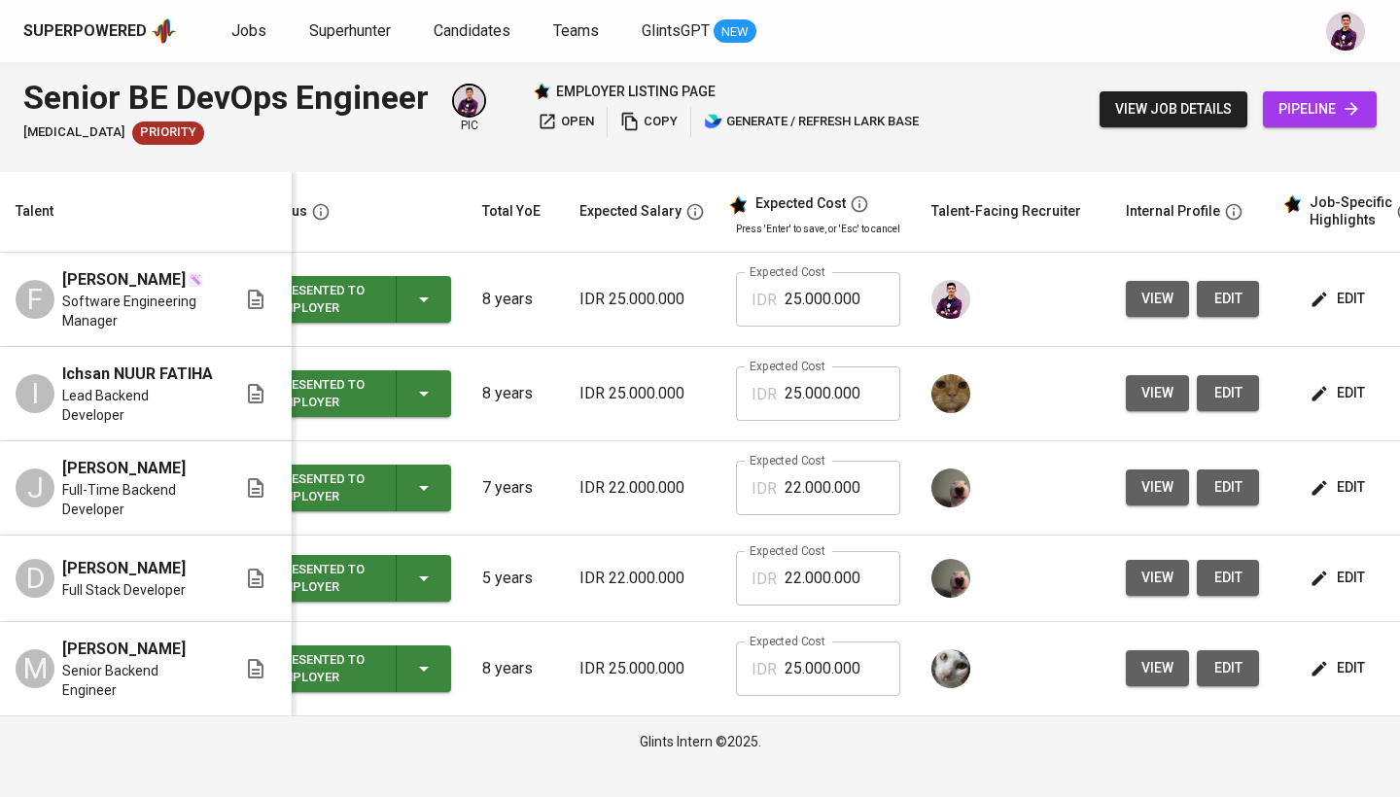
click at [1324, 571] on span "edit" at bounding box center [1339, 578] width 52 height 24
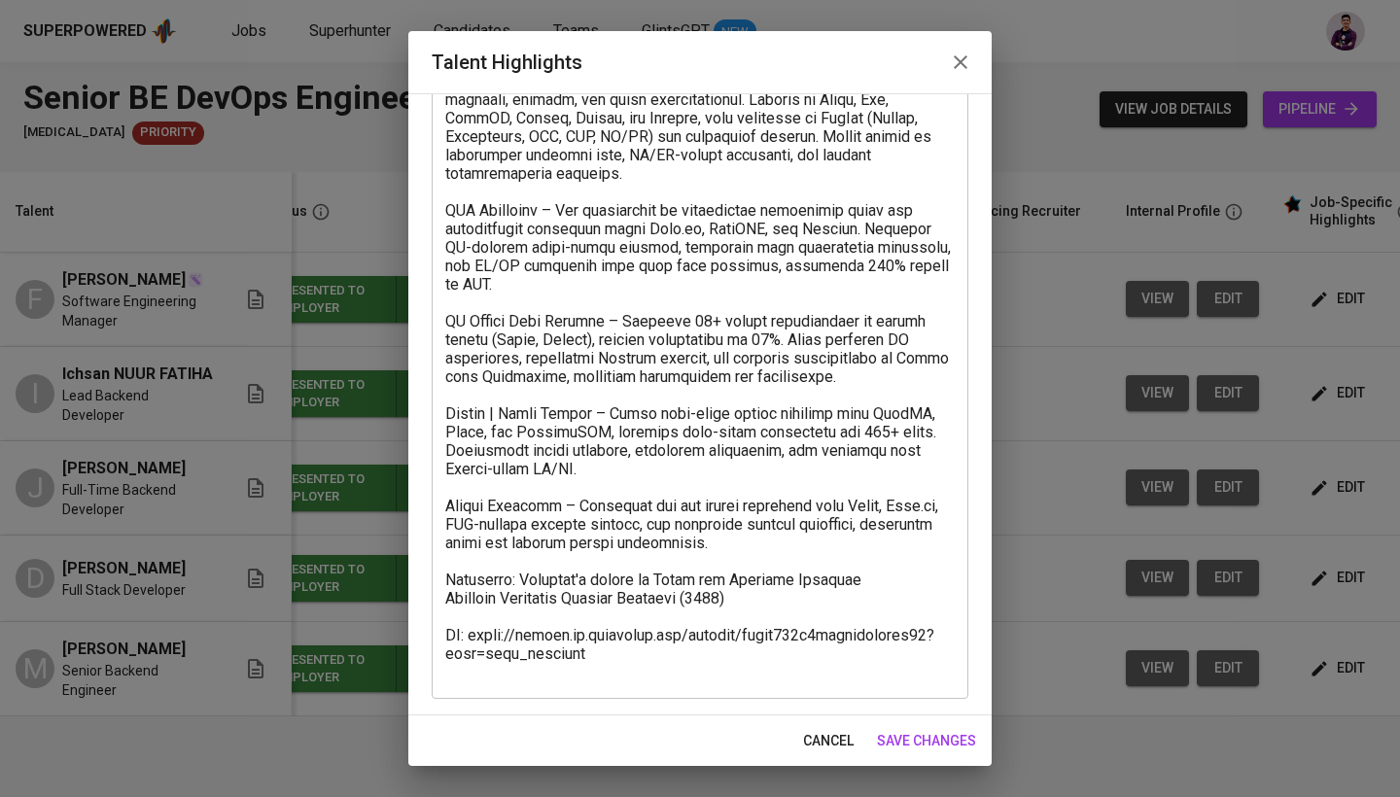
scroll to position [150, 0]
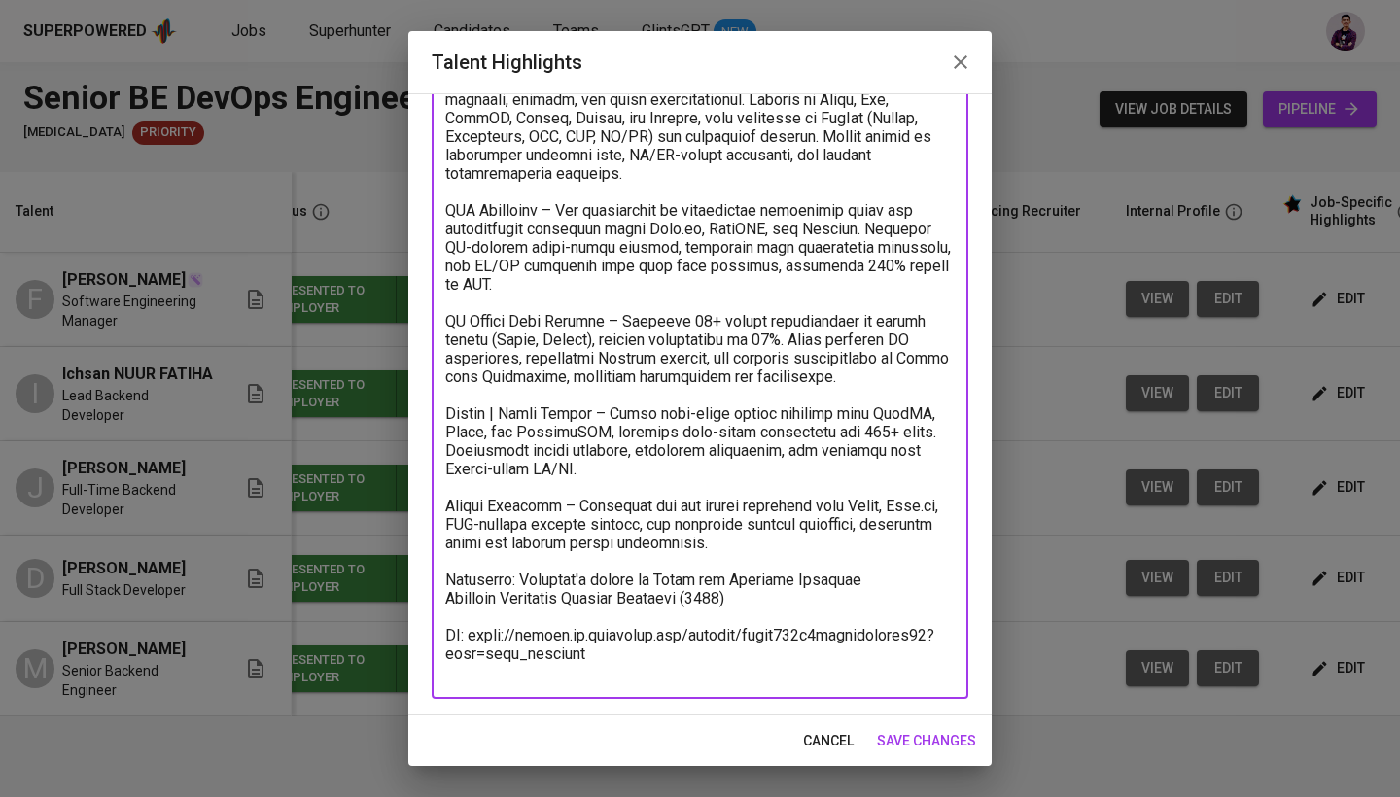
drag, startPoint x: 598, startPoint y: 633, endPoint x: 476, endPoint y: 617, distance: 122.5
click at [476, 617] on textarea at bounding box center [699, 376] width 509 height 609
click at [469, 609] on textarea at bounding box center [699, 376] width 509 height 609
drag, startPoint x: 467, startPoint y: 612, endPoint x: 433, endPoint y: 612, distance: 34.0
click at [433, 612] on div "x Talent Highlights" at bounding box center [700, 375] width 536 height 645
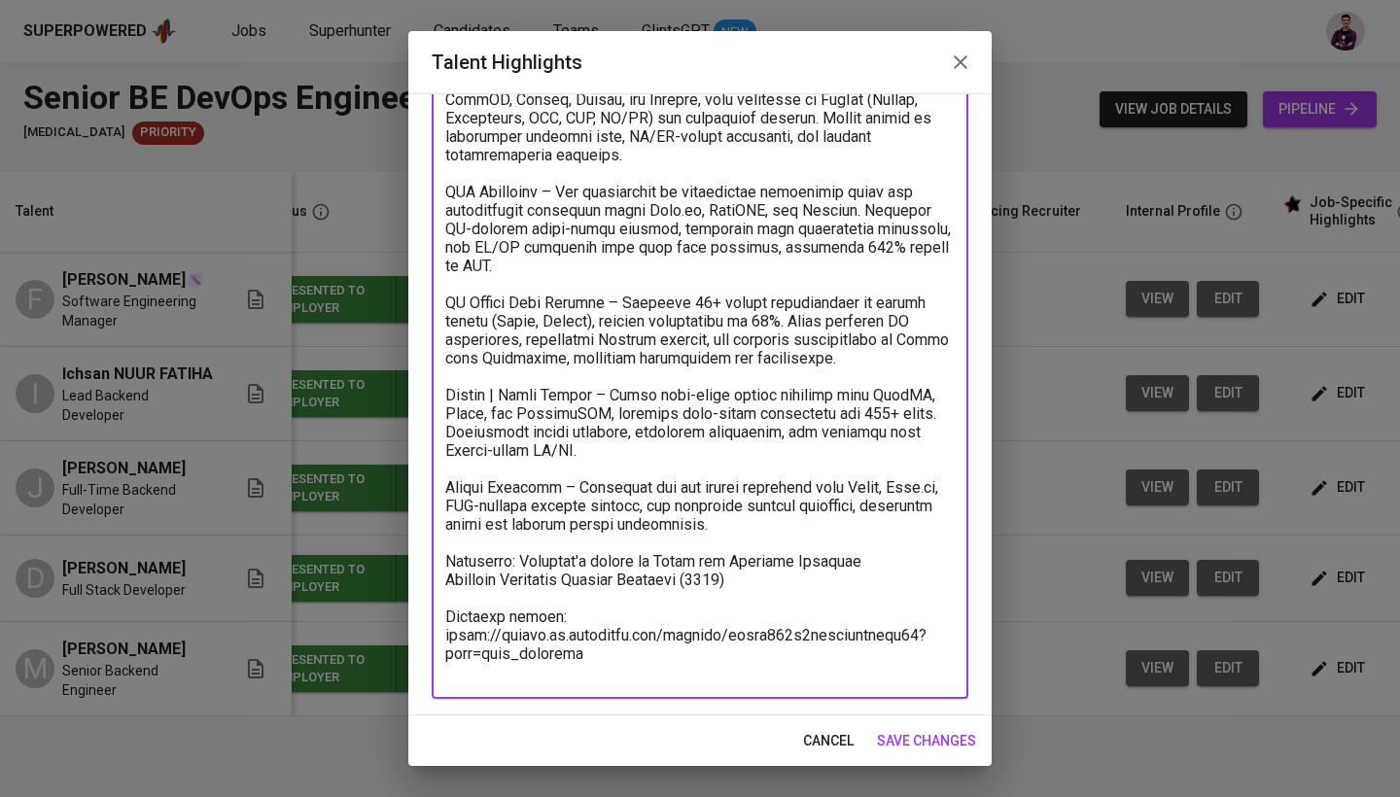
scroll to position [168, 0]
drag, startPoint x: 554, startPoint y: 600, endPoint x: 403, endPoint y: 591, distance: 150.9
click at [403, 591] on div "Talent Highlights Enhance the Talent's profile by adding highlights relevant to…" at bounding box center [700, 398] width 1400 height 797
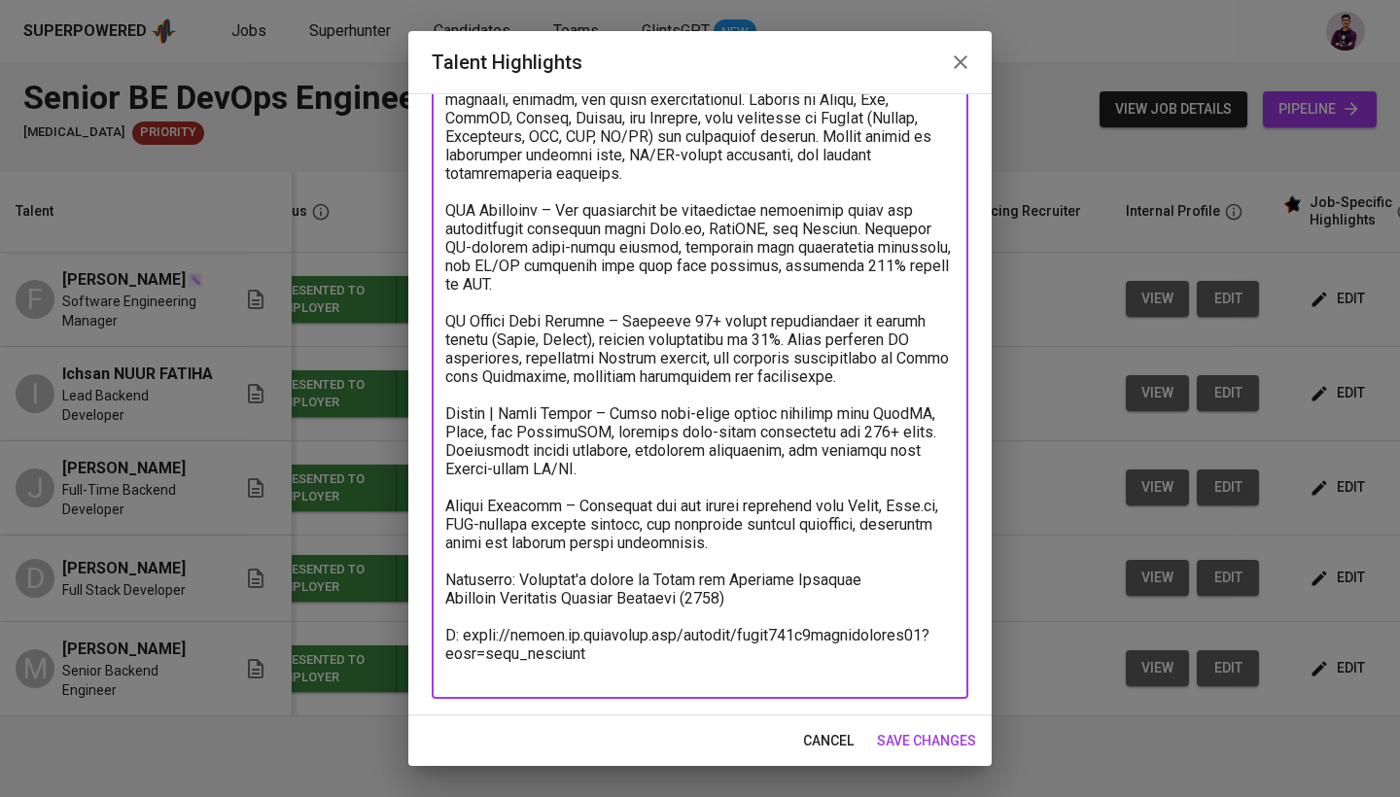
scroll to position [150, 0]
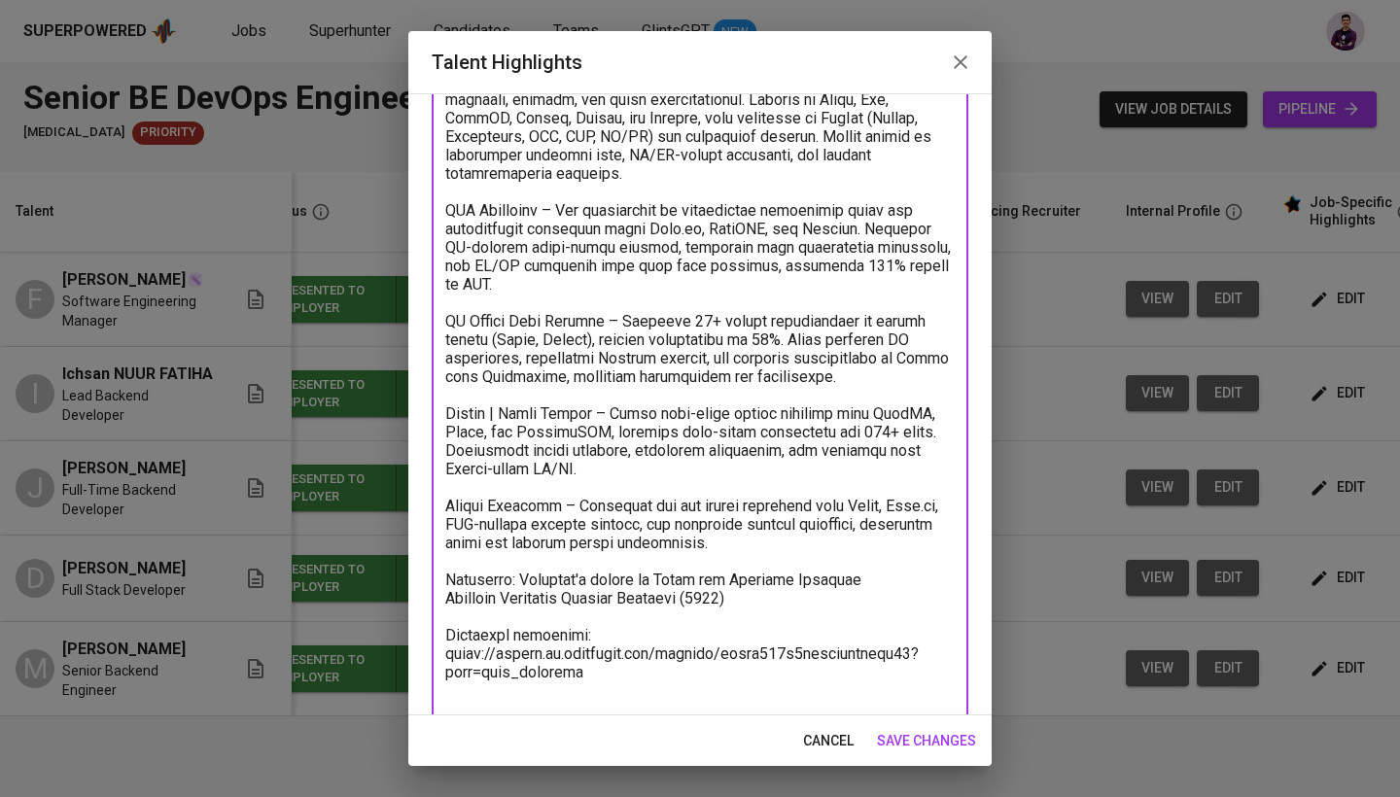
type textarea "Full Stack Developer with 5+ years of experience leading projects across fronte…"
click at [933, 735] on span "save changes" at bounding box center [926, 741] width 99 height 24
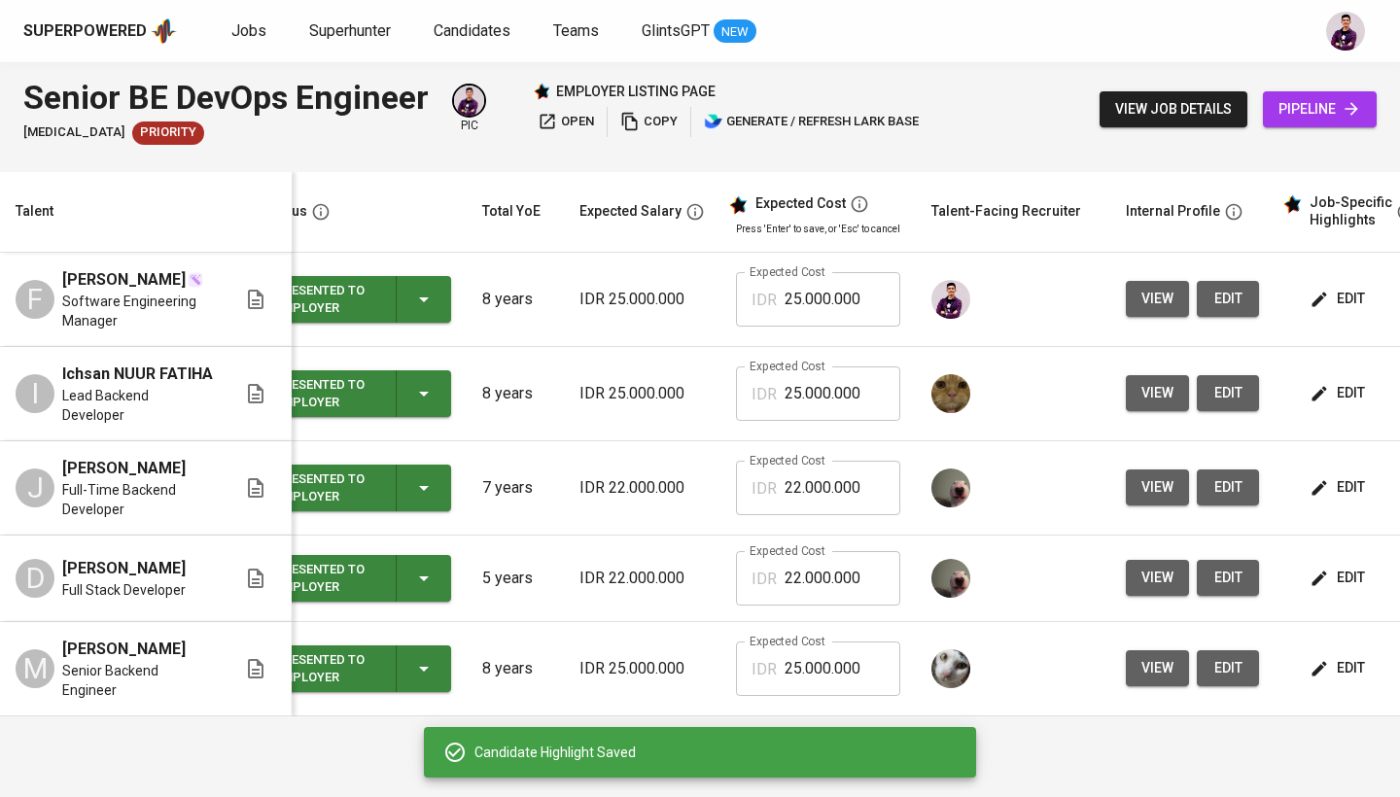
scroll to position [0, 0]
click at [1347, 560] on button "edit" at bounding box center [1338, 578] width 67 height 36
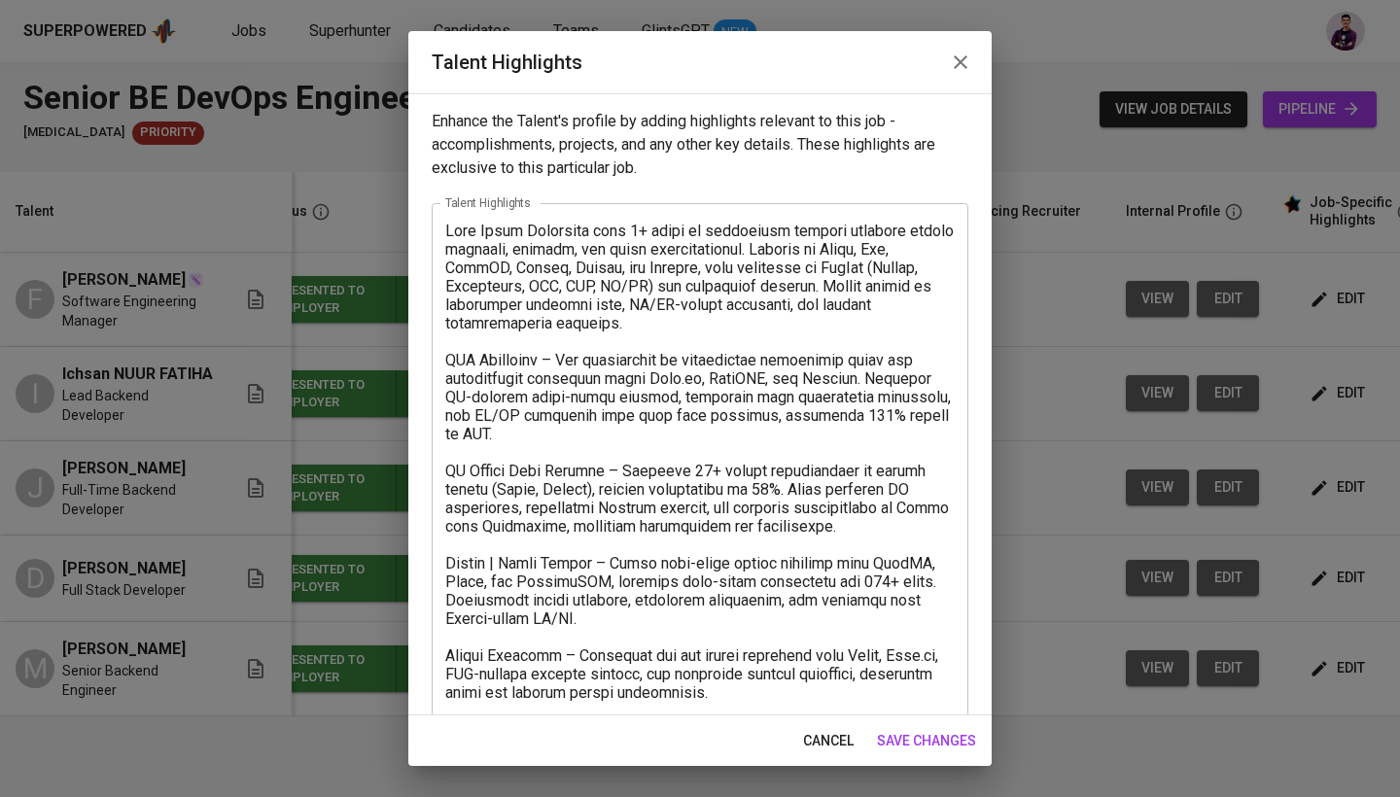
scroll to position [-8, 0]
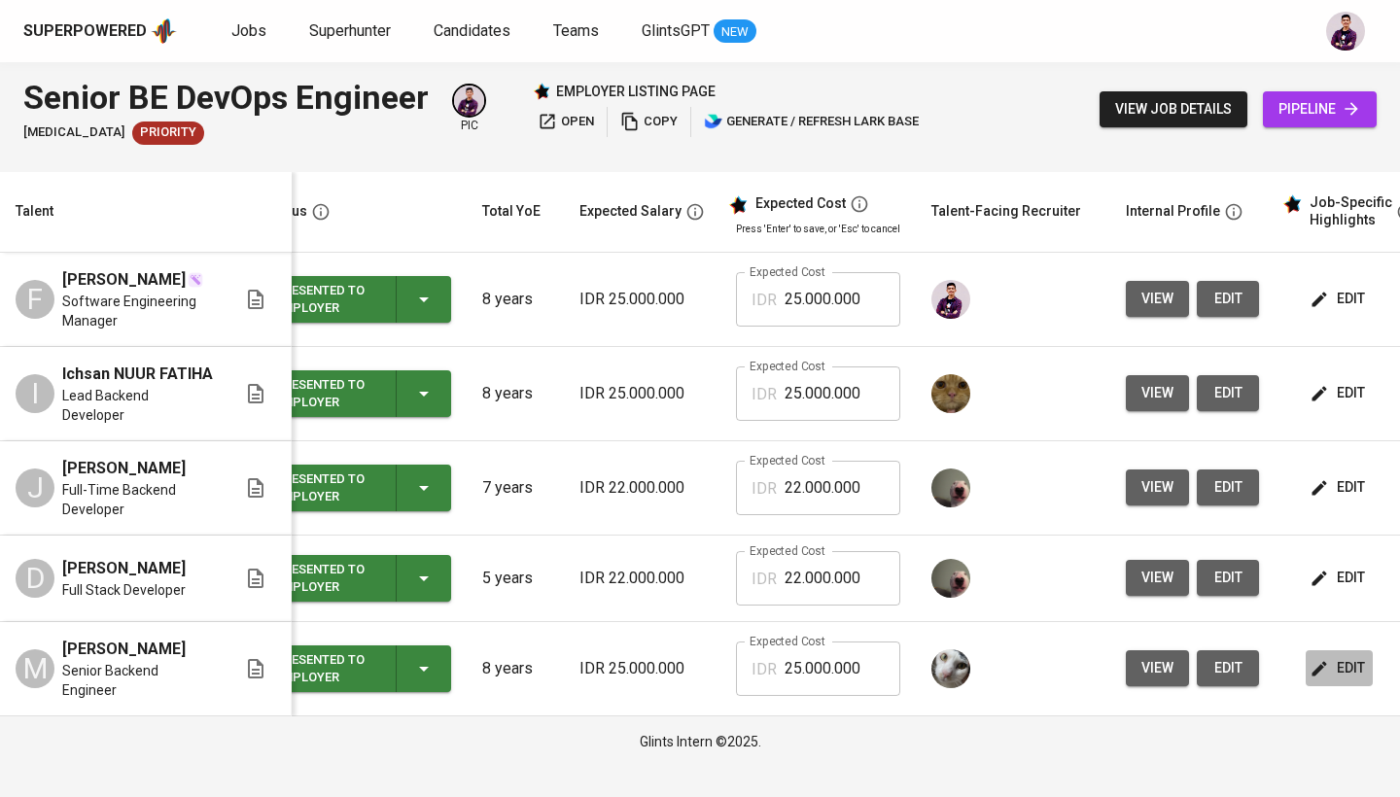
click at [1359, 656] on span "edit" at bounding box center [1339, 668] width 52 height 24
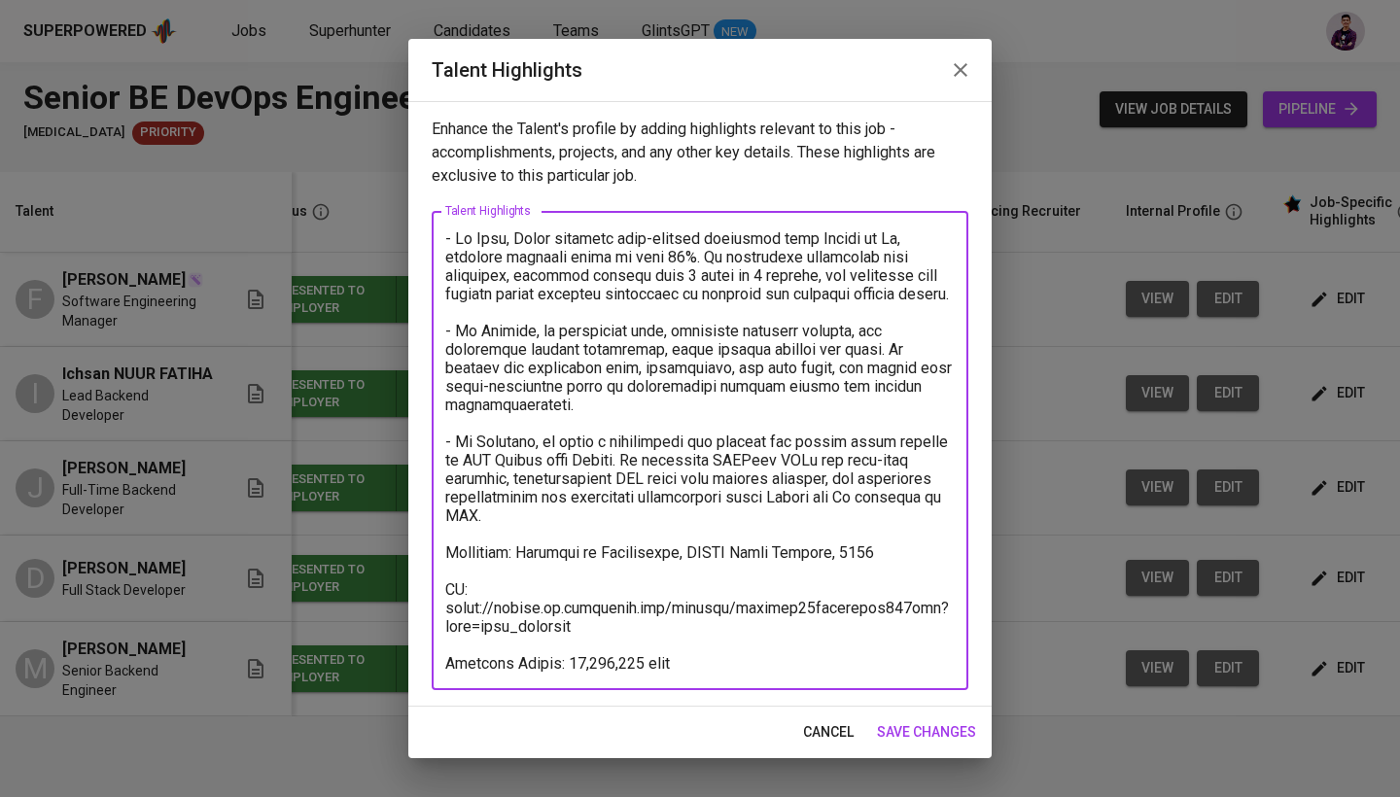
drag, startPoint x: 597, startPoint y: 632, endPoint x: 472, endPoint y: 611, distance: 126.1
click at [472, 611] on textarea at bounding box center [699, 450] width 509 height 443
click at [465, 610] on textarea at bounding box center [699, 450] width 509 height 443
drag, startPoint x: 465, startPoint y: 610, endPoint x: 446, endPoint y: 610, distance: 18.5
click at [446, 610] on textarea at bounding box center [699, 450] width 509 height 443
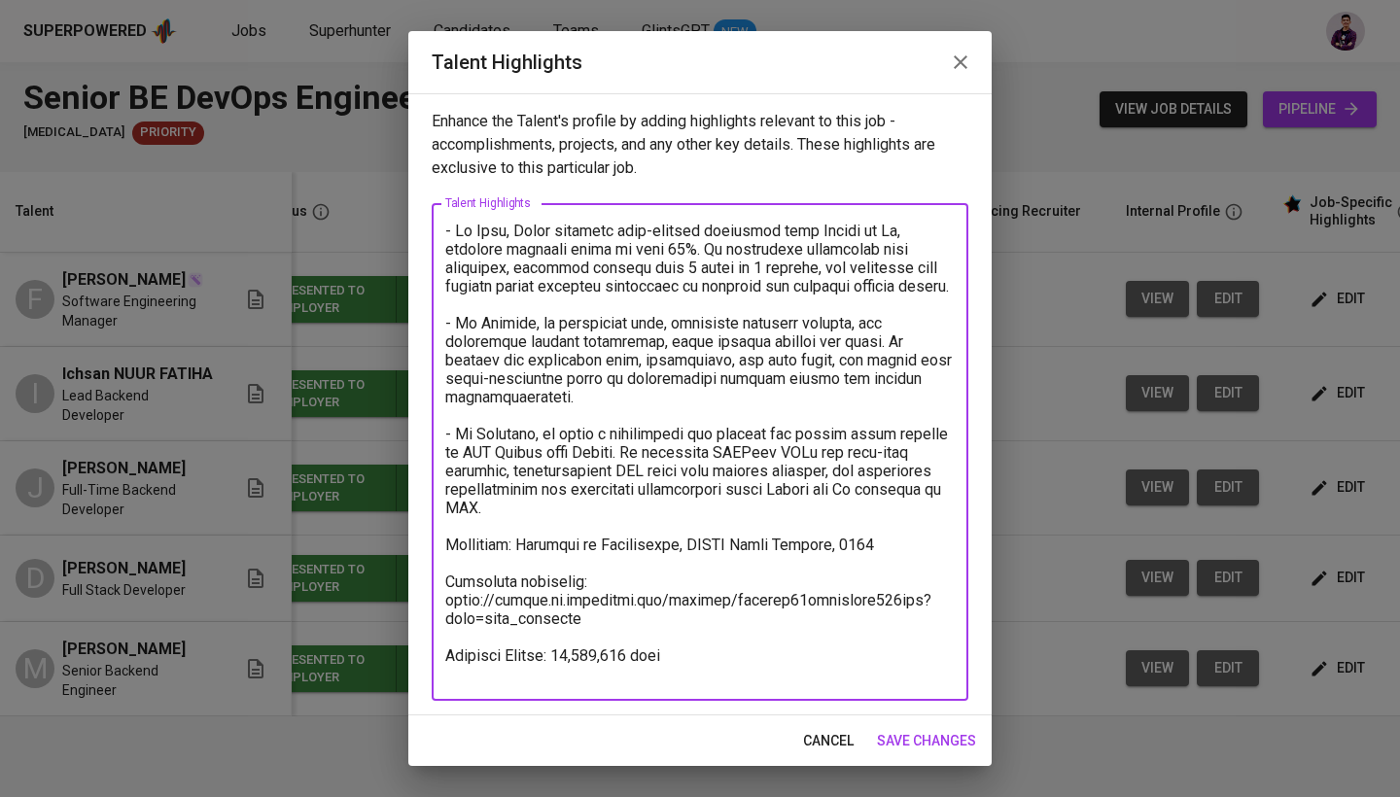
drag, startPoint x: 588, startPoint y: 635, endPoint x: 447, endPoint y: 623, distance: 141.4
click at [447, 623] on textarea at bounding box center [699, 453] width 509 height 462
paste textarea "jr22613rf1y5de65828w"
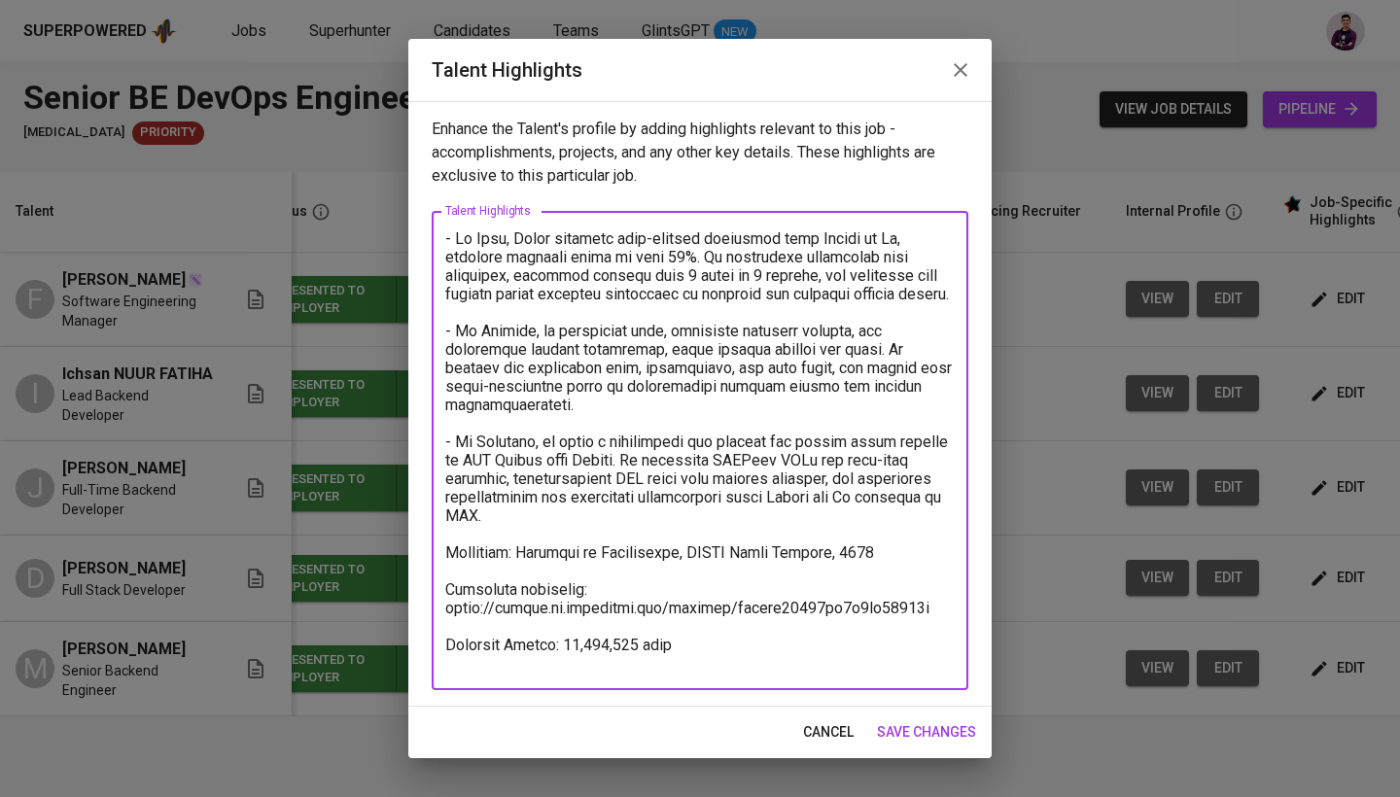
click at [566, 664] on textarea at bounding box center [699, 450] width 509 height 443
click at [813, 628] on textarea at bounding box center [699, 450] width 509 height 443
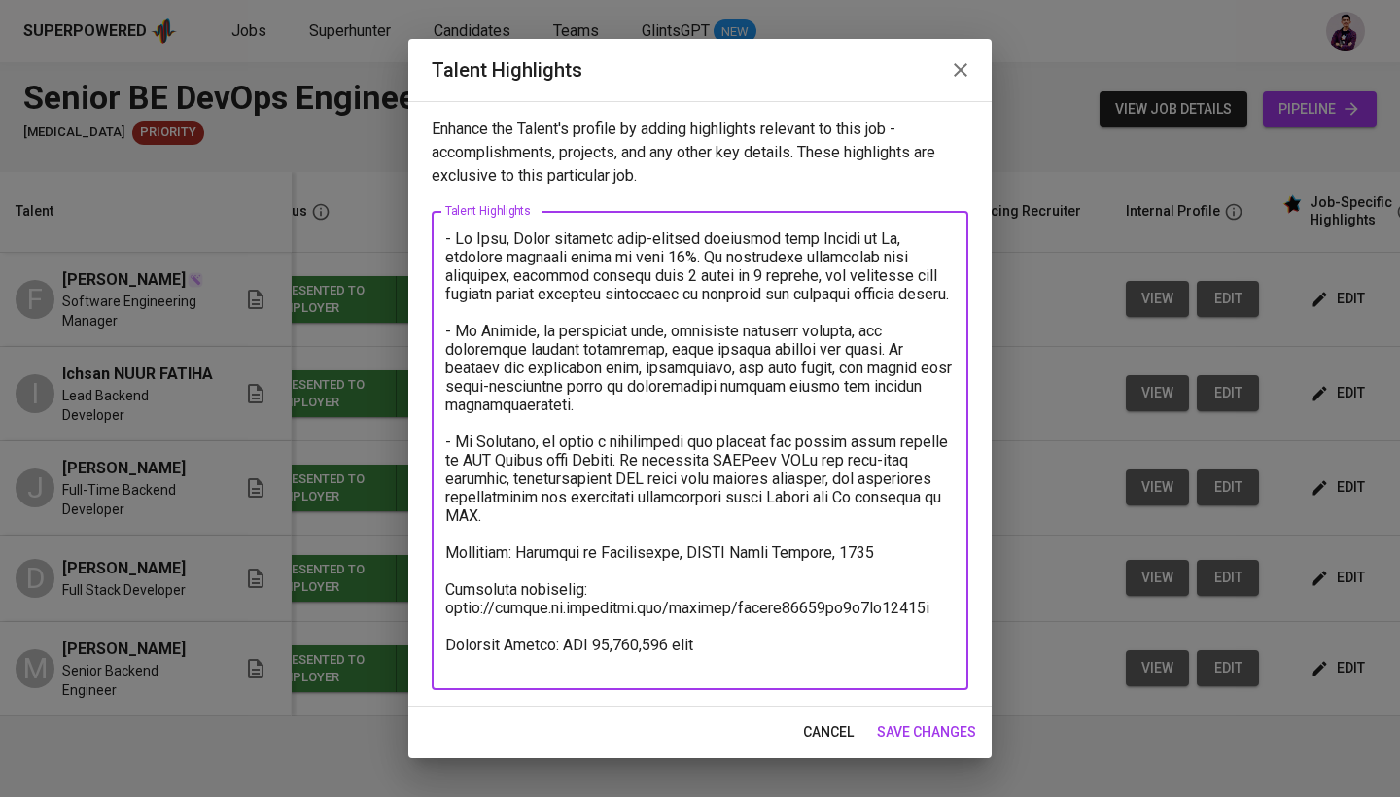
click at [974, 635] on div "Enhance the Talent's profile by adding highlights relevant to this job - accomp…" at bounding box center [699, 403] width 583 height 605
drag, startPoint x: 917, startPoint y: 632, endPoint x: 446, endPoint y: 633, distance: 471.4
click at [446, 633] on textarea at bounding box center [699, 450] width 509 height 443
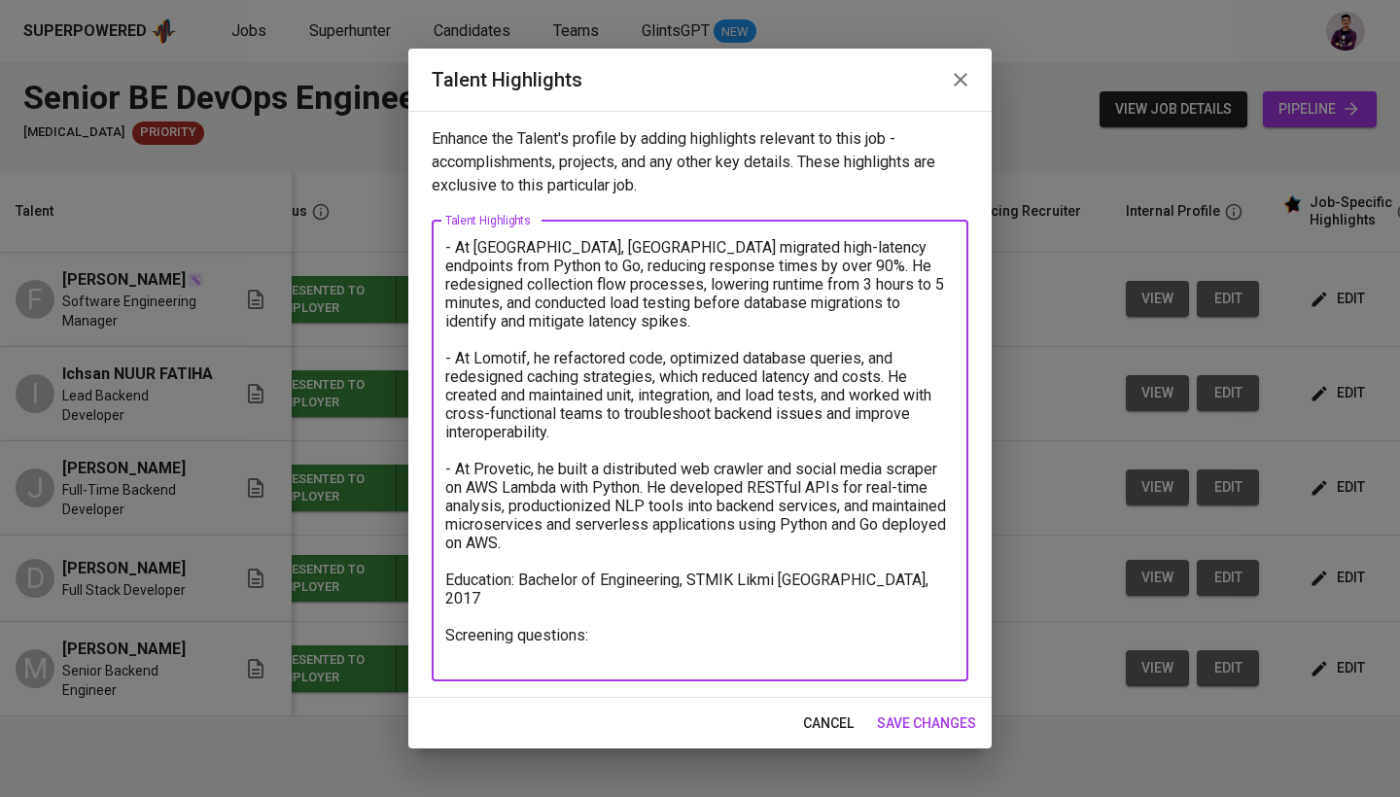
type textarea "- At Julo, Rizal migrated high-latency endpoints from Python to Go, reducing re…"
click at [942, 718] on span "save changes" at bounding box center [926, 723] width 99 height 24
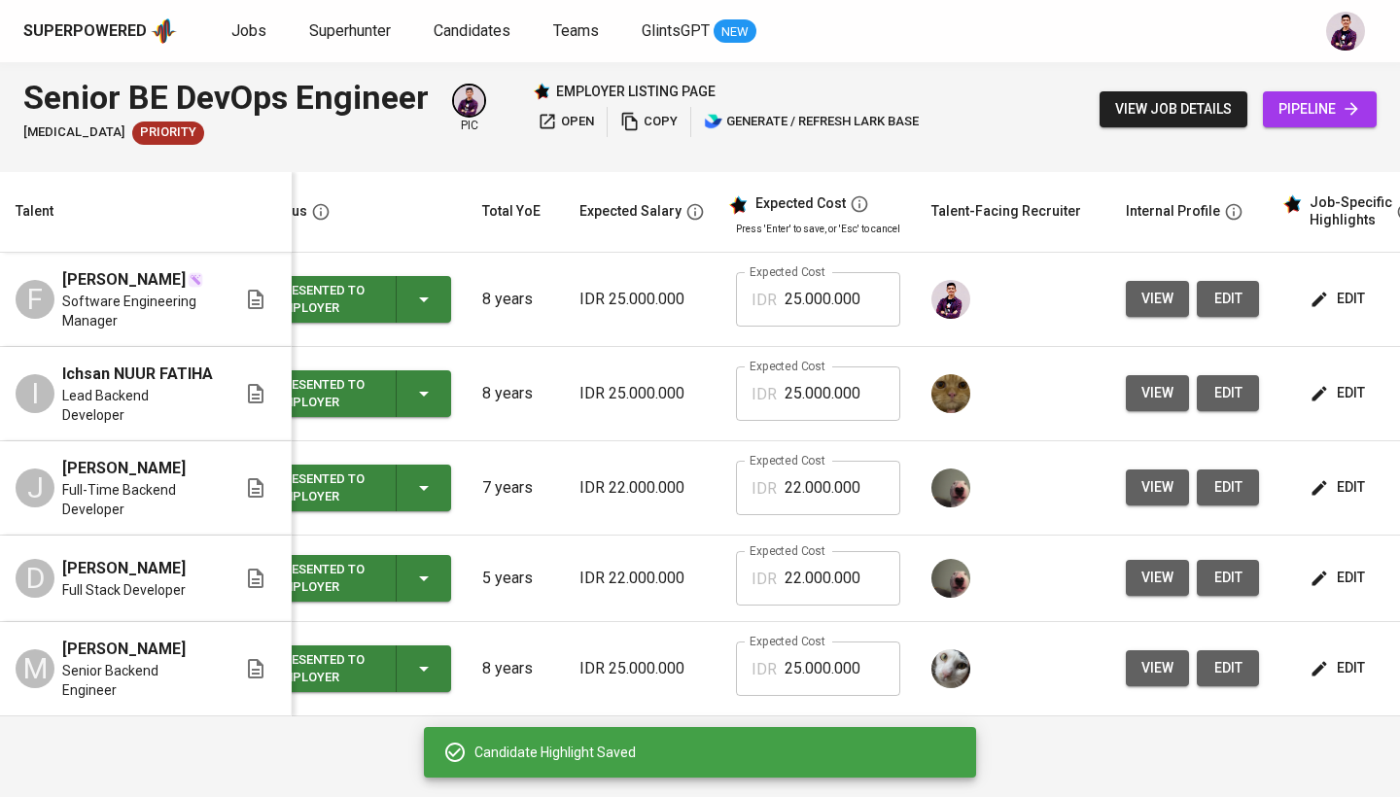
click at [1321, 480] on icon "button" at bounding box center [1318, 487] width 19 height 19
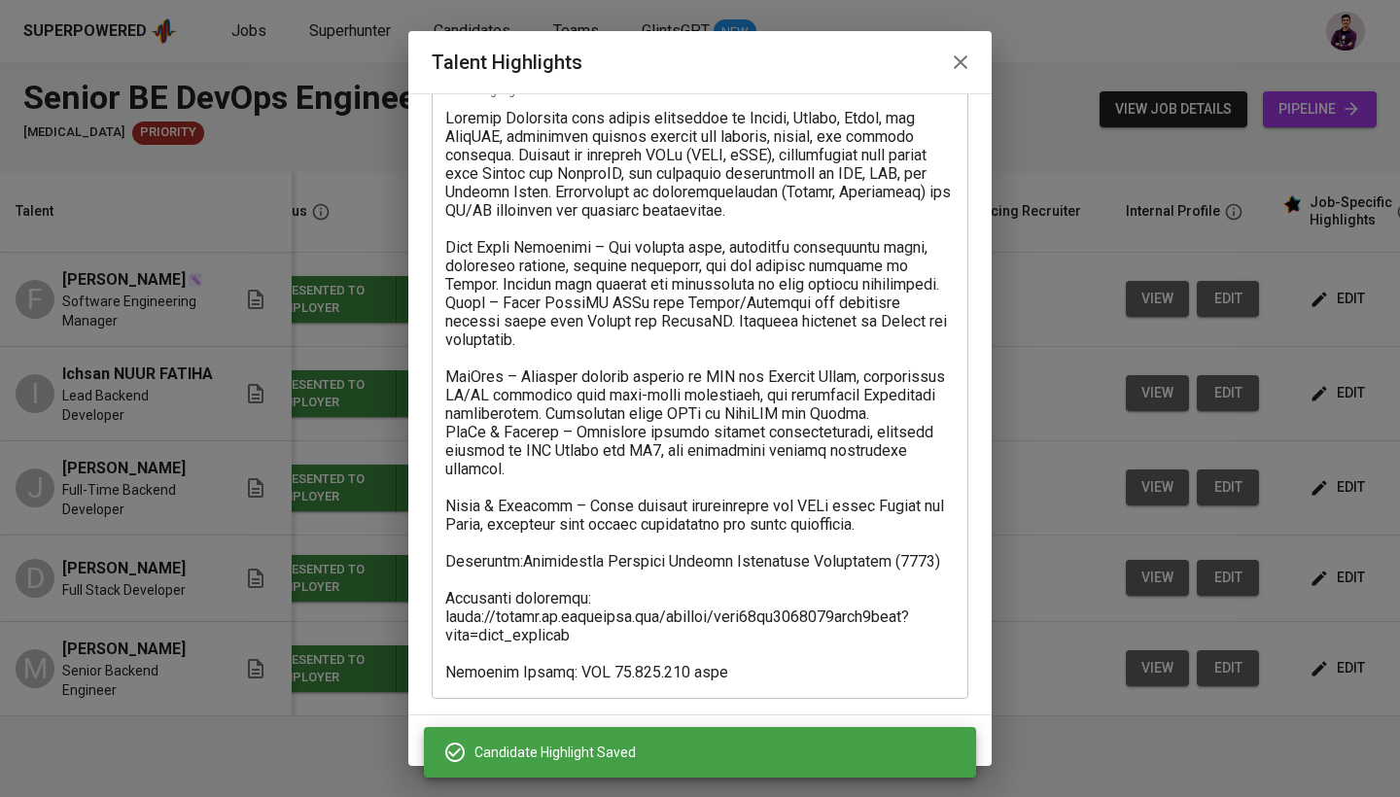
scroll to position [113, 0]
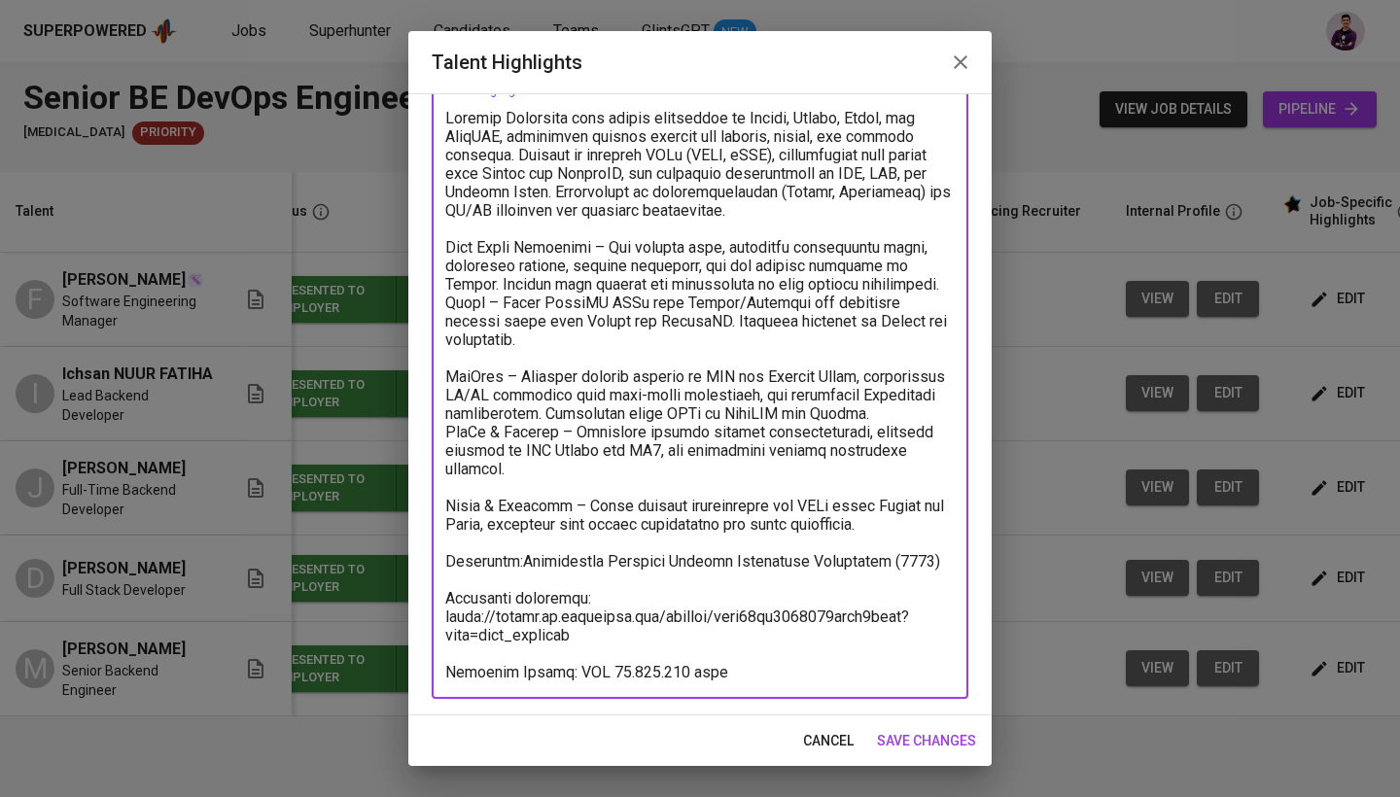
drag, startPoint x: 589, startPoint y: 636, endPoint x: 444, endPoint y: 616, distance: 146.1
click at [444, 616] on div "x Talent Highlights" at bounding box center [700, 394] width 536 height 608
paste textarea "jr22613rf1y5de65828w"
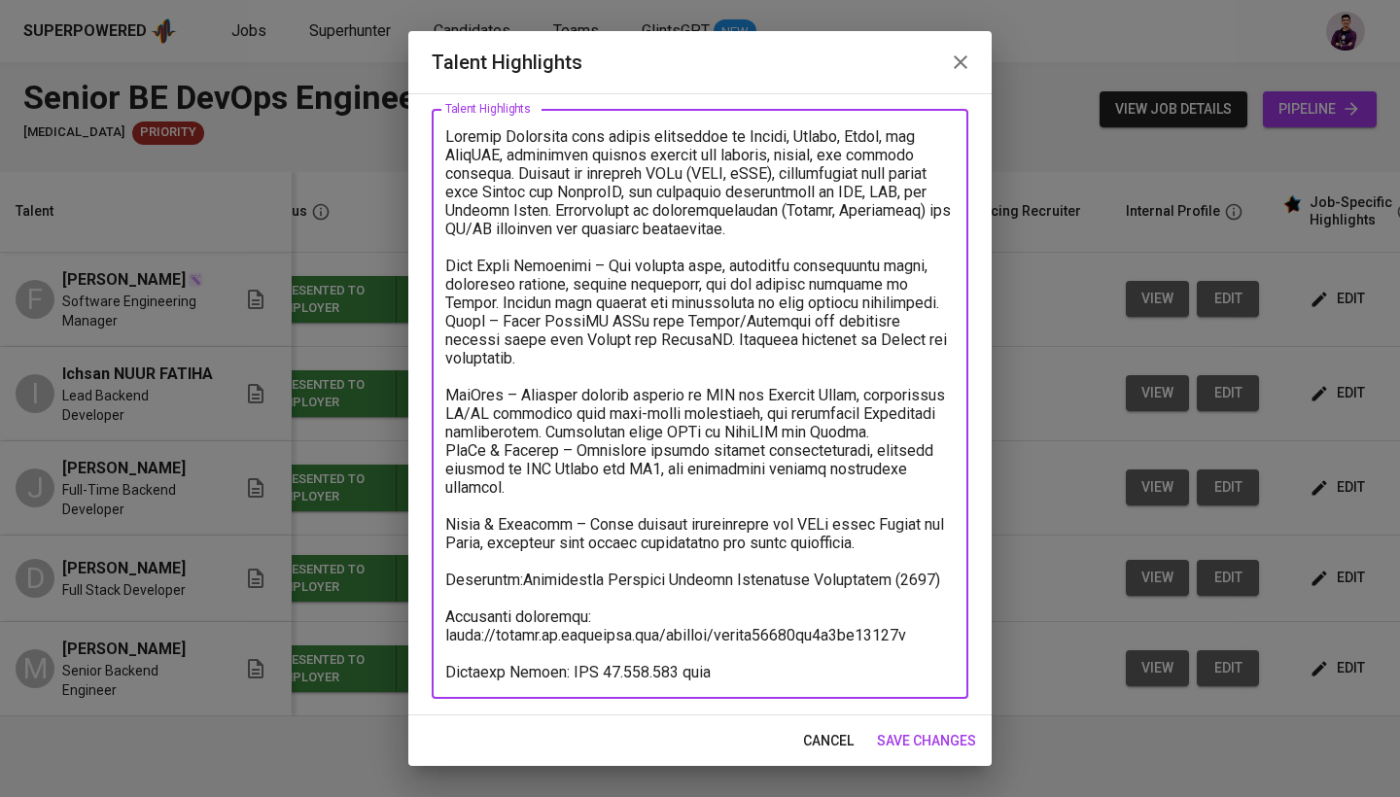
type textarea "Backend Developer with strong experience in Python, Django, Flask, and FastAPI,…"
click at [935, 740] on span "save changes" at bounding box center [926, 741] width 99 height 24
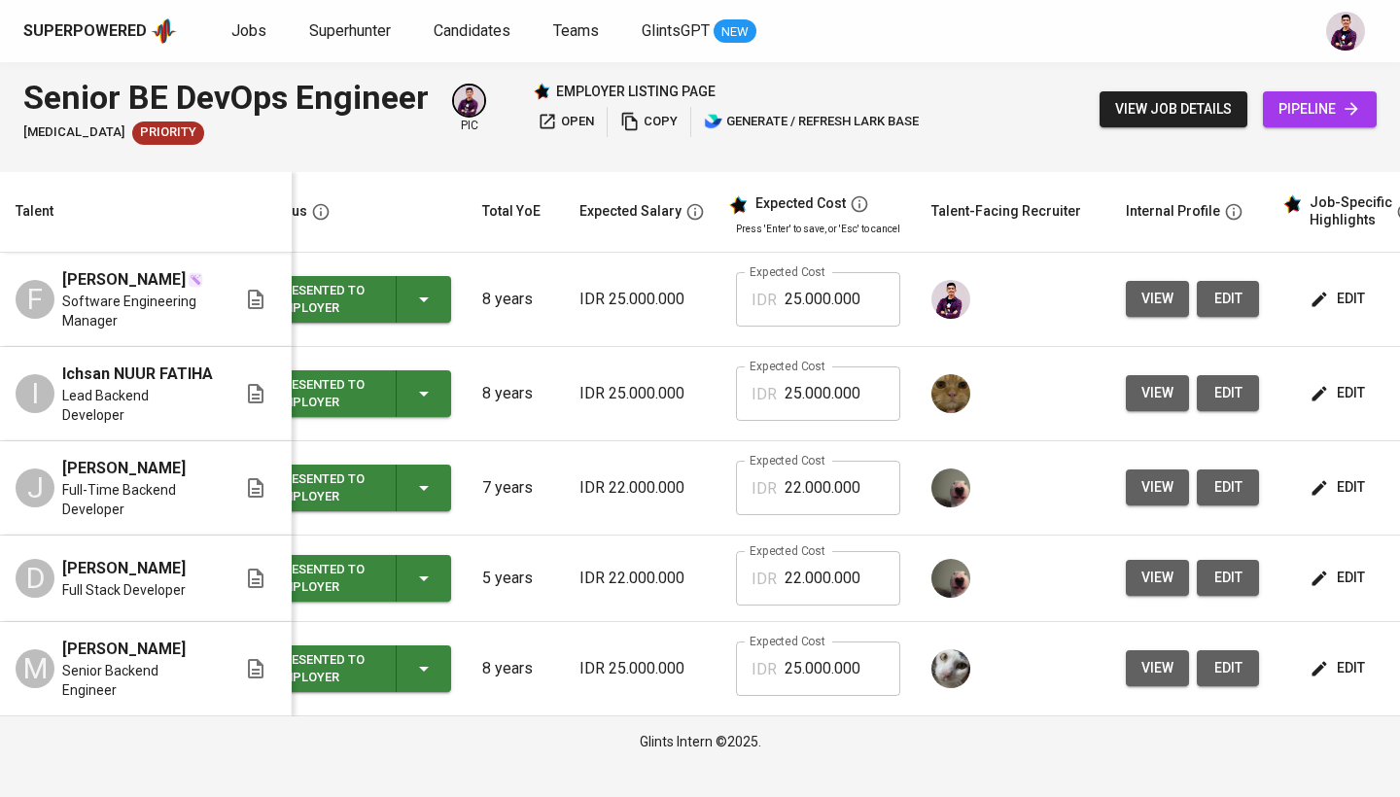
scroll to position [0, 0]
click at [1344, 566] on span "edit" at bounding box center [1339, 578] width 52 height 24
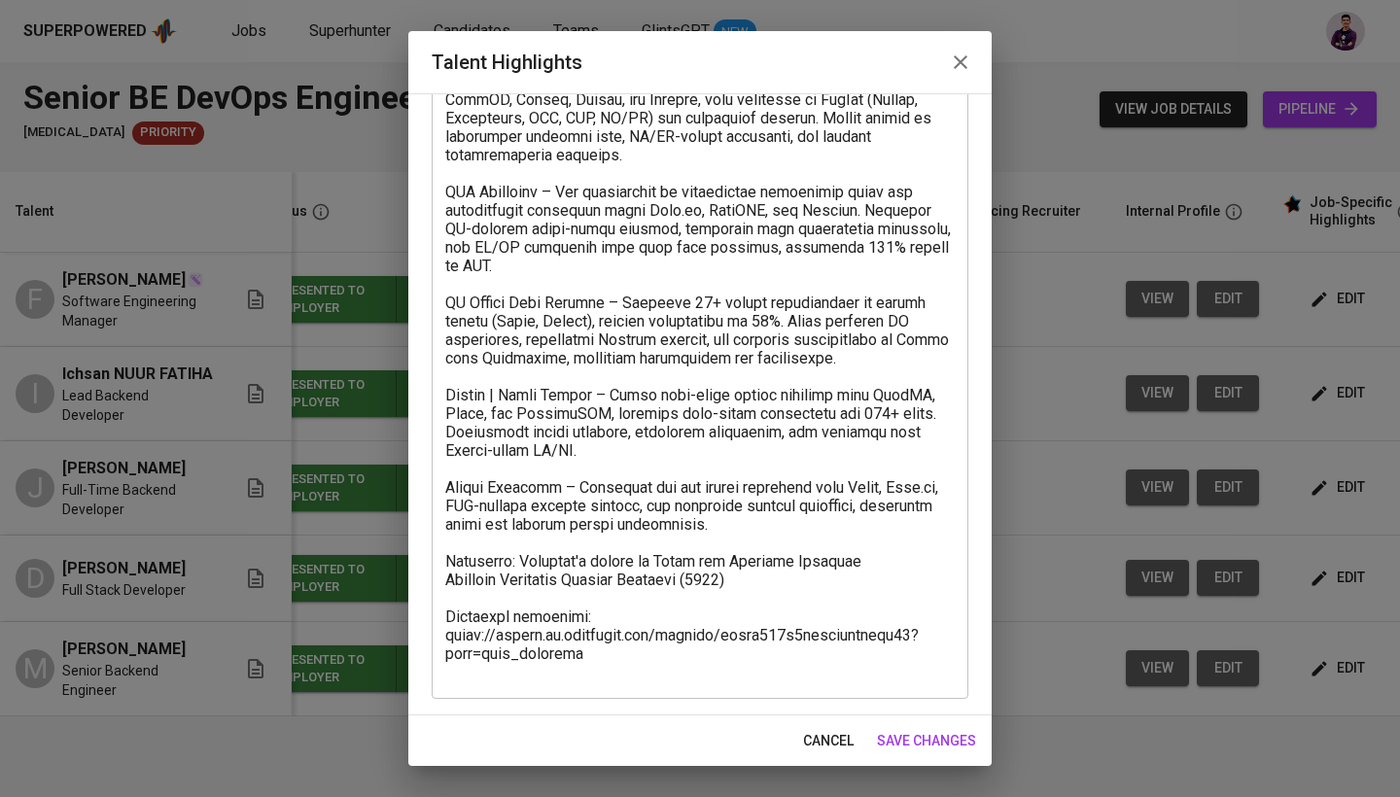
scroll to position [168, 0]
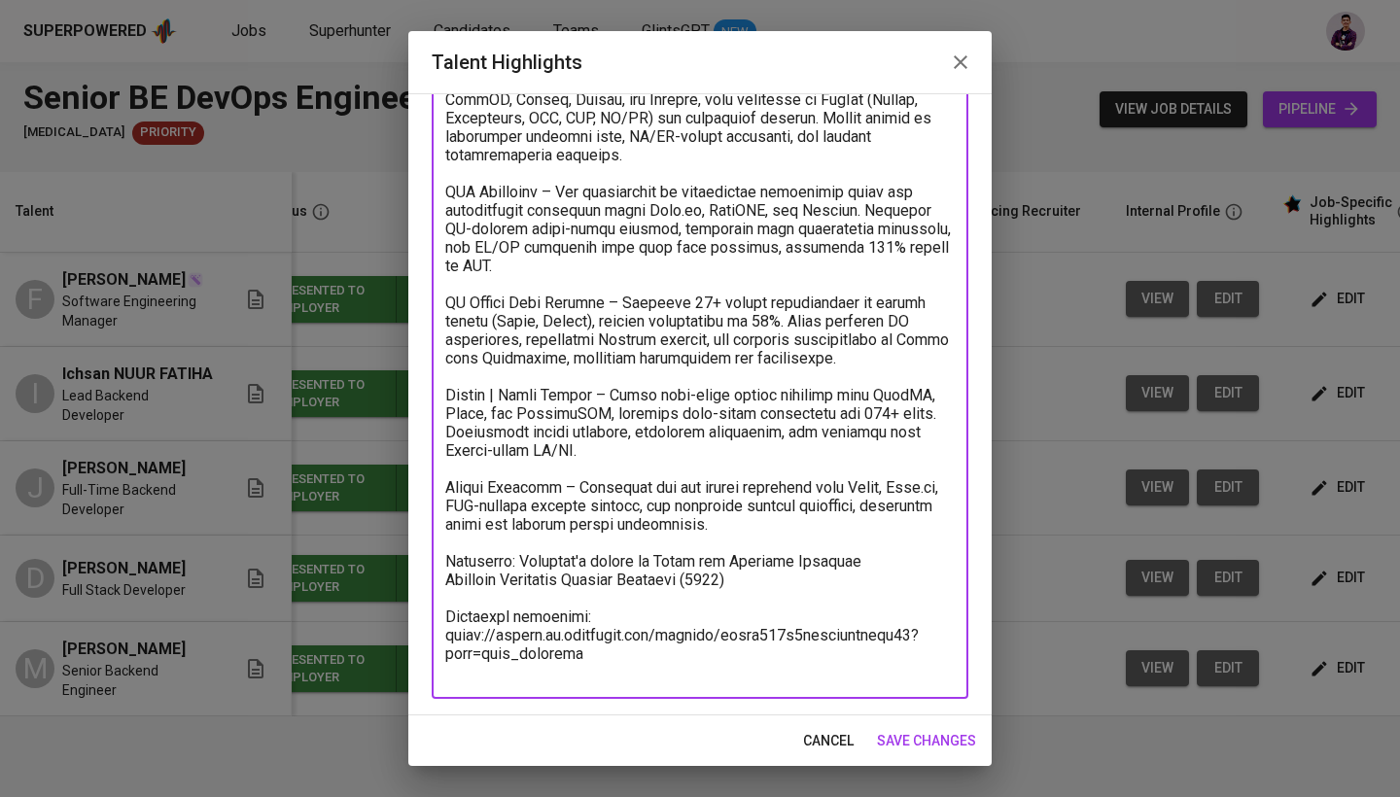
drag, startPoint x: 604, startPoint y: 635, endPoint x: 446, endPoint y: 622, distance: 158.0
click at [446, 622] on textarea at bounding box center [699, 367] width 509 height 628
paste textarea "jsf29ztl852qp75gr842"
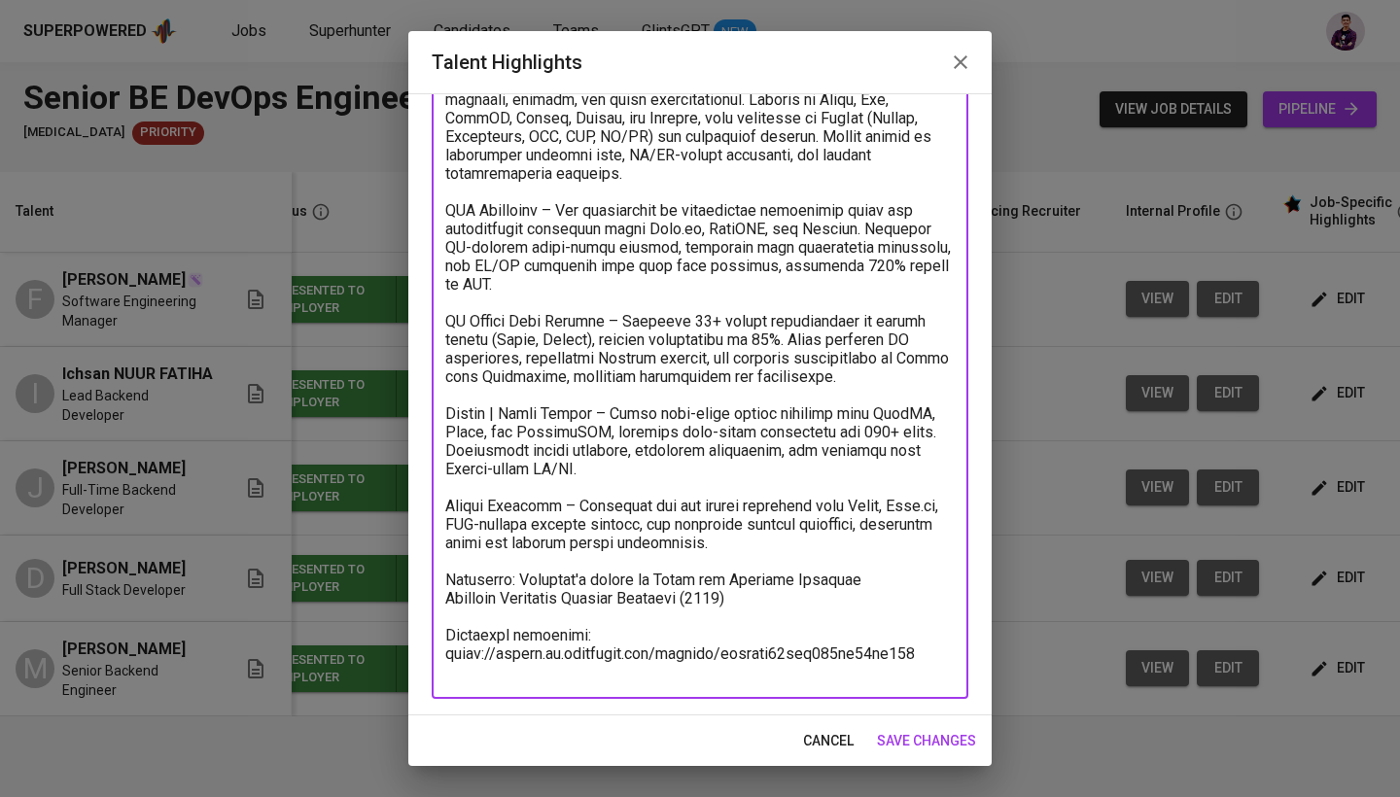
scroll to position [150, 0]
click at [569, 670] on textarea at bounding box center [699, 376] width 509 height 609
type textarea "Full Stack Developer with 5+ years of experience leading projects across fronte…"
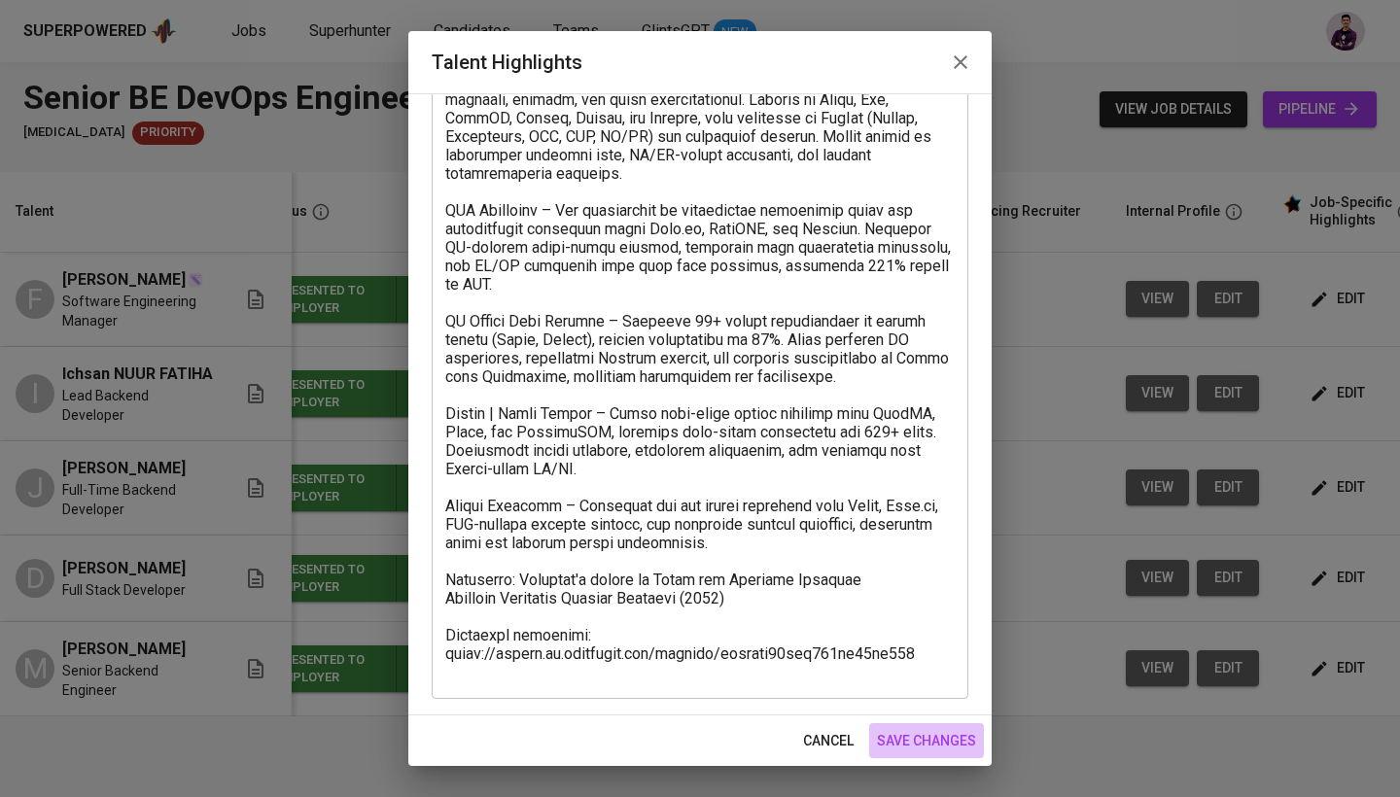
click at [919, 733] on span "save changes" at bounding box center [926, 741] width 99 height 24
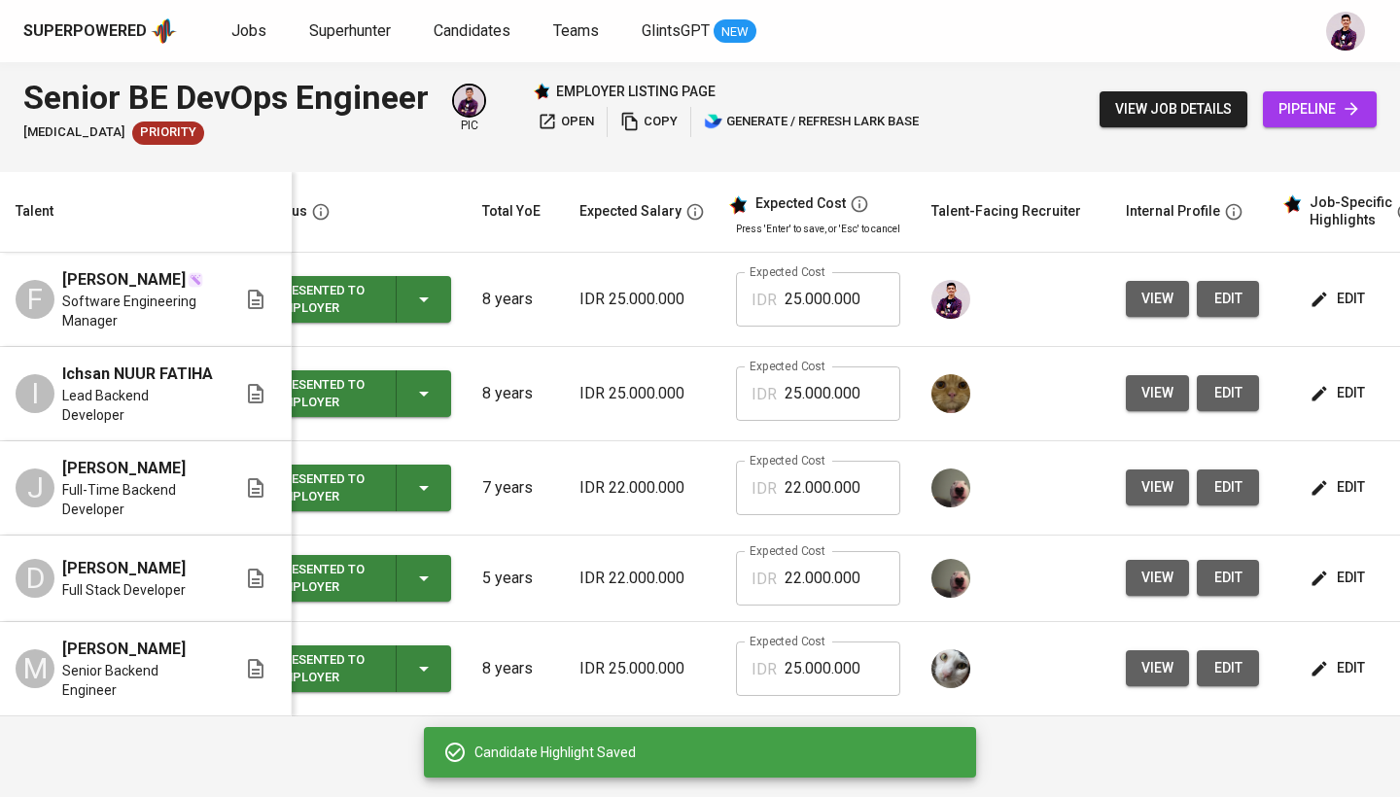
scroll to position [0, 0]
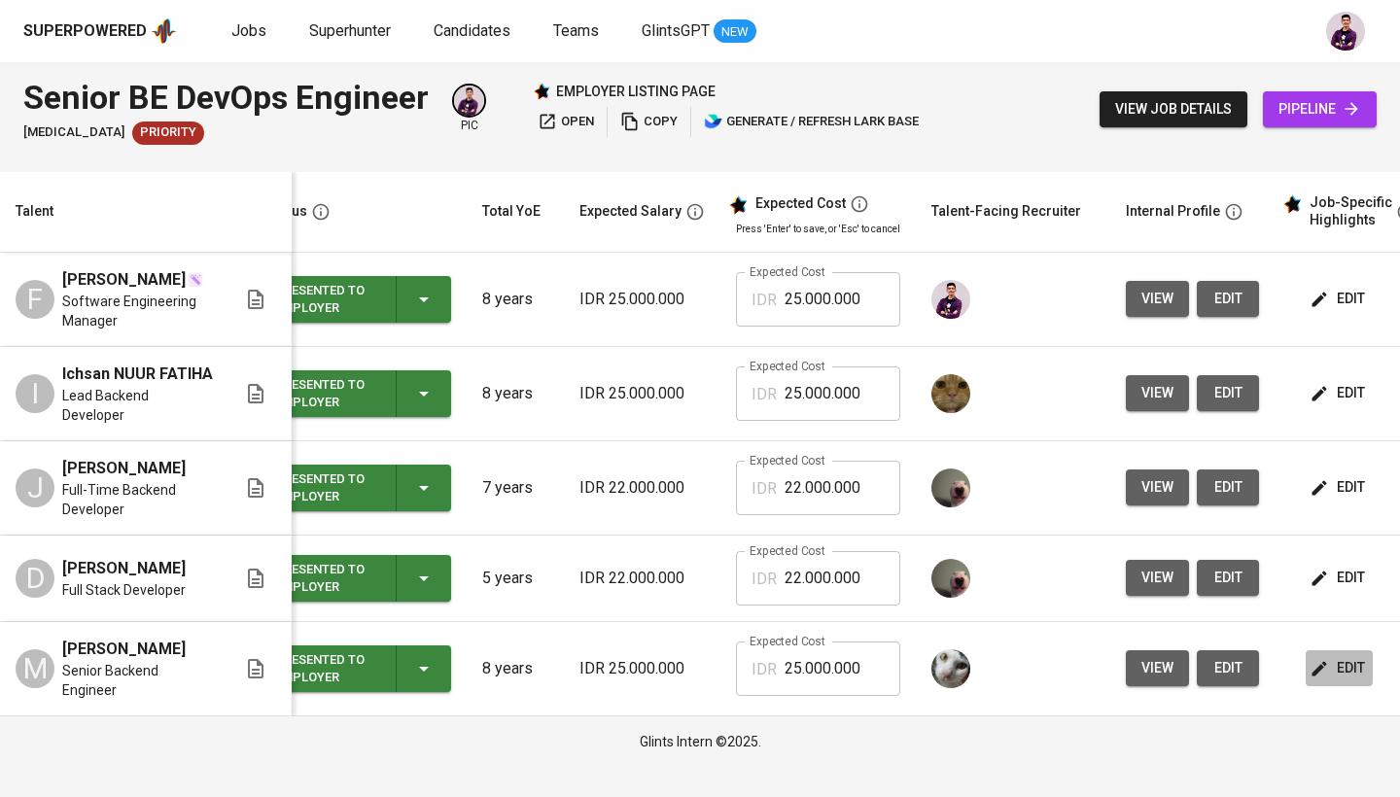
click at [1323, 659] on icon "button" at bounding box center [1318, 668] width 19 height 19
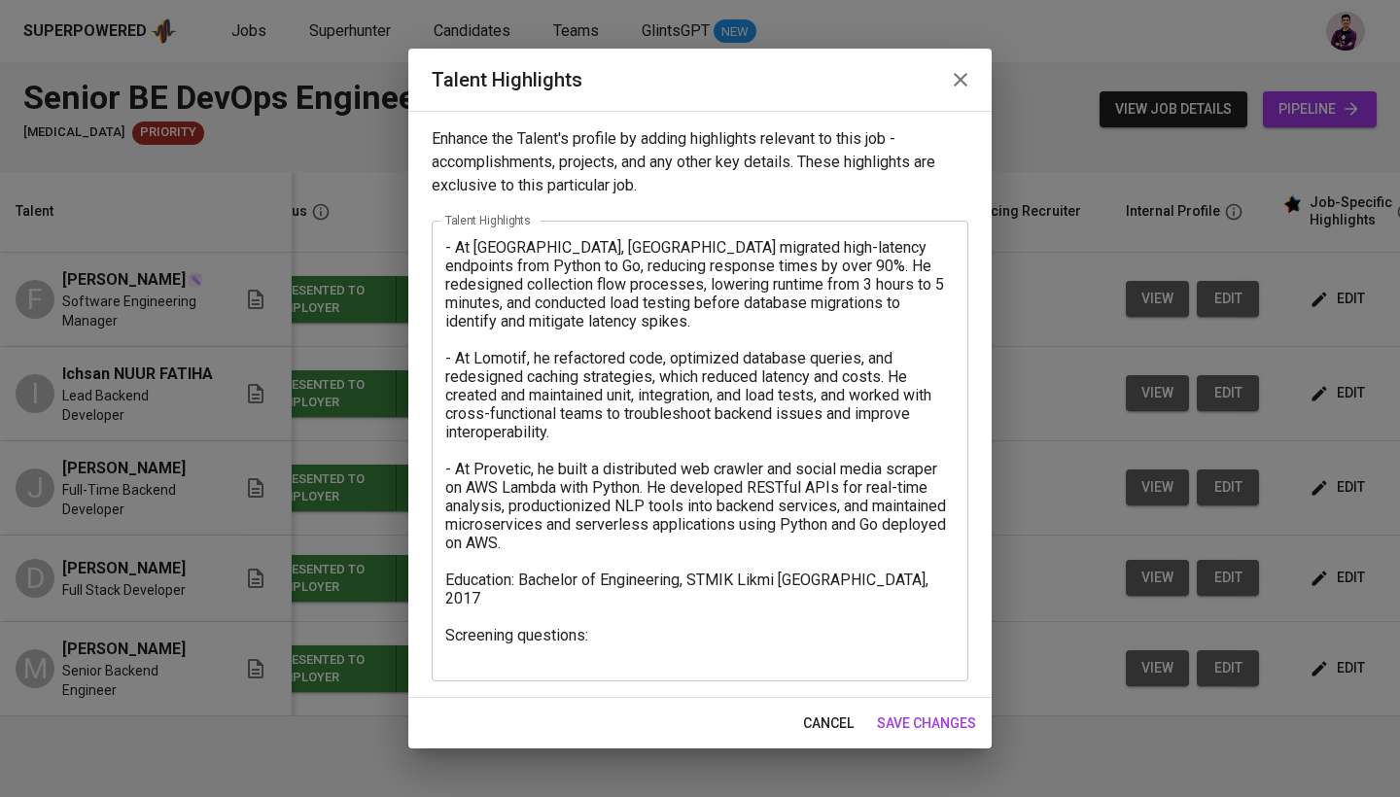
click at [620, 621] on textarea "- At Julo, Rizal migrated high-latency endpoints from Python to Go, reducing re…" at bounding box center [699, 450] width 509 height 425
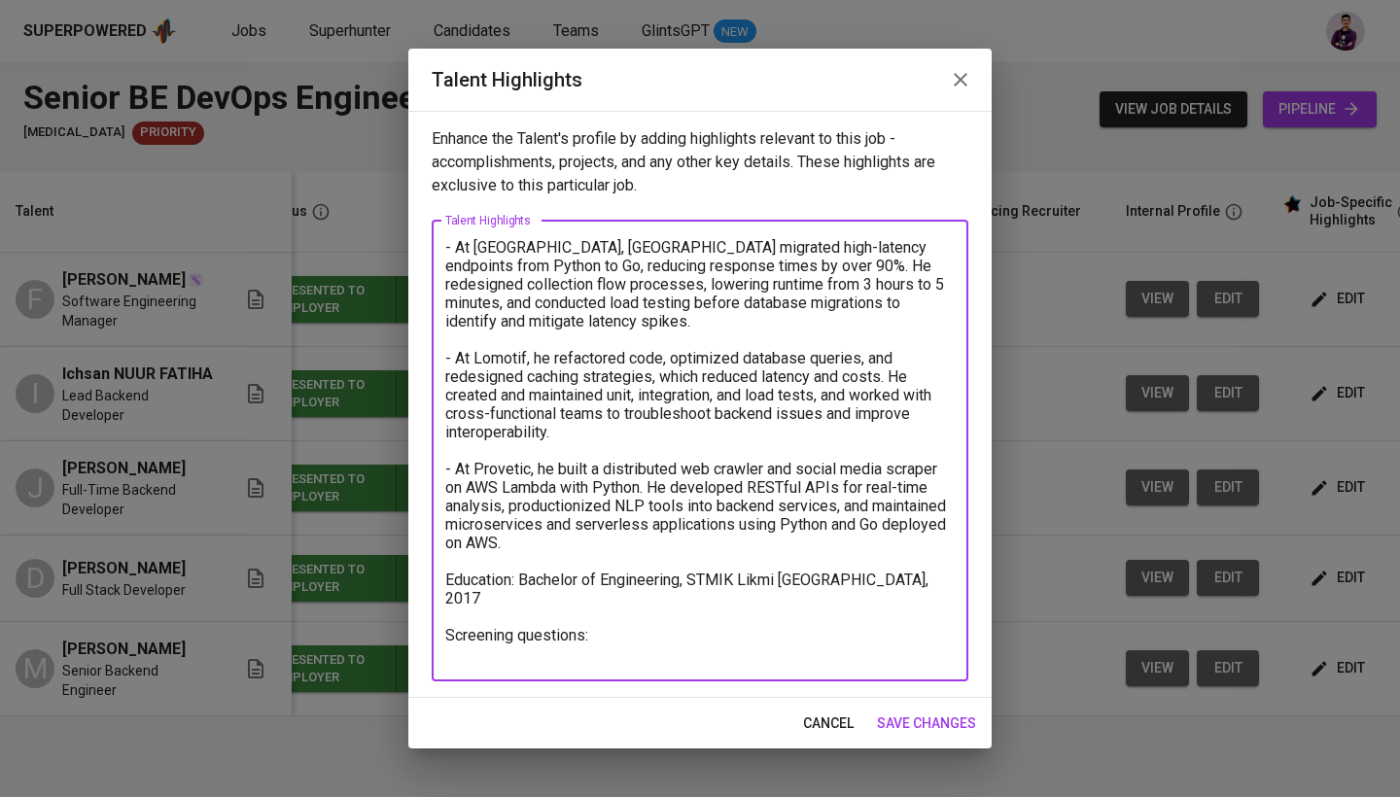
paste textarea "https://glints.sg.larksuite.com/minutes/obsgjs2t44jxq2dn25ilu7ob"
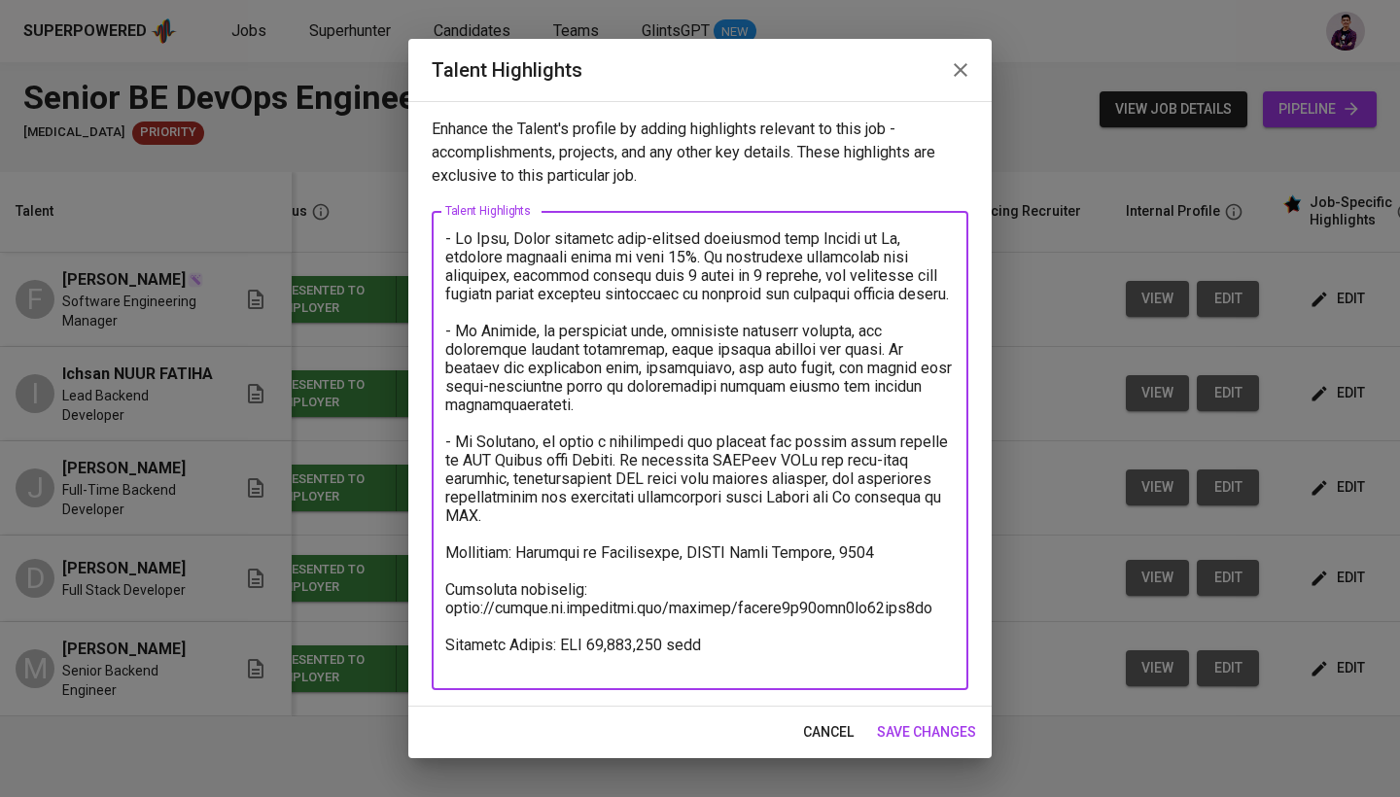
type textarea "- At Julo, Rizal migrated high-latency endpoints from Python to Go, reducing re…"
click at [933, 731] on span "save changes" at bounding box center [926, 732] width 99 height 24
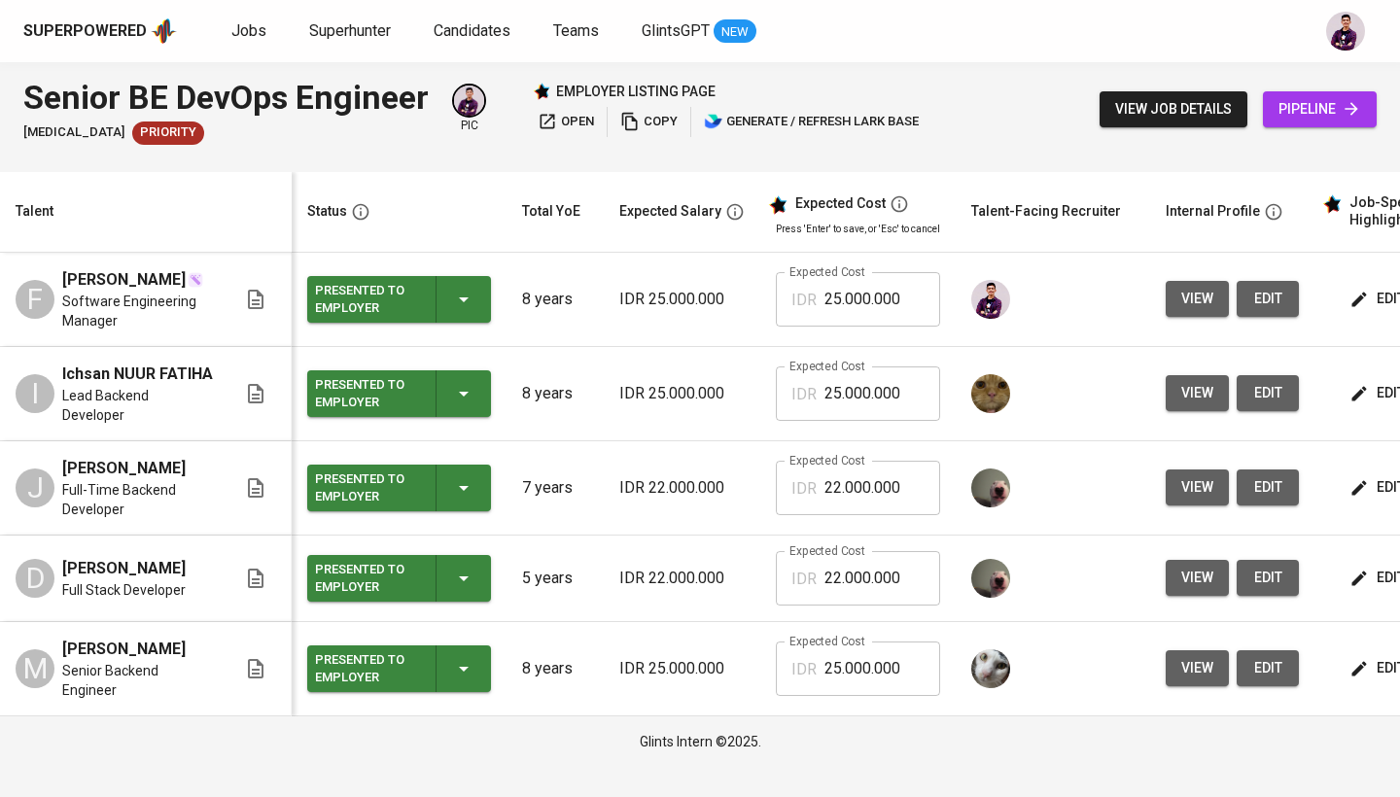
click at [571, 106] on div "employer listing page open copy generate / refresh lark base" at bounding box center [728, 109] width 391 height 55
click at [576, 125] on span "open" at bounding box center [565, 122] width 56 height 22
click at [580, 118] on span "open" at bounding box center [565, 122] width 56 height 22
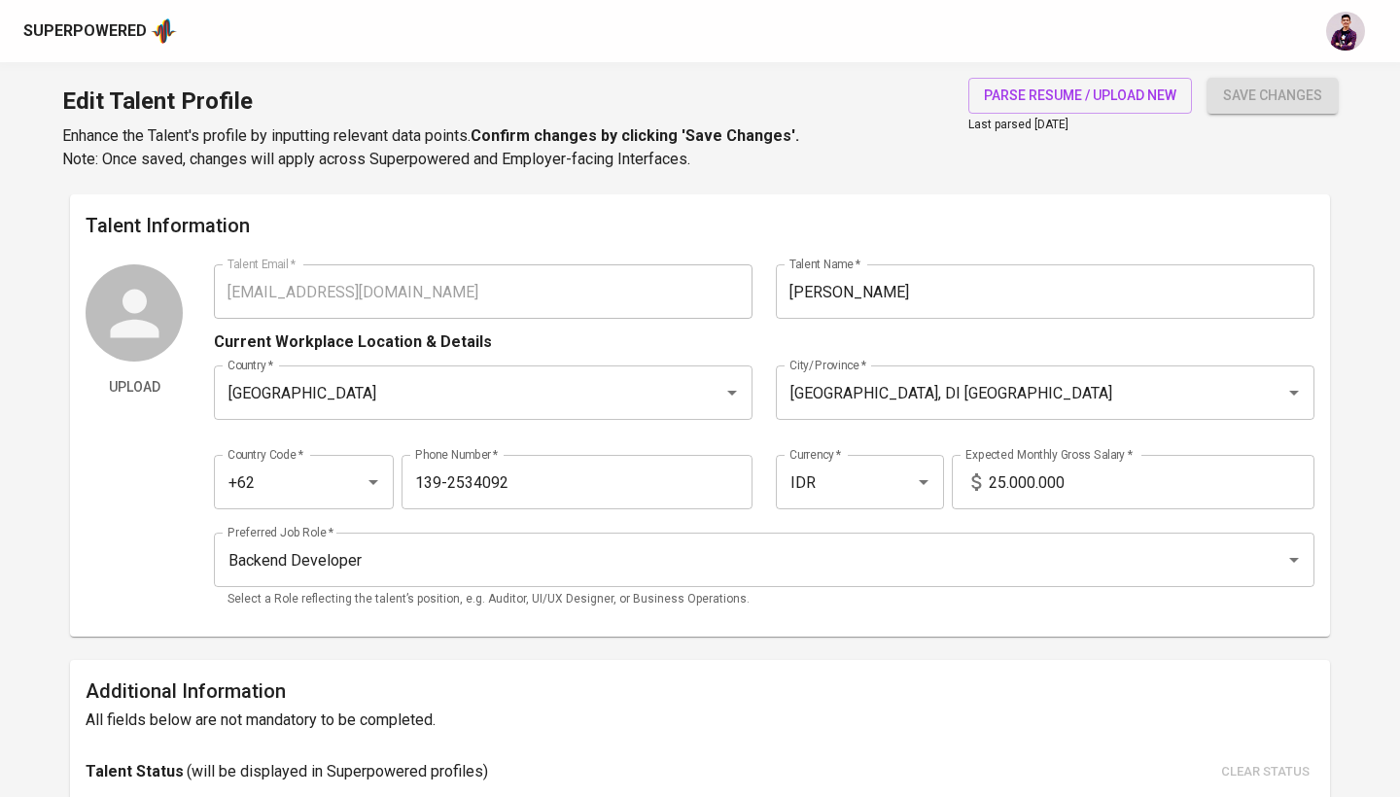
scroll to position [5, 0]
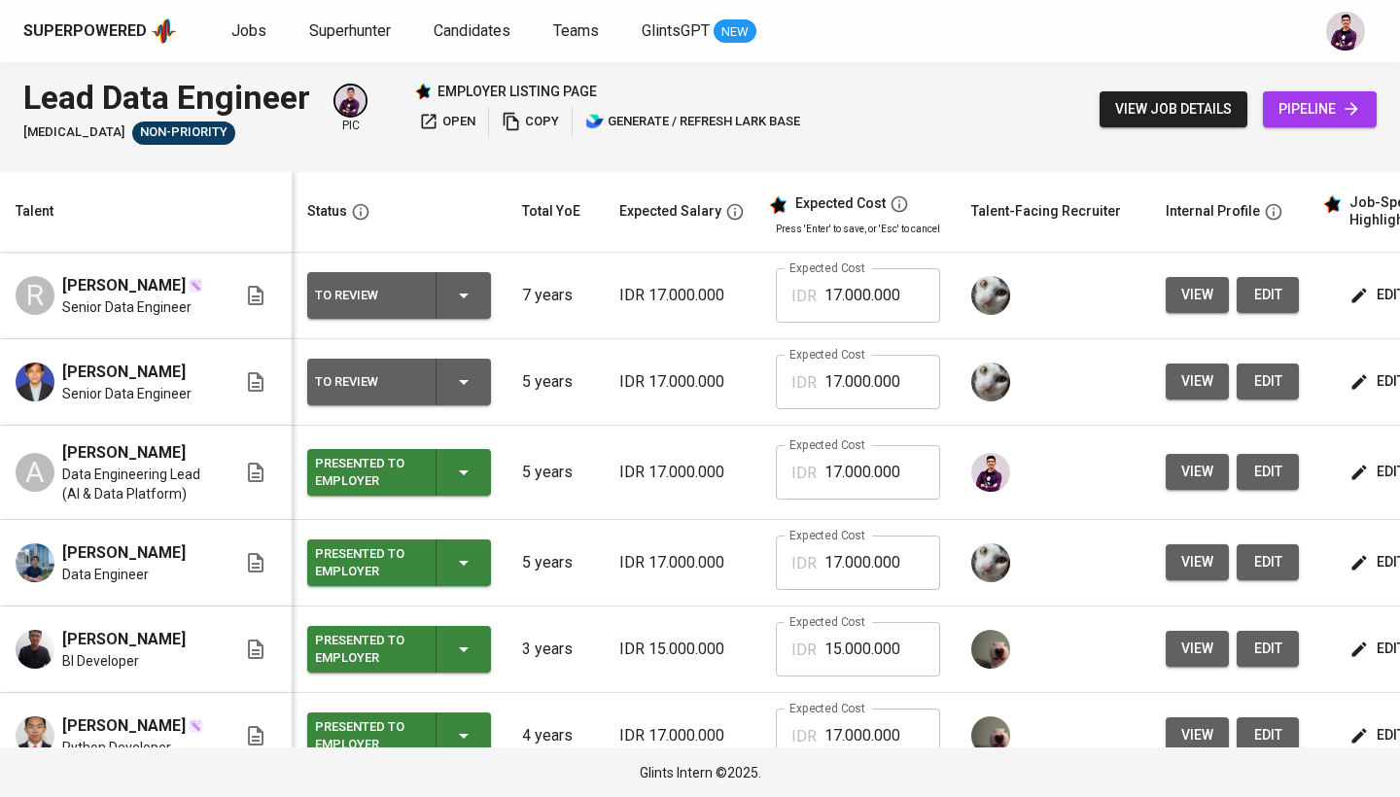
scroll to position [0, 113]
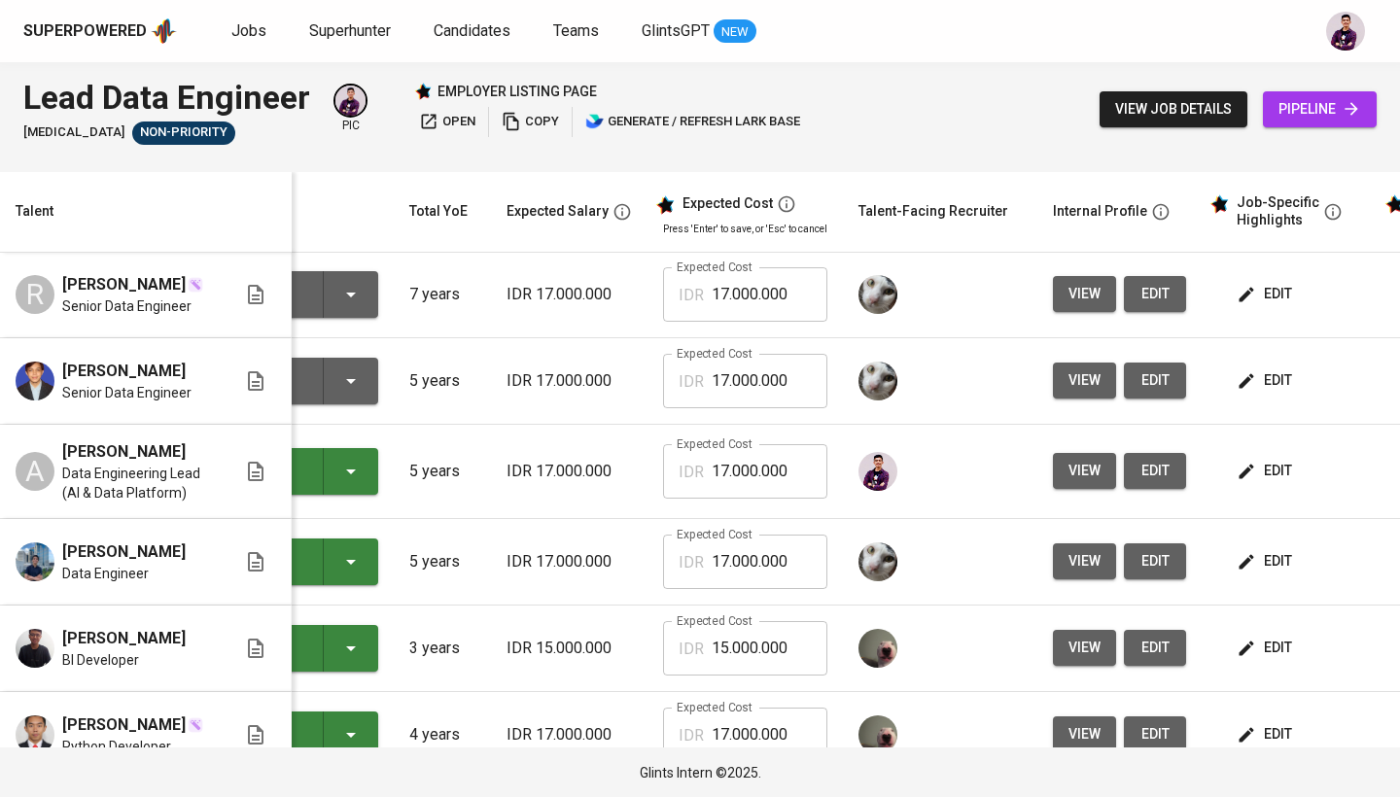
click at [1232, 304] on button "edit" at bounding box center [1265, 294] width 67 height 36
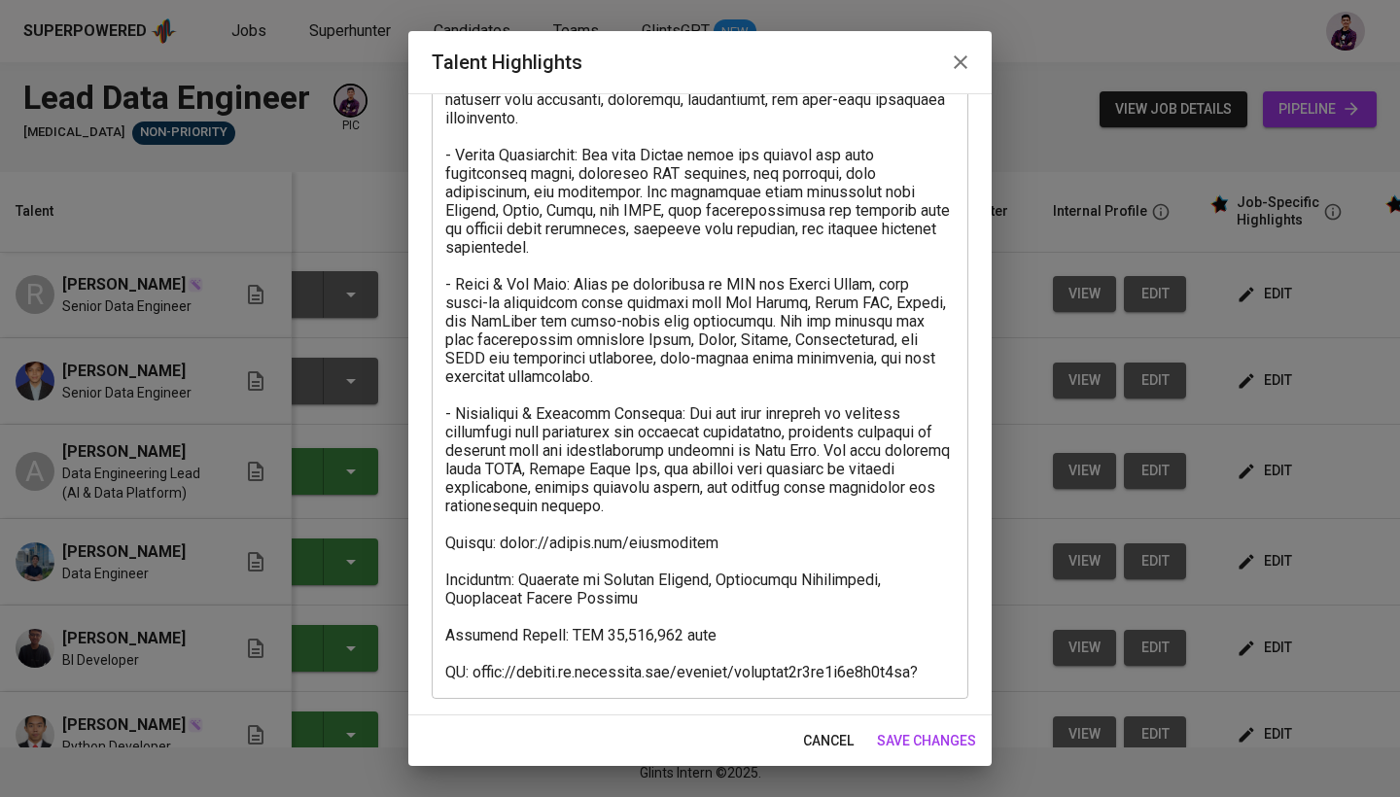
scroll to position [205, 0]
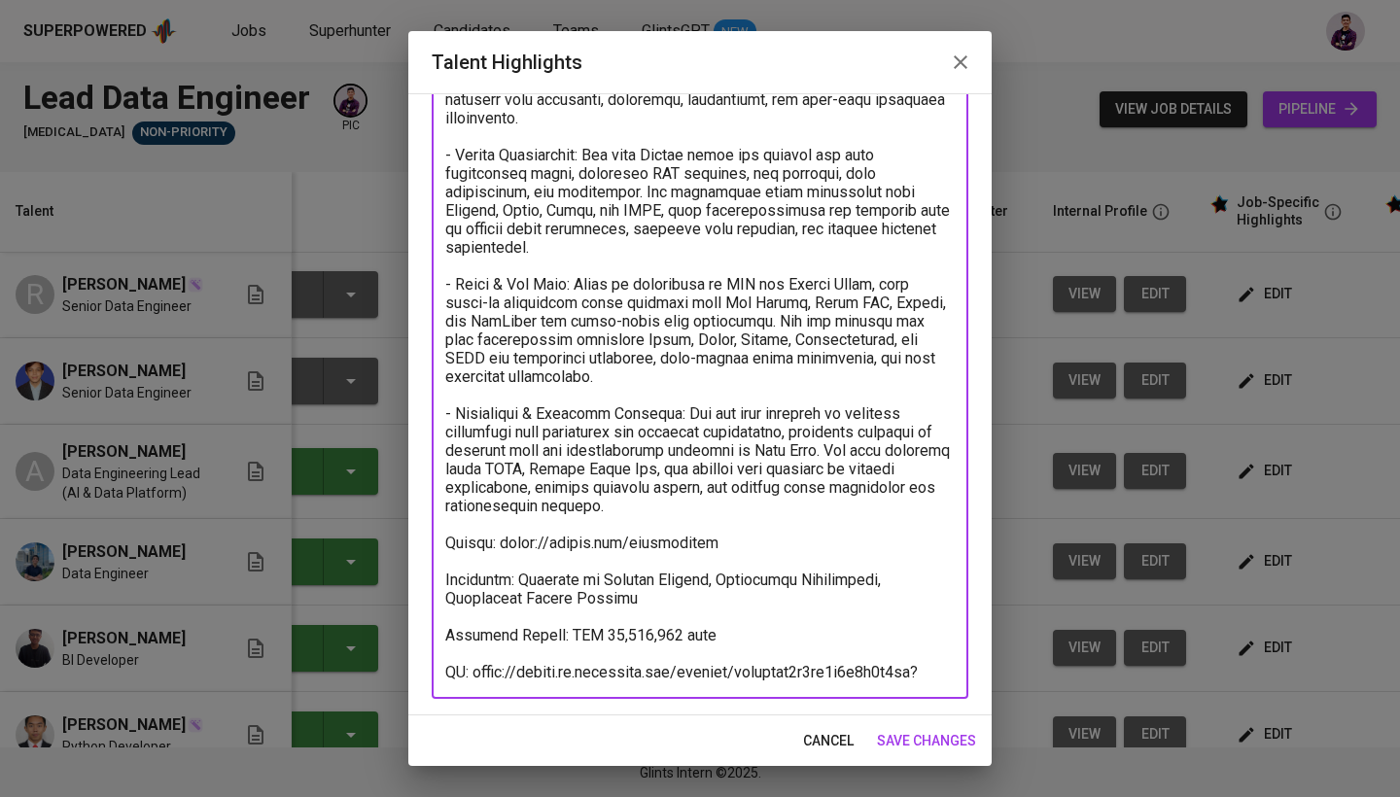
drag, startPoint x: 587, startPoint y: 675, endPoint x: 476, endPoint y: 651, distance: 113.4
click at [475, 651] on textarea at bounding box center [699, 349] width 509 height 665
click at [597, 669] on textarea at bounding box center [699, 349] width 509 height 665
drag, startPoint x: 601, startPoint y: 678, endPoint x: 435, endPoint y: 653, distance: 167.1
click at [435, 653] on div "x Talent Highlights" at bounding box center [700, 348] width 536 height 701
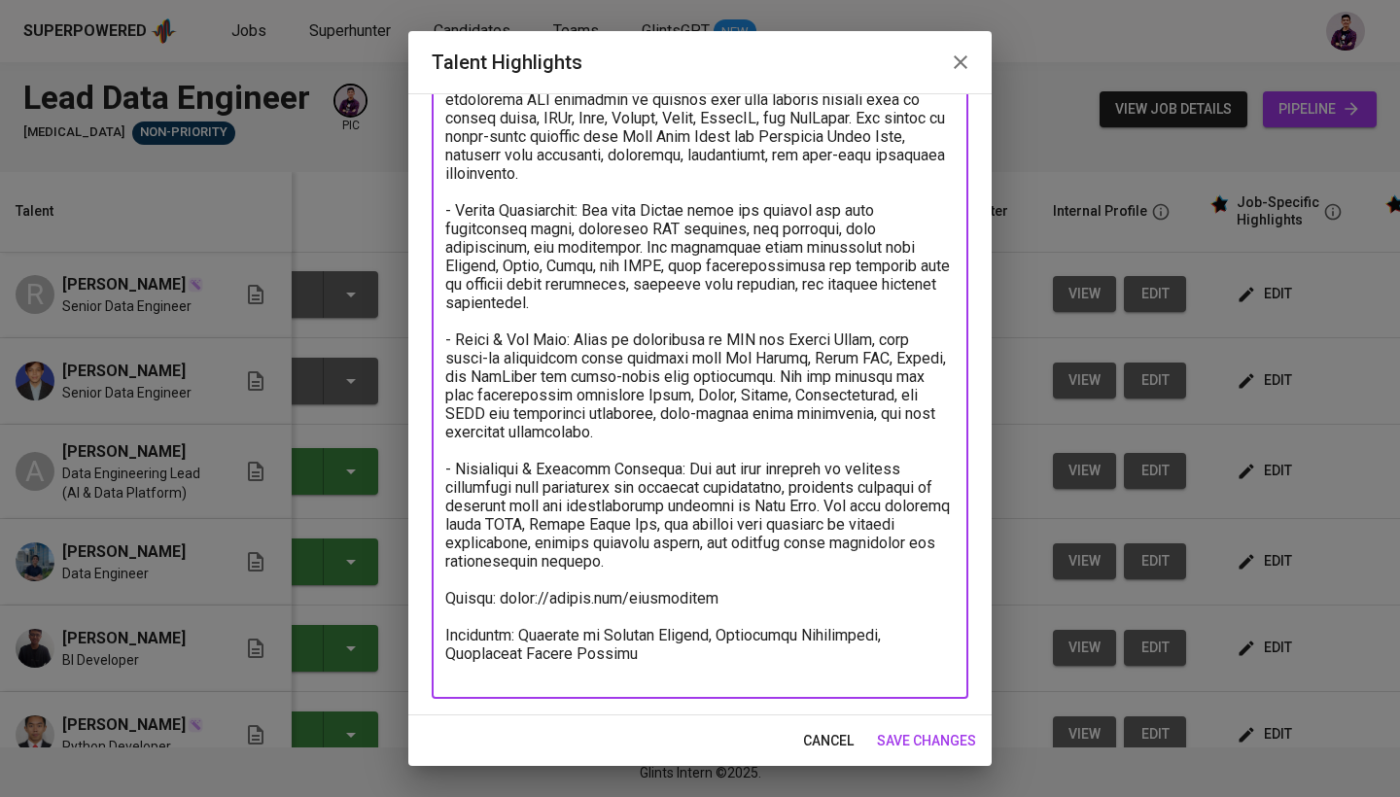
scroll to position [150, 0]
type textarea "- ETL & Data Pipelines: [PERSON_NAME] has extensive experience managing and dev…"
click at [930, 736] on span "save changes" at bounding box center [926, 741] width 99 height 24
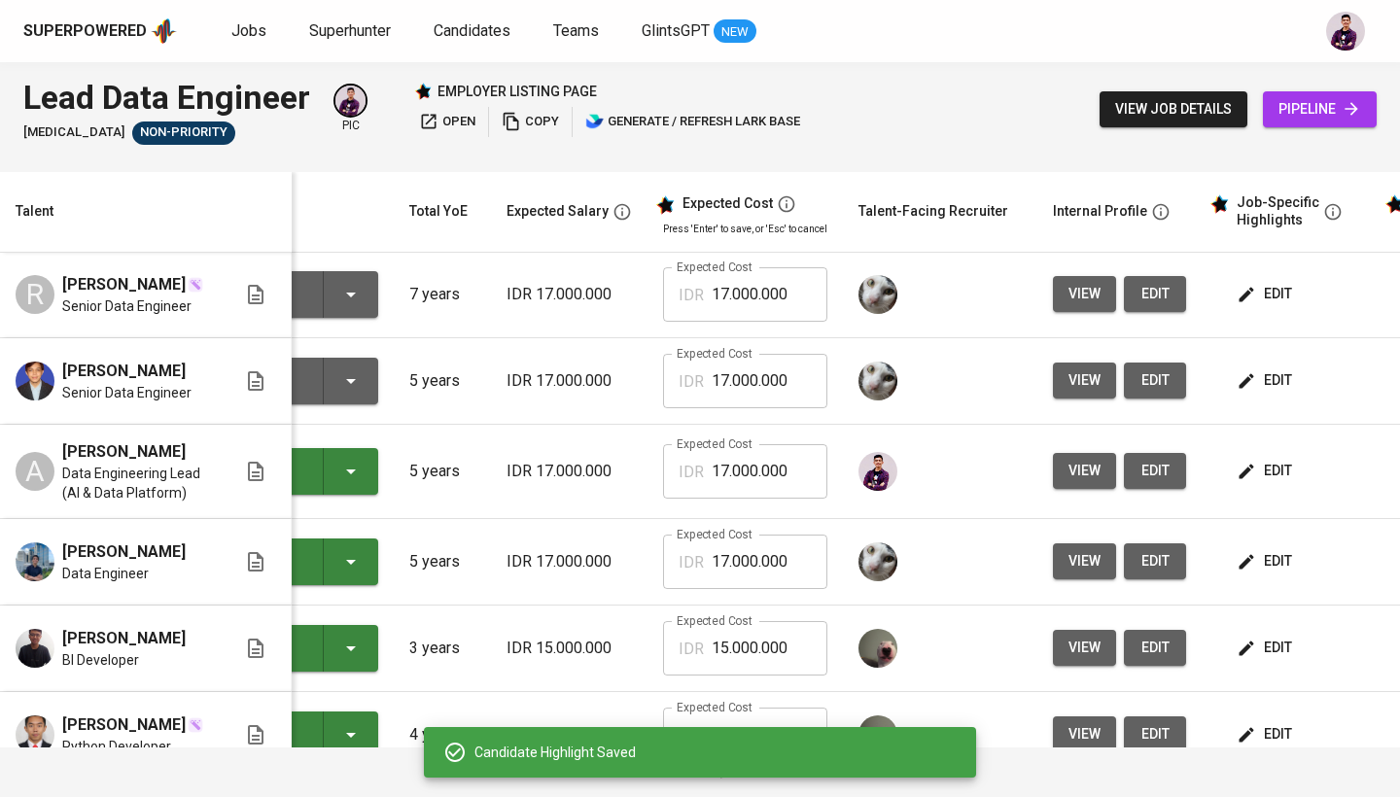
click at [1068, 288] on span "view" at bounding box center [1084, 294] width 32 height 24
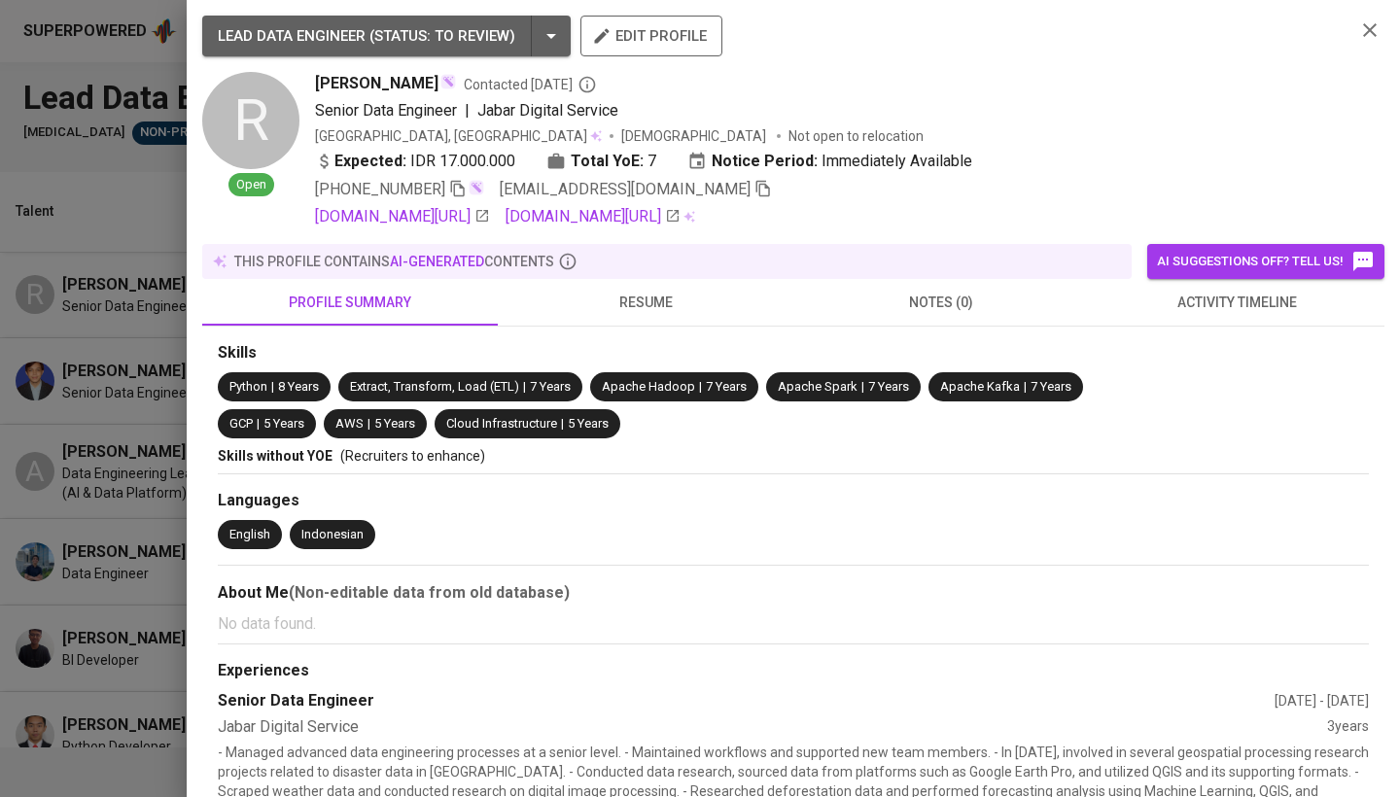
click at [670, 298] on span "resume" at bounding box center [645, 303] width 272 height 24
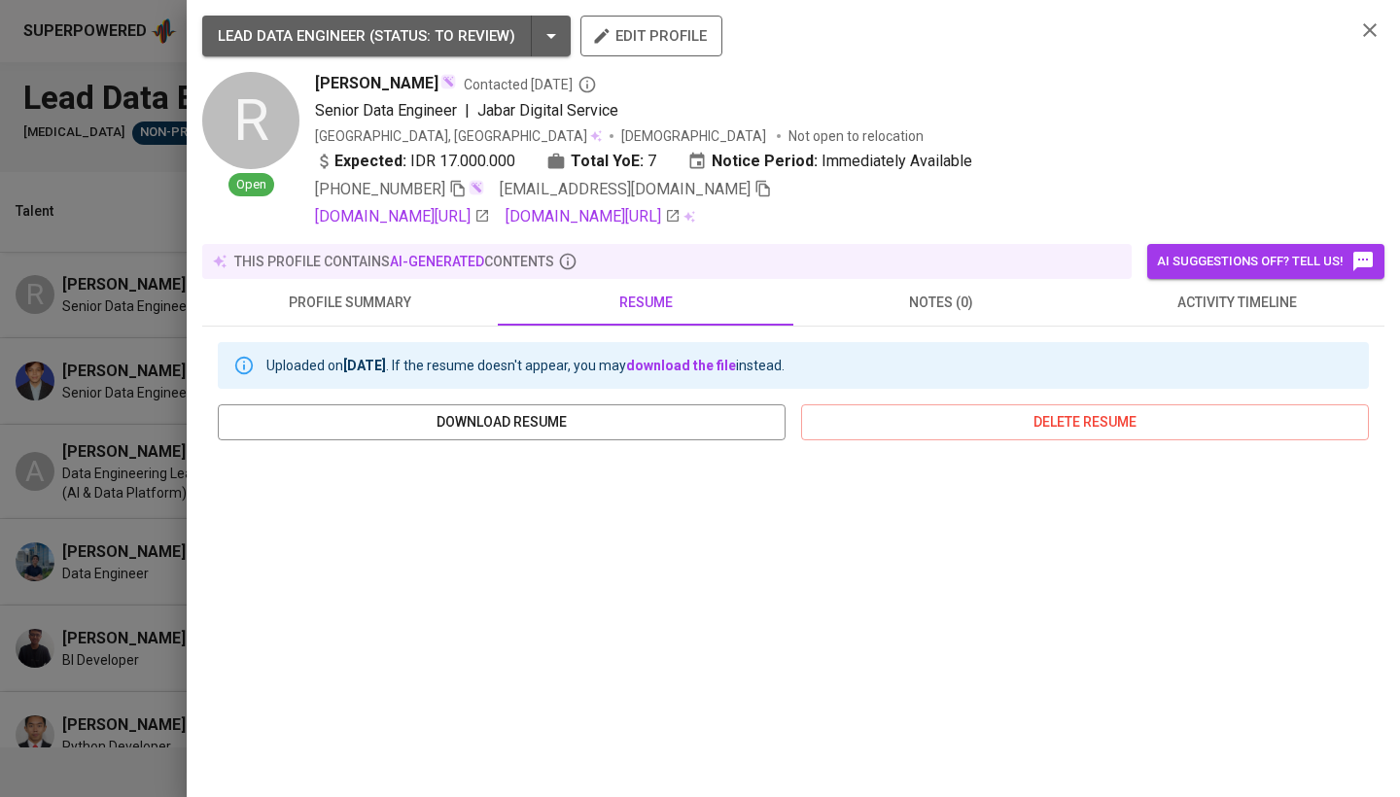
scroll to position [0, 0]
click at [1369, 21] on icon "button" at bounding box center [1369, 29] width 23 height 23
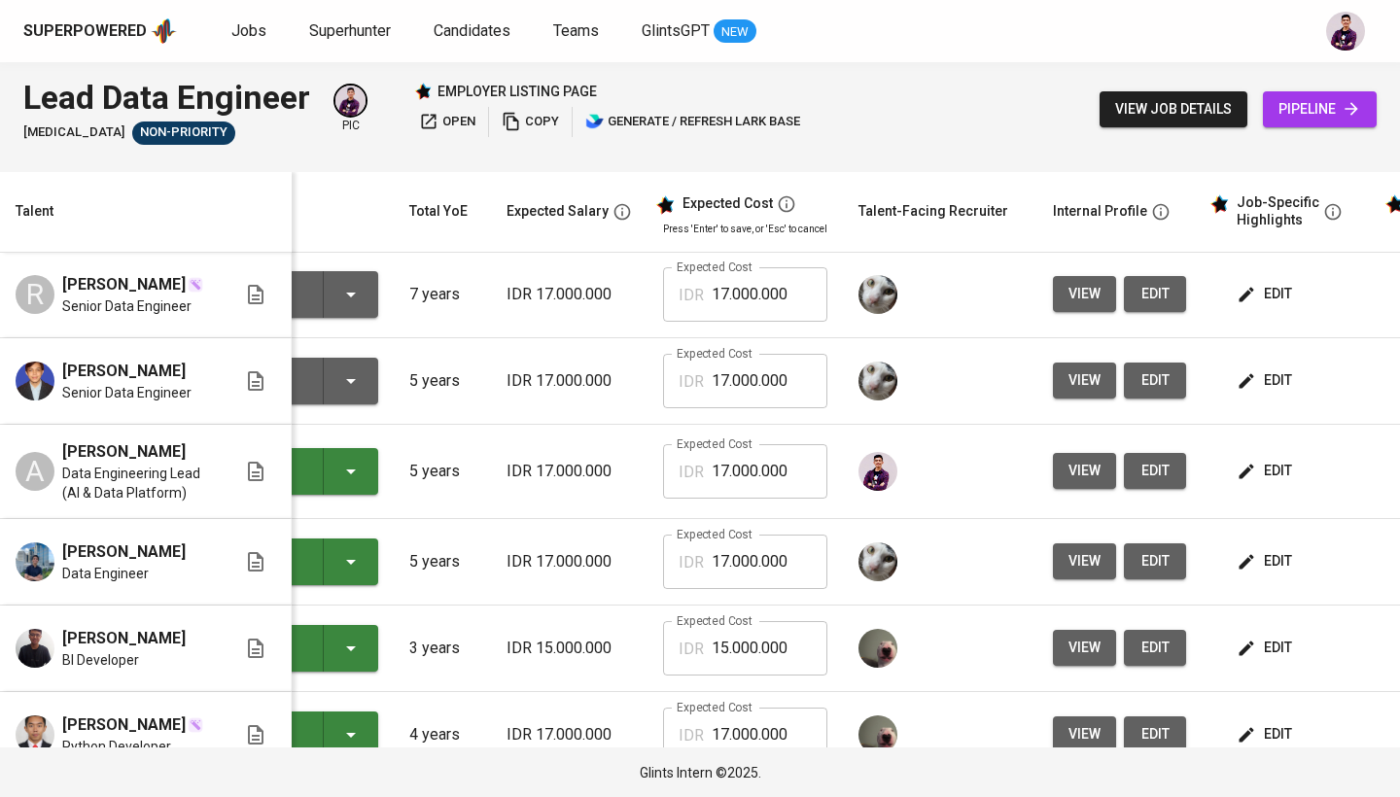
click at [369, 304] on div "To Review" at bounding box center [286, 294] width 168 height 47
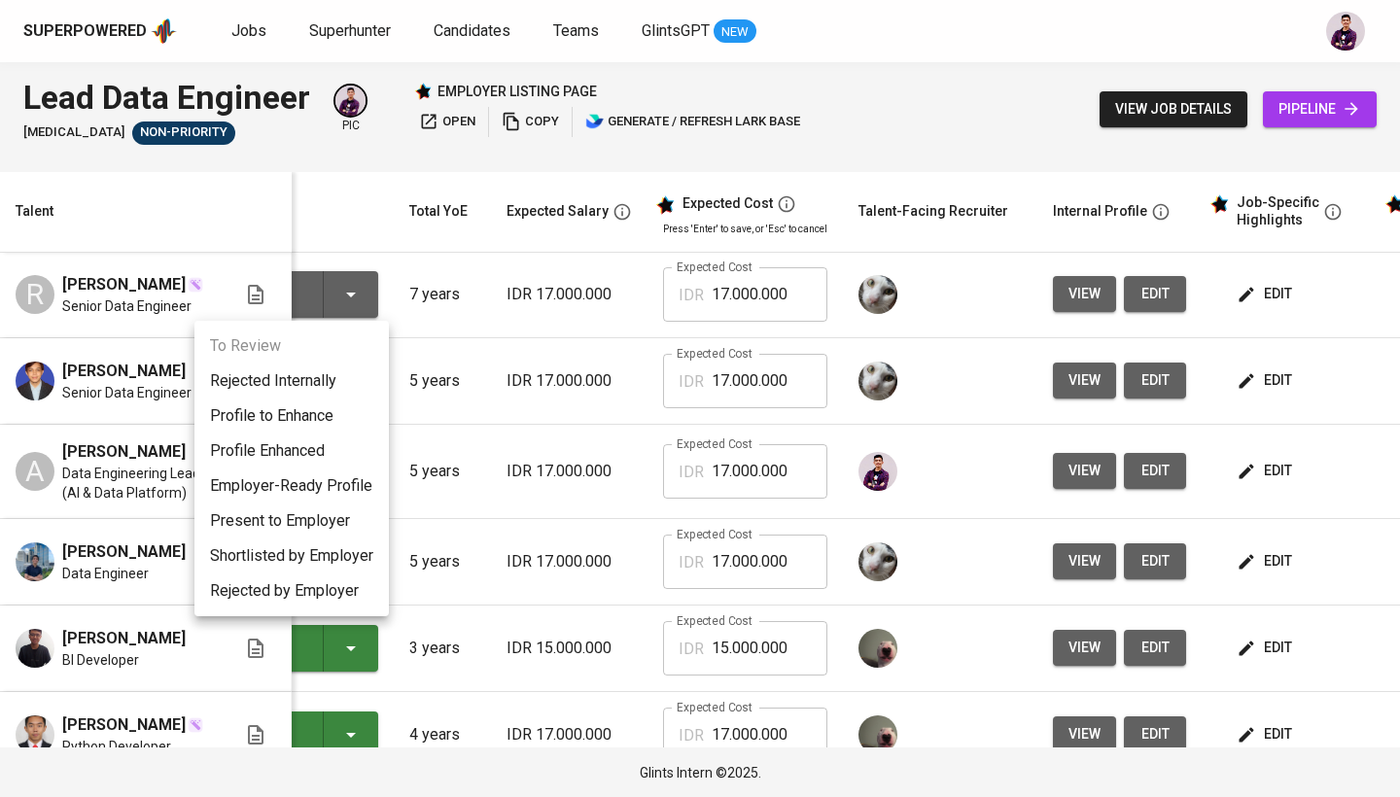
click at [321, 529] on li "Present to Employer" at bounding box center [291, 520] width 194 height 35
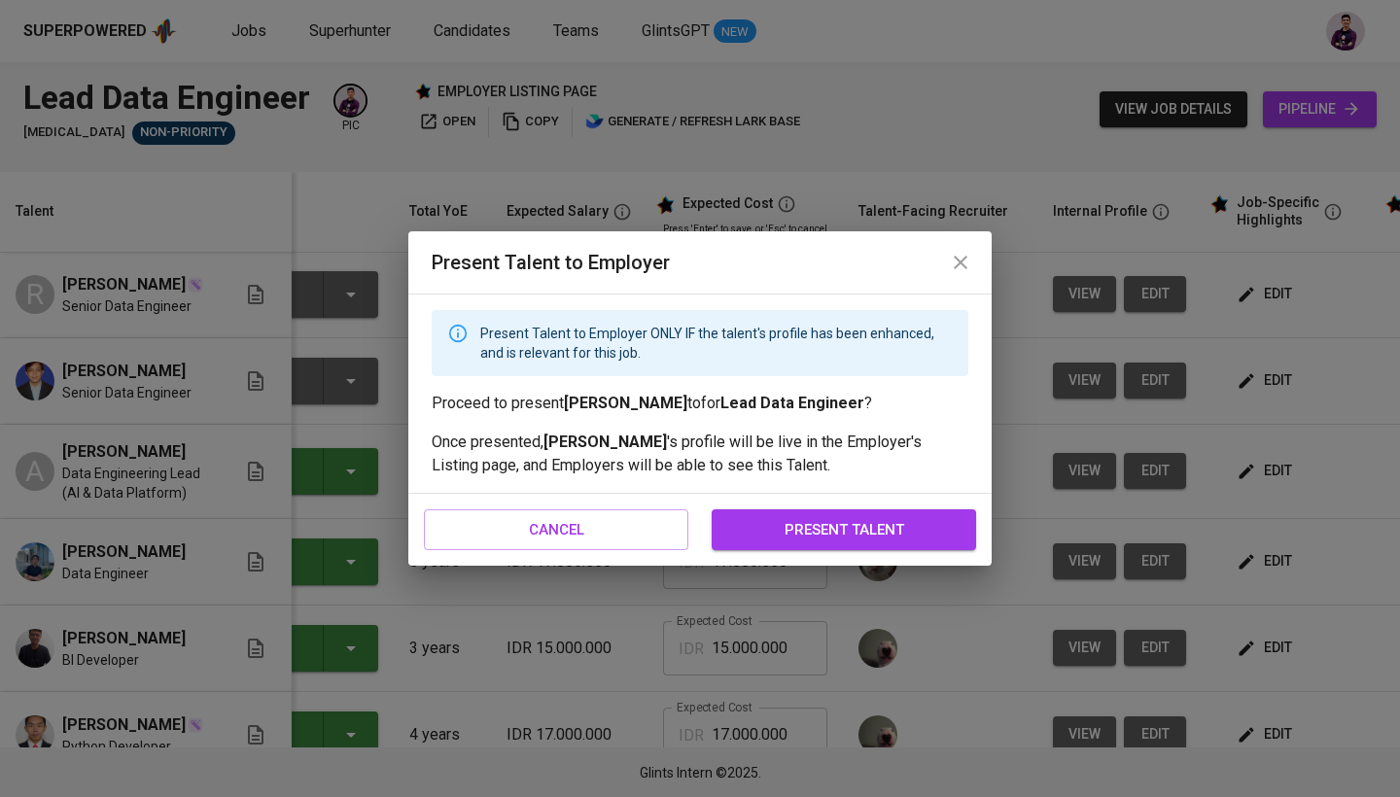
click at [781, 521] on span "present talent" at bounding box center [844, 529] width 222 height 25
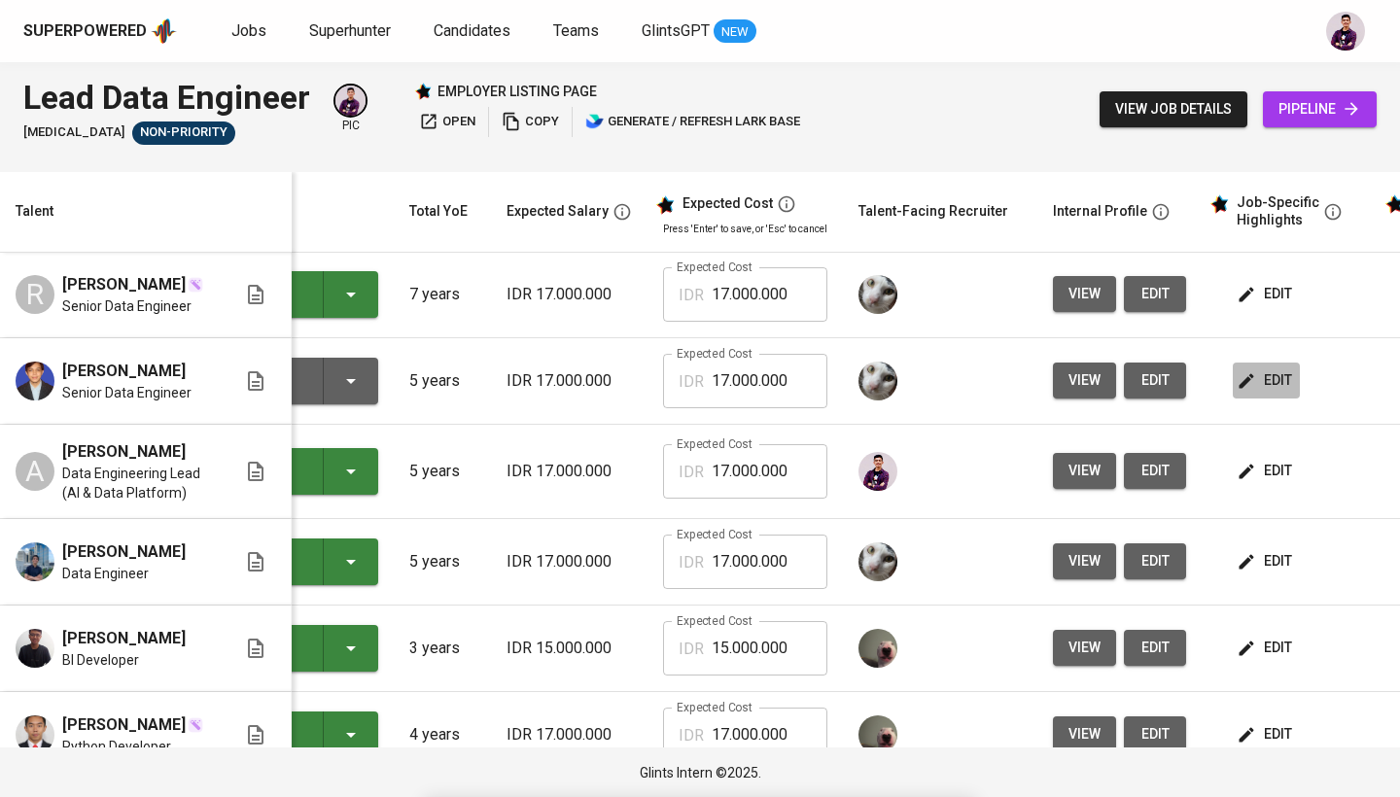
click at [1265, 369] on span "edit" at bounding box center [1266, 380] width 52 height 24
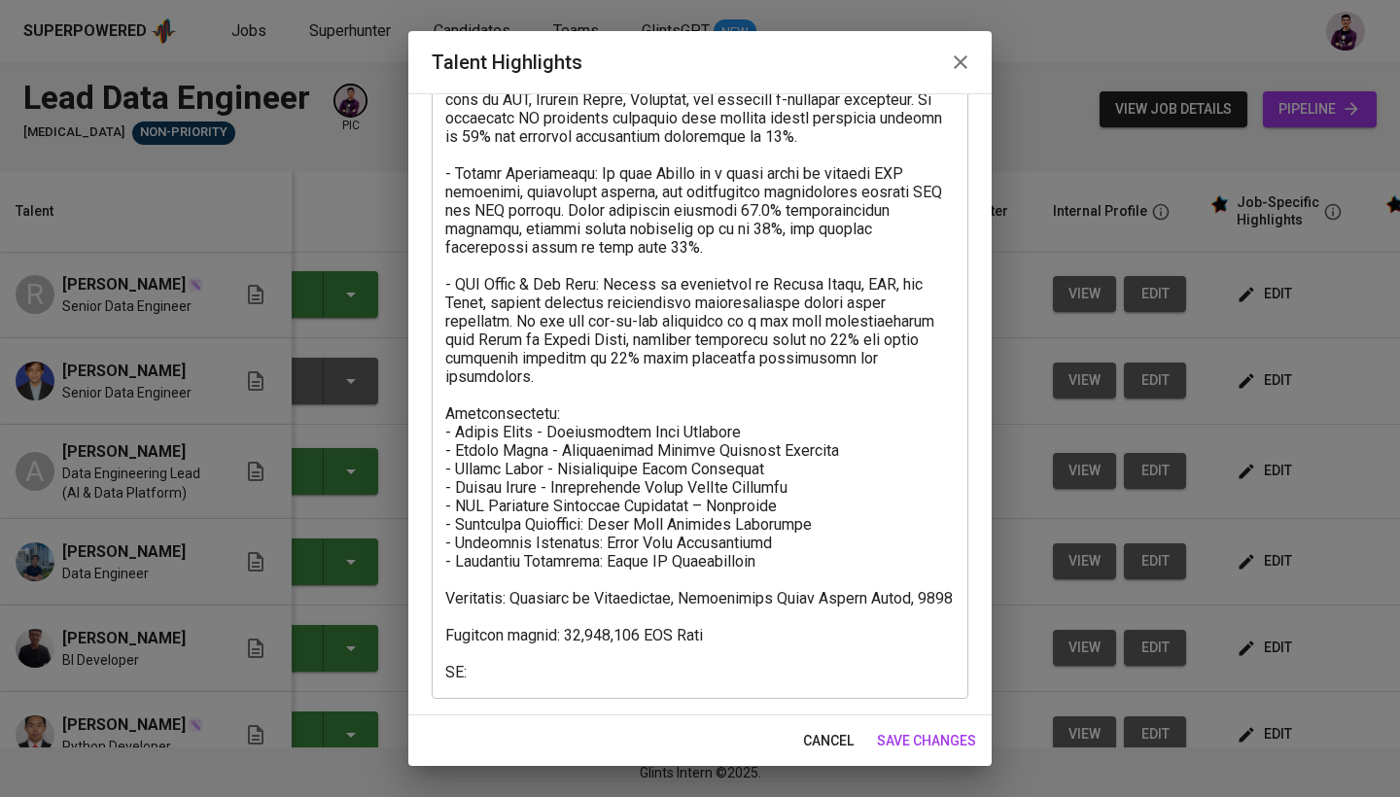
scroll to position [168, 0]
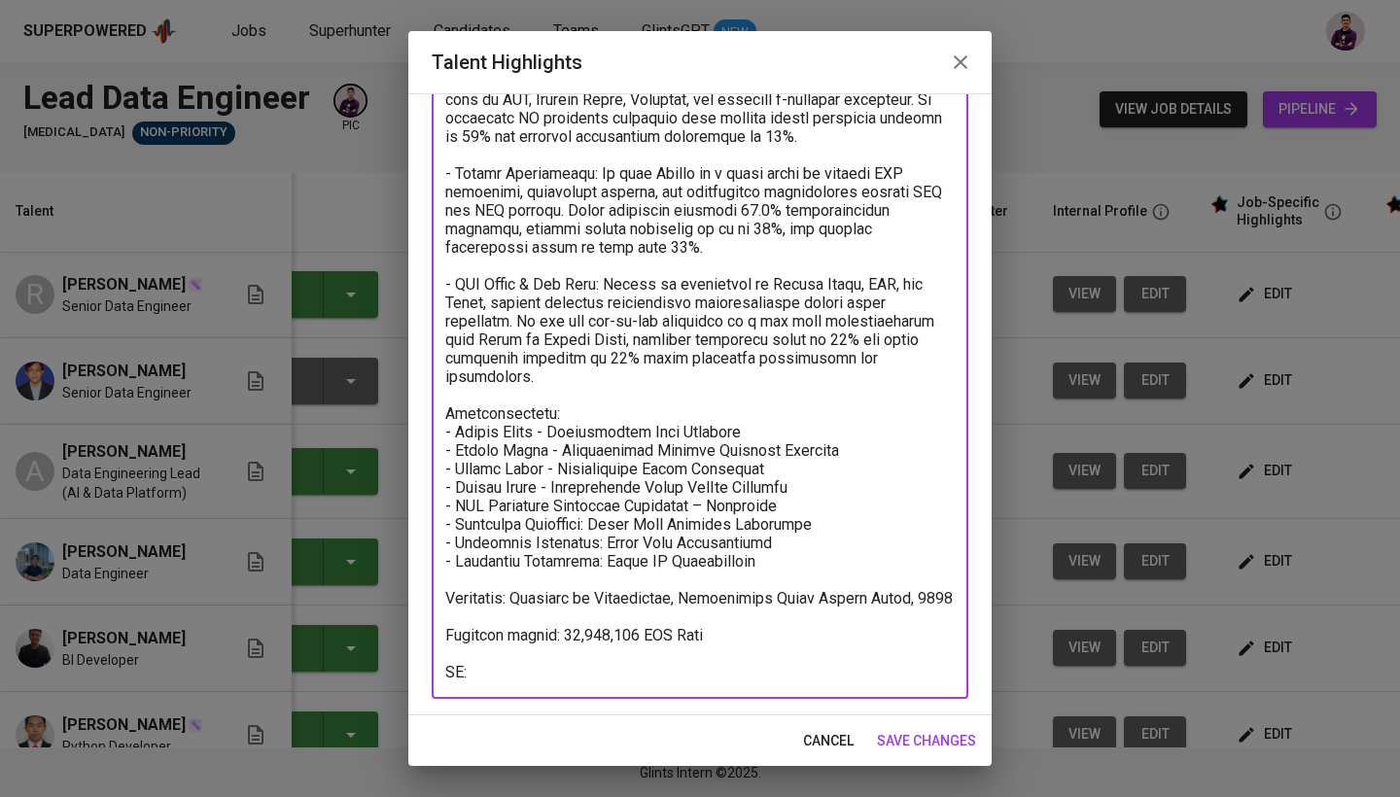
drag, startPoint x: 605, startPoint y: 671, endPoint x: 477, endPoint y: 646, distance: 130.6
click at [477, 646] on textarea at bounding box center [699, 367] width 509 height 628
click at [581, 672] on textarea at bounding box center [699, 367] width 509 height 628
drag, startPoint x: 584, startPoint y: 674, endPoint x: 409, endPoint y: 644, distance: 177.4
click at [409, 644] on div "Enhance the Talent's profile by adding highlights relevant to this job - accomp…" at bounding box center [699, 404] width 583 height 622
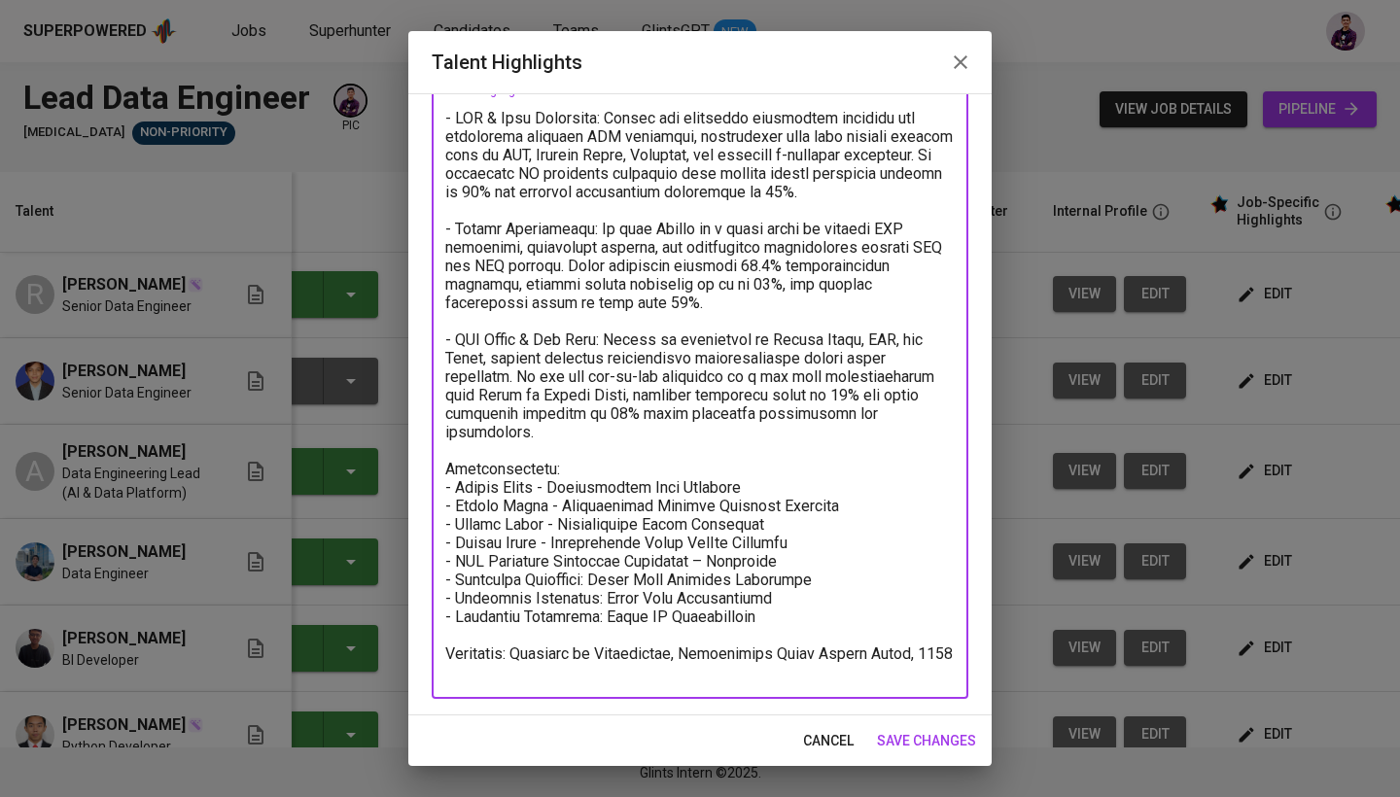
scroll to position [113, 0]
click at [565, 675] on textarea at bounding box center [699, 395] width 509 height 572
click at [696, 668] on textarea at bounding box center [699, 395] width 509 height 572
type textarea "- ETL & Data Pipelines: [PERSON_NAME] has extensive experience building and opt…"
click at [942, 743] on span "save changes" at bounding box center [926, 741] width 99 height 24
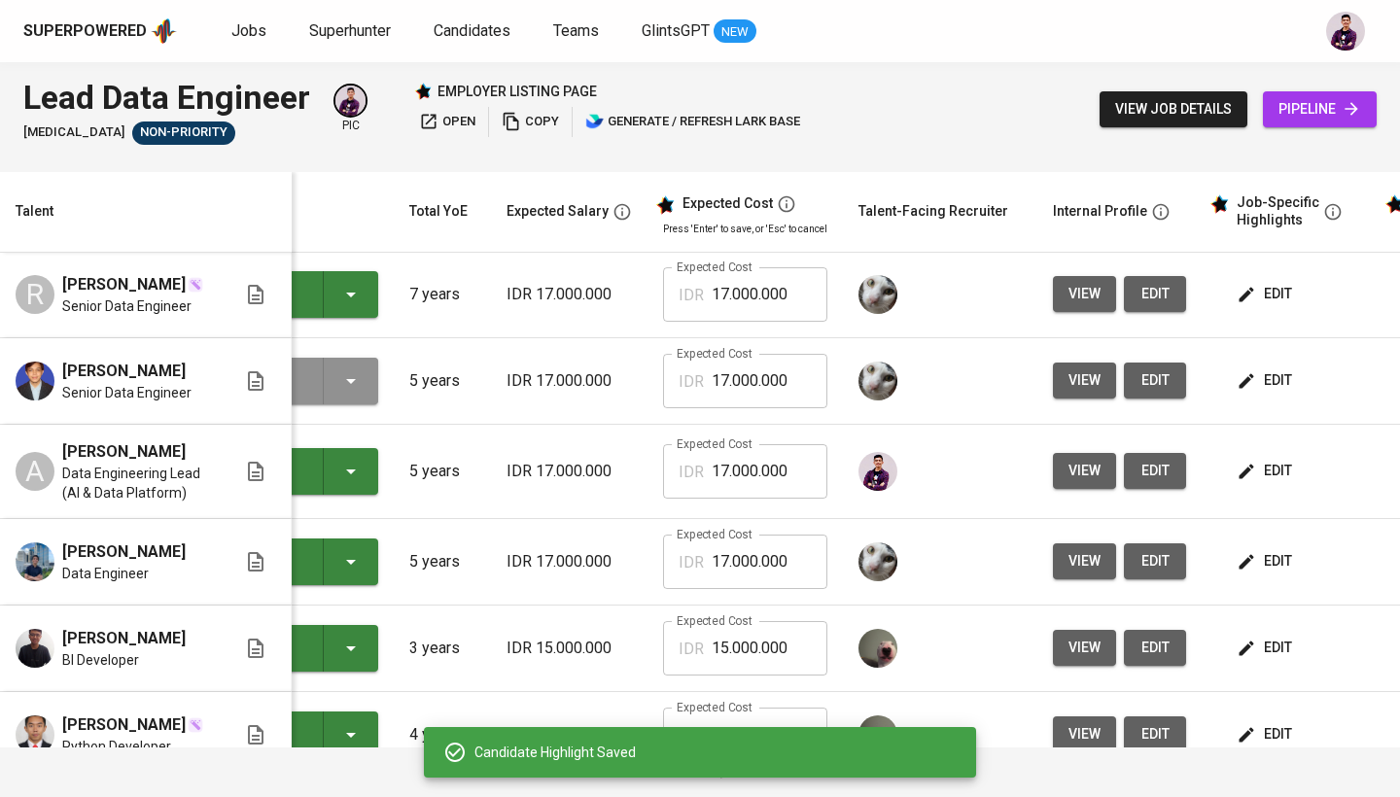
click at [348, 375] on icon "button" at bounding box center [350, 380] width 23 height 23
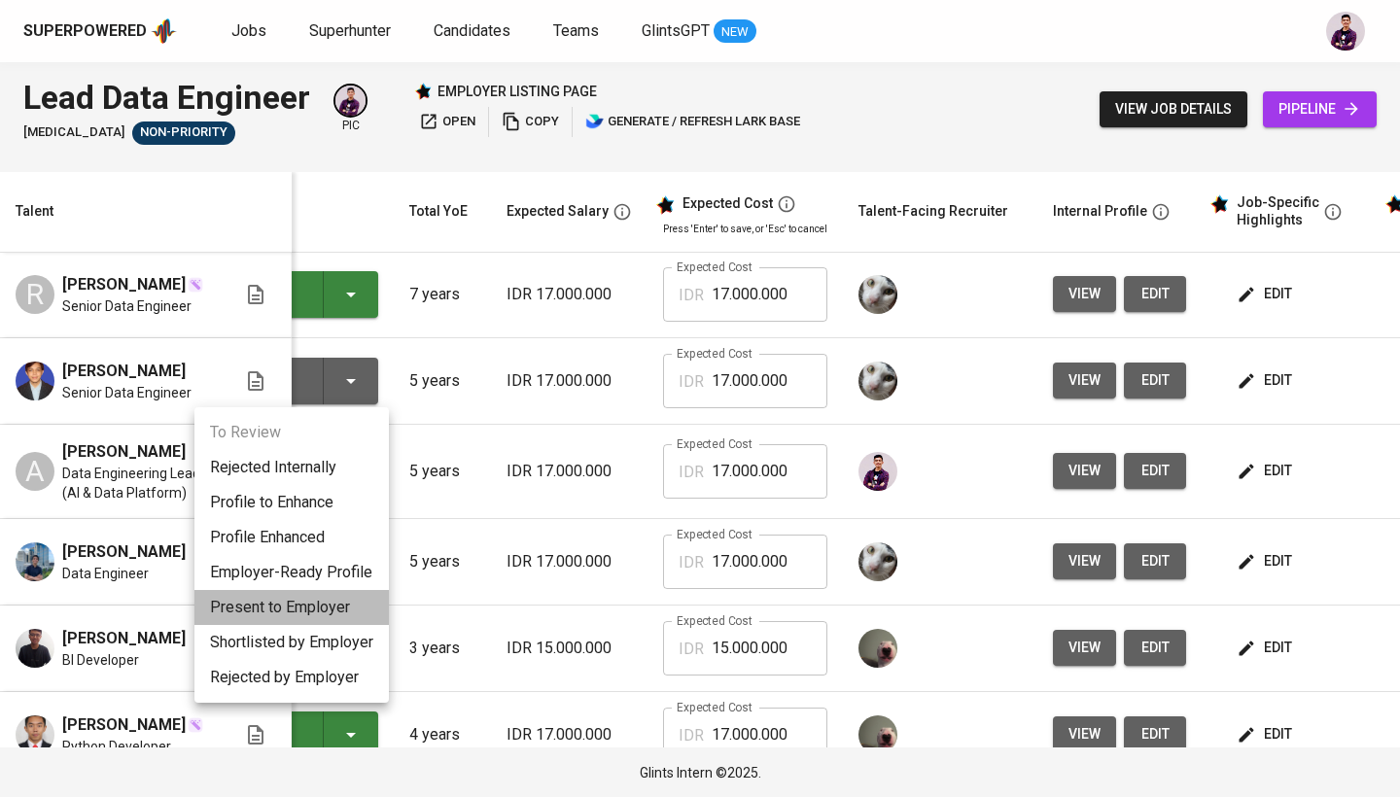
click at [330, 603] on li "Present to Employer" at bounding box center [291, 607] width 194 height 35
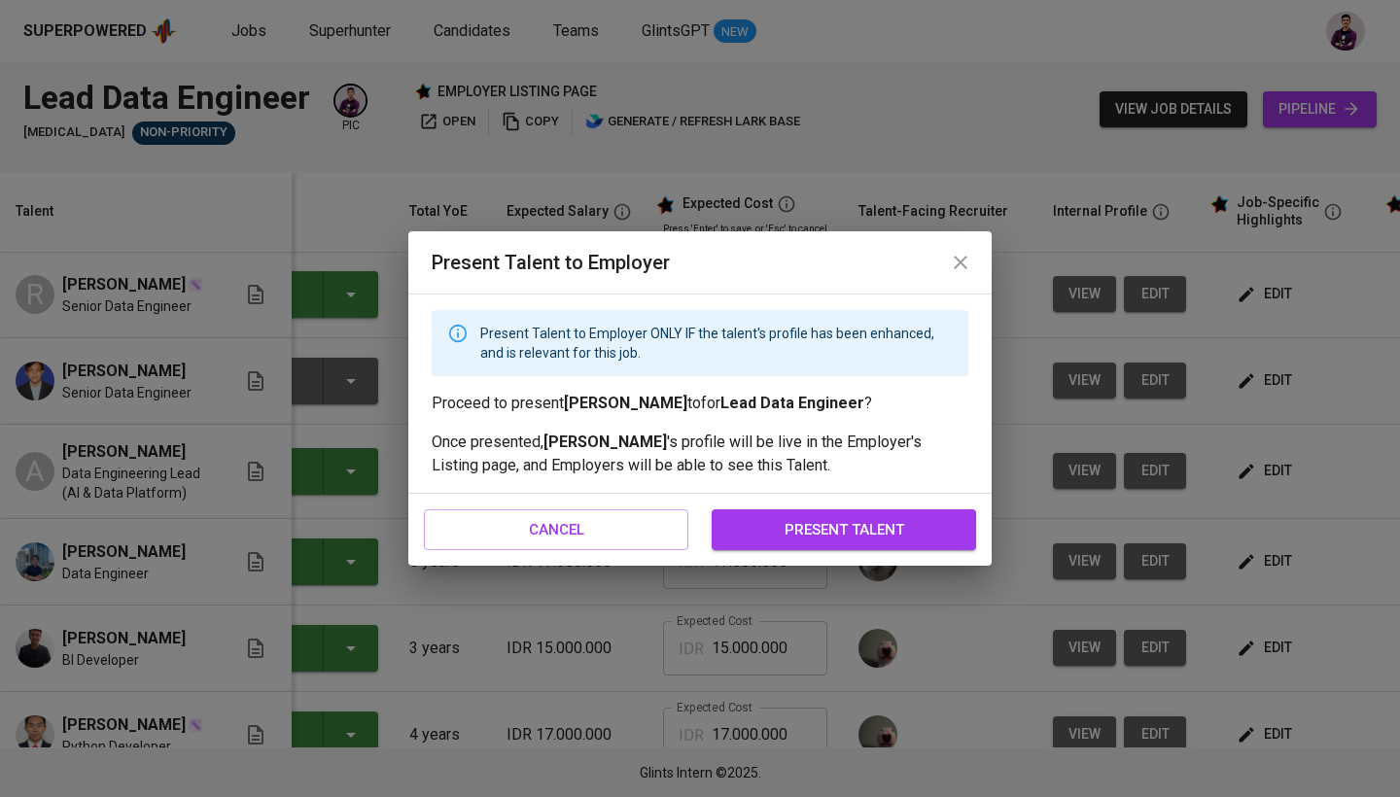
click at [772, 539] on span "present talent" at bounding box center [844, 529] width 222 height 25
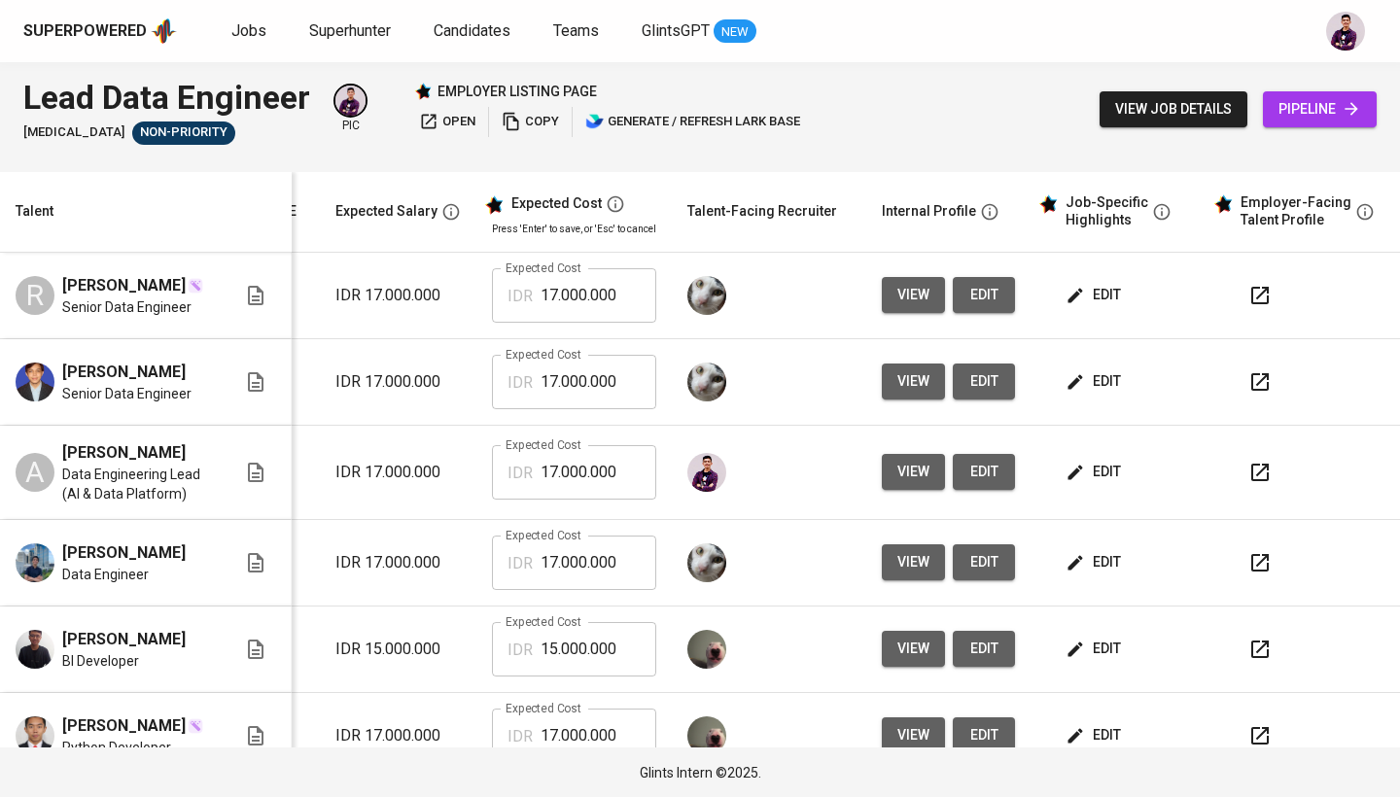
scroll to position [0, 294]
click at [1103, 380] on span "edit" at bounding box center [1095, 381] width 52 height 24
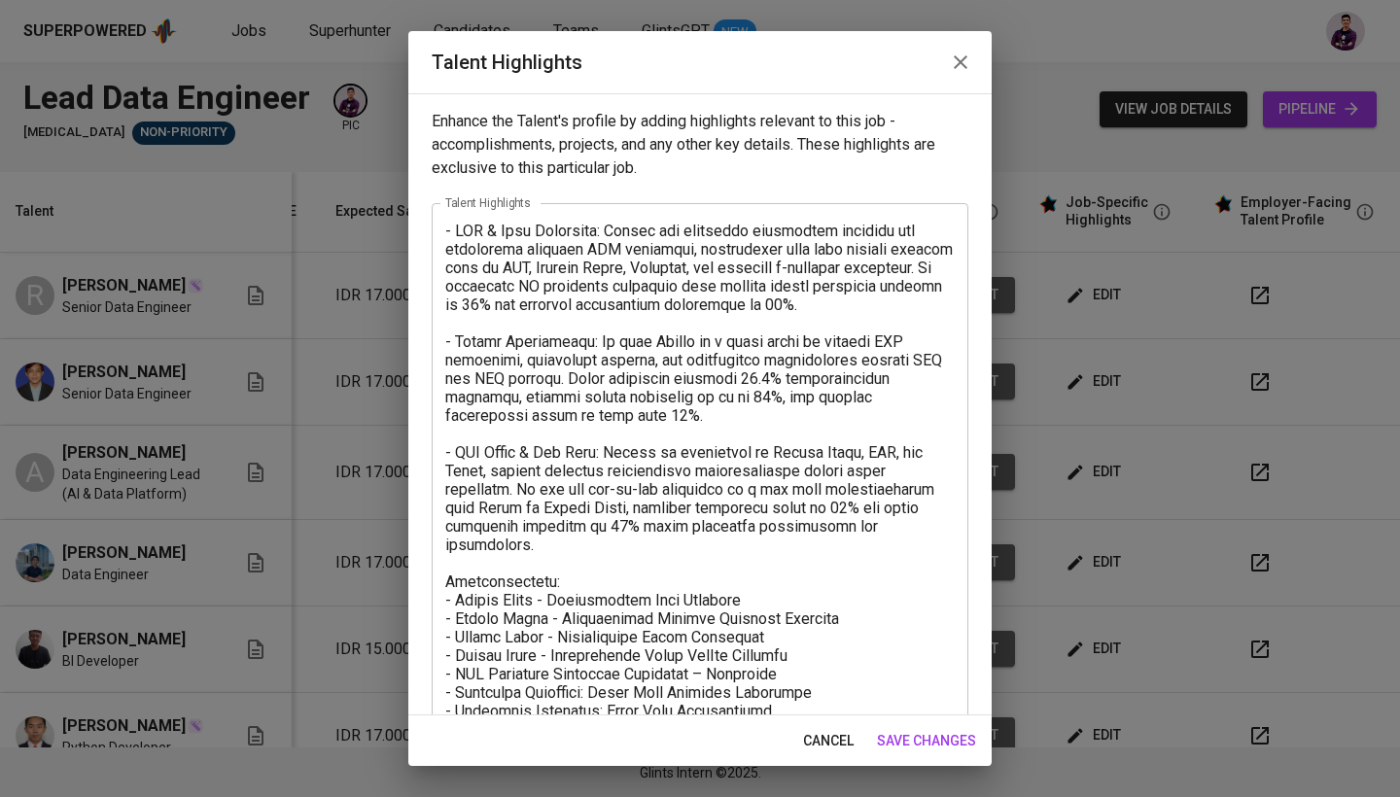
scroll to position [0, 0]
click at [948, 70] on button "button" at bounding box center [960, 62] width 47 height 47
